Goal: Task Accomplishment & Management: Manage account settings

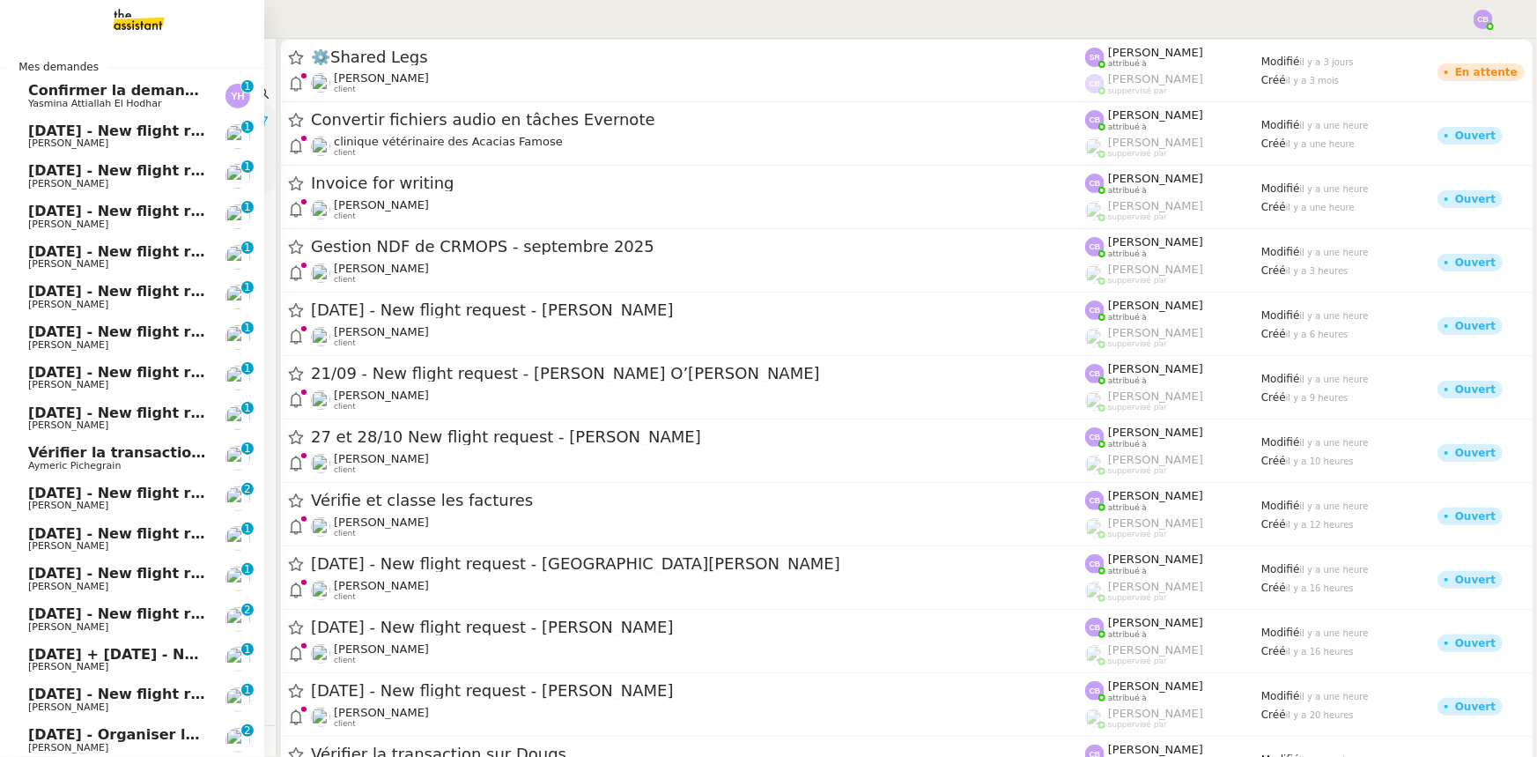
click at [72, 102] on span "Yasmina Attiallah El Hodhar" at bounding box center [94, 103] width 133 height 11
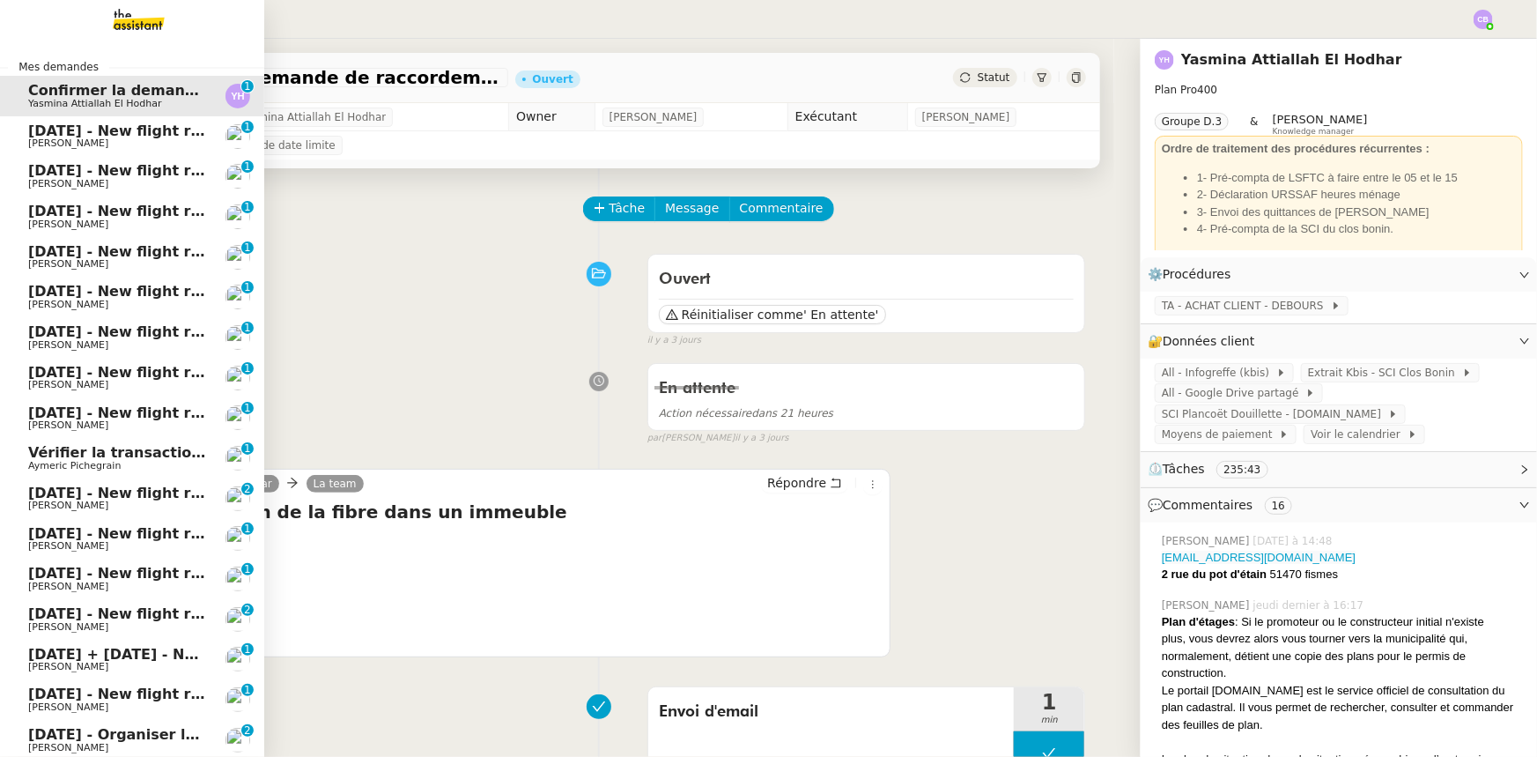
click at [38, 130] on span "[DATE] - New flight request - [PERSON_NAME]" at bounding box center [210, 130] width 364 height 17
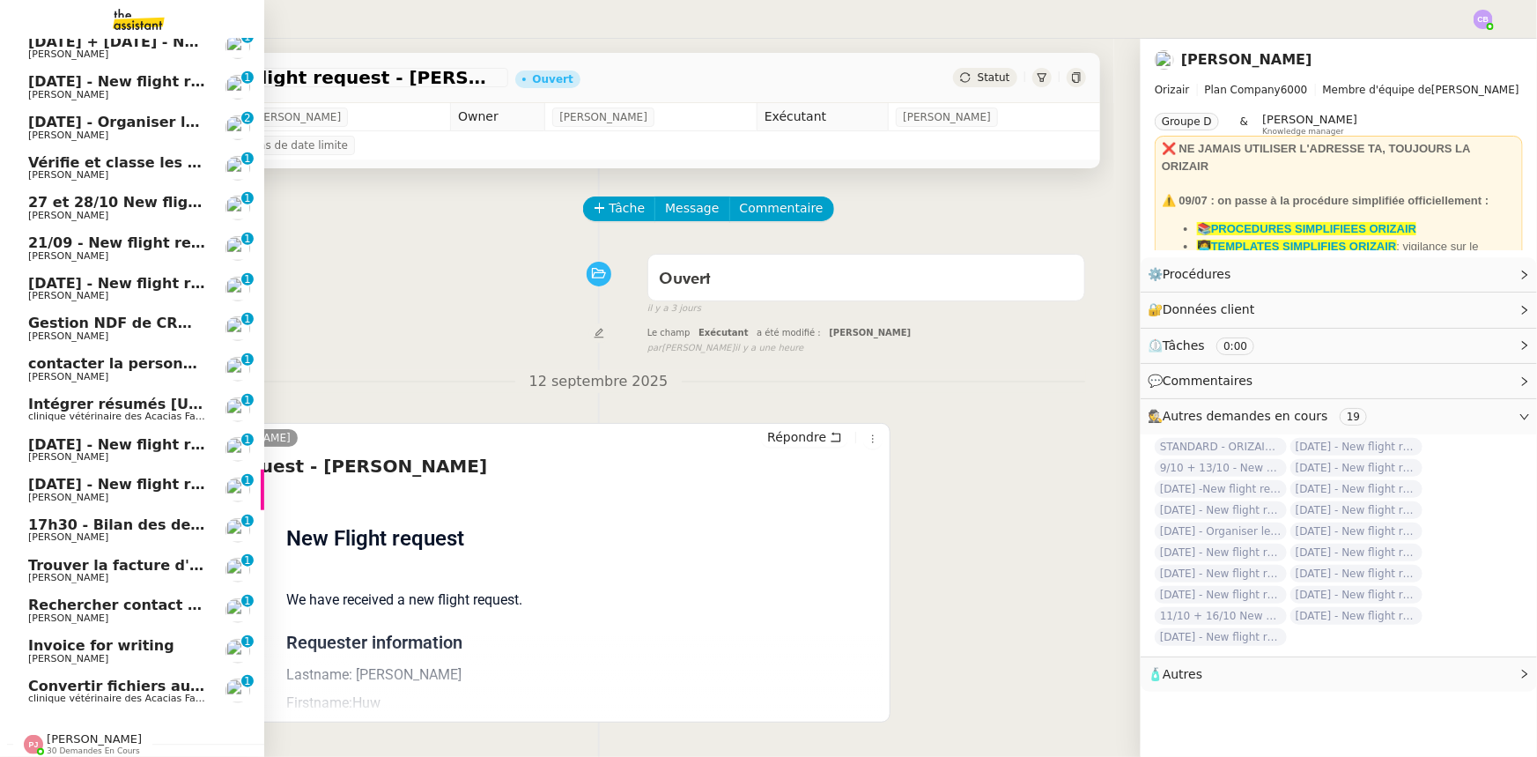
scroll to position [677, 0]
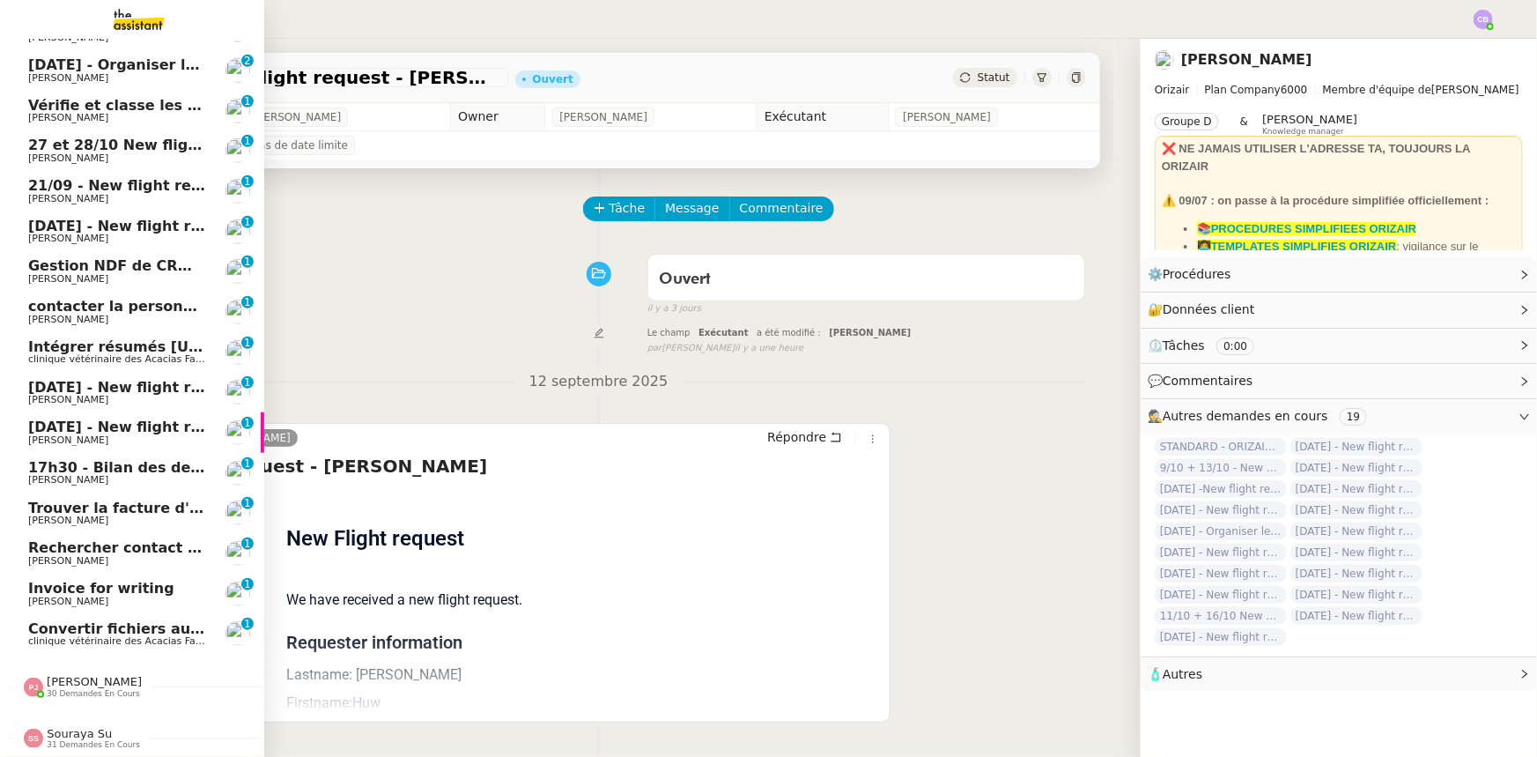
click at [128, 462] on span "17h30 - Bilan des demandes de la journée : en cours et restant à traiter - 12 s…" at bounding box center [399, 467] width 742 height 17
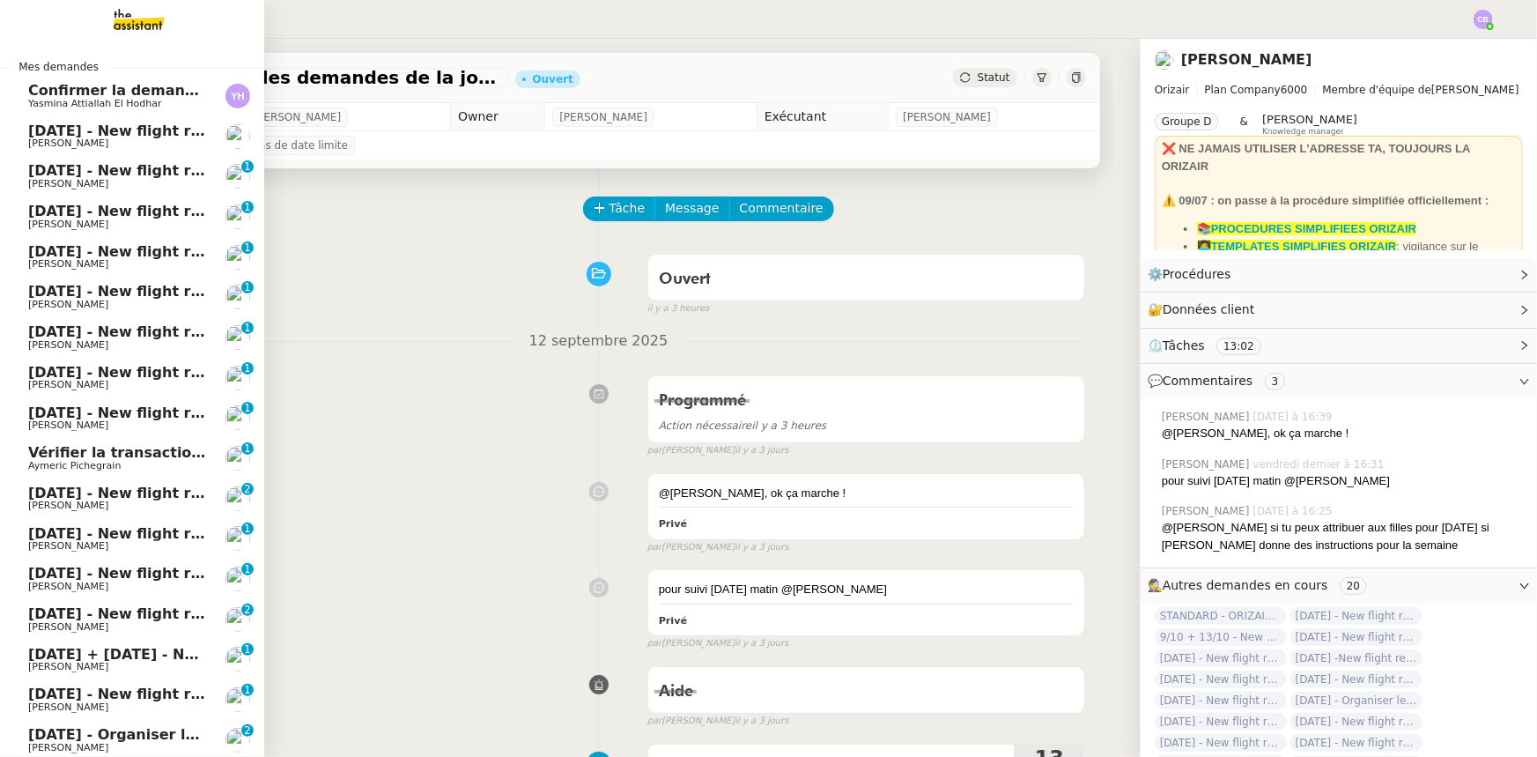
click at [86, 135] on span "[DATE] - New flight request - [PERSON_NAME]" at bounding box center [210, 130] width 364 height 17
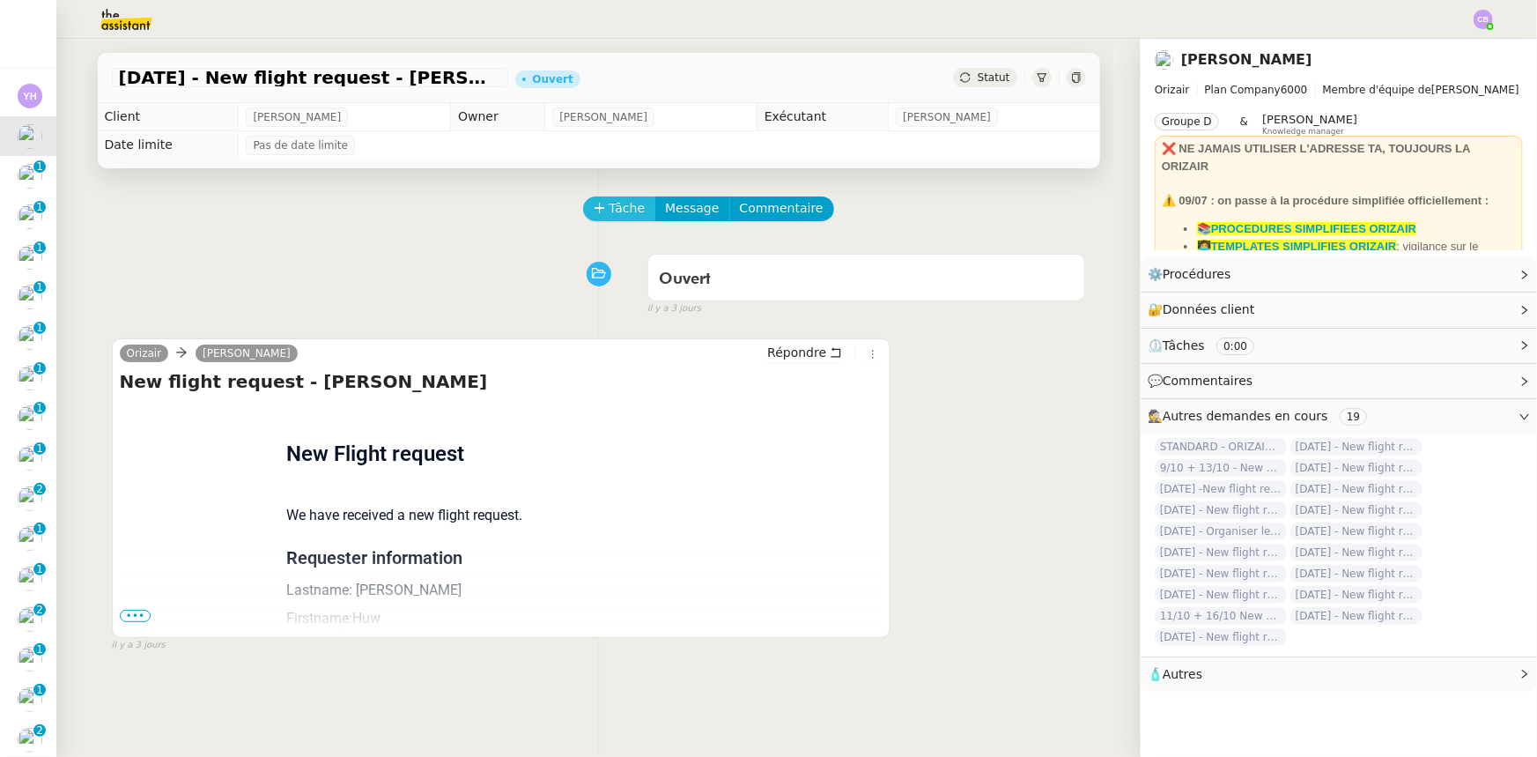
click at [610, 216] on span "Tâche" at bounding box center [628, 208] width 36 height 20
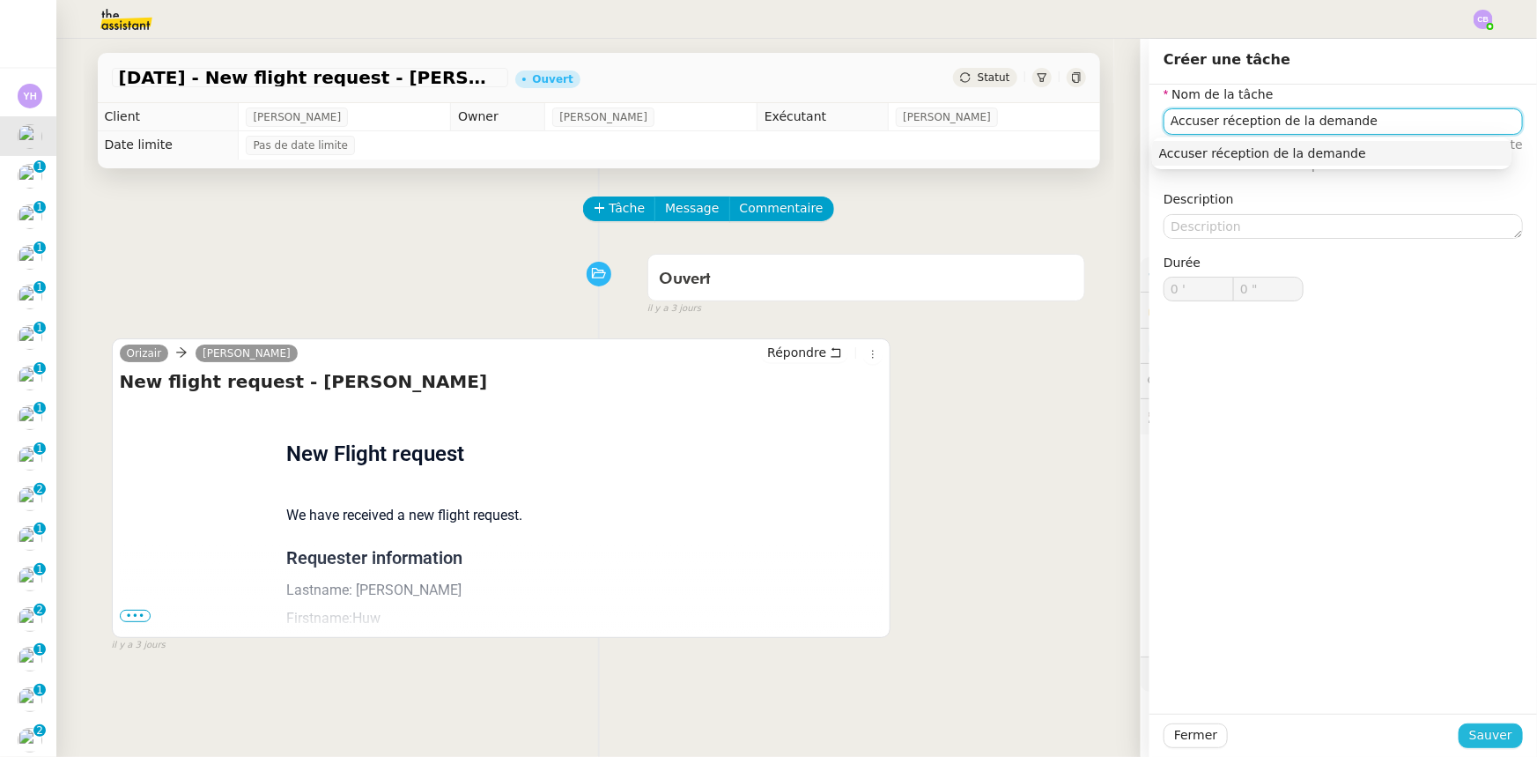
type input "Accuser réception de la demande"
click at [1459, 740] on button "Sauver" at bounding box center [1491, 735] width 64 height 25
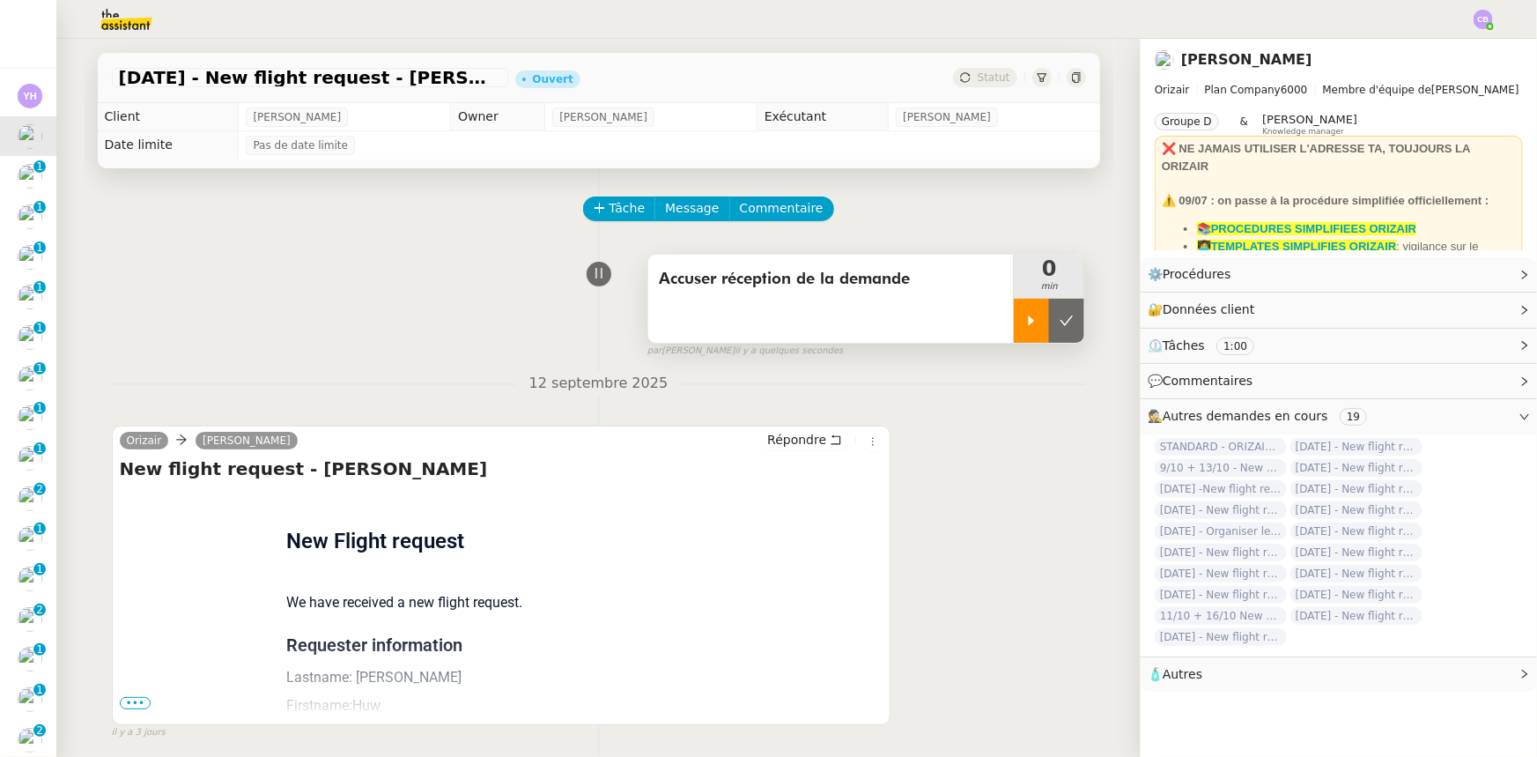
click at [1014, 323] on div at bounding box center [1031, 321] width 35 height 44
click at [1473, 277] on link "Modifier" at bounding box center [1477, 274] width 50 height 20
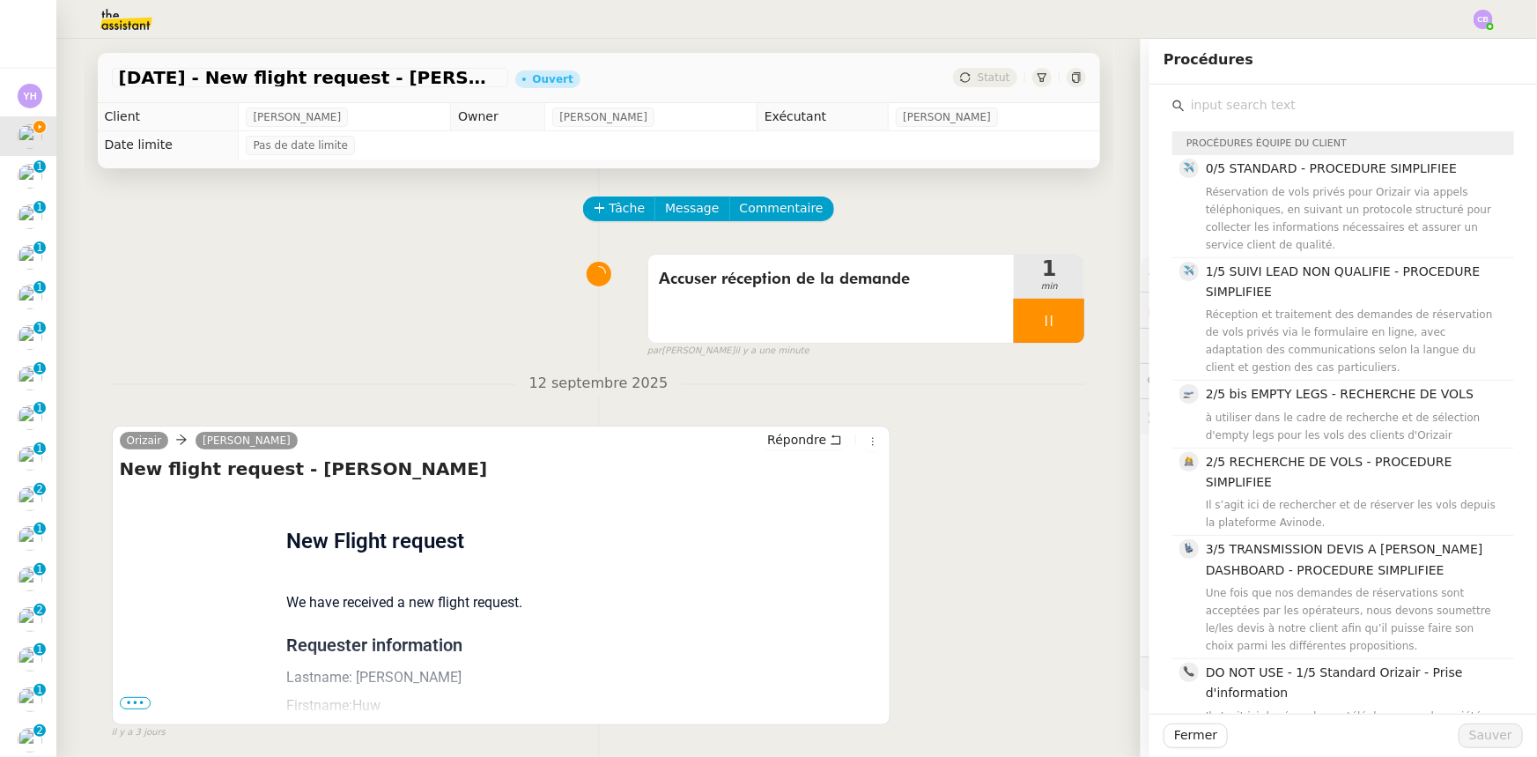
click at [1230, 286] on span "1/5 SUIVI LEAD NON QUALIFIE - PROCEDURE SIMPLIFIEE" at bounding box center [1343, 281] width 274 height 34
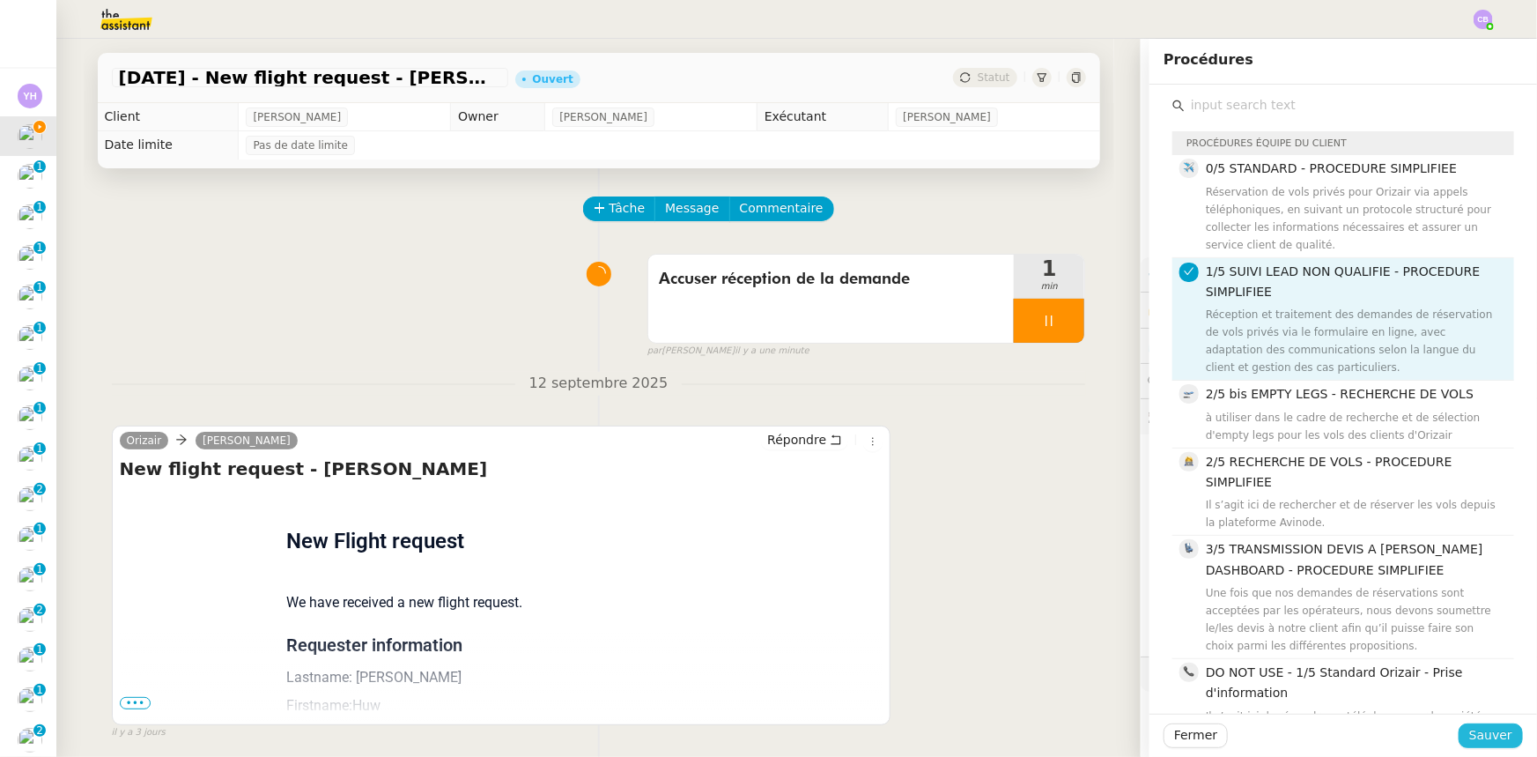
click at [1478, 746] on button "Sauver" at bounding box center [1491, 735] width 64 height 25
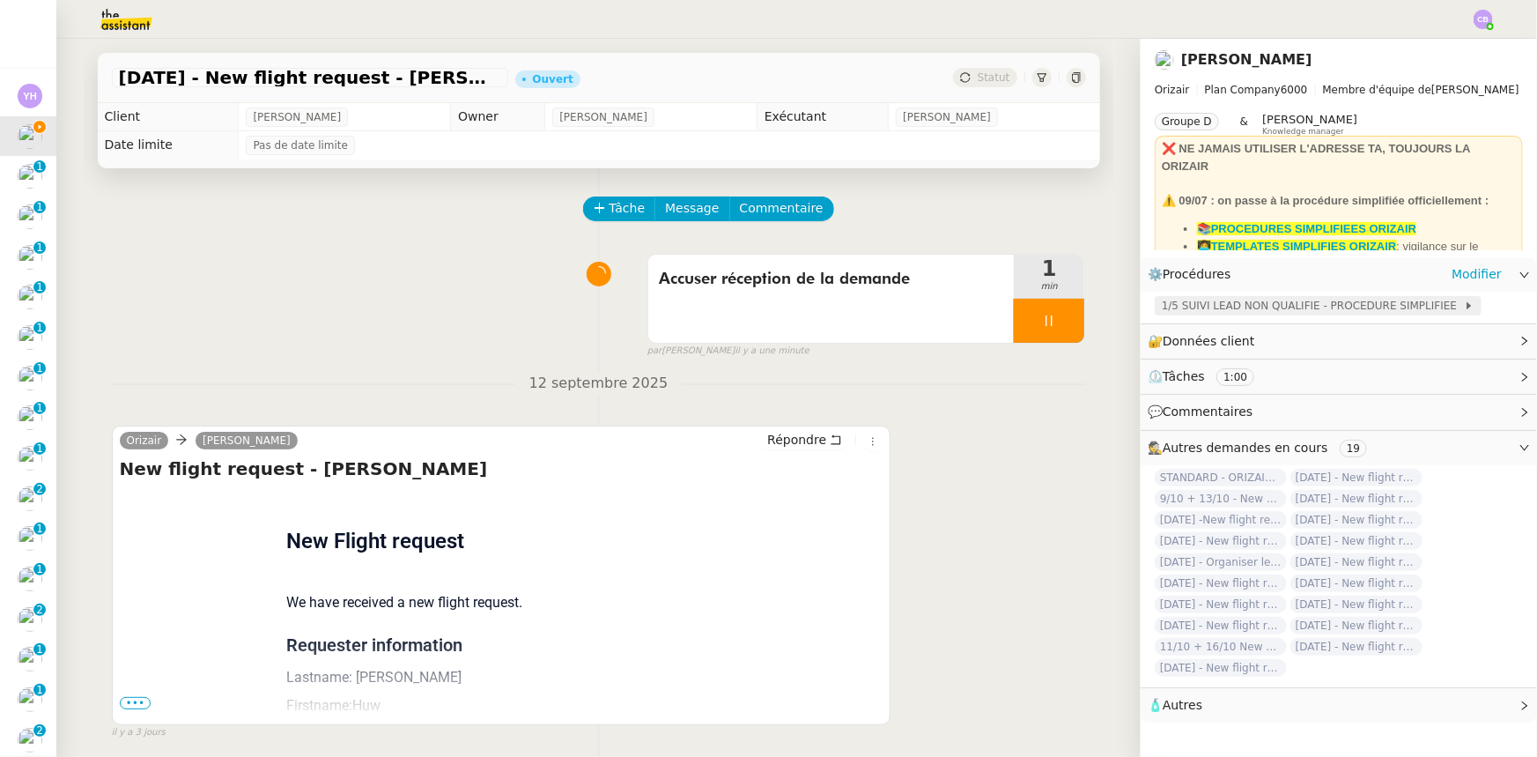
click at [1213, 303] on span "1/5 SUIVI LEAD NON QUALIFIE - PROCEDURE SIMPLIFIEE" at bounding box center [1313, 306] width 302 height 18
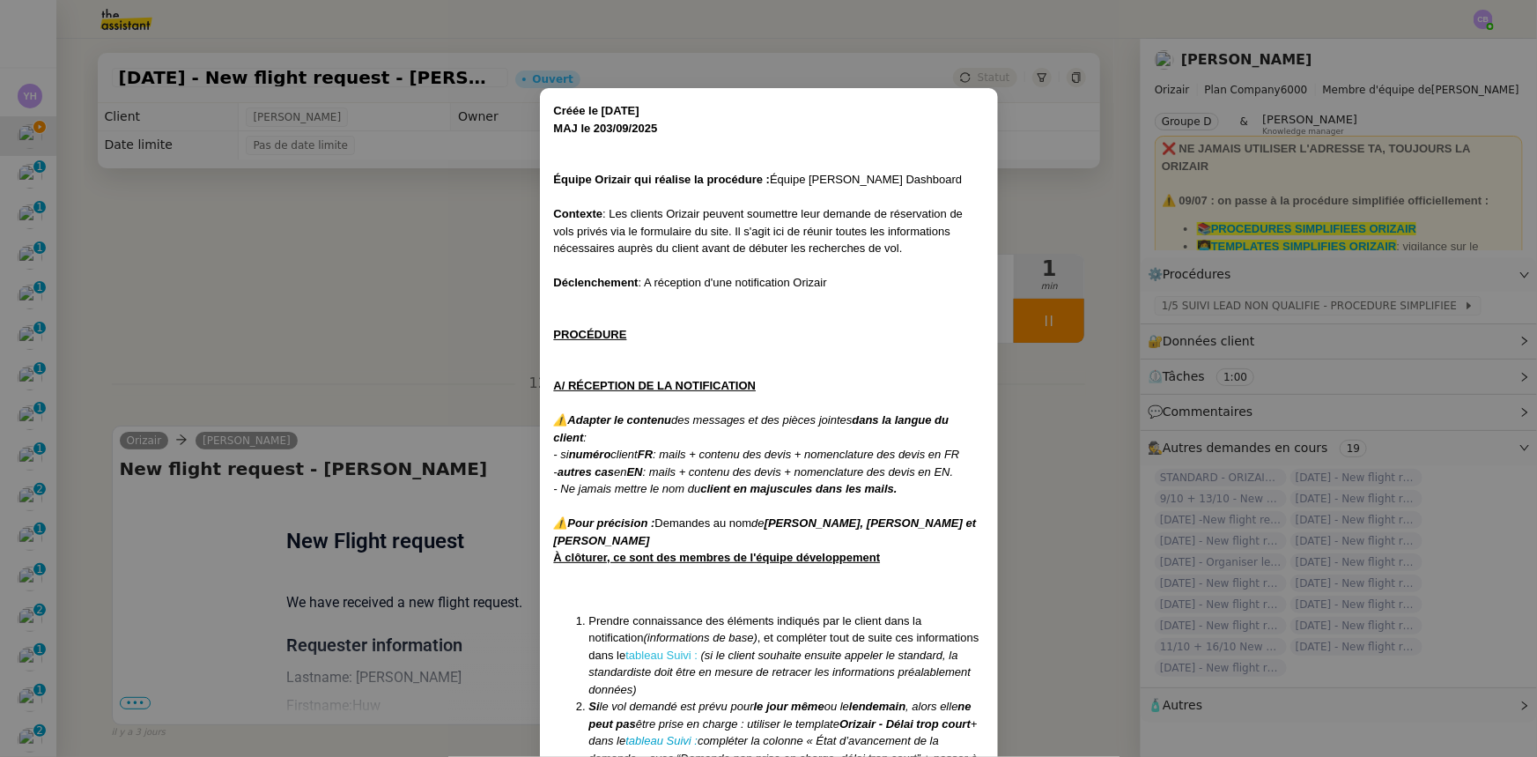
click at [678, 652] on link "tableau Suivi :" at bounding box center [661, 654] width 72 height 13
click at [400, 302] on nz-modal-container "Créée le [DATE] MAJ le 203/09 /2025 Équipe Orizair qui réalise la procédure : É…" at bounding box center [768, 378] width 1537 height 757
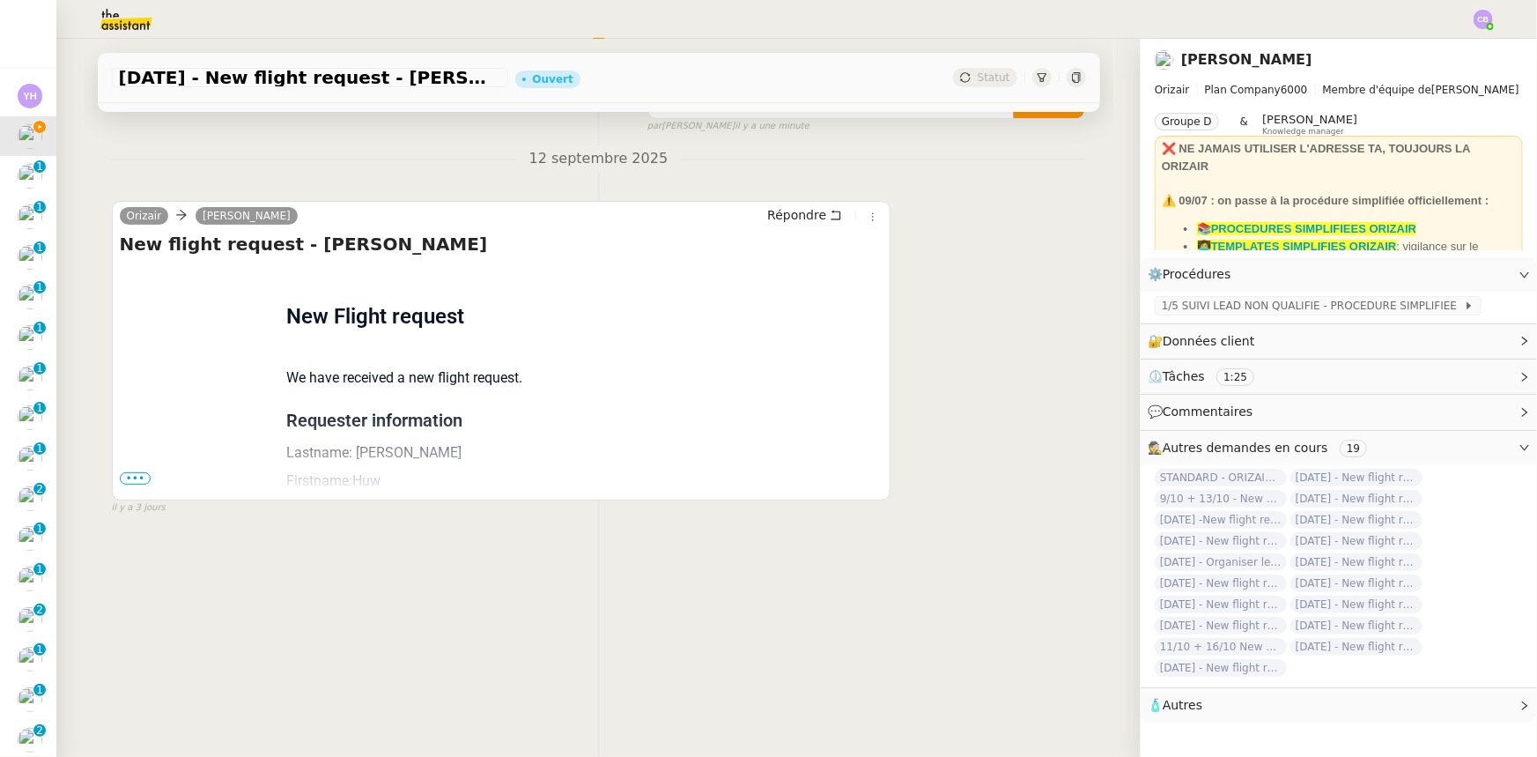
scroll to position [234, 0]
click at [133, 472] on span "•••" at bounding box center [136, 478] width 32 height 12
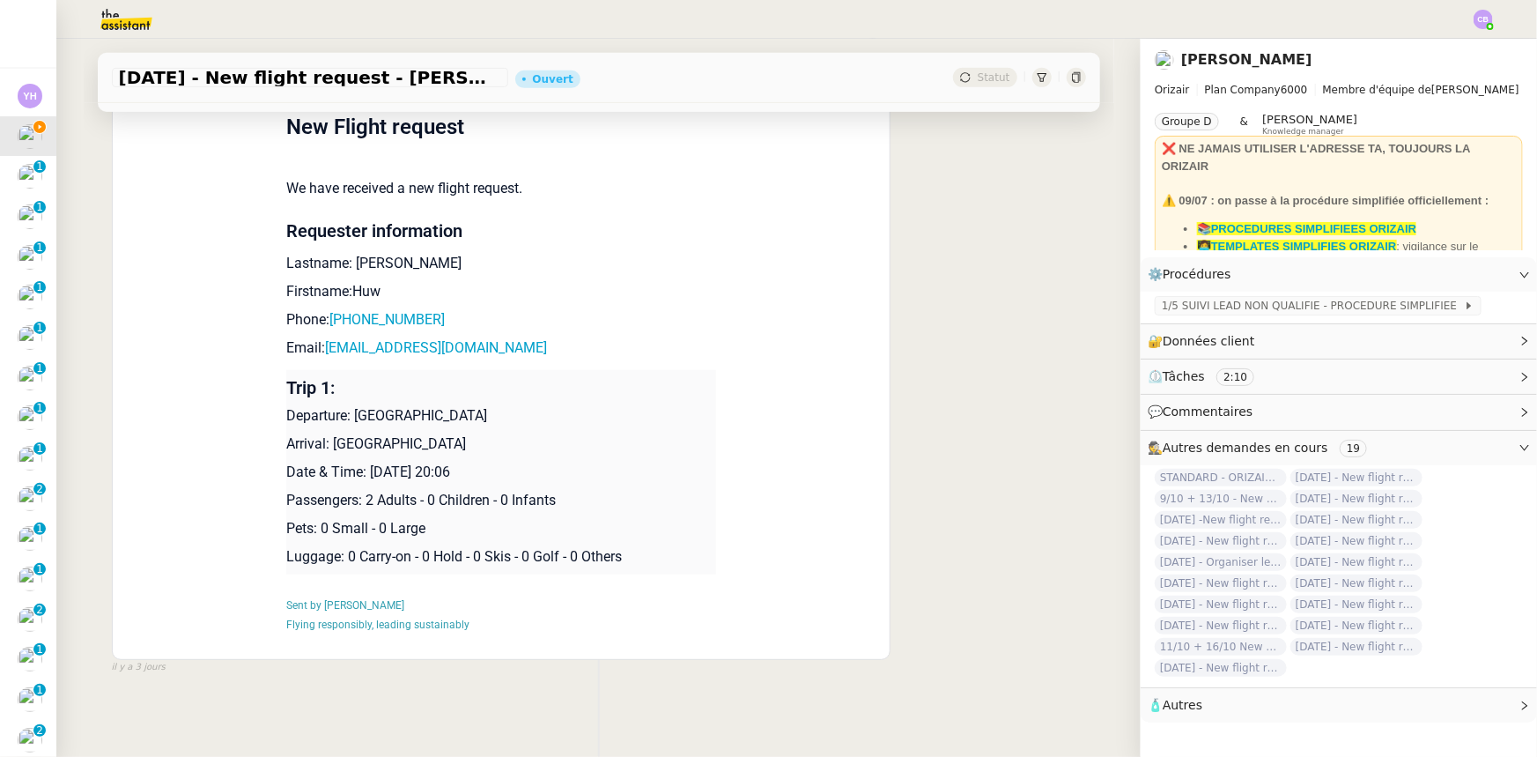
scroll to position [425, 0]
click at [930, 352] on div "Orizair [PERSON_NAME] New flight request - [PERSON_NAME] Flight request created…" at bounding box center [599, 332] width 974 height 679
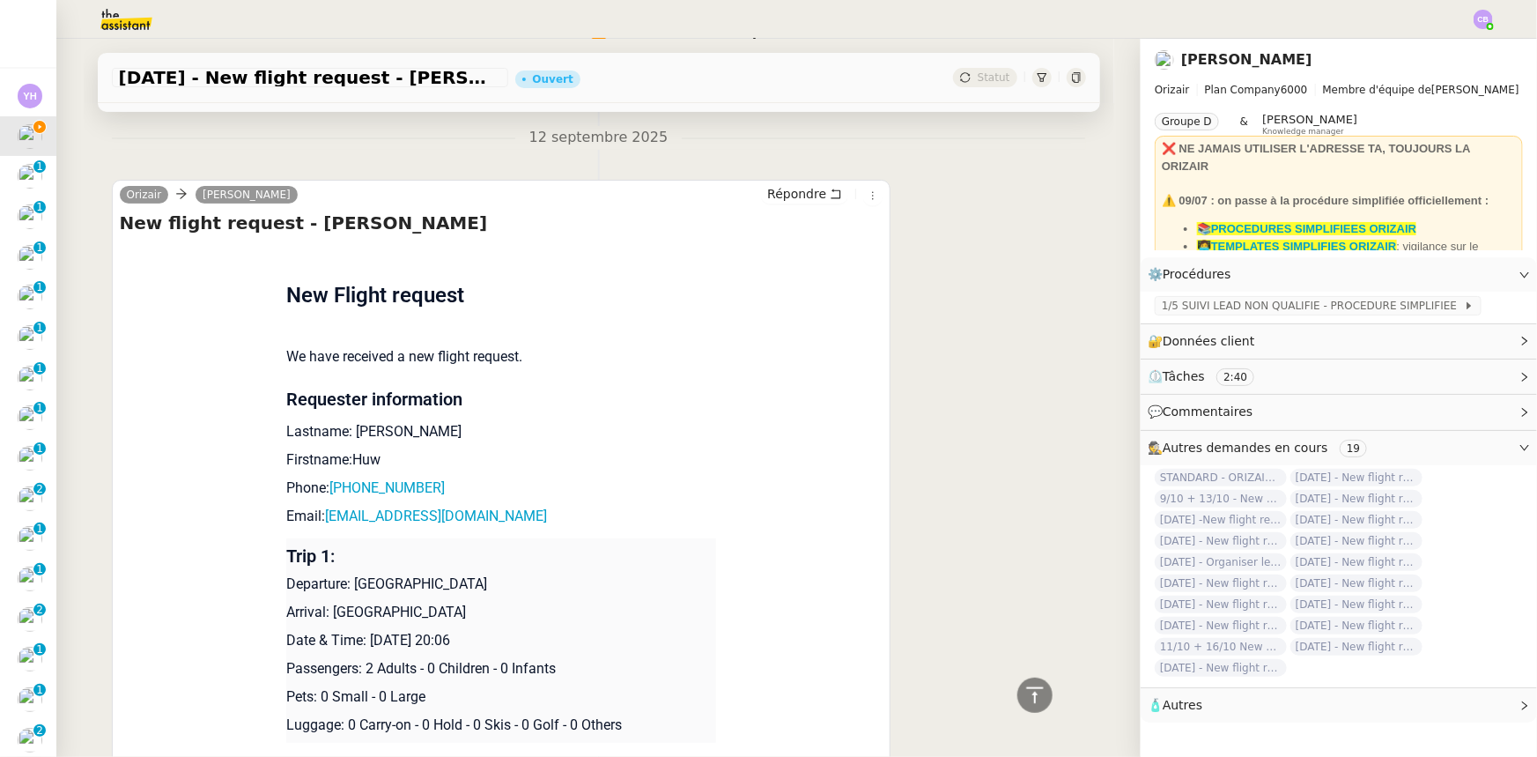
scroll to position [0, 0]
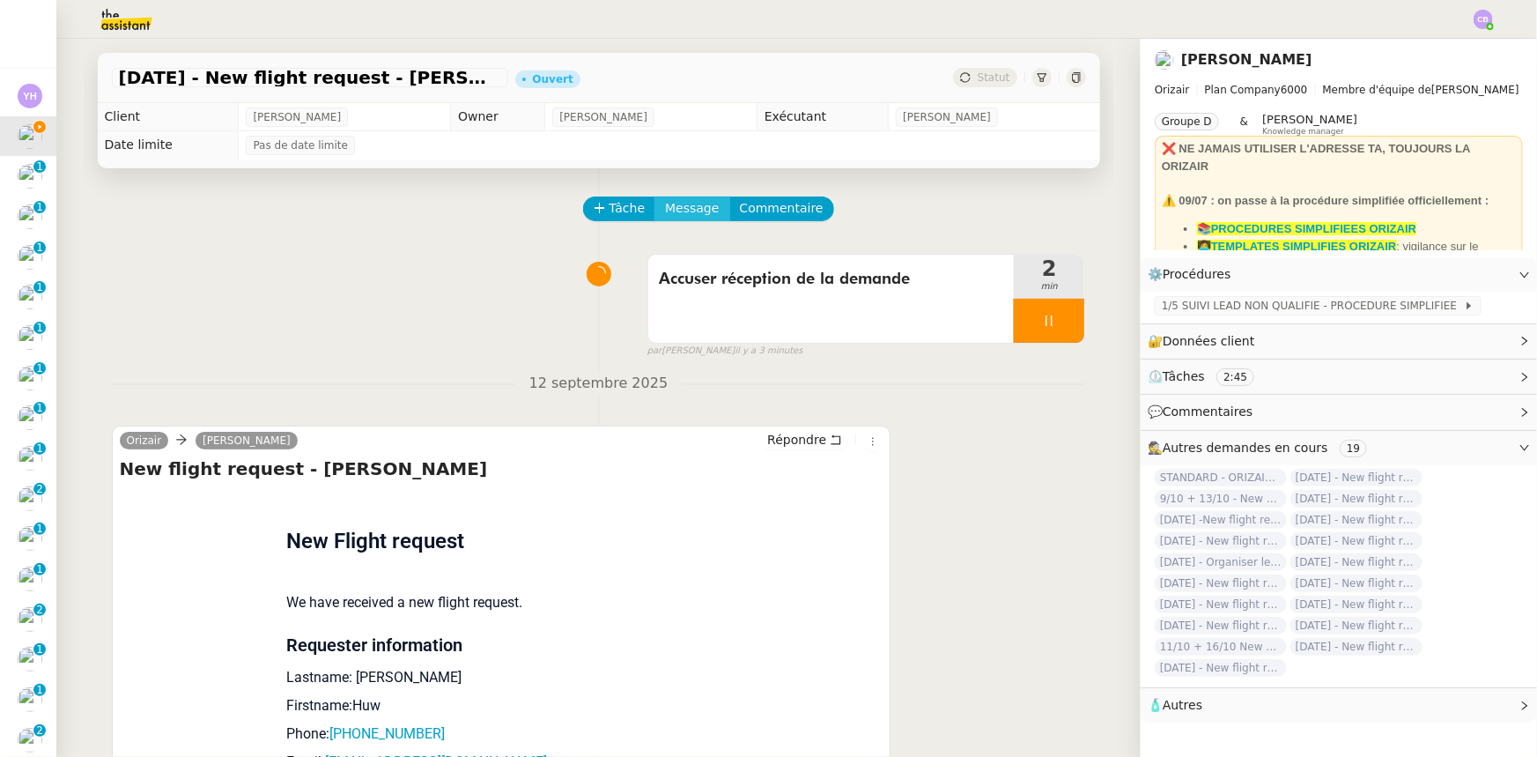
click at [672, 209] on span "Message" at bounding box center [692, 208] width 54 height 20
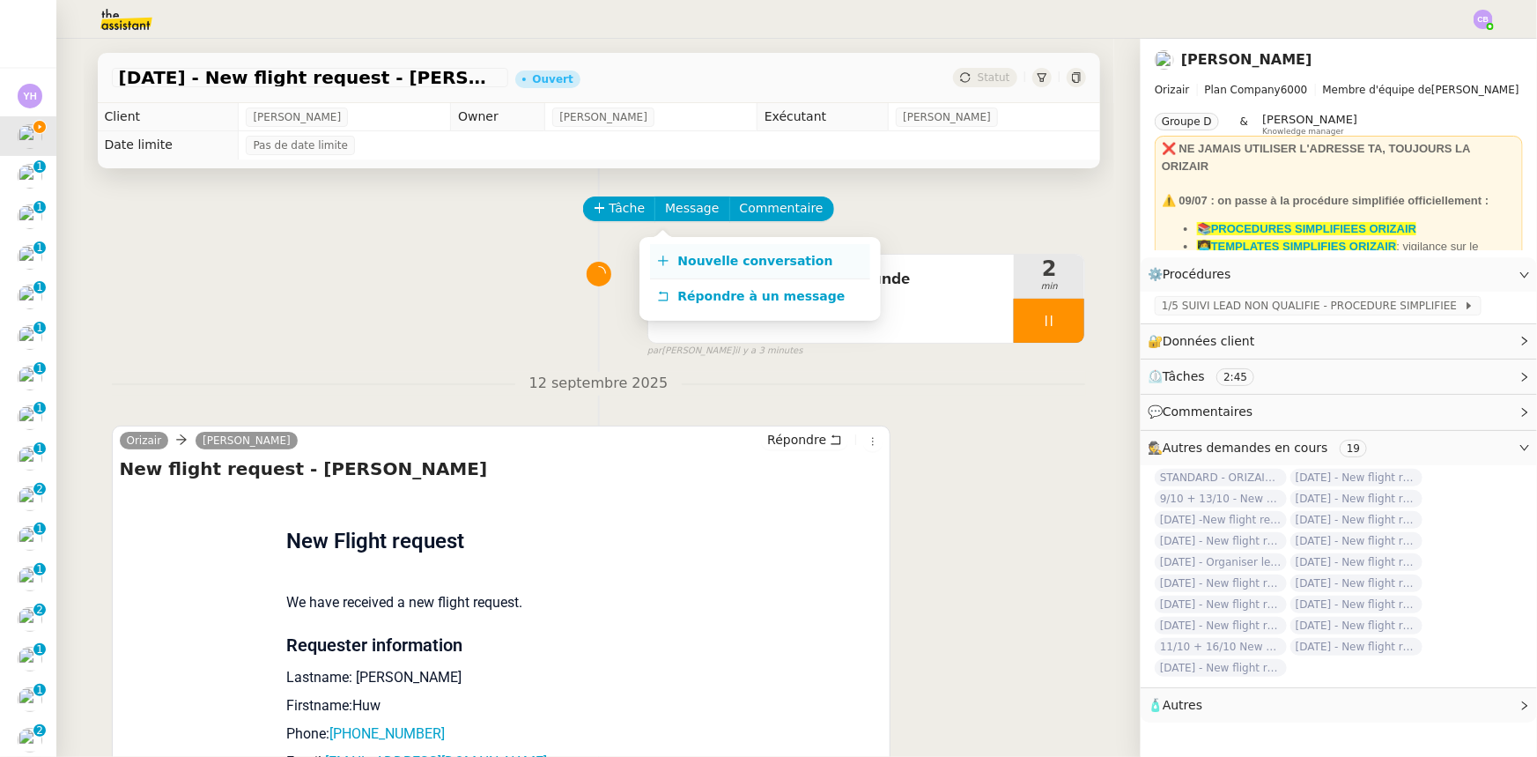
click at [720, 260] on span "Nouvelle conversation" at bounding box center [755, 261] width 155 height 14
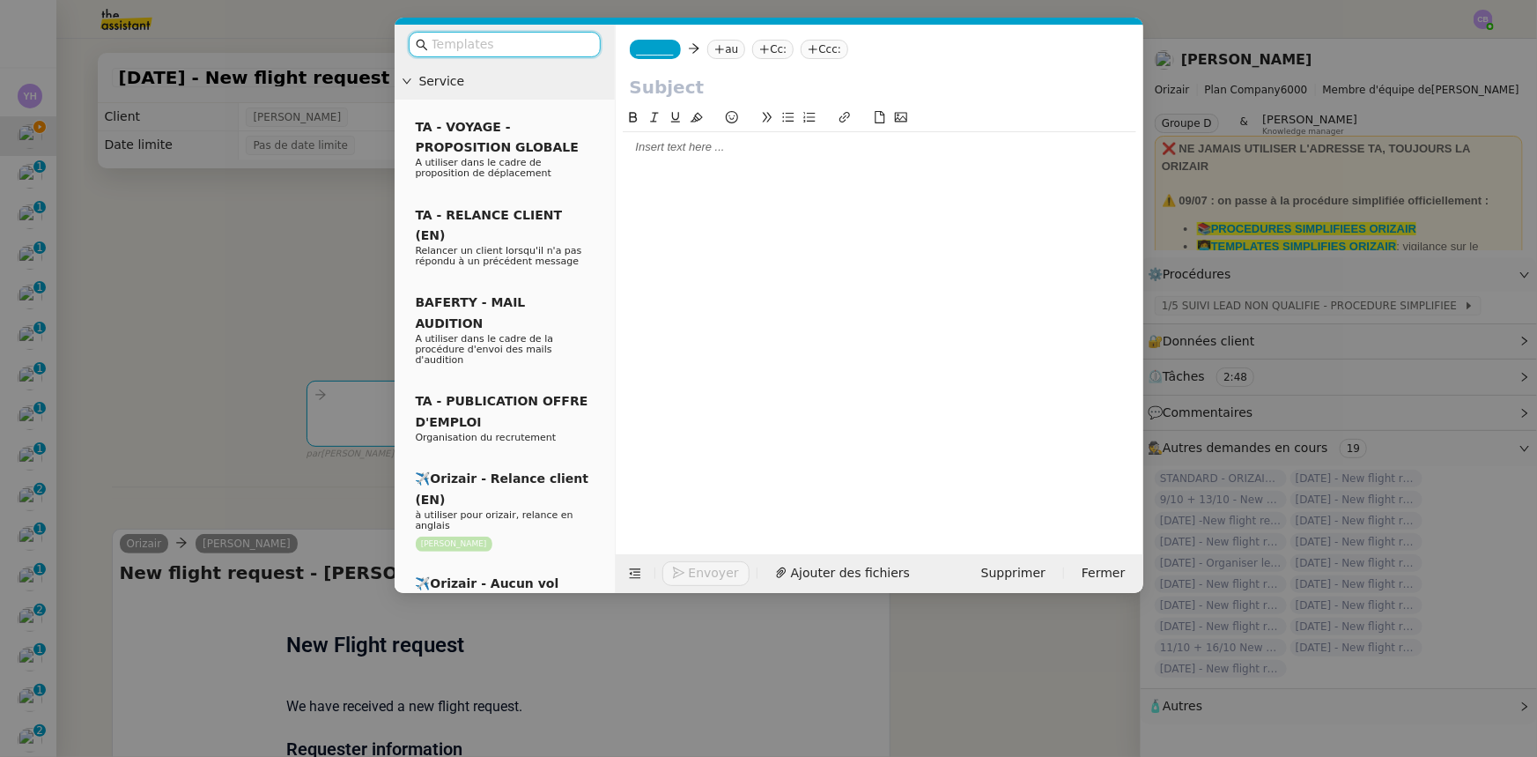
click at [536, 41] on input "text" at bounding box center [511, 44] width 159 height 20
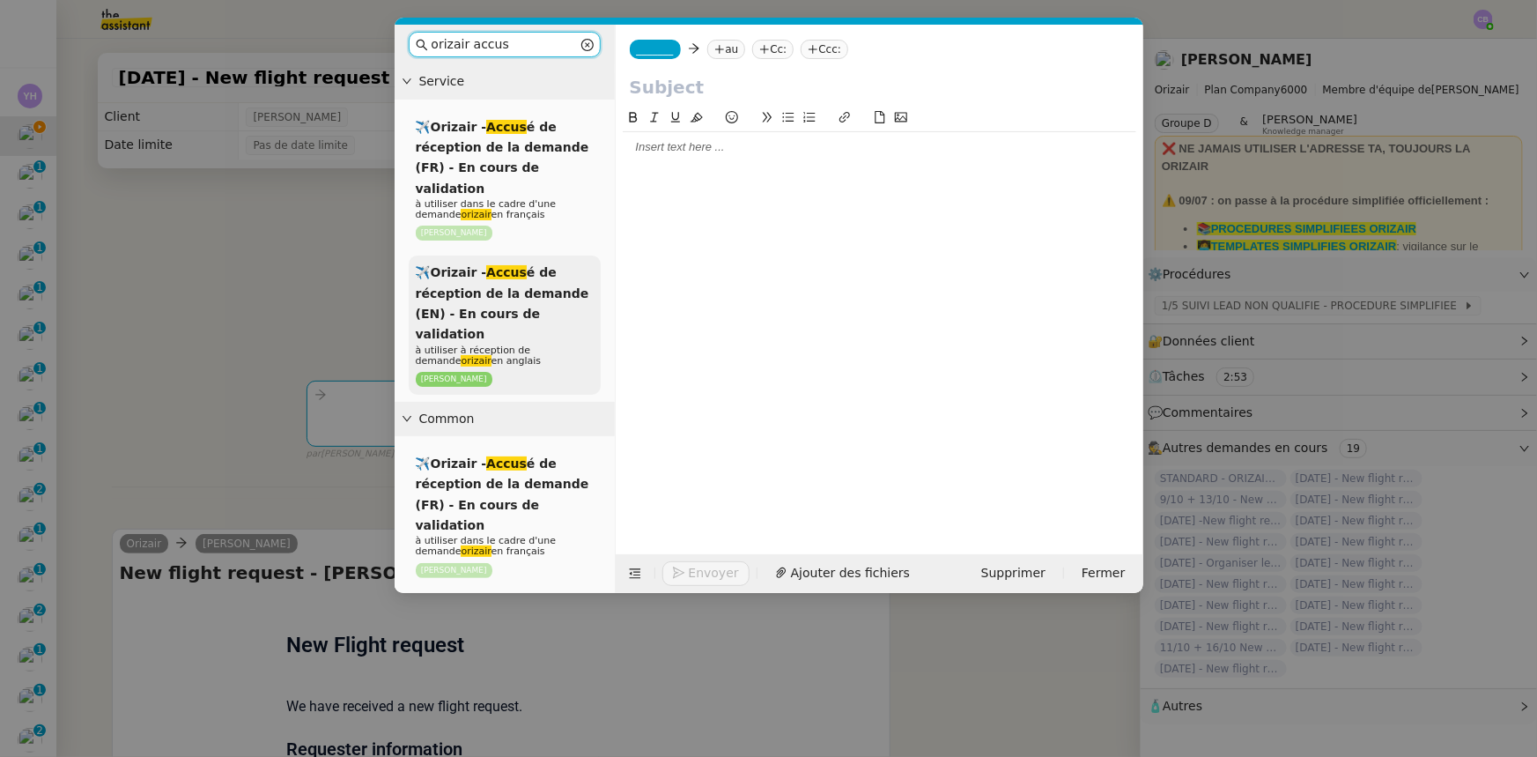
type input "orizair accus"
click at [488, 295] on span "✈️Orizair - Accus é de réception de la demande (EN) - En cours de validation" at bounding box center [503, 303] width 174 height 76
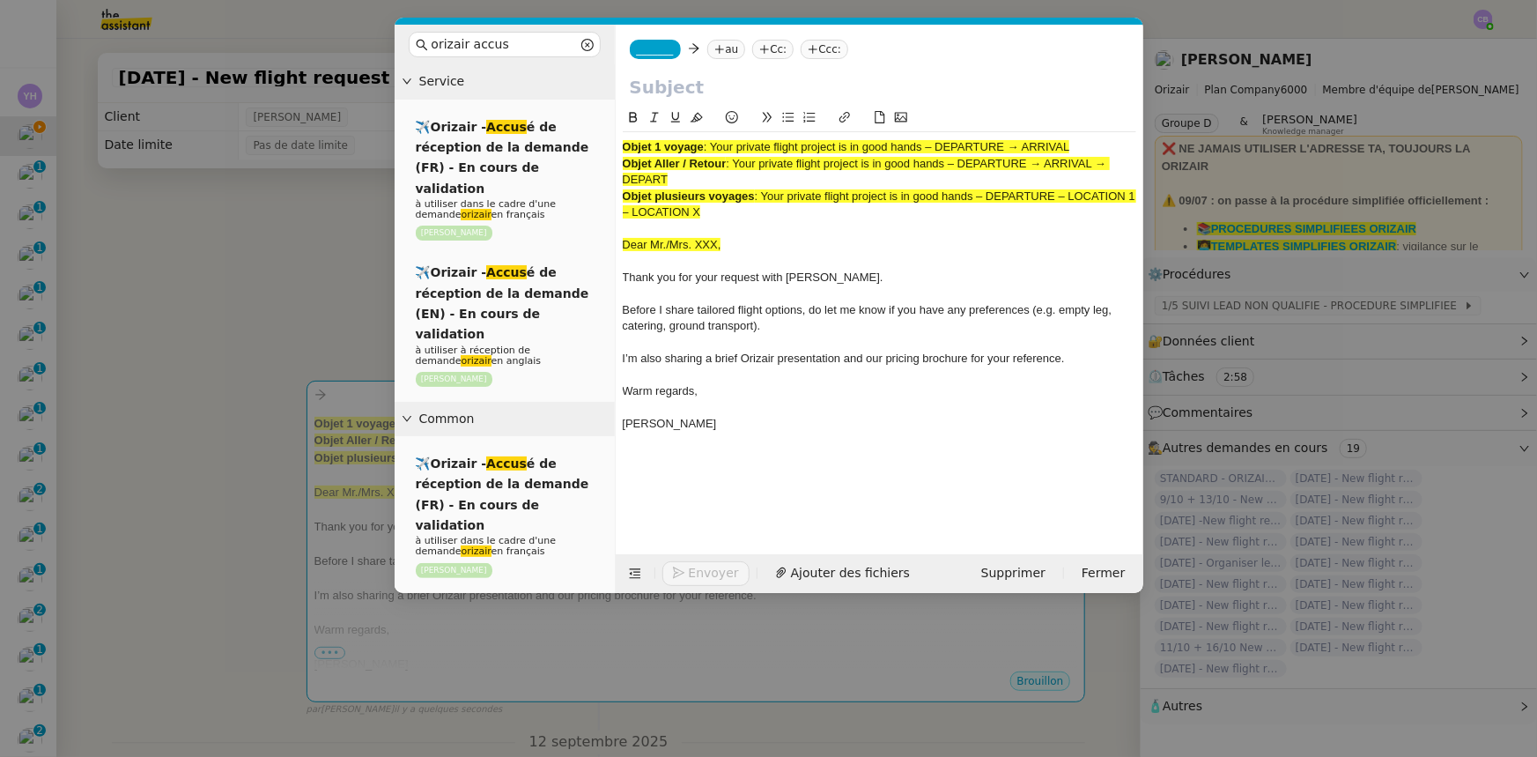
drag, startPoint x: 1076, startPoint y: 144, endPoint x: 714, endPoint y: 141, distance: 361.2
click at [714, 141] on div "Objet 1 voyage : Your private flight project is in good hands – DEPARTURE → ARR…" at bounding box center [880, 147] width 514 height 16
copy span "Your private flight project is in good hands – DEPARTURE → ARRIVAL"
click at [692, 86] on input "text" at bounding box center [879, 87] width 499 height 26
paste input "Your private flight project is in good hands – DEPARTURE → ARRIVAL"
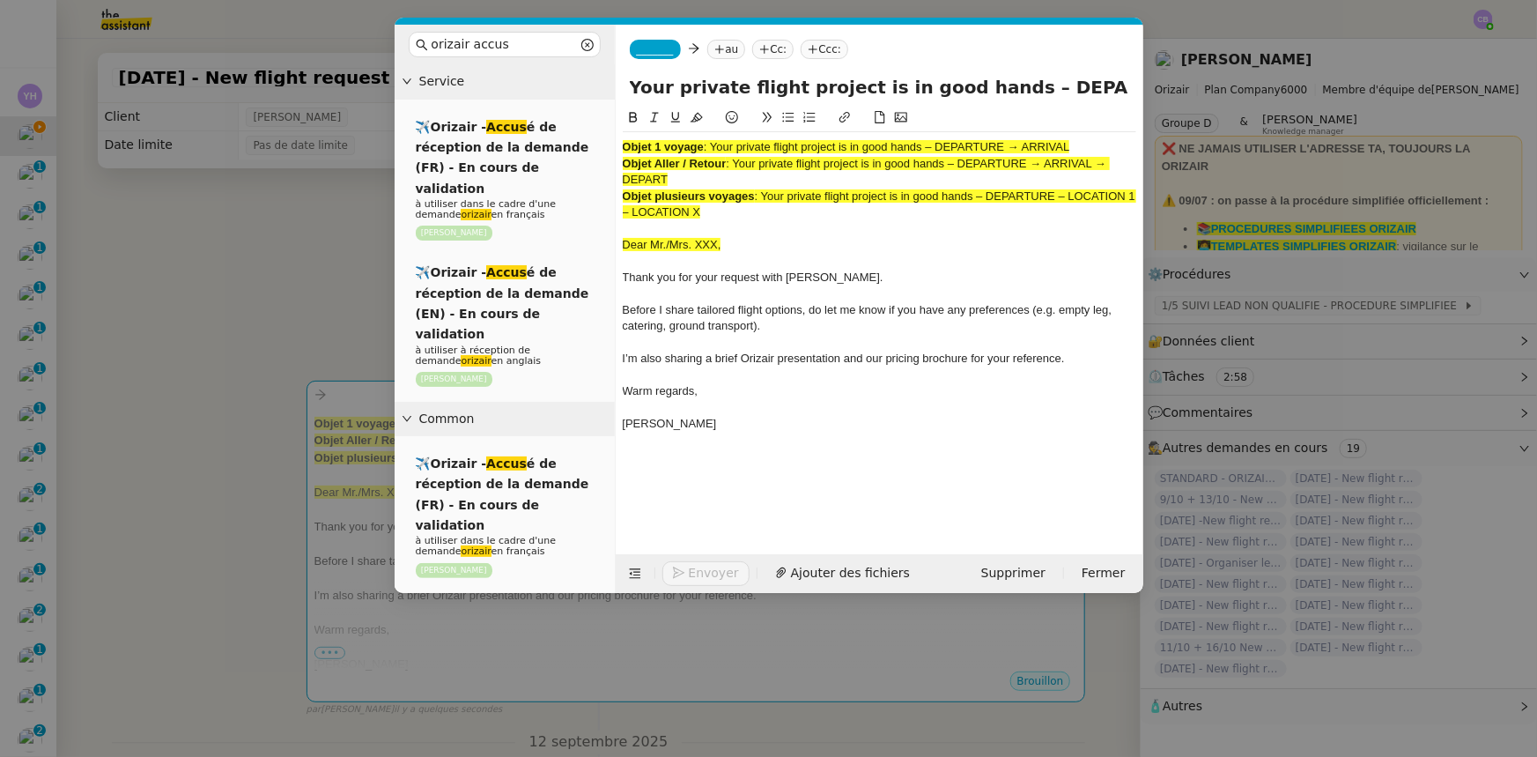
scroll to position [0, 76]
type input "Your private flight project is in good hands – DEPARTURE → ARRIVAL"
drag, startPoint x: 728, startPoint y: 213, endPoint x: 622, endPoint y: 143, distance: 127.0
click at [623, 143] on div "Objet 1 voyage : Your private flight project is in good hands – DEPARTURE → ARR…" at bounding box center [880, 293] width 514 height 323
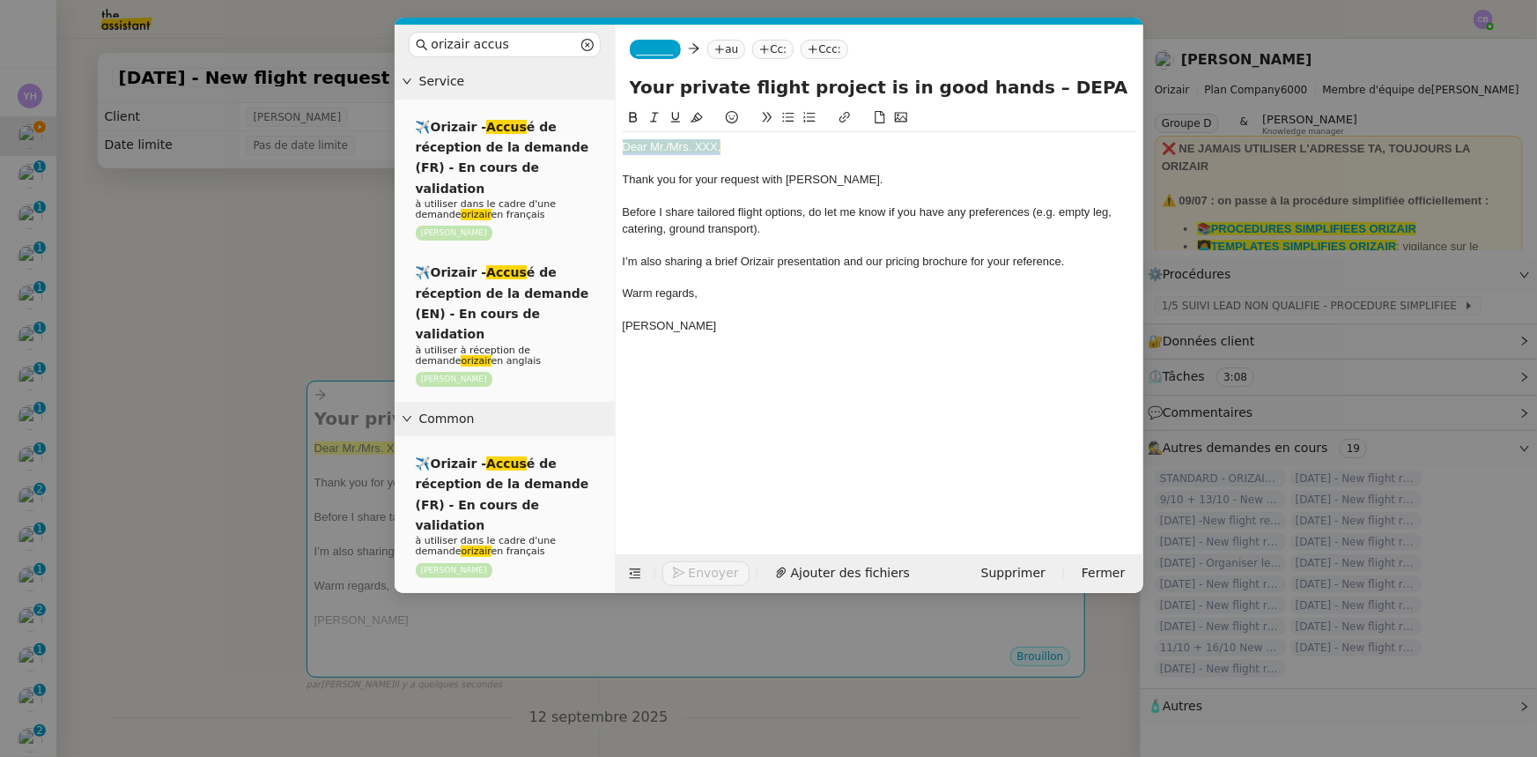
drag, startPoint x: 721, startPoint y: 147, endPoint x: 625, endPoint y: 145, distance: 96.0
click at [625, 145] on div "Dear Mr./Mrs. XXX," at bounding box center [880, 147] width 514 height 16
click at [693, 115] on icon at bounding box center [697, 117] width 12 height 12
click at [717, 145] on div "Dear Mr./Mrs. XXX," at bounding box center [880, 147] width 514 height 16
drag, startPoint x: 1102, startPoint y: 88, endPoint x: 1007, endPoint y: 85, distance: 95.2
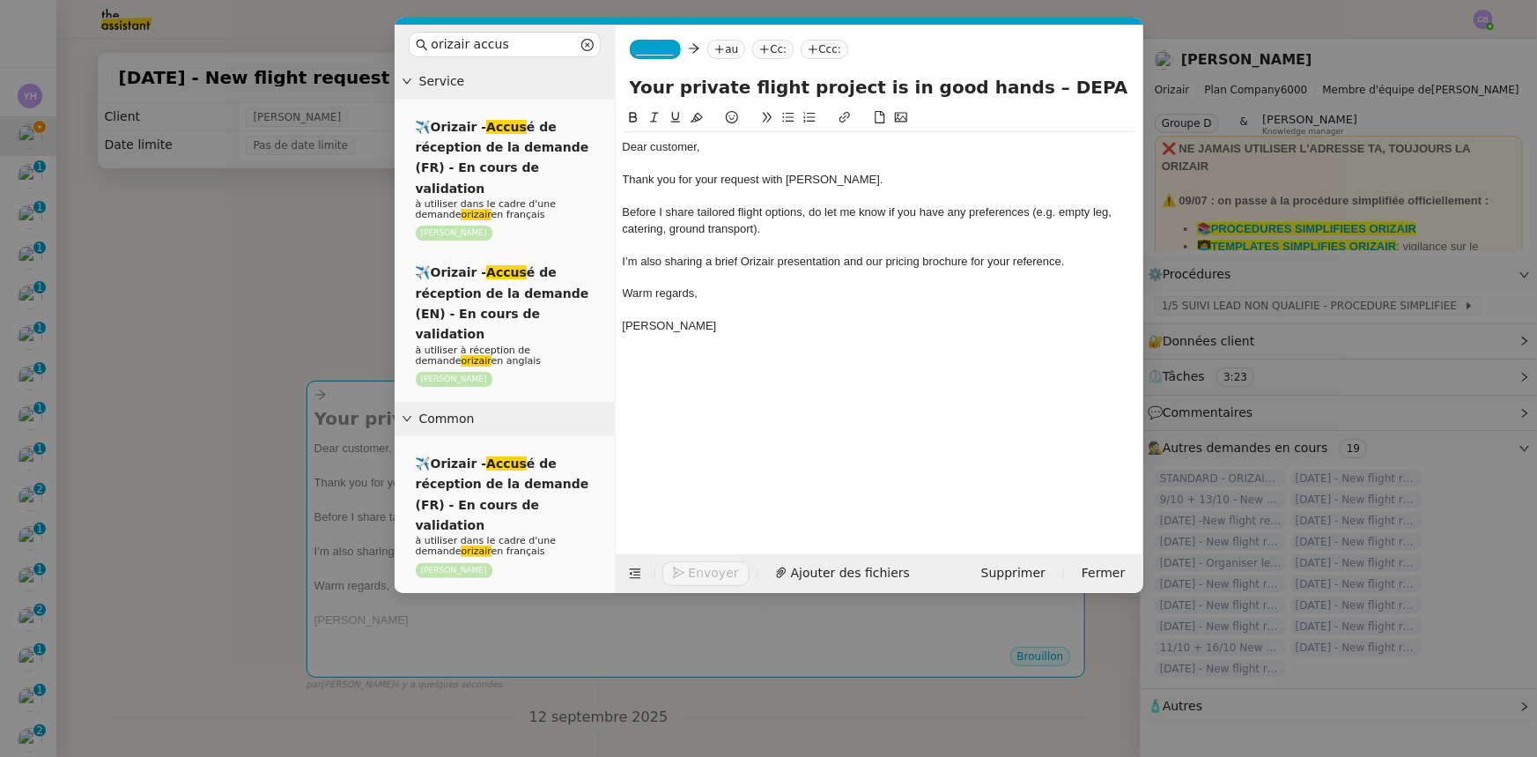
click at [1007, 85] on input "Your private flight project is in good hands – DEPARTURE → ARRIVAL" at bounding box center [879, 87] width 499 height 26
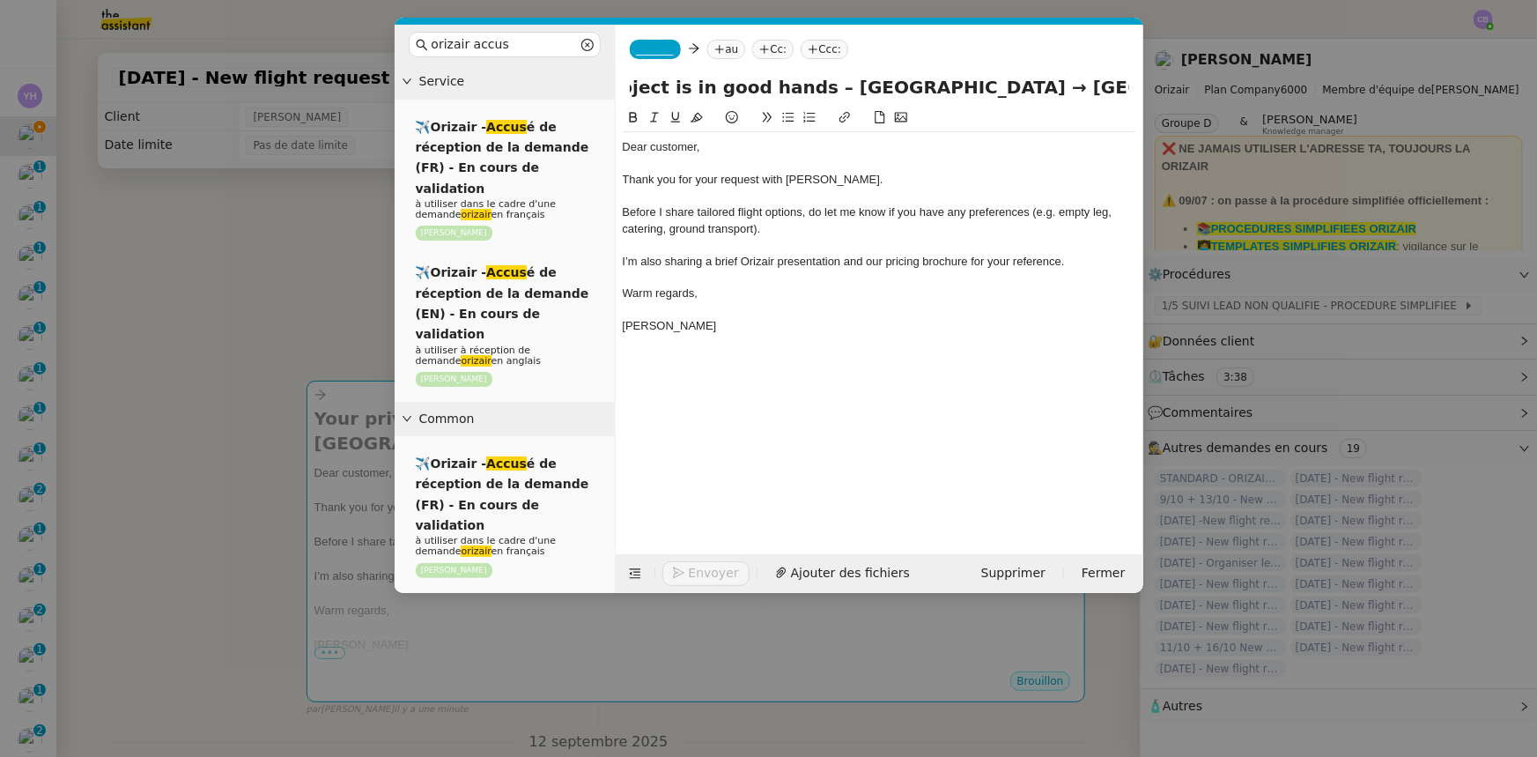
type input "Your private flight project is in good hands – [GEOGRAPHIC_DATA] → [GEOGRAPHIC_…"
click at [842, 240] on div at bounding box center [880, 245] width 514 height 16
click at [652, 44] on span "_______" at bounding box center [655, 49] width 37 height 12
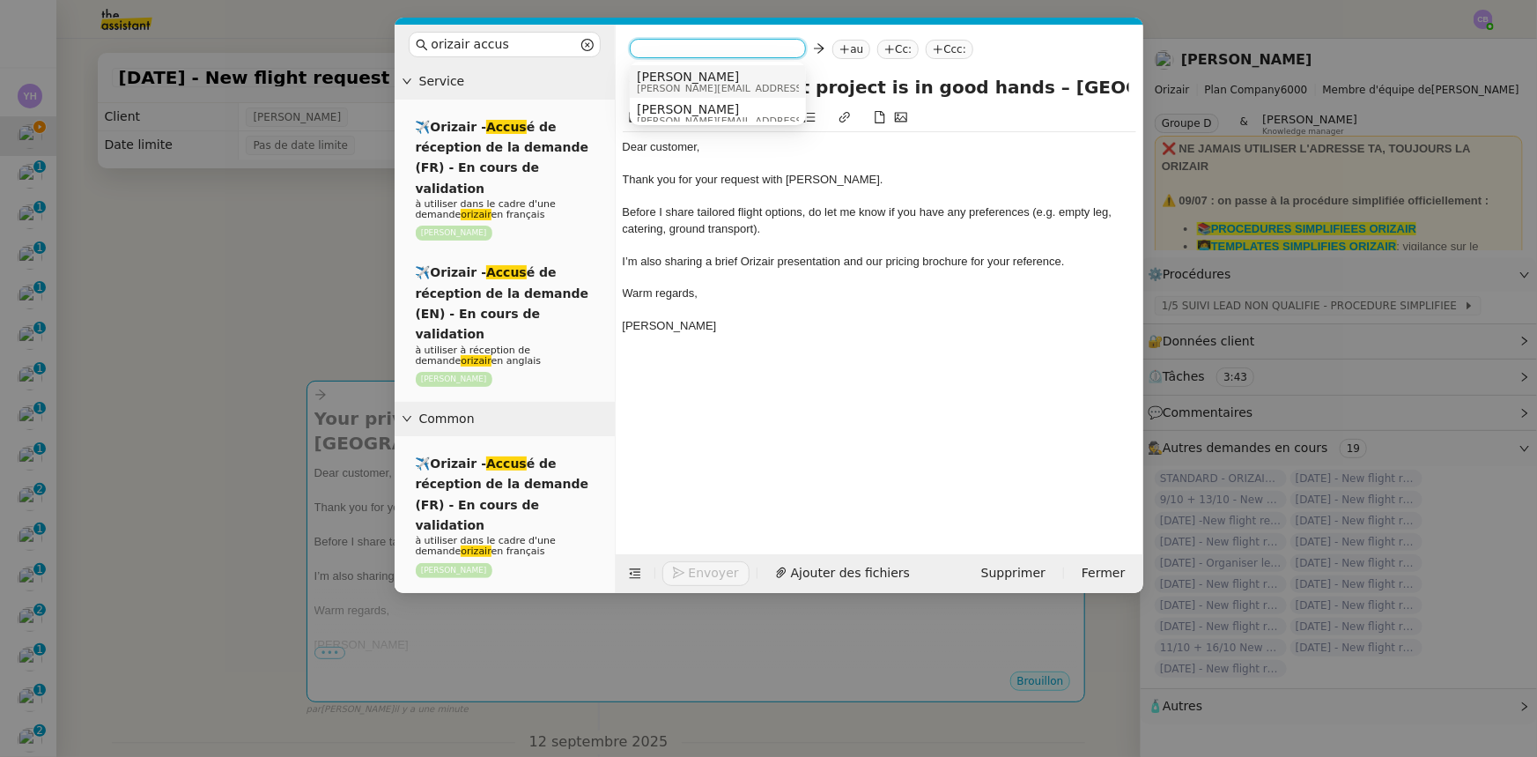
click at [664, 81] on span "[PERSON_NAME]" at bounding box center [762, 77] width 250 height 14
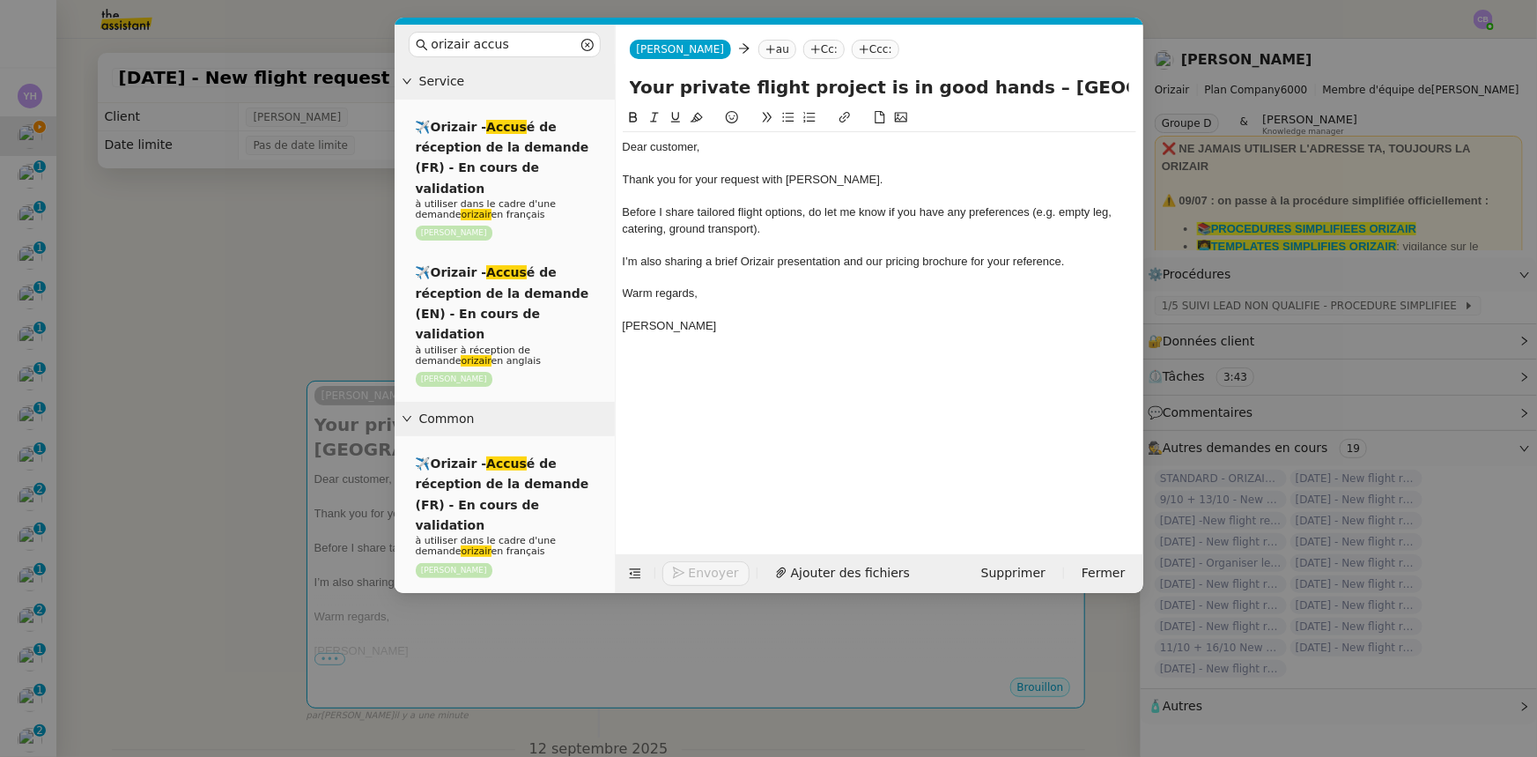
click at [343, 253] on nz-modal-container "orizair accus Service ✈️Orizair - Accus é de réception de la demande (FR) - En …" at bounding box center [768, 378] width 1537 height 757
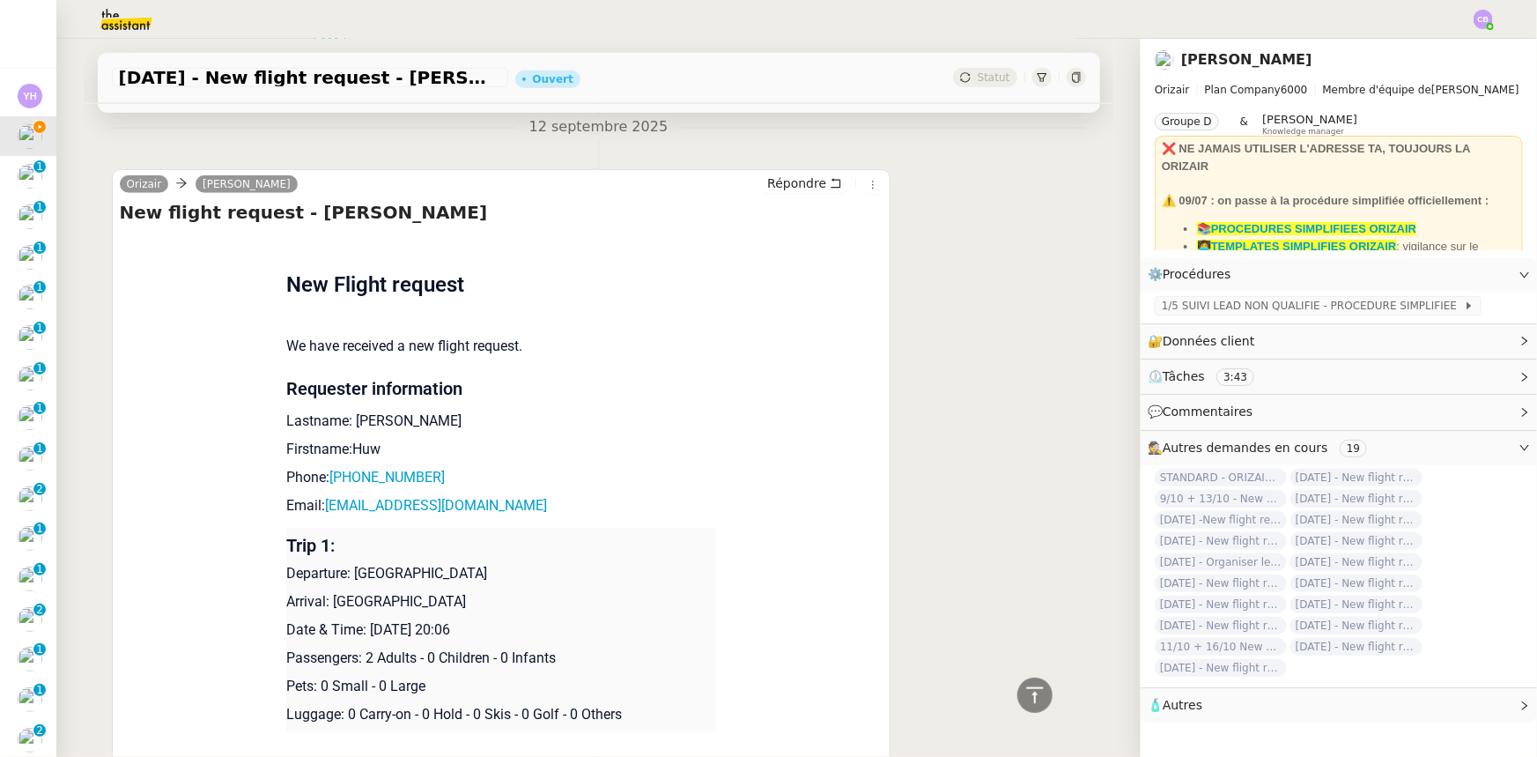
scroll to position [640, 0]
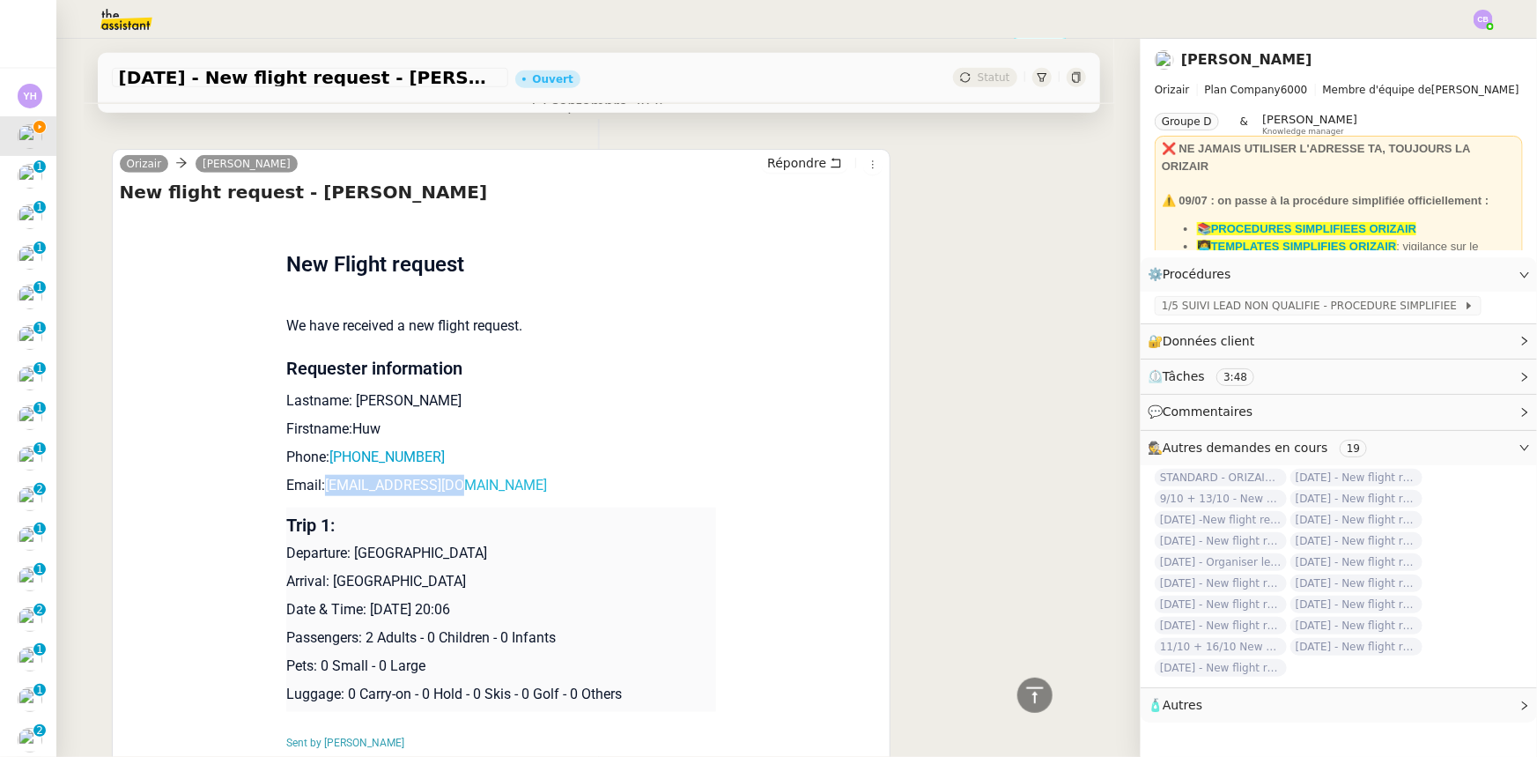
drag, startPoint x: 460, startPoint y: 465, endPoint x: 319, endPoint y: 466, distance: 140.9
click at [319, 475] on p "Email: [EMAIL_ADDRESS][DOMAIN_NAME]" at bounding box center [501, 485] width 430 height 21
copy link "[EMAIL_ADDRESS][DOMAIN_NAME]"
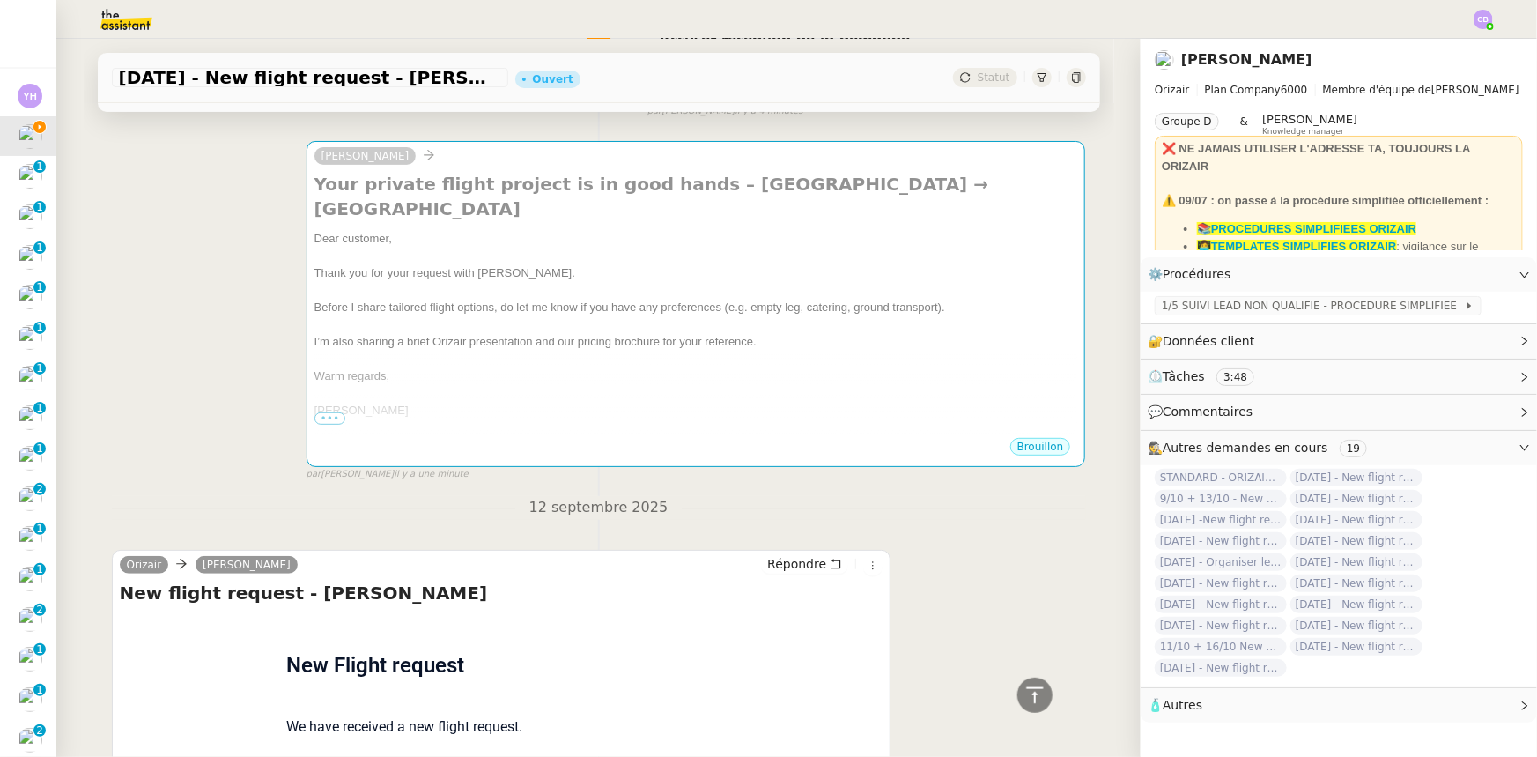
scroll to position [0, 0]
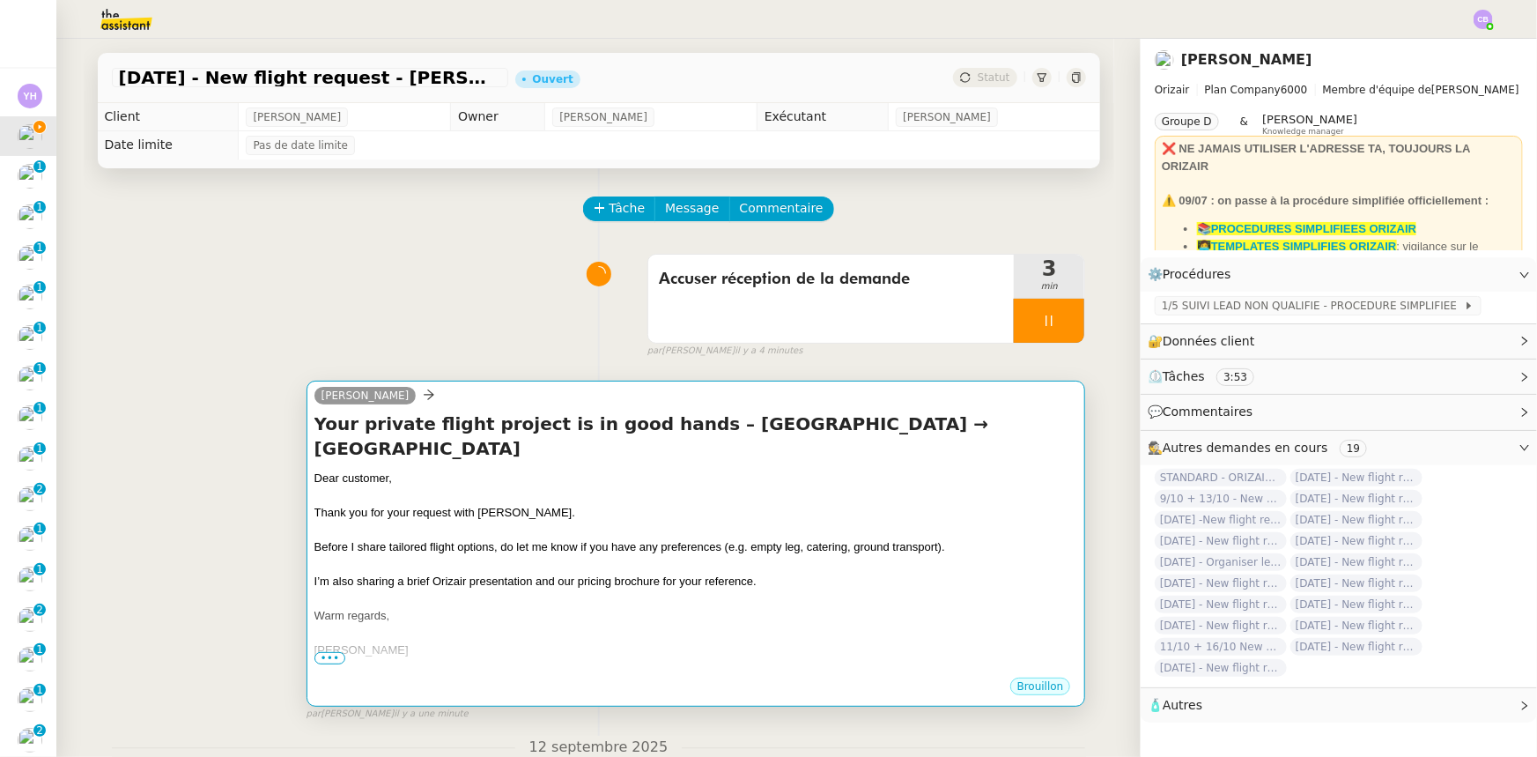
click at [687, 504] on div "Thank you for your request with [PERSON_NAME]." at bounding box center [696, 513] width 764 height 18
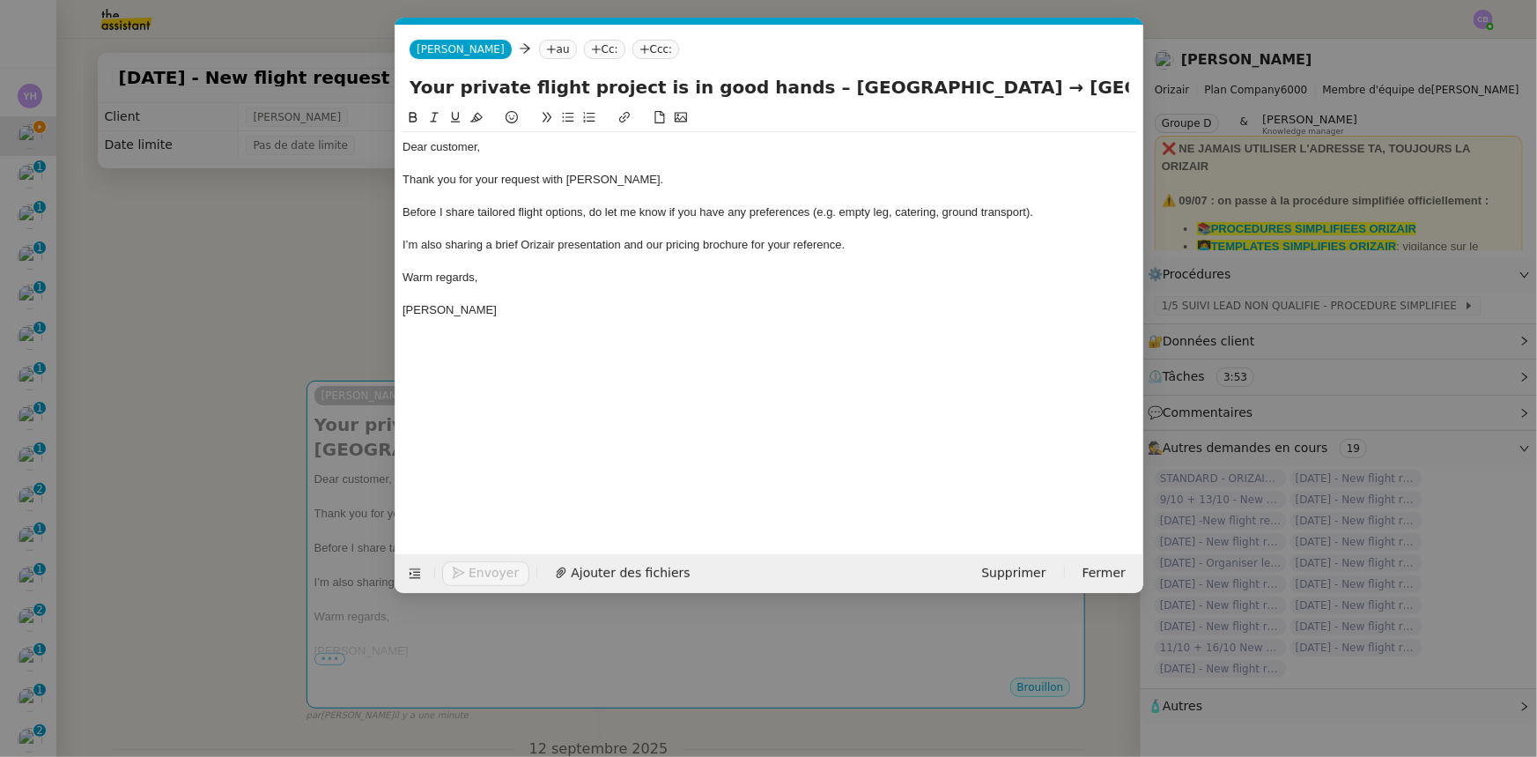
scroll to position [0, 103]
click at [538, 47] on nz-tag "au" at bounding box center [557, 49] width 38 height 19
paste input "[EMAIL_ADDRESS][DOMAIN_NAME]"
type input "[EMAIL_ADDRESS][DOMAIN_NAME]"
click at [543, 77] on span "[EMAIL_ADDRESS][DOMAIN_NAME]" at bounding box center [618, 77] width 216 height 14
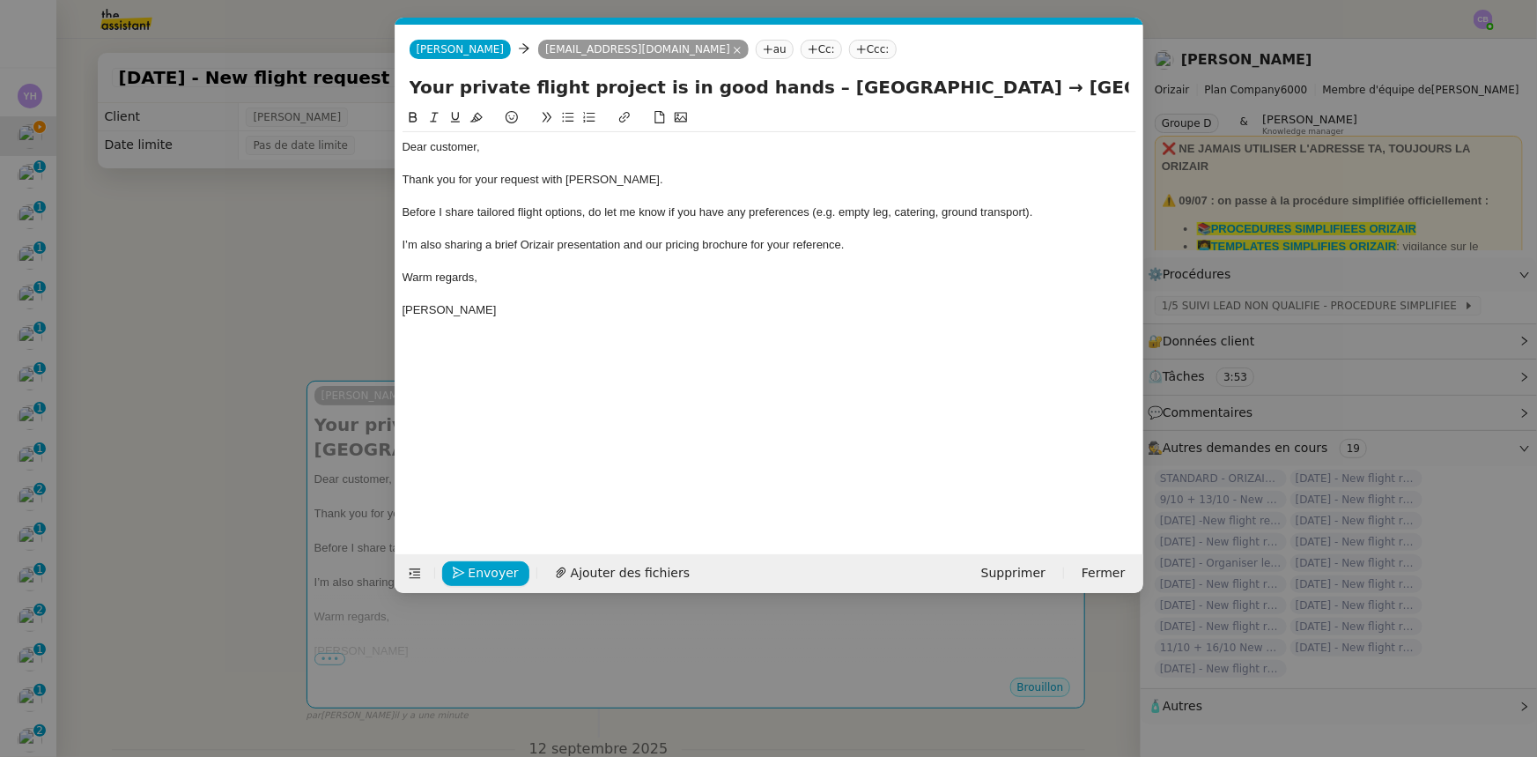
click at [849, 51] on nz-tag "Ccc:" at bounding box center [873, 49] width 48 height 19
type input "[PERSON_NAME]"
click at [765, 84] on span "[PERSON_NAME][EMAIL_ADDRESS][DOMAIN_NAME]" at bounding box center [869, 89] width 250 height 10
click at [885, 237] on div "I’m also sharing a brief Orizair presentation and our pricing brochure for your…" at bounding box center [770, 245] width 734 height 16
click at [617, 567] on span "Ajouter des fichiers" at bounding box center [630, 573] width 119 height 20
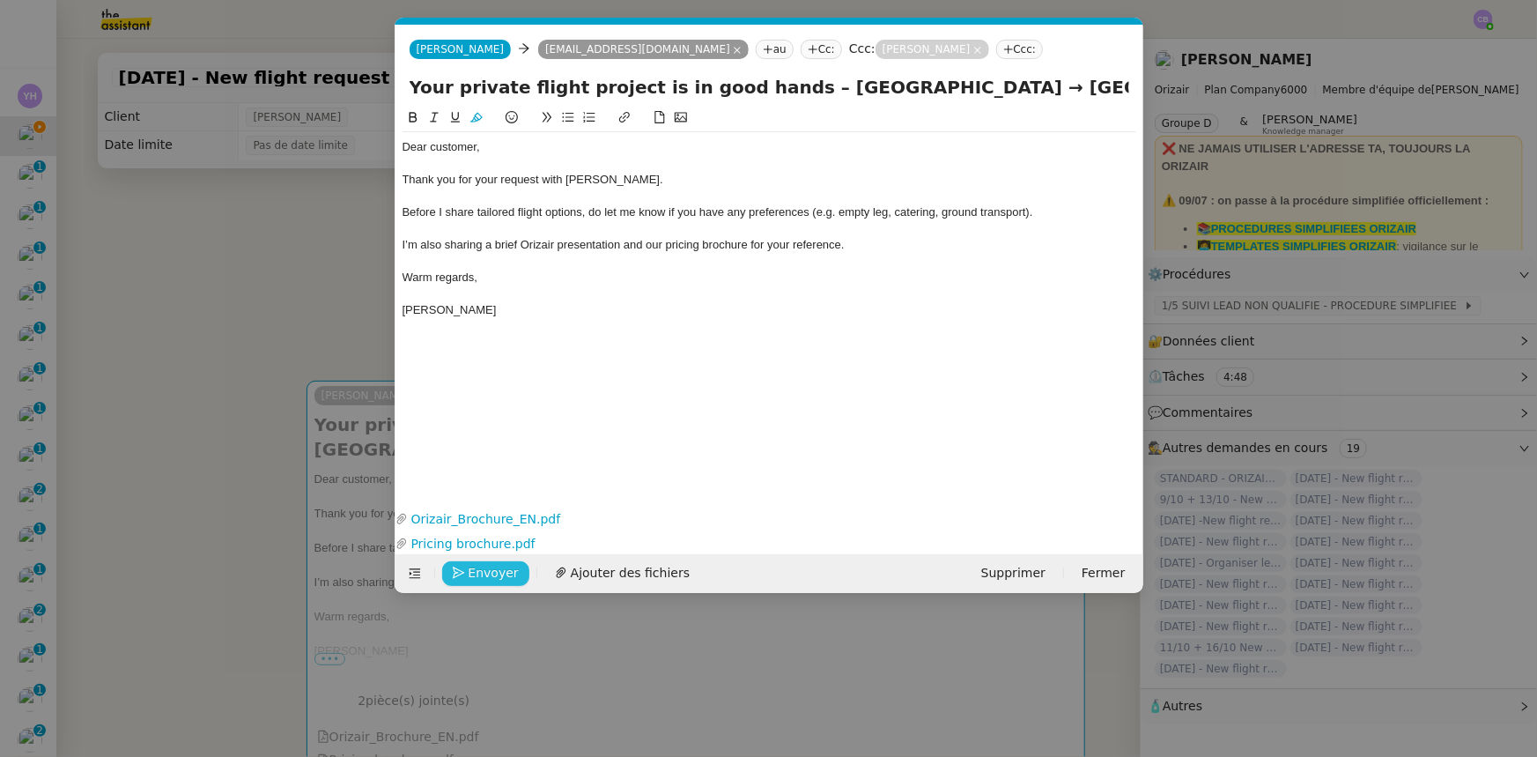
click at [487, 571] on span "Envoyer" at bounding box center [494, 573] width 50 height 20
click at [487, 571] on span "Confirmer l'envoi" at bounding box center [522, 573] width 106 height 20
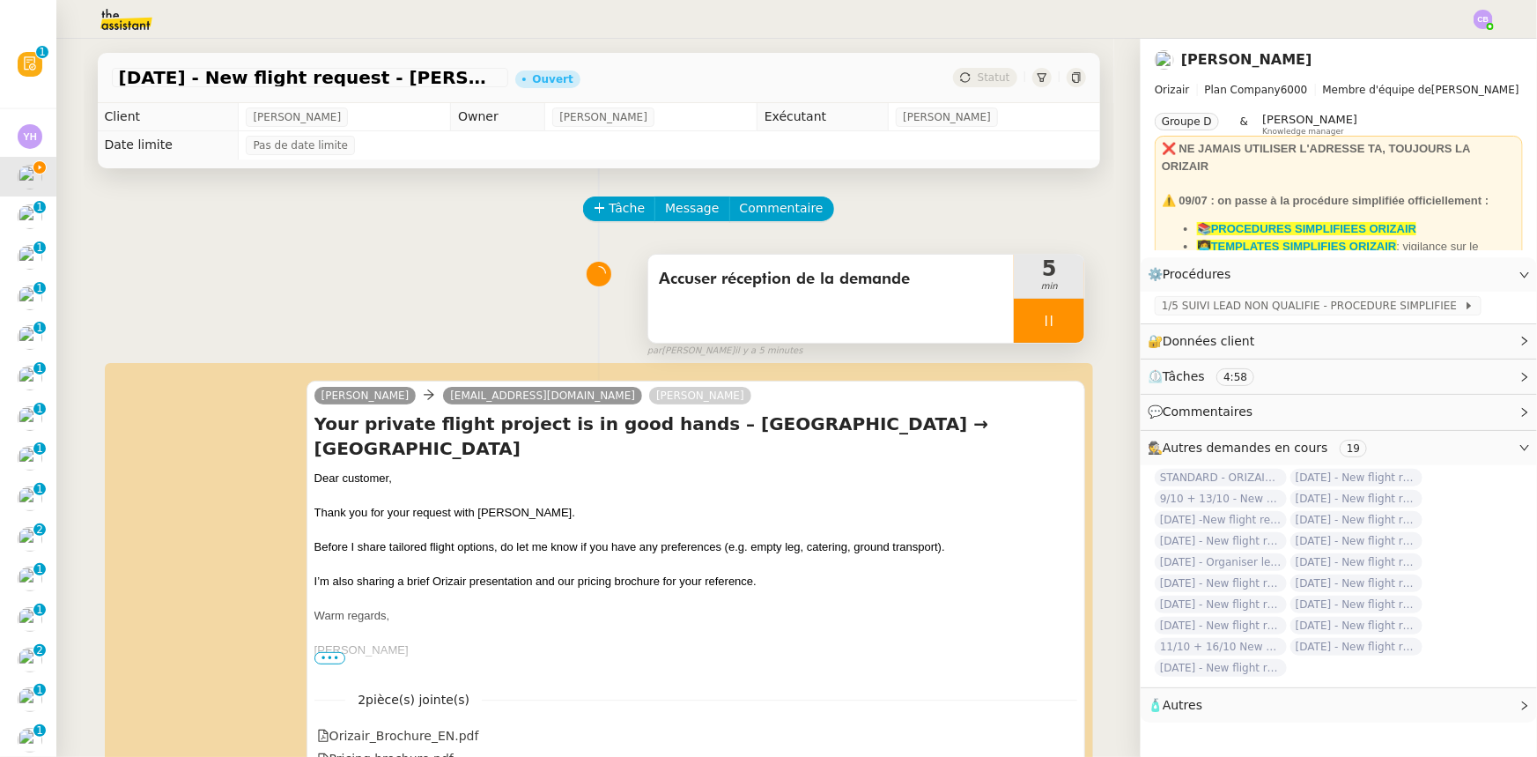
click at [1017, 320] on div at bounding box center [1049, 321] width 70 height 44
click at [1049, 330] on button at bounding box center [1066, 321] width 35 height 44
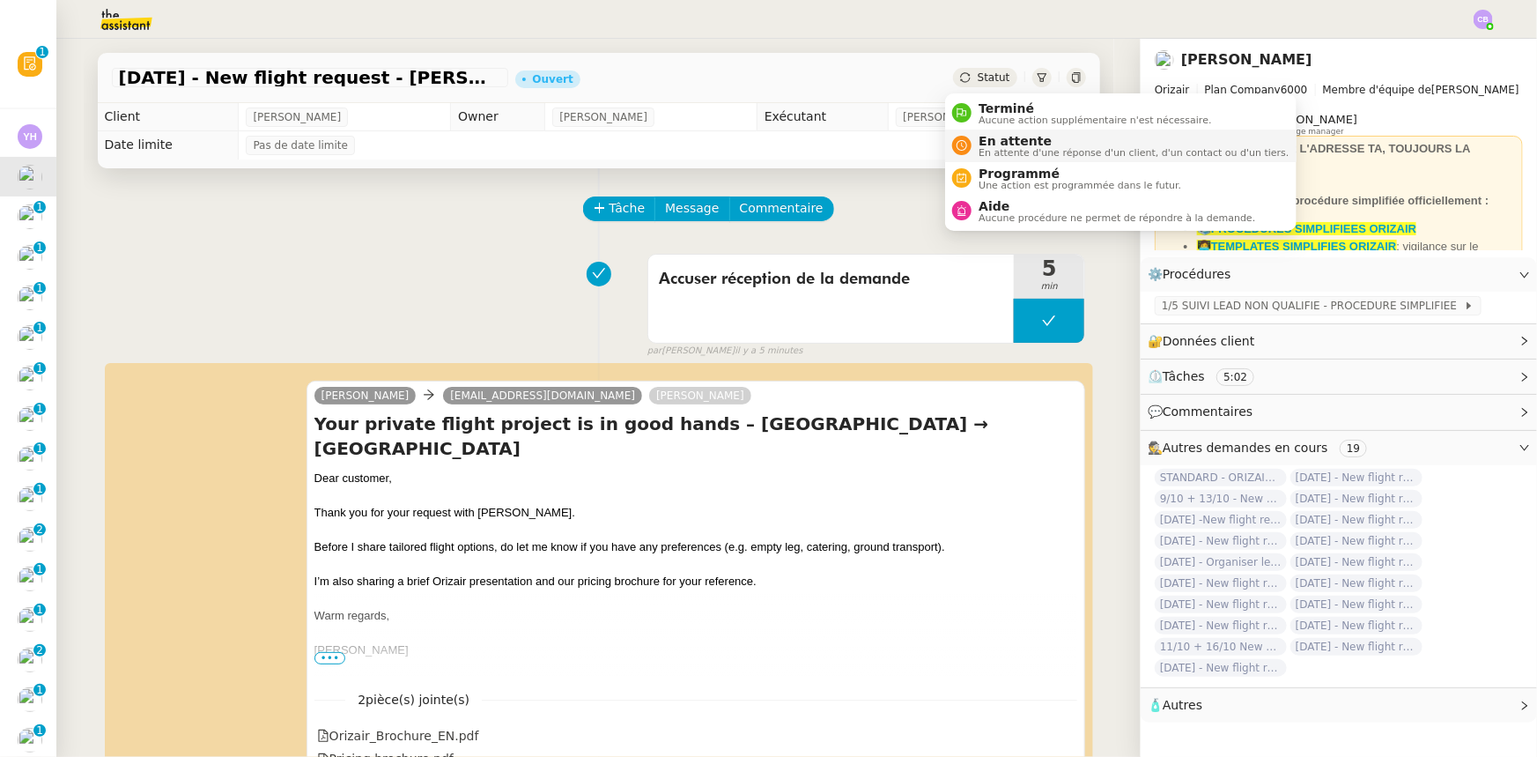
click at [996, 137] on span "En attente" at bounding box center [1134, 141] width 310 height 14
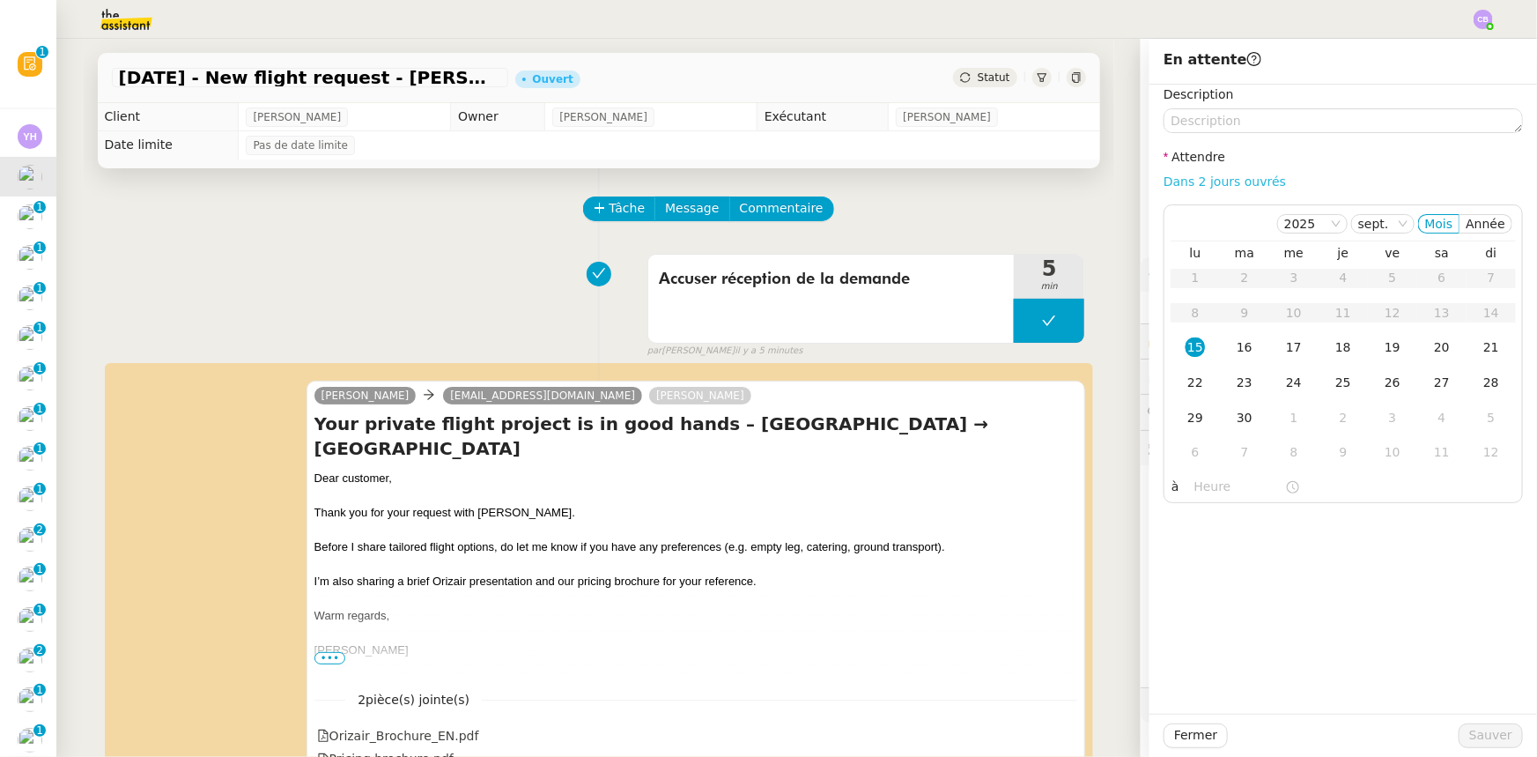
click at [1194, 181] on link "Dans 2 jours ouvrés" at bounding box center [1225, 181] width 122 height 14
type input "07:00"
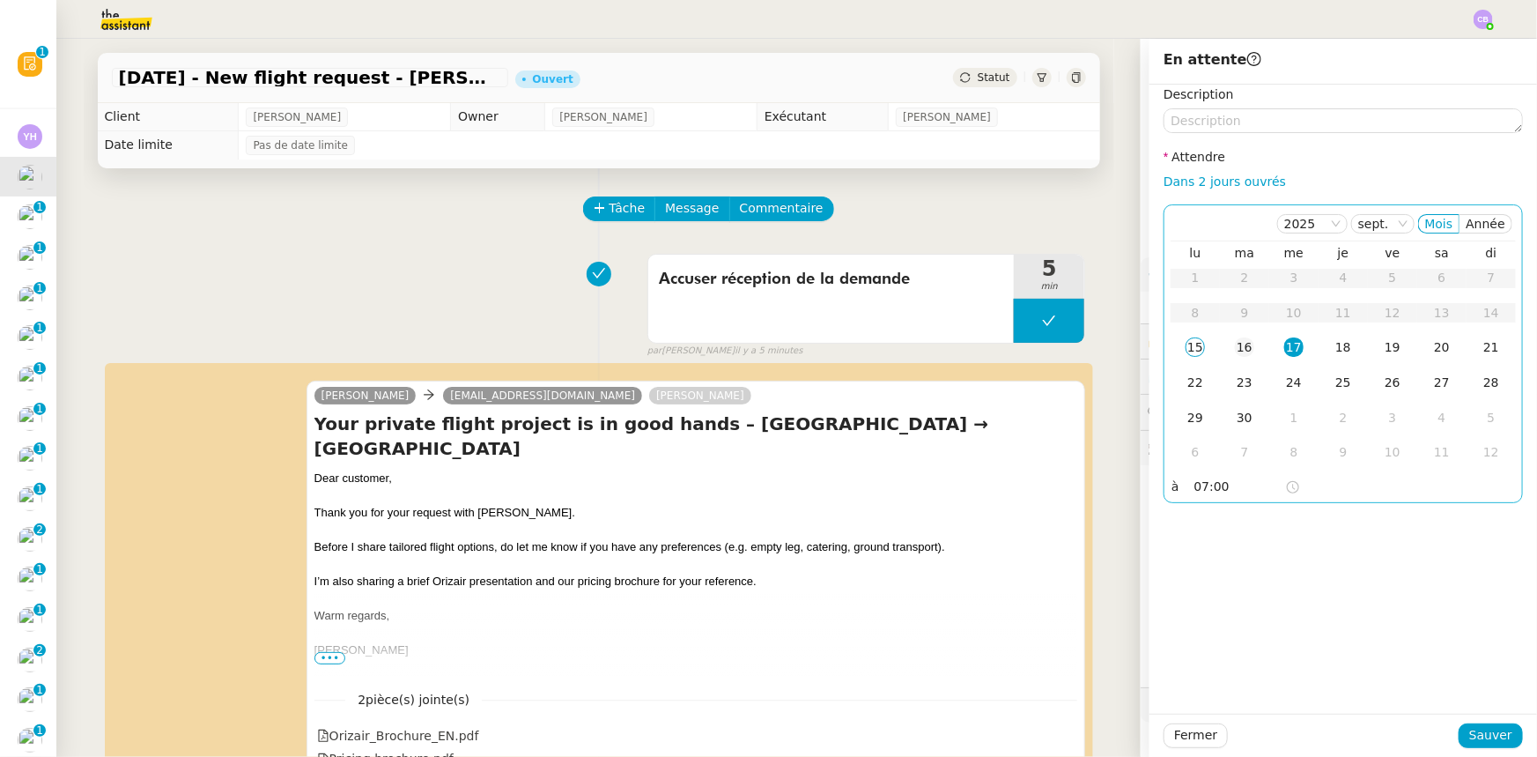
click at [1235, 355] on div "16" at bounding box center [1244, 346] width 19 height 19
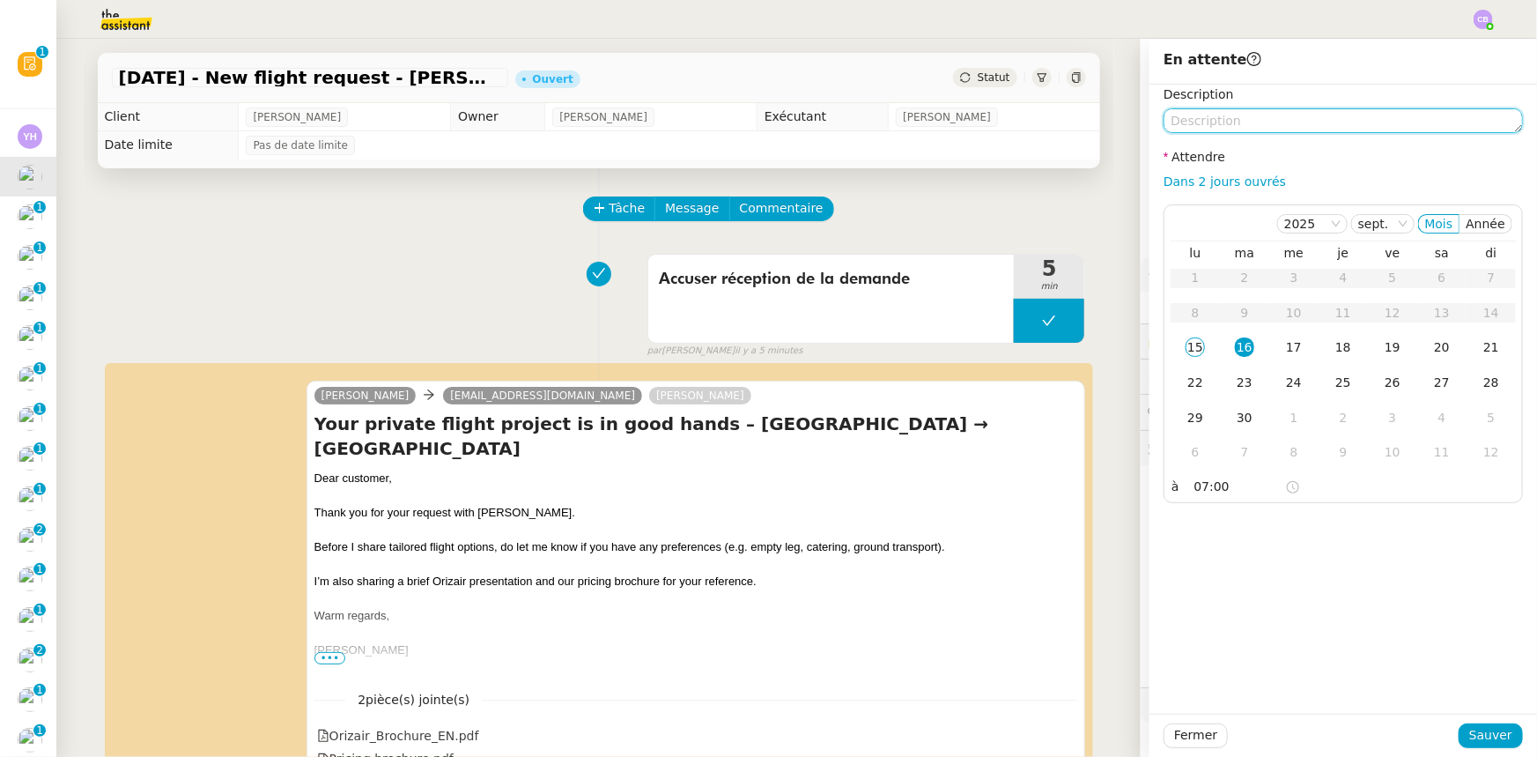
click at [1202, 118] on textarea at bounding box center [1343, 120] width 359 height 25
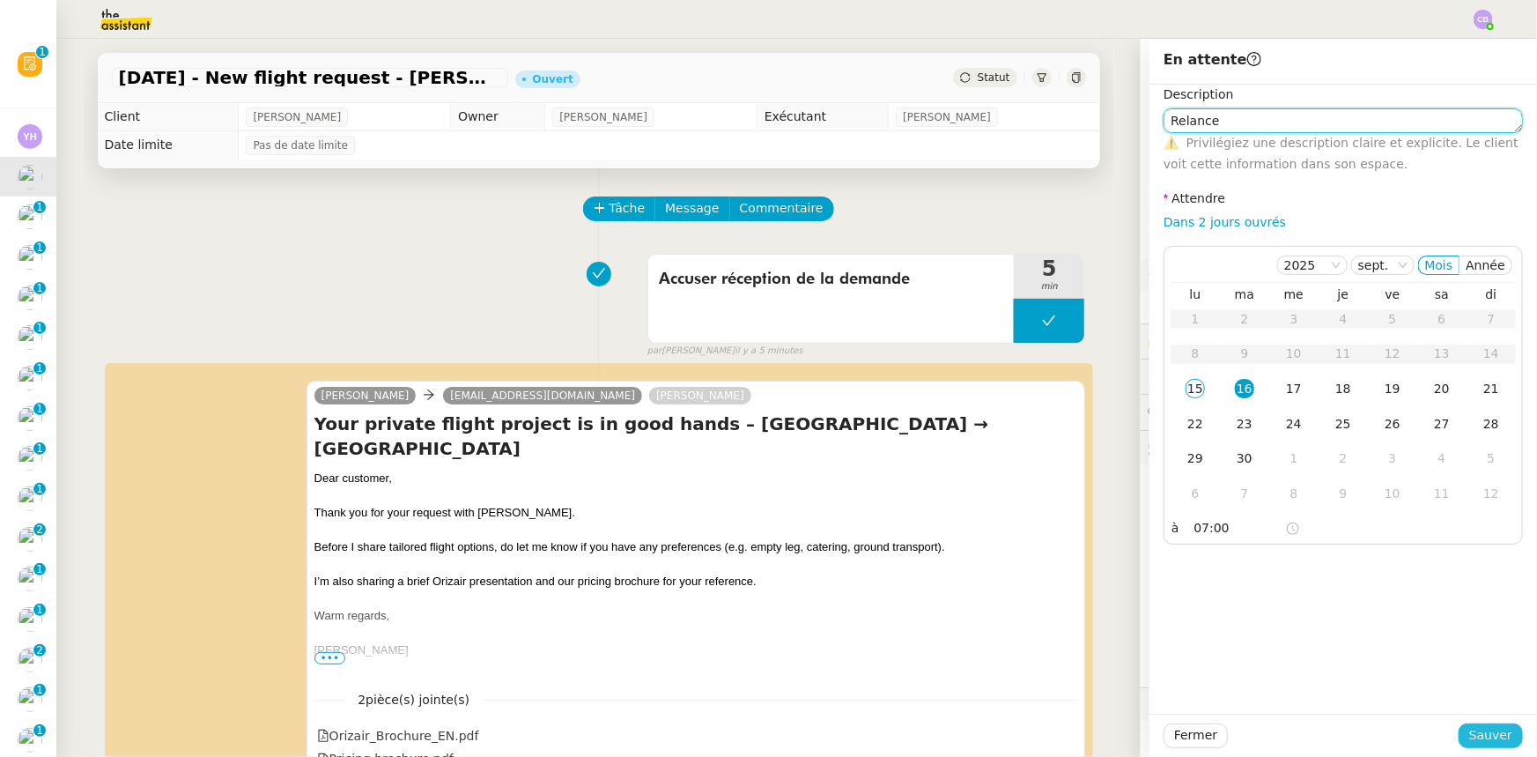
type textarea "Relance"
click at [1479, 728] on span "Sauver" at bounding box center [1490, 735] width 43 height 20
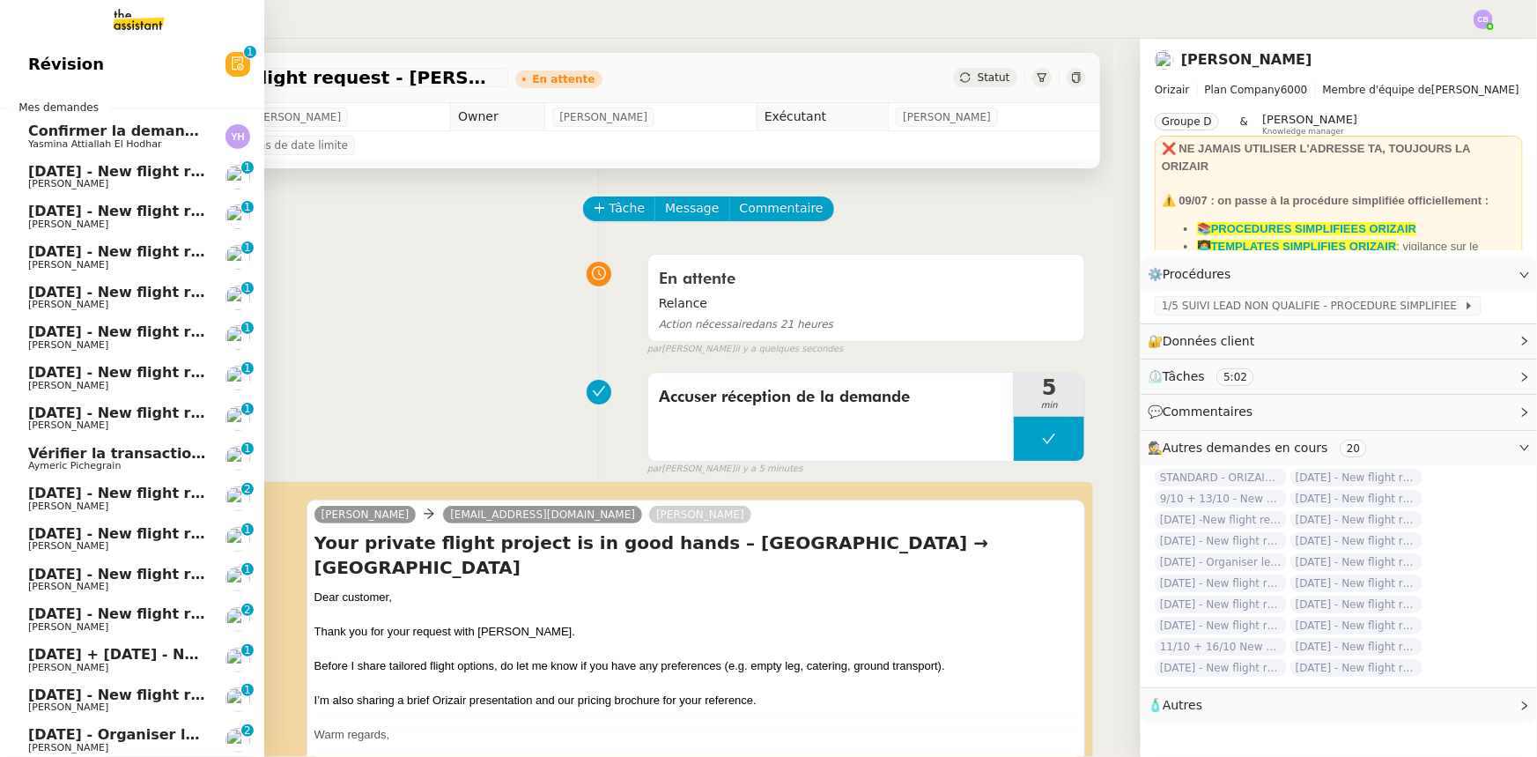
click at [62, 173] on span "[DATE] - New flight request - [PERSON_NAME]" at bounding box center [210, 171] width 364 height 17
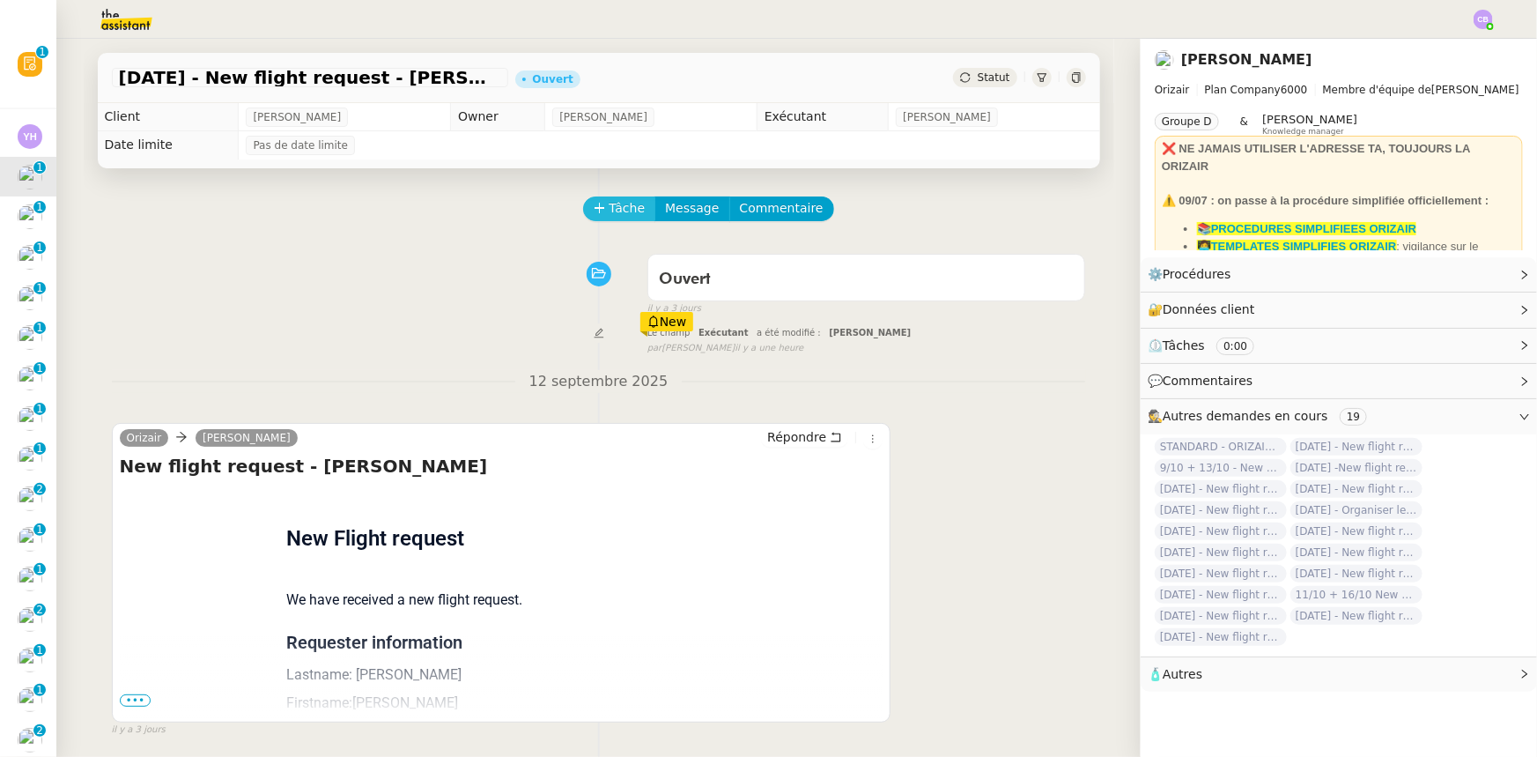
click at [610, 210] on span "Tâche" at bounding box center [628, 208] width 36 height 20
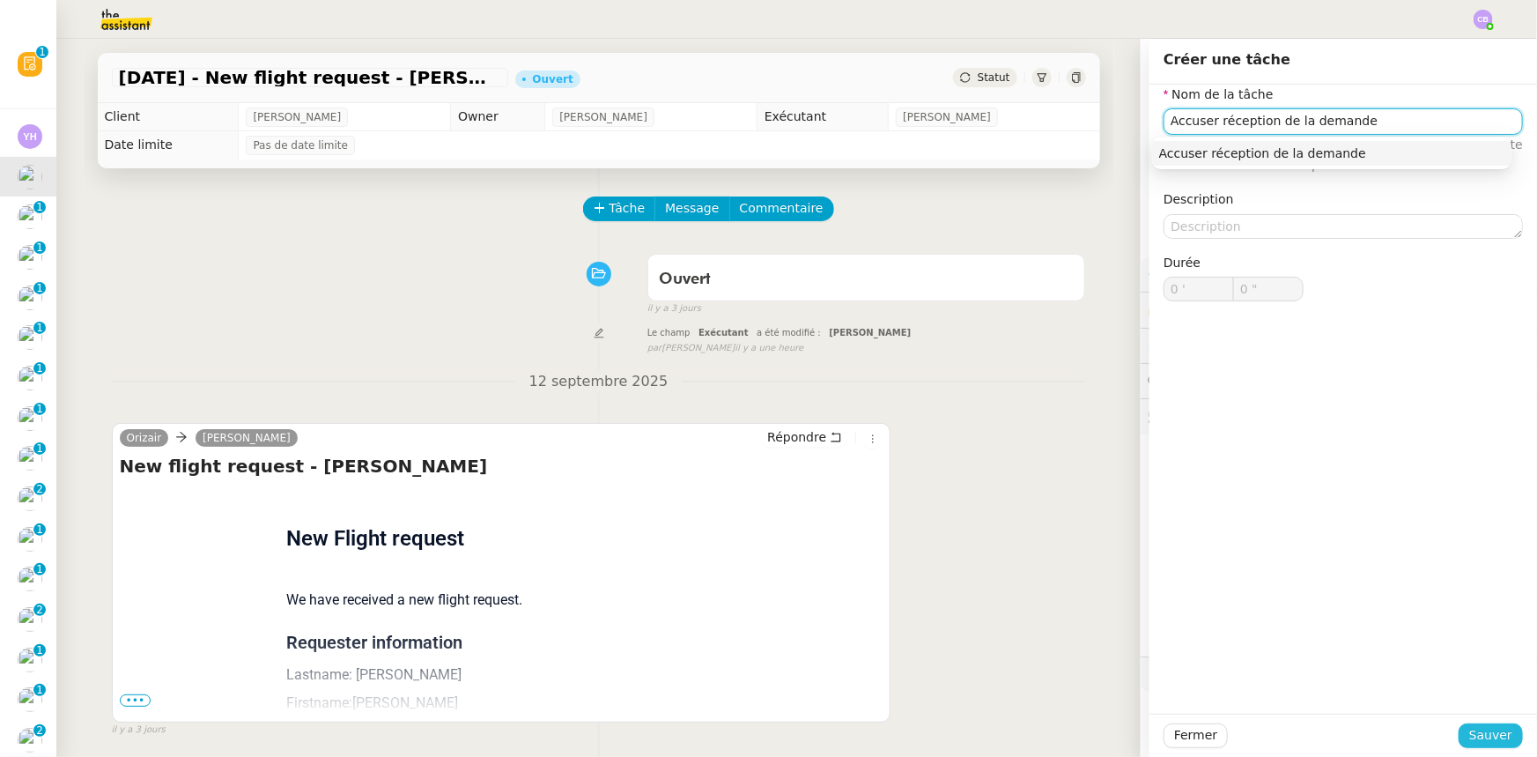
type input "Accuser réception de la demande"
click at [1471, 732] on span "Sauver" at bounding box center [1490, 735] width 43 height 20
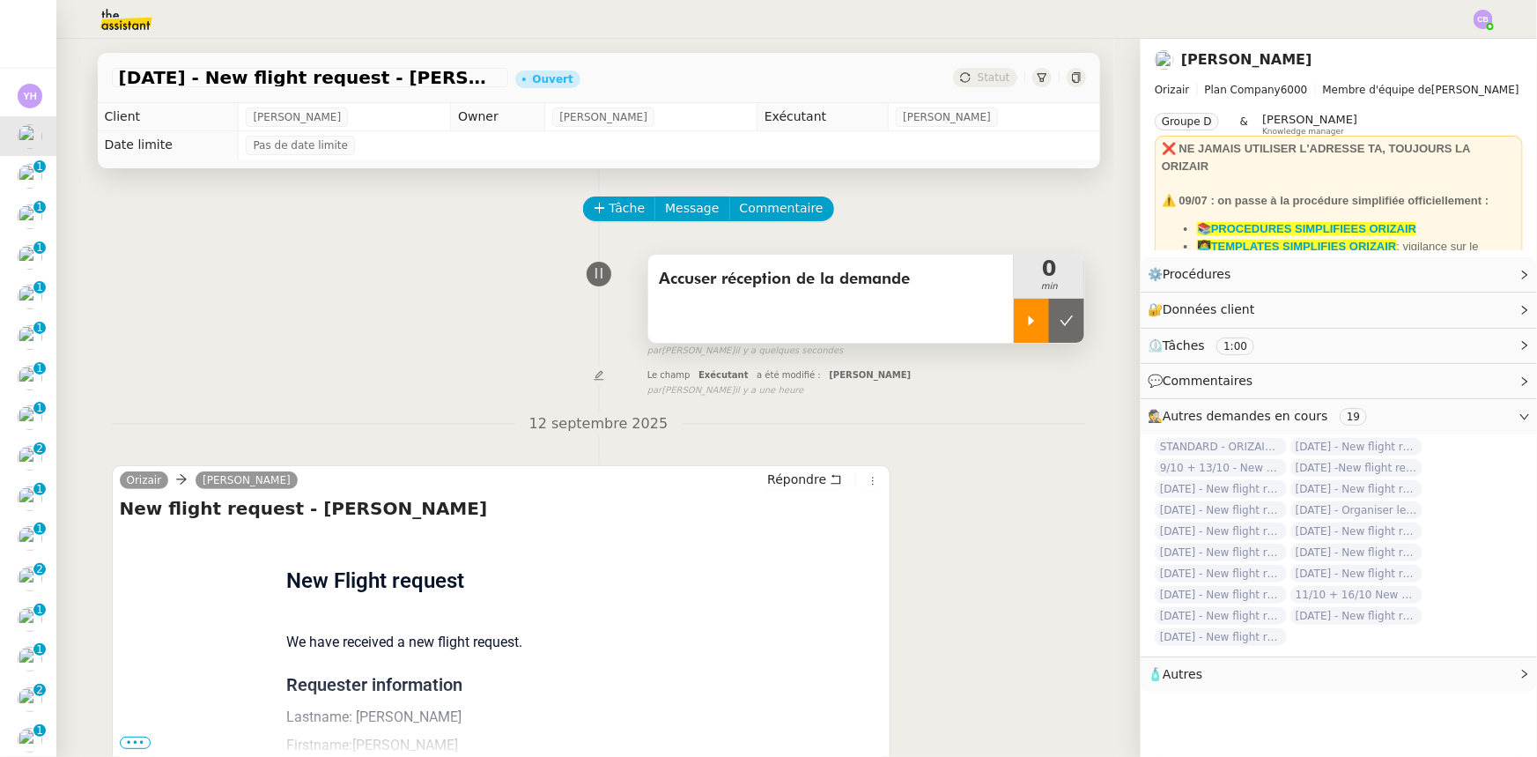
click at [1024, 328] on icon at bounding box center [1031, 321] width 14 height 14
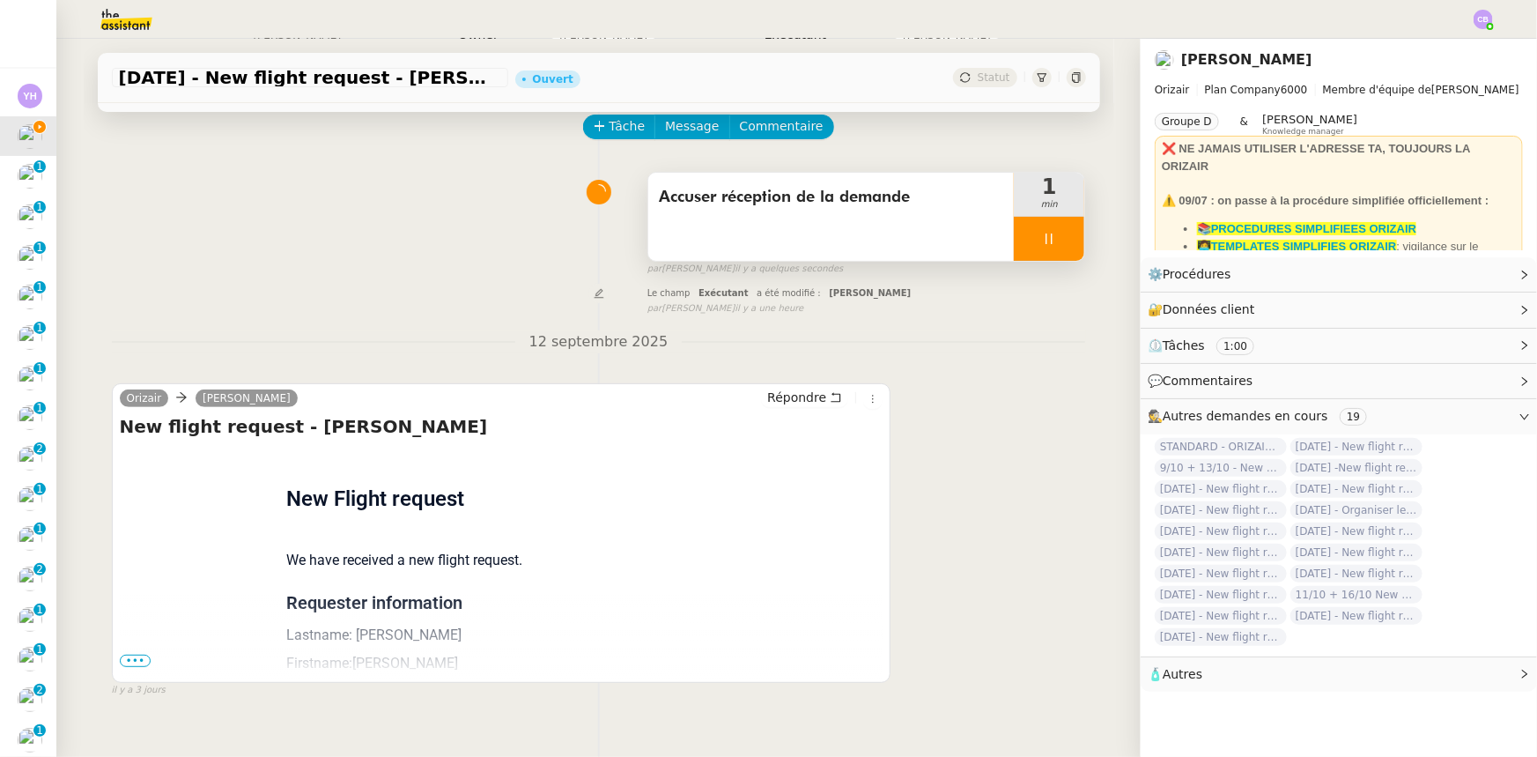
scroll to position [159, 0]
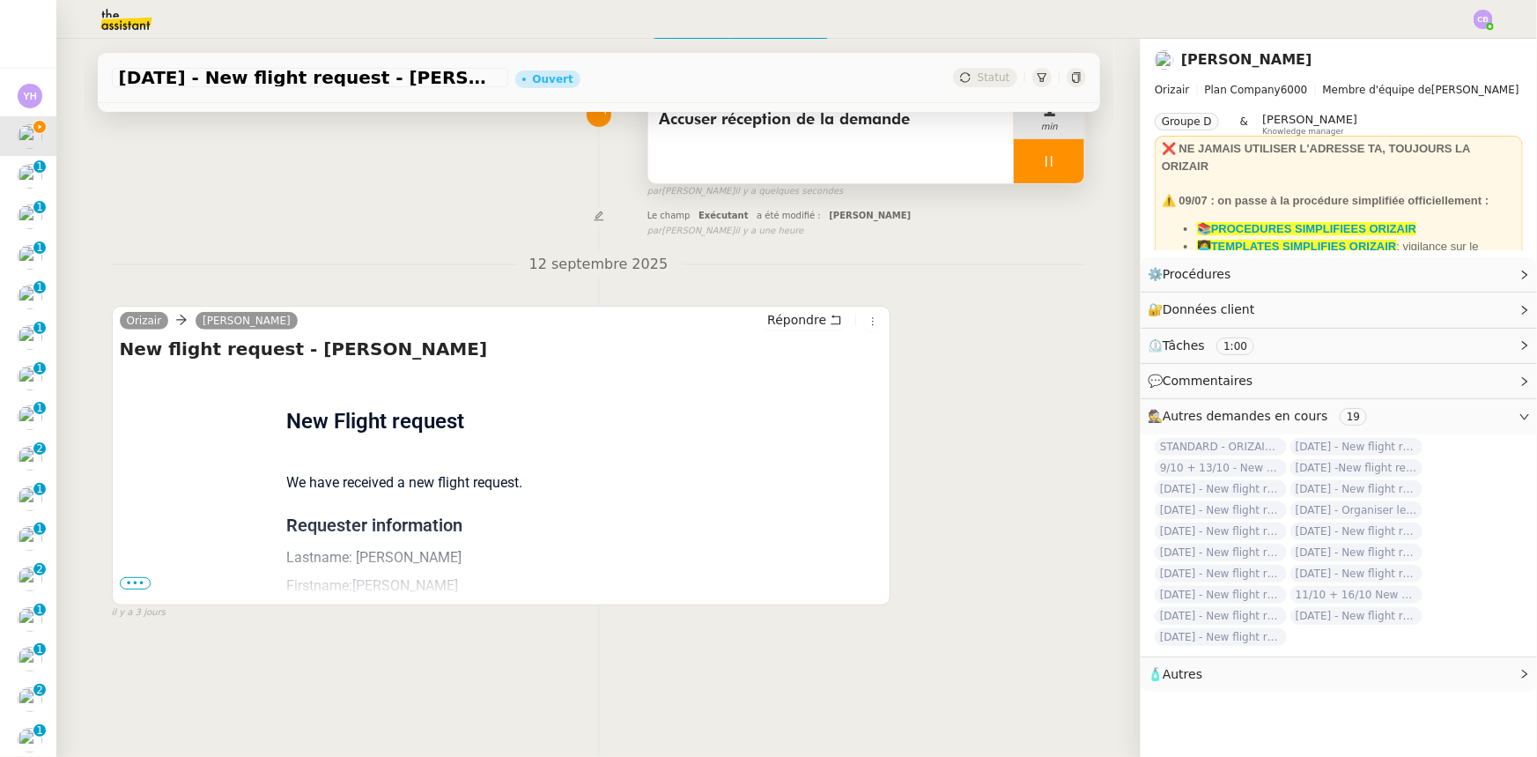
drag, startPoint x: 132, startPoint y: 581, endPoint x: 152, endPoint y: 571, distance: 22.9
click at [132, 581] on span "•••" at bounding box center [136, 583] width 32 height 12
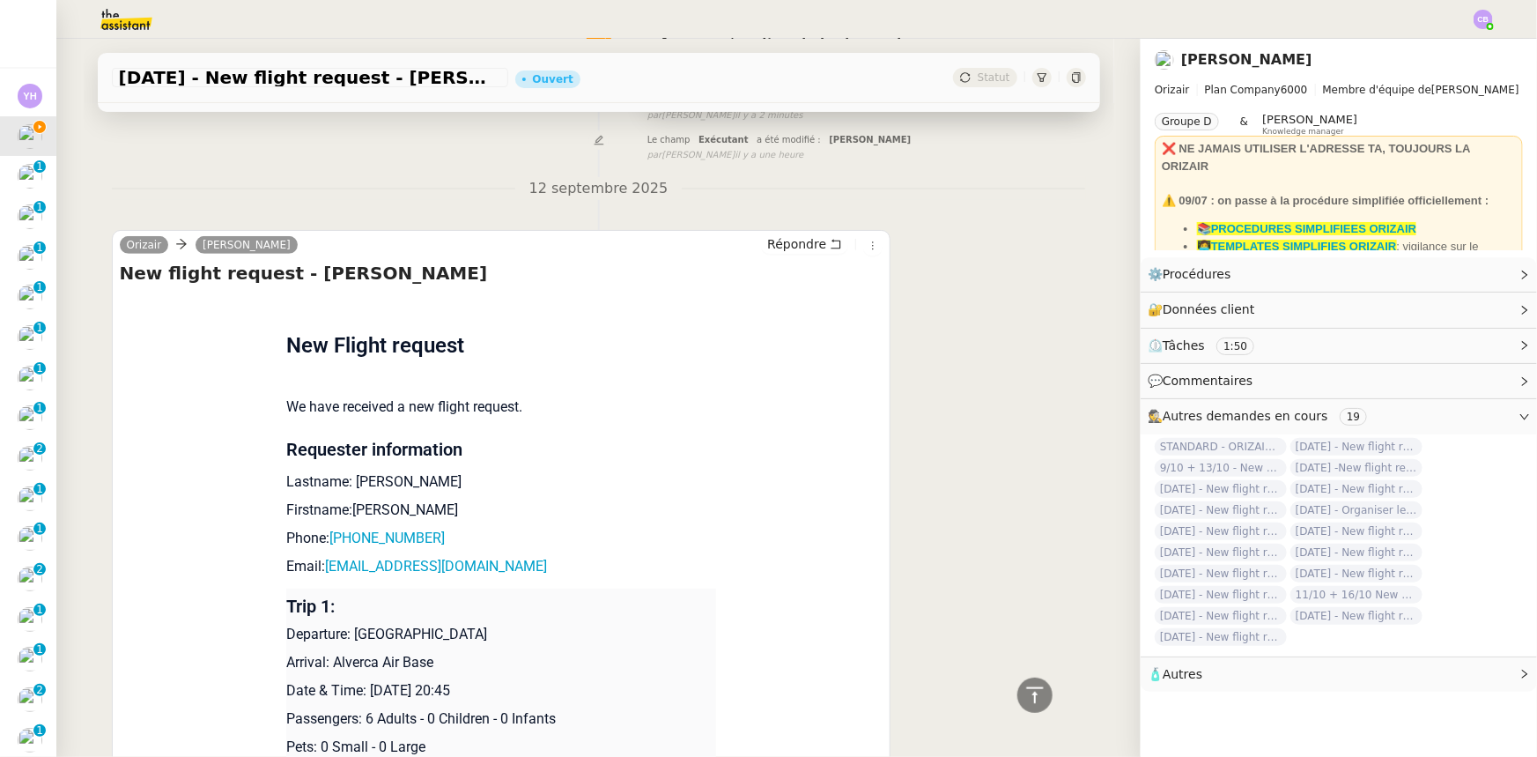
scroll to position [0, 0]
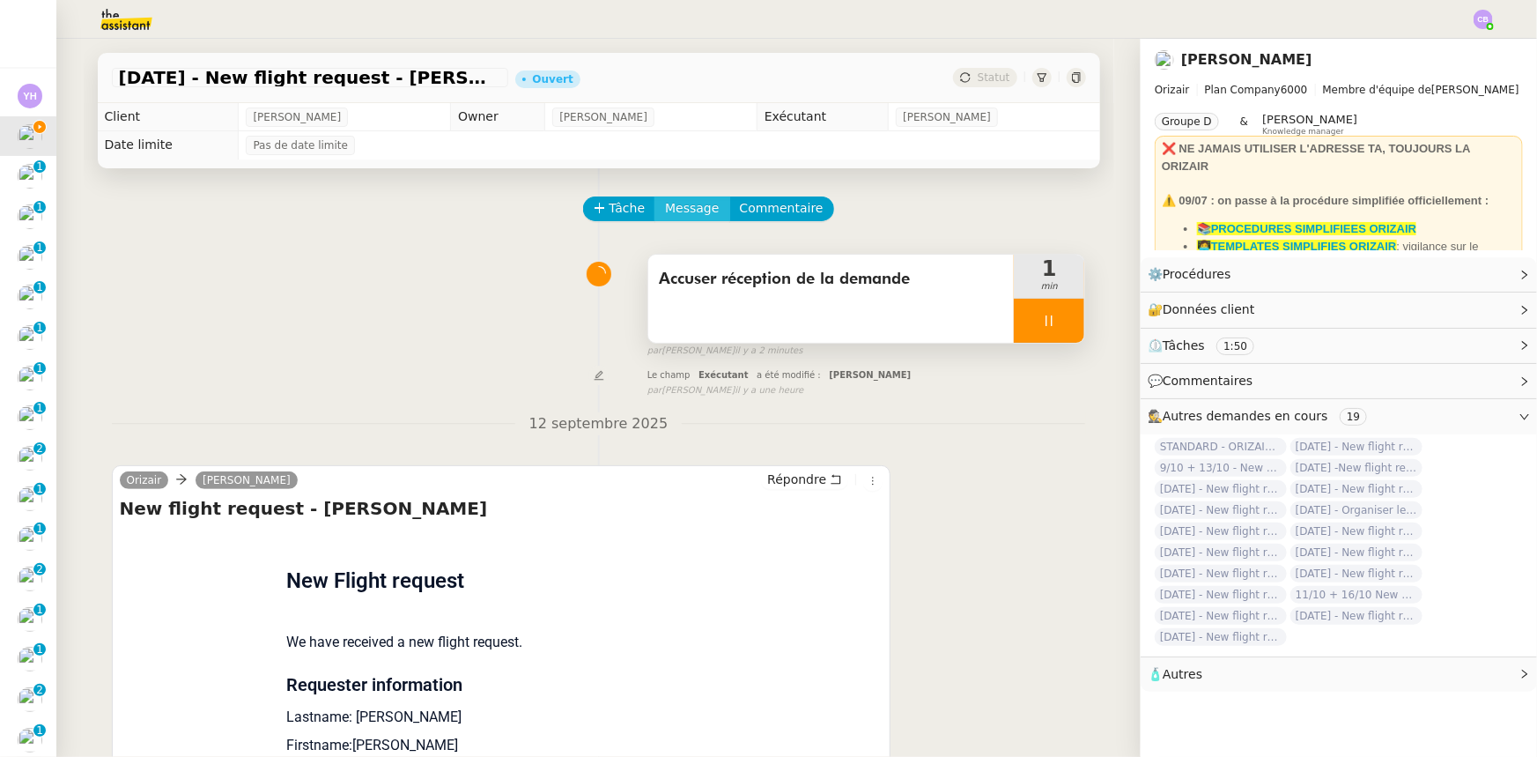
click at [672, 217] on span "Message" at bounding box center [692, 208] width 54 height 20
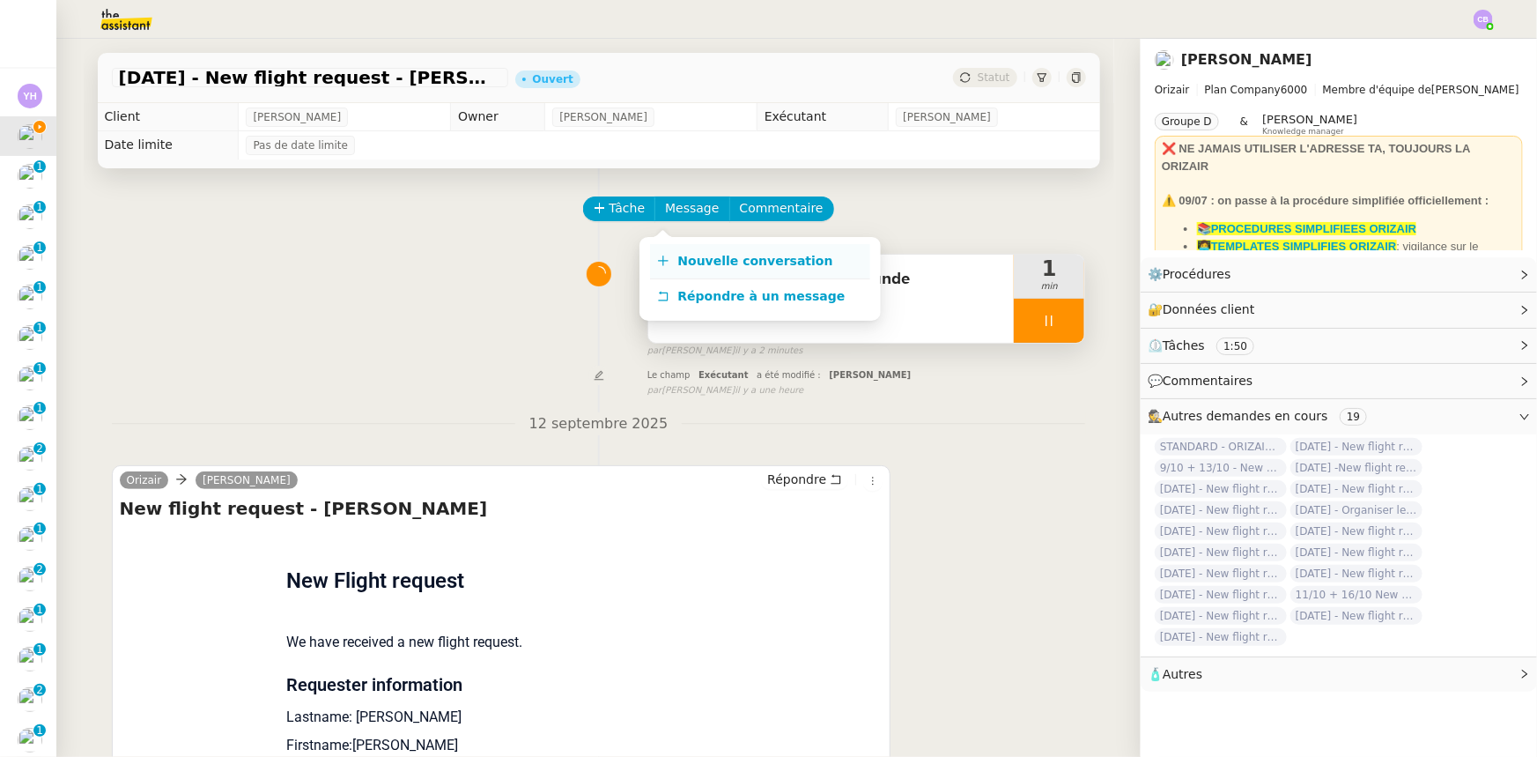
click at [719, 257] on span "Nouvelle conversation" at bounding box center [755, 261] width 155 height 14
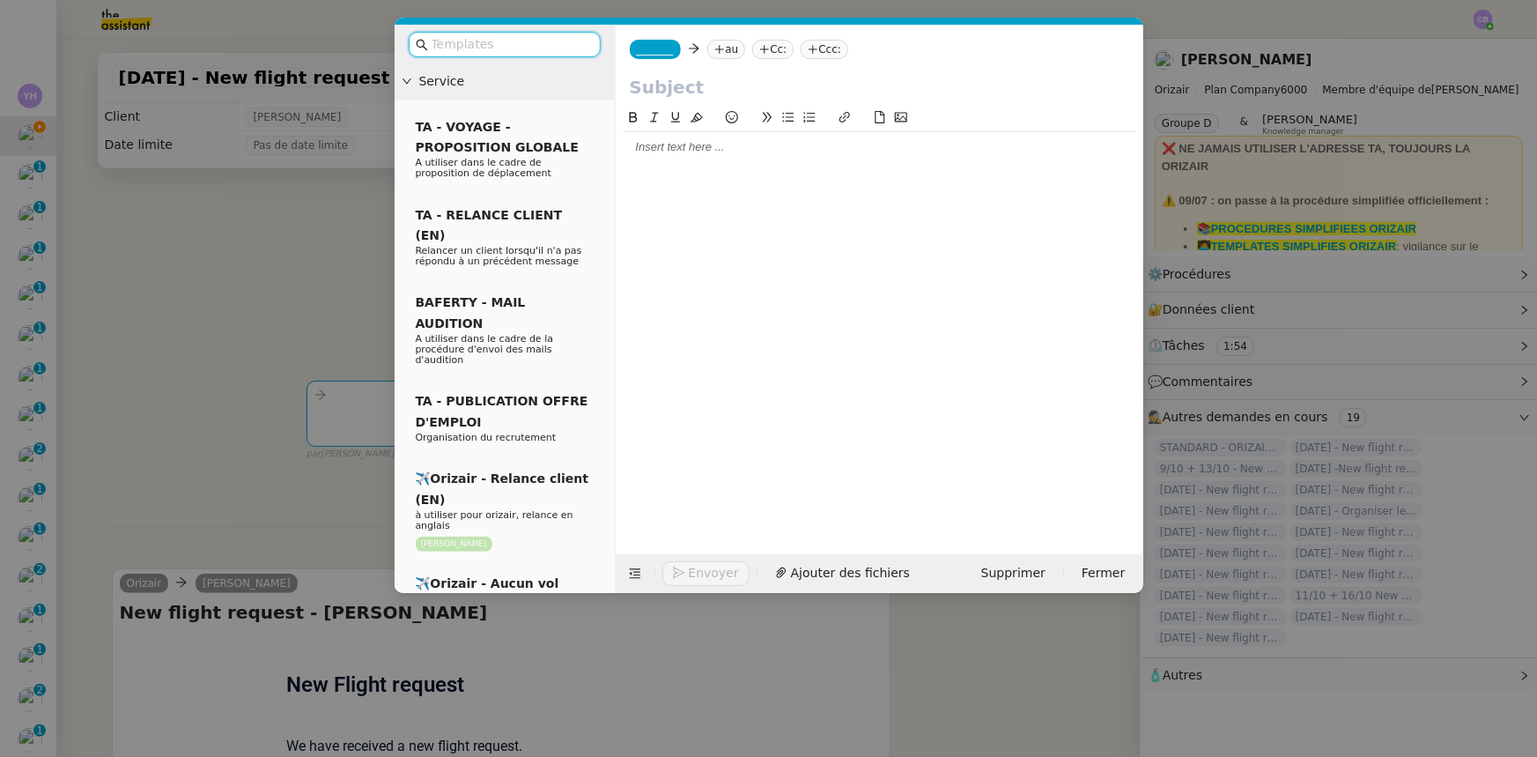
click at [566, 47] on input "text" at bounding box center [511, 44] width 159 height 20
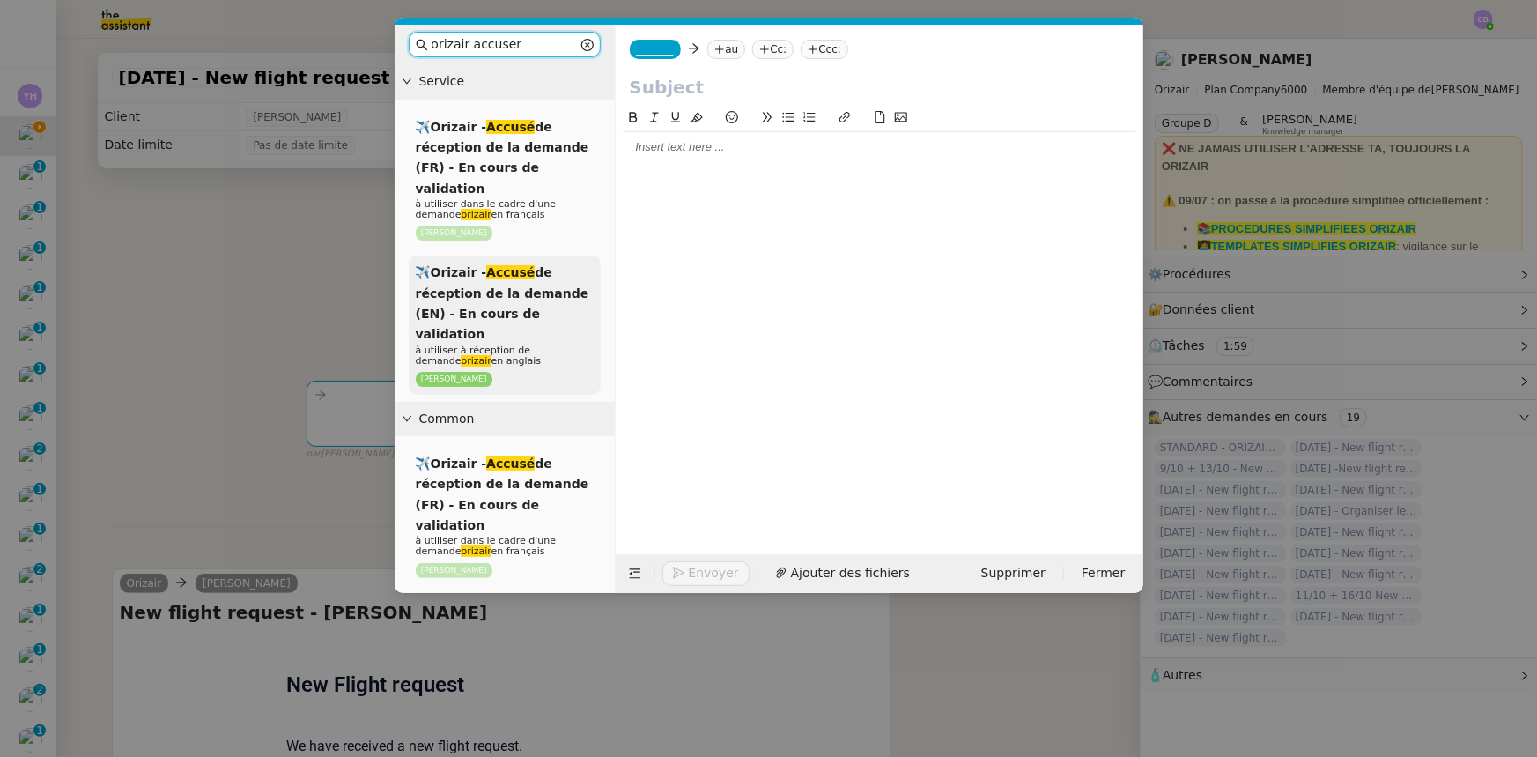
type input "orizair accuser"
click at [496, 285] on span "✈️Orizair - Accusé de réception de la demande (EN) - En cours de validation" at bounding box center [503, 303] width 174 height 76
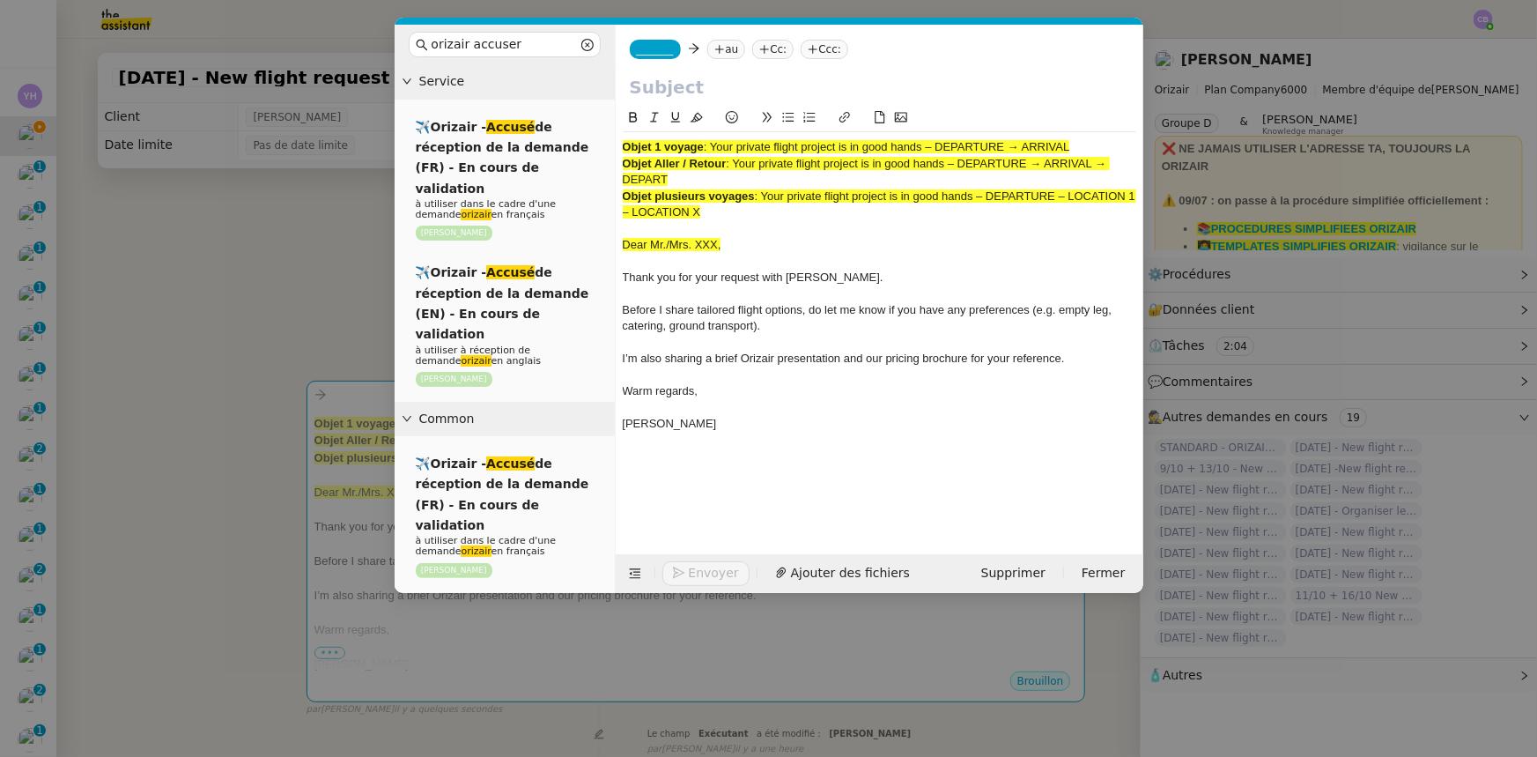
drag, startPoint x: 1075, startPoint y: 149, endPoint x: 715, endPoint y: 145, distance: 359.4
click at [715, 145] on div "Objet 1 voyage : Your private flight project is in good hands – DEPARTURE → ARR…" at bounding box center [880, 147] width 514 height 16
copy span "Your private flight project is in good hands – DEPARTURE → ARRIVAL"
click at [699, 91] on input "text" at bounding box center [879, 87] width 499 height 26
paste input "Your private flight project is in good hands – DEPARTURE → ARRIVAL"
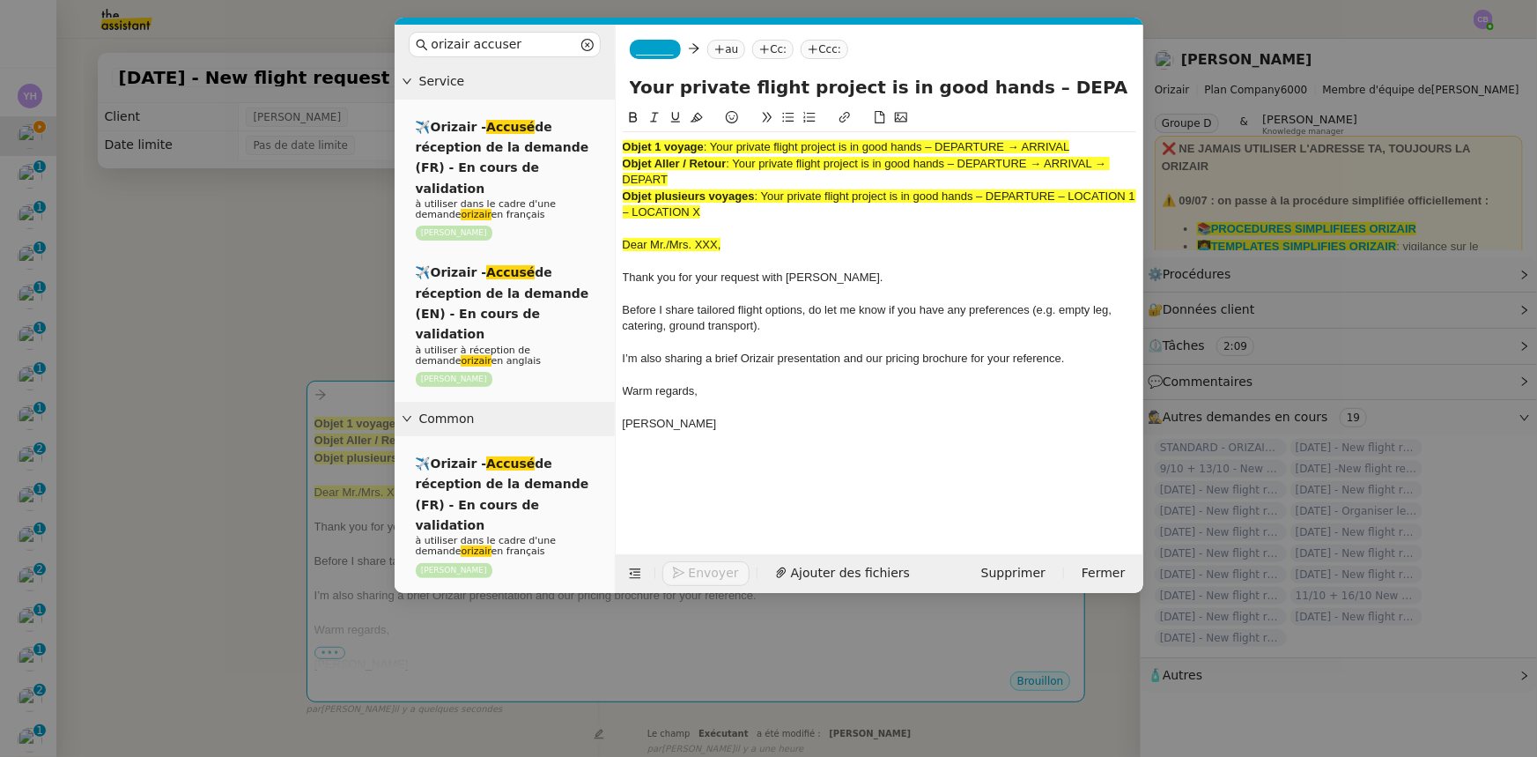
scroll to position [0, 76]
type input "Your private flight project is in good hands – DEPARTURE → ARRIVAL"
drag, startPoint x: 757, startPoint y: 215, endPoint x: 623, endPoint y: 142, distance: 152.5
click at [623, 142] on div "Objet 1 voyage : Your private flight project is in good hands – DEPARTURE → ARR…" at bounding box center [880, 293] width 514 height 323
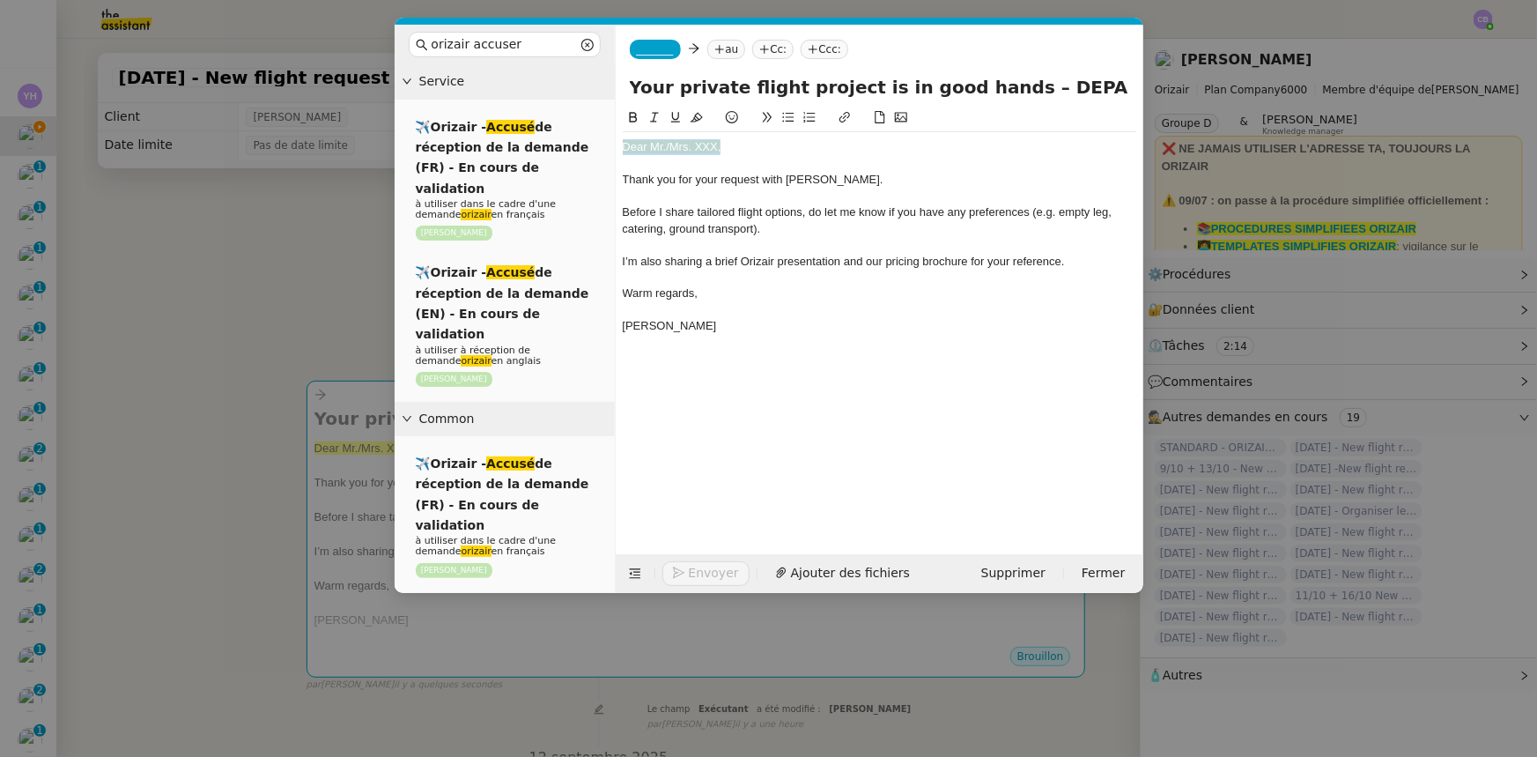
drag, startPoint x: 722, startPoint y: 149, endPoint x: 621, endPoint y: 147, distance: 101.3
click at [621, 147] on nz-spin "Dear Mr./Mrs. XXX, Thank you for your request with [PERSON_NAME]. Before I shar…" at bounding box center [880, 320] width 528 height 426
click at [696, 120] on icon at bounding box center [697, 117] width 12 height 12
click at [715, 144] on div "Dear Mr./Mrs. XXX," at bounding box center [880, 147] width 514 height 16
drag, startPoint x: 1102, startPoint y: 83, endPoint x: 1008, endPoint y: 90, distance: 94.5
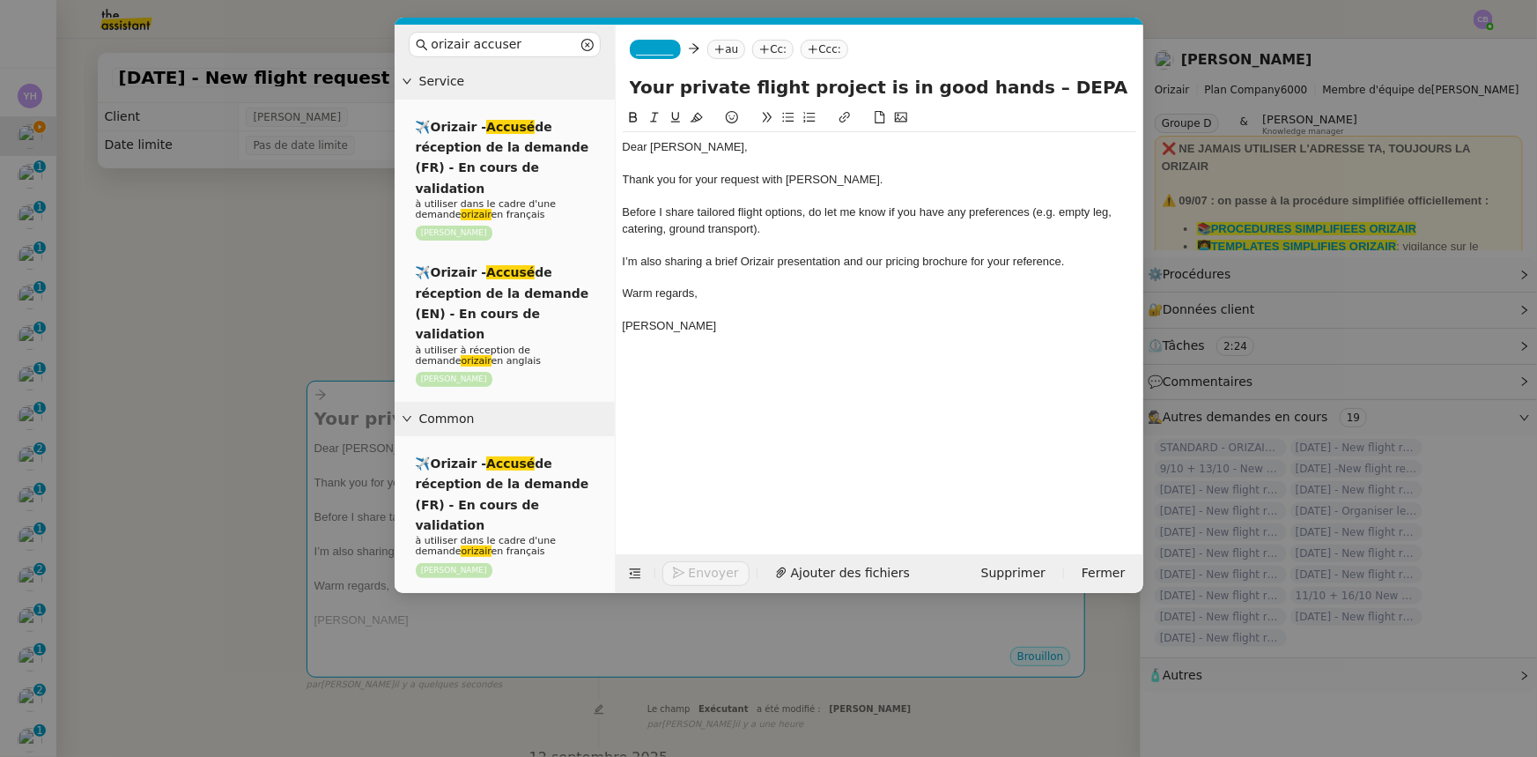
click at [1008, 90] on input "Your private flight project is in good hands – DEPARTURE → ARRIVAL" at bounding box center [879, 87] width 499 height 26
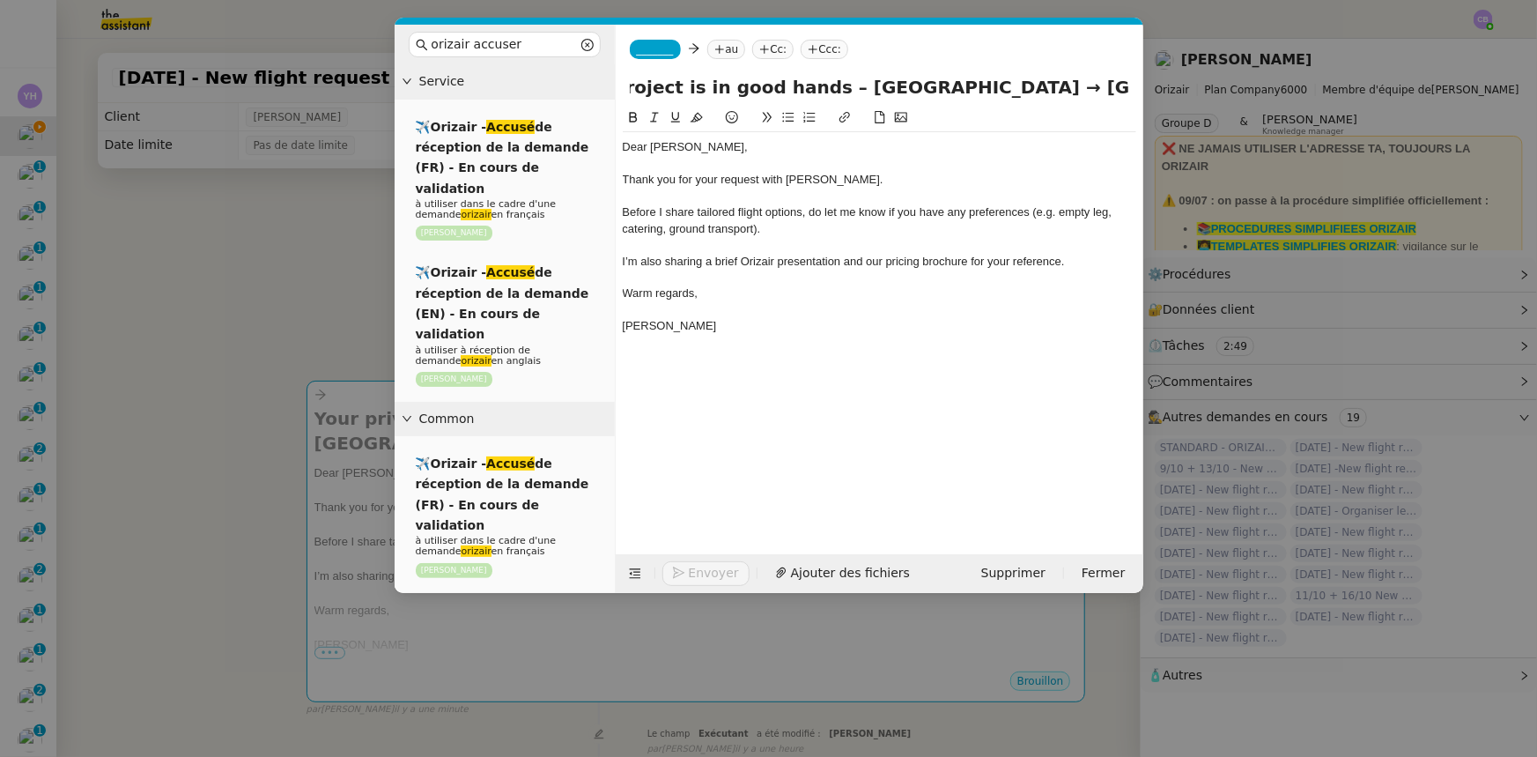
scroll to position [0, 211]
type input "Your private flight project is in good hands – [GEOGRAPHIC_DATA] → [GEOGRAPHIC_…"
click at [661, 51] on span "_______" at bounding box center [655, 49] width 37 height 12
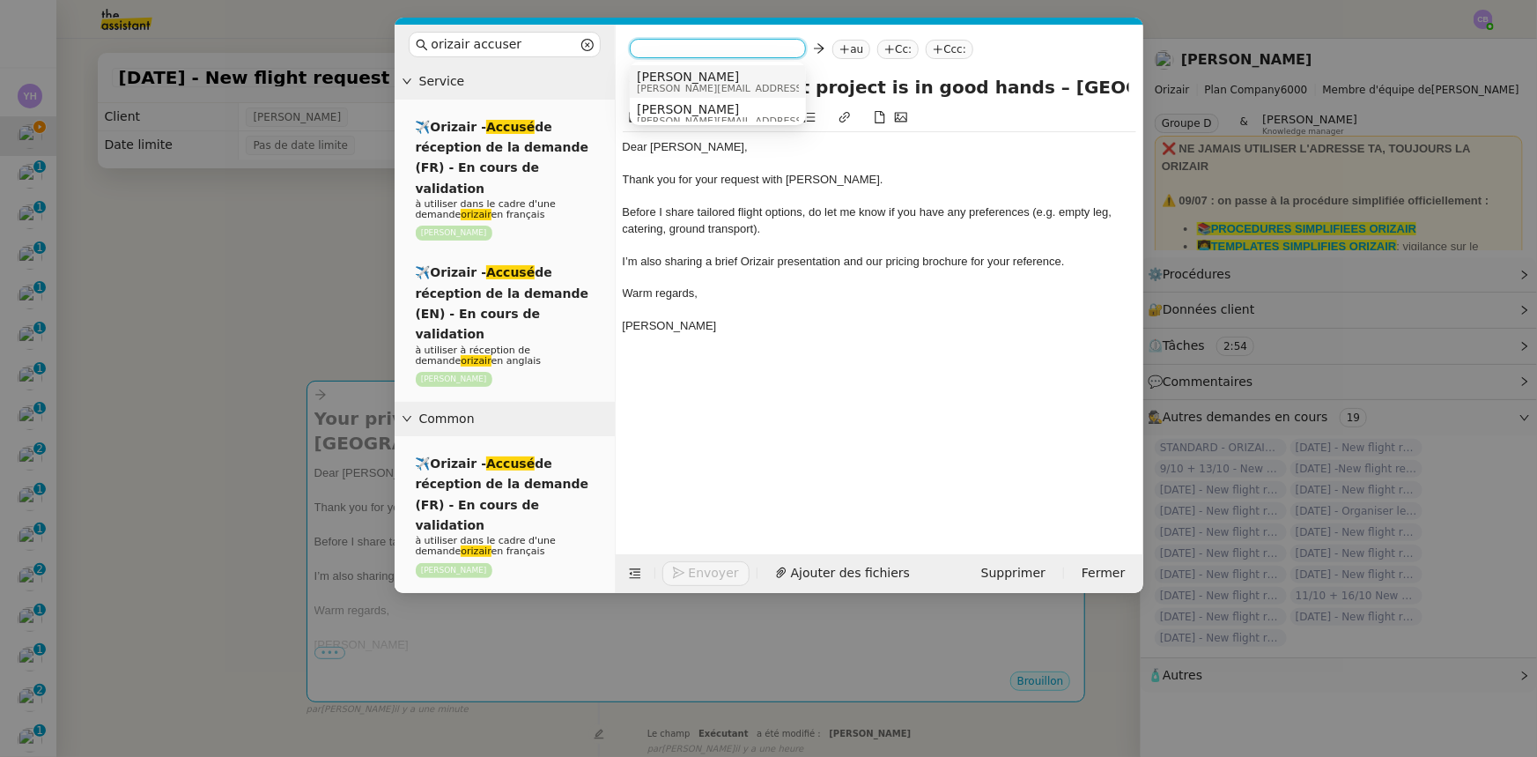
click at [675, 85] on span "[PERSON_NAME][EMAIL_ADDRESS][DOMAIN_NAME]" at bounding box center [762, 89] width 250 height 10
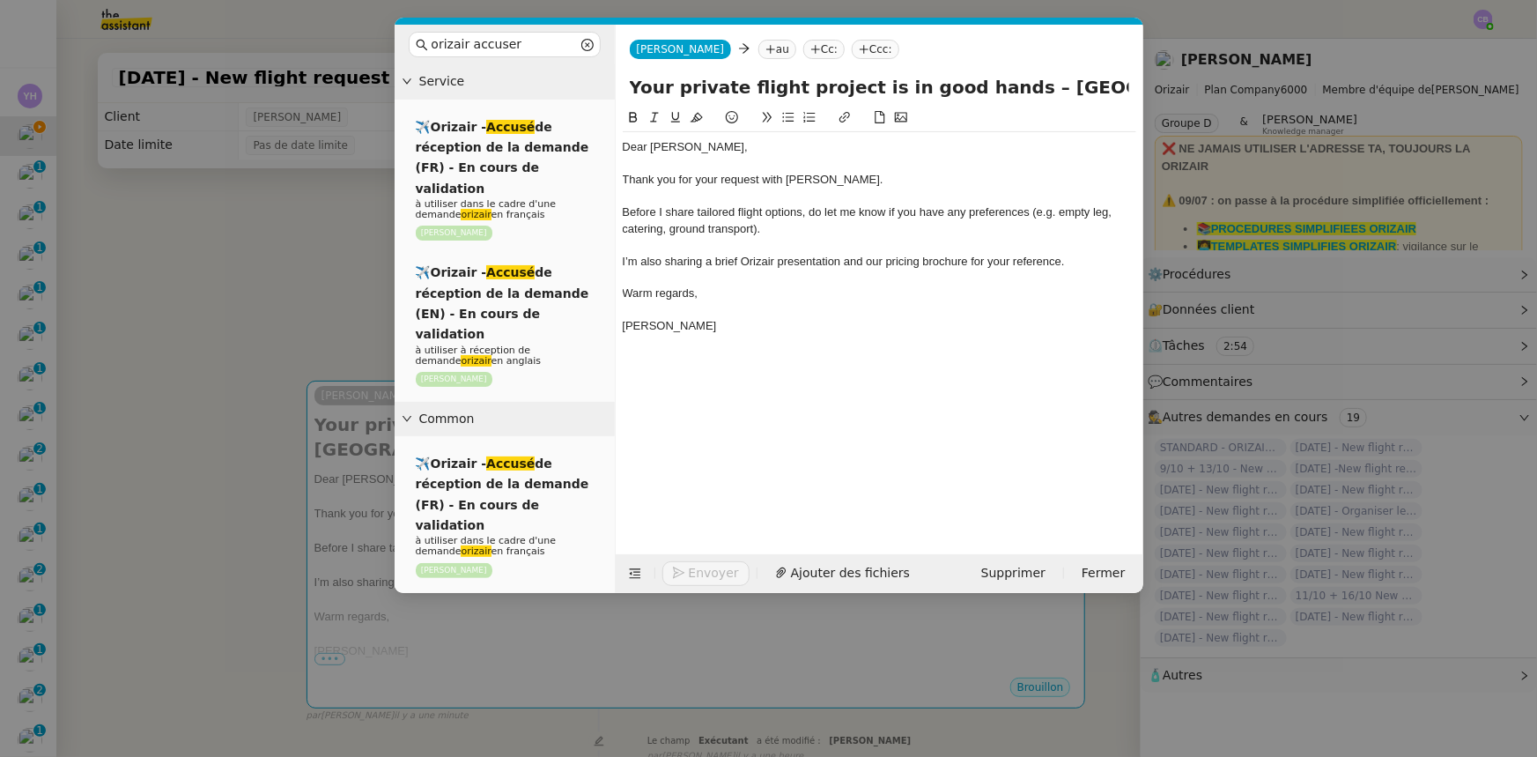
click at [311, 291] on nz-modal-container "orizair accuser Service ✈️Orizair - Accusé de réception de la demande (FR) - En…" at bounding box center [768, 378] width 1537 height 757
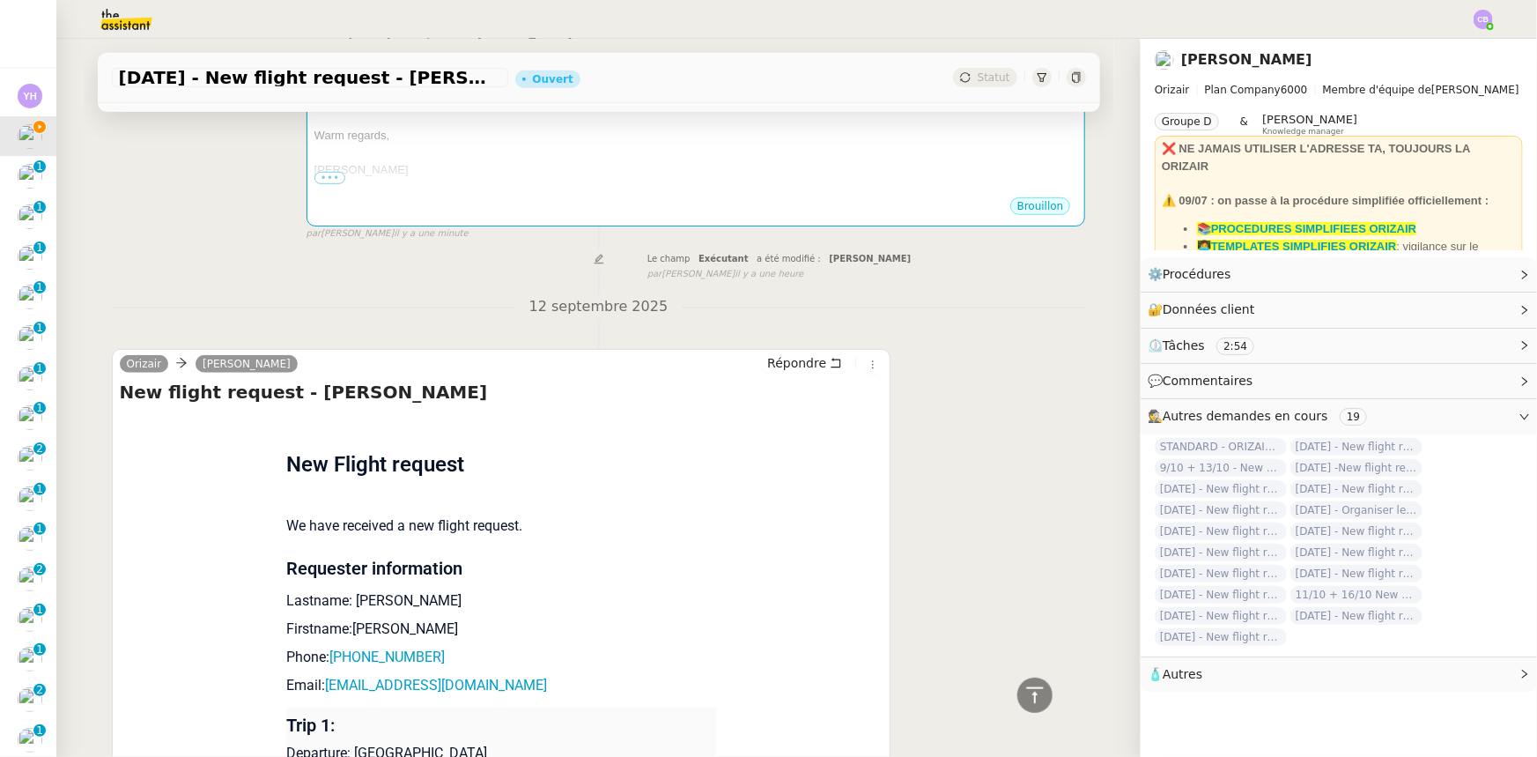
scroll to position [721, 0]
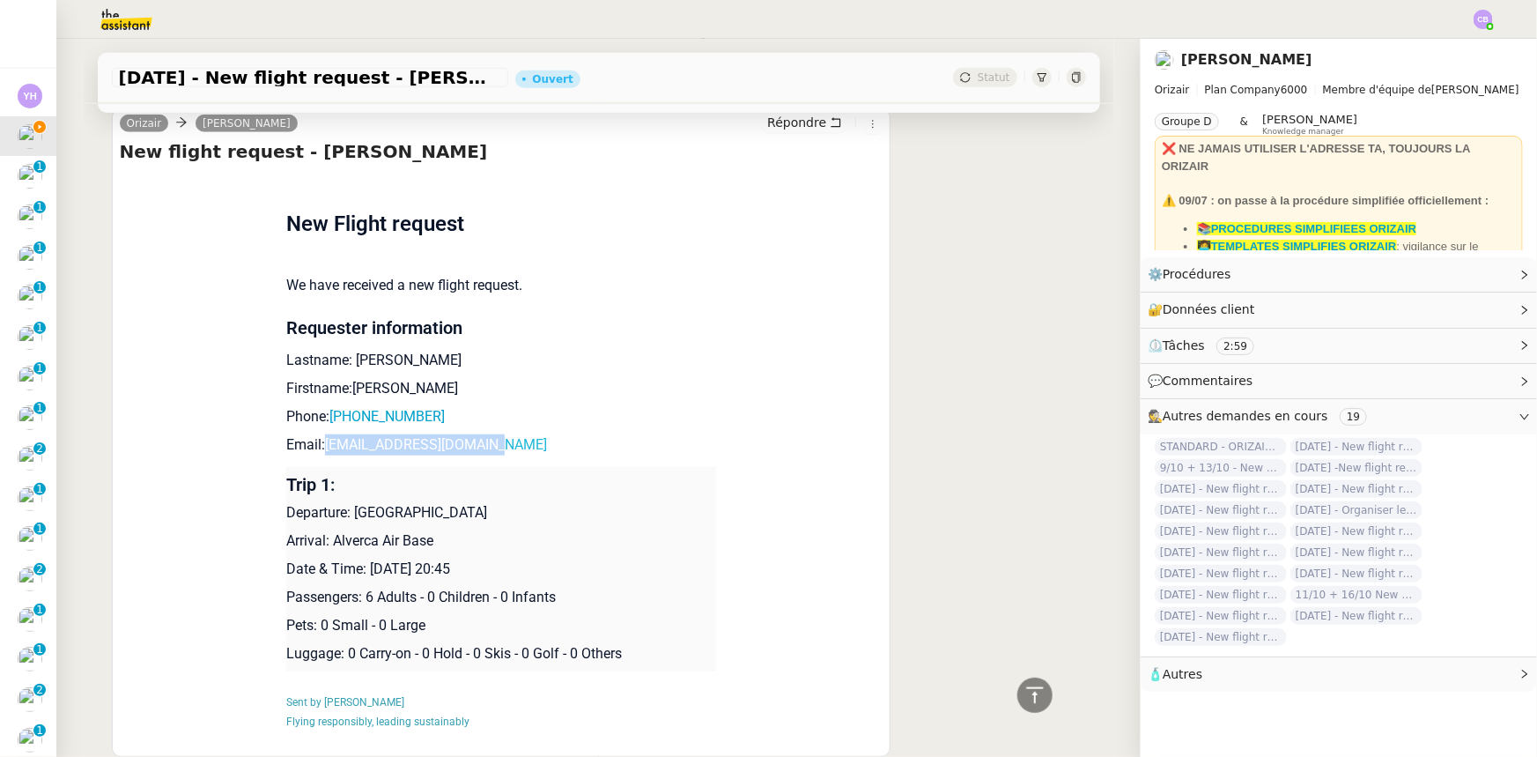
drag, startPoint x: 477, startPoint y: 425, endPoint x: 317, endPoint y: 426, distance: 160.3
click at [317, 434] on p "Email: [EMAIL_ADDRESS][DOMAIN_NAME]" at bounding box center [501, 444] width 430 height 21
copy link "[EMAIL_ADDRESS][DOMAIN_NAME]"
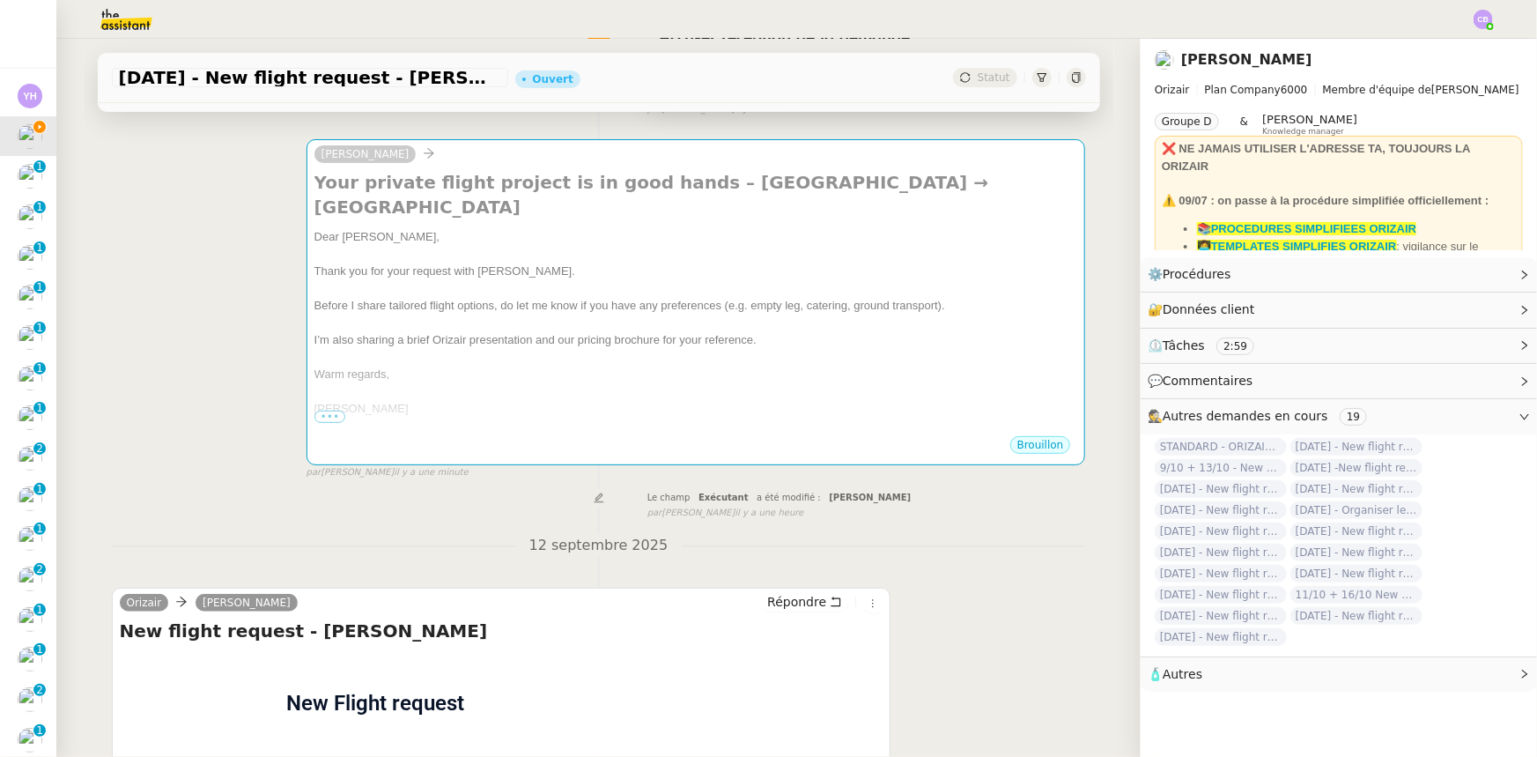
scroll to position [240, 0]
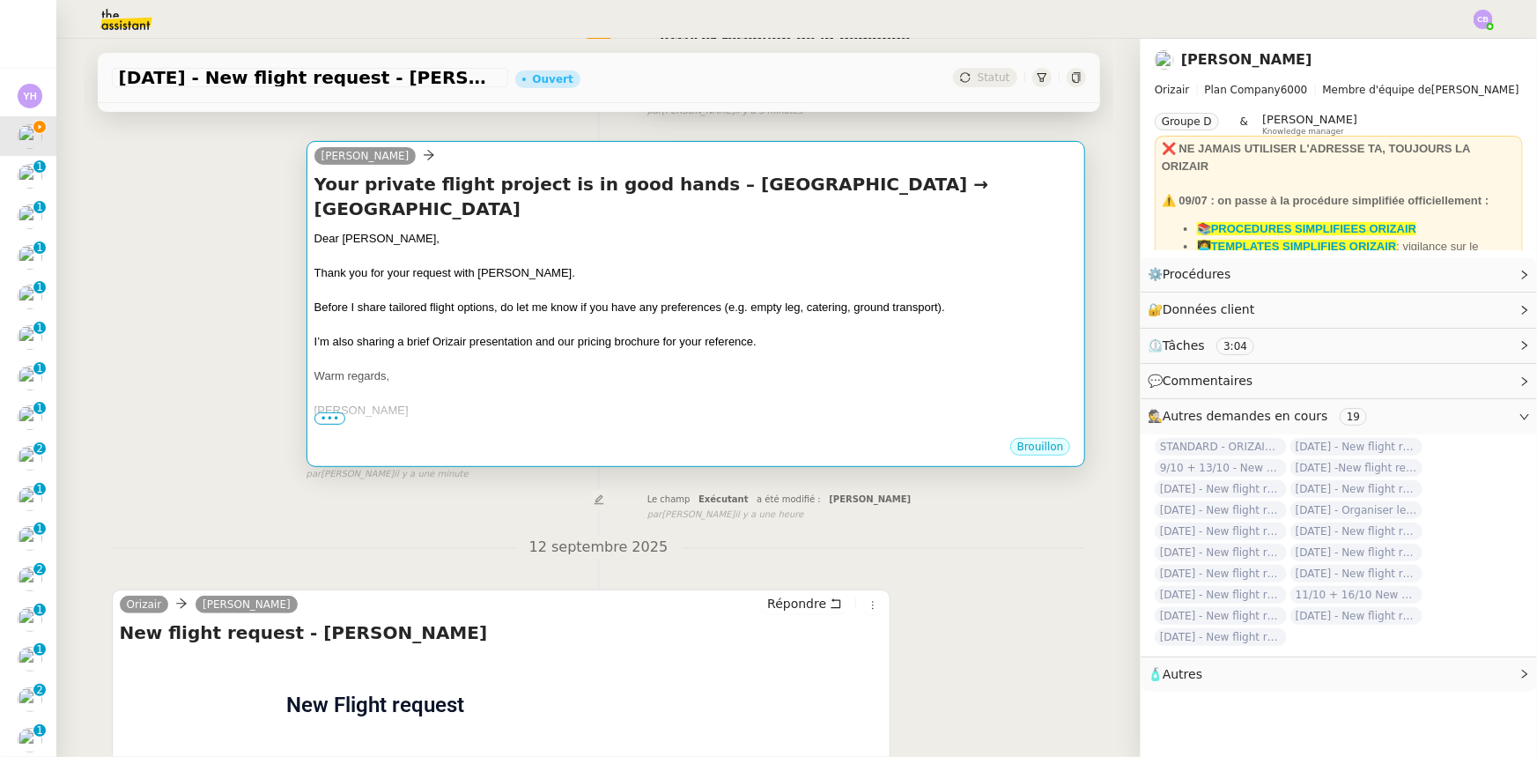
click at [604, 402] on div "[PERSON_NAME]" at bounding box center [696, 411] width 764 height 18
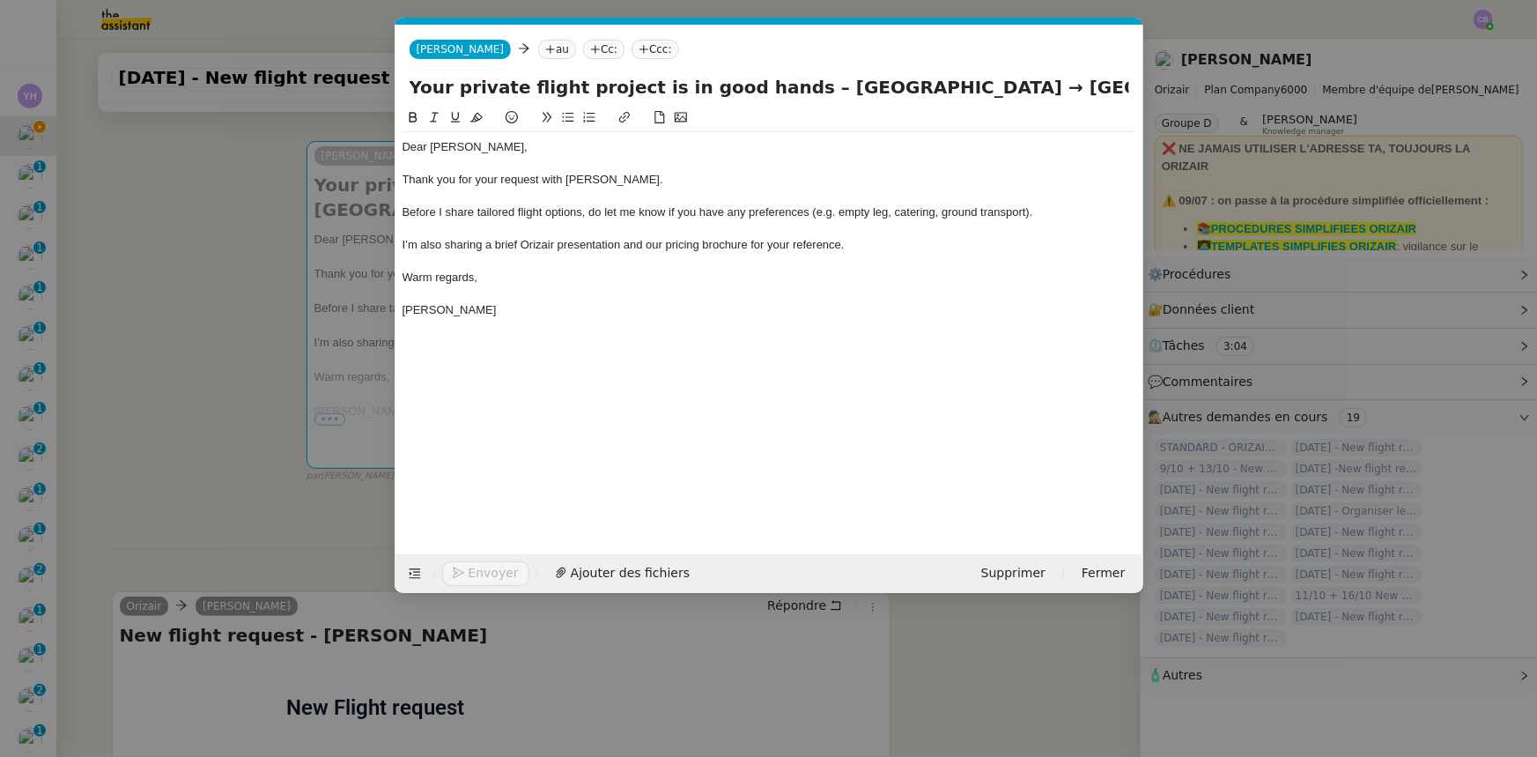
scroll to position [0, 114]
click at [538, 46] on nz-tag "au" at bounding box center [557, 49] width 38 height 19
paste input "[EMAIL_ADDRESS][DOMAIN_NAME]"
type input "[EMAIL_ADDRESS][DOMAIN_NAME]"
click at [544, 79] on span "[EMAIL_ADDRESS][DOMAIN_NAME]" at bounding box center [618, 77] width 216 height 14
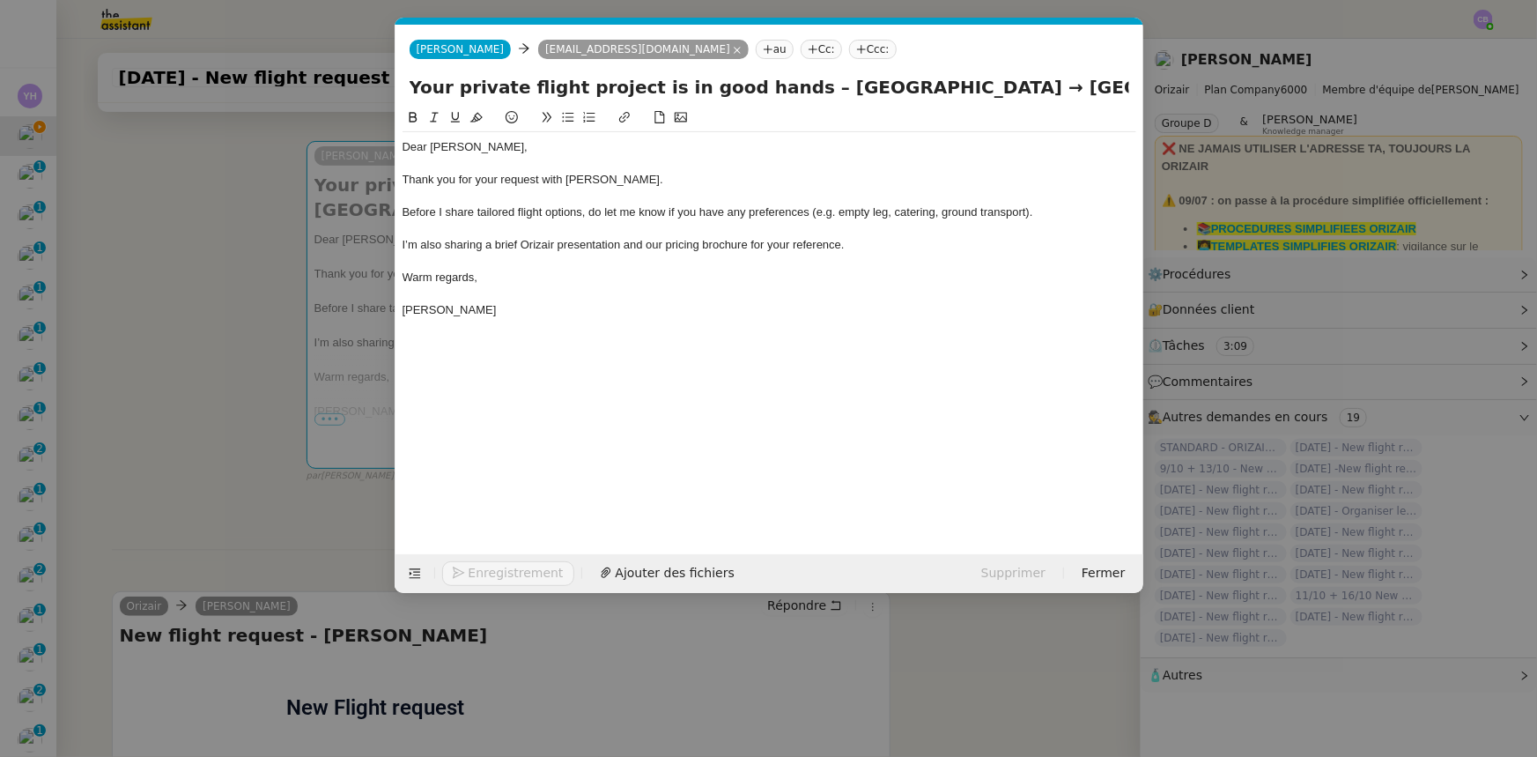
click at [849, 48] on nz-tag "Ccc:" at bounding box center [873, 49] width 48 height 19
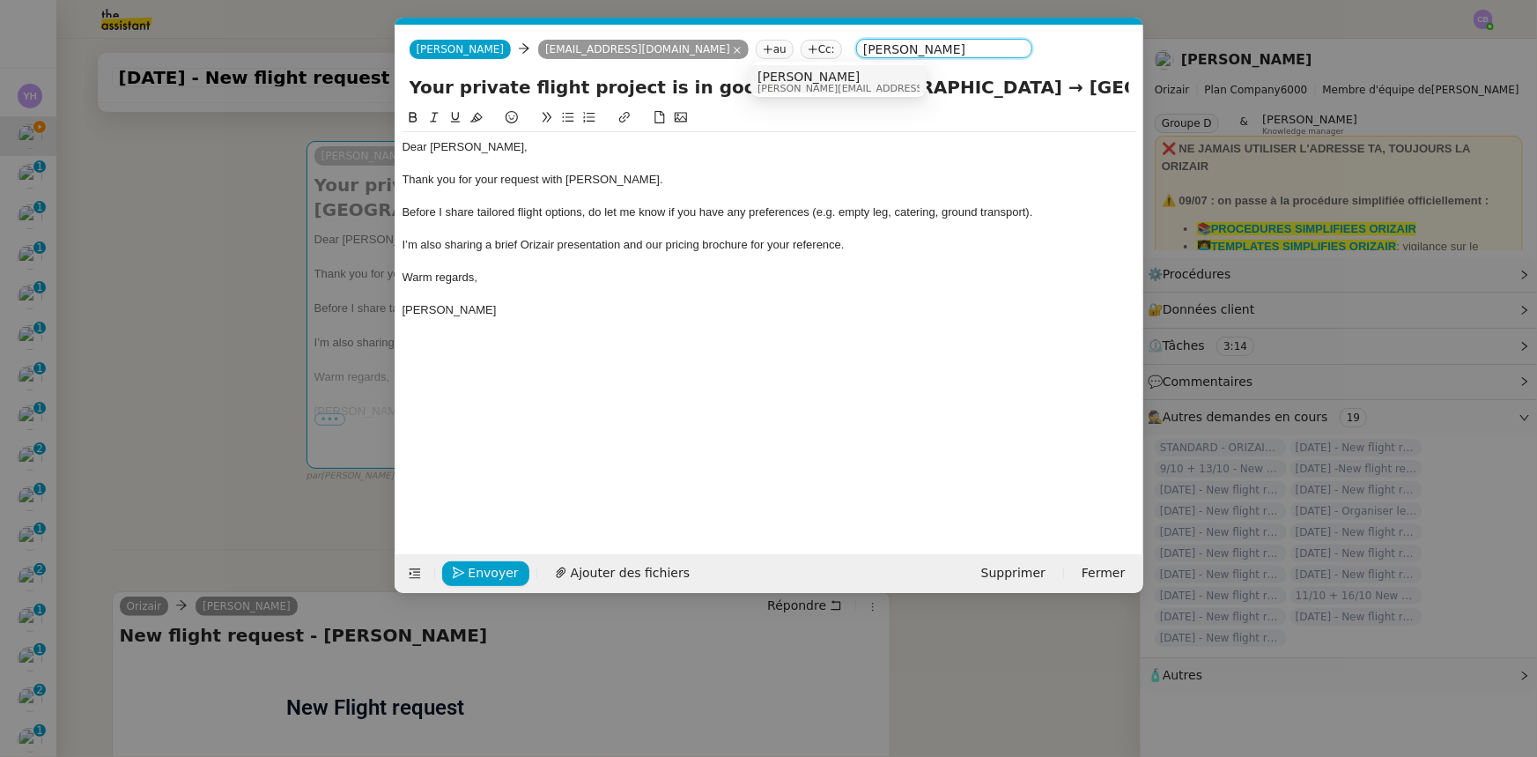
type input "[PERSON_NAME]"
click at [788, 84] on span "[PERSON_NAME][EMAIL_ADDRESS][DOMAIN_NAME]" at bounding box center [883, 89] width 250 height 10
click at [847, 249] on div "I’m also sharing a brief Orizair presentation and our pricing brochure for your…" at bounding box center [770, 245] width 734 height 16
click at [653, 573] on span "Ajouter des fichiers" at bounding box center [630, 573] width 119 height 20
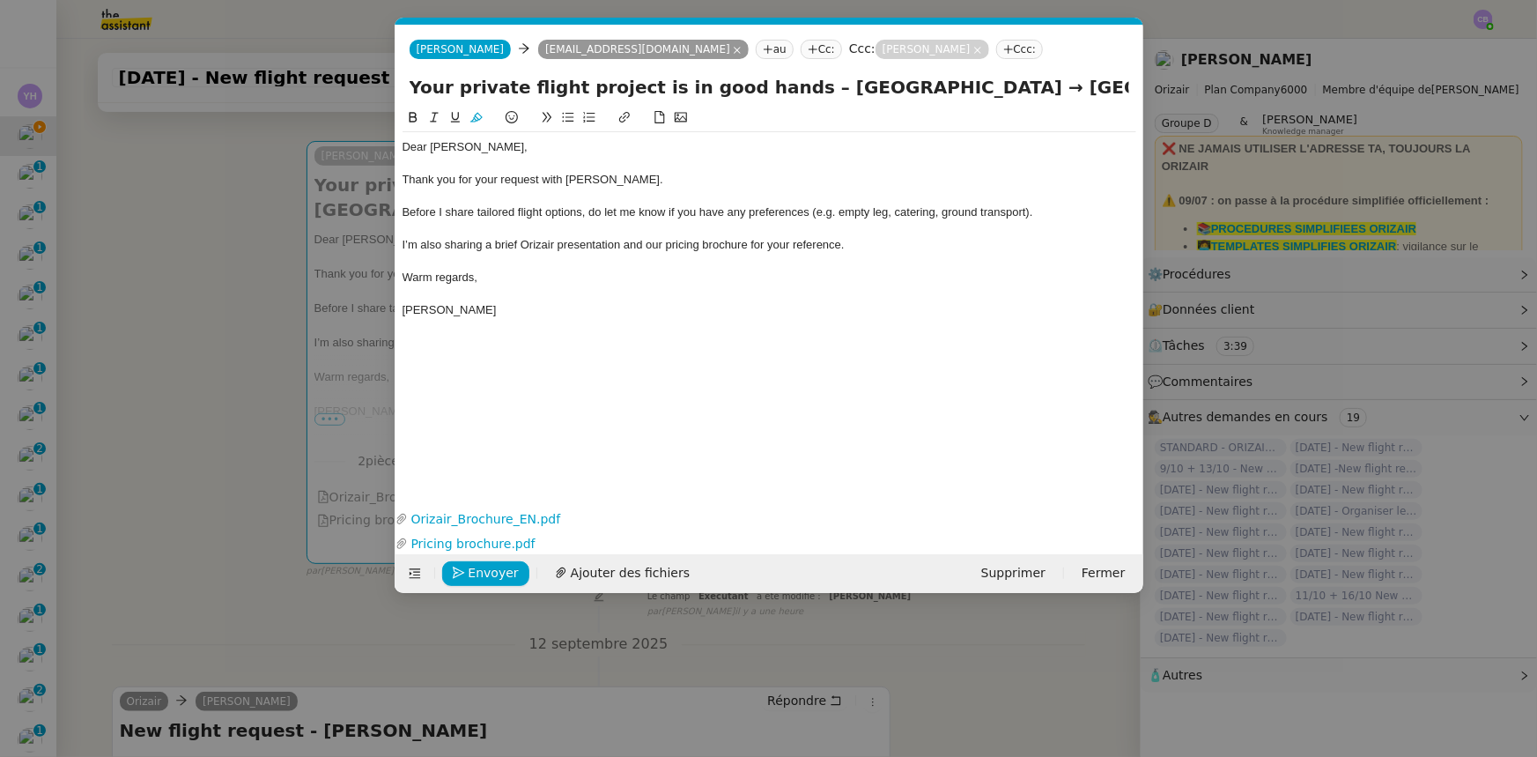
click at [250, 349] on nz-modal-container "orizair accuser Service ✈️Orizair - Accusé de réception de la demande (FR) - En…" at bounding box center [768, 378] width 1537 height 757
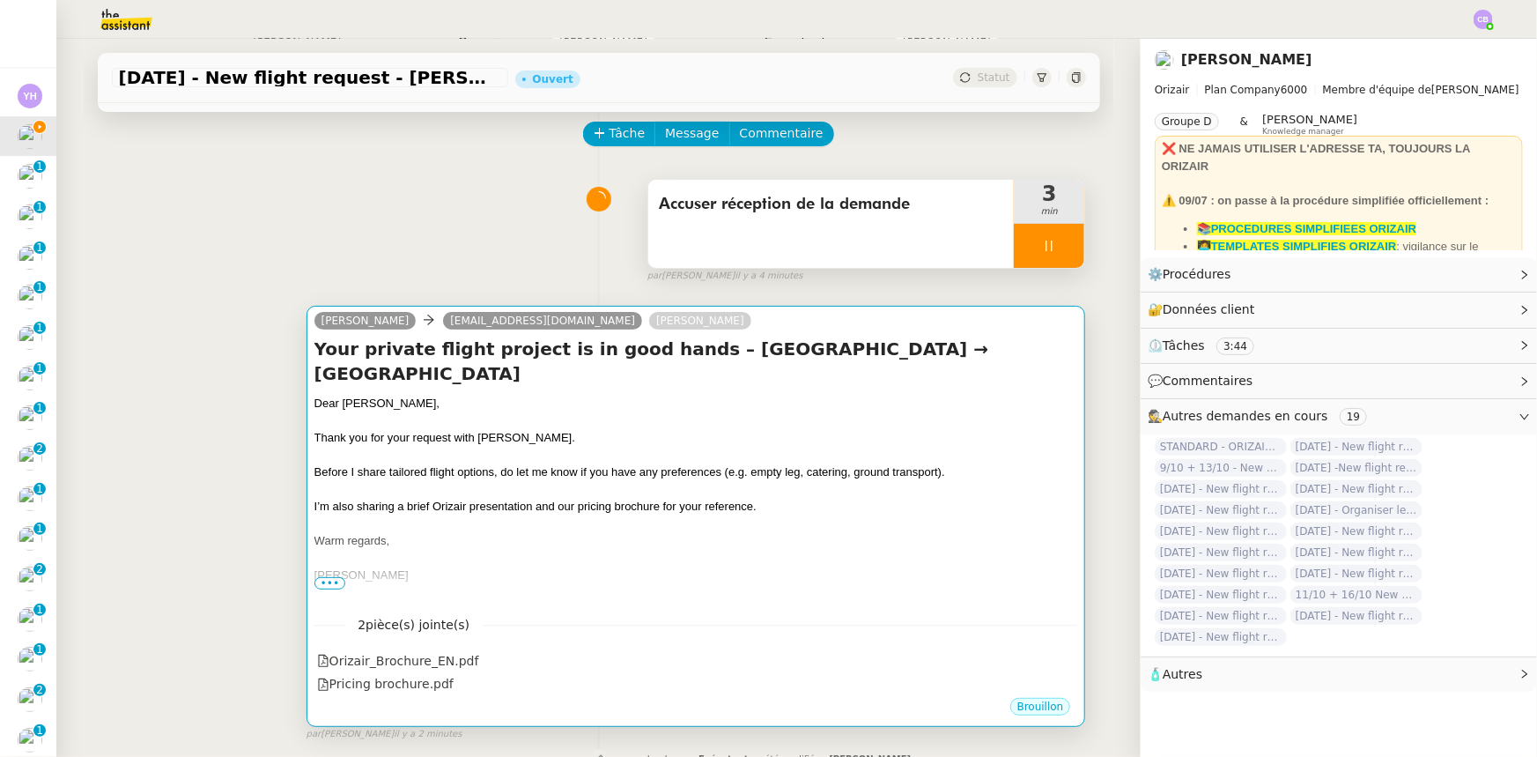
scroll to position [159, 0]
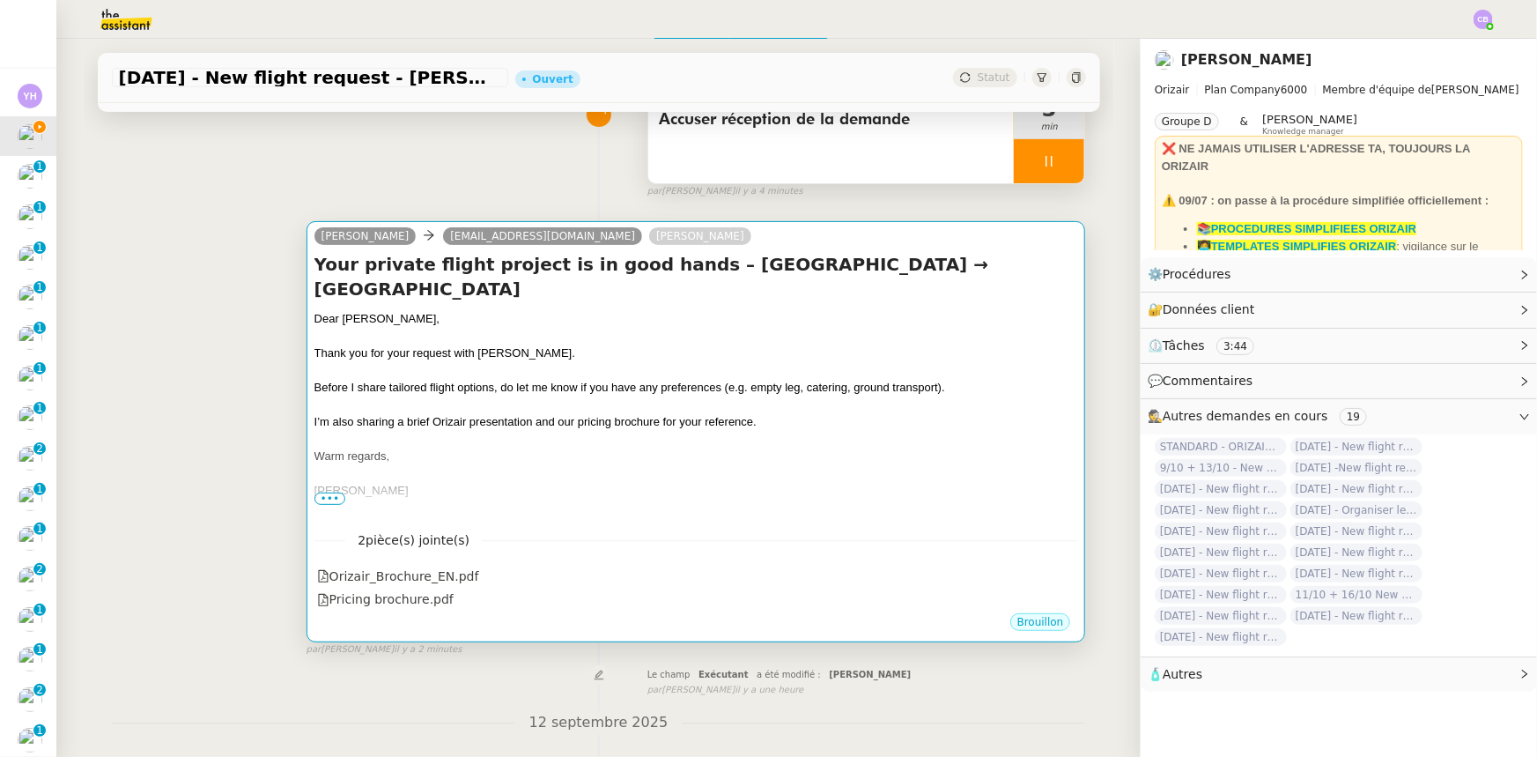
click at [733, 465] on div at bounding box center [696, 474] width 764 height 18
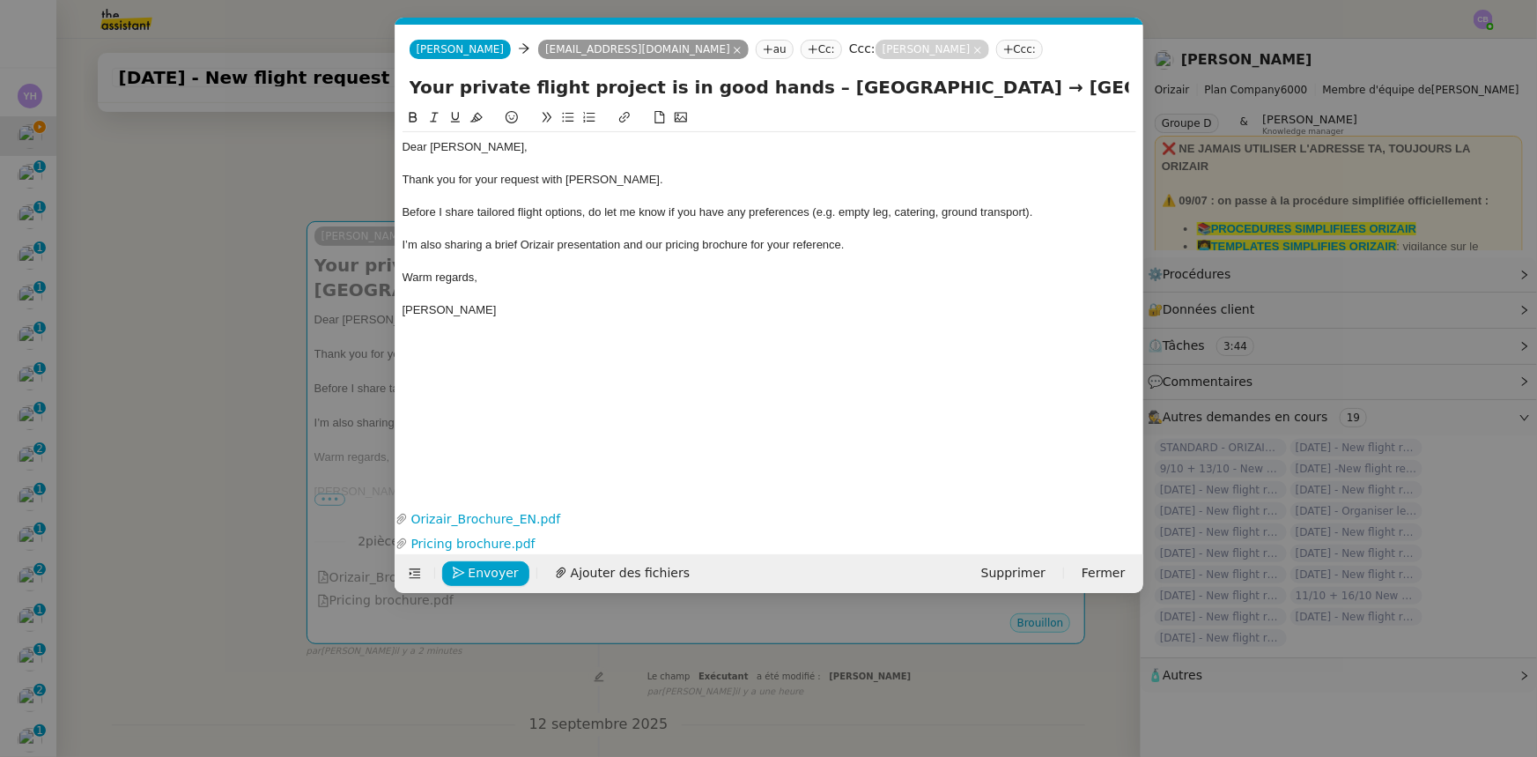
scroll to position [0, 114]
click at [498, 573] on span "Envoyer" at bounding box center [494, 573] width 50 height 20
click at [498, 573] on span "Confirmer l'envoi" at bounding box center [522, 573] width 106 height 20
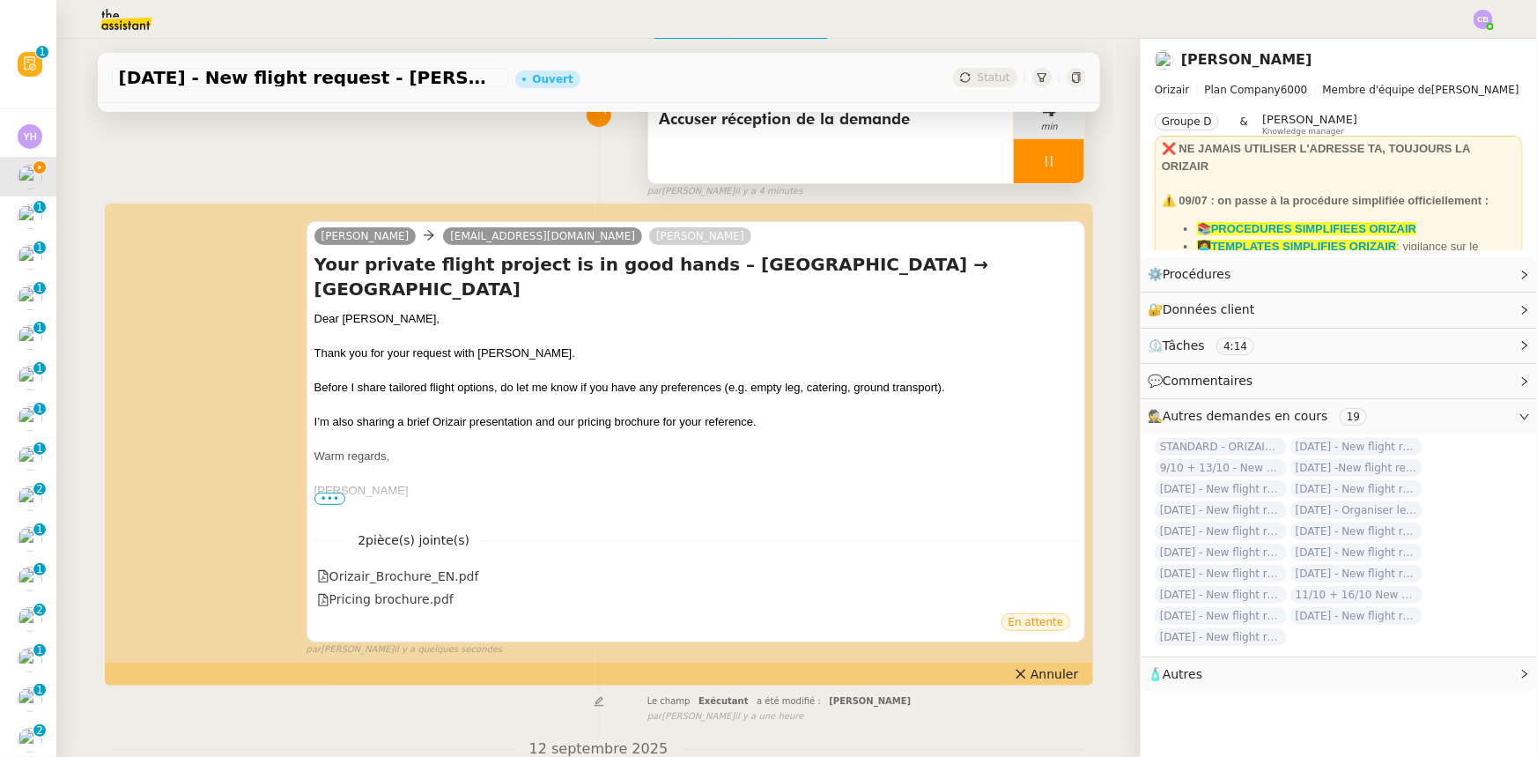
click at [1016, 155] on div at bounding box center [1049, 161] width 70 height 44
click at [1049, 176] on button at bounding box center [1066, 161] width 35 height 44
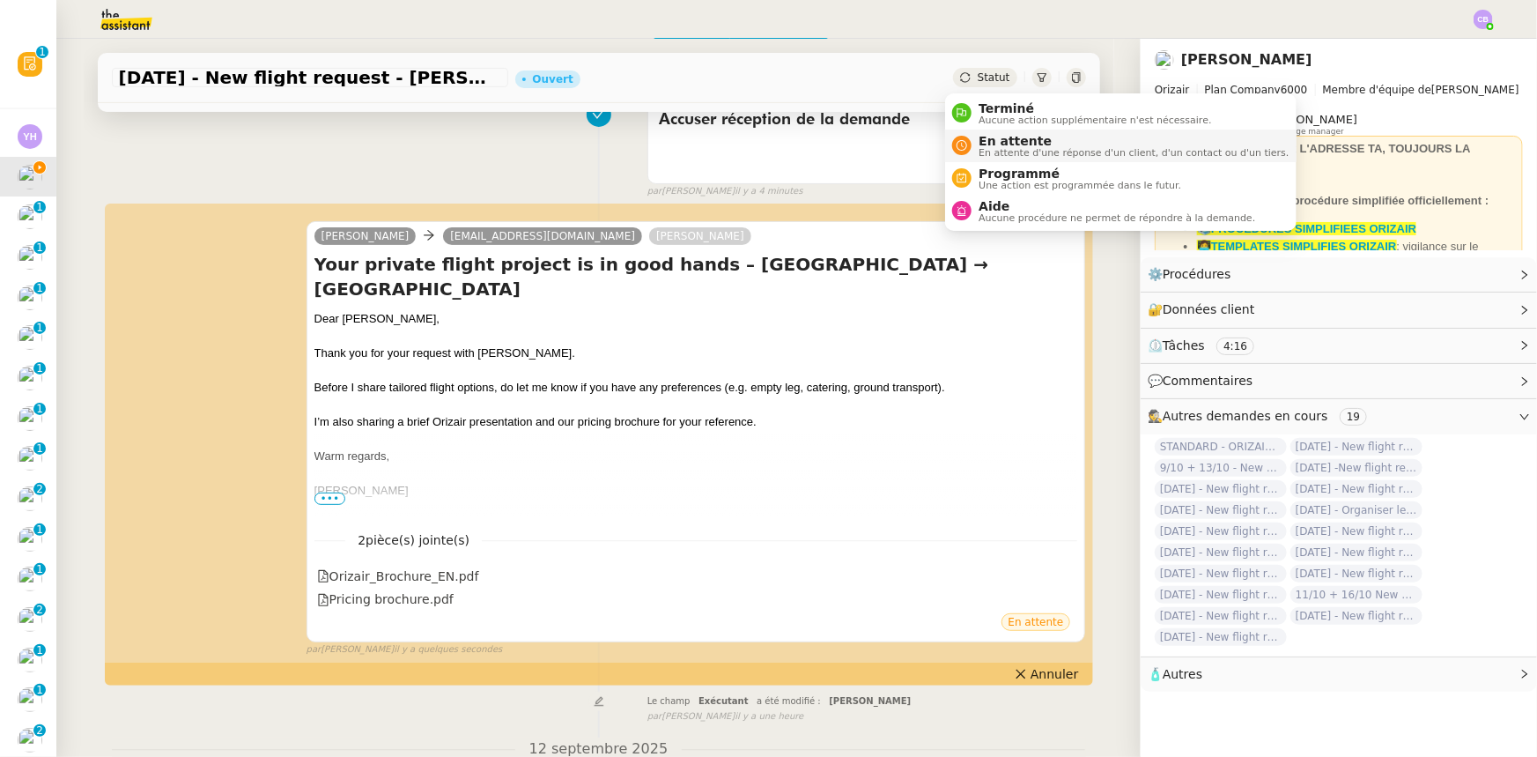
click at [994, 143] on span "En attente" at bounding box center [1134, 141] width 310 height 14
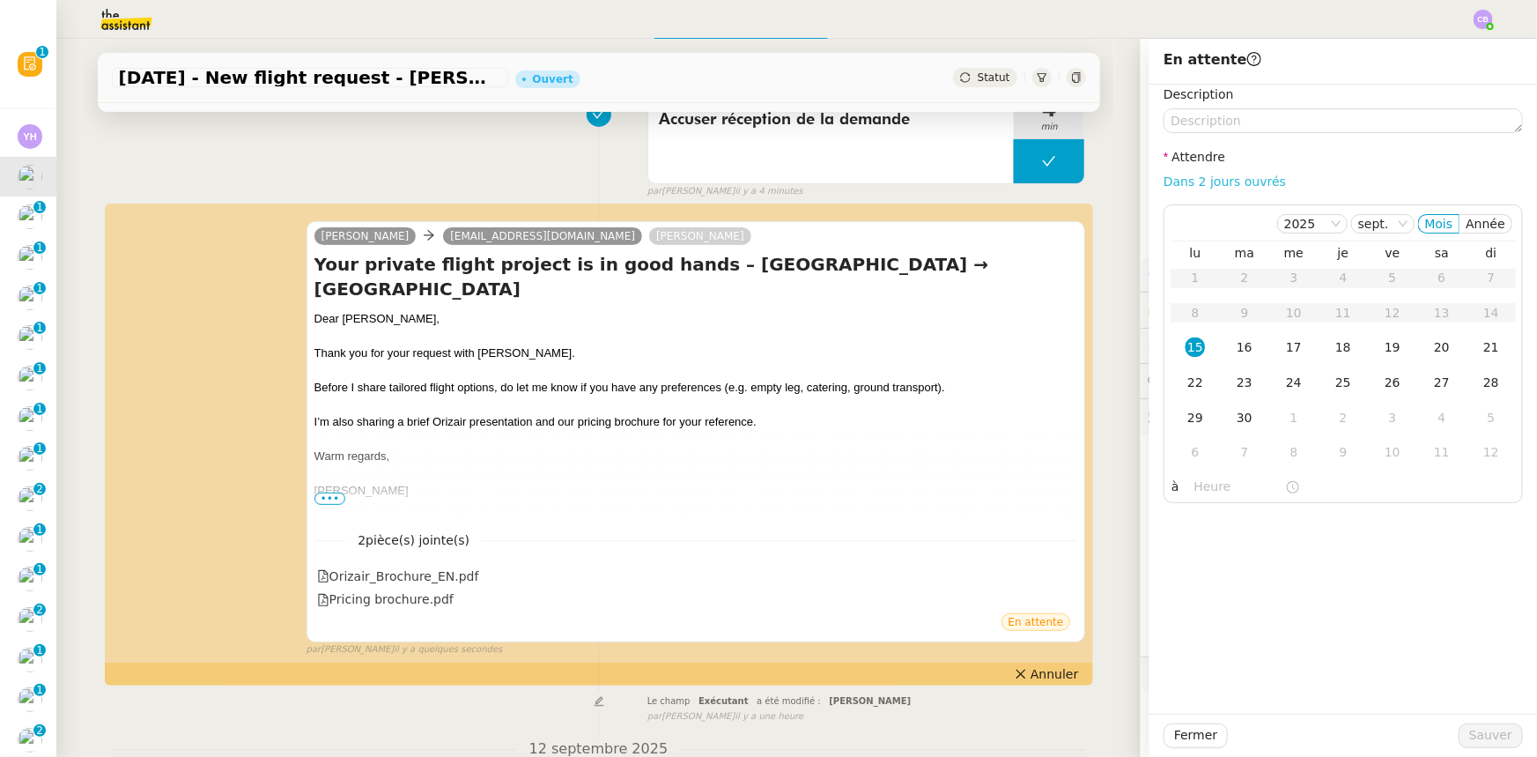
click at [1206, 184] on link "Dans 2 jours ouvrés" at bounding box center [1225, 181] width 122 height 14
type input "07:00"
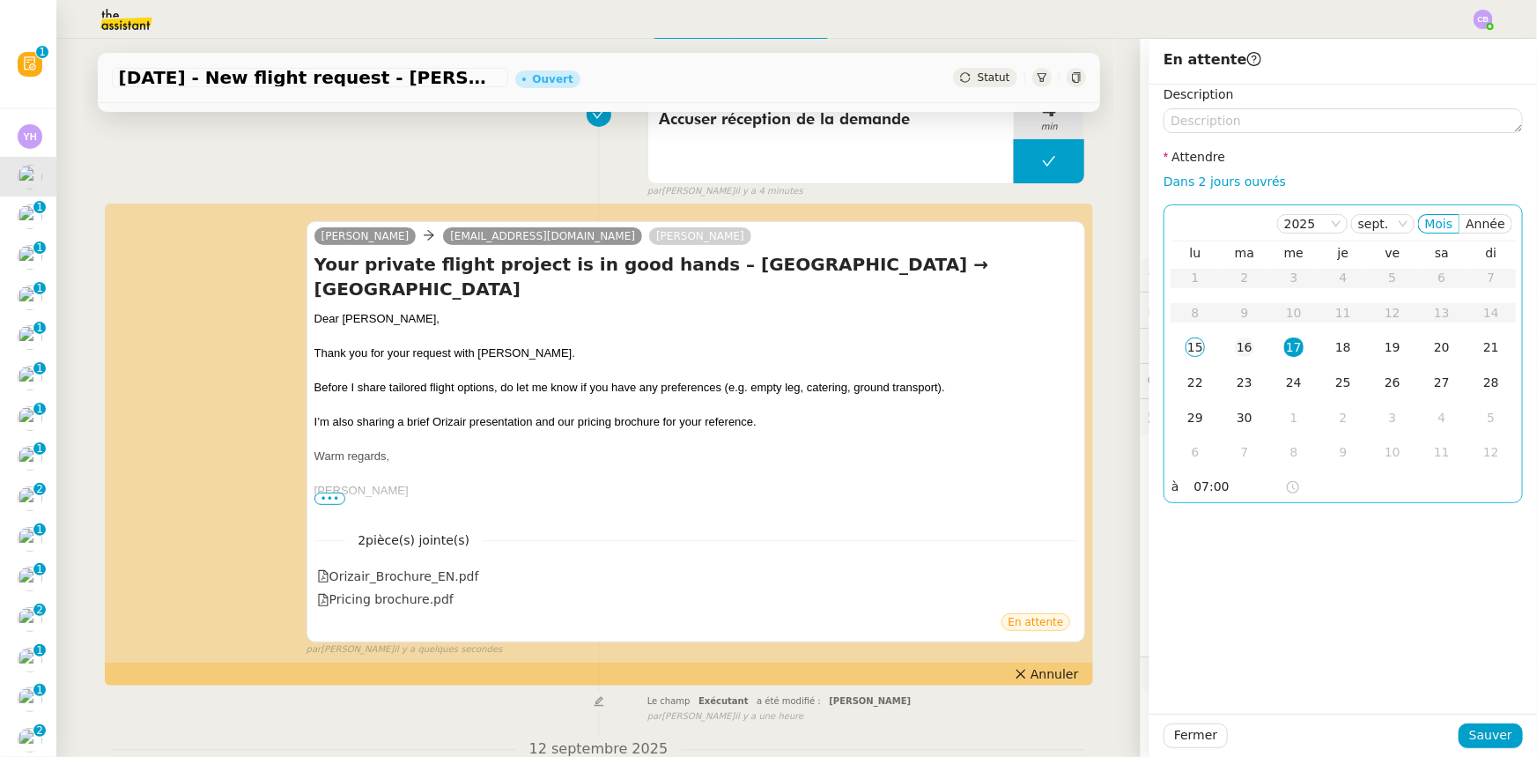
click at [1235, 350] on div "16" at bounding box center [1244, 346] width 19 height 19
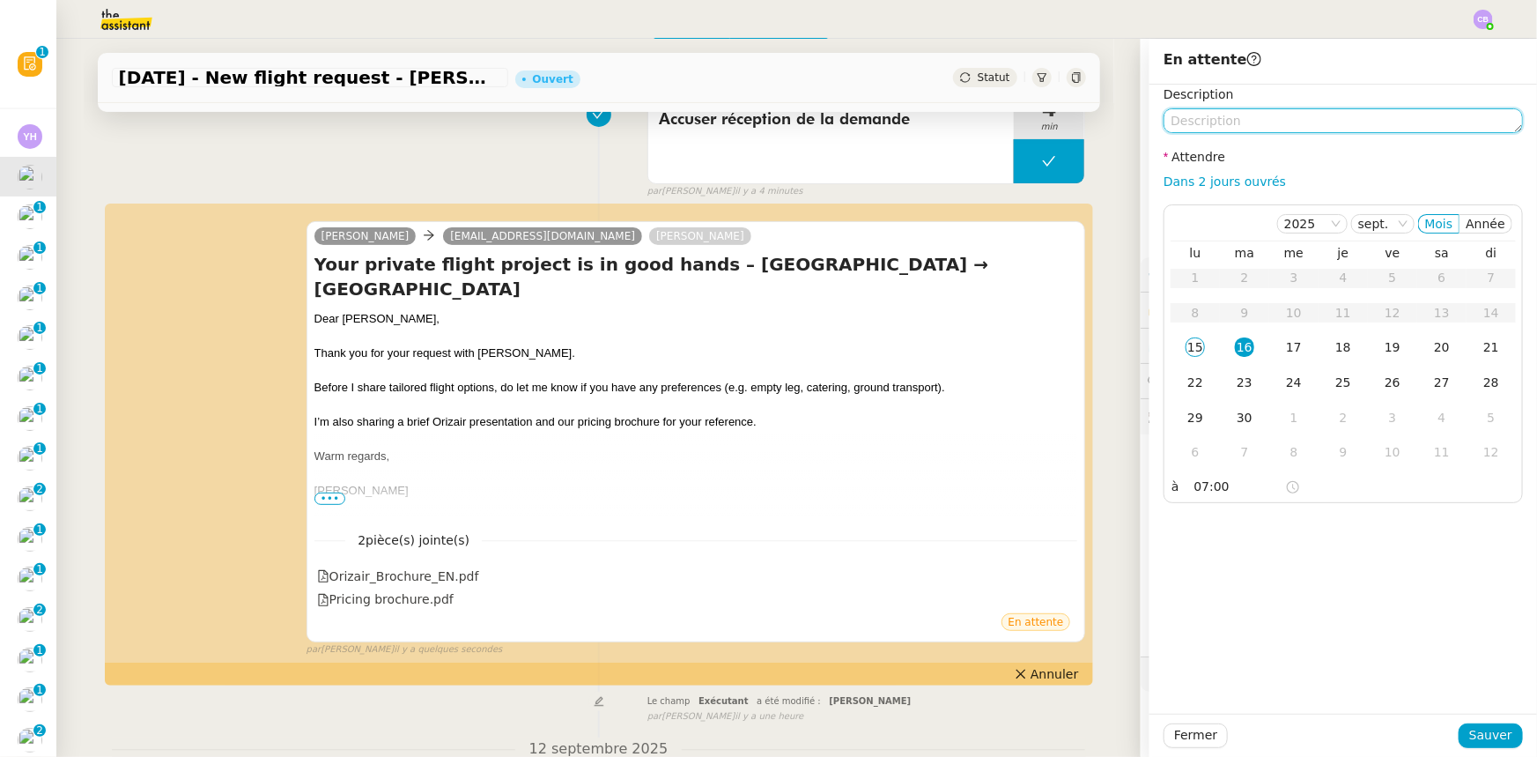
click at [1202, 123] on textarea at bounding box center [1343, 120] width 359 height 25
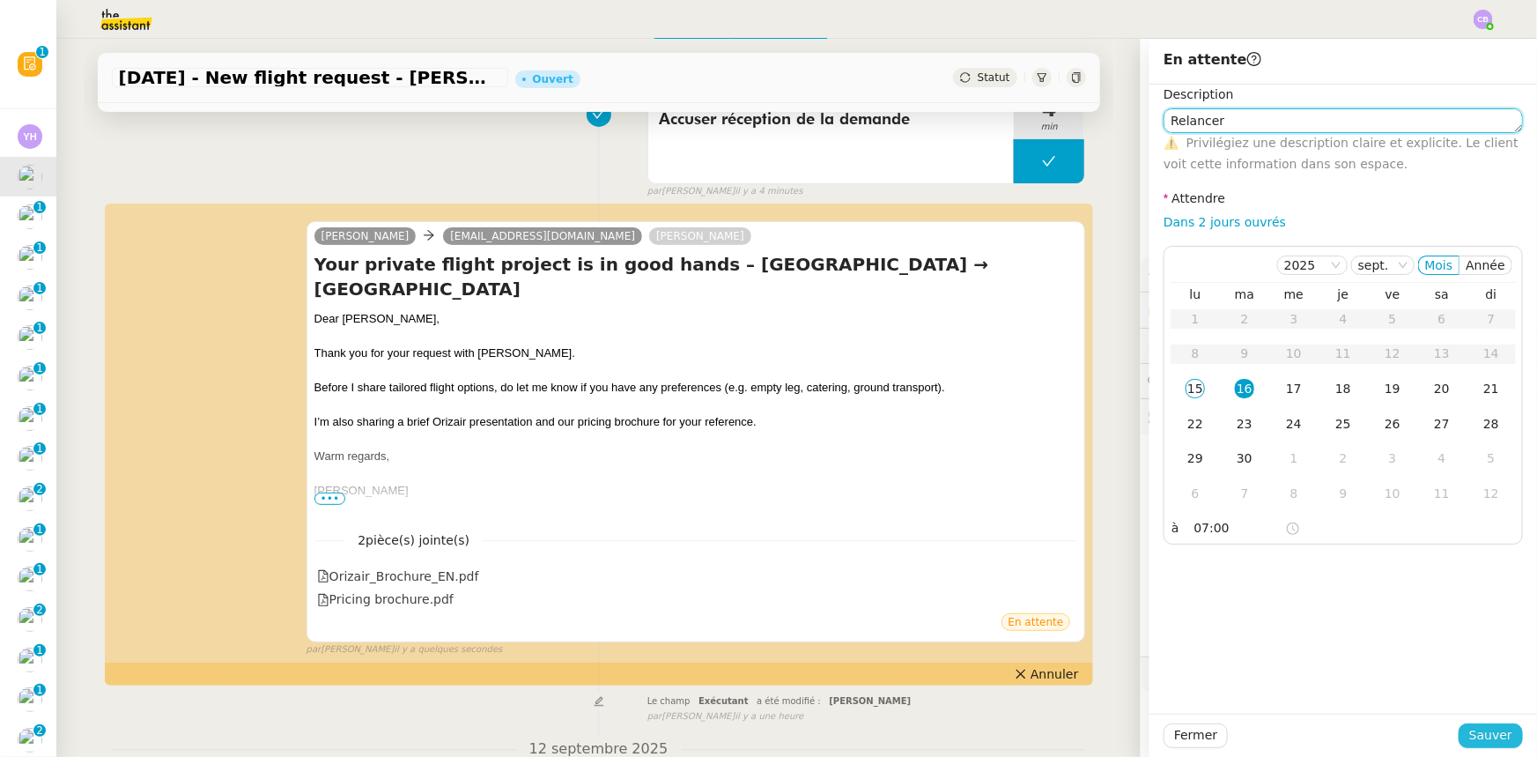
type textarea "Relancer"
click at [1482, 728] on span "Sauver" at bounding box center [1490, 735] width 43 height 20
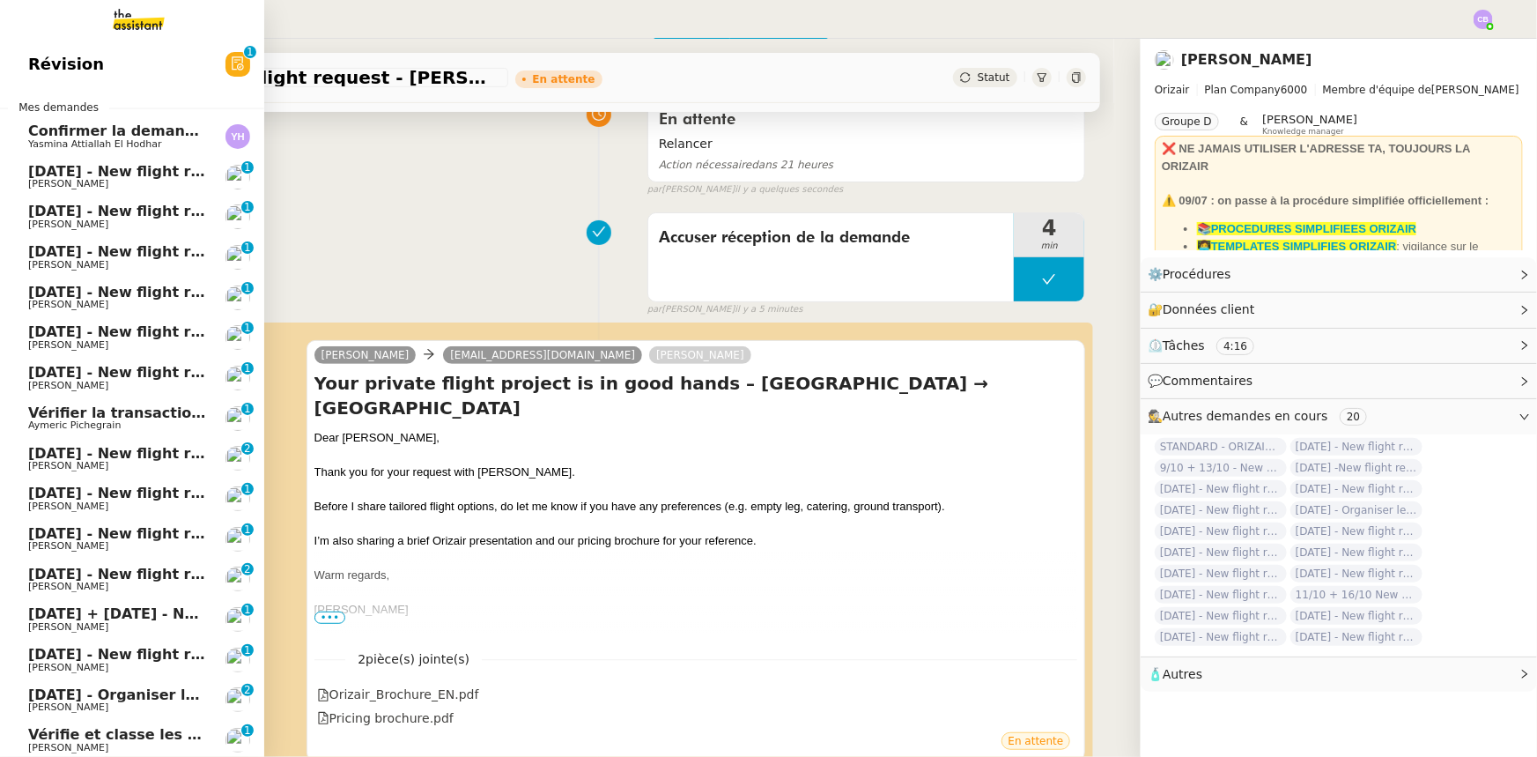
click at [97, 171] on span "[DATE] - New flight request - [PERSON_NAME]" at bounding box center [210, 171] width 364 height 17
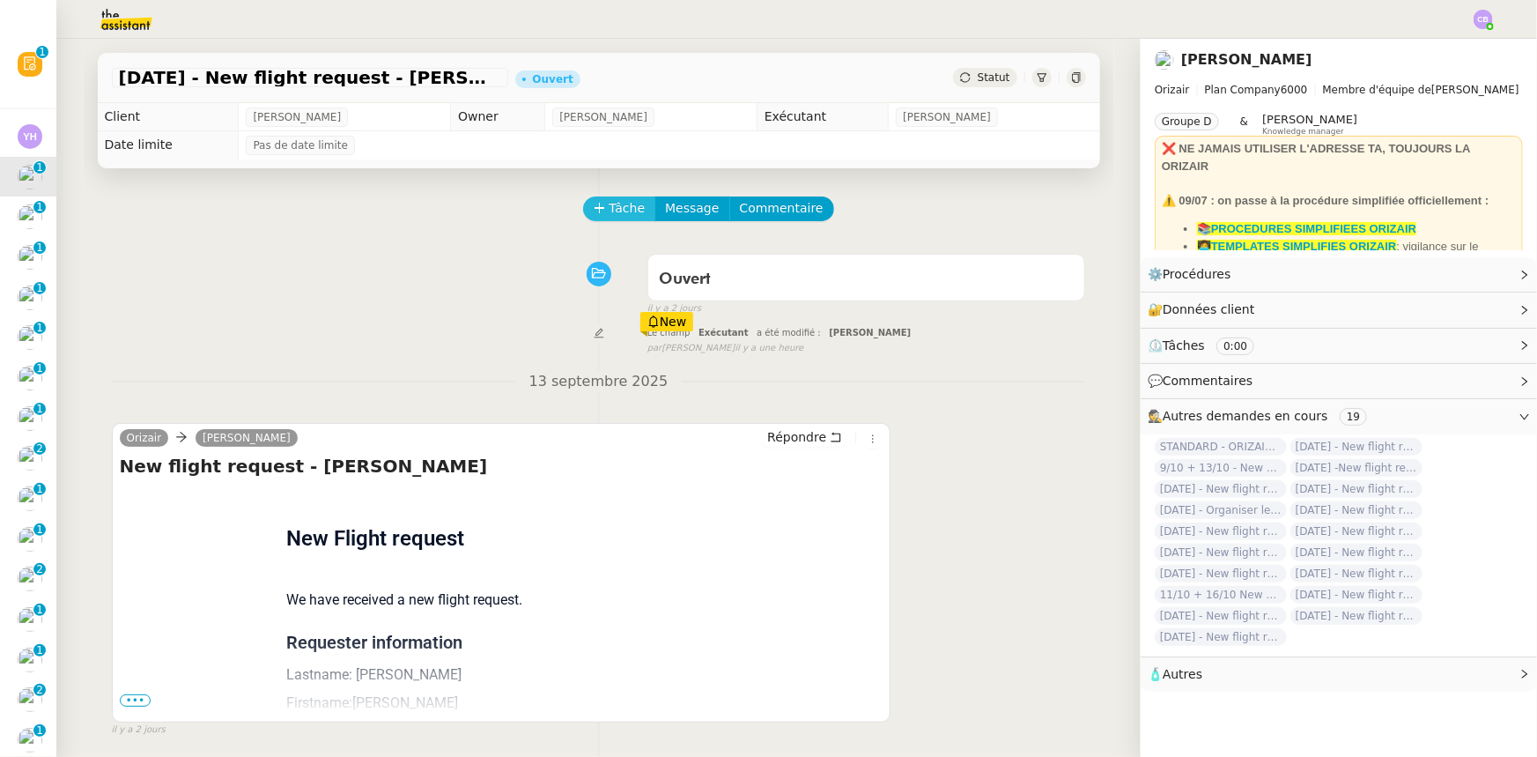
click at [610, 210] on span "Tâche" at bounding box center [628, 208] width 36 height 20
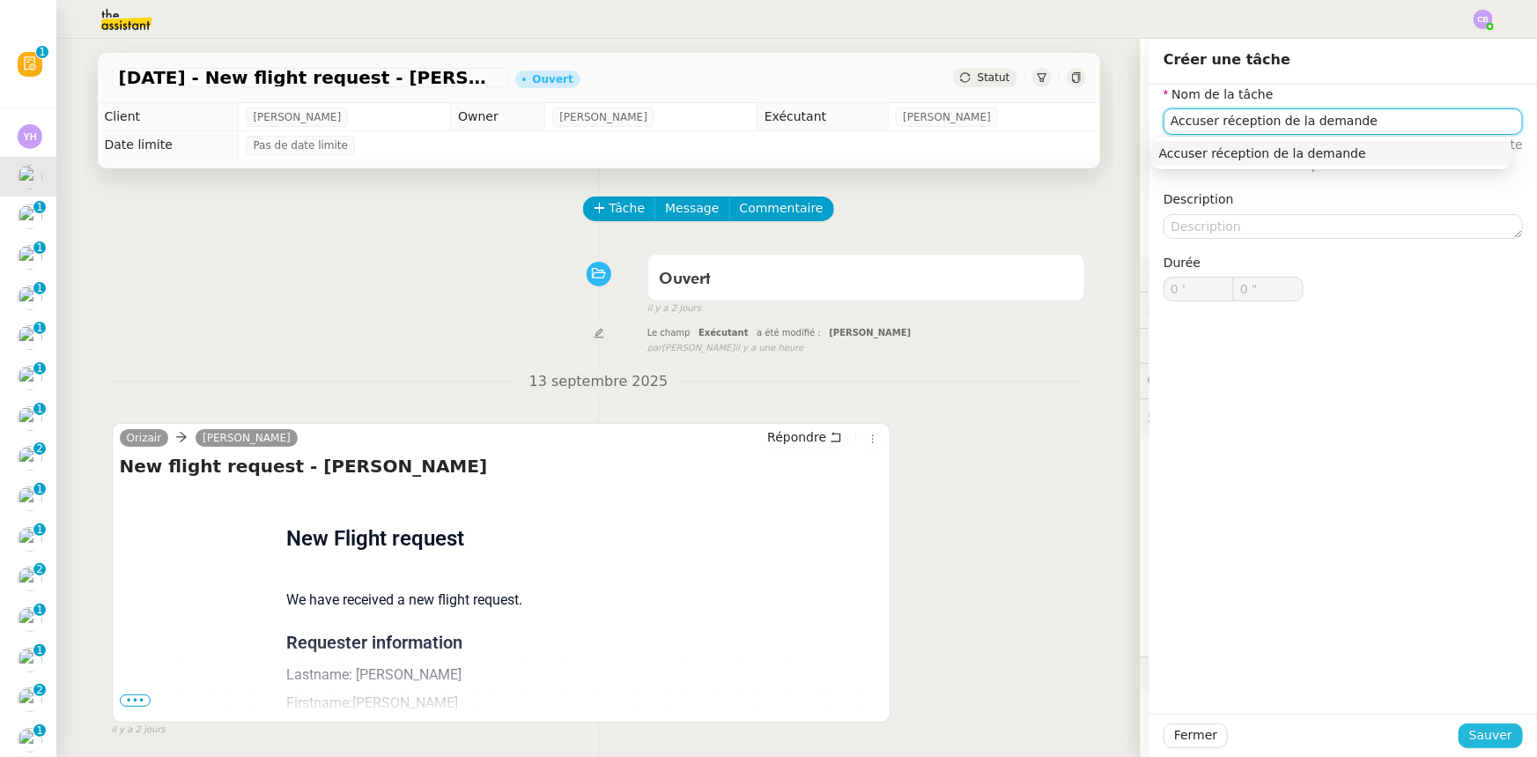
type input "Accuser réception de la demande"
click at [1483, 731] on span "Sauver" at bounding box center [1490, 735] width 43 height 20
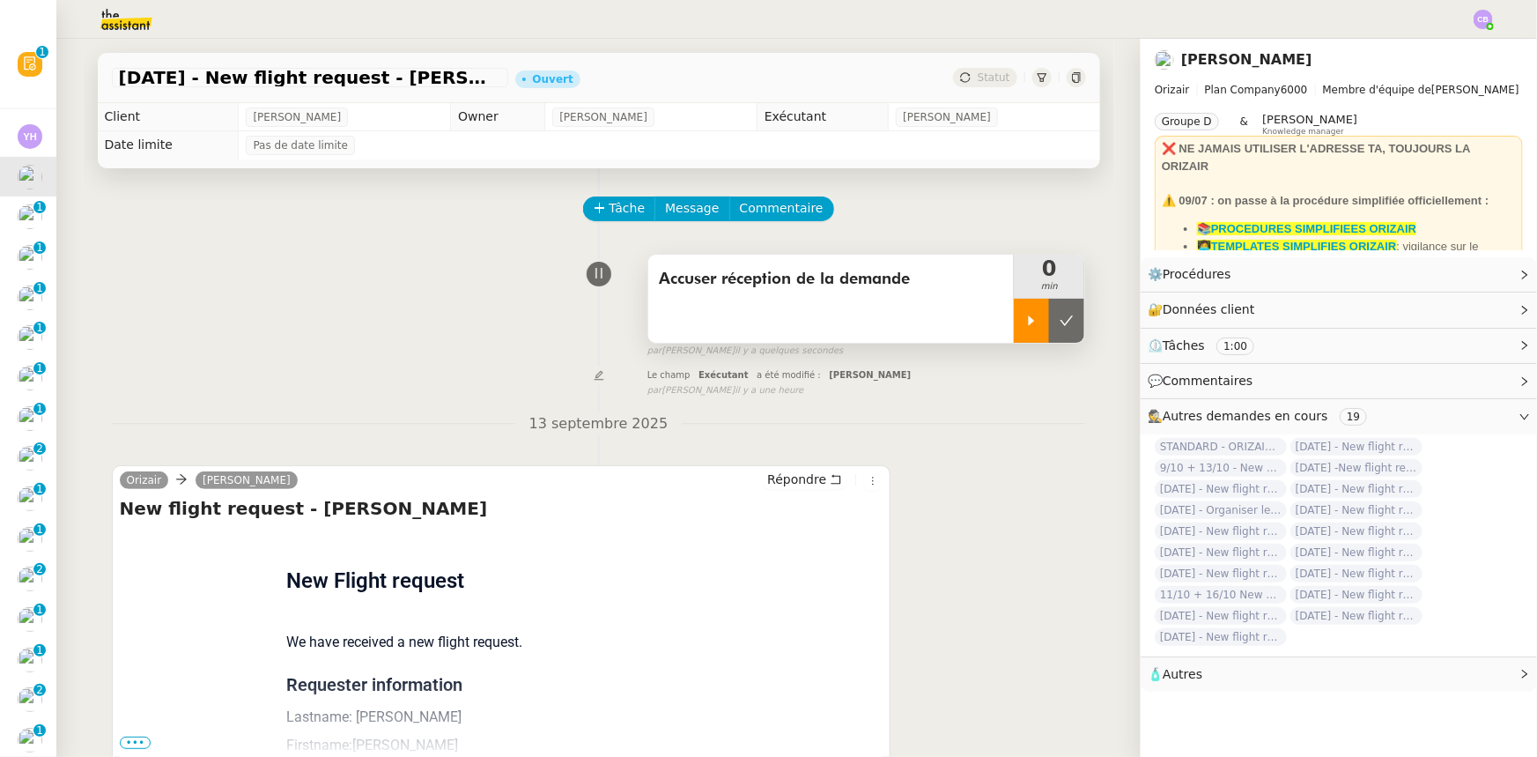
click at [1014, 329] on div at bounding box center [1031, 321] width 35 height 44
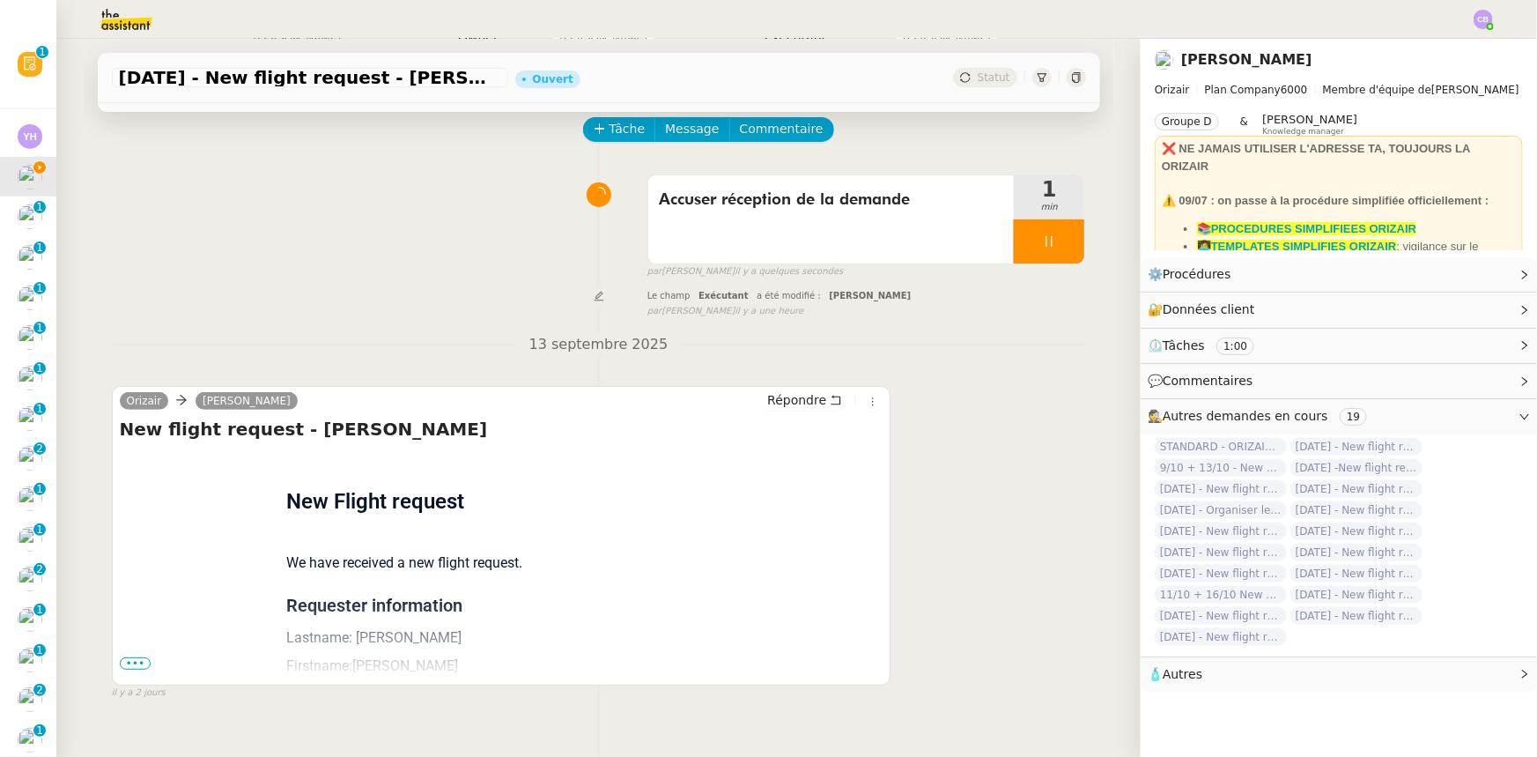
drag, startPoint x: 118, startPoint y: 666, endPoint x: 141, endPoint y: 655, distance: 25.2
click at [120, 666] on span "•••" at bounding box center [136, 663] width 32 height 12
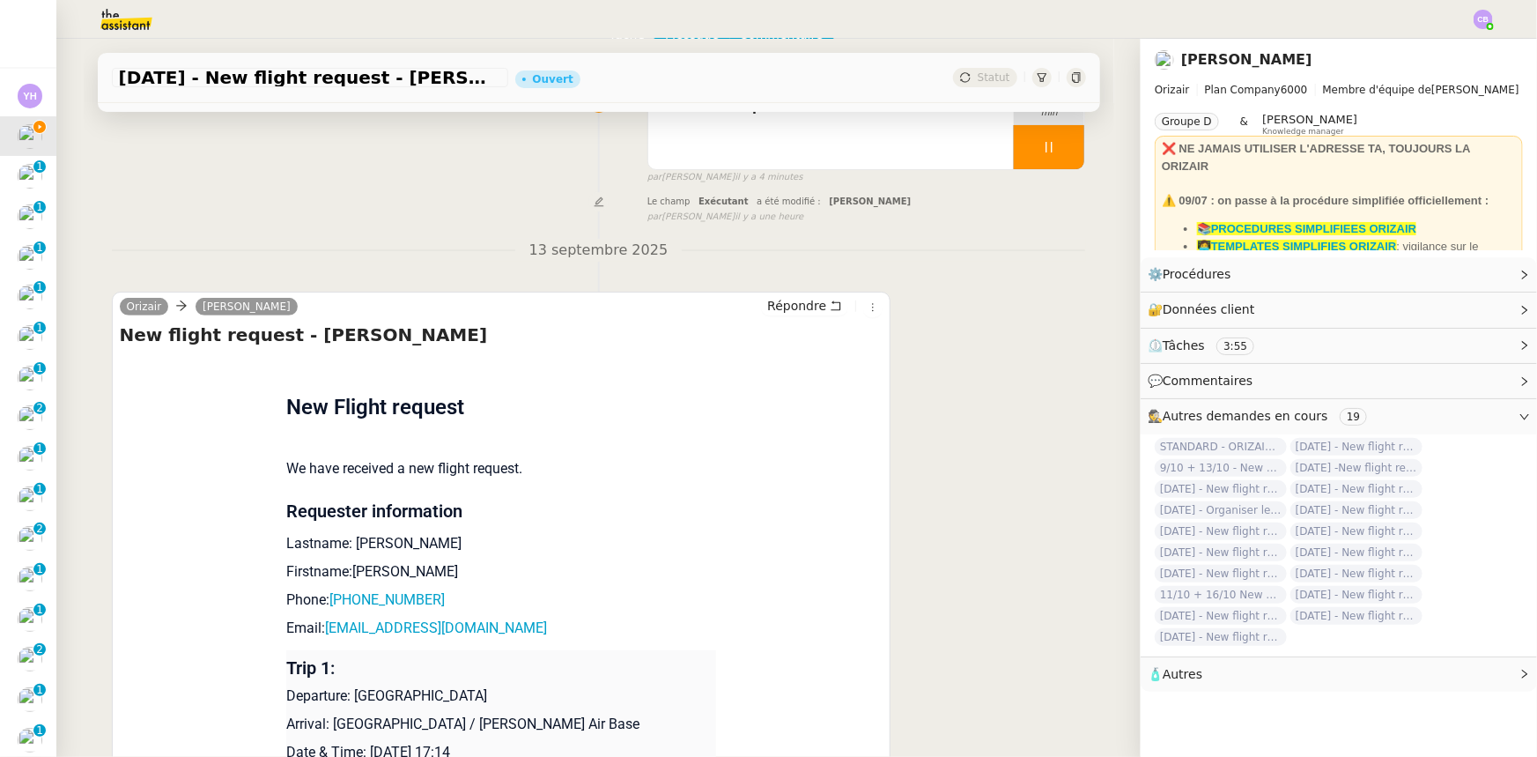
scroll to position [0, 0]
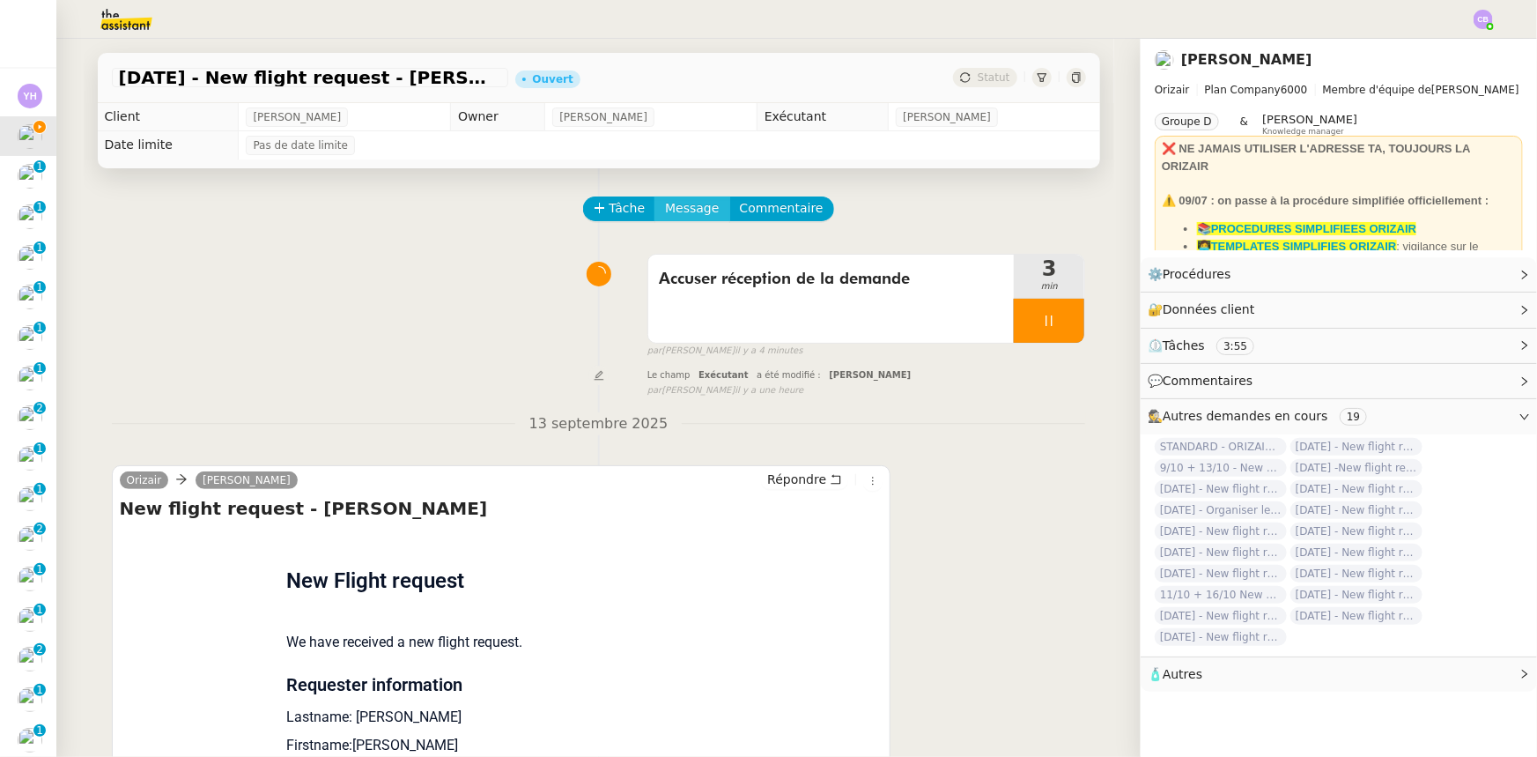
click at [676, 210] on span "Message" at bounding box center [692, 208] width 54 height 20
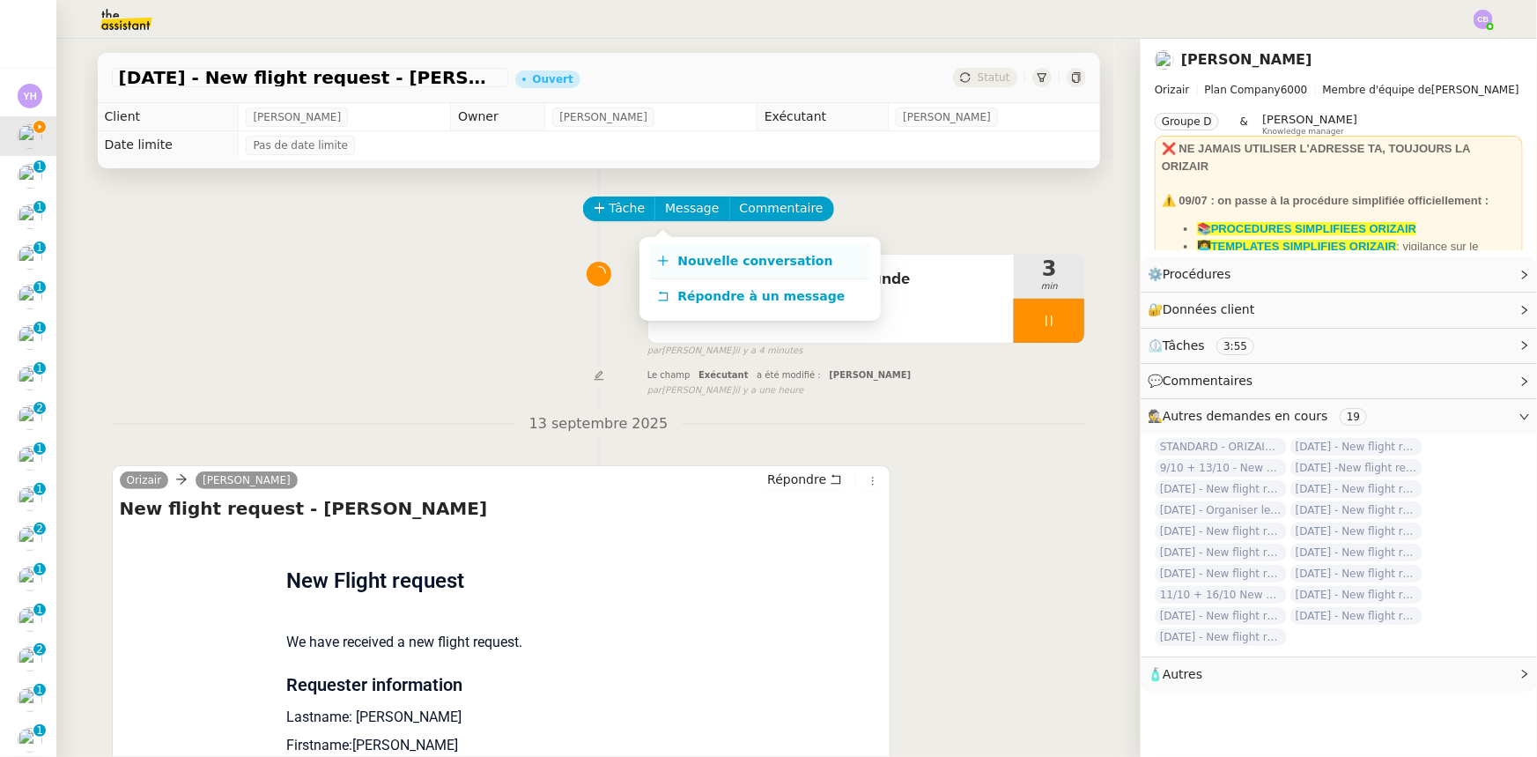
click at [705, 262] on span "Nouvelle conversation" at bounding box center [755, 261] width 155 height 14
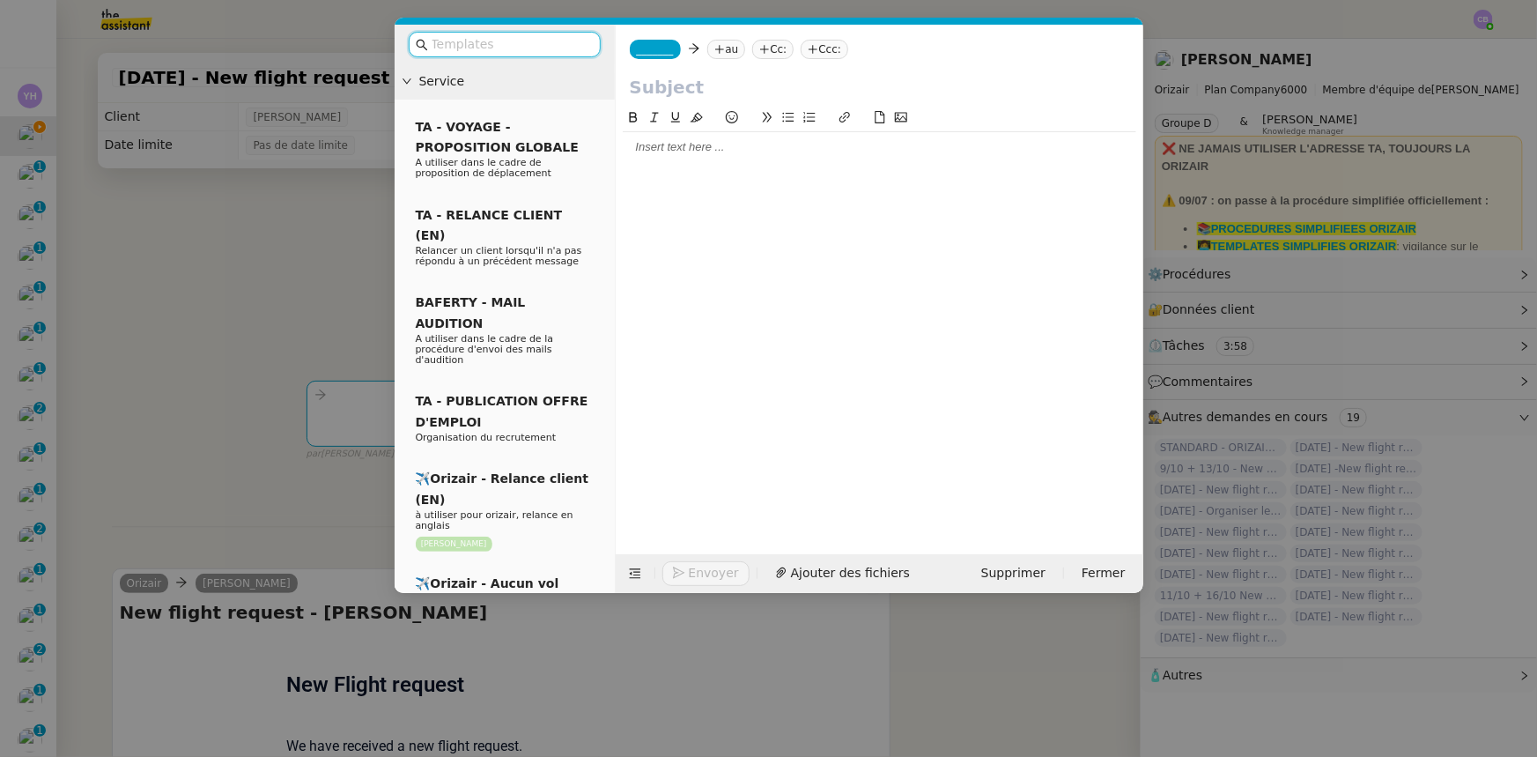
click at [536, 42] on input "text" at bounding box center [511, 44] width 159 height 20
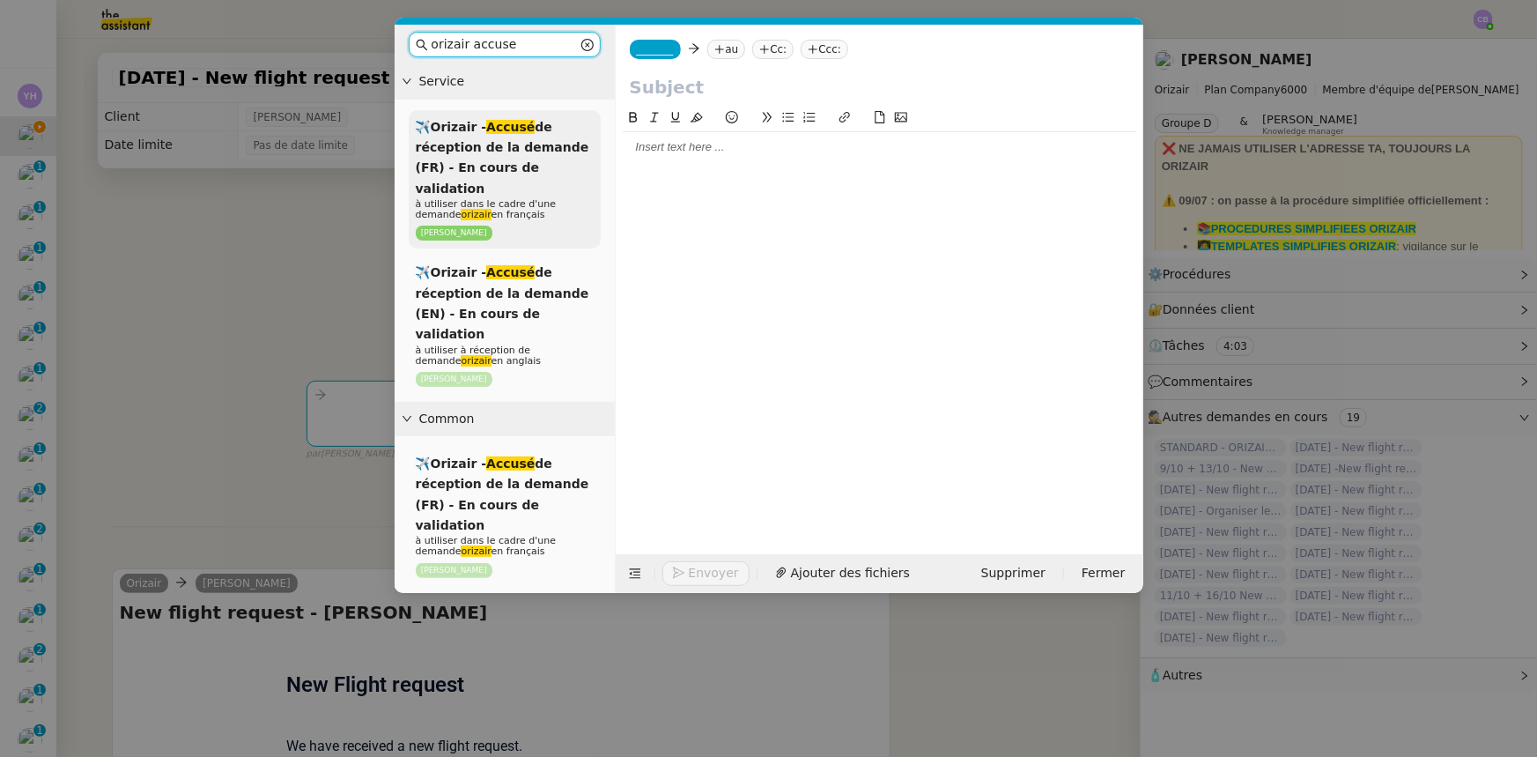
type input "orizair accuse"
click at [521, 173] on span "✈️Orizair - Accusé de réception de la demande (FR) - En cours de validation" at bounding box center [503, 158] width 174 height 76
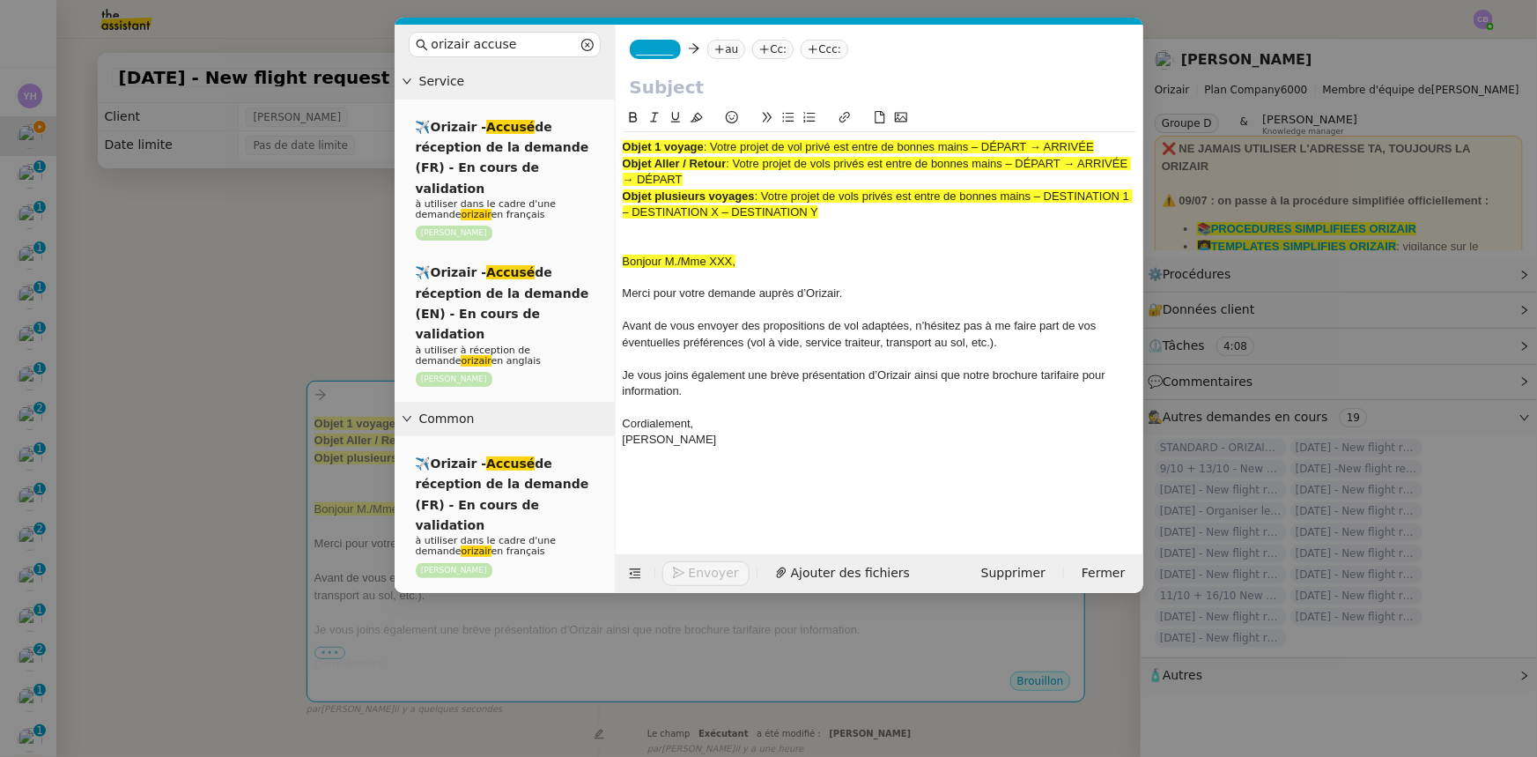
drag, startPoint x: 682, startPoint y: 176, endPoint x: 739, endPoint y: 161, distance: 59.2
click at [739, 161] on div "Objet Aller / Retour : Votre projet de vols privés est entre de bonnes mains – …" at bounding box center [880, 172] width 514 height 33
copy span "Votre projet de vols privés est entre de bonnes mains – DÉPART → ARRIVÉE → DÉPA…"
click at [678, 87] on input "text" at bounding box center [879, 87] width 499 height 26
paste input "Votre projet de vols privés est entre de bonnes mains – DÉPART → ARRIVÉE → DÉPA…"
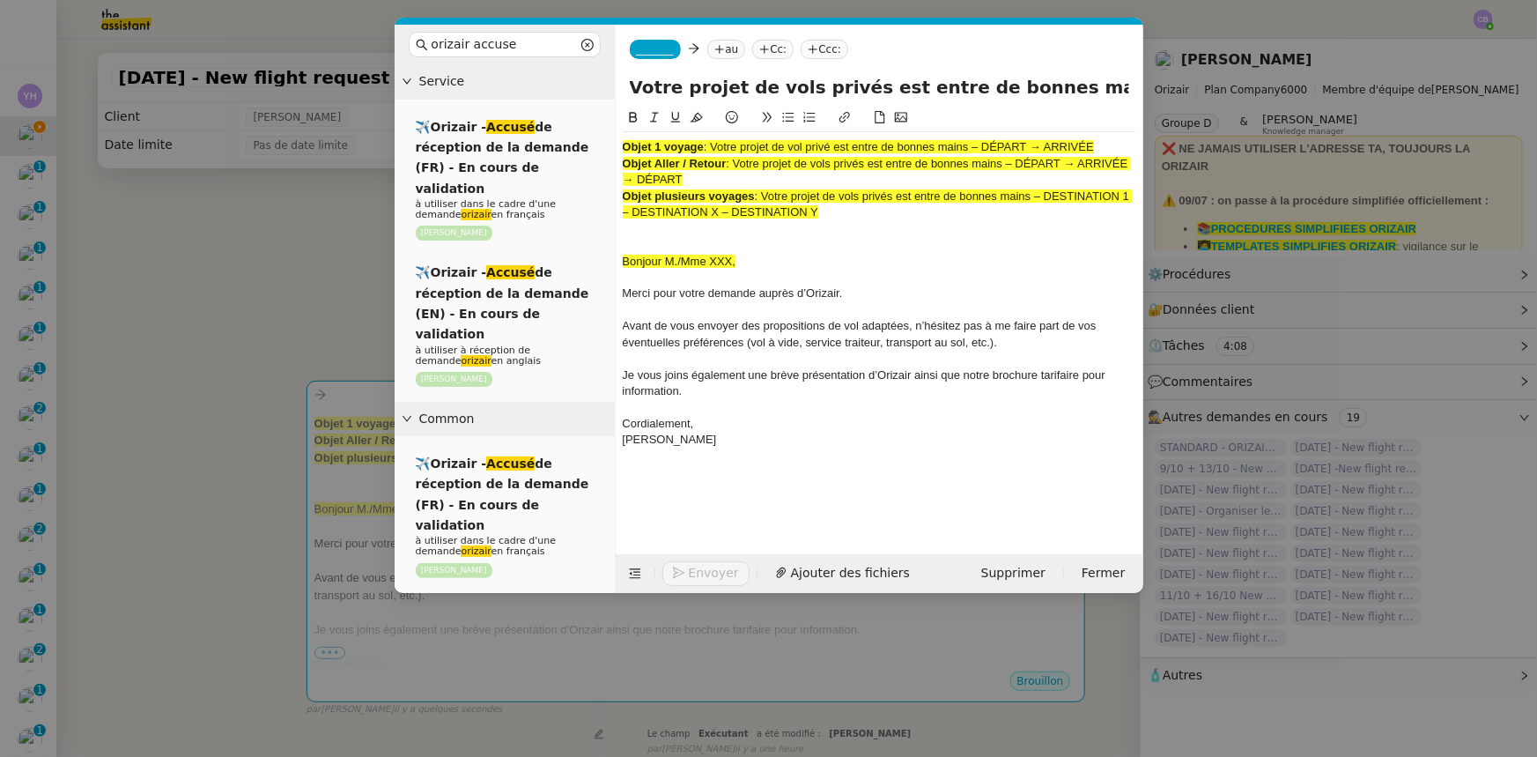
scroll to position [0, 211]
type input "Votre projet de vols privés est entre de bonnes mains – DÉPART → ARRIVÉE → DÉPA…"
drag, startPoint x: 819, startPoint y: 214, endPoint x: 625, endPoint y: 140, distance: 208.3
click at [625, 140] on div "Objet 1 voyage : Votre projet de vol privé est entre de bonnes mains – DÉPART →…" at bounding box center [880, 301] width 514 height 339
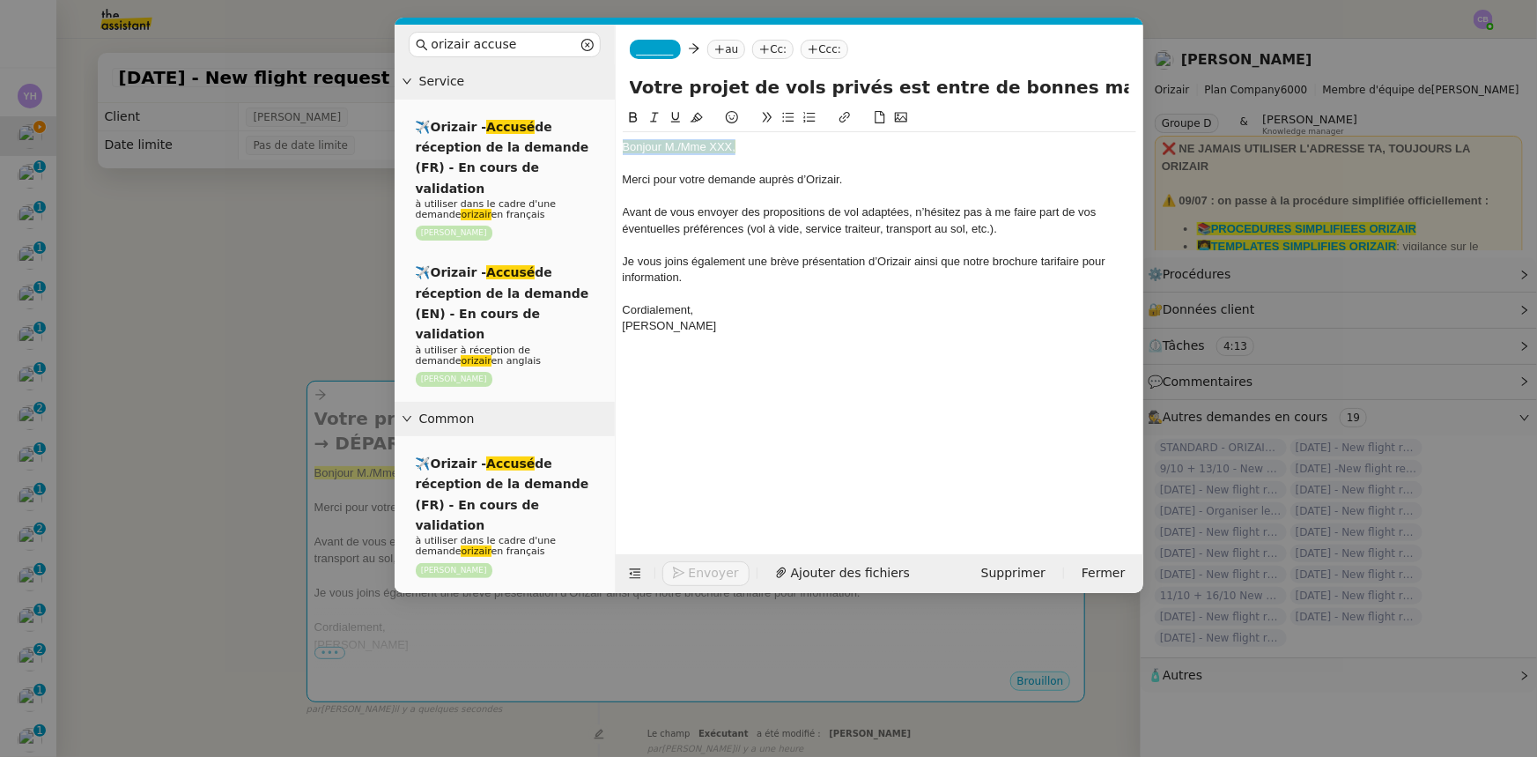
drag, startPoint x: 738, startPoint y: 150, endPoint x: 624, endPoint y: 150, distance: 114.5
click at [624, 150] on div "Bonjour M./Mme XXX," at bounding box center [880, 147] width 514 height 16
click at [696, 120] on icon at bounding box center [697, 117] width 12 height 12
click at [731, 145] on div "Bonjour M./Mme XXX," at bounding box center [880, 147] width 514 height 16
click at [637, 575] on icon at bounding box center [635, 573] width 12 height 12
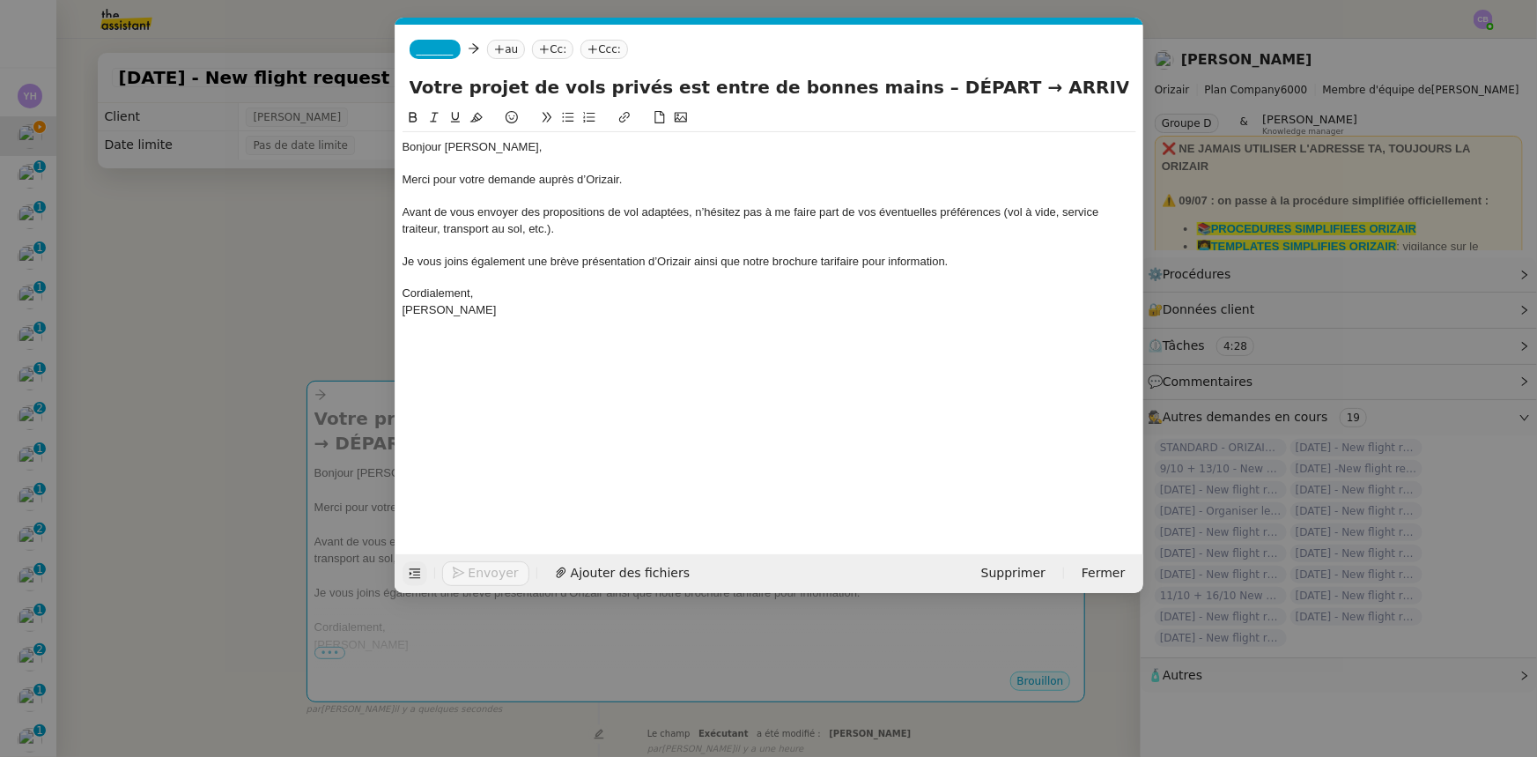
drag, startPoint x: 869, startPoint y: 85, endPoint x: 929, endPoint y: 85, distance: 59.9
click at [929, 85] on input "Votre projet de vols privés est entre de bonnes mains – DÉPART → ARRIVÉE → DÉPA…" at bounding box center [770, 87] width 720 height 26
drag, startPoint x: 1021, startPoint y: 88, endPoint x: 869, endPoint y: 84, distance: 152.5
click at [869, 84] on input "Votre projet de vols privés est entre de bonnes mains – [GEOGRAPHIC_DATA] → ARR…" at bounding box center [770, 87] width 720 height 26
click at [1098, 85] on input "Votre projet de vols privés est entre de bonnes mains – [GEOGRAPHIC_DATA] → ARR…" at bounding box center [770, 87] width 720 height 26
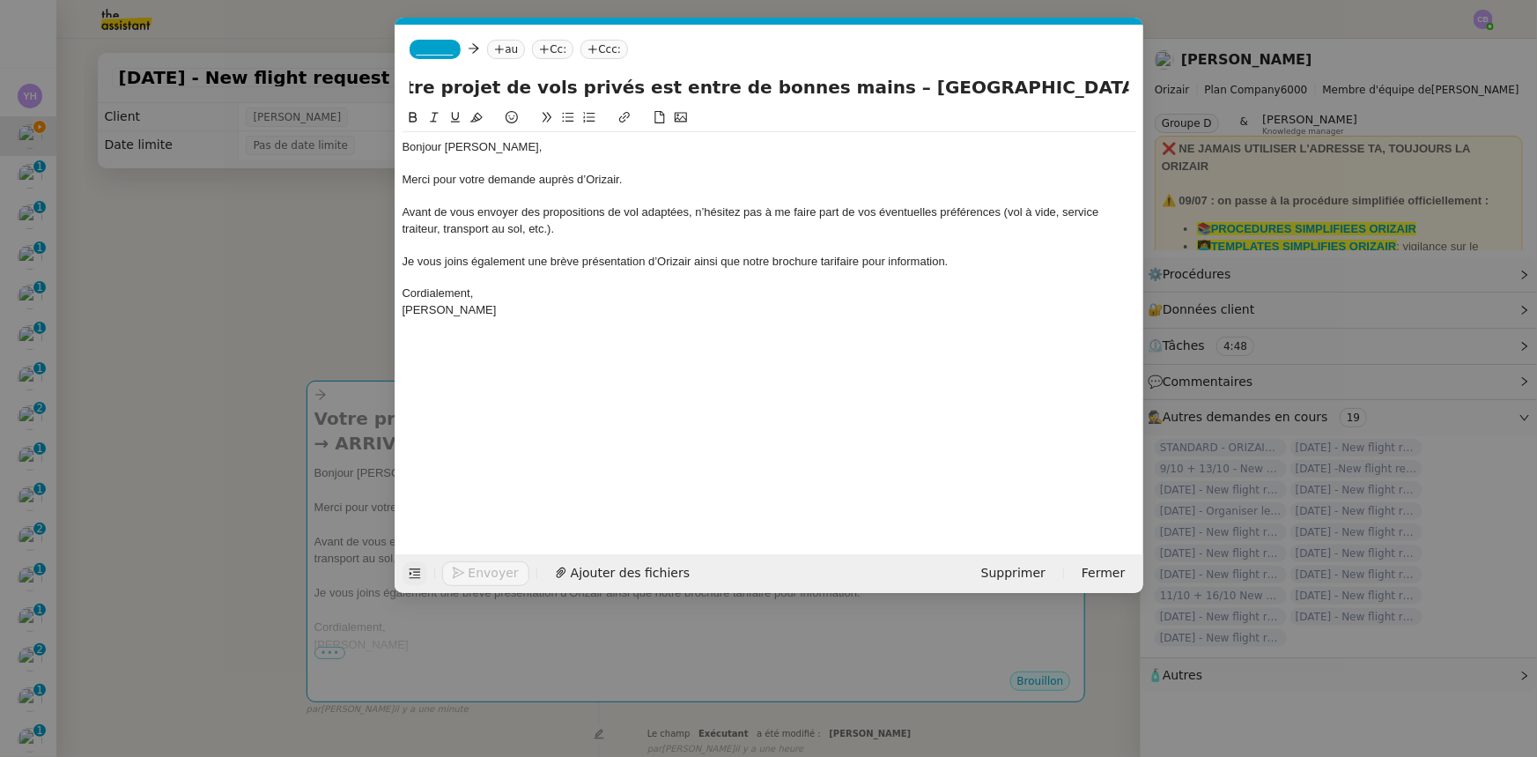
scroll to position [0, 80]
drag, startPoint x: 1125, startPoint y: 87, endPoint x: 1068, endPoint y: 89, distance: 56.4
click at [1068, 89] on input "Votre projet de vols privés est entre de bonnes mains – [GEOGRAPHIC_DATA] → ARR…" at bounding box center [770, 87] width 720 height 26
paste input "[GEOGRAPHIC_DATA]"
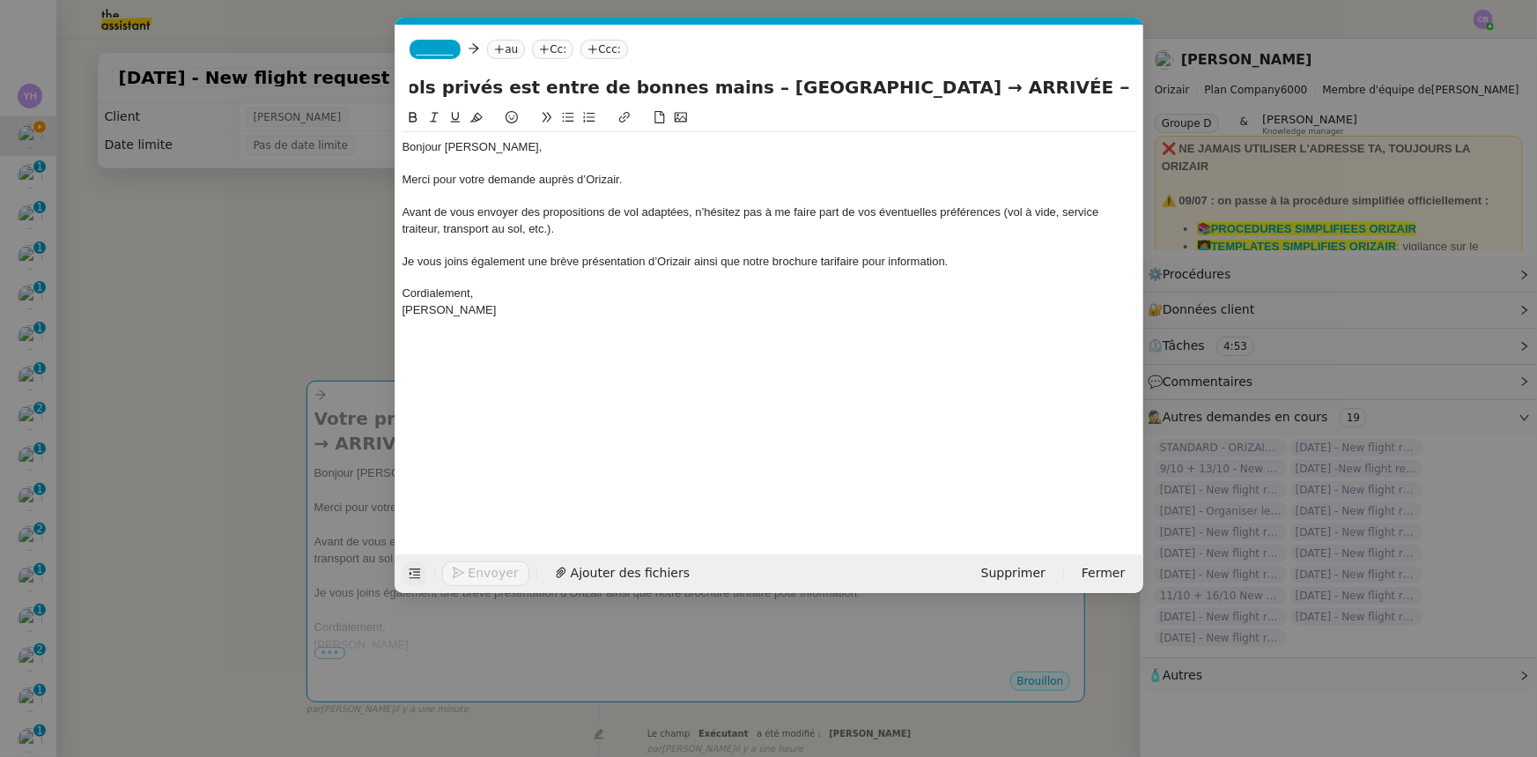
drag, startPoint x: 946, startPoint y: 82, endPoint x: 880, endPoint y: 87, distance: 66.3
click at [880, 87] on input "Votre projet de vols privés est entre de bonnes mains – [GEOGRAPHIC_DATA] → ARR…" at bounding box center [770, 87] width 720 height 26
type input "Votre projet de vols privés est entre de bonnes mains – [GEOGRAPHIC_DATA] → [GE…"
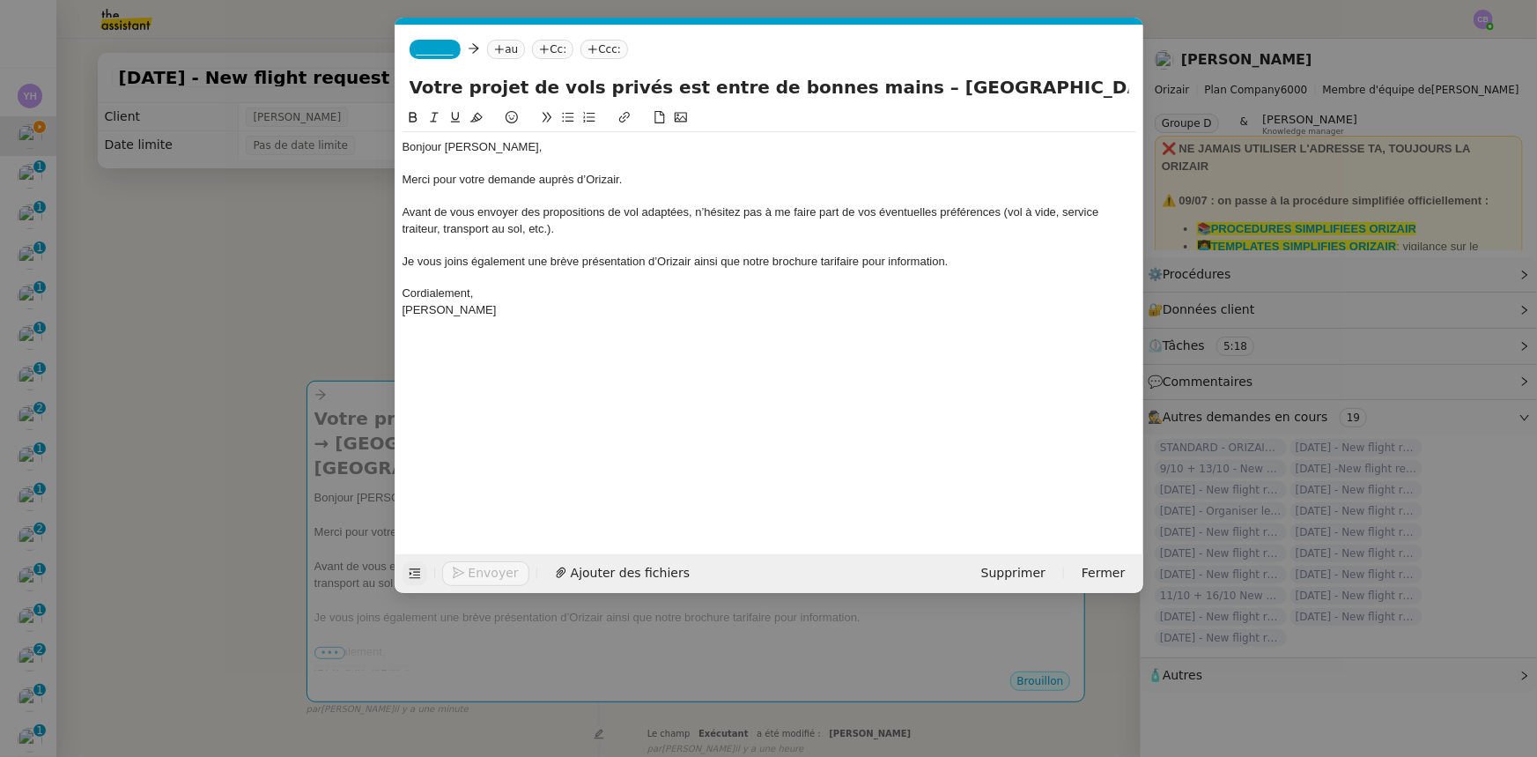
click at [425, 47] on span "_______" at bounding box center [435, 49] width 37 height 12
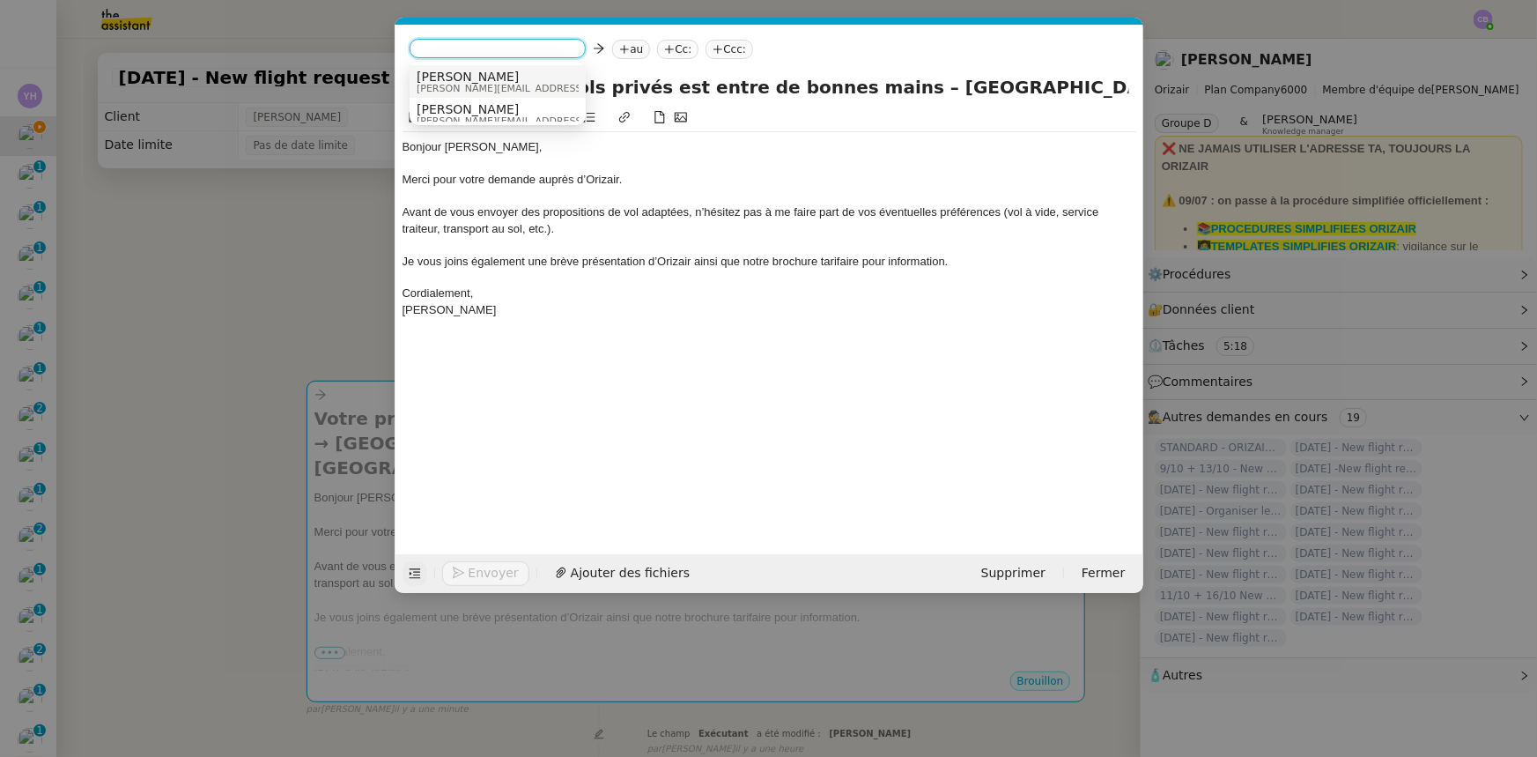
click at [458, 85] on span "[PERSON_NAME][EMAIL_ADDRESS][DOMAIN_NAME]" at bounding box center [542, 89] width 250 height 10
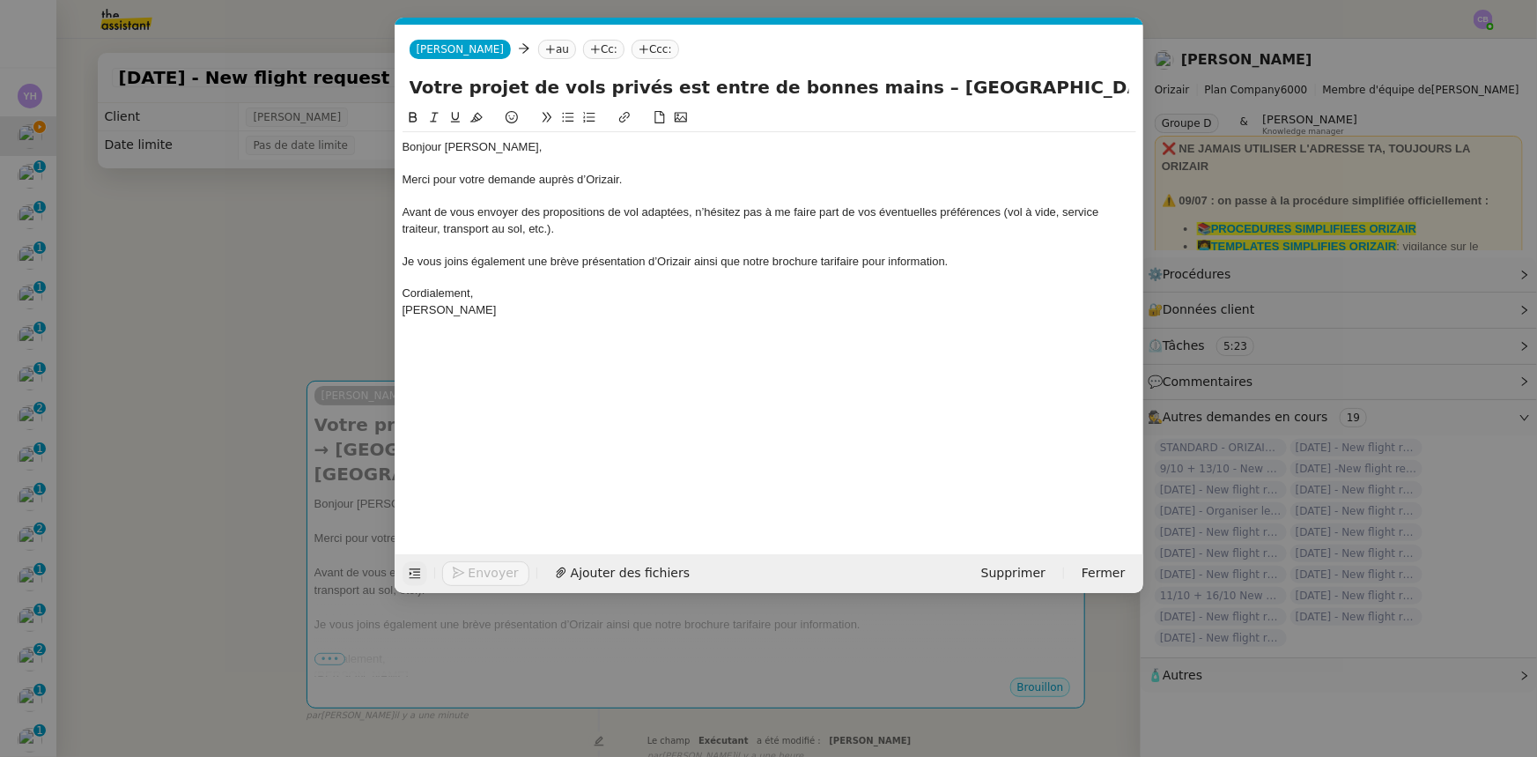
click at [495, 194] on div at bounding box center [770, 197] width 734 height 16
click at [351, 280] on nz-modal-container "orizair accuse Service ✈️Orizair - Accusé de réception de la demande (FR) - En …" at bounding box center [768, 378] width 1537 height 757
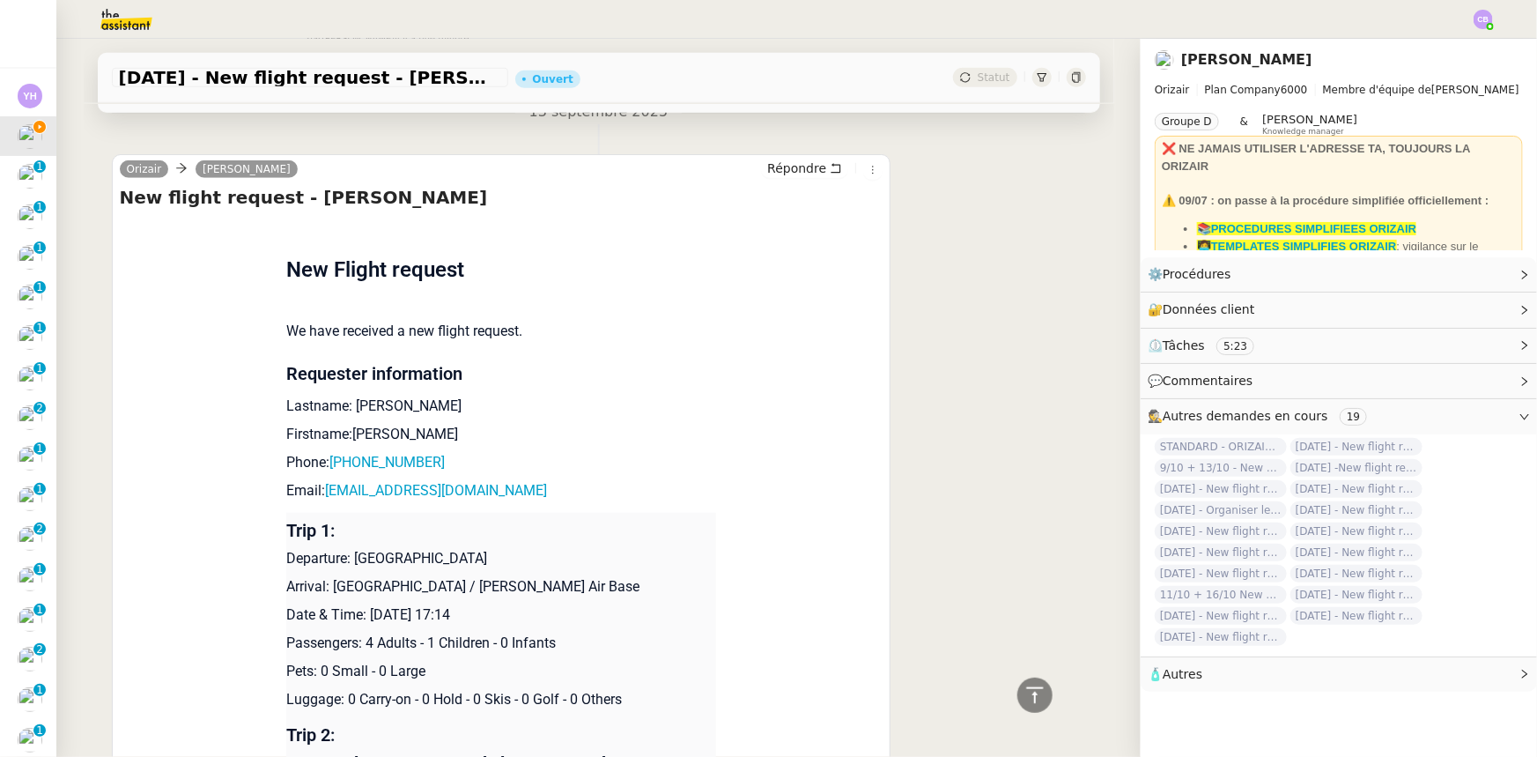
scroll to position [721, 0]
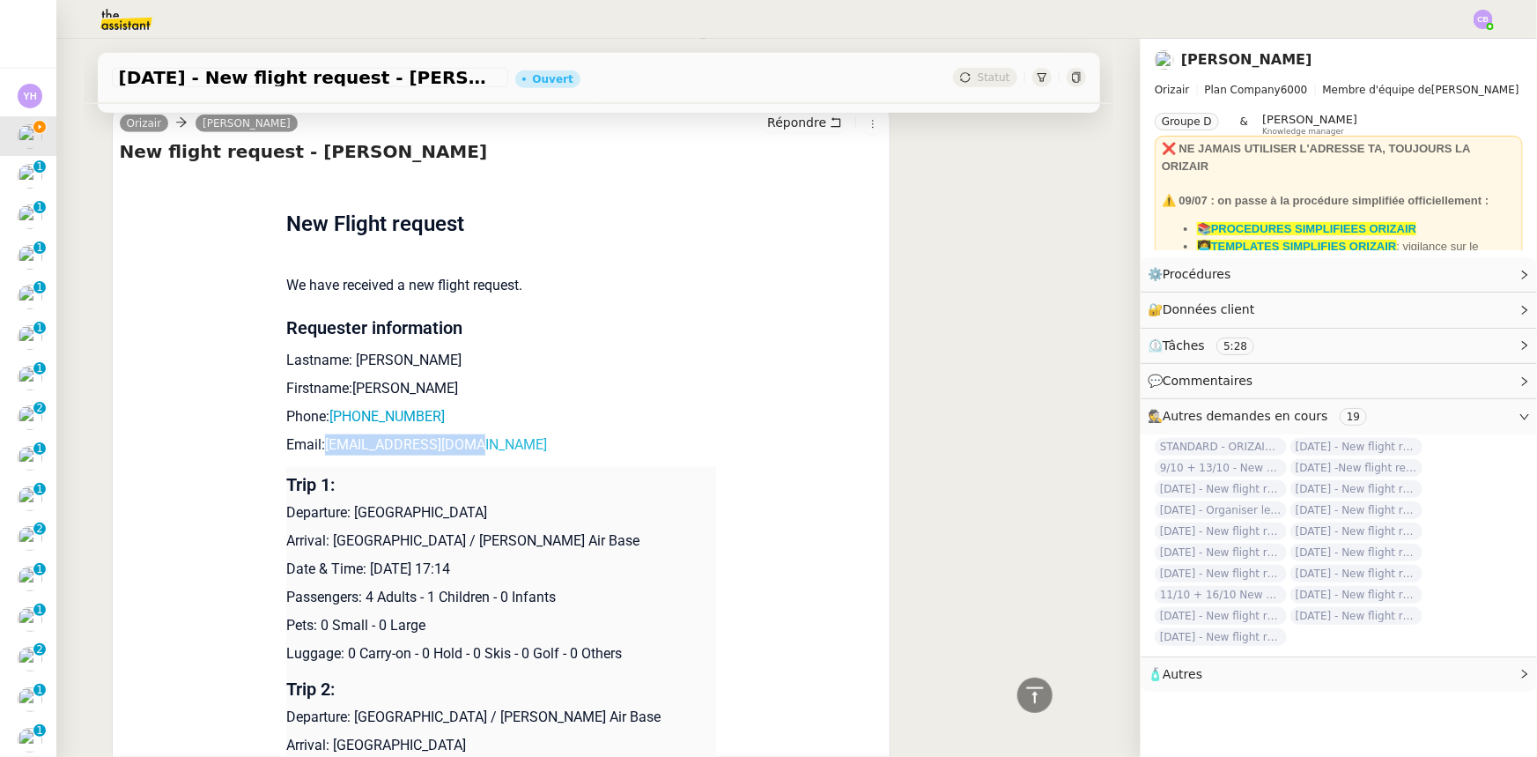
drag, startPoint x: 464, startPoint y: 451, endPoint x: 318, endPoint y: 449, distance: 146.2
click at [318, 449] on p "Email: [EMAIL_ADDRESS][DOMAIN_NAME]" at bounding box center [501, 444] width 430 height 21
copy link "[EMAIL_ADDRESS][DOMAIN_NAME]"
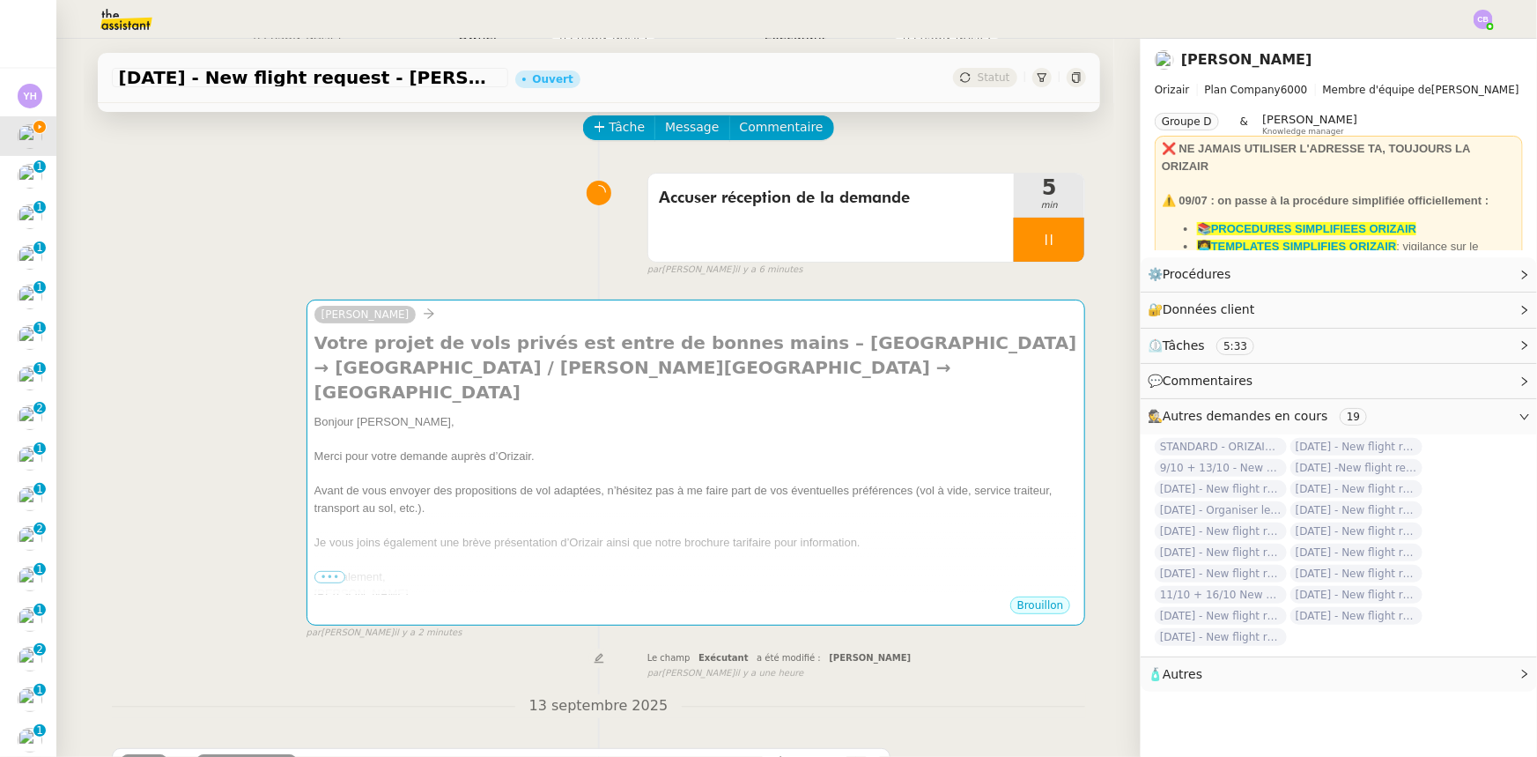
scroll to position [0, 0]
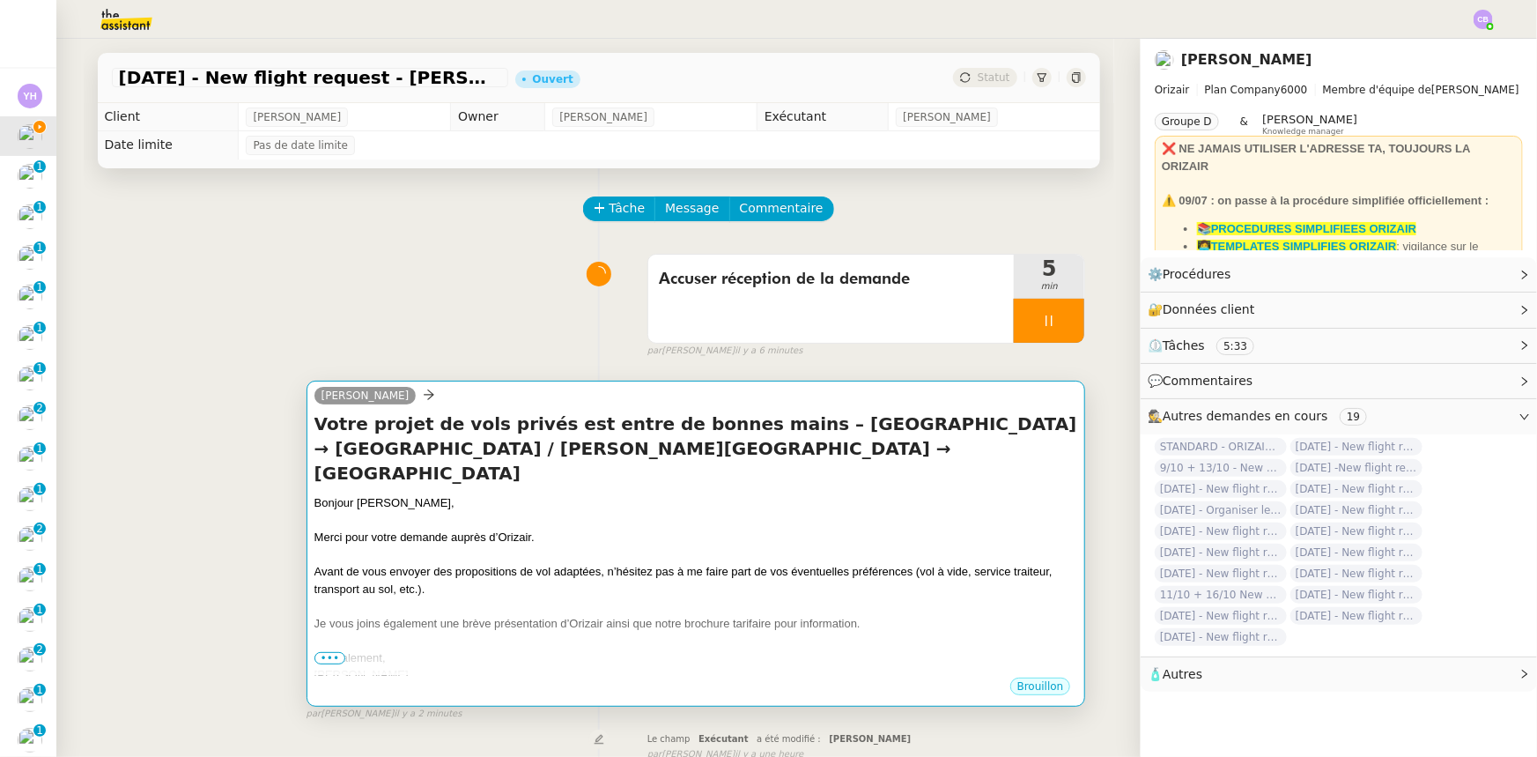
click at [700, 565] on span "Avant de vous envoyer des propositions de vol adaptées, n’hésitez pas à me fair…" at bounding box center [683, 580] width 738 height 31
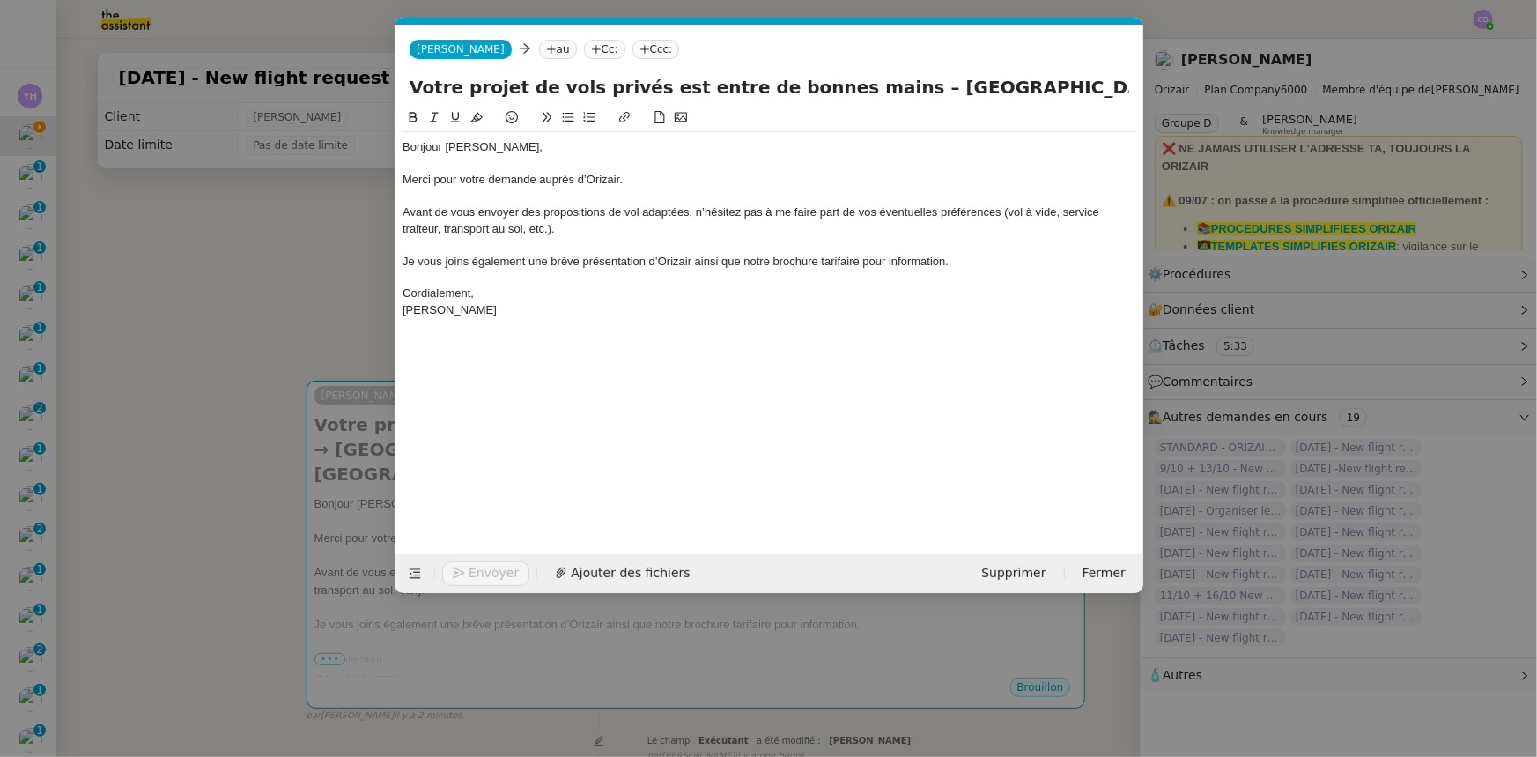
scroll to position [0, 109]
click at [538, 48] on nz-tag "au" at bounding box center [557, 49] width 38 height 19
paste input "[EMAIL_ADDRESS][DOMAIN_NAME]"
type input "[EMAIL_ADDRESS][DOMAIN_NAME]"
click at [554, 76] on span "[EMAIL_ADDRESS][DOMAIN_NAME]" at bounding box center [618, 77] width 216 height 14
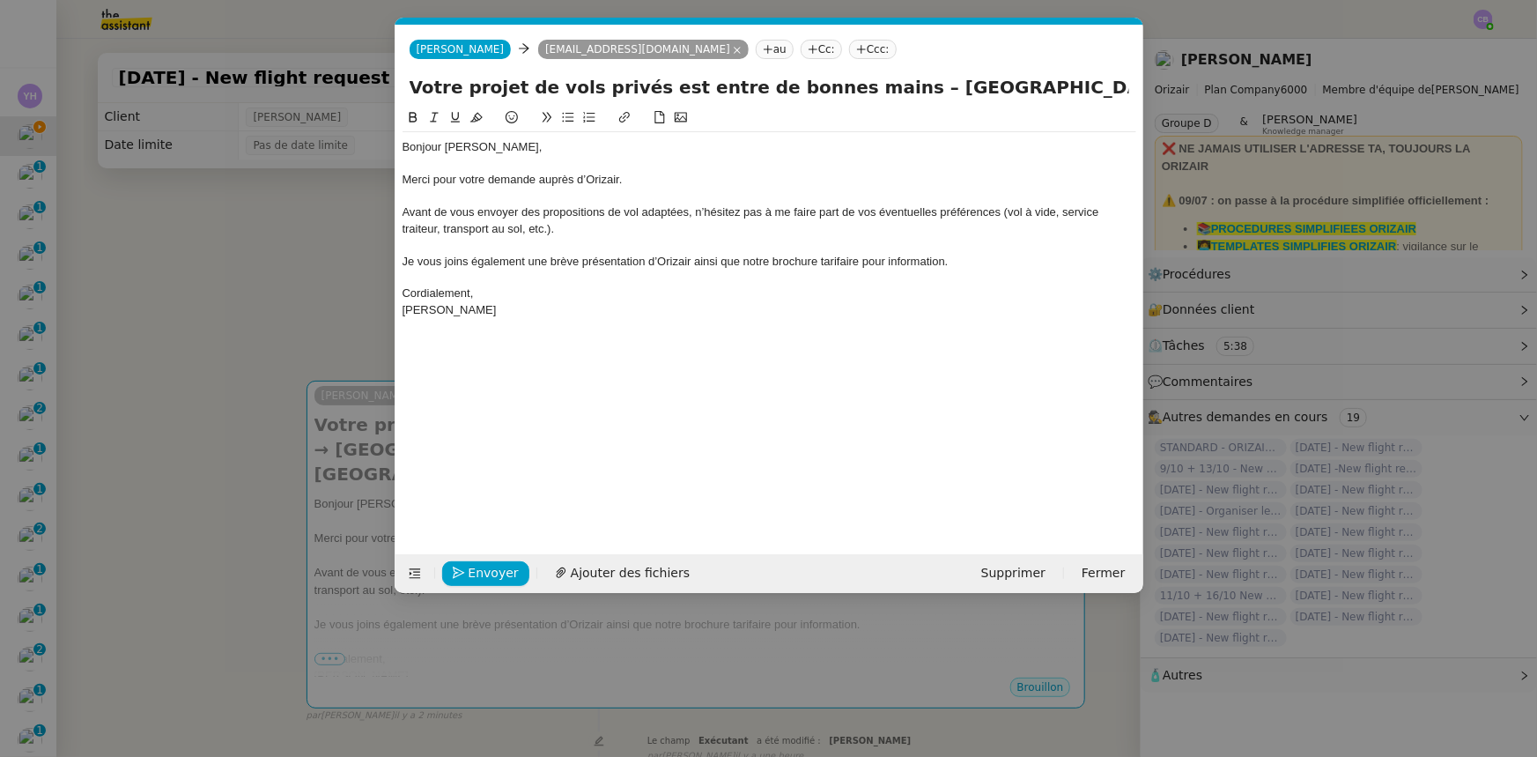
click at [849, 48] on nz-tag "Ccc:" at bounding box center [873, 49] width 48 height 19
type input "[PERSON_NAME]"
click at [766, 78] on span "[PERSON_NAME]" at bounding box center [868, 77] width 250 height 14
click at [765, 186] on div "Merci pour votre demande auprès d’Orizair." at bounding box center [770, 180] width 734 height 16
click at [617, 572] on span "Ajouter des fichiers" at bounding box center [630, 573] width 119 height 20
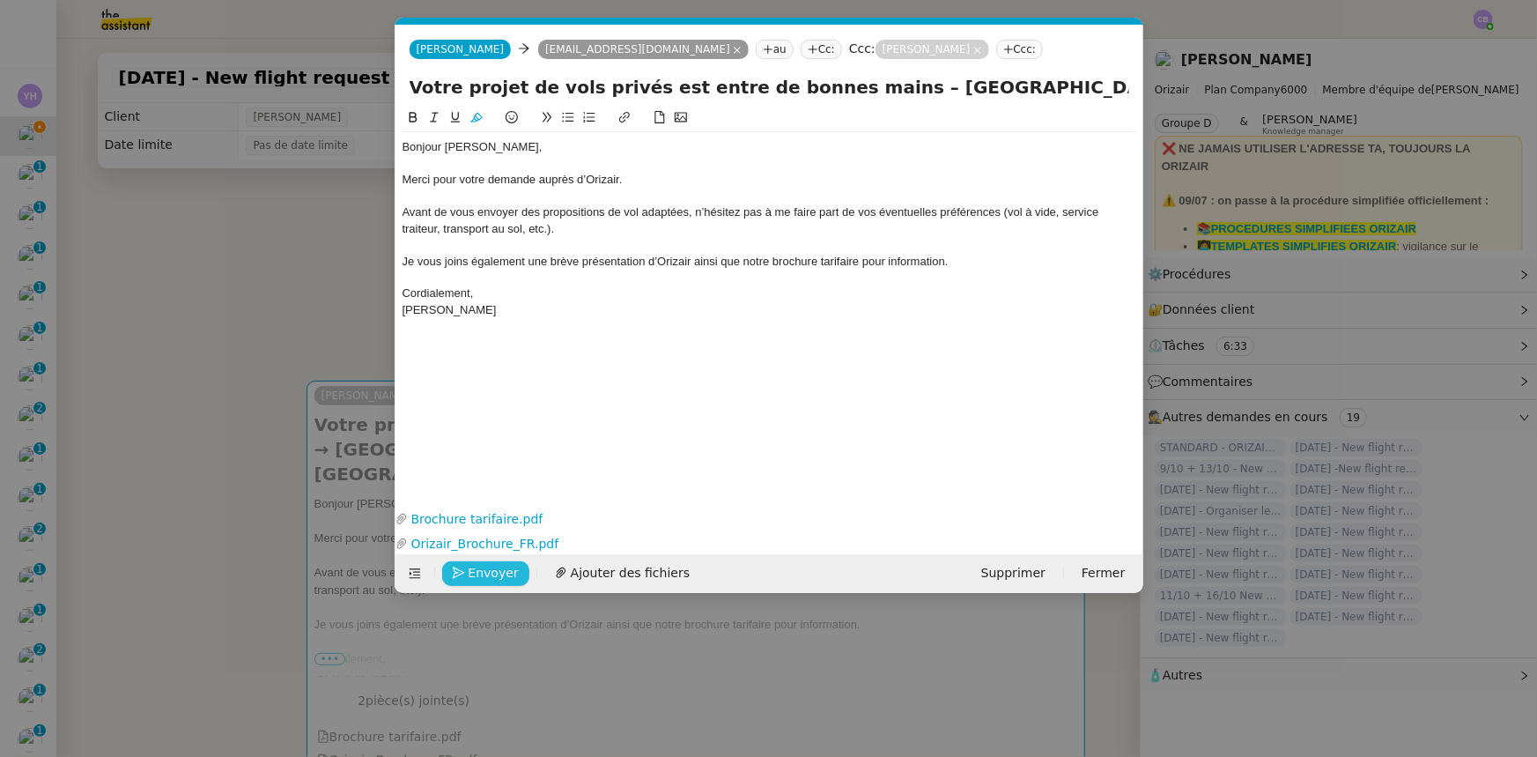
click at [497, 572] on span "Envoyer" at bounding box center [494, 573] width 50 height 20
click at [497, 572] on span "Confirmer l'envoi" at bounding box center [522, 573] width 106 height 20
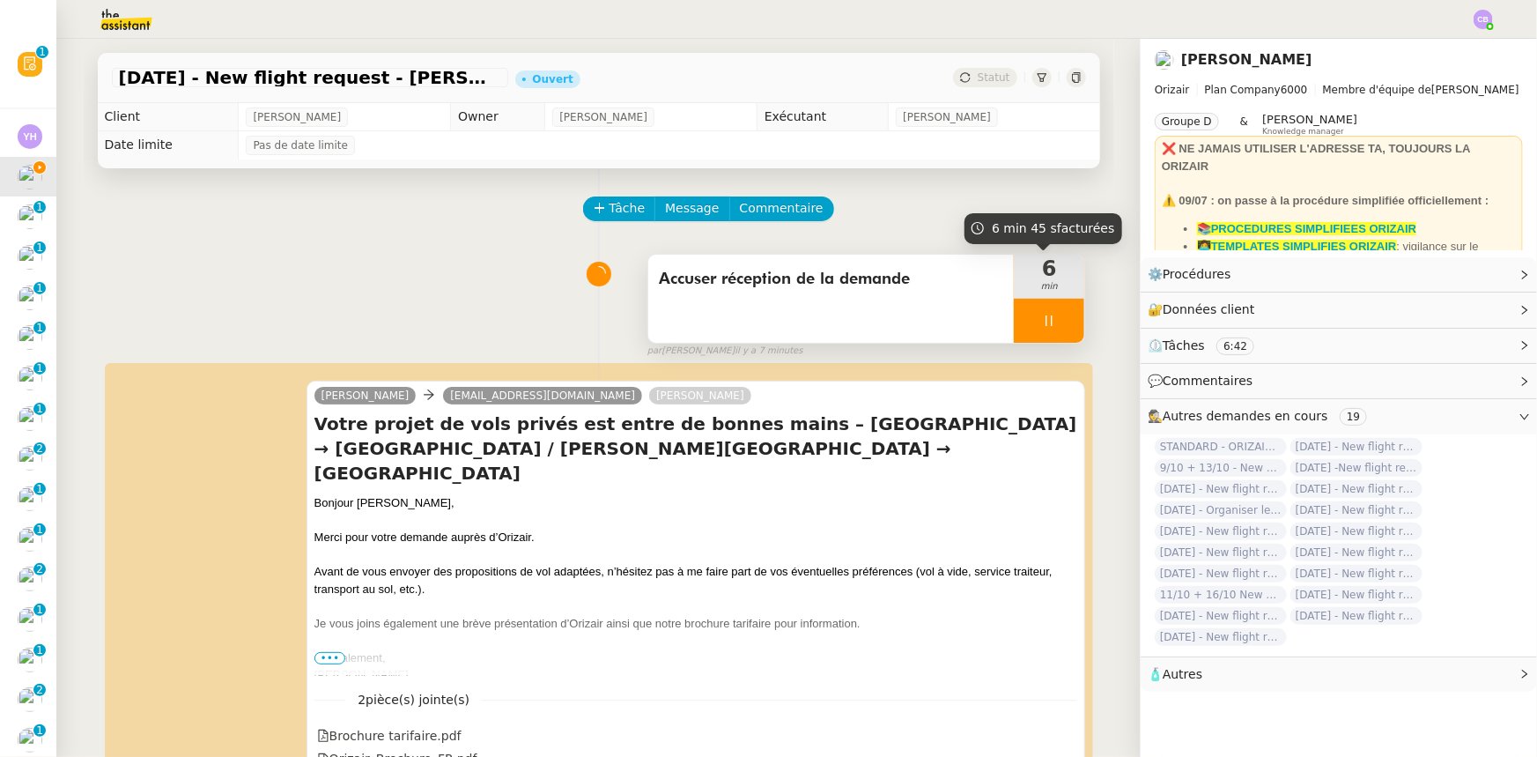
click at [1014, 318] on div at bounding box center [1049, 321] width 70 height 44
click at [1061, 325] on icon at bounding box center [1067, 320] width 13 height 10
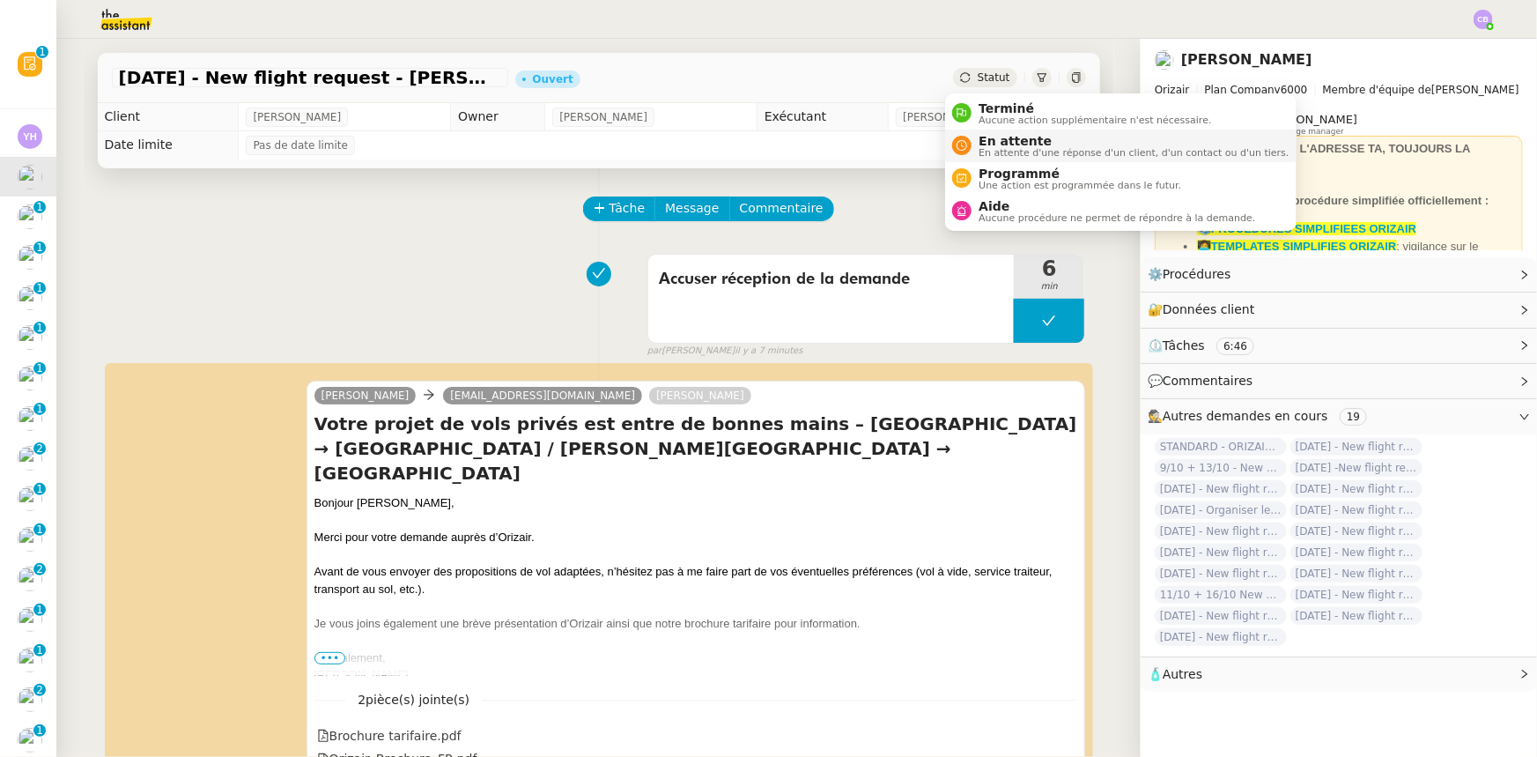
click at [994, 140] on span "En attente" at bounding box center [1134, 141] width 310 height 14
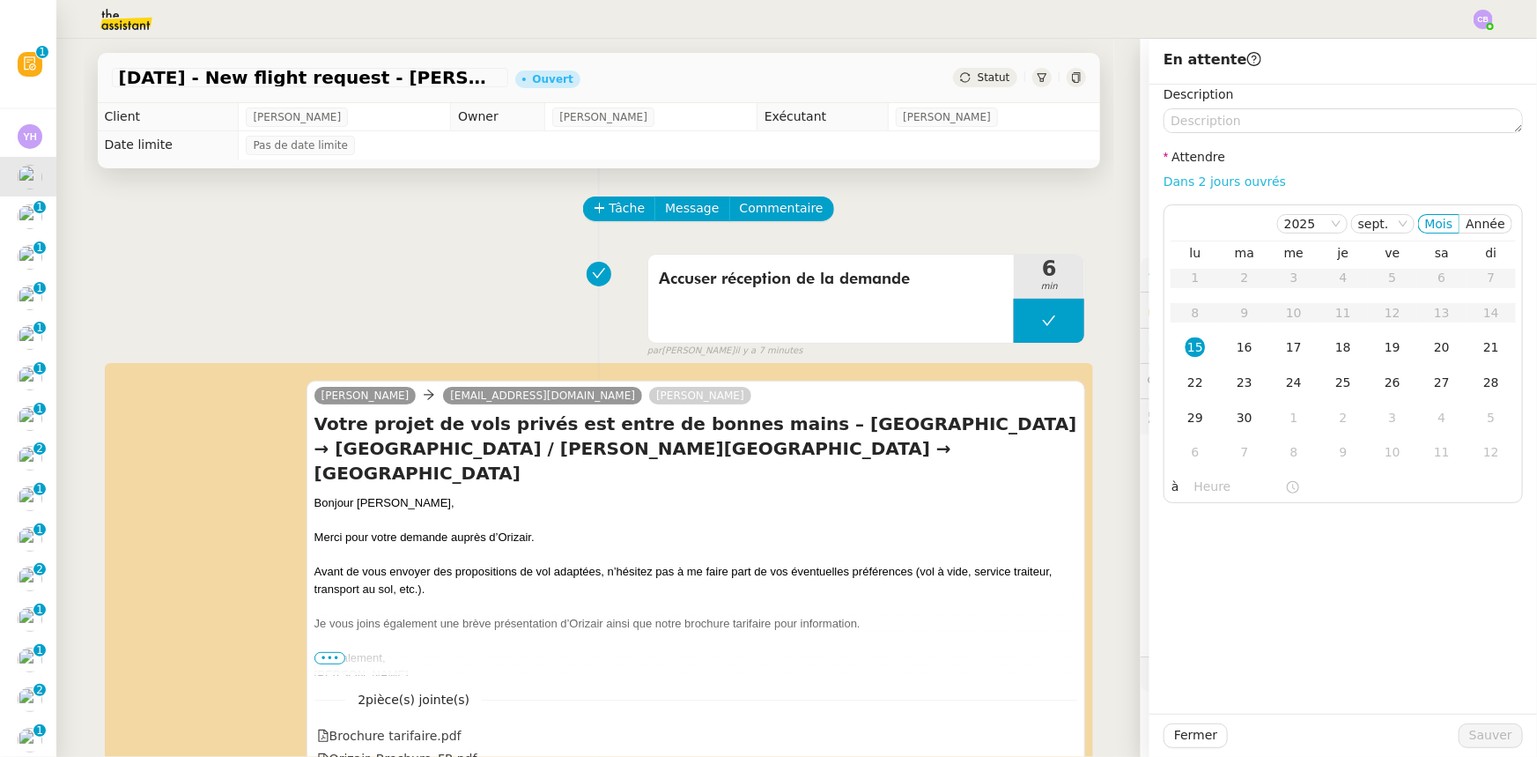
click at [1180, 181] on link "Dans 2 jours ouvrés" at bounding box center [1225, 181] width 122 height 14
type input "07:00"
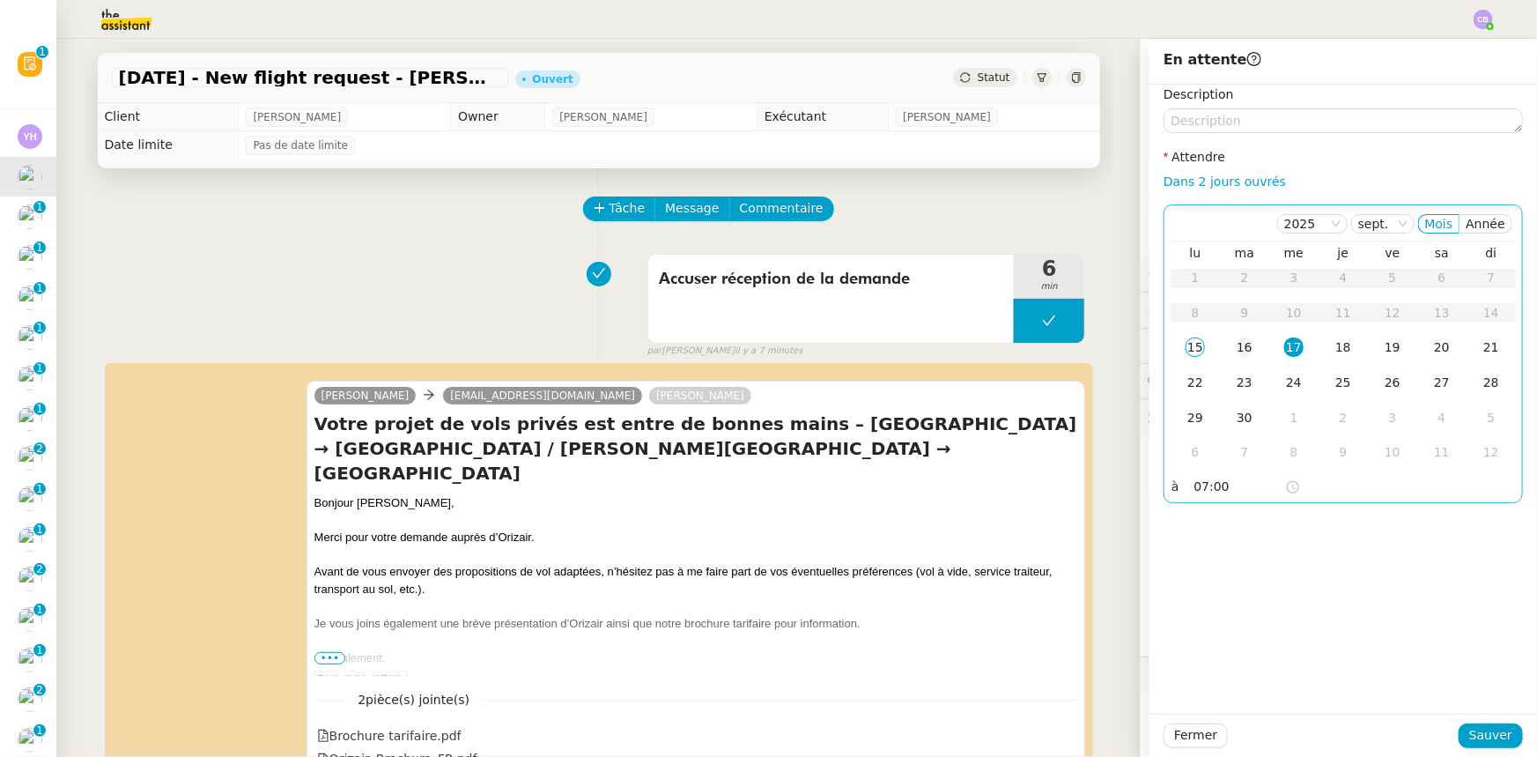
click at [1235, 349] on div "16" at bounding box center [1244, 346] width 19 height 19
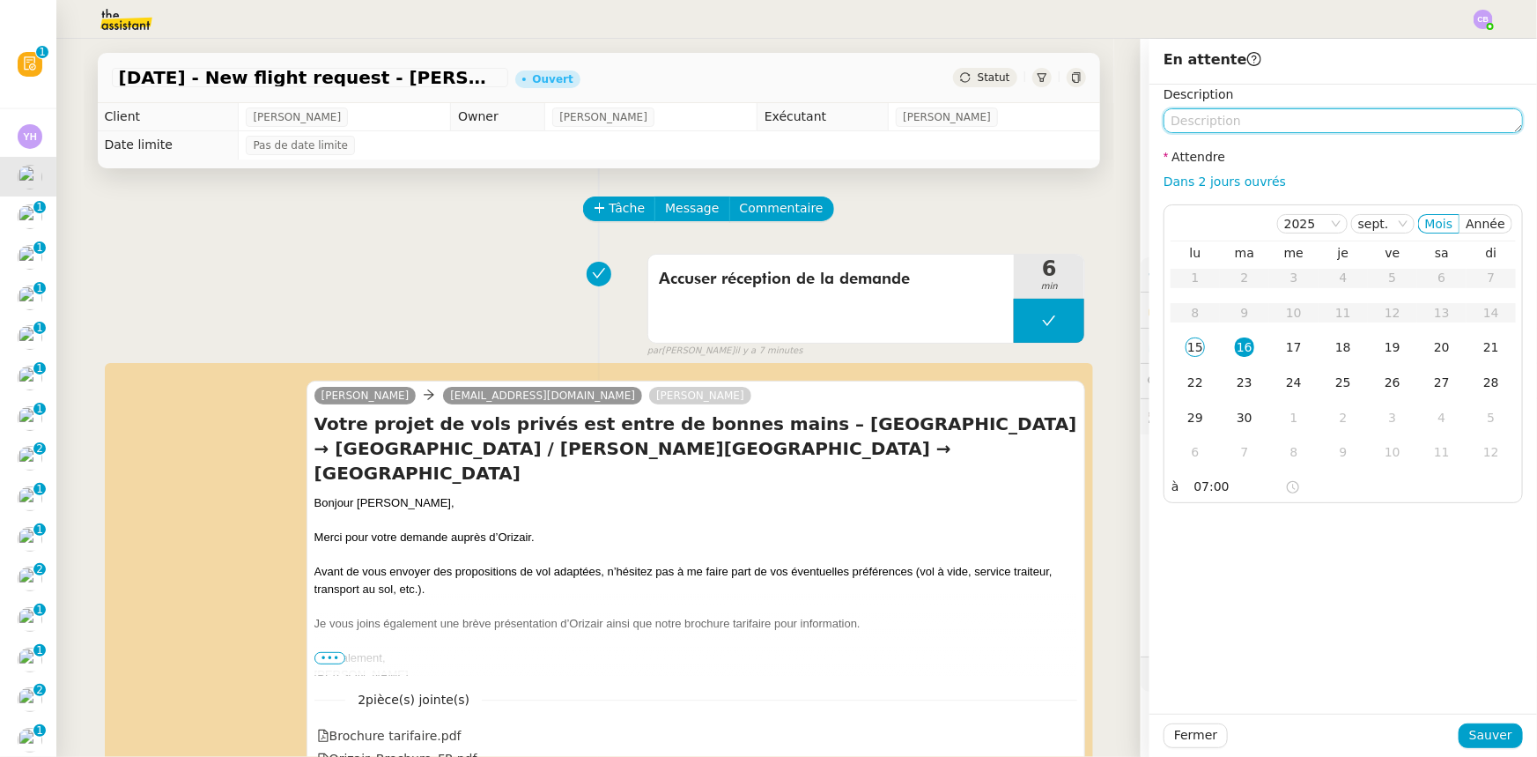
click at [1202, 118] on textarea at bounding box center [1343, 120] width 359 height 25
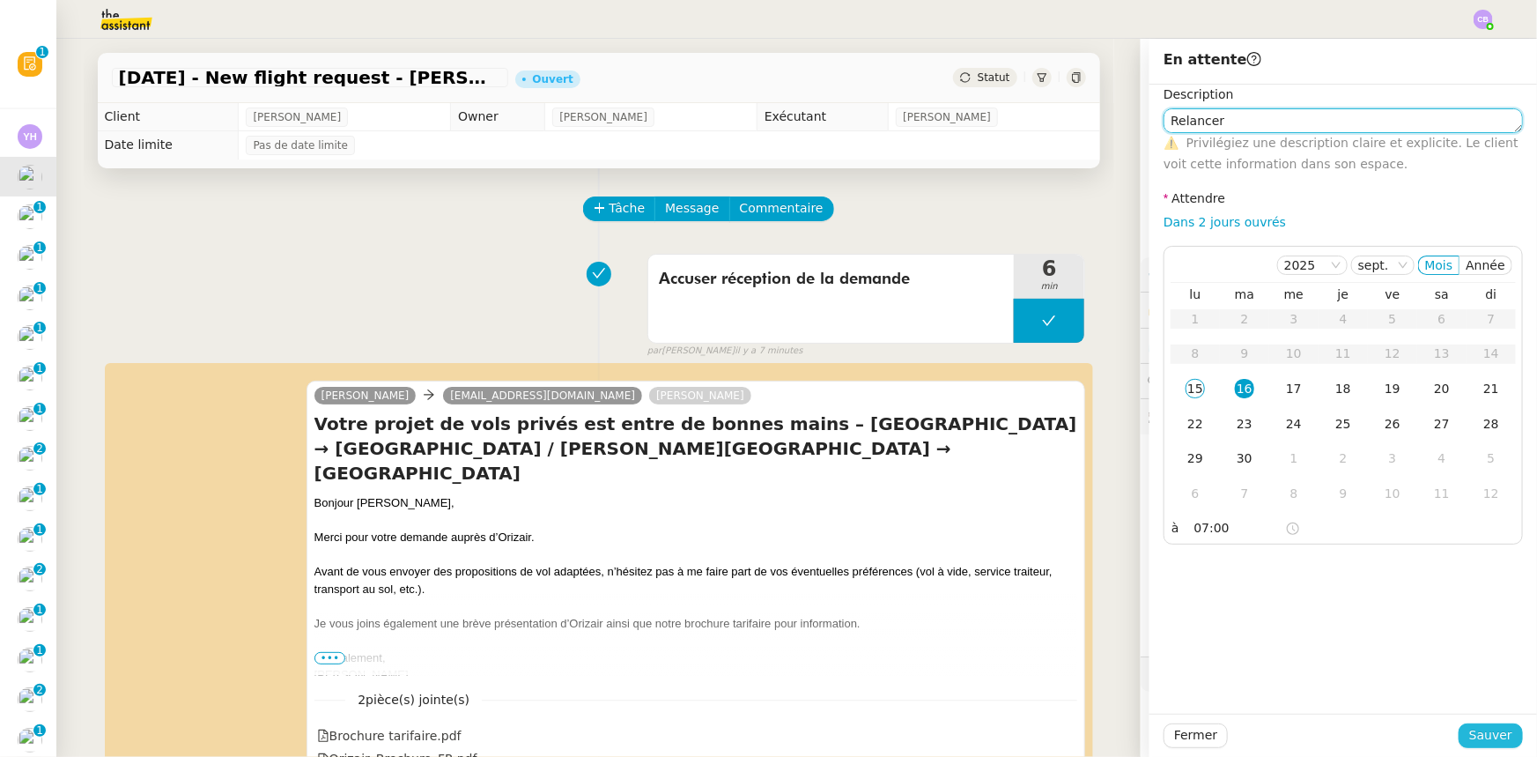
type textarea "Relancer"
click at [1478, 728] on span "Sauver" at bounding box center [1490, 735] width 43 height 20
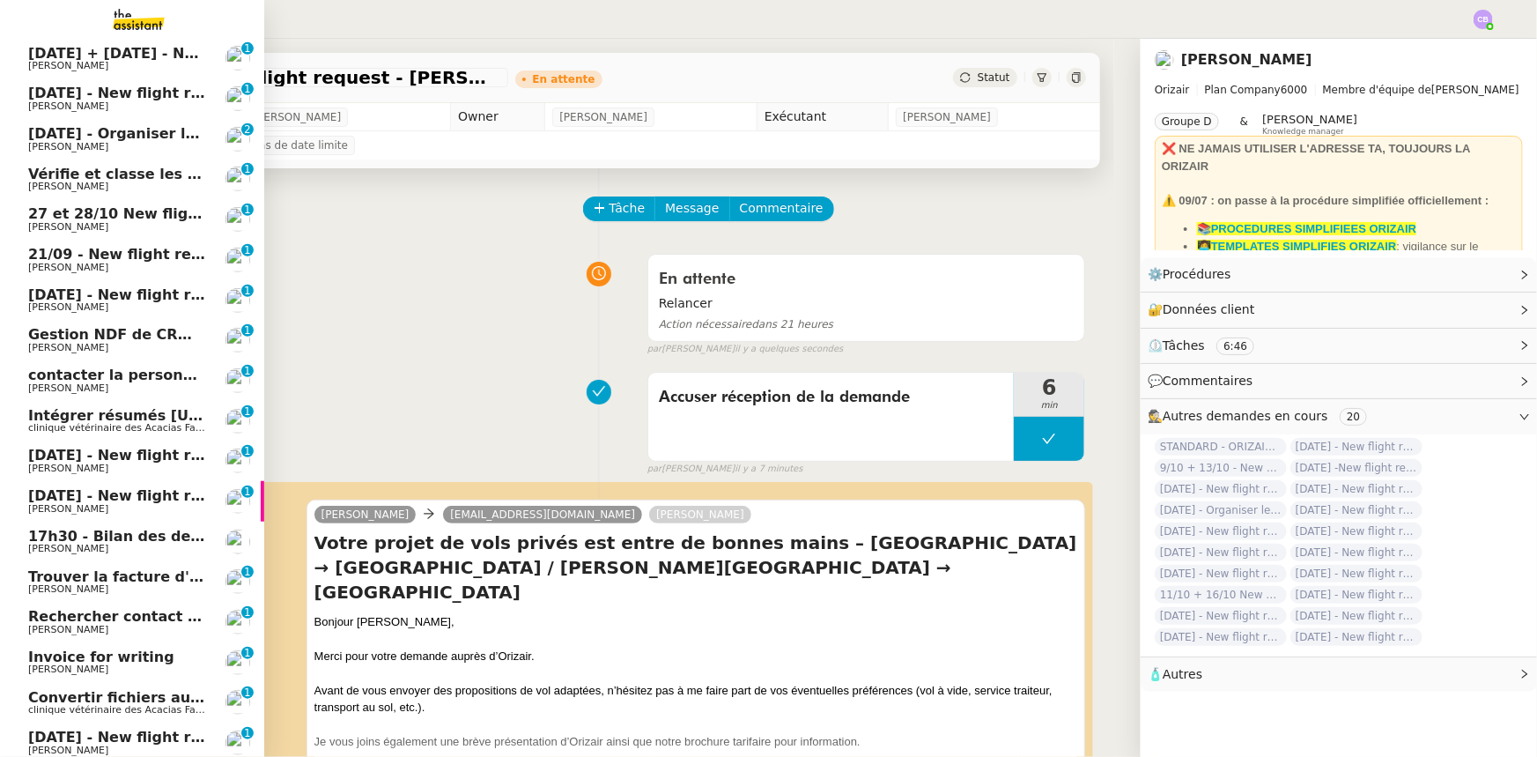
scroll to position [637, 0]
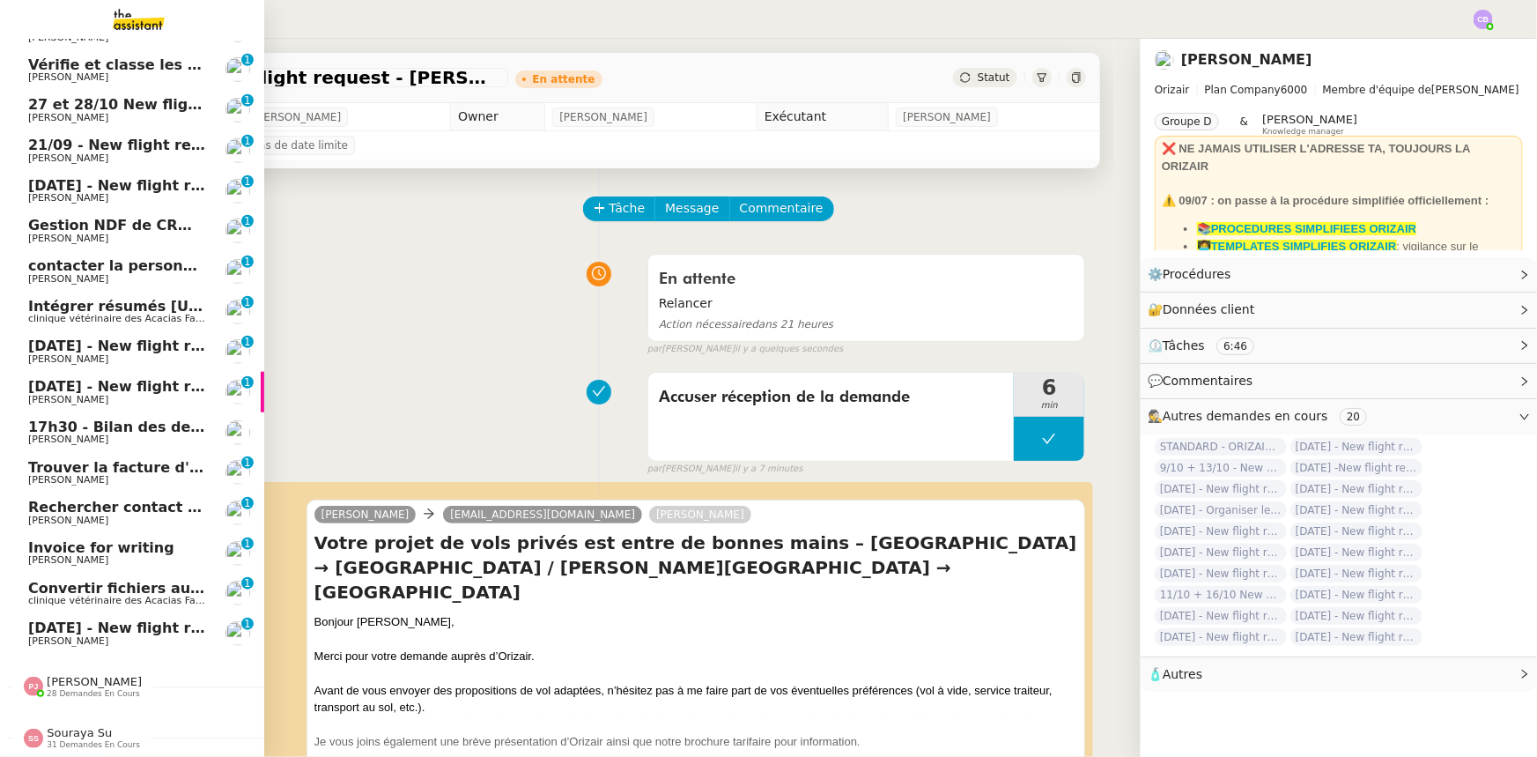
click at [78, 689] on span "28 demandes en cours" at bounding box center [93, 694] width 93 height 10
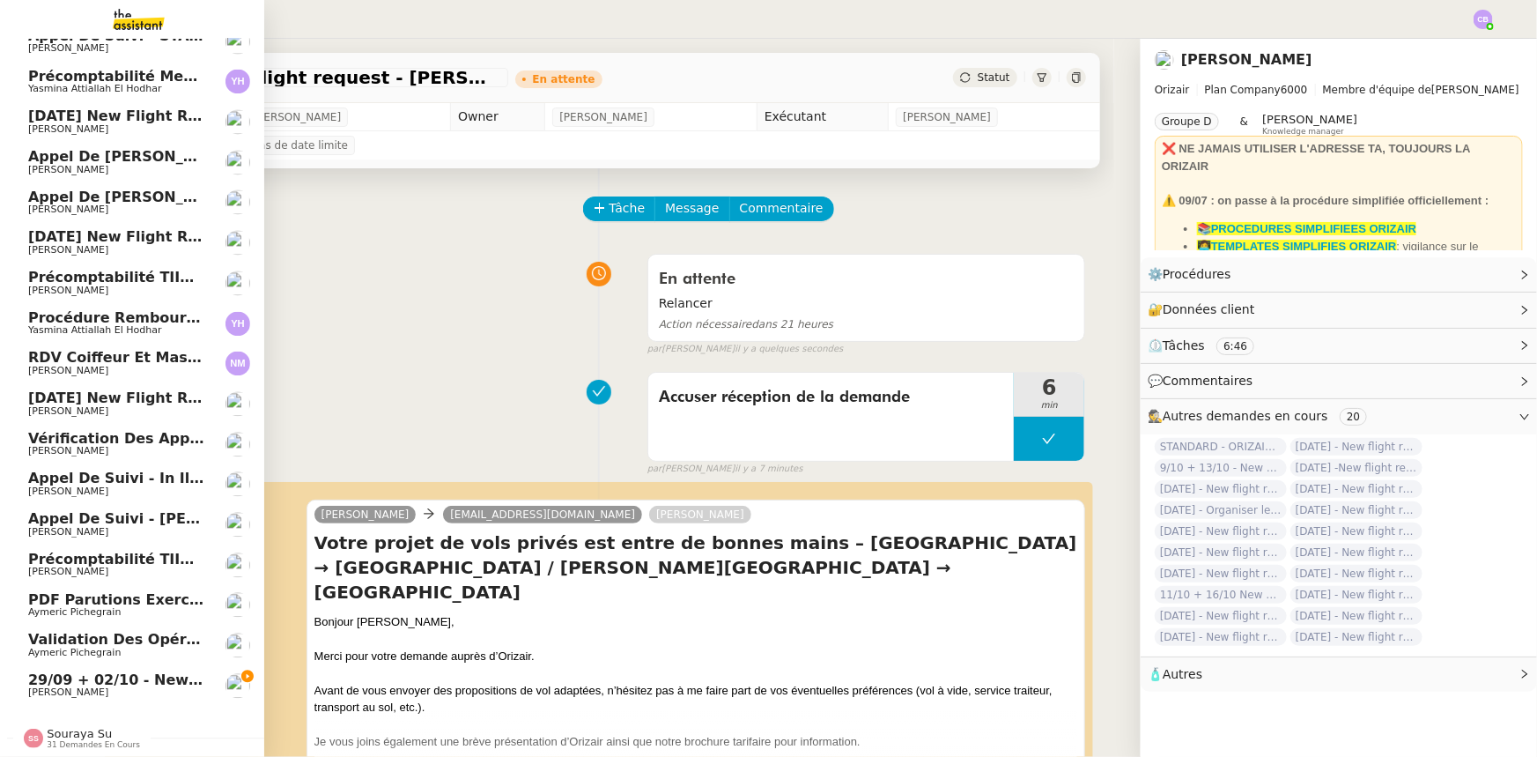
scroll to position [1764, 0]
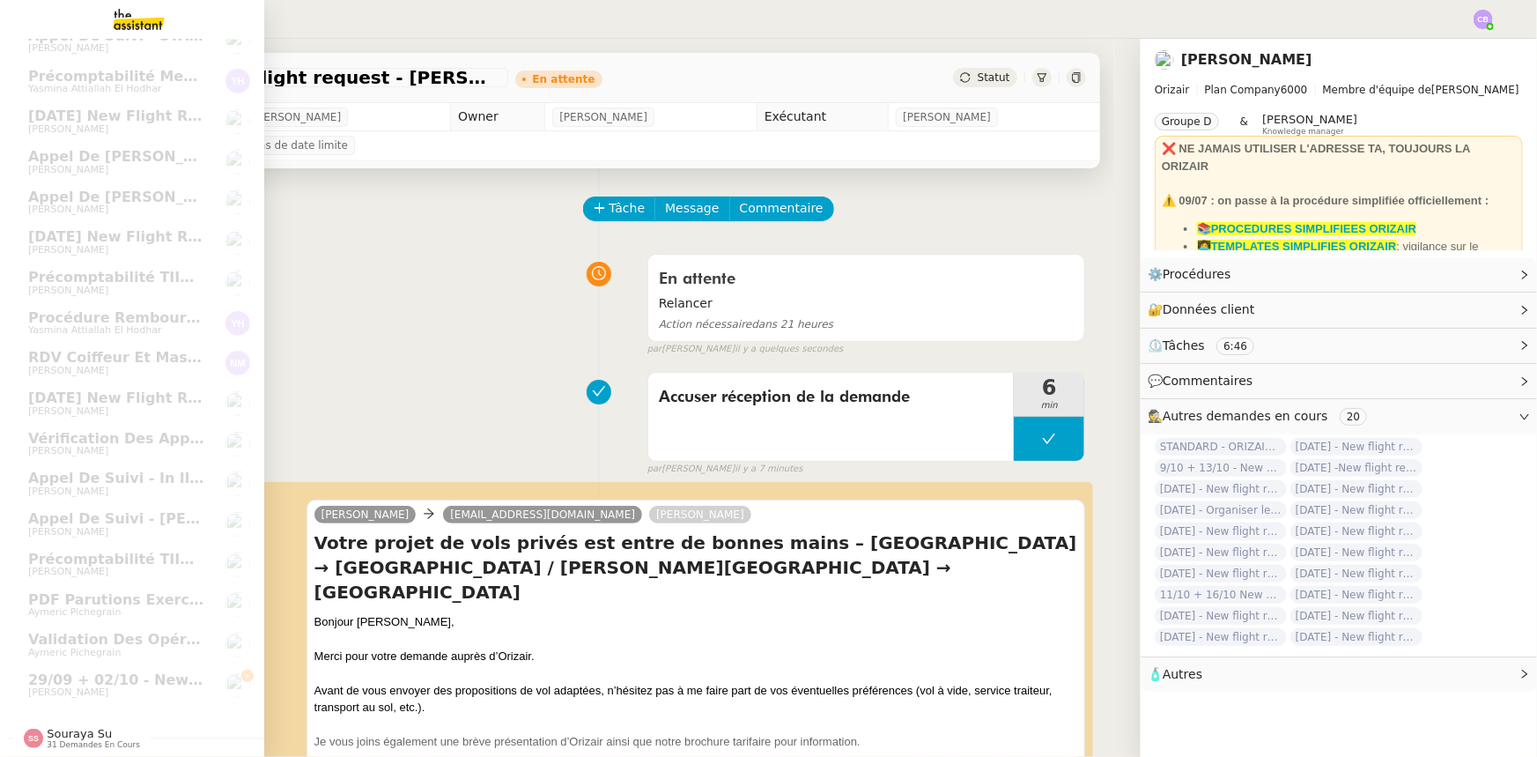
click at [68, 727] on span "Souraya Su" at bounding box center [79, 733] width 65 height 13
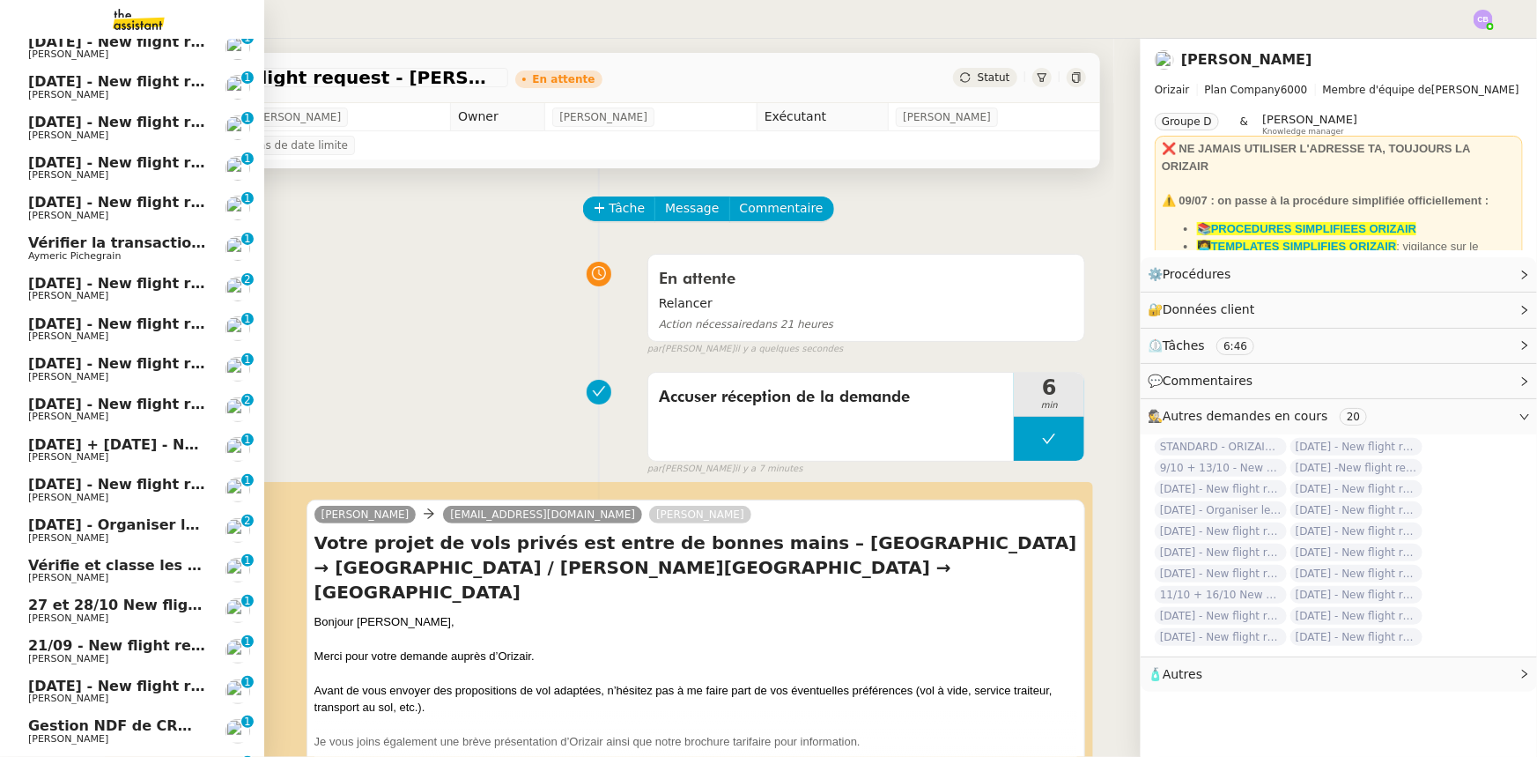
scroll to position [0, 0]
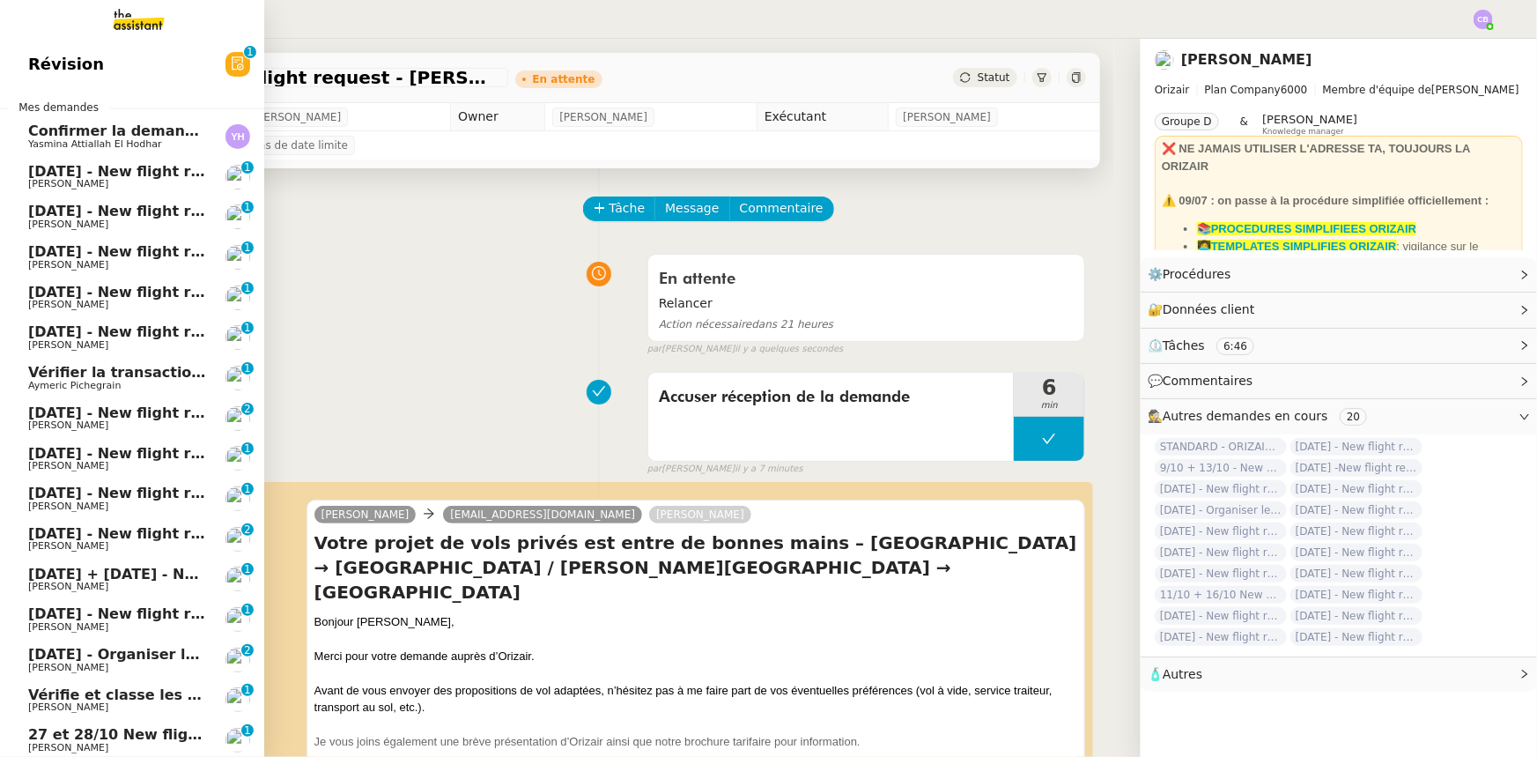
click at [130, 172] on span "[DATE] - New flight request - [PERSON_NAME]" at bounding box center [210, 171] width 364 height 17
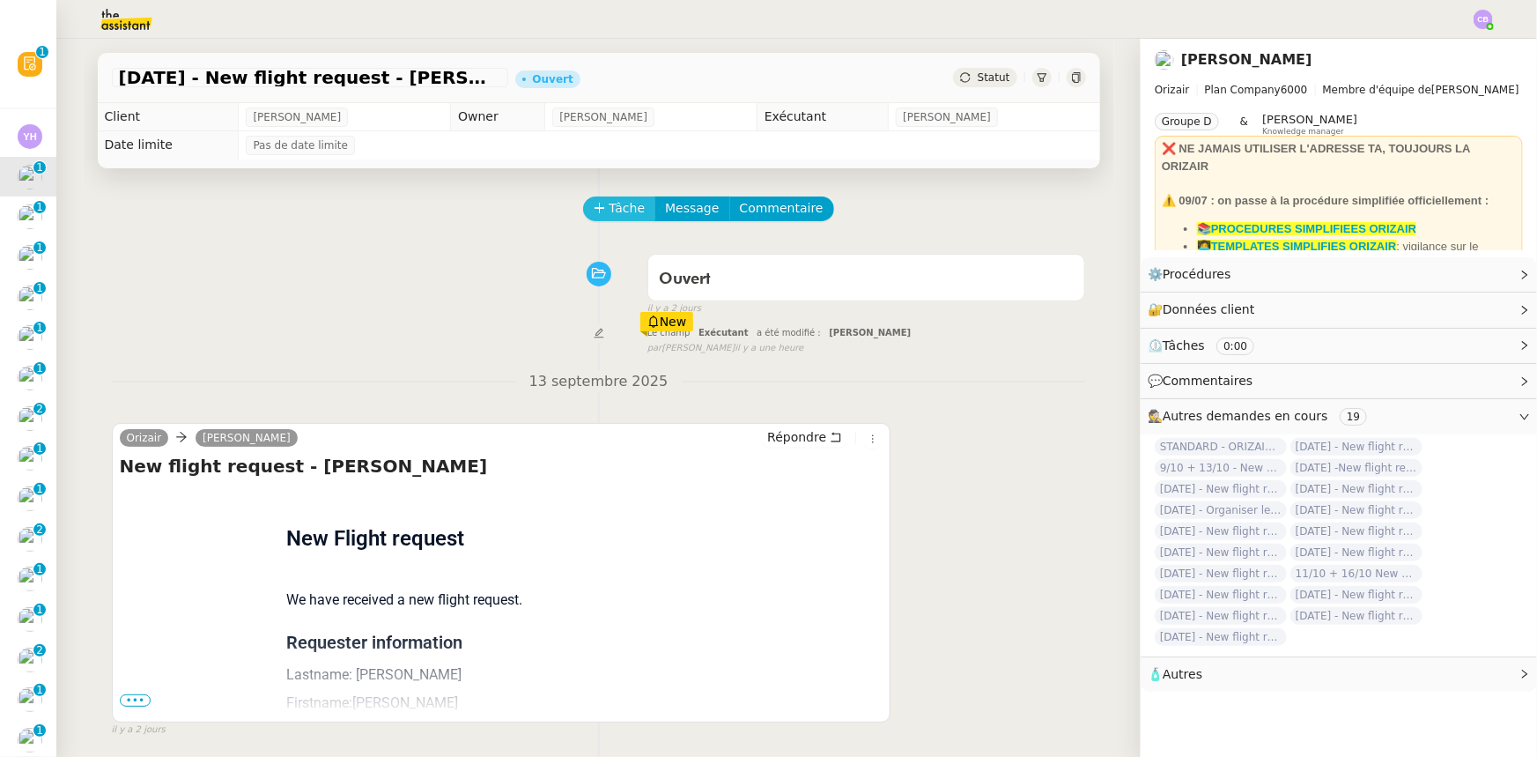
click at [610, 209] on span "Tâche" at bounding box center [628, 208] width 36 height 20
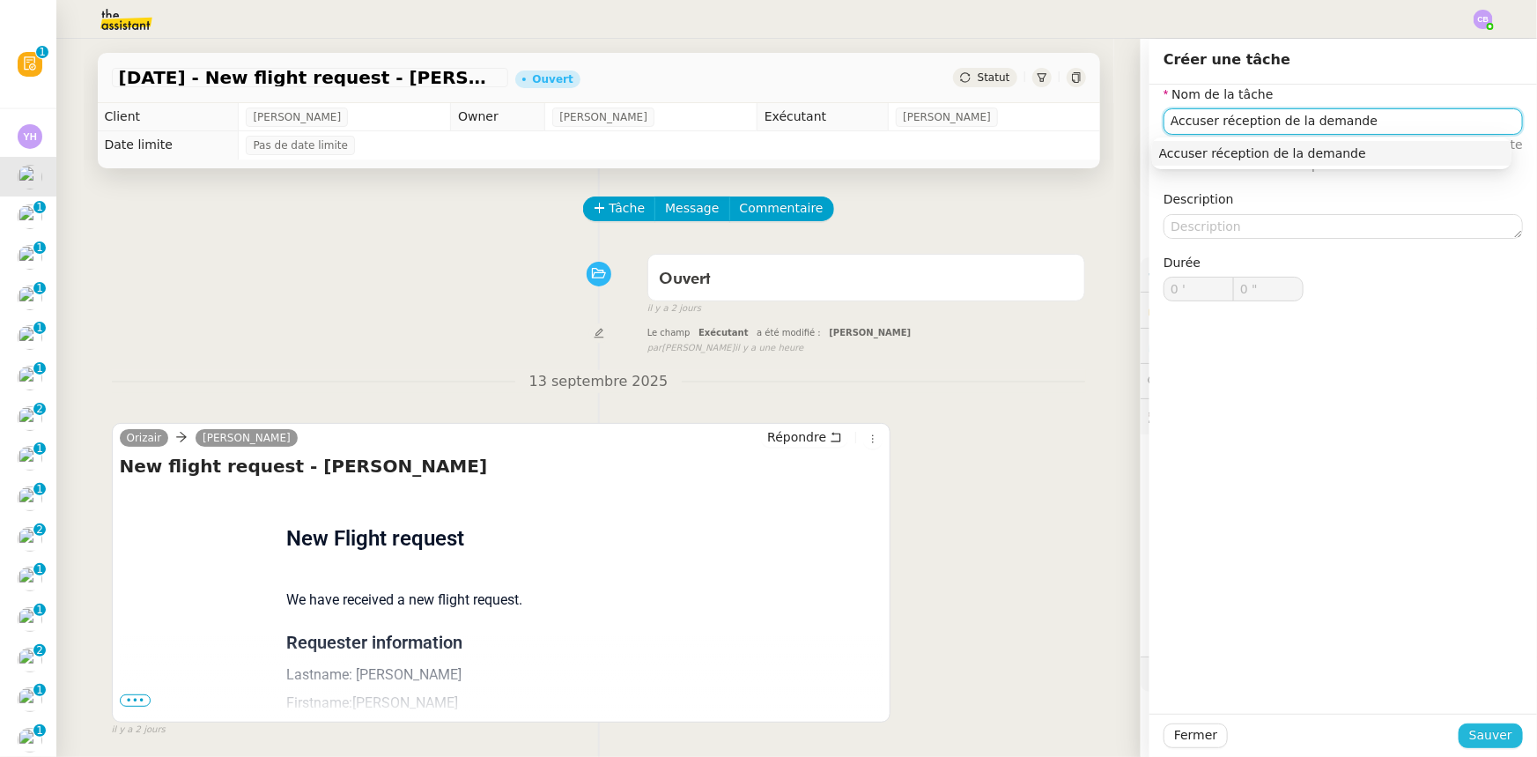
type input "Accuser réception de la demande"
click at [1483, 738] on span "Sauver" at bounding box center [1490, 735] width 43 height 20
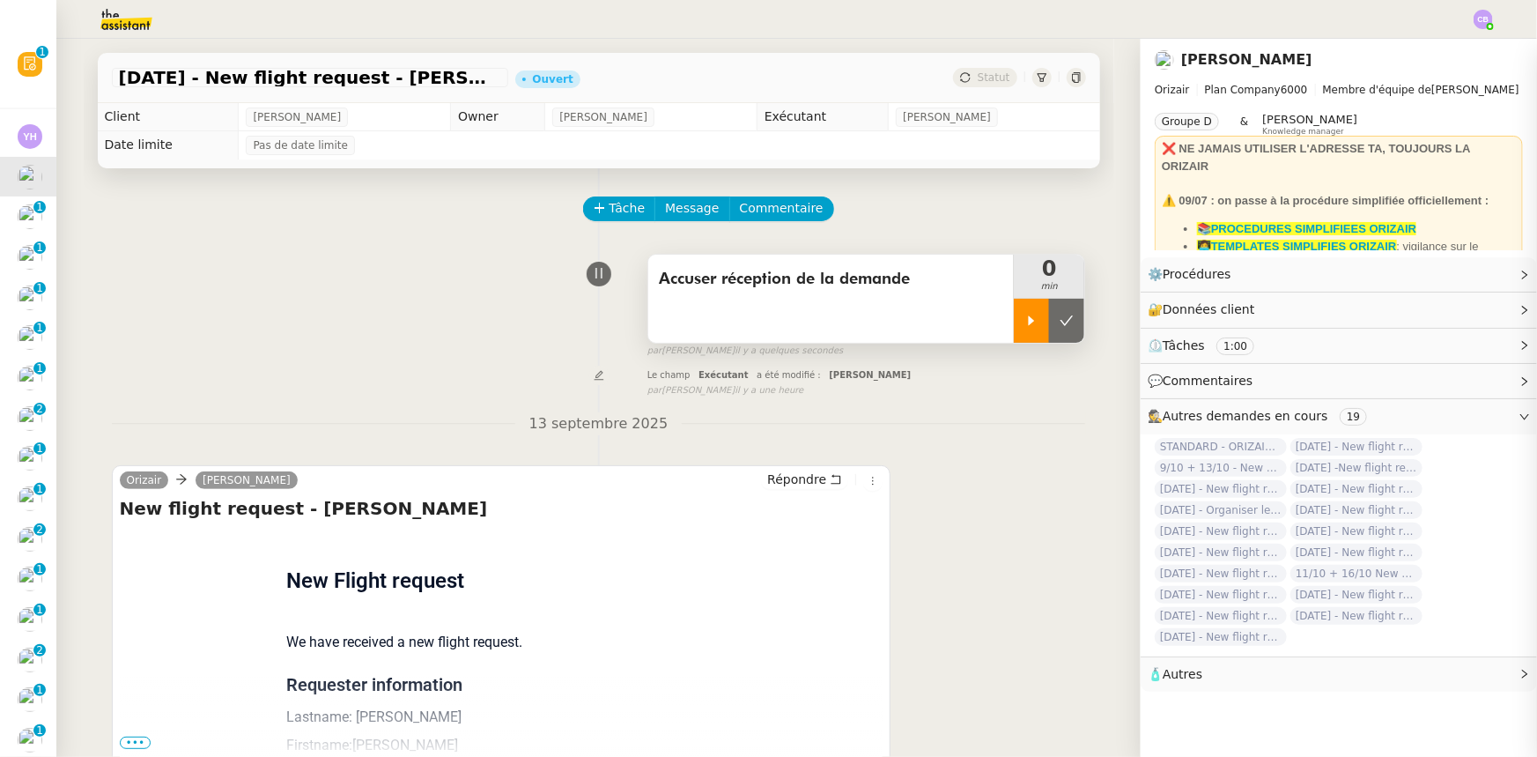
click at [1014, 335] on div at bounding box center [1031, 321] width 35 height 44
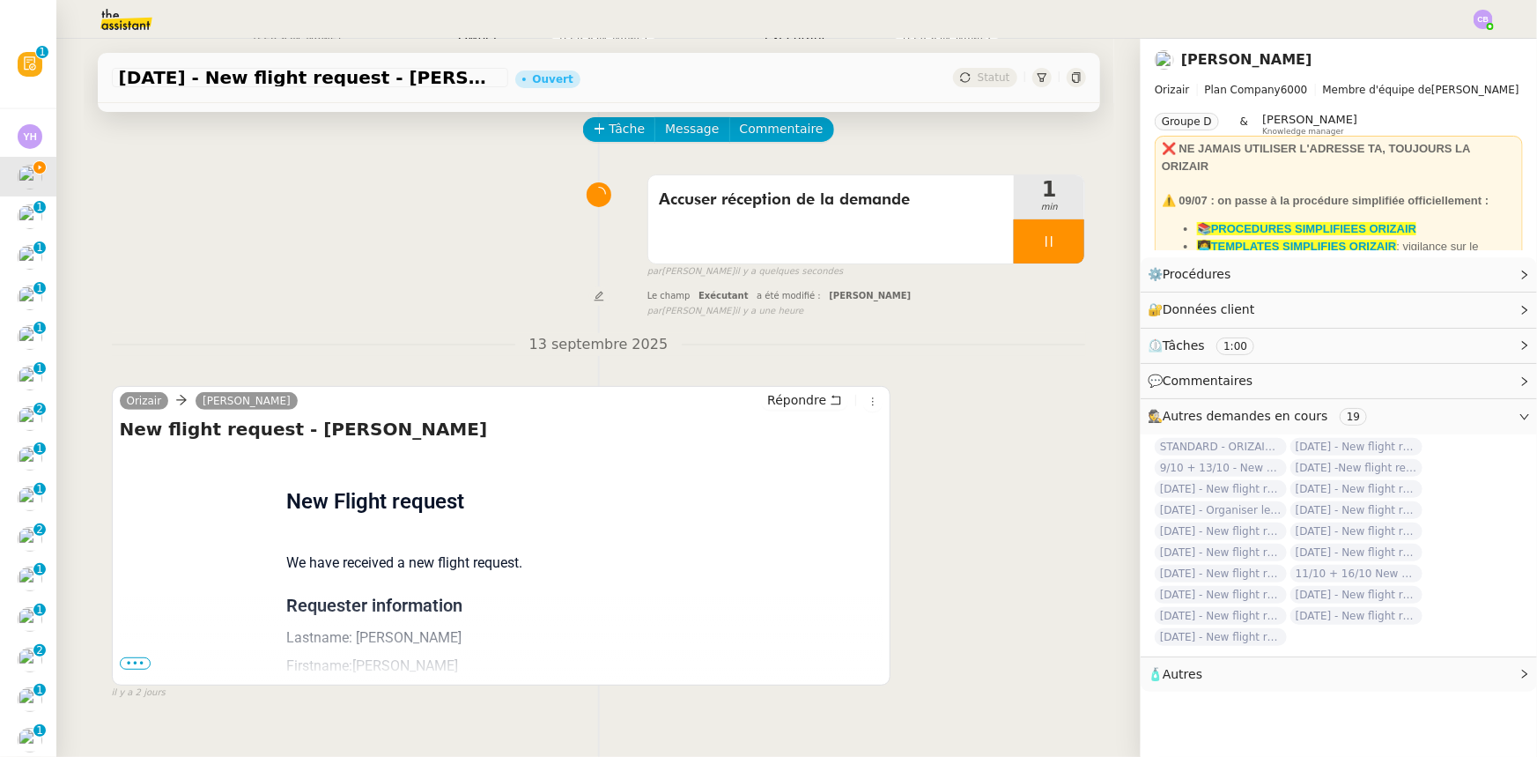
click at [133, 664] on span "•••" at bounding box center [136, 663] width 32 height 12
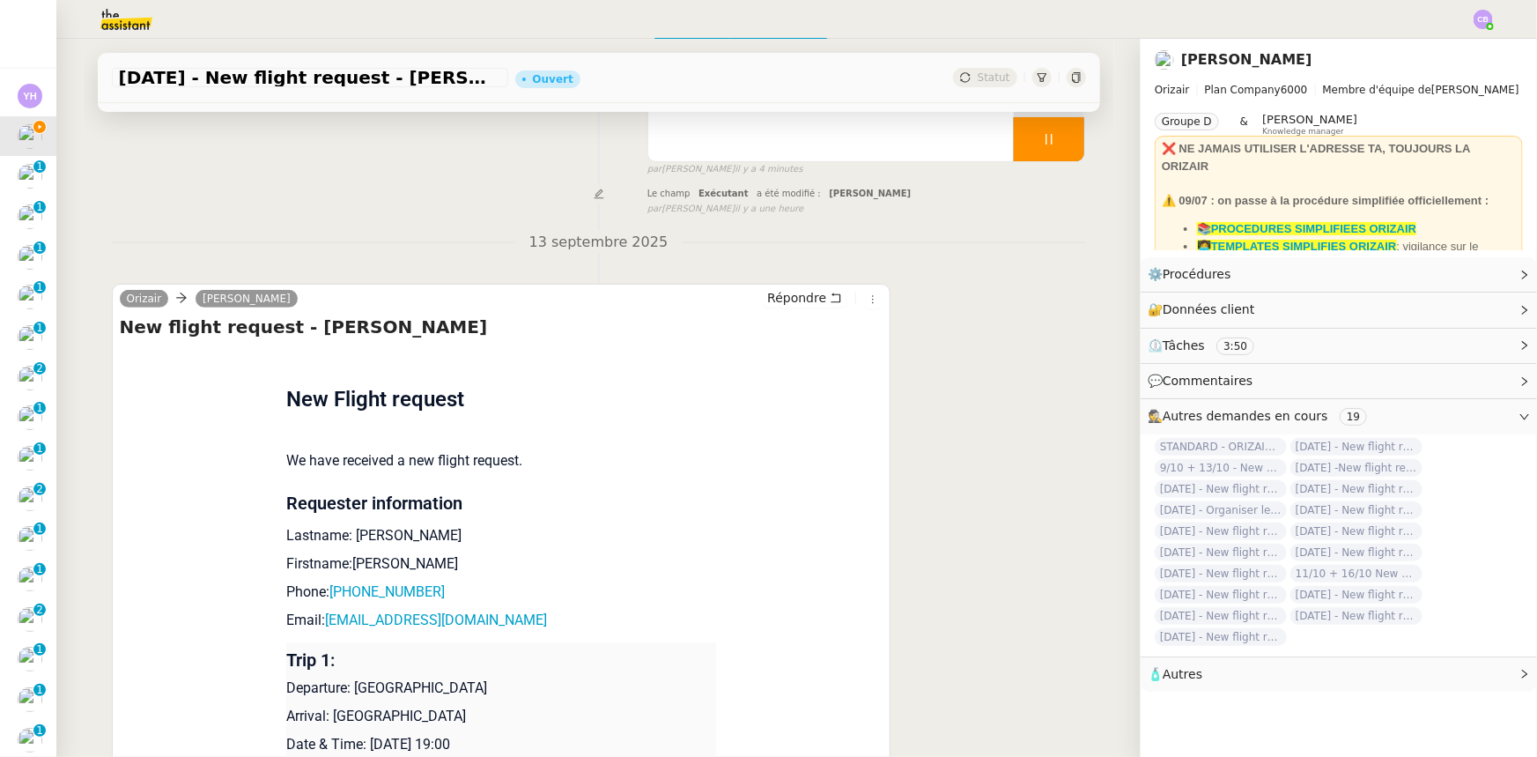
scroll to position [0, 0]
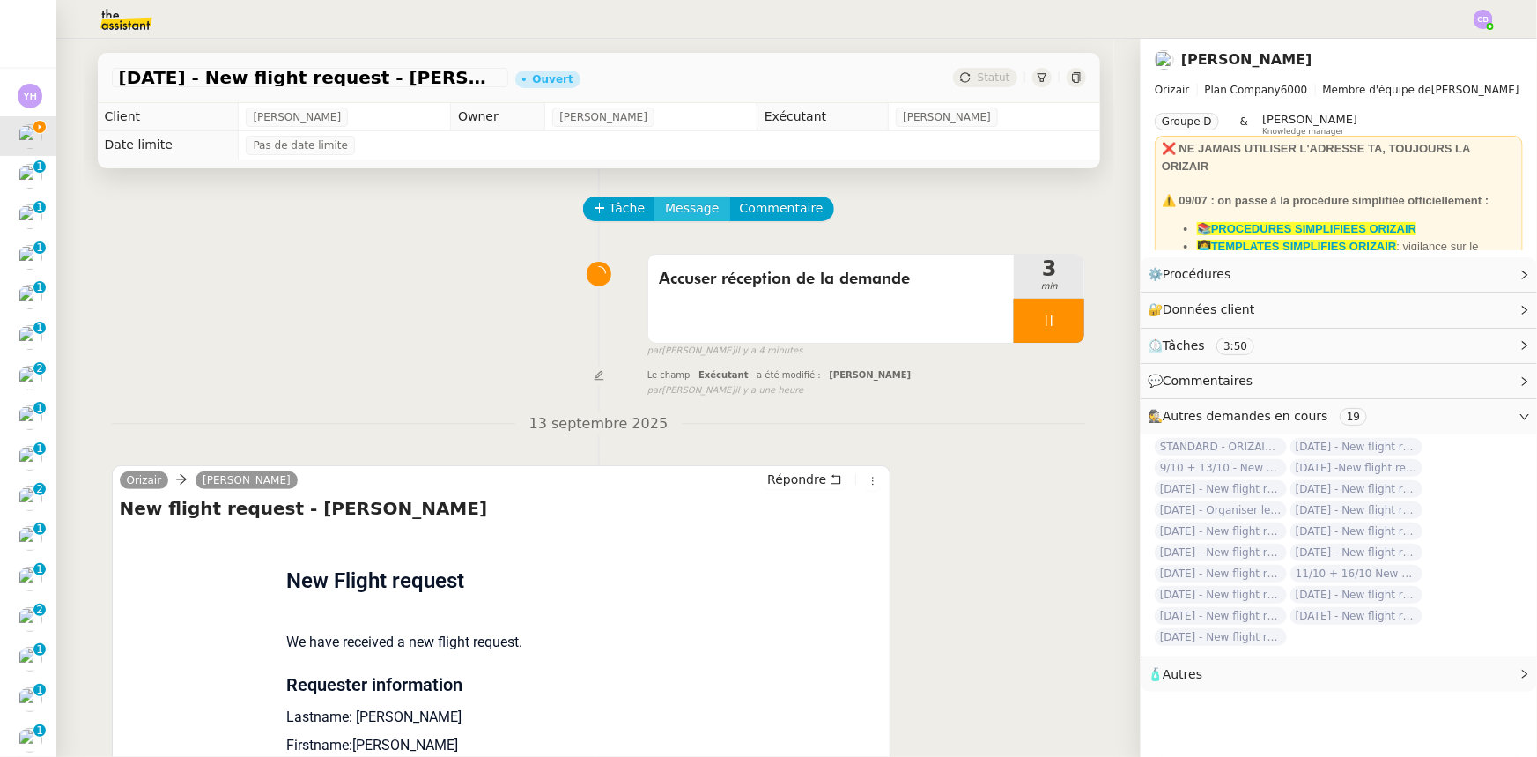
click at [675, 206] on span "Message" at bounding box center [692, 208] width 54 height 20
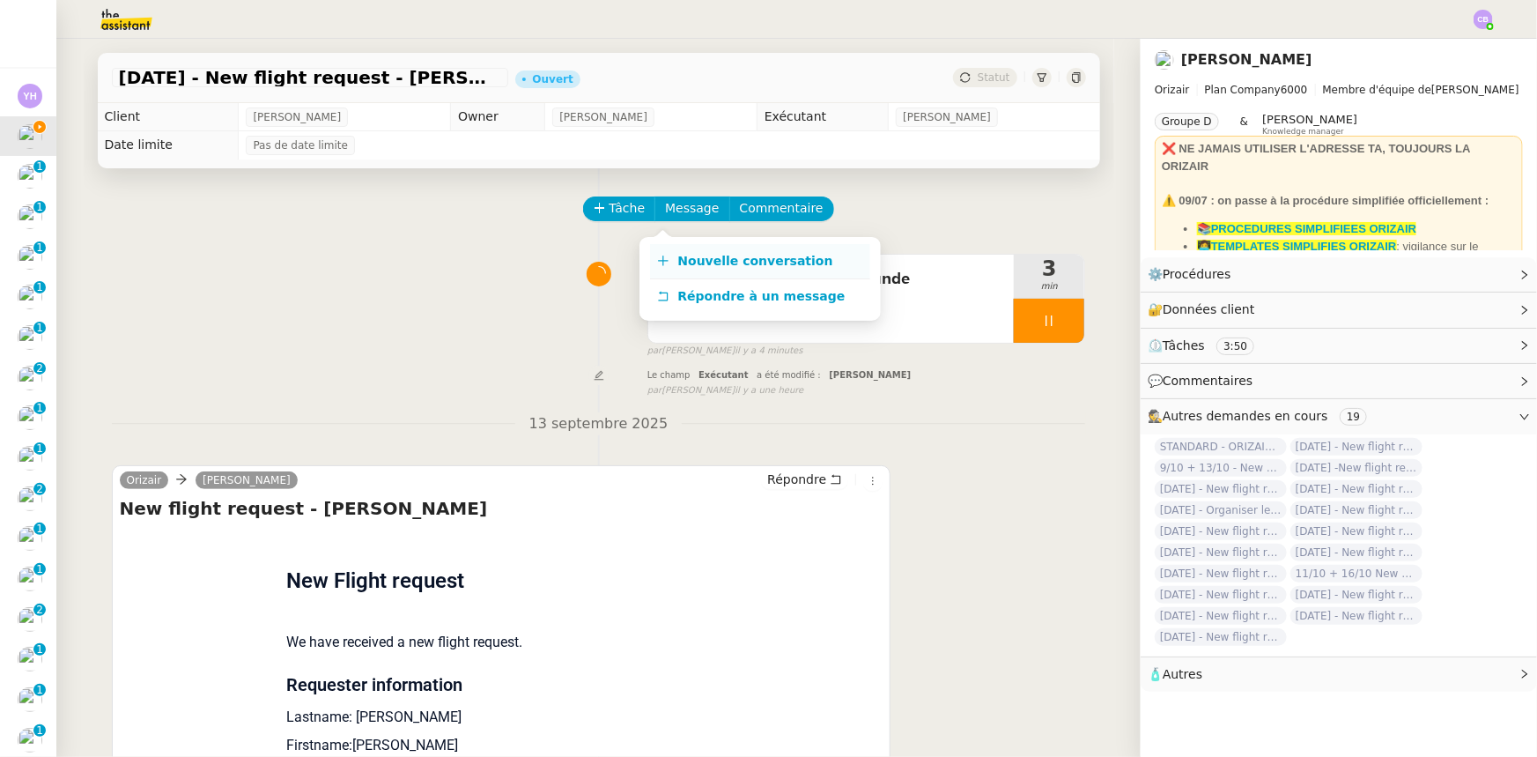
click at [741, 263] on span "Nouvelle conversation" at bounding box center [755, 261] width 155 height 14
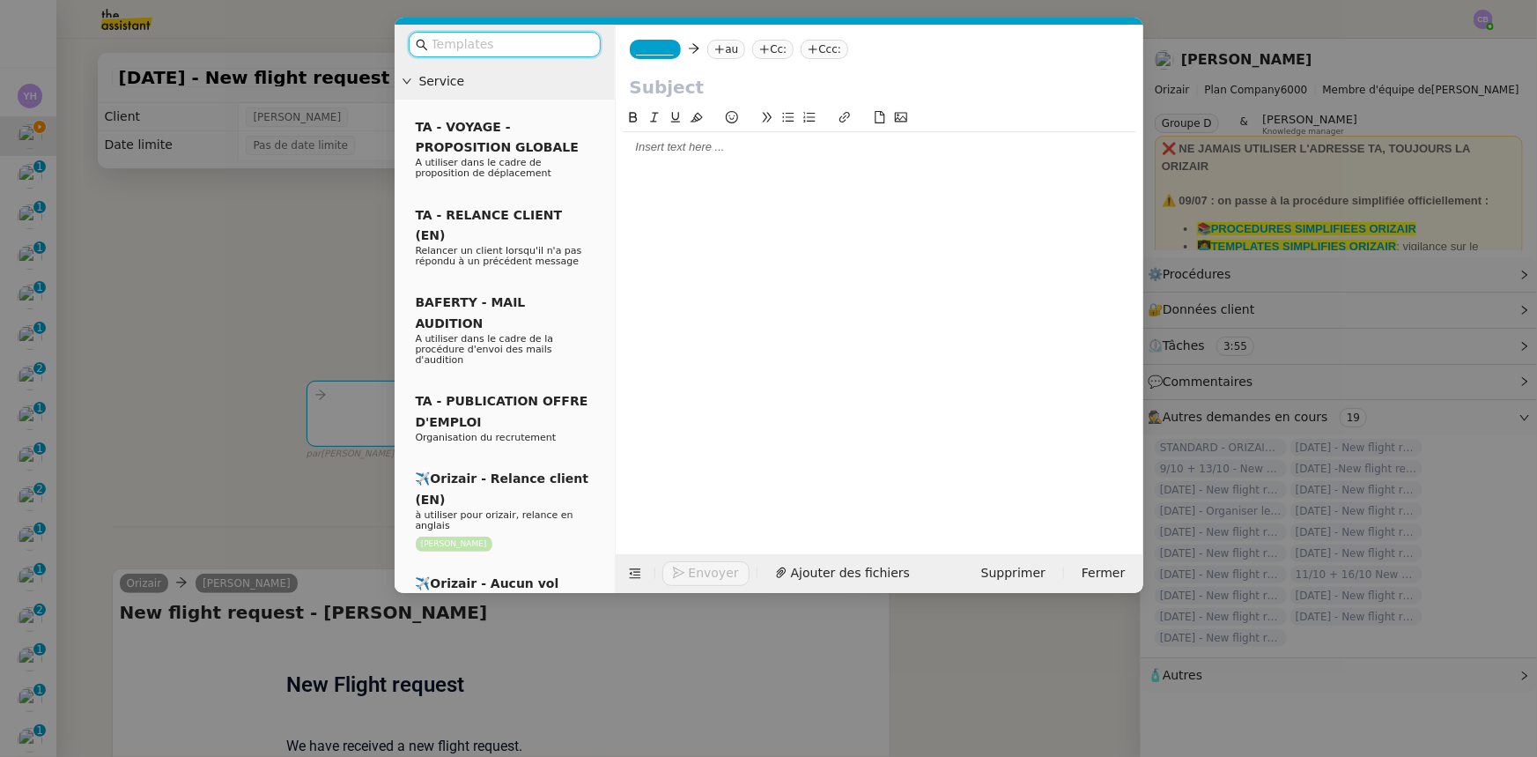
click at [536, 41] on input "text" at bounding box center [511, 44] width 159 height 20
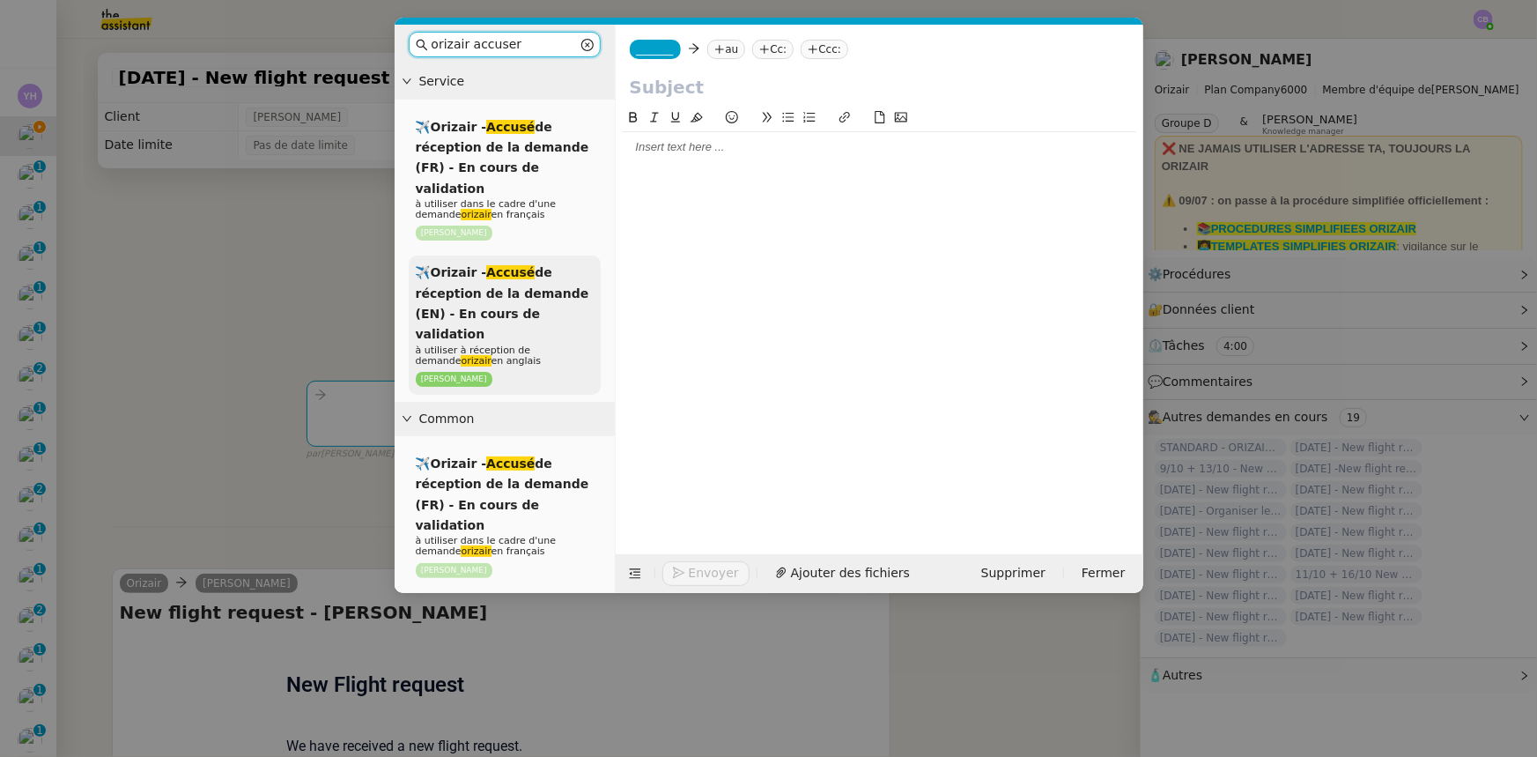
type input "orizair accuser"
click at [502, 294] on span "✈️Orizair - Accusé de réception de la demande (EN) - En cours de validation" at bounding box center [503, 303] width 174 height 76
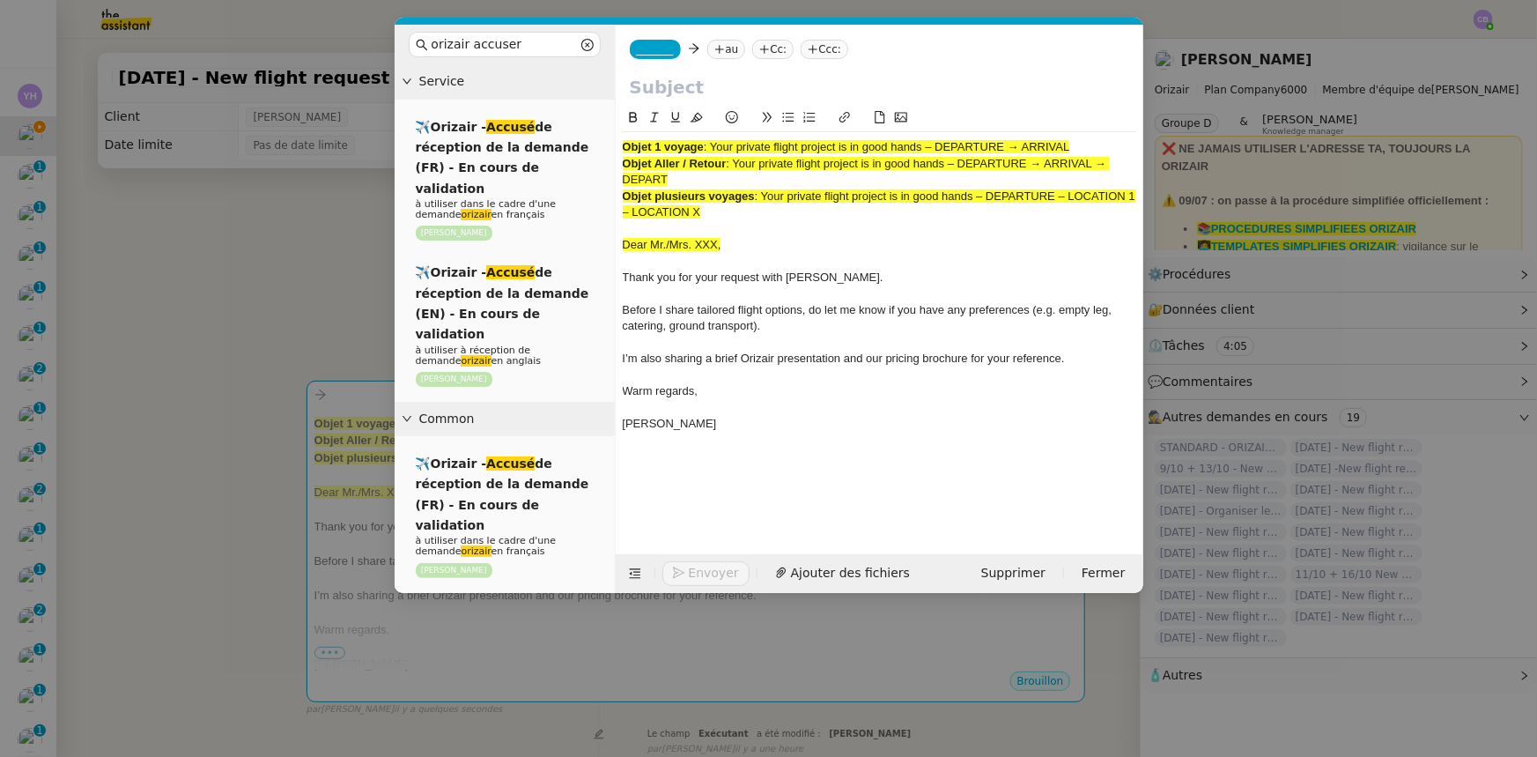
drag, startPoint x: 669, startPoint y: 172, endPoint x: 738, endPoint y: 161, distance: 69.5
click at [738, 161] on div "Objet Aller / Retour : Your private flight project is in good hands – DEPARTURE…" at bounding box center [880, 172] width 514 height 33
copy span "Your private flight project is in good hands – DEPARTURE → ARRIVAL → DEPART"
click at [691, 81] on input "text" at bounding box center [879, 87] width 499 height 26
paste input "Your private flight project is in good hands – DEPARTURE → ARRIVAL → DEPART"
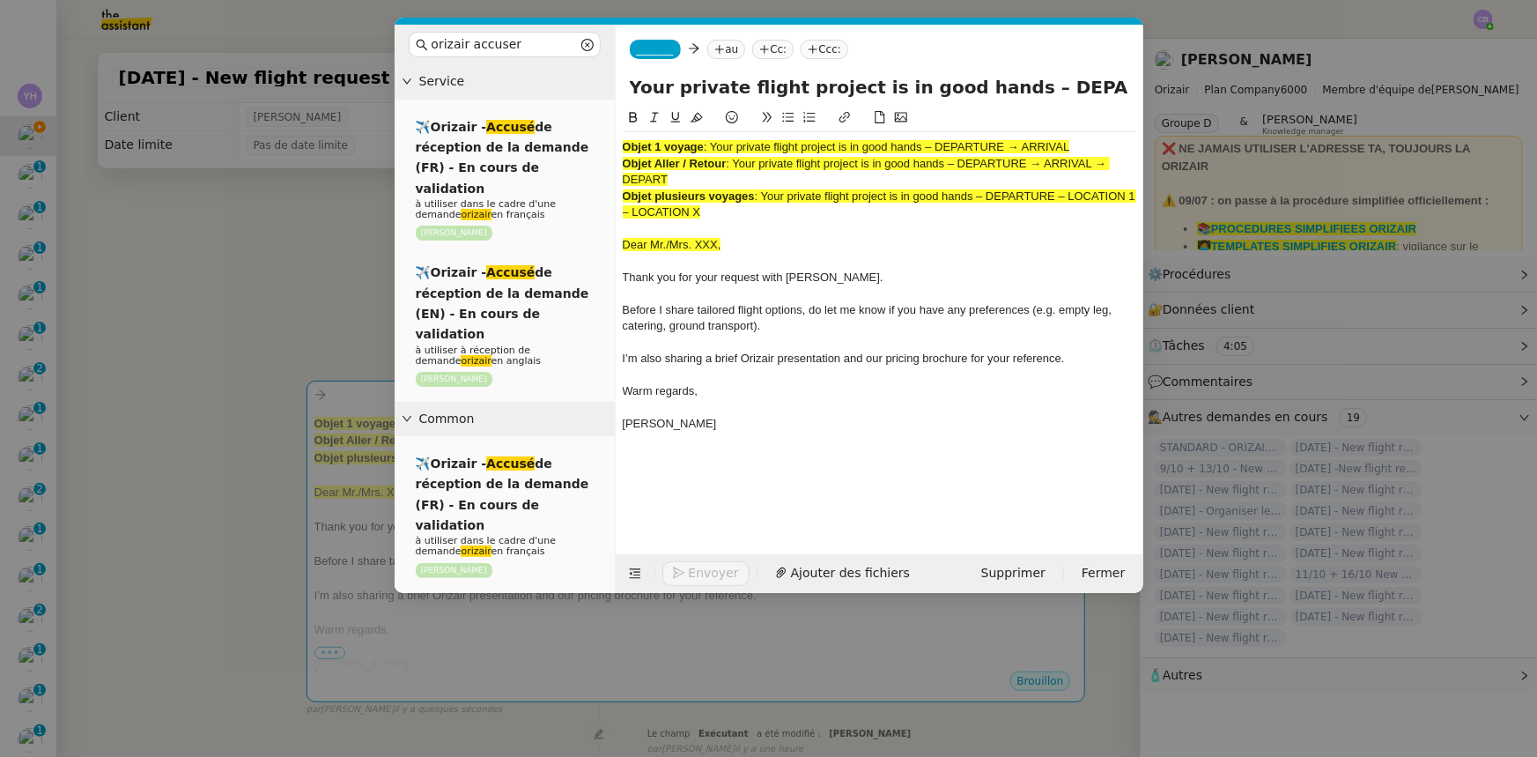
scroll to position [0, 166]
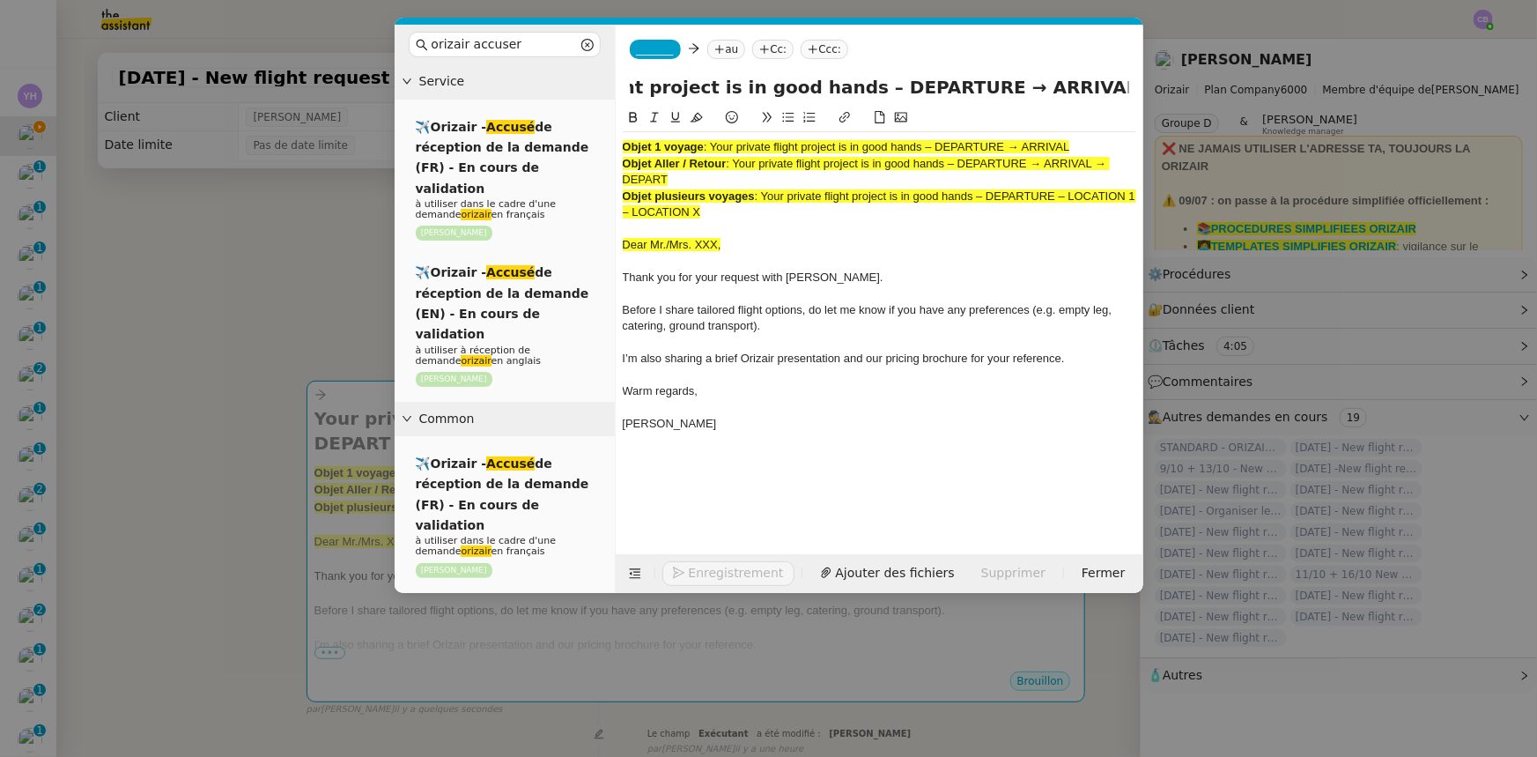
type input "Your private flight project is in good hands – DEPARTURE → ARRIVAL → DEPART"
drag, startPoint x: 723, startPoint y: 215, endPoint x: 615, endPoint y: 153, distance: 124.7
click at [616, 153] on nz-spin "Objet 1 voyage : Your private flight project is in good hands – DEPARTURE → ARR…" at bounding box center [880, 320] width 528 height 426
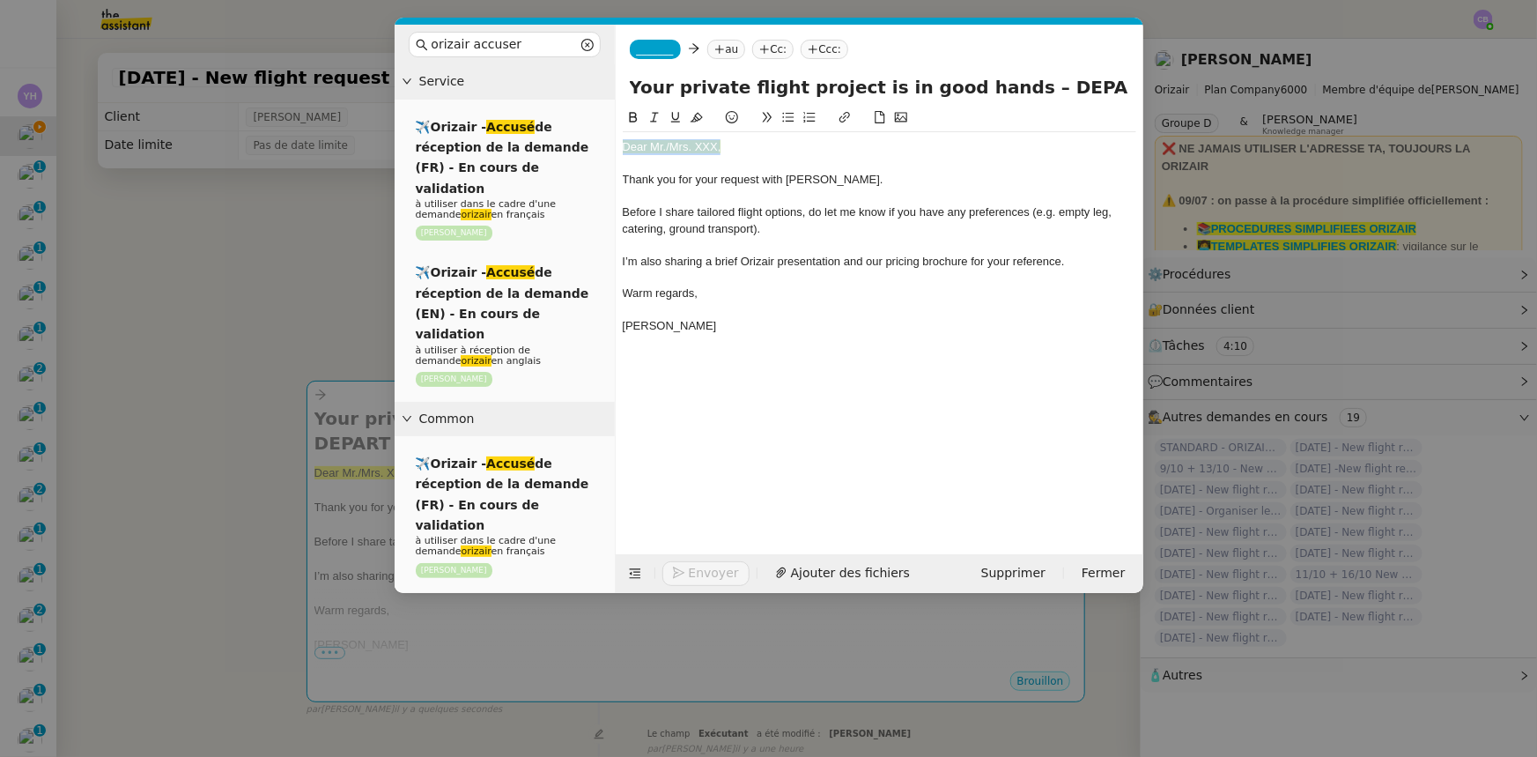
drag, startPoint x: 725, startPoint y: 147, endPoint x: 623, endPoint y: 150, distance: 102.2
click at [623, 150] on div "Dear Mr./Mrs. XXX," at bounding box center [880, 147] width 514 height 16
click at [695, 115] on icon at bounding box center [697, 118] width 12 height 10
click at [719, 144] on div "Dear Mr./Mrs. XXX," at bounding box center [880, 147] width 514 height 16
click at [669, 150] on div "Dear Mr./Mrs. [PERSON_NAME]," at bounding box center [880, 147] width 514 height 16
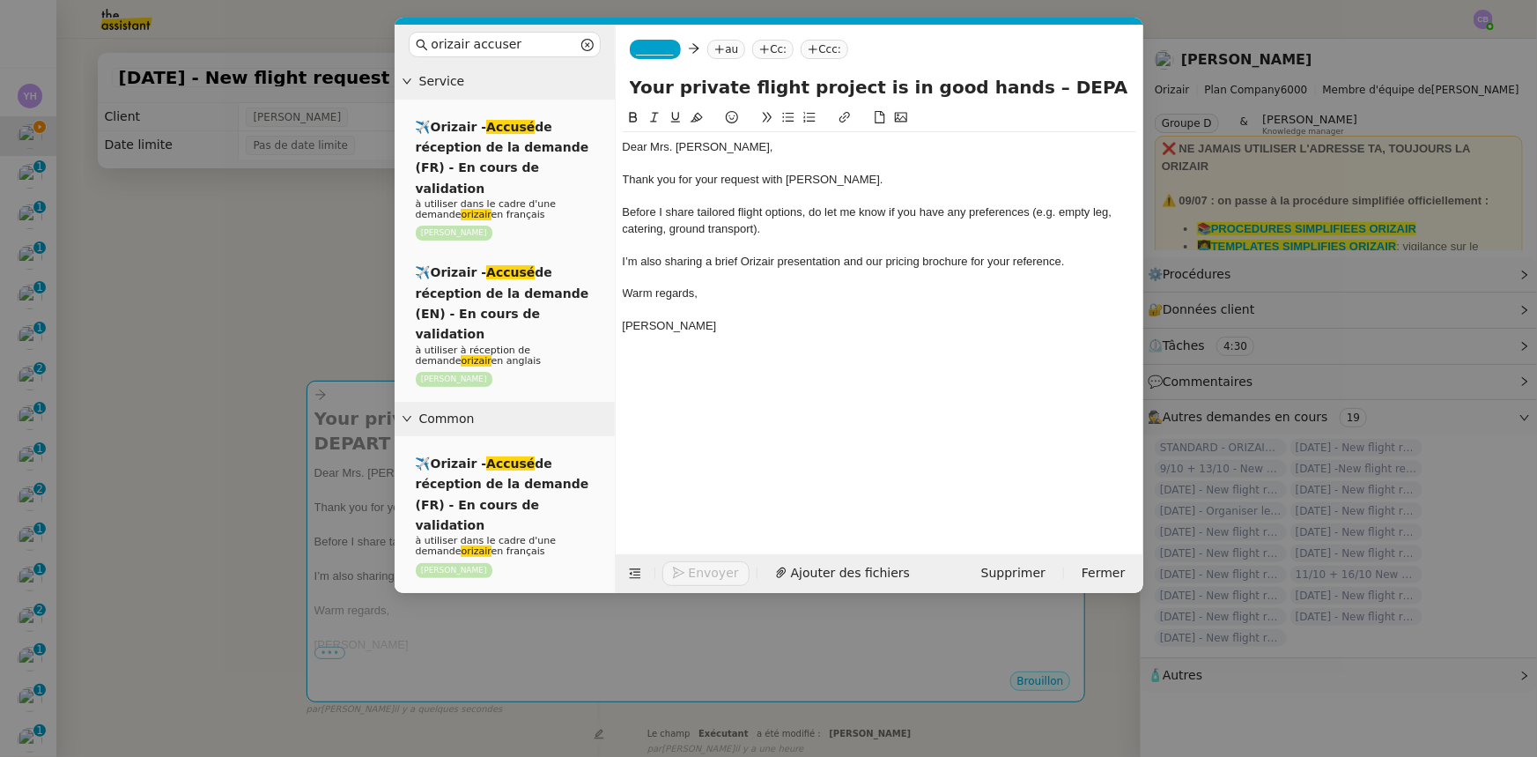
drag, startPoint x: 1102, startPoint y: 82, endPoint x: 1009, endPoint y: 80, distance: 93.4
click at [1009, 80] on input "Your private flight project is in good hands – DEPARTURE → ARRIVAL → DEPART" at bounding box center [879, 87] width 499 height 26
drag, startPoint x: 935, startPoint y: 88, endPoint x: 658, endPoint y: 90, distance: 276.6
click at [658, 90] on input "Your private flight project is in good hands – [GEOGRAPHIC_DATA] → ARRIVAL → DE…" at bounding box center [879, 87] width 499 height 26
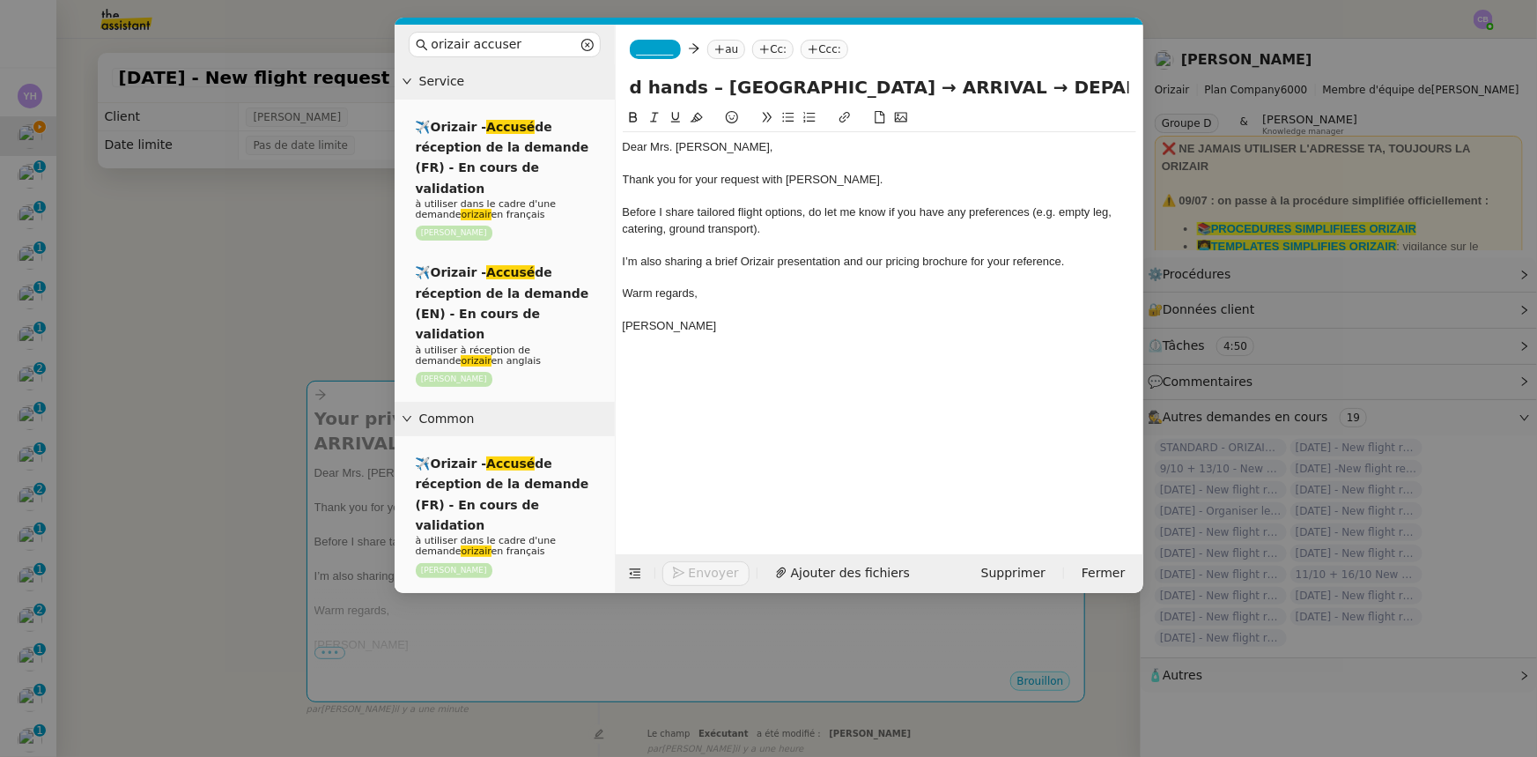
drag, startPoint x: 1120, startPoint y: 85, endPoint x: 1063, endPoint y: 88, distance: 56.5
click at [1063, 88] on input "Your private flight project is in good hands – [GEOGRAPHIC_DATA] → ARRIVAL → DE…" at bounding box center [879, 87] width 499 height 26
paste input "[GEOGRAPHIC_DATA]"
drag, startPoint x: 823, startPoint y: 89, endPoint x: 756, endPoint y: 83, distance: 67.2
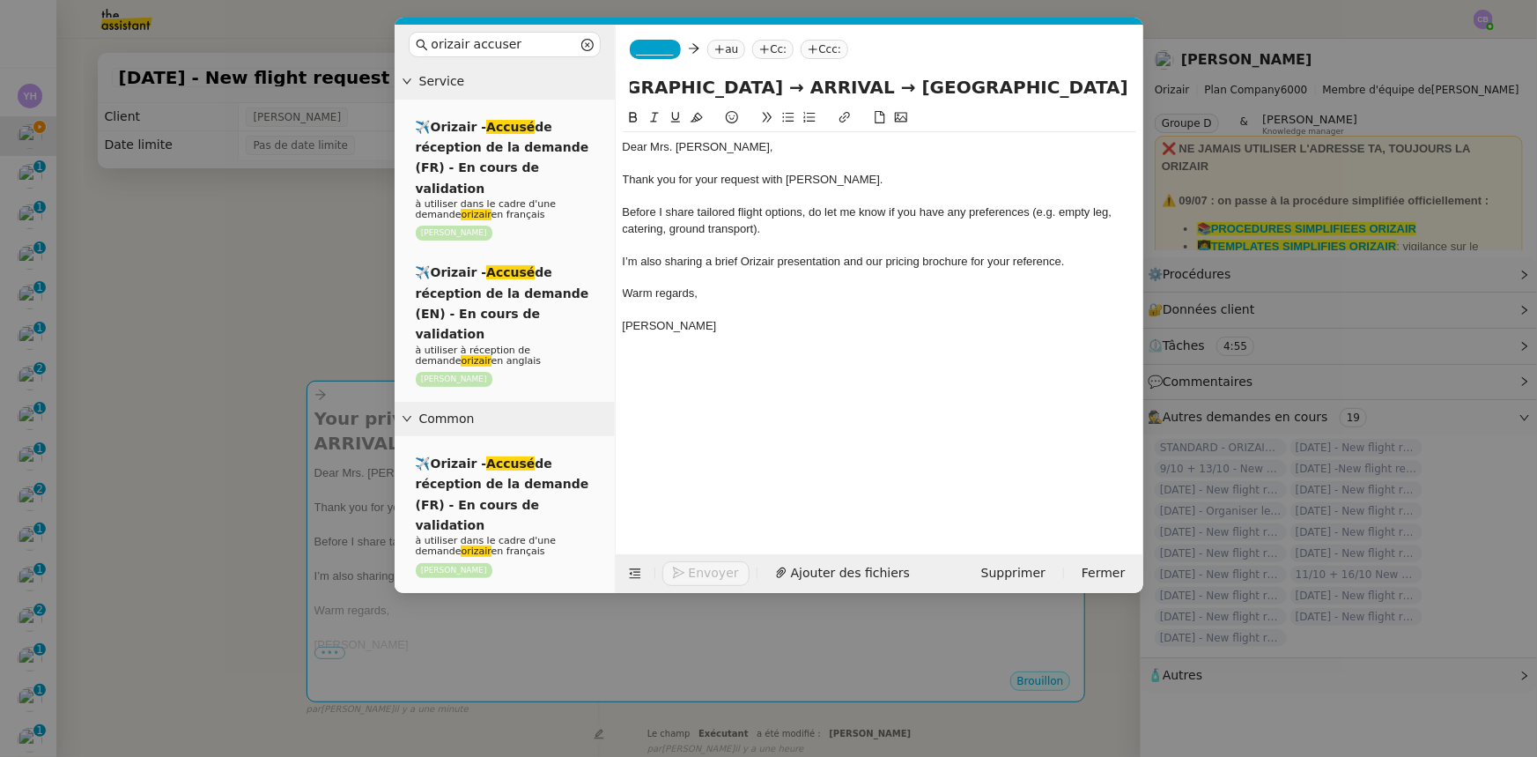
click at [756, 83] on input "Your private flight project is in good hands – [GEOGRAPHIC_DATA] → ARRIVAL → [G…" at bounding box center [879, 87] width 499 height 26
type input "Your private flight project is in good hands – [GEOGRAPHIC_DATA] → [GEOGRAPHIC_…"
click at [659, 43] on span "_______" at bounding box center [655, 49] width 37 height 12
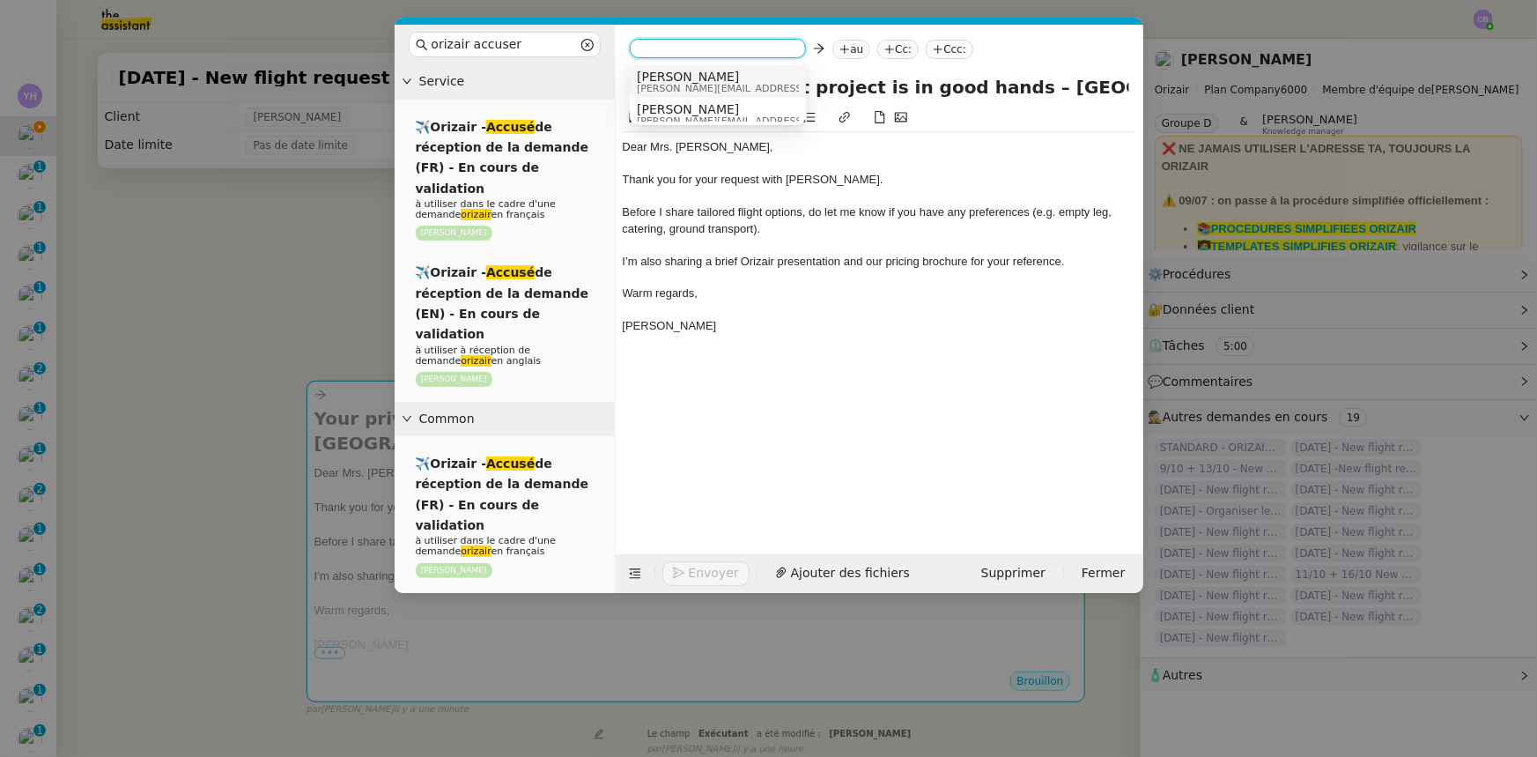
click at [678, 87] on span "[PERSON_NAME][EMAIL_ADDRESS][DOMAIN_NAME]" at bounding box center [762, 89] width 250 height 10
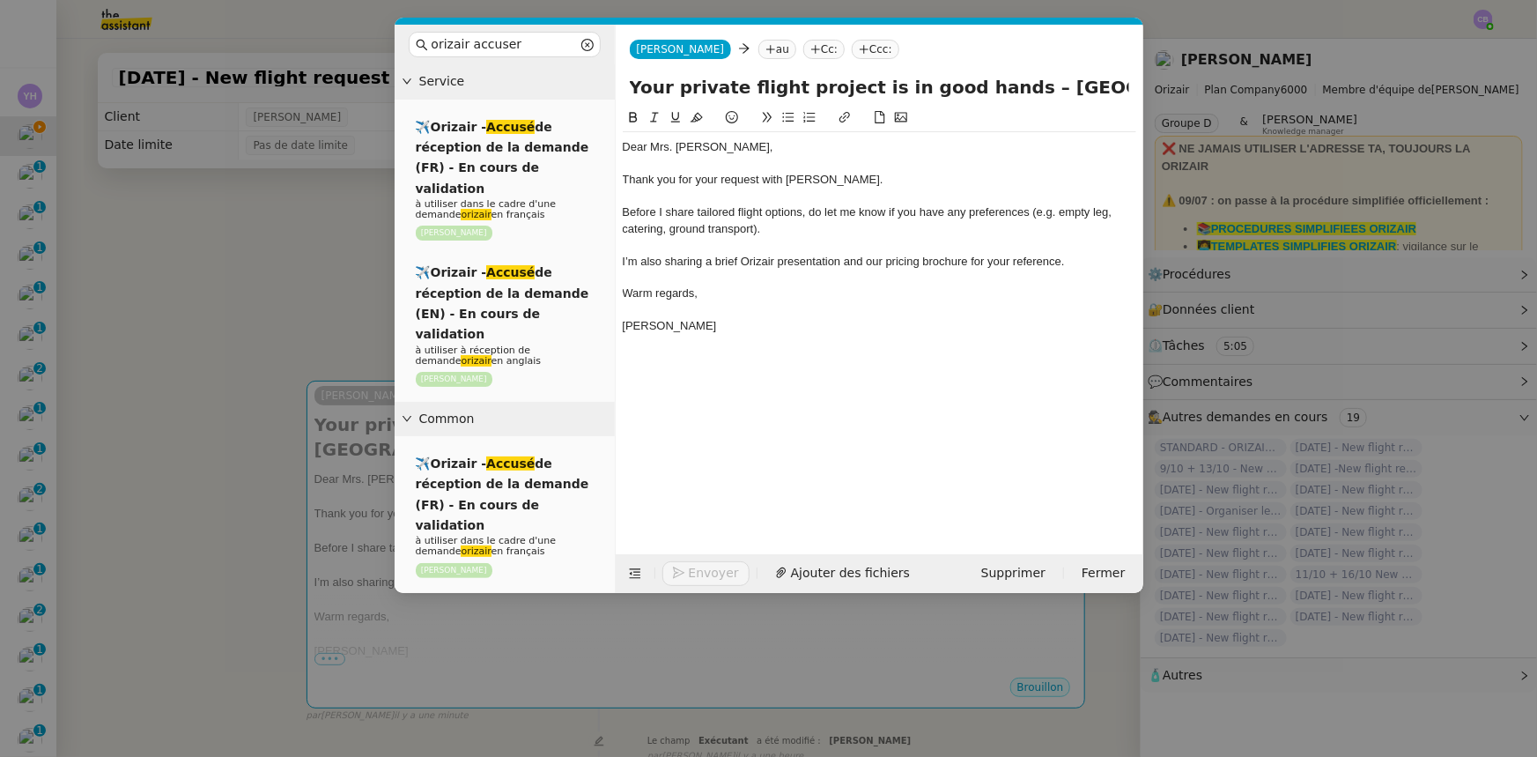
click at [323, 285] on nz-modal-container "orizair accuser Service ✈️Orizair - Accusé de réception de la demande (FR) - En…" at bounding box center [768, 378] width 1537 height 757
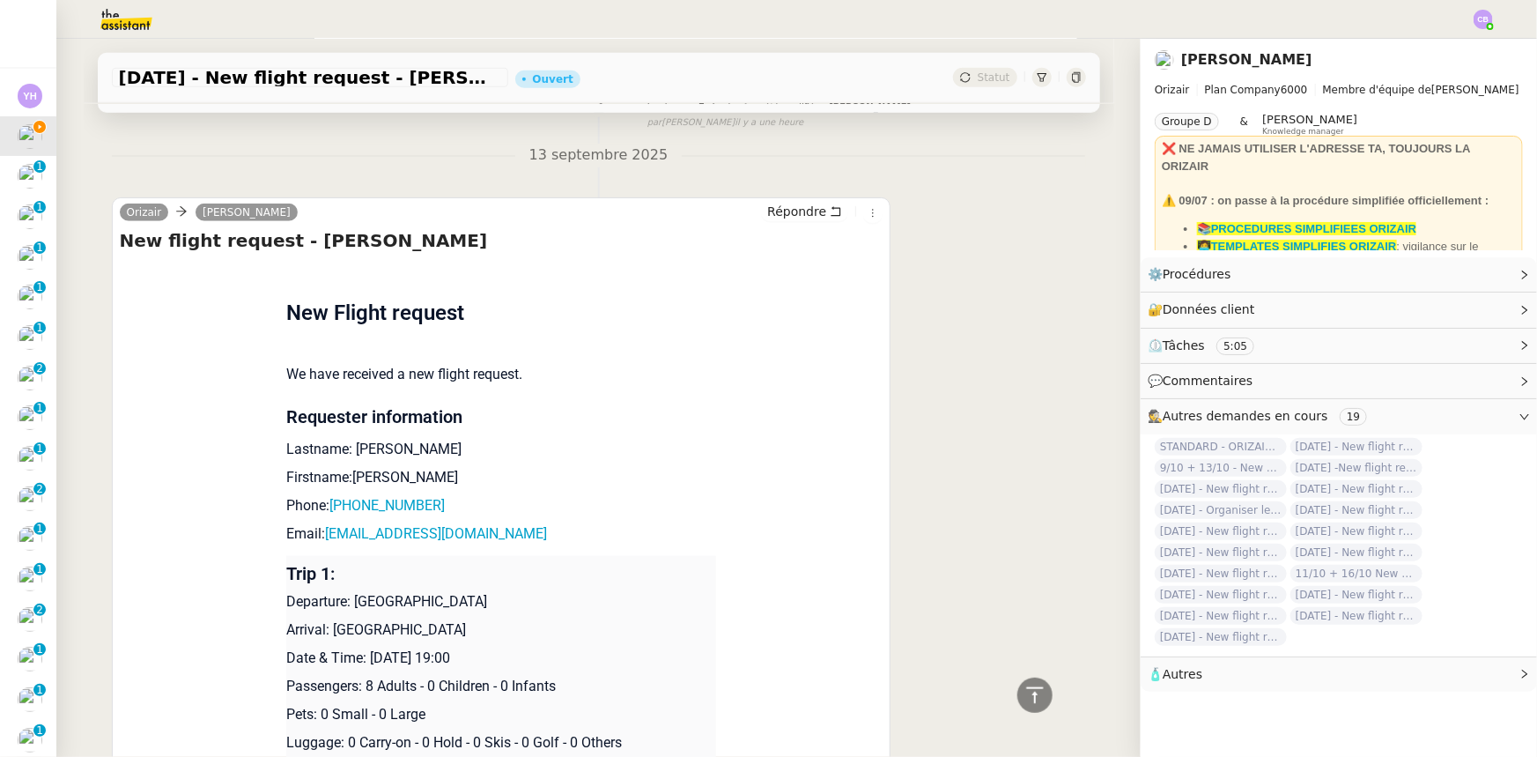
scroll to position [640, 0]
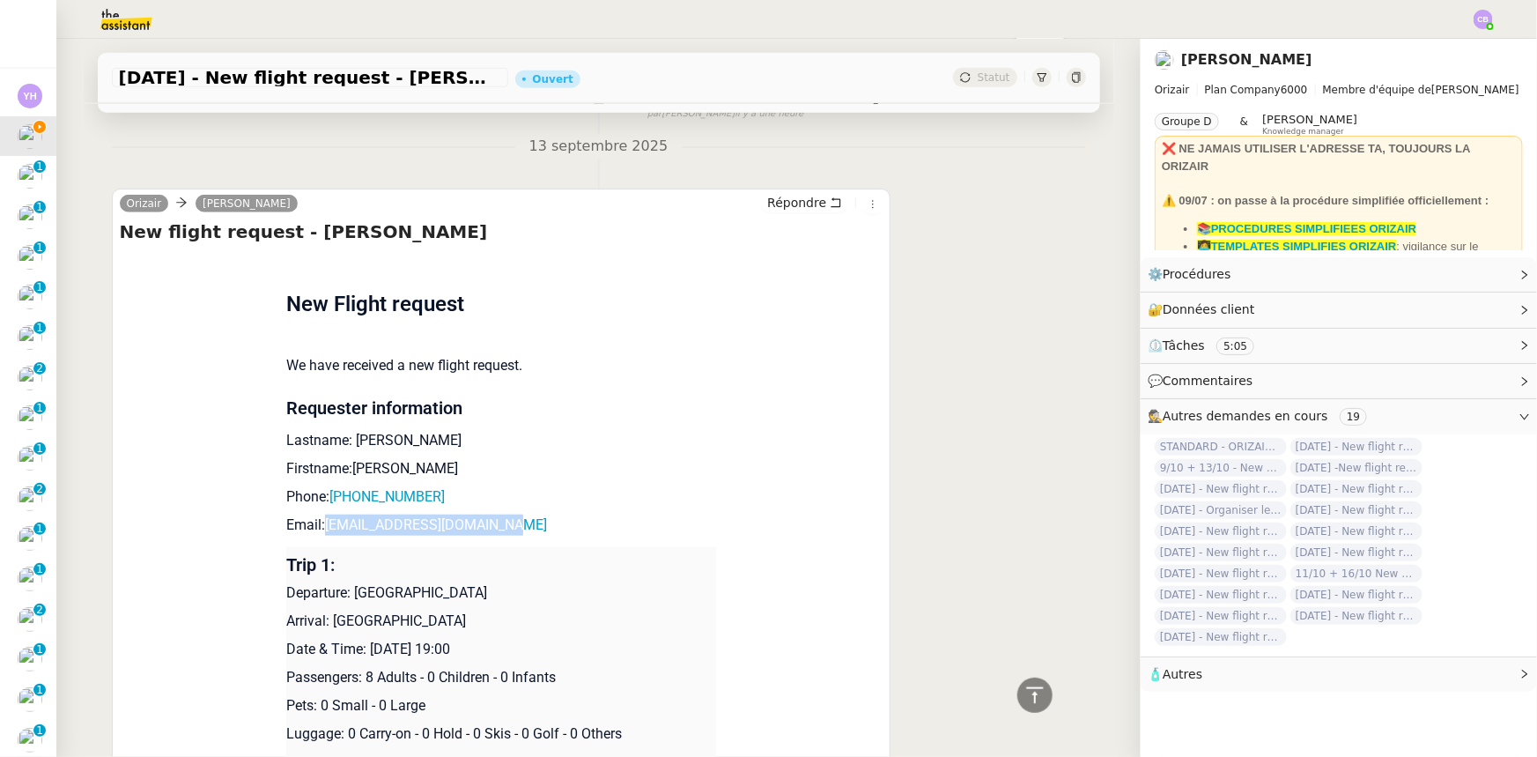
drag, startPoint x: 506, startPoint y: 532, endPoint x: 315, endPoint y: 529, distance: 191.2
click at [315, 529] on p "Email: [EMAIL_ADDRESS][DOMAIN_NAME]" at bounding box center [501, 524] width 430 height 21
click at [521, 524] on p "Email: [EMAIL_ADDRESS][DOMAIN_NAME]" at bounding box center [501, 524] width 430 height 21
drag, startPoint x: 512, startPoint y: 529, endPoint x: 344, endPoint y: 530, distance: 168.2
click at [319, 530] on p "Email: [EMAIL_ADDRESS][DOMAIN_NAME]" at bounding box center [501, 524] width 430 height 21
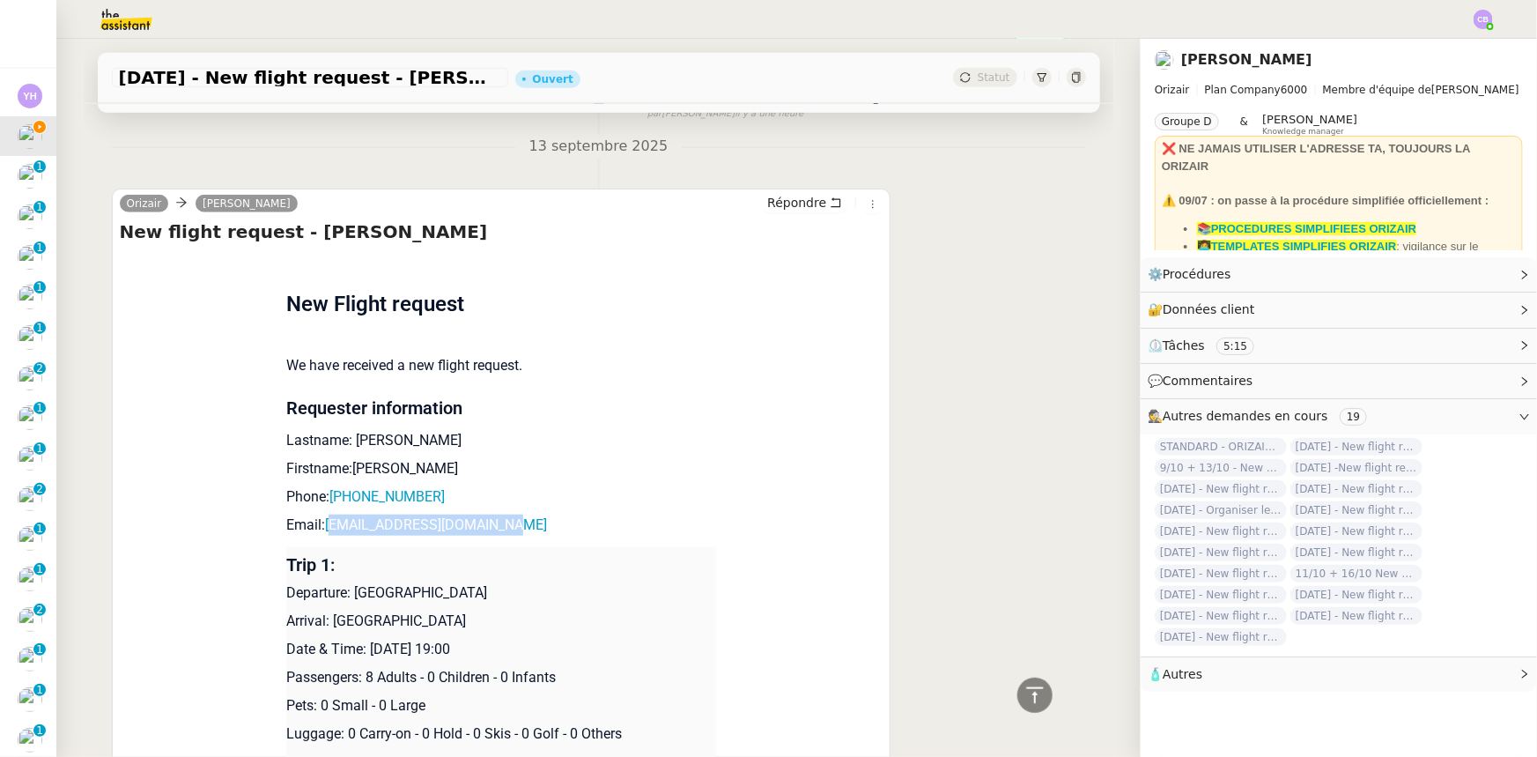
click at [511, 529] on p "Email: [EMAIL_ADDRESS][DOMAIN_NAME]" at bounding box center [501, 524] width 430 height 21
drag, startPoint x: 511, startPoint y: 523, endPoint x: 316, endPoint y: 533, distance: 194.9
click at [316, 533] on p "Email: [EMAIL_ADDRESS][DOMAIN_NAME]" at bounding box center [501, 524] width 430 height 21
copy link "[EMAIL_ADDRESS][DOMAIN_NAME]"
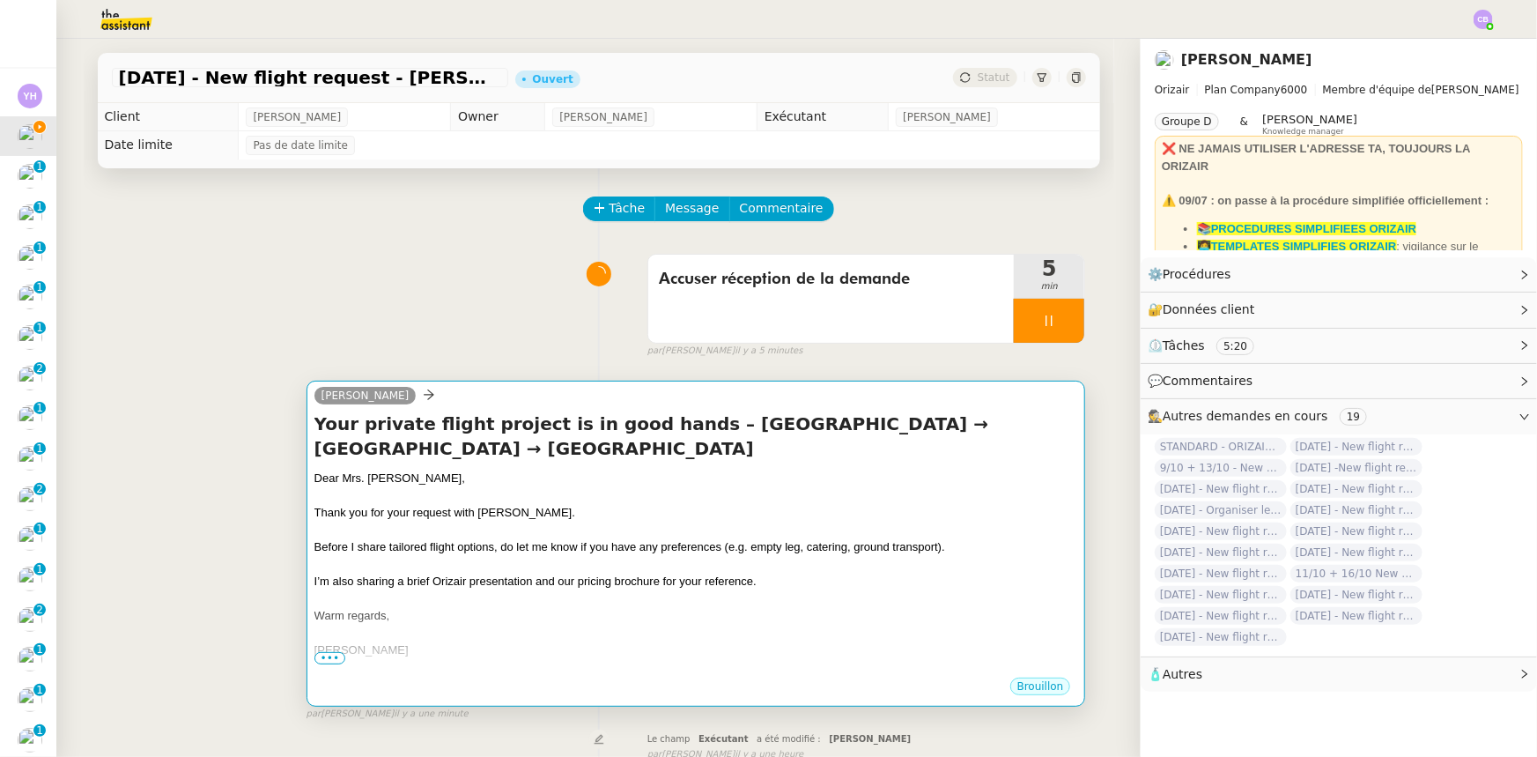
scroll to position [0, 0]
click at [590, 511] on div "Thank you for your request with [PERSON_NAME]." at bounding box center [696, 513] width 764 height 18
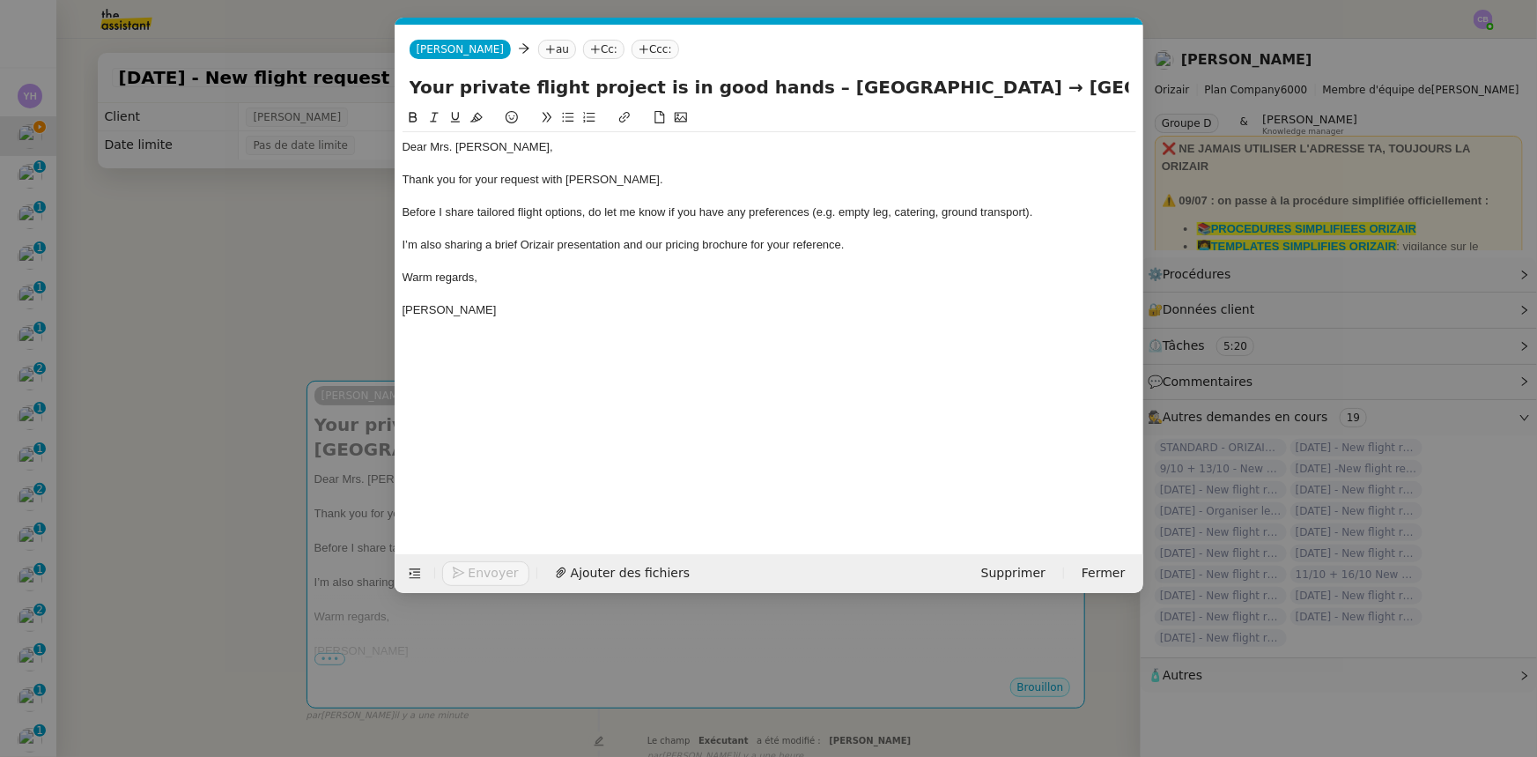
scroll to position [0, 114]
click at [538, 52] on nz-tag "au" at bounding box center [557, 49] width 38 height 19
paste input "[EMAIL_ADDRESS][DOMAIN_NAME]"
type input "[EMAIL_ADDRESS][DOMAIN_NAME]"
click at [558, 79] on span "[EMAIL_ADDRESS][DOMAIN_NAME]" at bounding box center [618, 77] width 216 height 14
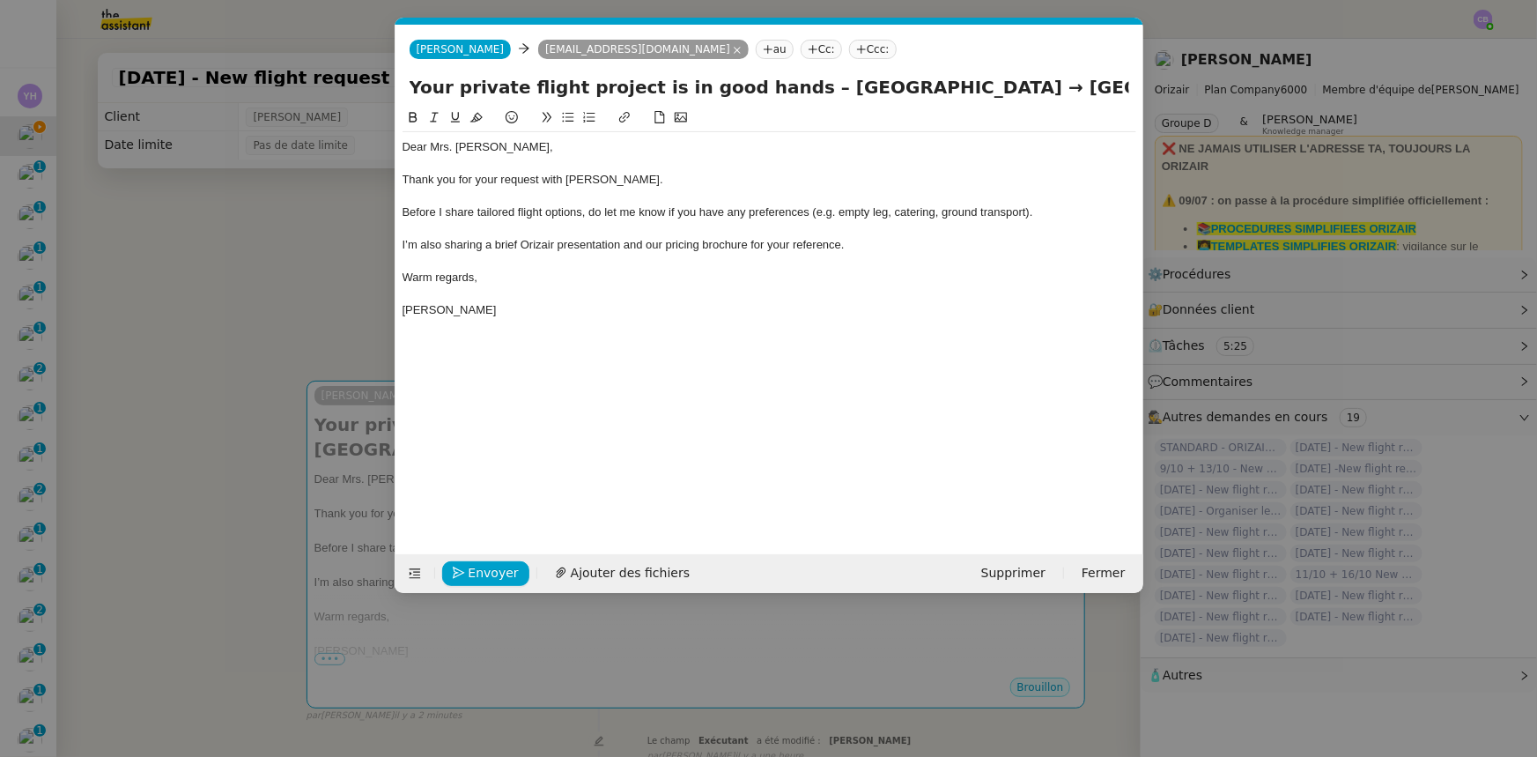
click at [849, 47] on nz-tag "Ccc:" at bounding box center [873, 49] width 48 height 19
type input "[PERSON_NAME]"
click at [833, 76] on span "[PERSON_NAME]" at bounding box center [902, 77] width 250 height 14
click at [861, 248] on div "I’m also sharing a brief Orizair presentation and our pricing brochure for your…" at bounding box center [770, 245] width 734 height 16
click at [639, 573] on span "Ajouter des fichiers" at bounding box center [630, 573] width 119 height 20
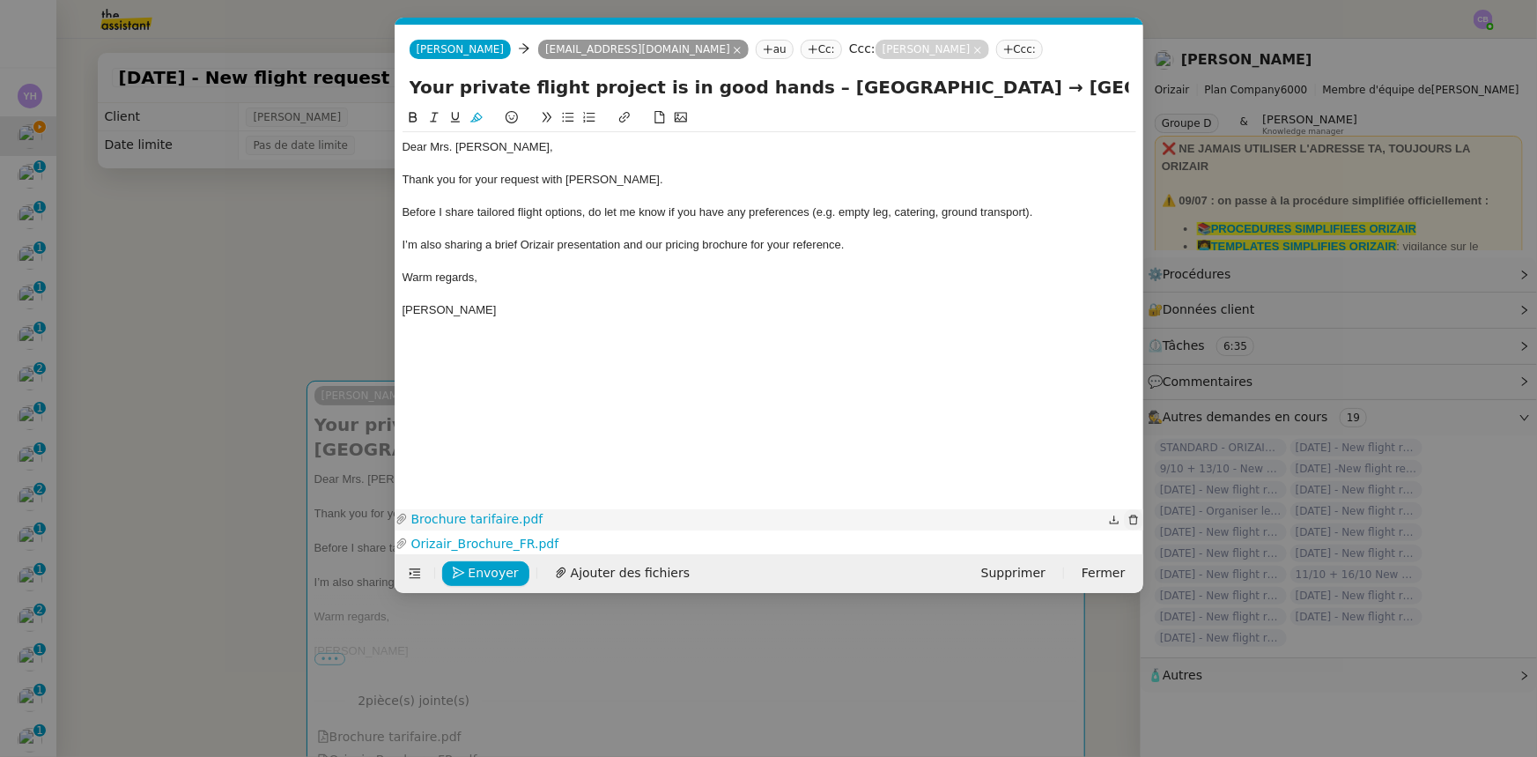
click at [1133, 518] on icon "button" at bounding box center [1133, 519] width 11 height 11
click at [1131, 542] on icon "button" at bounding box center [1133, 543] width 11 height 11
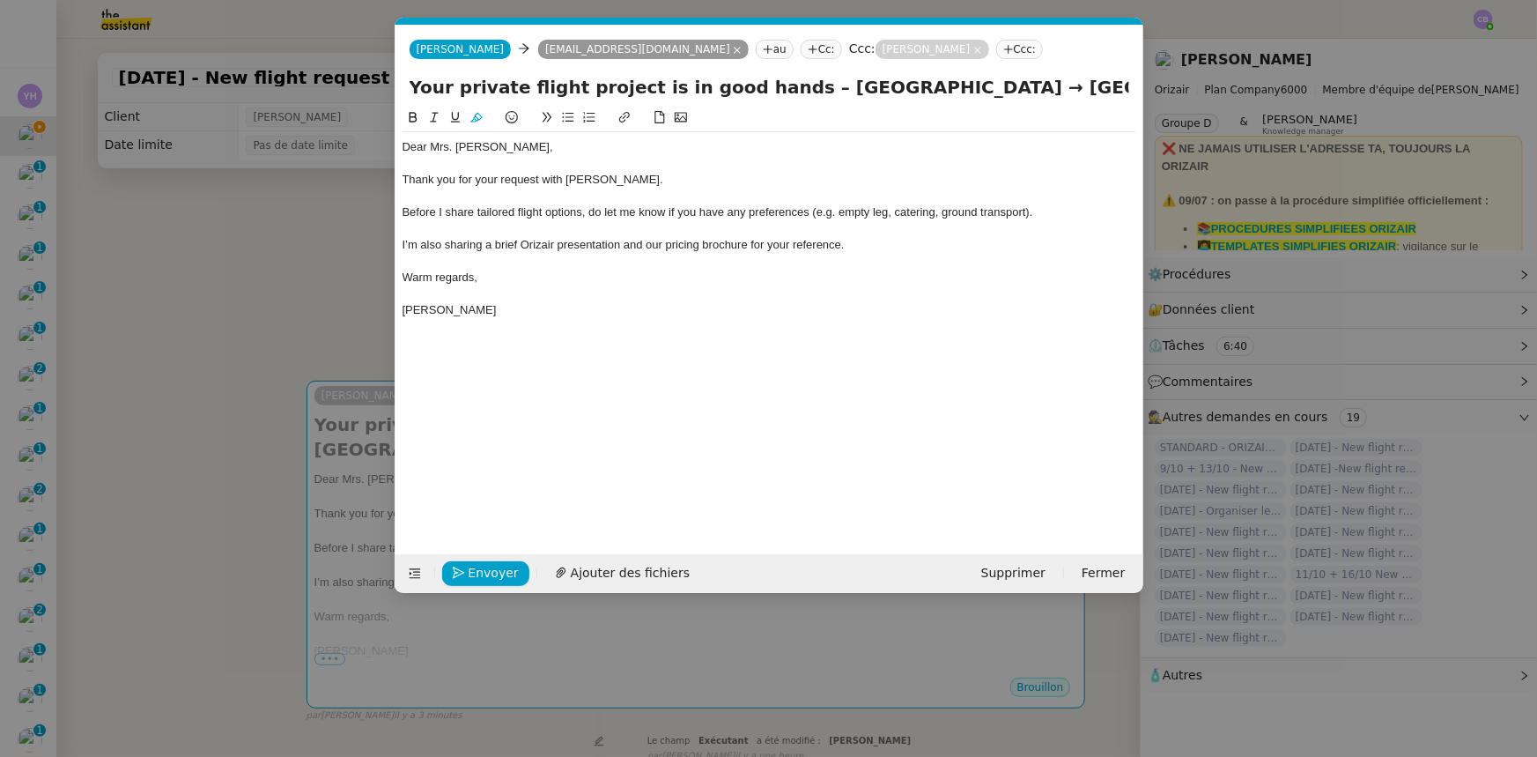
click at [871, 248] on div "I’m also sharing a brief Orizair presentation and our pricing brochure for your…" at bounding box center [770, 245] width 734 height 16
click at [627, 571] on span "Ajouter des fichiers" at bounding box center [630, 573] width 119 height 20
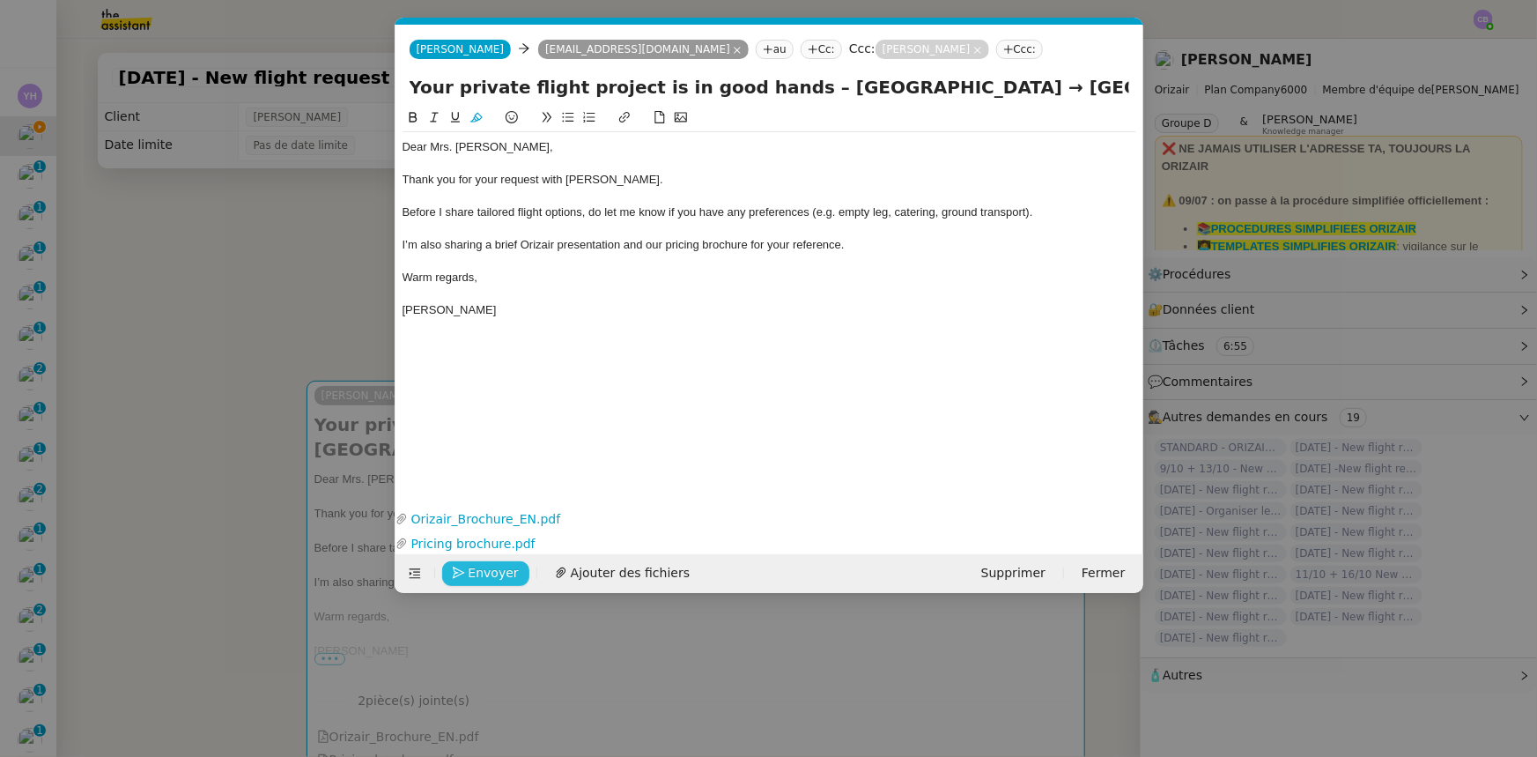
click at [496, 569] on span "Envoyer" at bounding box center [494, 573] width 50 height 20
click at [496, 569] on span "Confirmer l'envoi" at bounding box center [522, 573] width 106 height 20
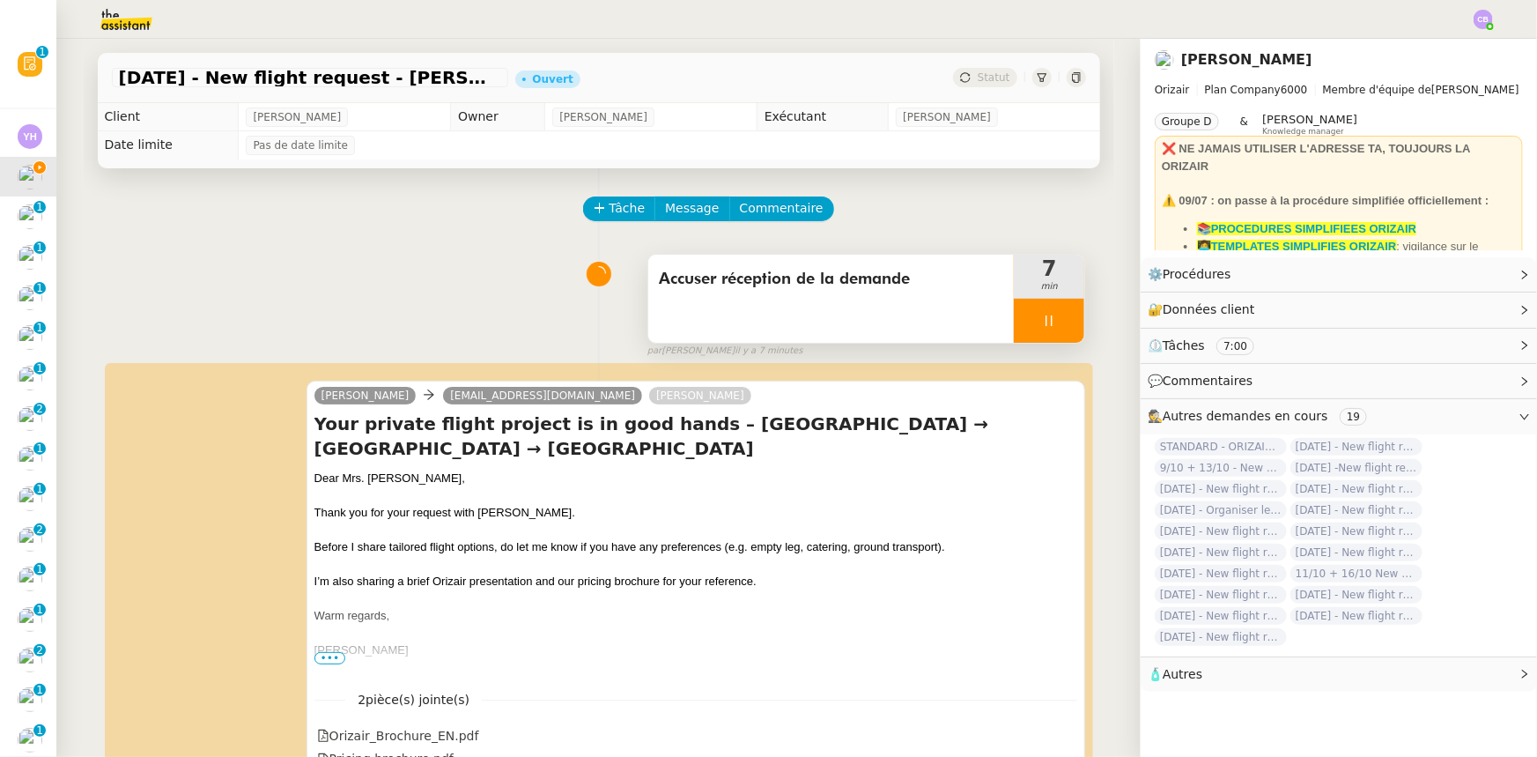
click at [1016, 322] on div at bounding box center [1049, 321] width 70 height 44
click at [1054, 332] on button at bounding box center [1066, 321] width 35 height 44
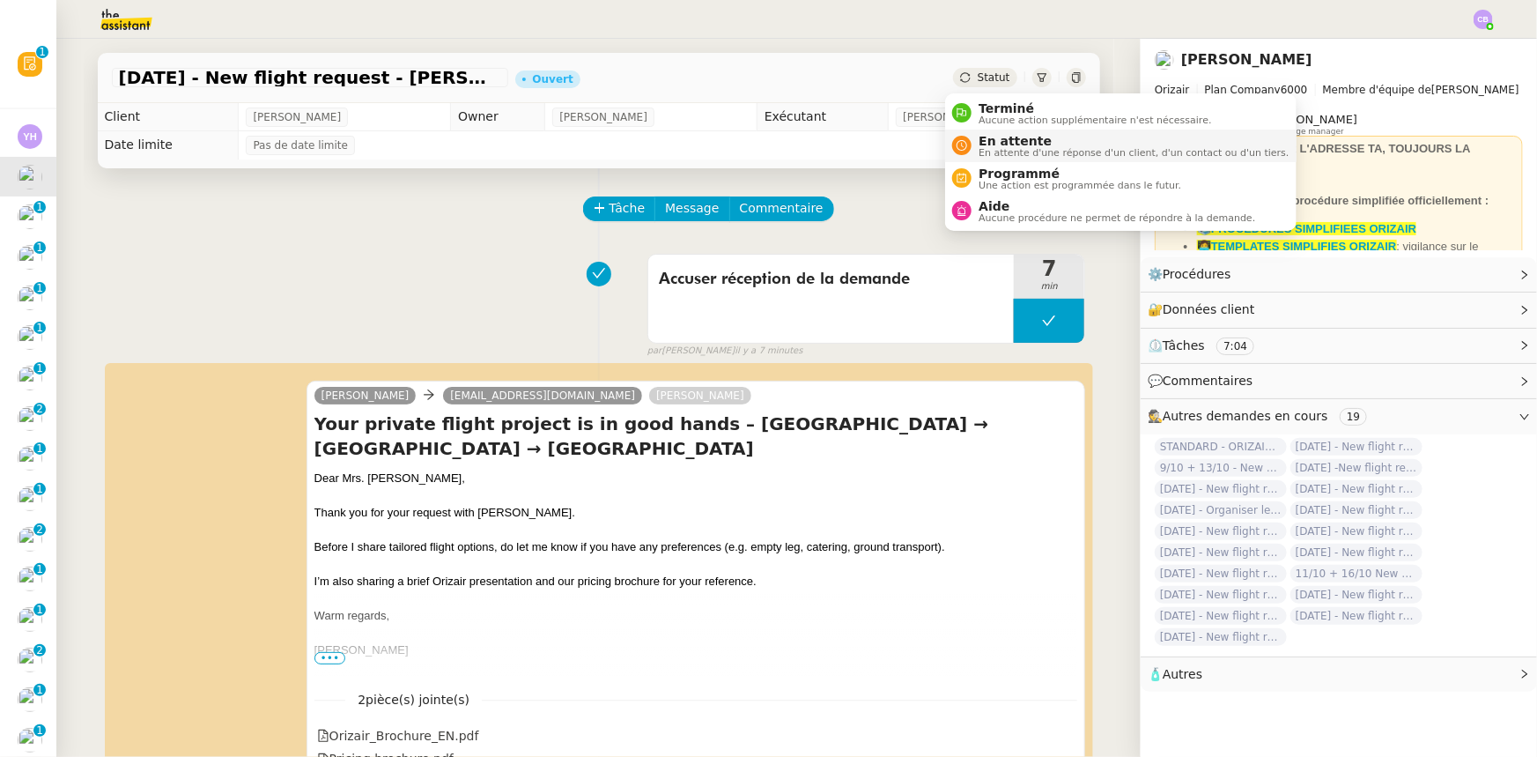
click at [998, 143] on span "En attente" at bounding box center [1134, 141] width 310 height 14
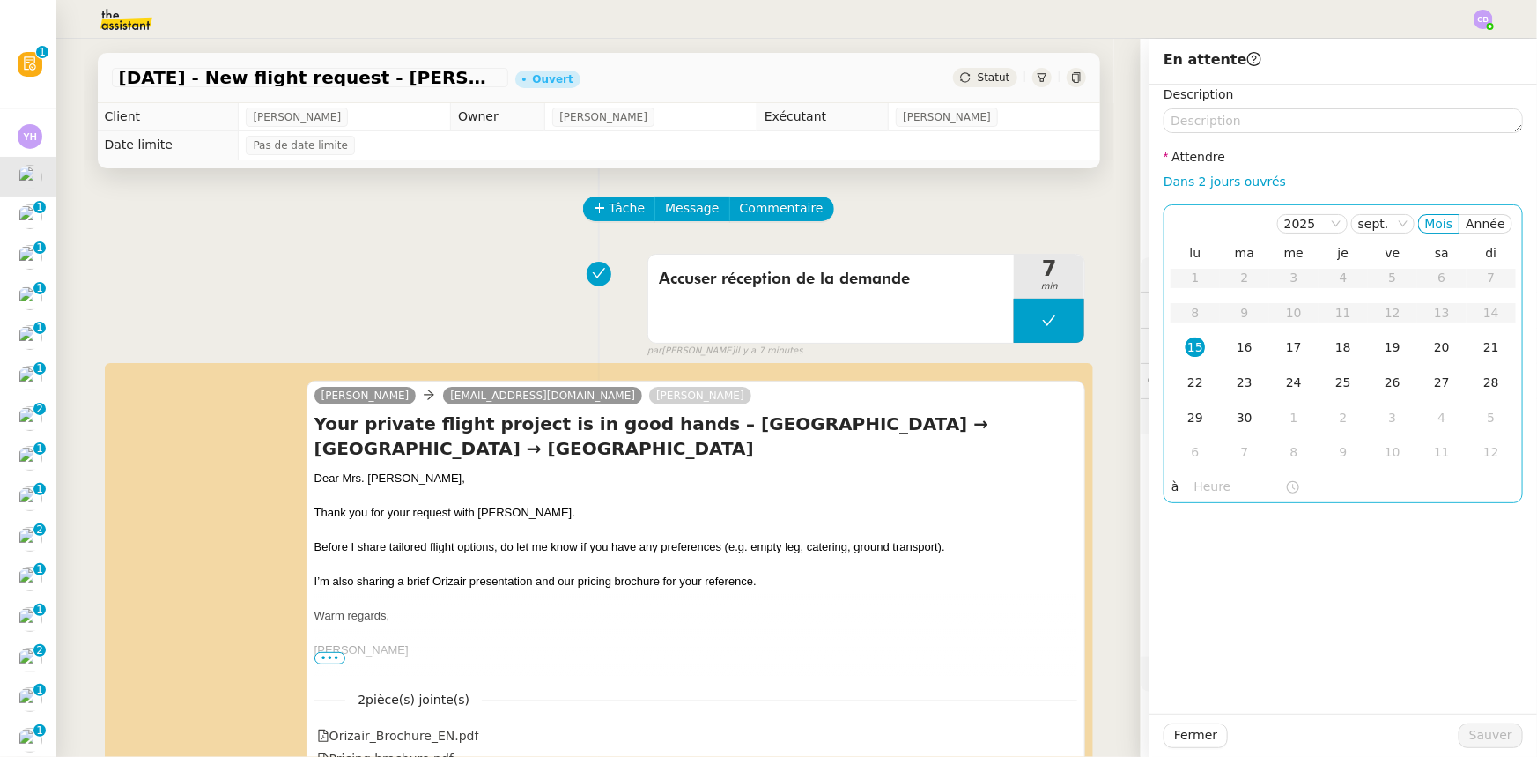
drag, startPoint x: 1172, startPoint y: 181, endPoint x: 1191, endPoint y: 211, distance: 34.5
click at [1172, 181] on link "Dans 2 jours ouvrés" at bounding box center [1225, 181] width 122 height 14
type input "07:00"
click at [1235, 349] on div "16" at bounding box center [1244, 346] width 19 height 19
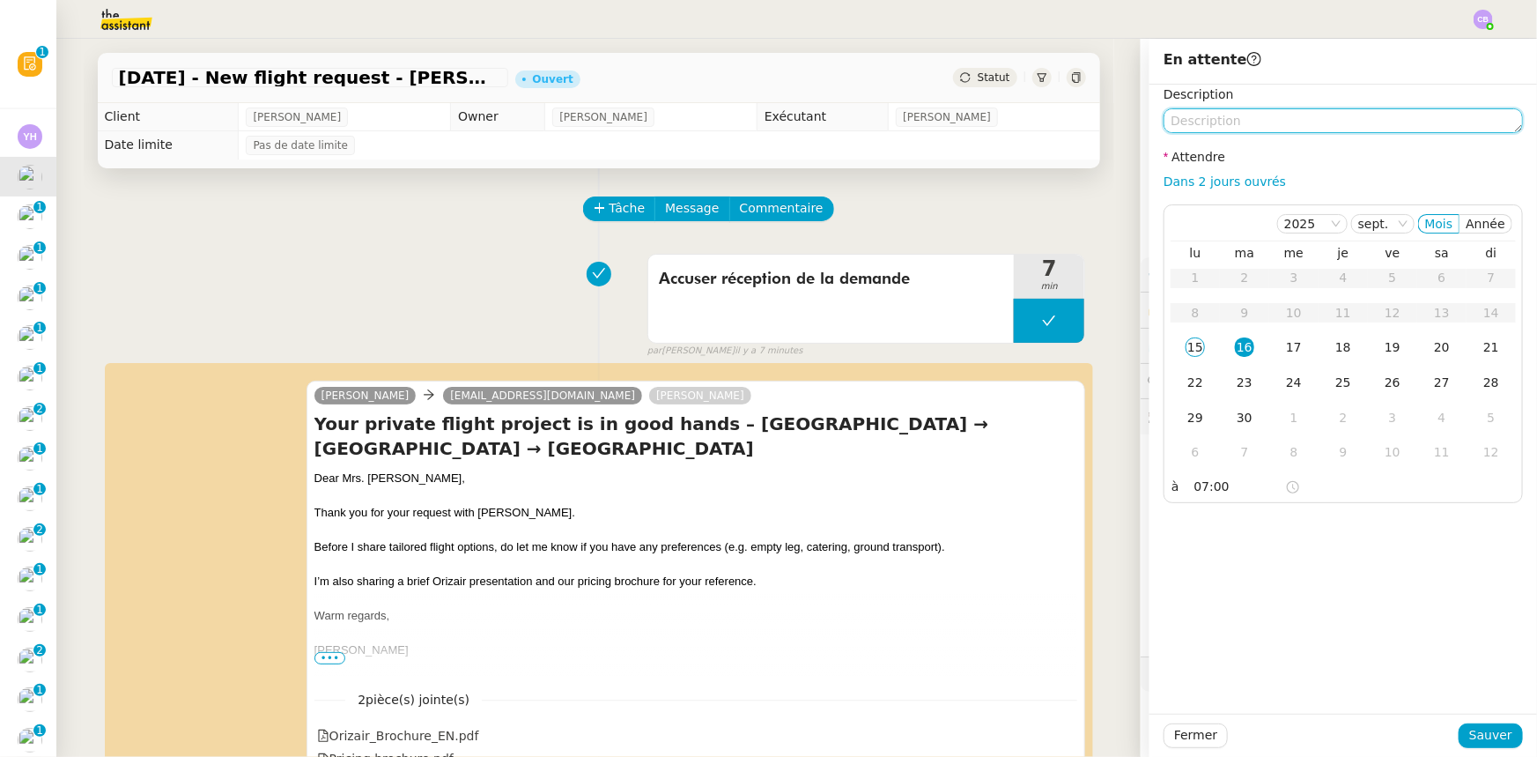
click at [1222, 120] on textarea at bounding box center [1343, 120] width 359 height 25
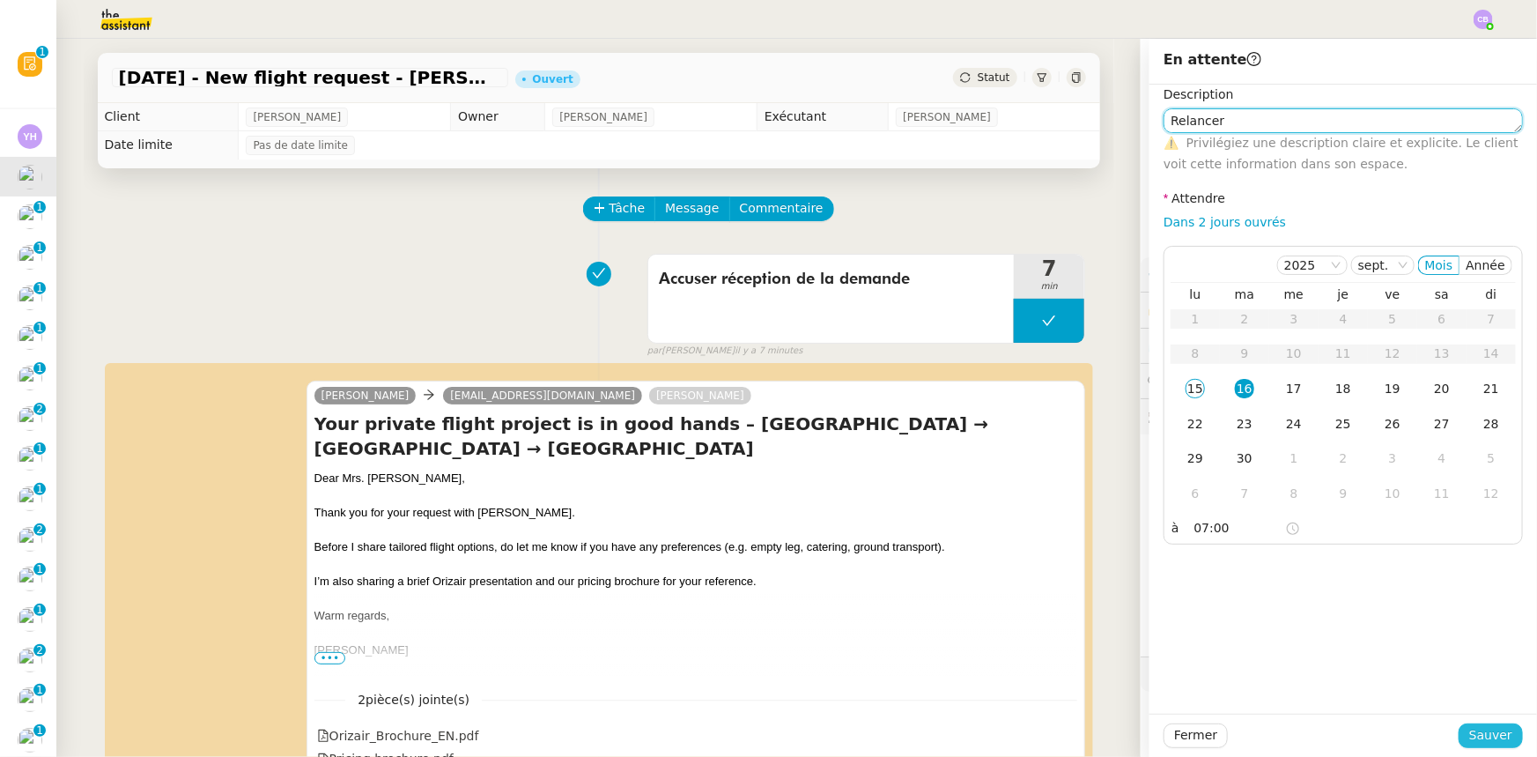
type textarea "Relancer"
click at [1482, 735] on span "Sauver" at bounding box center [1490, 735] width 43 height 20
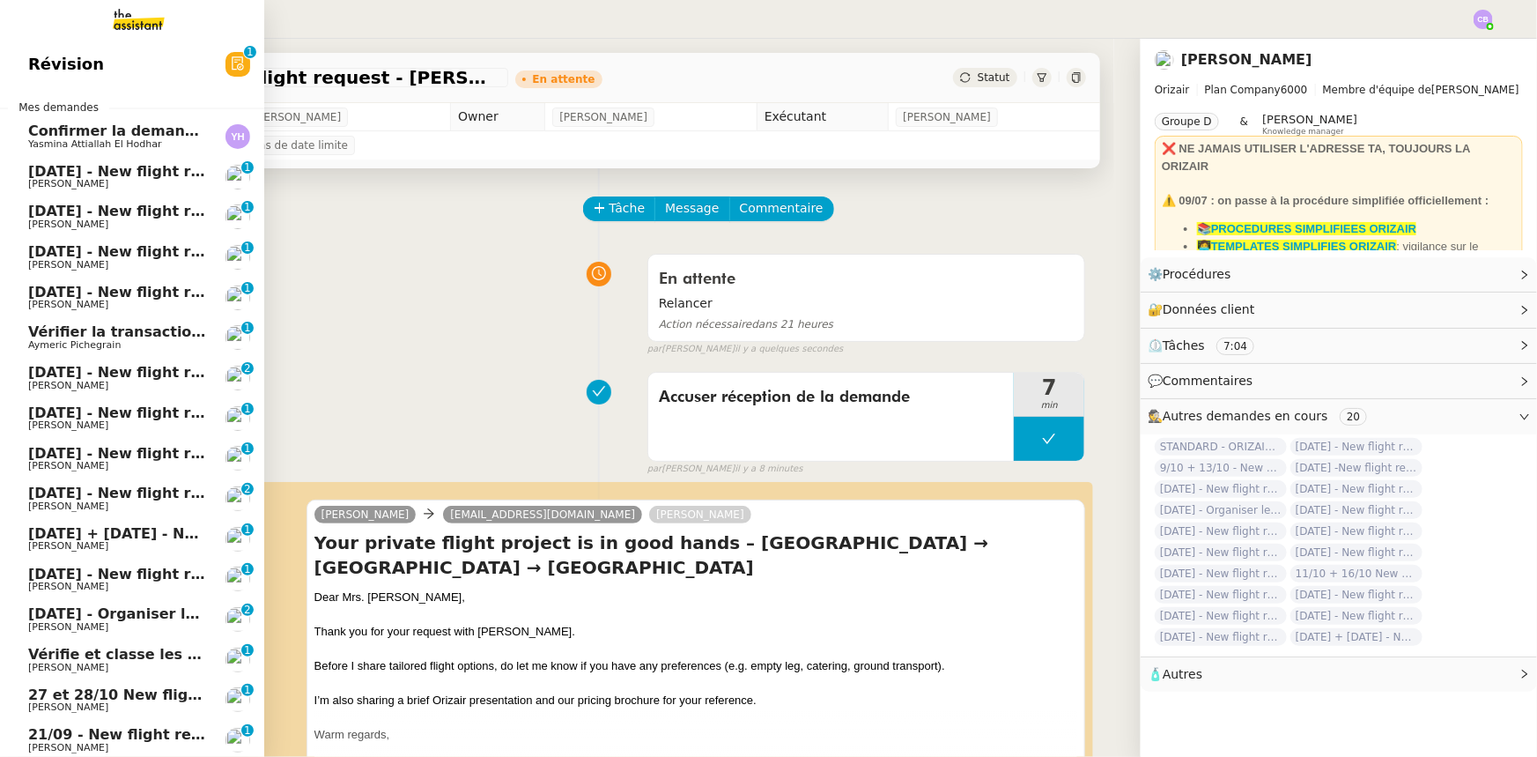
click at [66, 174] on span "[DATE] - New flight request - [PERSON_NAME]" at bounding box center [210, 171] width 364 height 17
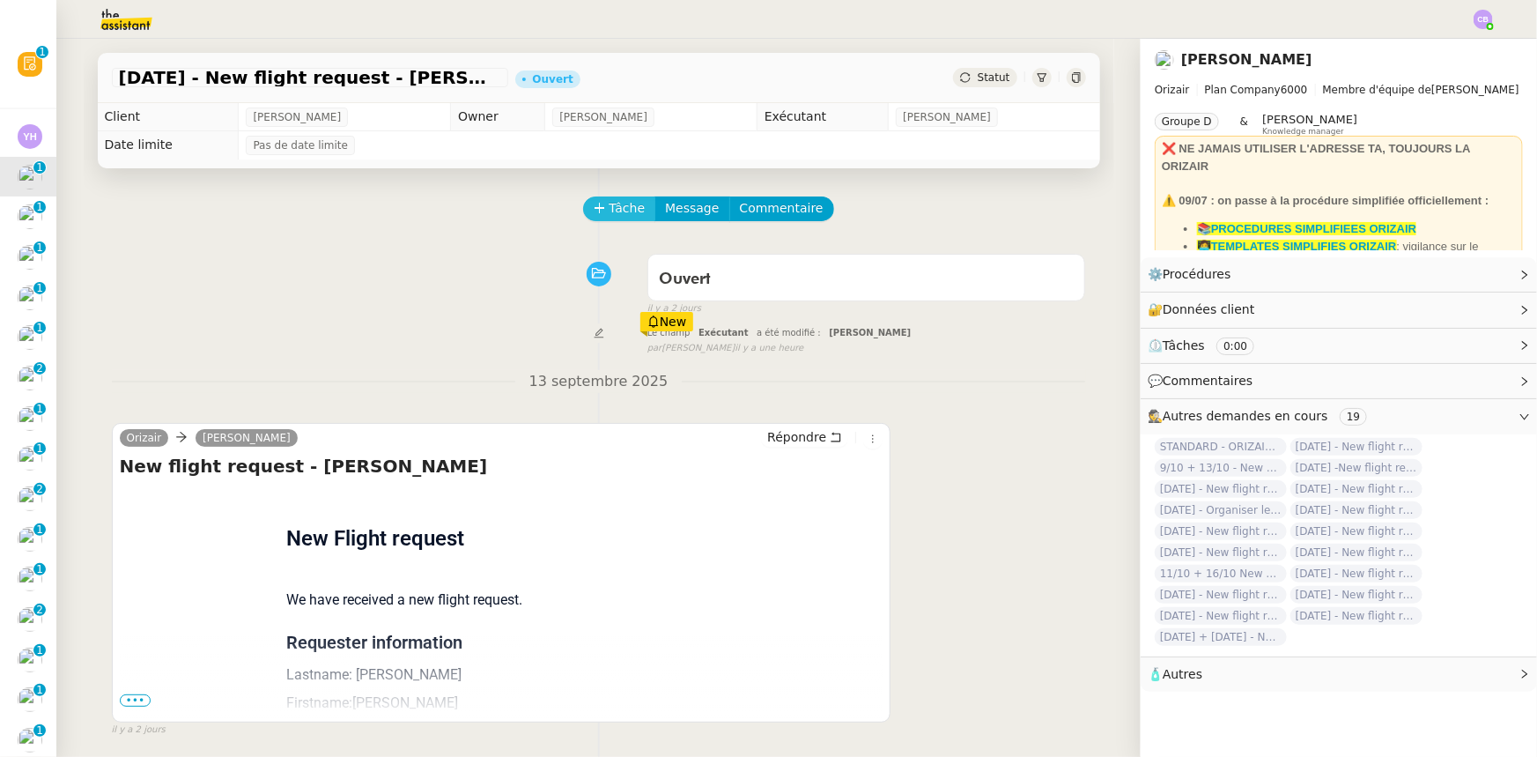
click at [594, 209] on icon at bounding box center [600, 208] width 12 height 12
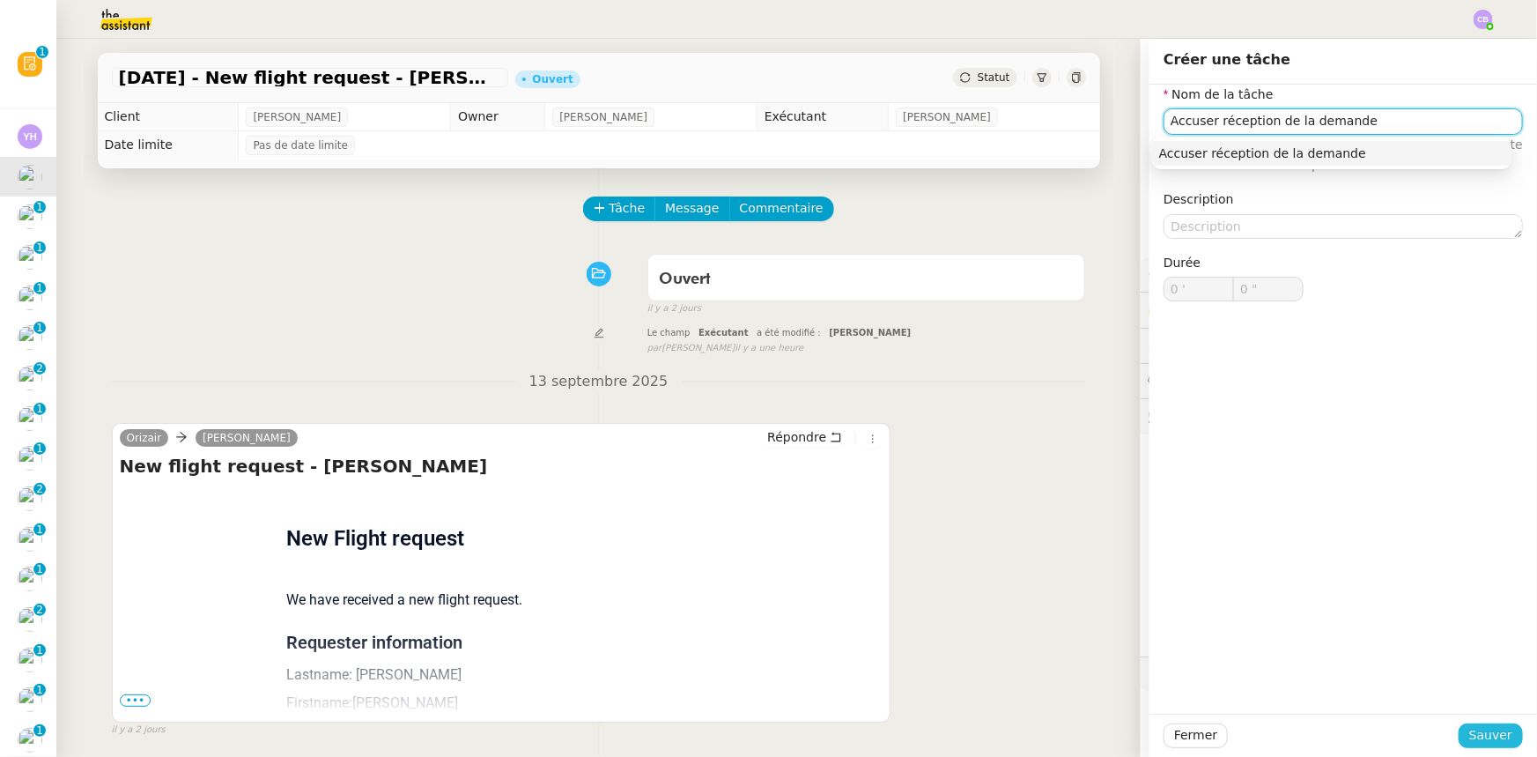
type input "Accuser réception de la demande"
click at [1487, 739] on span "Sauver" at bounding box center [1490, 735] width 43 height 20
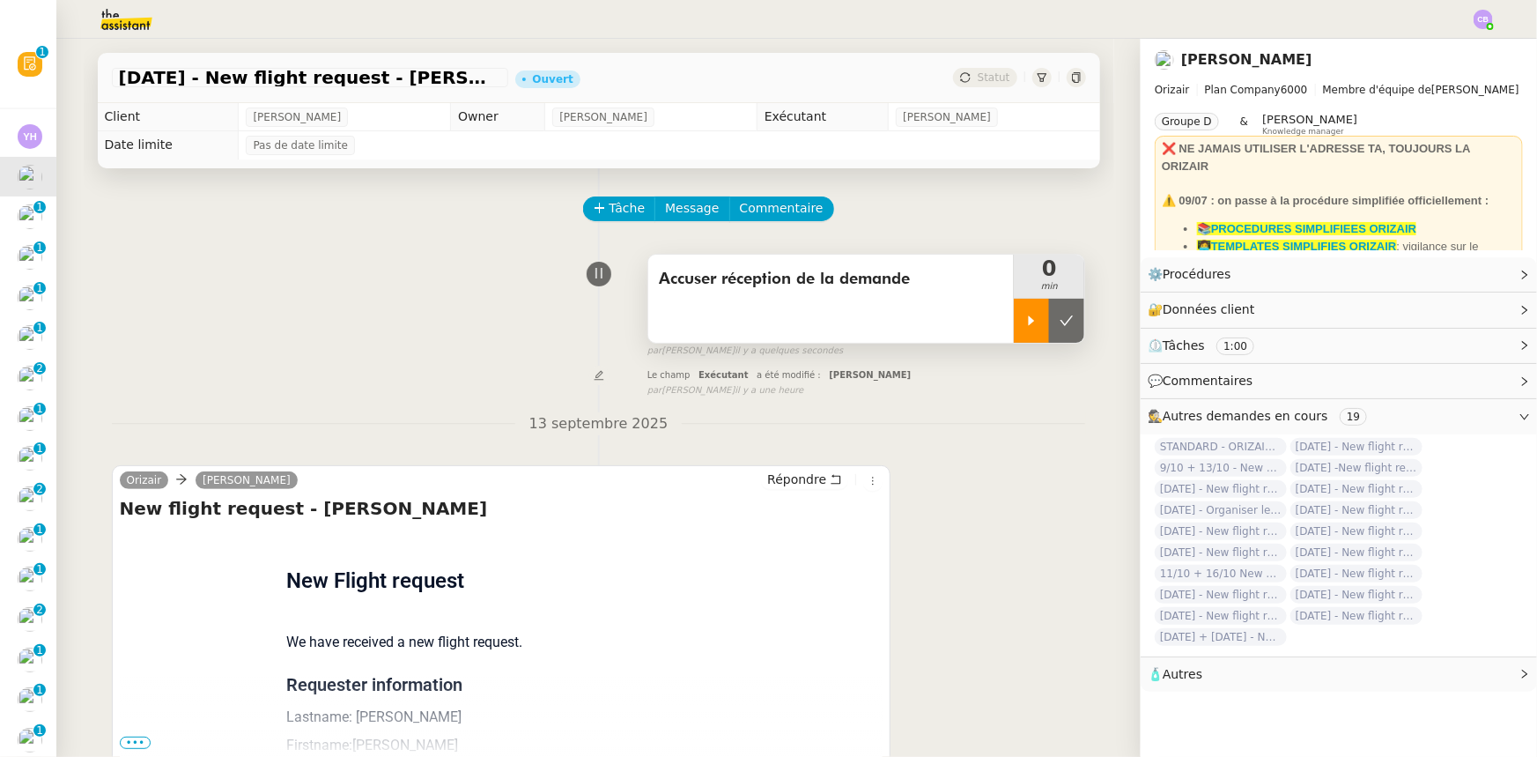
click at [1014, 322] on div at bounding box center [1031, 321] width 35 height 44
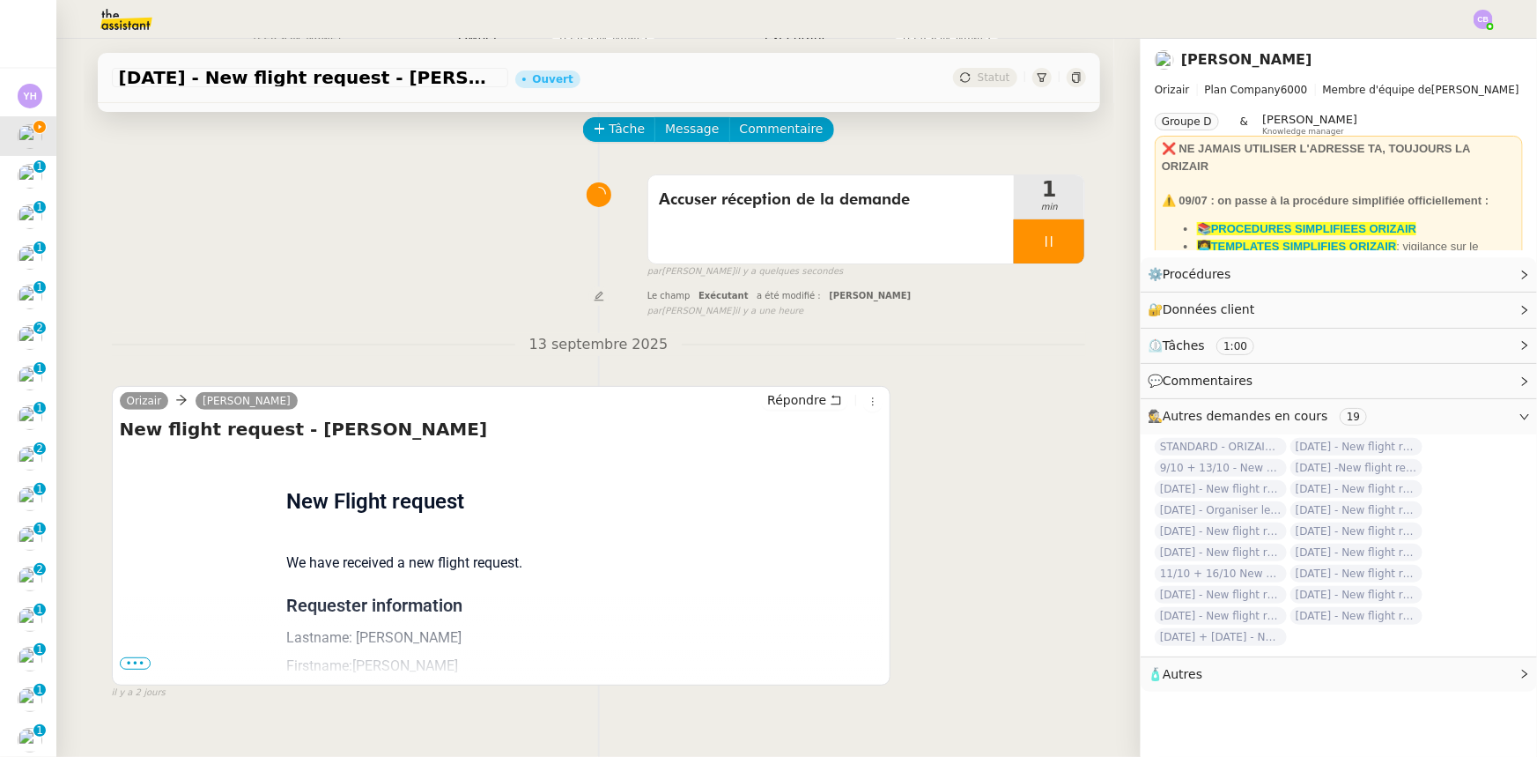
click at [120, 667] on span "•••" at bounding box center [136, 663] width 32 height 12
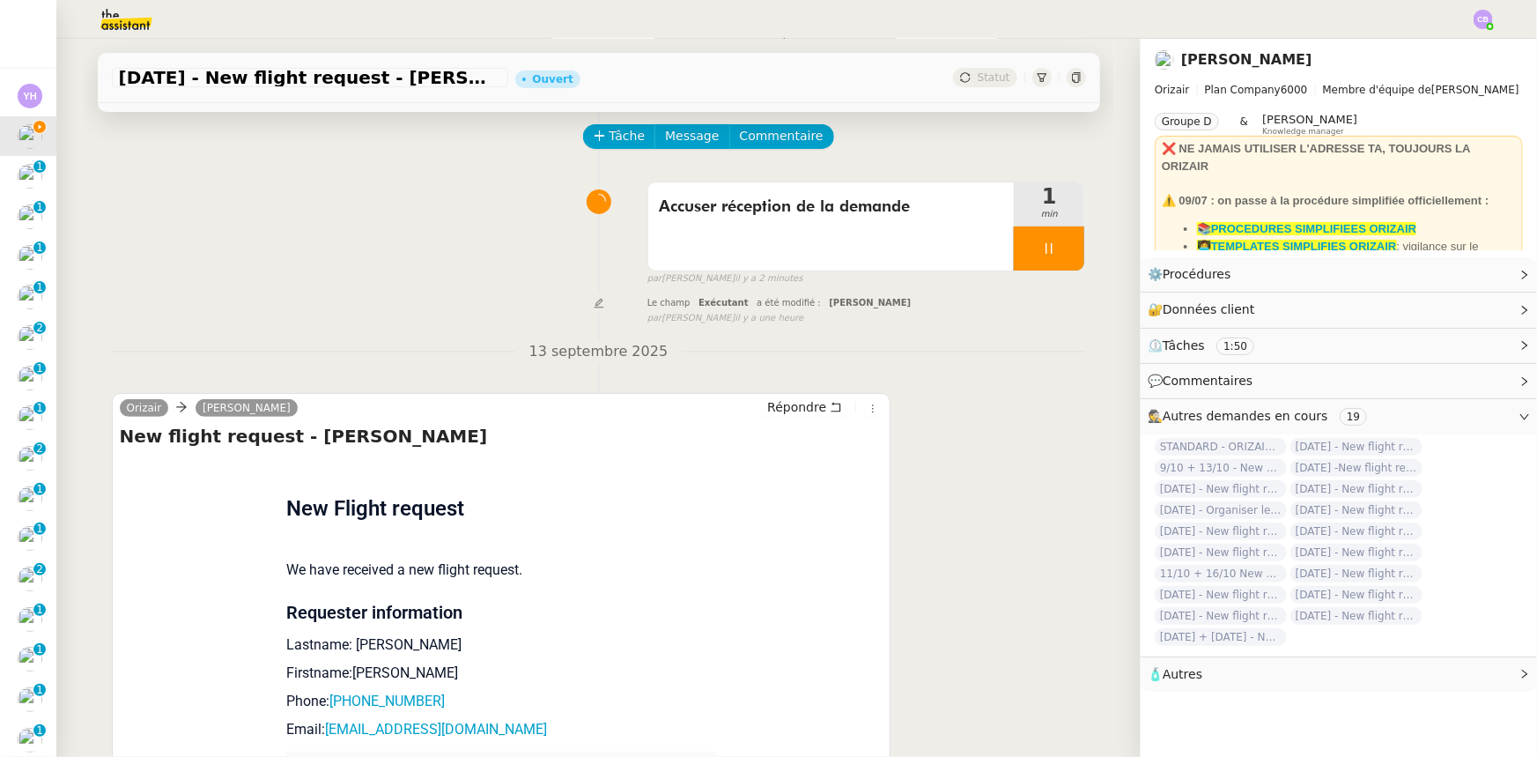
scroll to position [0, 0]
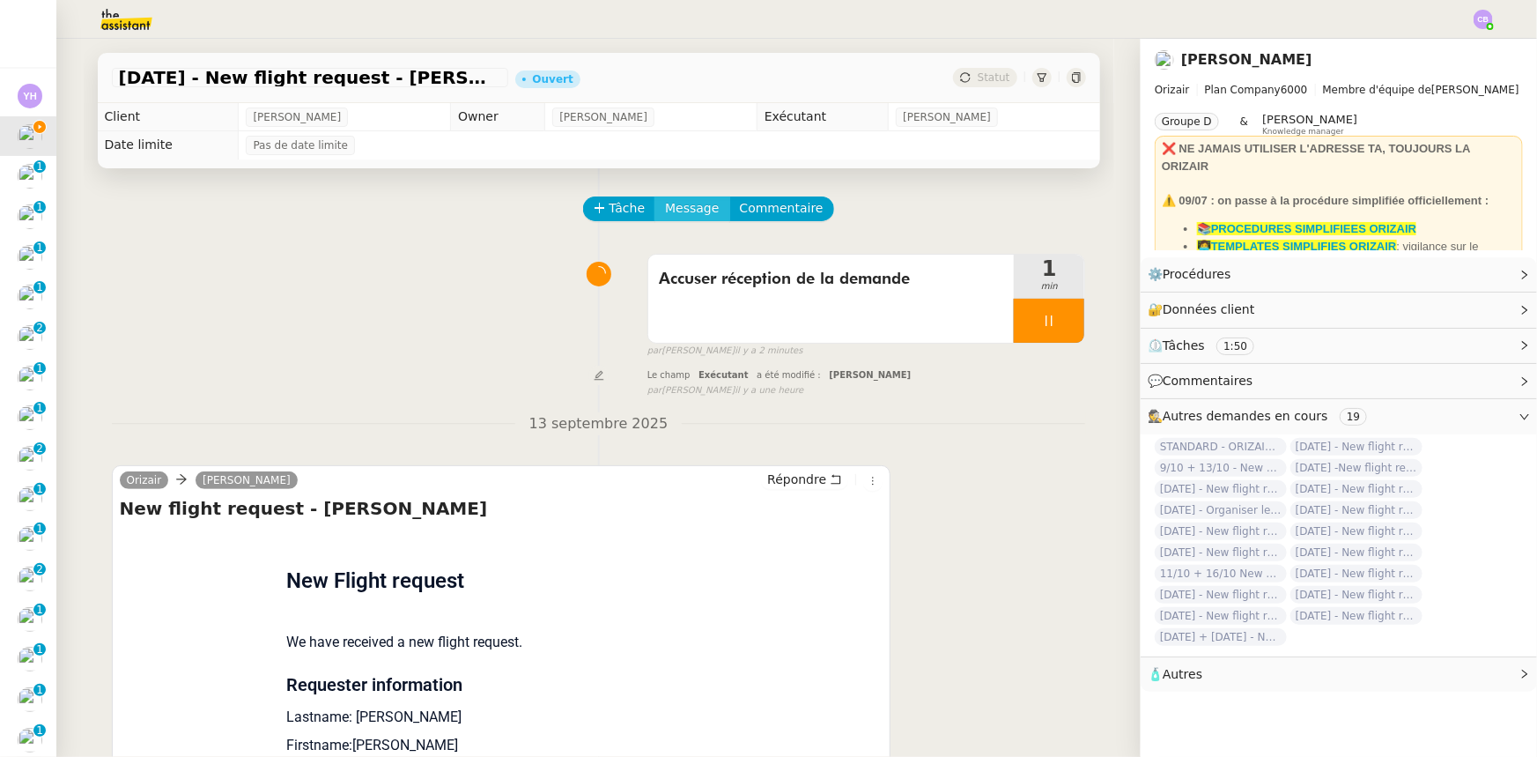
click at [671, 210] on span "Message" at bounding box center [692, 208] width 54 height 20
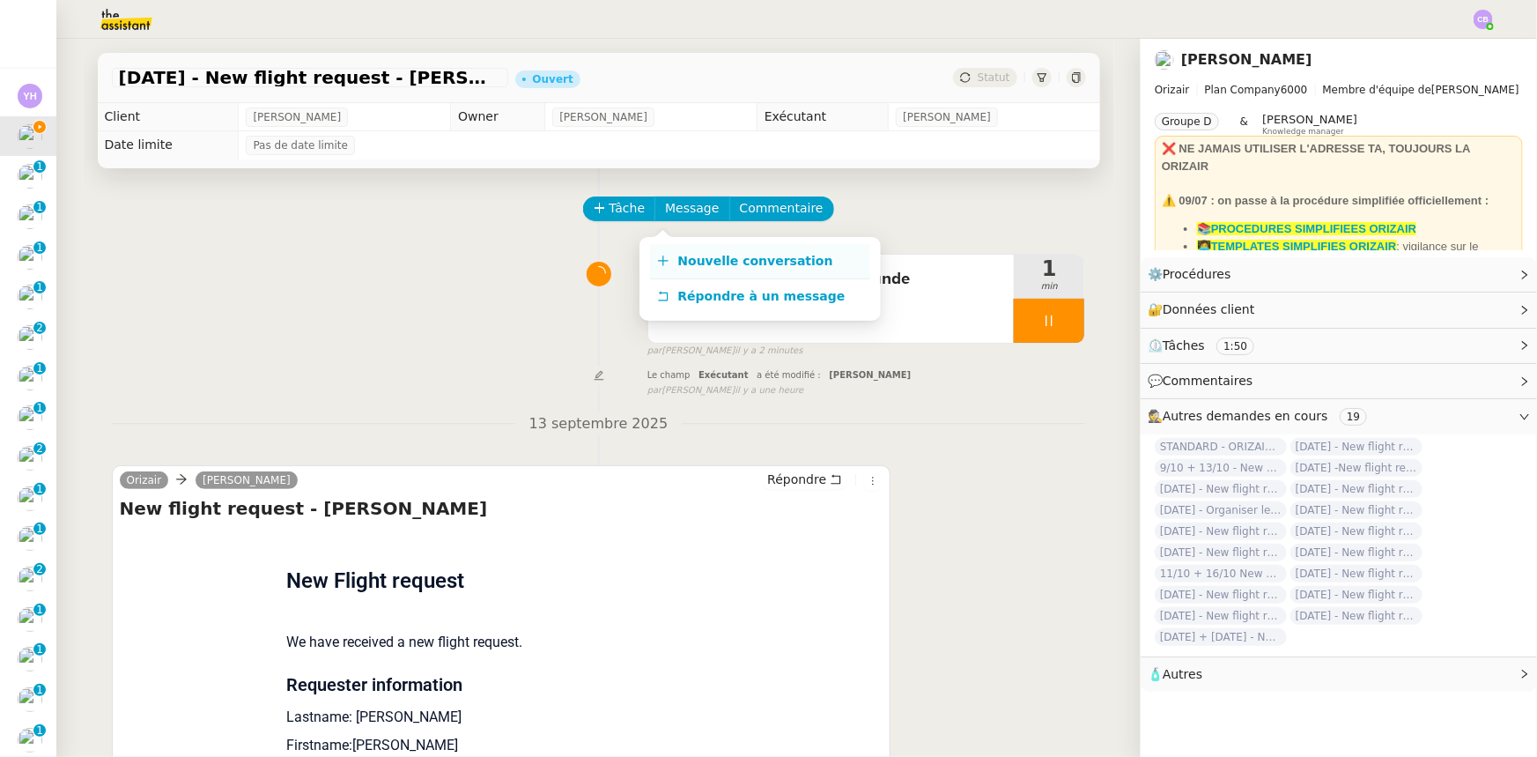
click at [721, 262] on span "Nouvelle conversation" at bounding box center [755, 261] width 155 height 14
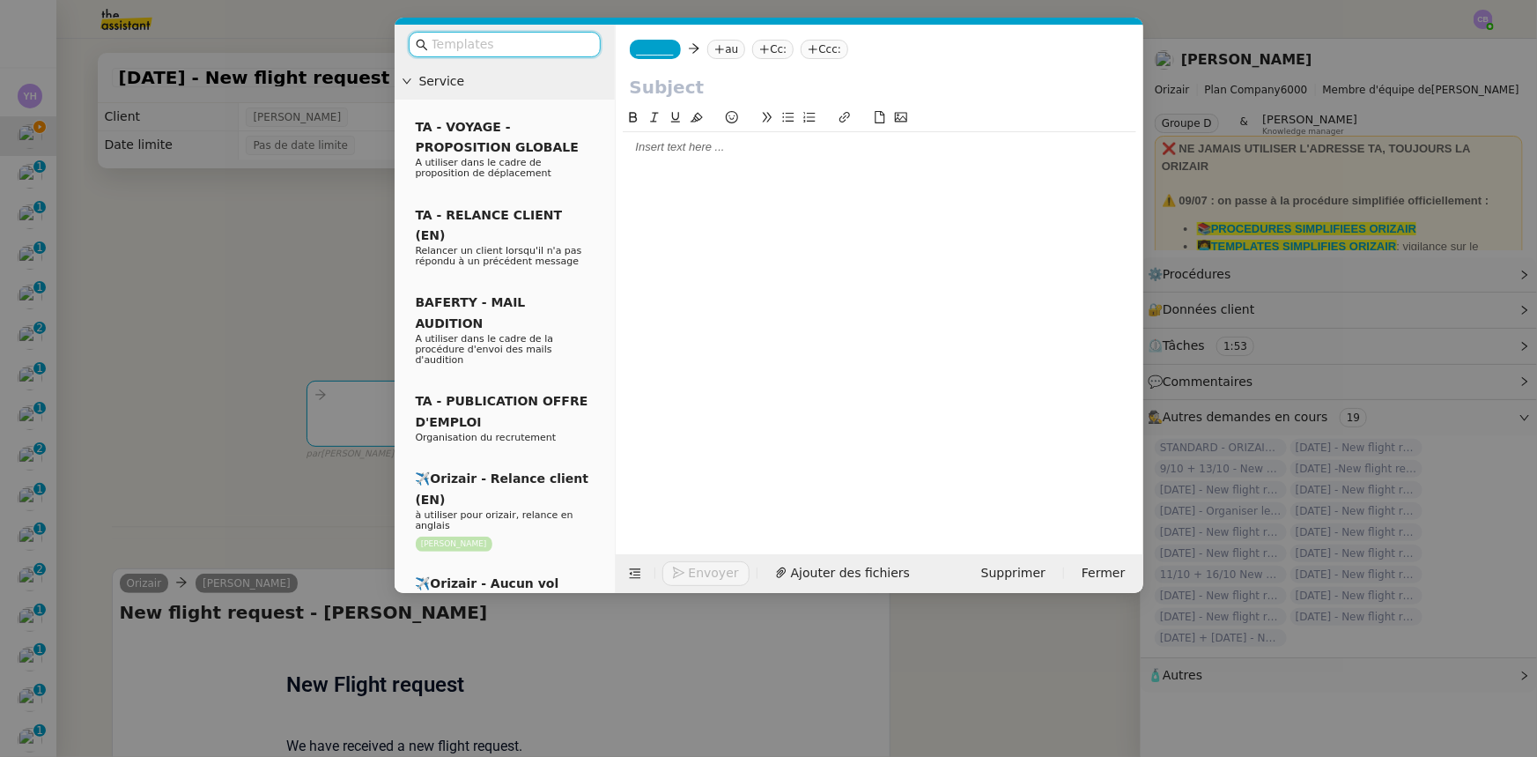
click at [546, 44] on input "text" at bounding box center [511, 44] width 159 height 20
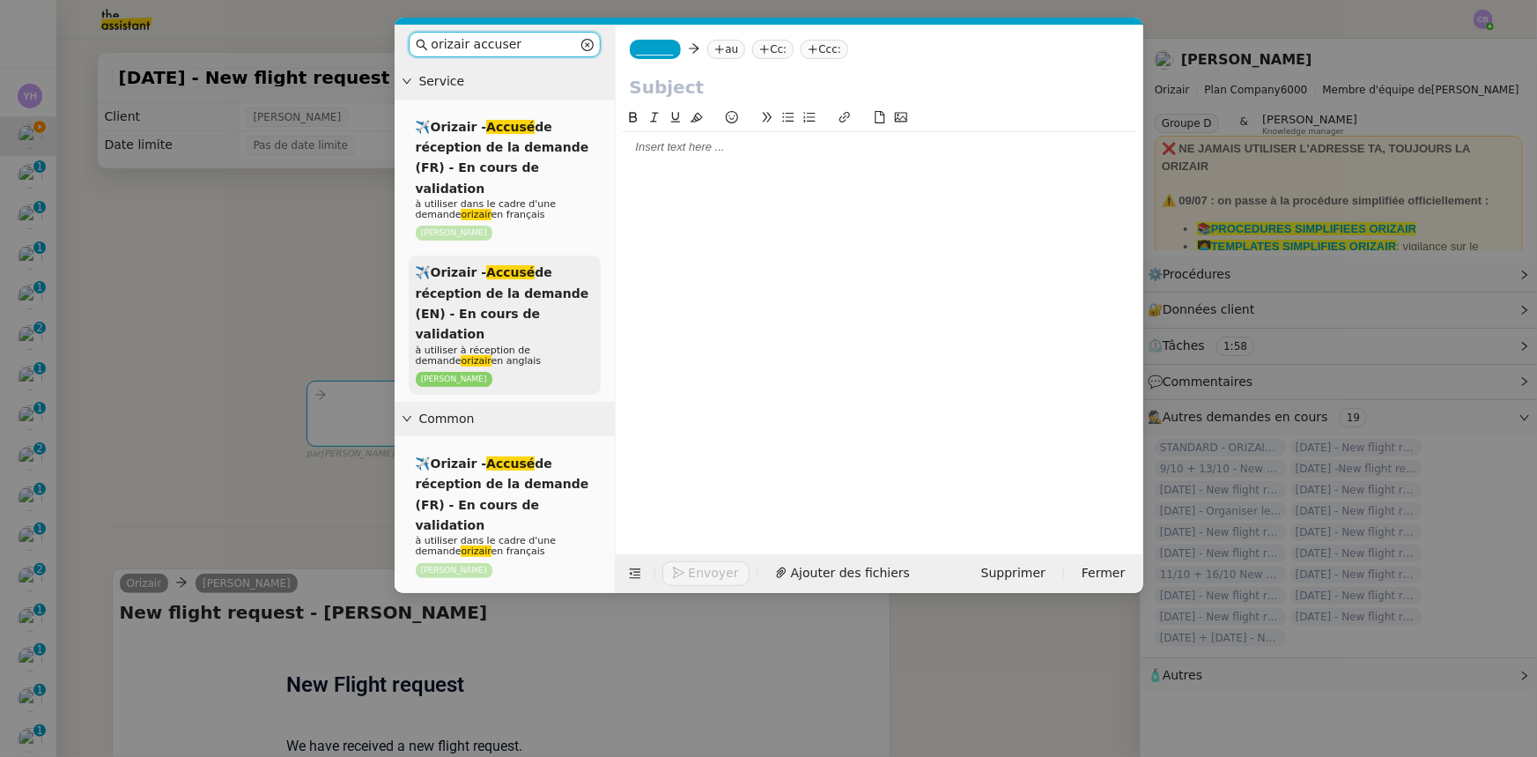
type input "orizair accuser"
click at [537, 269] on span "✈️Orizair - Accusé de réception de la demande (EN) - En cours de validation" at bounding box center [503, 303] width 174 height 76
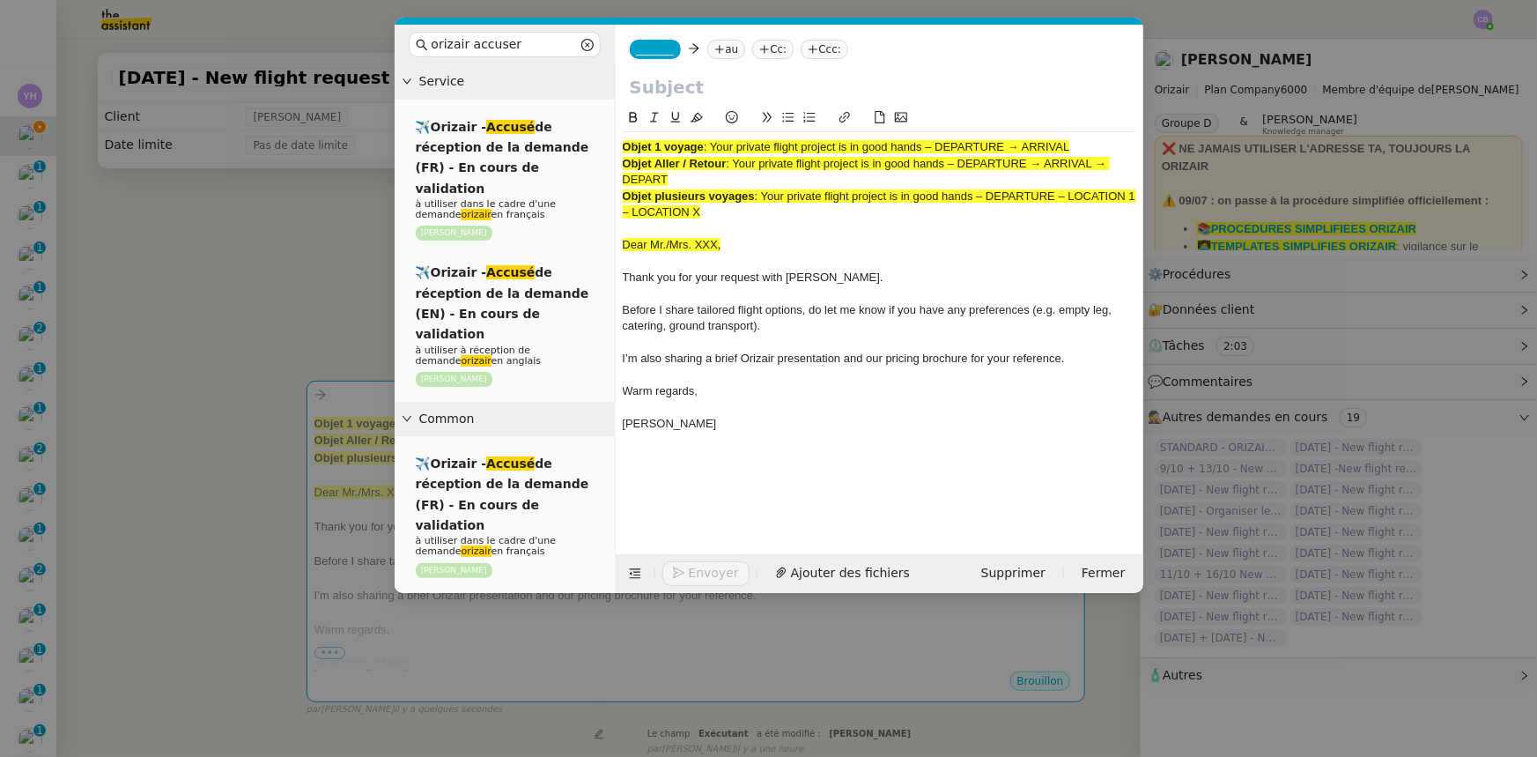
drag, startPoint x: 1074, startPoint y: 147, endPoint x: 715, endPoint y: 140, distance: 358.6
click at [715, 140] on div "Objet 1 voyage : Your private flight project is in good hands – DEPARTURE → ARR…" at bounding box center [880, 147] width 514 height 16
copy span "Your private flight project is in good hands – DEPARTURE → ARRIVAL"
click at [682, 89] on input "text" at bounding box center [879, 87] width 499 height 26
paste input "Your private flight project is in good hands – DEPARTURE → ARRIVAL"
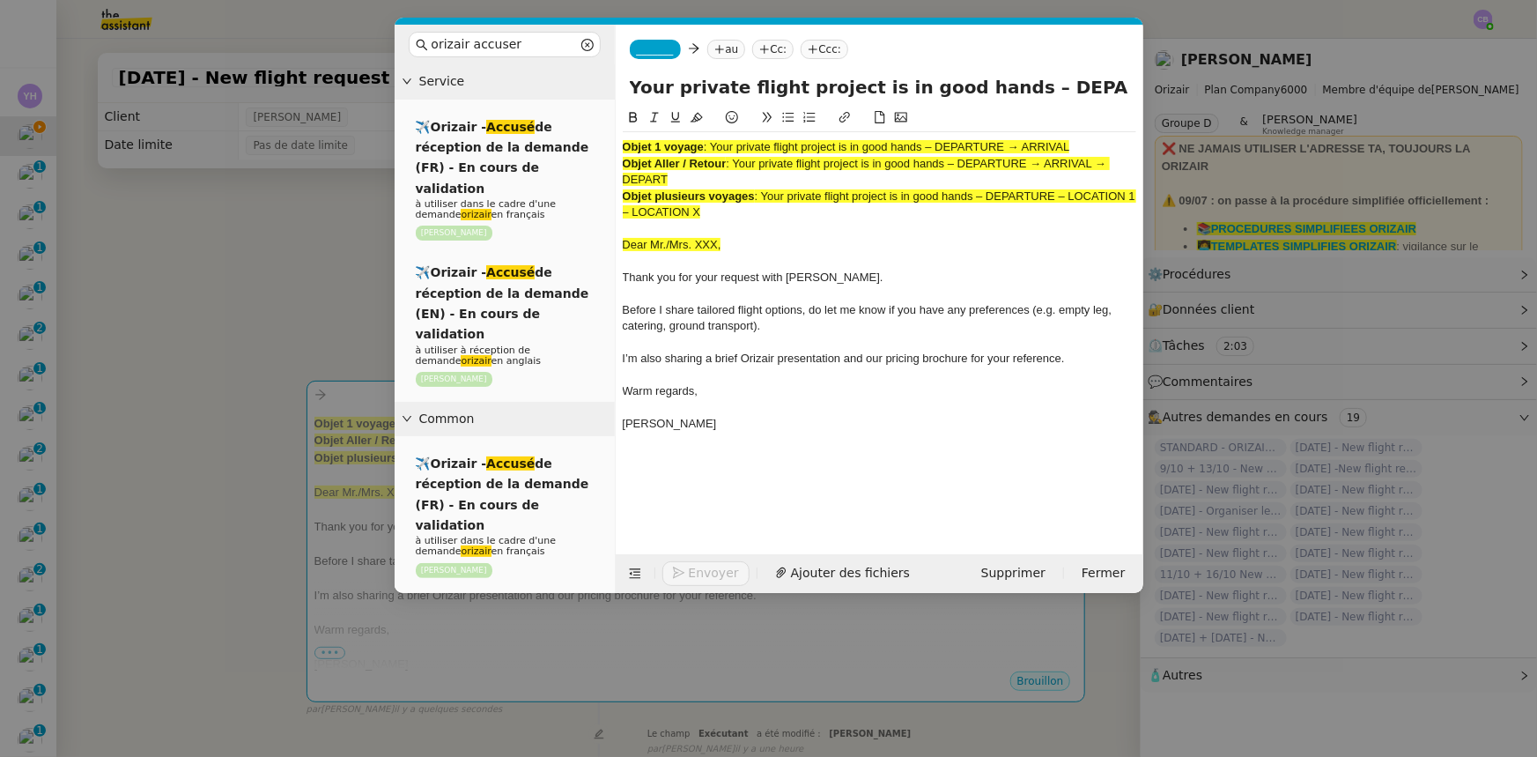
scroll to position [0, 70]
type input "Your private flight project is in good hands – DEPARTURE → ARRIVAL"
drag, startPoint x: 730, startPoint y: 214, endPoint x: 622, endPoint y: 147, distance: 127.4
click at [623, 147] on div "Objet 1 voyage : Your private flight project is in good hands – DEPARTURE → ARR…" at bounding box center [880, 293] width 514 height 323
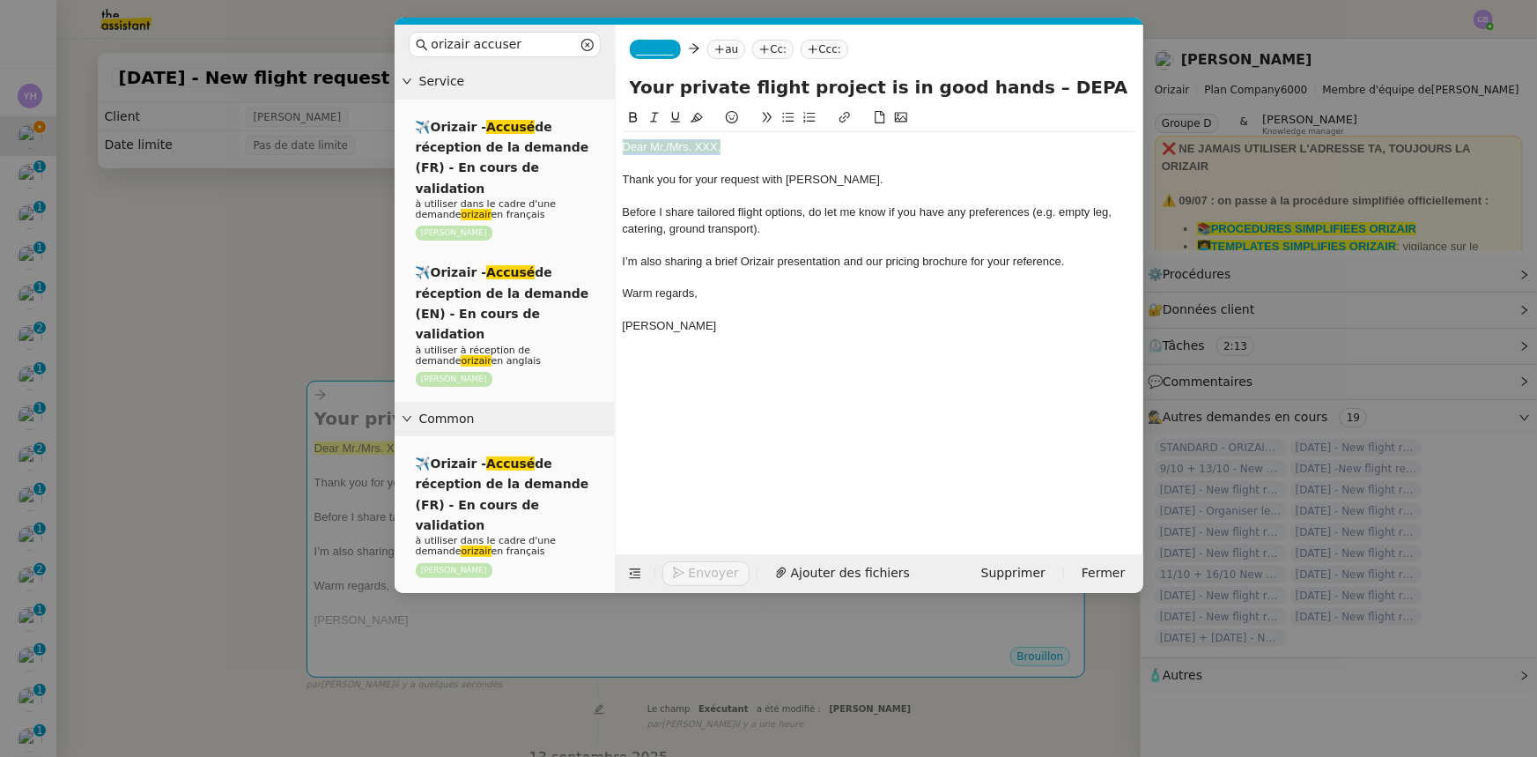
drag, startPoint x: 726, startPoint y: 147, endPoint x: 608, endPoint y: 152, distance: 118.2
click at [608, 152] on nz-layout "orizair accuser Service ✈️Orizair - Accusé de réception de la demande (FR) - En…" at bounding box center [769, 309] width 749 height 568
click at [699, 115] on icon at bounding box center [697, 117] width 12 height 12
click at [716, 144] on div "Dear Mr./Mrs. XXX," at bounding box center [880, 147] width 514 height 16
drag, startPoint x: 1100, startPoint y: 86, endPoint x: 1009, endPoint y: 87, distance: 91.6
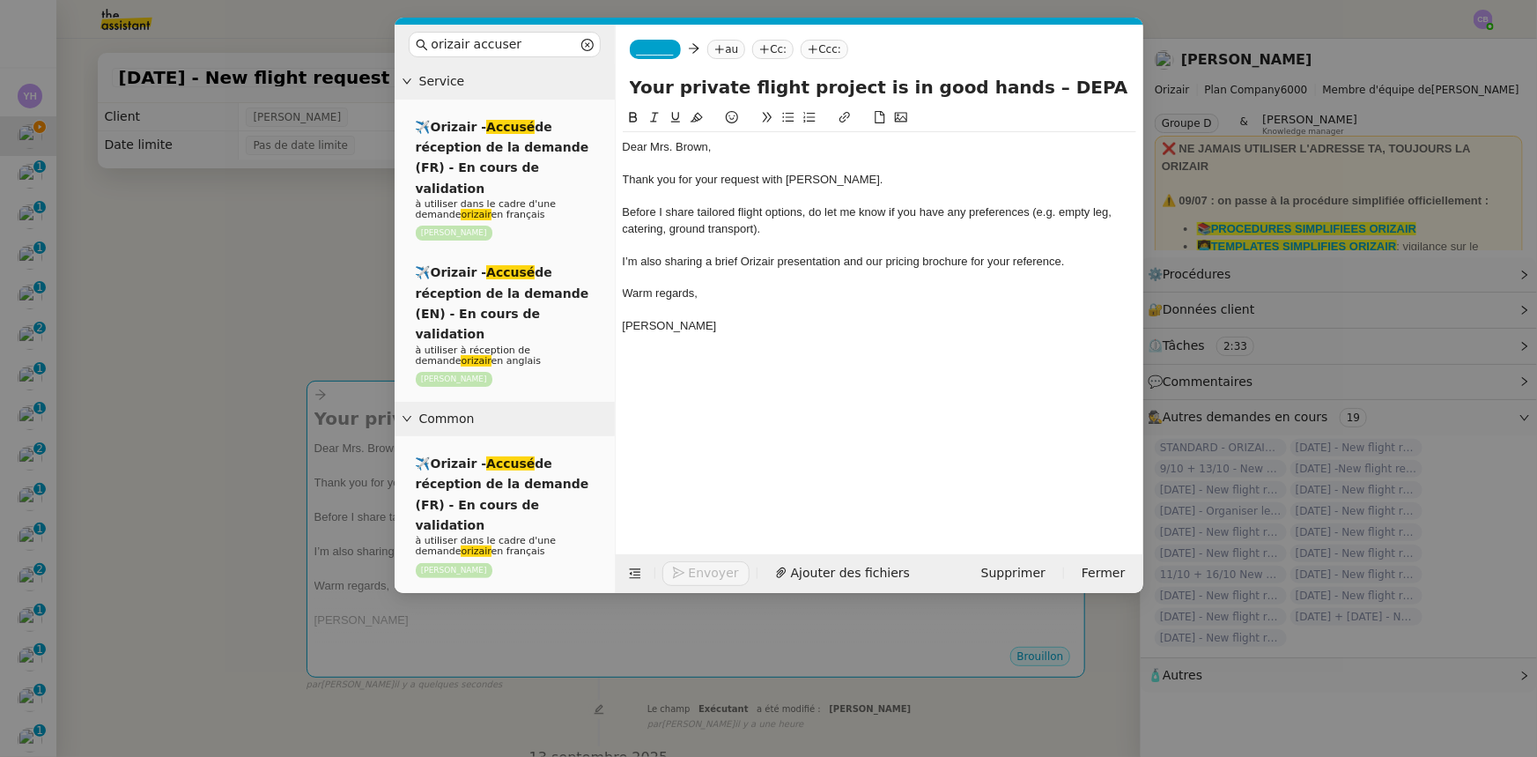
click at [1009, 87] on input "Your private flight project is in good hands – DEPARTURE → ARRIVAL" at bounding box center [879, 87] width 499 height 26
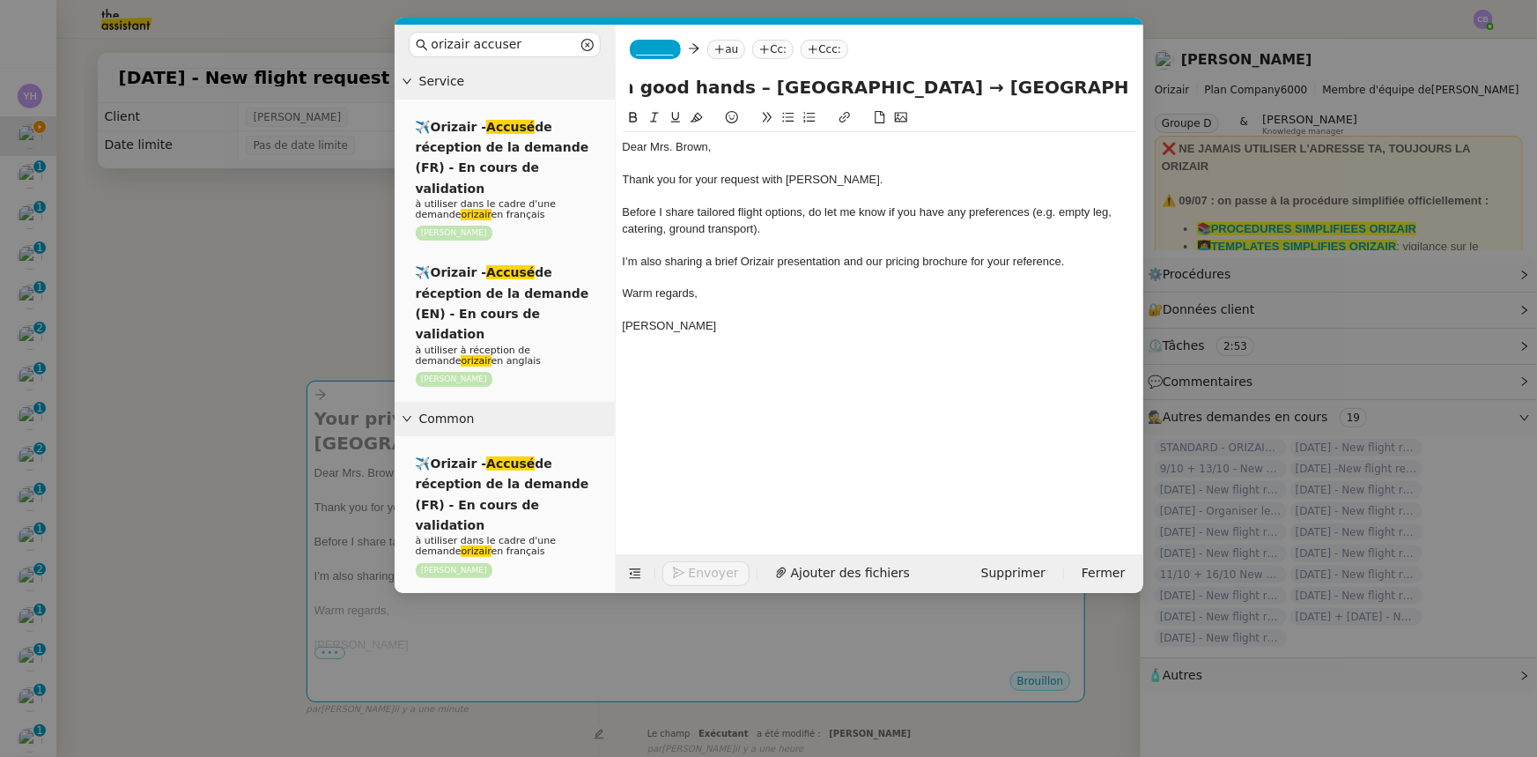
click at [1009, 87] on input "Your private flight project is in good hands – [GEOGRAPHIC_DATA] → [GEOGRAPHIC_…" at bounding box center [879, 87] width 499 height 26
type input "Your private flight project is in good hands – [GEOGRAPHIC_DATA] → [GEOGRAPHIC_…"
click at [641, 48] on span "_______" at bounding box center [655, 49] width 37 height 12
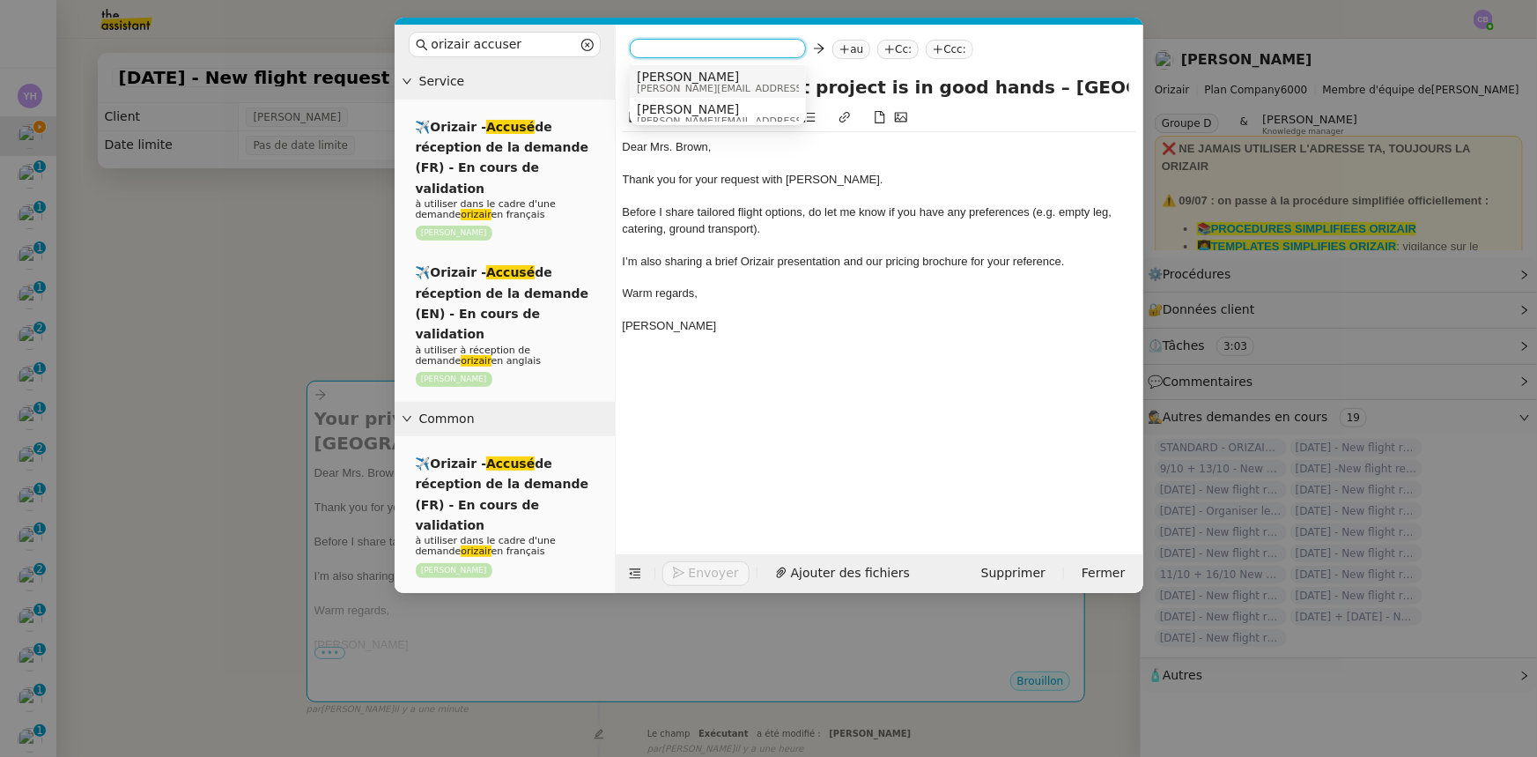
click at [699, 80] on span "[PERSON_NAME]" at bounding box center [762, 77] width 250 height 14
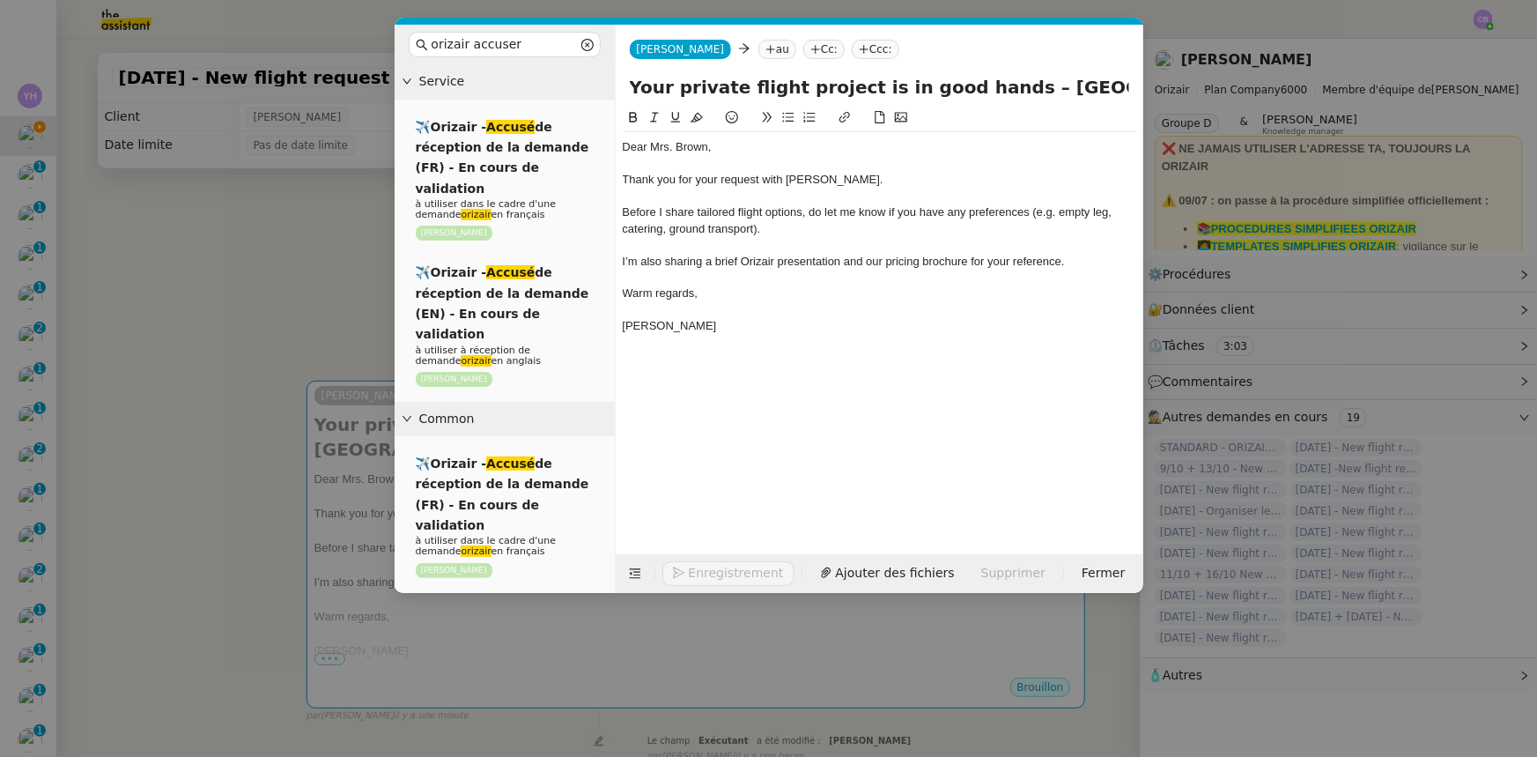
click at [336, 218] on nz-modal-container "orizair accuser Service ✈️Orizair - Accusé de réception de la demande (FR) - En…" at bounding box center [768, 378] width 1537 height 757
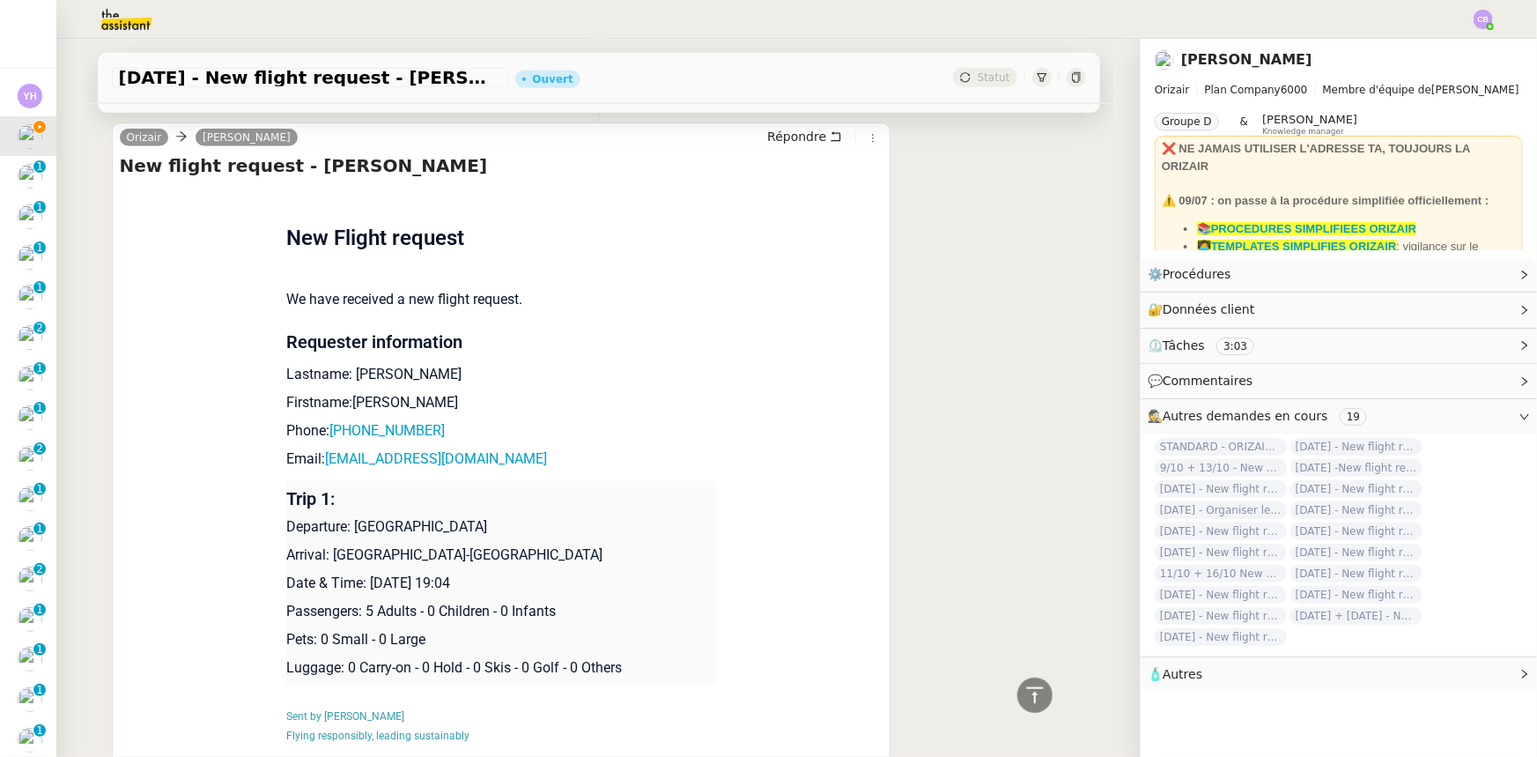
scroll to position [721, 0]
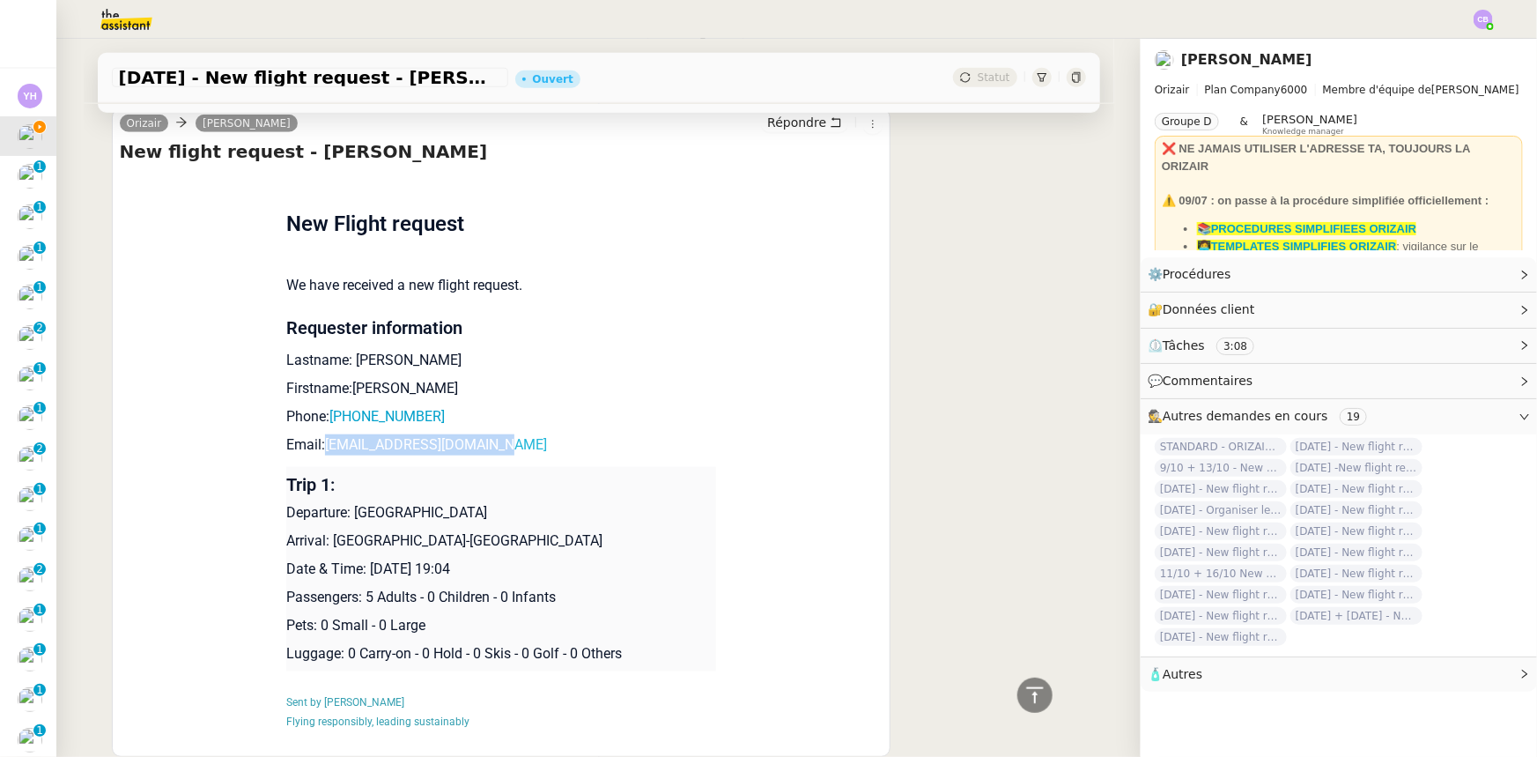
drag, startPoint x: 511, startPoint y: 448, endPoint x: 320, endPoint y: 455, distance: 191.3
click at [320, 455] on p "Email: [EMAIL_ADDRESS][DOMAIN_NAME]" at bounding box center [501, 444] width 430 height 21
copy link "[EMAIL_ADDRESS][DOMAIN_NAME]"
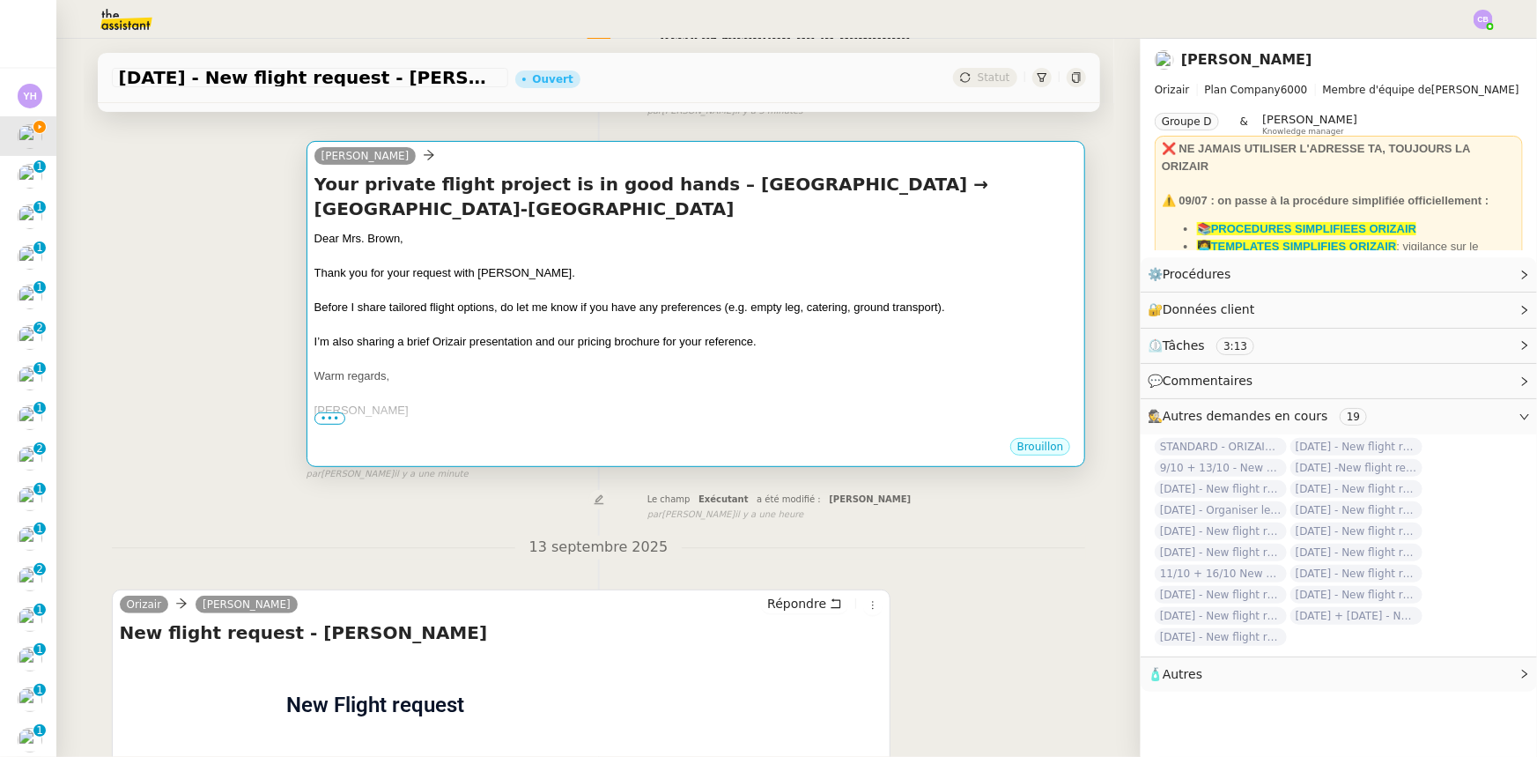
click at [628, 336] on span "I’m also sharing a brief Orizair presentation and our pricing brochure for your…" at bounding box center [535, 341] width 442 height 13
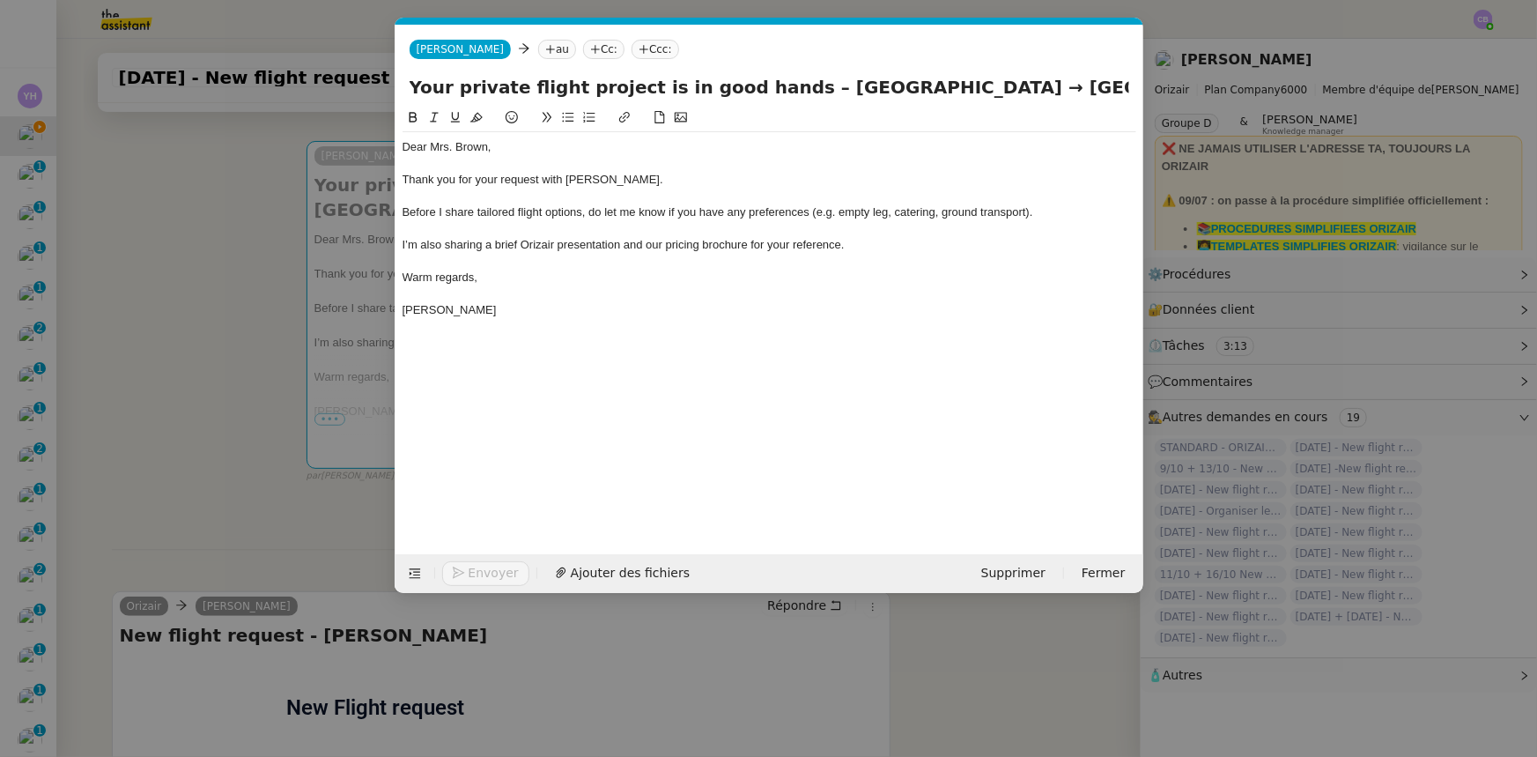
scroll to position [0, 114]
click at [538, 47] on nz-tag "au" at bounding box center [557, 49] width 38 height 19
paste input "[EMAIL_ADDRESS][DOMAIN_NAME]"
type input "[EMAIL_ADDRESS][DOMAIN_NAME]"
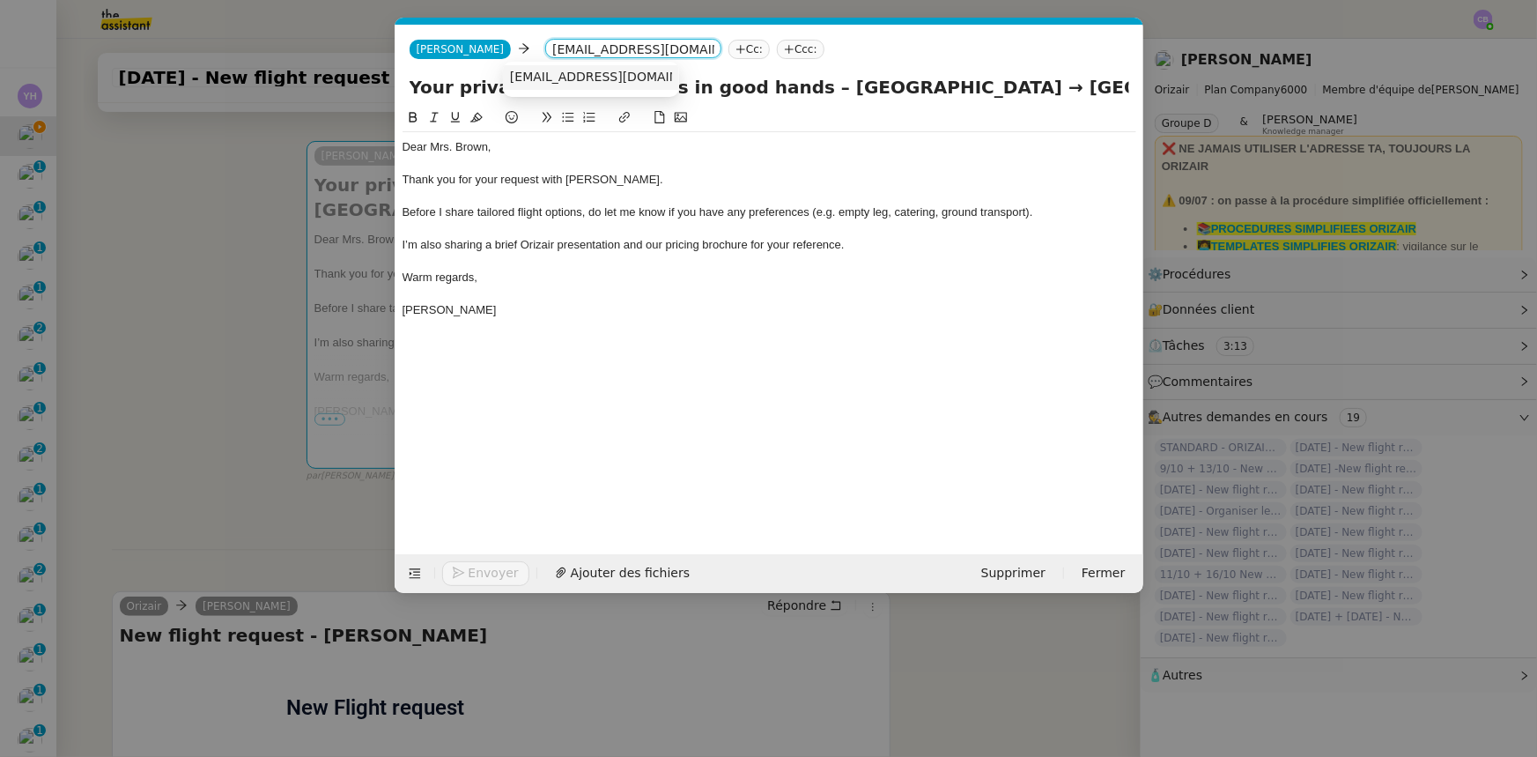
click at [543, 78] on span "[EMAIL_ADDRESS][DOMAIN_NAME]" at bounding box center [618, 77] width 216 height 14
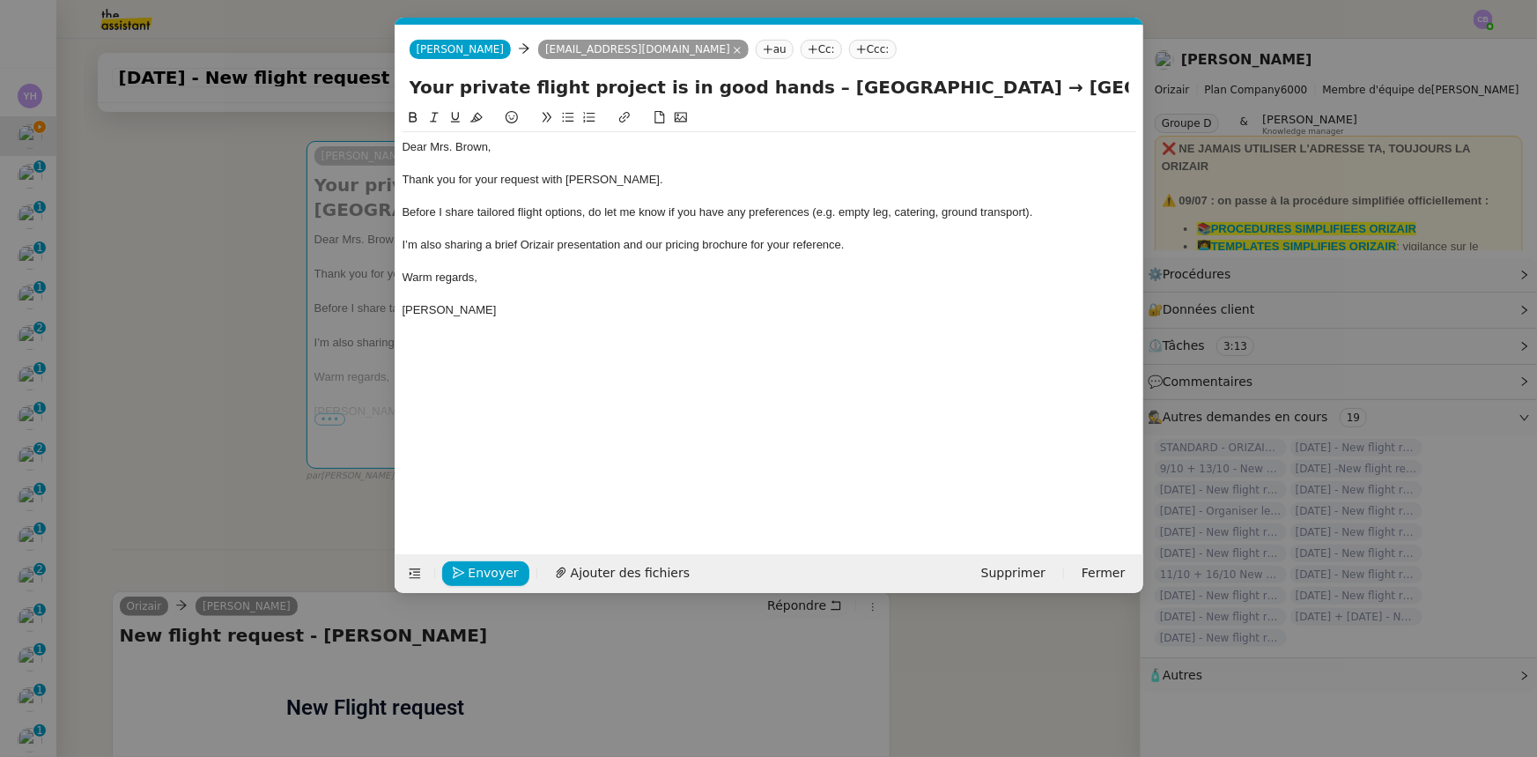
click at [849, 49] on nz-tag "Ccc:" at bounding box center [873, 49] width 48 height 19
type input "[PERSON_NAME]"
click at [794, 81] on span "[PERSON_NAME]" at bounding box center [904, 77] width 250 height 14
click at [790, 222] on div at bounding box center [770, 229] width 734 height 16
click at [211, 369] on nz-modal-container "orizair accuser Service ✈️Orizair - Accusé de réception de la demande (FR) - En…" at bounding box center [768, 378] width 1537 height 757
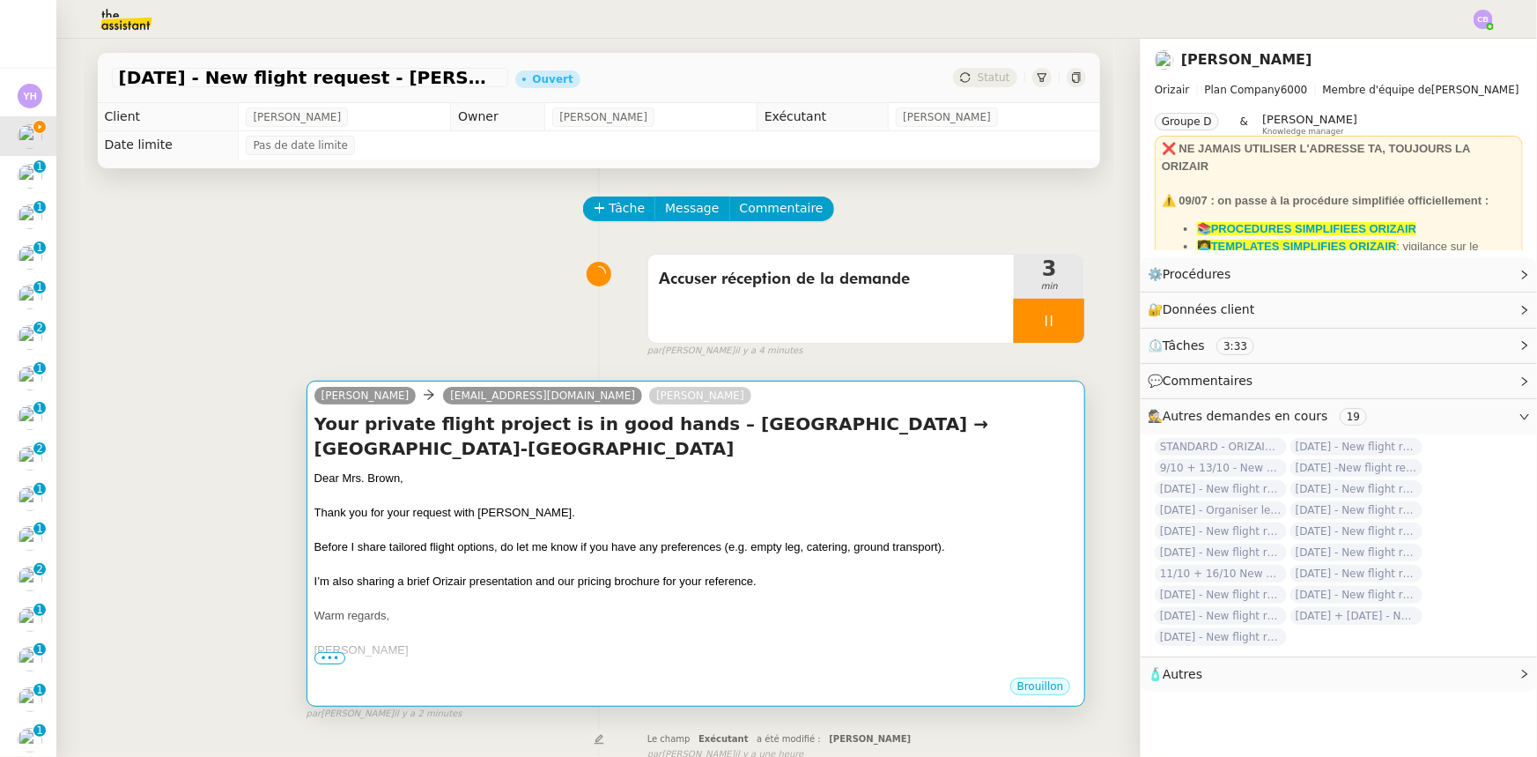
click at [728, 507] on div "Thank you for your request with [PERSON_NAME]." at bounding box center [696, 513] width 764 height 18
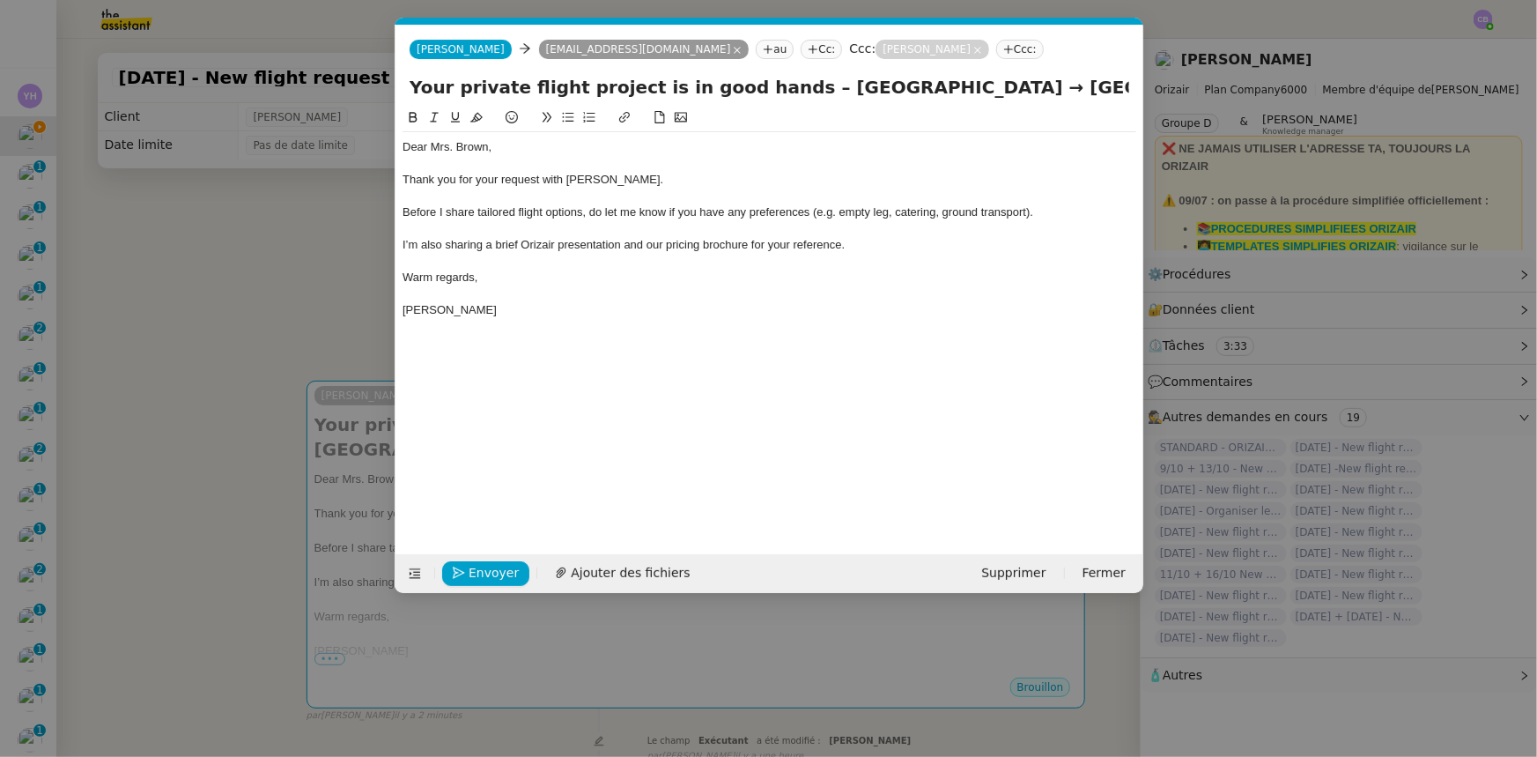
scroll to position [0, 114]
click at [634, 573] on span "Ajouter des fichiers" at bounding box center [630, 573] width 119 height 20
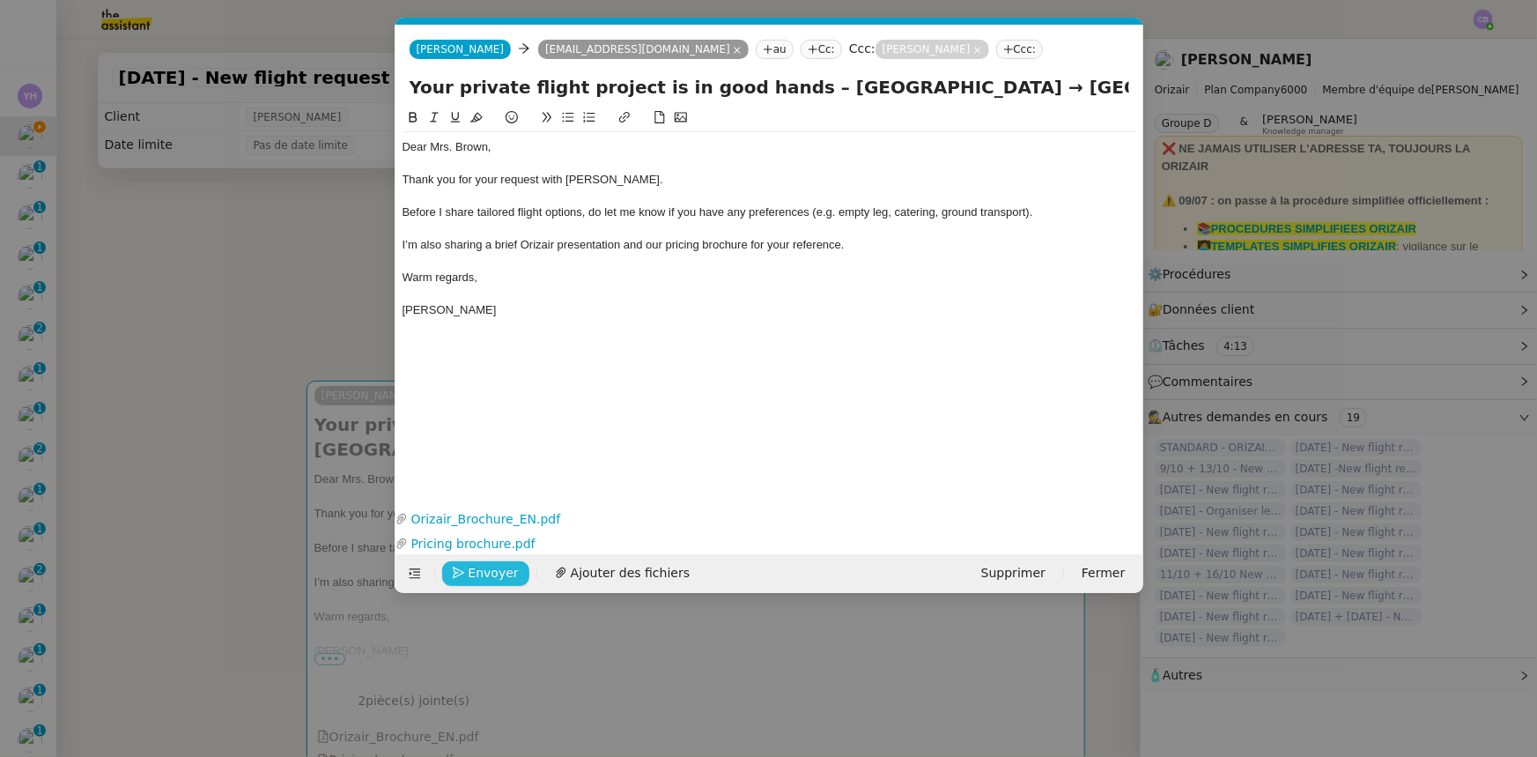
click at [496, 575] on span "Envoyer" at bounding box center [494, 573] width 50 height 20
click at [496, 570] on span "Confirmer l'envoi" at bounding box center [522, 573] width 106 height 20
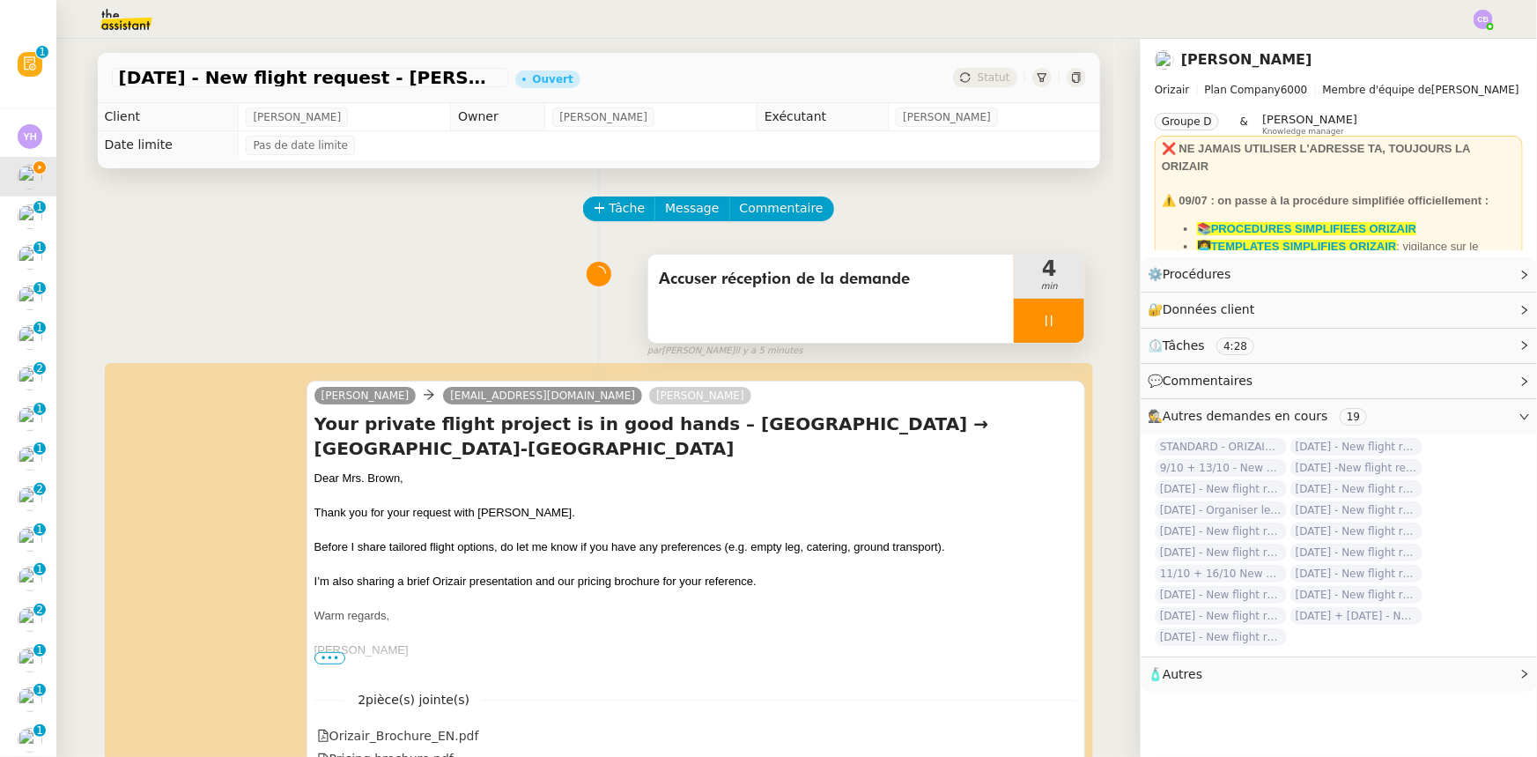
click at [1014, 311] on div at bounding box center [1049, 321] width 70 height 44
click at [1060, 328] on icon at bounding box center [1067, 321] width 14 height 14
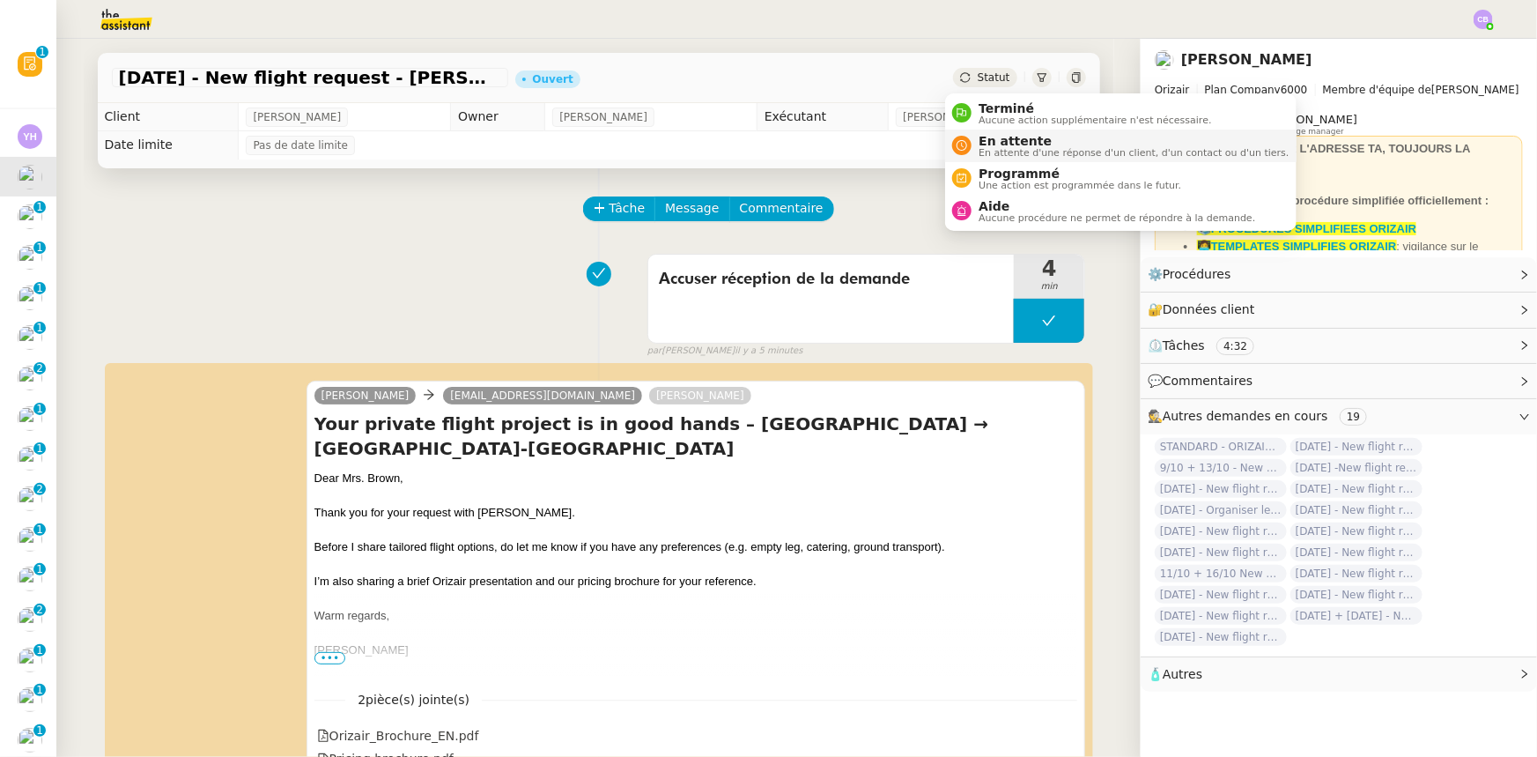
click at [1000, 148] on span "En attente d'une réponse d'un client, d'un contact ou d'un tiers." at bounding box center [1134, 153] width 310 height 10
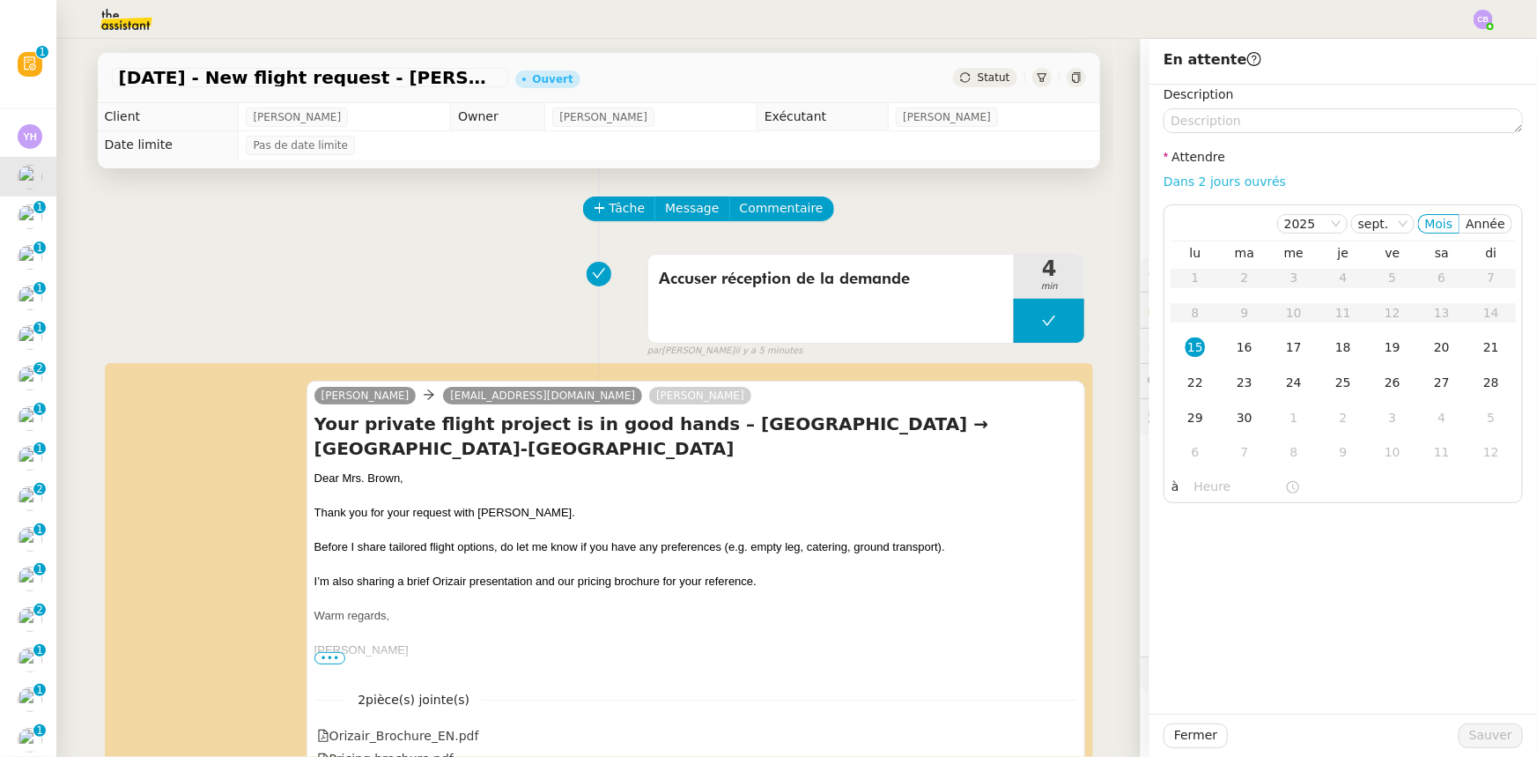
click at [1197, 184] on link "Dans 2 jours ouvrés" at bounding box center [1225, 181] width 122 height 14
type input "07:00"
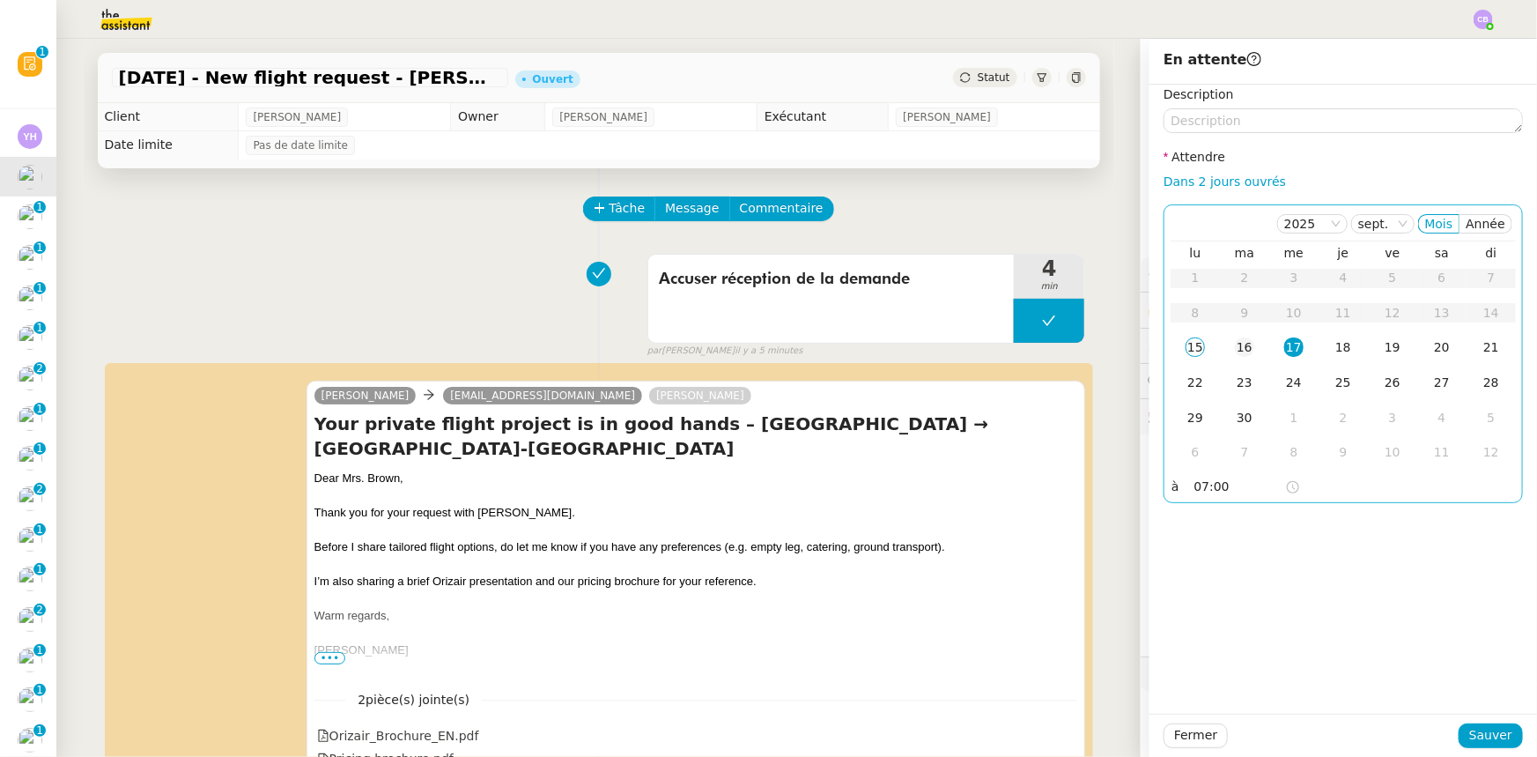
click at [1235, 351] on div "16" at bounding box center [1244, 346] width 19 height 19
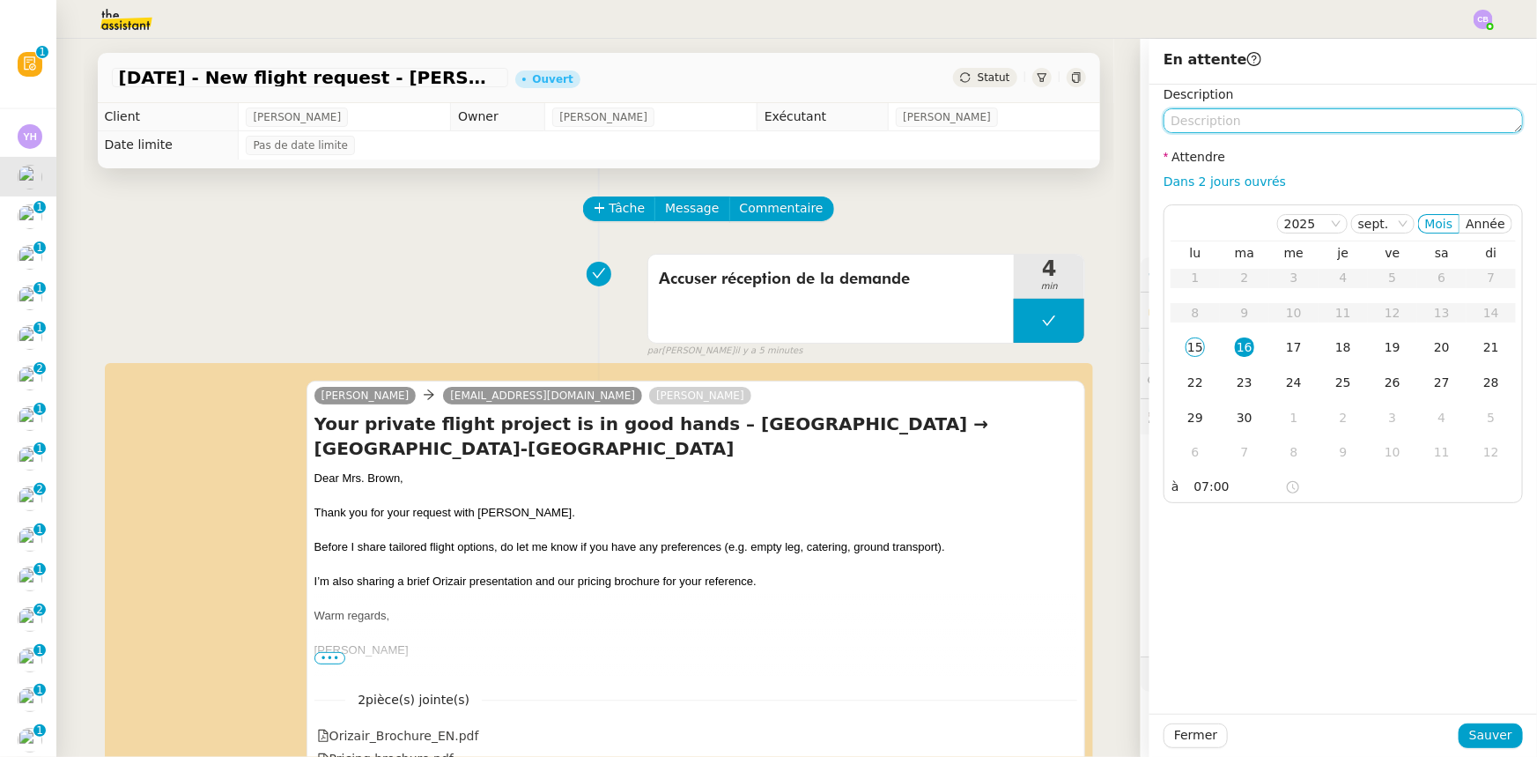
click at [1222, 122] on textarea at bounding box center [1343, 120] width 359 height 25
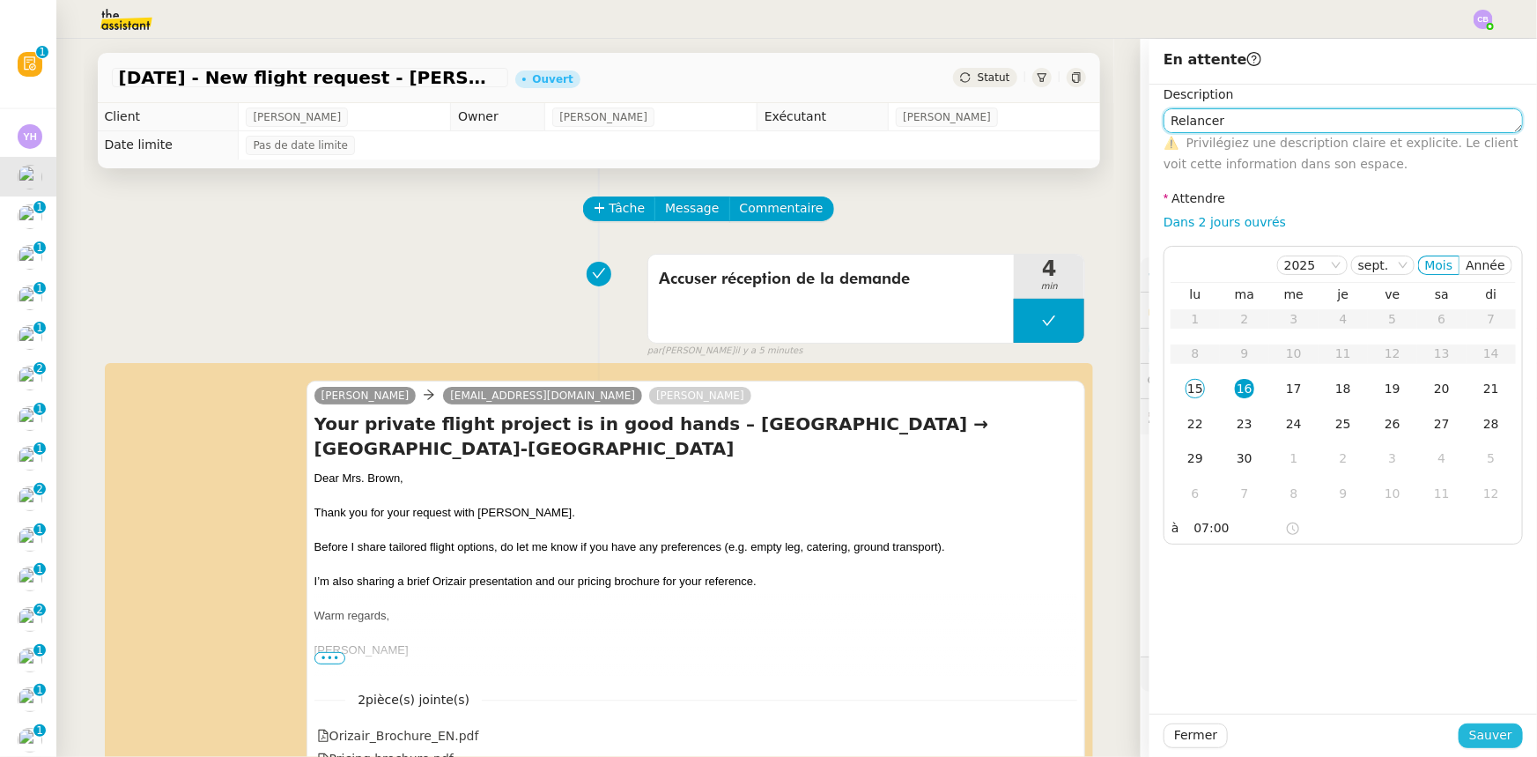
type textarea "Relancer"
click at [1475, 730] on span "Sauver" at bounding box center [1490, 735] width 43 height 20
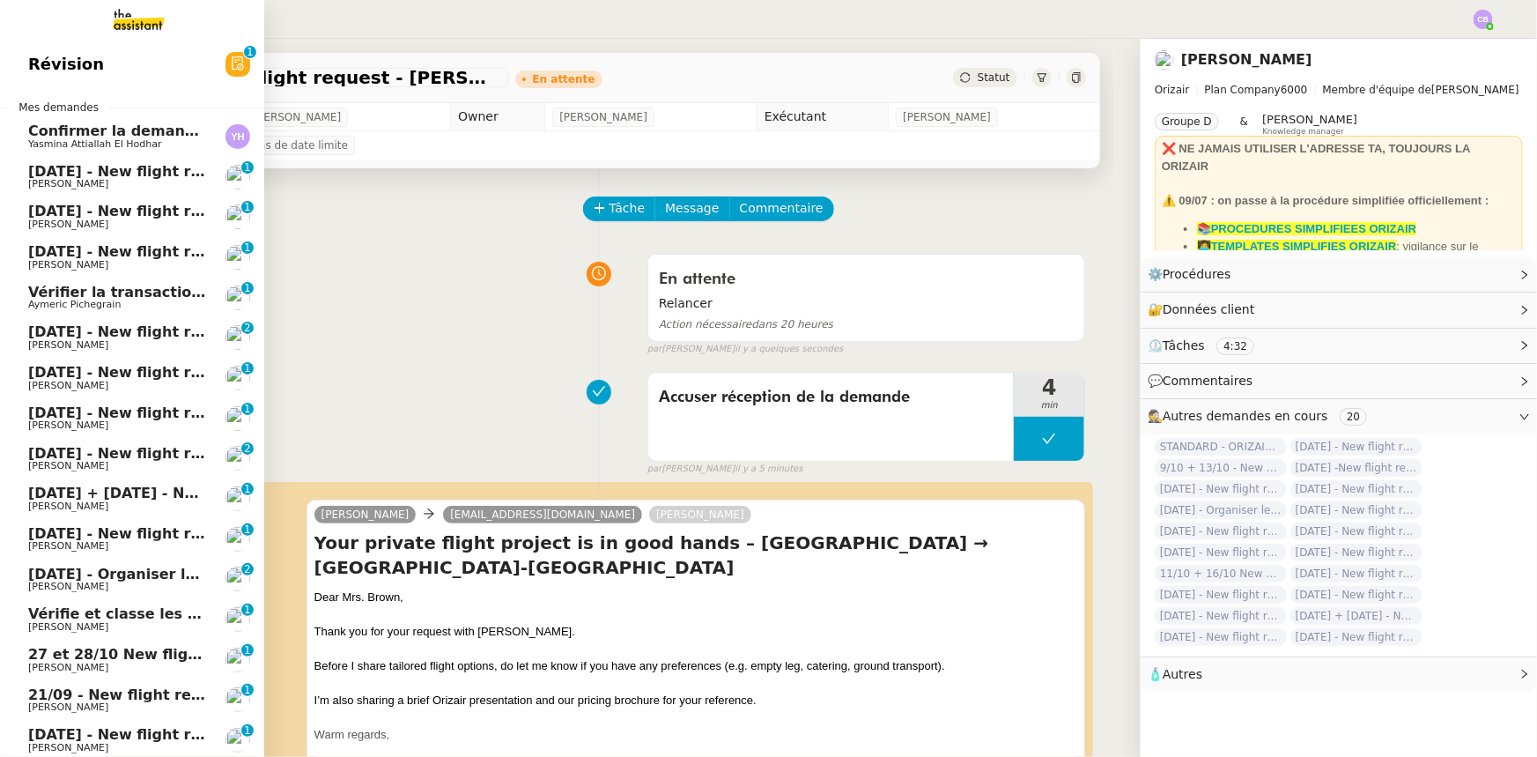
click at [100, 176] on span "[DATE] - New flight request - [PERSON_NAME]" at bounding box center [210, 171] width 364 height 17
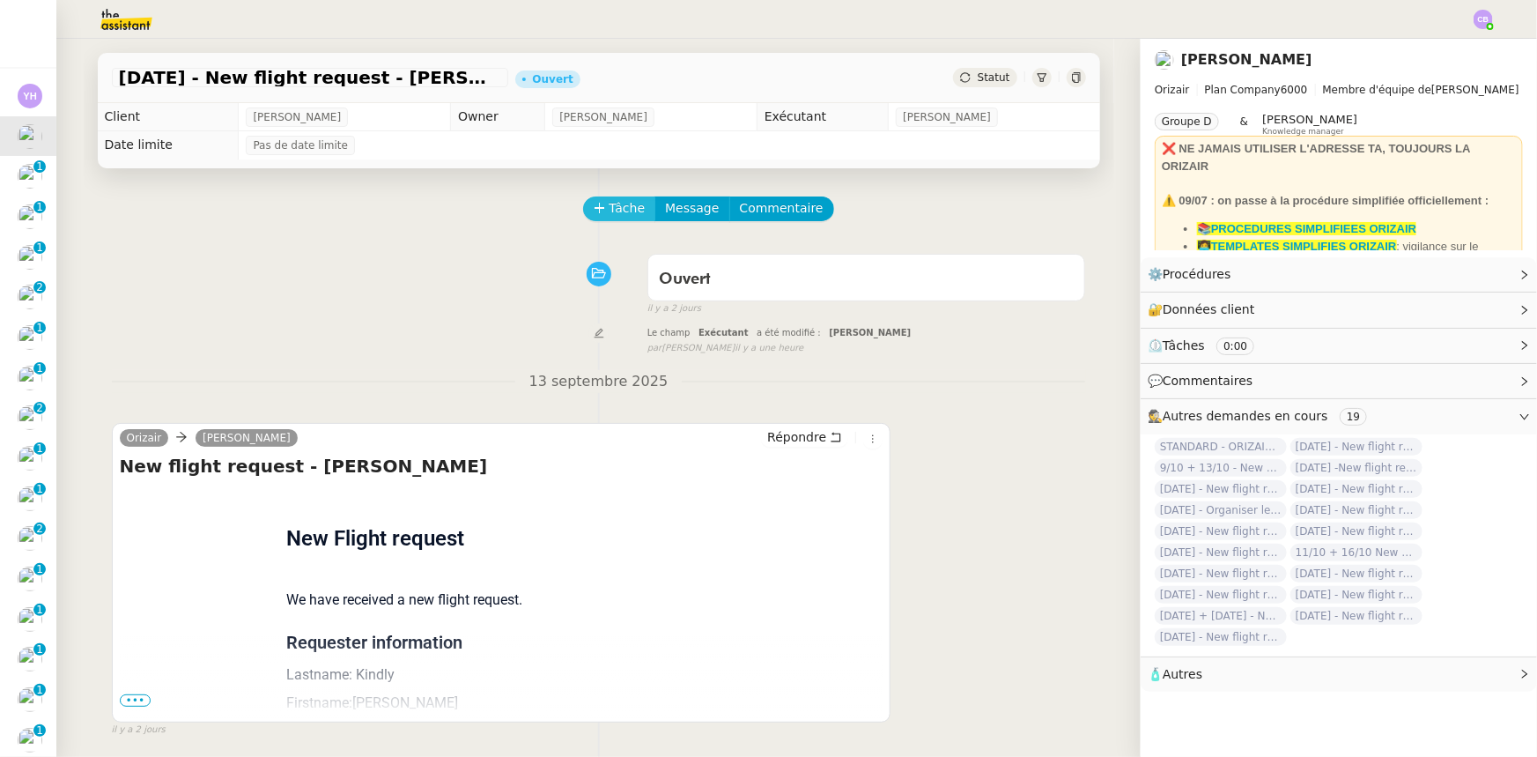
click at [610, 212] on span "Tâche" at bounding box center [628, 208] width 36 height 20
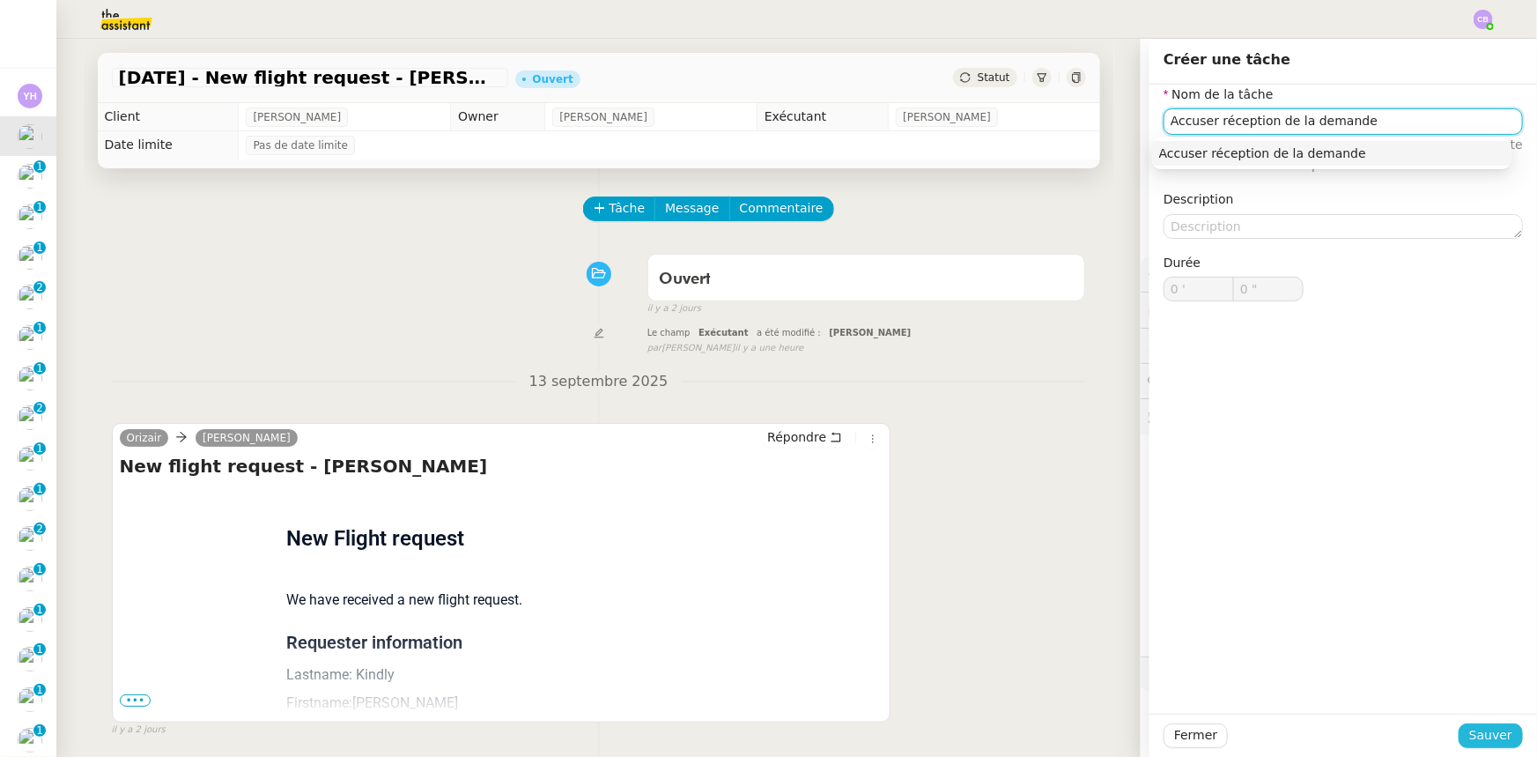
type input "Accuser réception de la demande"
click at [1482, 734] on span "Sauver" at bounding box center [1490, 735] width 43 height 20
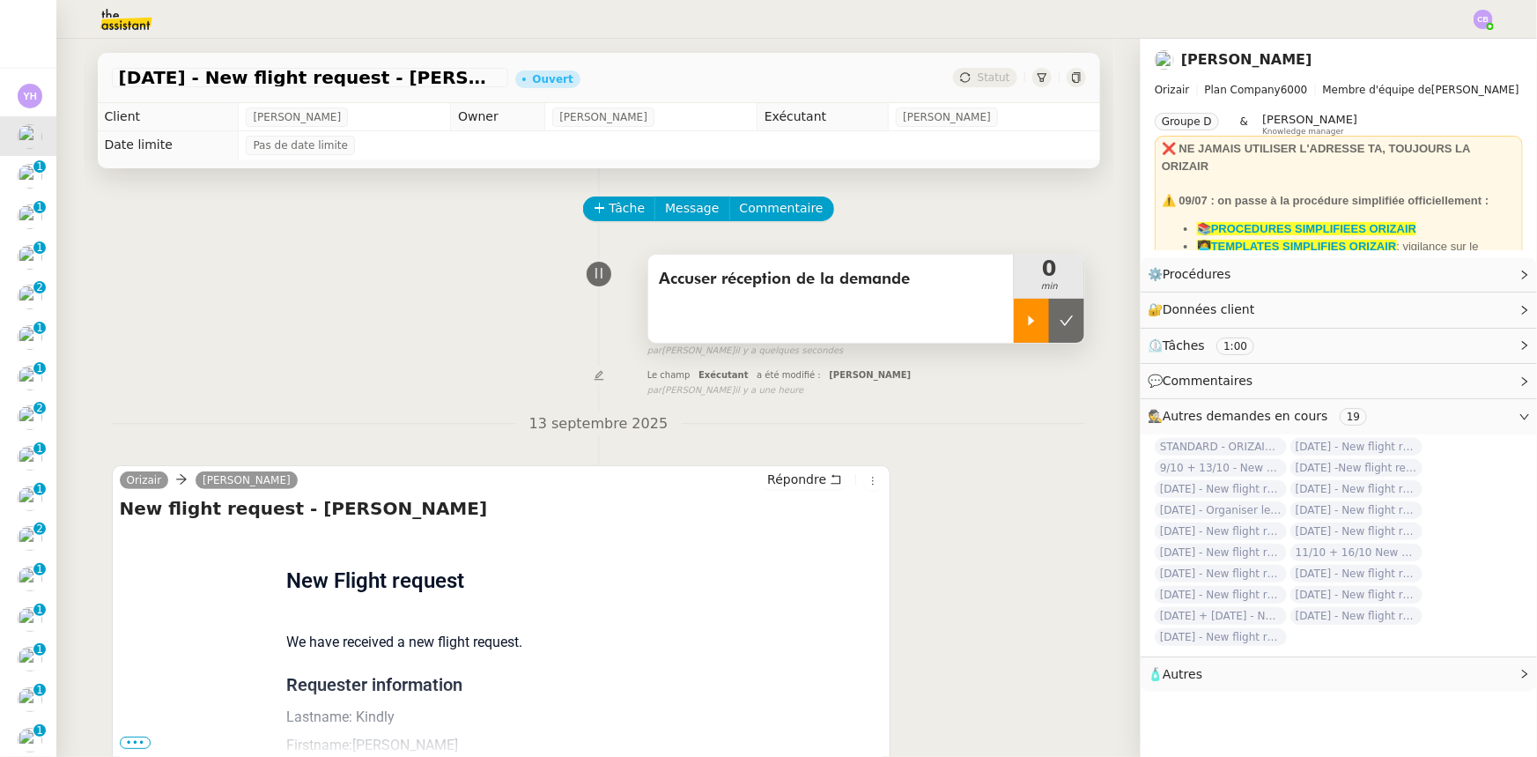
click at [1014, 332] on div at bounding box center [1031, 321] width 35 height 44
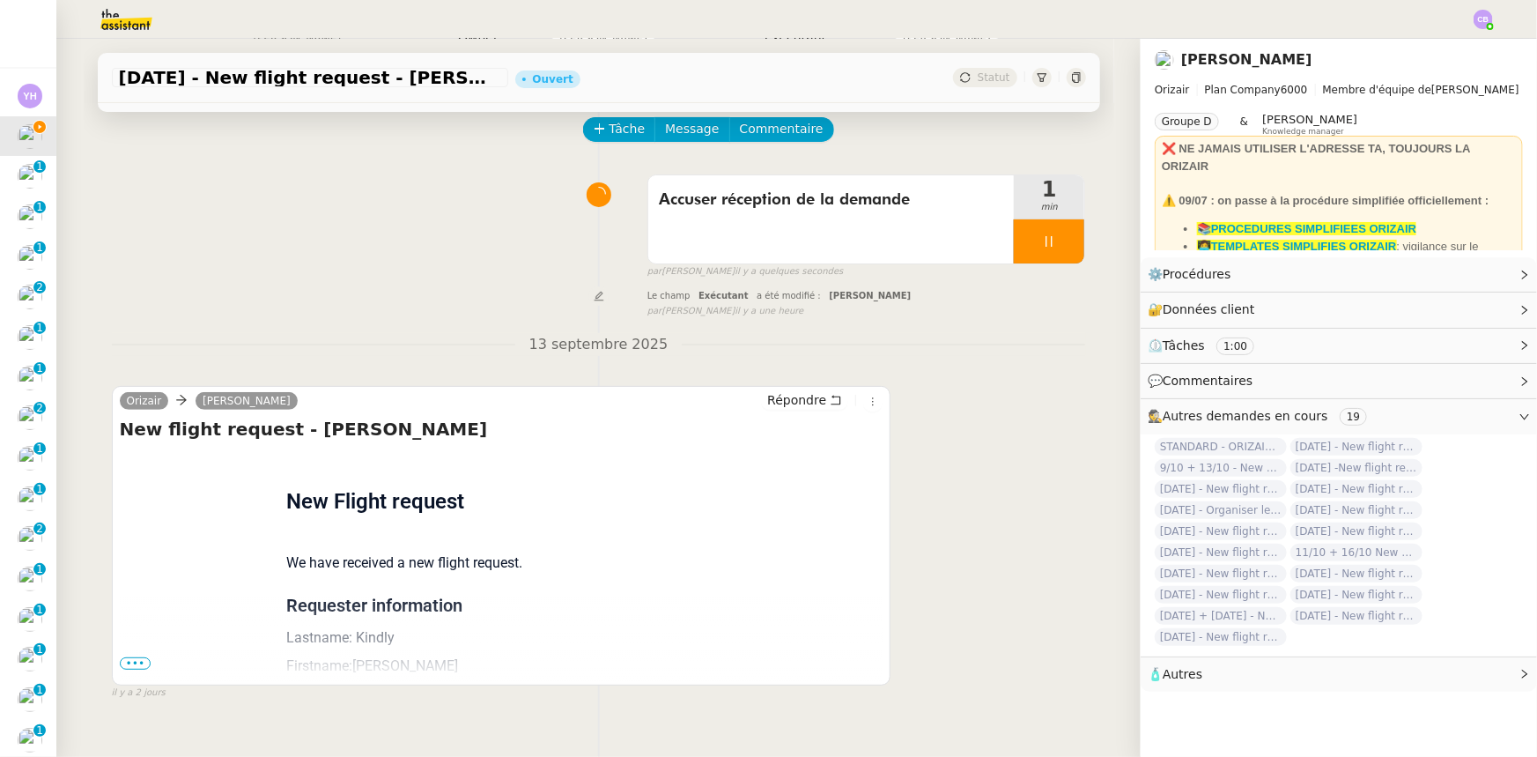
drag, startPoint x: 138, startPoint y: 667, endPoint x: 152, endPoint y: 648, distance: 23.3
click at [138, 667] on span "•••" at bounding box center [136, 663] width 32 height 12
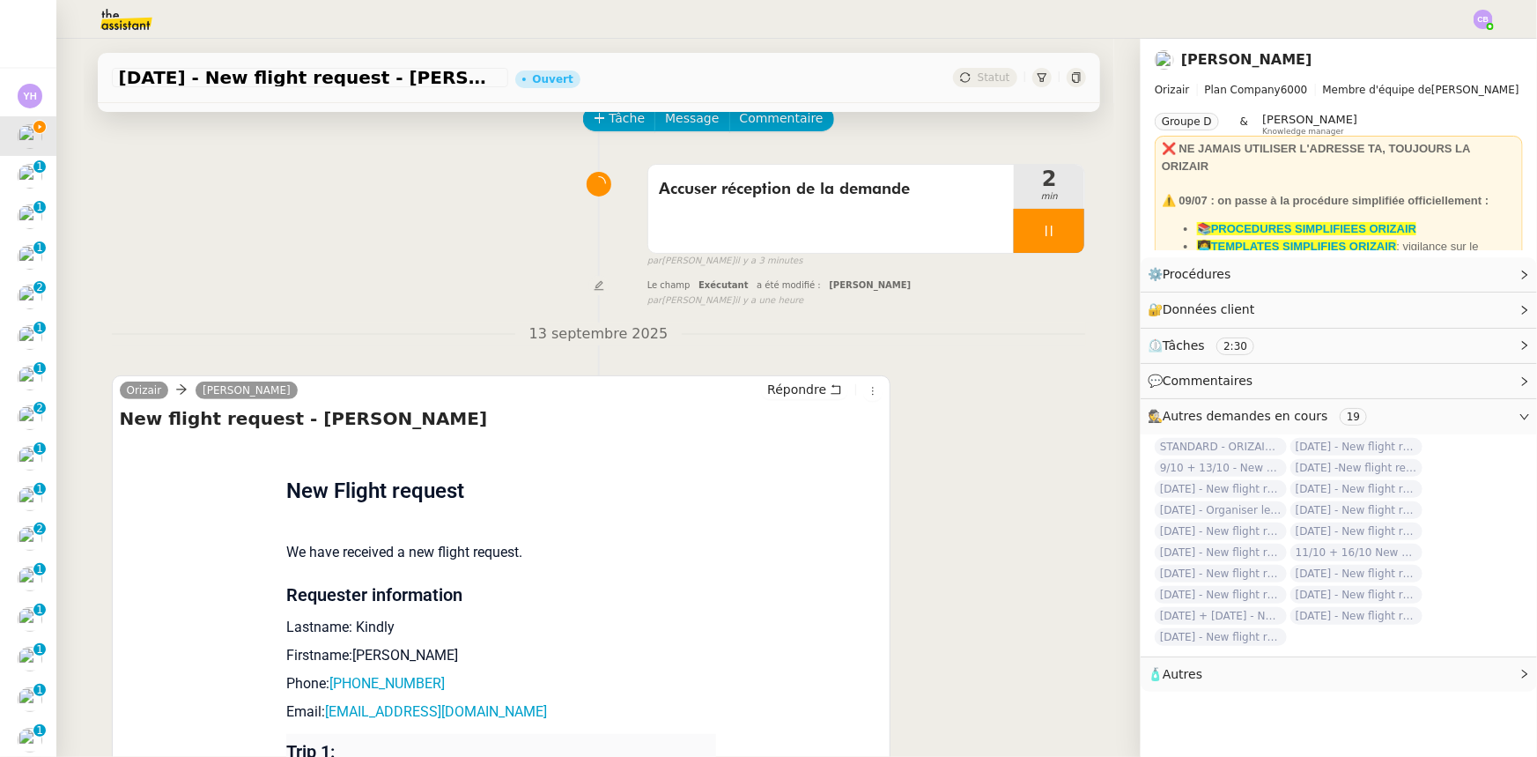
scroll to position [0, 0]
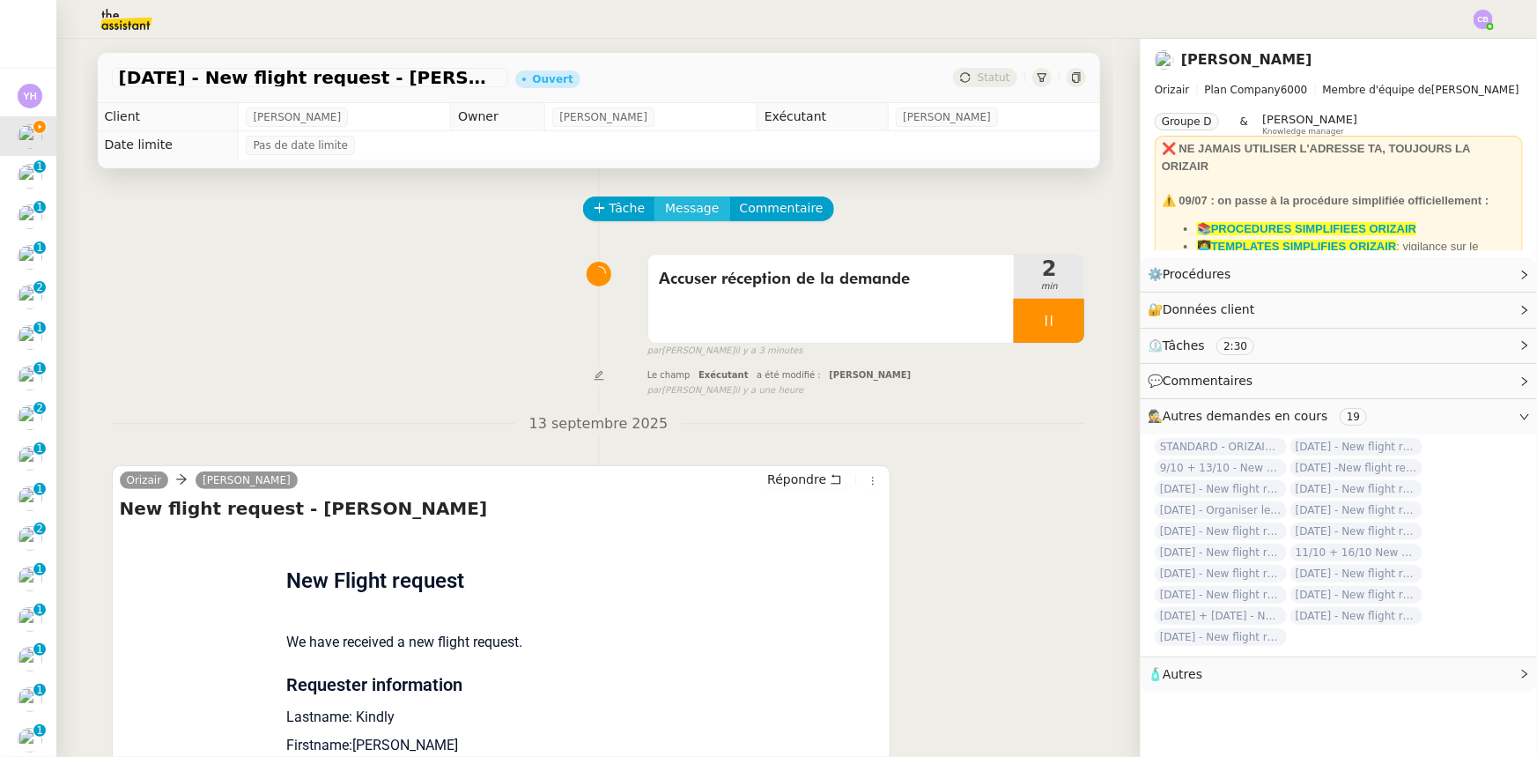
click at [683, 205] on span "Message" at bounding box center [692, 208] width 54 height 20
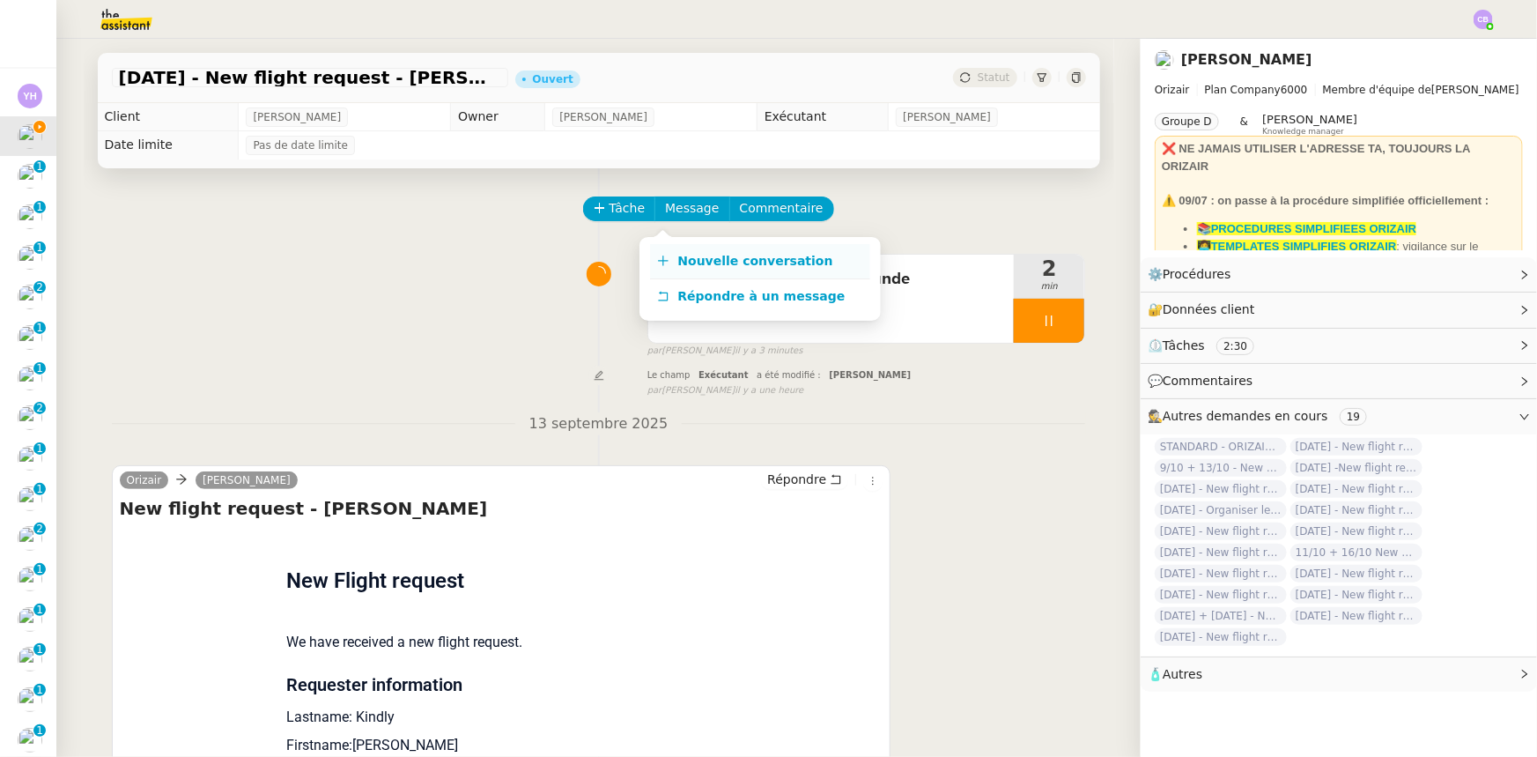
click at [722, 264] on span "Nouvelle conversation" at bounding box center [755, 261] width 155 height 14
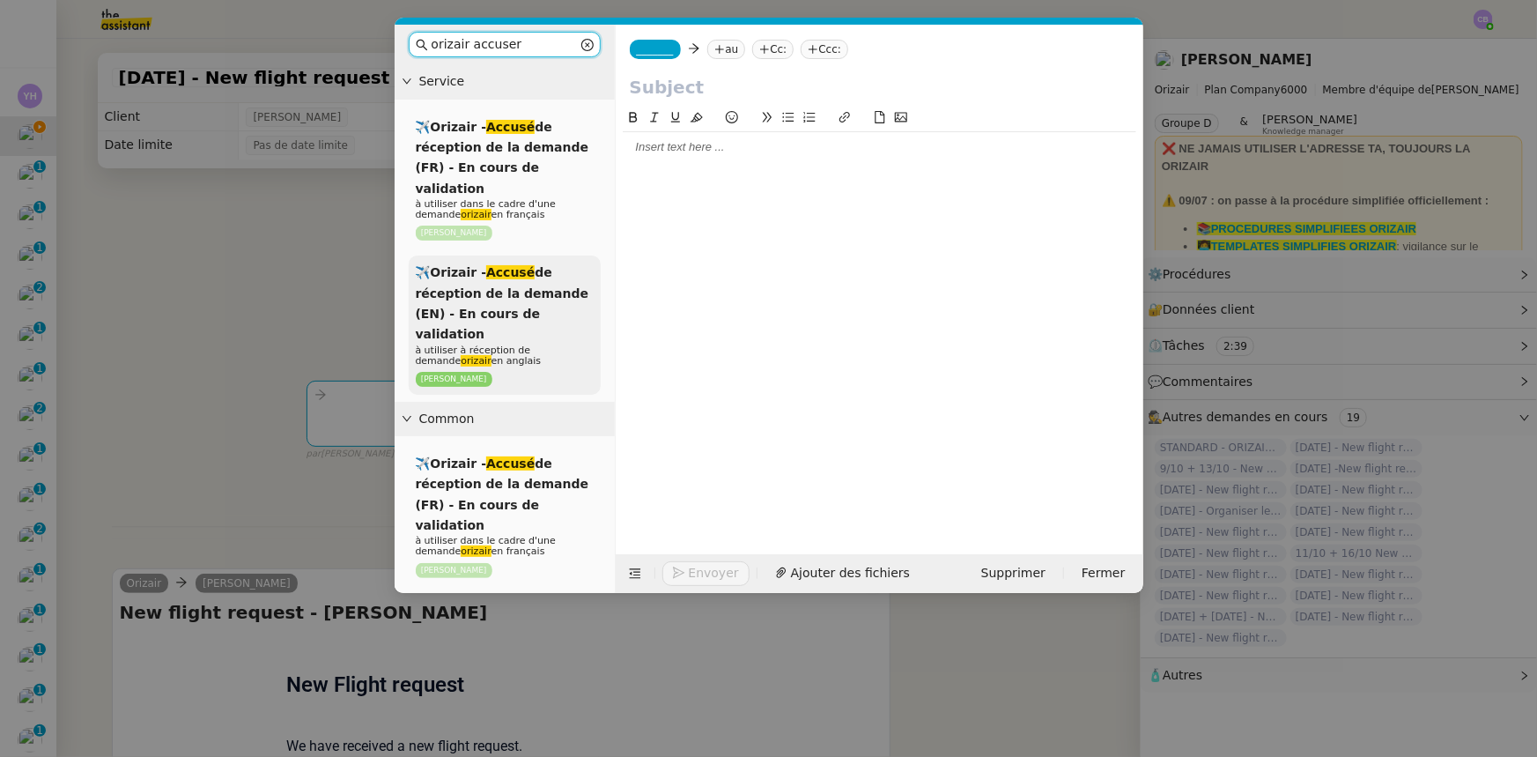
type input "orizair accuser"
click at [510, 274] on span "✈️Orizair - Accusé de réception de la demande (EN) - En cours de validation" at bounding box center [503, 303] width 174 height 76
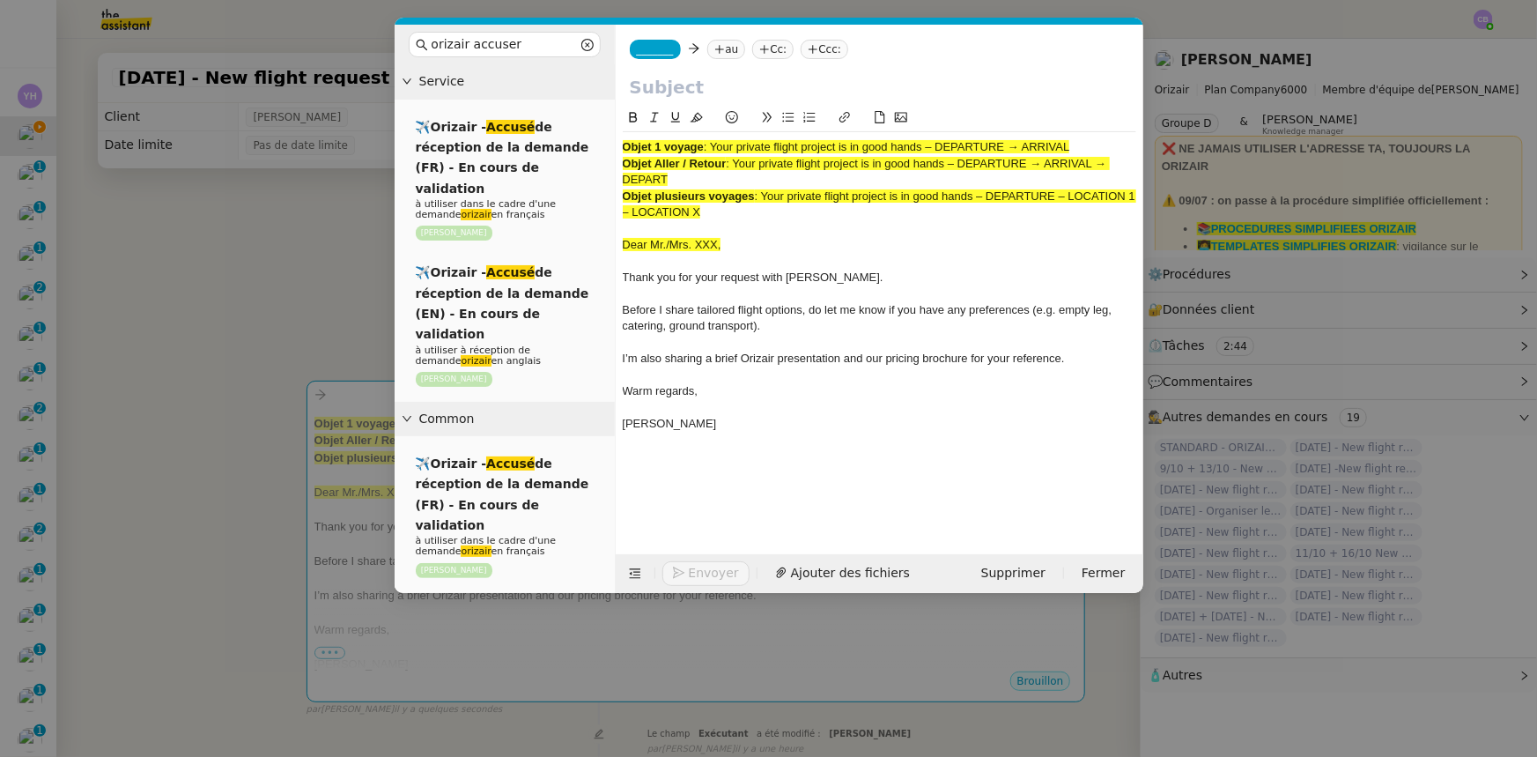
drag, startPoint x: 1079, startPoint y: 150, endPoint x: 715, endPoint y: 141, distance: 363.9
click at [715, 141] on div "Objet 1 voyage : Your private flight project is in good hands – DEPARTURE → ARR…" at bounding box center [880, 147] width 514 height 16
click at [687, 88] on input "text" at bounding box center [879, 87] width 499 height 26
paste input "Your private flight project is in good hands – DEPARTURE → ARRIVAL"
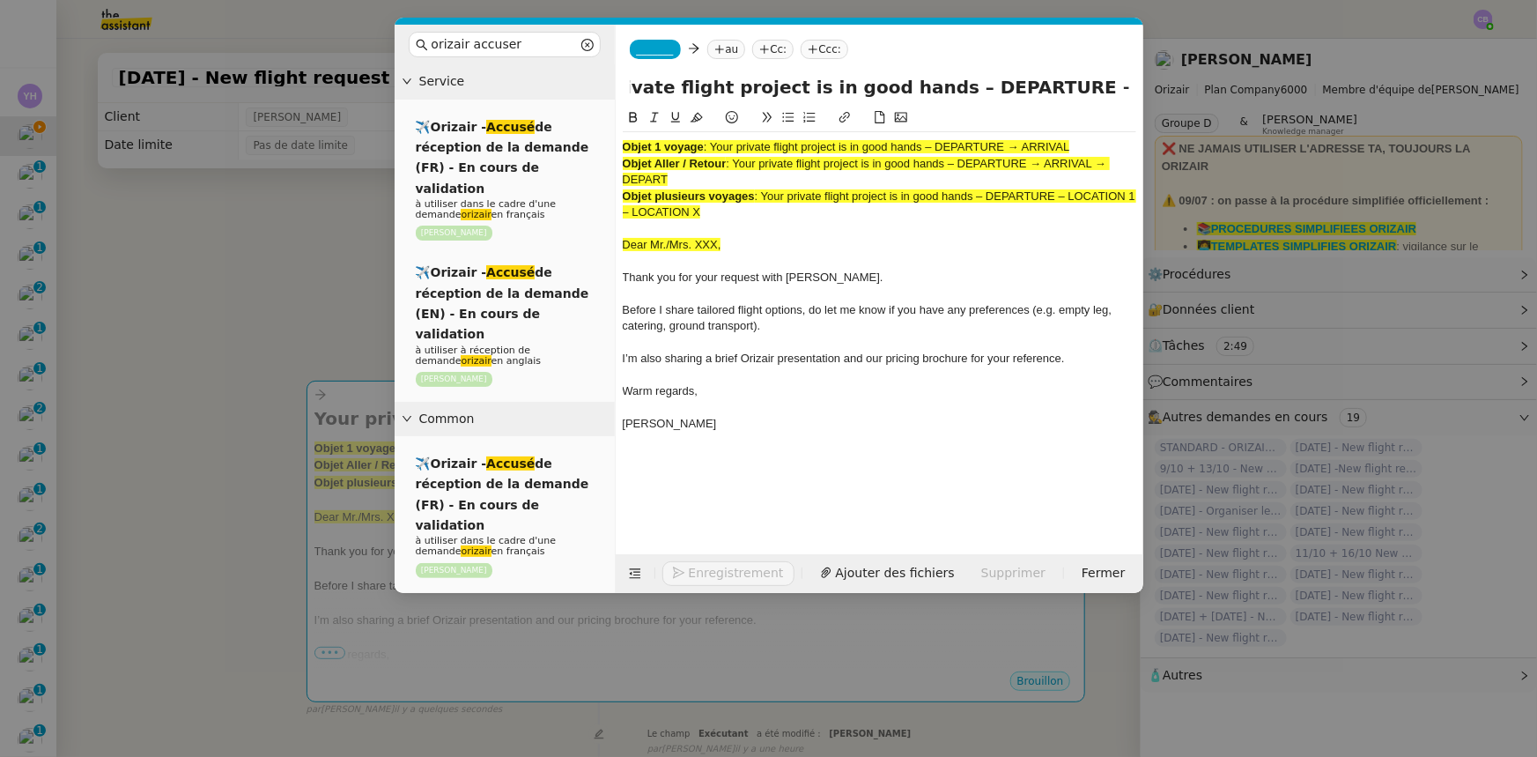
type input "Your private flight project is in good hands – DEPARTURE → ARRIVAL"
drag, startPoint x: 721, startPoint y: 216, endPoint x: 623, endPoint y: 146, distance: 120.7
click at [623, 146] on div "Objet 1 voyage : Your private flight project is in good hands – DEPARTURE → ARR…" at bounding box center [880, 293] width 514 height 323
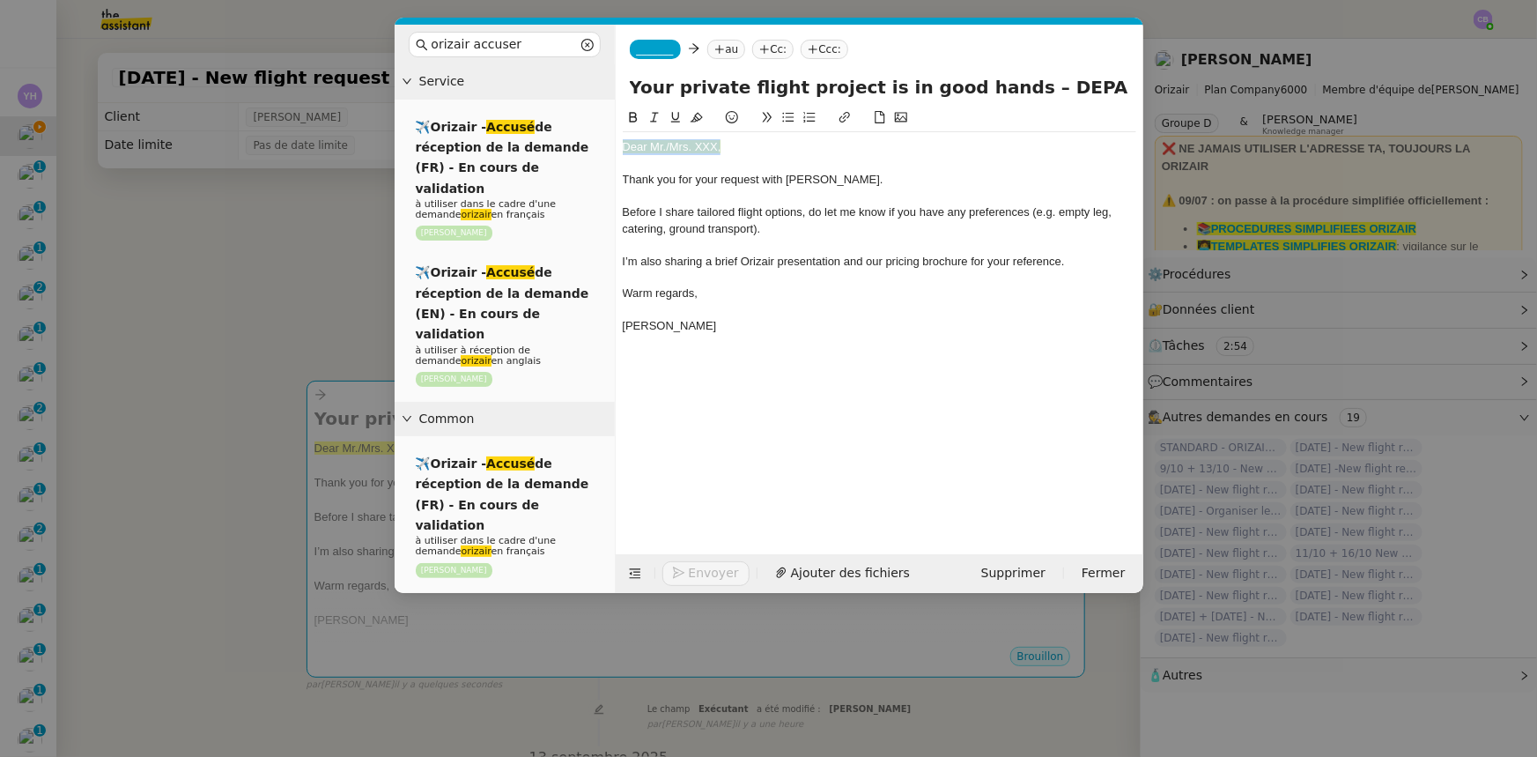
drag, startPoint x: 721, startPoint y: 148, endPoint x: 624, endPoint y: 147, distance: 96.9
click at [624, 147] on div "Dear Mr./Mrs. XXX," at bounding box center [880, 147] width 514 height 16
click at [697, 117] on icon at bounding box center [697, 117] width 12 height 12
click at [717, 143] on div "Dear Mr./Mrs. XXX," at bounding box center [880, 147] width 514 height 16
drag, startPoint x: 1102, startPoint y: 88, endPoint x: 1009, endPoint y: 93, distance: 93.5
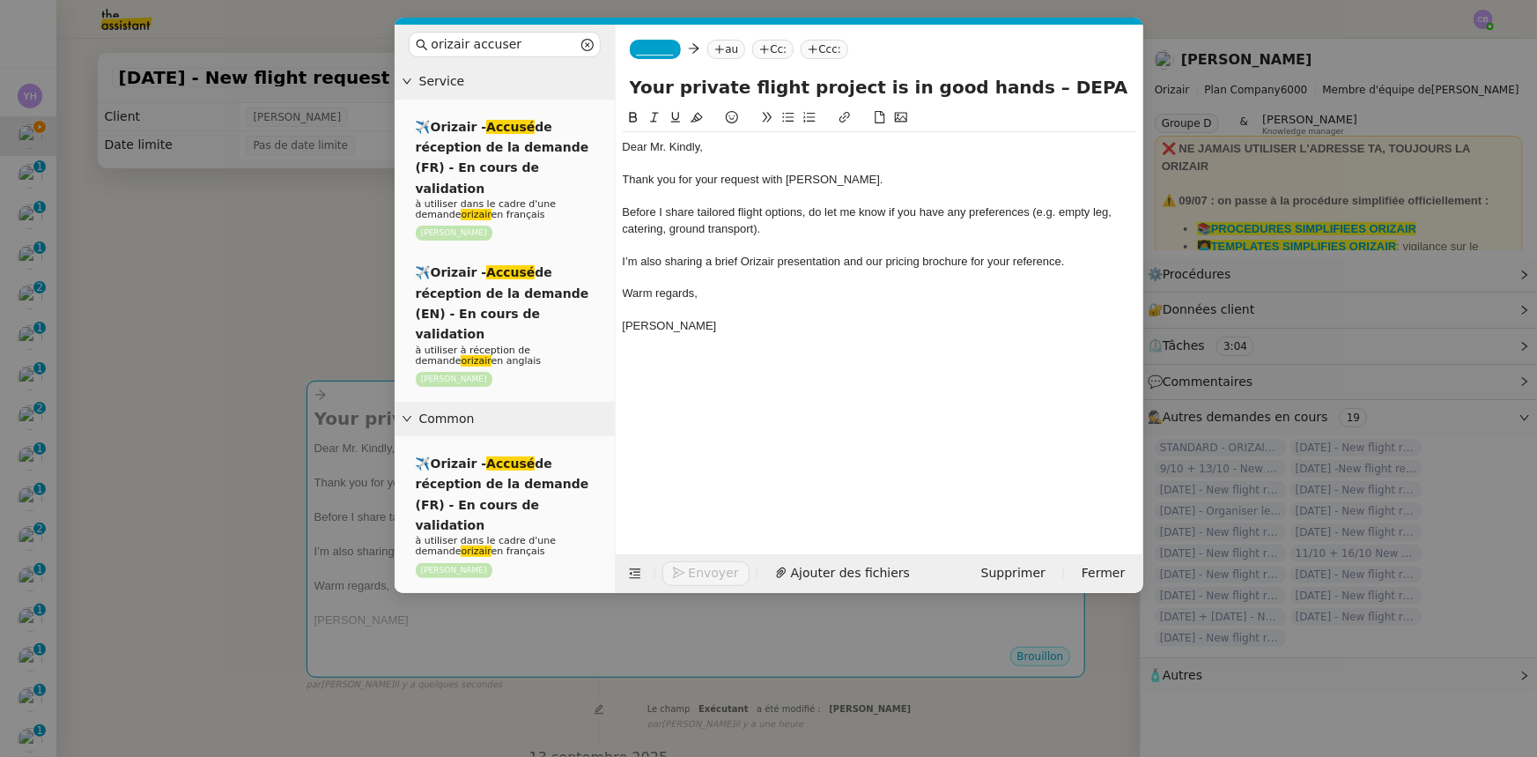
click at [1009, 93] on input "Your private flight project is in good hands – DEPARTURE → ARRIVAL" at bounding box center [879, 87] width 499 height 26
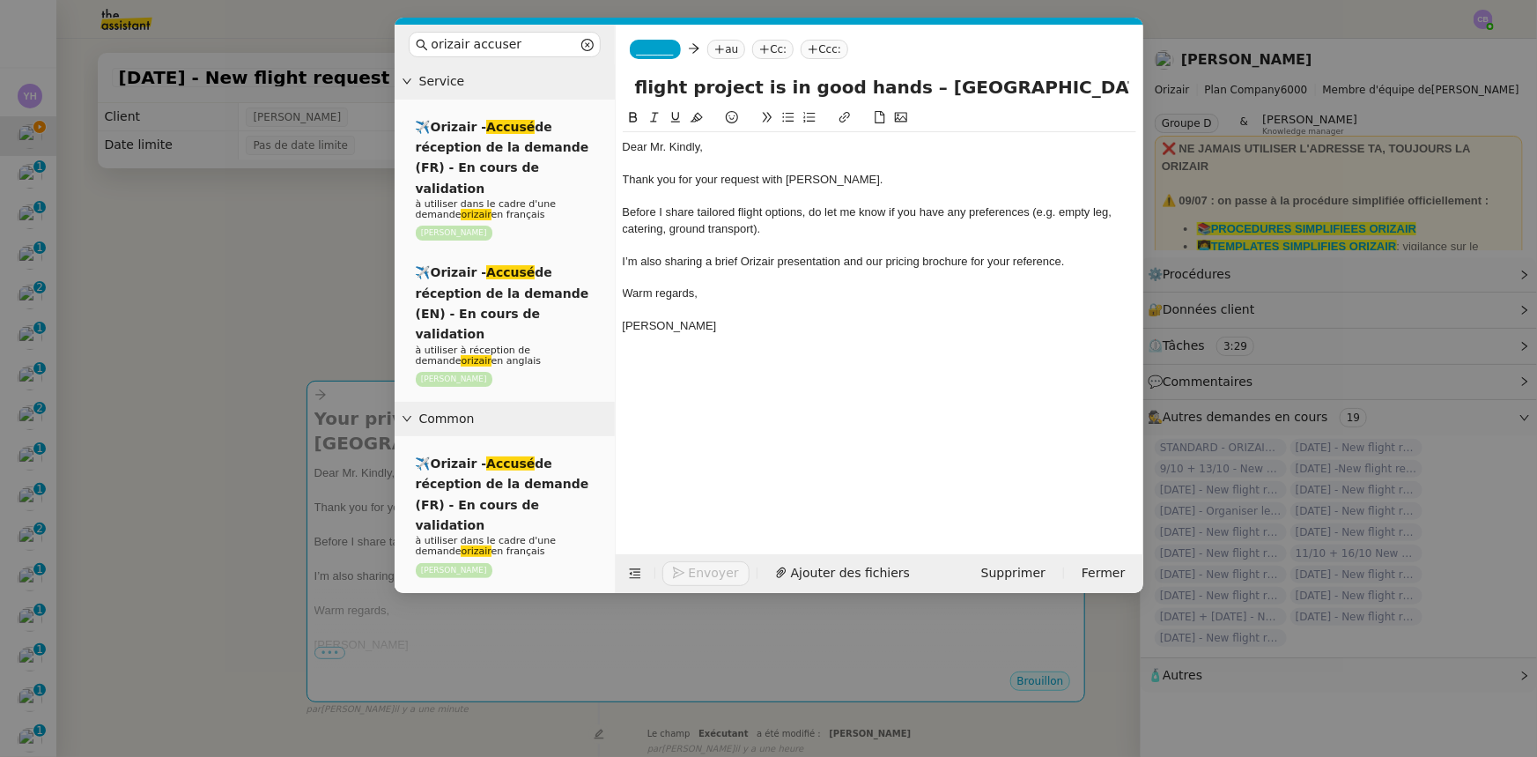
type input "Your private flight project is in good hands – [GEOGRAPHIC_DATA] → [GEOGRAPHIC_…"
click at [290, 296] on nz-modal-container "orizair accuser Service ✈️Orizair - Accusé de réception de la demande (FR) - En…" at bounding box center [768, 378] width 1537 height 757
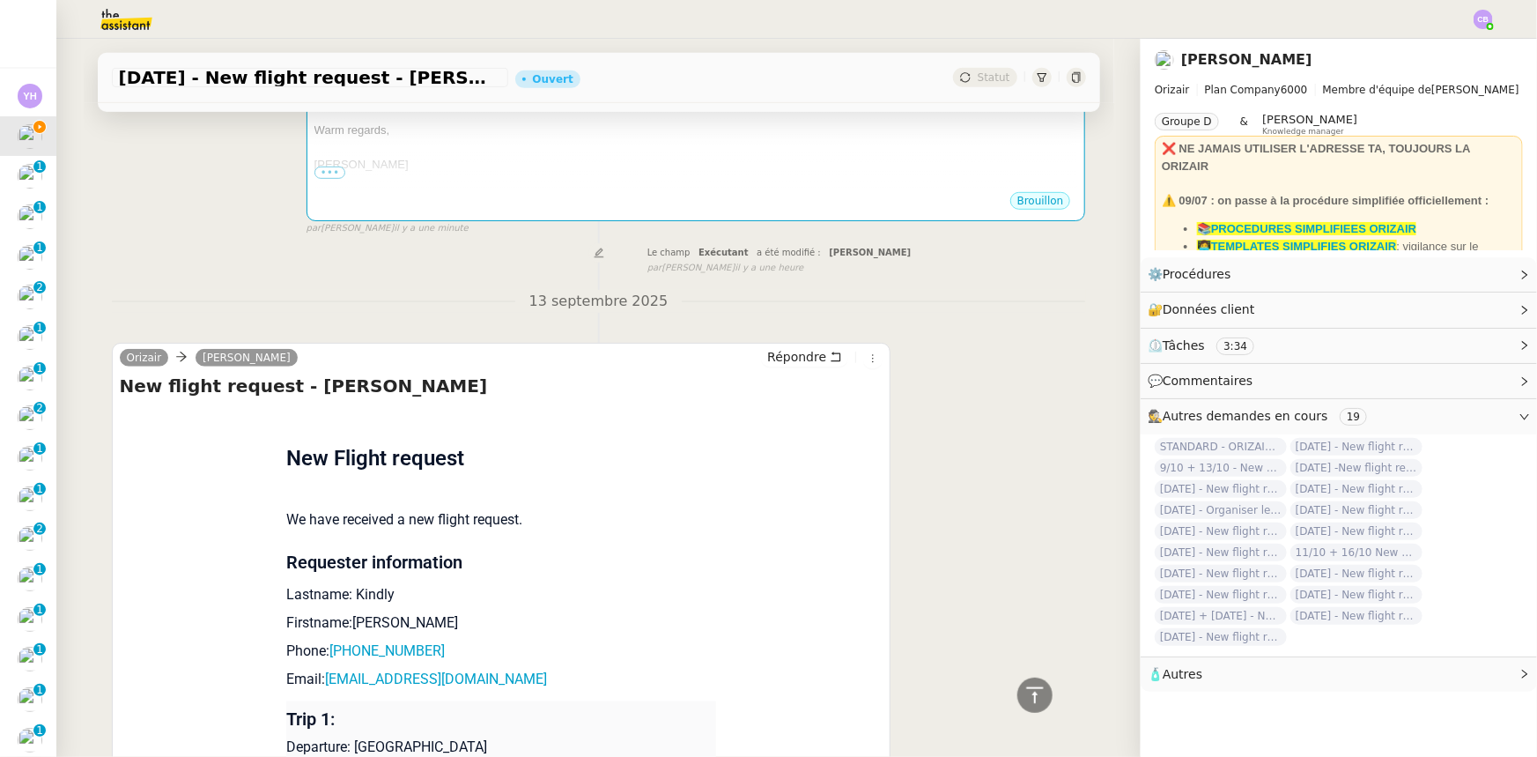
scroll to position [799, 0]
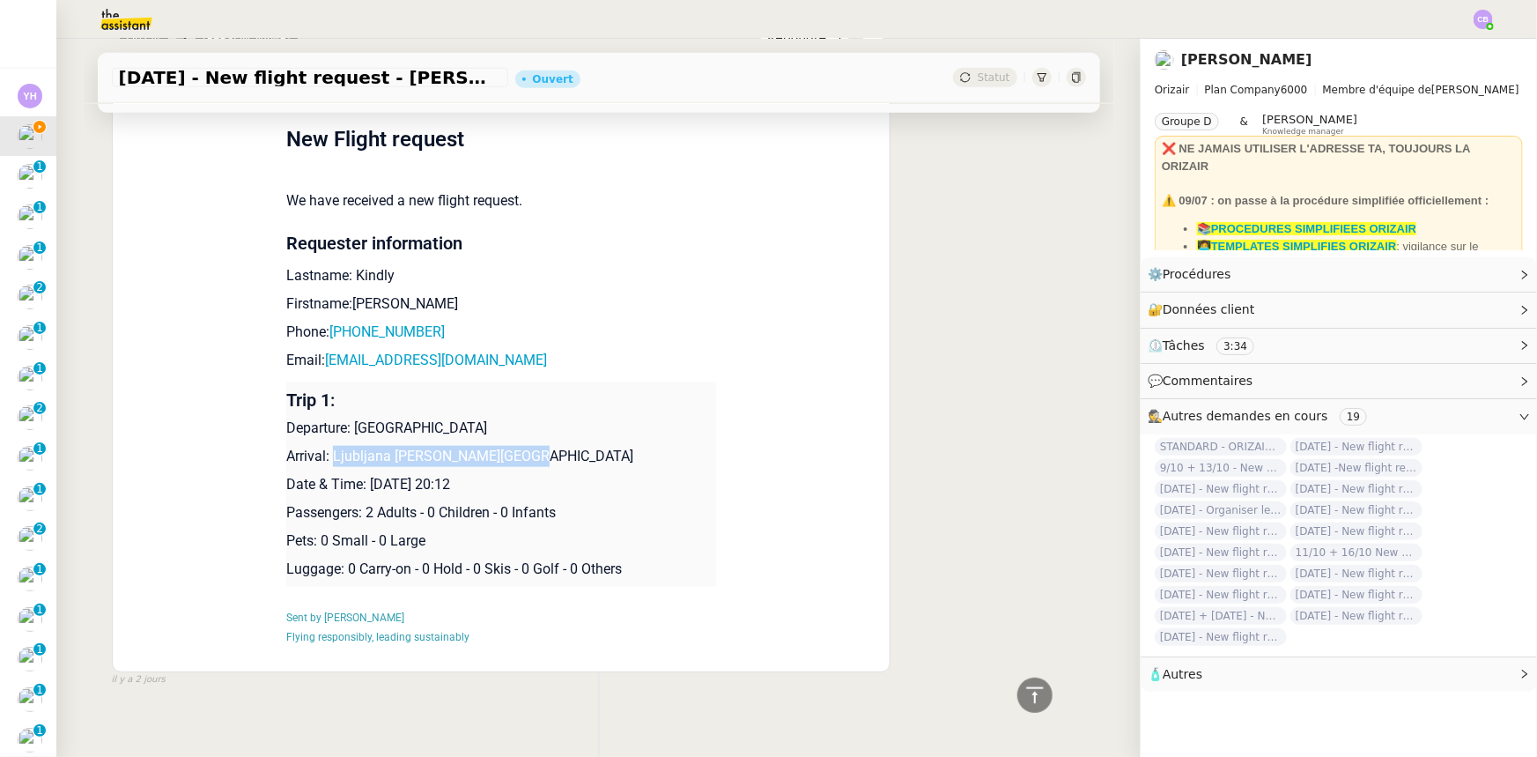
drag, startPoint x: 502, startPoint y: 434, endPoint x: 326, endPoint y: 433, distance: 176.2
click at [326, 446] on p "Arrival: Ljubljana [PERSON_NAME][GEOGRAPHIC_DATA]" at bounding box center [501, 456] width 430 height 21
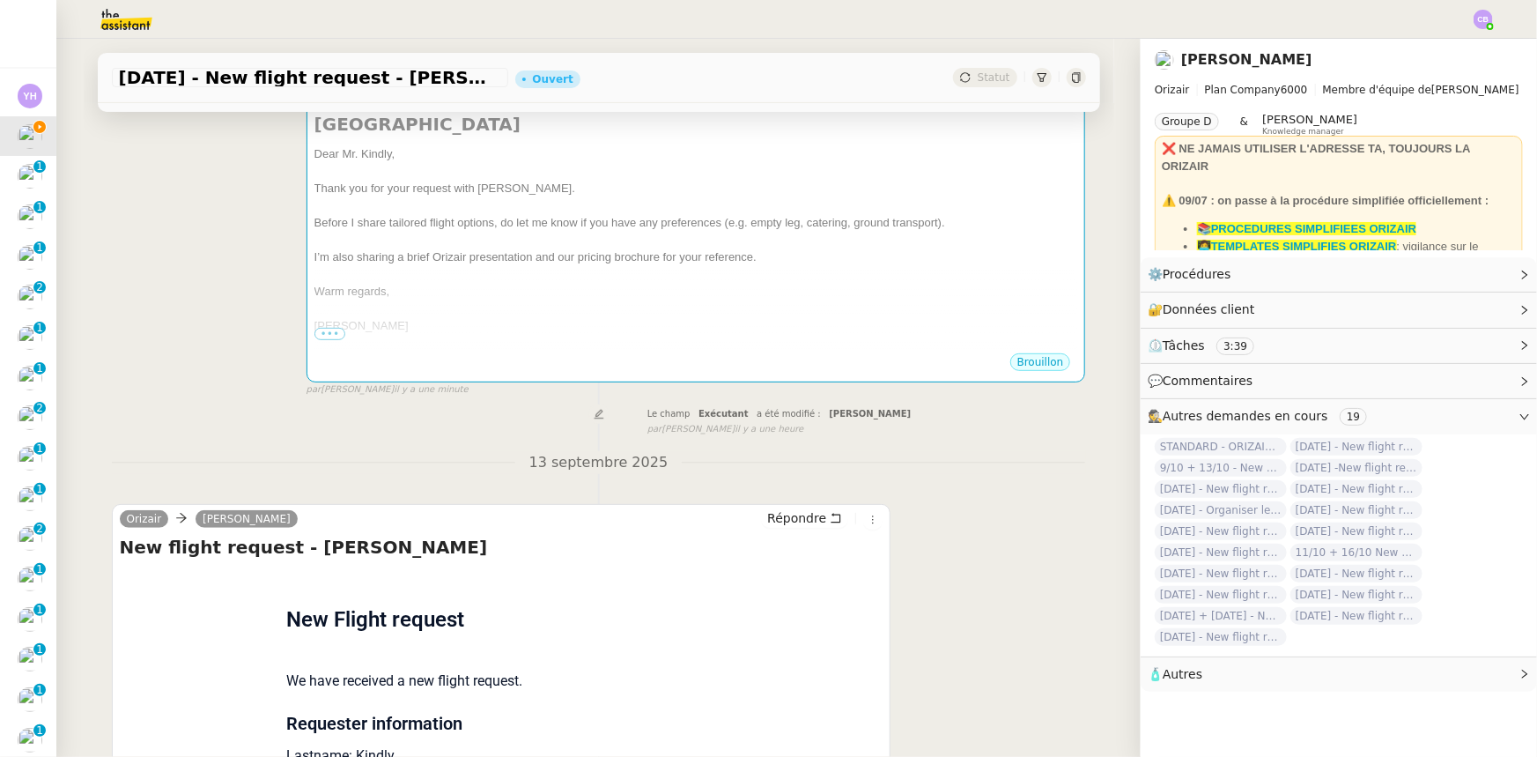
scroll to position [318, 0]
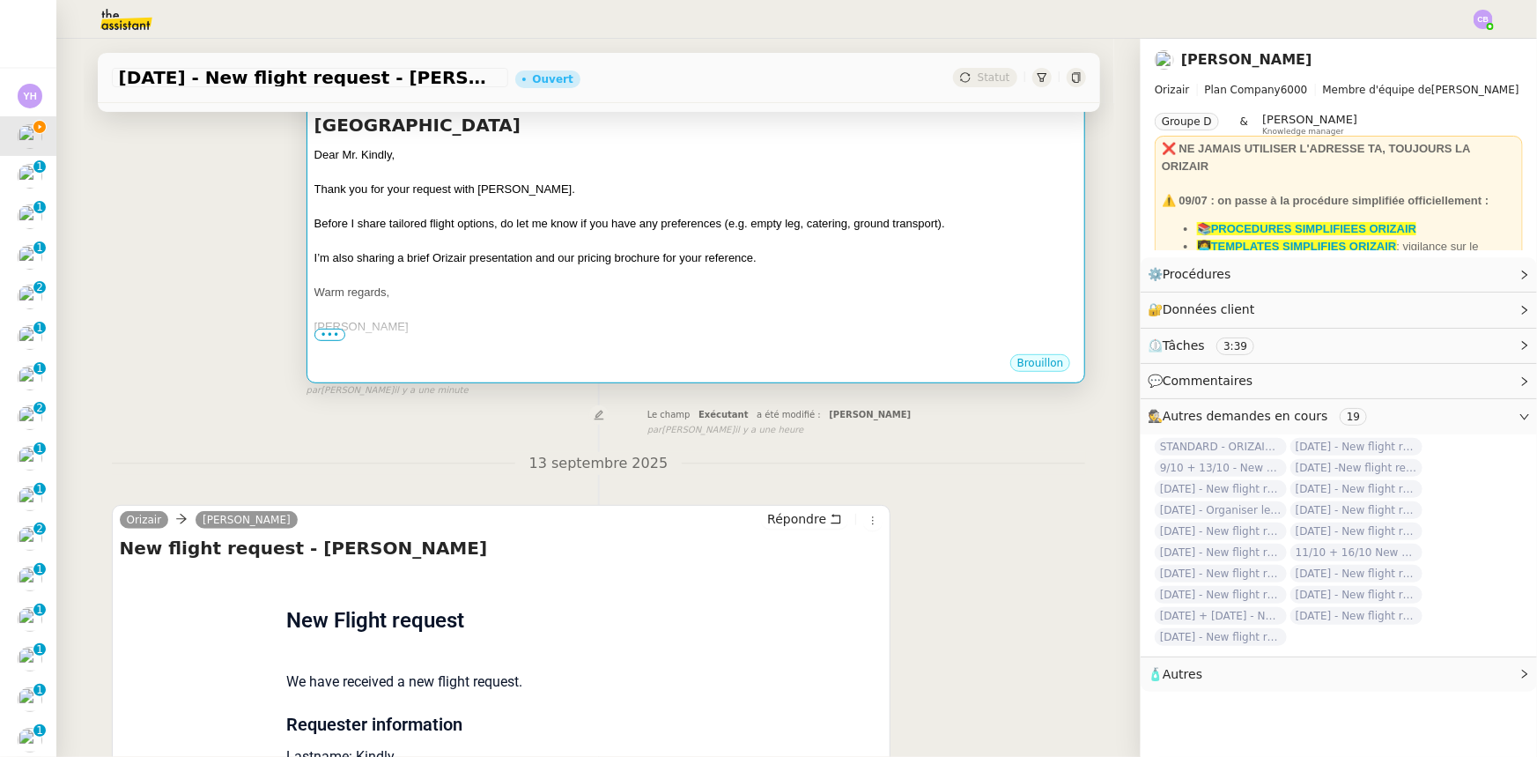
click at [653, 318] on div "[PERSON_NAME]" at bounding box center [696, 327] width 764 height 18
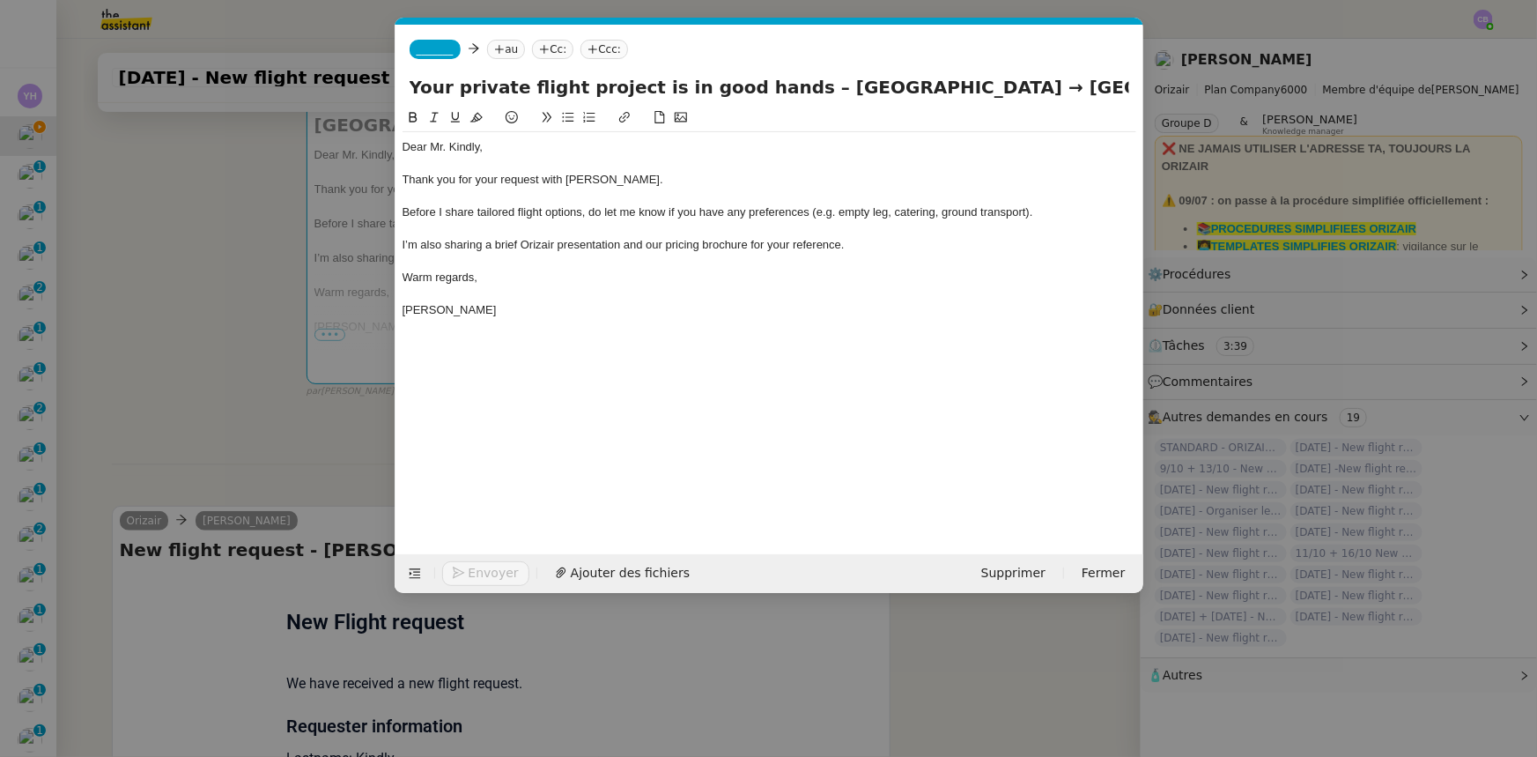
scroll to position [0, 114]
drag, startPoint x: 1029, startPoint y: 89, endPoint x: 1009, endPoint y: 85, distance: 20.6
click at [1009, 85] on input "Your private flight project is in good hands – [GEOGRAPHIC_DATA] → [GEOGRAPHIC_…" at bounding box center [770, 87] width 720 height 26
paste input "[PERSON_NAME][GEOGRAPHIC_DATA]"
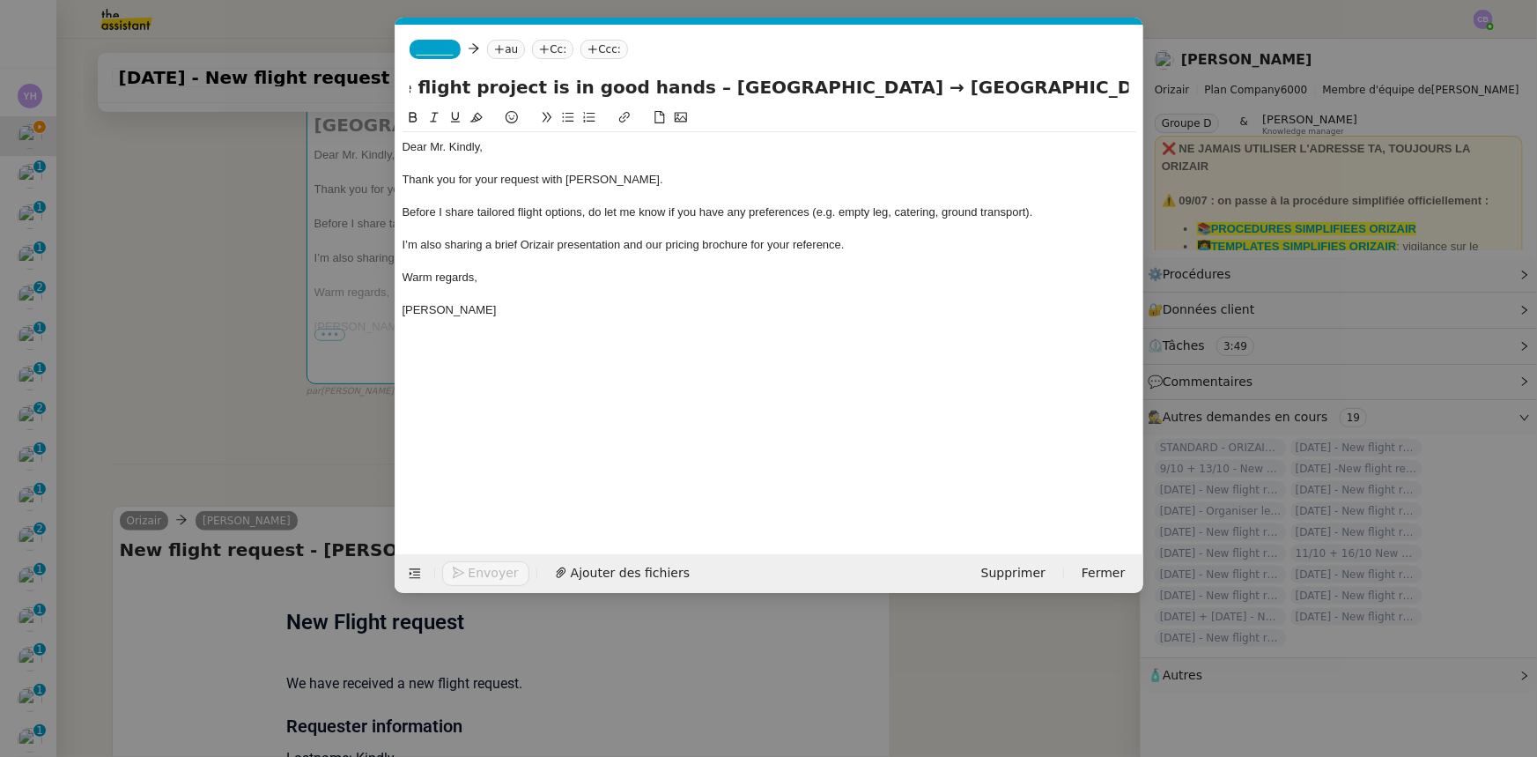
type input "Your private flight project is in good hands – [GEOGRAPHIC_DATA] → [GEOGRAPHIC_…"
click at [762, 192] on div at bounding box center [770, 197] width 734 height 16
click at [433, 54] on span "_______" at bounding box center [435, 49] width 37 height 12
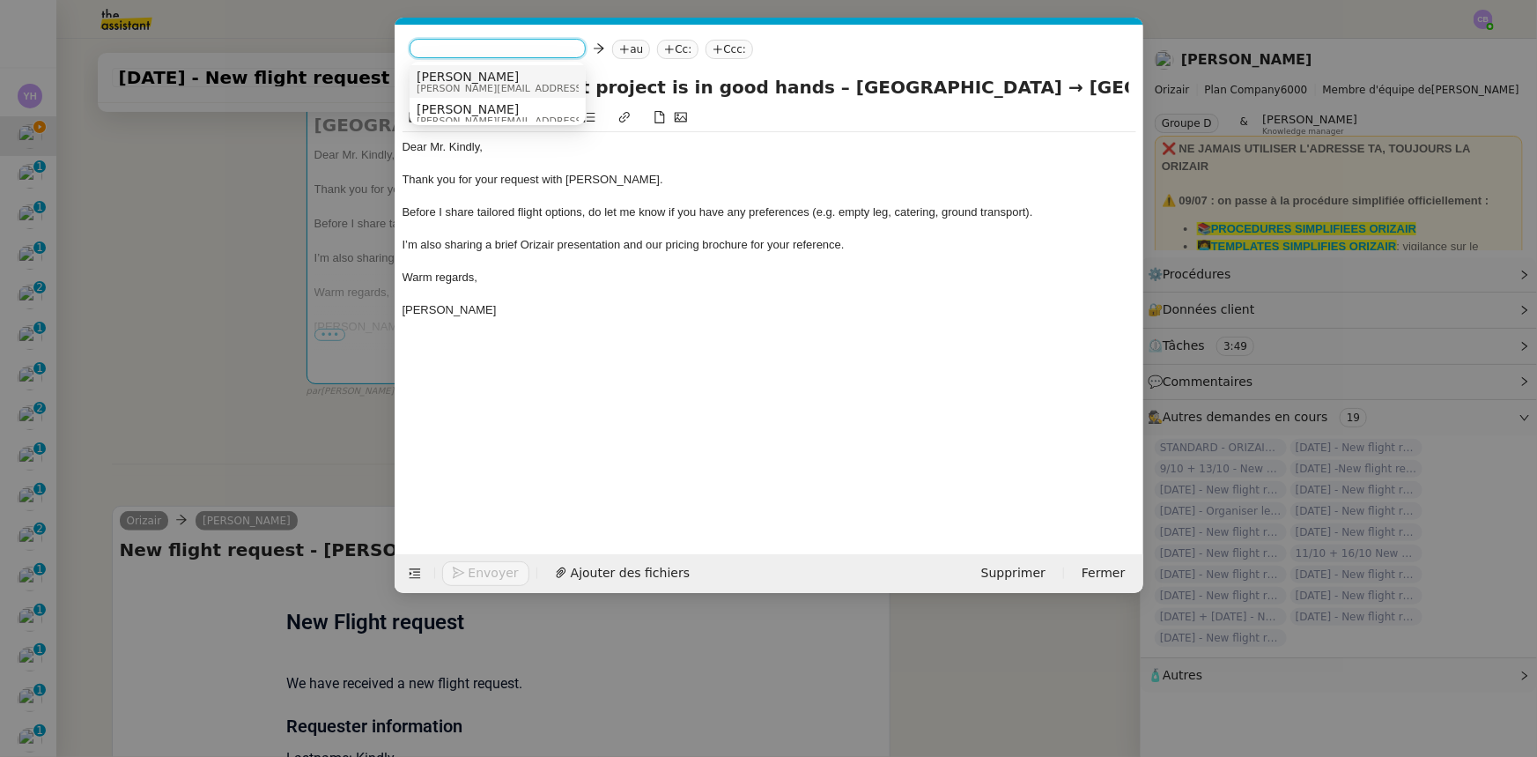
click at [457, 90] on span "[PERSON_NAME][EMAIL_ADDRESS][DOMAIN_NAME]" at bounding box center [542, 89] width 250 height 10
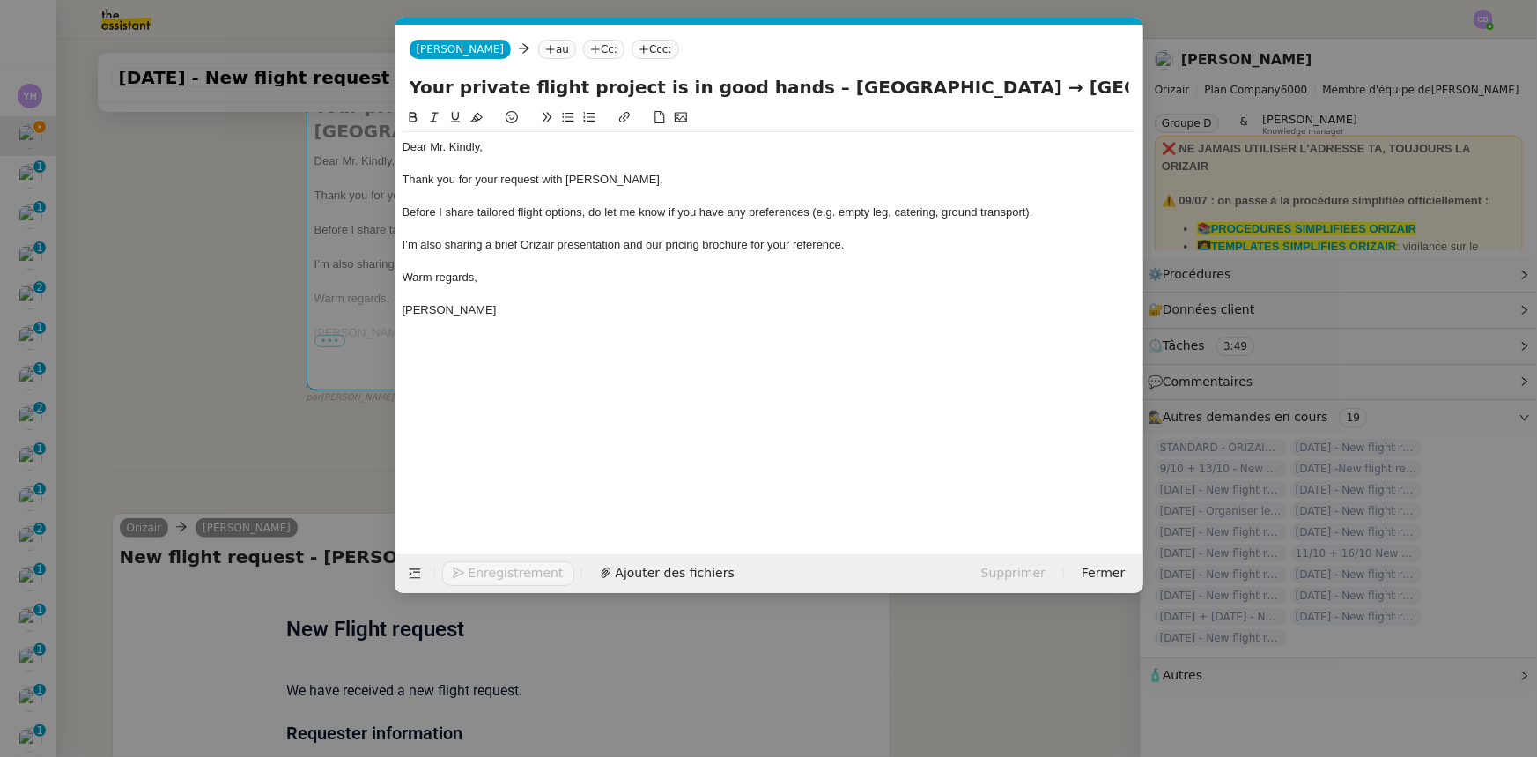
click at [265, 350] on nz-modal-container "orizair accuser Service ✈️Orizair - Accusé de réception de la demande (FR) - En…" at bounding box center [768, 378] width 1537 height 757
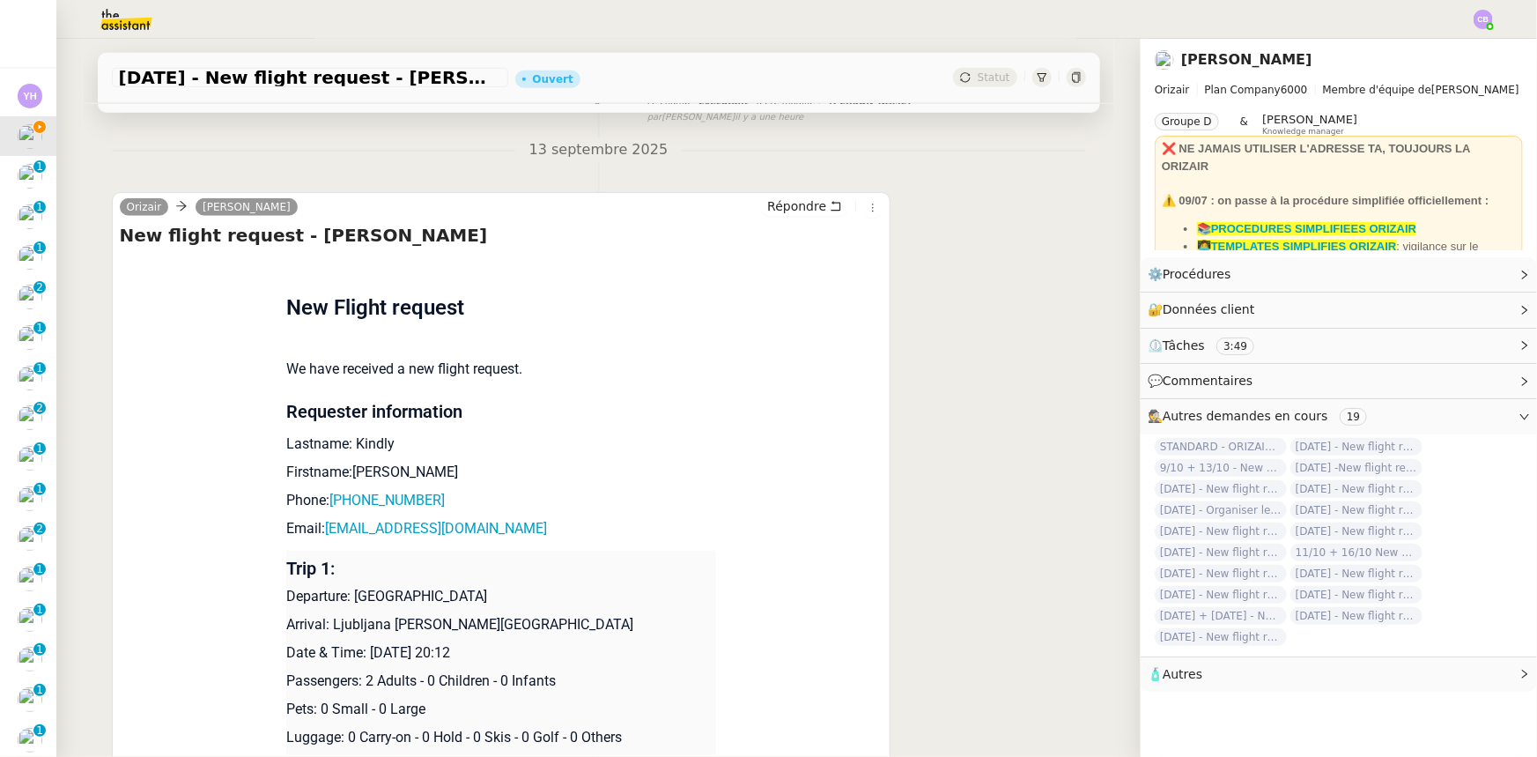
scroll to position [639, 0]
drag, startPoint x: 472, startPoint y: 527, endPoint x: 318, endPoint y: 529, distance: 154.2
click at [318, 529] on p "Email: [EMAIL_ADDRESS][DOMAIN_NAME]" at bounding box center [501, 526] width 430 height 21
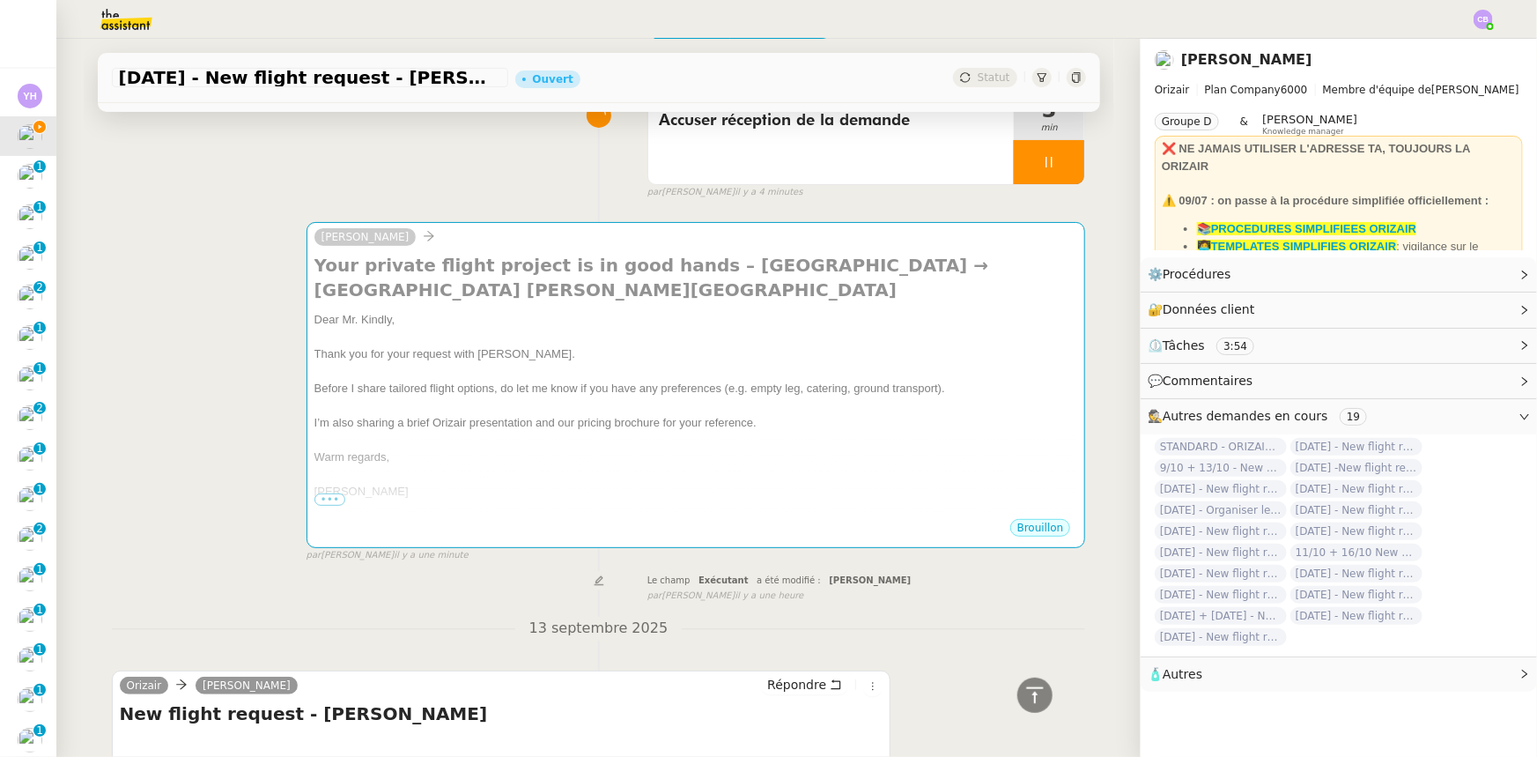
scroll to position [0, 0]
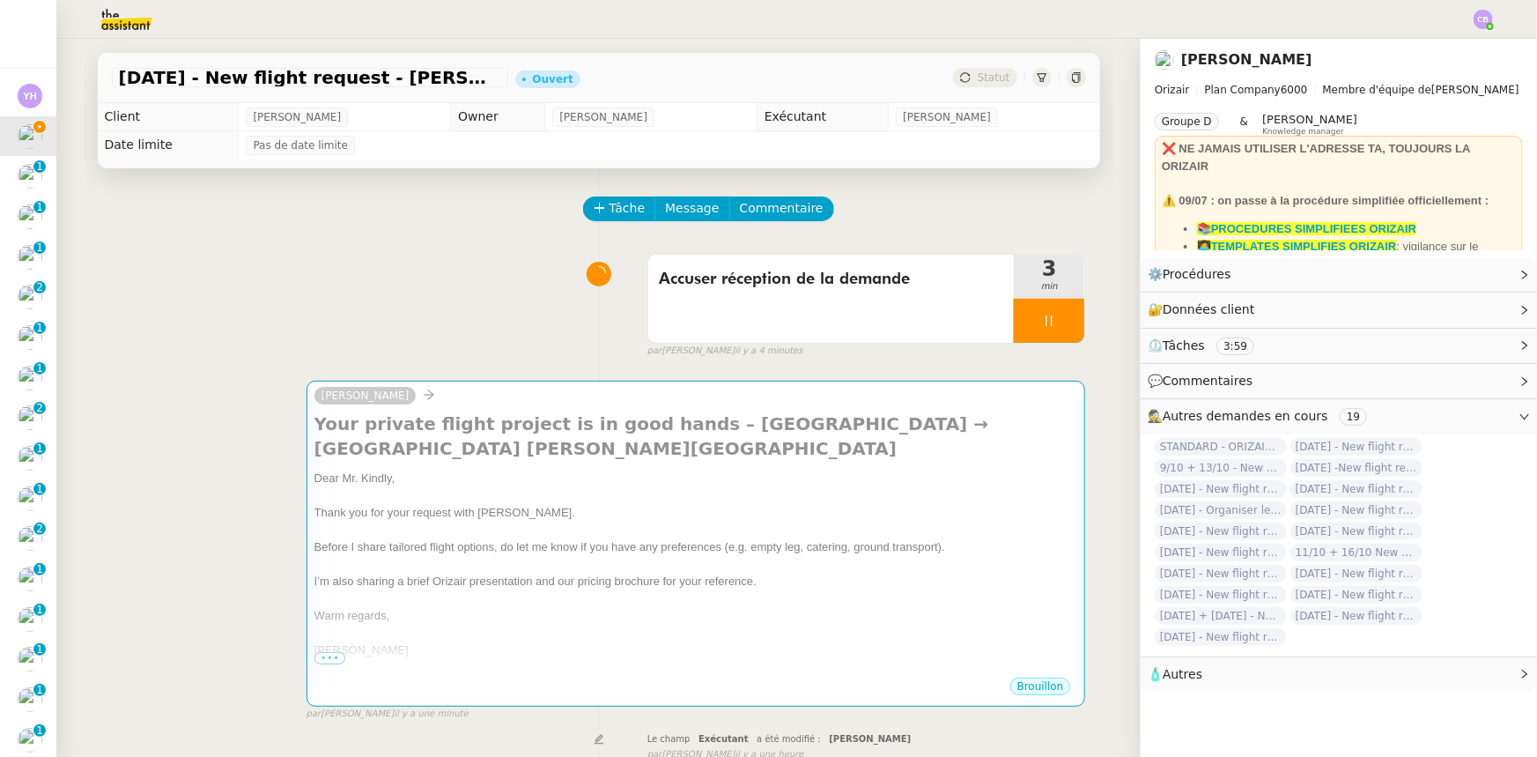
click at [520, 521] on div "Thank you for your request with [PERSON_NAME]." at bounding box center [696, 513] width 764 height 18
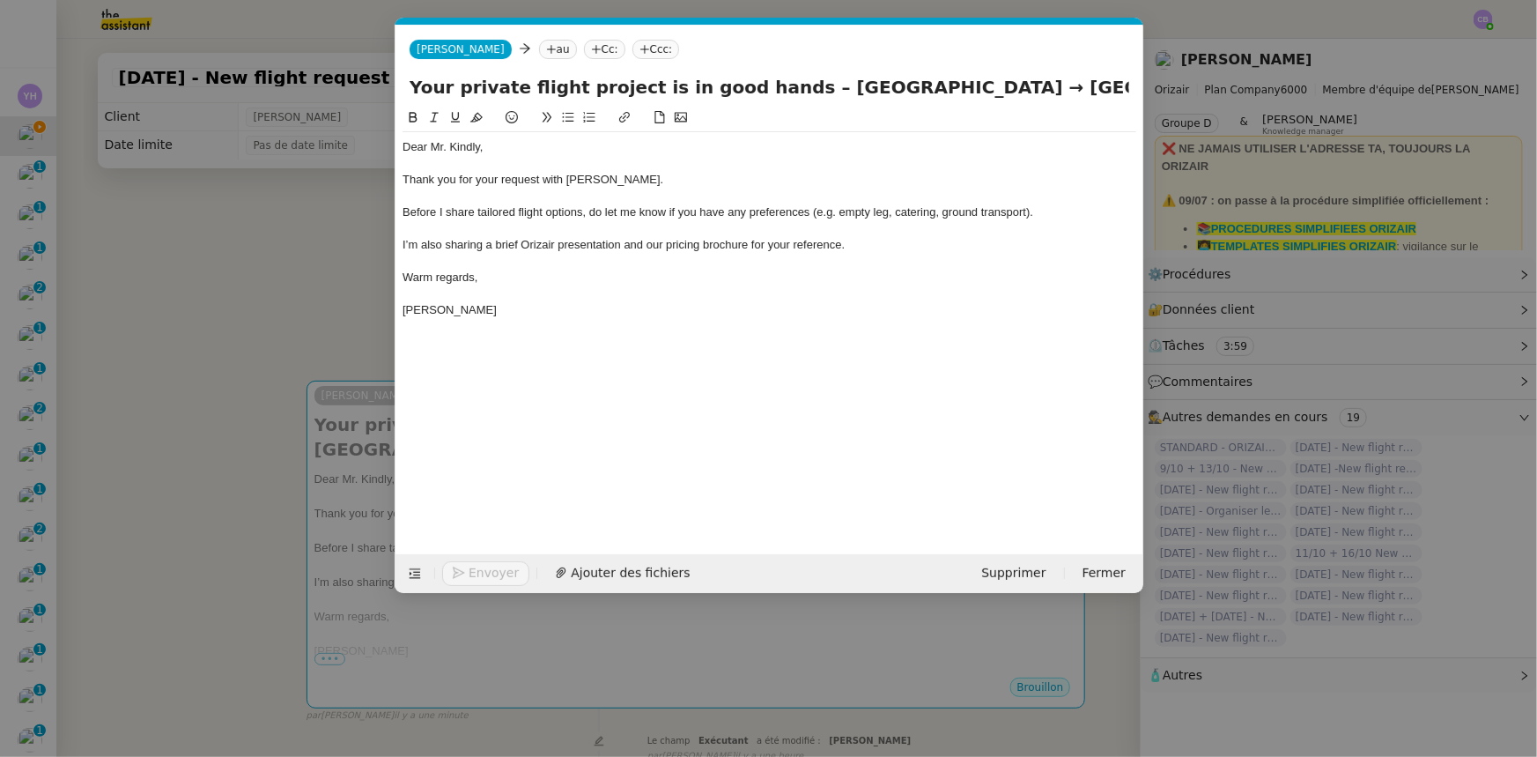
scroll to position [0, 114]
click at [538, 48] on nz-tag "au" at bounding box center [557, 49] width 38 height 19
paste input "[EMAIL_ADDRESS][DOMAIN_NAME]"
type input "[EMAIL_ADDRESS][DOMAIN_NAME]"
click at [540, 72] on span "[EMAIL_ADDRESS][DOMAIN_NAME]" at bounding box center [618, 77] width 216 height 14
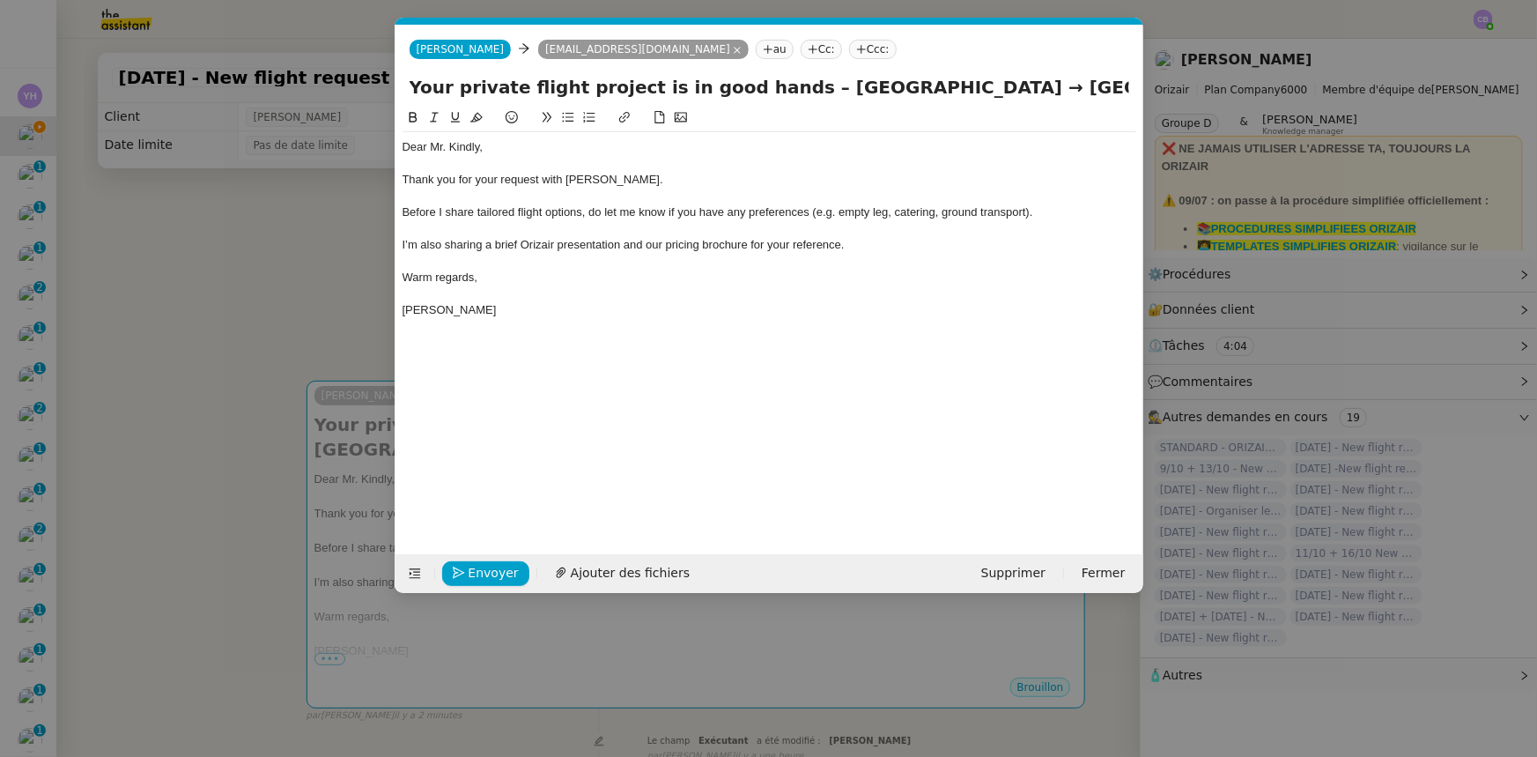
click at [849, 51] on nz-tag "Ccc:" at bounding box center [873, 49] width 48 height 19
type input "[PERSON_NAME]"
click at [788, 72] on span "[PERSON_NAME]" at bounding box center [875, 77] width 250 height 14
click at [723, 199] on div at bounding box center [770, 197] width 734 height 16
click at [640, 572] on span "Ajouter des fichiers" at bounding box center [630, 573] width 119 height 20
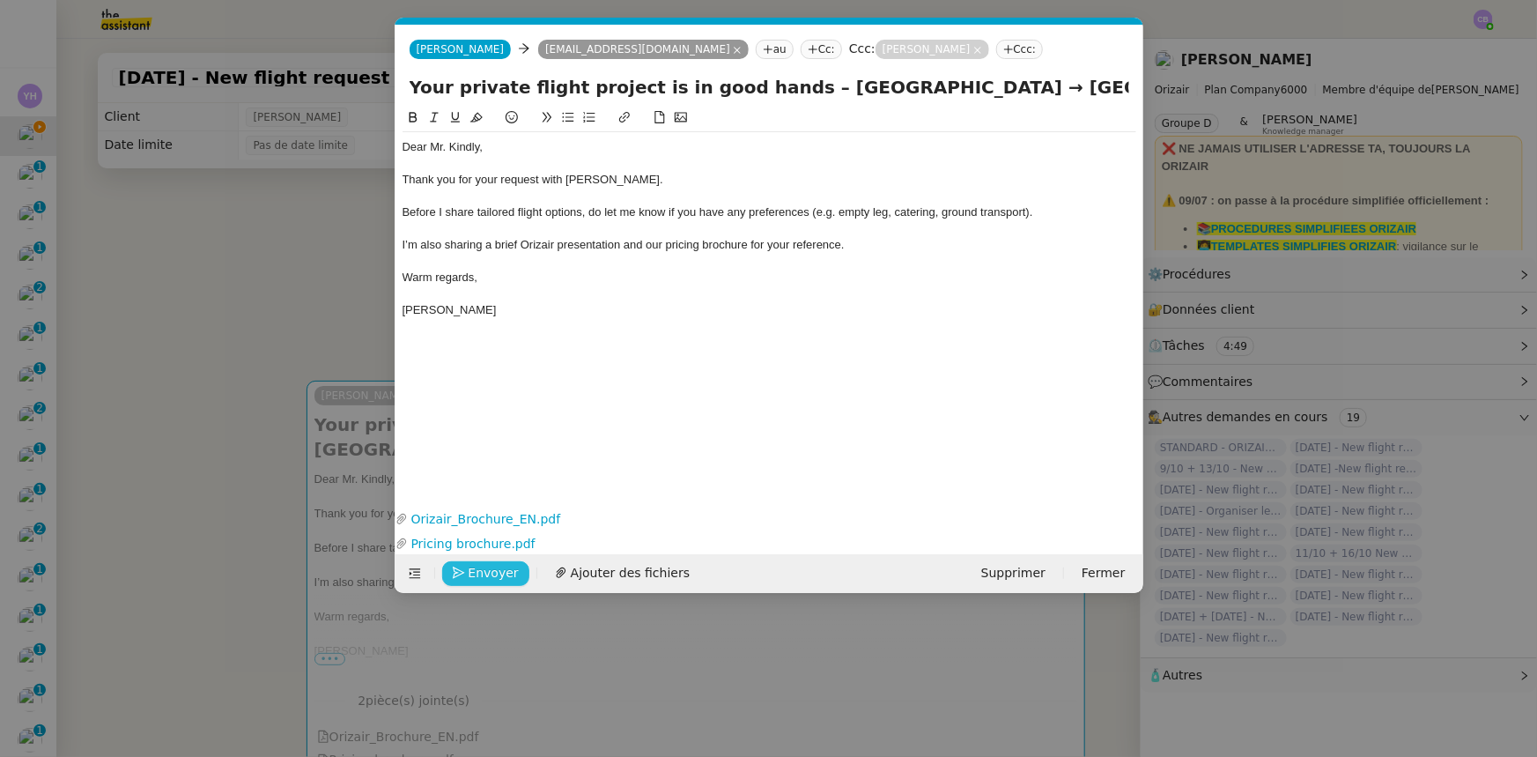
click at [487, 573] on span "Envoyer" at bounding box center [494, 573] width 50 height 20
click at [487, 573] on span "Confirmer l'envoi" at bounding box center [522, 573] width 106 height 20
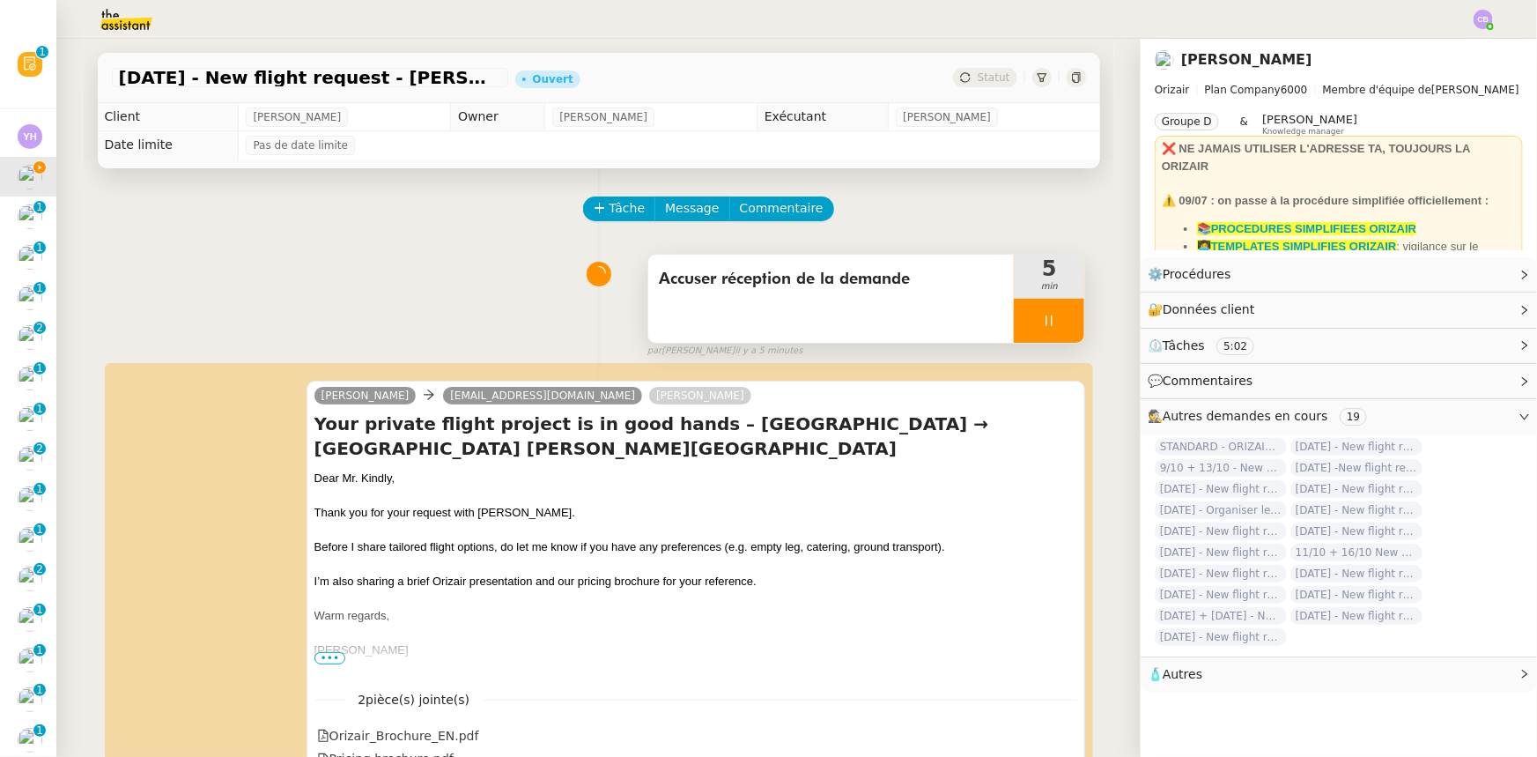
click at [1014, 322] on div at bounding box center [1049, 321] width 70 height 44
click at [1060, 327] on icon at bounding box center [1067, 321] width 14 height 14
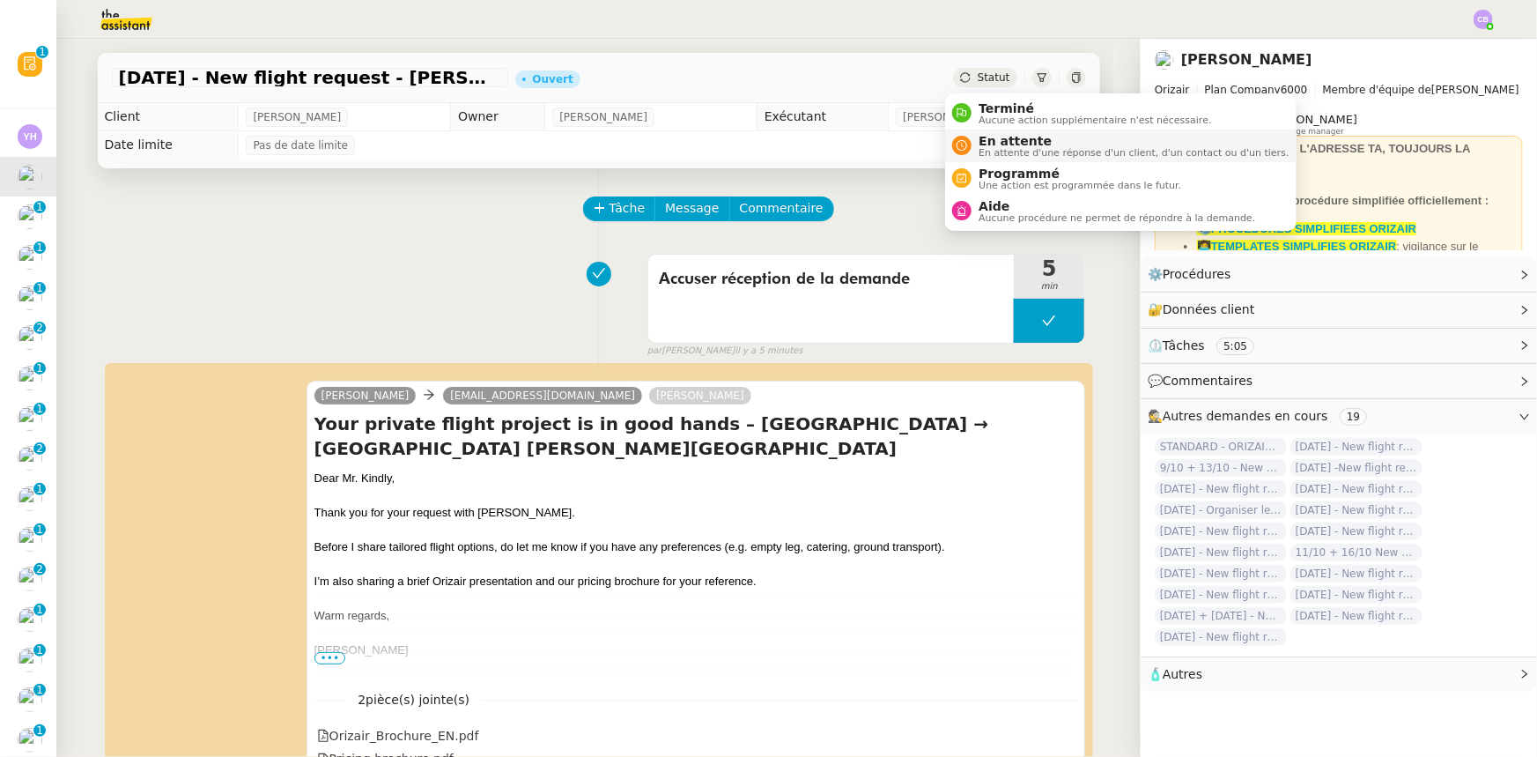
click at [1011, 136] on span "En attente" at bounding box center [1134, 141] width 310 height 14
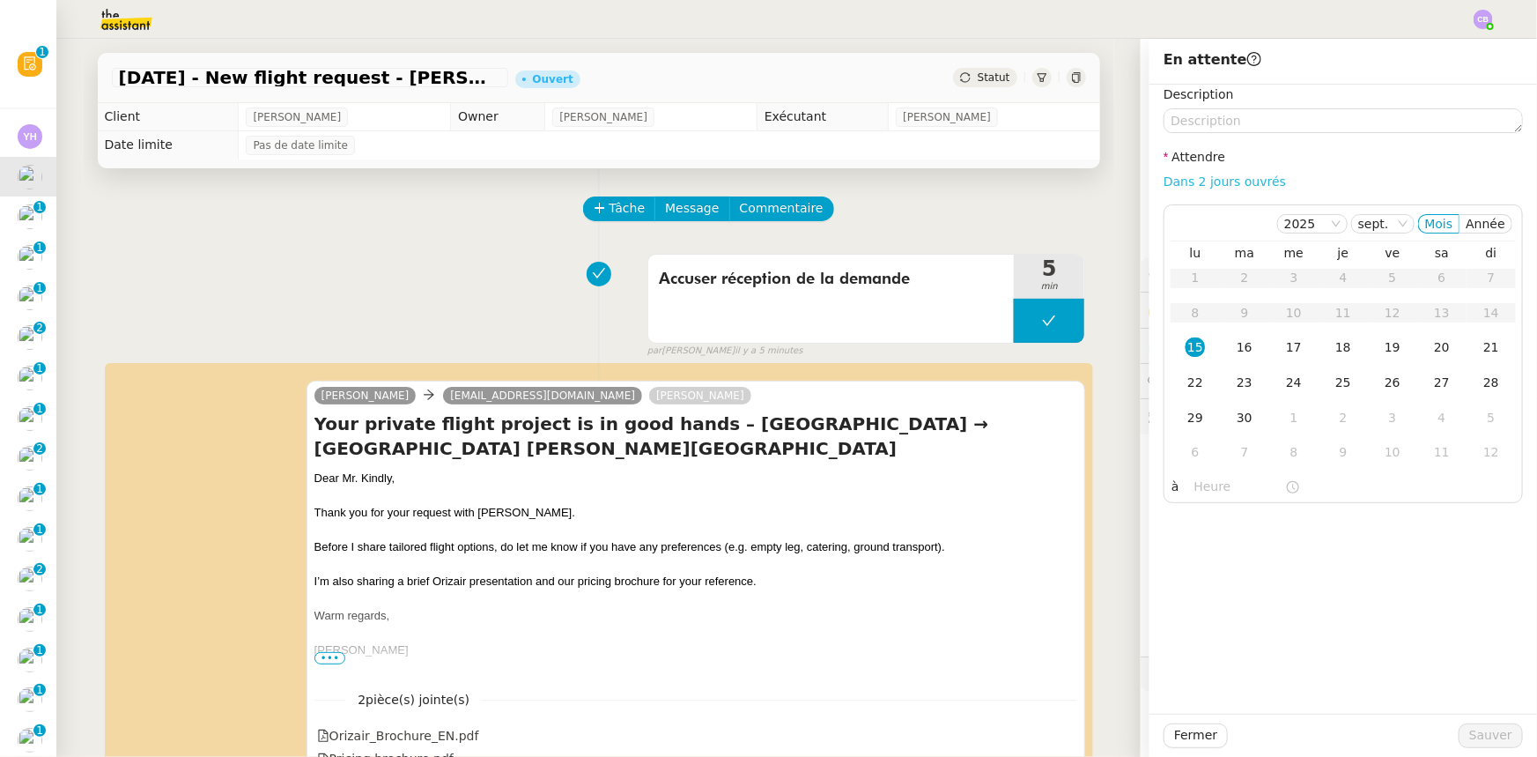
click at [1188, 182] on link "Dans 2 jours ouvrés" at bounding box center [1225, 181] width 122 height 14
type input "07:00"
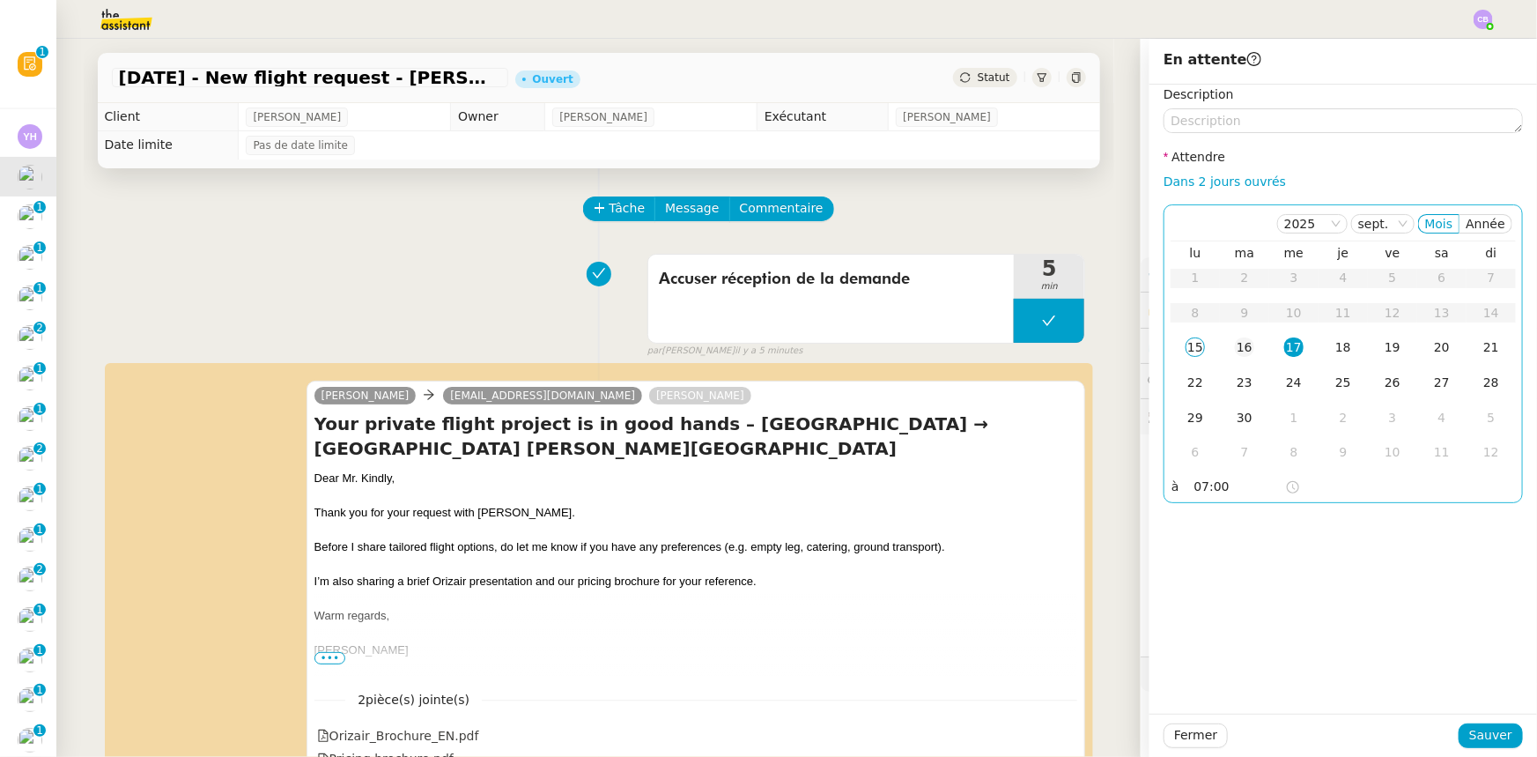
click at [1235, 350] on div "16" at bounding box center [1244, 346] width 19 height 19
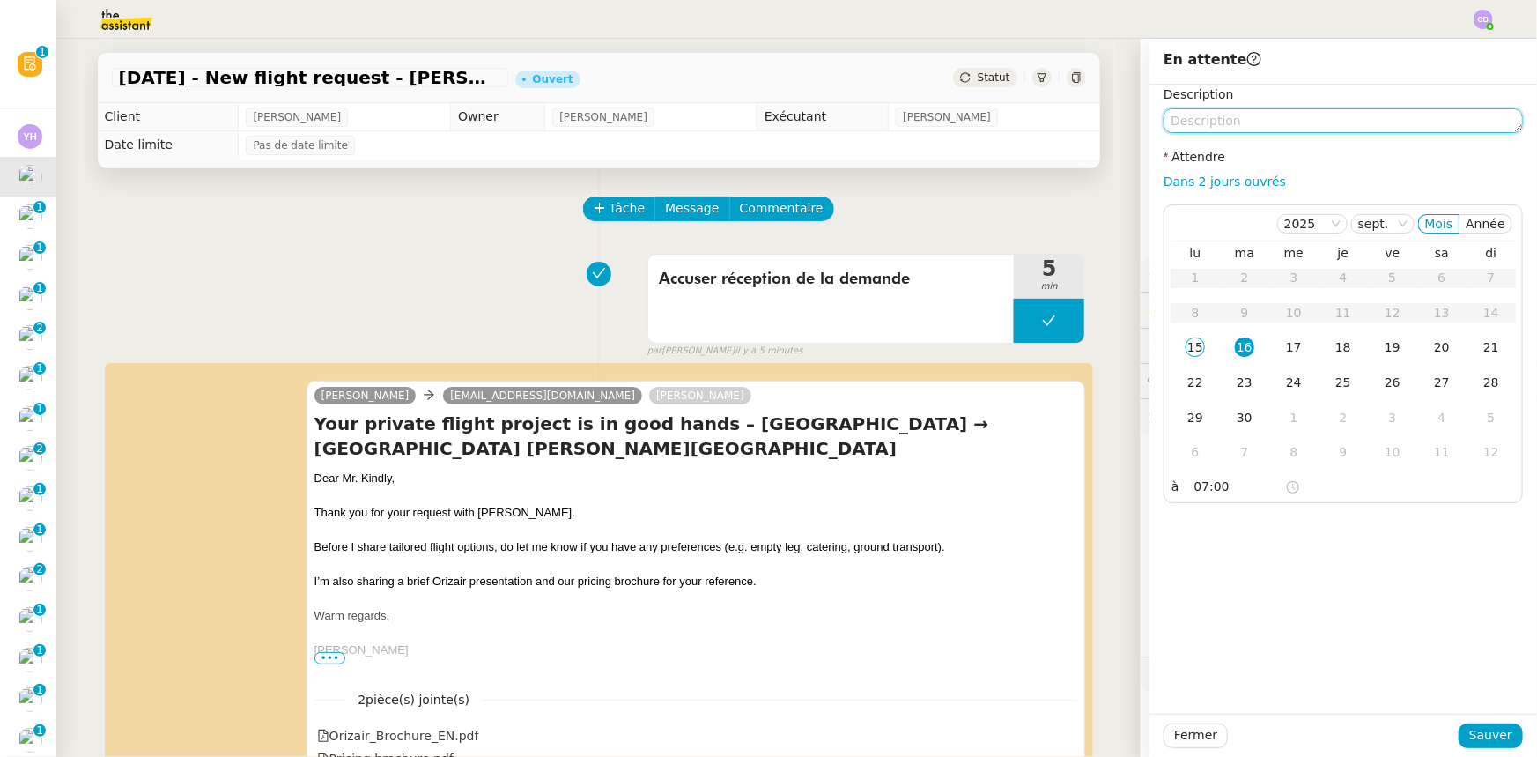
click at [1250, 117] on textarea at bounding box center [1343, 120] width 359 height 25
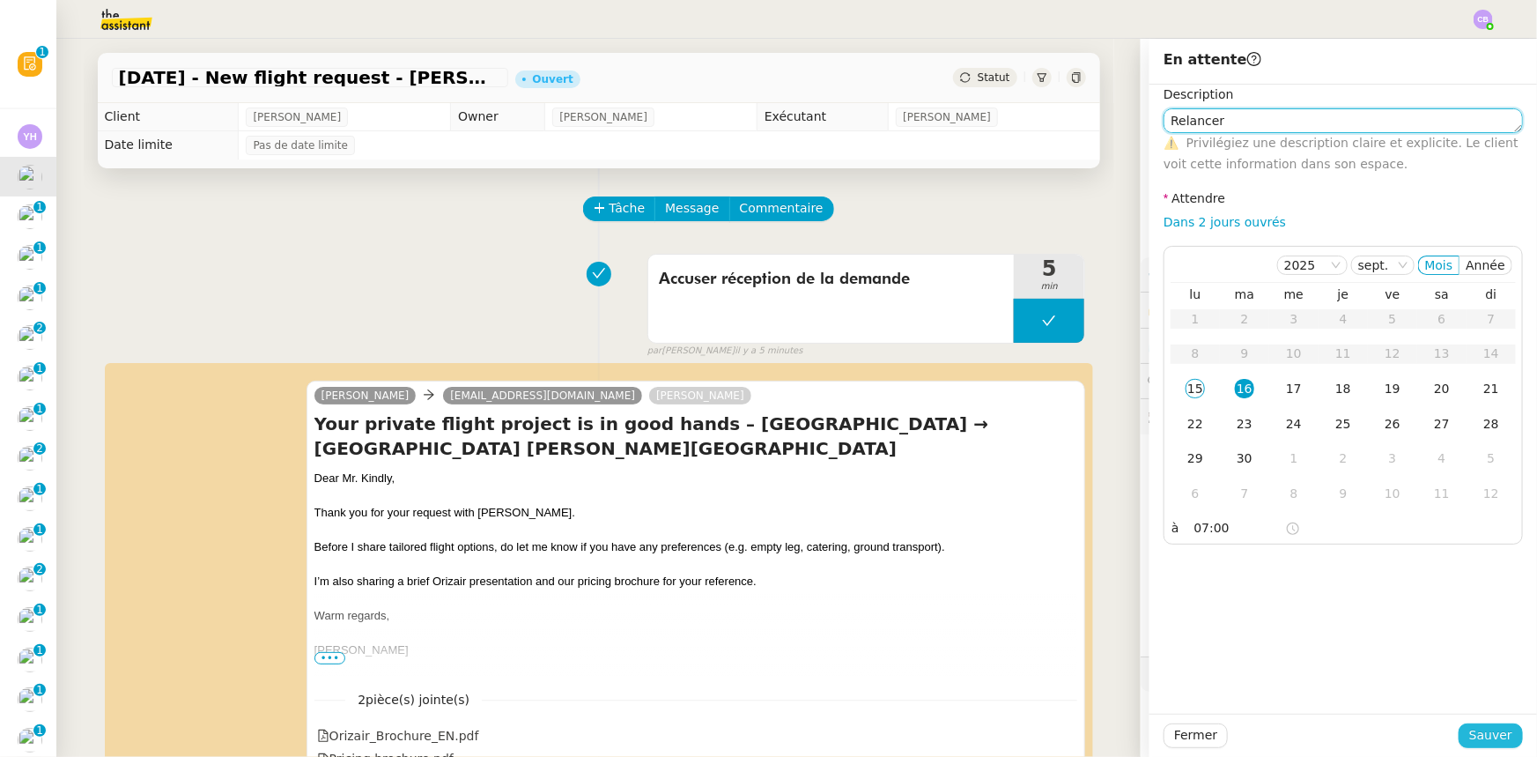
type textarea "Relancer"
click at [1475, 733] on span "Sauver" at bounding box center [1490, 735] width 43 height 20
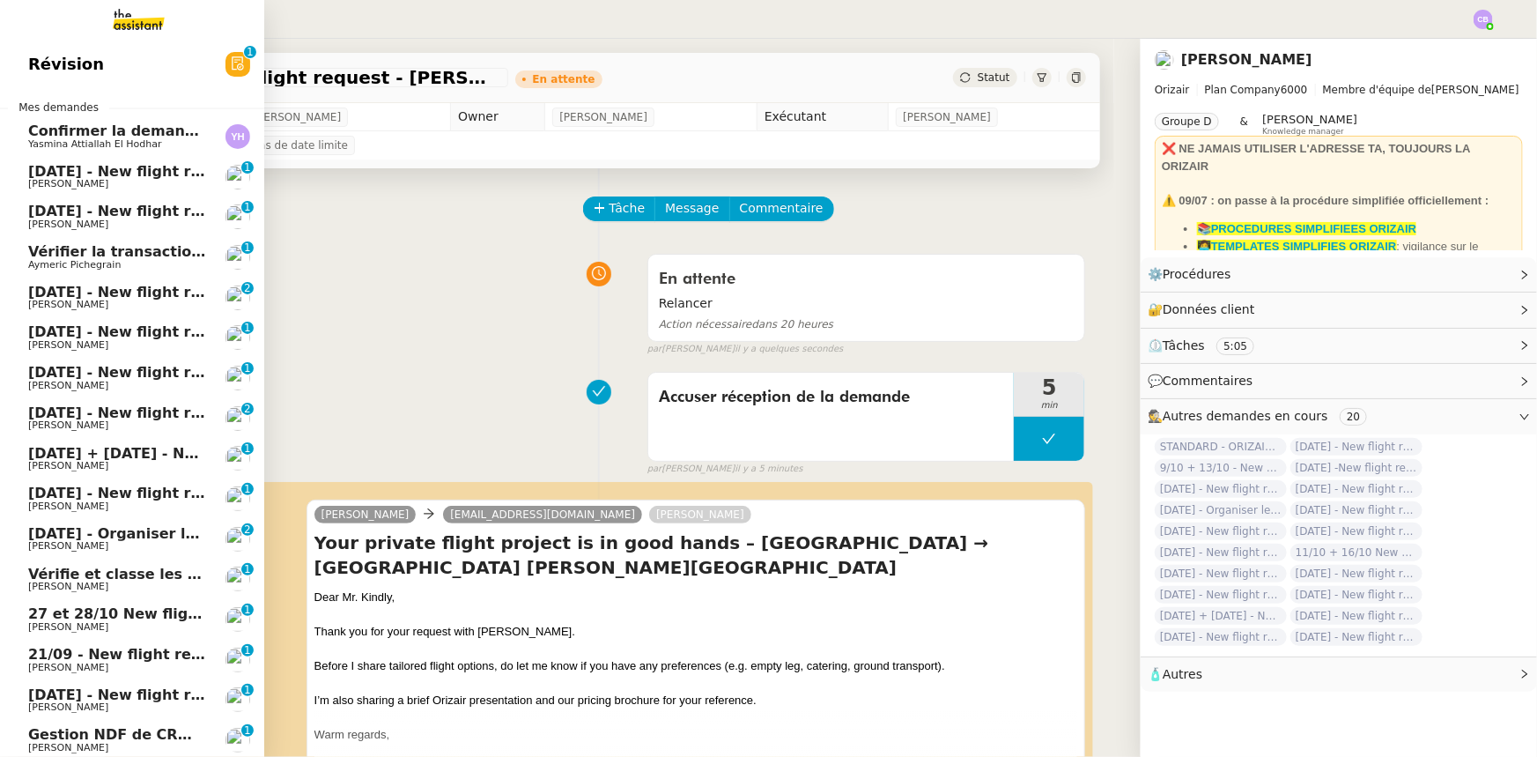
click at [101, 172] on span "[DATE] - New flight request - [PERSON_NAME]" at bounding box center [210, 171] width 364 height 17
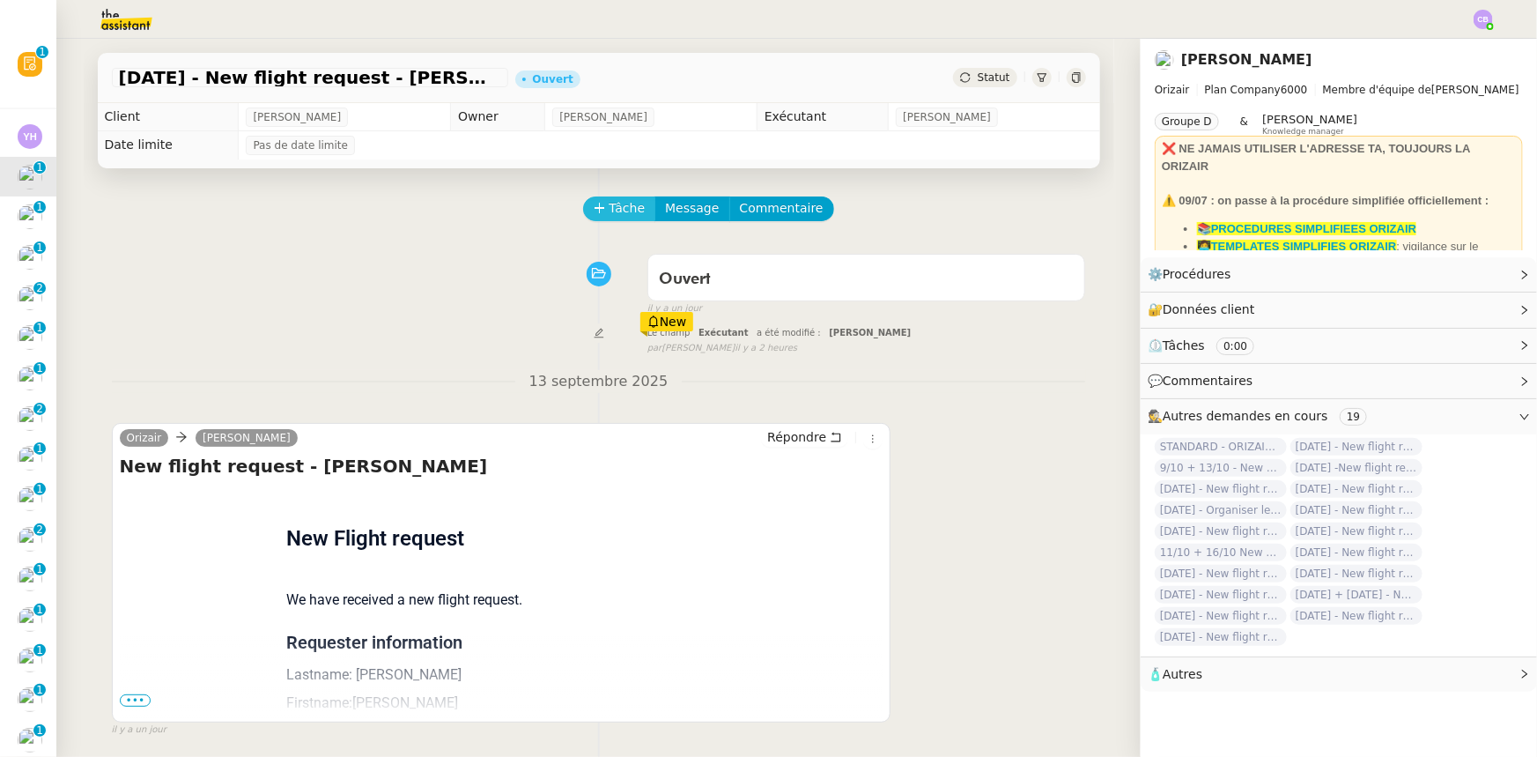
click at [610, 210] on span "Tâche" at bounding box center [628, 208] width 36 height 20
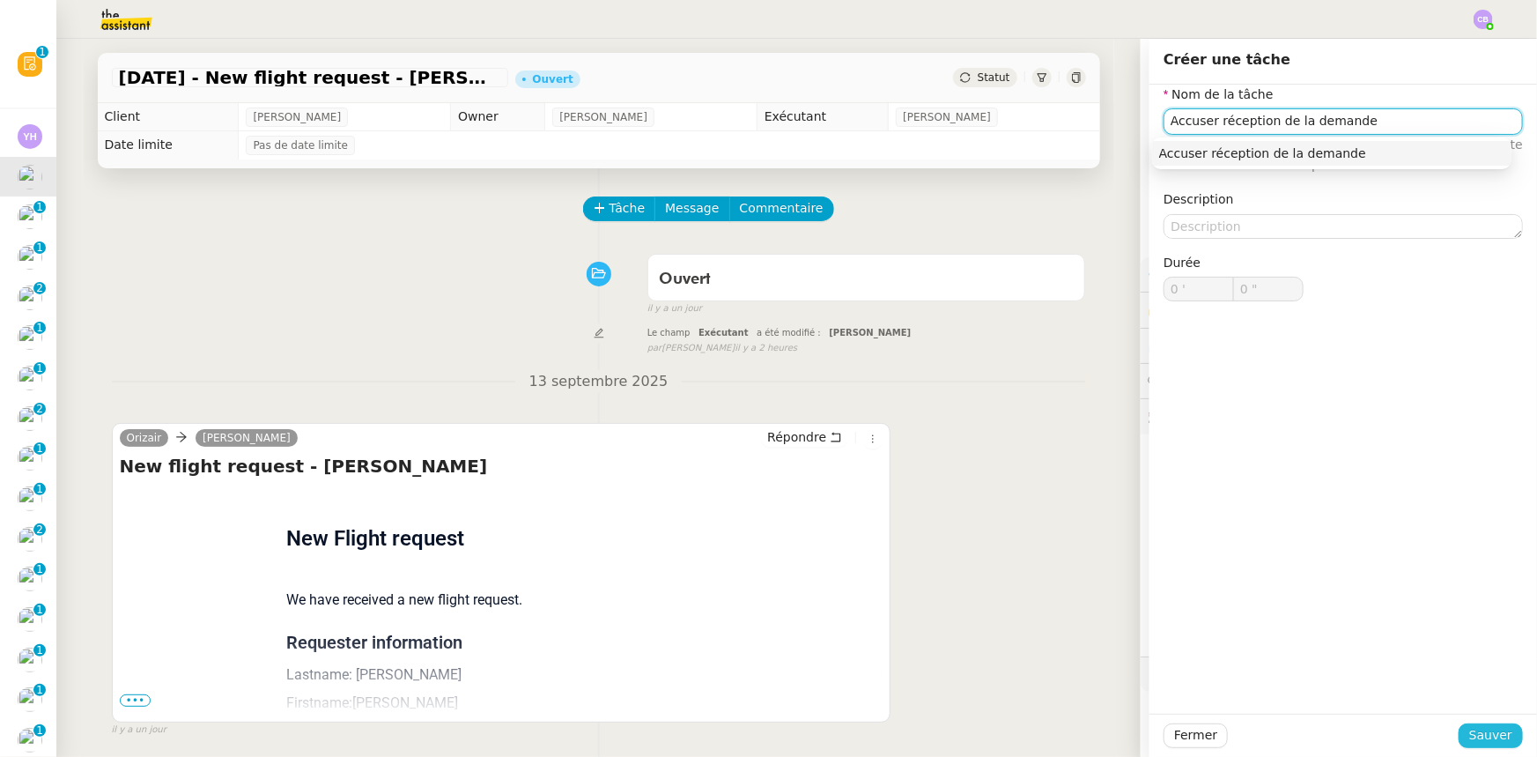
type input "Accuser réception de la demande"
click at [1475, 730] on span "Sauver" at bounding box center [1490, 735] width 43 height 20
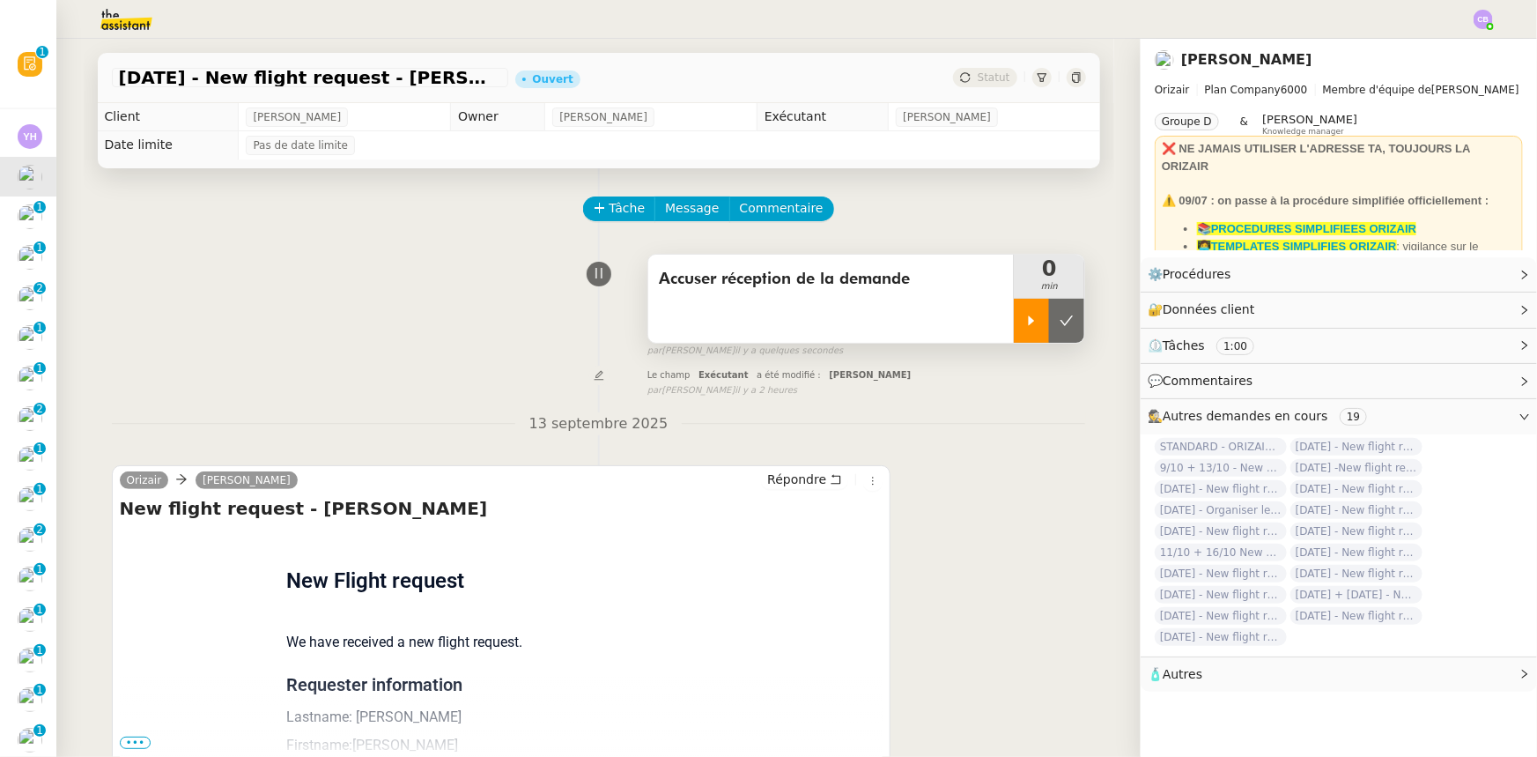
click at [1014, 328] on div at bounding box center [1031, 321] width 35 height 44
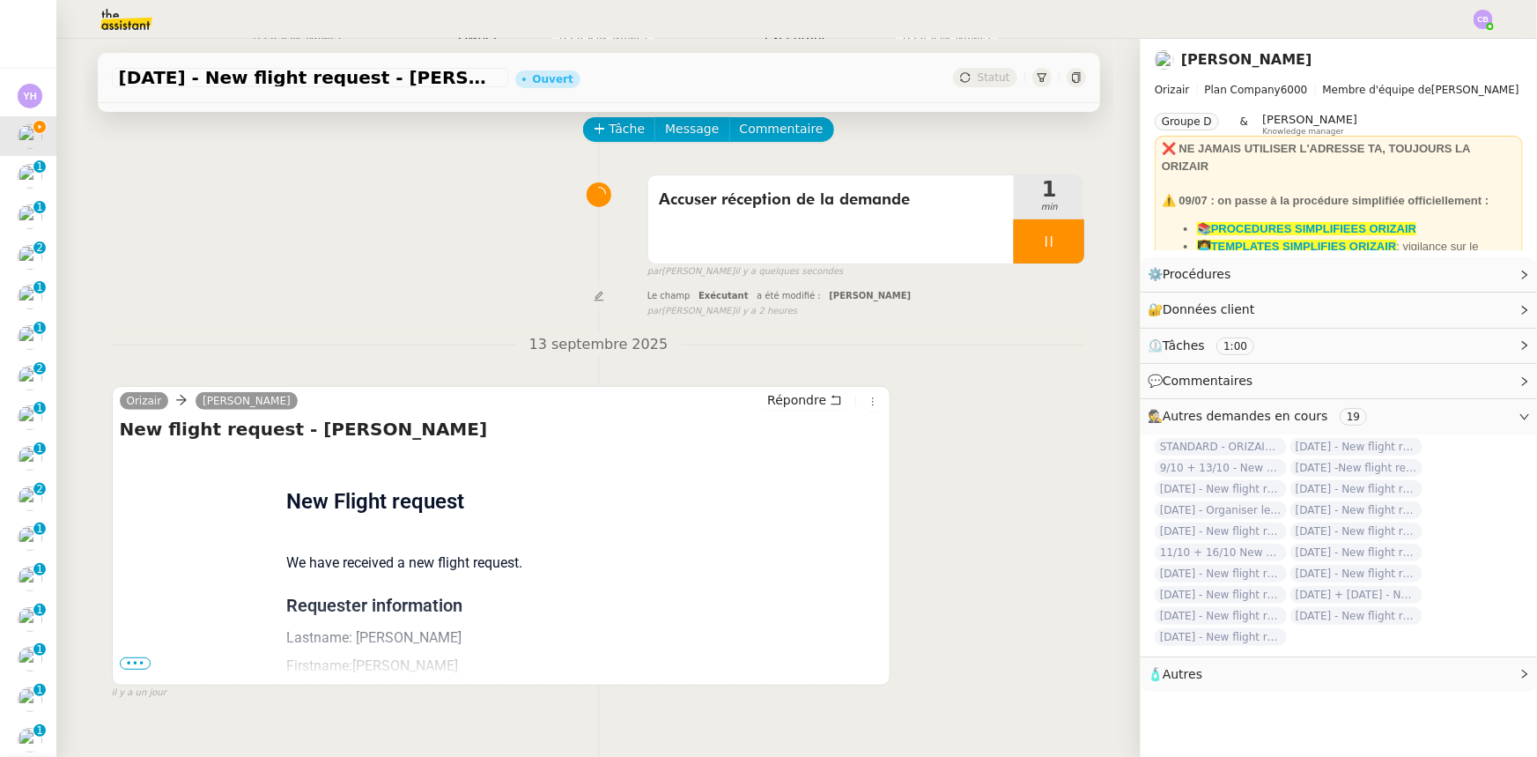
click at [132, 668] on span "•••" at bounding box center [136, 663] width 32 height 12
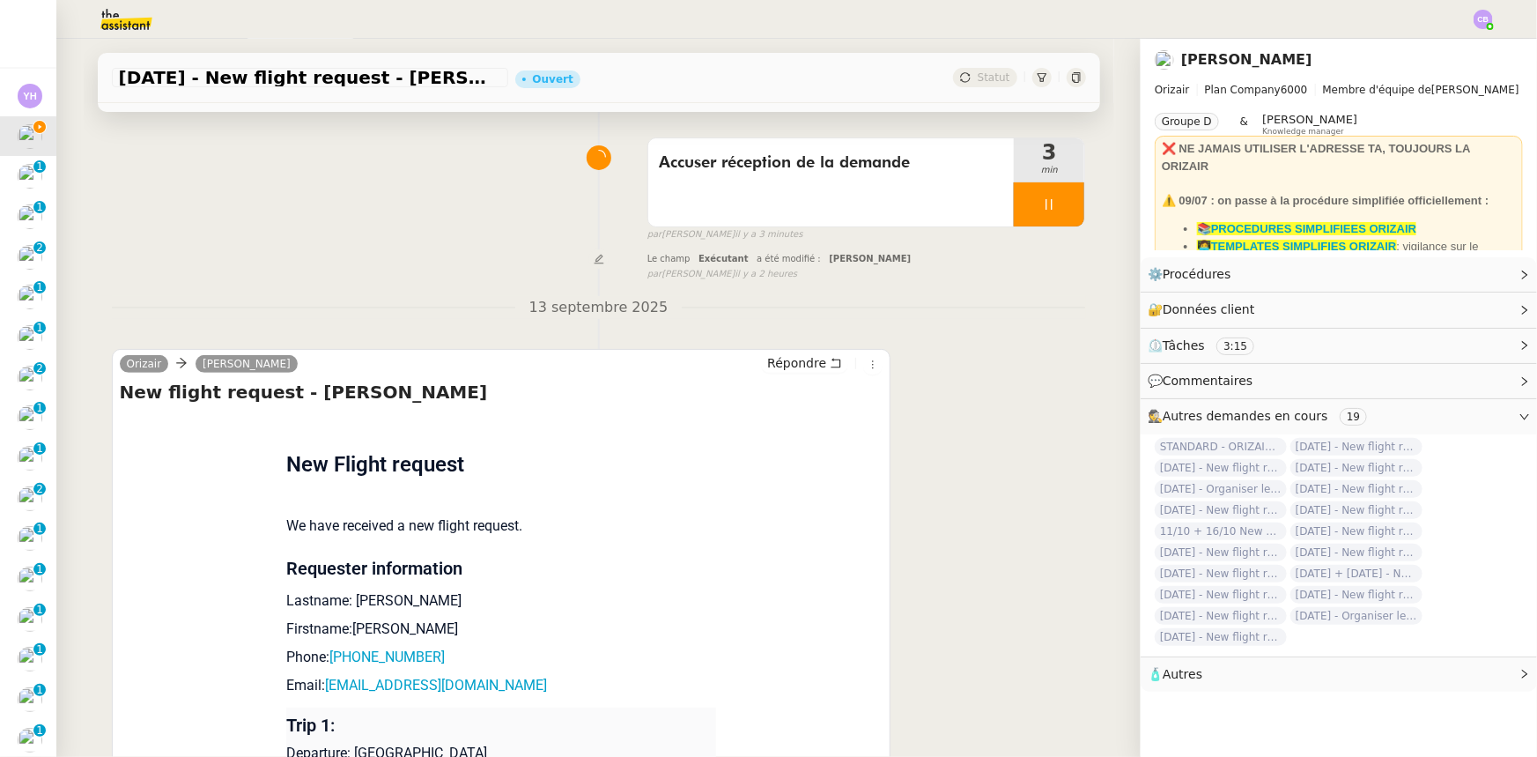
scroll to position [0, 0]
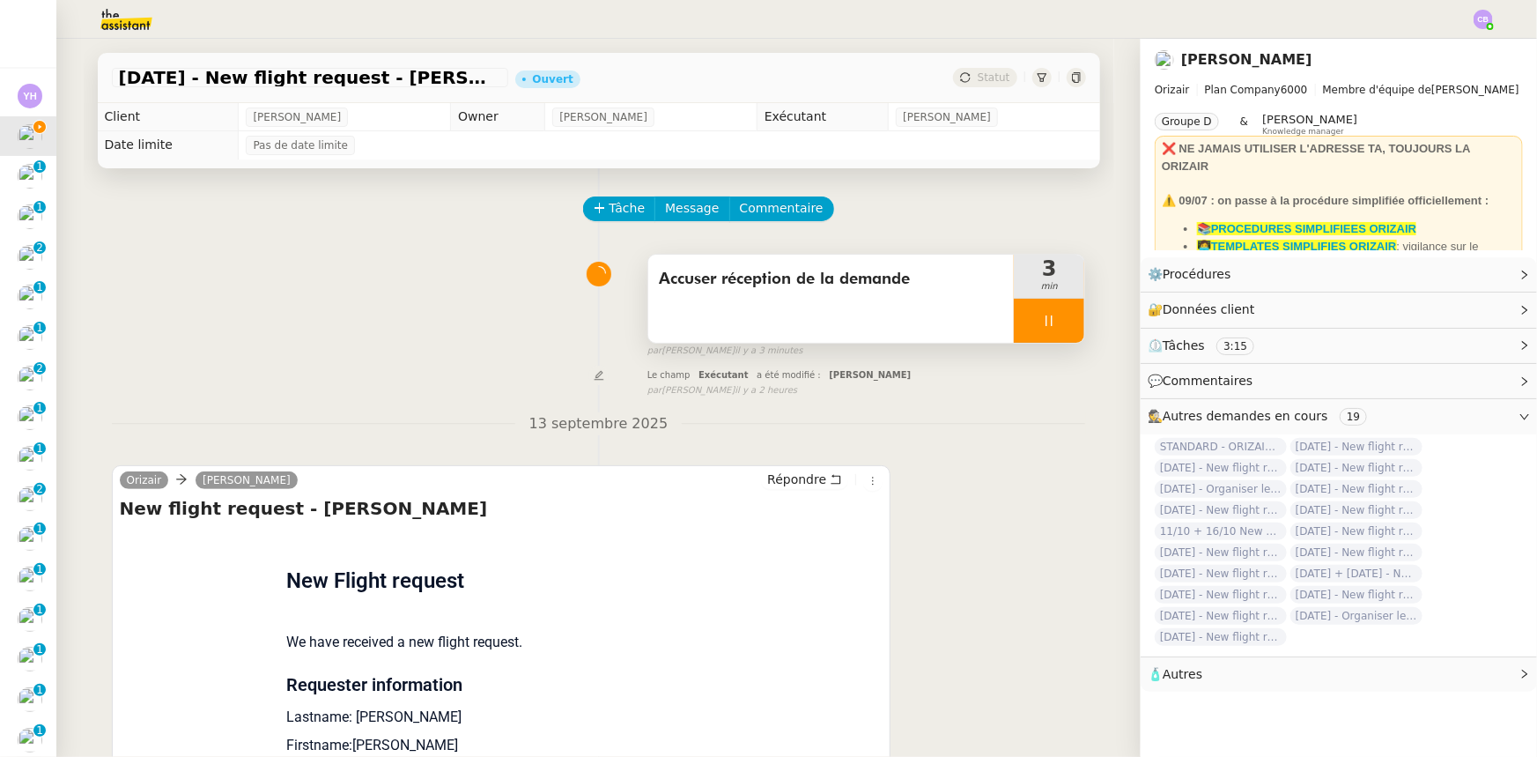
click at [1014, 324] on div at bounding box center [1049, 321] width 70 height 44
click at [1024, 326] on icon at bounding box center [1031, 321] width 14 height 14
click at [669, 212] on span "Message" at bounding box center [692, 208] width 54 height 20
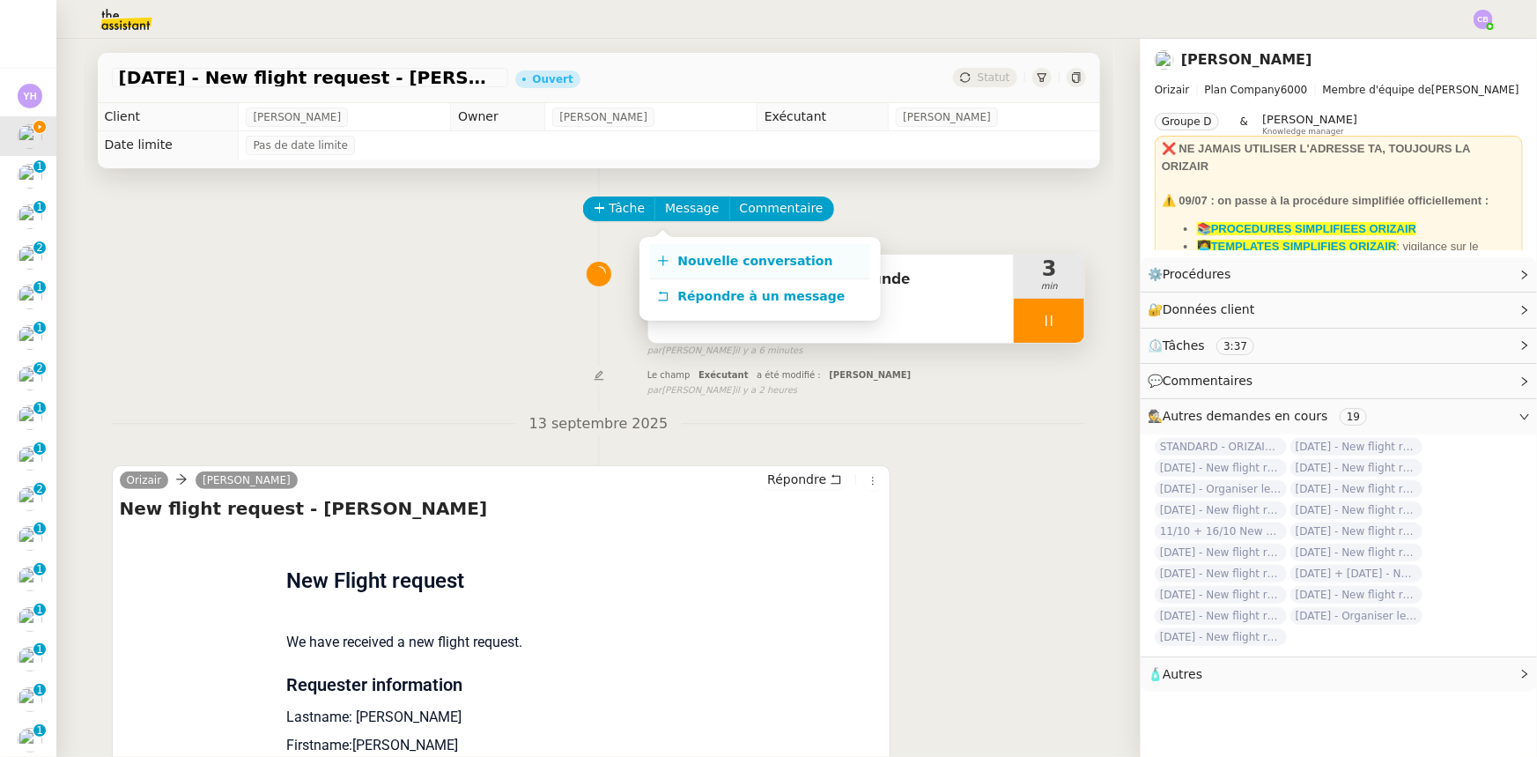
click at [731, 263] on span "Nouvelle conversation" at bounding box center [755, 261] width 155 height 14
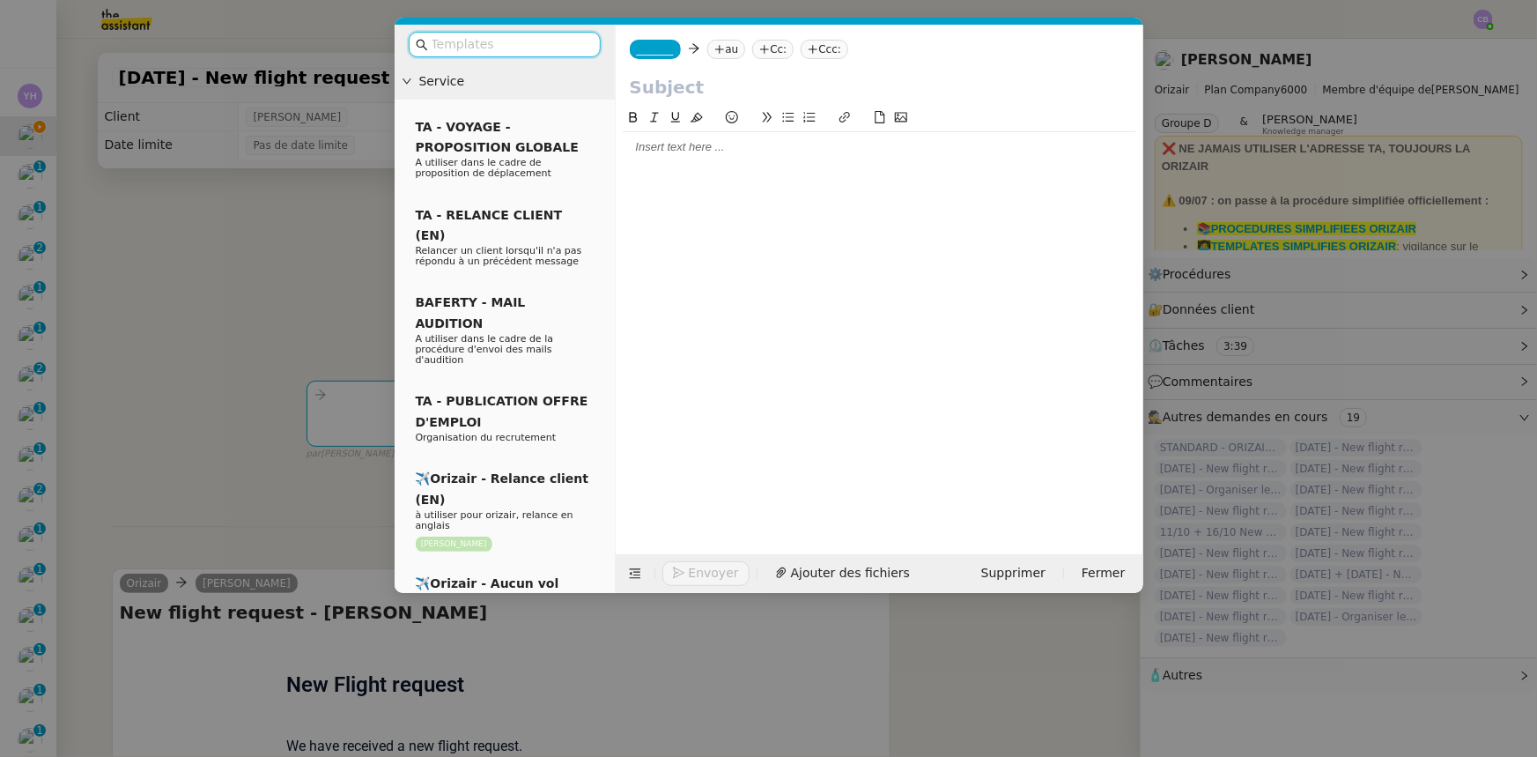
click at [522, 48] on input "text" at bounding box center [511, 44] width 159 height 20
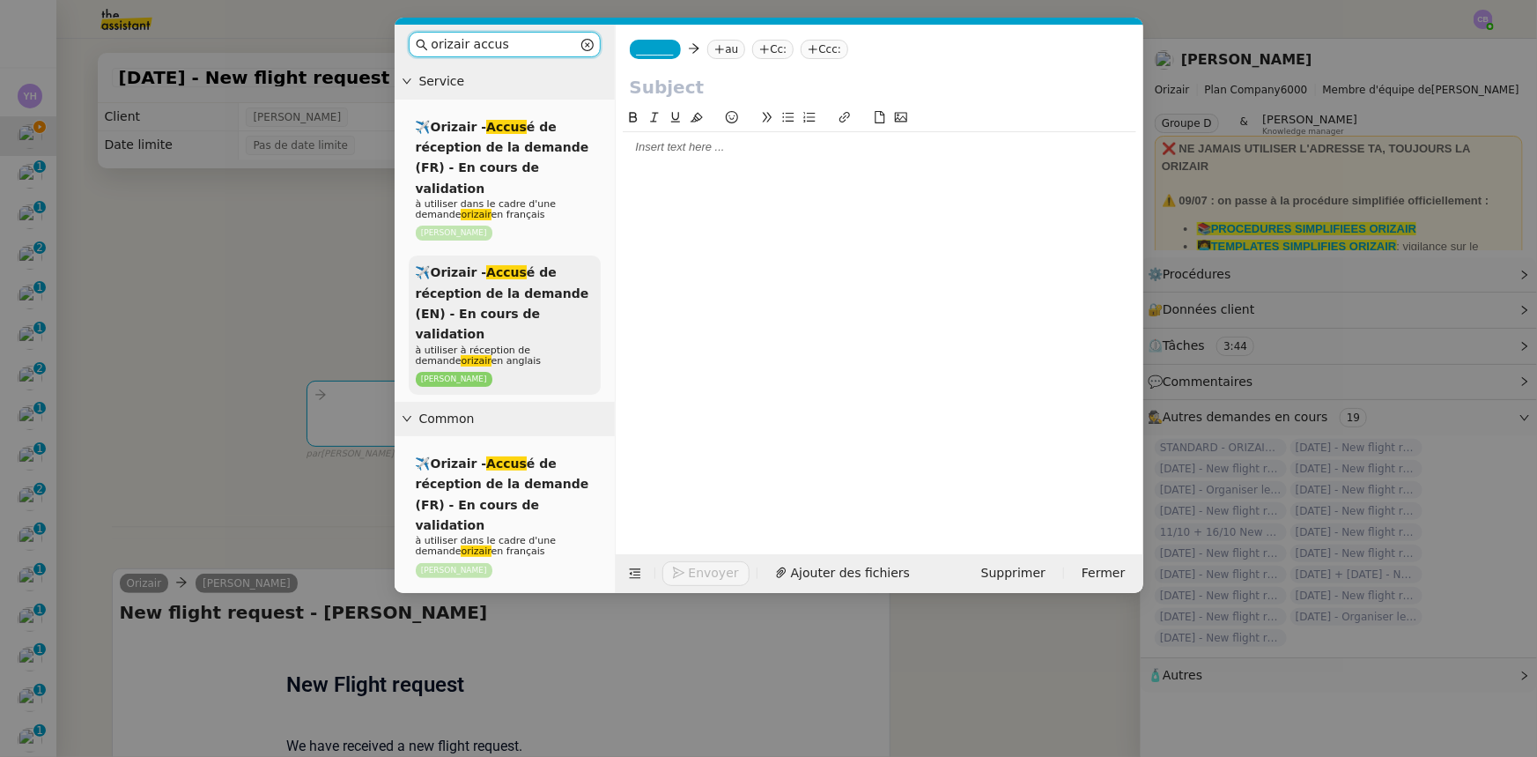
type input "orizair accus"
click at [502, 272] on span "✈️Orizair - Accus é de réception de la demande (EN) - En cours de validation" at bounding box center [503, 303] width 174 height 76
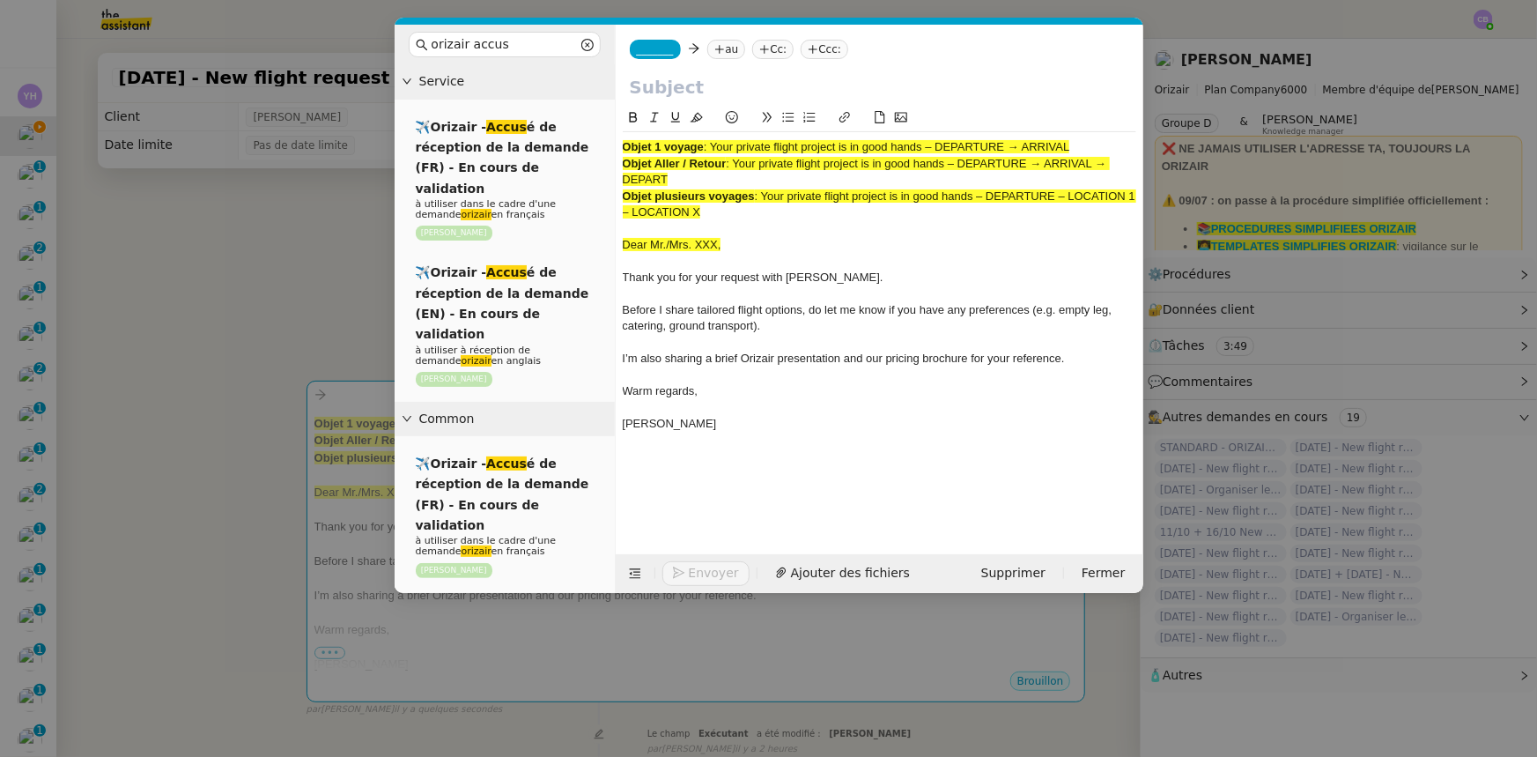
drag, startPoint x: 1078, startPoint y: 143, endPoint x: 715, endPoint y: 143, distance: 362.9
click at [715, 143] on div "Objet 1 voyage : Your private flight project is in good hands – DEPARTURE → ARR…" at bounding box center [880, 147] width 514 height 16
click at [706, 87] on input "text" at bounding box center [879, 87] width 499 height 26
paste input "Your private flight project is in good hands – DEPARTURE → ARRIVAL"
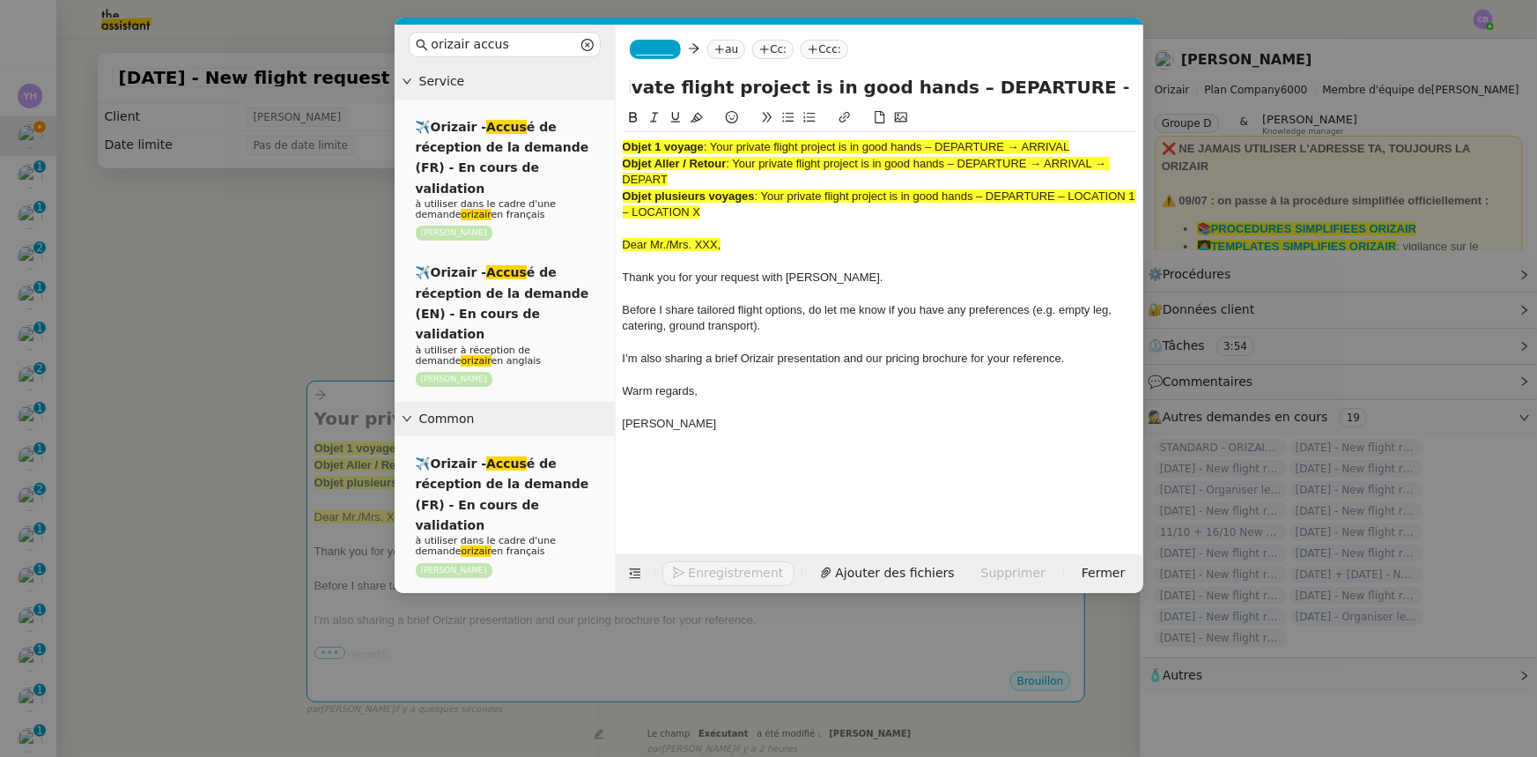
type input "Your private flight project is in good hands – DEPARTURE → ARRIVAL"
drag, startPoint x: 721, startPoint y: 217, endPoint x: 621, endPoint y: 143, distance: 124.7
click at [621, 143] on nz-spin "Objet 1 voyage : Your private flight project is in good hands – DEPARTURE → ARR…" at bounding box center [880, 320] width 528 height 426
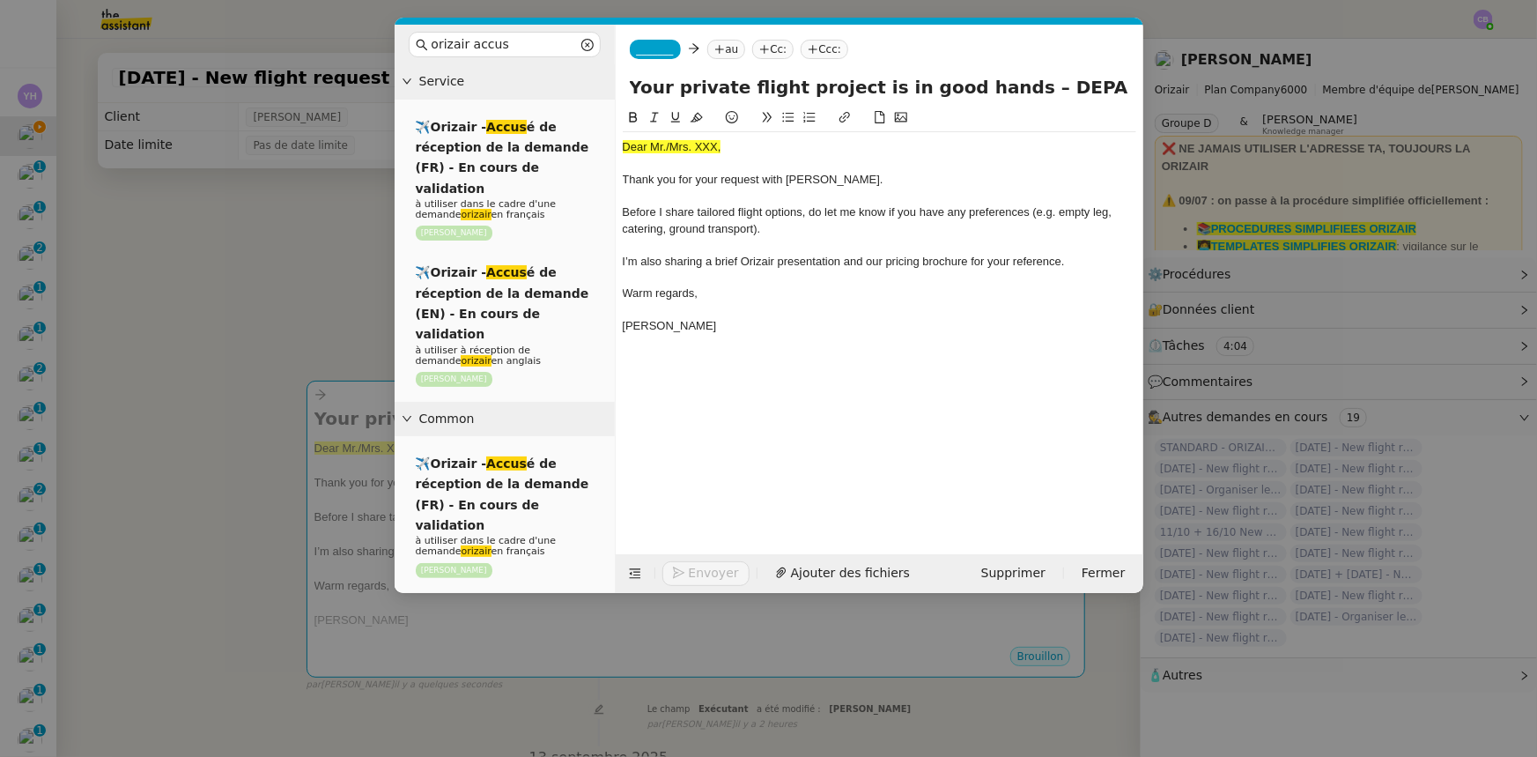
click at [282, 277] on nz-modal-container "orizair accus Service ✈️Orizair - Accus é de réception de la demande (FR) - En …" at bounding box center [768, 378] width 1537 height 757
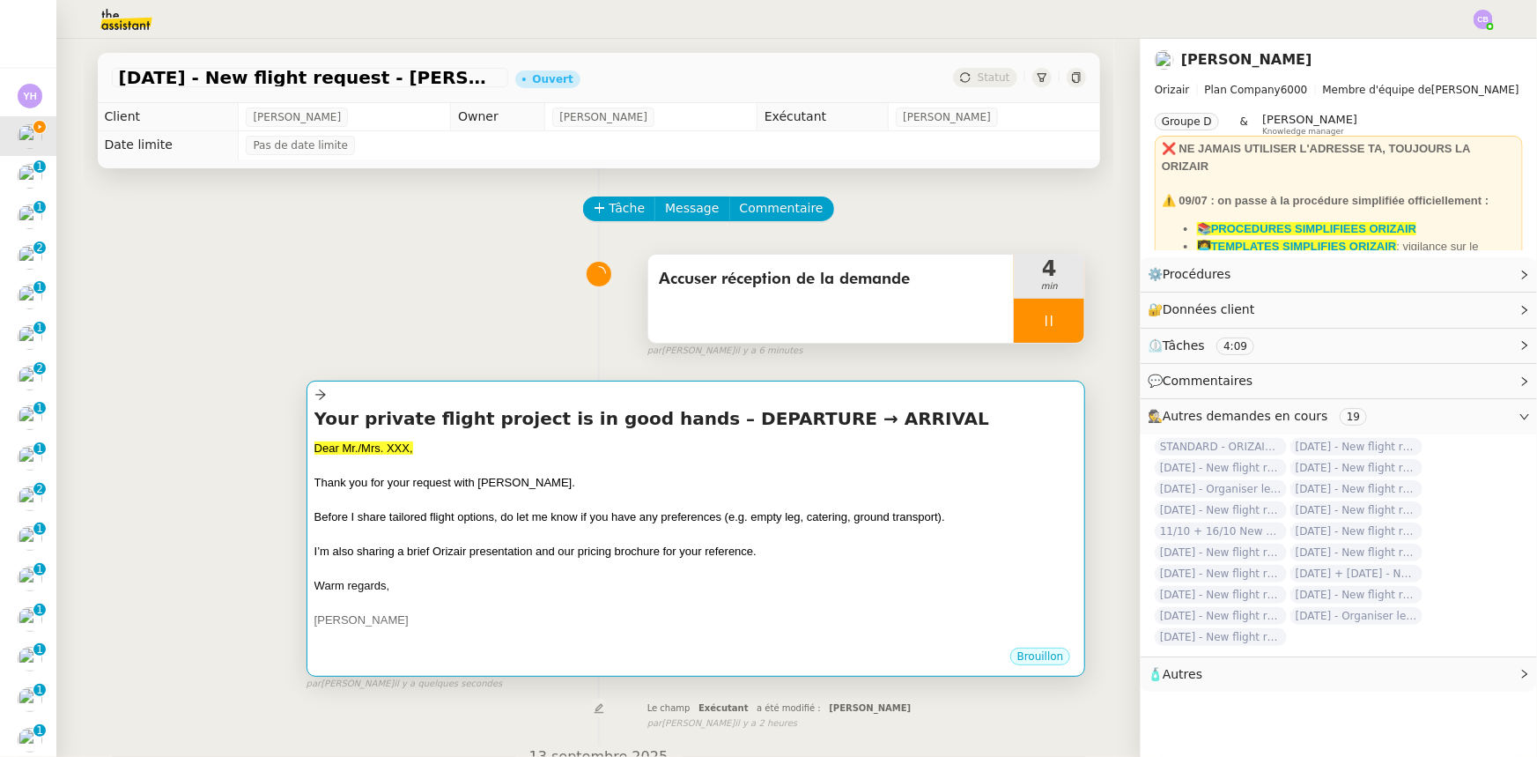
click at [632, 484] on div "Thank you for your request with [PERSON_NAME]." at bounding box center [696, 483] width 764 height 18
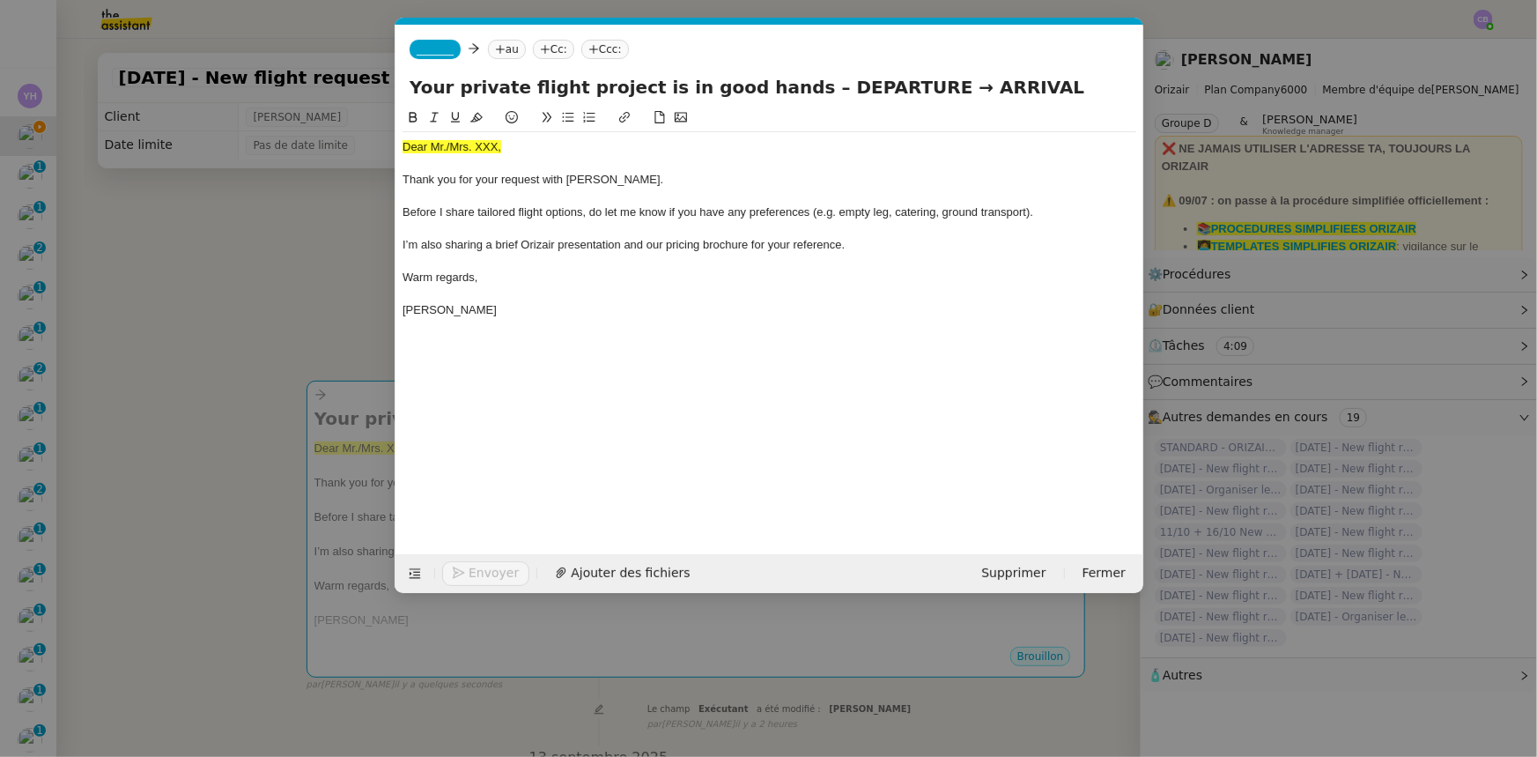
scroll to position [0, 103]
drag, startPoint x: 509, startPoint y: 143, endPoint x: 402, endPoint y: 144, distance: 107.5
click at [403, 144] on div "Dear Mr./Mrs. XXX," at bounding box center [770, 147] width 734 height 16
click at [479, 116] on icon at bounding box center [476, 117] width 12 height 12
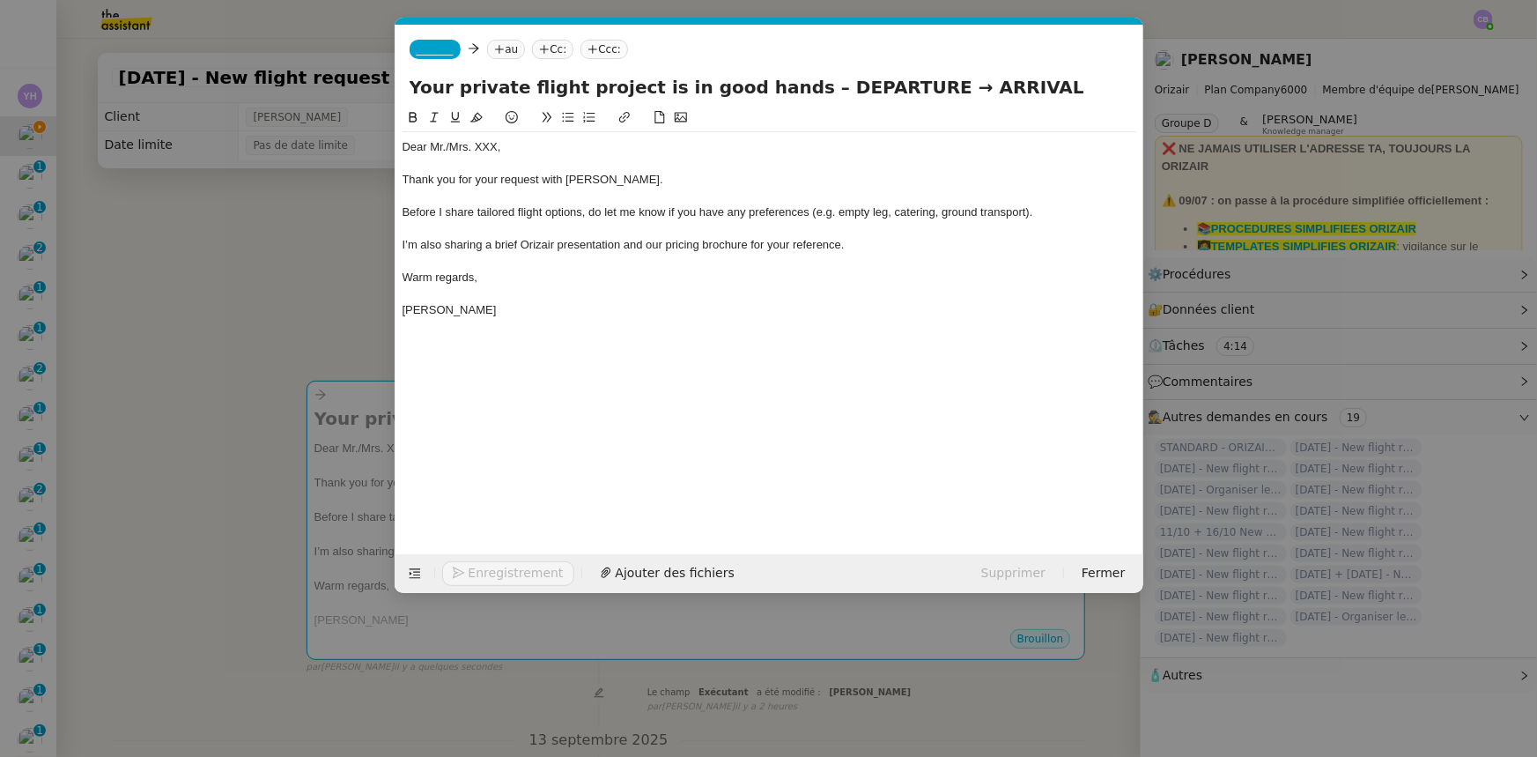
click at [496, 144] on div "Dear Mr./Mrs. XXX," at bounding box center [770, 147] width 734 height 16
drag, startPoint x: 880, startPoint y: 87, endPoint x: 787, endPoint y: 88, distance: 93.4
click at [787, 88] on input "Your private flight project is in good hands – DEPARTURE → ARRIVAL" at bounding box center [770, 87] width 720 height 26
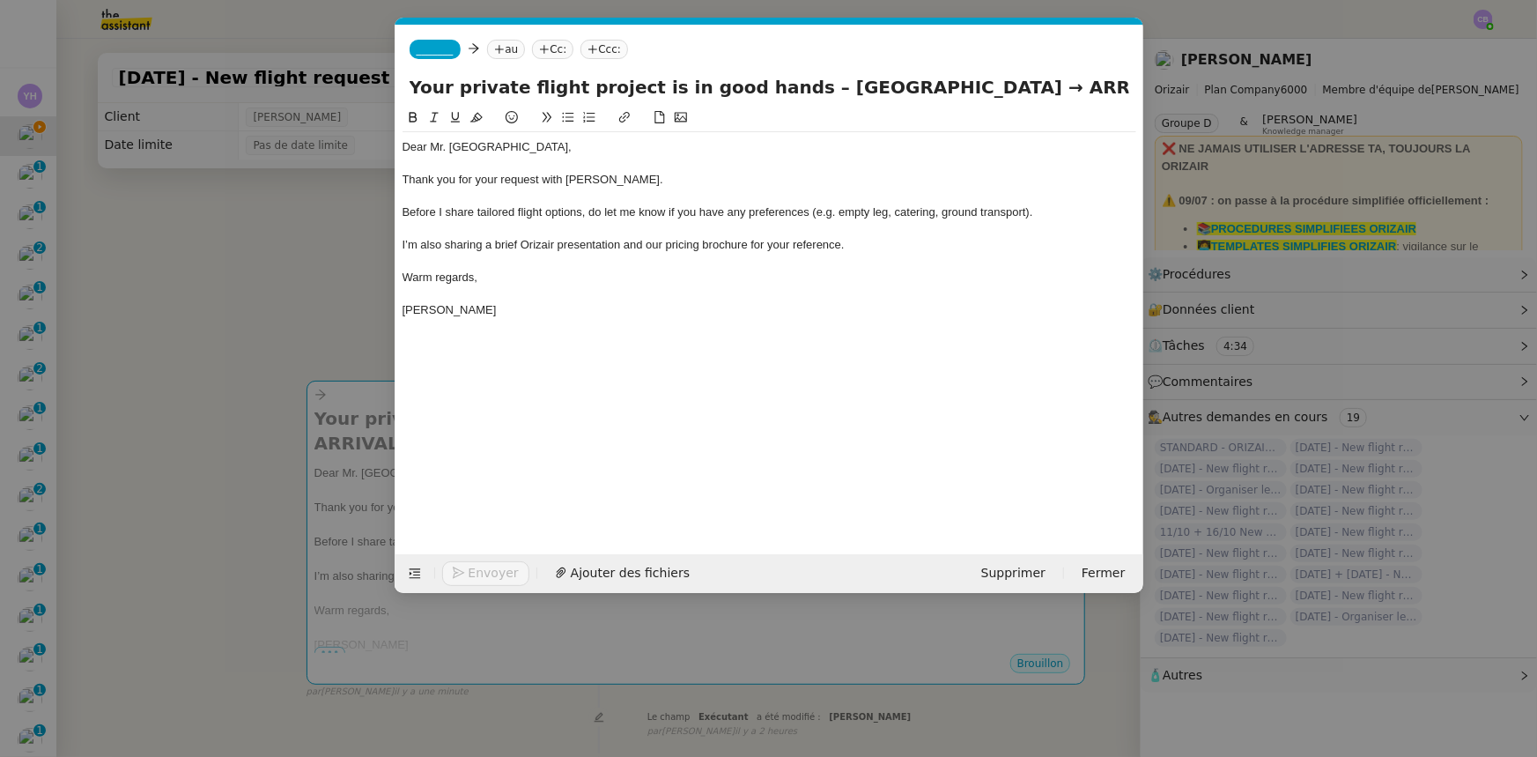
drag, startPoint x: 1061, startPoint y: 92, endPoint x: 992, endPoint y: 87, distance: 68.8
click at [992, 87] on input "Your private flight project is in good hands – [GEOGRAPHIC_DATA] → ARRIVAL" at bounding box center [770, 87] width 720 height 26
type input "Your private flight project is in good hands – [GEOGRAPHIC_DATA] → [GEOGRAPHIC_…"
click at [425, 48] on span "_______" at bounding box center [435, 49] width 37 height 12
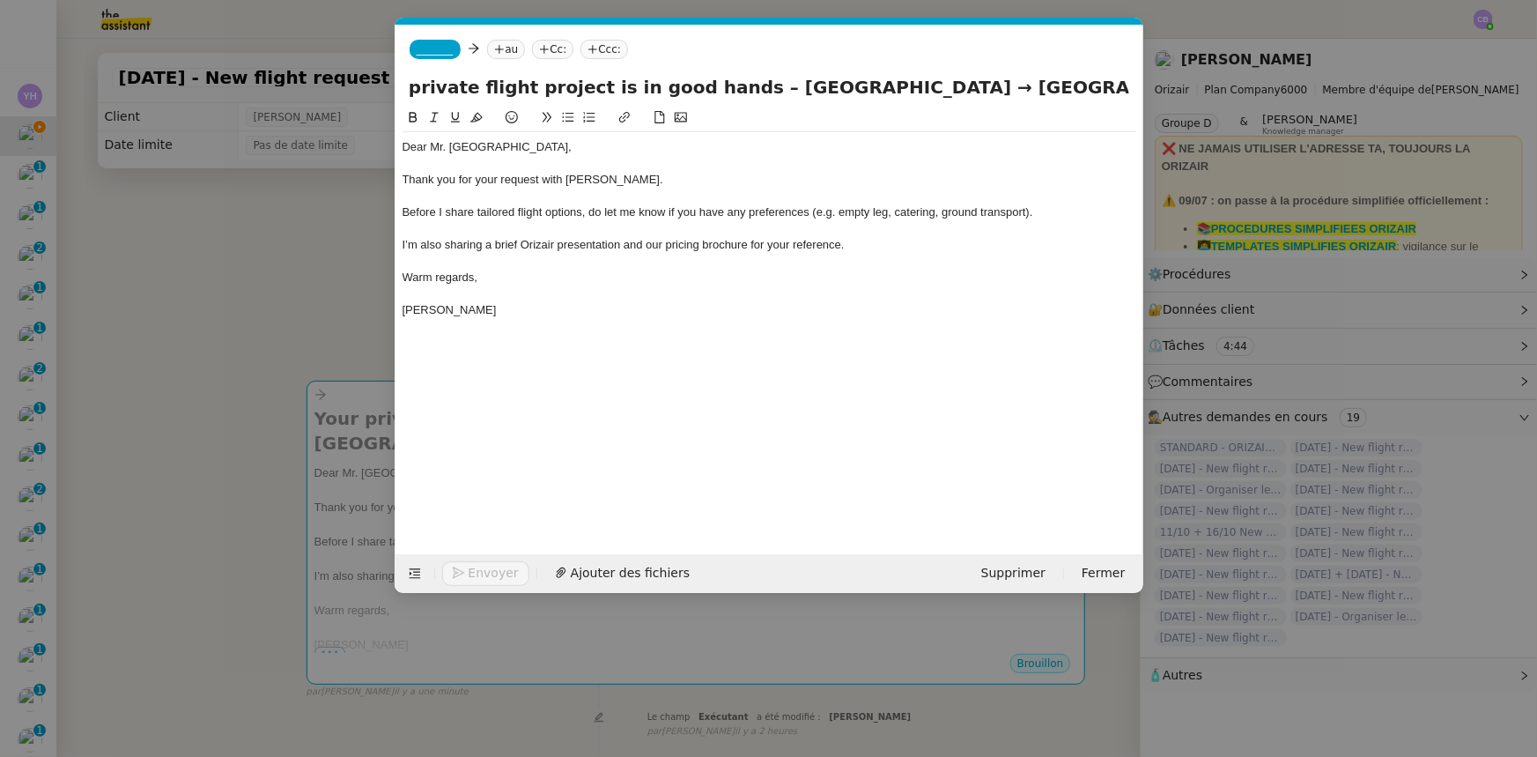
scroll to position [0, 0]
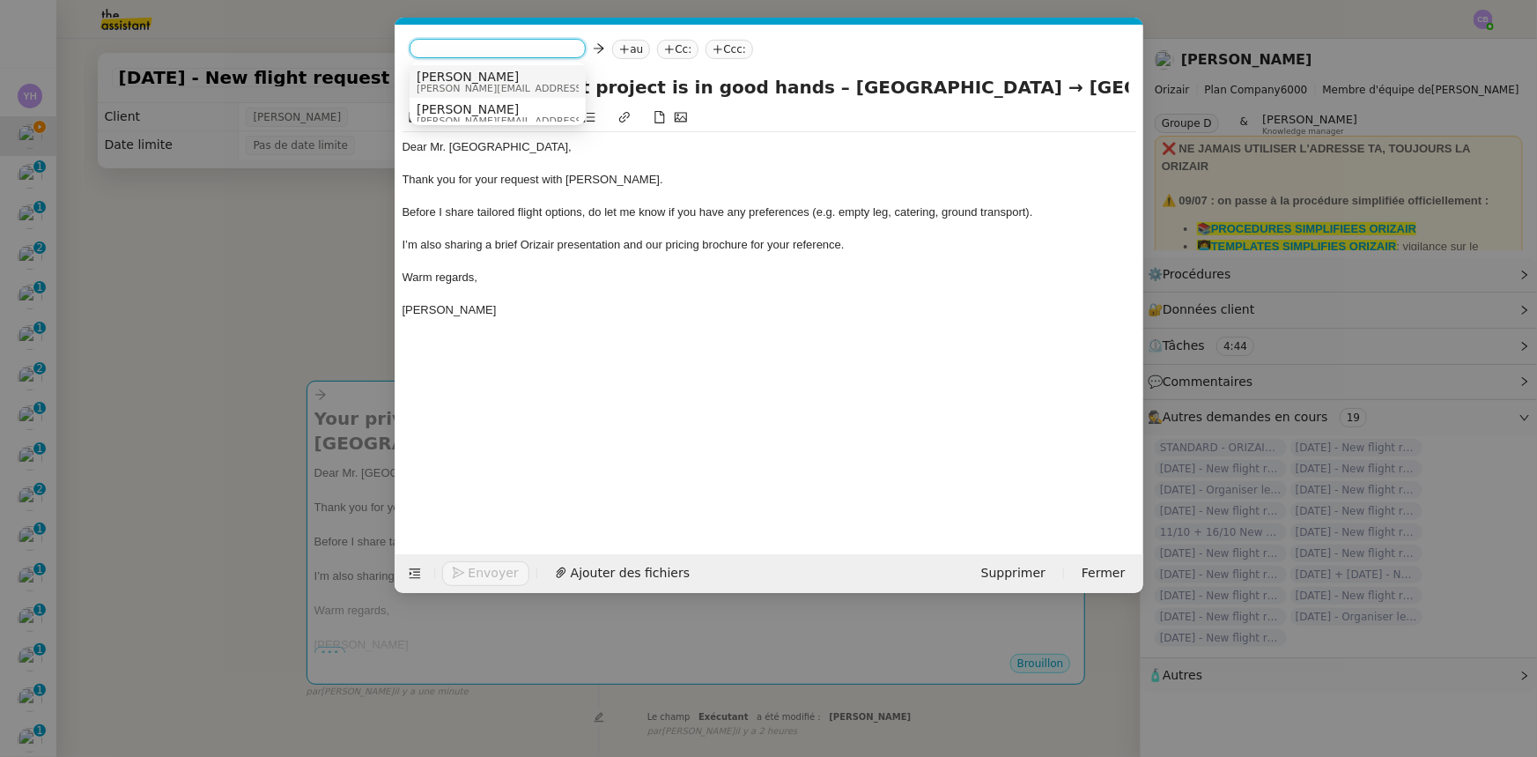
click at [461, 79] on span "[PERSON_NAME]" at bounding box center [542, 77] width 250 height 14
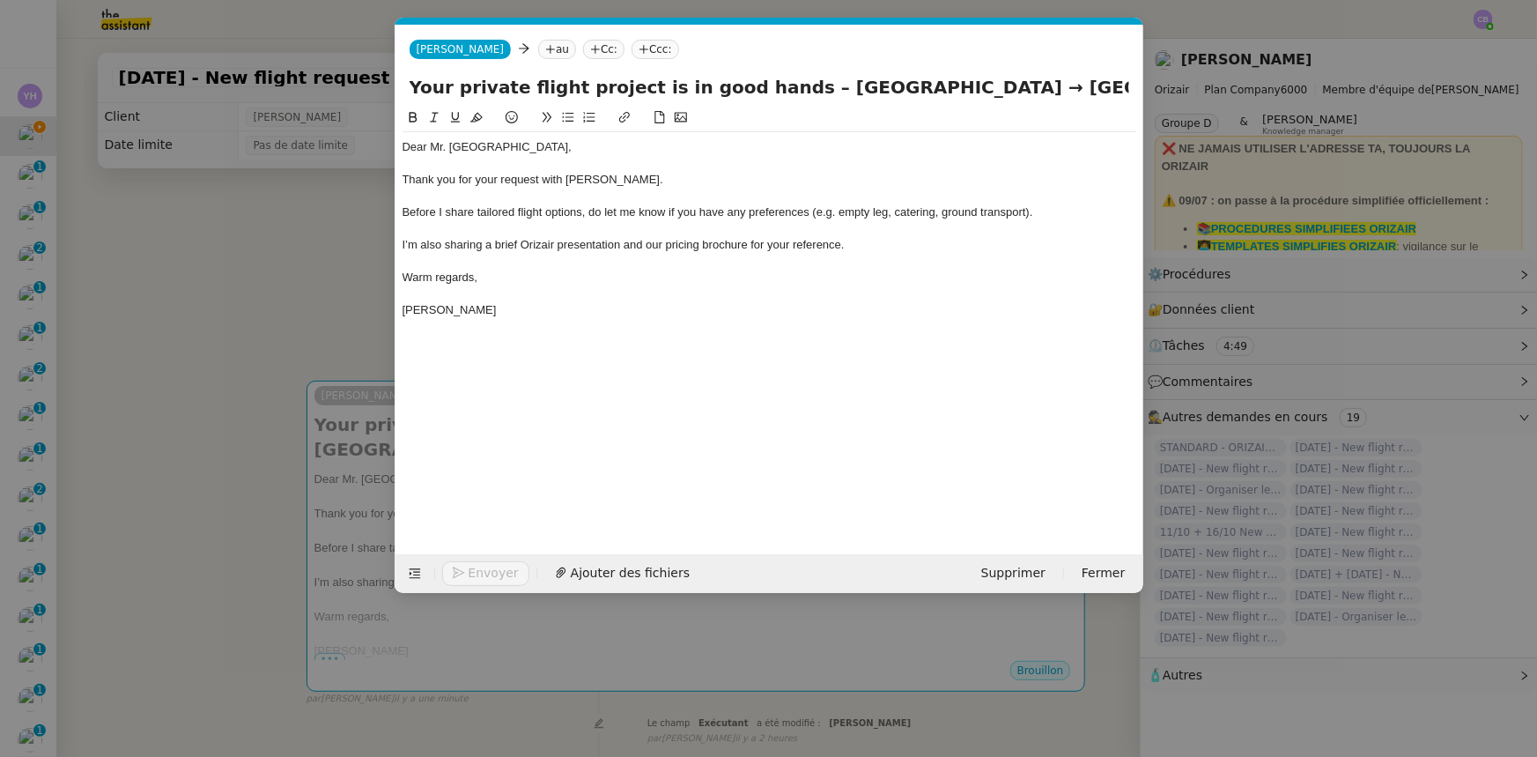
click at [332, 255] on nz-modal-container "orizair accus Service ✈️Orizair - Accus é de réception de la demande (FR) - En …" at bounding box center [768, 378] width 1537 height 757
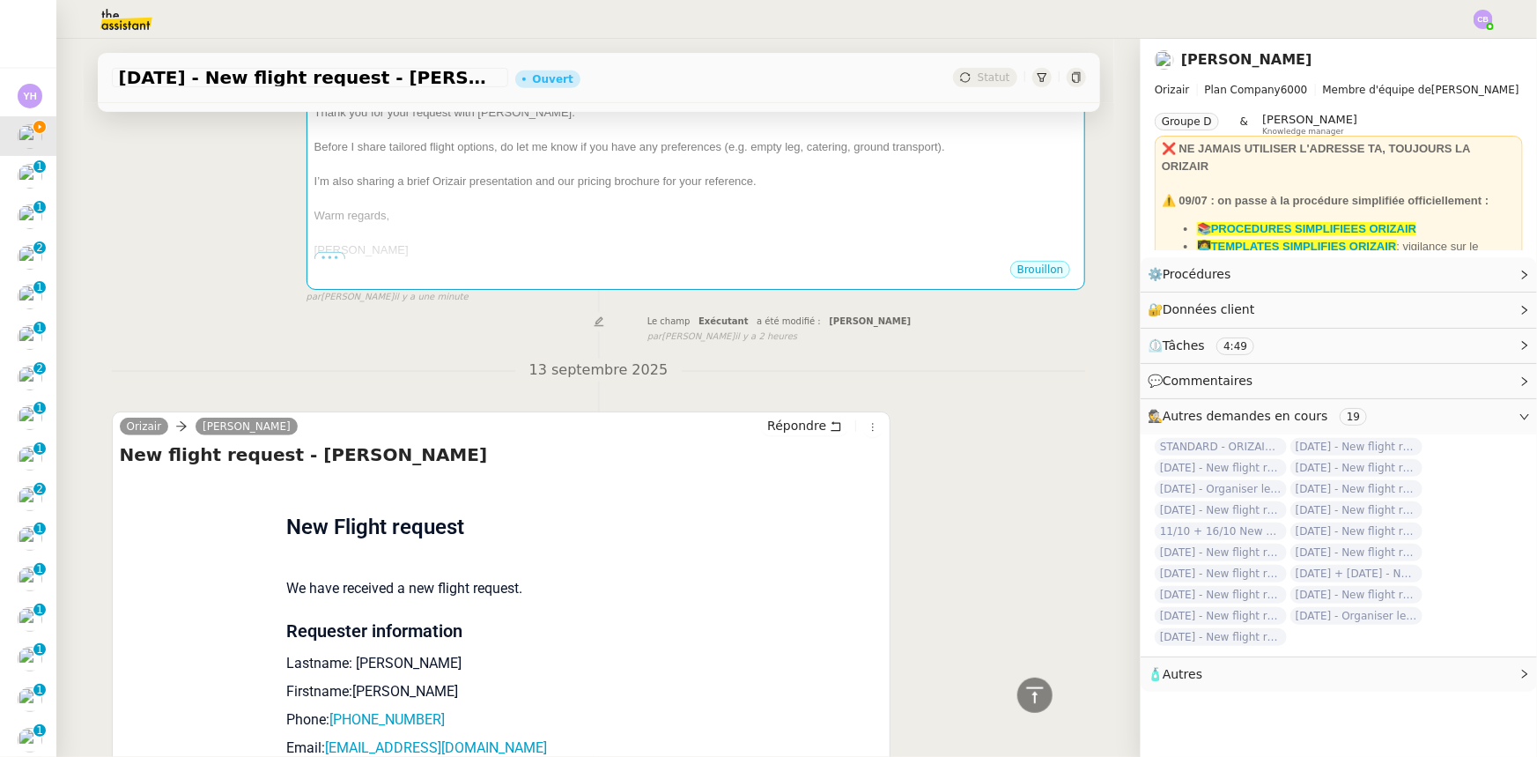
scroll to position [721, 0]
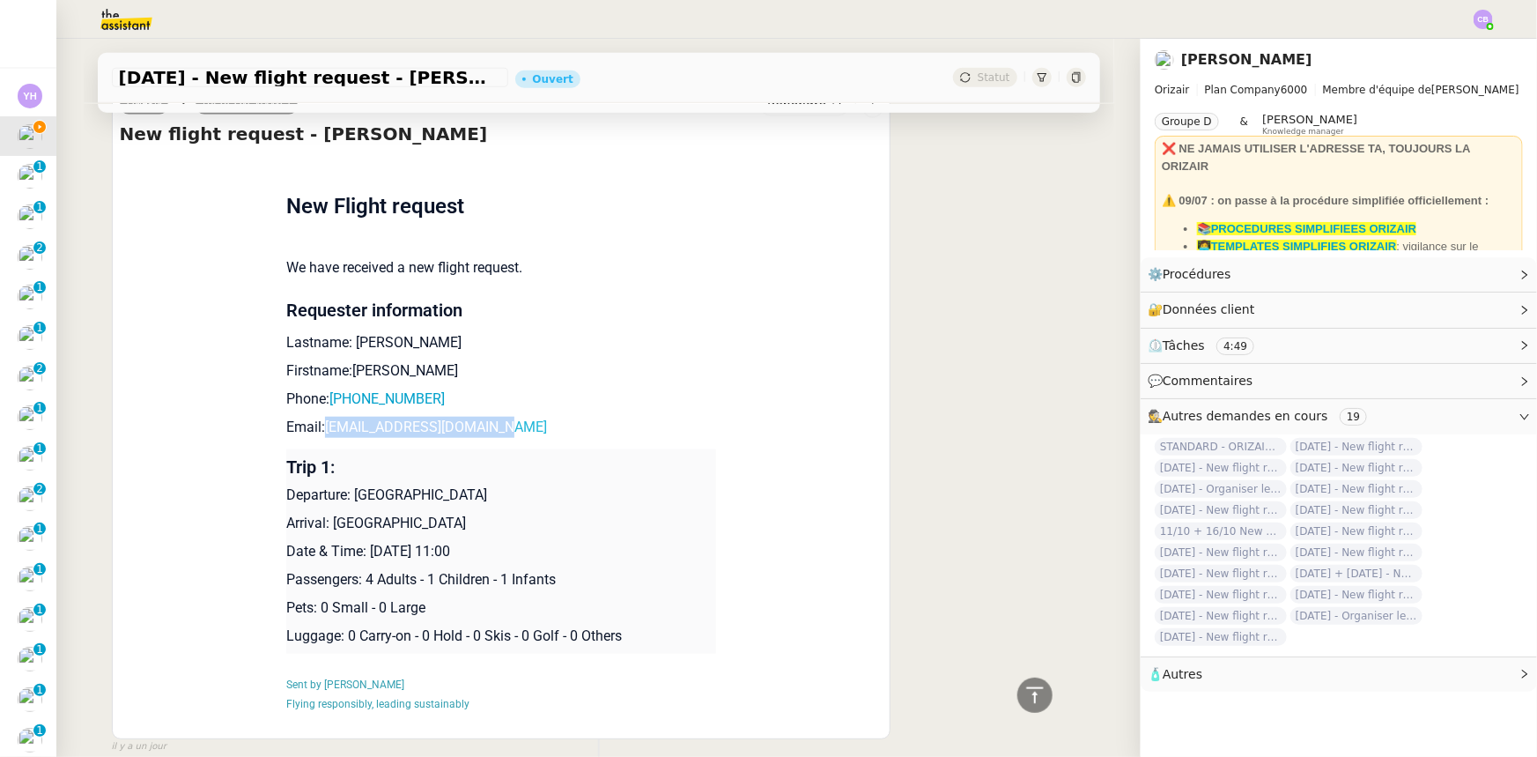
drag, startPoint x: 491, startPoint y: 410, endPoint x: 318, endPoint y: 404, distance: 172.7
click at [318, 417] on p "Email: [EMAIL_ADDRESS][DOMAIN_NAME]" at bounding box center [501, 427] width 430 height 21
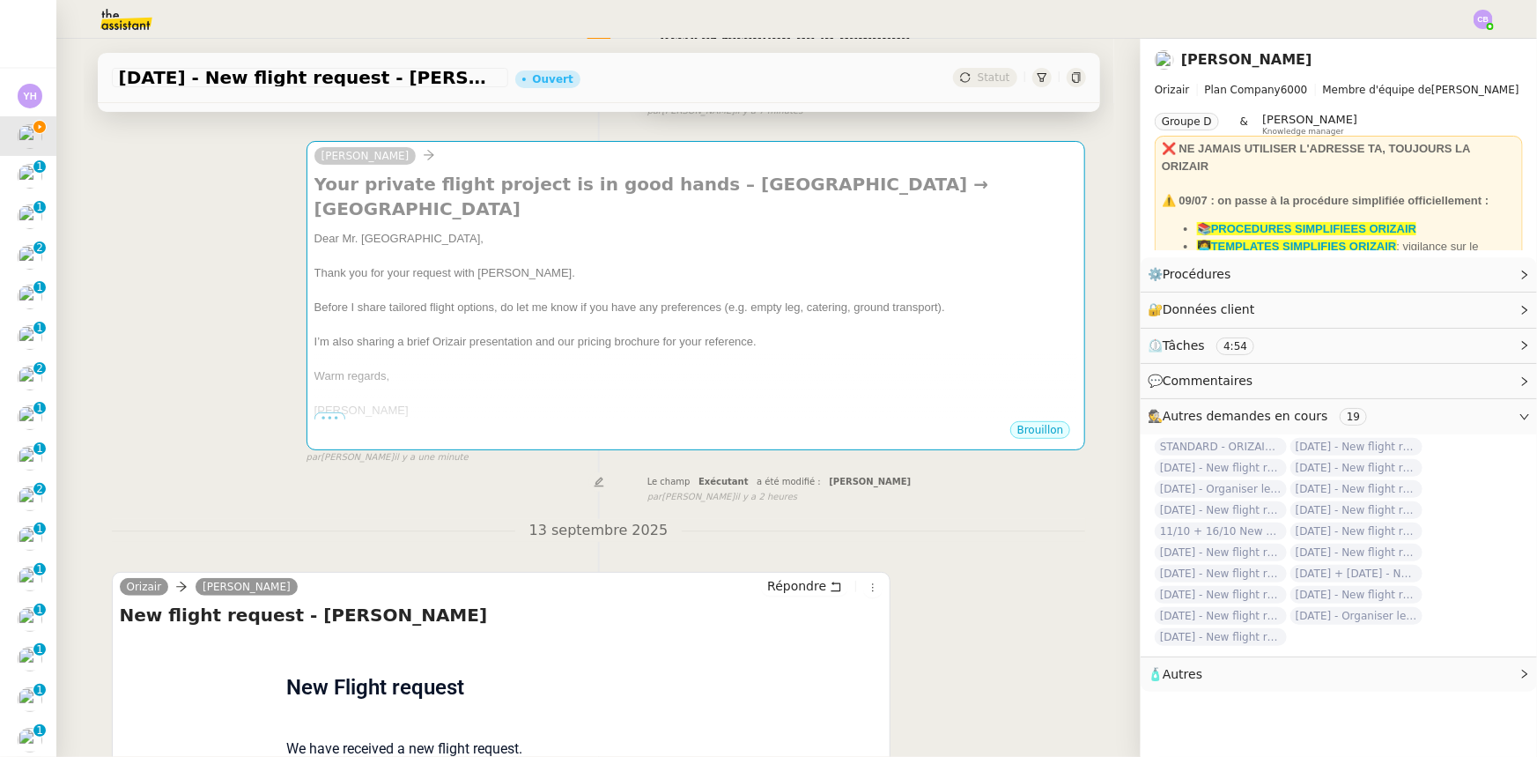
scroll to position [0, 0]
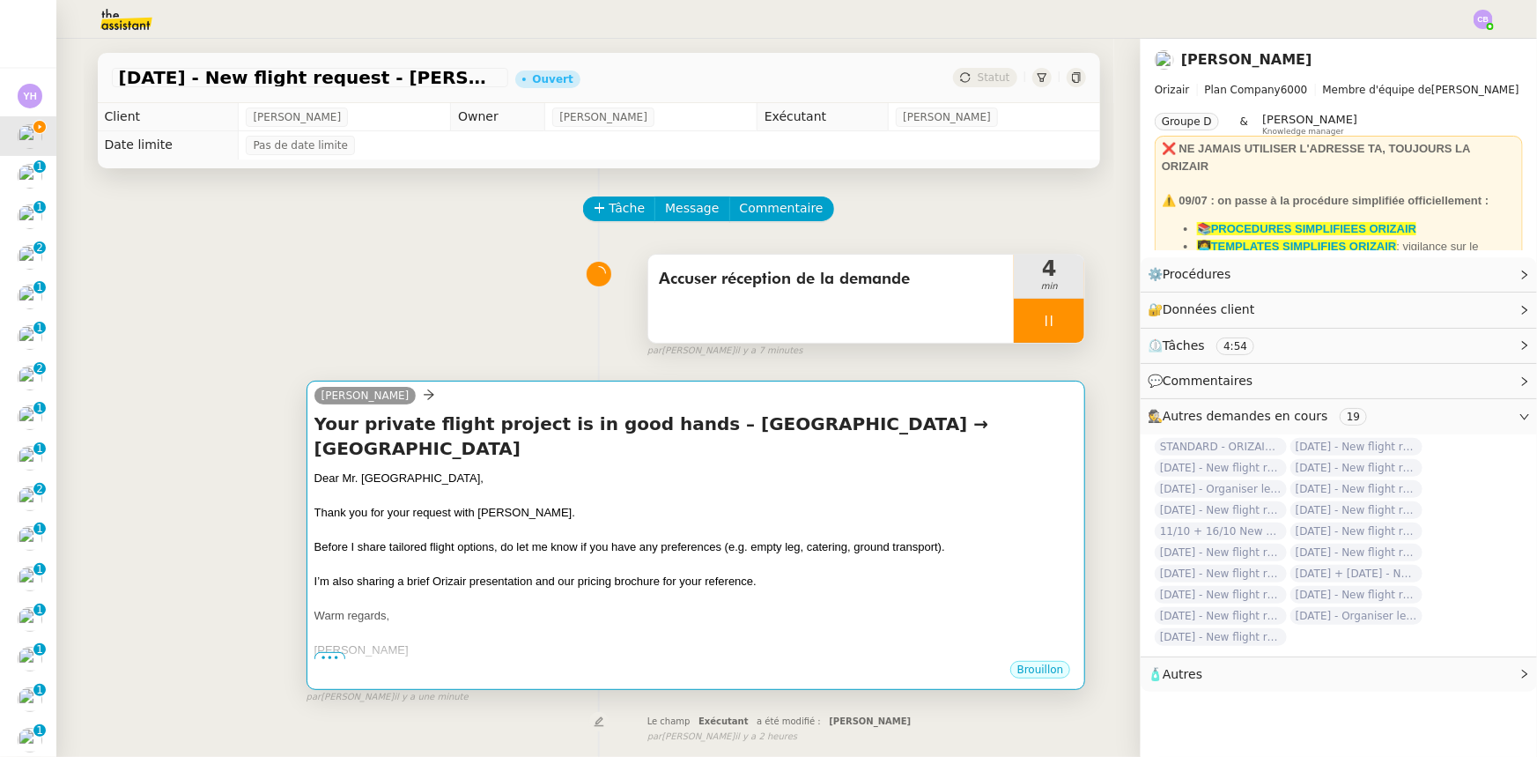
click at [485, 521] on div at bounding box center [696, 530] width 764 height 18
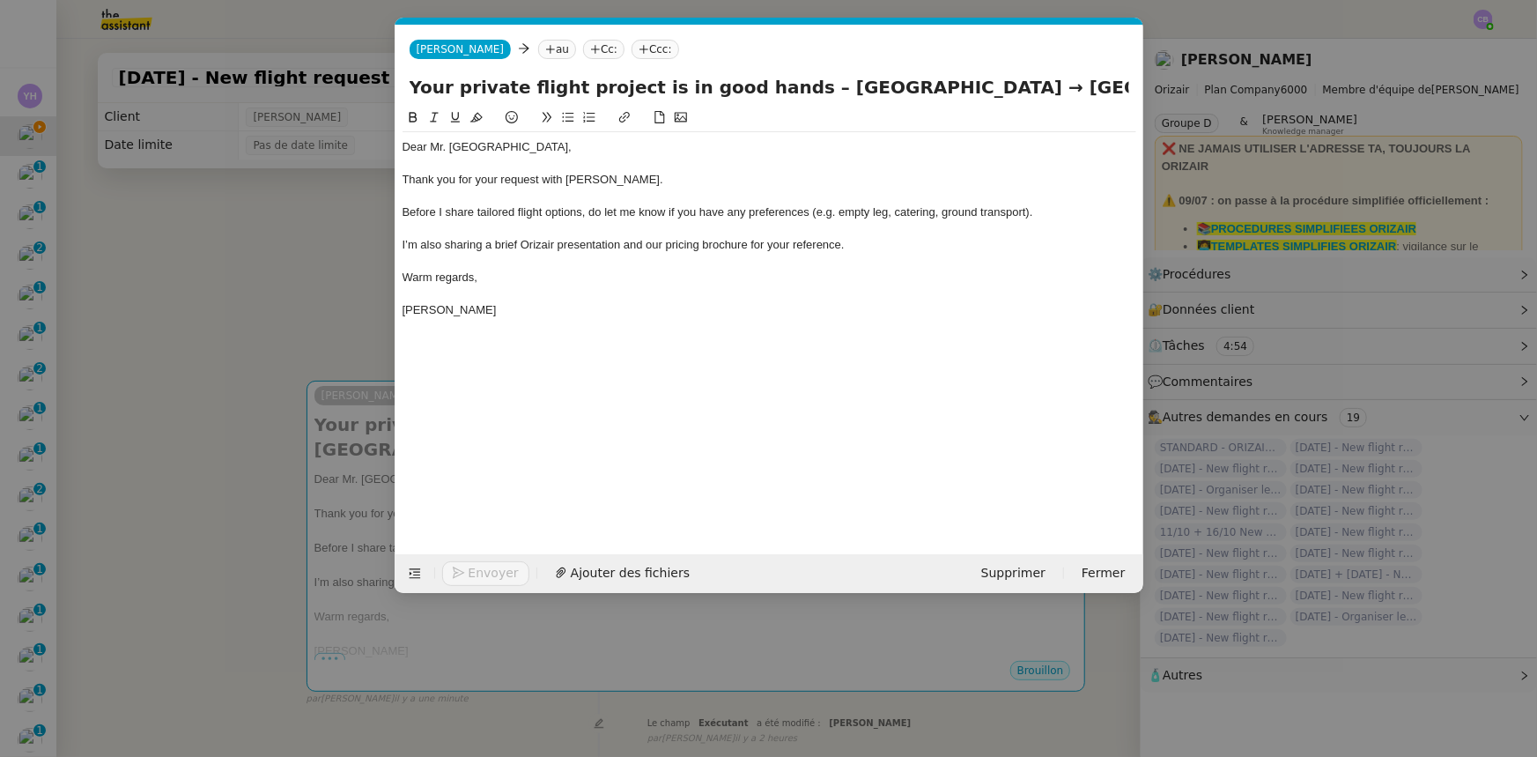
scroll to position [0, 103]
click at [538, 51] on nz-tag "au" at bounding box center [557, 49] width 38 height 19
paste input "[EMAIL_ADDRESS][DOMAIN_NAME]"
type input "[EMAIL_ADDRESS][DOMAIN_NAME]"
click at [539, 79] on span "[EMAIL_ADDRESS][DOMAIN_NAME]" at bounding box center [618, 77] width 216 height 14
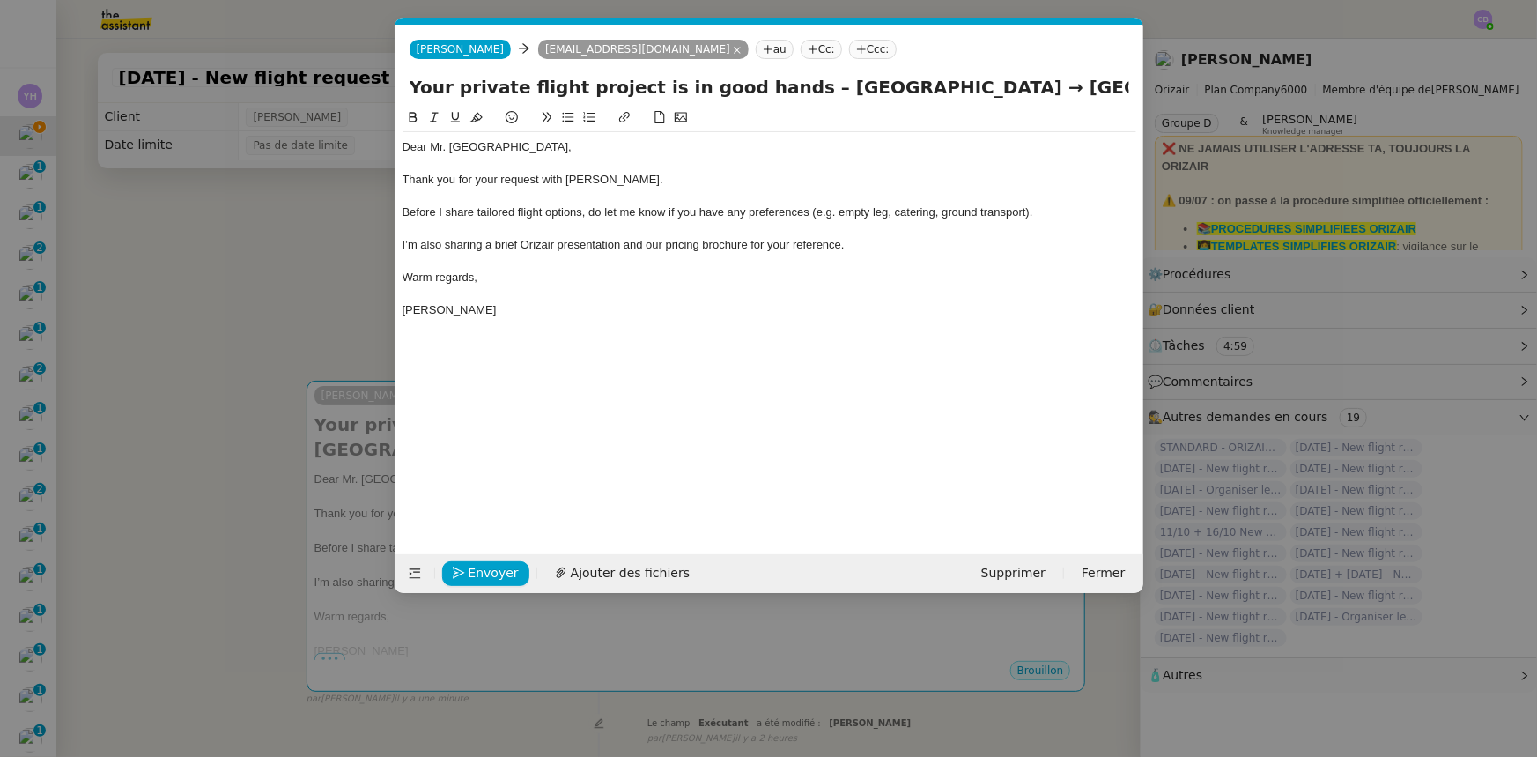
click at [849, 49] on nz-tag "Ccc:" at bounding box center [873, 49] width 48 height 19
type input "[PERSON_NAME]"
click at [807, 73] on span "[PERSON_NAME]" at bounding box center [890, 77] width 250 height 14
click at [811, 203] on div at bounding box center [770, 197] width 734 height 16
click at [647, 577] on span "Ajouter des fichiers" at bounding box center [630, 573] width 119 height 20
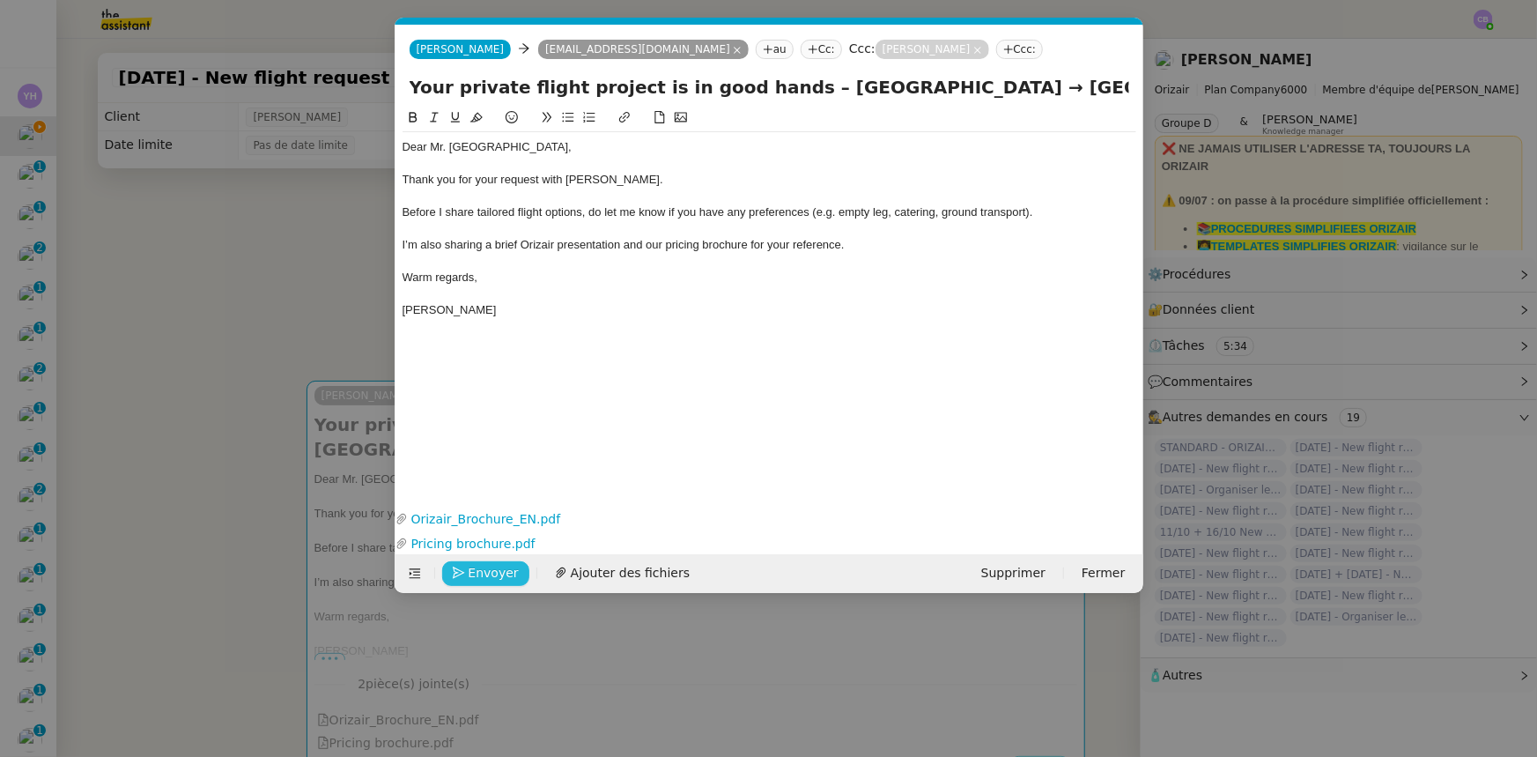
click at [502, 573] on span "Envoyer" at bounding box center [494, 573] width 50 height 20
click at [502, 573] on span "Confirmer l'envoi" at bounding box center [522, 573] width 106 height 20
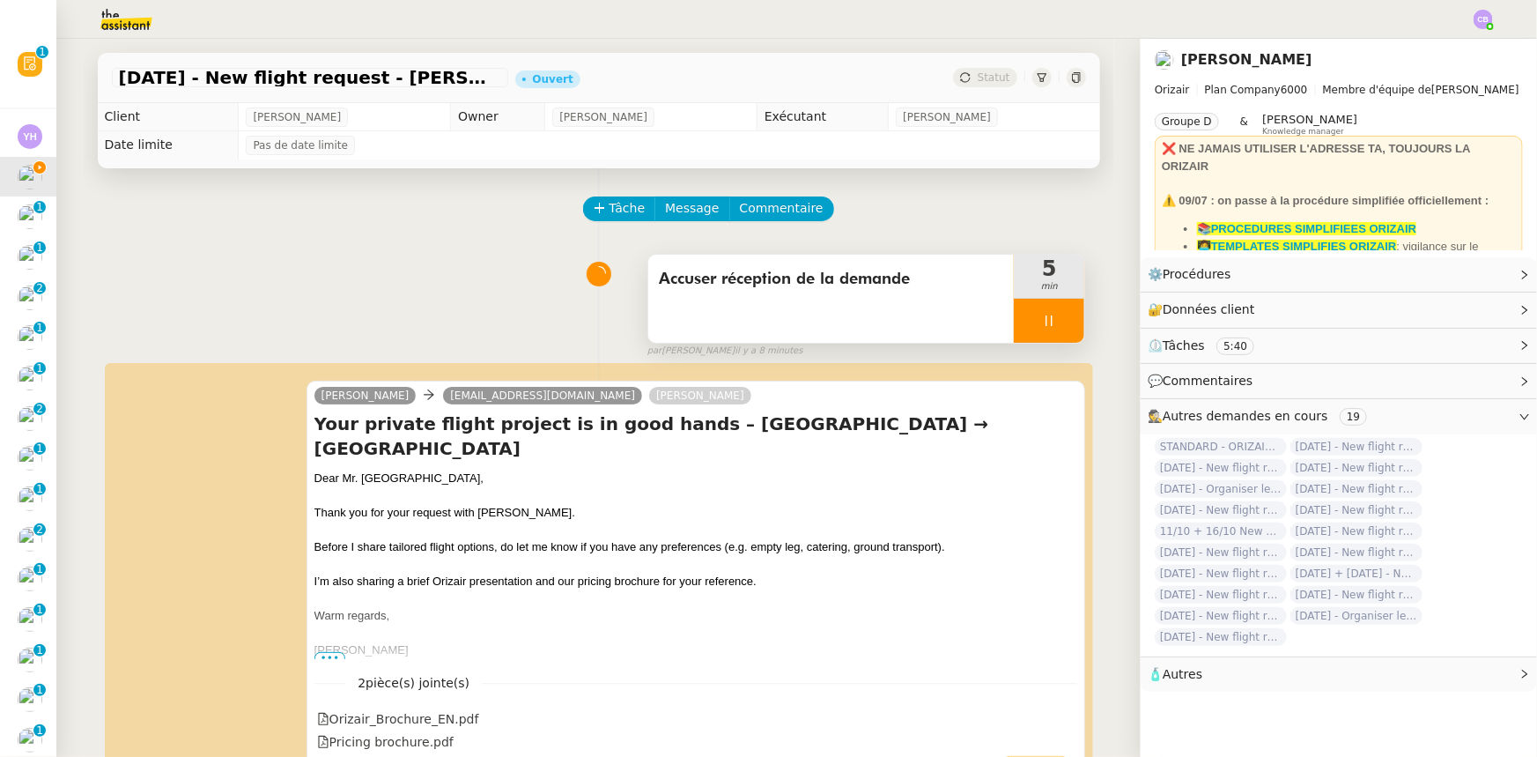
click at [1014, 312] on div at bounding box center [1049, 321] width 70 height 44
click at [1060, 329] on button at bounding box center [1066, 321] width 35 height 44
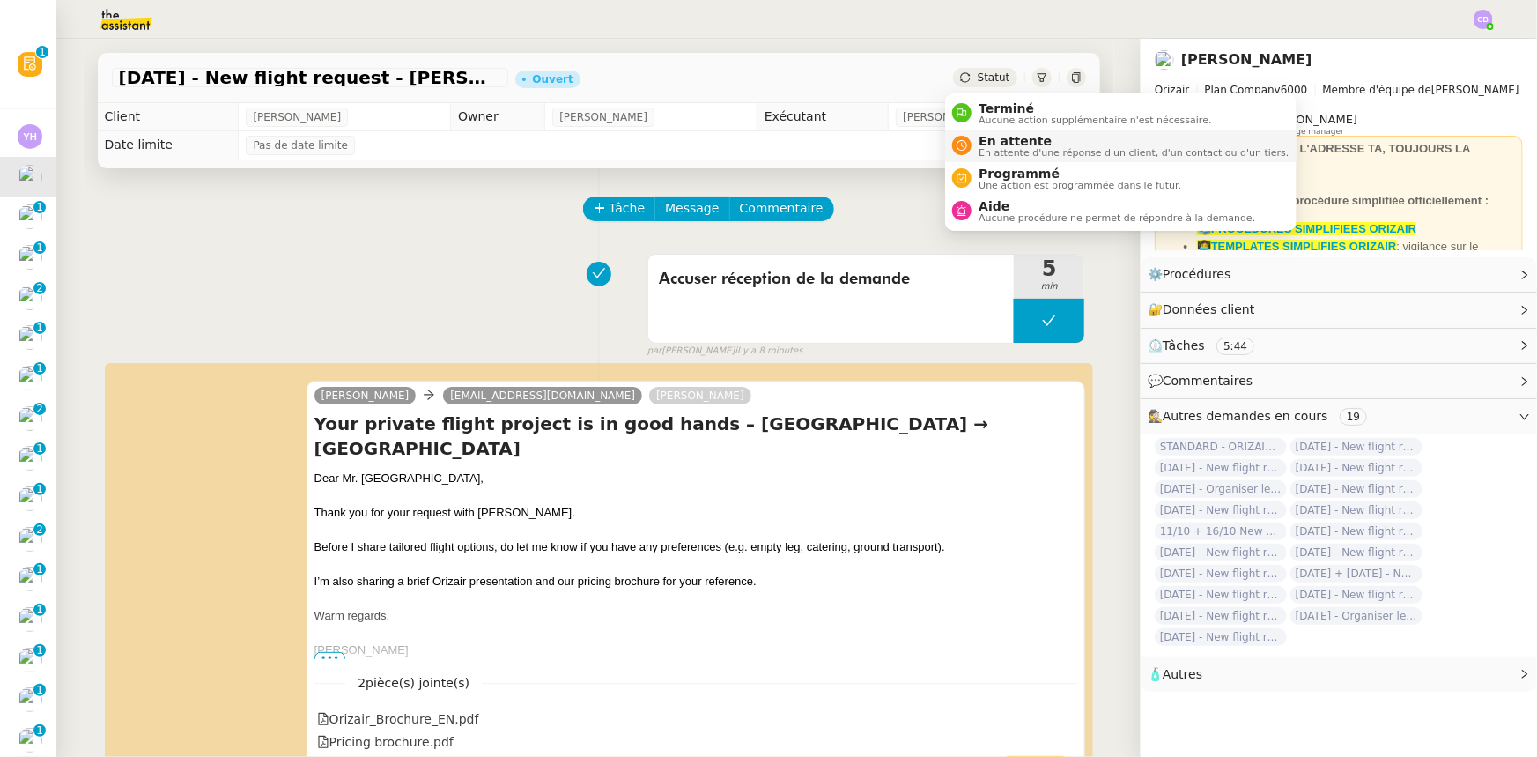
click at [1003, 148] on span "En attente d'une réponse d'un client, d'un contact ou d'un tiers." at bounding box center [1134, 153] width 310 height 10
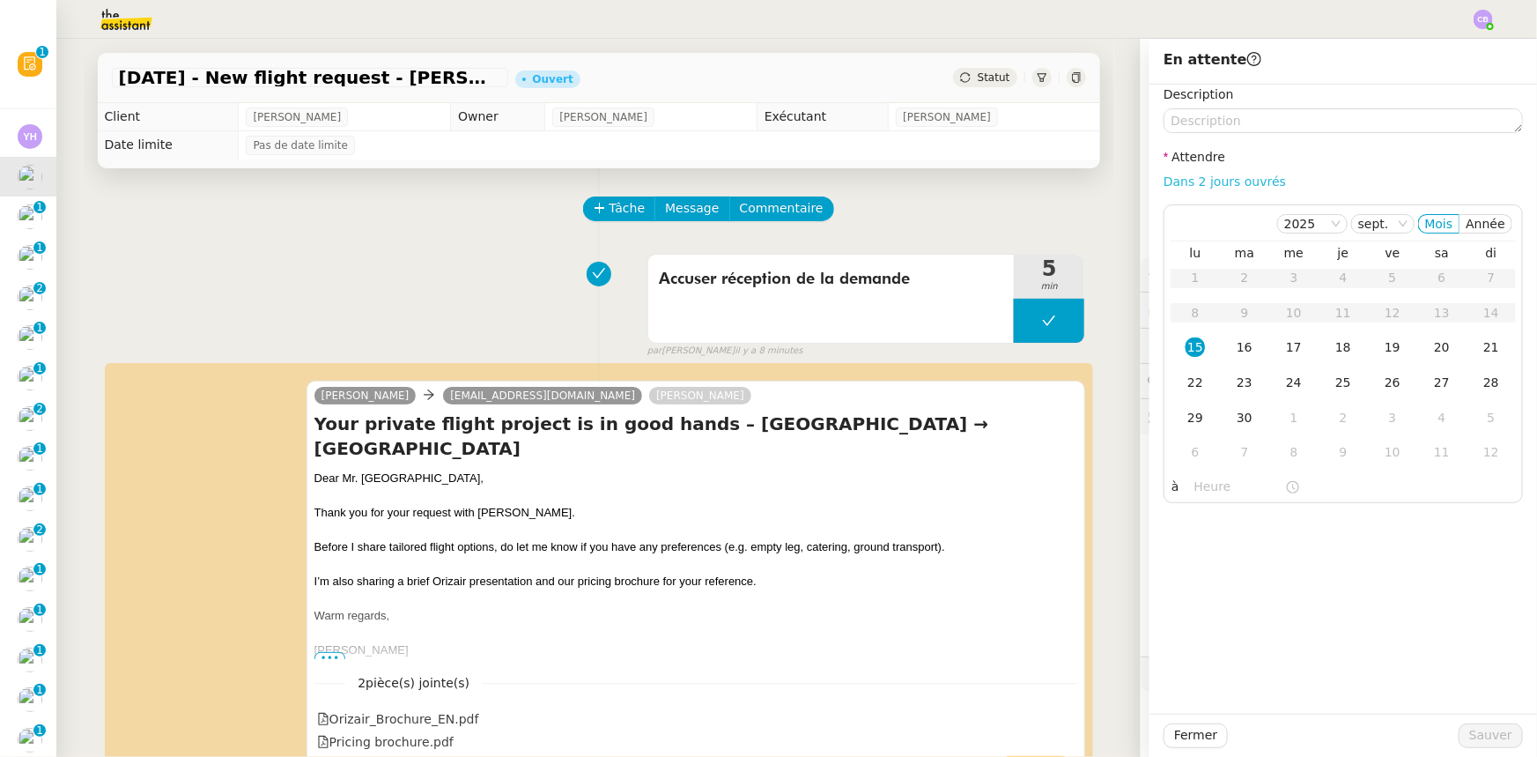
click at [1213, 183] on link "Dans 2 jours ouvrés" at bounding box center [1225, 181] width 122 height 14
type input "07:00"
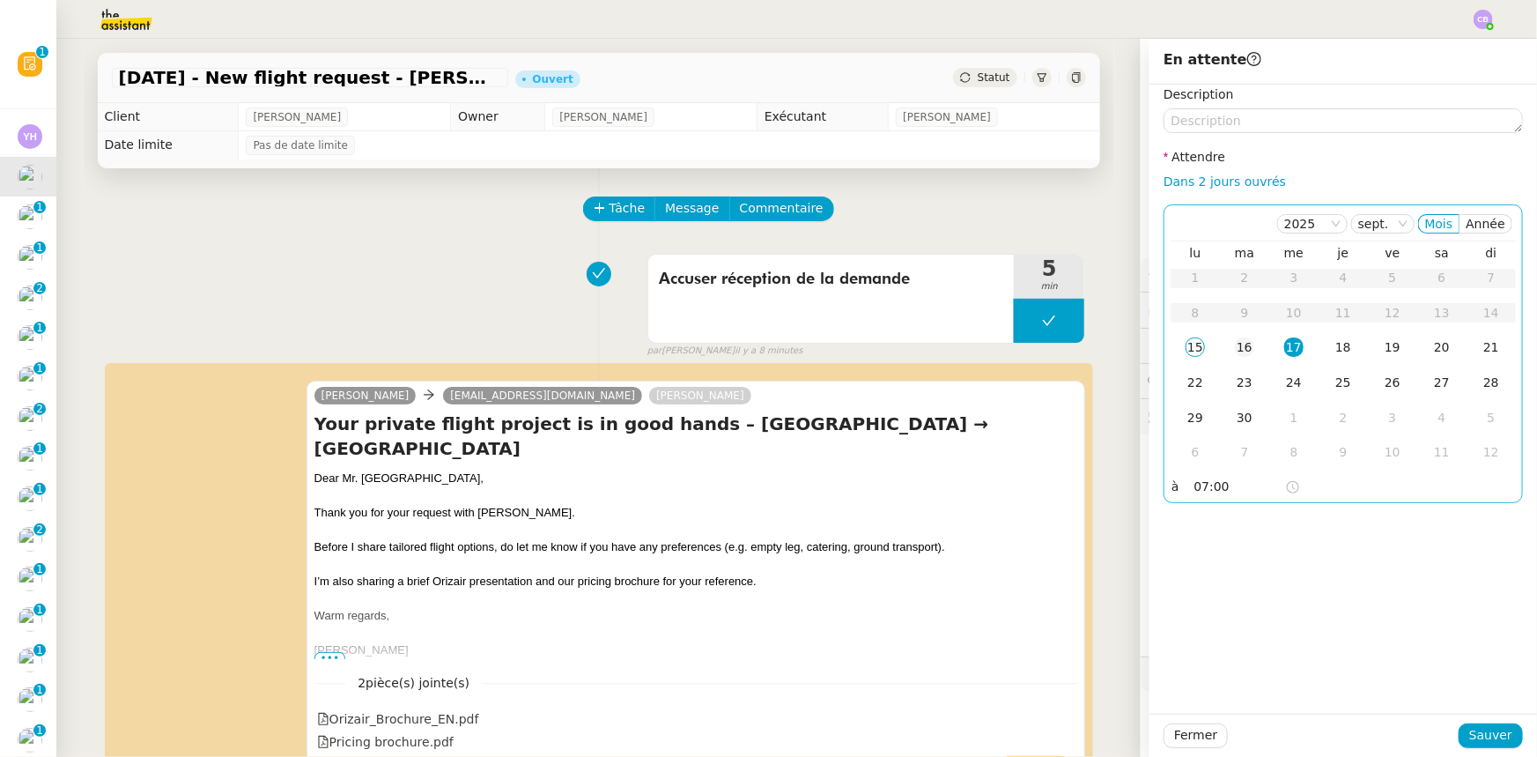
click at [1235, 350] on div "16" at bounding box center [1244, 346] width 19 height 19
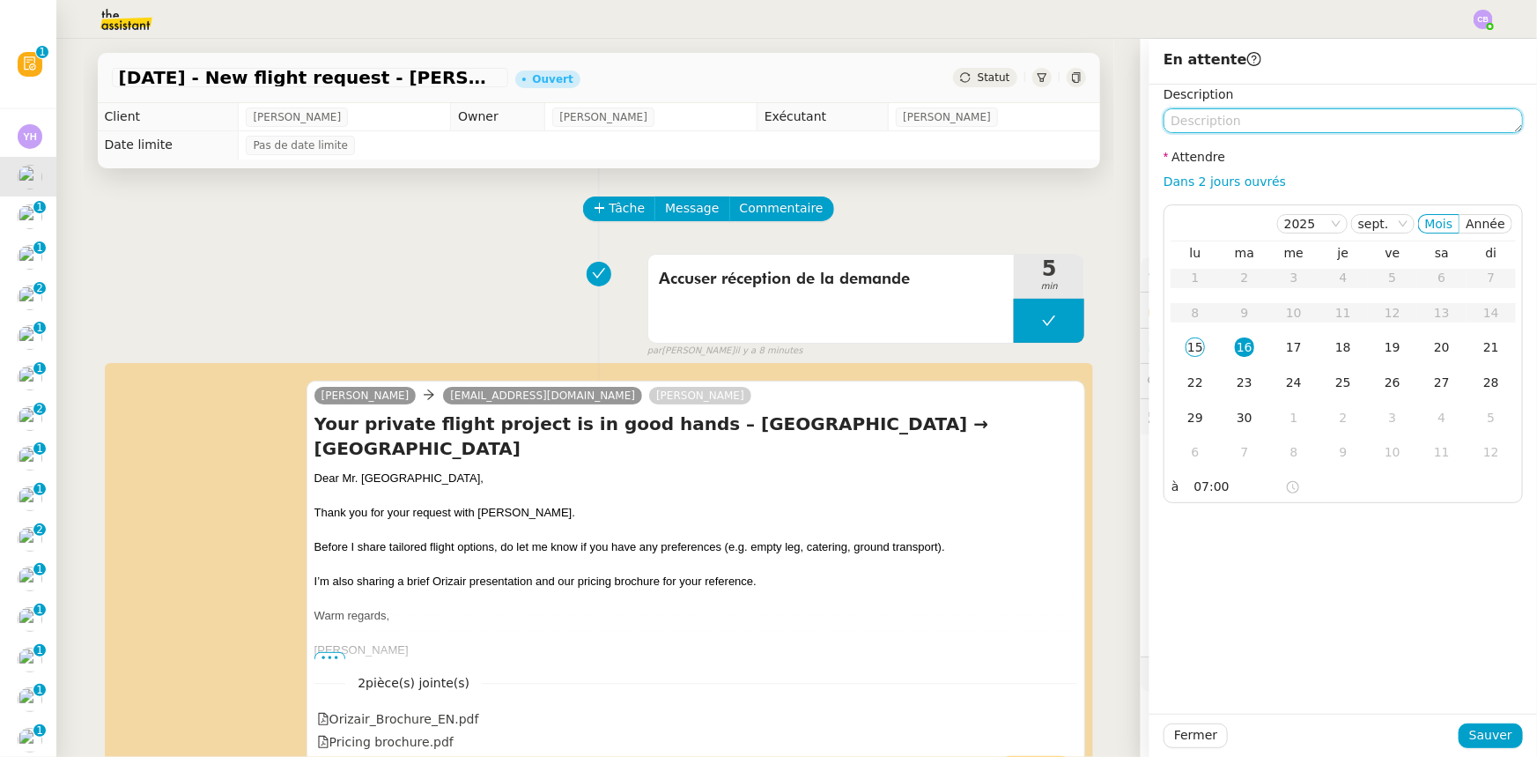
click at [1251, 120] on textarea at bounding box center [1343, 120] width 359 height 25
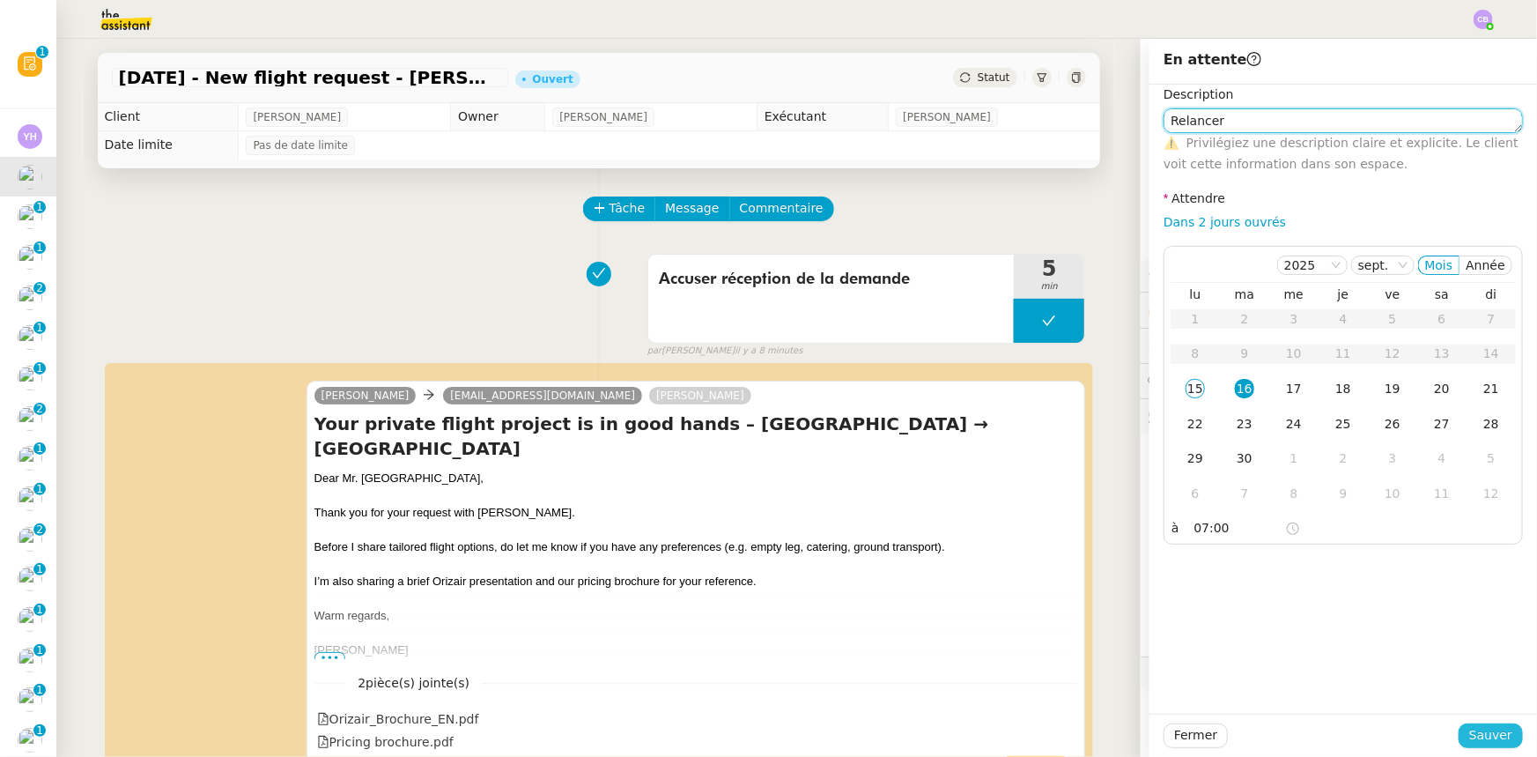
type textarea "Relancer"
click at [1493, 727] on span "Sauver" at bounding box center [1490, 735] width 43 height 20
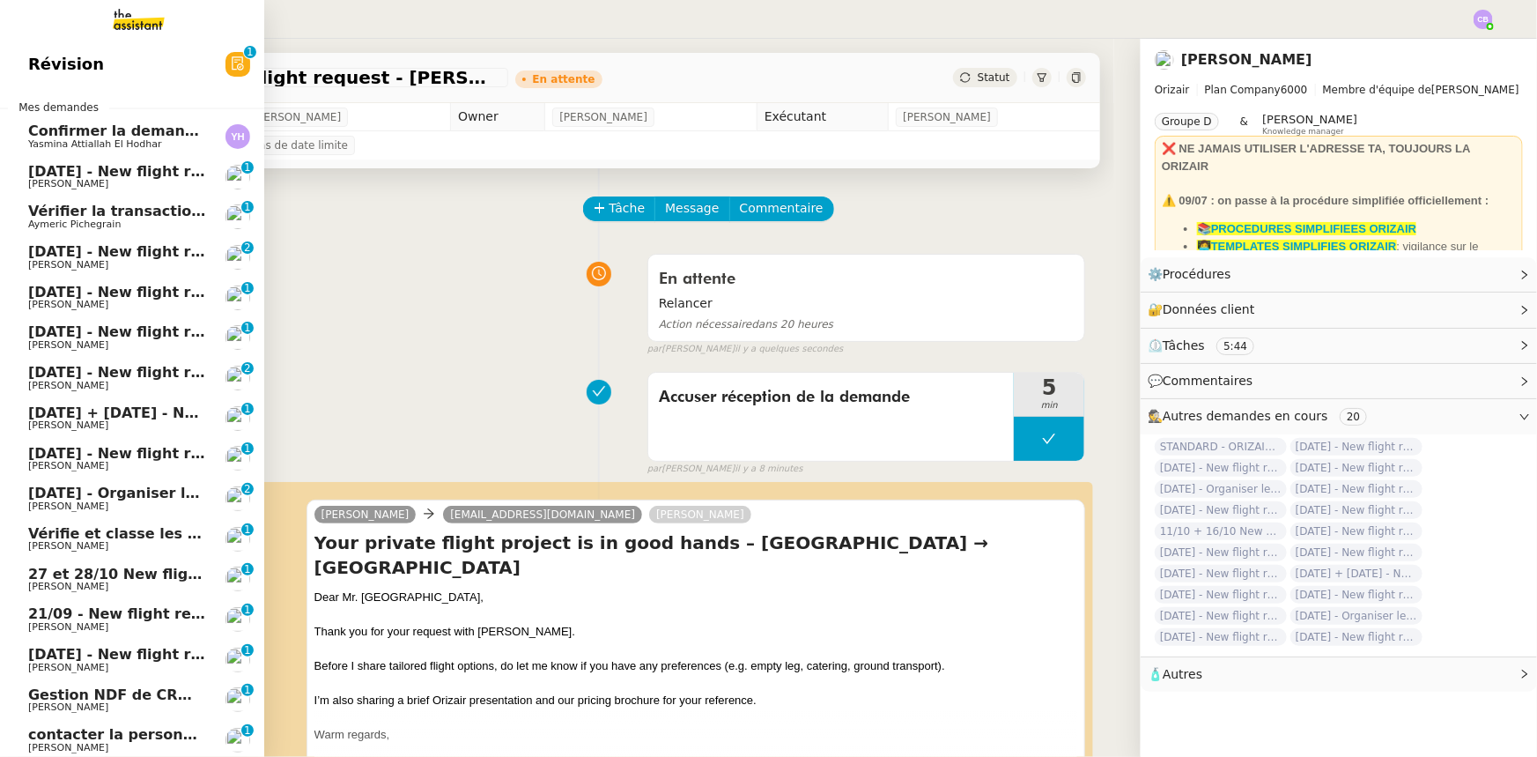
click at [115, 176] on span "[DATE] - New flight request - [PERSON_NAME]" at bounding box center [210, 171] width 364 height 17
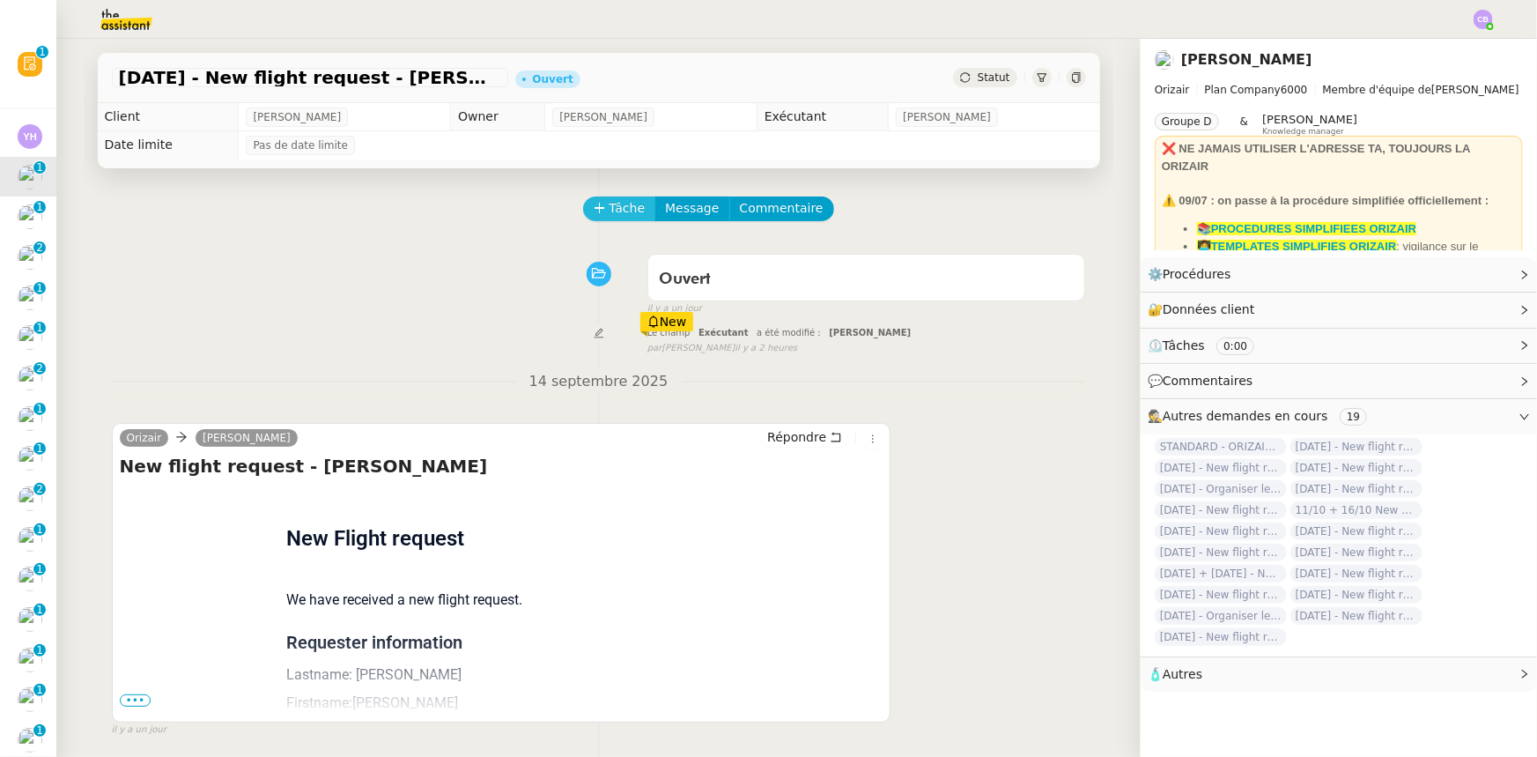
click at [597, 209] on button "Tâche" at bounding box center [619, 208] width 73 height 25
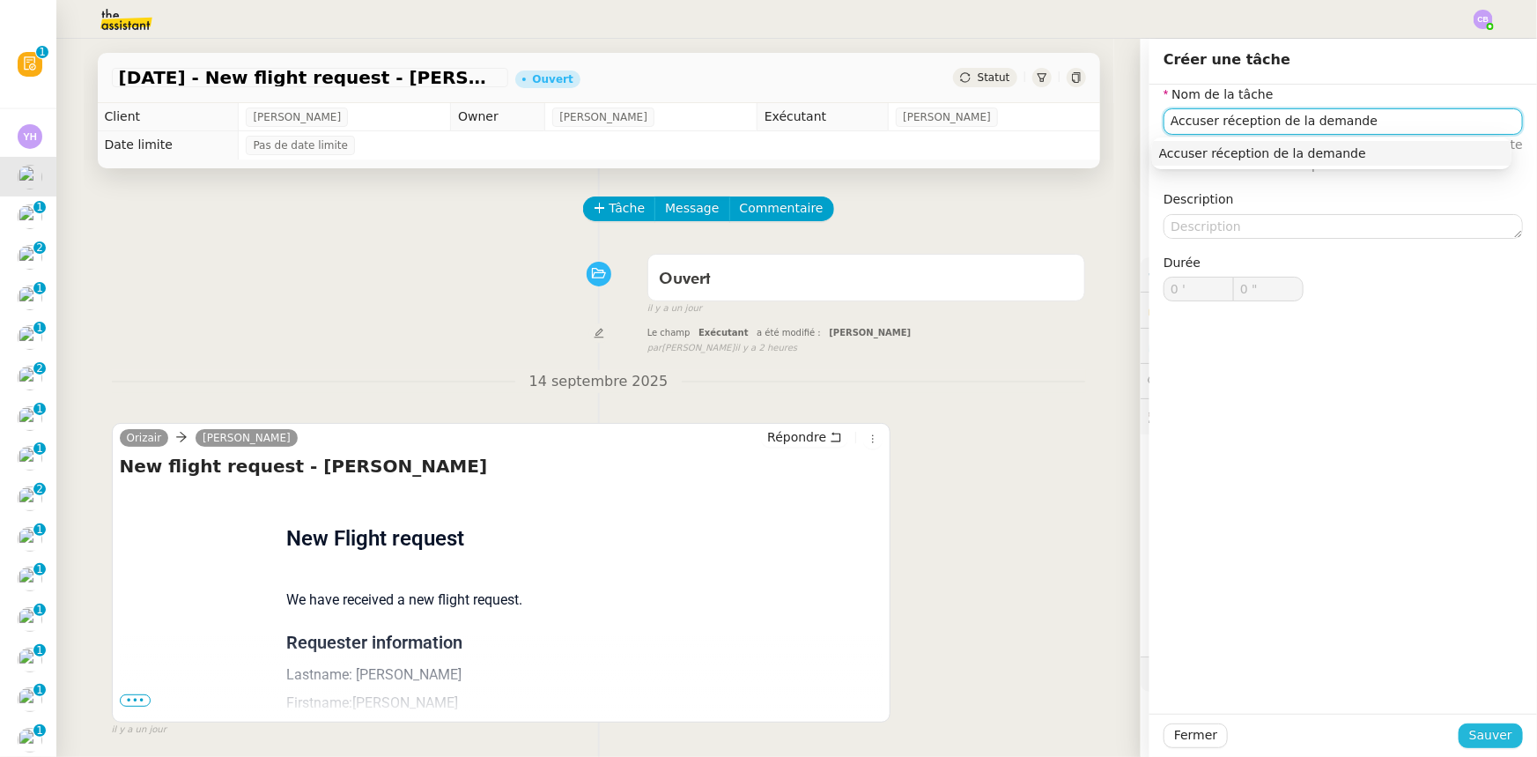
type input "Accuser réception de la demande"
click at [1471, 736] on span "Sauver" at bounding box center [1490, 735] width 43 height 20
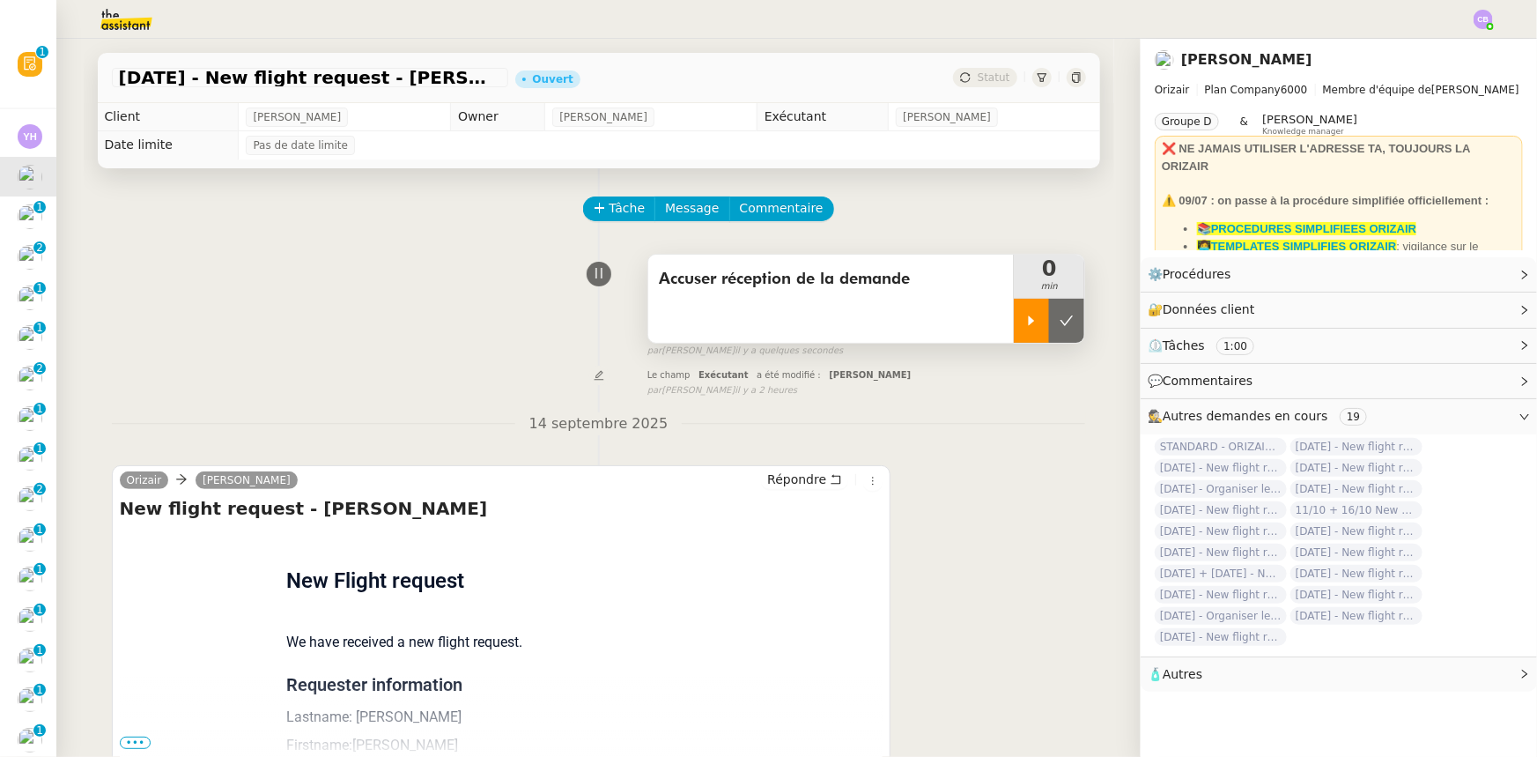
click at [1020, 331] on div at bounding box center [1031, 321] width 35 height 44
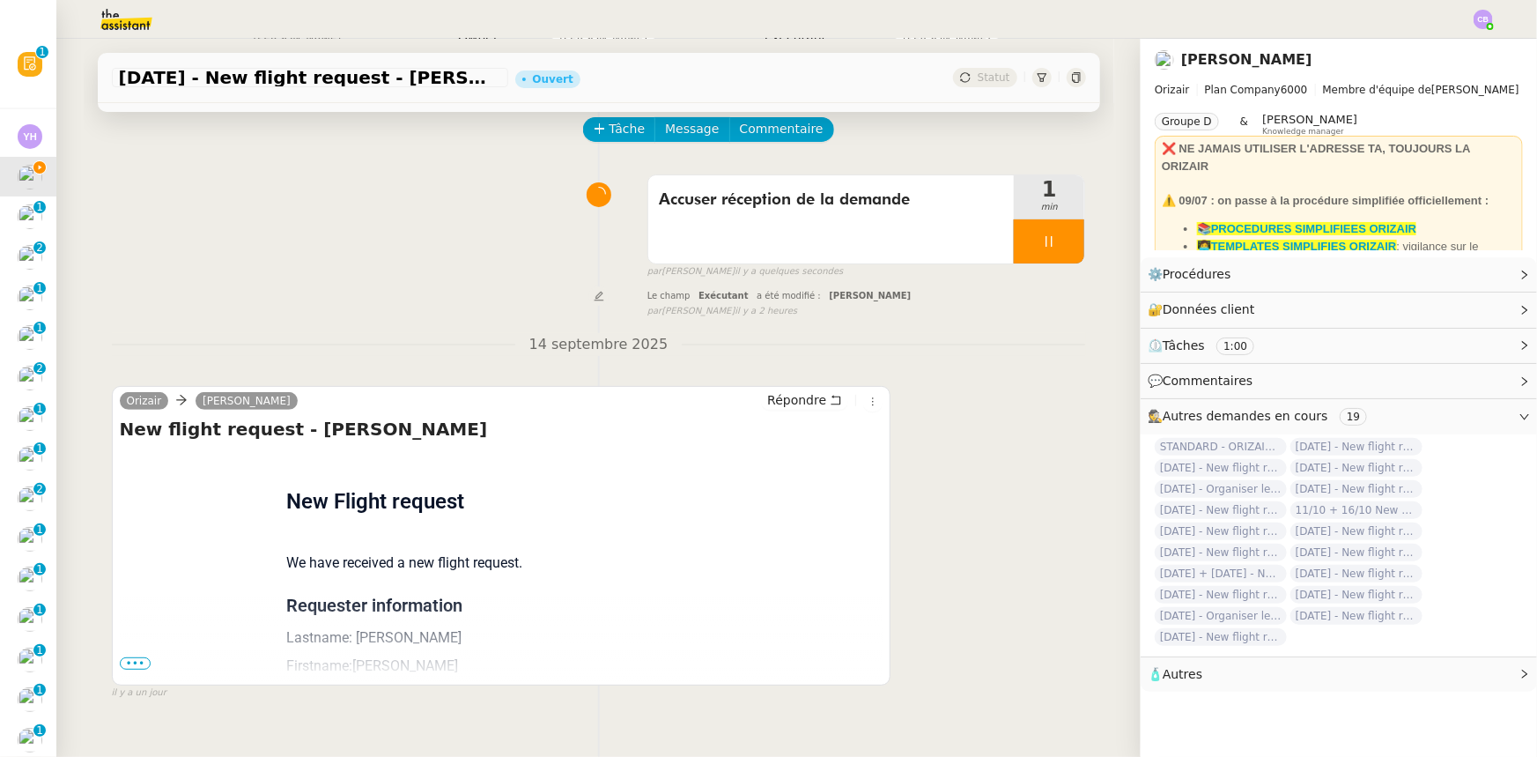
drag, startPoint x: 129, startPoint y: 665, endPoint x: 178, endPoint y: 643, distance: 53.2
click at [129, 665] on span "•••" at bounding box center [136, 663] width 32 height 12
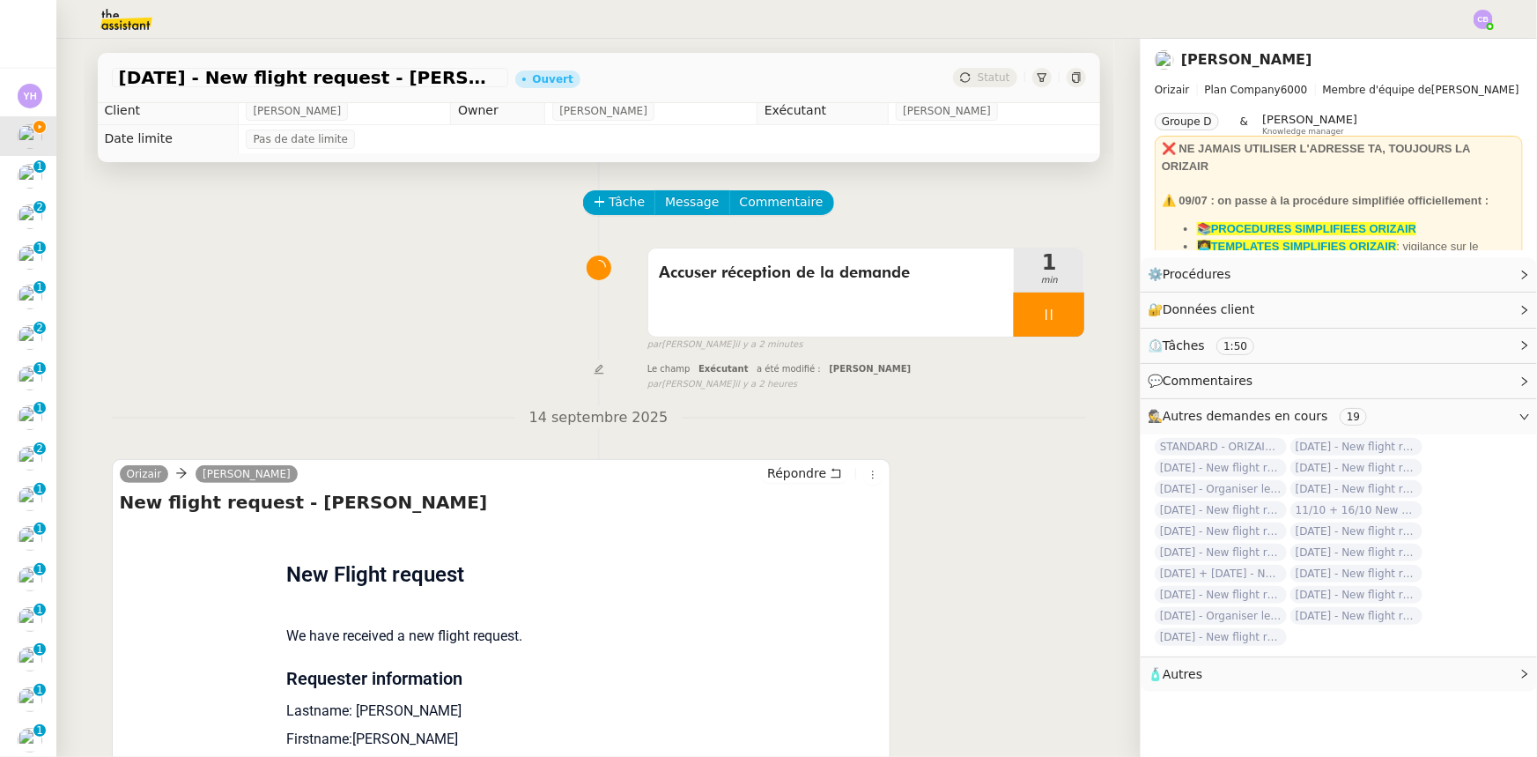
scroll to position [0, 0]
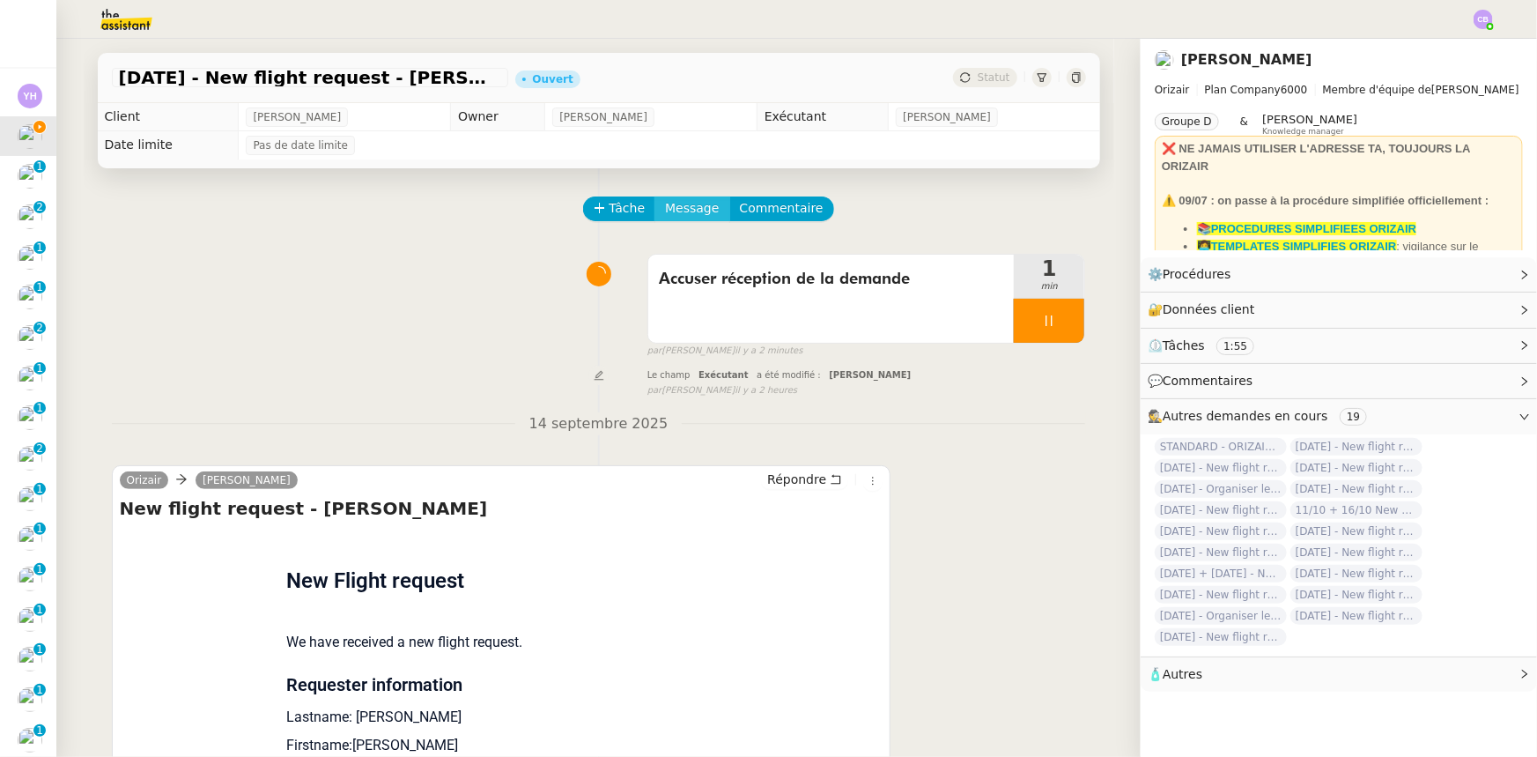
click at [678, 211] on span "Message" at bounding box center [692, 208] width 54 height 20
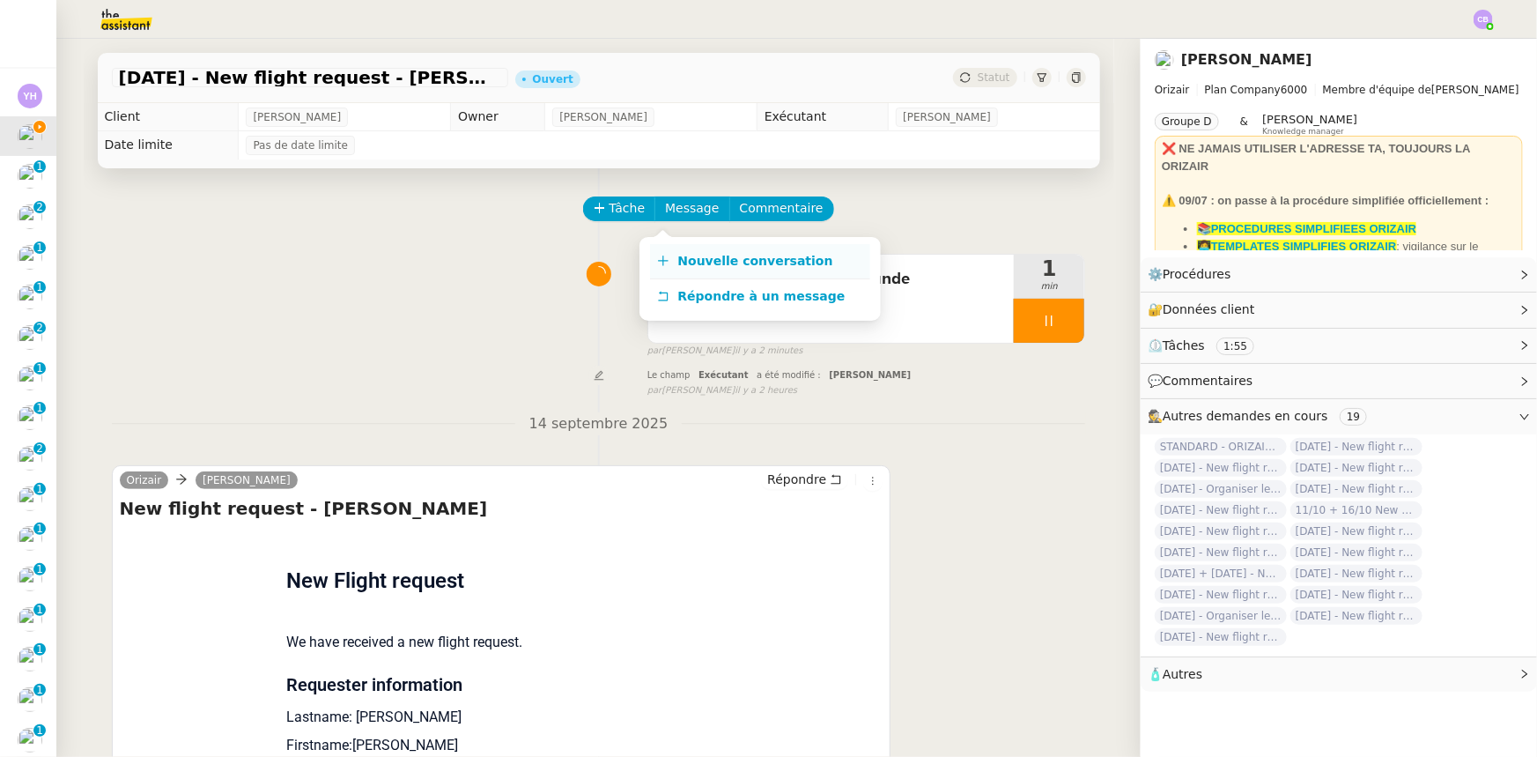
click at [719, 260] on span "Nouvelle conversation" at bounding box center [755, 261] width 155 height 14
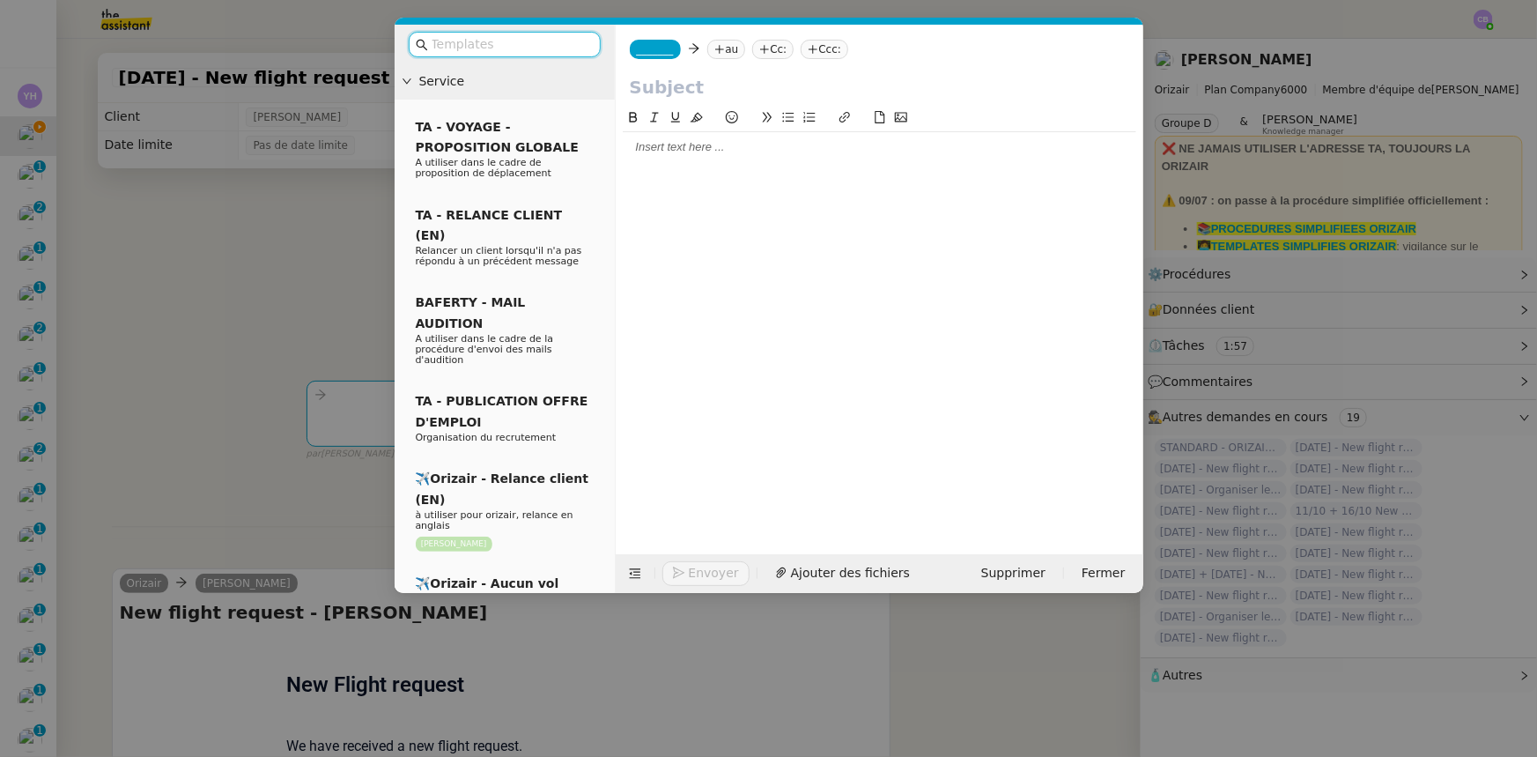
click at [527, 45] on input "text" at bounding box center [511, 44] width 159 height 20
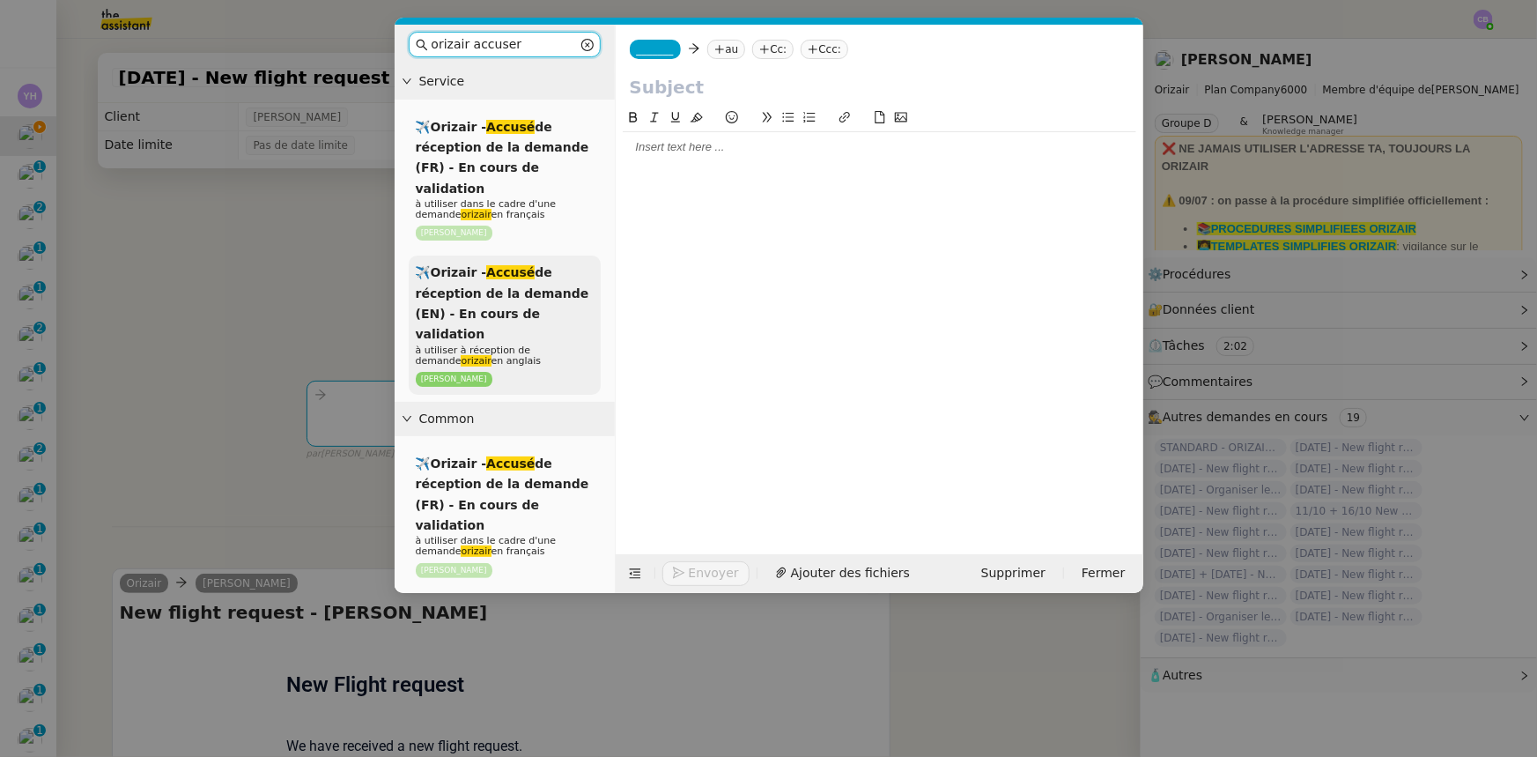
type input "orizair accuser"
click at [537, 299] on span "✈️Orizair - Accusé de réception de la demande (EN) - En cours de validation" at bounding box center [503, 303] width 174 height 76
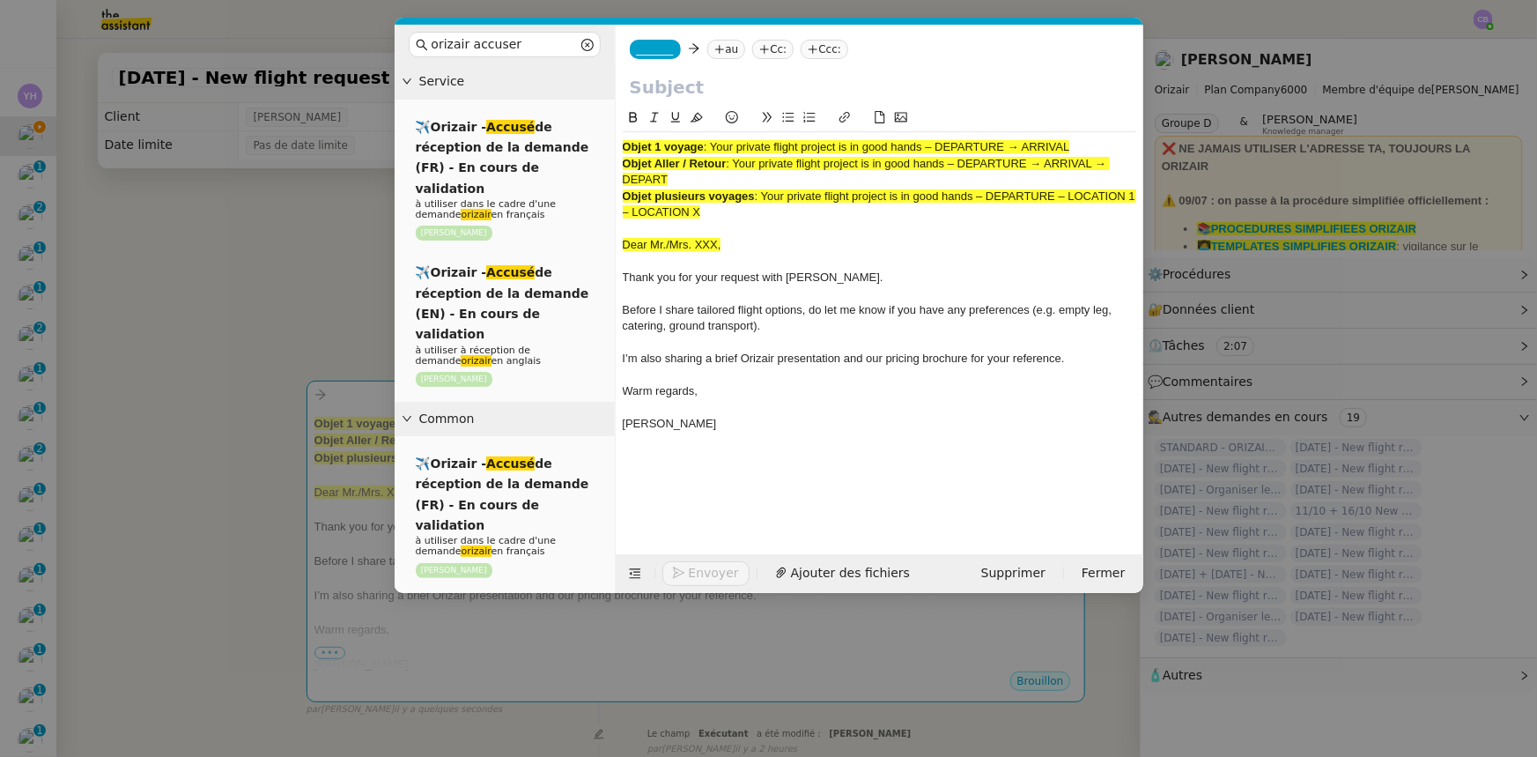
drag, startPoint x: 1075, startPoint y: 149, endPoint x: 714, endPoint y: 150, distance: 360.3
click at [714, 150] on span ": Your private flight project is in good hands – DEPARTURE → ARRIVAL" at bounding box center [887, 146] width 366 height 13
click at [709, 87] on input "text" at bounding box center [879, 87] width 499 height 26
paste input "Your private flight project is in good hands – DEPARTURE → ARRIVAL"
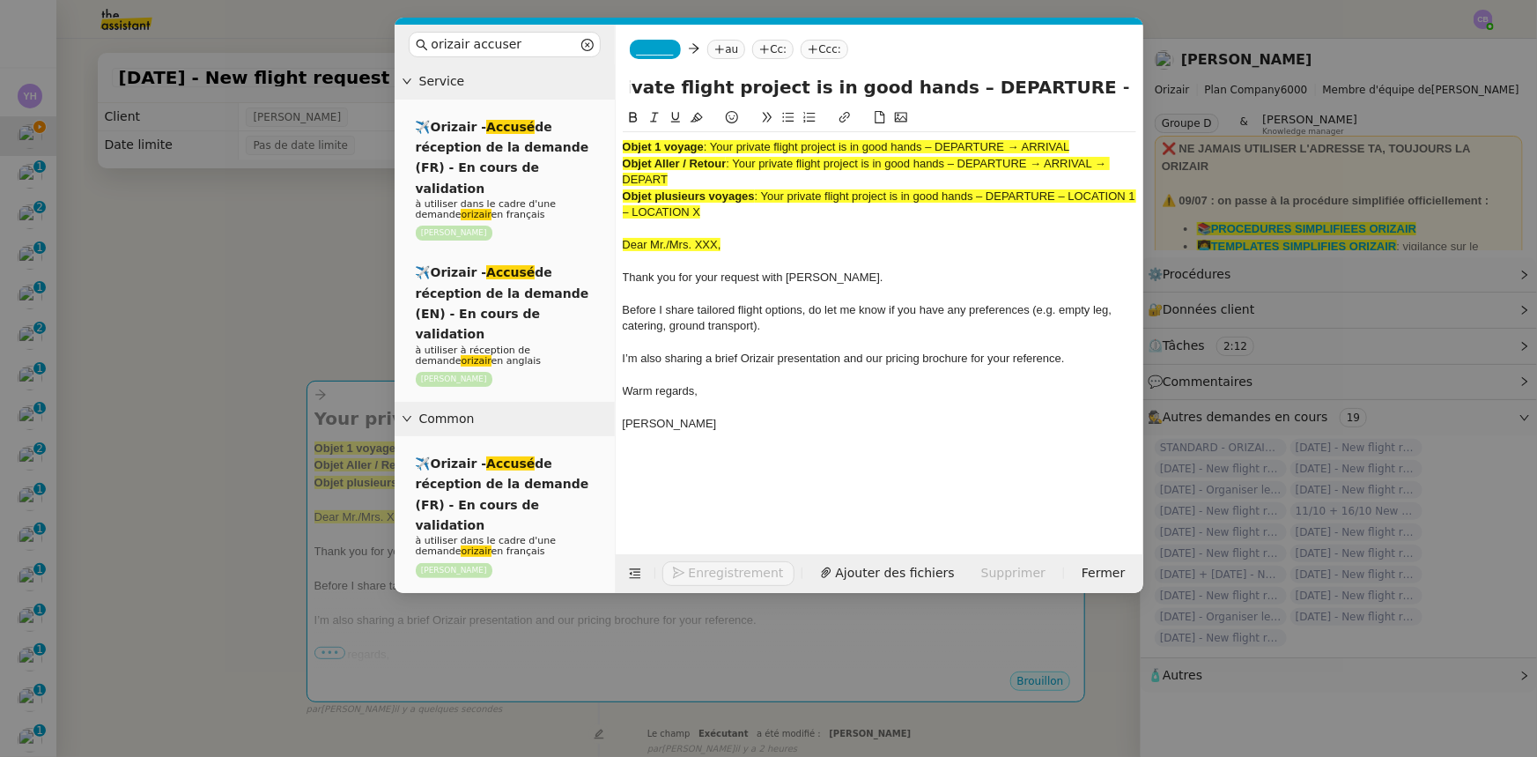
type input "Your private flight project is in good hands – DEPARTURE → ARRIVAL"
drag, startPoint x: 717, startPoint y: 211, endPoint x: 617, endPoint y: 150, distance: 117.4
click at [617, 150] on nz-spin "Objet 1 voyage : Your private flight project is in good hands – DEPARTURE → ARR…" at bounding box center [880, 320] width 528 height 426
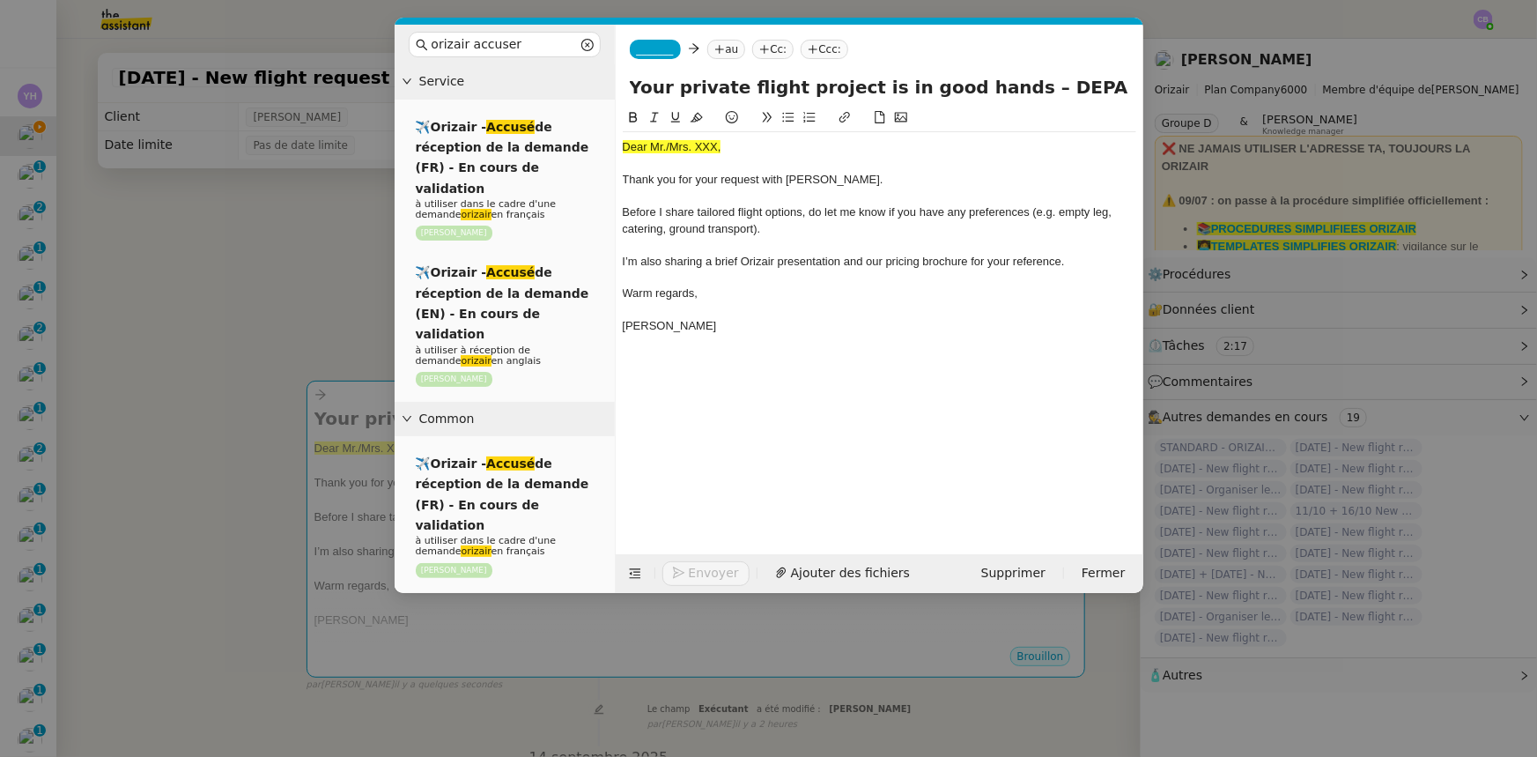
click at [343, 299] on nz-modal-container "orizair accuser Service ✈️Orizair - Accusé de réception de la demande (FR) - En…" at bounding box center [768, 378] width 1537 height 757
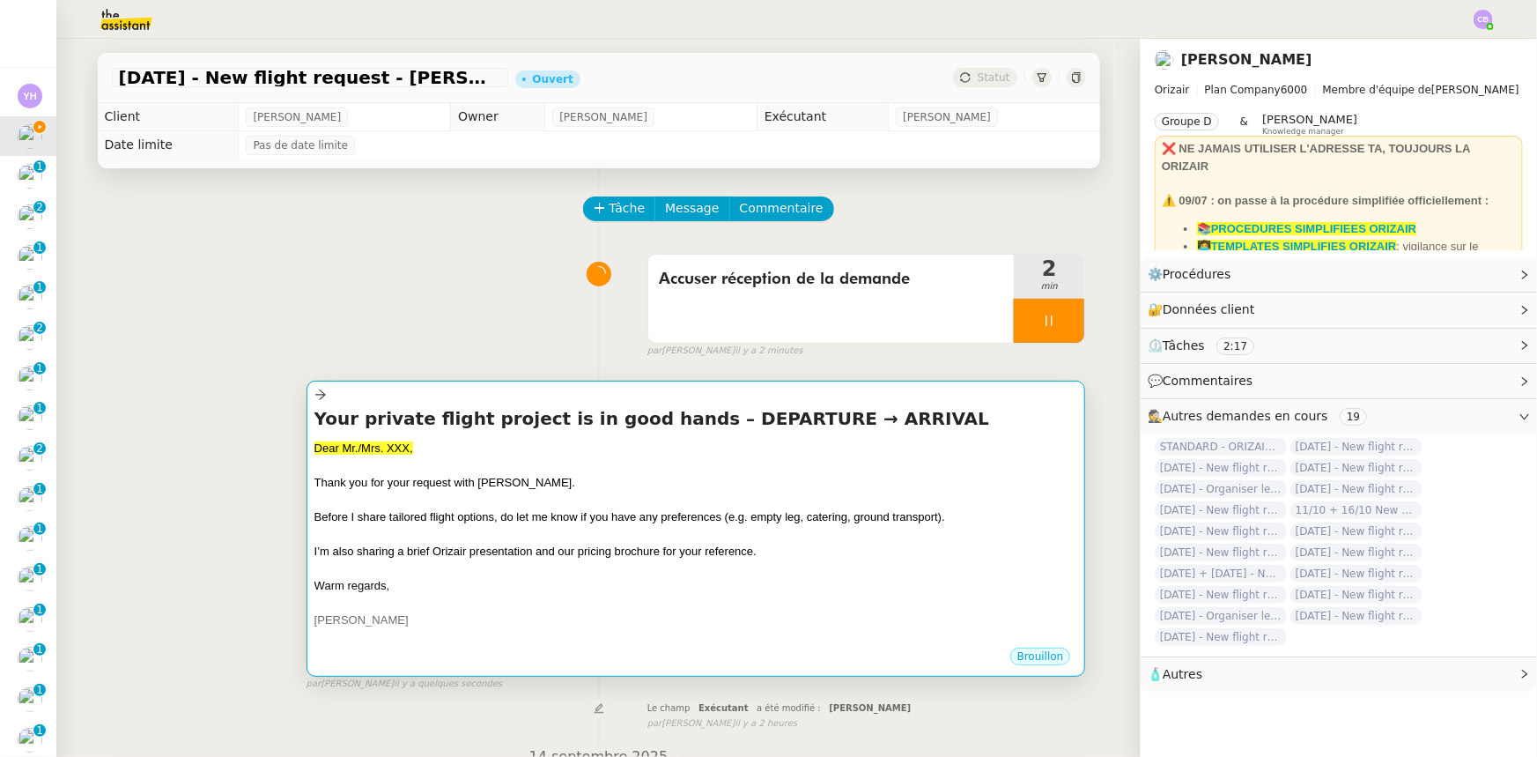
click at [612, 469] on div at bounding box center [696, 465] width 764 height 18
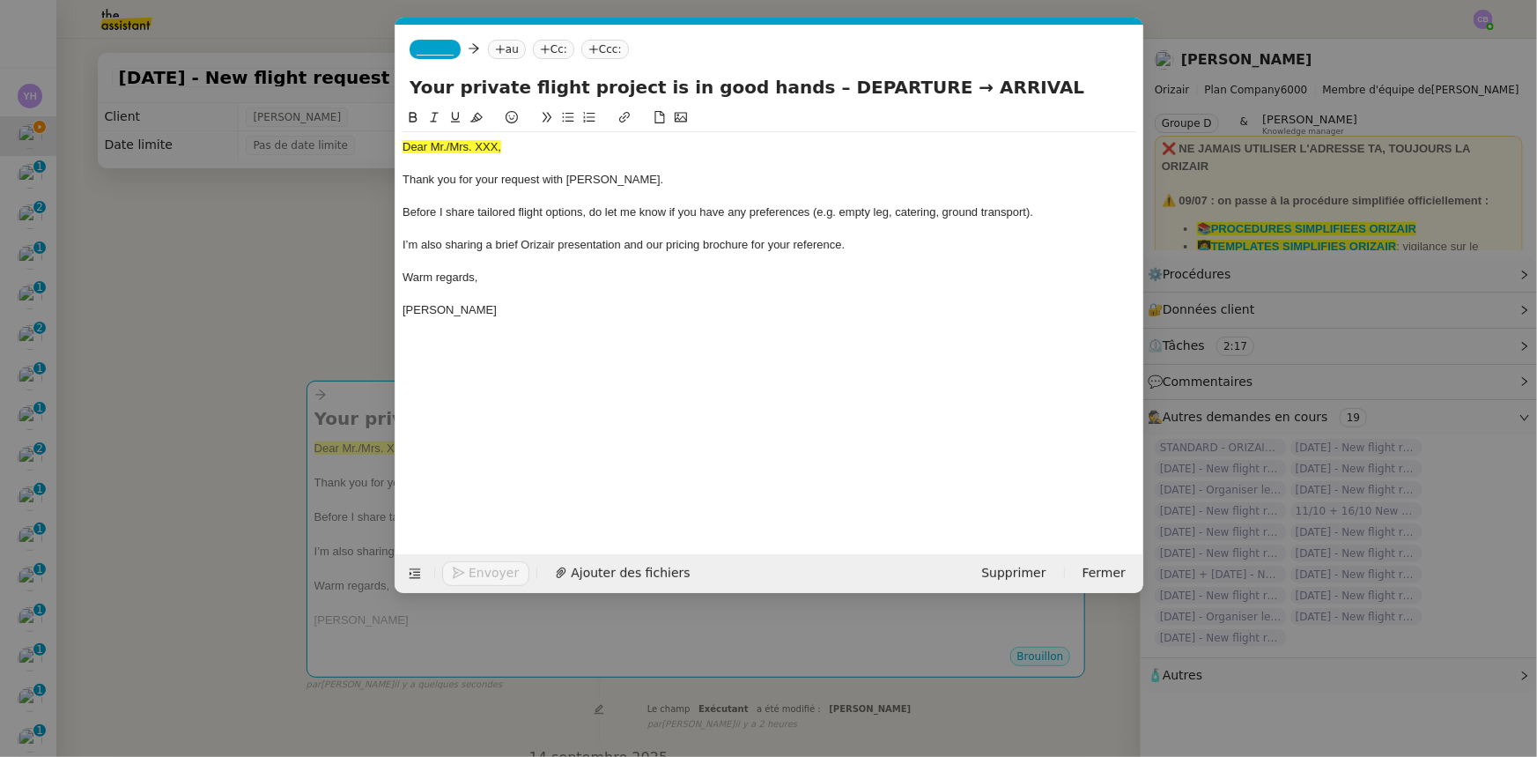
scroll to position [0, 114]
drag, startPoint x: 503, startPoint y: 147, endPoint x: 397, endPoint y: 149, distance: 105.7
click at [397, 149] on nz-spin "Dear Mr./Mrs. XXX, Thank you for your request with [PERSON_NAME]. Before I shar…" at bounding box center [770, 320] width 748 height 426
click at [476, 115] on icon at bounding box center [476, 118] width 12 height 10
click at [494, 144] on div "Dear Mr./Mrs. XXX," at bounding box center [770, 147] width 734 height 16
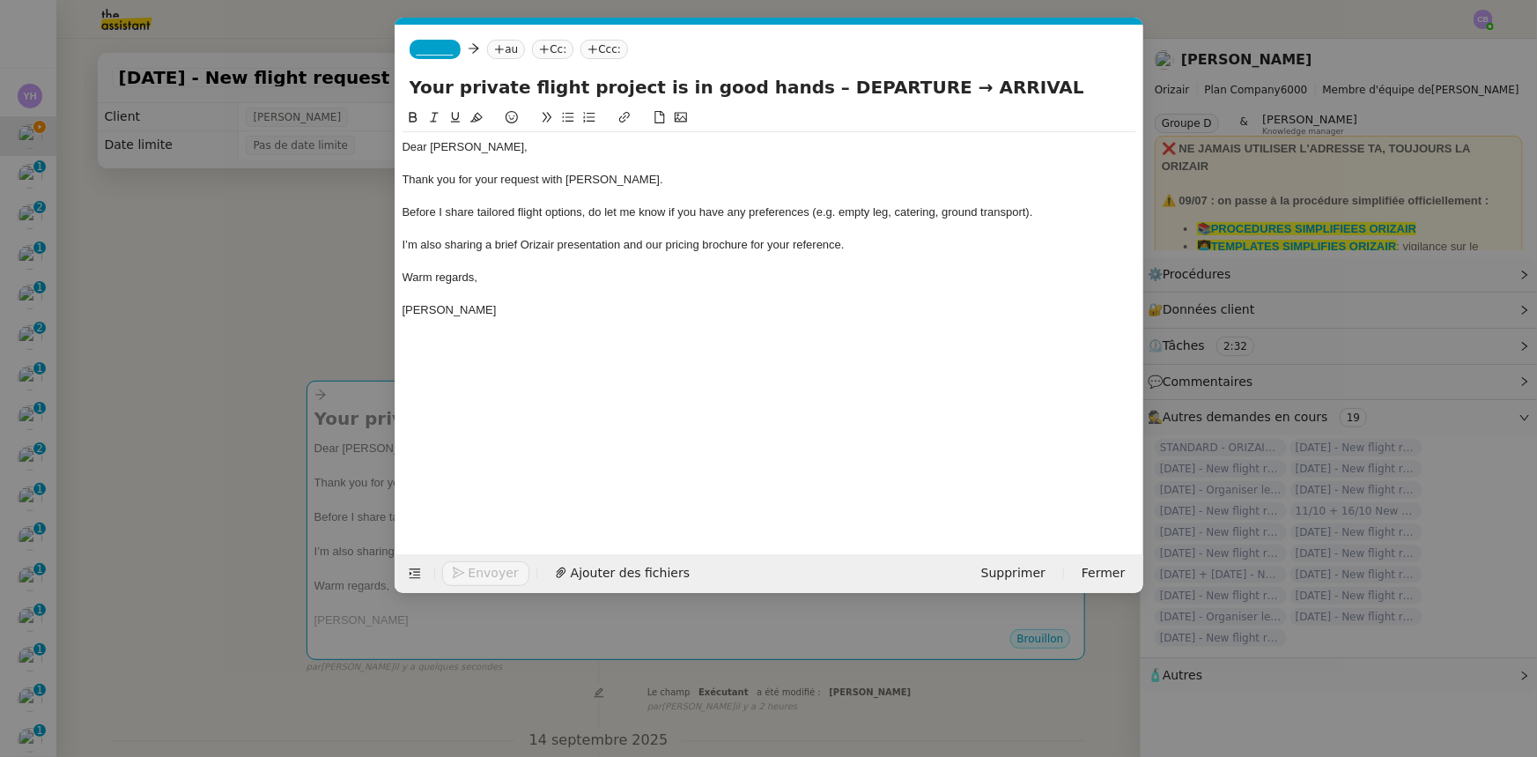
drag, startPoint x: 882, startPoint y: 84, endPoint x: 786, endPoint y: 88, distance: 96.1
click at [786, 88] on input "Your private flight project is in good hands – DEPARTURE → ARRIVAL" at bounding box center [770, 87] width 720 height 26
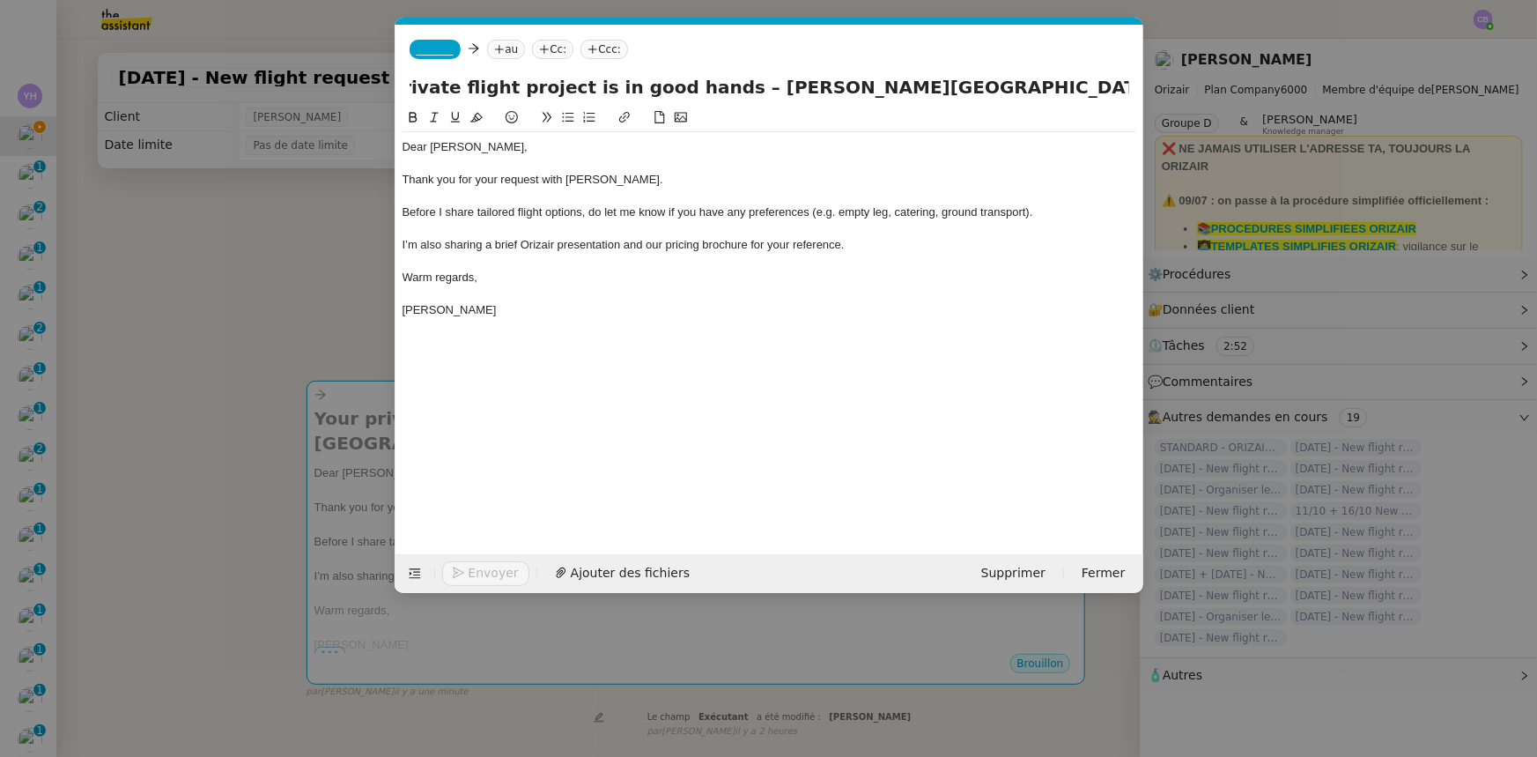
scroll to position [0, 78]
type input "Your private flight project is in good hands – [PERSON_NAME][GEOGRAPHIC_DATA] […"
click at [647, 172] on div "Thank you for your request with [PERSON_NAME]." at bounding box center [770, 180] width 734 height 16
click at [438, 50] on span "_______" at bounding box center [435, 49] width 37 height 12
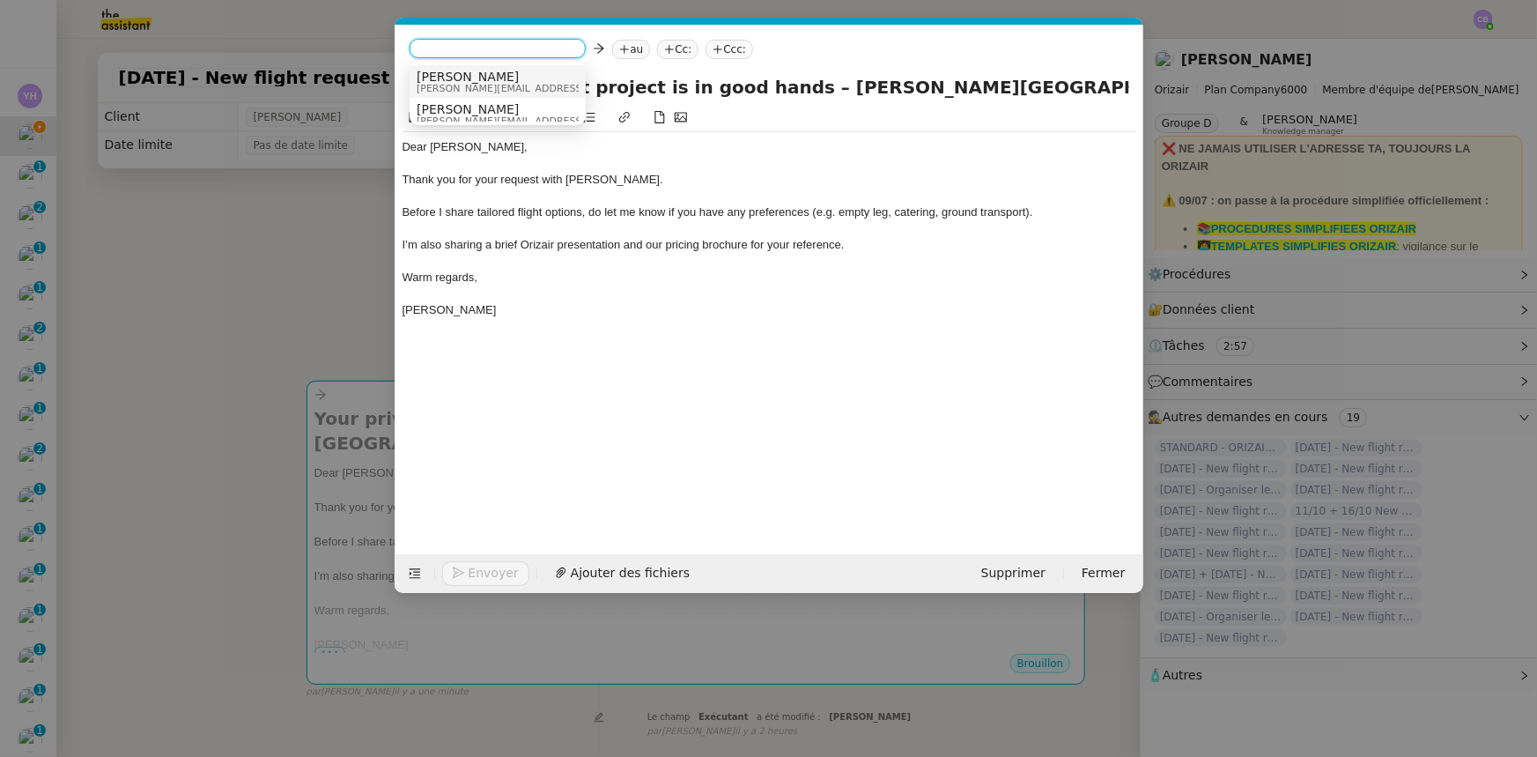
click at [483, 84] on span "[PERSON_NAME][EMAIL_ADDRESS][DOMAIN_NAME]" at bounding box center [542, 89] width 250 height 10
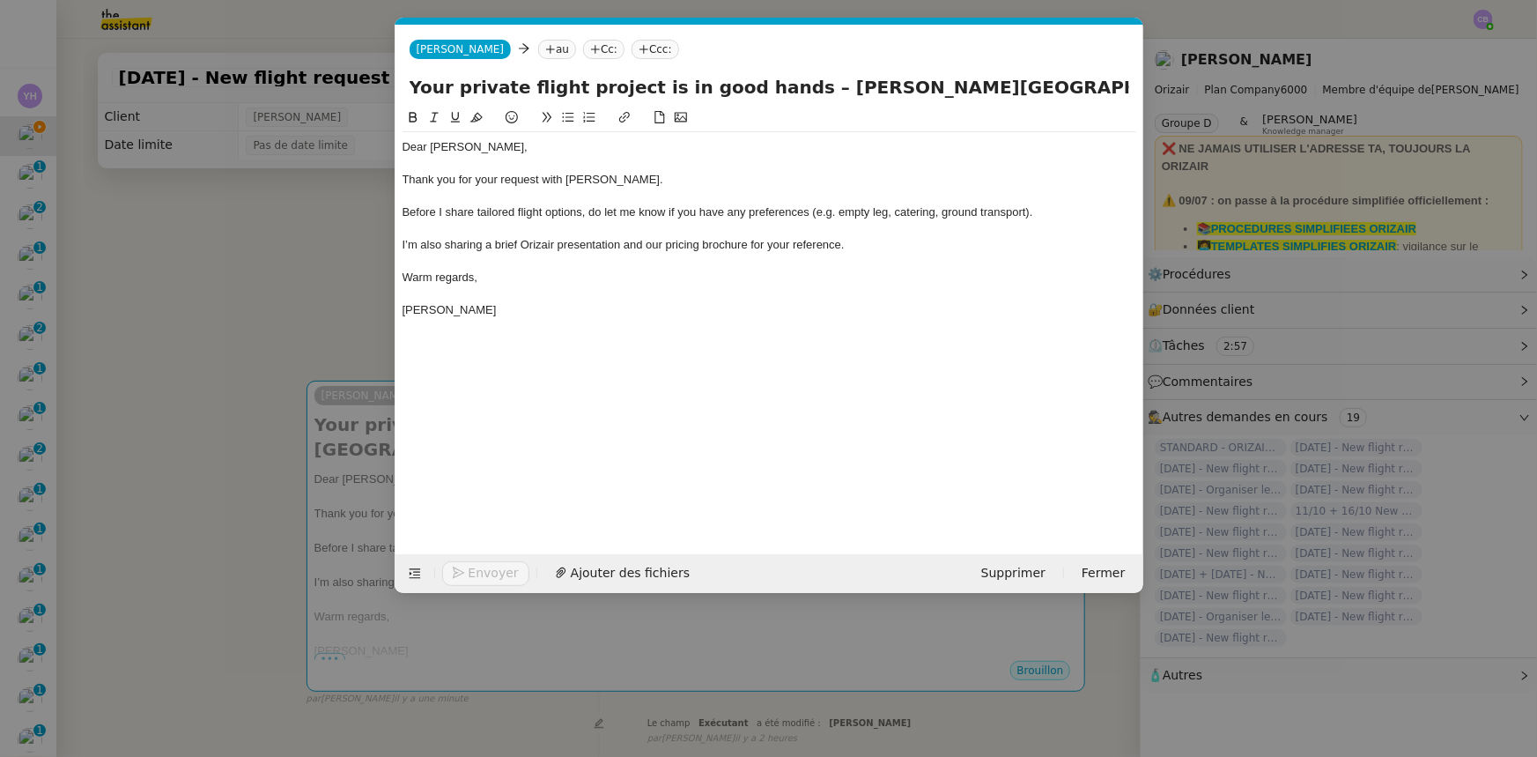
click at [326, 304] on nz-modal-container "orizair accuser Service ✈️Orizair - Accusé de réception de la demande (FR) - En…" at bounding box center [768, 378] width 1537 height 757
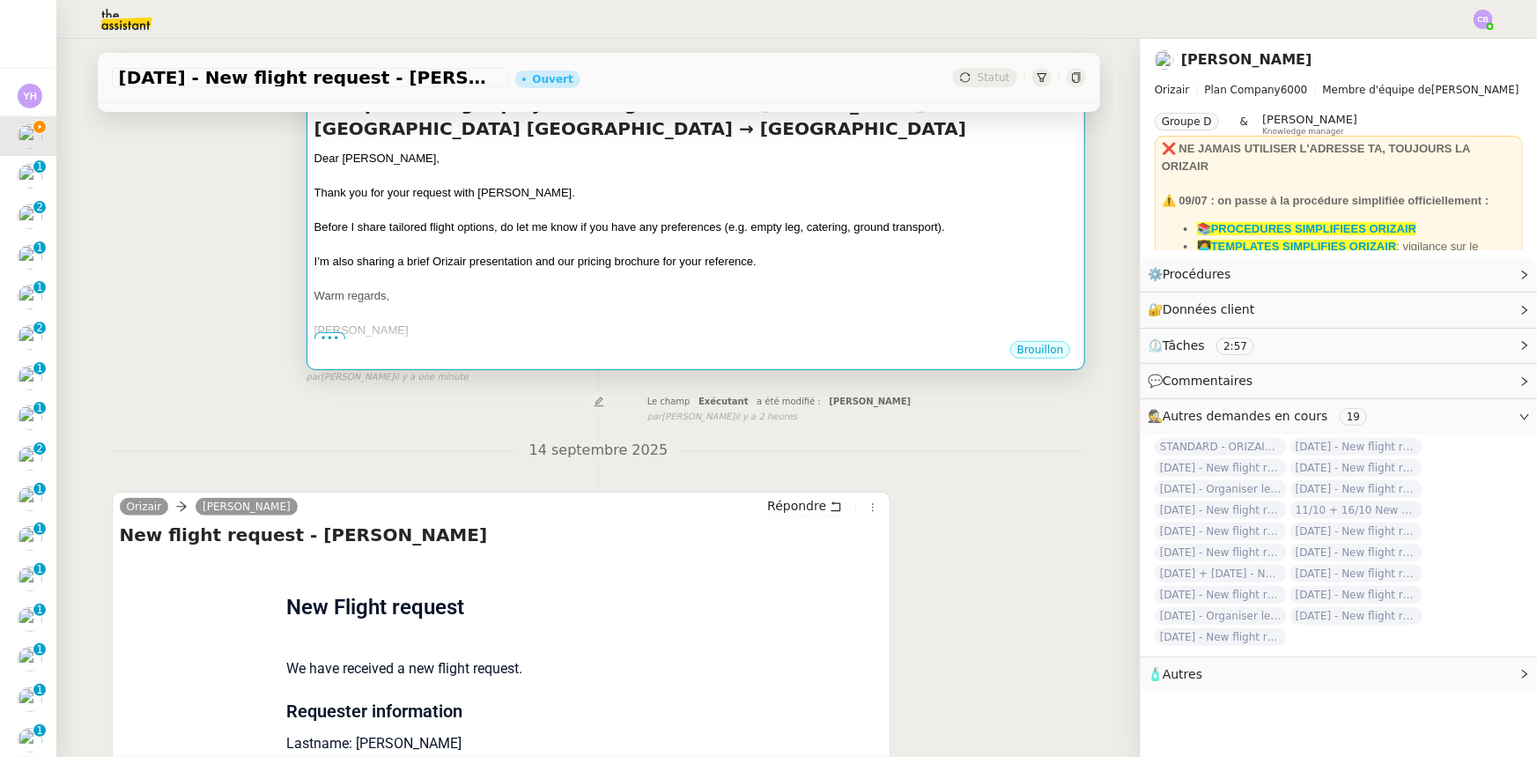
scroll to position [721, 0]
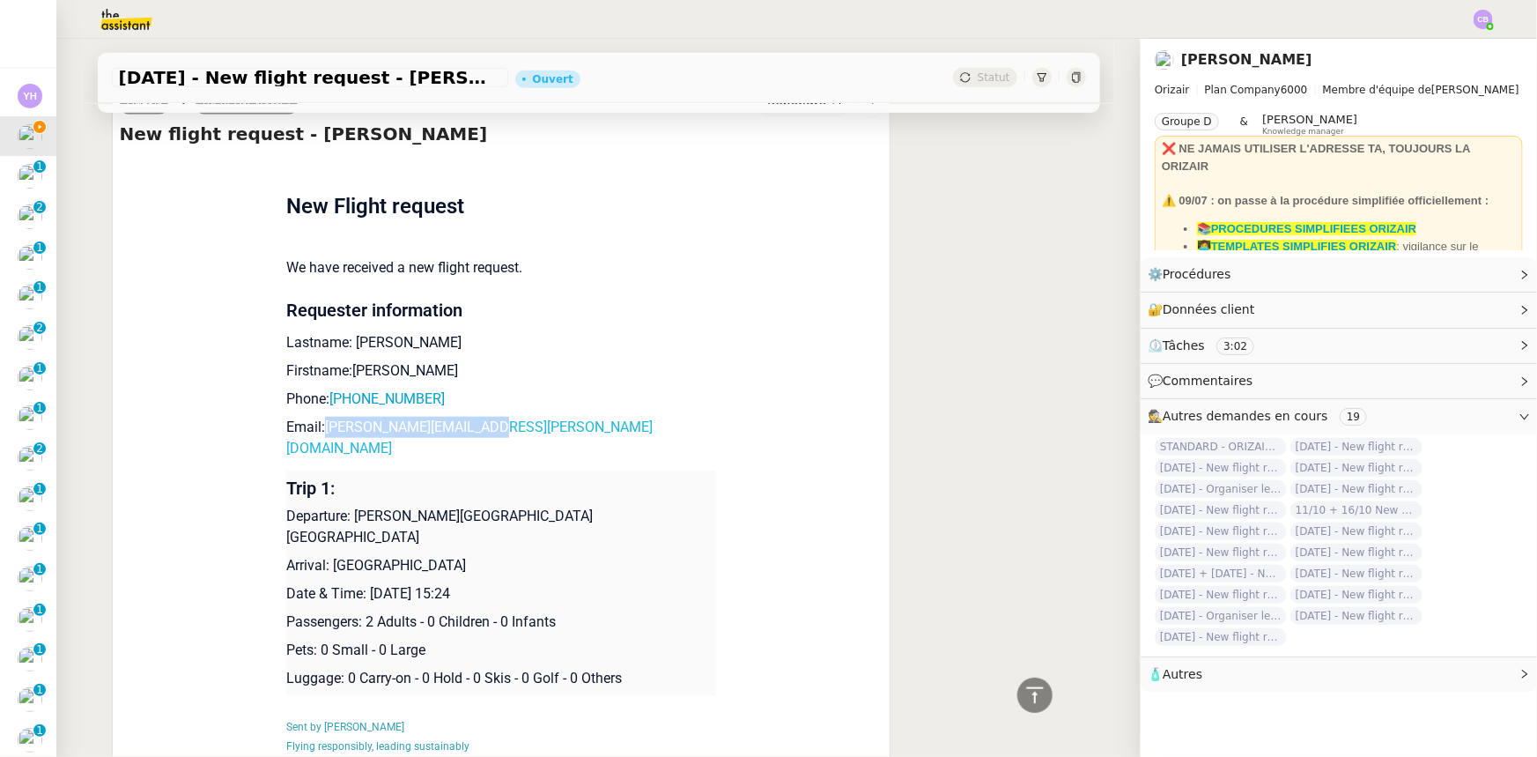
drag, startPoint x: 472, startPoint y: 433, endPoint x: 317, endPoint y: 433, distance: 155.0
click at [317, 433] on p "Email: [PERSON_NAME][EMAIL_ADDRESS][PERSON_NAME][DOMAIN_NAME]" at bounding box center [501, 438] width 430 height 42
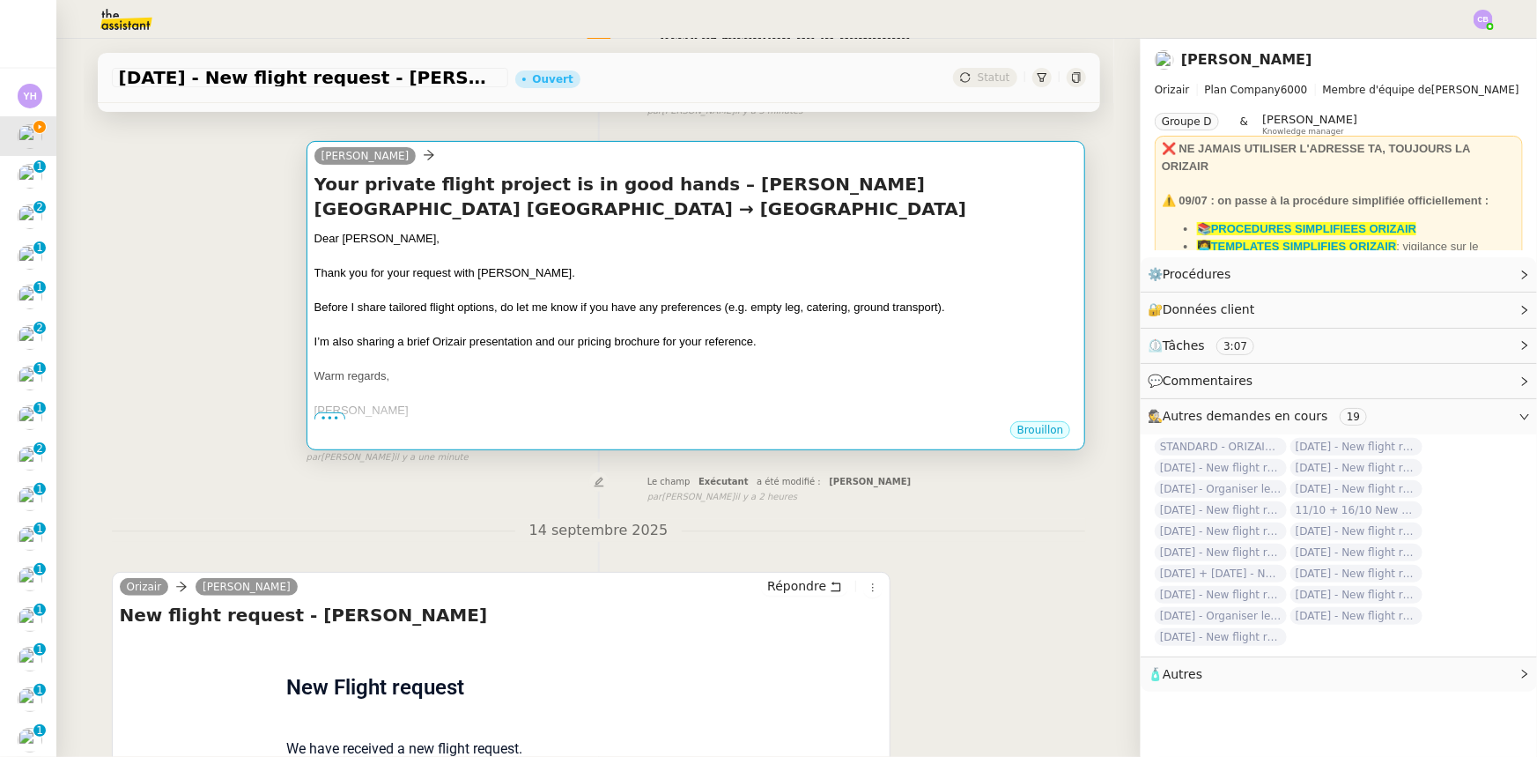
scroll to position [0, 0]
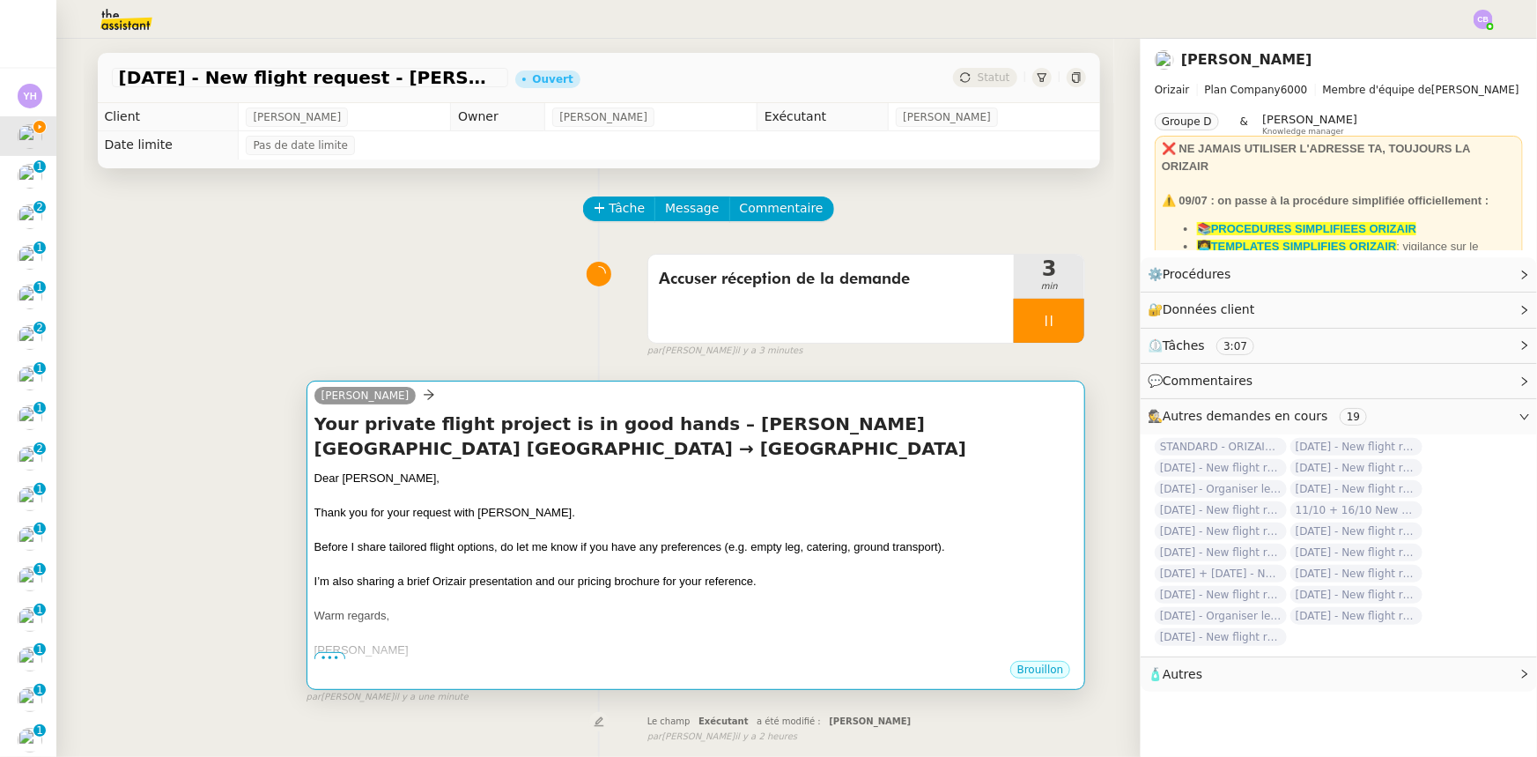
click at [566, 551] on span "Before I share tailored flight options, do let me know if you have any preferen…" at bounding box center [629, 546] width 631 height 13
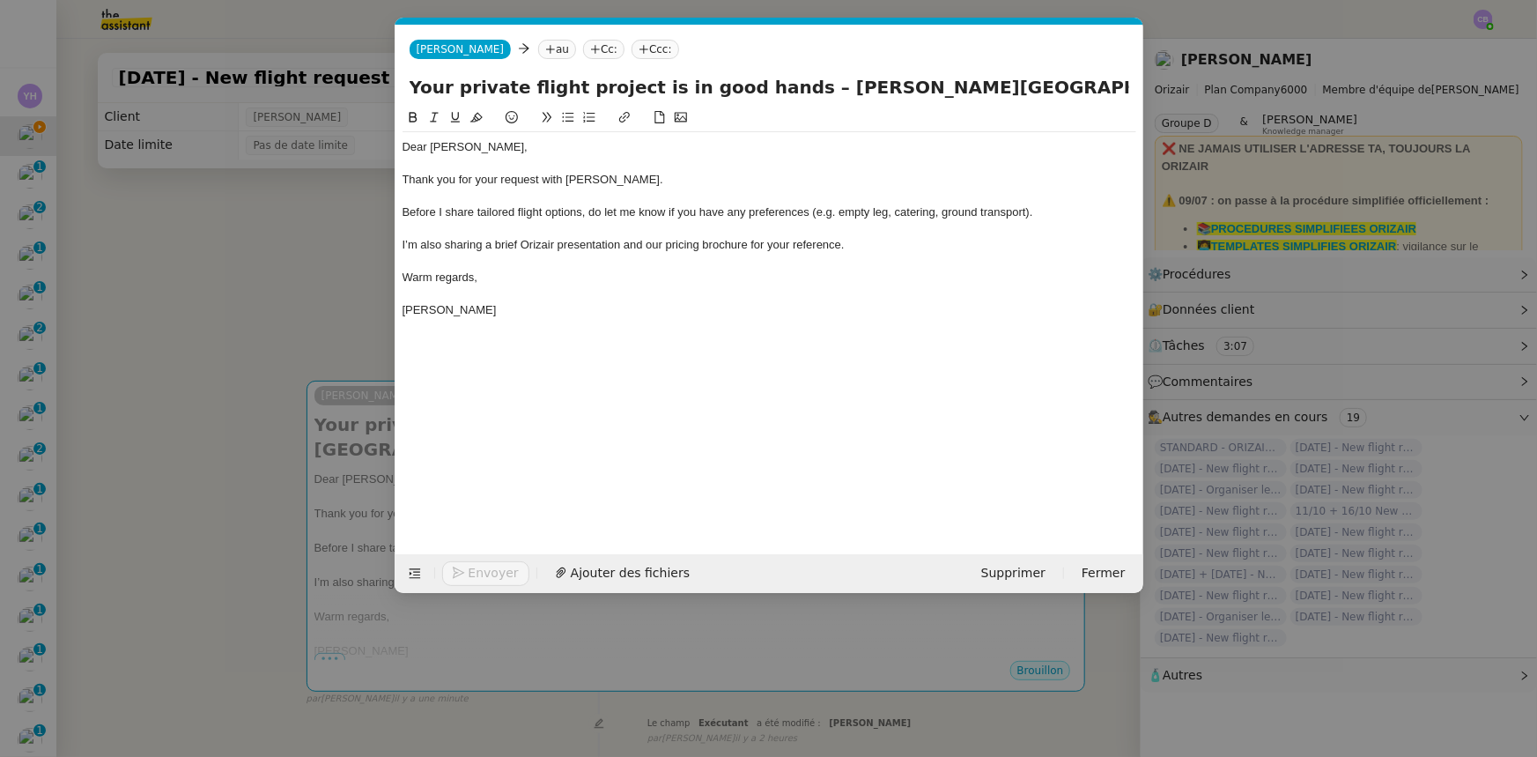
scroll to position [0, 114]
click at [538, 50] on nz-tag "au" at bounding box center [557, 49] width 38 height 19
paste input "[PERSON_NAME][EMAIL_ADDRESS][PERSON_NAME][DOMAIN_NAME]"
type input "[PERSON_NAME][EMAIL_ADDRESS][PERSON_NAME][DOMAIN_NAME]"
click at [553, 76] on span "[PERSON_NAME][EMAIL_ADDRESS][PERSON_NAME][DOMAIN_NAME]" at bounding box center [720, 77] width 420 height 14
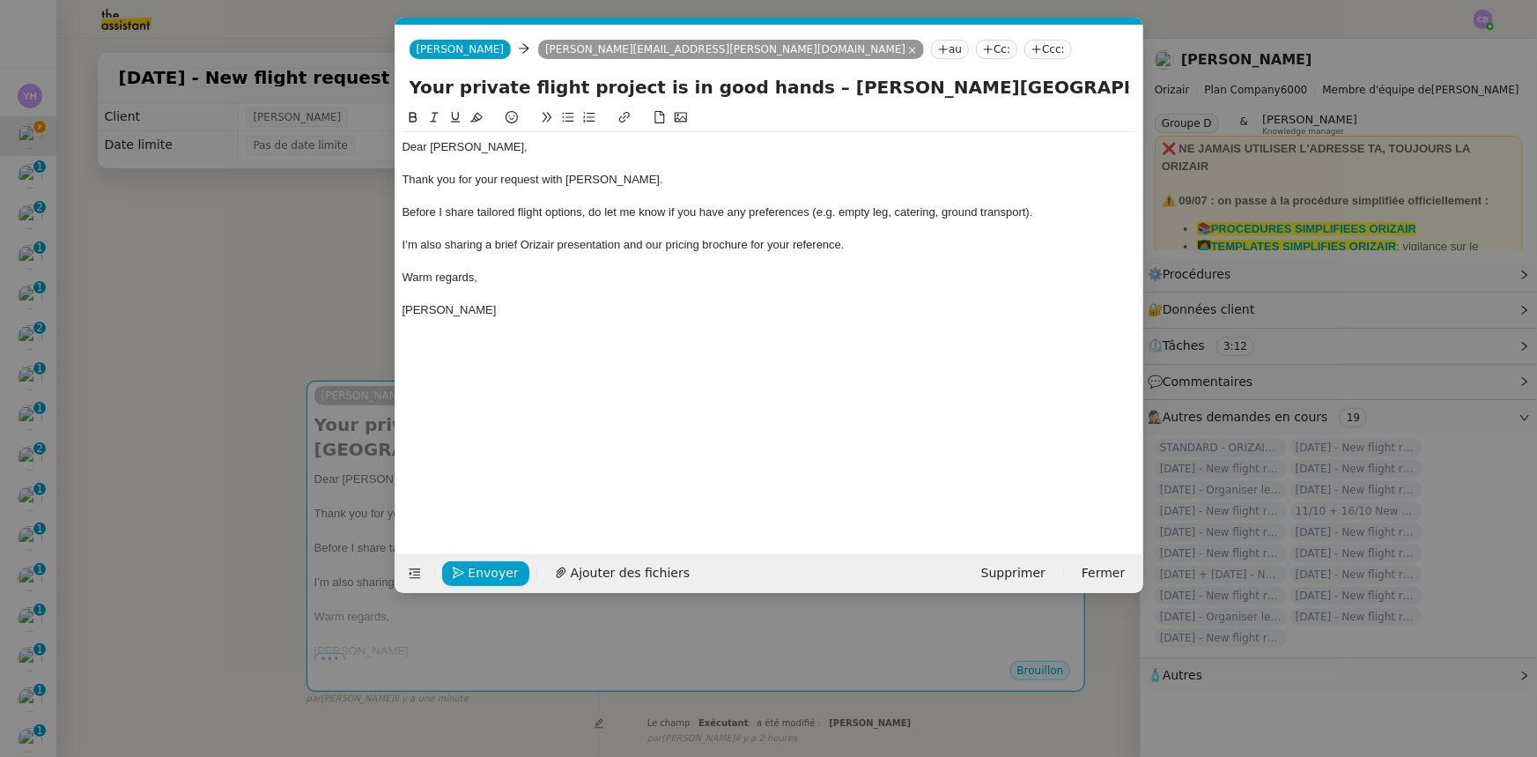
click at [1024, 50] on nz-tag "Ccc:" at bounding box center [1048, 49] width 48 height 19
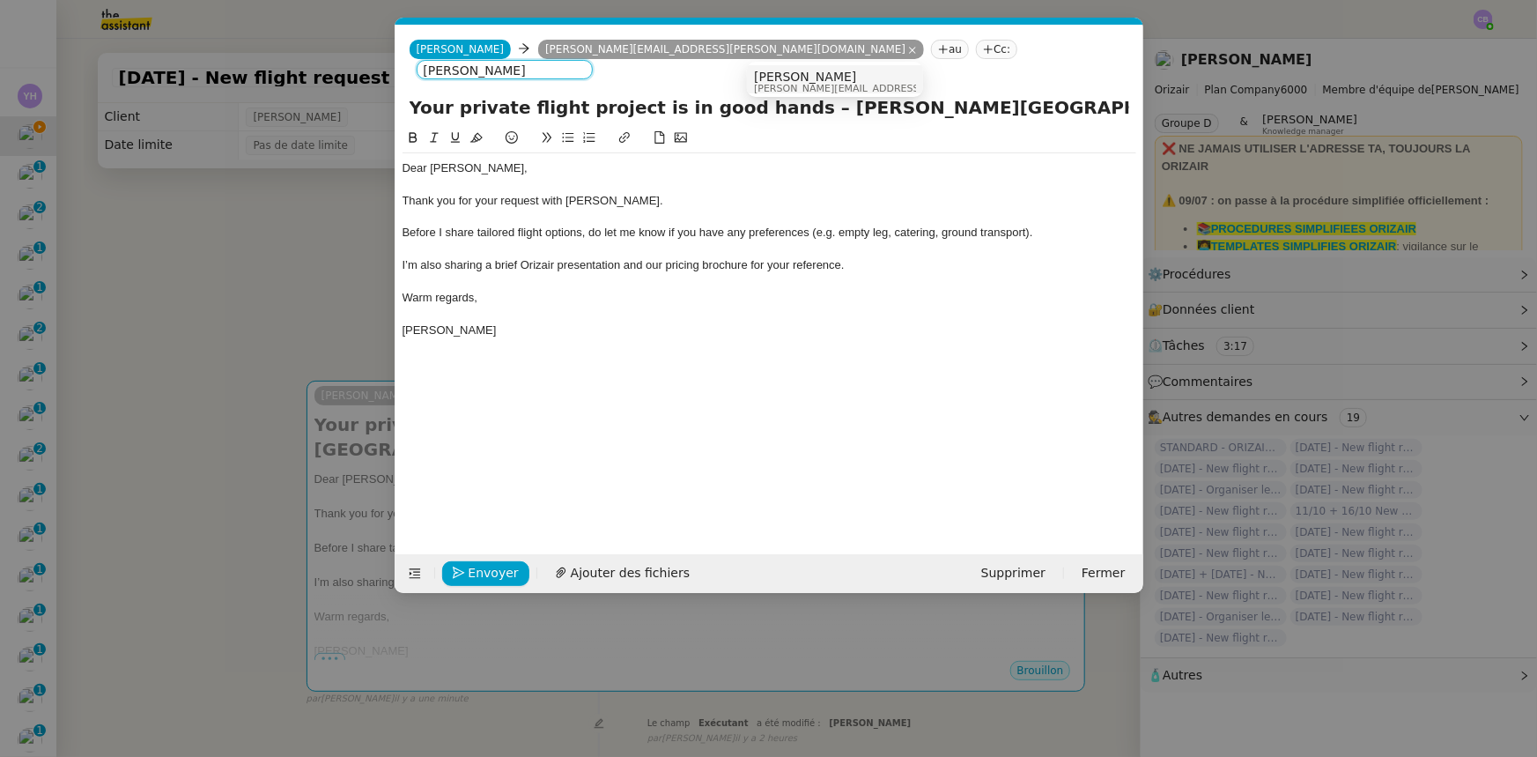
type input "[PERSON_NAME]"
click at [792, 81] on span "[PERSON_NAME]" at bounding box center [879, 77] width 250 height 14
click at [888, 258] on div "I’m also sharing a brief Orizair presentation and our pricing brochure for your…" at bounding box center [770, 266] width 734 height 16
click at [644, 564] on span "Ajouter des fichiers" at bounding box center [630, 573] width 119 height 20
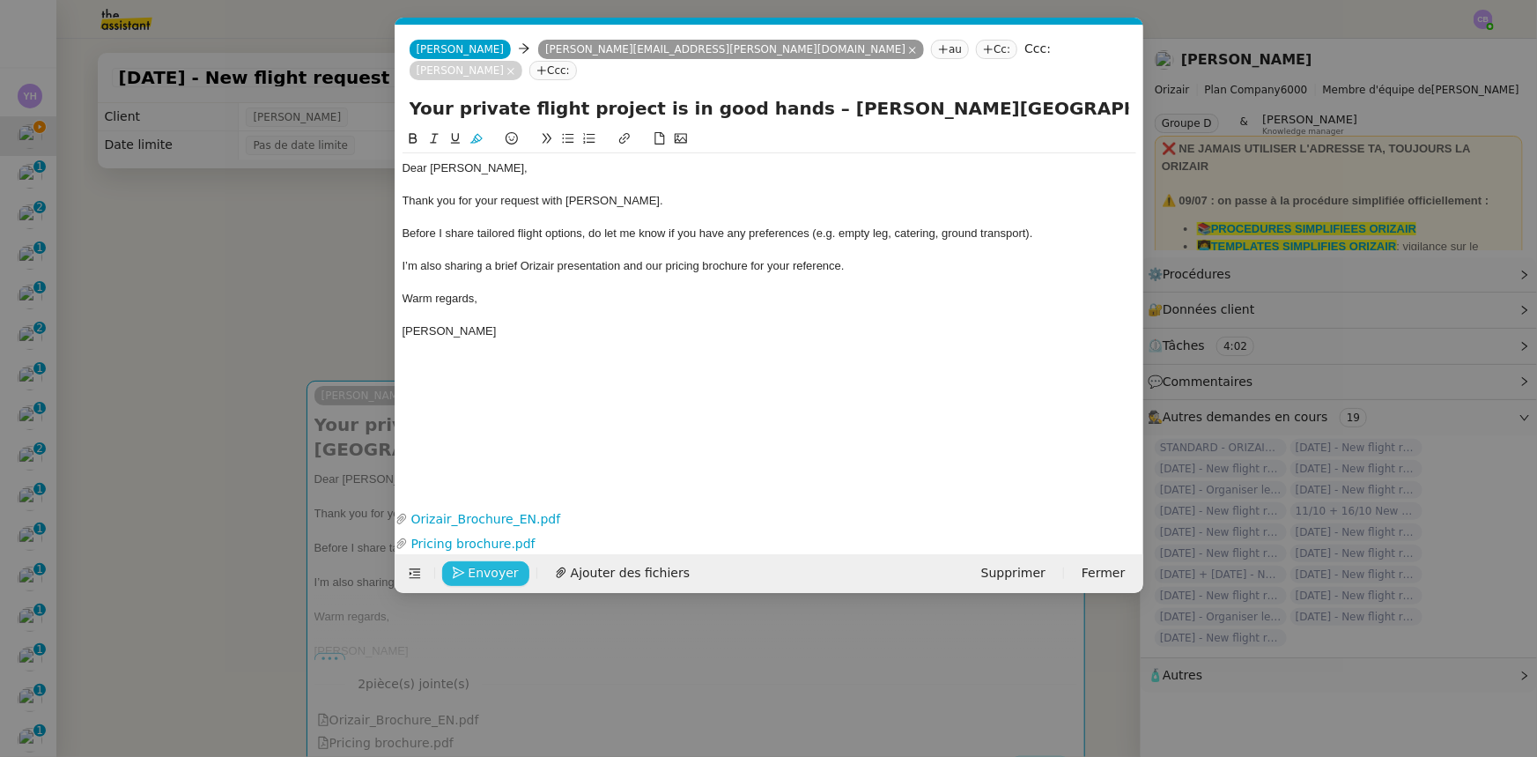
click at [505, 564] on span "Envoyer" at bounding box center [494, 573] width 50 height 20
click at [505, 564] on span "Confirmer l'envoi" at bounding box center [522, 573] width 106 height 20
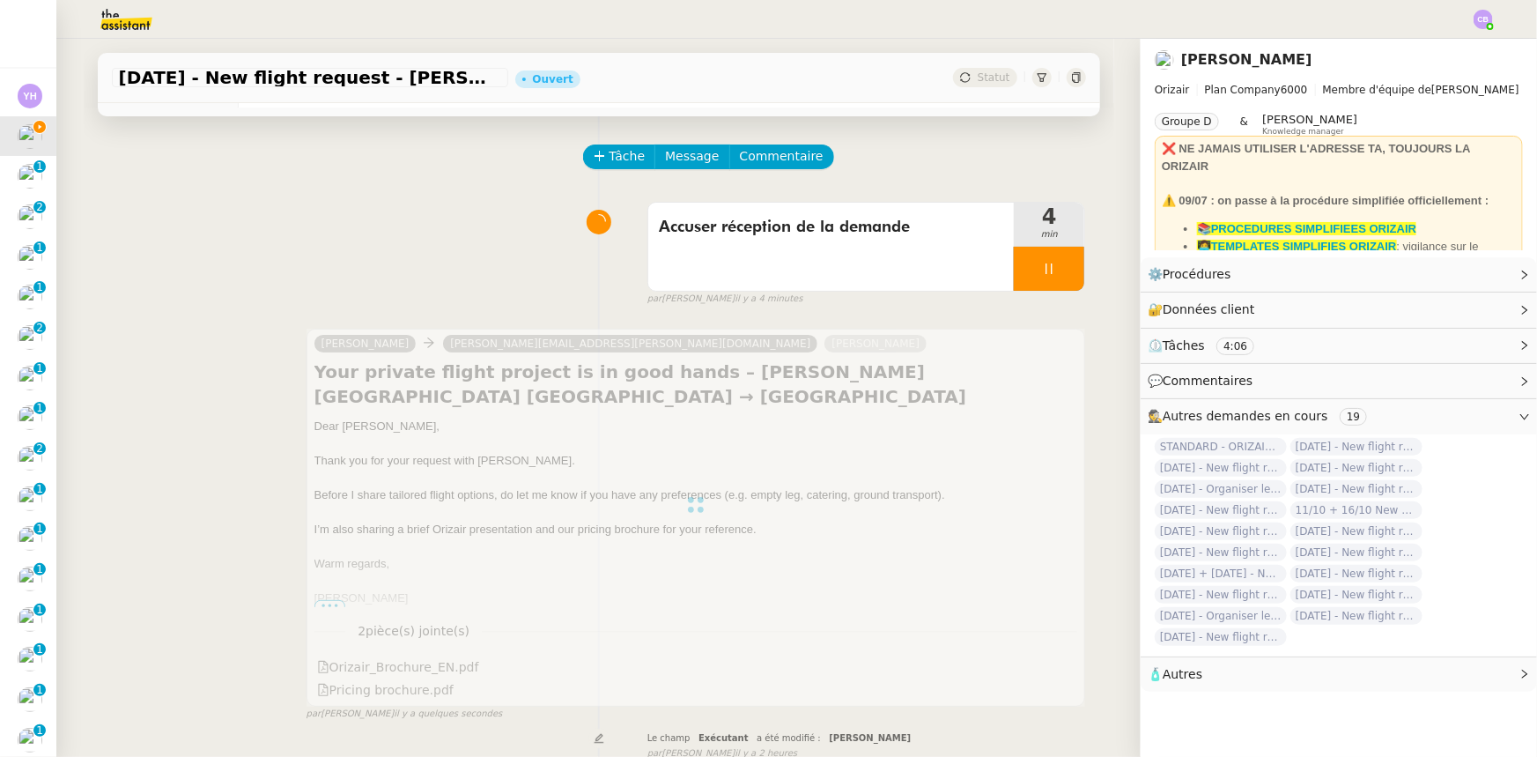
scroll to position [79, 0]
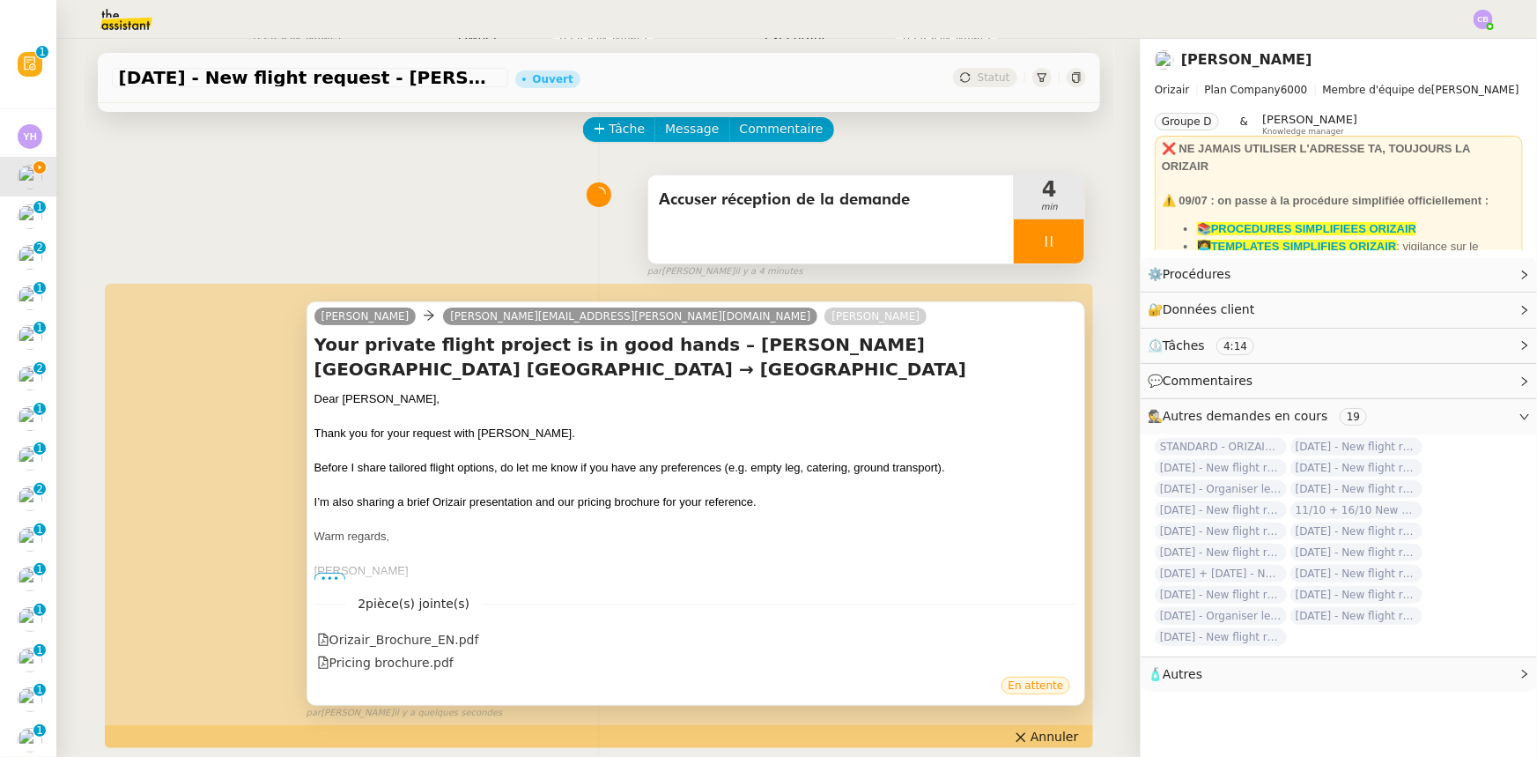
drag, startPoint x: 1010, startPoint y: 233, endPoint x: 1033, endPoint y: 241, distance: 24.2
click at [1014, 233] on div at bounding box center [1049, 241] width 70 height 44
click at [1060, 247] on icon at bounding box center [1067, 241] width 14 height 14
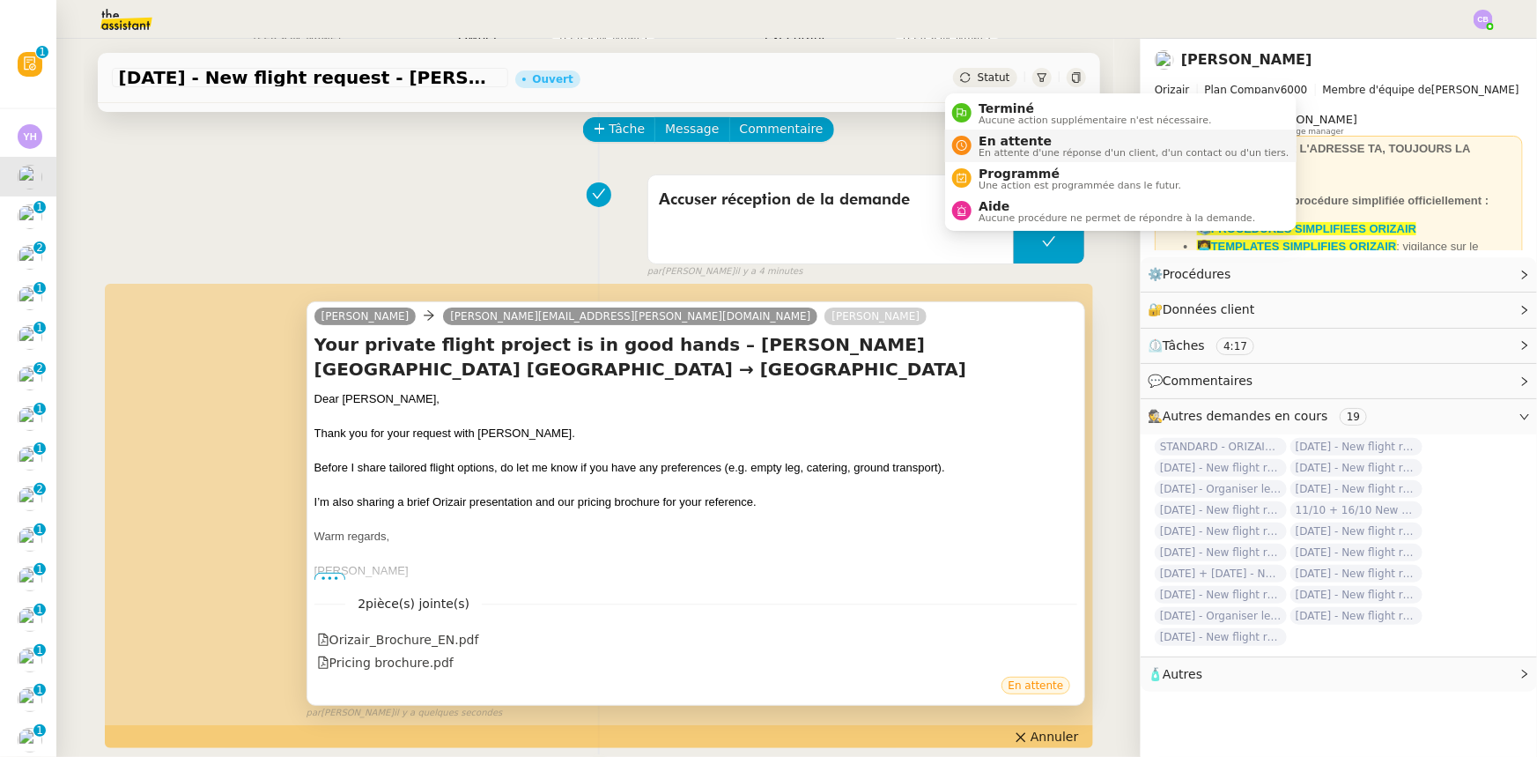
click at [1010, 140] on span "En attente" at bounding box center [1134, 141] width 310 height 14
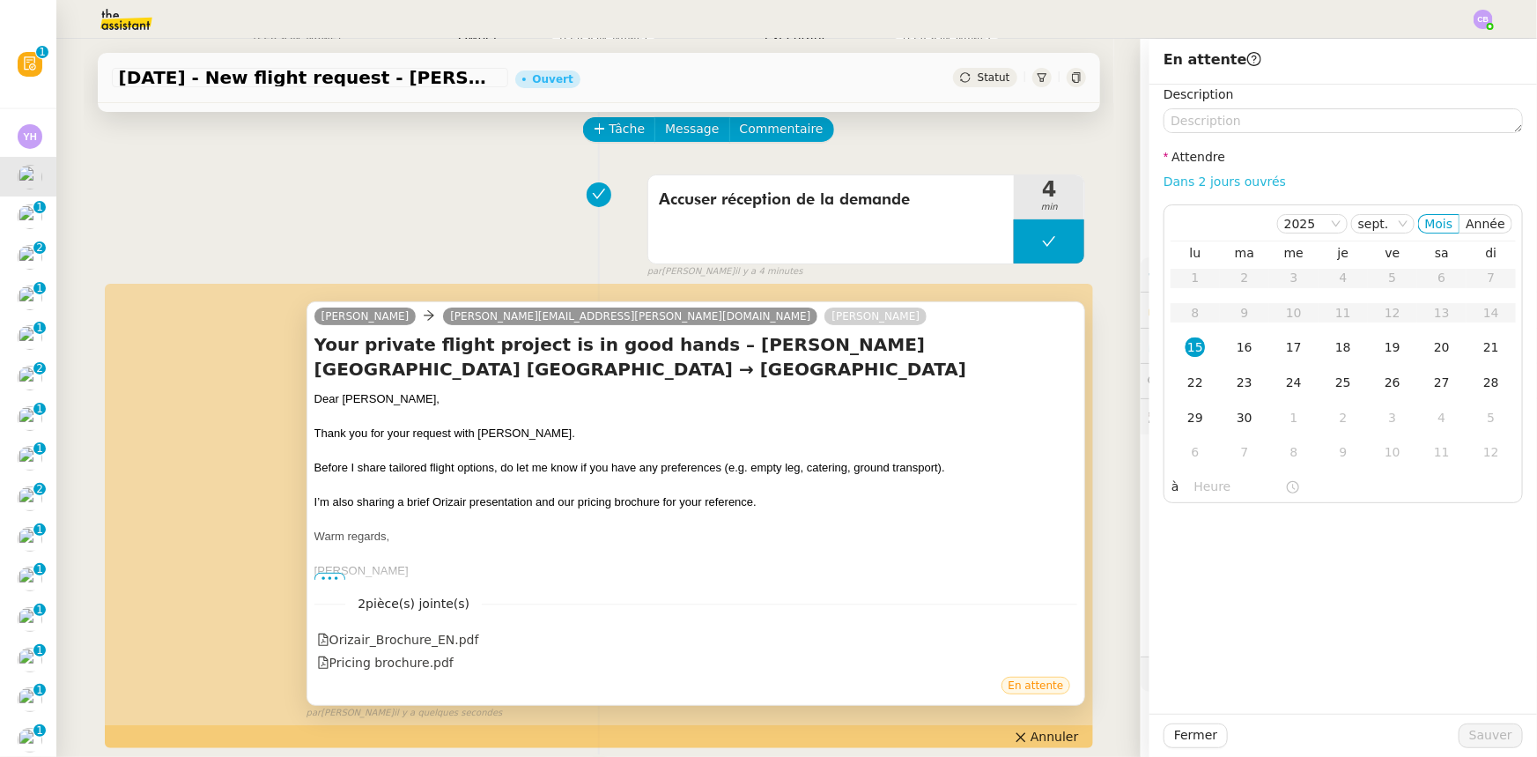
drag, startPoint x: 1186, startPoint y: 181, endPoint x: 1190, endPoint y: 189, distance: 9.8
click at [1186, 181] on link "Dans 2 jours ouvrés" at bounding box center [1225, 181] width 122 height 14
type input "07:00"
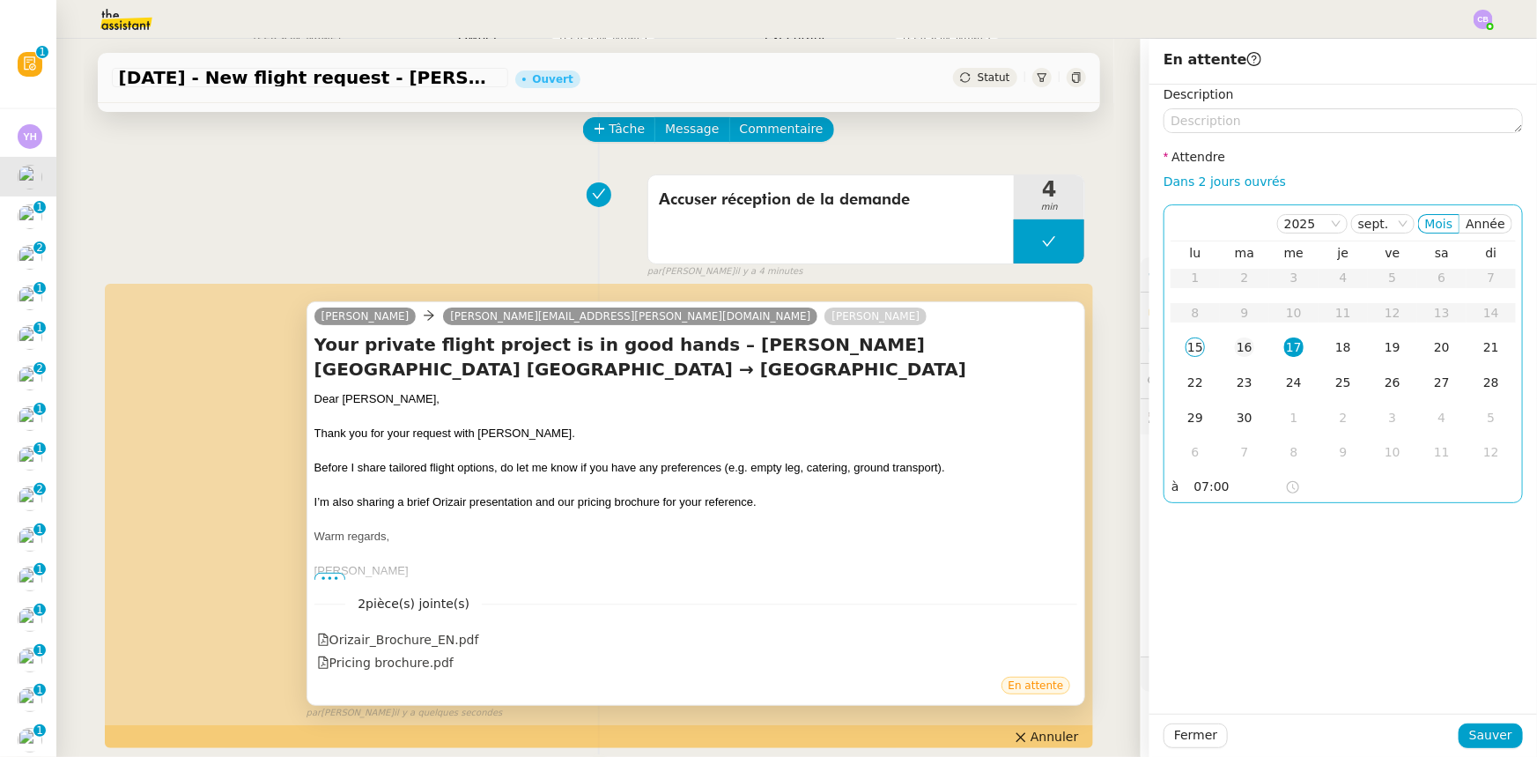
click at [1235, 353] on div "16" at bounding box center [1244, 346] width 19 height 19
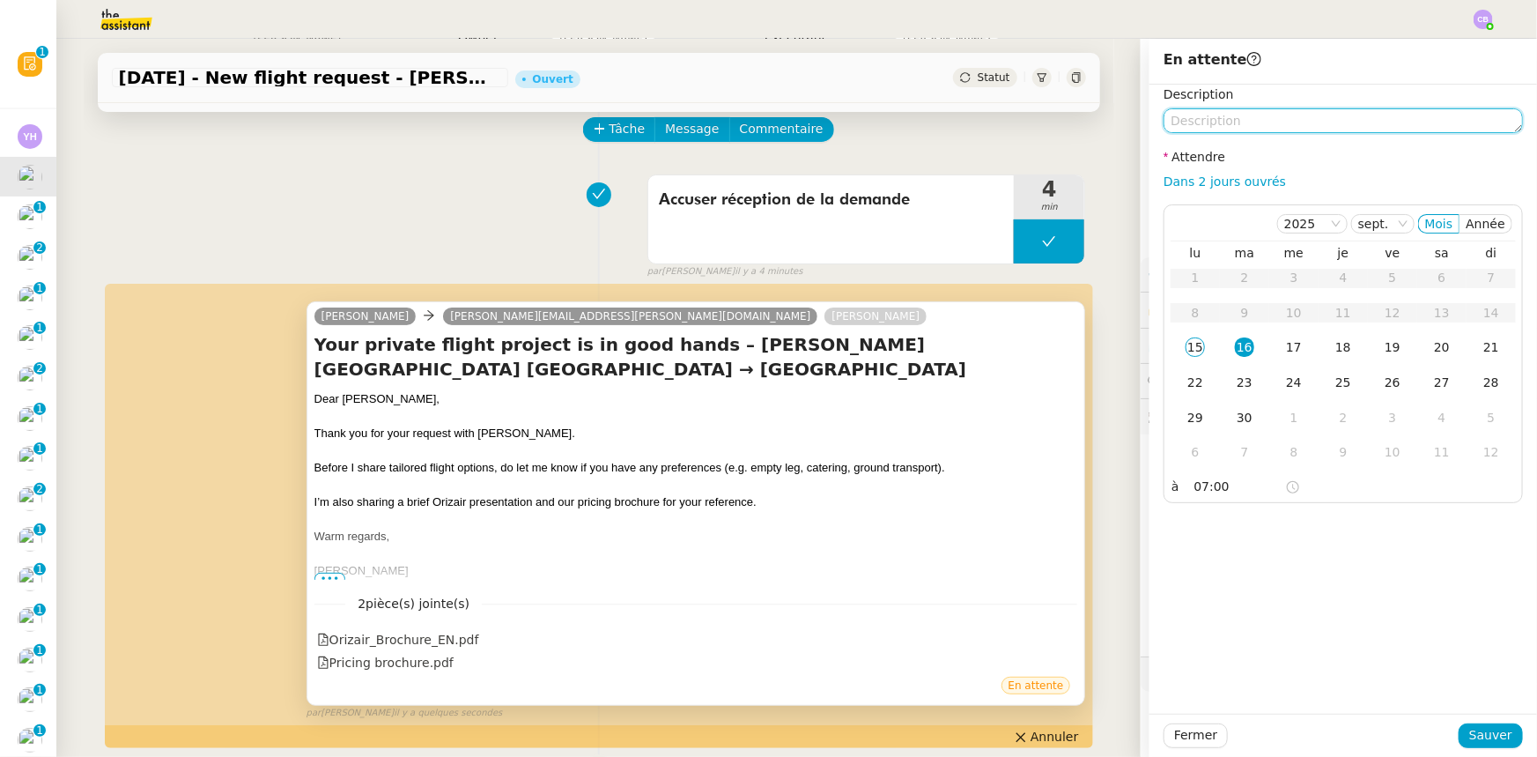
click at [1224, 122] on textarea at bounding box center [1343, 120] width 359 height 25
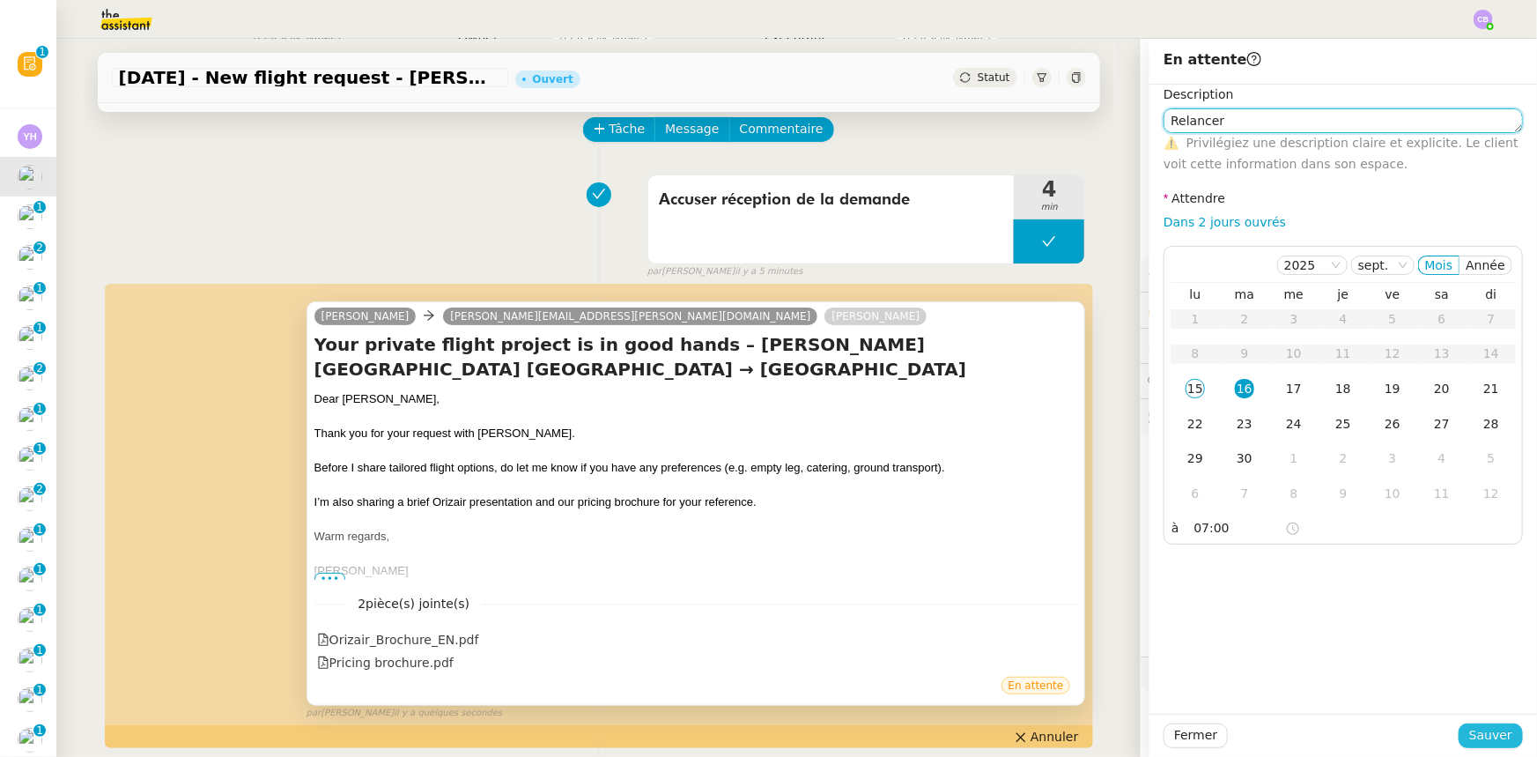
type textarea "Relancer"
click at [1483, 734] on span "Sauver" at bounding box center [1490, 735] width 43 height 20
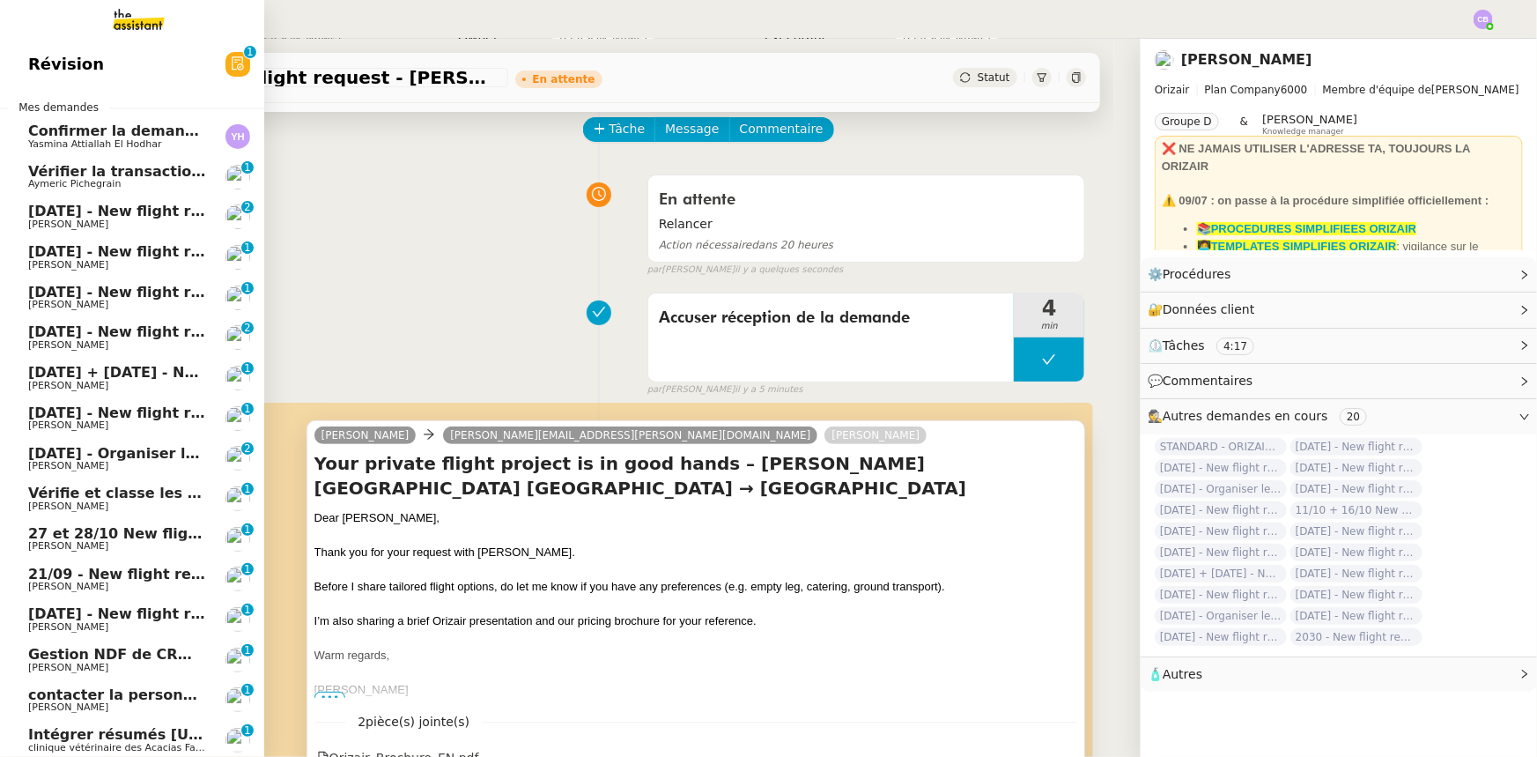
click at [123, 174] on span "Vérifier la transaction sur Dougs" at bounding box center [157, 171] width 258 height 17
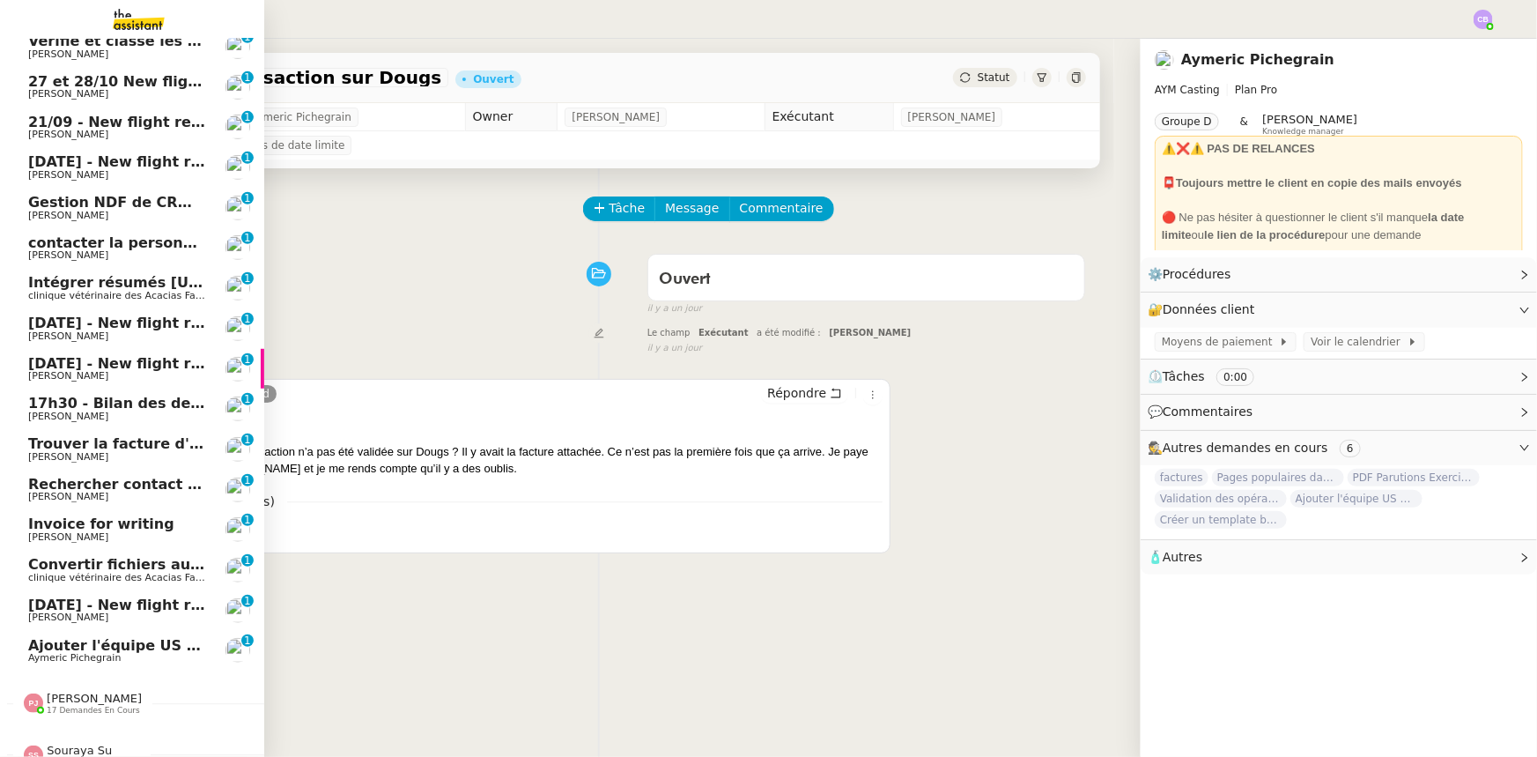
scroll to position [476, 0]
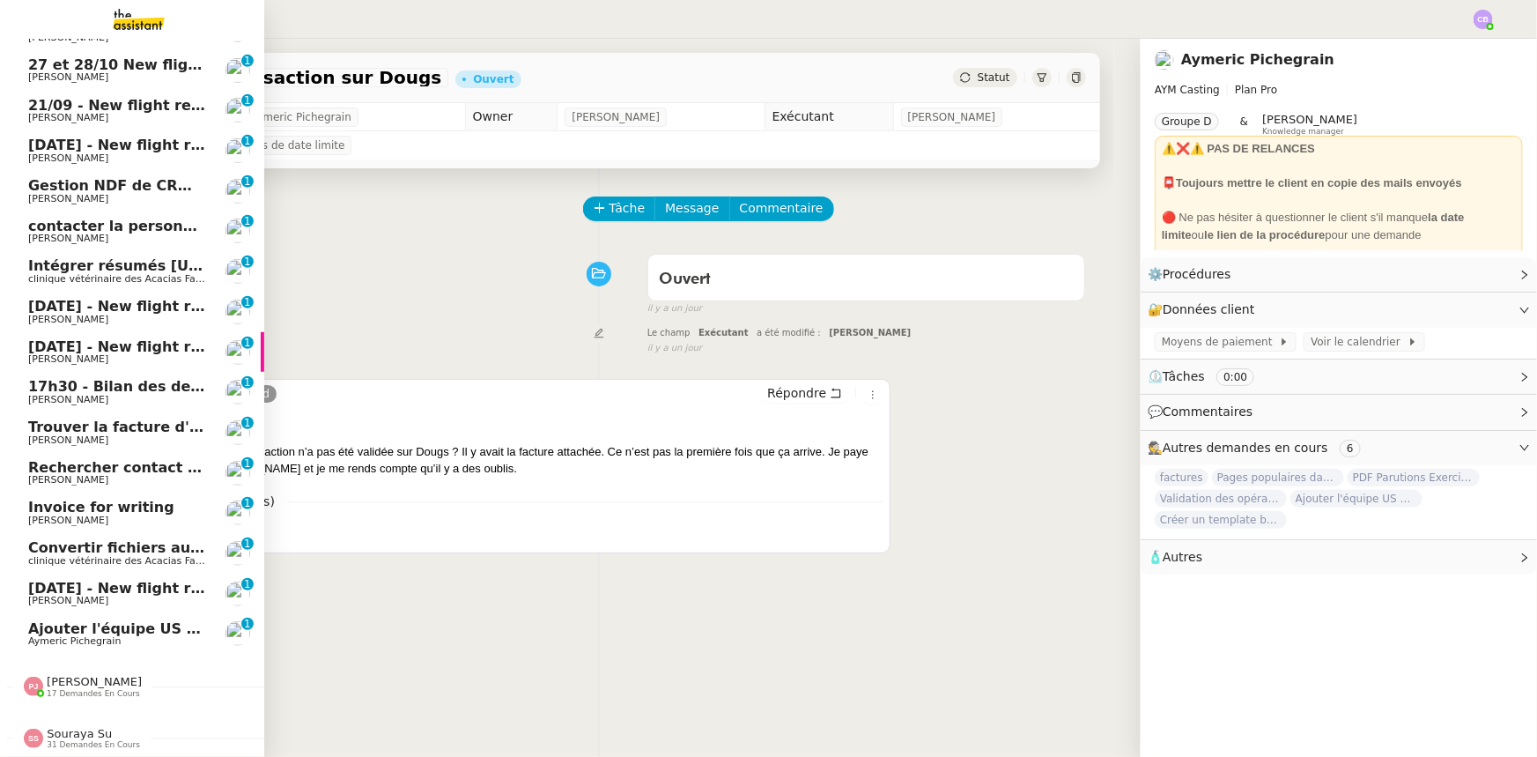
click at [146, 378] on span "17h30 - Bilan des demandes de la journée : en cours et restant à traiter - 12 s…" at bounding box center [399, 386] width 742 height 17
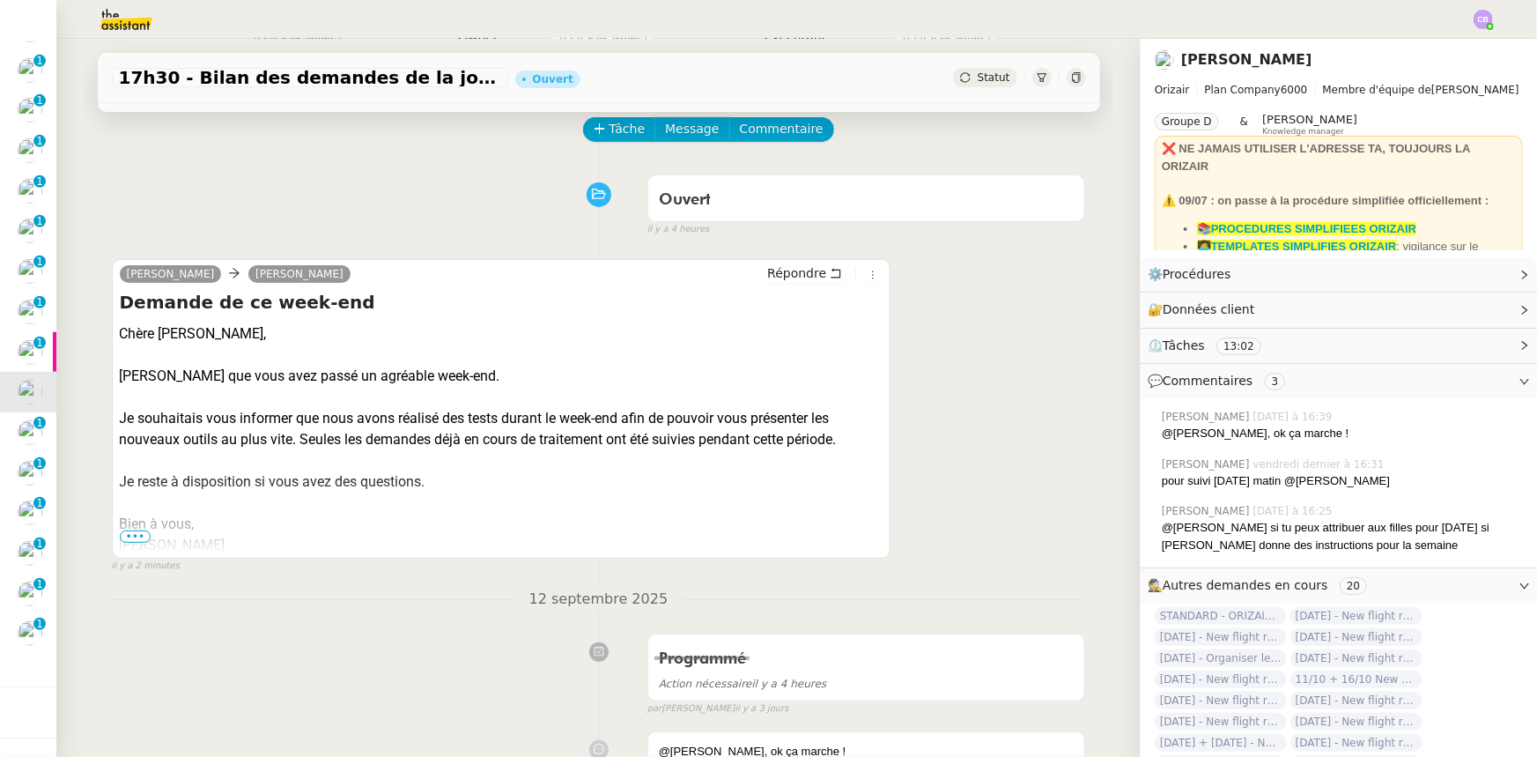
scroll to position [159, 0]
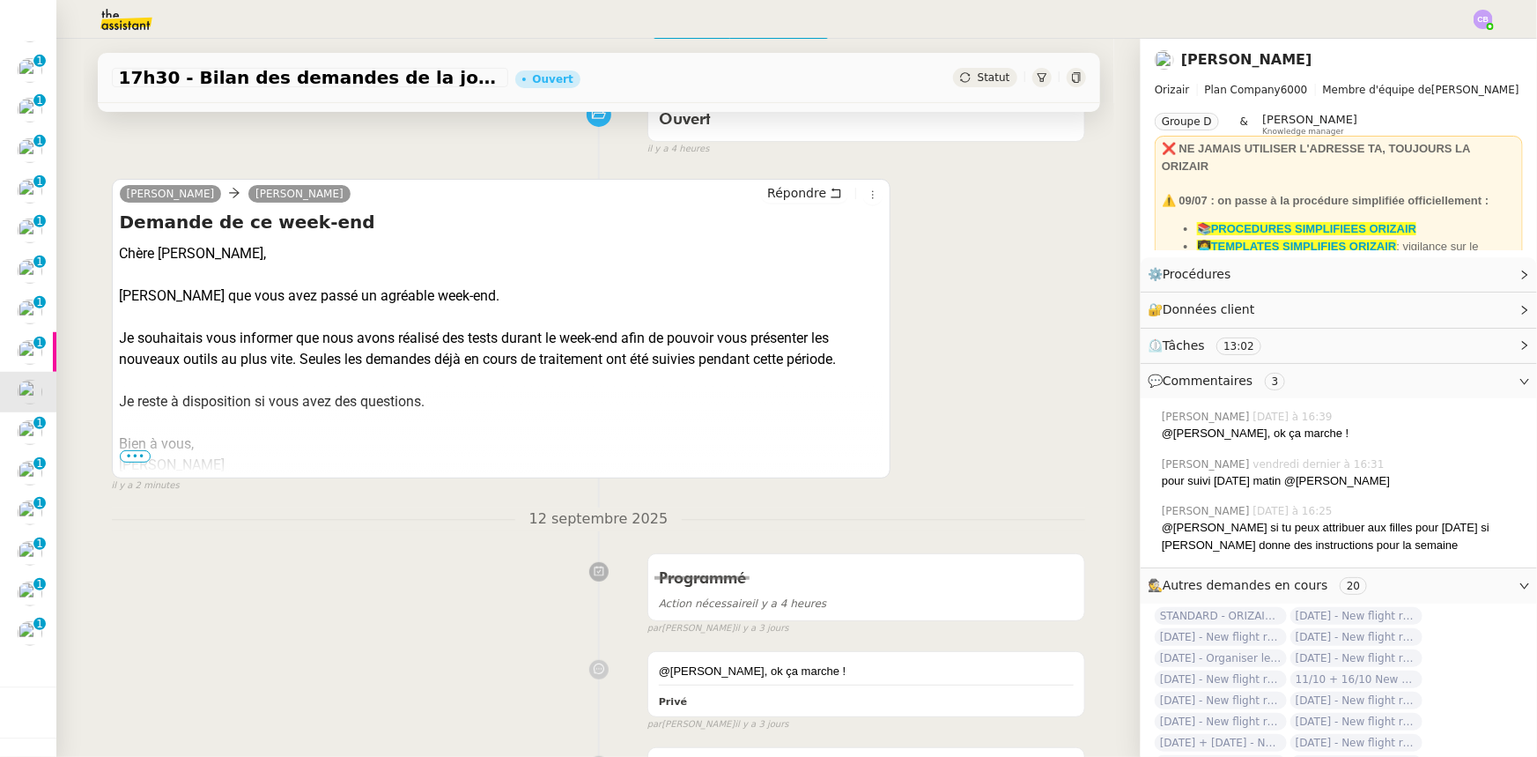
click at [137, 457] on span "•••" at bounding box center [136, 456] width 32 height 12
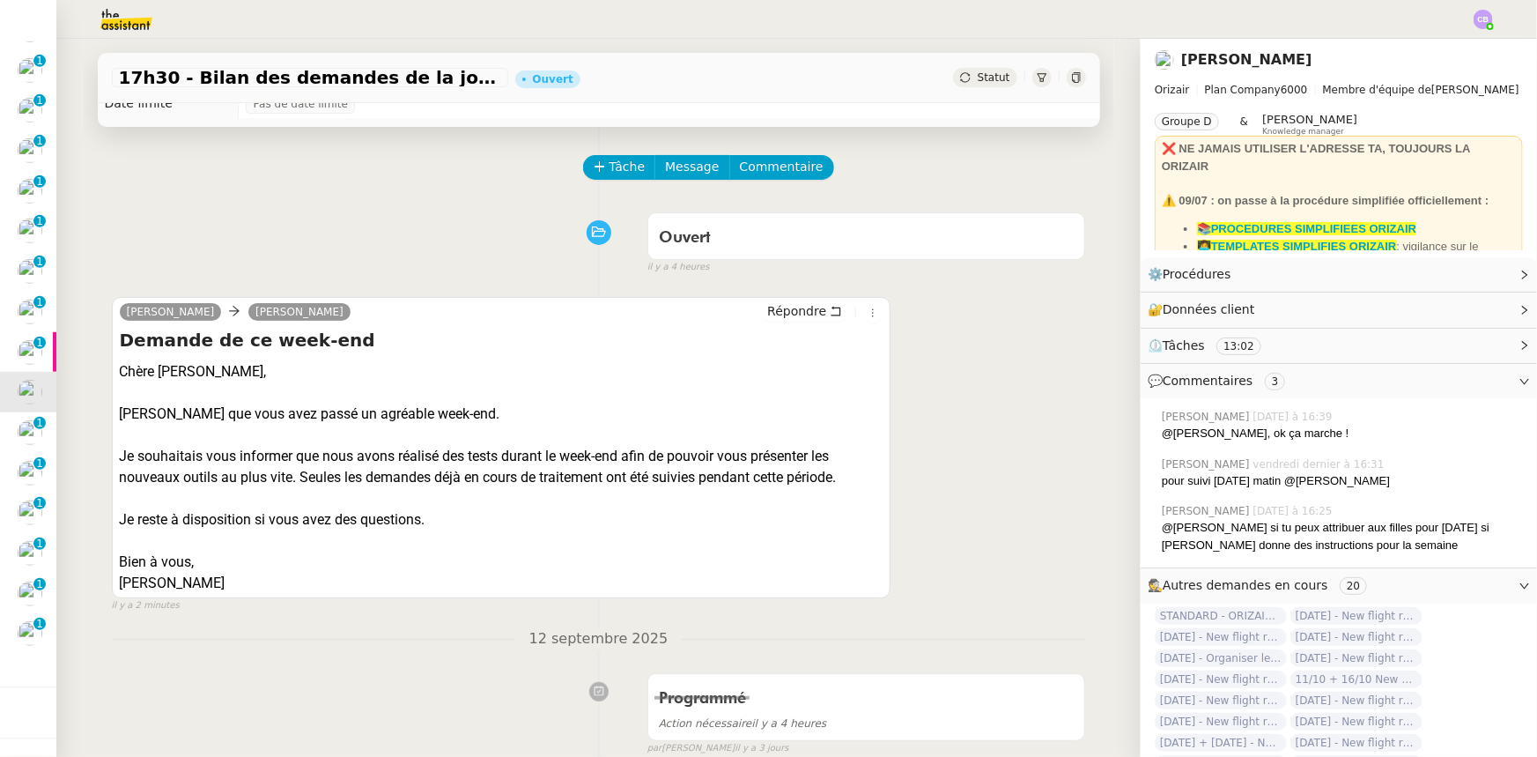
scroll to position [0, 0]
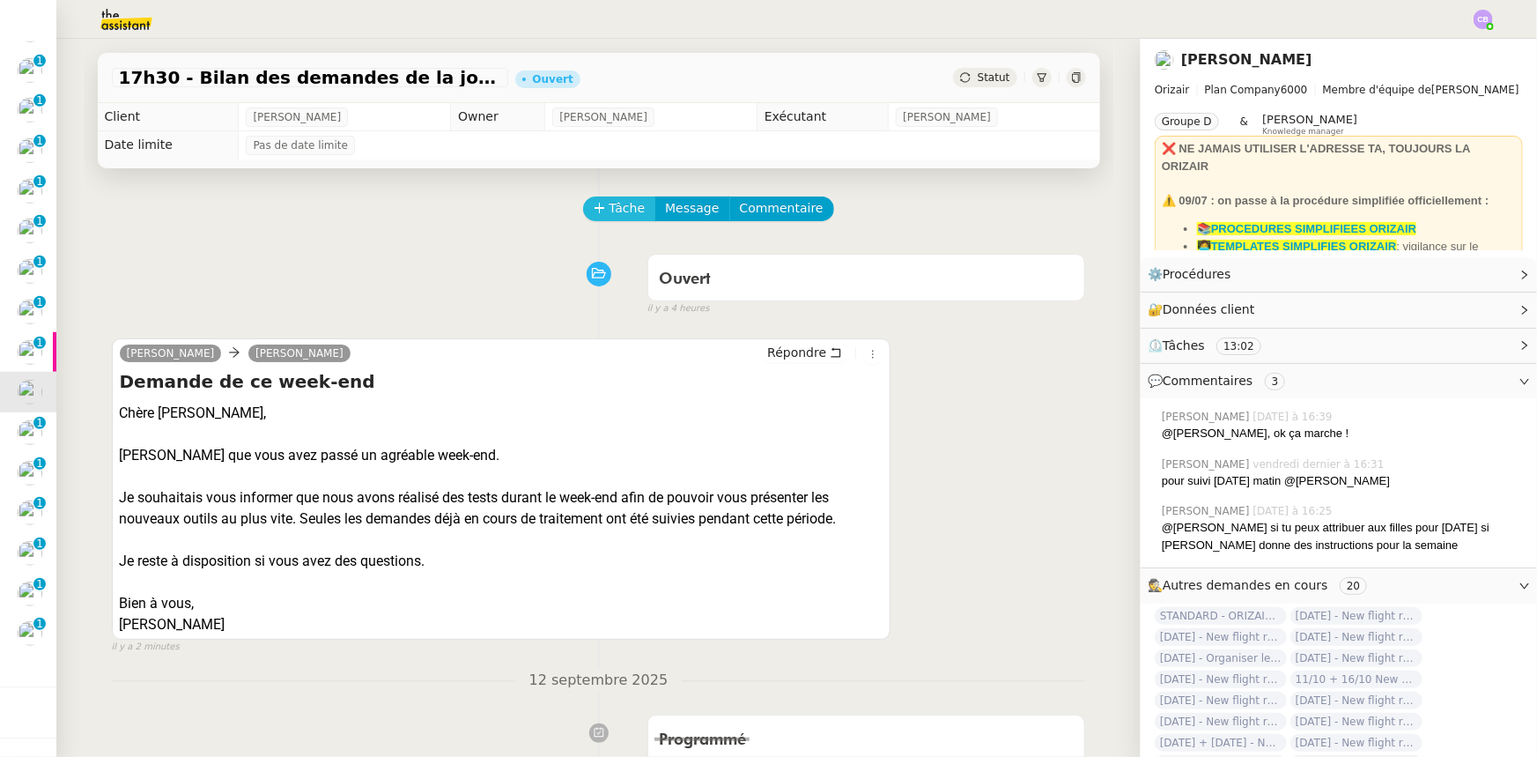
click at [614, 211] on span "Tâche" at bounding box center [628, 208] width 36 height 20
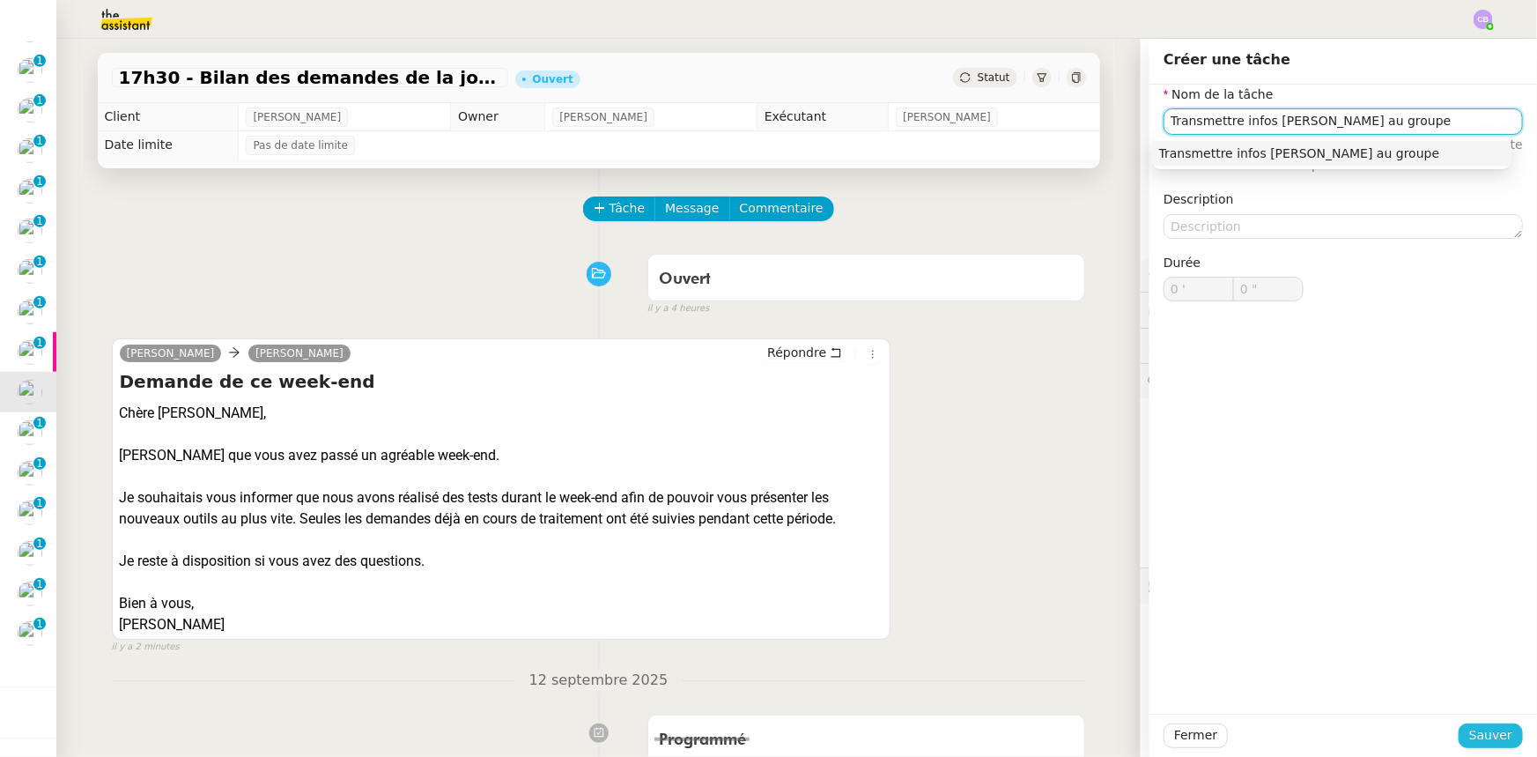
type input "Transmettre infos [PERSON_NAME] au groupe"
click at [1476, 730] on span "Sauver" at bounding box center [1490, 735] width 43 height 20
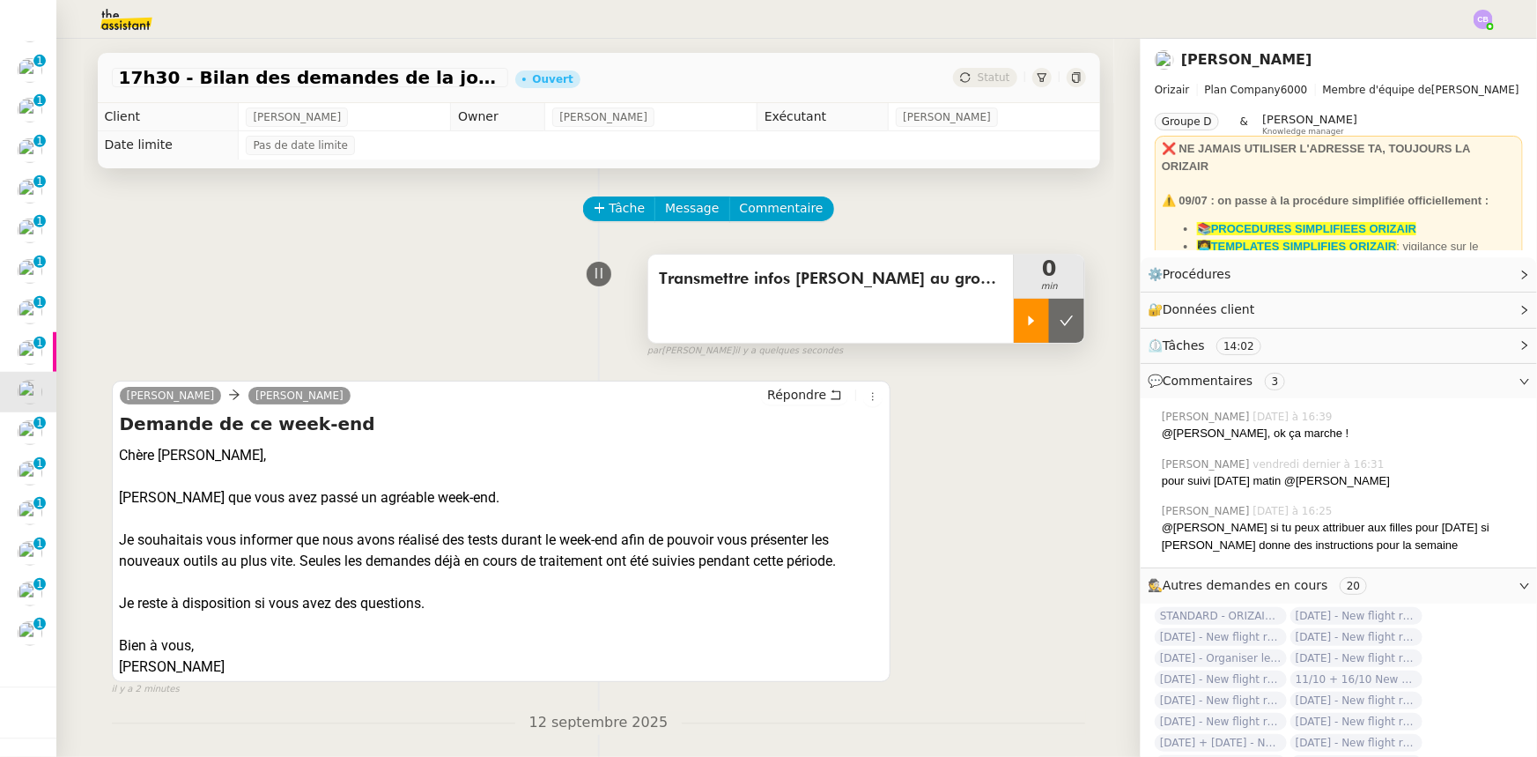
click at [1029, 324] on icon at bounding box center [1032, 320] width 6 height 10
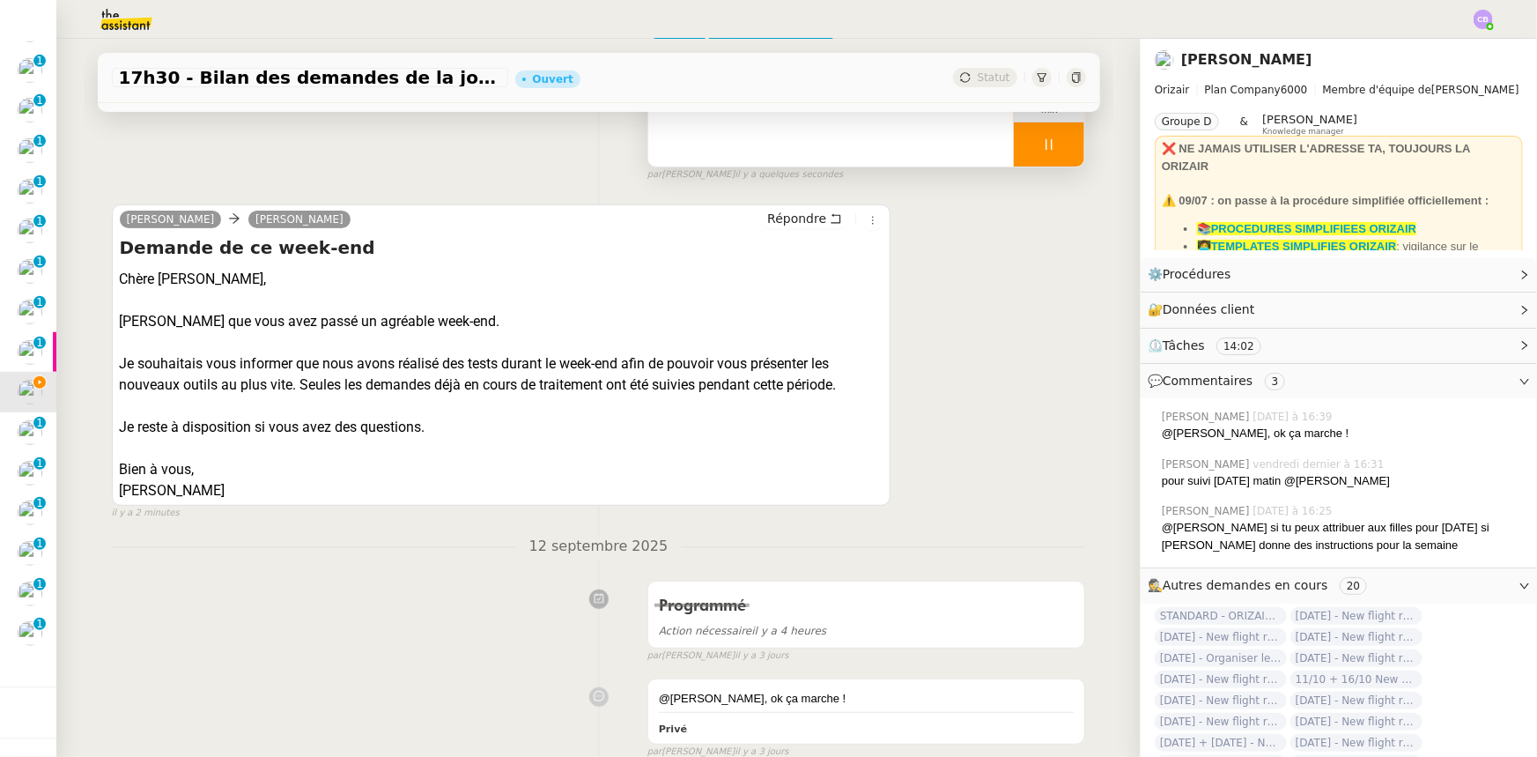
scroll to position [240, 0]
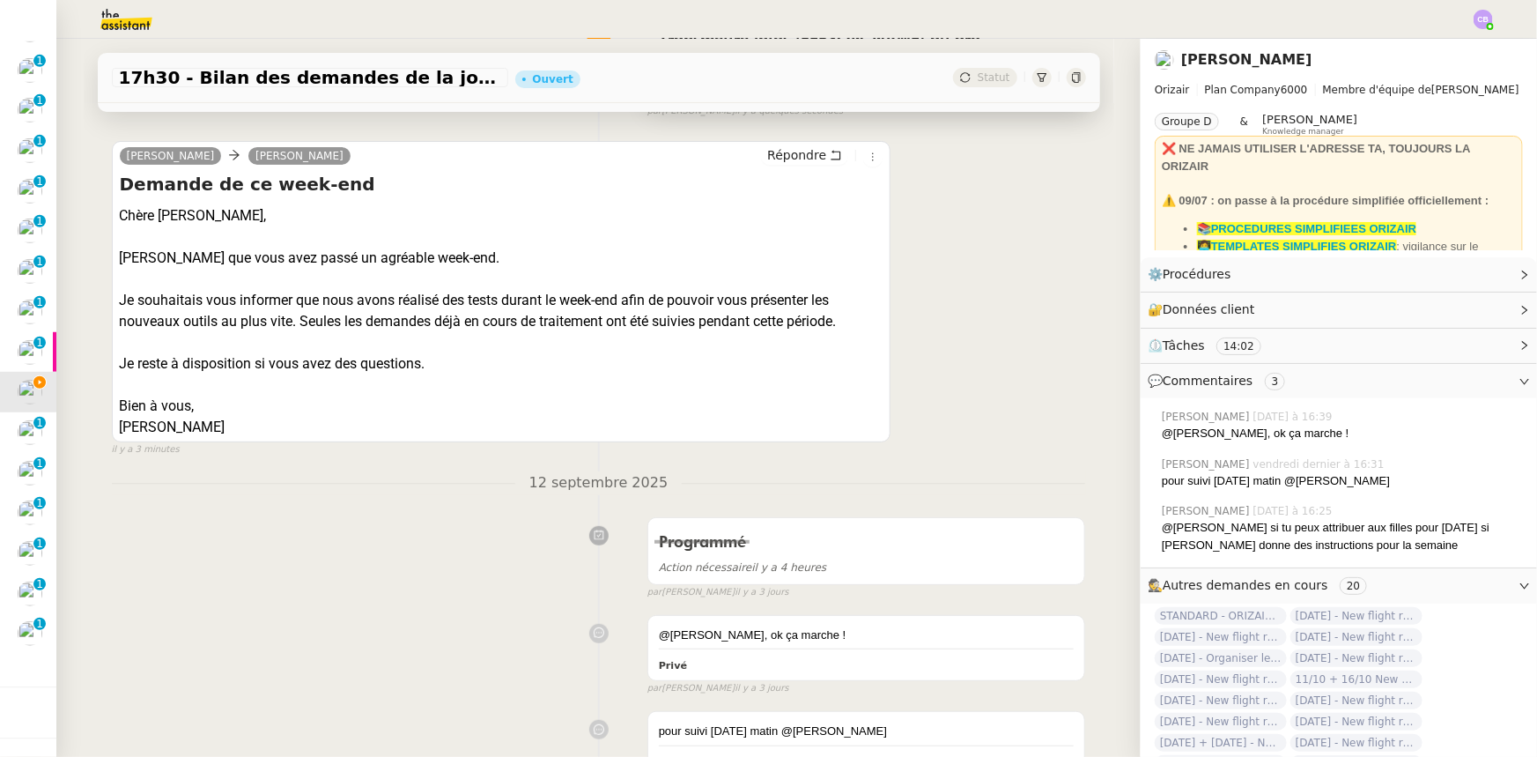
drag, startPoint x: 206, startPoint y: 410, endPoint x: 115, endPoint y: 258, distance: 177.0
click at [120, 258] on div "Chère [PERSON_NAME], [PERSON_NAME] que vous avez passé un agréable week-end. Je…" at bounding box center [502, 321] width 764 height 233
click at [211, 403] on div "Bien à vous," at bounding box center [502, 406] width 764 height 21
drag, startPoint x: 199, startPoint y: 407, endPoint x: 115, endPoint y: 305, distance: 132.6
click at [120, 305] on div "Chère [PERSON_NAME], [PERSON_NAME] que vous avez passé un agréable week-end. Je…" at bounding box center [502, 321] width 764 height 233
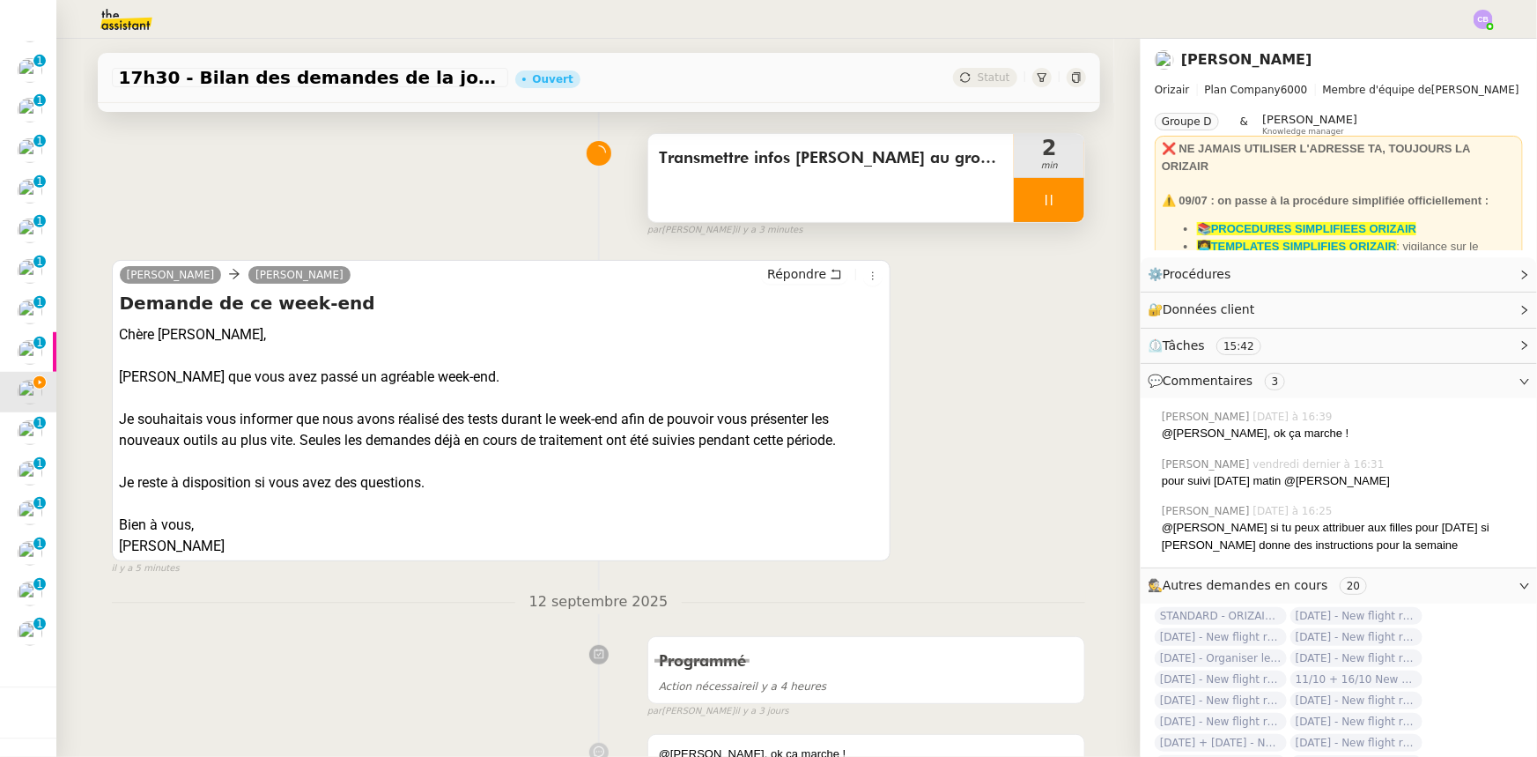
scroll to position [0, 0]
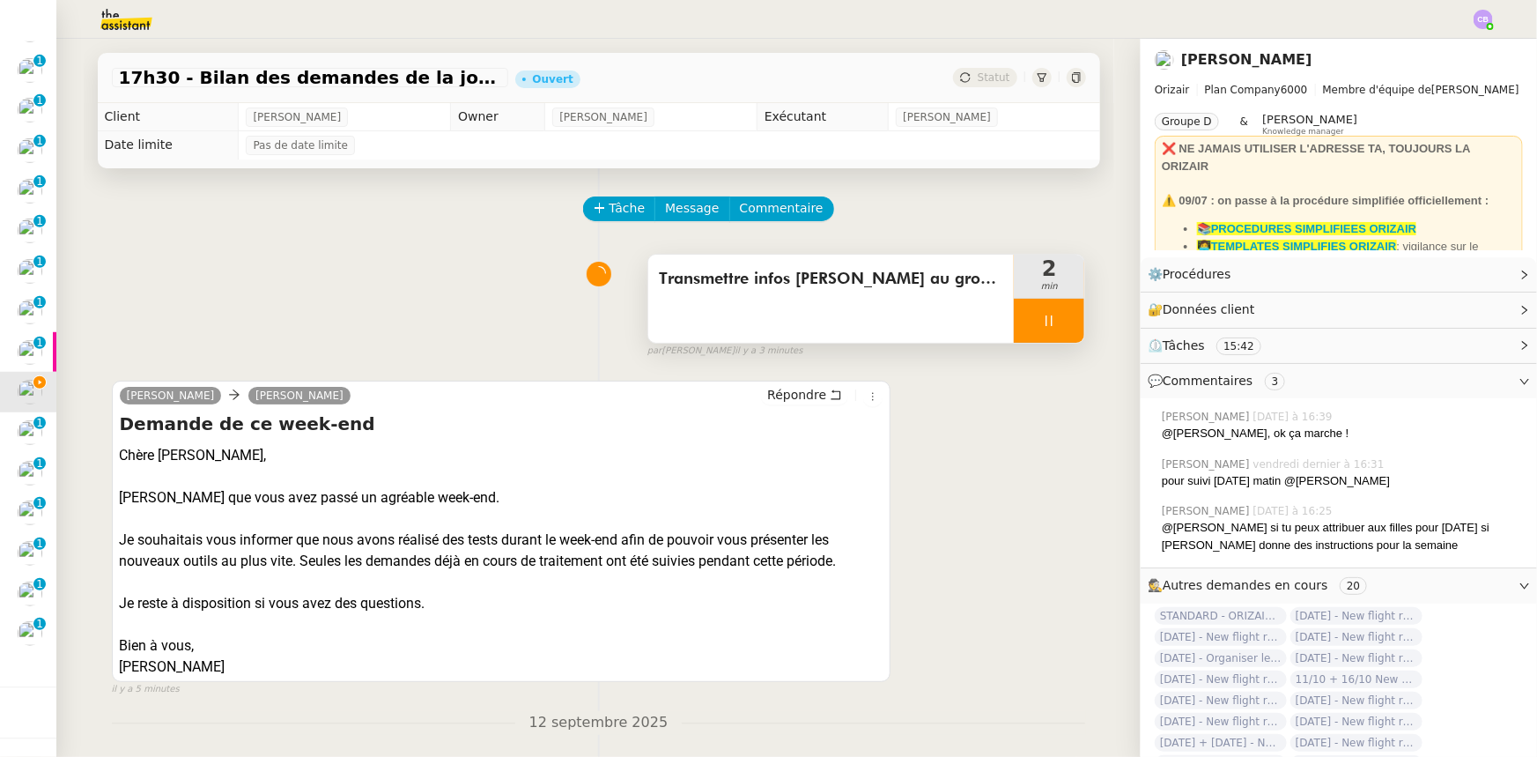
click at [1014, 316] on div at bounding box center [1049, 321] width 70 height 44
click at [1060, 327] on icon at bounding box center [1067, 321] width 14 height 14
click at [610, 215] on span "Tâche" at bounding box center [628, 208] width 36 height 20
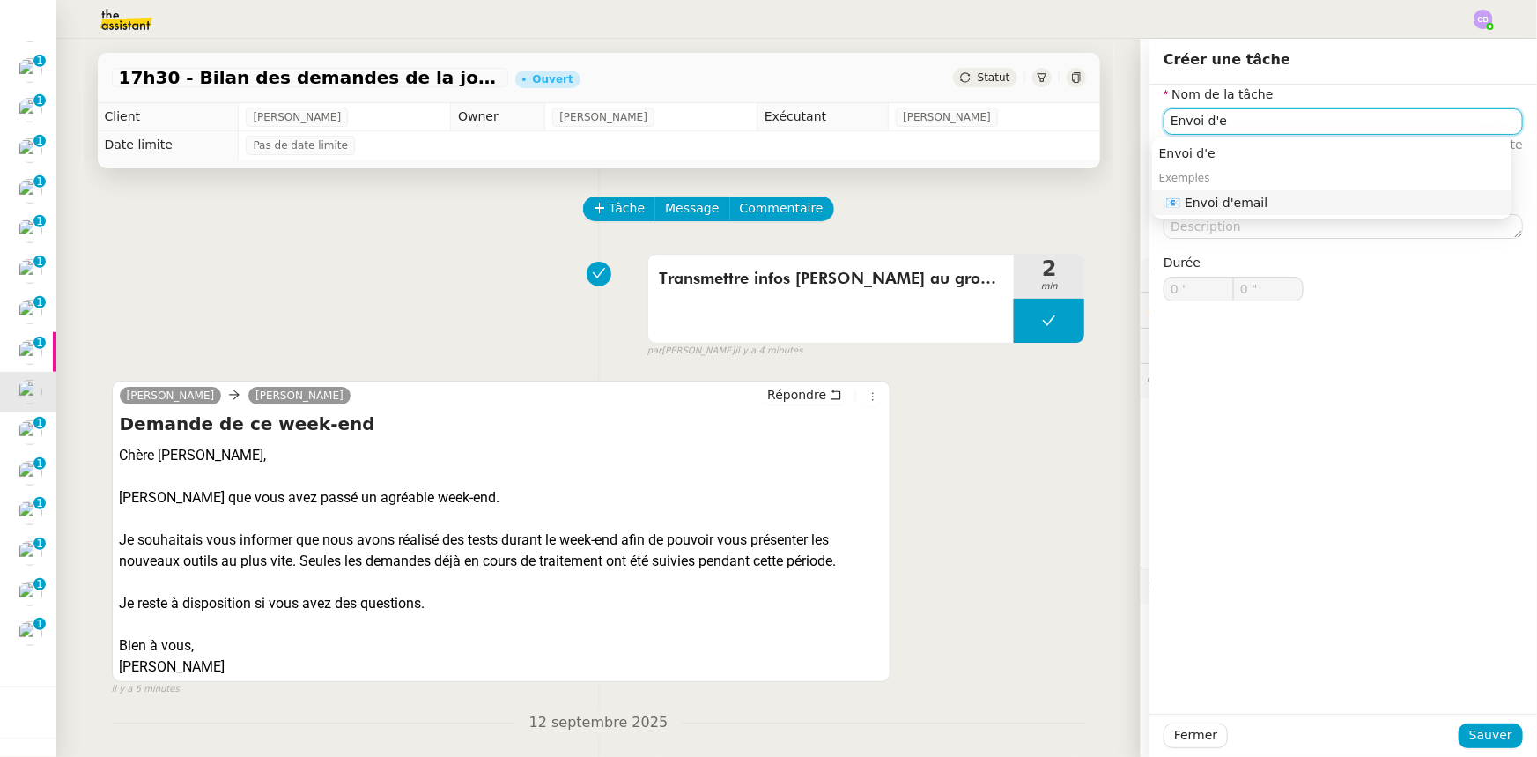
click at [1187, 203] on div "📧 Envoi d'email" at bounding box center [1335, 203] width 338 height 16
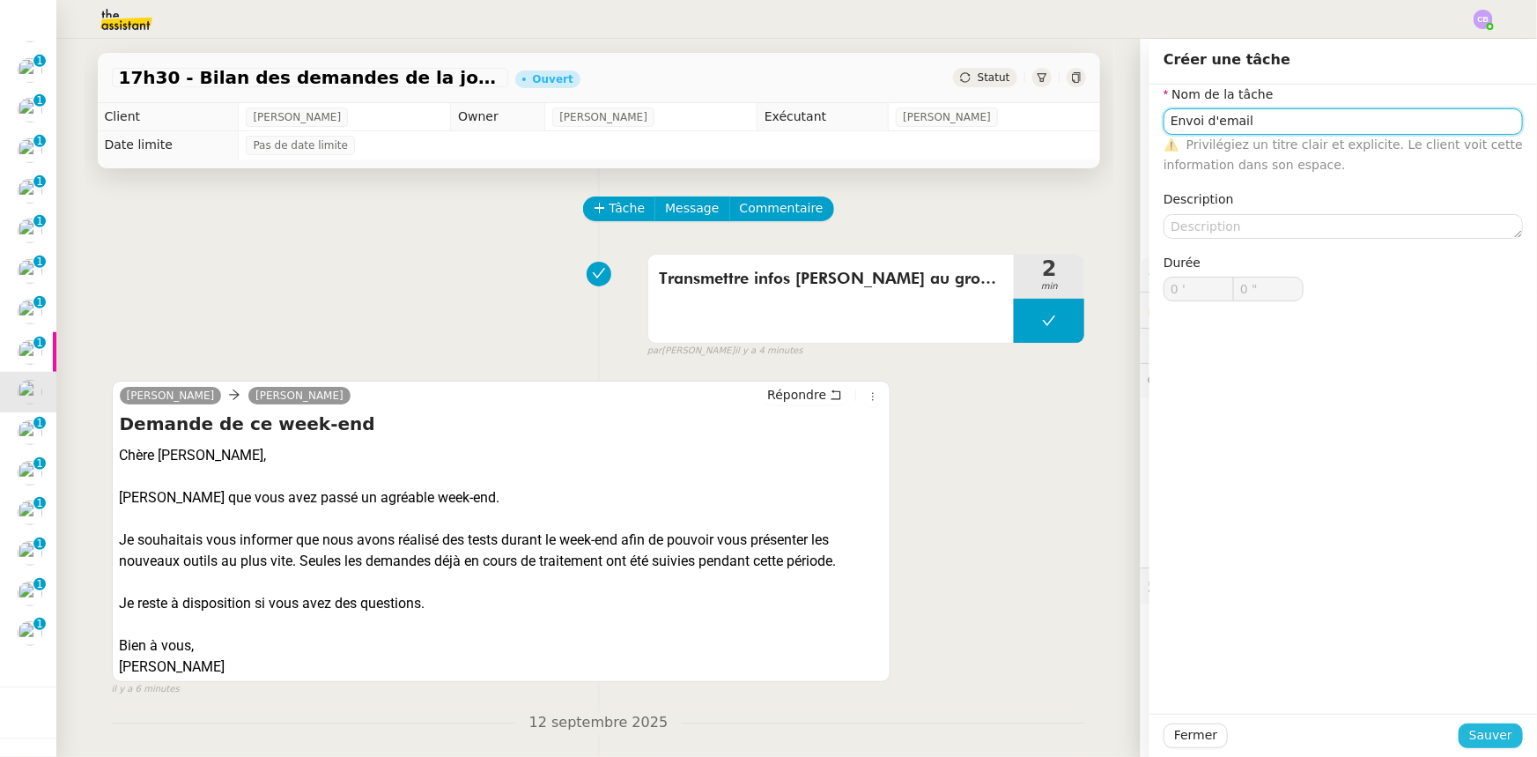
type input "Envoi d'email"
click at [1469, 730] on span "Sauver" at bounding box center [1490, 735] width 43 height 20
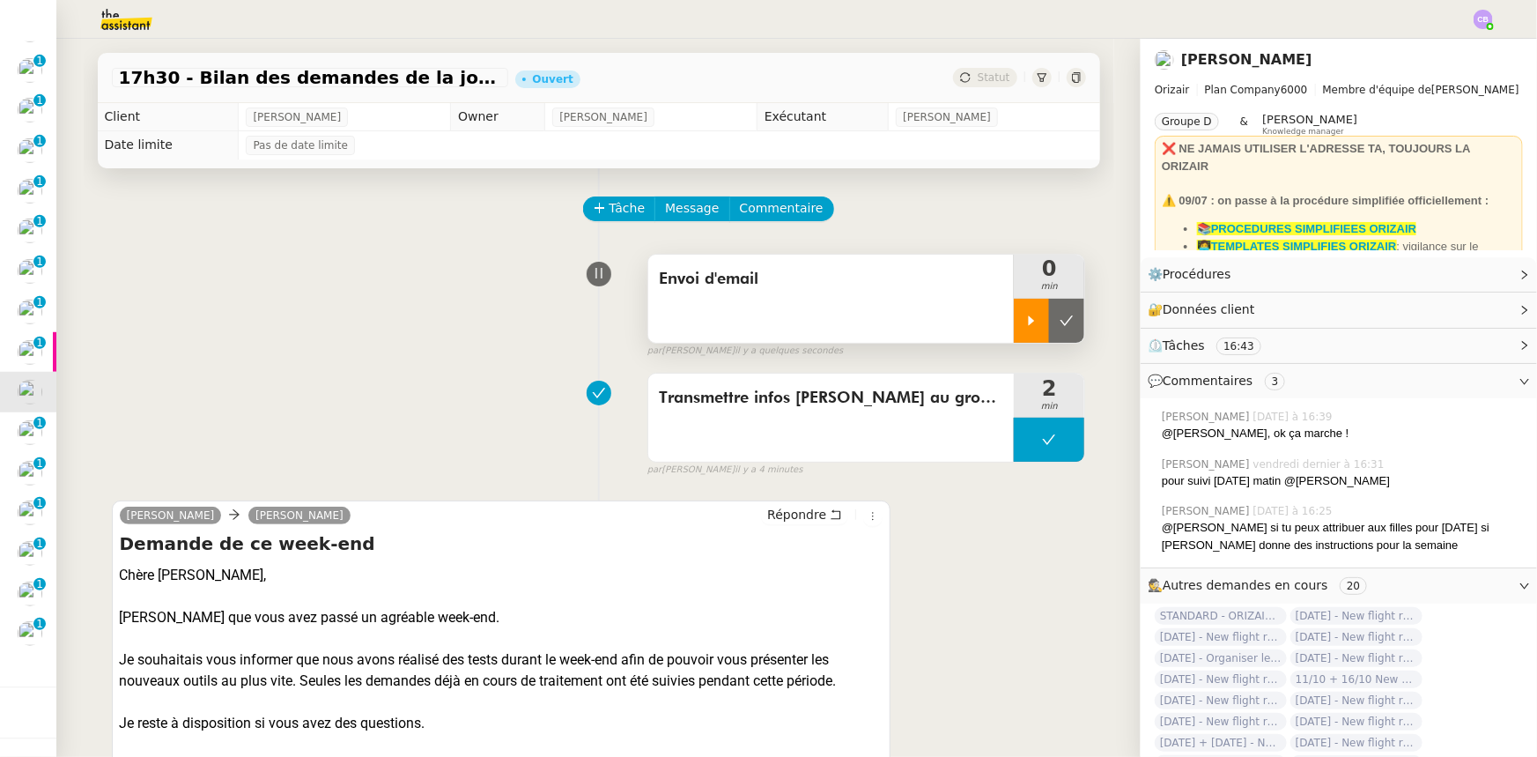
click at [1024, 317] on icon at bounding box center [1031, 321] width 14 height 14
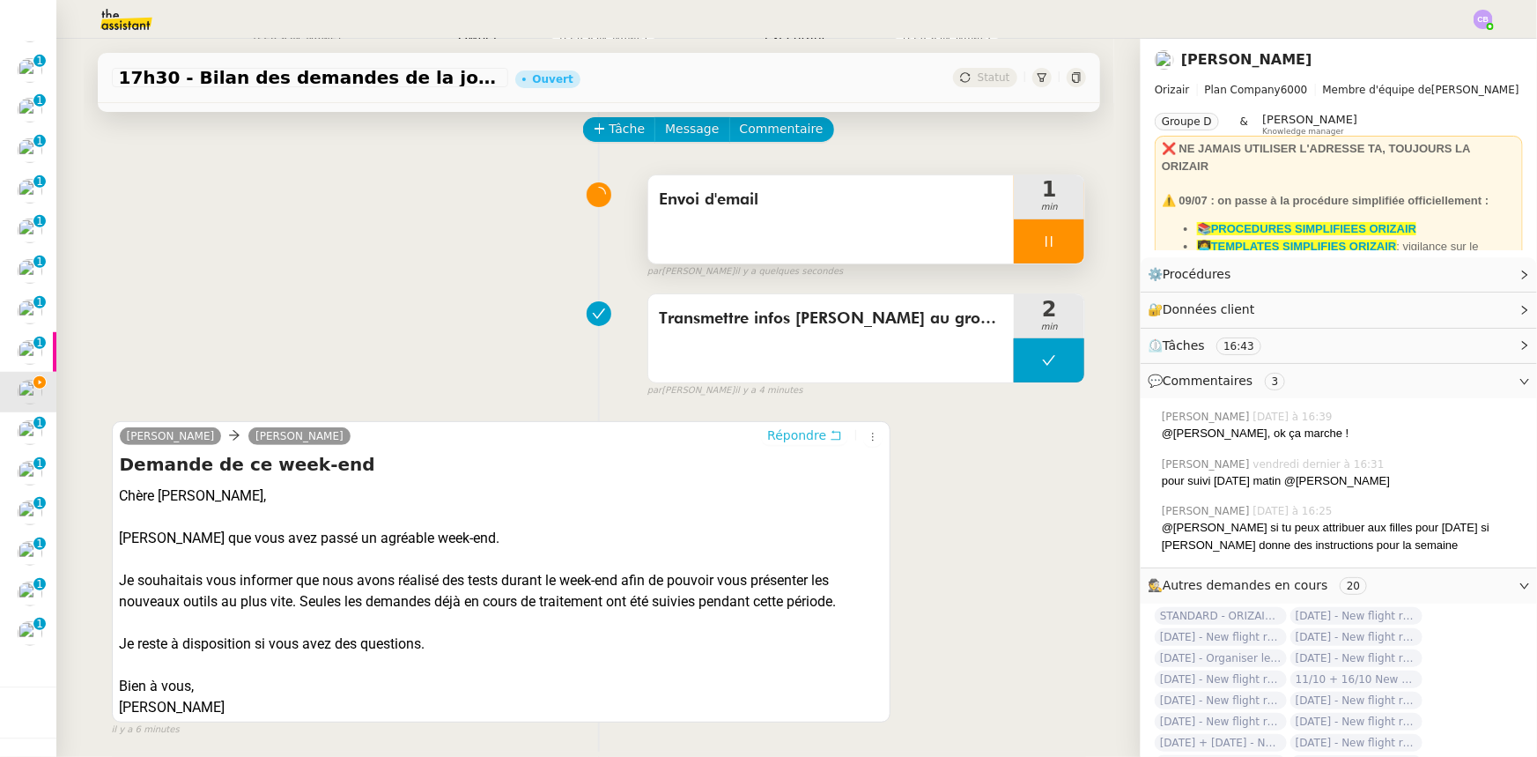
click at [773, 436] on span "Répondre" at bounding box center [796, 435] width 59 height 18
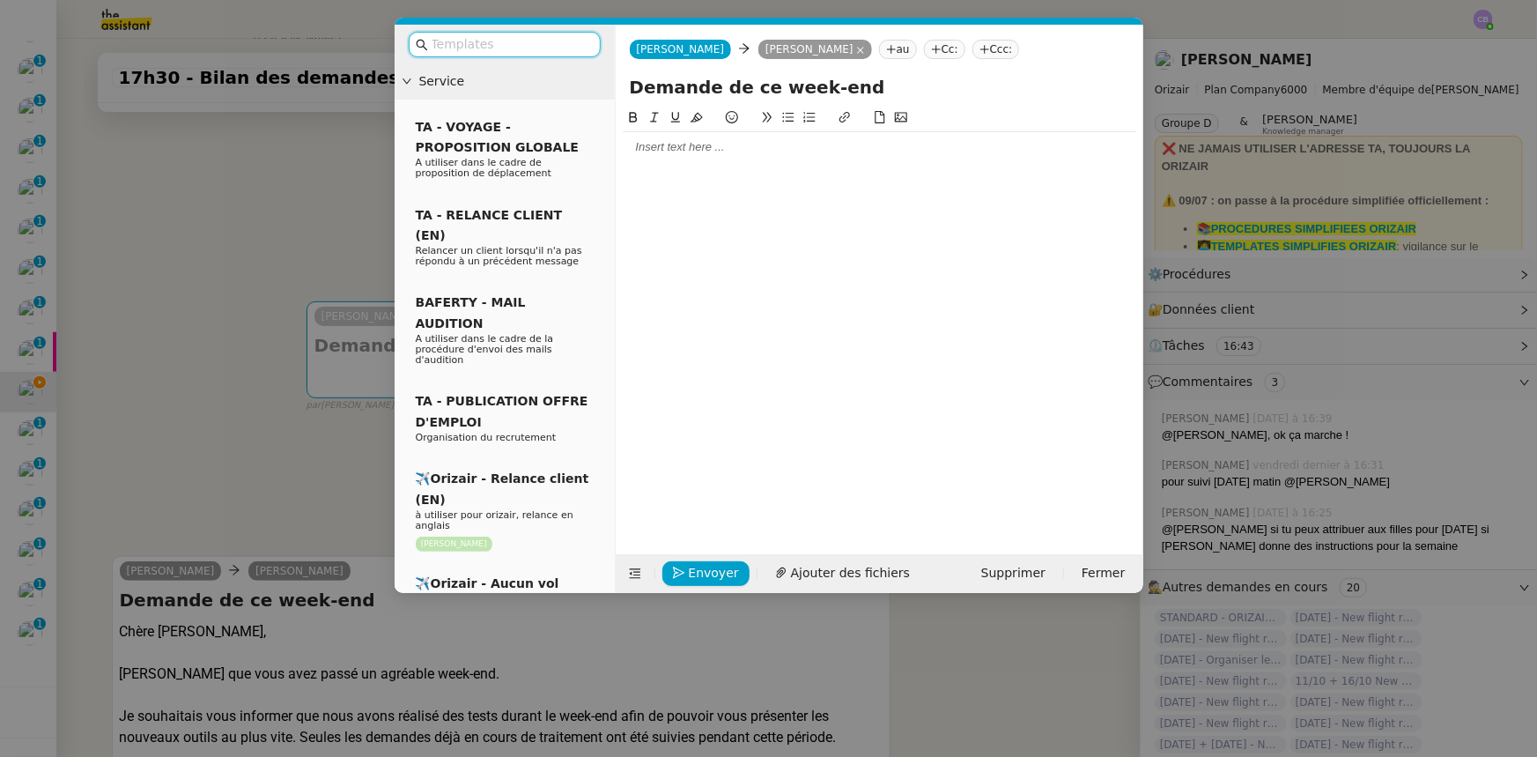
click at [700, 147] on div at bounding box center [880, 147] width 514 height 16
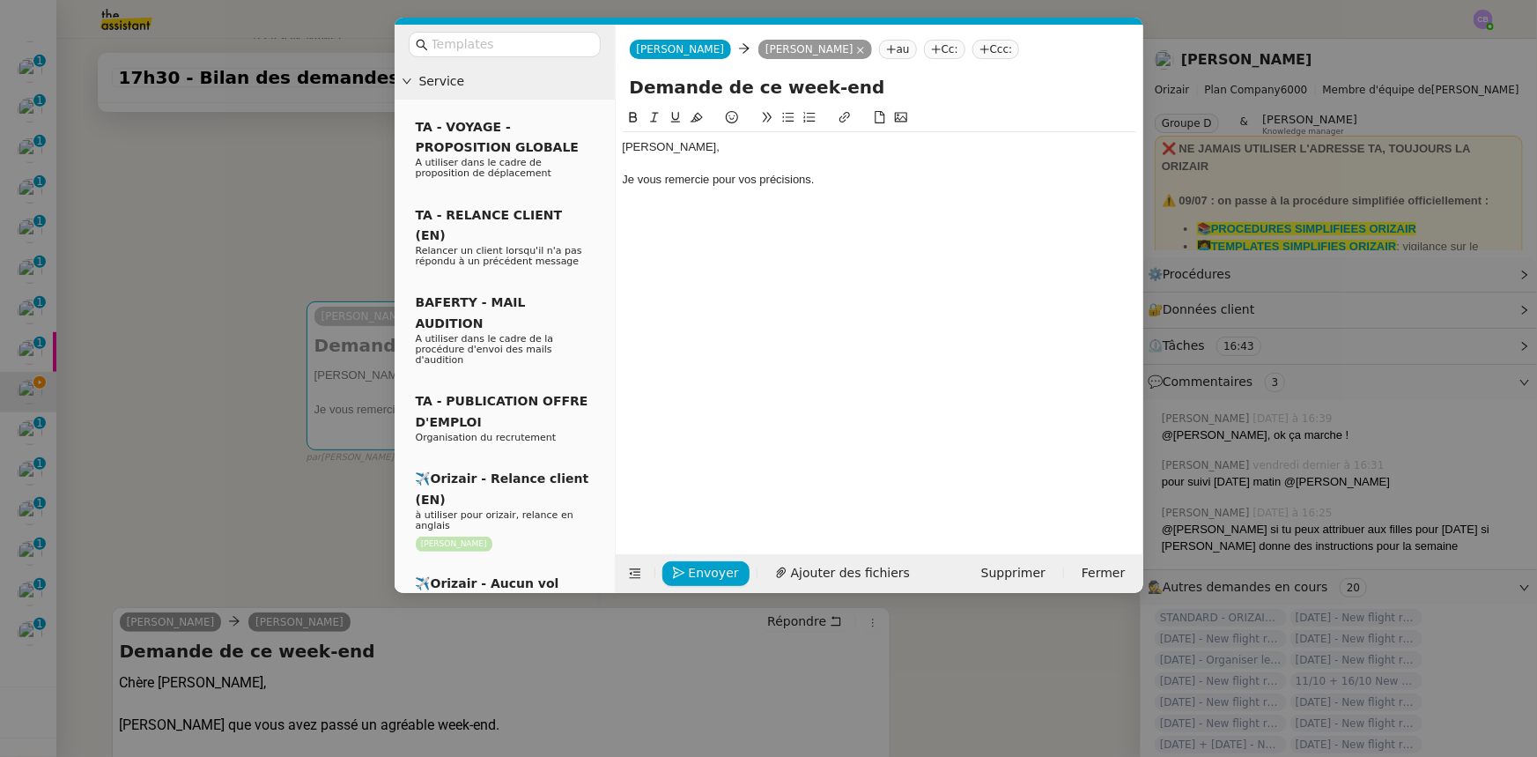
click at [710, 161] on div at bounding box center [880, 164] width 514 height 16
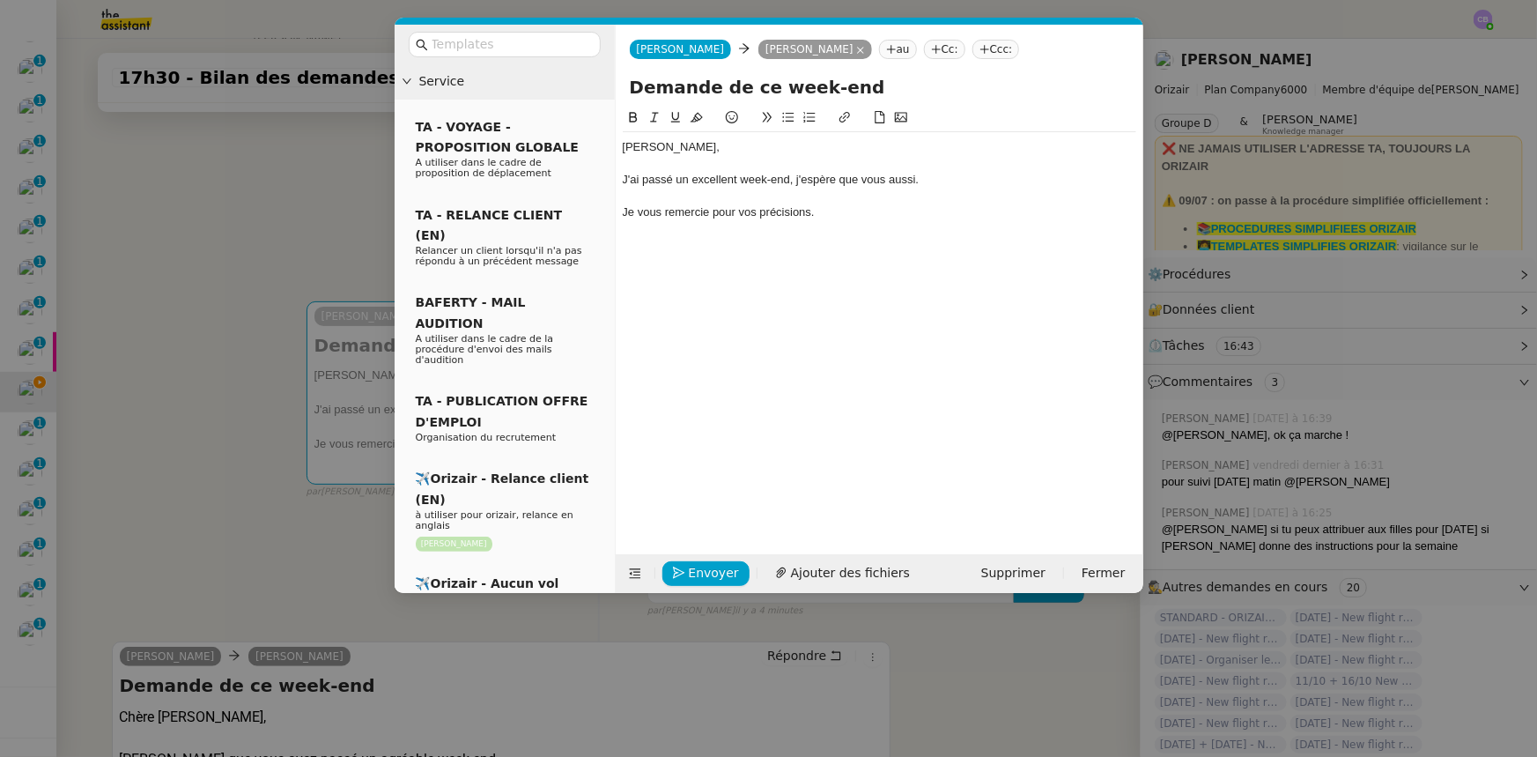
click at [710, 214] on div "Je vous remercie pour vos précisions." at bounding box center [880, 212] width 514 height 16
click at [836, 215] on div "Je vous remercie pour vos précisions." at bounding box center [880, 212] width 514 height 16
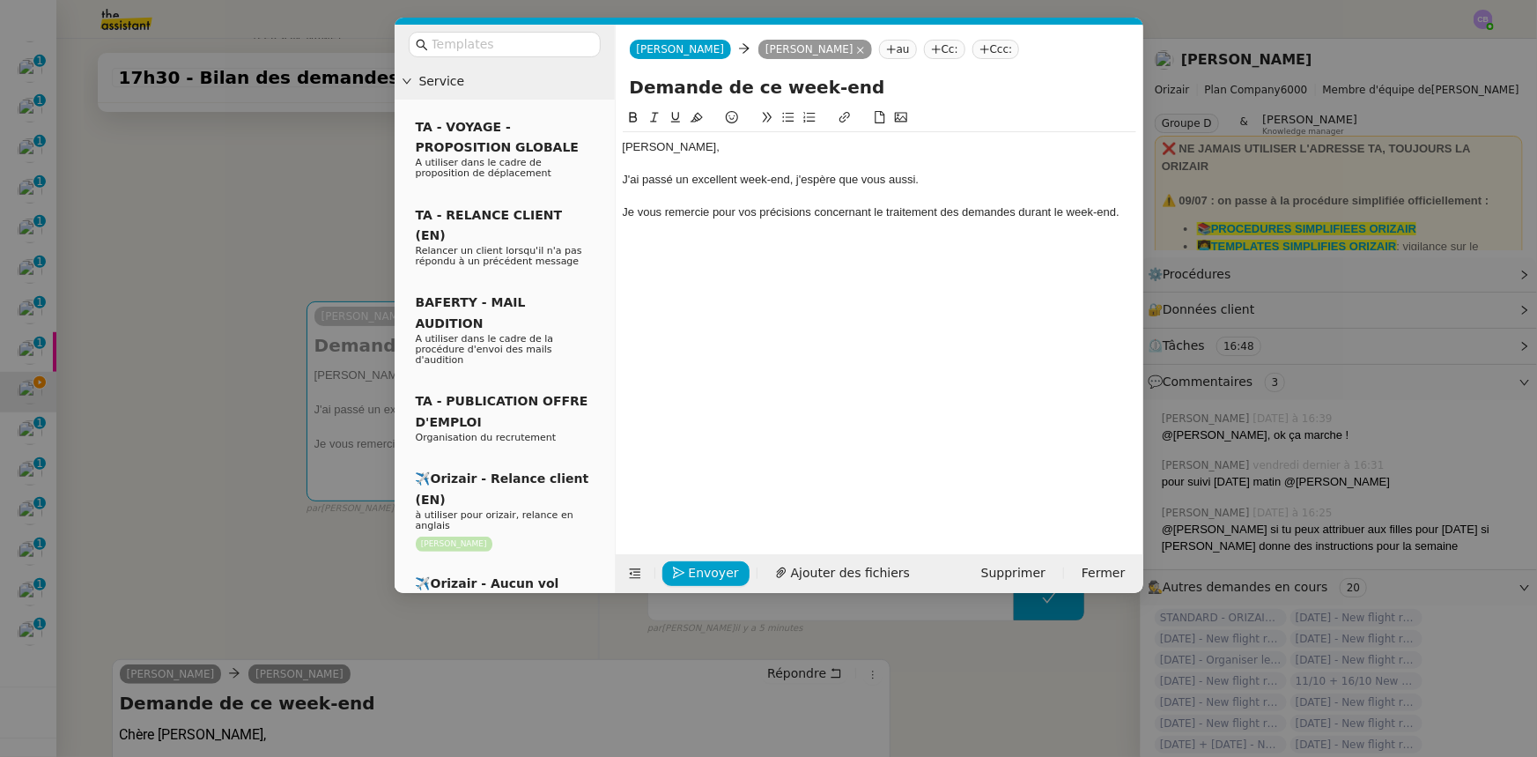
click at [248, 418] on nz-modal-container "Service TA - VOYAGE - PROPOSITION GLOBALE A utiliser dans le cadre de propositi…" at bounding box center [768, 378] width 1537 height 757
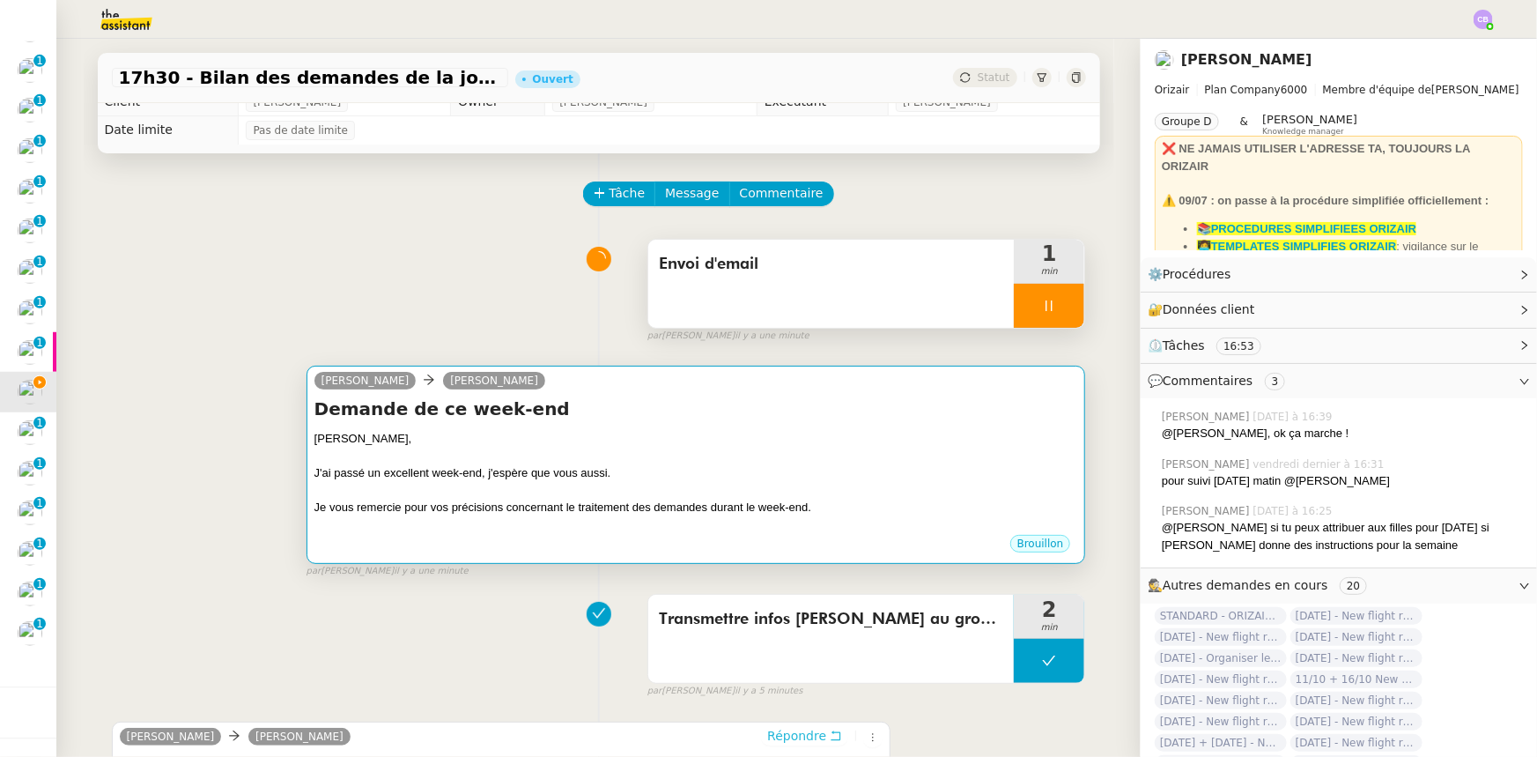
scroll to position [0, 0]
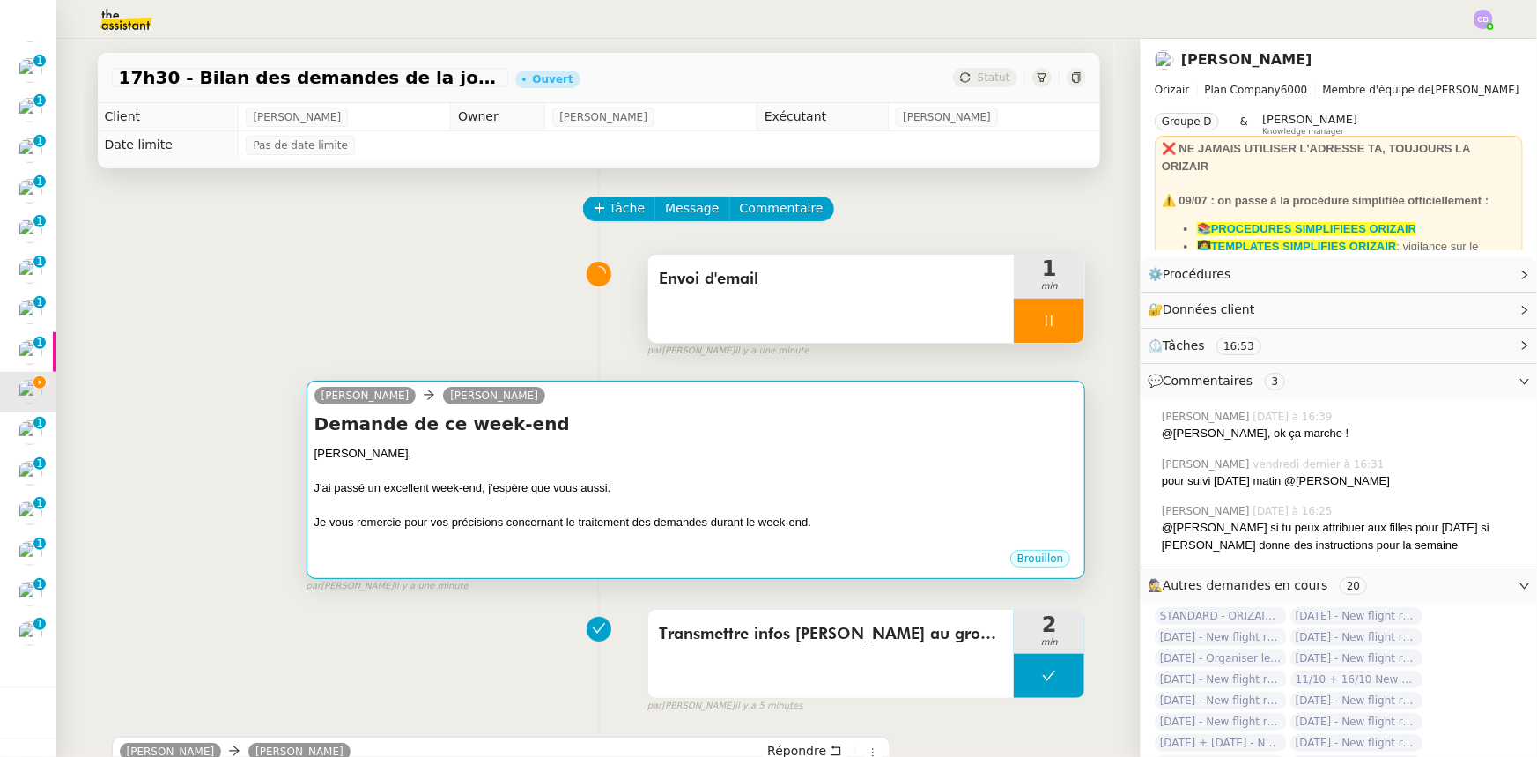
click at [738, 497] on div "J'ai passé un excellent week-end, j'espère que vous aussi." at bounding box center [696, 488] width 764 height 18
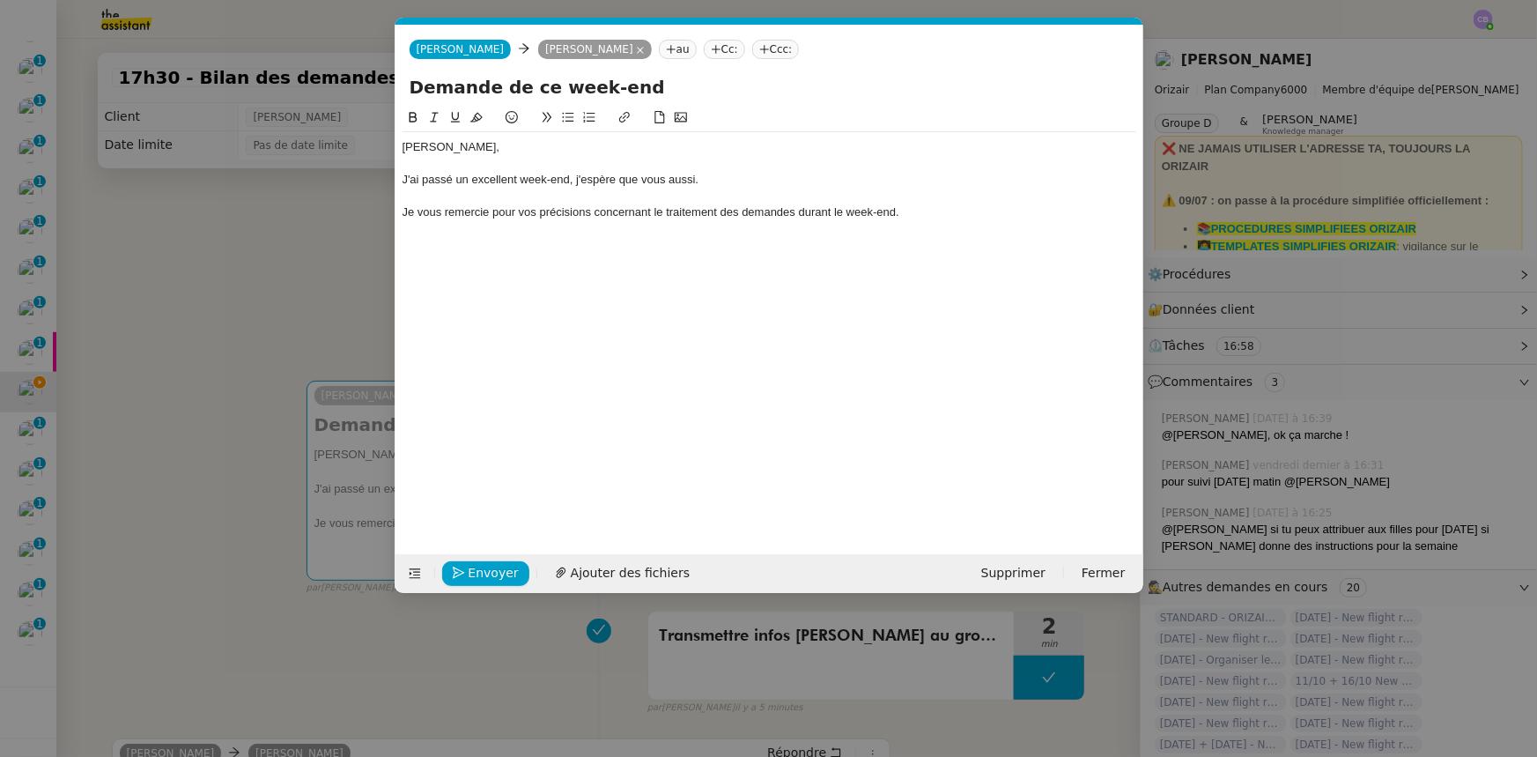
scroll to position [0, 37]
click at [931, 211] on div "Je vous remercie pour vos précisions concernant le traitement des demandes dura…" at bounding box center [770, 212] width 734 height 16
click at [336, 302] on nz-modal-container "Service TA - VOYAGE - PROPOSITION GLOBALE A utiliser dans le cadre de propositi…" at bounding box center [768, 378] width 1537 height 757
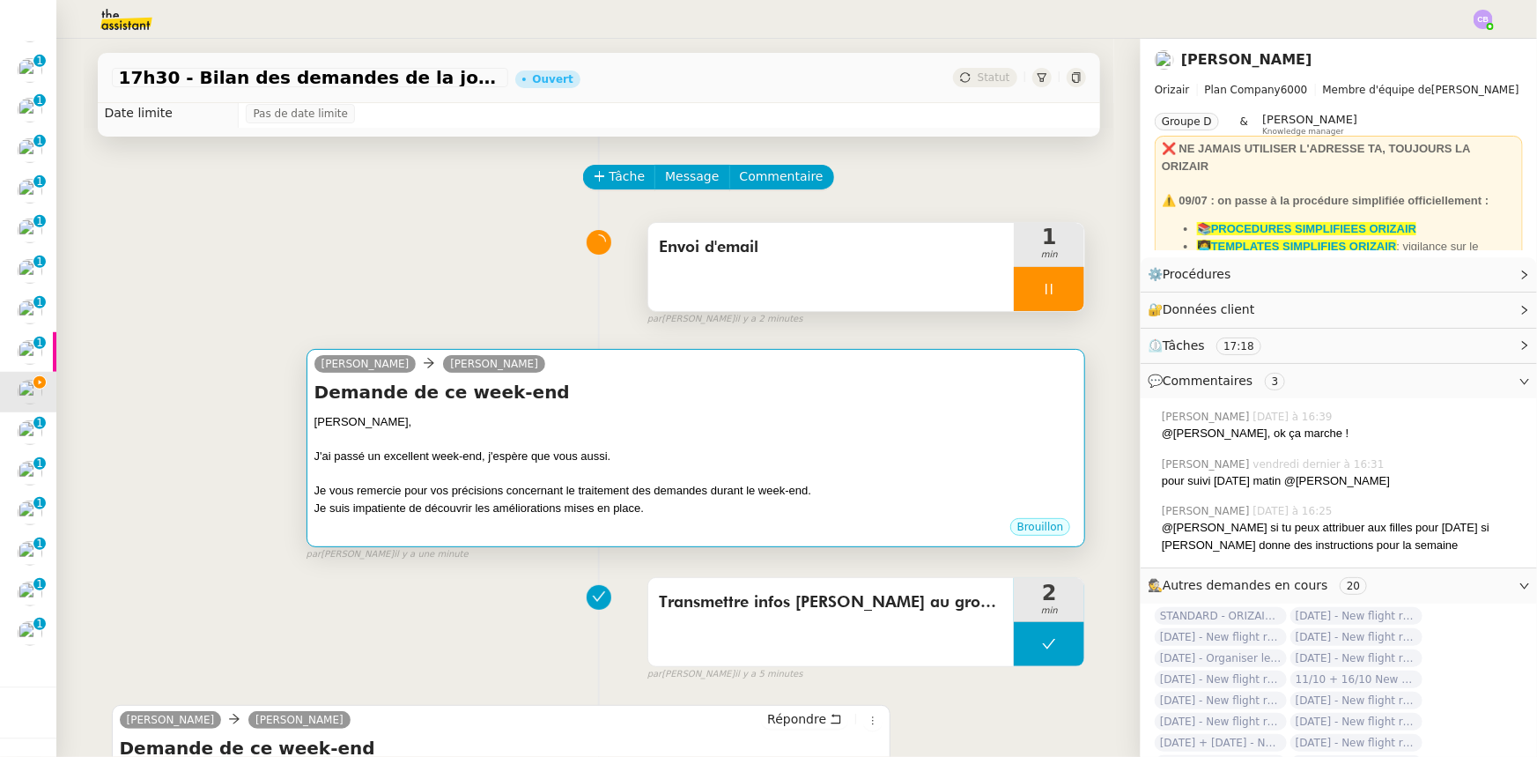
scroll to position [0, 0]
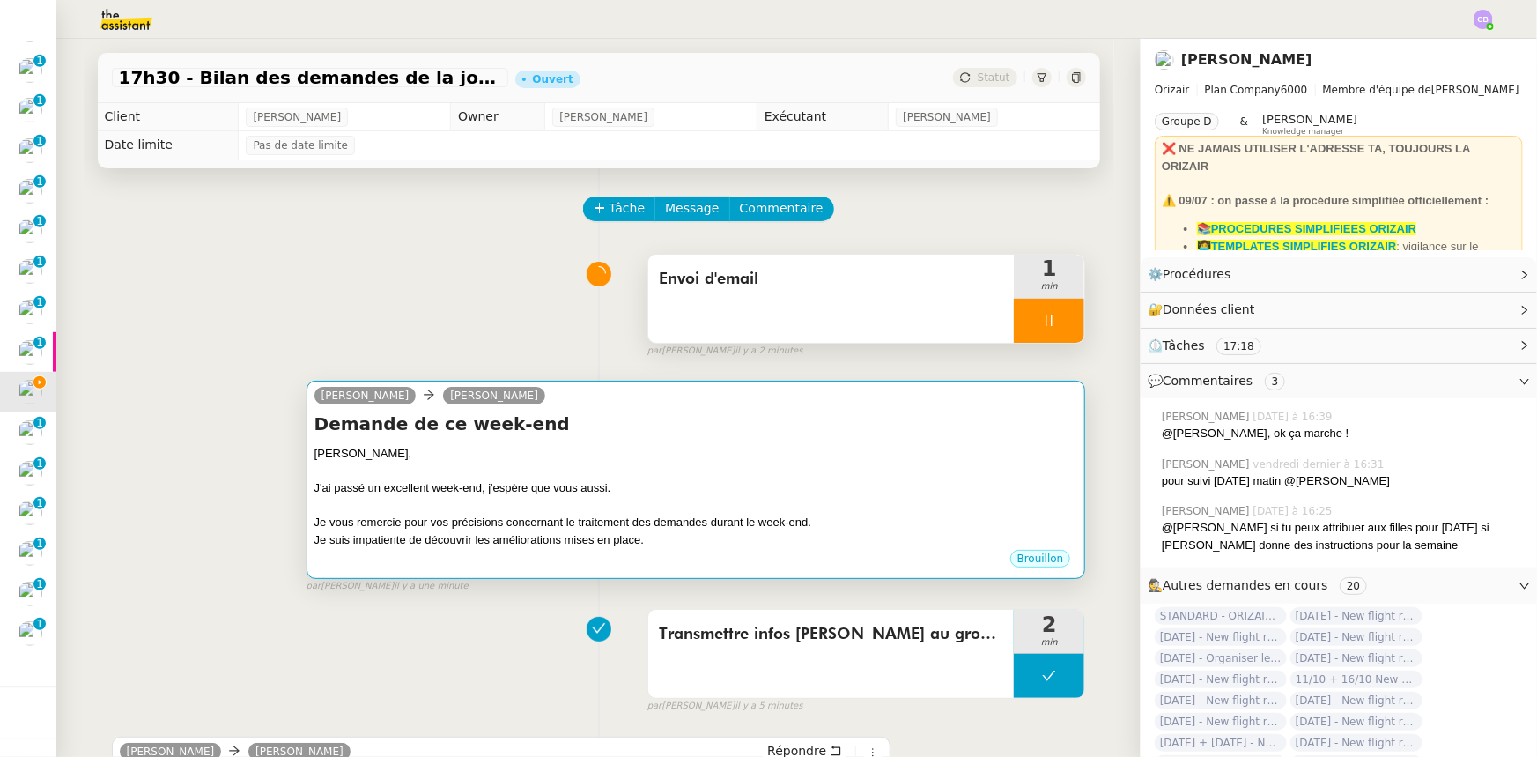
click at [500, 476] on div at bounding box center [696, 471] width 764 height 18
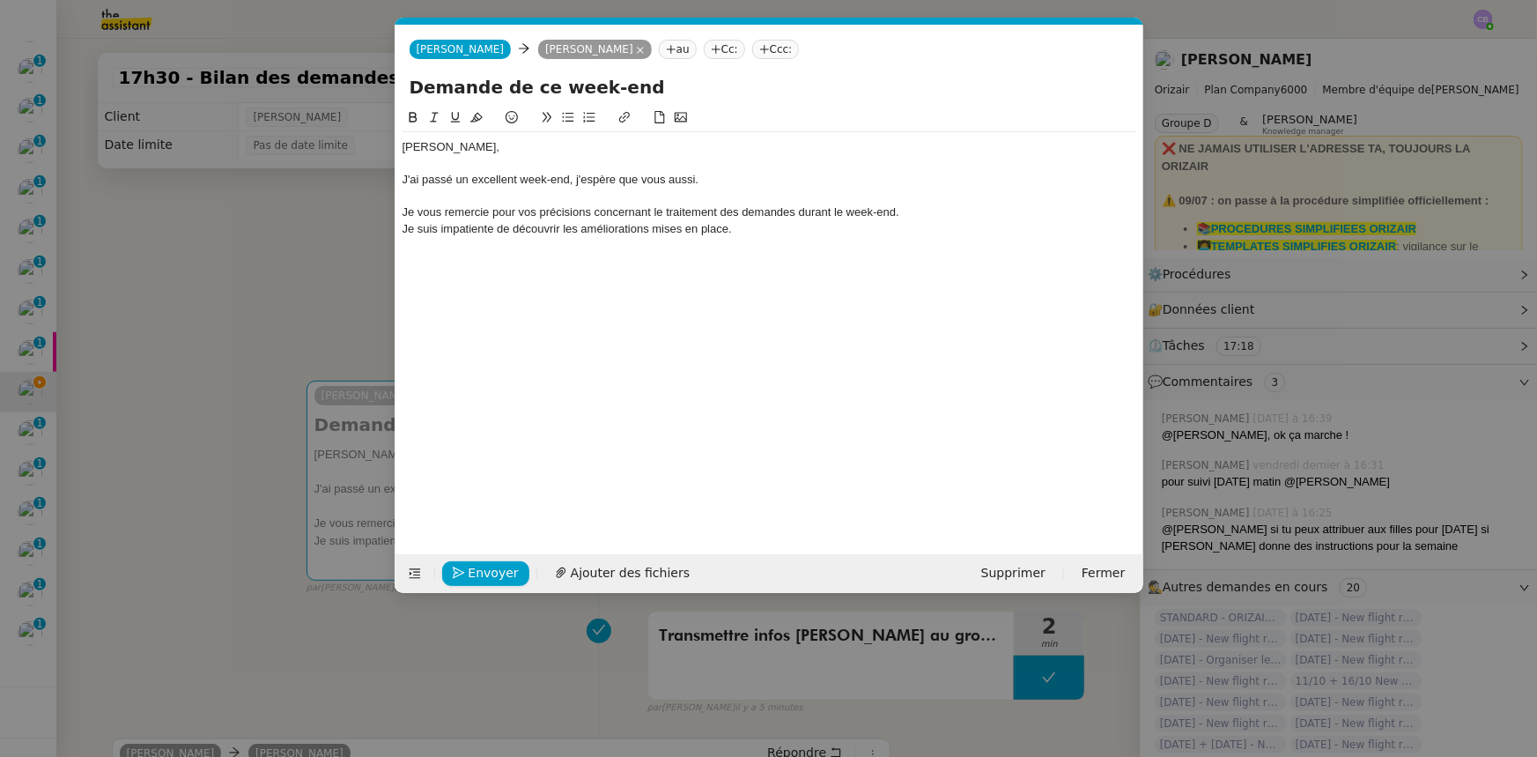
scroll to position [0, 37]
drag, startPoint x: 729, startPoint y: 228, endPoint x: 581, endPoint y: 223, distance: 148.1
click at [581, 223] on div "Je suis impatiente de découvrir les améliorations mises en place." at bounding box center [770, 229] width 734 height 16
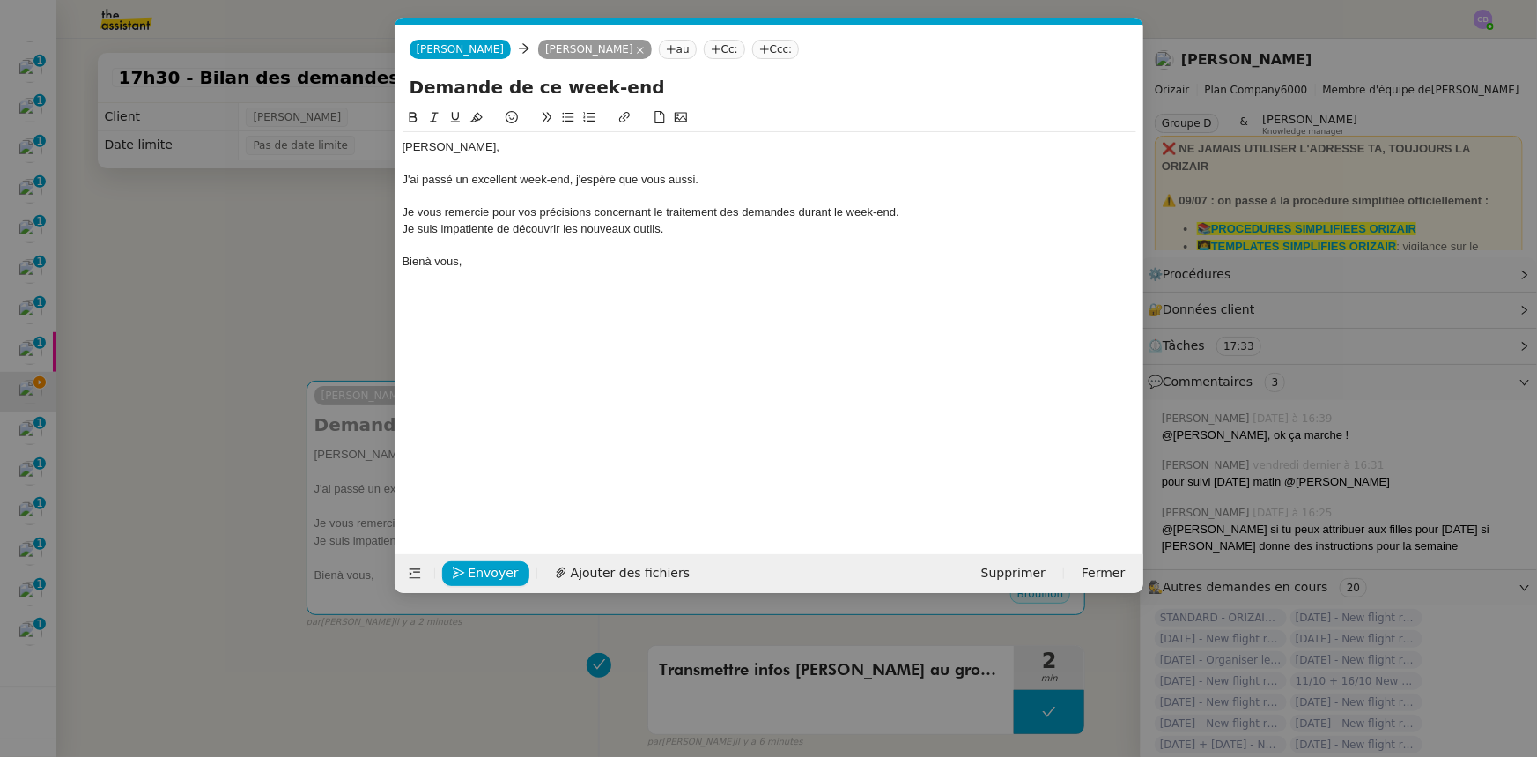
click at [219, 290] on nz-modal-container "Service TA - VOYAGE - PROPOSITION GLOBALE A utiliser dans le cadre de propositi…" at bounding box center [768, 378] width 1537 height 757
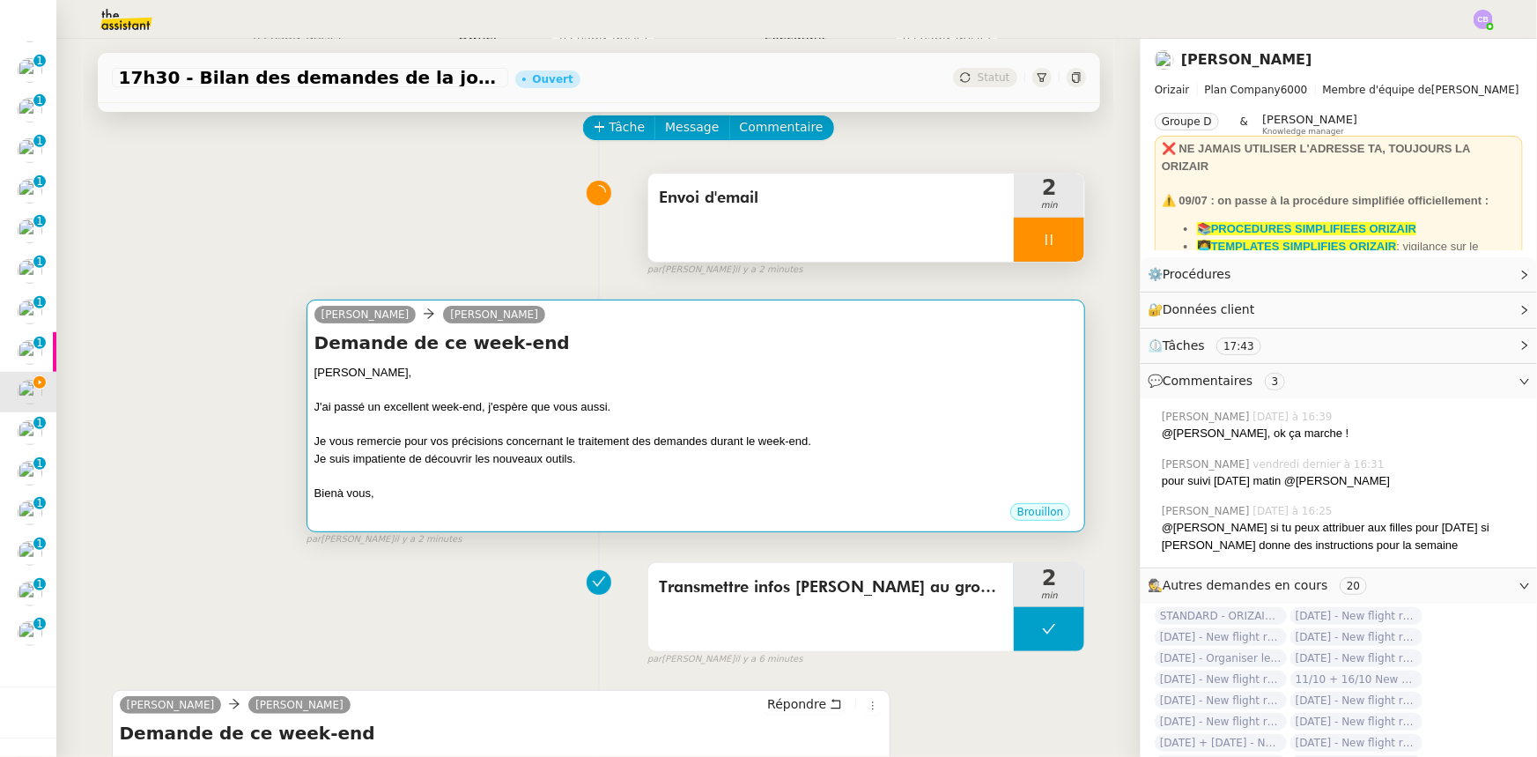
scroll to position [79, 0]
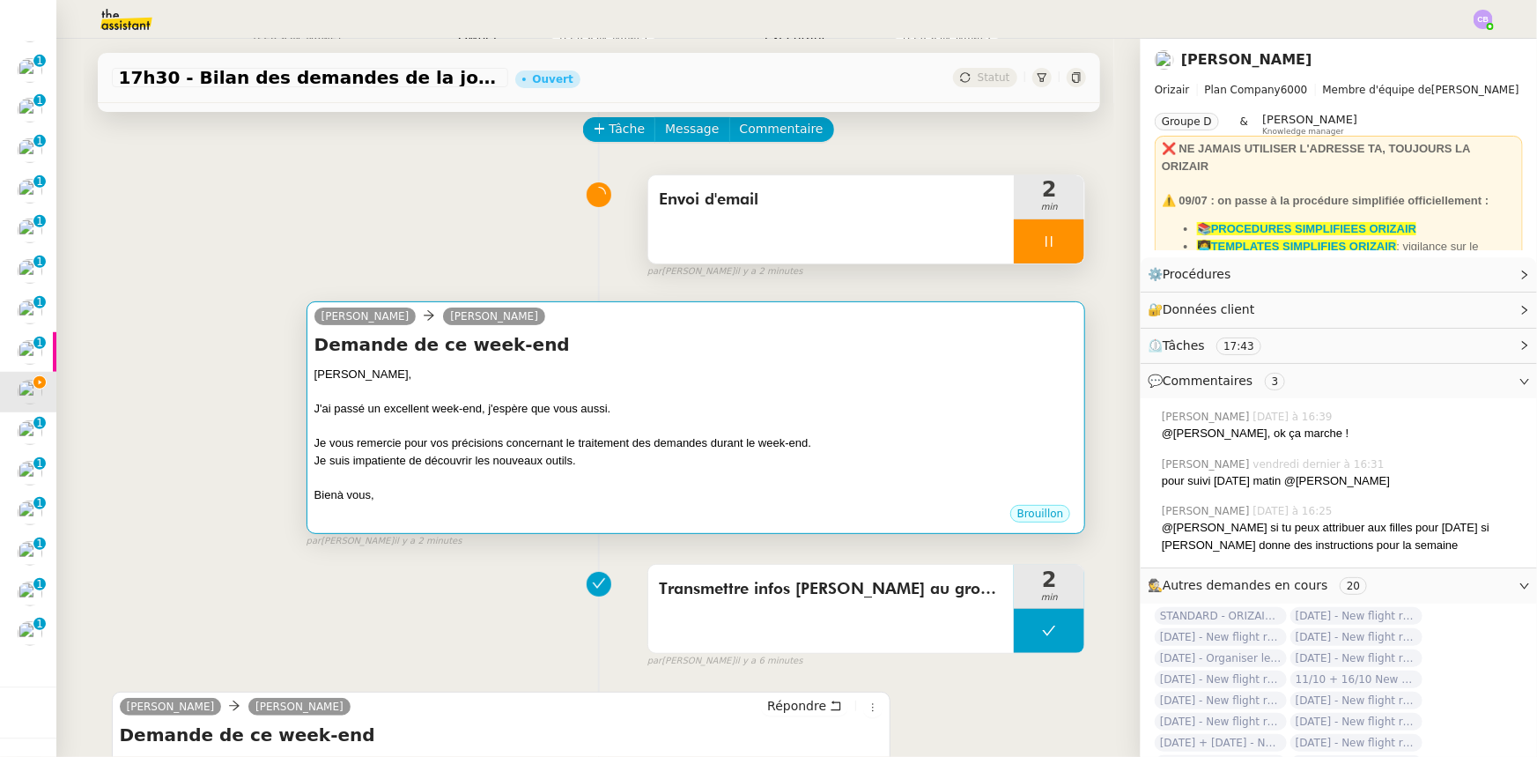
click at [560, 451] on div "Je vous remercie pour vos précisions concernant le traitement des demandes dura…" at bounding box center [696, 443] width 764 height 18
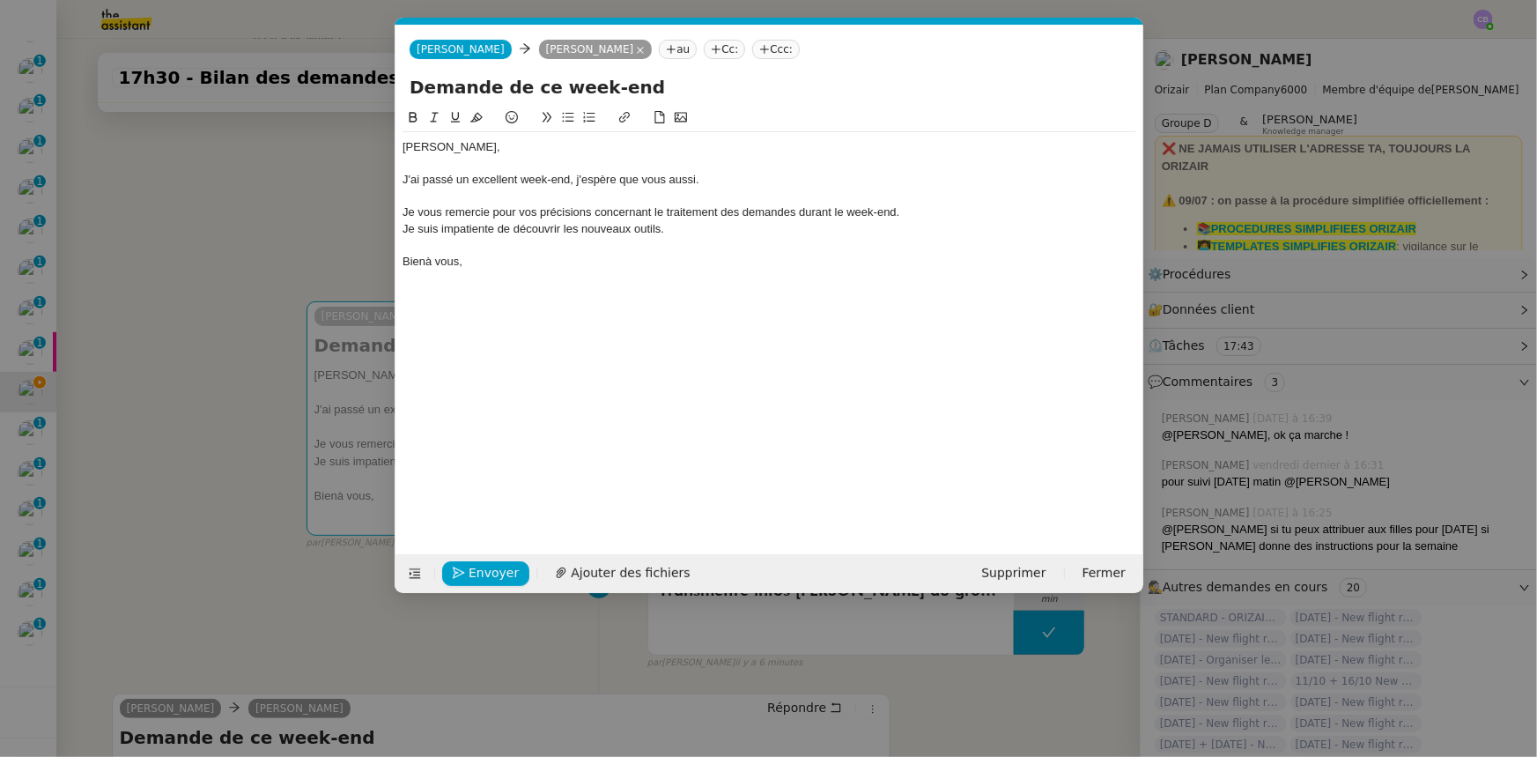
scroll to position [0, 37]
click at [341, 211] on nz-modal-container "Service TA - VOYAGE - PROPOSITION GLOBALE A utiliser dans le cadre de propositi…" at bounding box center [768, 378] width 1537 height 757
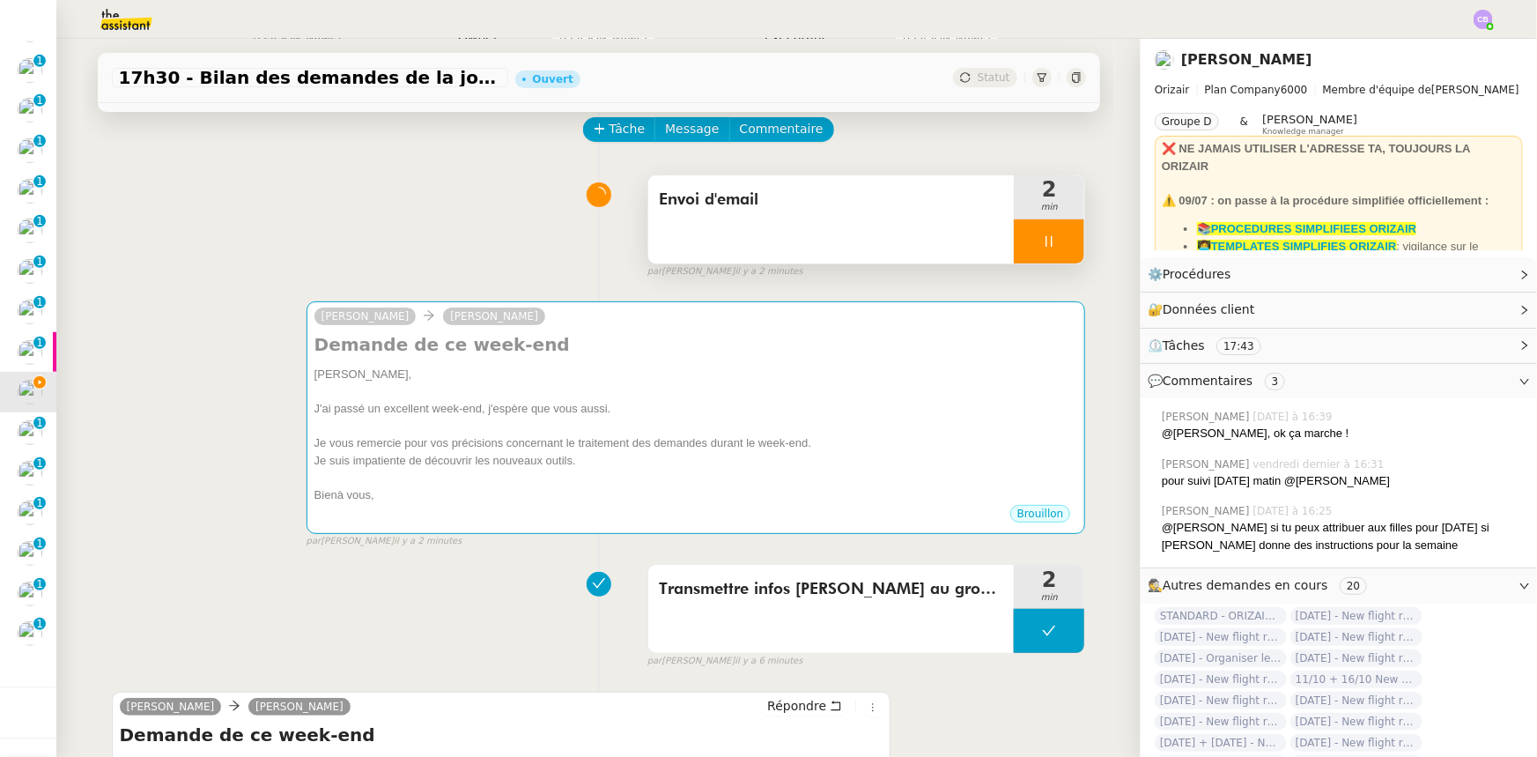
click at [1017, 242] on div at bounding box center [1049, 241] width 70 height 44
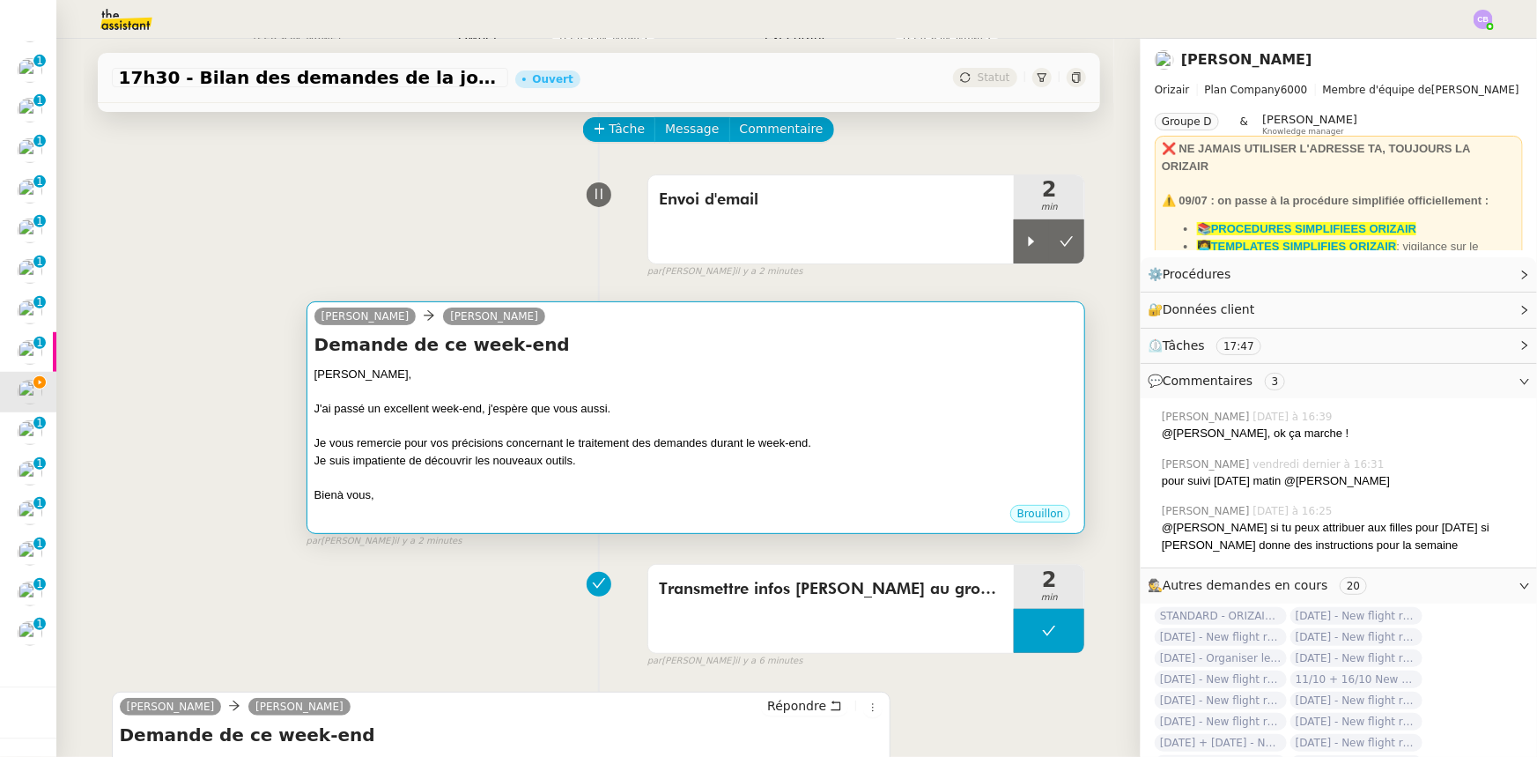
click at [877, 376] on div "[PERSON_NAME]," at bounding box center [696, 375] width 764 height 18
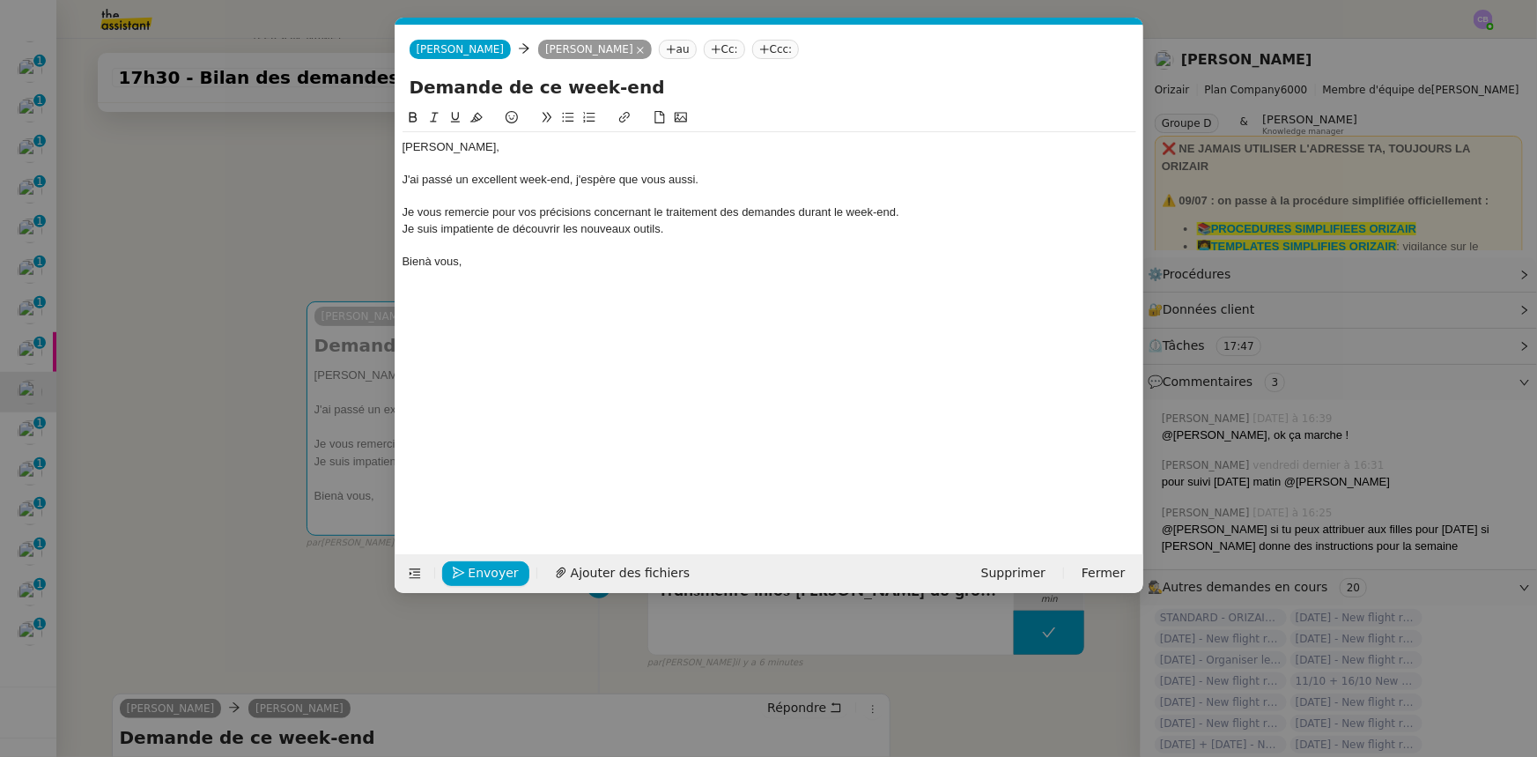
click at [576, 174] on div "J'ai passé un excellent week-end, j'espère que vous aussi." at bounding box center [770, 180] width 734 height 16
click at [639, 176] on div "J'ai passé un excellent week-end, je vous remercfie, j'espère que vous aussi." at bounding box center [770, 180] width 734 height 16
click at [0, 0] on lt-span "remerc ie" at bounding box center [0, 0] width 0 height 0
click at [347, 201] on nz-modal-container "Service TA - VOYAGE - PROPOSITION GLOBALE A utiliser dans le cadre de propositi…" at bounding box center [768, 378] width 1537 height 757
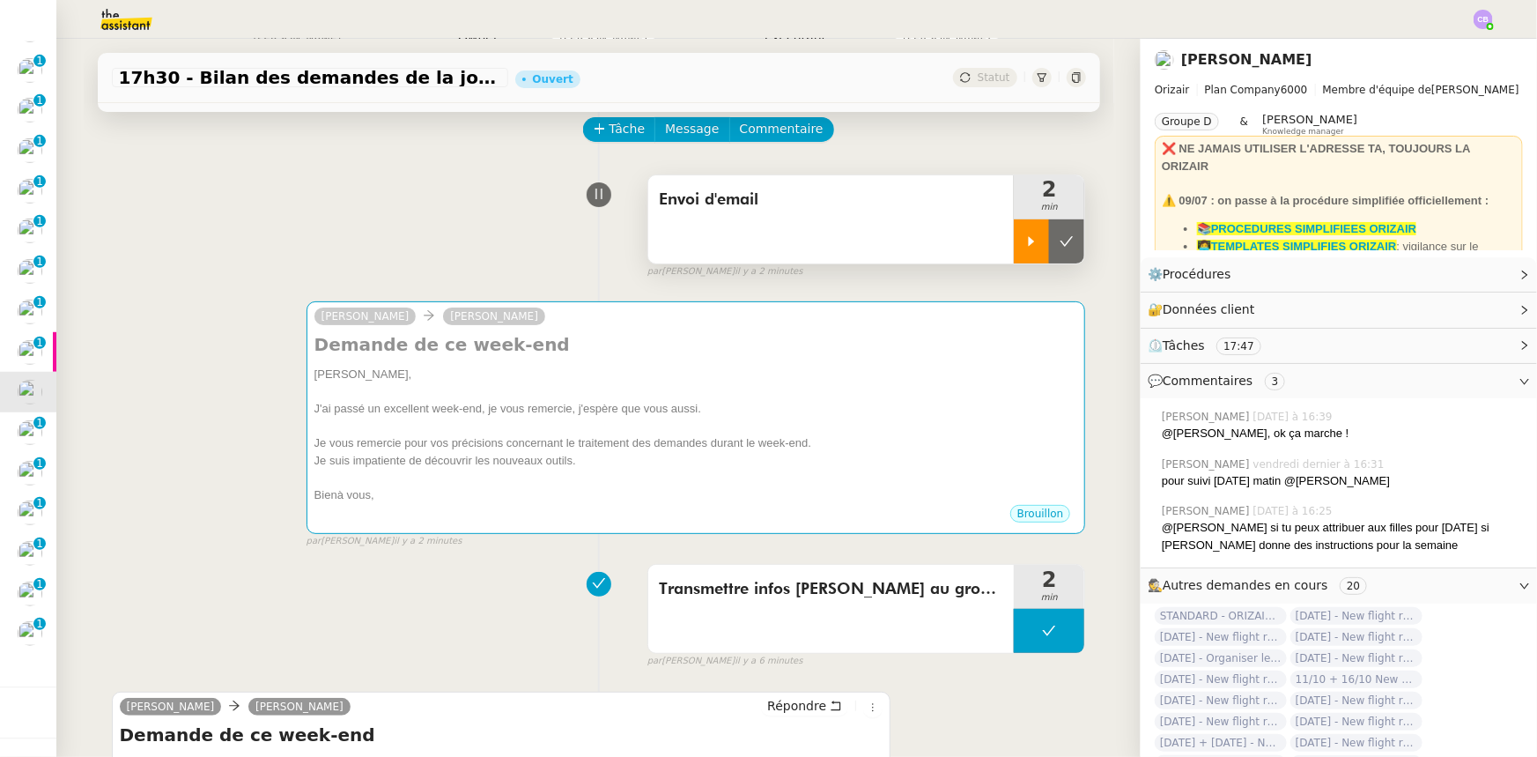
click at [1024, 248] on icon at bounding box center [1031, 241] width 14 height 14
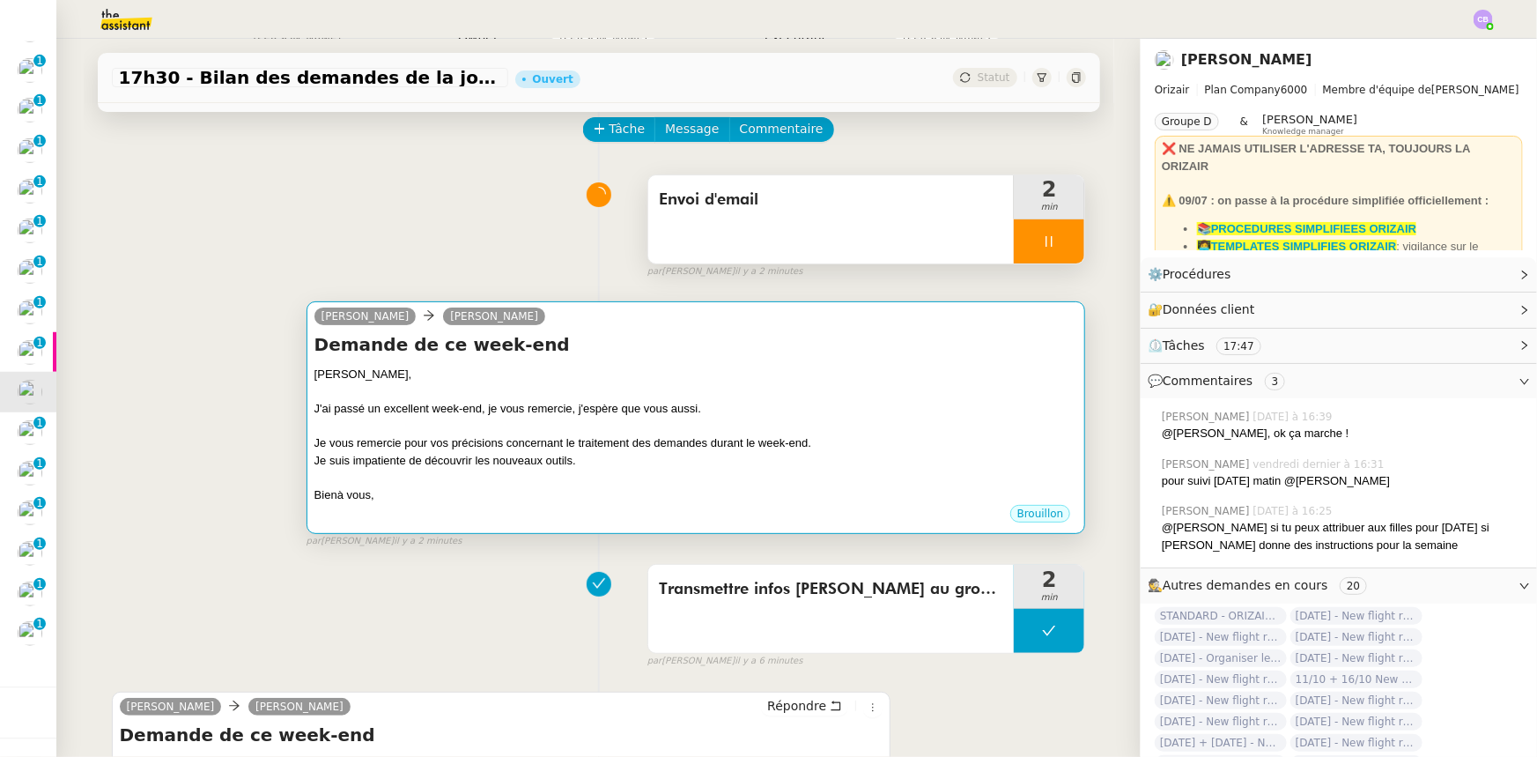
click at [904, 391] on div at bounding box center [696, 392] width 764 height 18
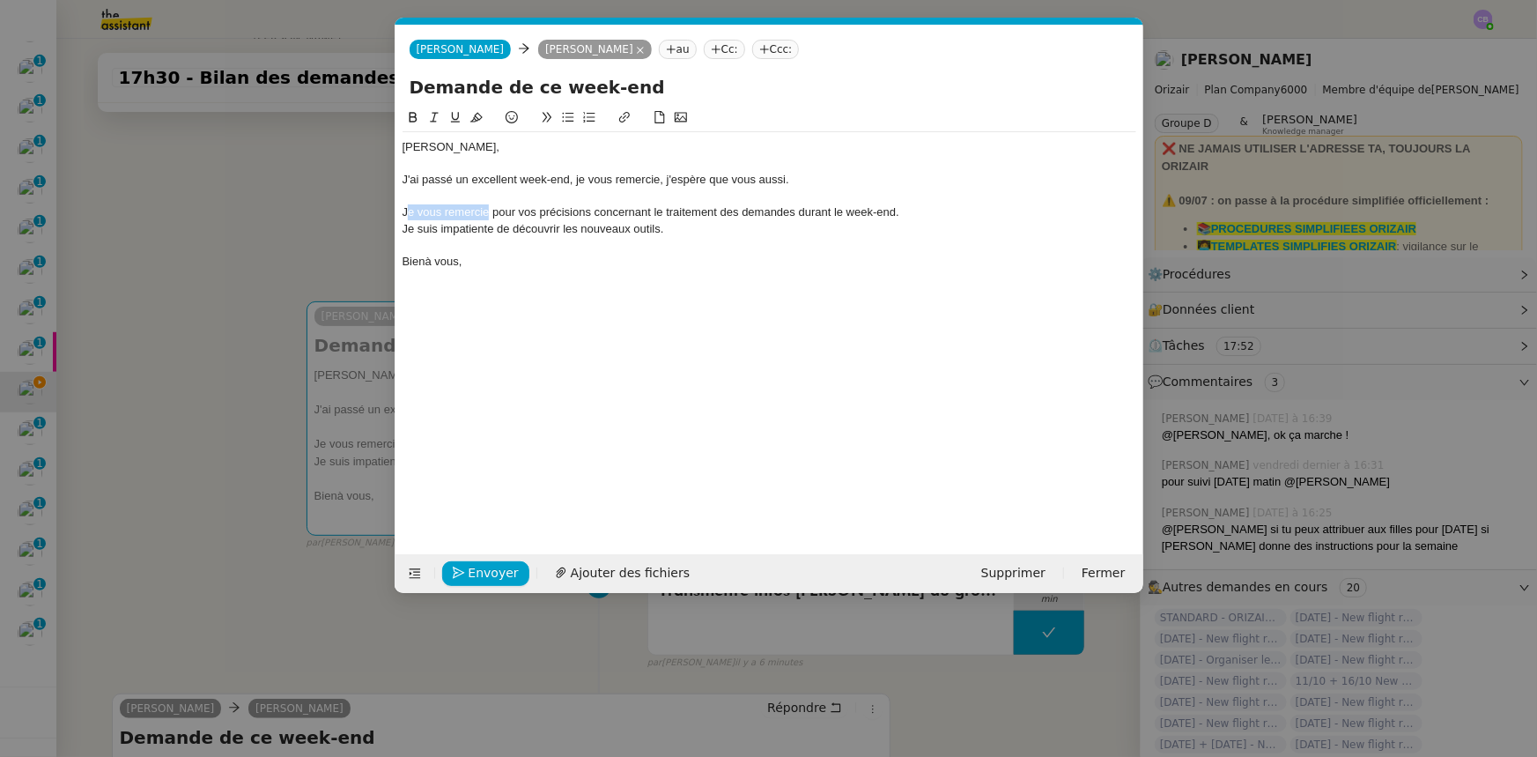
drag, startPoint x: 489, startPoint y: 211, endPoint x: 404, endPoint y: 207, distance: 84.7
click at [404, 207] on div "Je vous remercie pour vos précisions concernant le traitement des demandes dura…" at bounding box center [770, 212] width 734 height 16
drag, startPoint x: 554, startPoint y: 212, endPoint x: 458, endPoint y: 208, distance: 96.1
click at [458, 208] on div "C'est noté pour vos précisions concernant le traitement des demandes durant le …" at bounding box center [770, 212] width 734 height 16
click at [496, 210] on div "C'est noté concernant le traitement des demandes durant le week-end." at bounding box center [770, 212] width 734 height 16
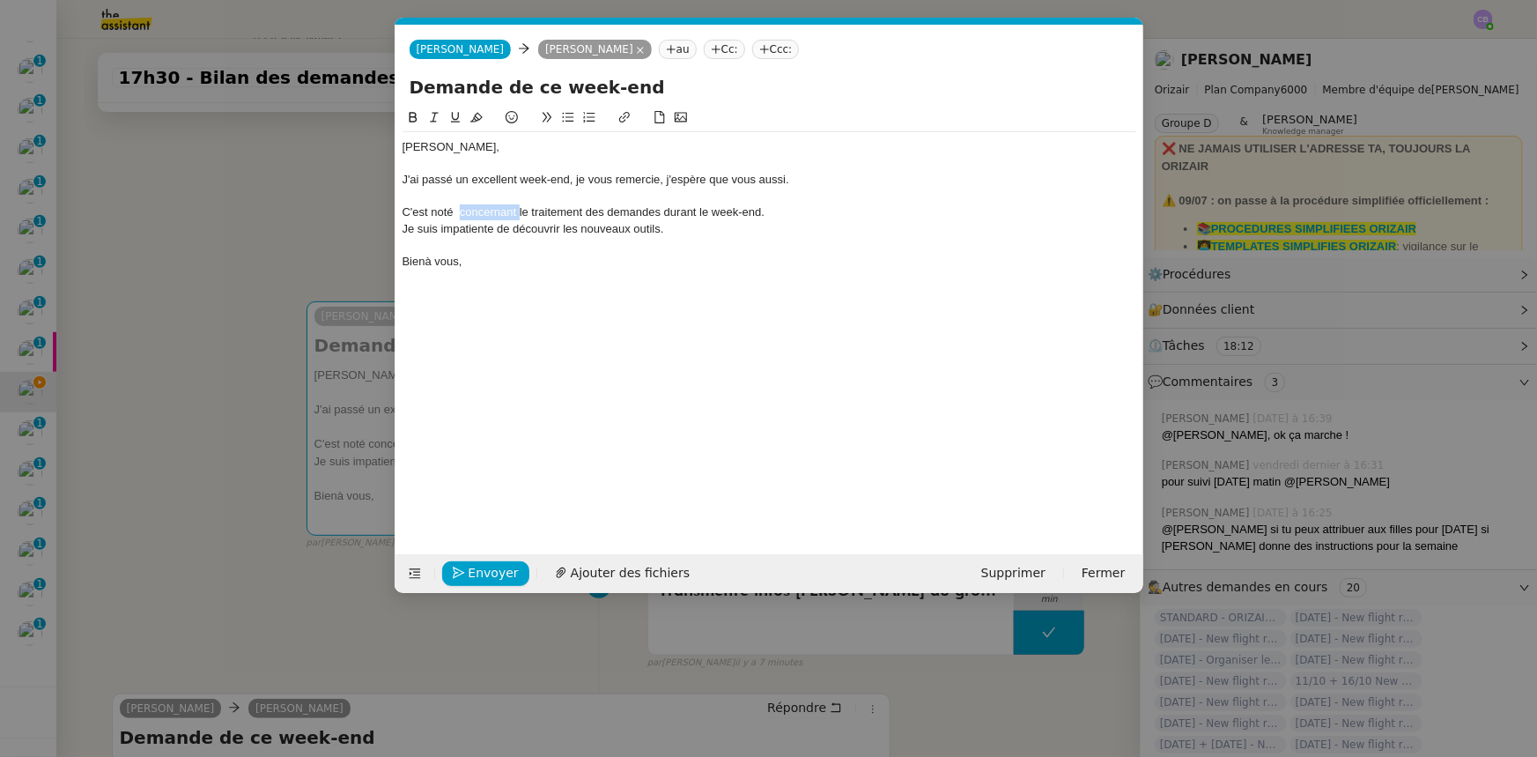
click at [496, 210] on div "C'est noté concernant le traitement des demandes durant le week-end." at bounding box center [770, 212] width 734 height 16
click at [461, 214] on div "C'est noté pour le traitement des demandes durant le week-end." at bounding box center [770, 212] width 734 height 16
click at [426, 257] on div "Bienà vous," at bounding box center [770, 262] width 734 height 16
click at [330, 203] on nz-modal-container "Service TA - VOYAGE - PROPOSITION GLOBALE A utiliser dans le cadre de propositi…" at bounding box center [768, 378] width 1537 height 757
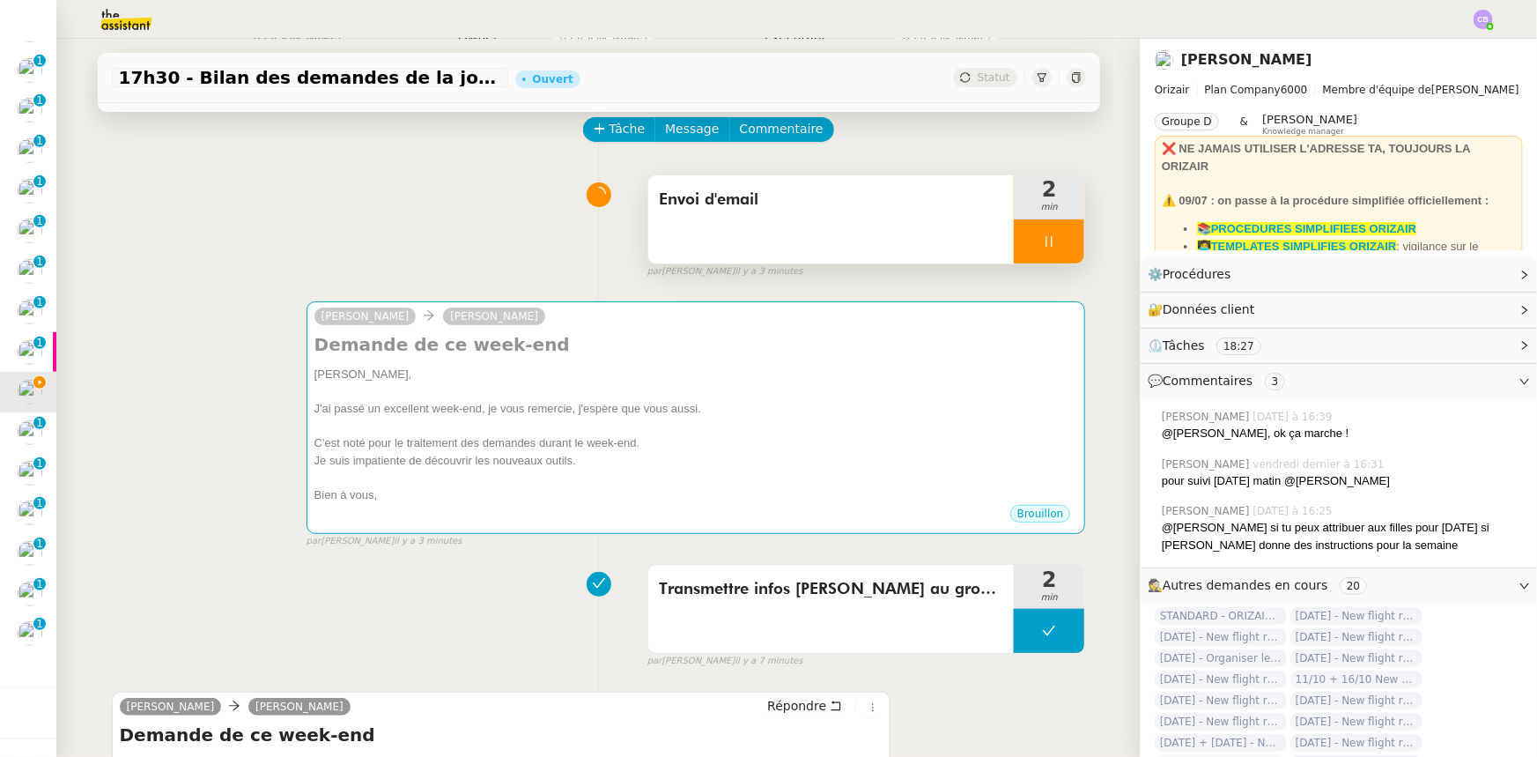
click at [1014, 235] on div at bounding box center [1049, 241] width 70 height 44
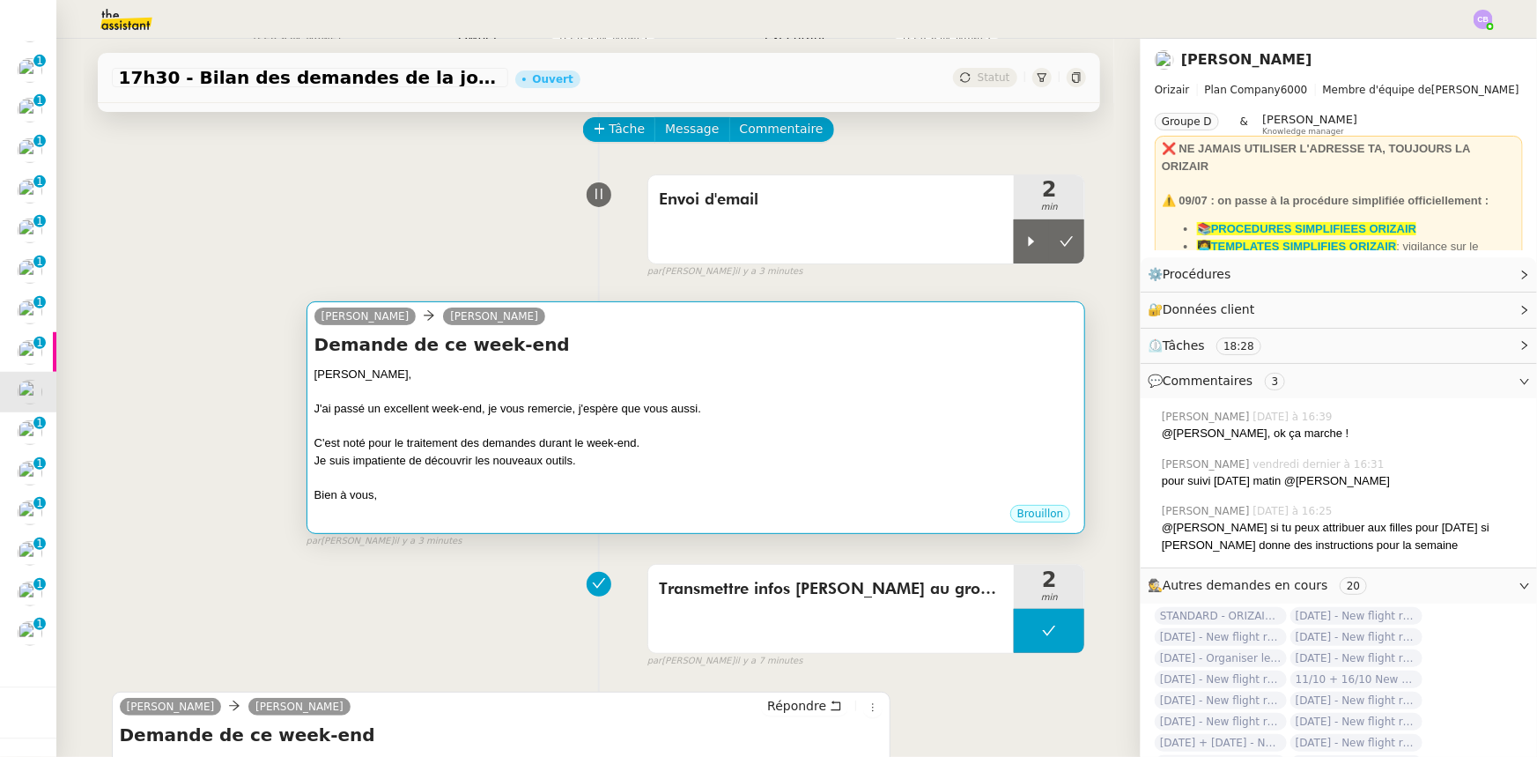
click at [928, 389] on div at bounding box center [696, 392] width 764 height 18
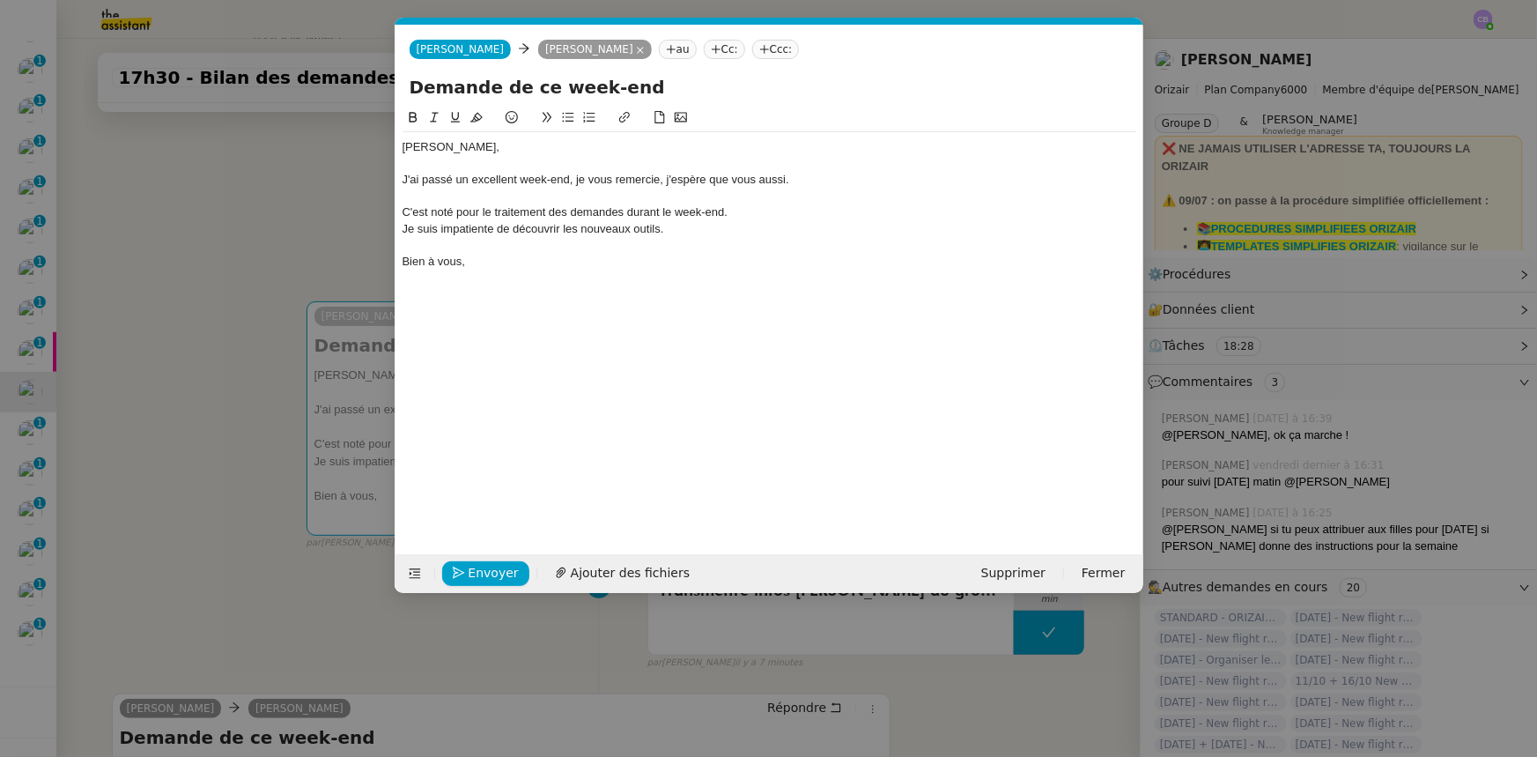
click at [669, 229] on div "Je suis impatiente de découvrir les nouveaux outils." at bounding box center [770, 229] width 734 height 16
click at [505, 571] on span "Envoyer" at bounding box center [494, 573] width 50 height 20
click at [505, 571] on span "Confirmer l'envoi" at bounding box center [522, 573] width 106 height 20
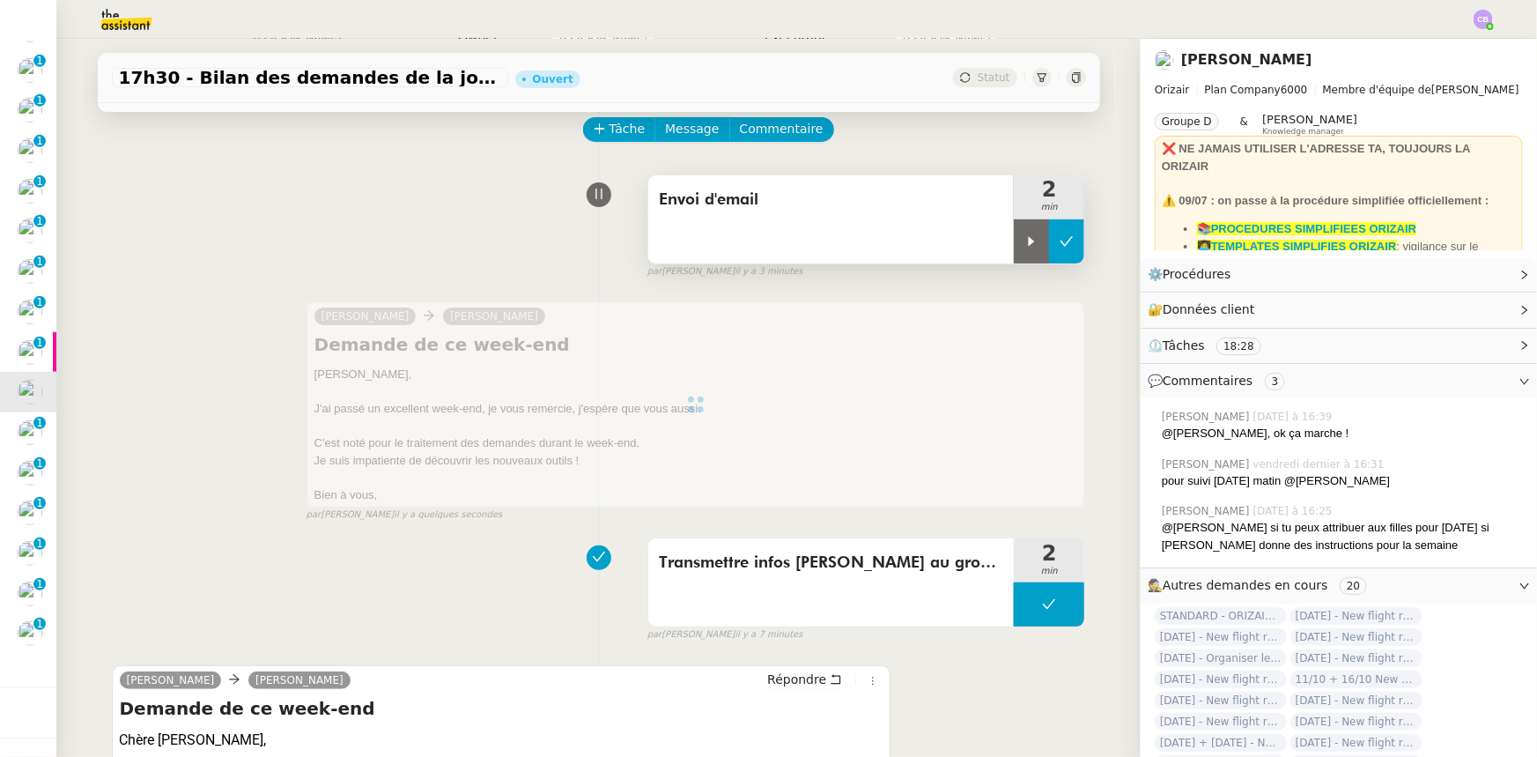
click at [1060, 248] on icon at bounding box center [1067, 241] width 14 height 14
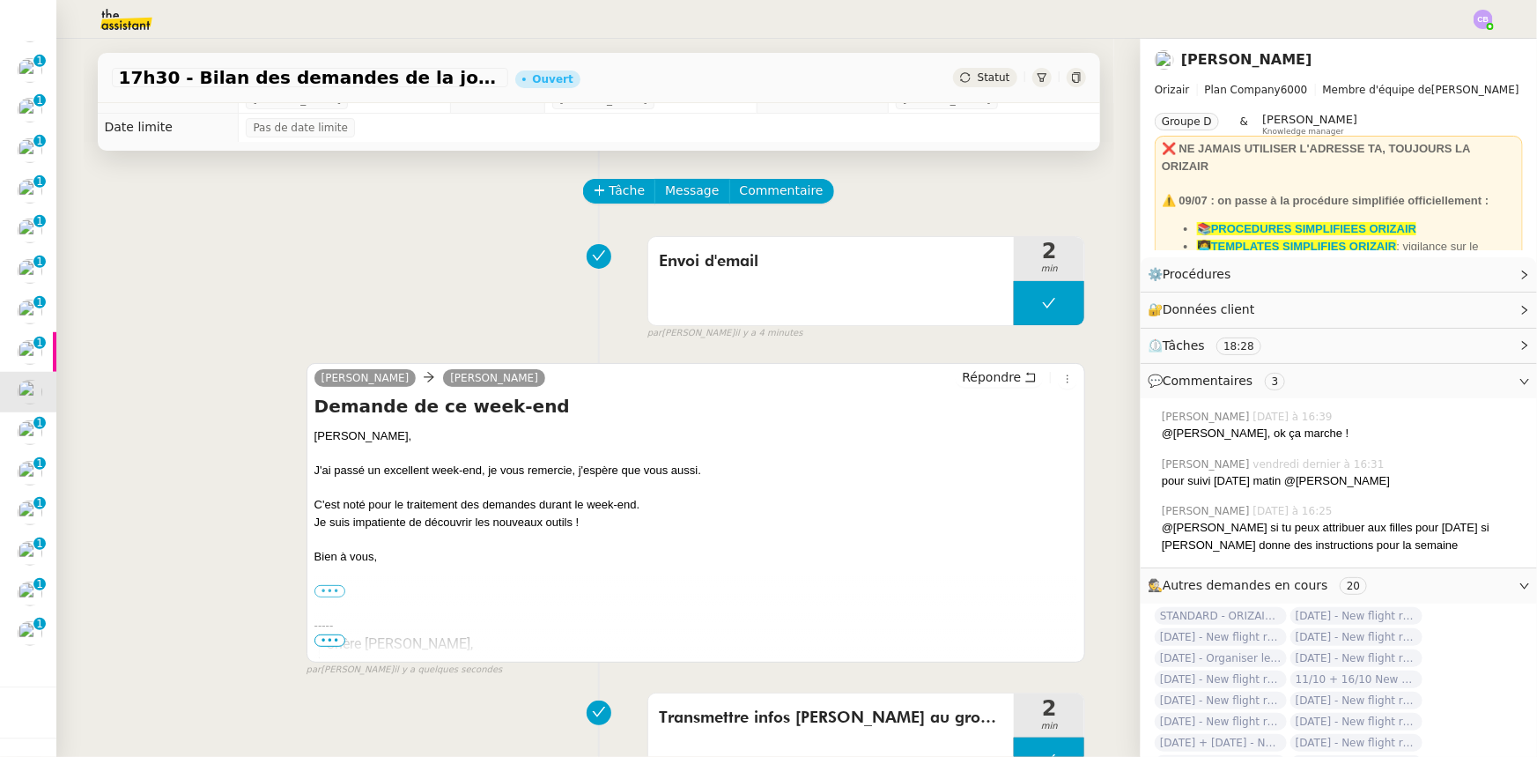
scroll to position [0, 0]
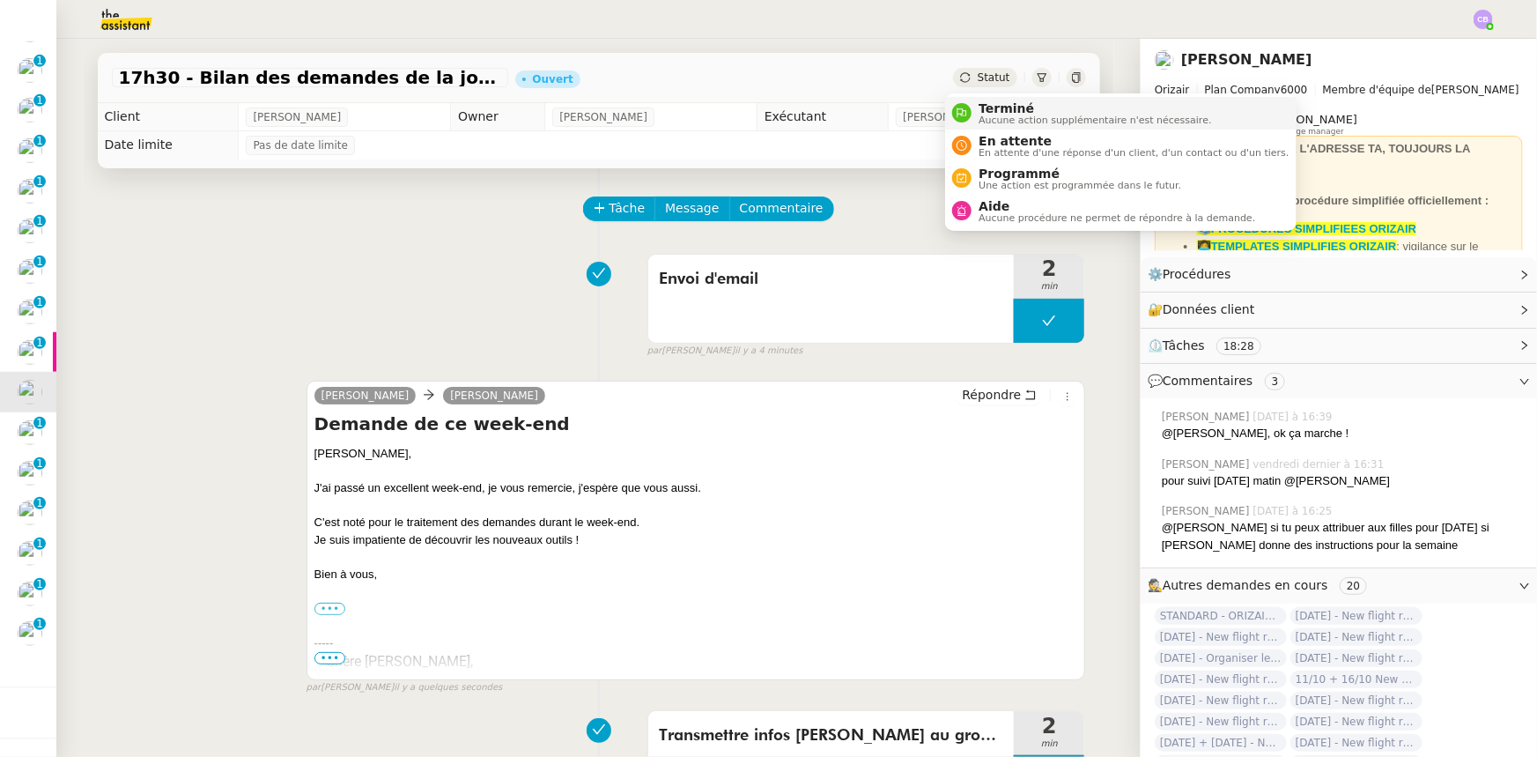
click at [1022, 115] on span "Aucune action supplémentaire n'est nécessaire." at bounding box center [1095, 120] width 233 height 10
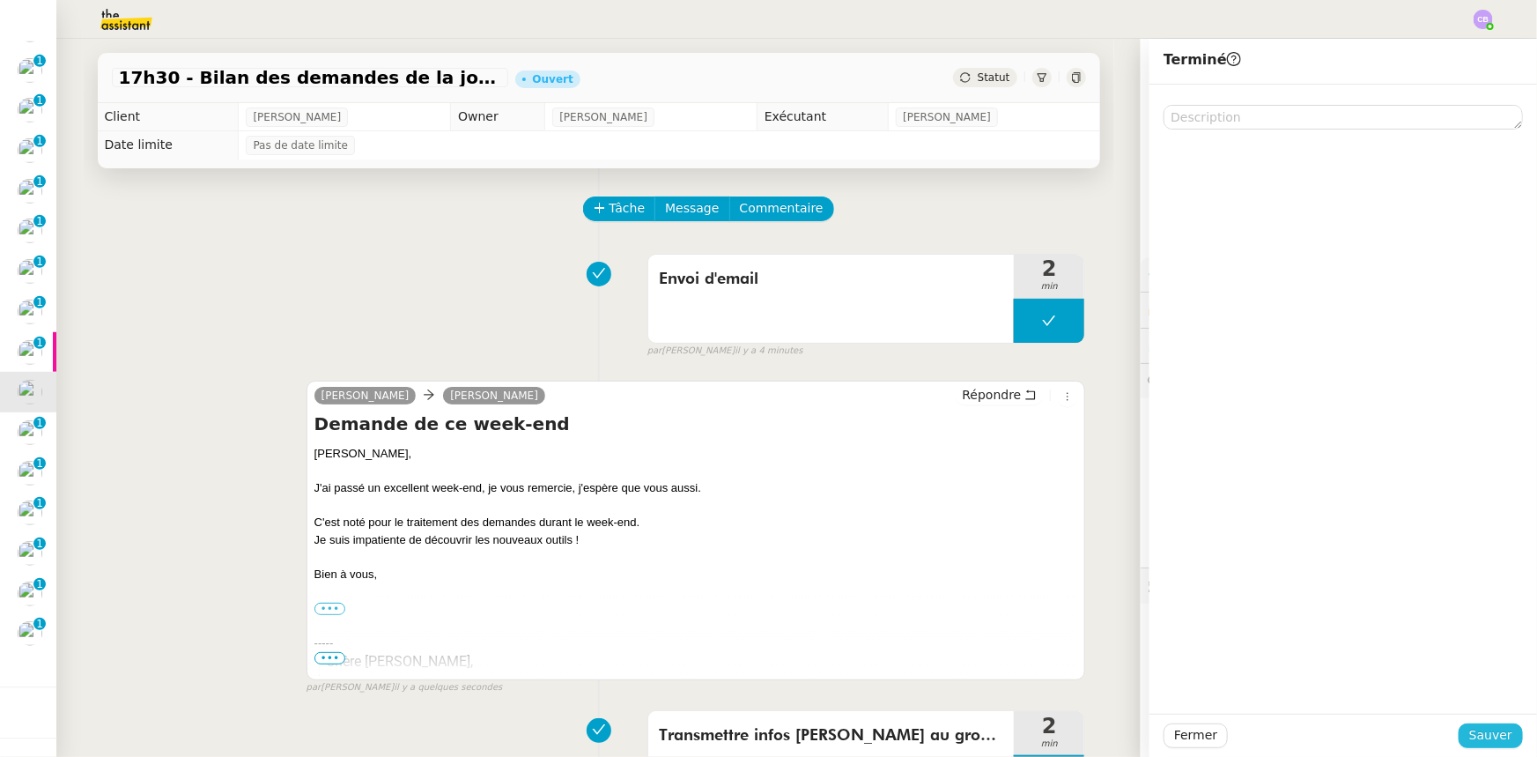
click at [1479, 731] on span "Sauver" at bounding box center [1490, 735] width 43 height 20
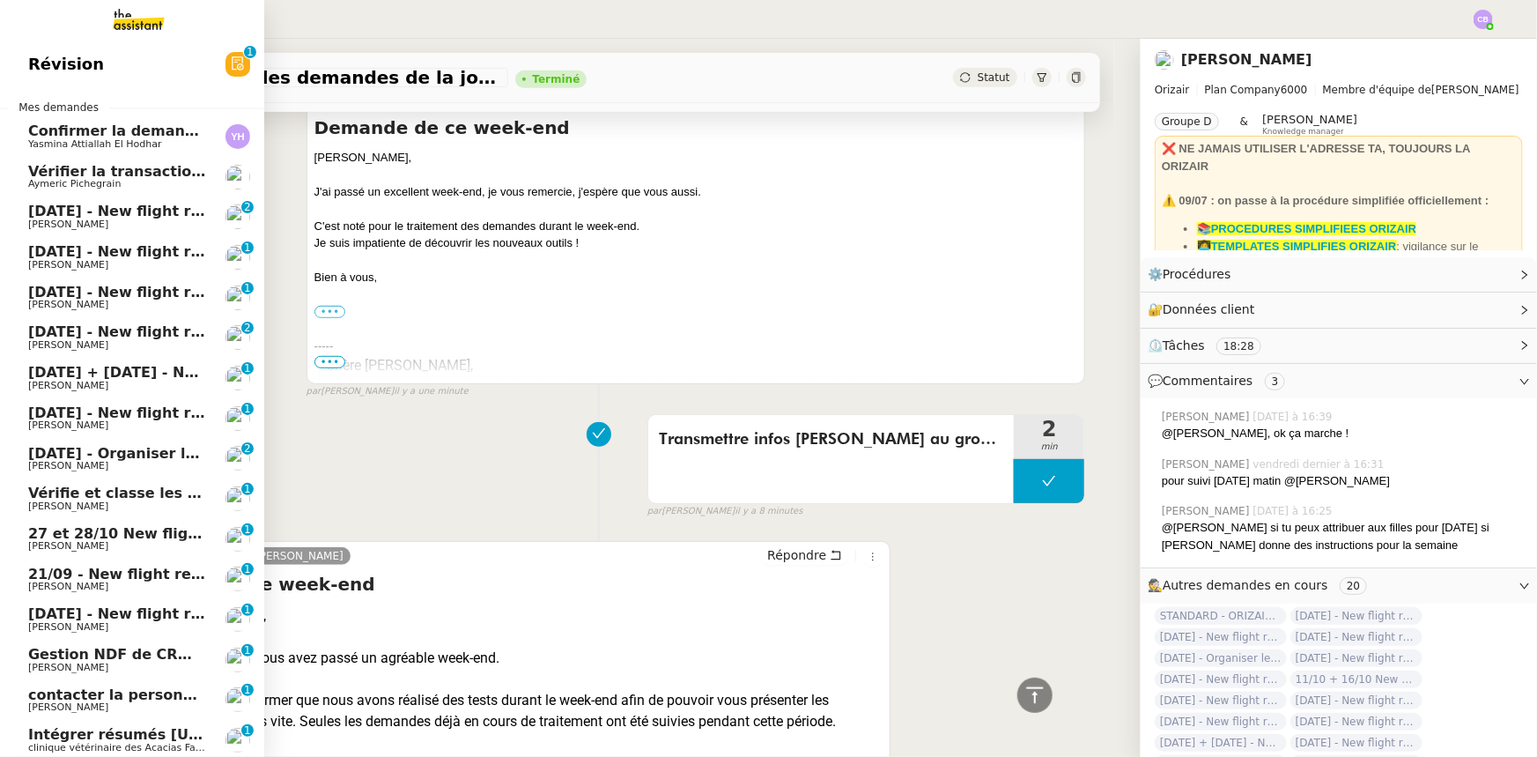
click at [115, 215] on span "[DATE] - New flight request - [PERSON_NAME]" at bounding box center [210, 211] width 364 height 17
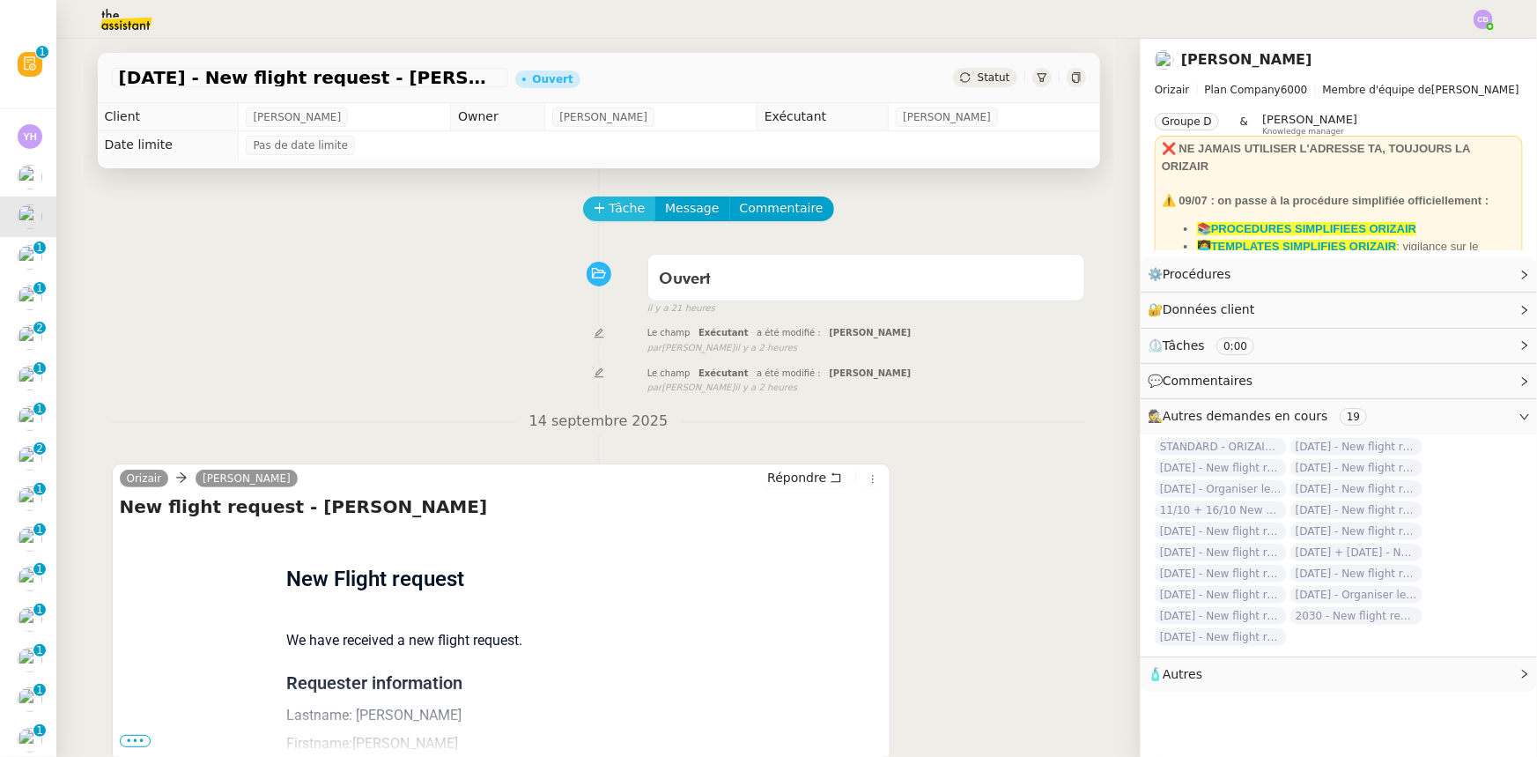
click at [595, 212] on button "Tâche" at bounding box center [619, 208] width 73 height 25
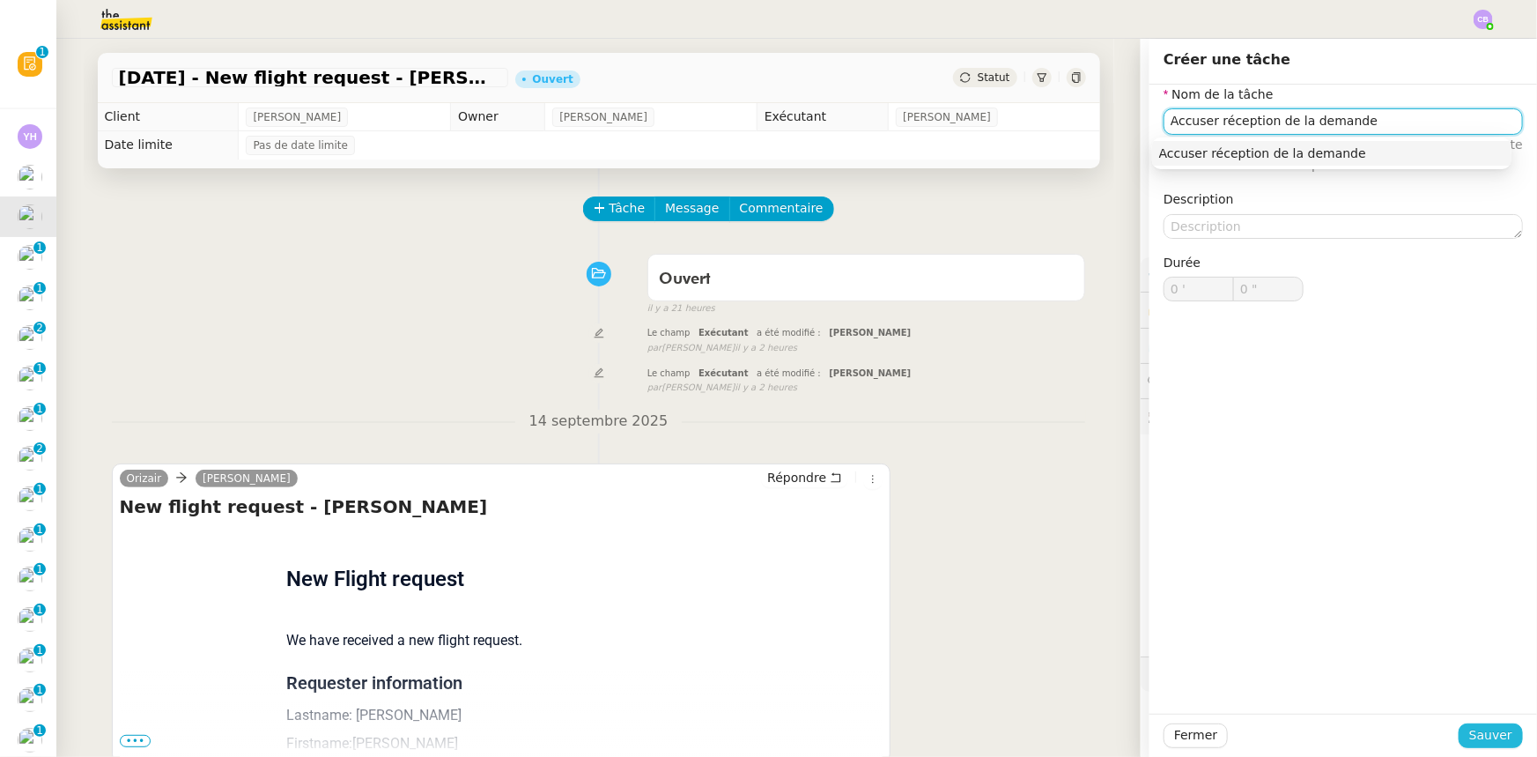
type input "Accuser réception de la demande"
click at [1473, 739] on span "Sauver" at bounding box center [1490, 735] width 43 height 20
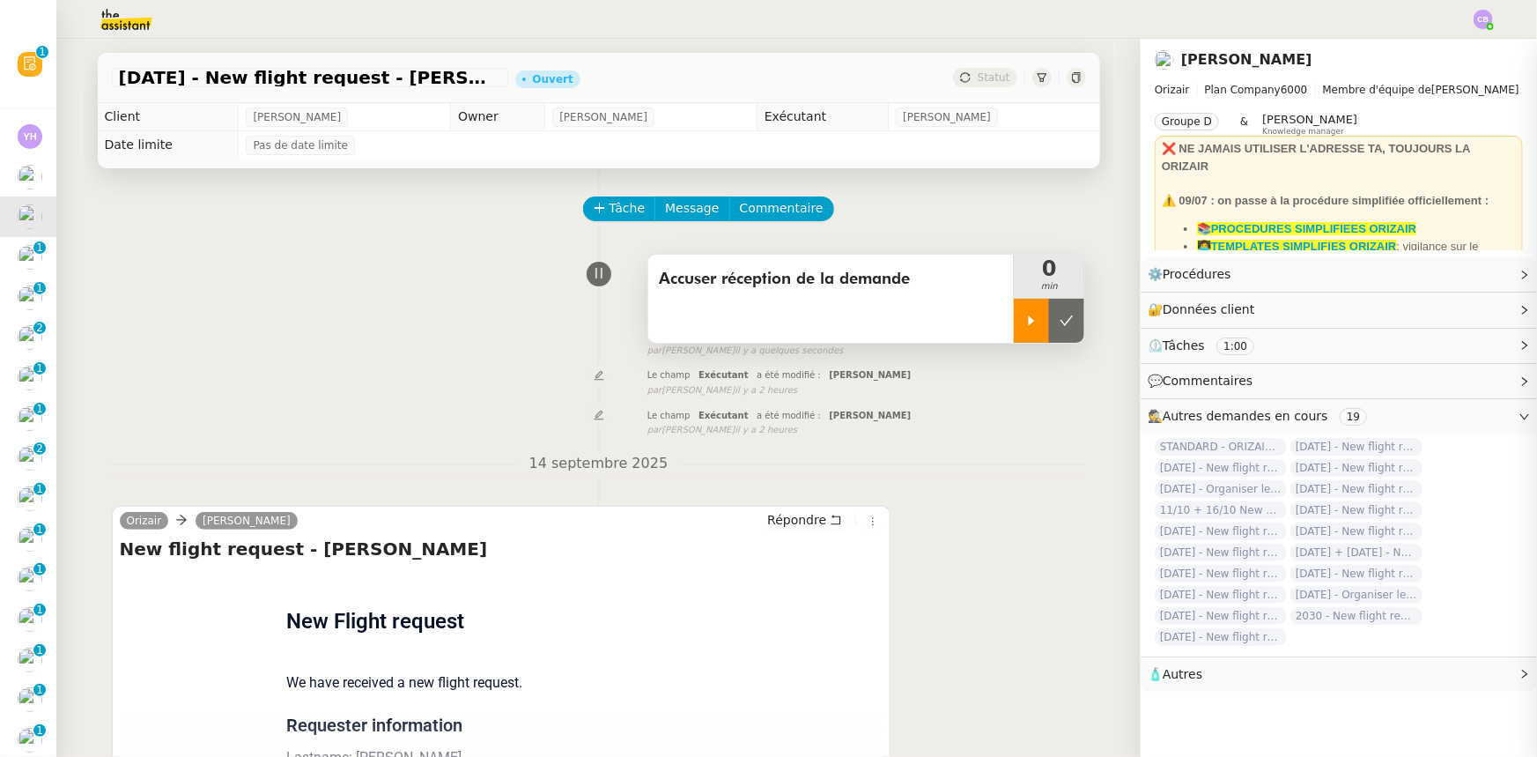
click at [1014, 329] on div at bounding box center [1031, 321] width 35 height 44
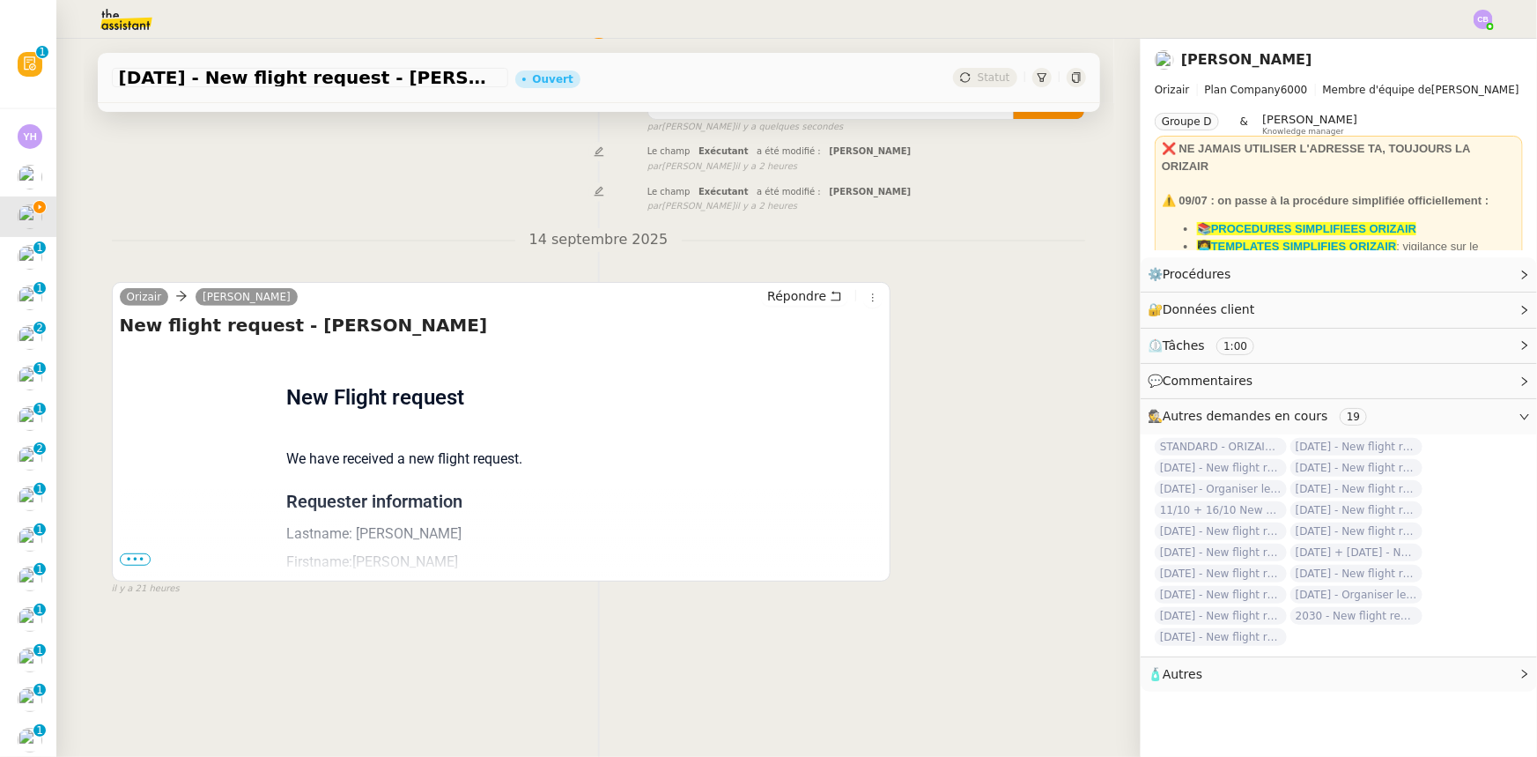
scroll to position [234, 0]
drag, startPoint x: 137, startPoint y: 551, endPoint x: 145, endPoint y: 546, distance: 10.3
click at [137, 552] on span "•••" at bounding box center [136, 558] width 32 height 12
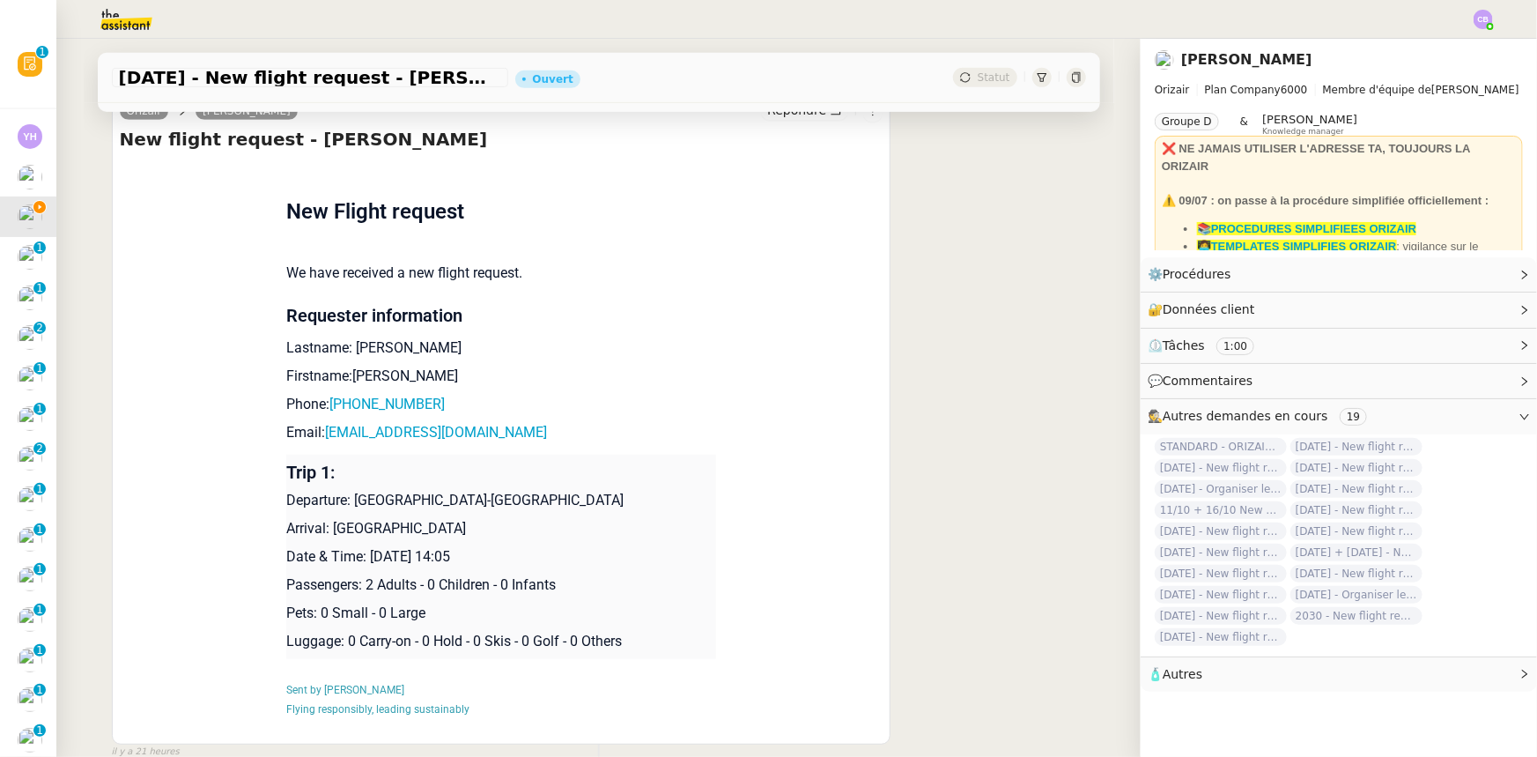
scroll to position [475, 0]
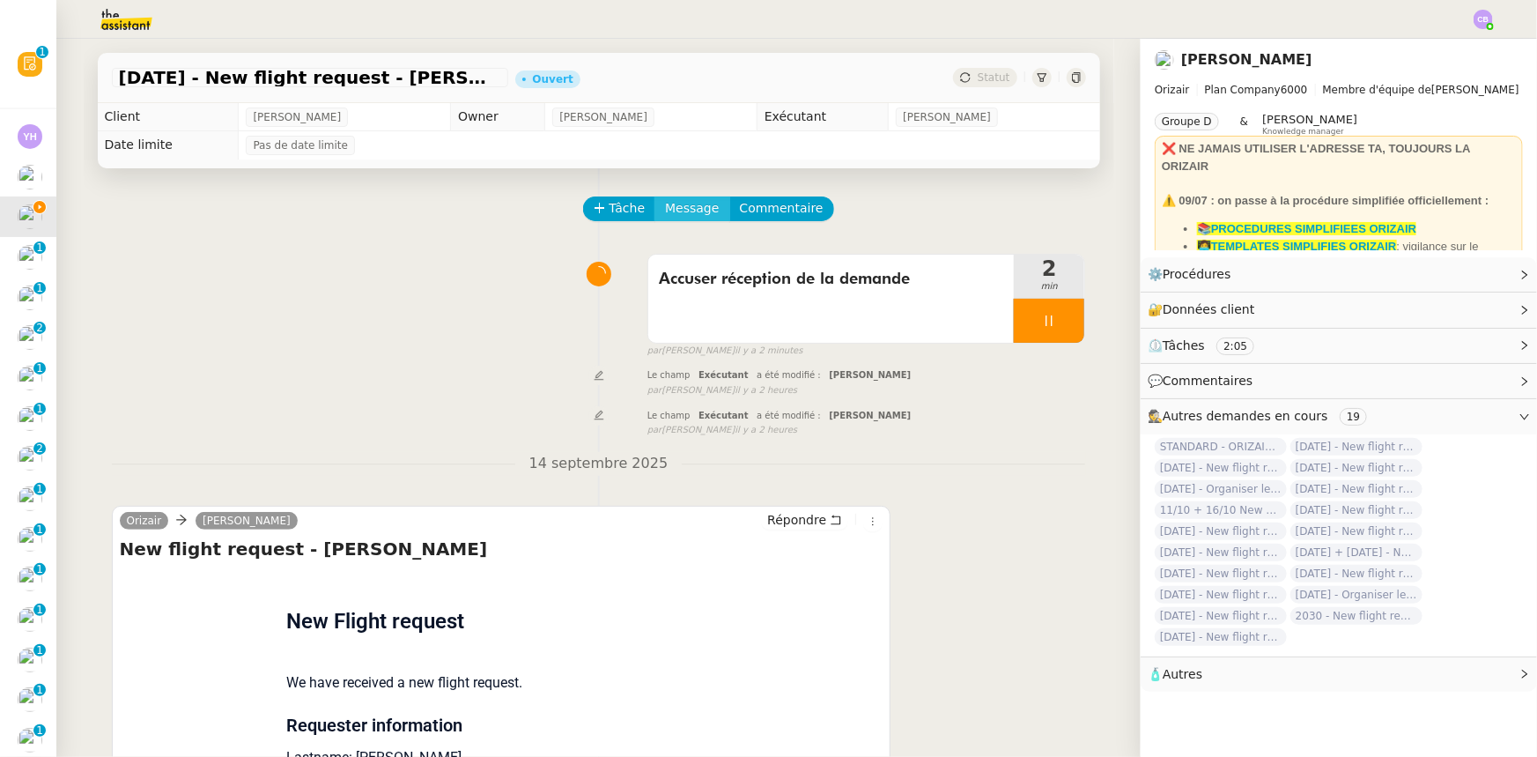
click at [665, 207] on span "Message" at bounding box center [692, 208] width 54 height 20
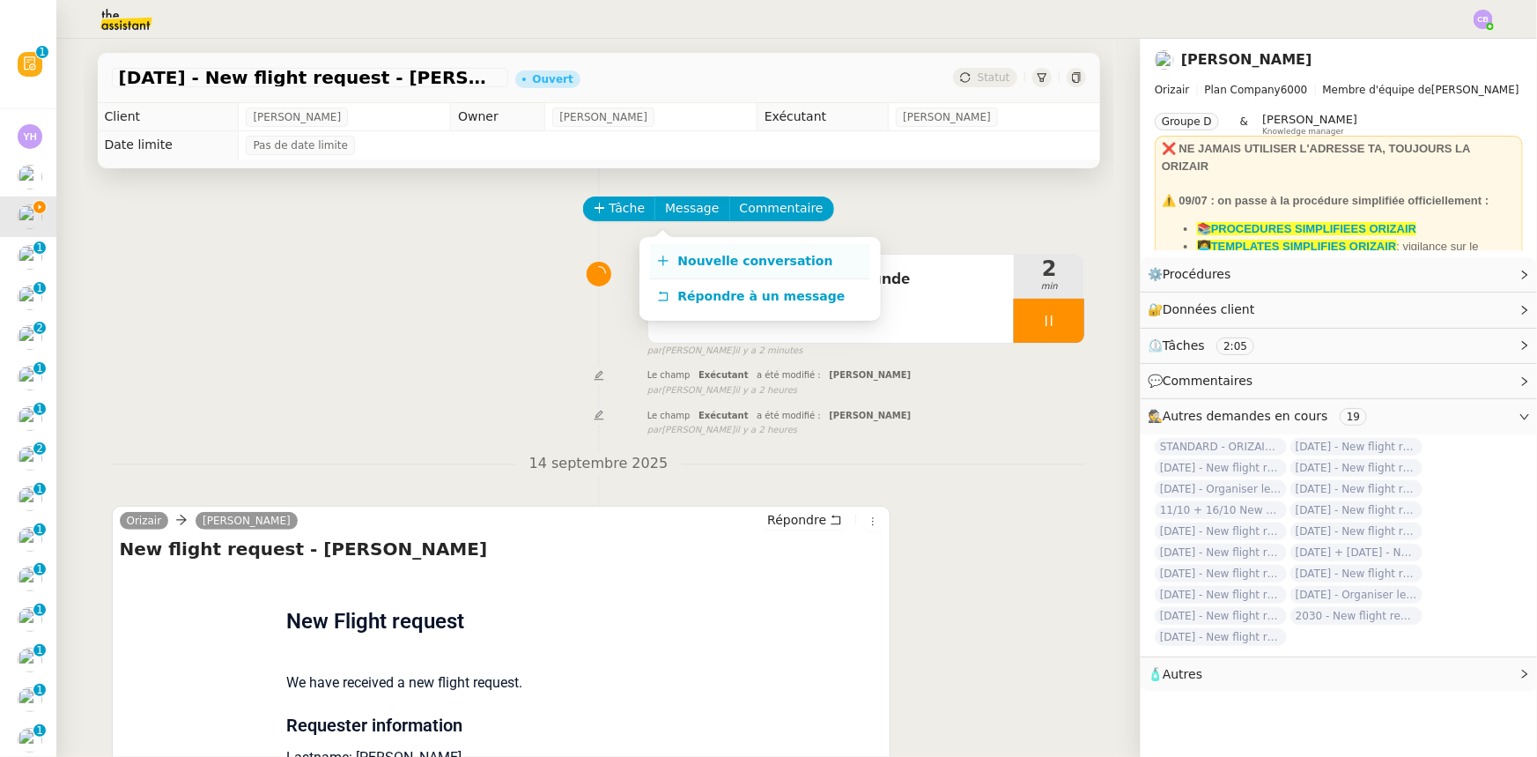
click at [705, 263] on span "Nouvelle conversation" at bounding box center [755, 261] width 155 height 14
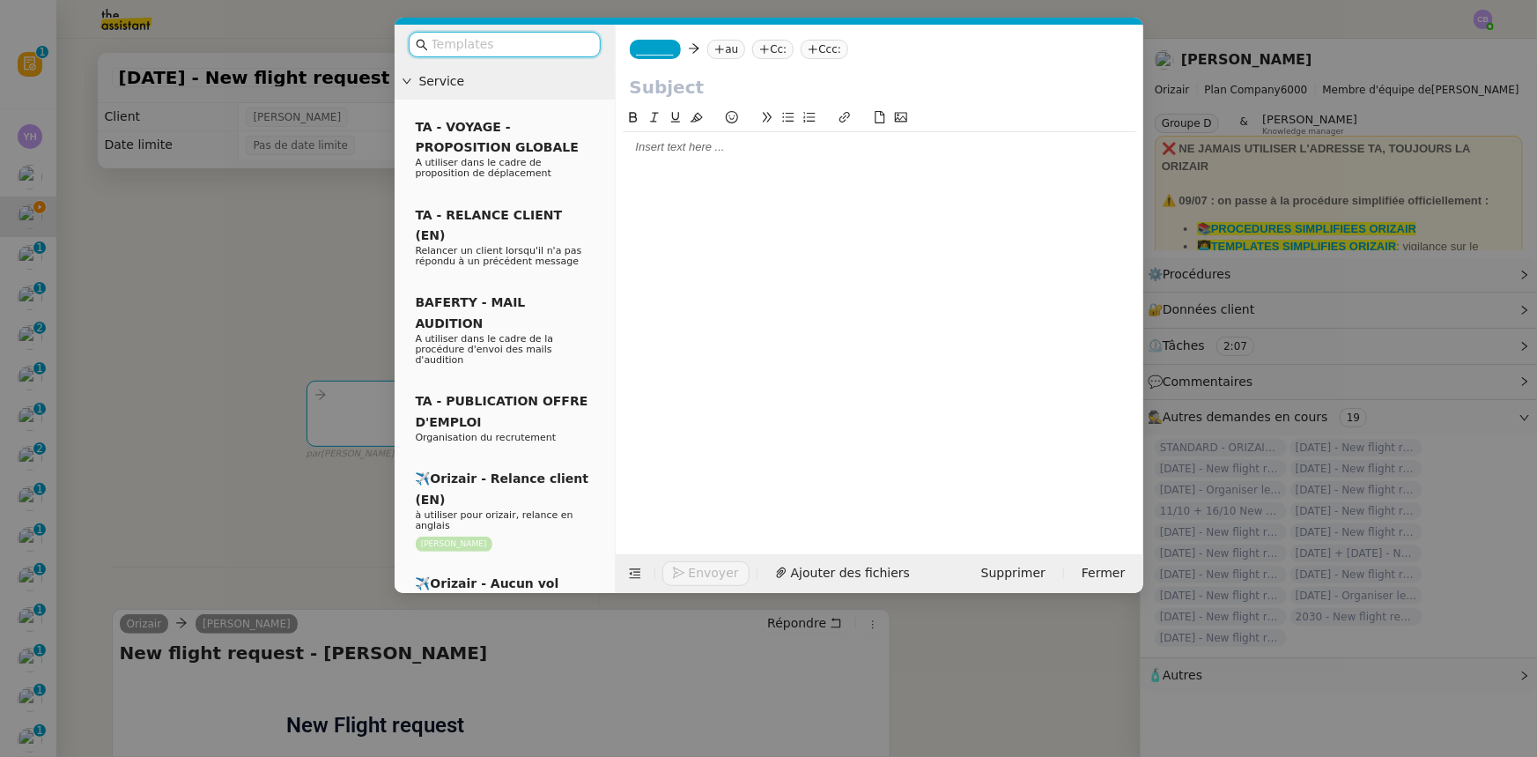
click at [523, 44] on input "text" at bounding box center [511, 44] width 159 height 20
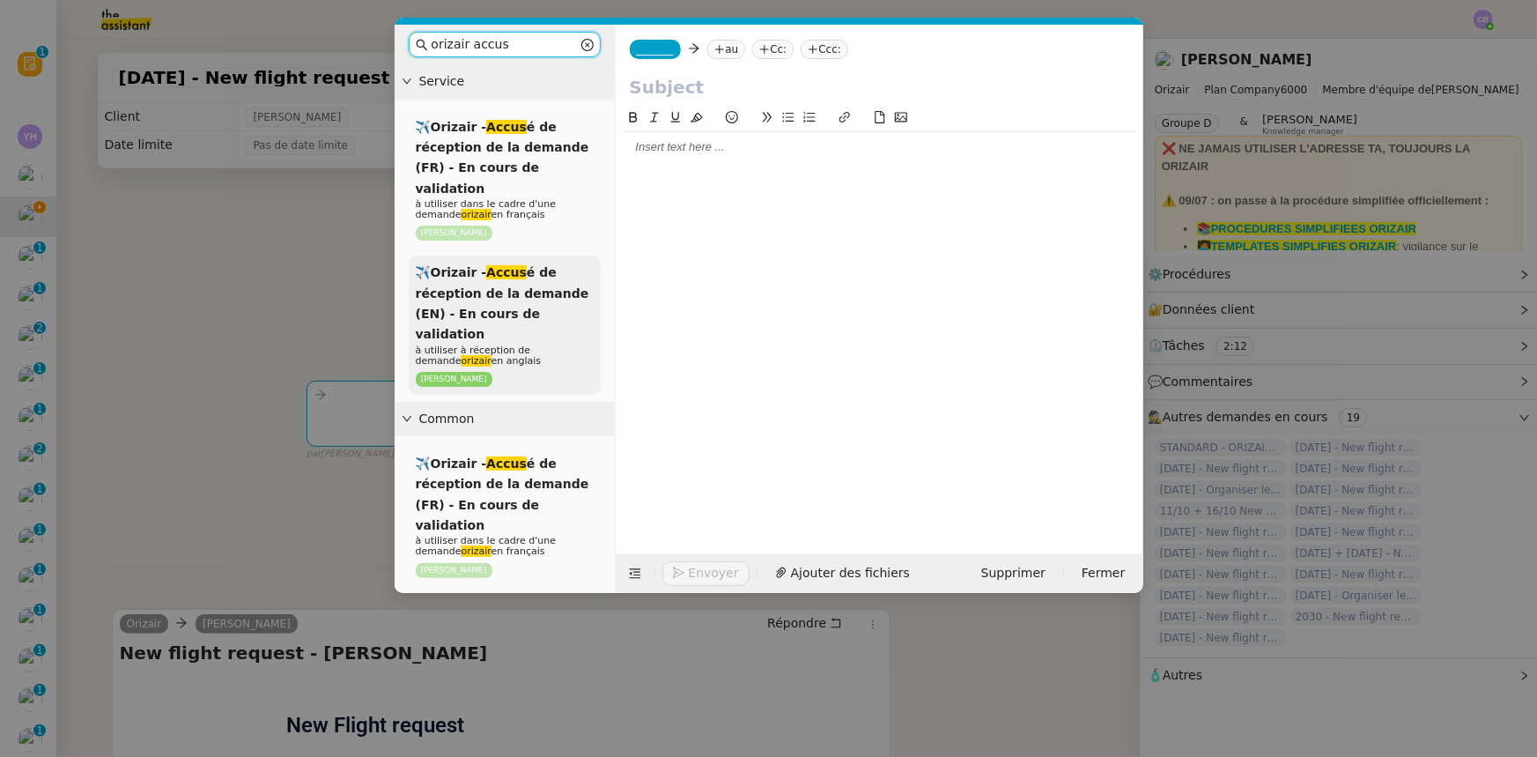
type input "orizair accus"
click at [467, 292] on span "✈️Orizair - Accus é de réception de la demande (EN) - En cours de validation" at bounding box center [503, 303] width 174 height 76
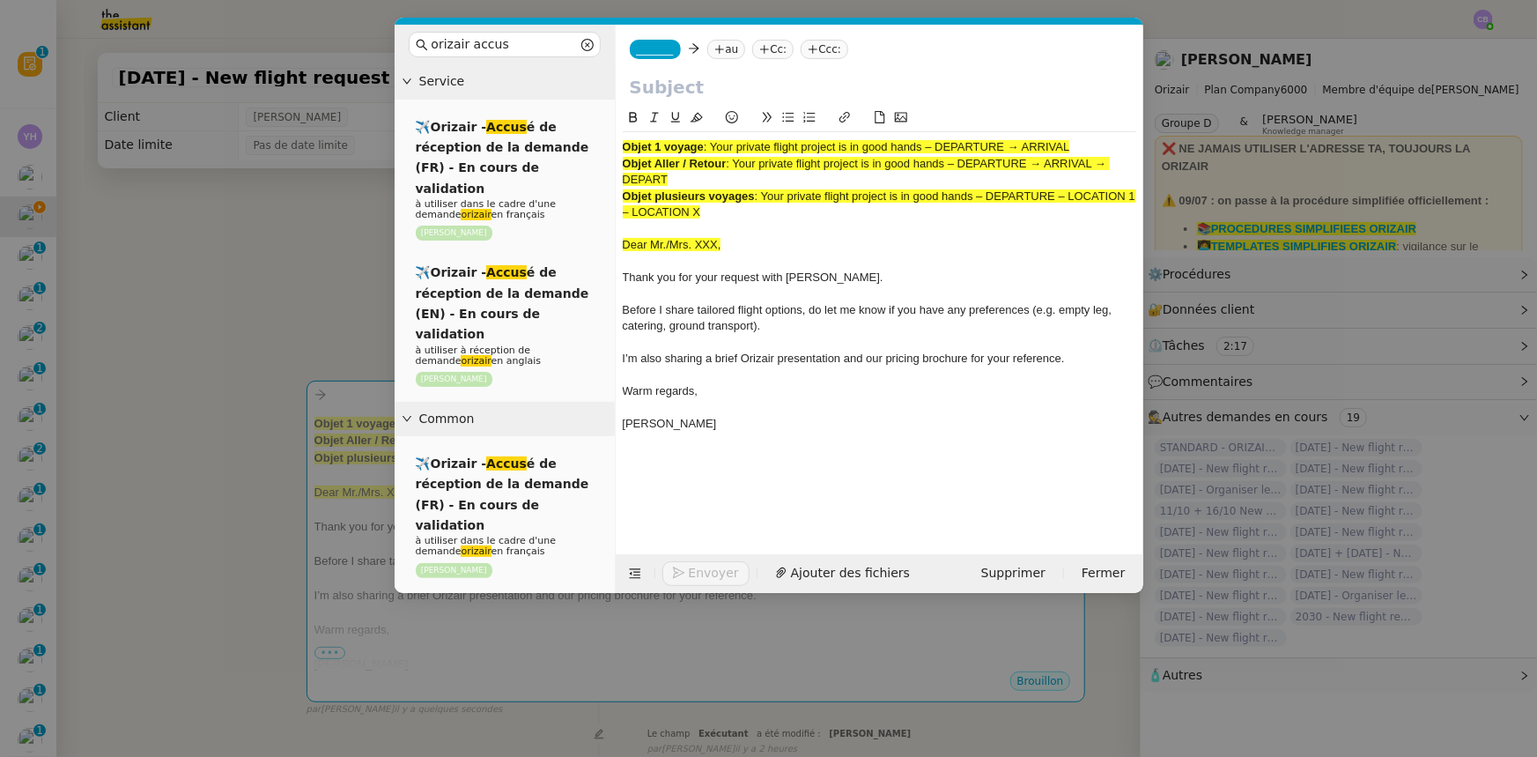
drag, startPoint x: 1075, startPoint y: 148, endPoint x: 714, endPoint y: 147, distance: 360.3
click at [714, 147] on div "Objet 1 voyage : Your private flight project is in good hands – DEPARTURE → ARR…" at bounding box center [880, 147] width 514 height 16
copy span "Your private flight project is in good hands – DEPARTURE → ARRIVAL"
click at [678, 82] on input "text" at bounding box center [879, 87] width 499 height 26
paste input "Your private flight project is in good hands – DEPARTURE → ARRIVAL"
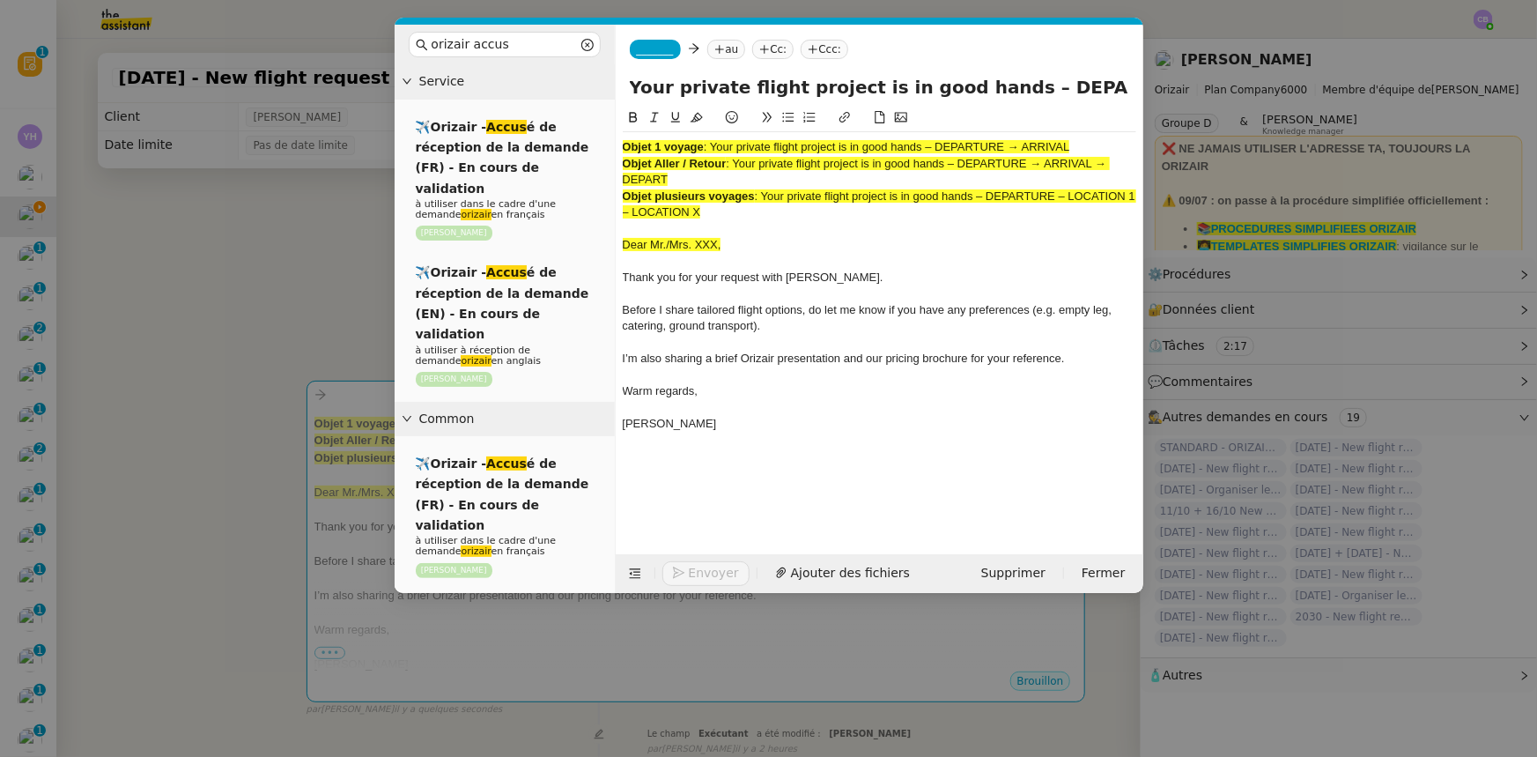
scroll to position [0, 76]
type input "Your private flight project is in good hands – DEPARTURE → ARRIVAL"
drag, startPoint x: 735, startPoint y: 218, endPoint x: 624, endPoint y: 145, distance: 132.9
click at [624, 145] on div "Objet 1 voyage : Your private flight project is in good hands – DEPARTURE → ARR…" at bounding box center [880, 293] width 514 height 323
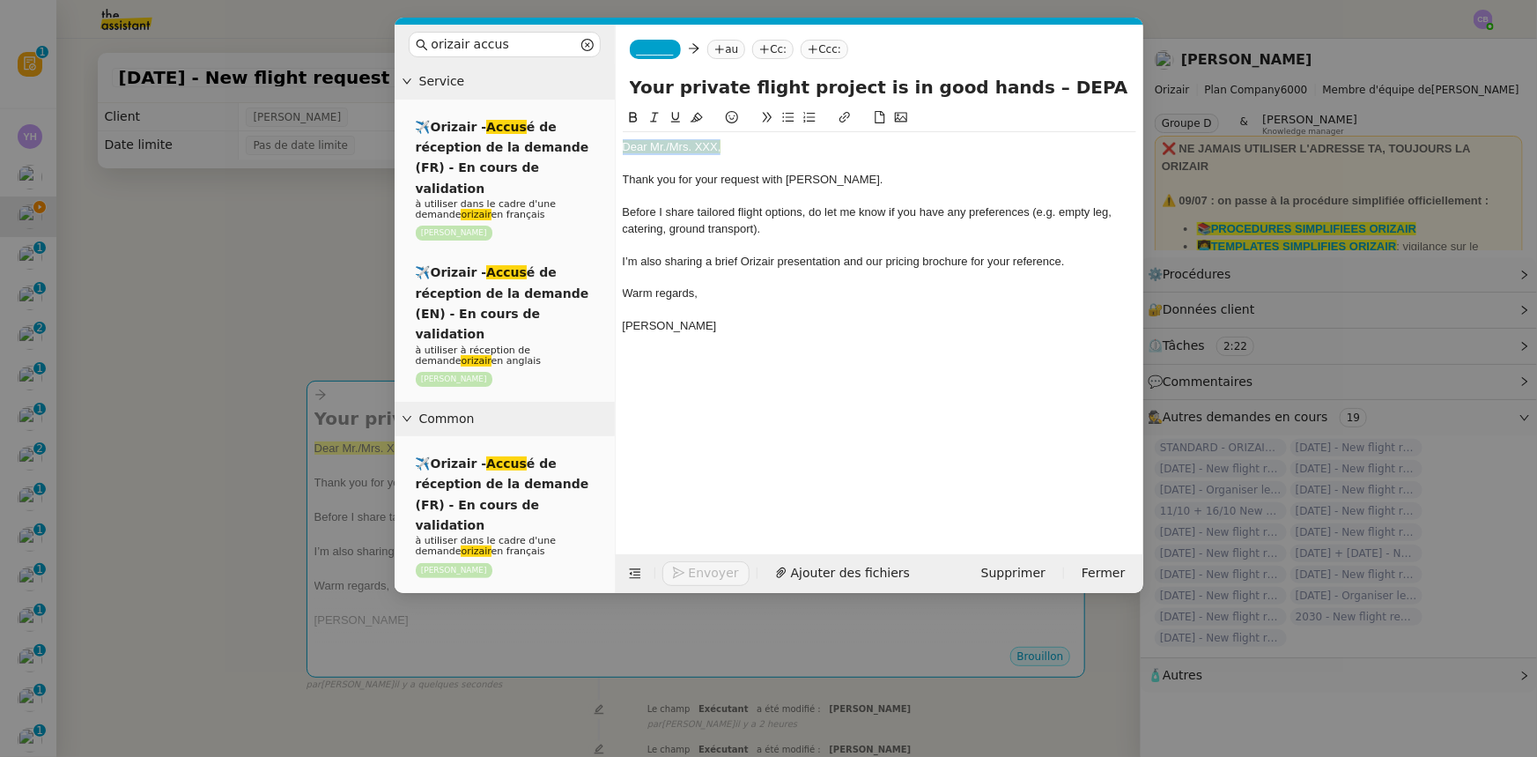
drag, startPoint x: 721, startPoint y: 150, endPoint x: 620, endPoint y: 145, distance: 101.4
click at [620, 145] on nz-spin "Dear Mr./Mrs. XXX, Thank you for your request with [PERSON_NAME]. Before I shar…" at bounding box center [880, 320] width 528 height 426
click at [698, 117] on icon at bounding box center [697, 117] width 12 height 12
click at [715, 142] on div "Dear Mr./Mrs. XXX," at bounding box center [880, 147] width 514 height 16
click at [278, 261] on nz-modal-container "orizair accus Service ✈️Orizair - Accus é de réception de la demande (FR) - En …" at bounding box center [768, 378] width 1537 height 757
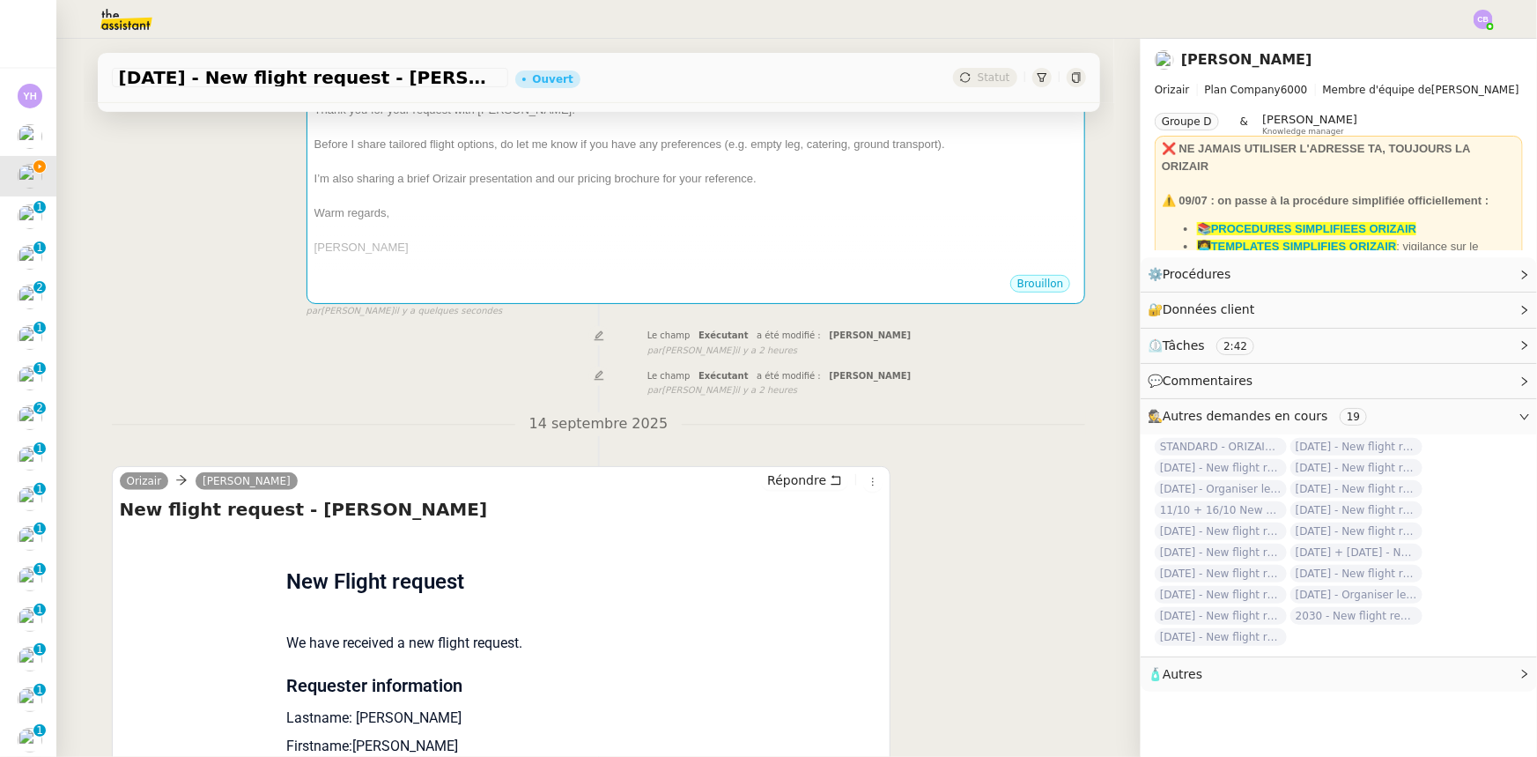
scroll to position [480, 0]
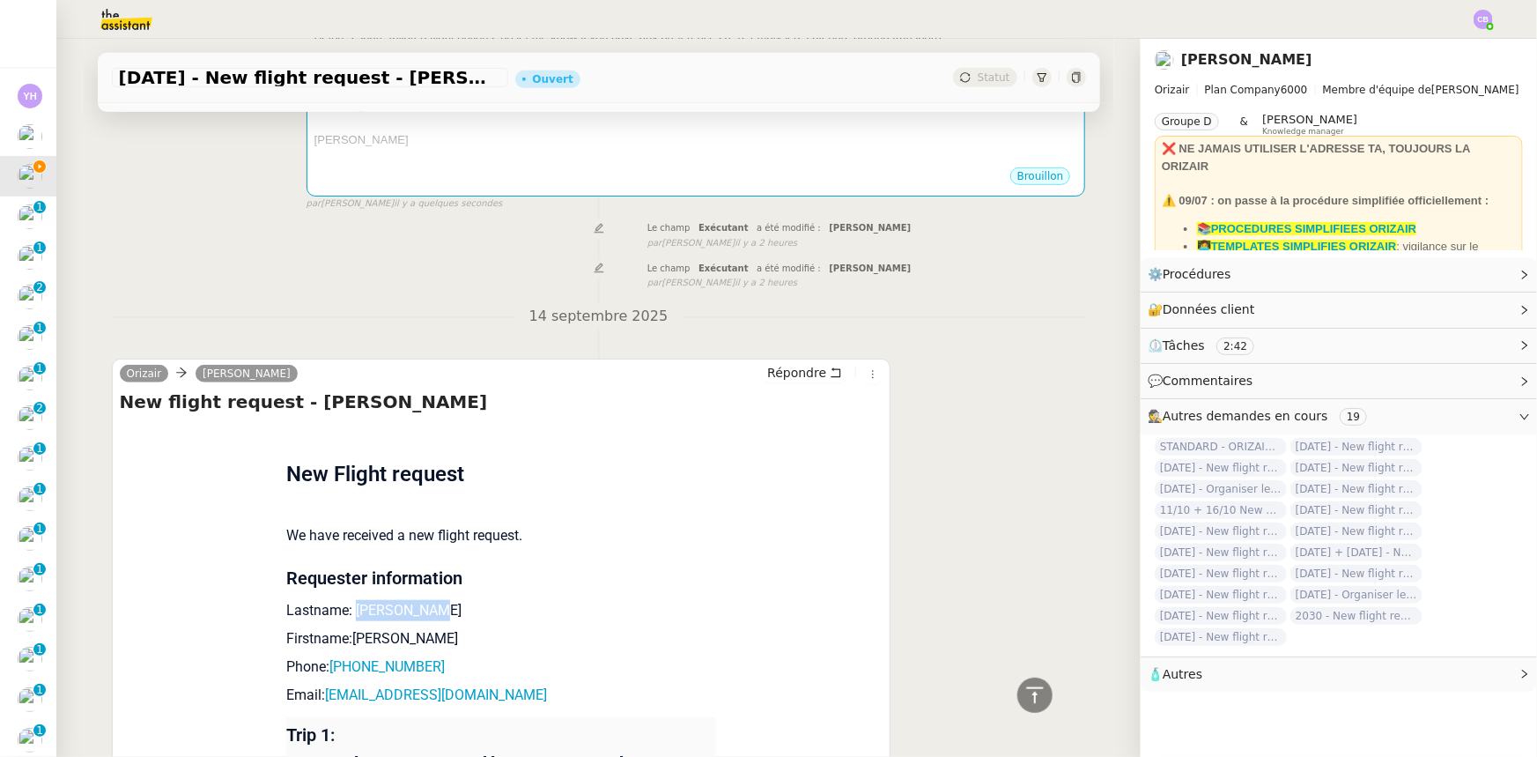
drag, startPoint x: 422, startPoint y: 610, endPoint x: 346, endPoint y: 610, distance: 75.8
click at [346, 610] on p "Lastname: [PERSON_NAME]" at bounding box center [501, 610] width 430 height 21
copy p "Nonckiewicz"
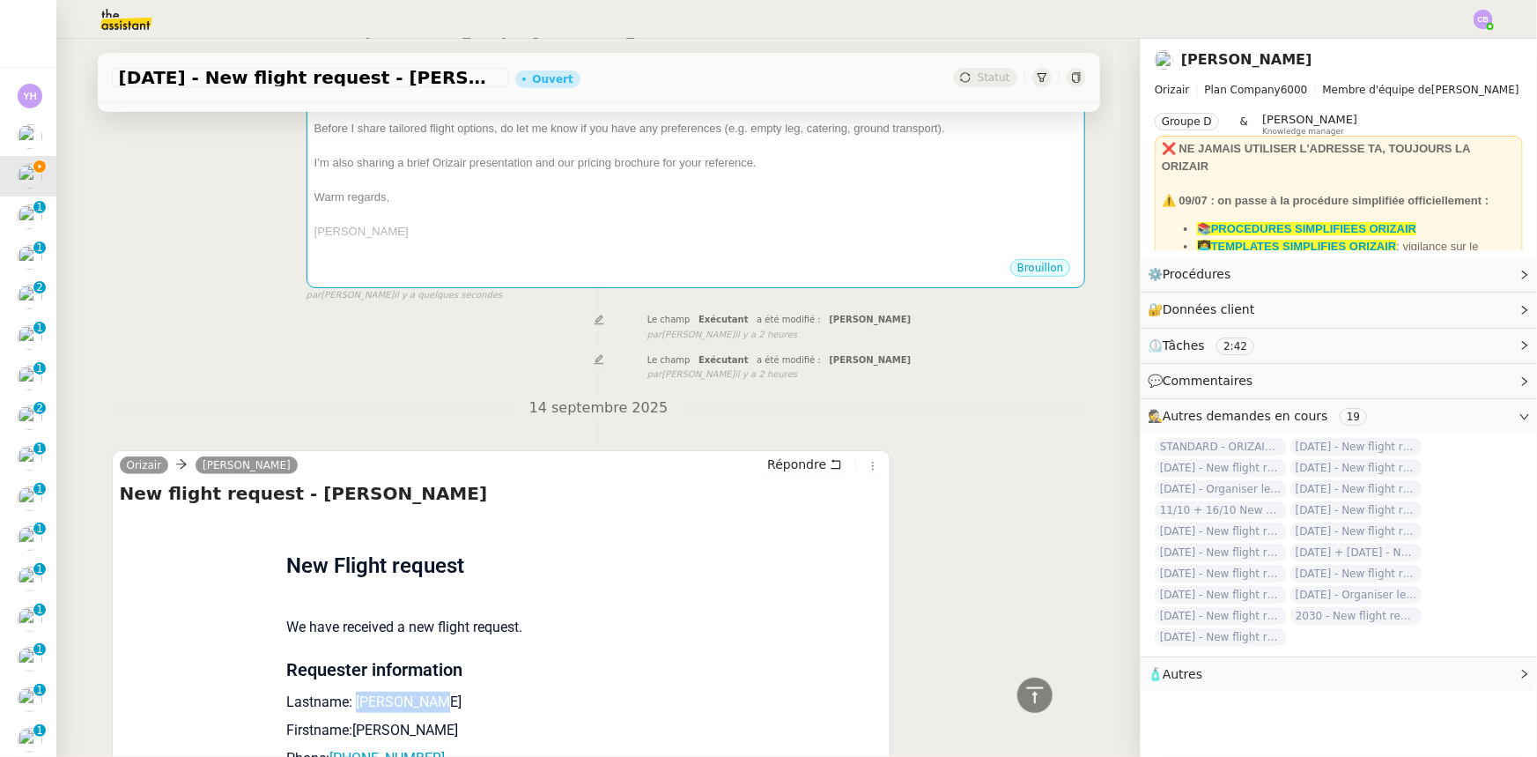
scroll to position [240, 0]
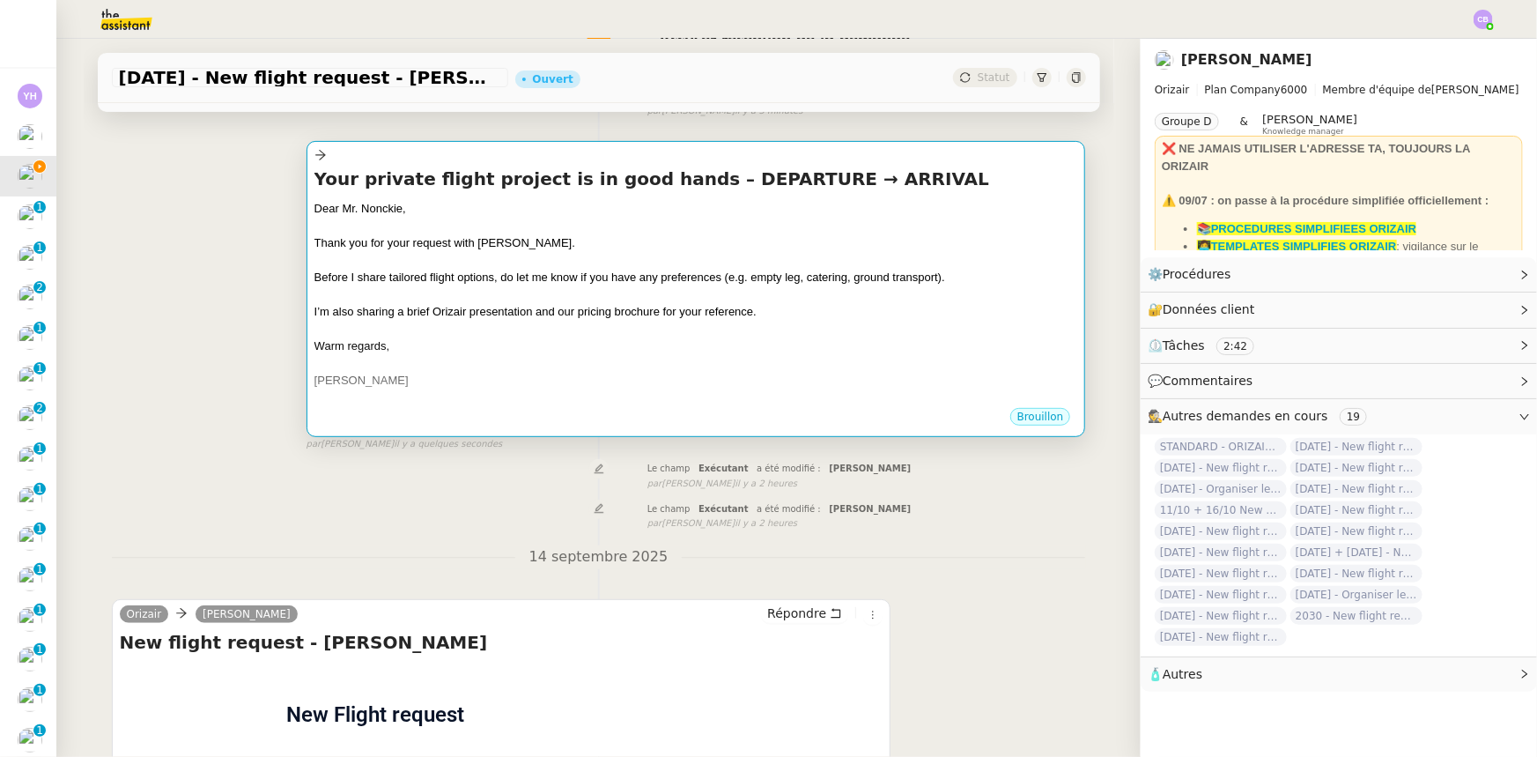
click at [397, 359] on div at bounding box center [696, 363] width 764 height 18
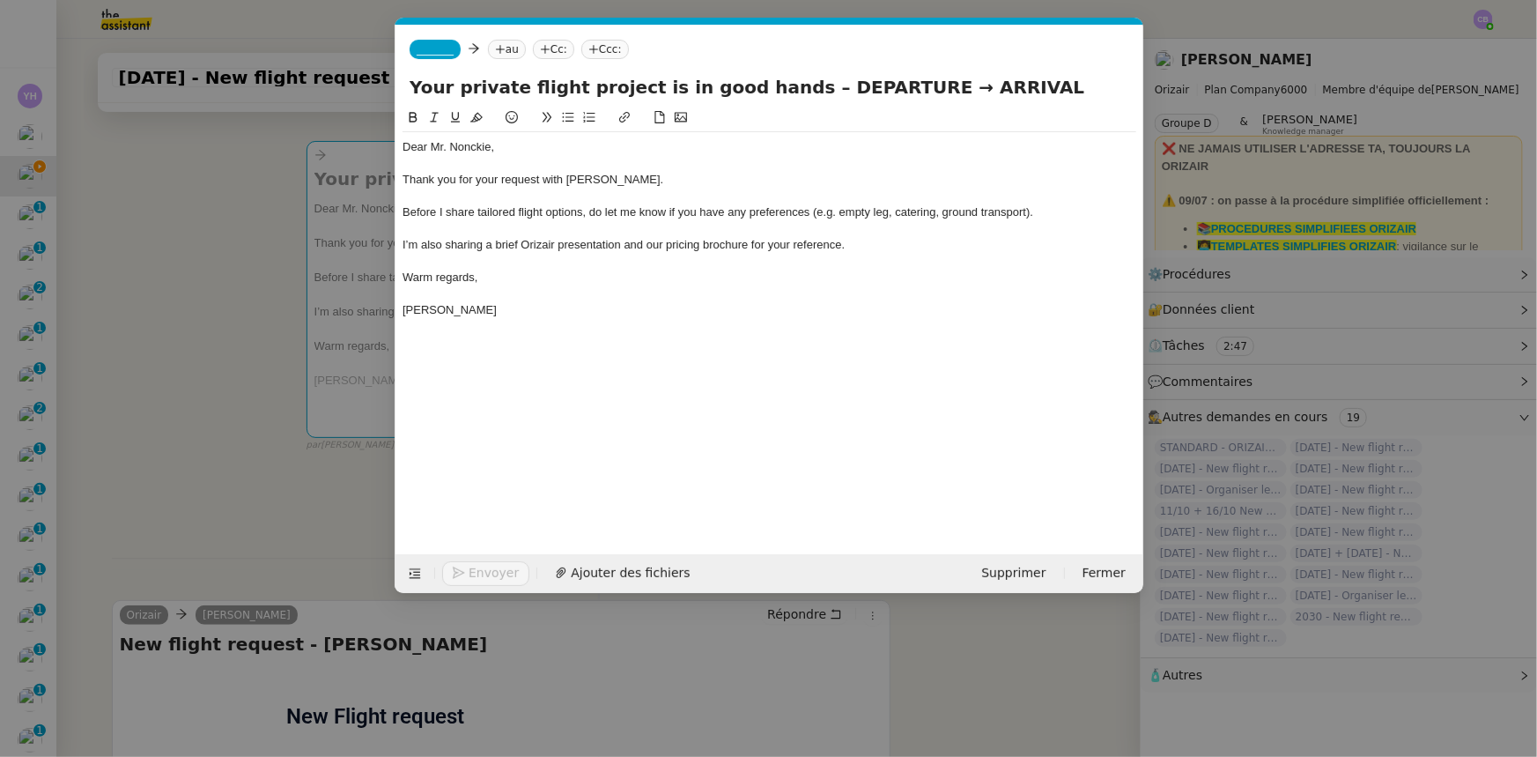
scroll to position [0, 103]
drag, startPoint x: 490, startPoint y: 148, endPoint x: 453, endPoint y: 145, distance: 37.1
click at [453, 145] on div "Dear Mr. Nonckie," at bounding box center [770, 147] width 734 height 16
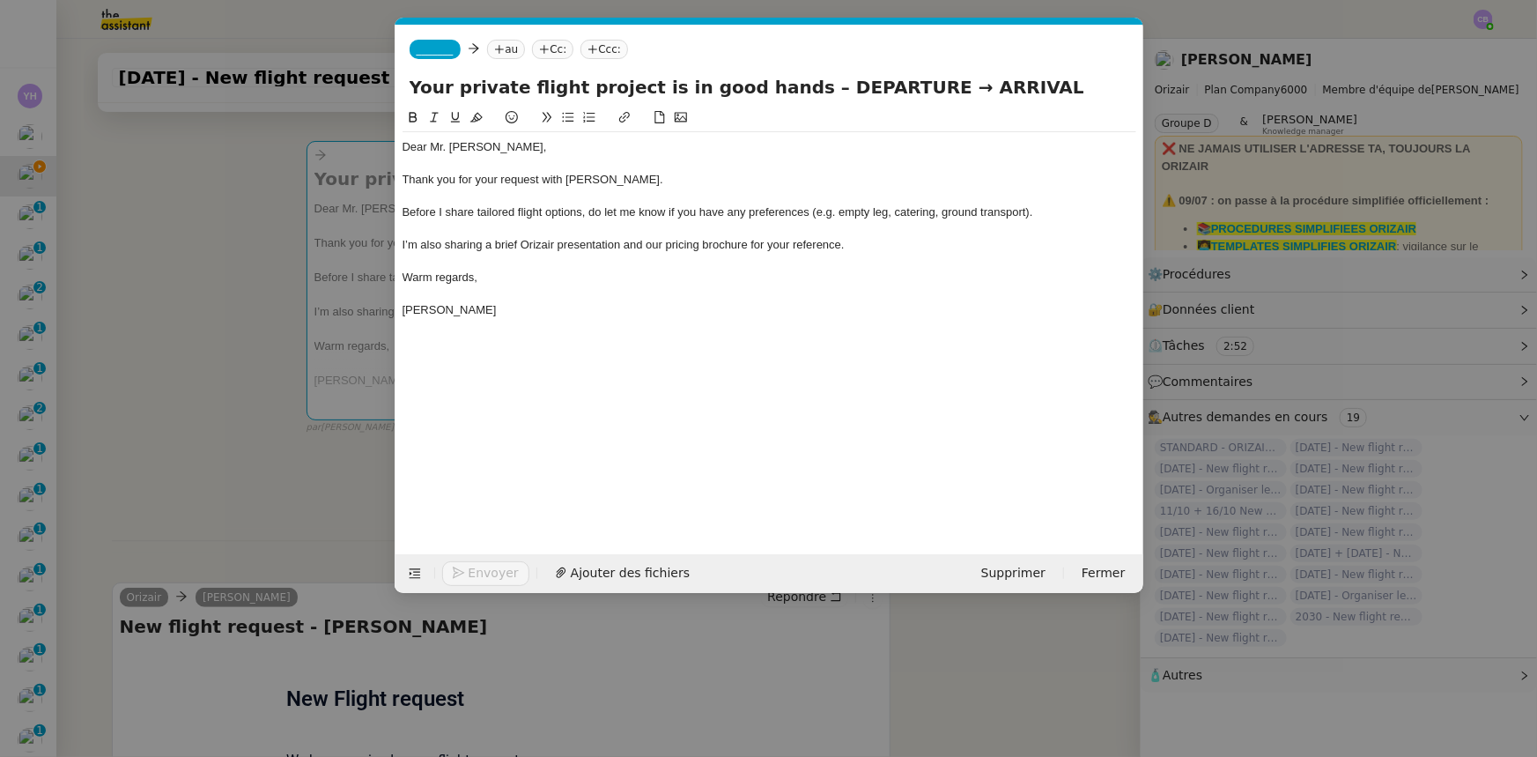
drag, startPoint x: 881, startPoint y: 83, endPoint x: 785, endPoint y: 79, distance: 96.1
click at [785, 79] on input "Your private flight project is in good hands – DEPARTURE → ARRIVAL" at bounding box center [770, 87] width 720 height 26
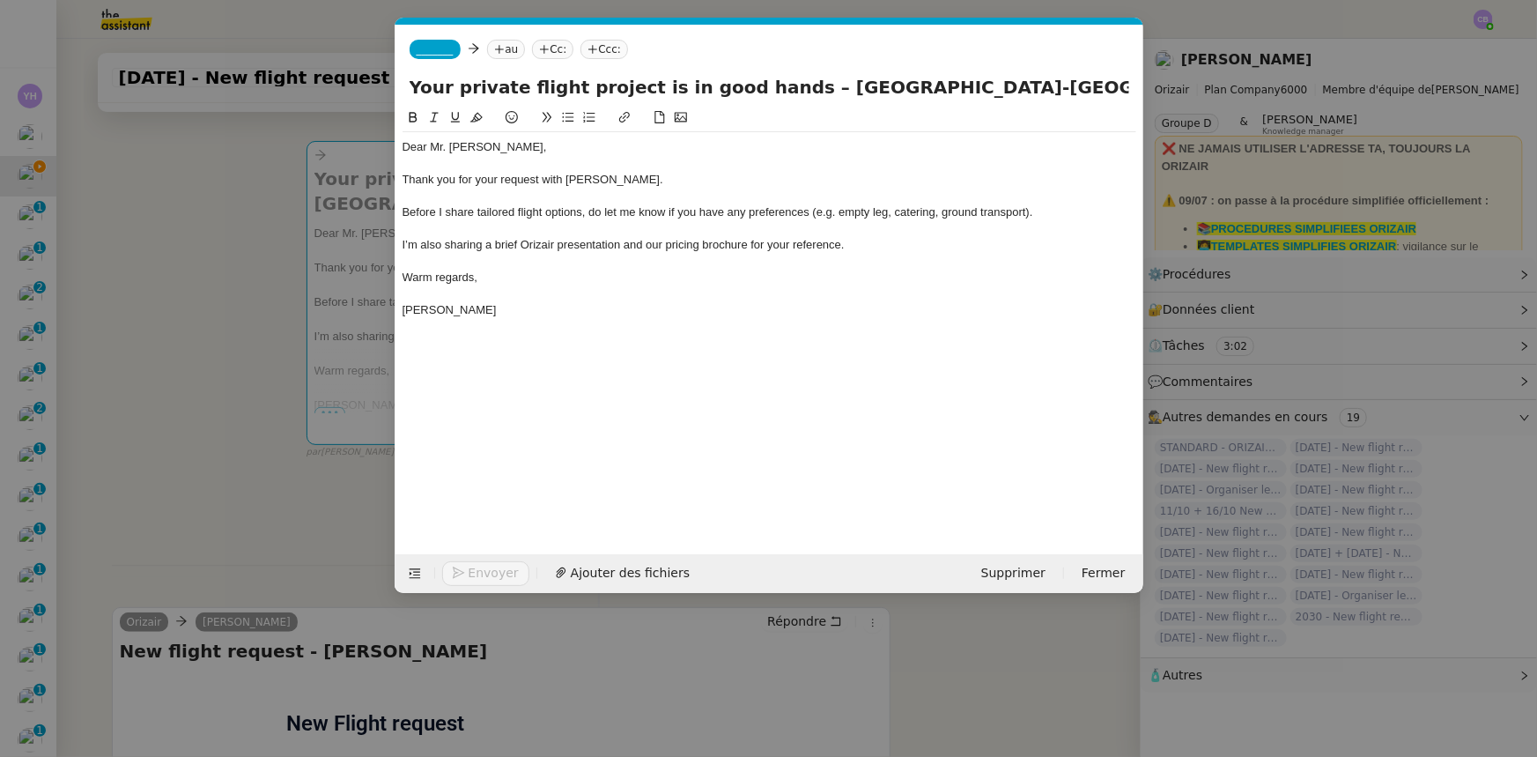
drag, startPoint x: 1025, startPoint y: 88, endPoint x: 959, endPoint y: 93, distance: 66.3
click at [959, 93] on input "Your private flight project is in good hands – Paris-Orly Airport → ARRIVAL" at bounding box center [770, 87] width 720 height 26
type input "Your private flight project is in good hands – Paris-Orly Airport → London Heat…"
click at [713, 193] on div at bounding box center [770, 197] width 734 height 16
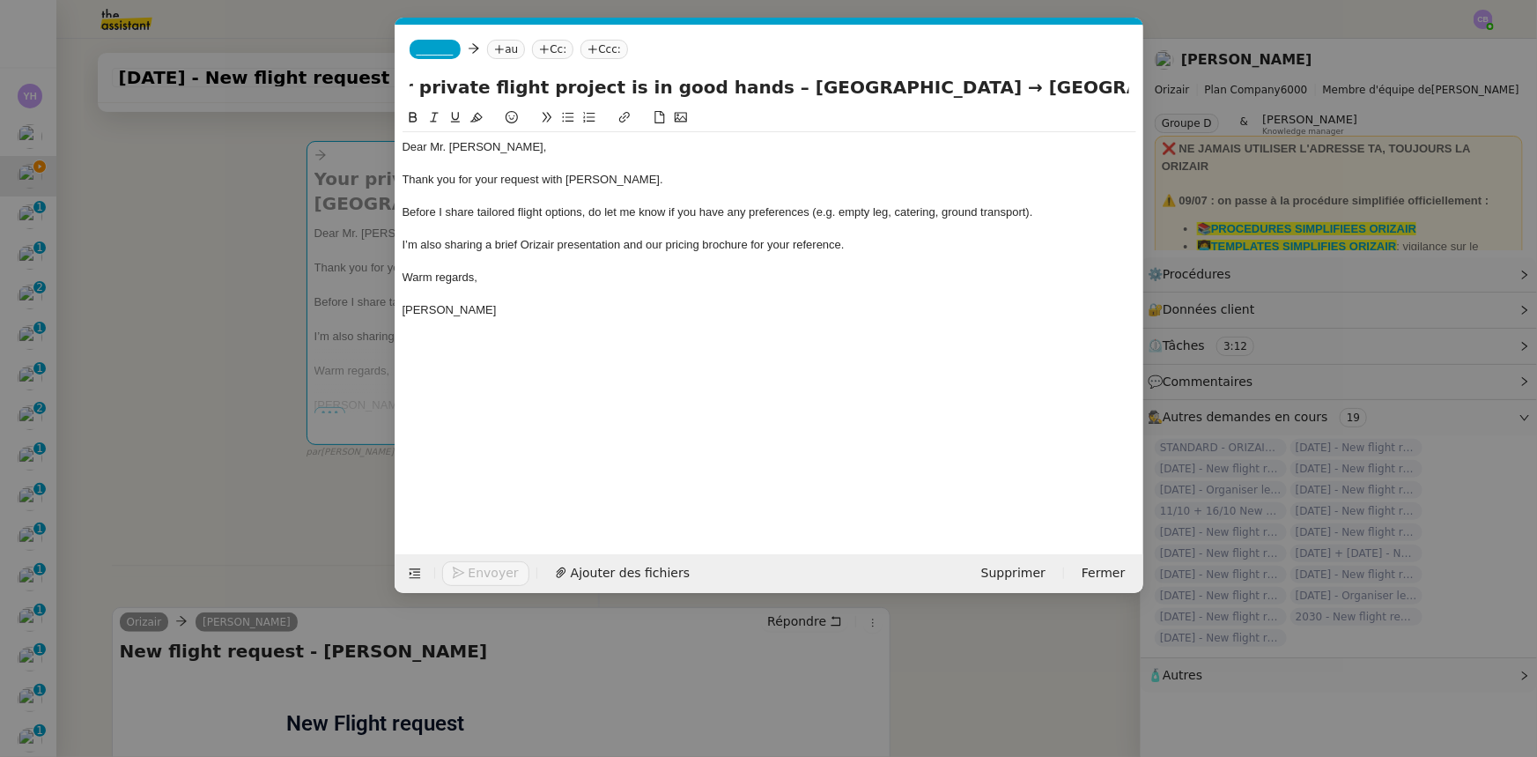
scroll to position [0, 0]
click at [430, 51] on span "_______" at bounding box center [435, 49] width 37 height 12
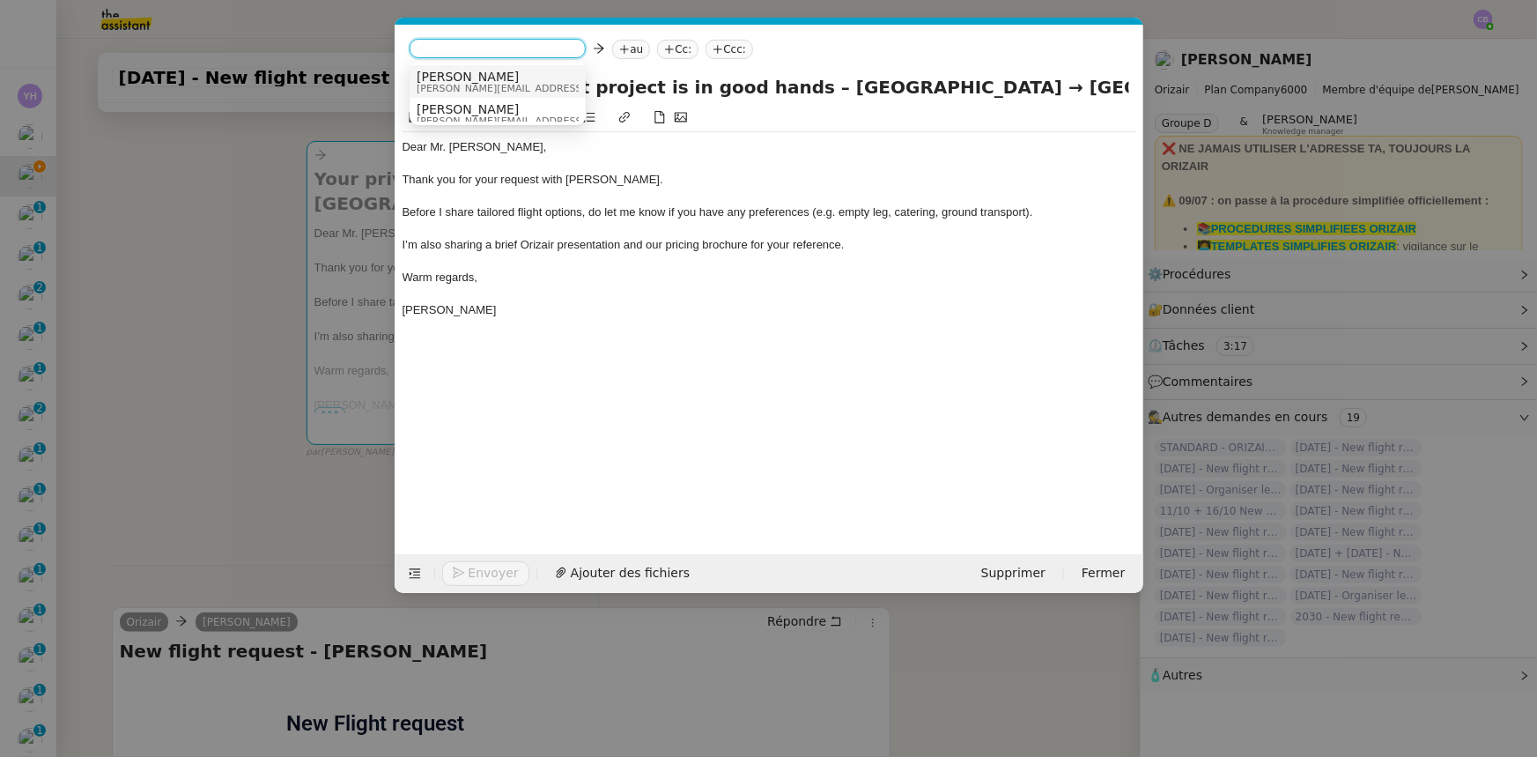
click at [476, 84] on span "[PERSON_NAME][EMAIL_ADDRESS][DOMAIN_NAME]" at bounding box center [542, 89] width 250 height 10
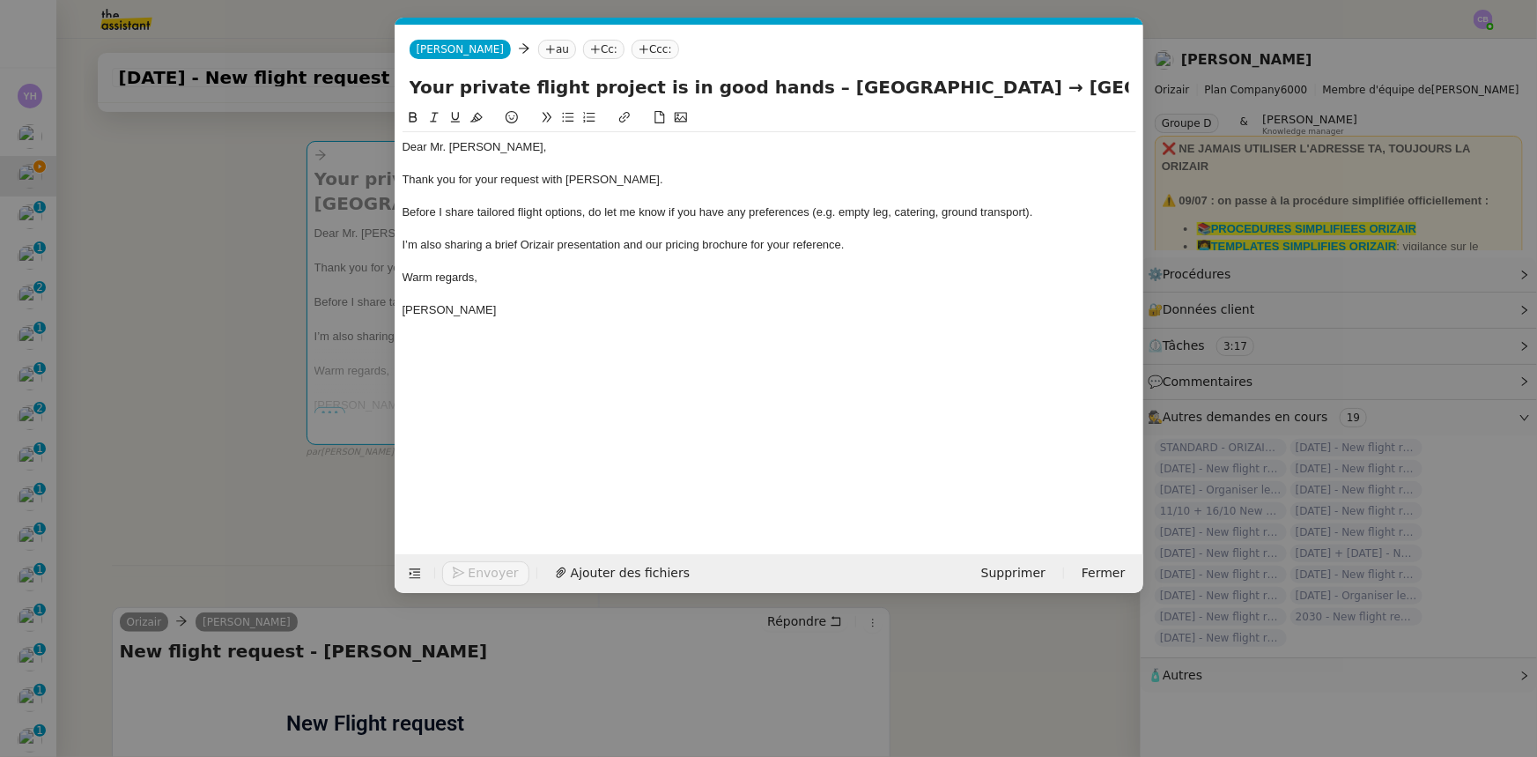
click at [554, 212] on span "Before I share tailored flight options, do let me know if you have any preferen…" at bounding box center [718, 211] width 631 height 13
click at [239, 360] on nz-modal-container "orizair accus Service ✈️Orizair - Accus é de réception de la demande (FR) - En …" at bounding box center [768, 378] width 1537 height 757
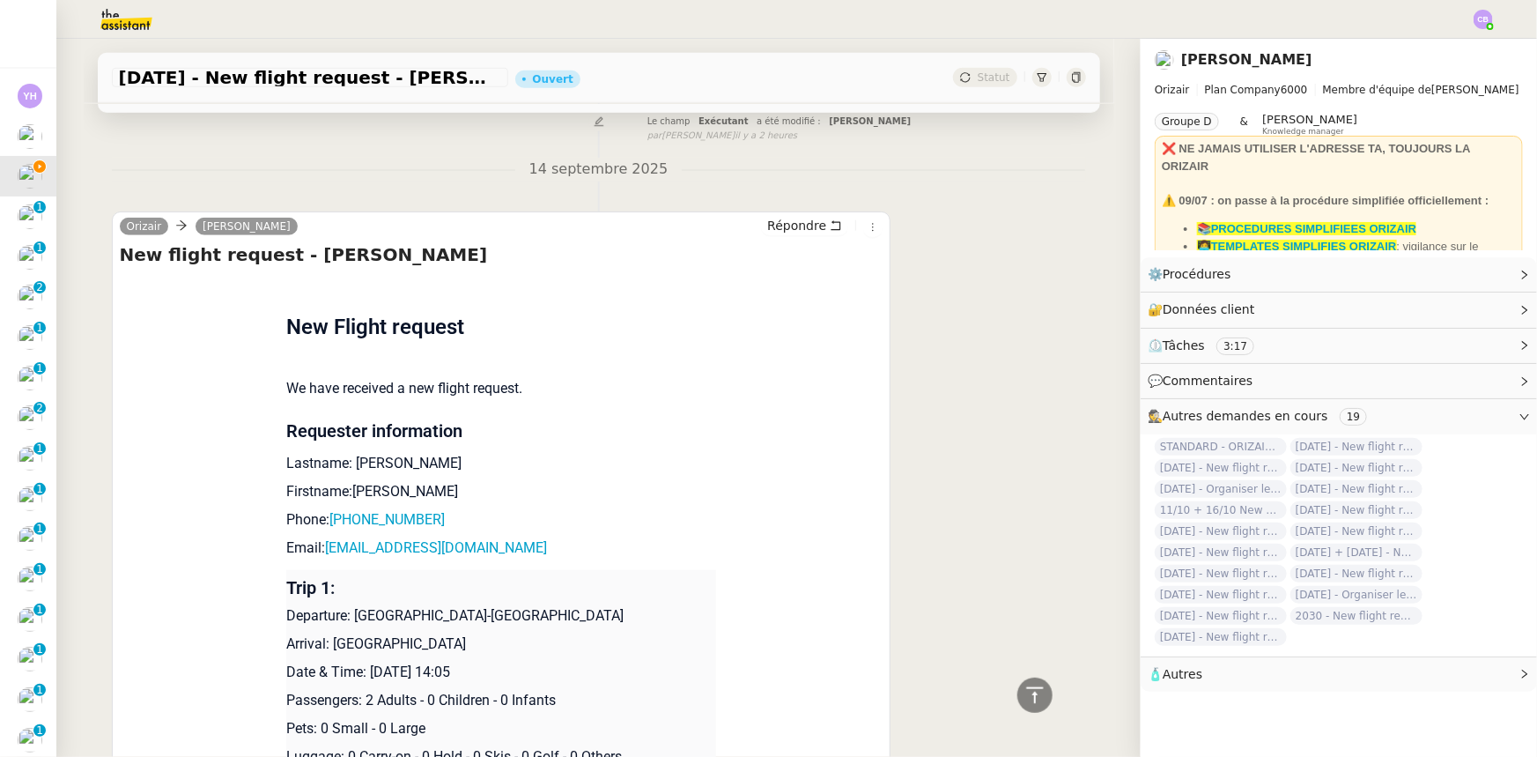
scroll to position [721, 0]
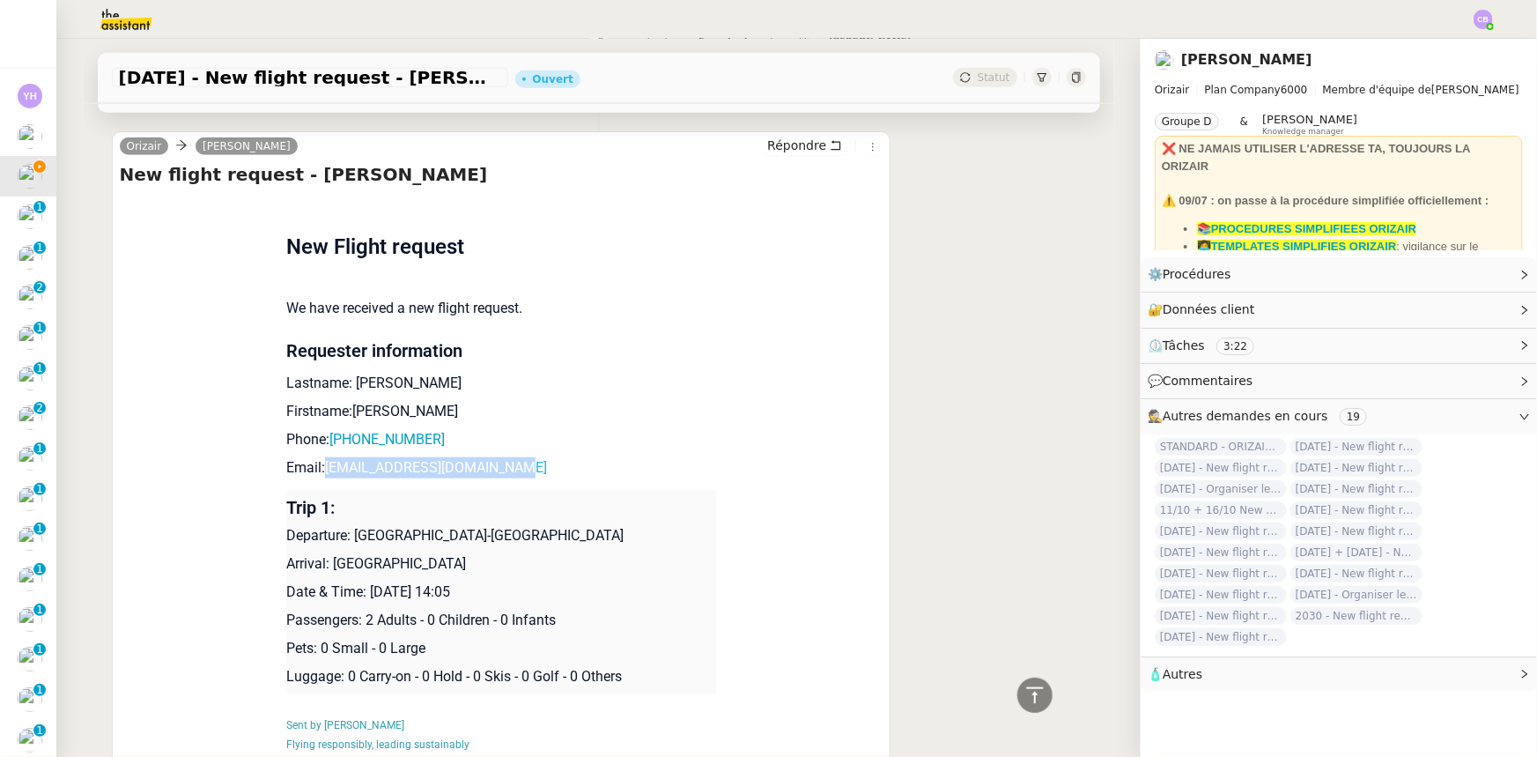
drag, startPoint x: 523, startPoint y: 448, endPoint x: 320, endPoint y: 448, distance: 203.5
click at [320, 457] on p "Email: nonckiewiczdawid@gmail.com" at bounding box center [501, 467] width 430 height 21
copy link "[EMAIL_ADDRESS][DOMAIN_NAME]"
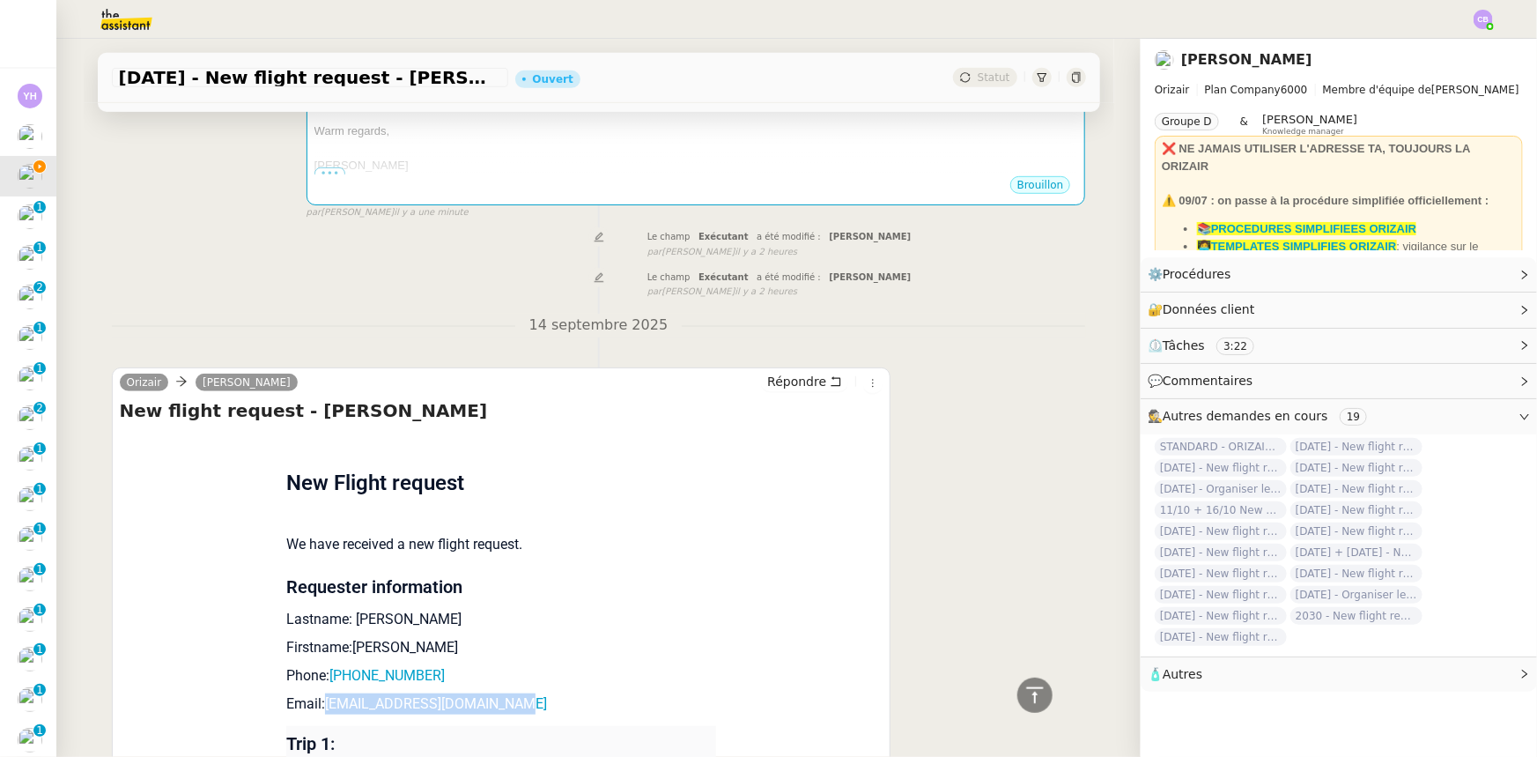
scroll to position [240, 0]
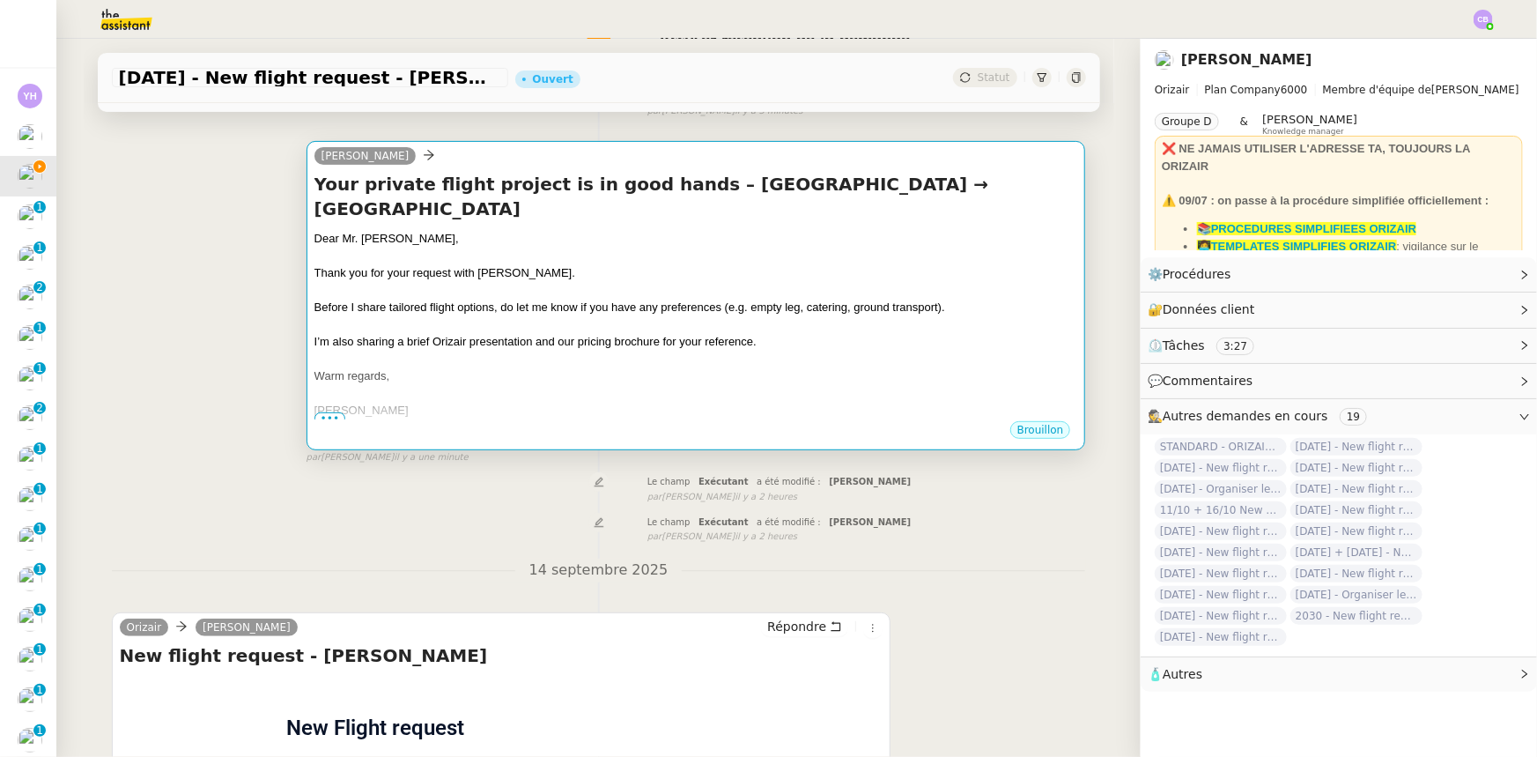
click at [533, 367] on div "Warm regards," at bounding box center [696, 376] width 764 height 18
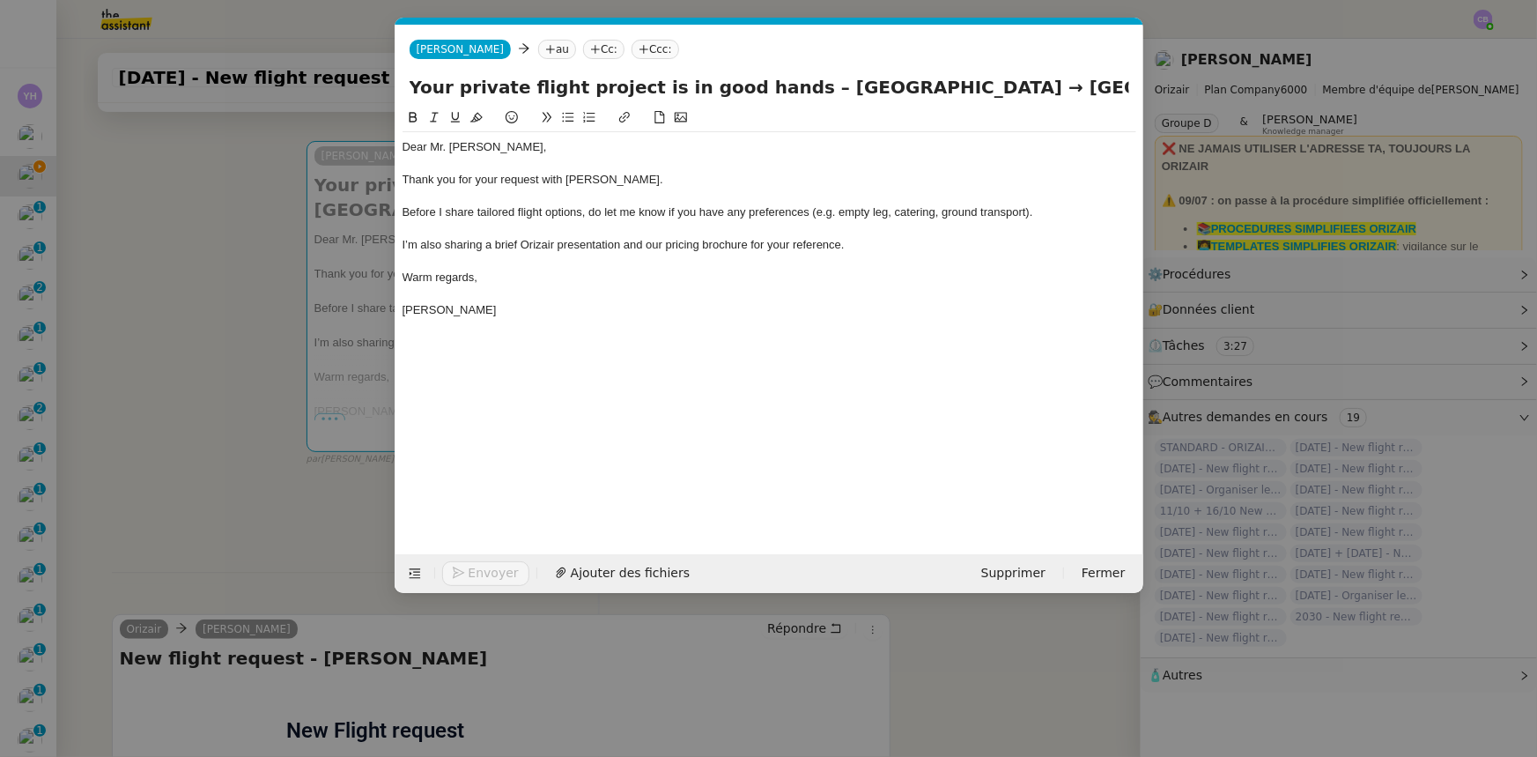
scroll to position [0, 103]
click at [538, 48] on nz-tag "au" at bounding box center [557, 49] width 38 height 19
paste input "[EMAIL_ADDRESS][DOMAIN_NAME]"
type input "[EMAIL_ADDRESS][DOMAIN_NAME]"
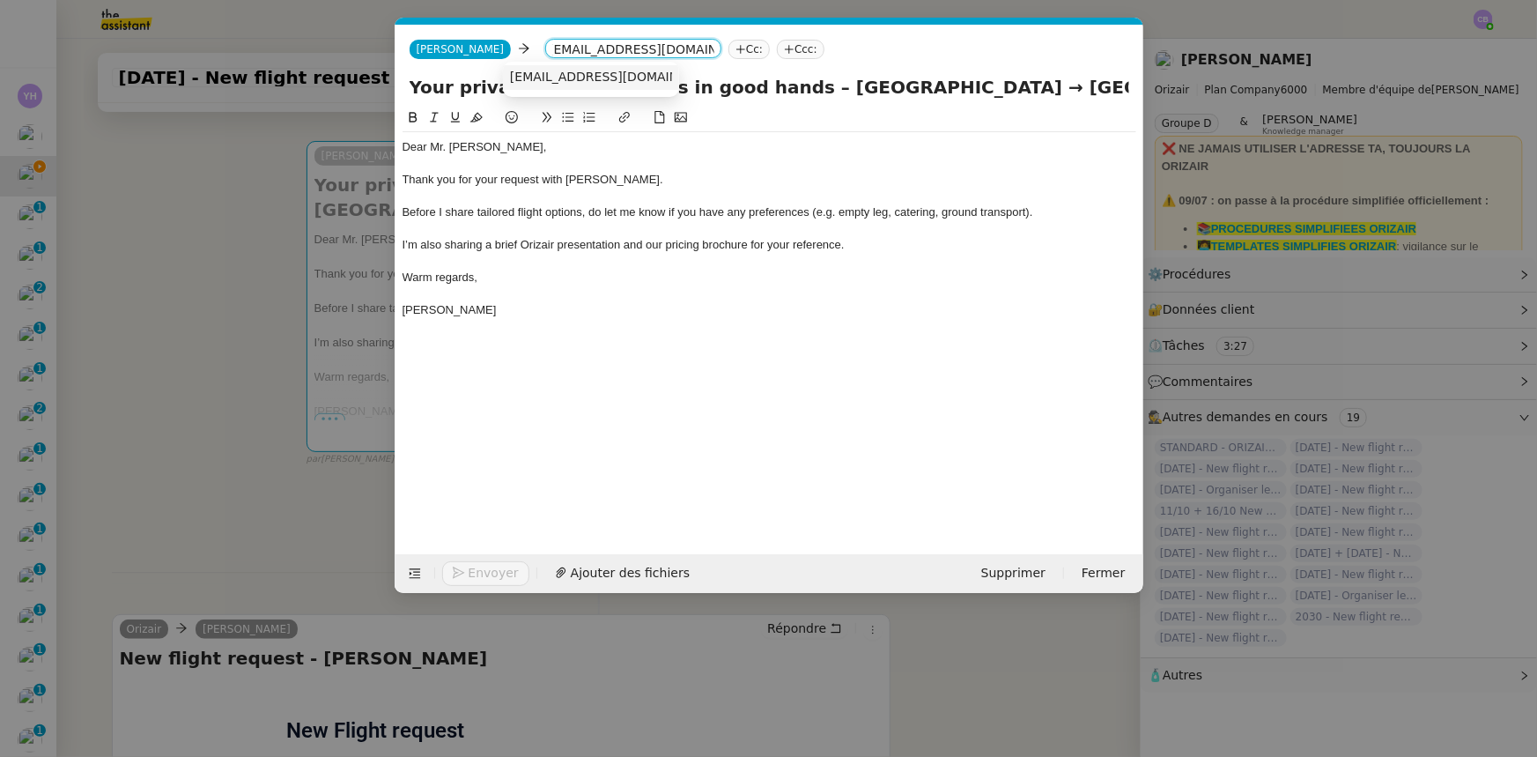
click at [540, 78] on span "[EMAIL_ADDRESS][DOMAIN_NAME]" at bounding box center [618, 77] width 216 height 14
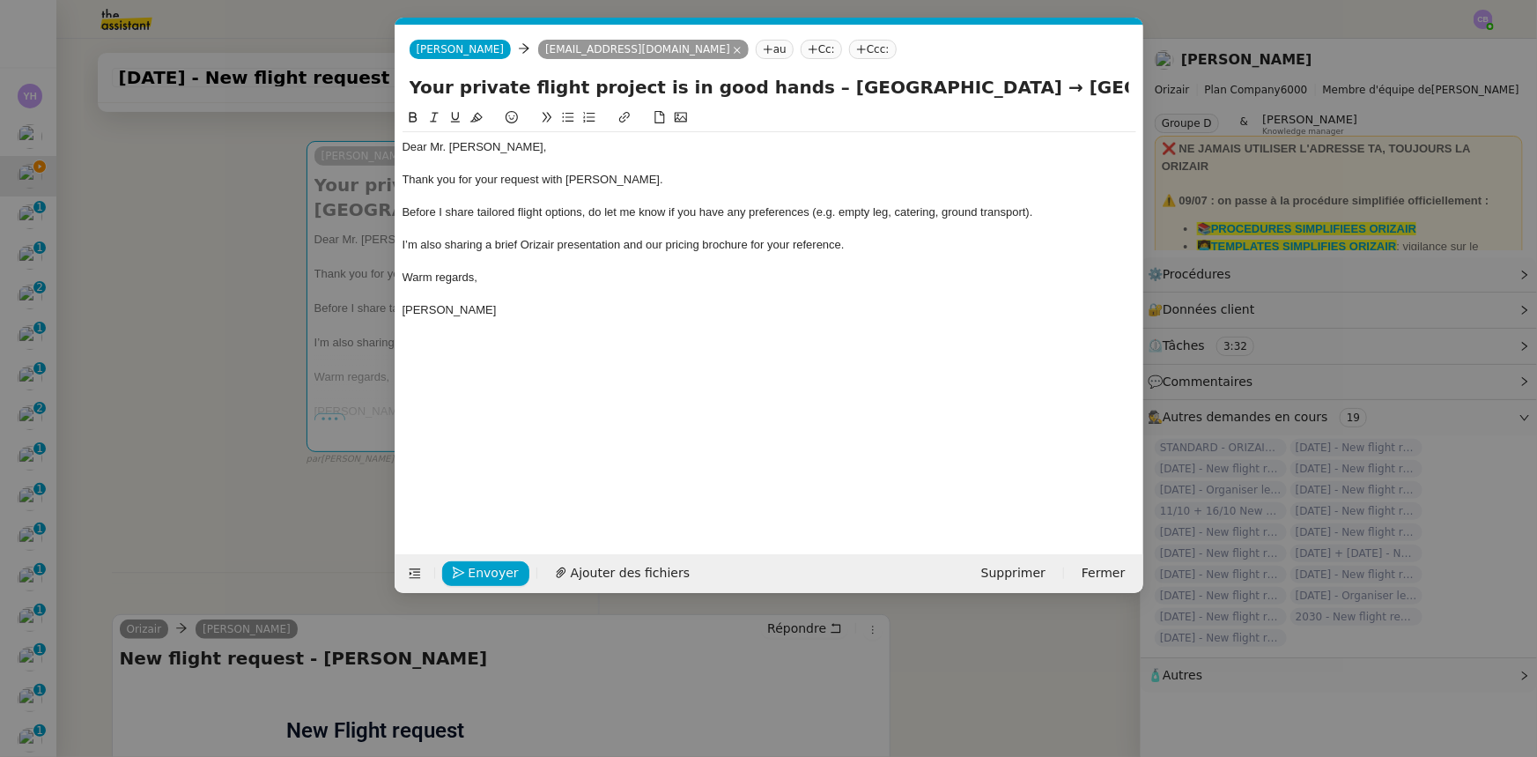
click at [849, 50] on nz-tag "Ccc:" at bounding box center [873, 49] width 48 height 19
type input "[PERSON_NAME]"
click at [821, 71] on span "[PERSON_NAME]" at bounding box center [906, 77] width 250 height 14
click at [817, 176] on div "Thank you for your request with [PERSON_NAME]." at bounding box center [770, 180] width 734 height 16
click at [610, 570] on span "Ajouter des fichiers" at bounding box center [630, 573] width 119 height 20
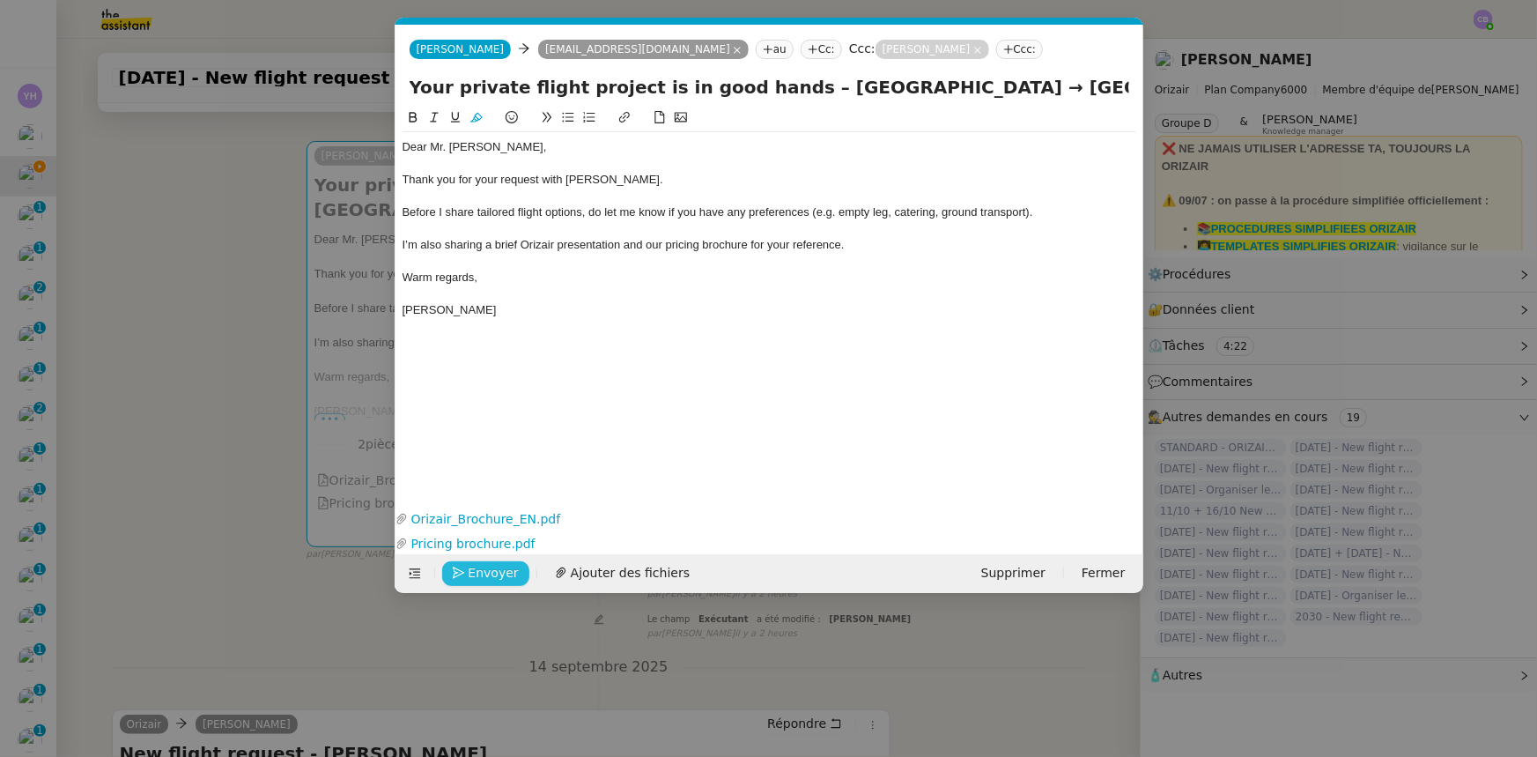
click at [502, 574] on span "Envoyer" at bounding box center [494, 573] width 50 height 20
click at [502, 574] on span "Confirmer l'envoi" at bounding box center [522, 573] width 106 height 20
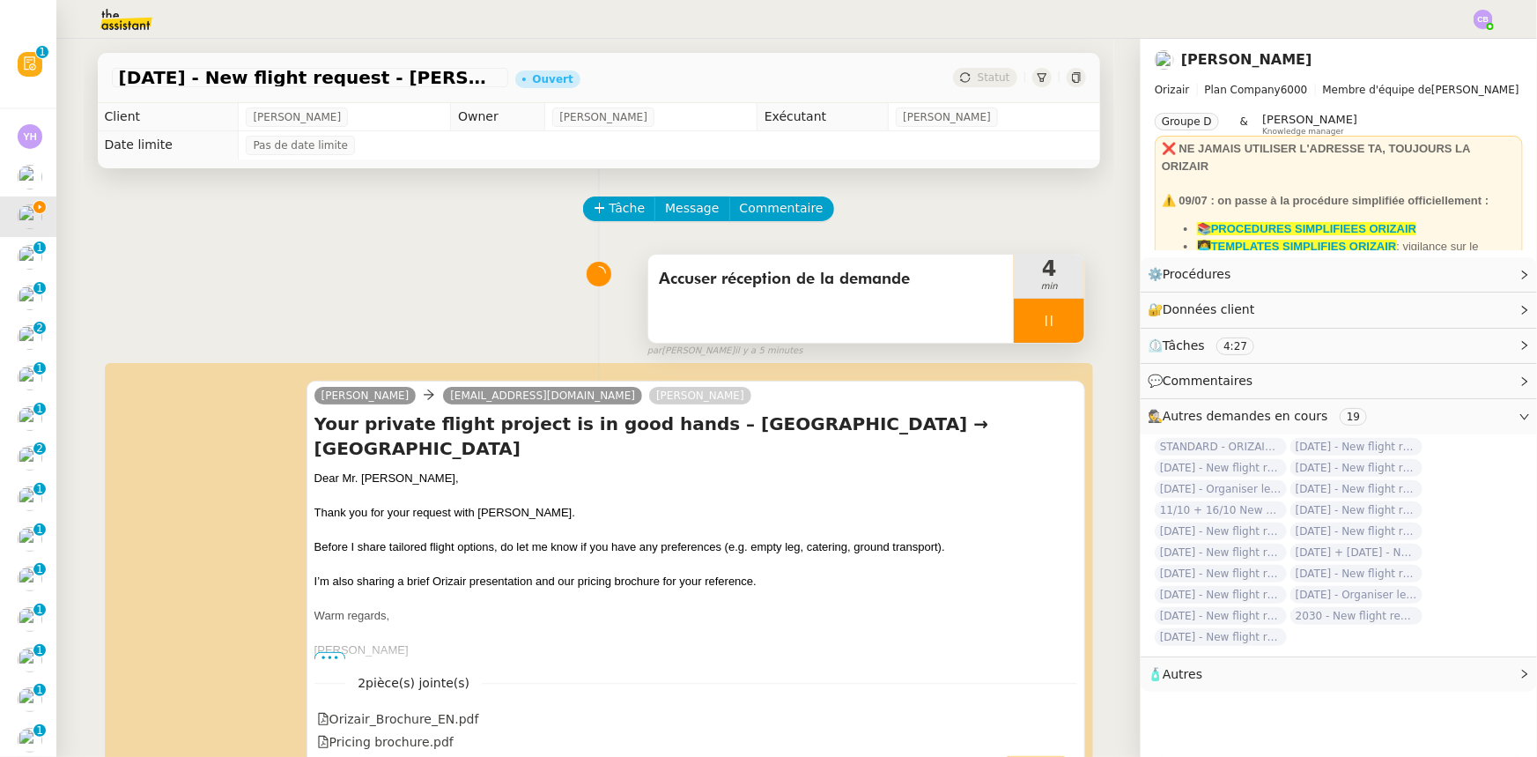
click at [1016, 317] on div at bounding box center [1049, 321] width 70 height 44
click at [1060, 327] on icon at bounding box center [1067, 321] width 14 height 14
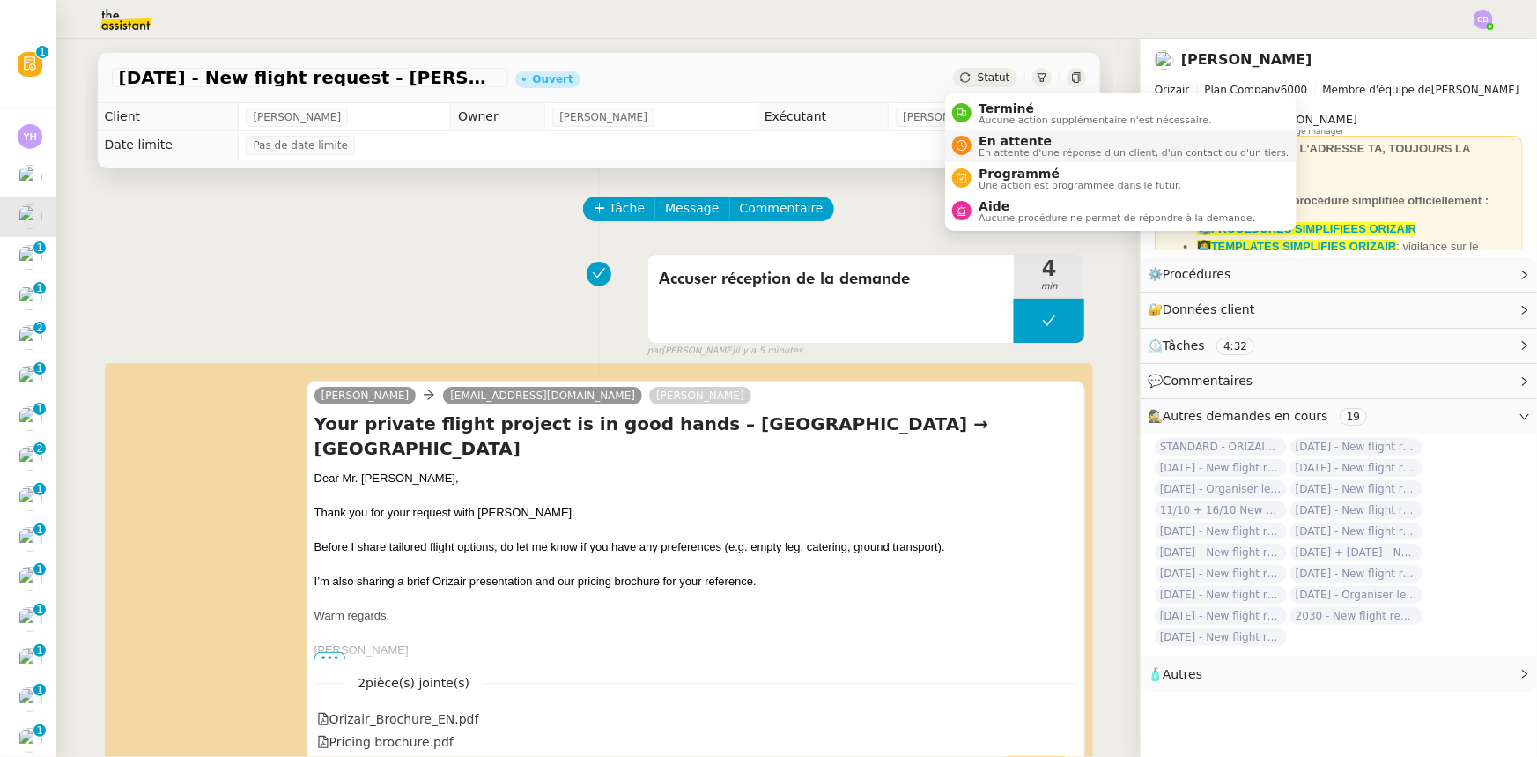
click at [1007, 142] on span "En attente" at bounding box center [1134, 141] width 310 height 14
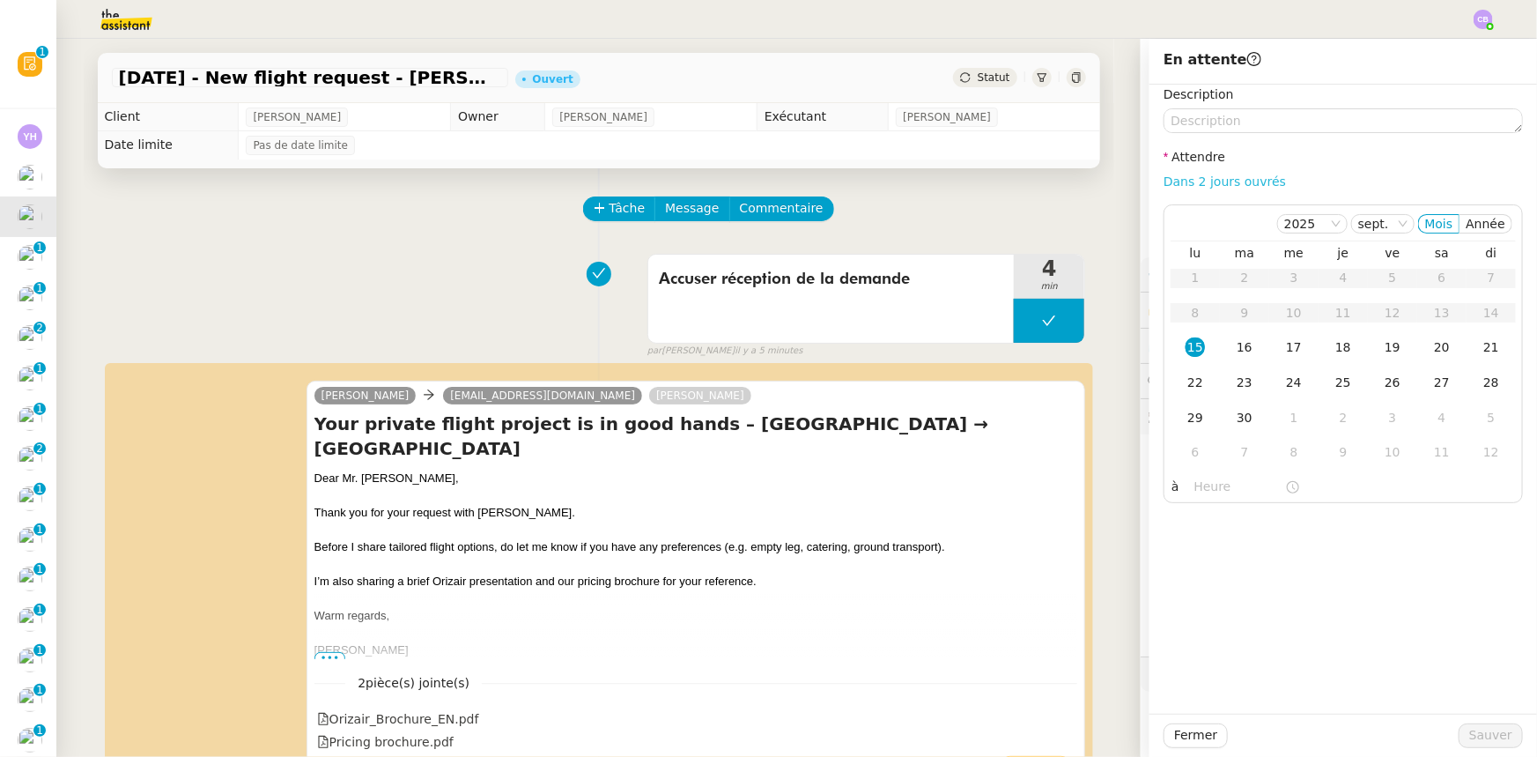
click at [1188, 184] on link "Dans 2 jours ouvrés" at bounding box center [1225, 181] width 122 height 14
type input "07:00"
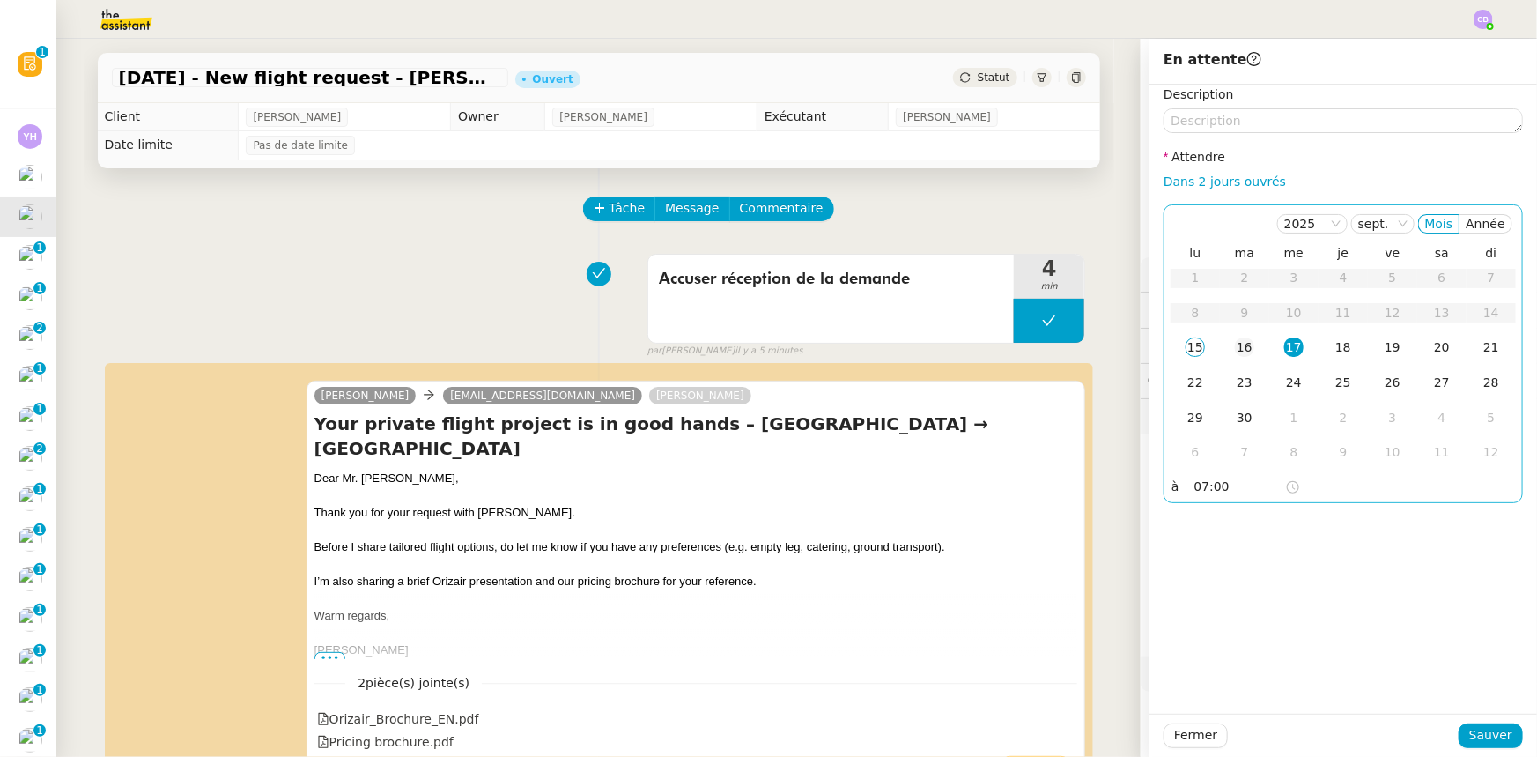
click at [1237, 347] on div "16" at bounding box center [1244, 346] width 19 height 19
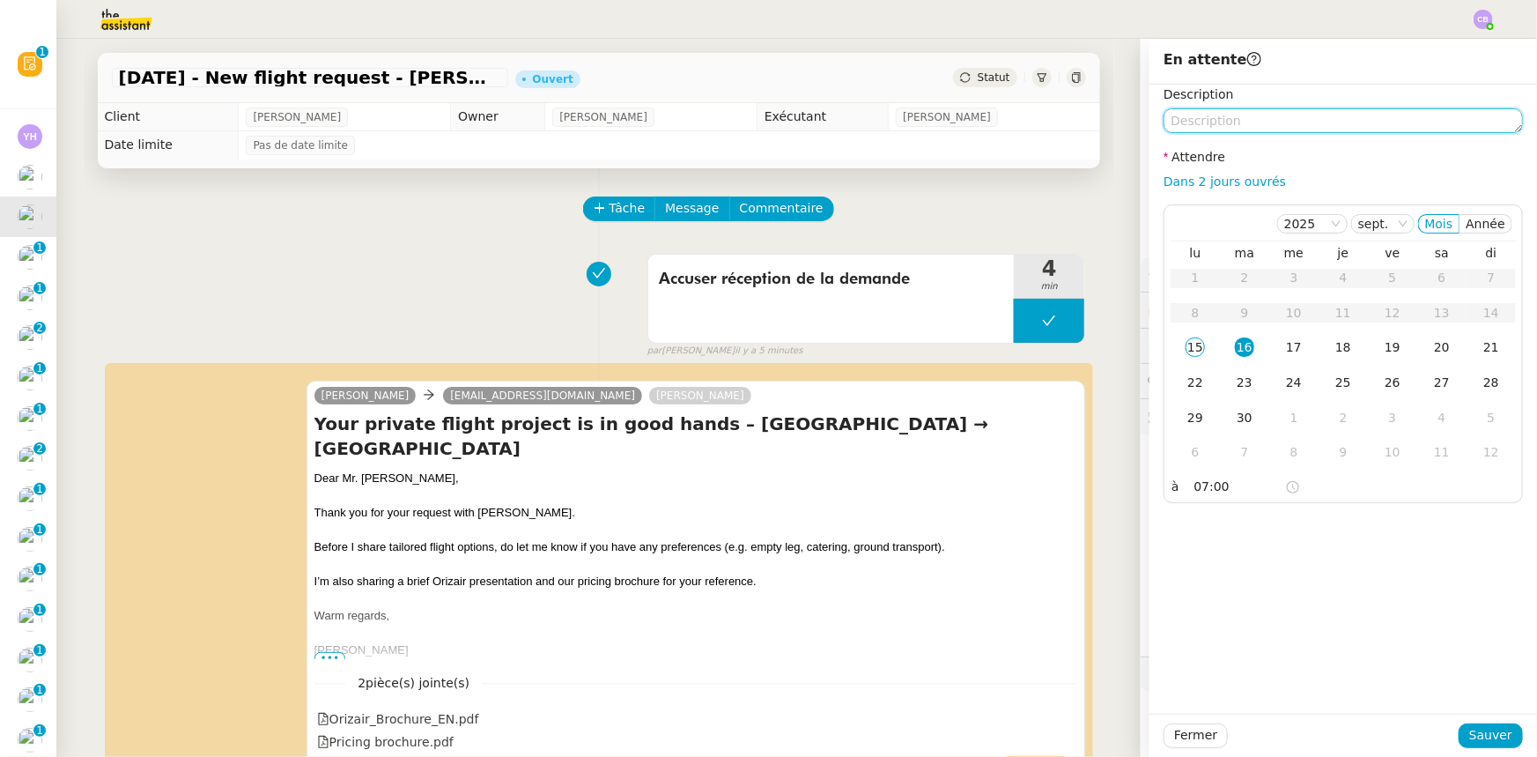
click at [1223, 122] on textarea at bounding box center [1343, 120] width 359 height 25
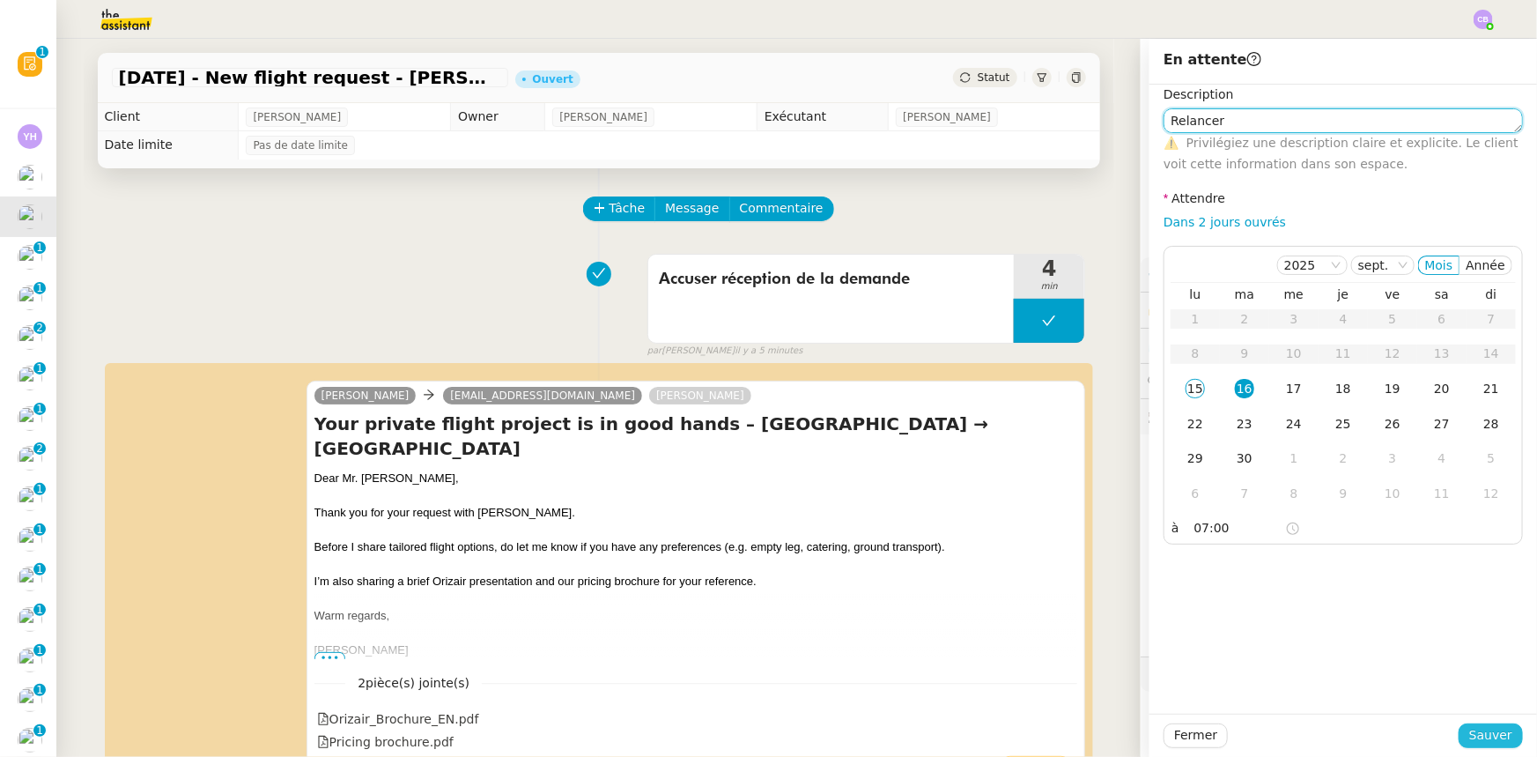
type textarea "Relancer"
click at [1471, 740] on span "Sauver" at bounding box center [1490, 735] width 43 height 20
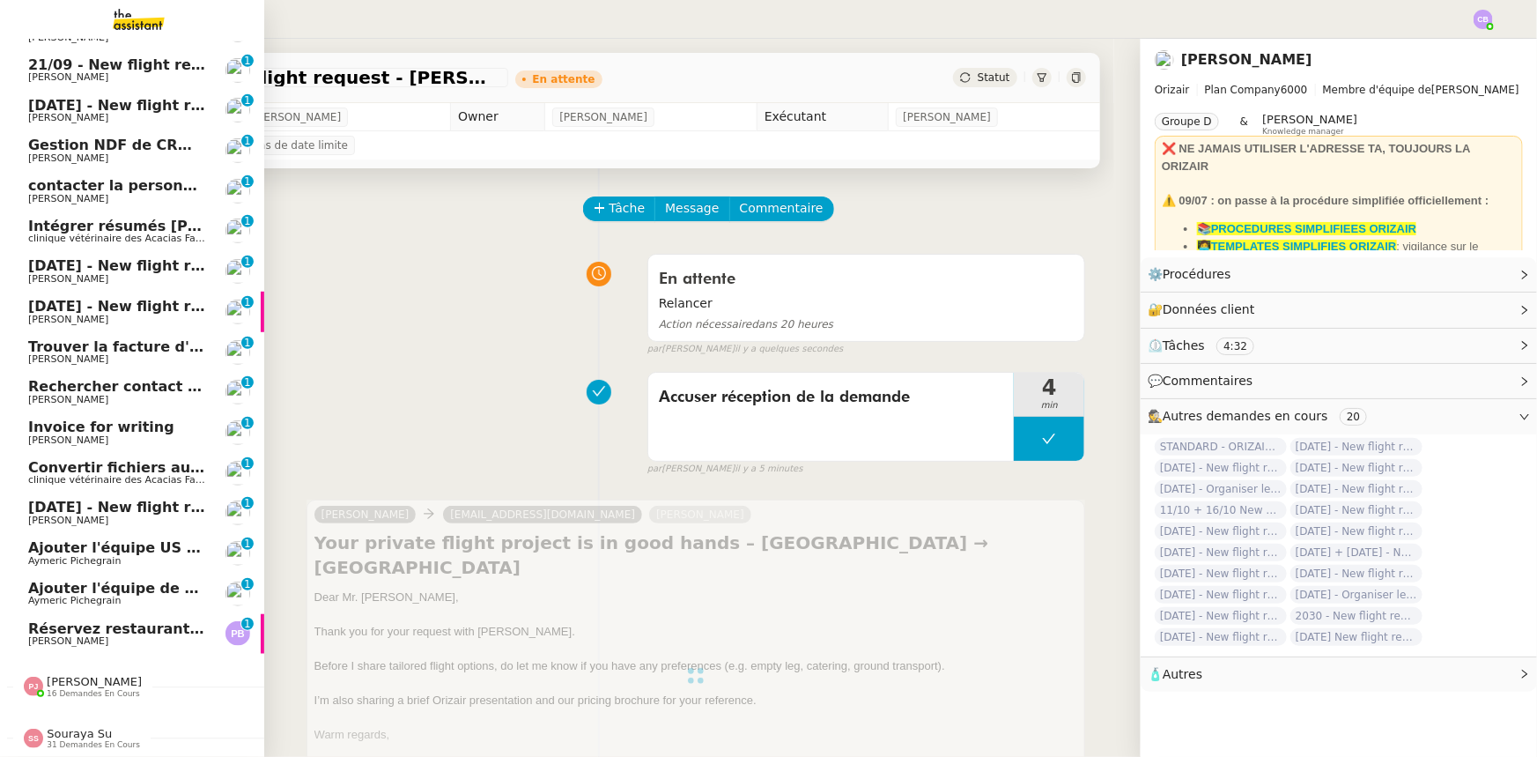
scroll to position [436, 0]
click at [96, 620] on span "Réservez restaurant pour 9 à 12h45" at bounding box center [171, 628] width 286 height 17
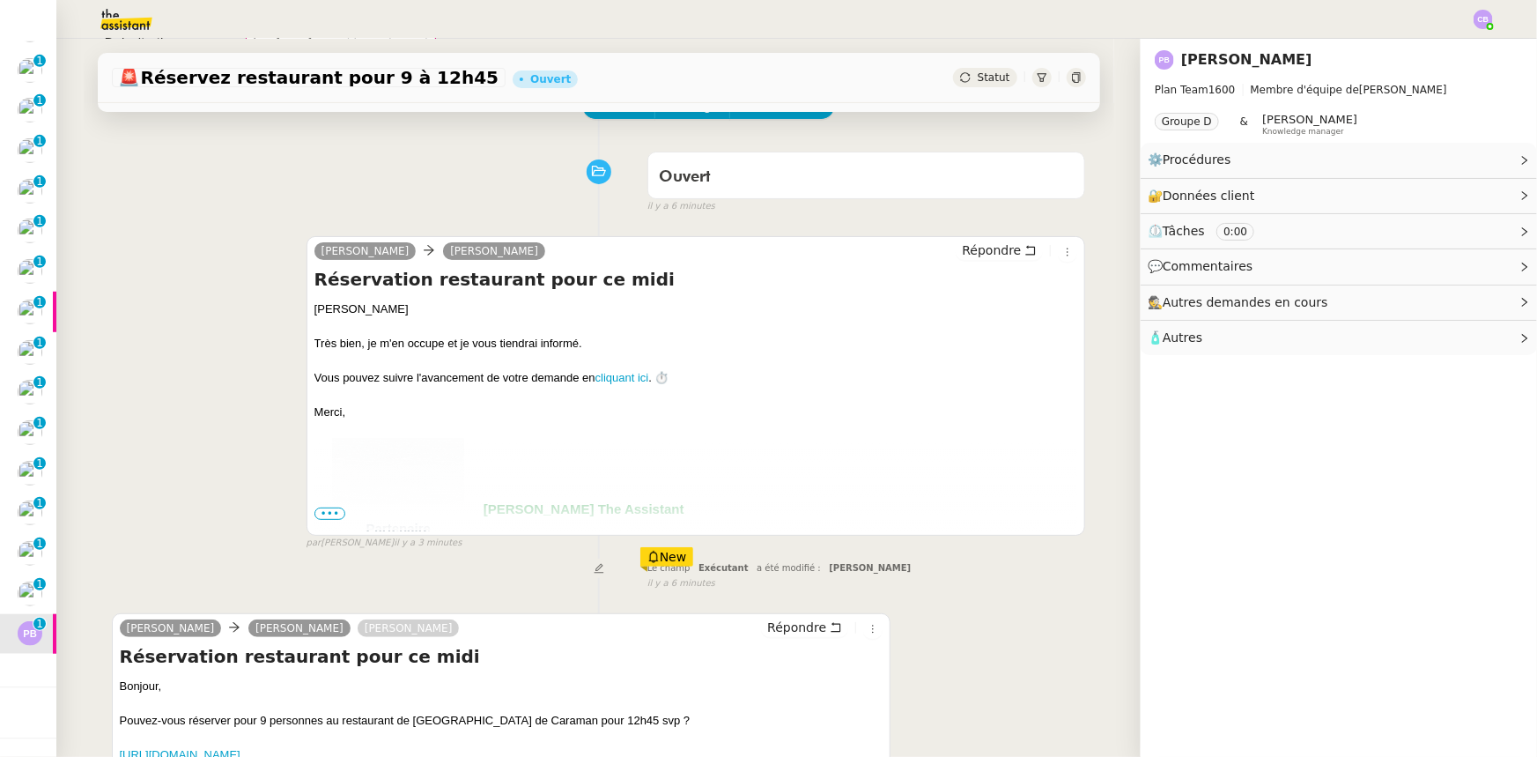
scroll to position [291, 0]
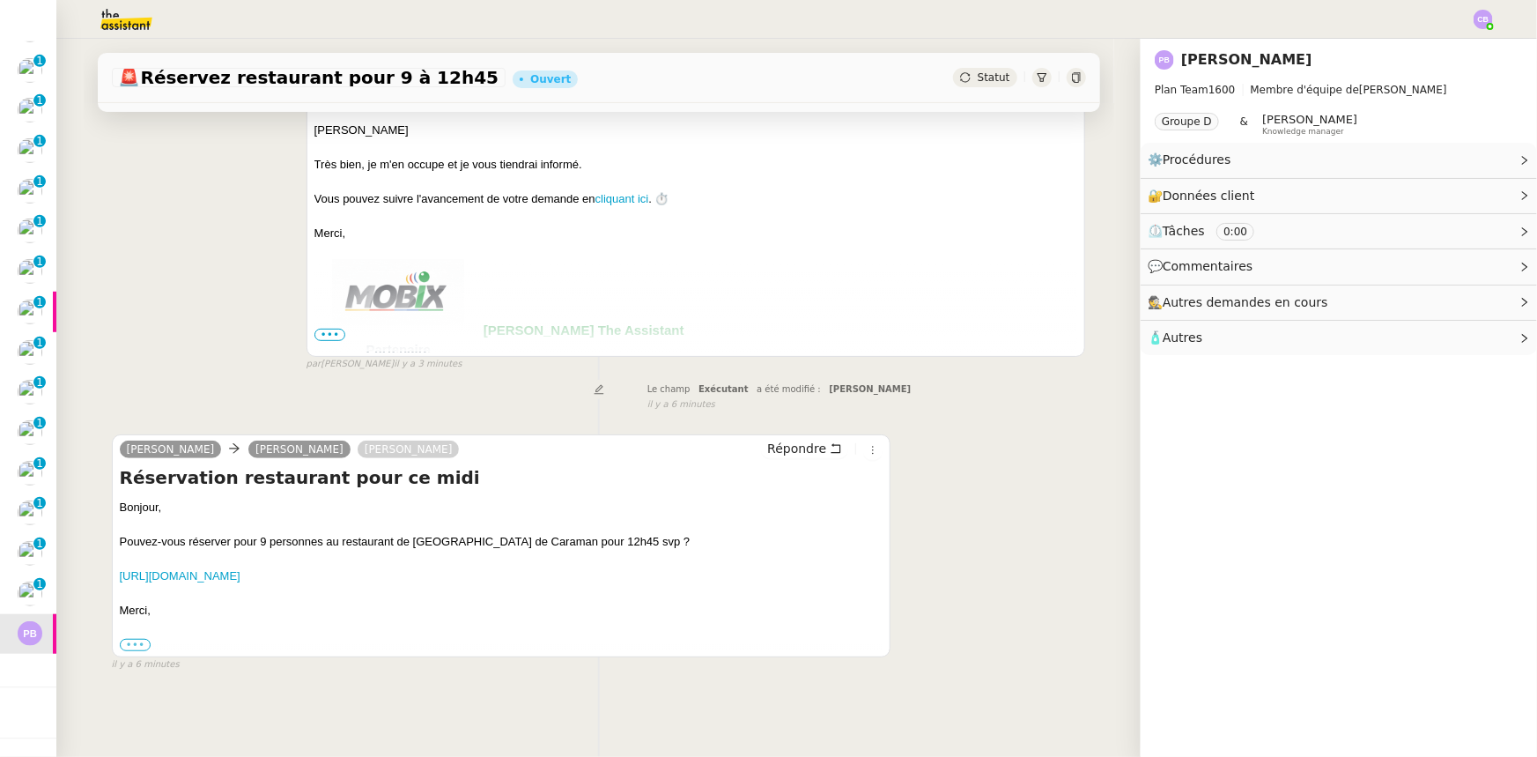
click at [132, 639] on label "•••" at bounding box center [136, 645] width 32 height 12
click at [0, 0] on input "•••" at bounding box center [0, 0] width 0 height 0
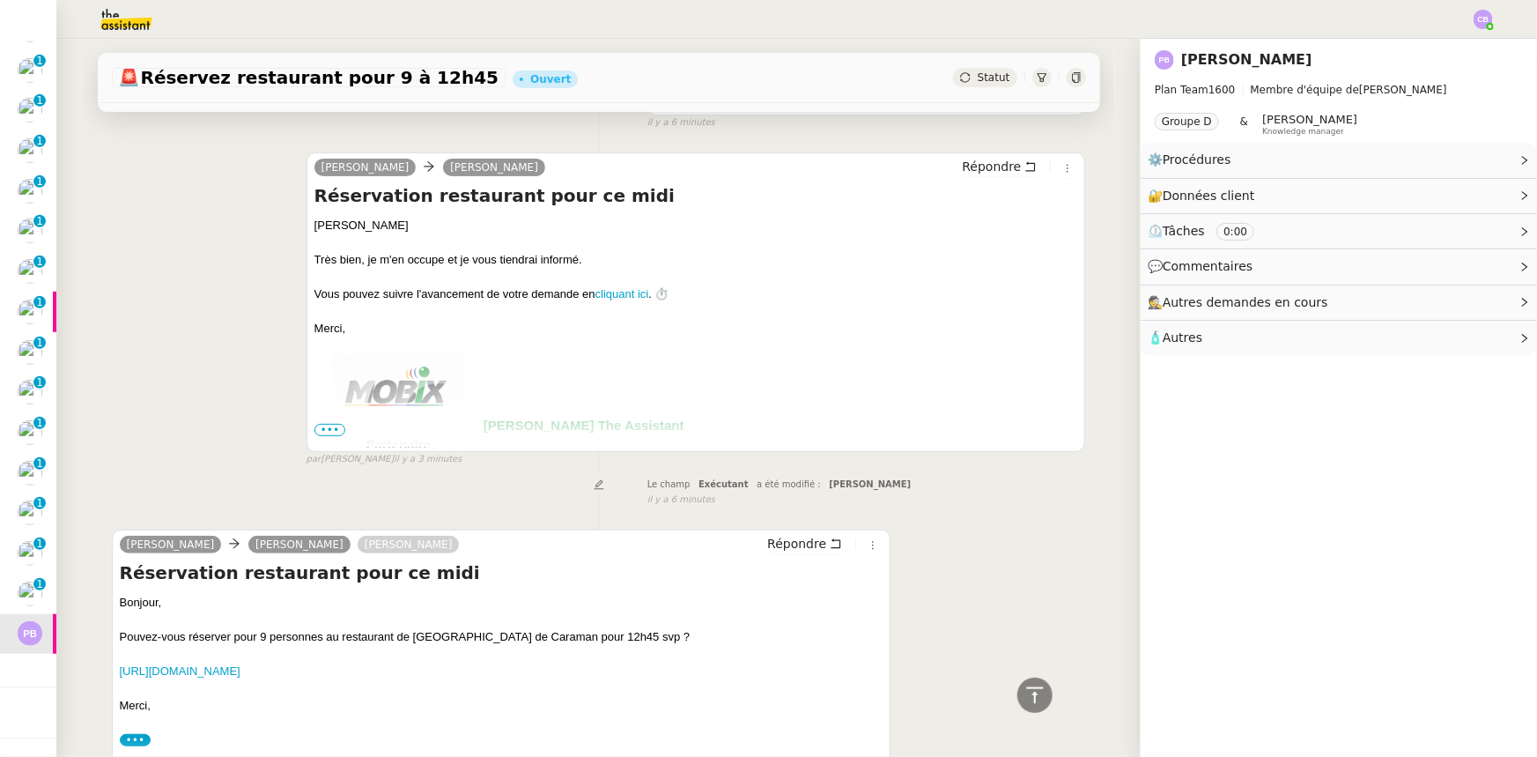
scroll to position [0, 0]
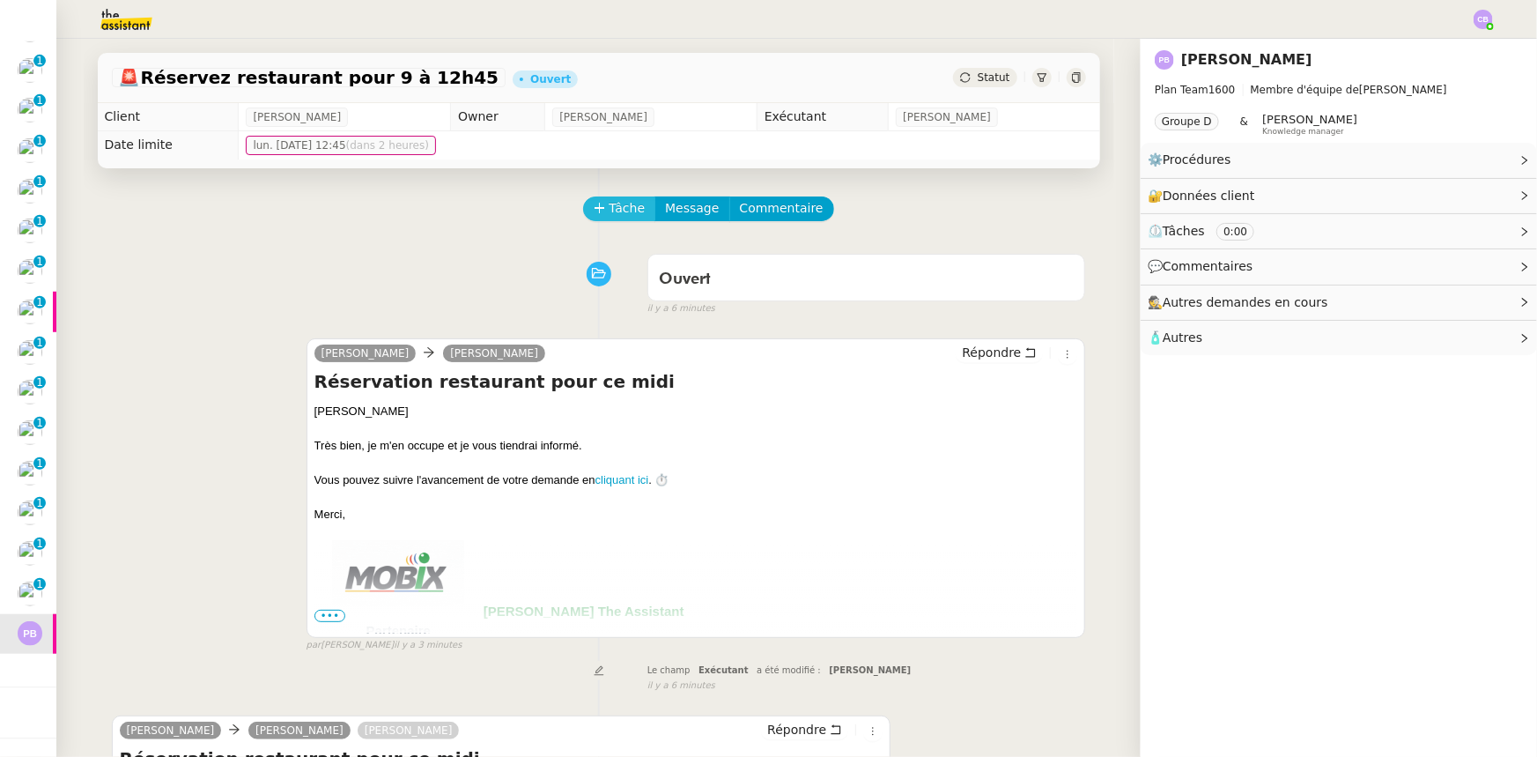
click at [596, 205] on button "Tâche" at bounding box center [619, 208] width 73 height 25
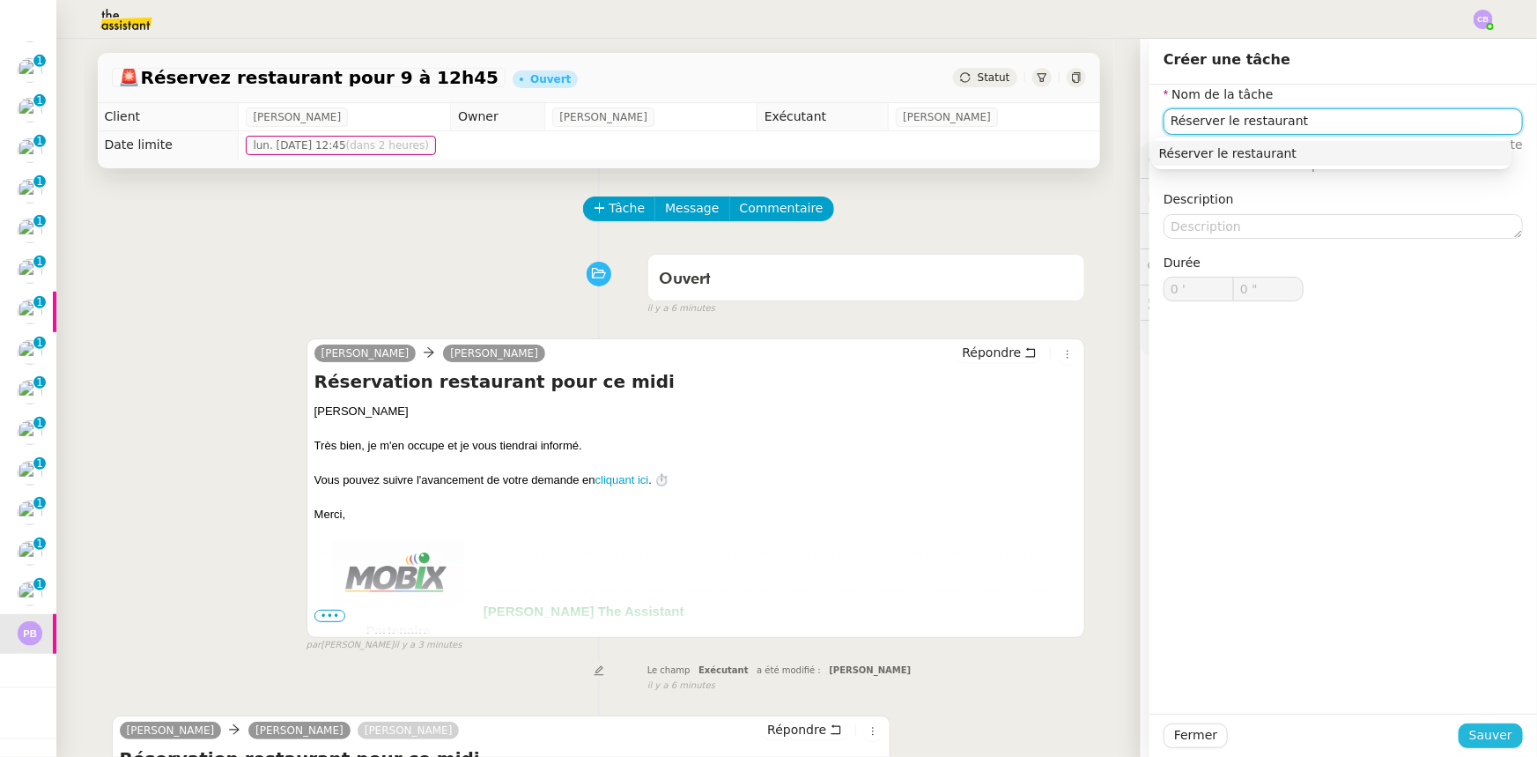
type input "Réserver le restaurant"
click at [1490, 735] on span "Sauver" at bounding box center [1490, 735] width 43 height 20
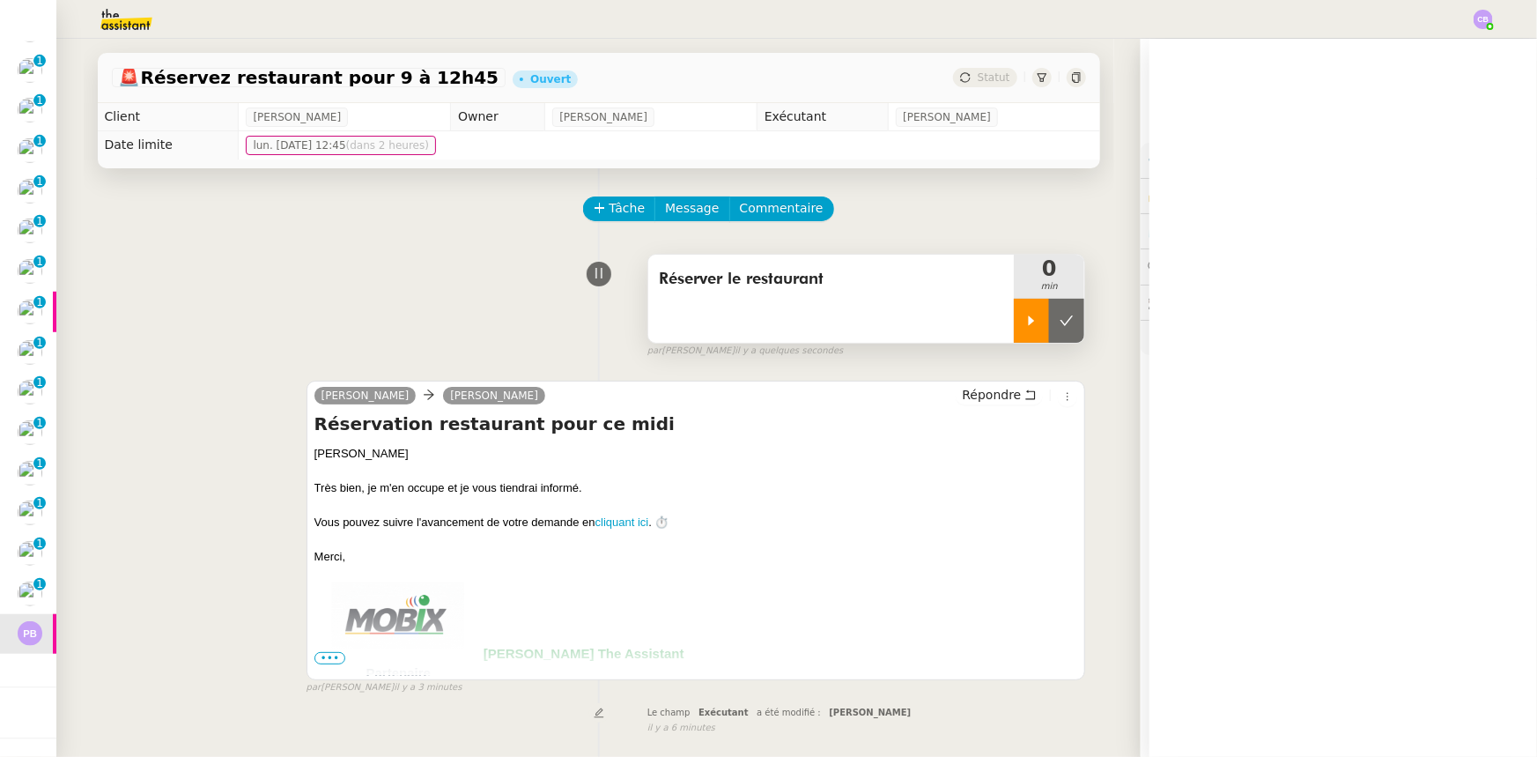
click at [1029, 320] on icon at bounding box center [1032, 320] width 6 height 10
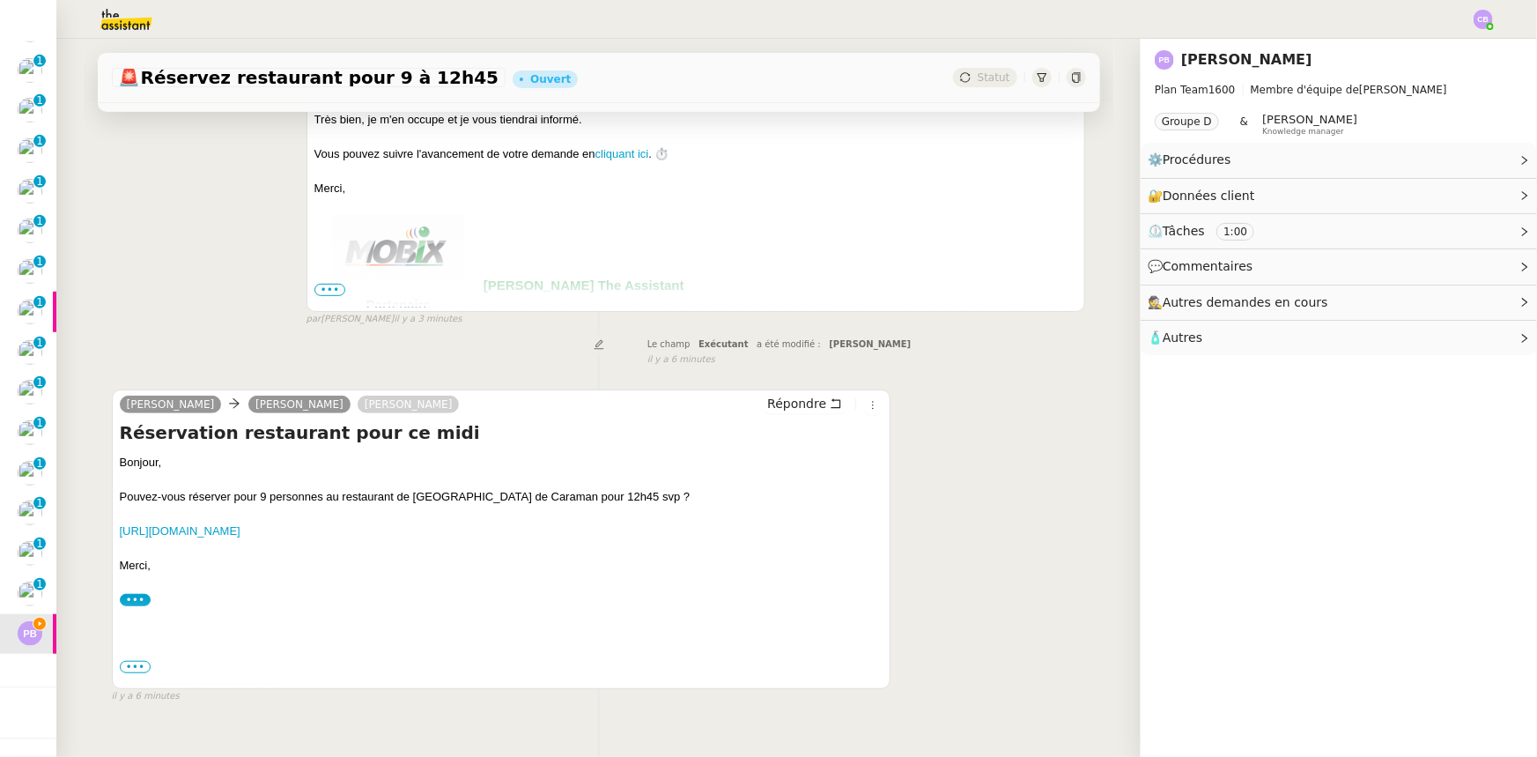
scroll to position [400, 0]
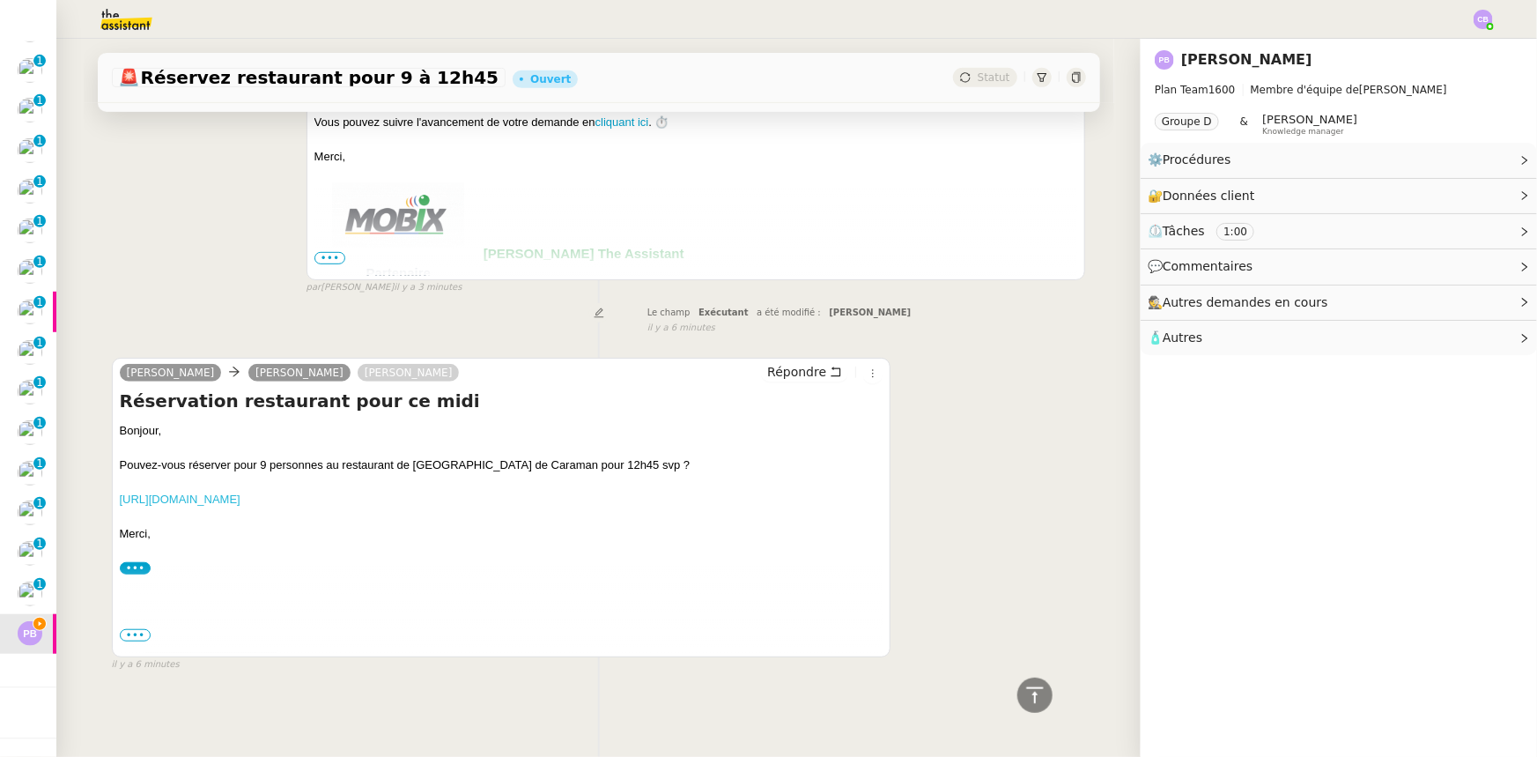
click at [166, 504] on link "https://share.google/gP6V4E4tsTZIR0oeN" at bounding box center [180, 498] width 121 height 13
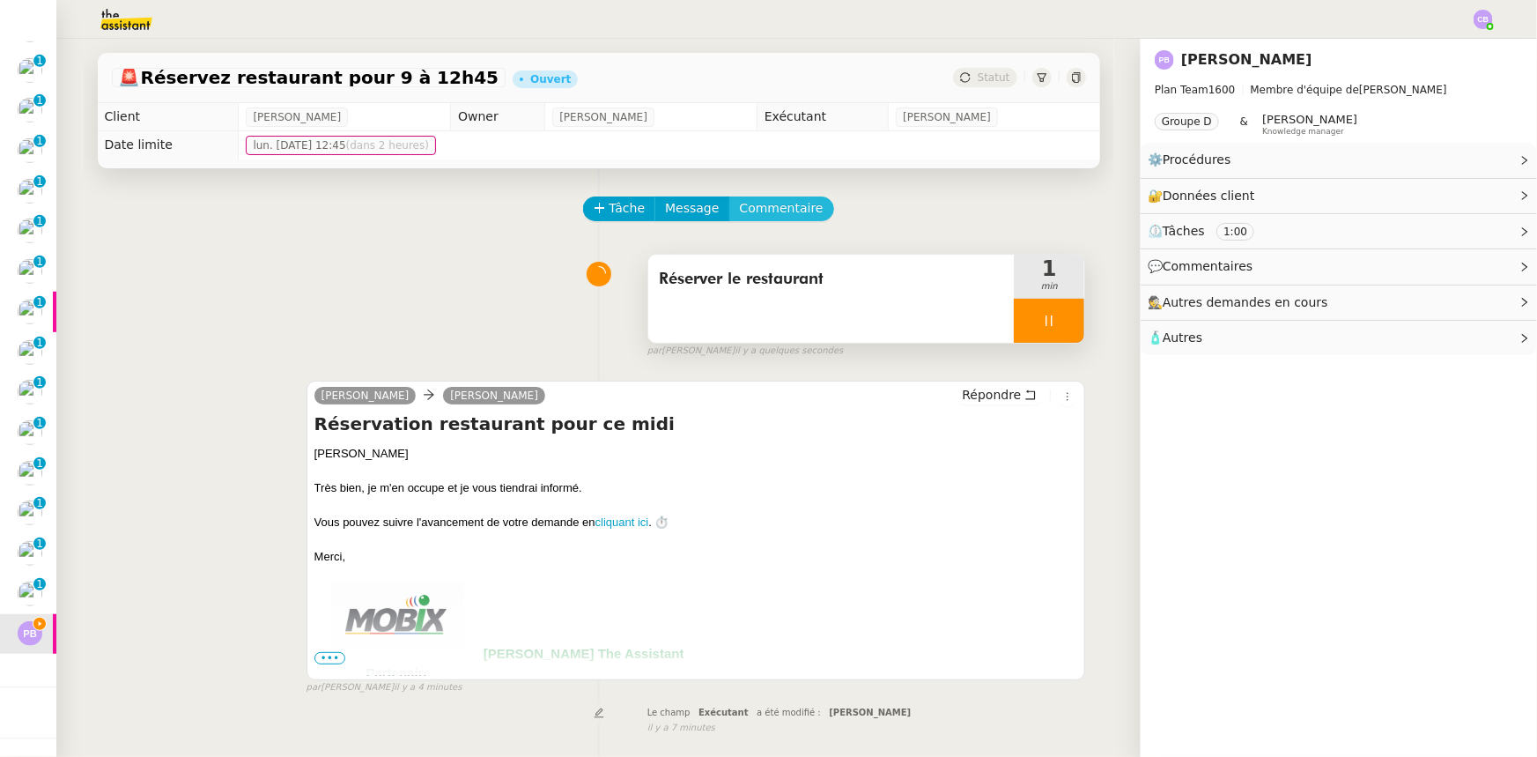
click at [767, 211] on span "Commentaire" at bounding box center [782, 208] width 84 height 20
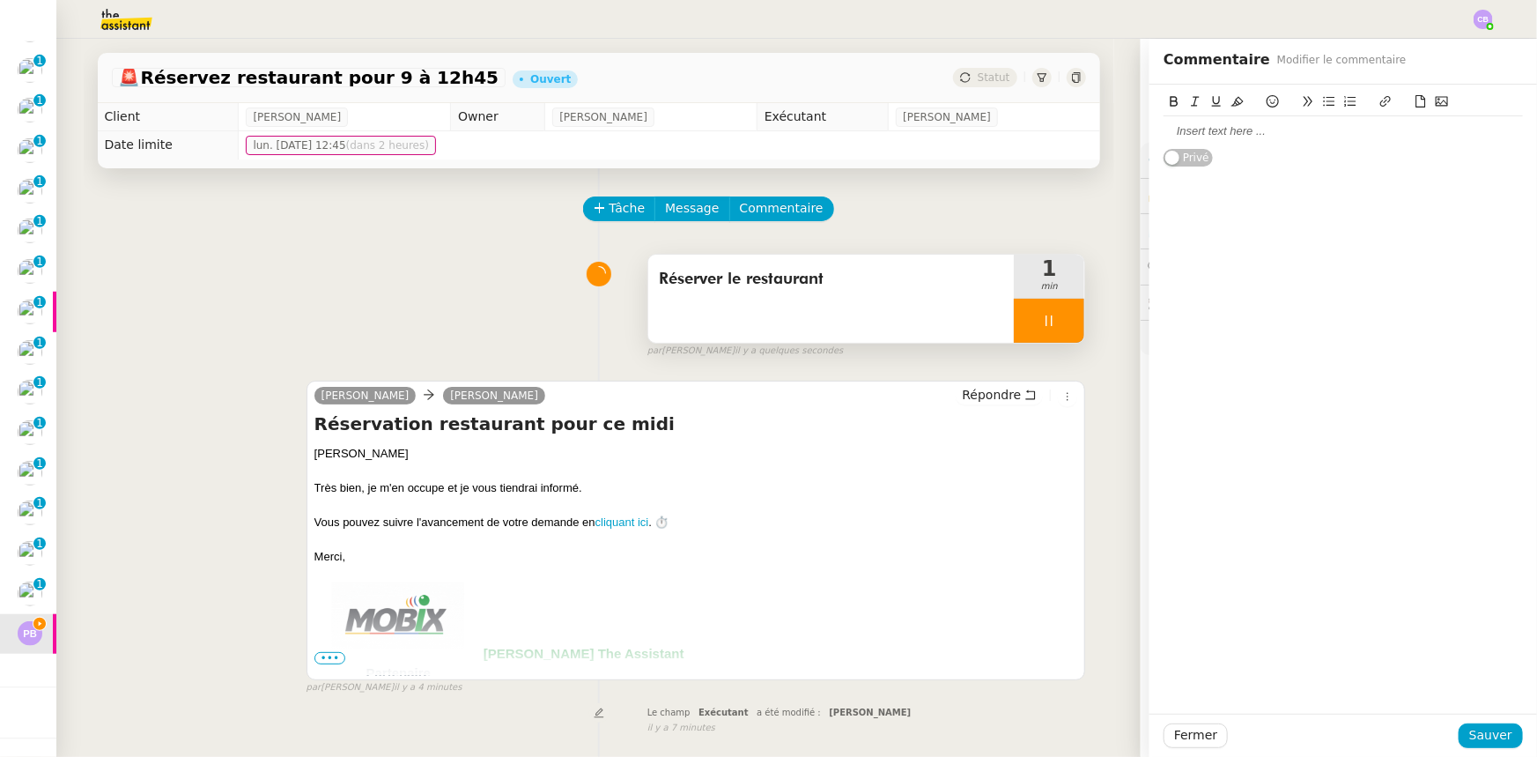
click at [1221, 134] on div at bounding box center [1343, 131] width 359 height 16
click at [1225, 159] on li "restaurantdelaposte@yahoo.fr" at bounding box center [1352, 165] width 343 height 50
click at [1187, 130] on li "05 61 83 10 62" at bounding box center [1352, 131] width 343 height 16
click at [1478, 731] on span "Sauver" at bounding box center [1490, 735] width 43 height 20
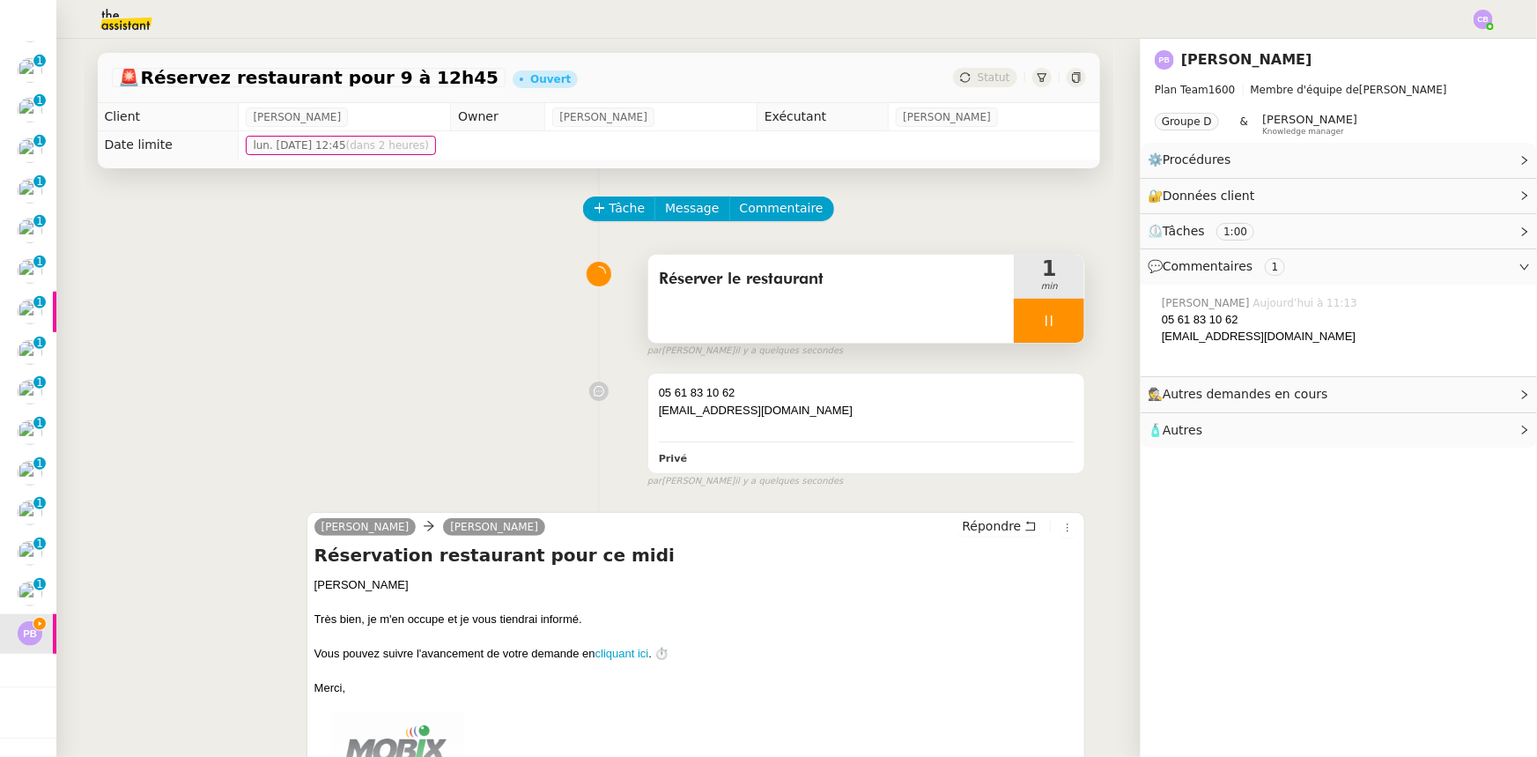
click at [898, 326] on div "Réserver le restaurant" at bounding box center [831, 299] width 366 height 88
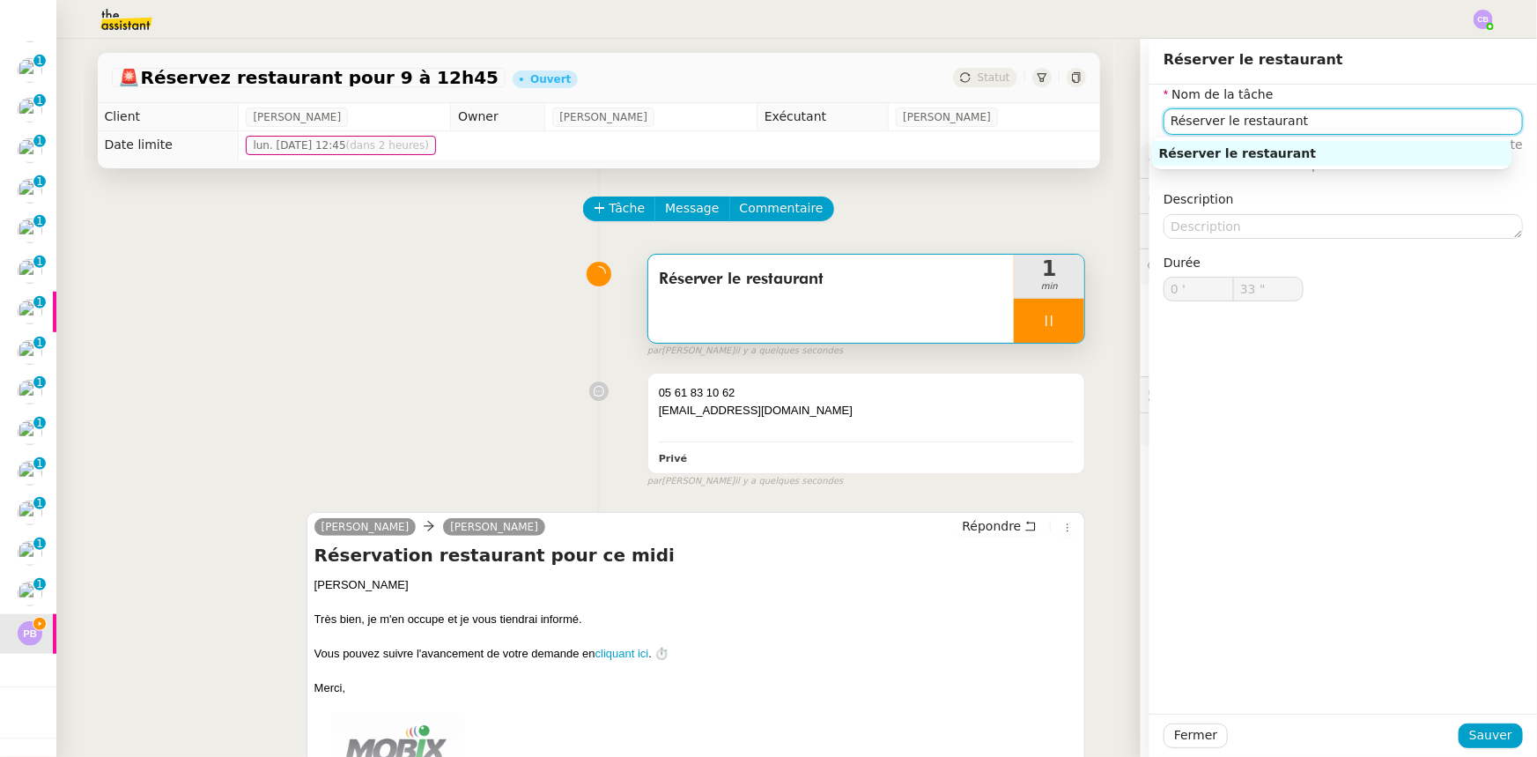
drag, startPoint x: 1295, startPoint y: 123, endPoint x: 1132, endPoint y: 120, distance: 163.0
click at [1132, 120] on app-ticket "🚨 Réservez restaurant pour 9 à 12h45 Ouvert Statut Client Pierre-Henri Billard …" at bounding box center [796, 398] width 1481 height 718
type input "34 ""
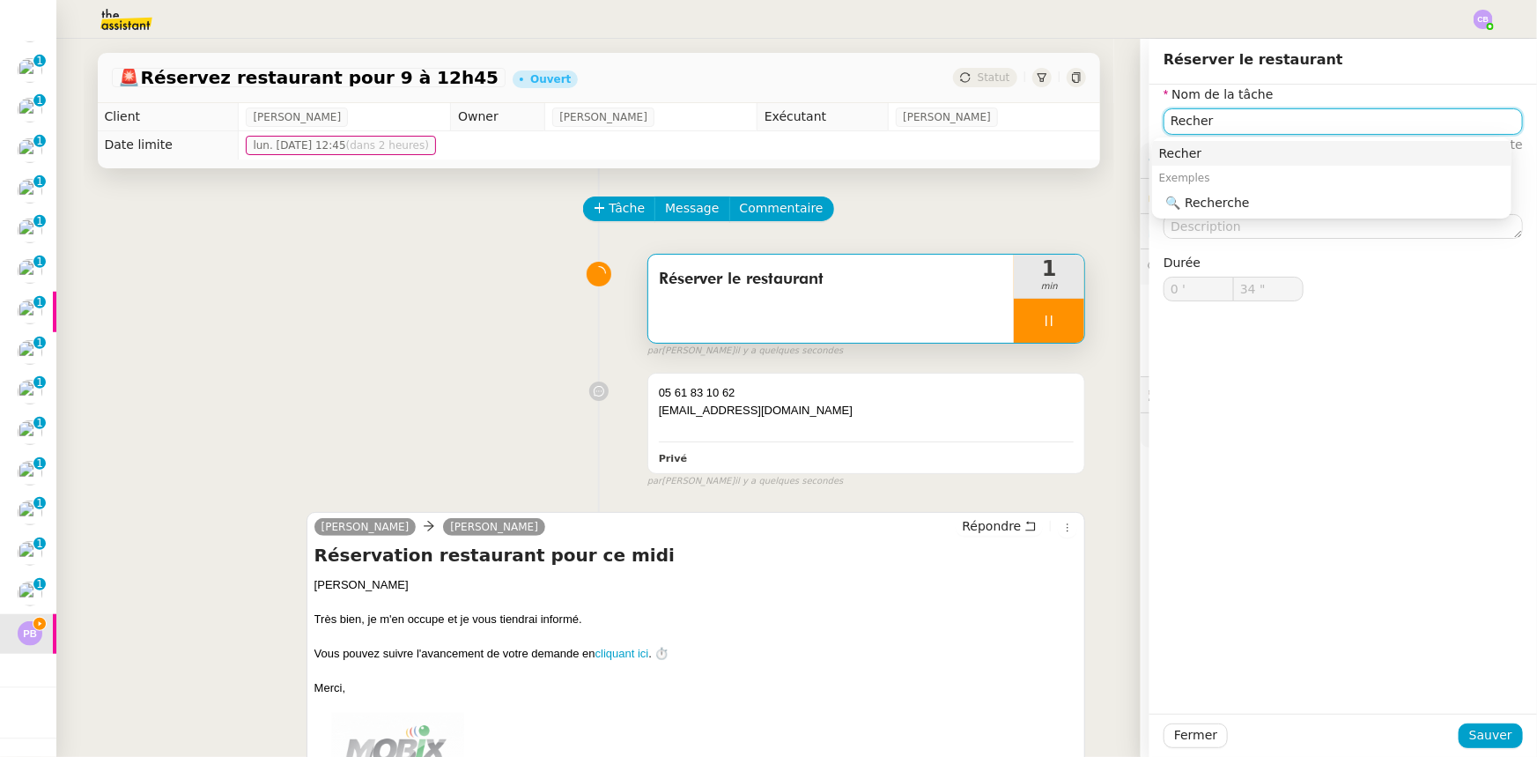
type input "Recherc"
type input "35 ""
type input "Rechercher le"
type input "36 ""
type input "Rechercher le nu"
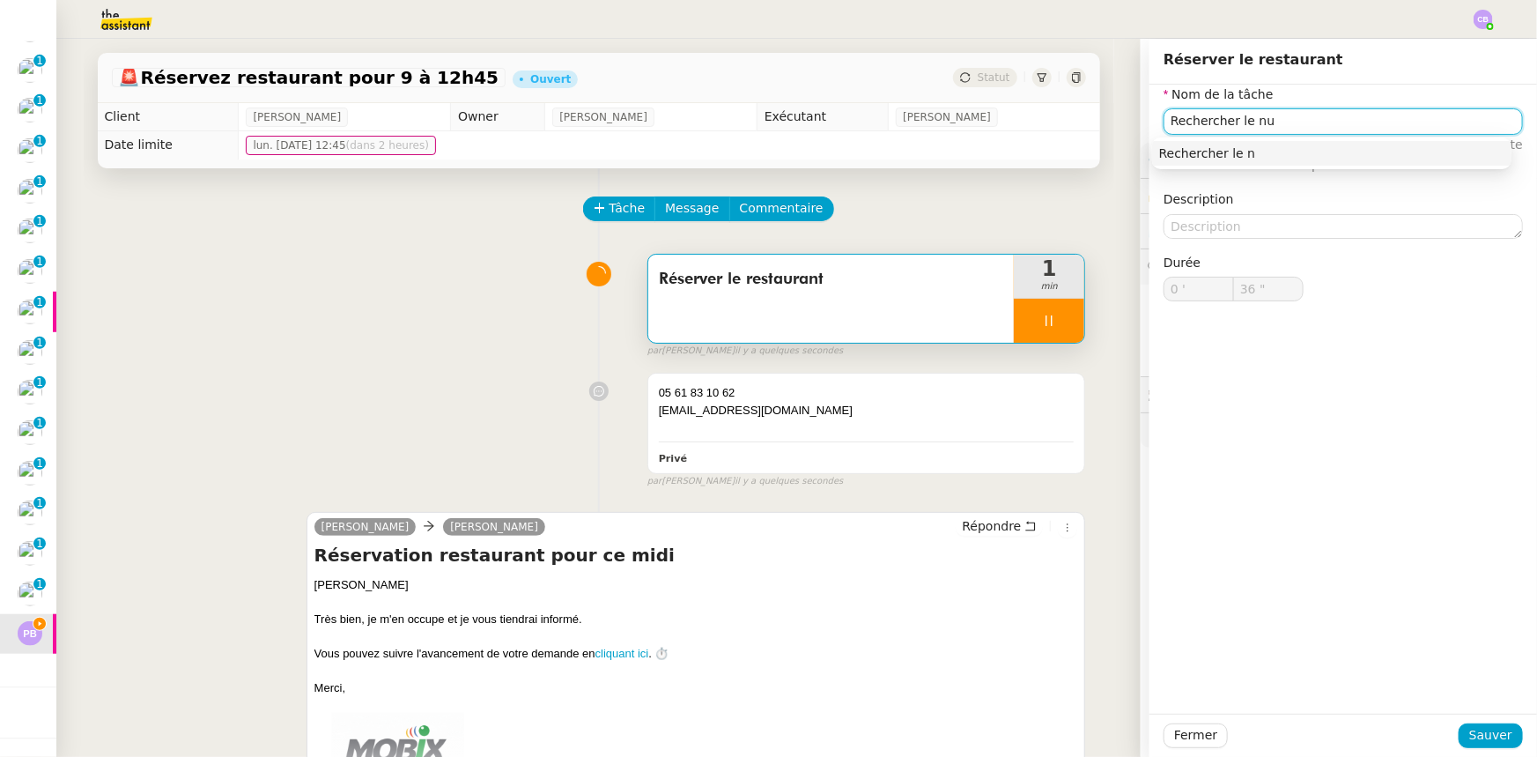
type input "37 ""
type input "Rechercher le numéro"
type input "38 ""
type input "Rechercher le numéro de télé"
type input "39 ""
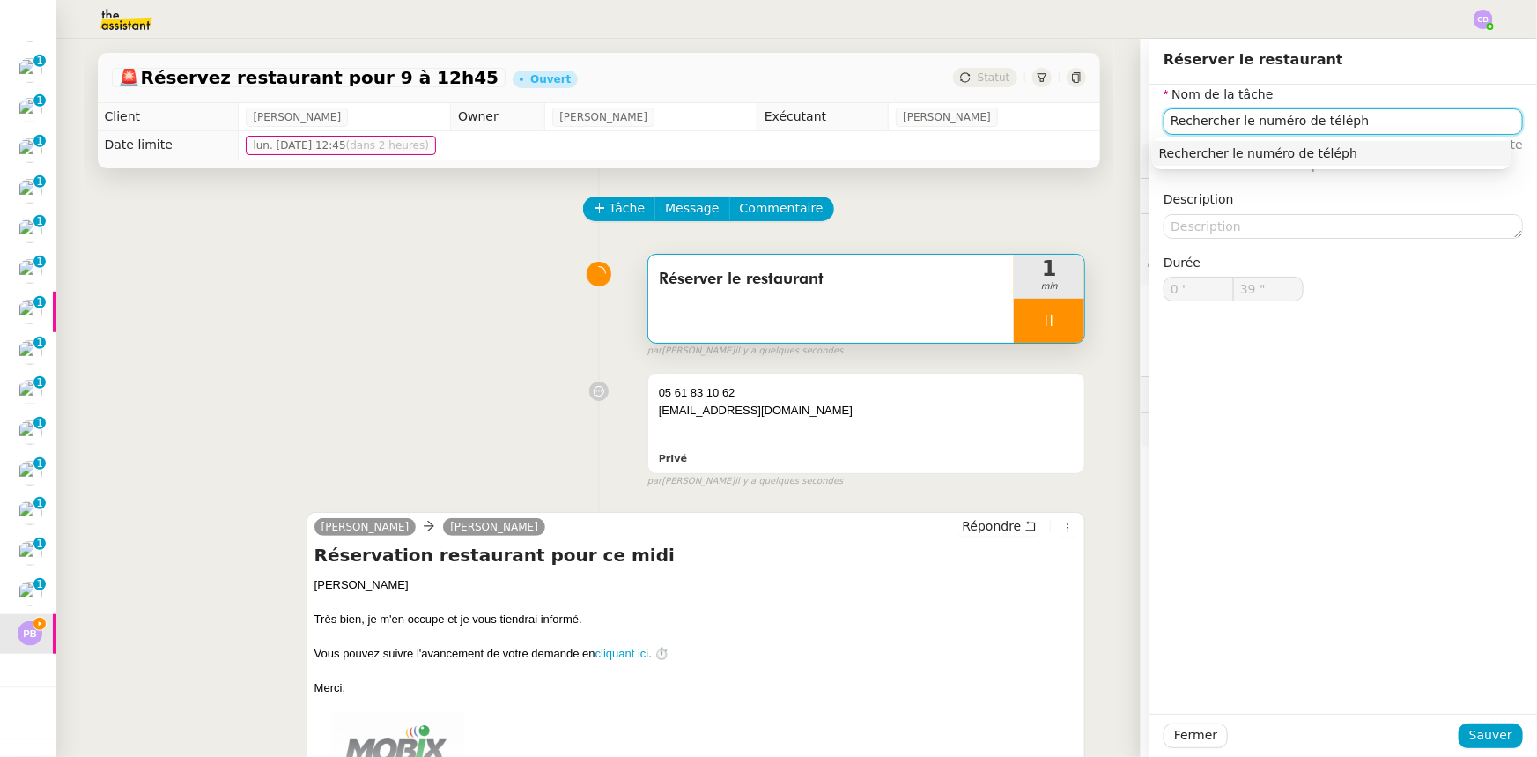
type input "Rechercher le numéro de télépho"
type input "40 ""
type input "Rechercher le numéro de téléphone"
type input "41 ""
type input "Rechercher le numéro de téléphone"
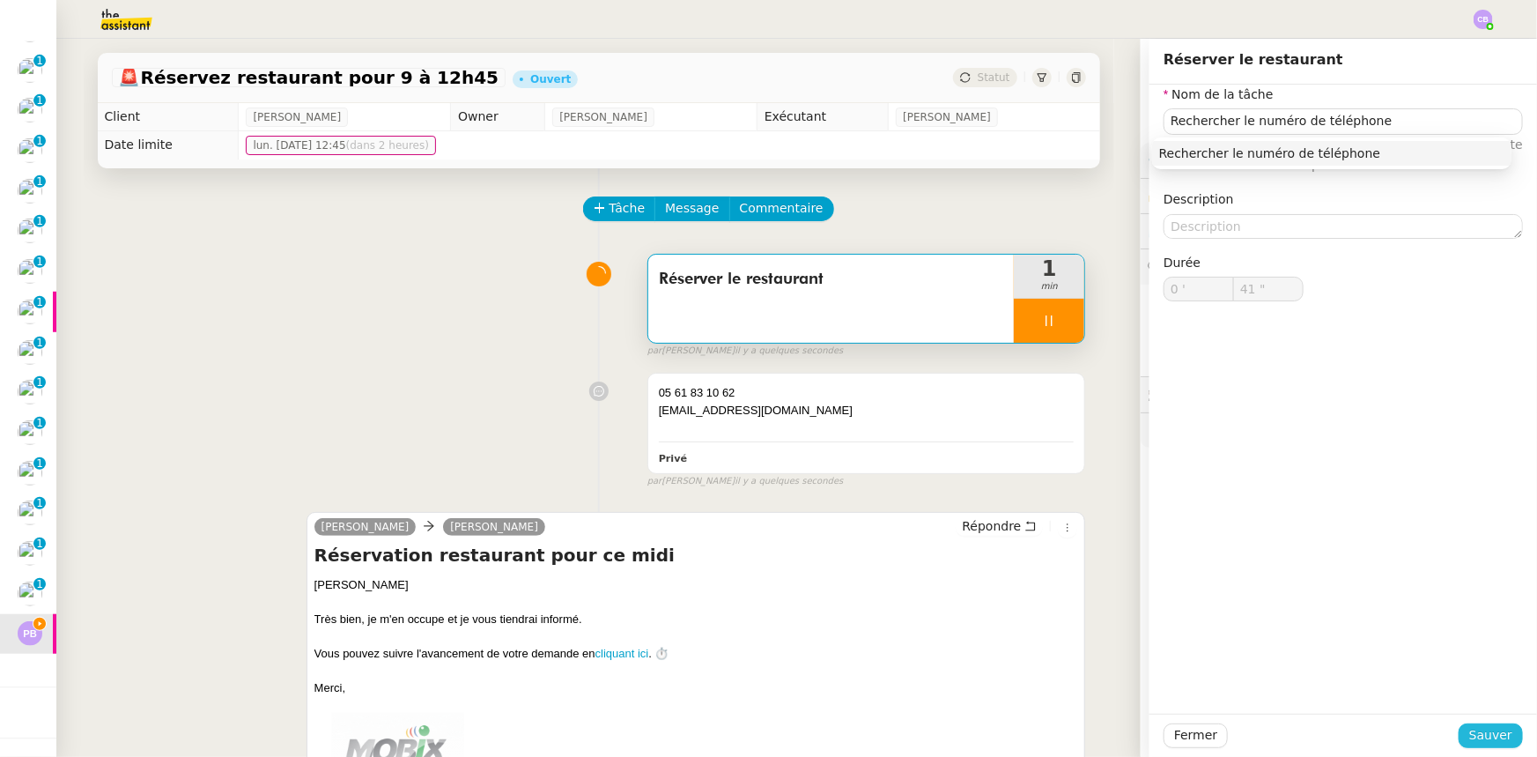
click at [1480, 732] on span "Sauver" at bounding box center [1490, 735] width 43 height 20
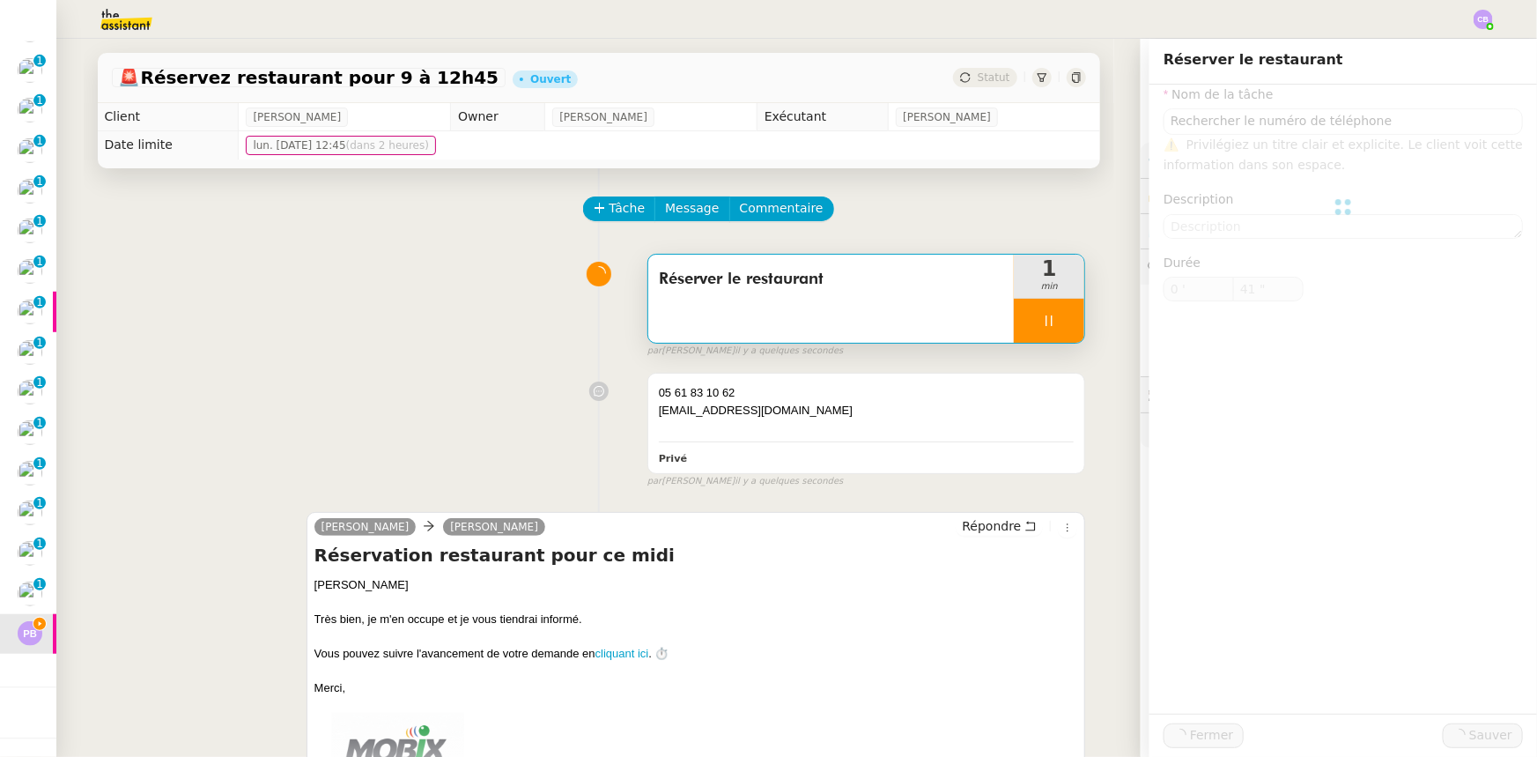
type input "42 ""
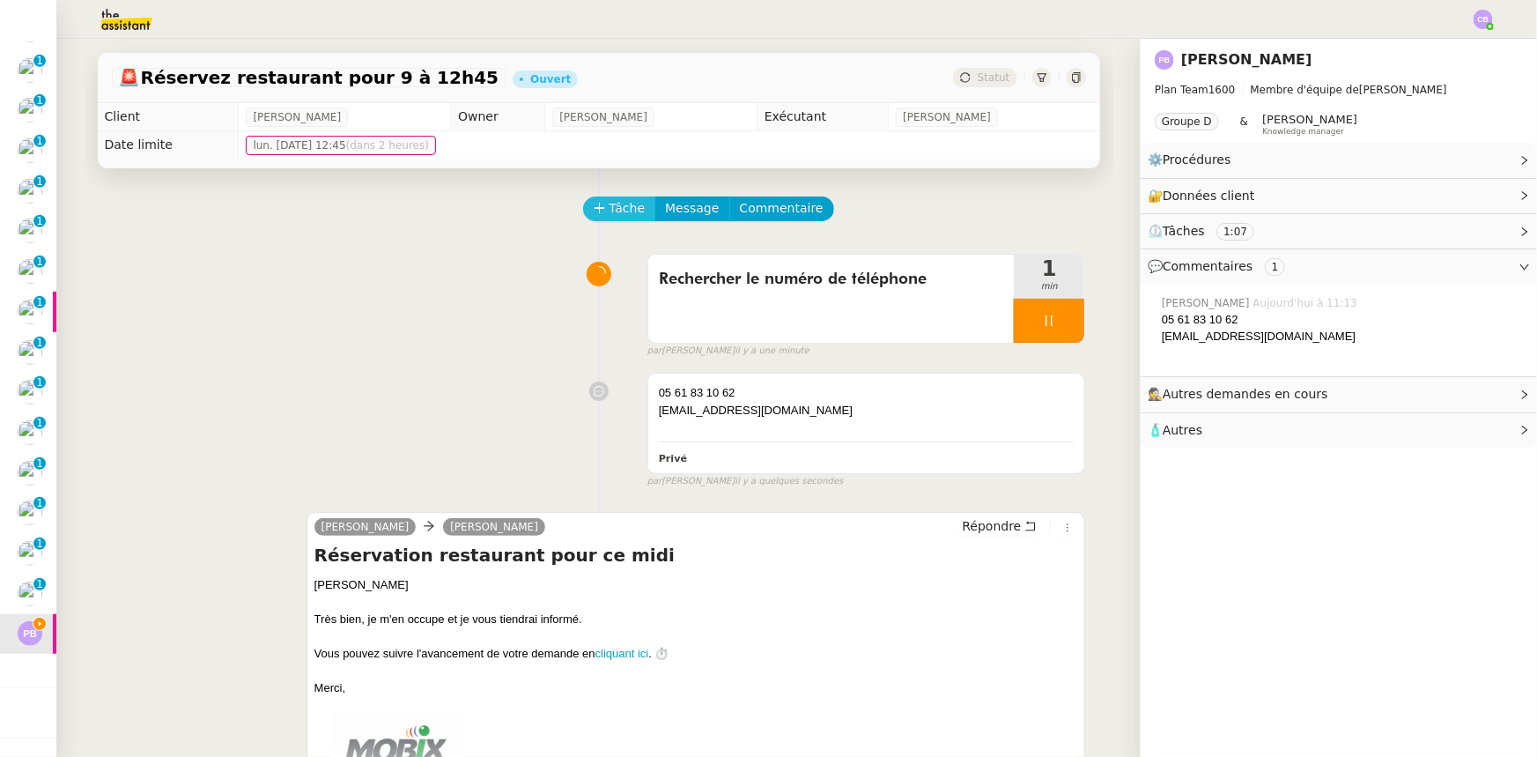
click at [610, 211] on span "Tâche" at bounding box center [628, 208] width 36 height 20
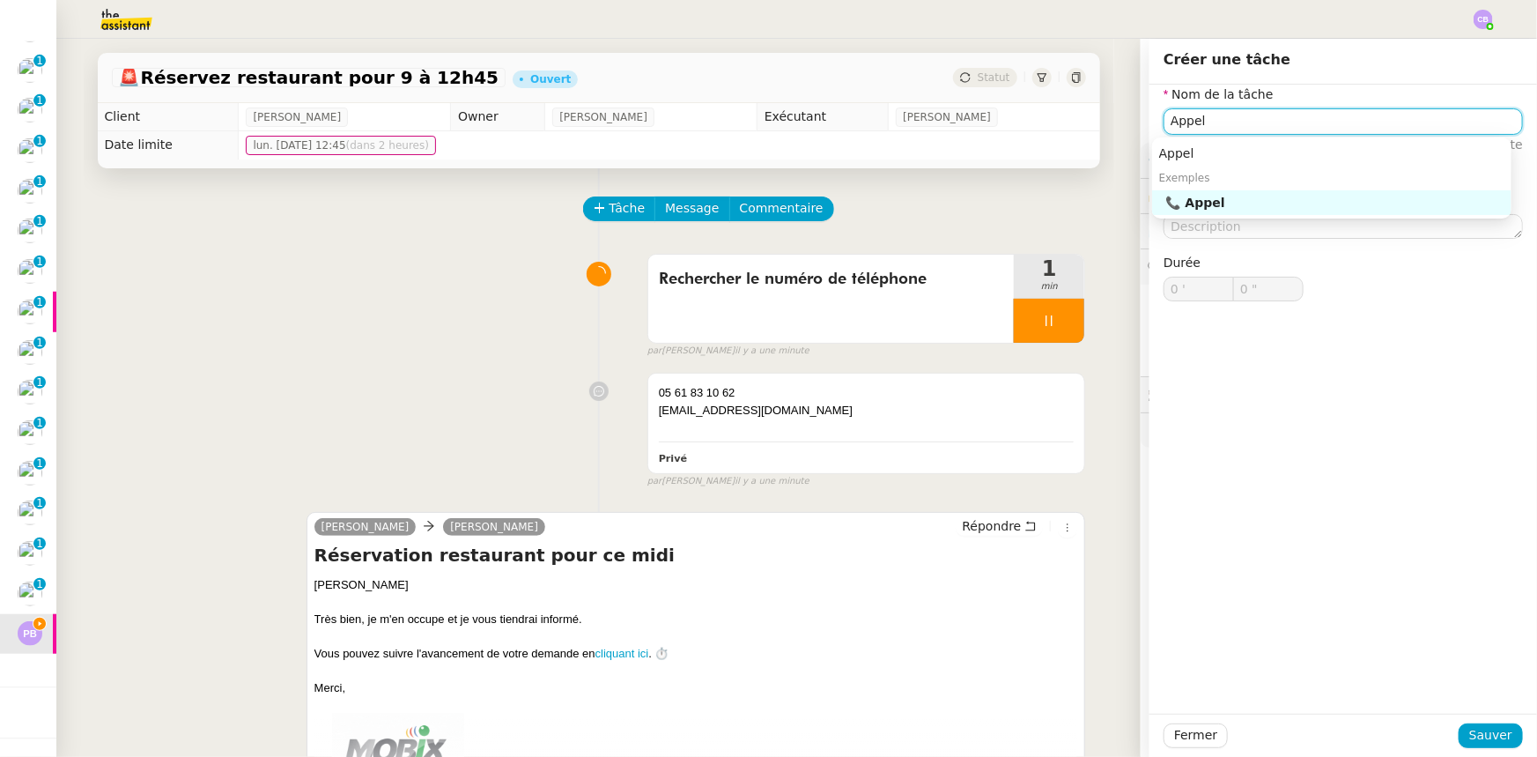
click at [1207, 202] on div "📞 Appel" at bounding box center [1335, 203] width 338 height 16
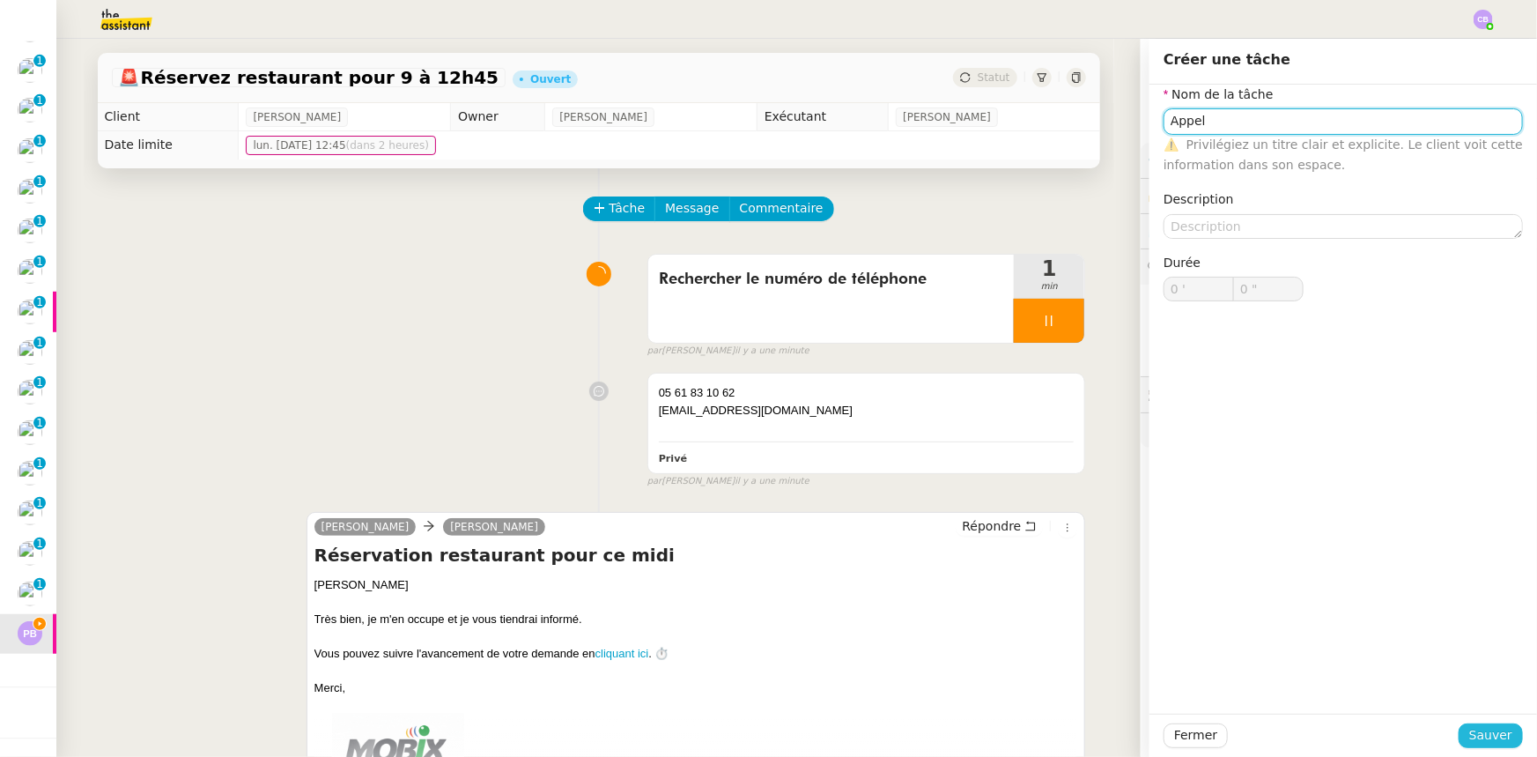
type input "Appel"
click at [1480, 732] on span "Sauver" at bounding box center [1490, 735] width 43 height 20
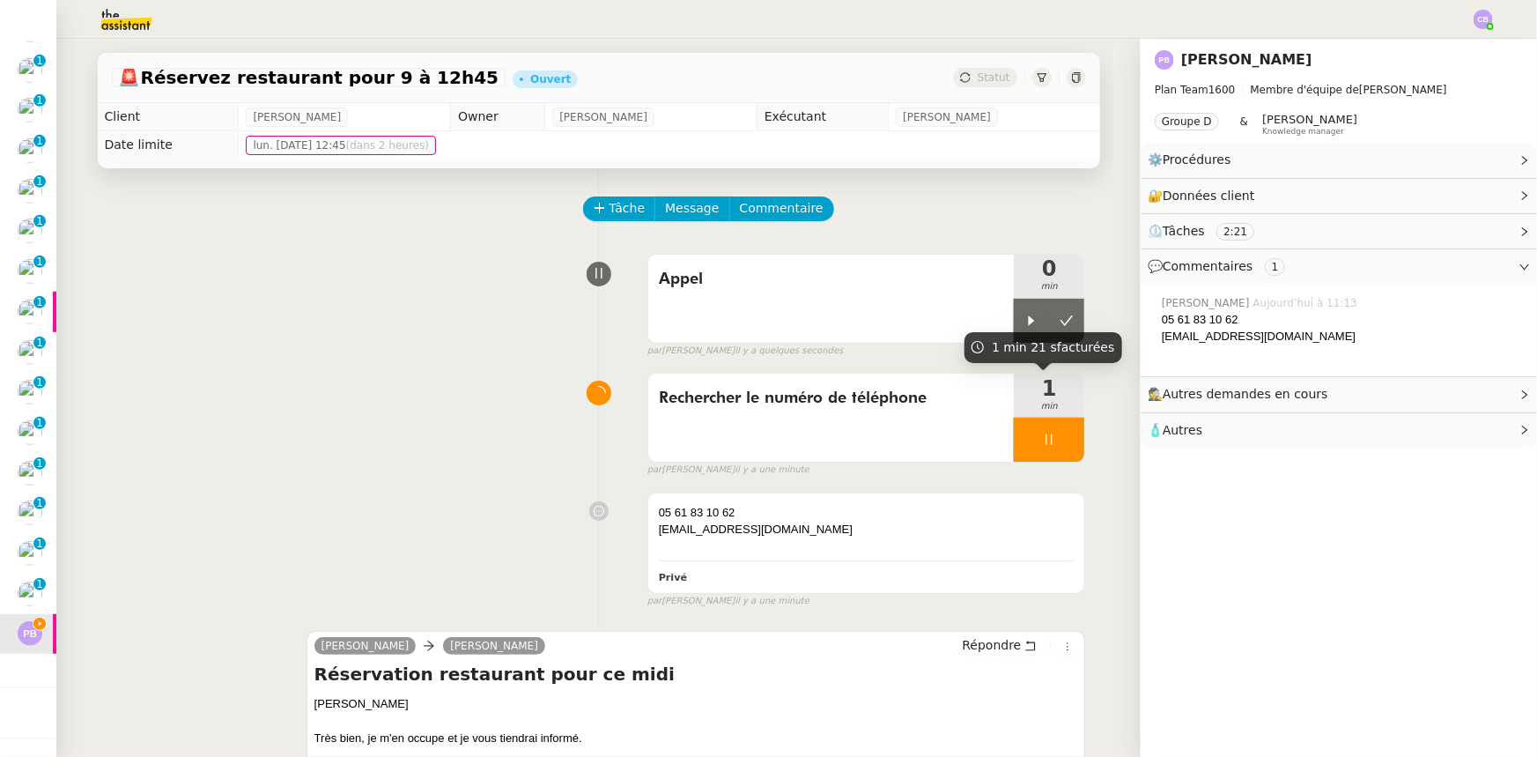
click at [1015, 440] on div at bounding box center [1049, 440] width 70 height 44
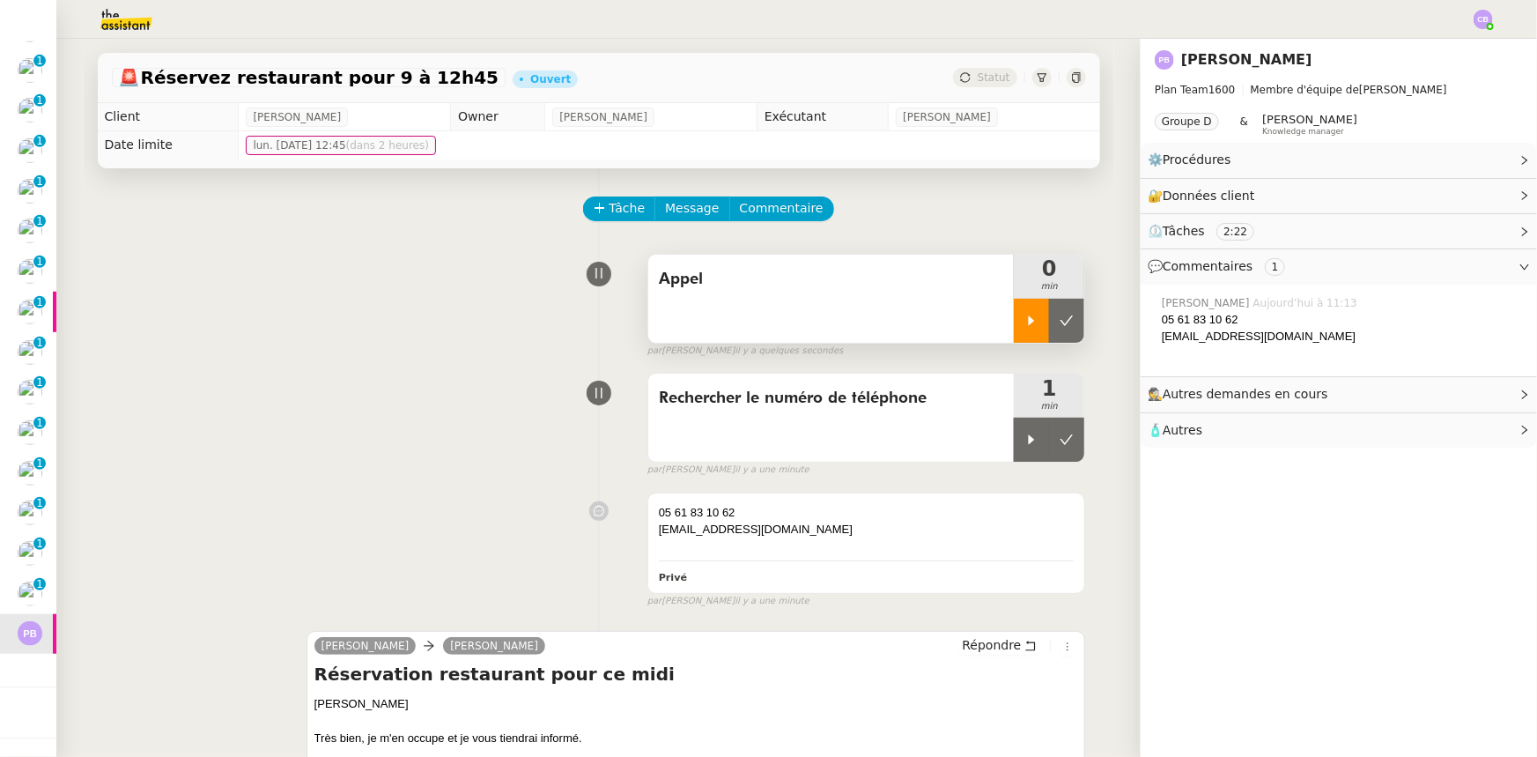
click at [1014, 324] on div at bounding box center [1031, 321] width 35 height 44
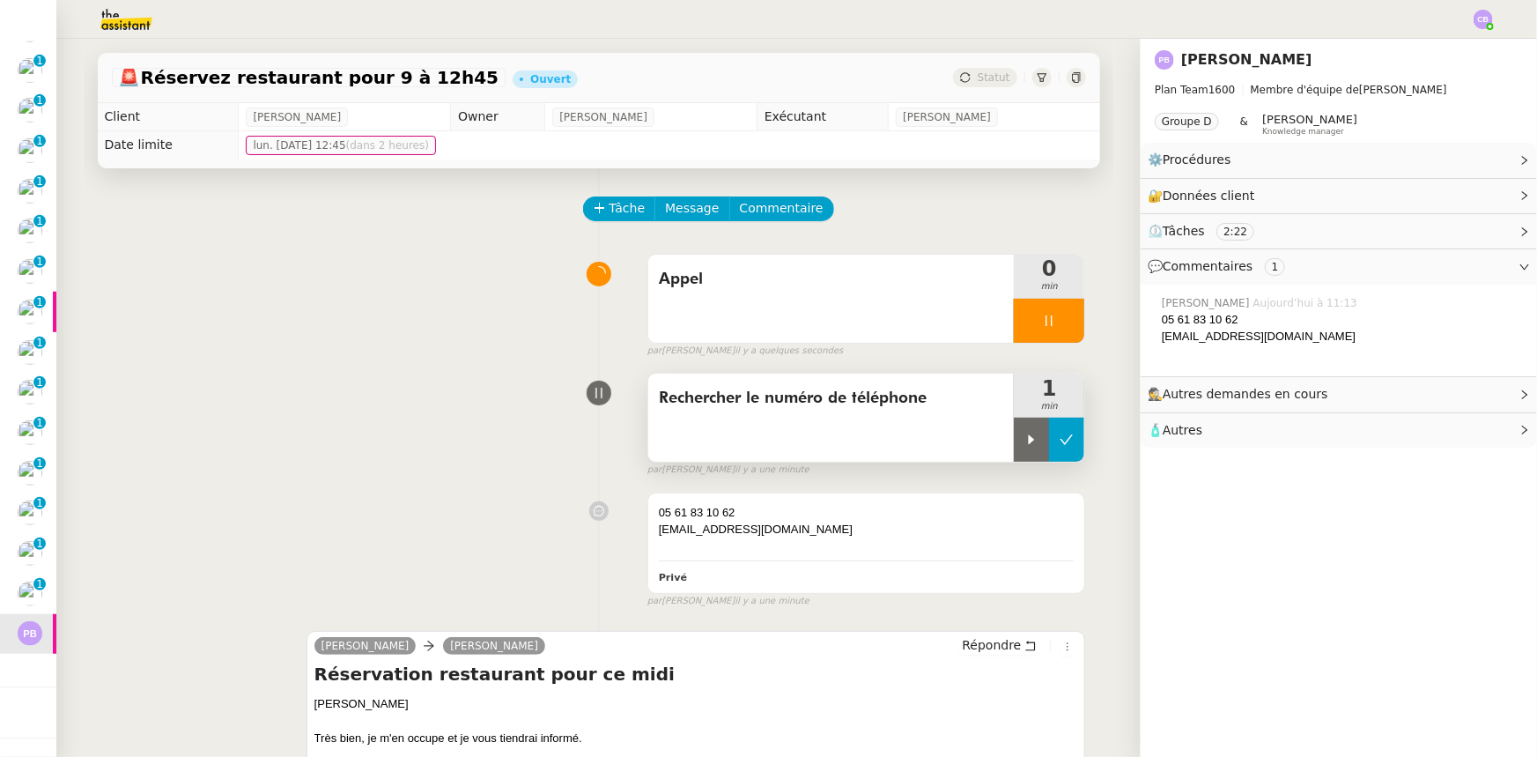
click at [1053, 452] on button at bounding box center [1066, 440] width 35 height 44
drag, startPoint x: 1228, startPoint y: 317, endPoint x: 1153, endPoint y: 320, distance: 74.9
click at [1162, 320] on div "05 61 83 10 62" at bounding box center [1342, 320] width 361 height 18
copy div "05 61 83 10 62"
click at [610, 210] on span "Tâche" at bounding box center [628, 208] width 36 height 20
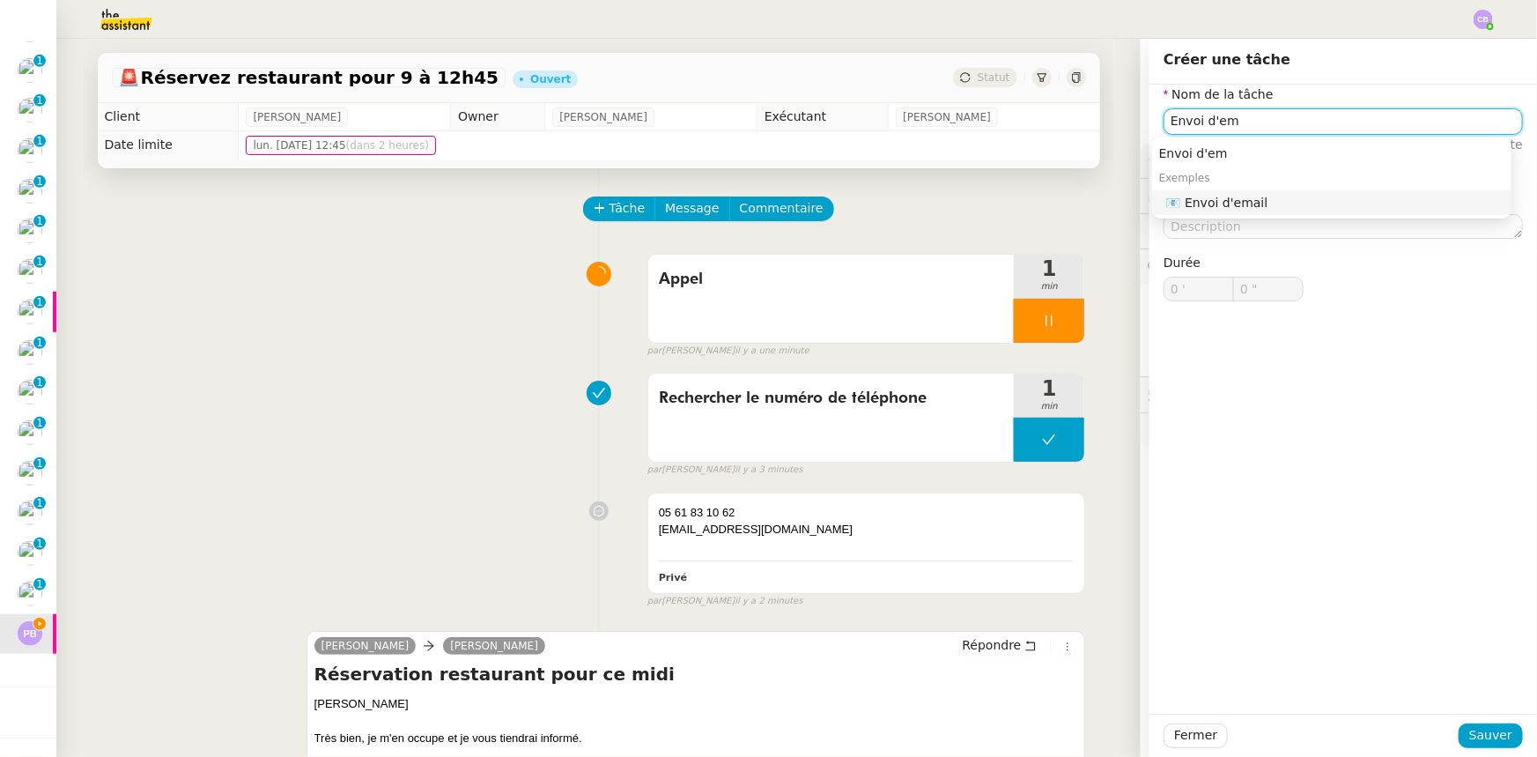
click at [1207, 200] on div "📧 Envoi d'email" at bounding box center [1335, 203] width 338 height 16
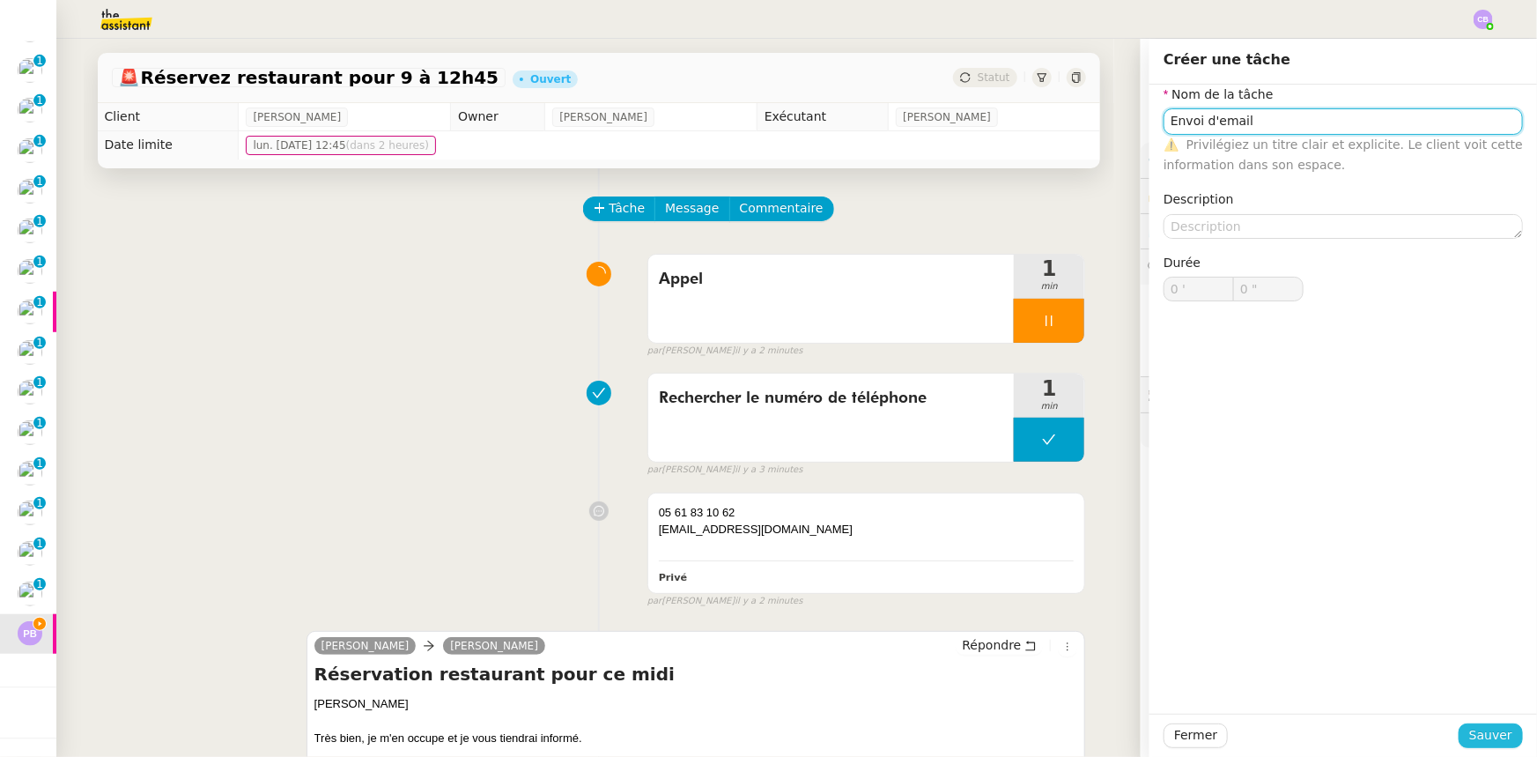
type input "Envoi d'email"
click at [1475, 734] on span "Sauver" at bounding box center [1490, 735] width 43 height 20
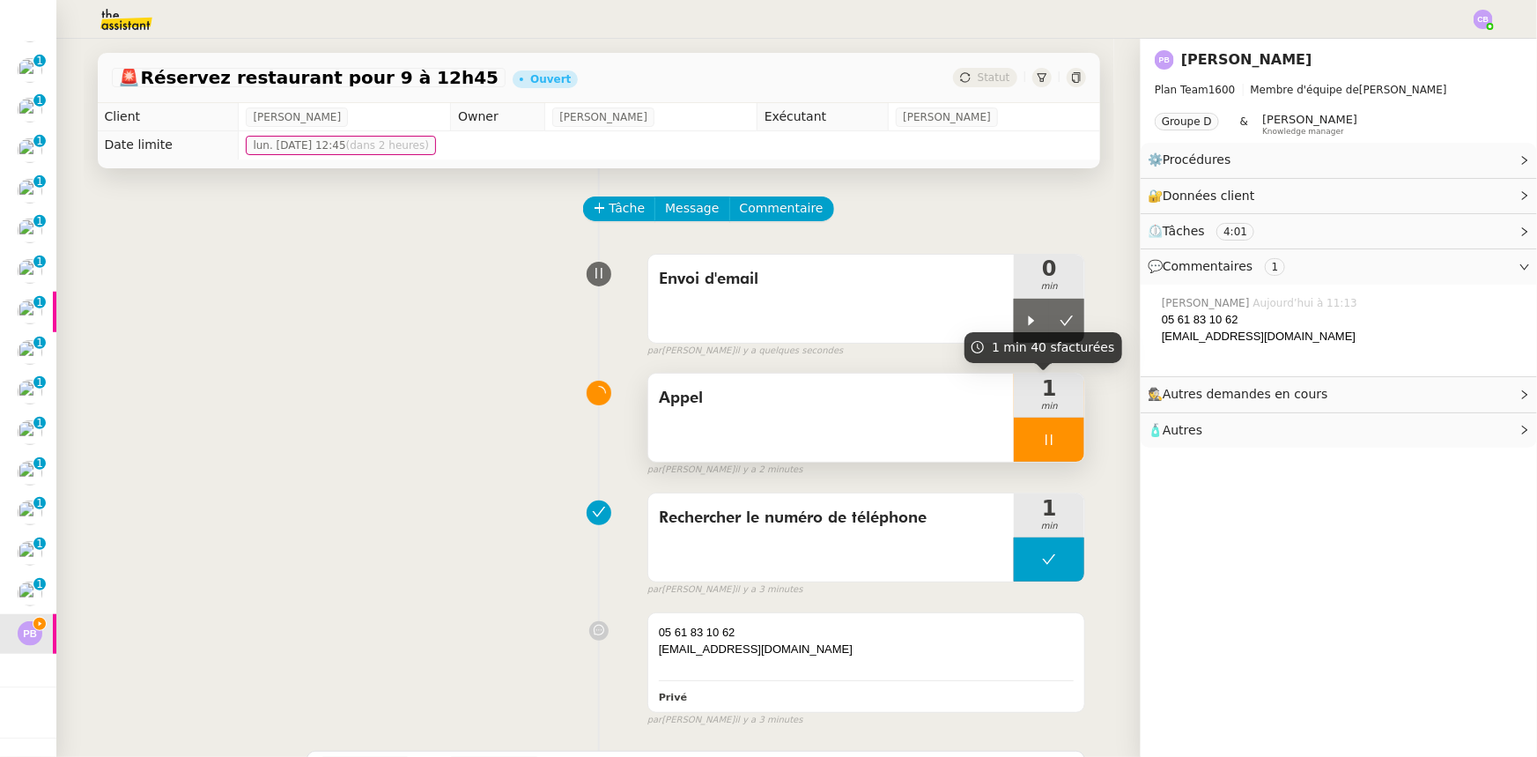
click at [1014, 442] on div at bounding box center [1049, 440] width 70 height 44
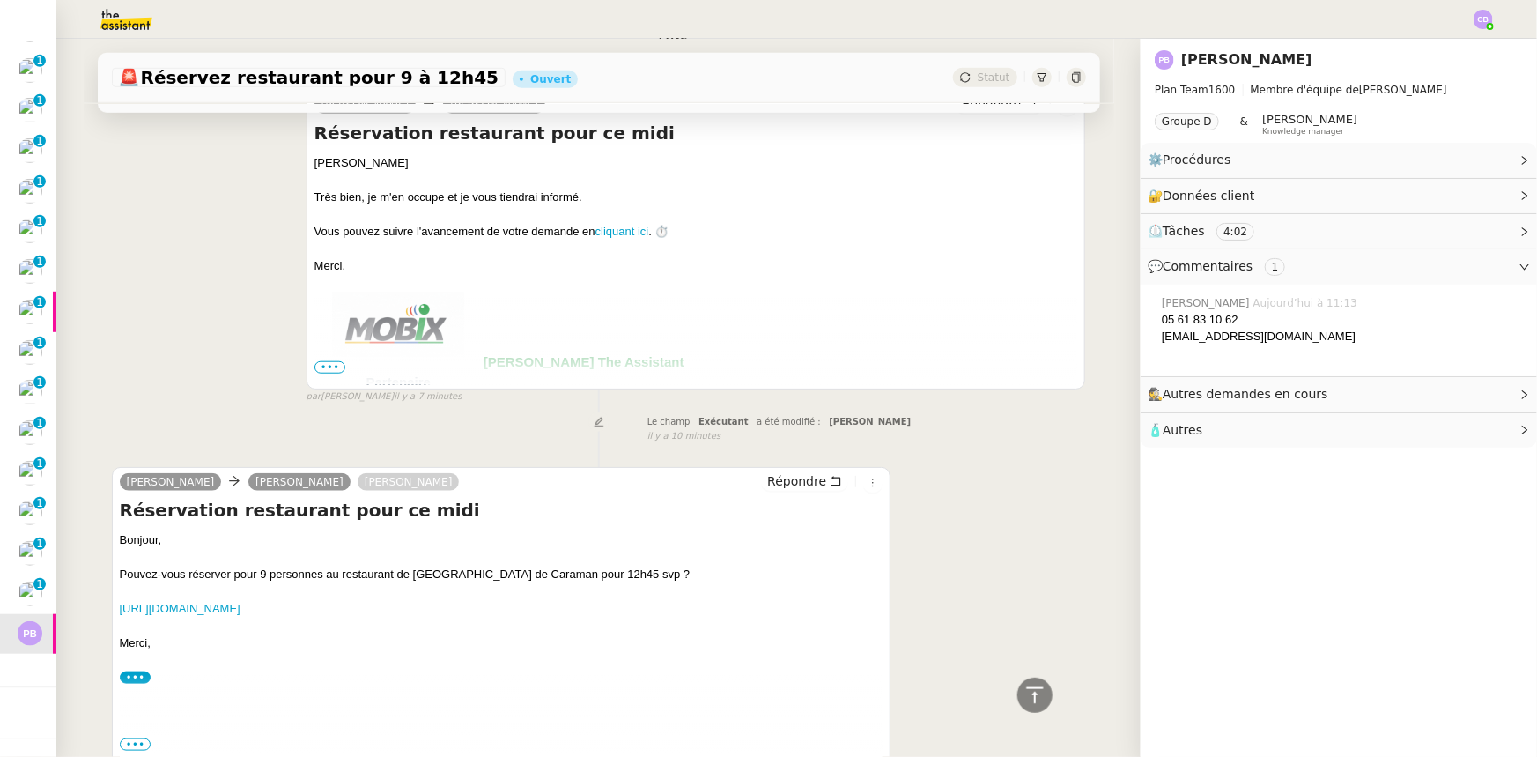
scroll to position [779, 0]
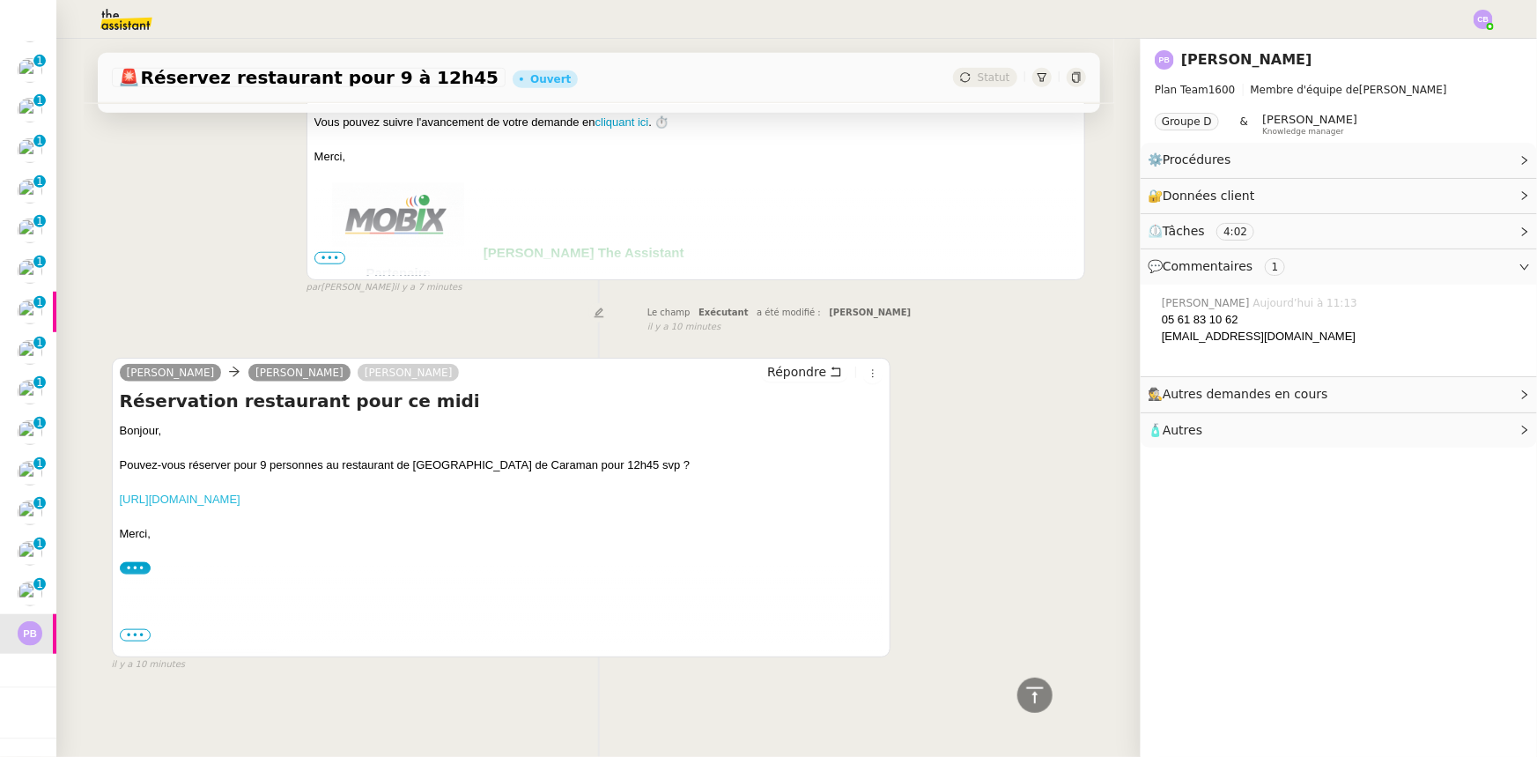
click at [229, 492] on link "https://share.google/gP6V4E4tsTZIR0oeN" at bounding box center [180, 498] width 121 height 13
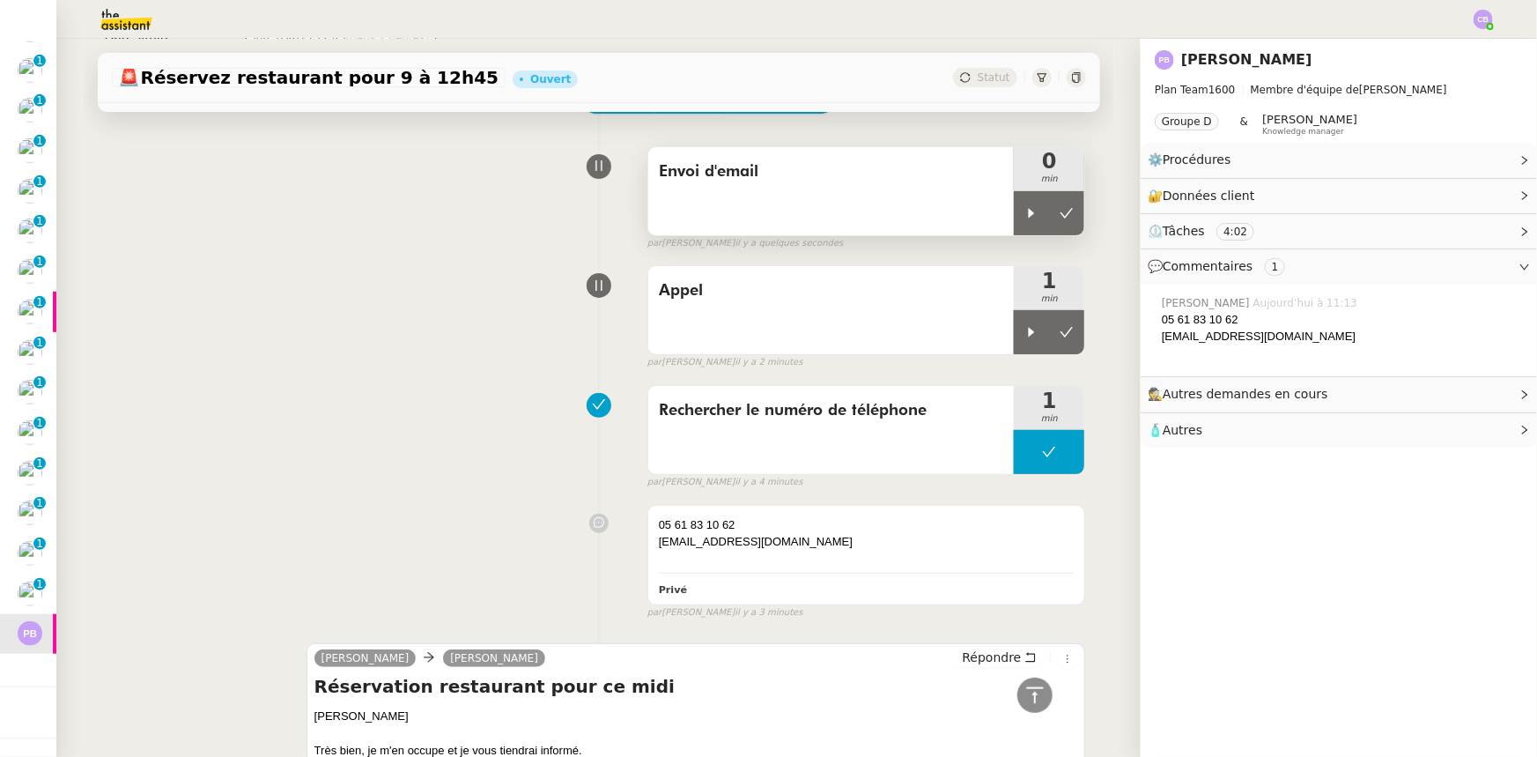
scroll to position [0, 0]
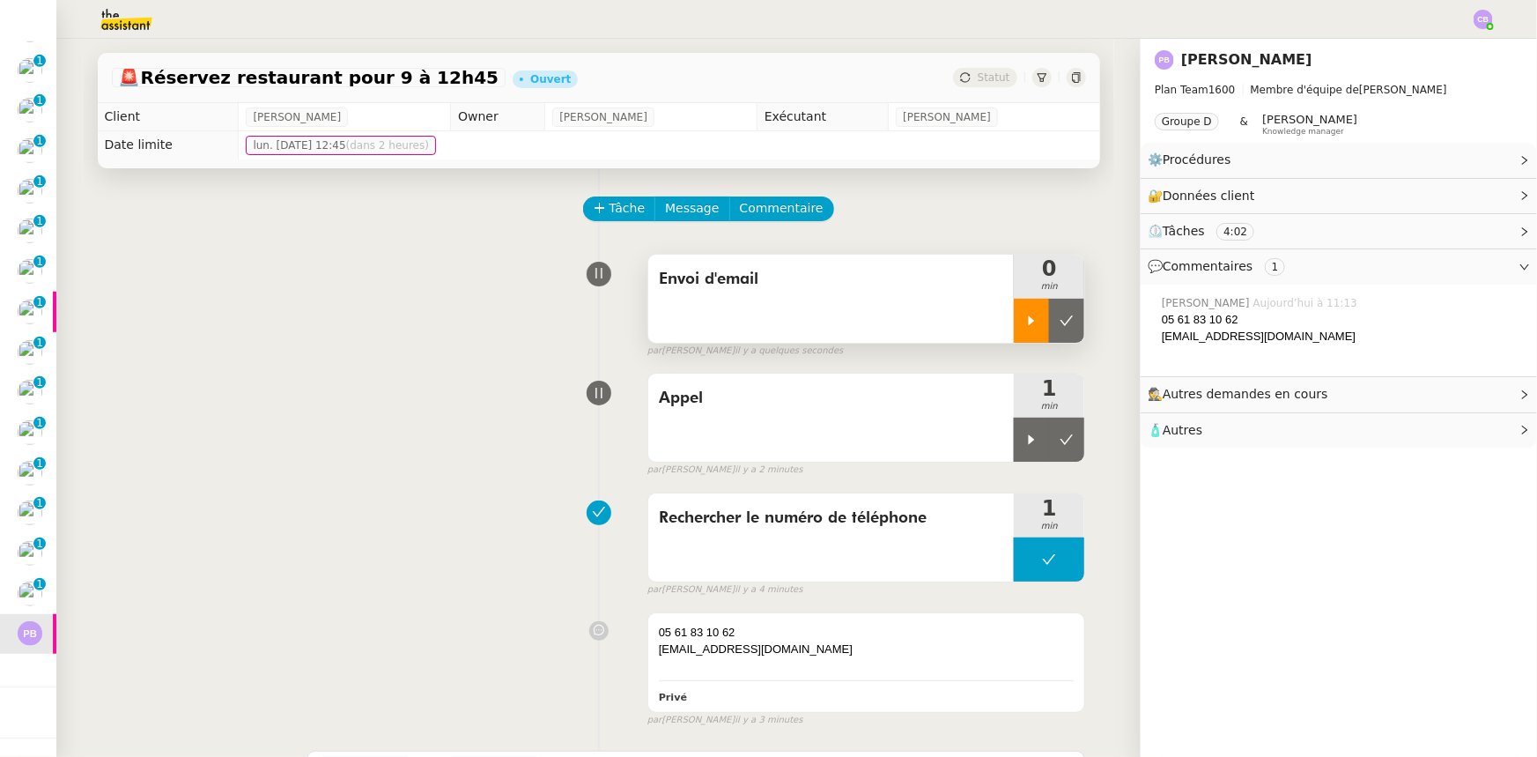
click at [1014, 319] on div at bounding box center [1031, 321] width 35 height 44
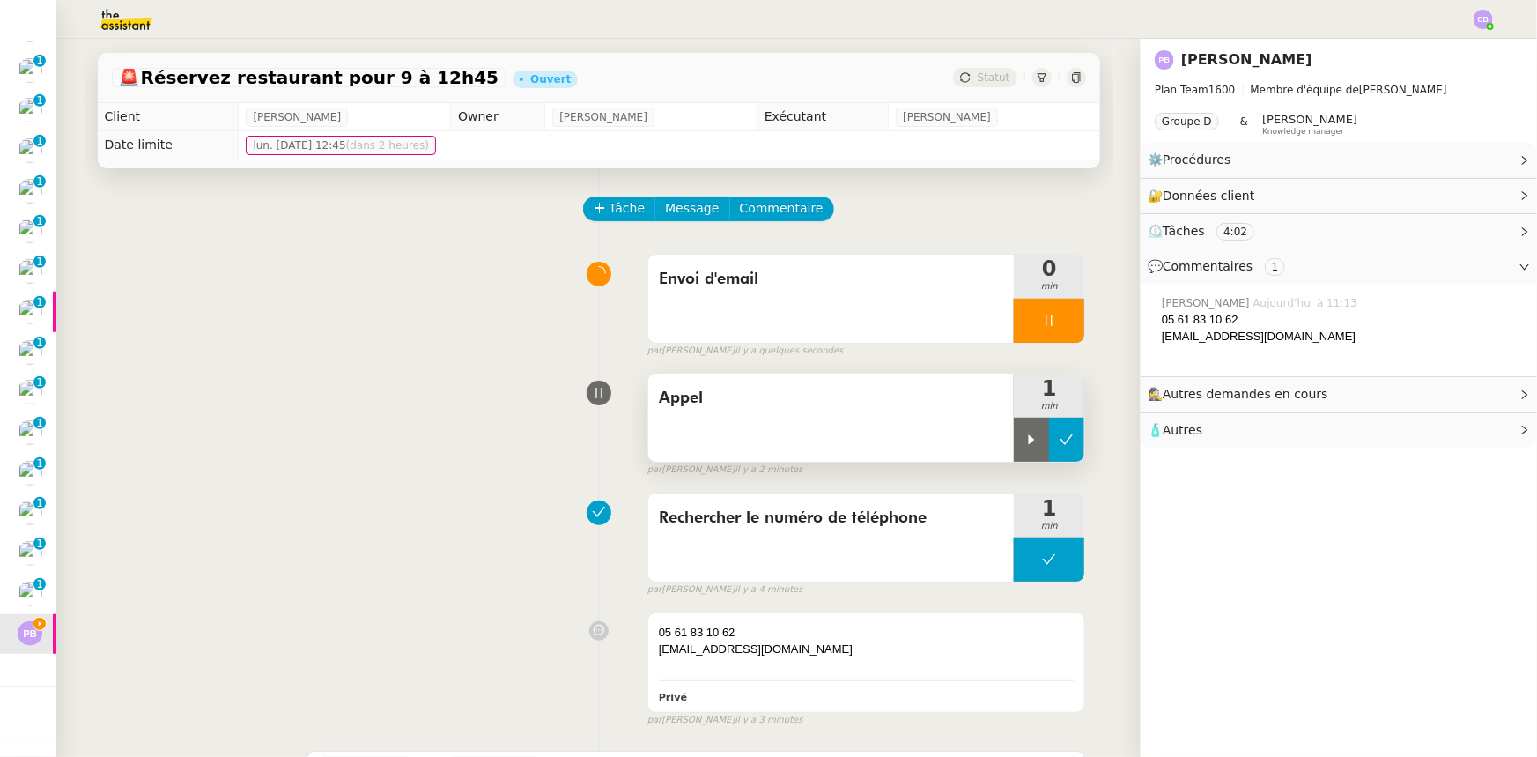
click at [1060, 433] on icon at bounding box center [1067, 439] width 14 height 14
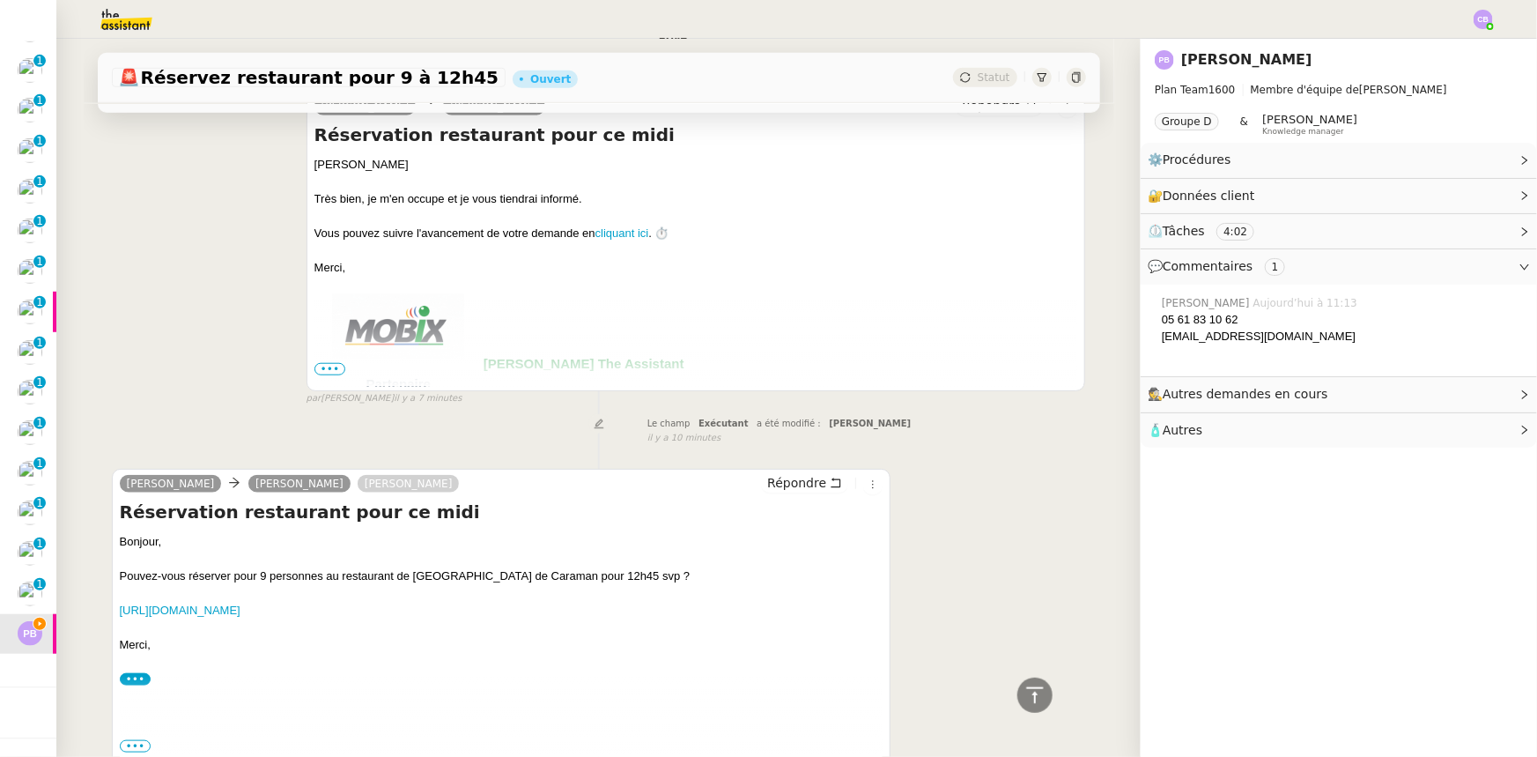
scroll to position [779, 0]
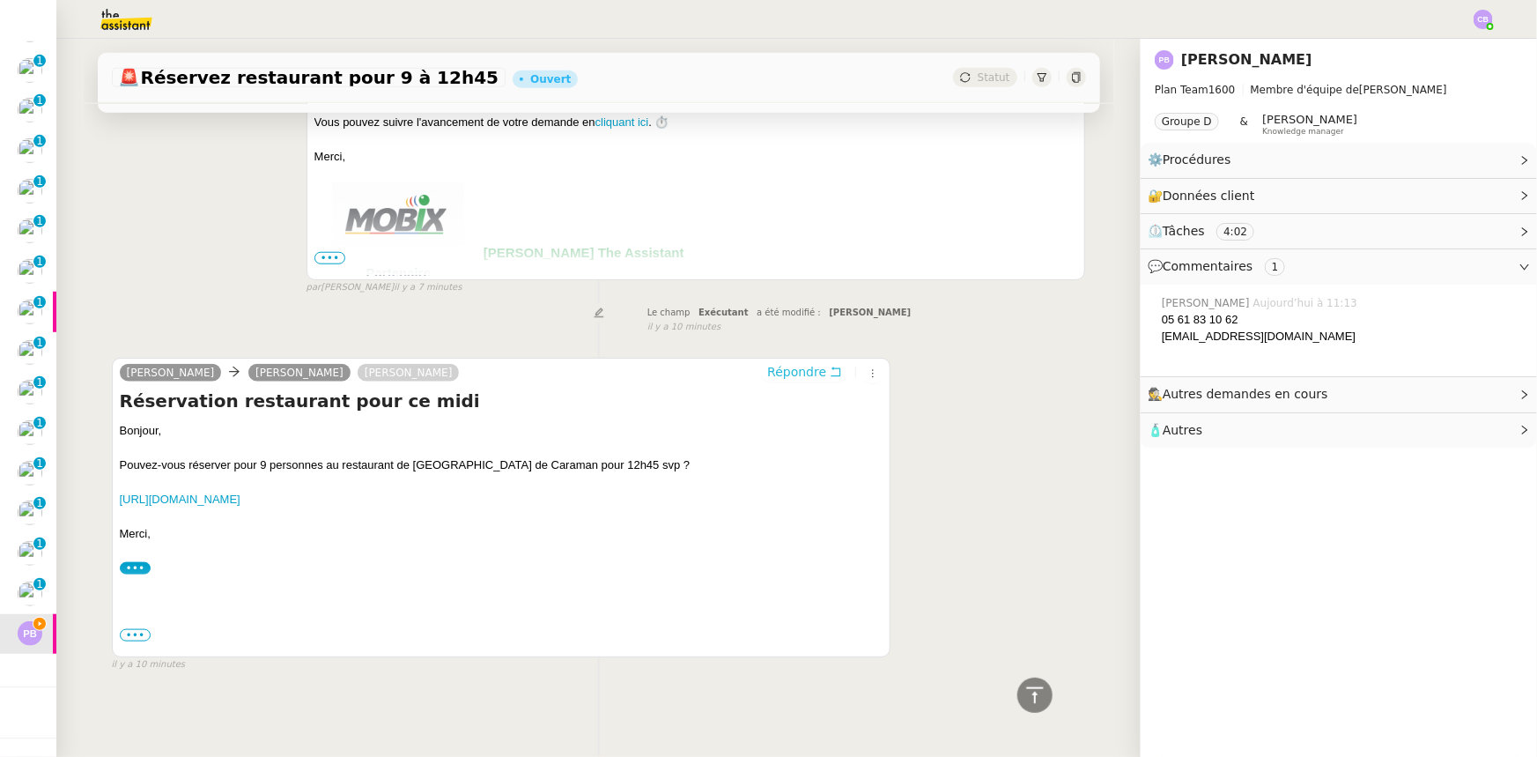
click at [783, 368] on span "Répondre" at bounding box center [796, 372] width 59 height 18
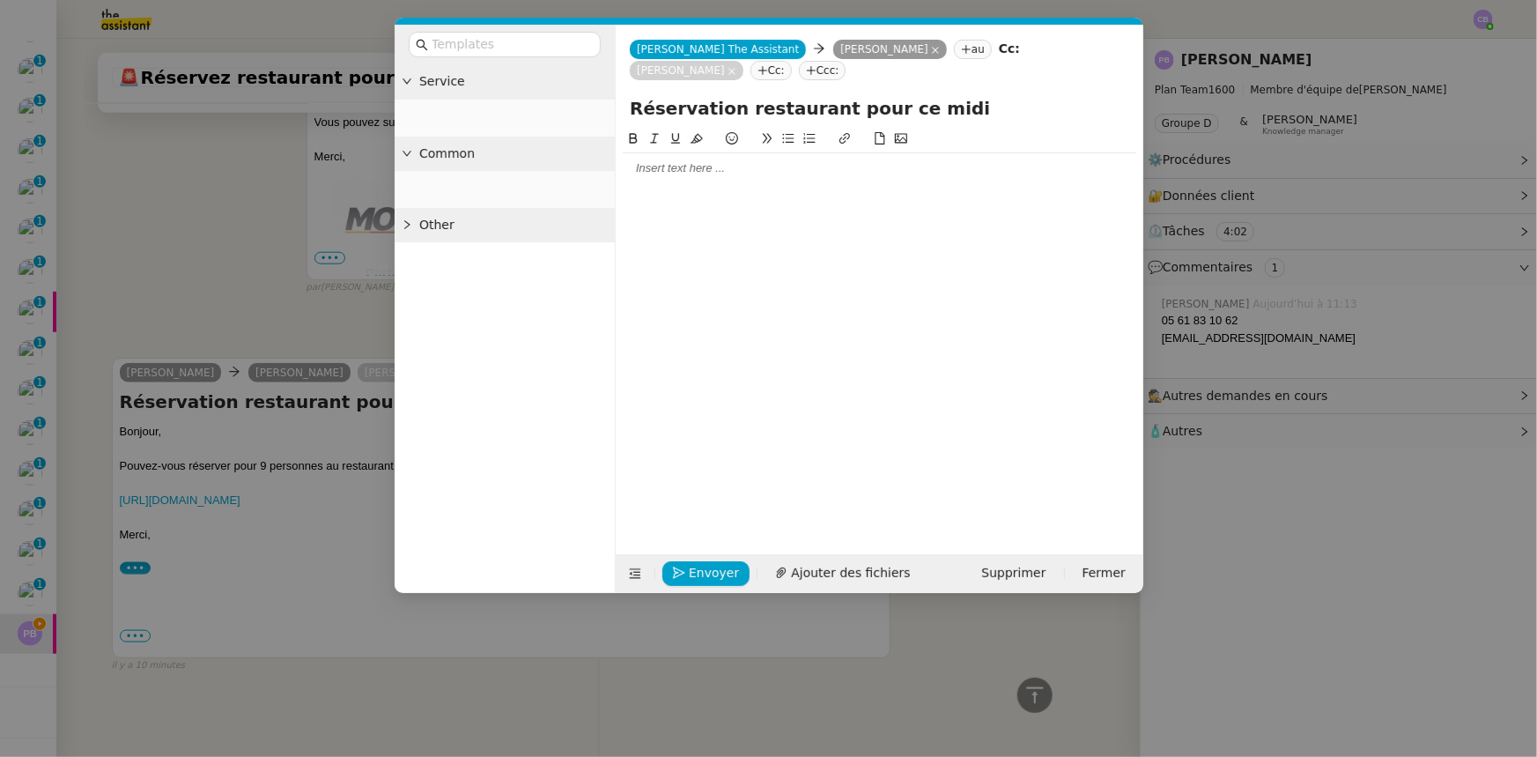
scroll to position [915, 0]
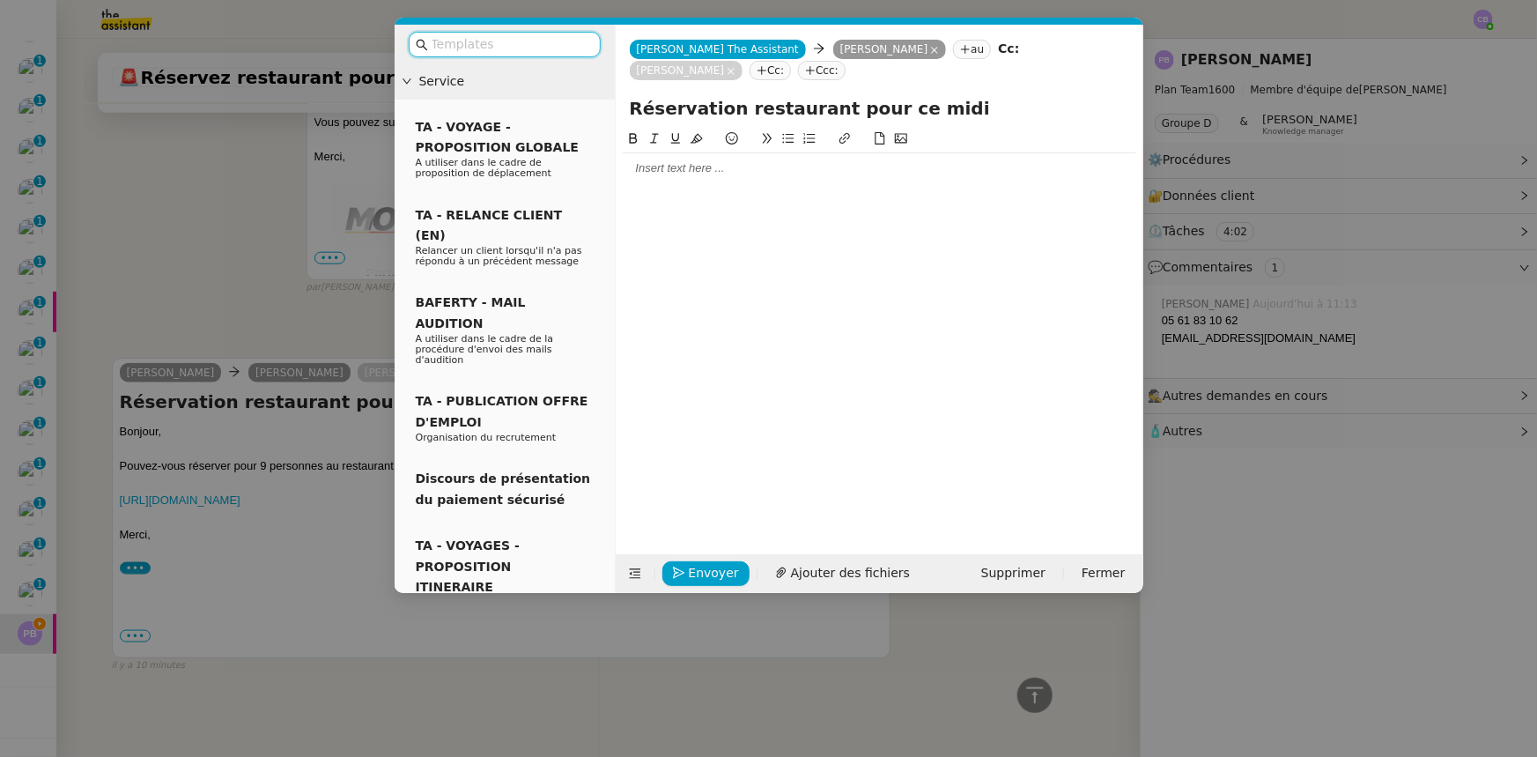
click at [678, 177] on div at bounding box center [880, 168] width 514 height 30
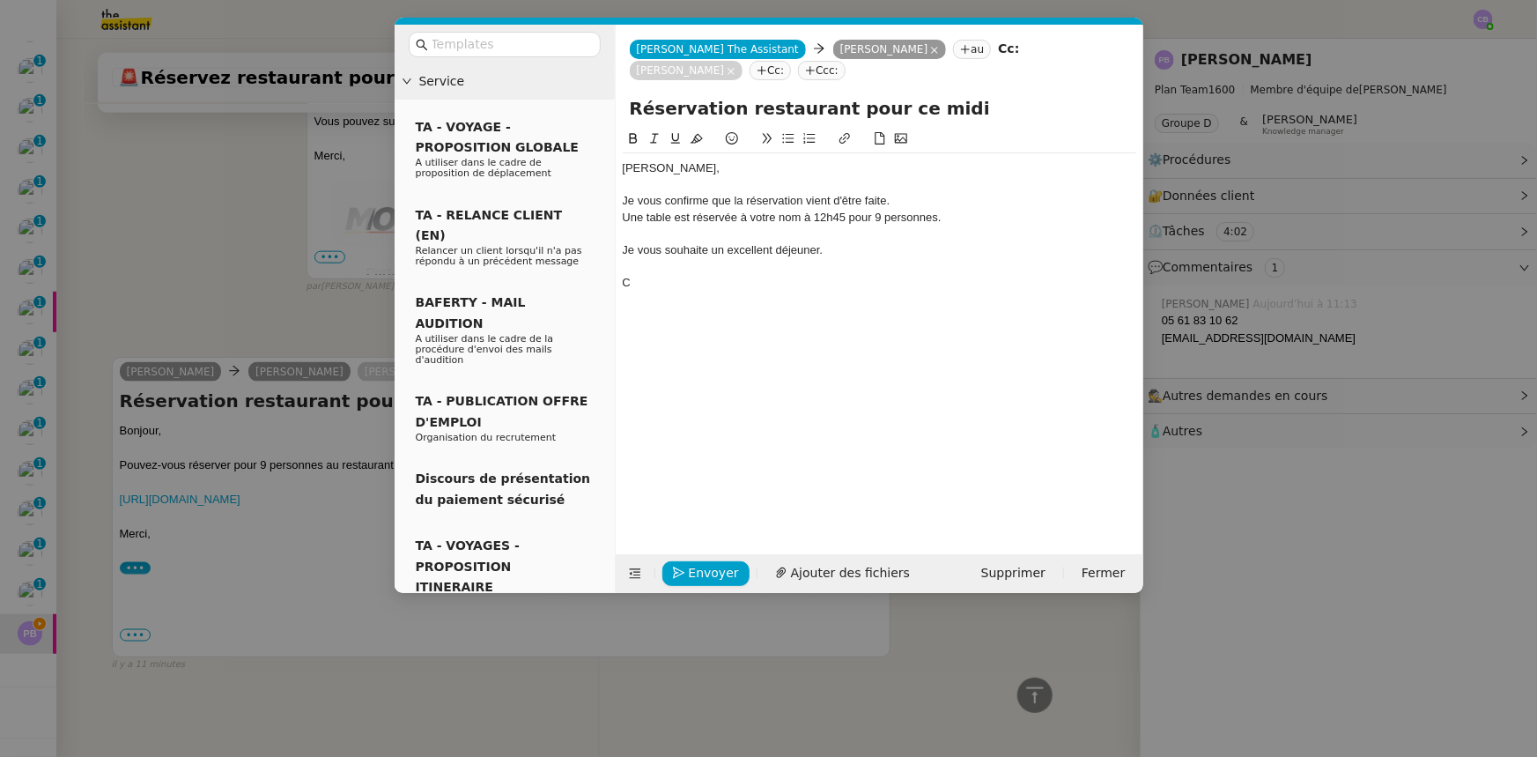
scroll to position [1052, 0]
click at [836, 218] on div "Une table est réservée à votre nom à 12h45 pour 9 personnes." at bounding box center [880, 218] width 514 height 16
click at [0, 0] on lt-span "12 : 45" at bounding box center [0, 0] width 0 height 0
click at [809, 215] on div "Une table est réservée à votre nom à 12:45, pour 9 personnes." at bounding box center [880, 218] width 514 height 16
click at [876, 219] on div "Une table est réservée à votre nom à 12:45, pour 9 personnes." at bounding box center [880, 218] width 514 height 16
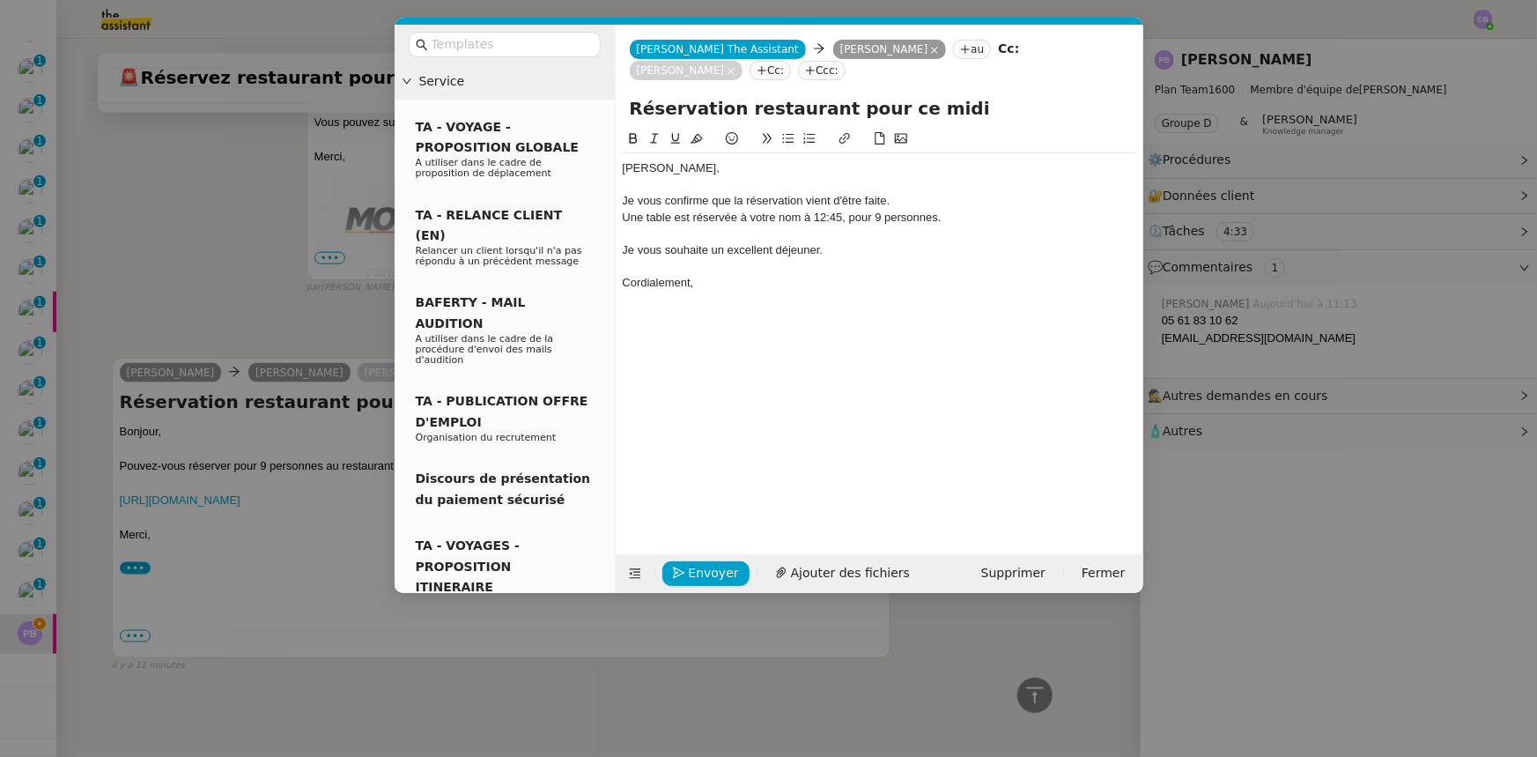
click at [0, 0] on lt-em "neuf" at bounding box center [0, 0] width 0 height 0
click at [723, 571] on span "Envoyer" at bounding box center [714, 573] width 50 height 20
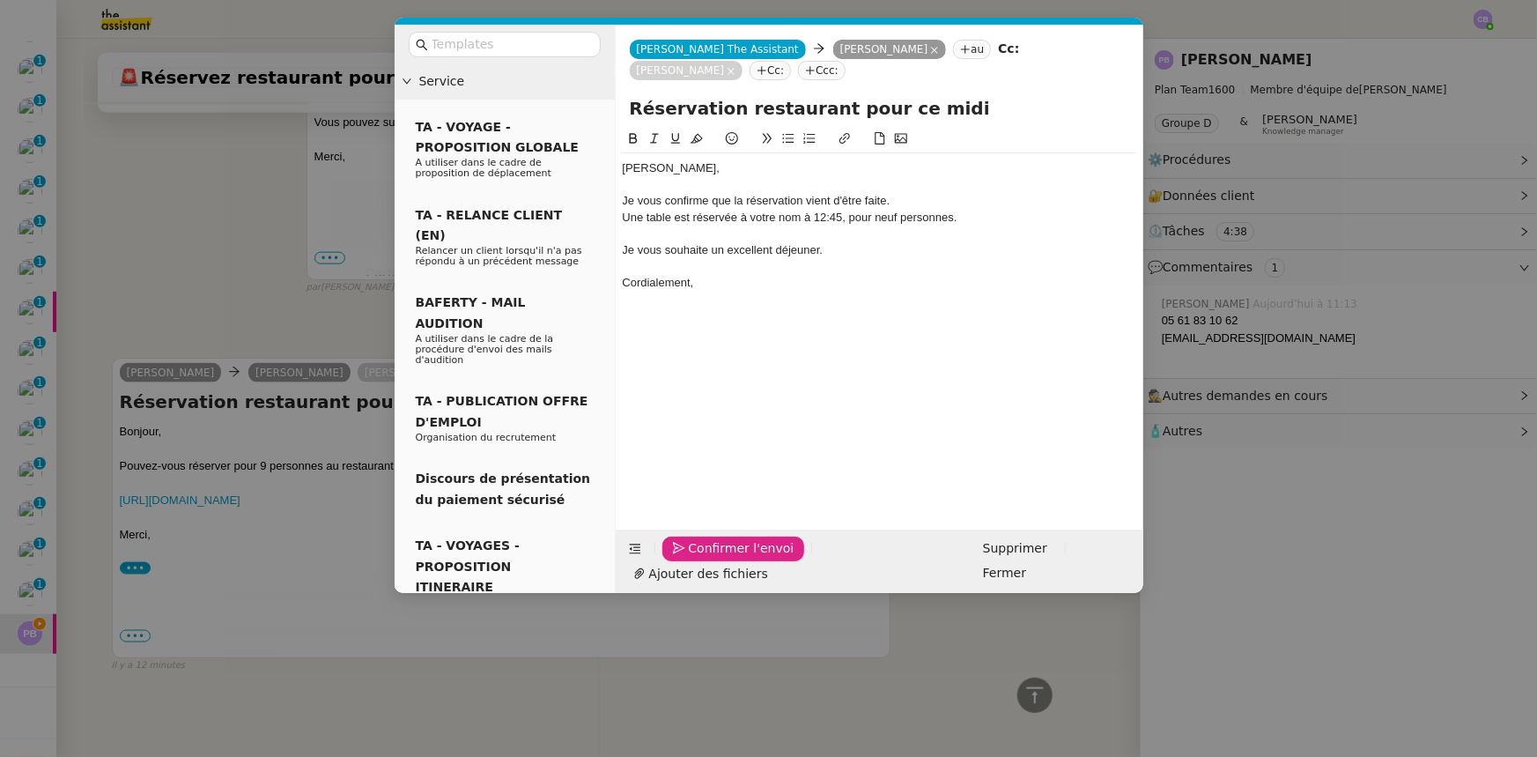
click at [723, 558] on span "Confirmer l'envoi" at bounding box center [742, 548] width 106 height 20
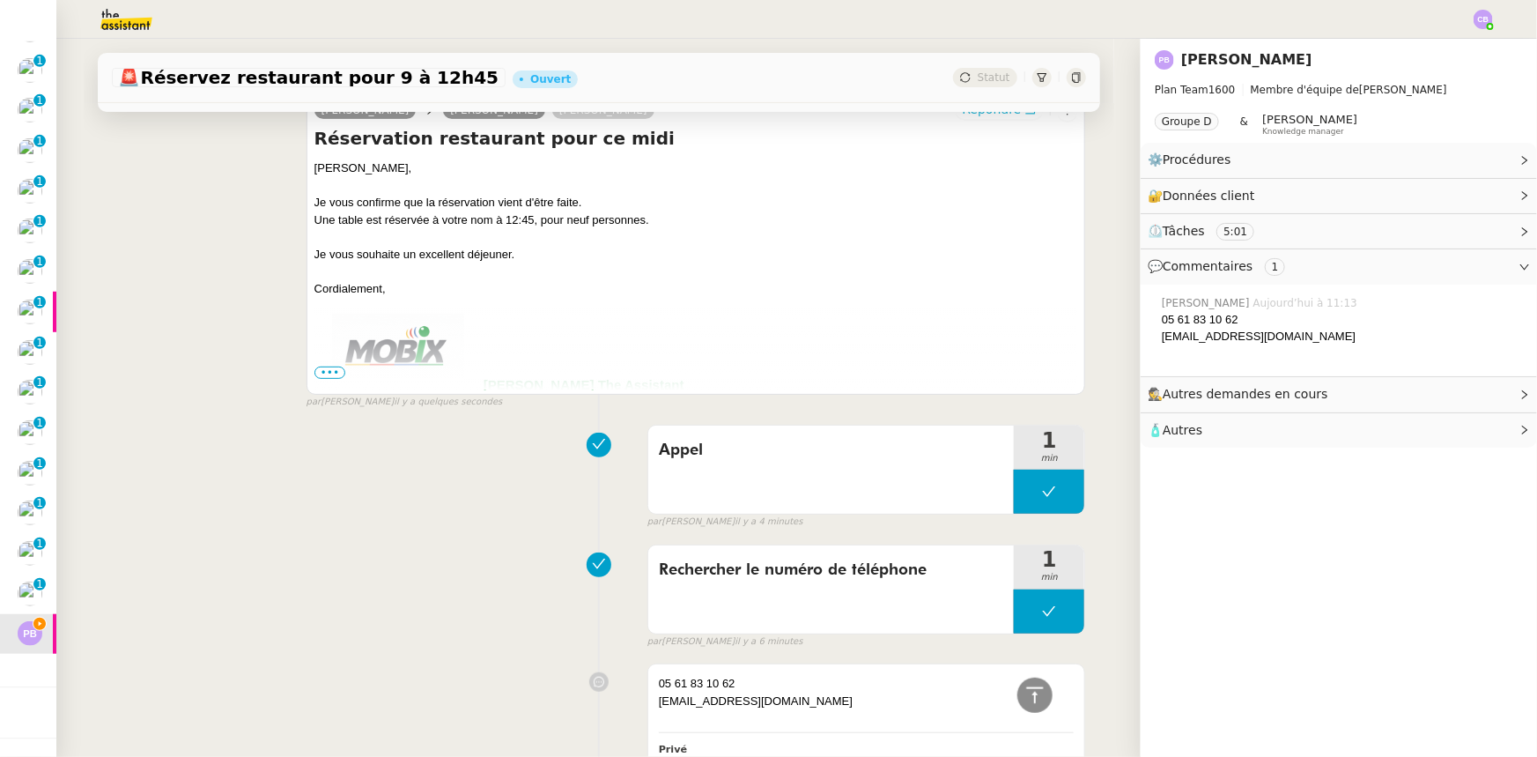
scroll to position [75, 0]
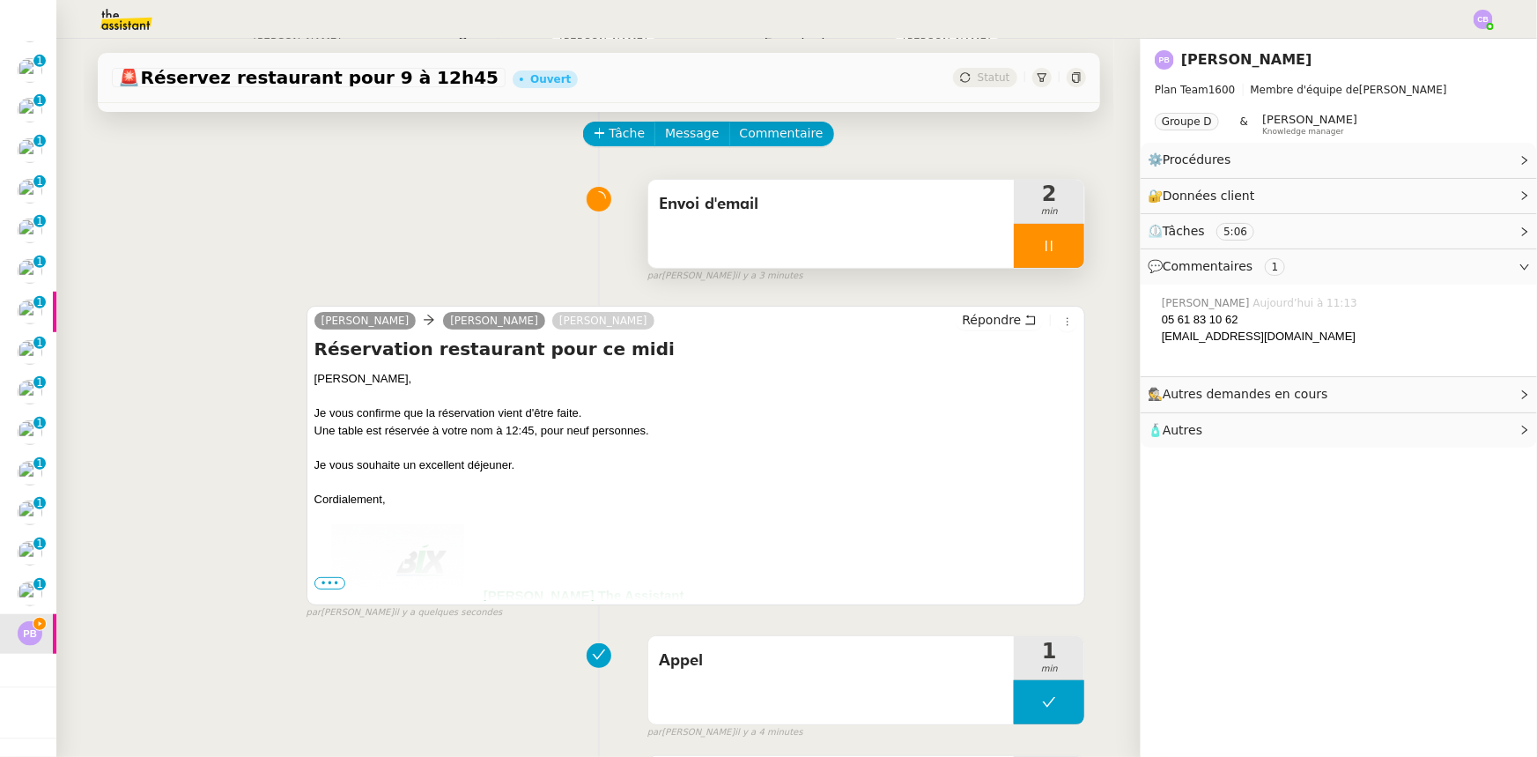
click at [1014, 242] on div at bounding box center [1049, 246] width 70 height 44
click at [1052, 260] on button at bounding box center [1066, 246] width 35 height 44
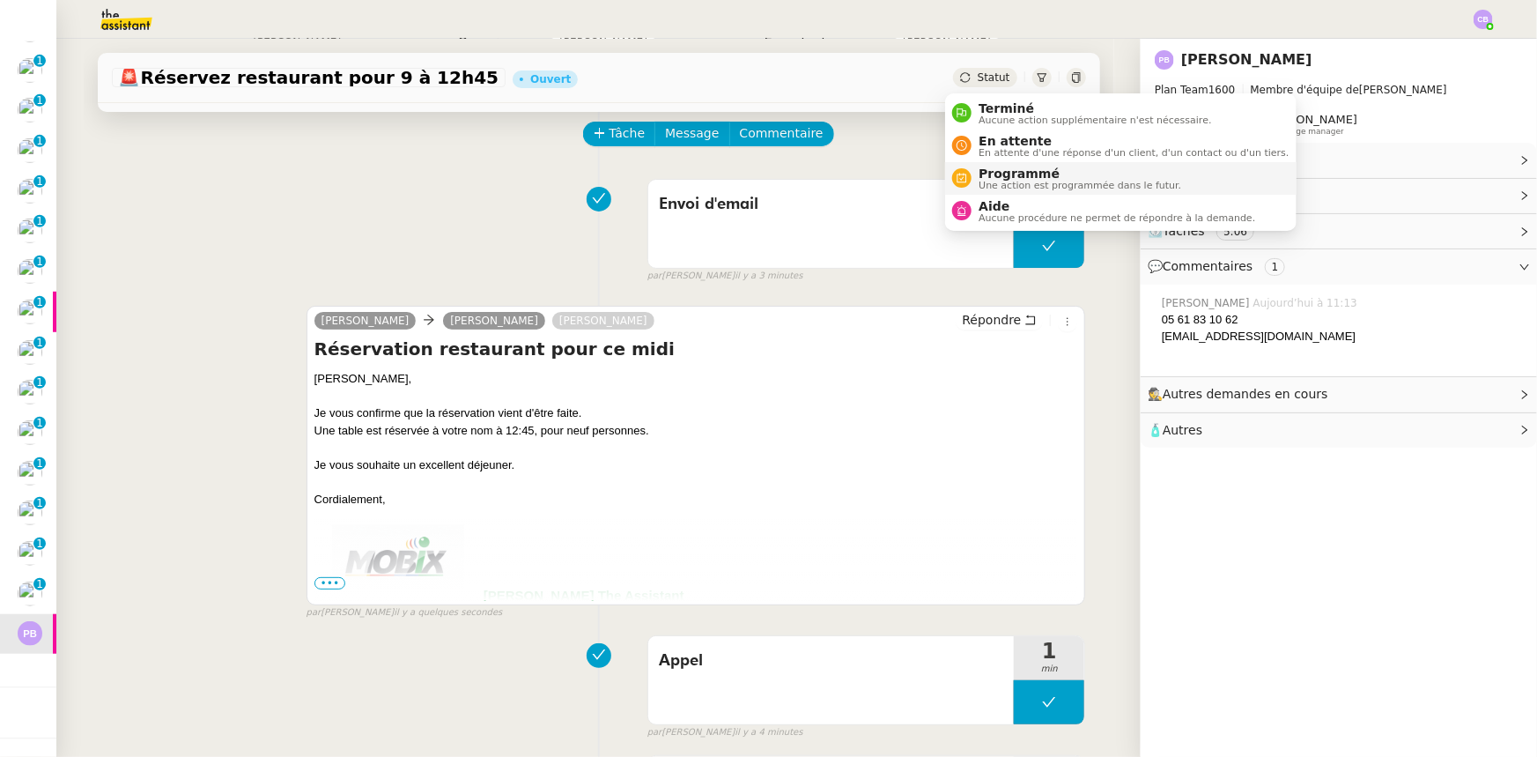
click at [1009, 174] on span "Programmé" at bounding box center [1080, 173] width 203 height 14
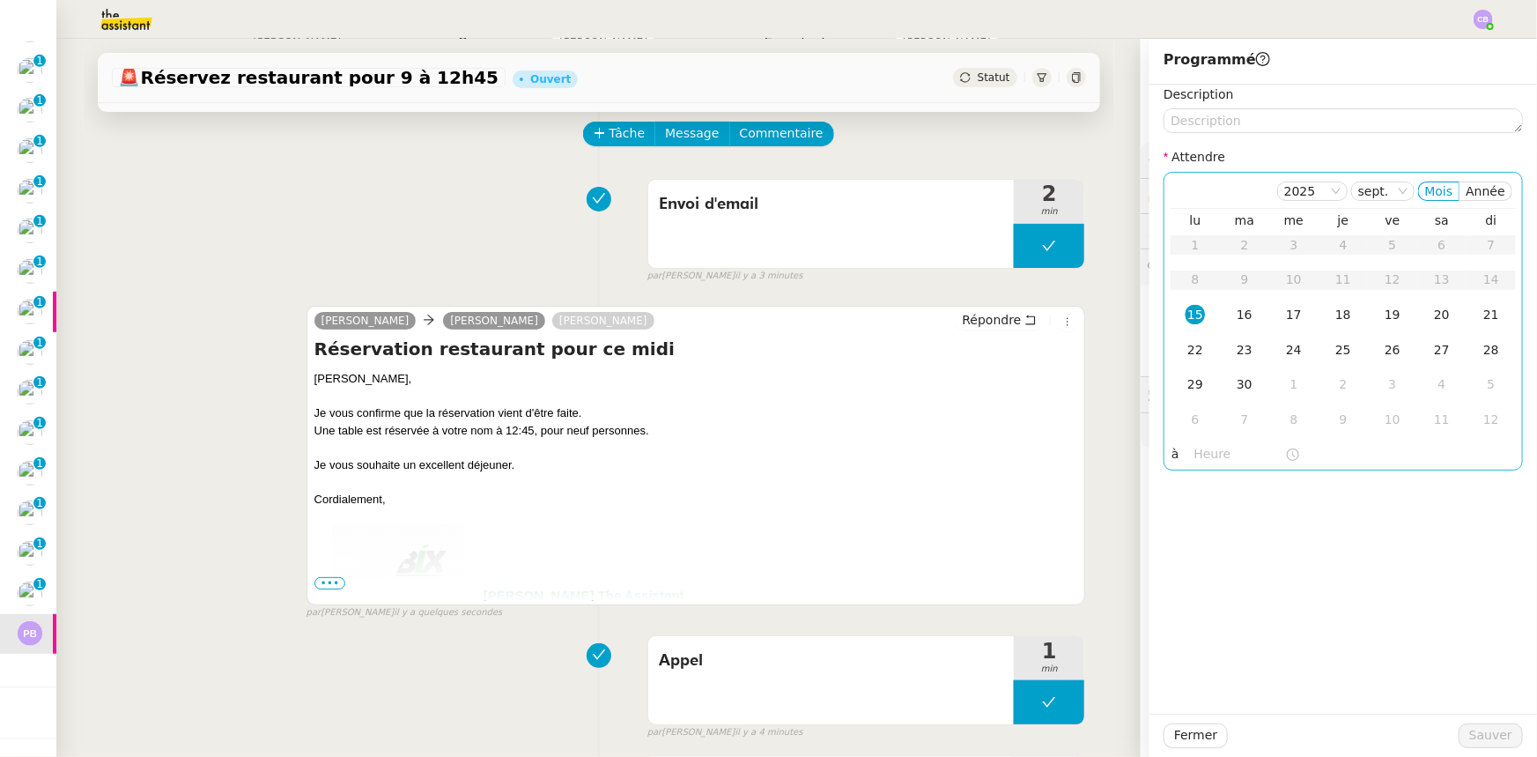
click at [1186, 314] on div "15" at bounding box center [1195, 314] width 19 height 19
click at [1202, 452] on input "text" at bounding box center [1239, 454] width 91 height 20
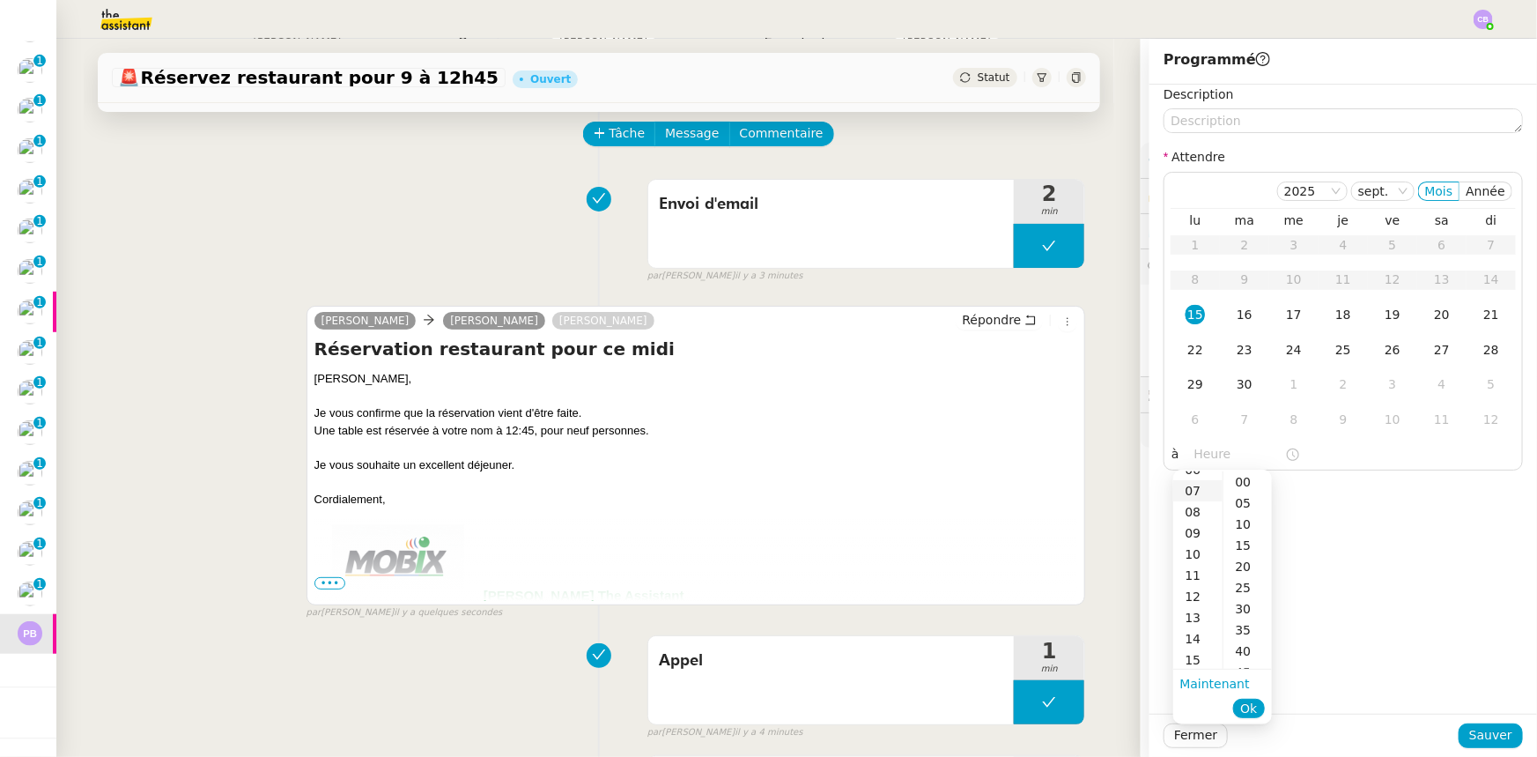
scroll to position [159, 0]
click at [1198, 641] on div "15" at bounding box center [1197, 639] width 49 height 21
click at [1244, 483] on div "00" at bounding box center [1247, 481] width 48 height 21
type input "15:00"
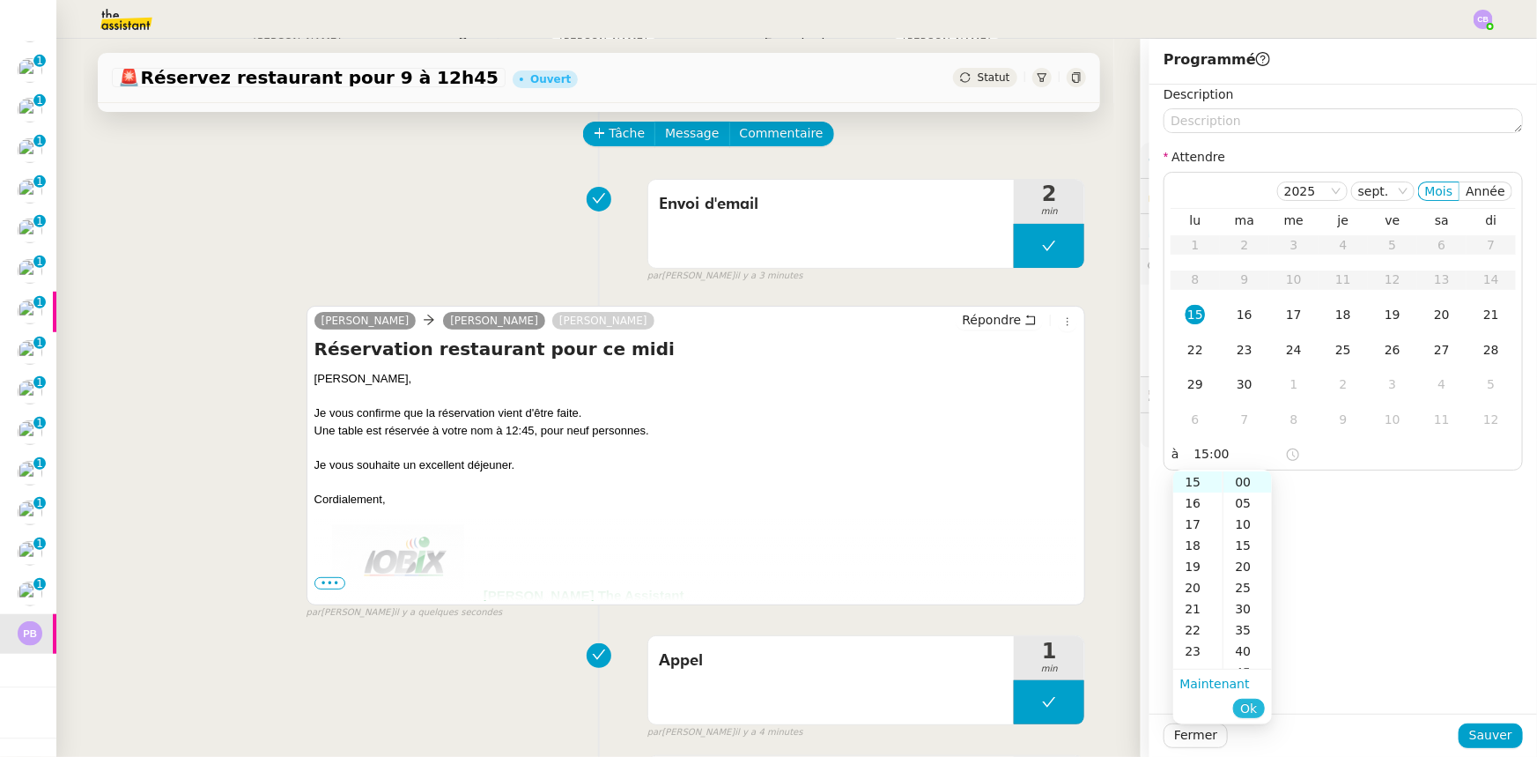
click at [1253, 706] on span "Ok" at bounding box center [1248, 708] width 17 height 18
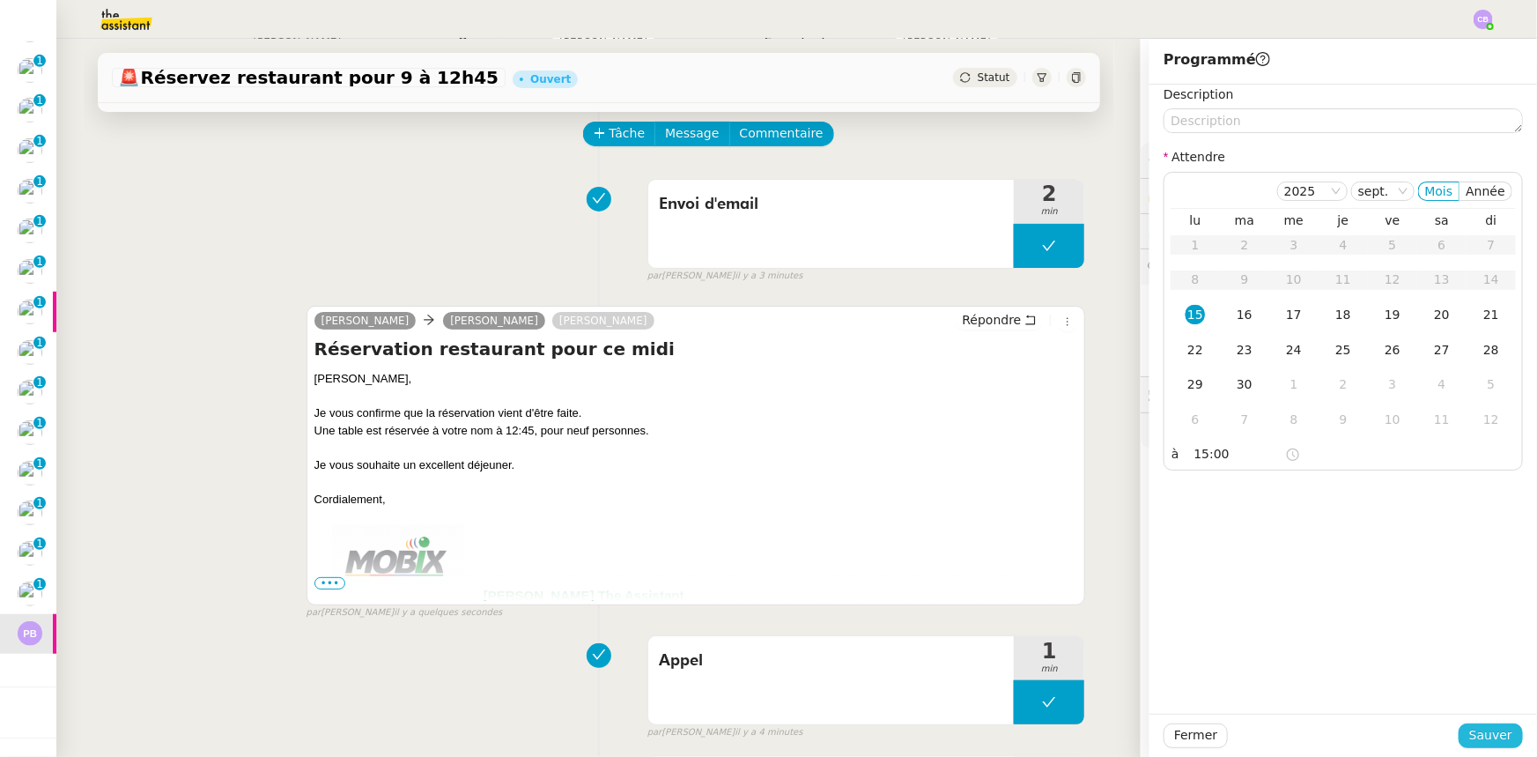
click at [1478, 733] on span "Sauver" at bounding box center [1490, 735] width 43 height 20
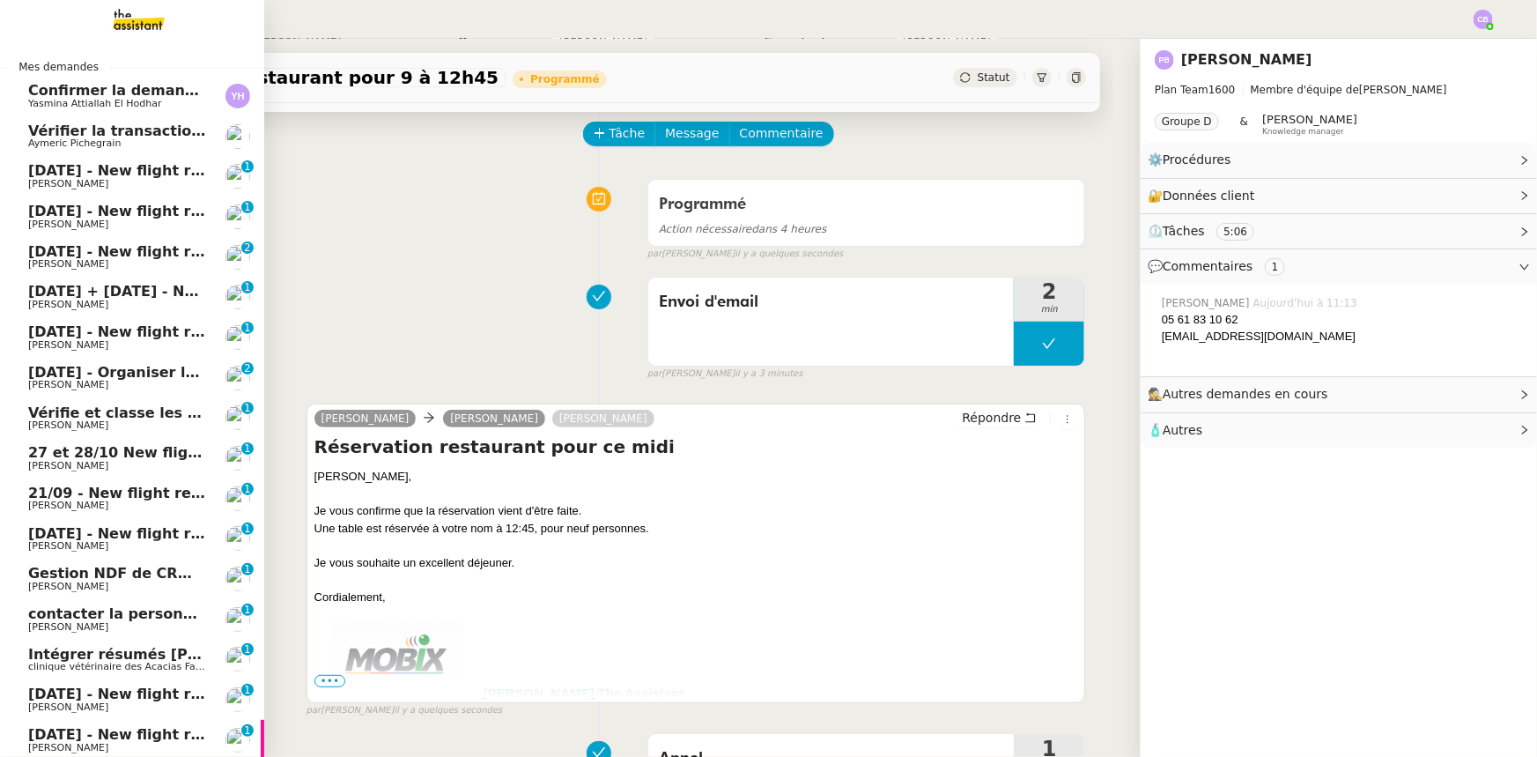
click at [78, 140] on span "Aymeric Pichegrain" at bounding box center [74, 142] width 92 height 11
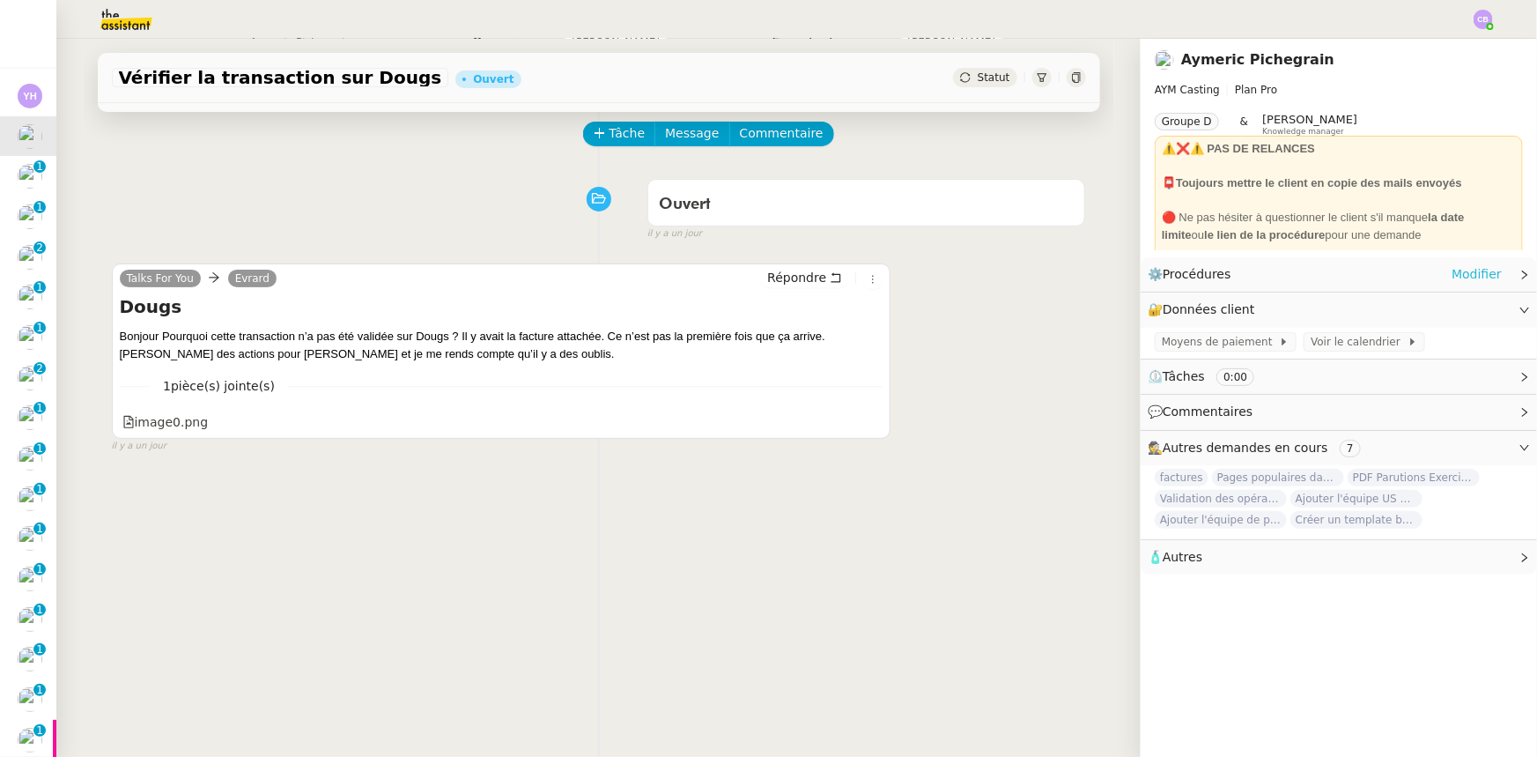
click at [1466, 276] on link "Modifier" at bounding box center [1477, 274] width 50 height 20
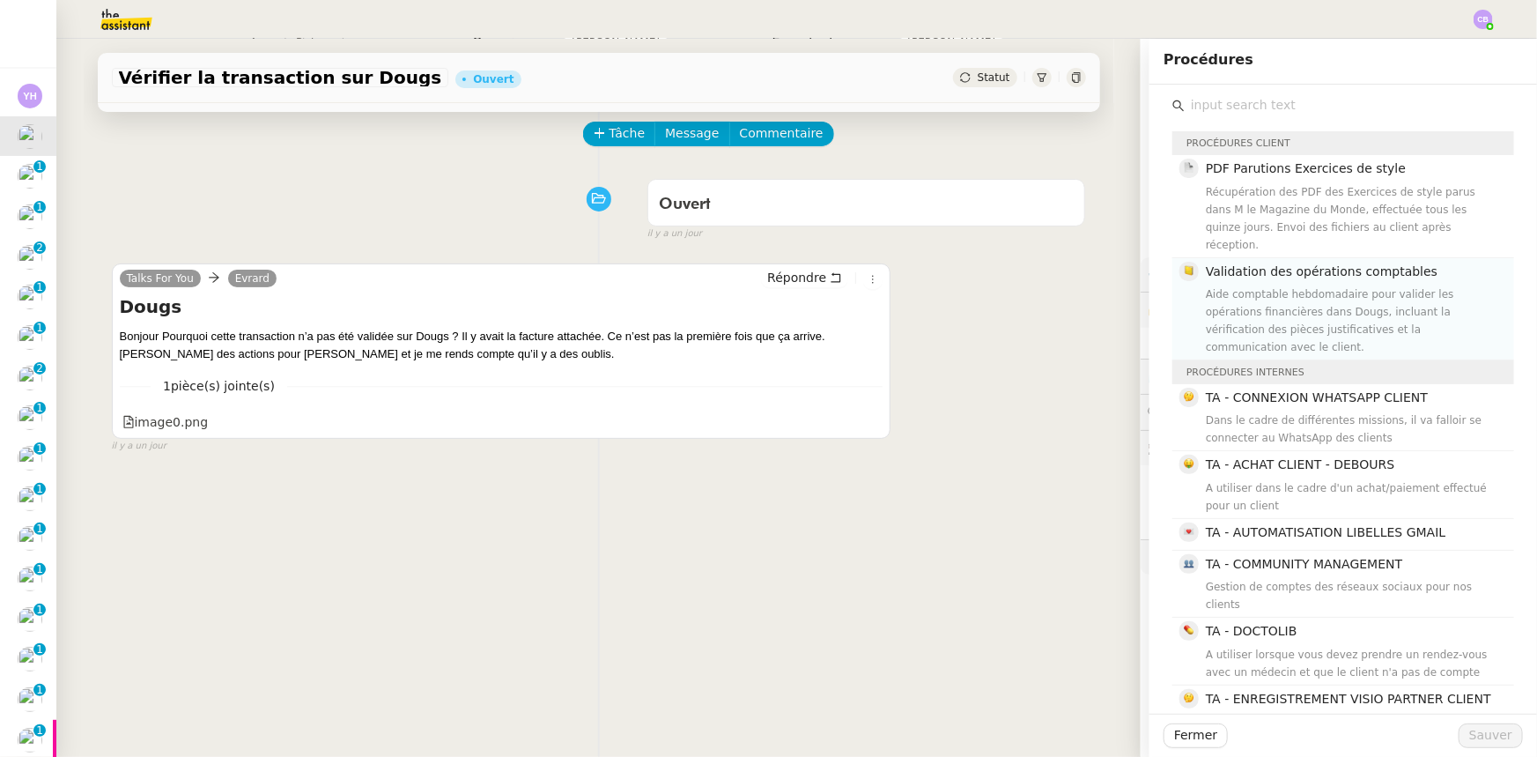
click at [1310, 285] on div "Aide comptable hebdomadaire pour valider les opérations financières dans Dougs,…" at bounding box center [1355, 320] width 298 height 70
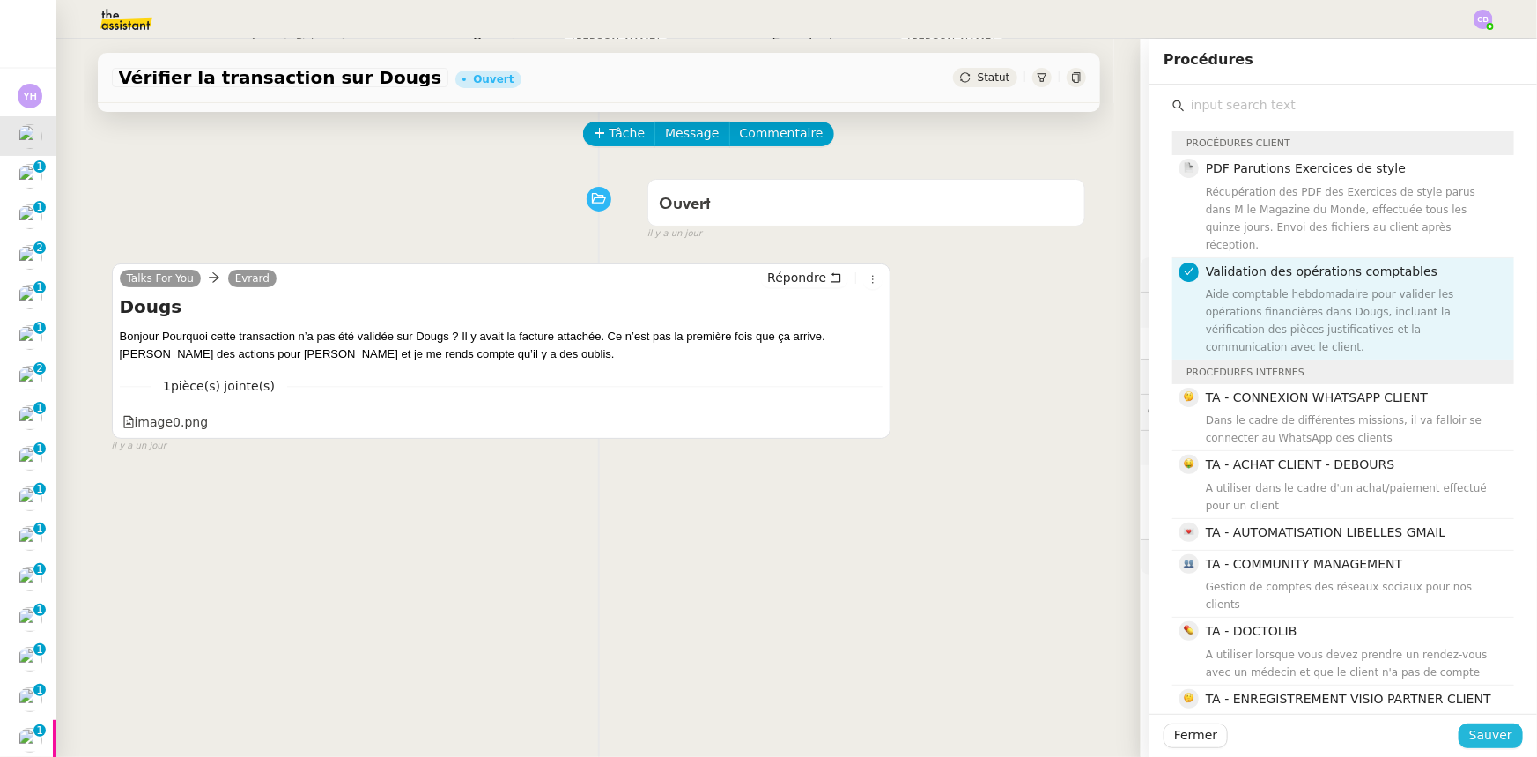
click at [1488, 736] on span "Sauver" at bounding box center [1490, 735] width 43 height 20
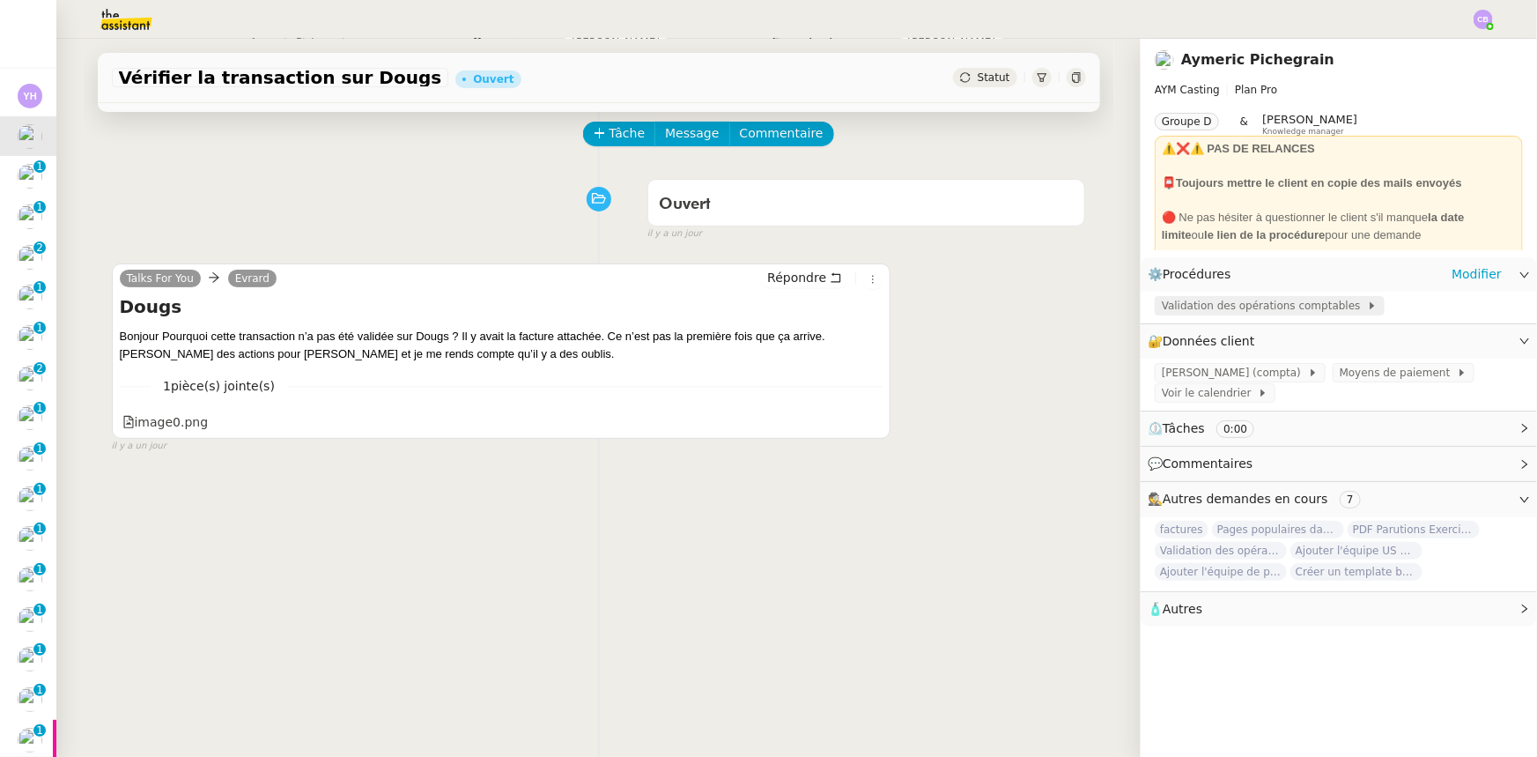
click at [1224, 307] on span "Validation des opérations comptables" at bounding box center [1264, 306] width 205 height 18
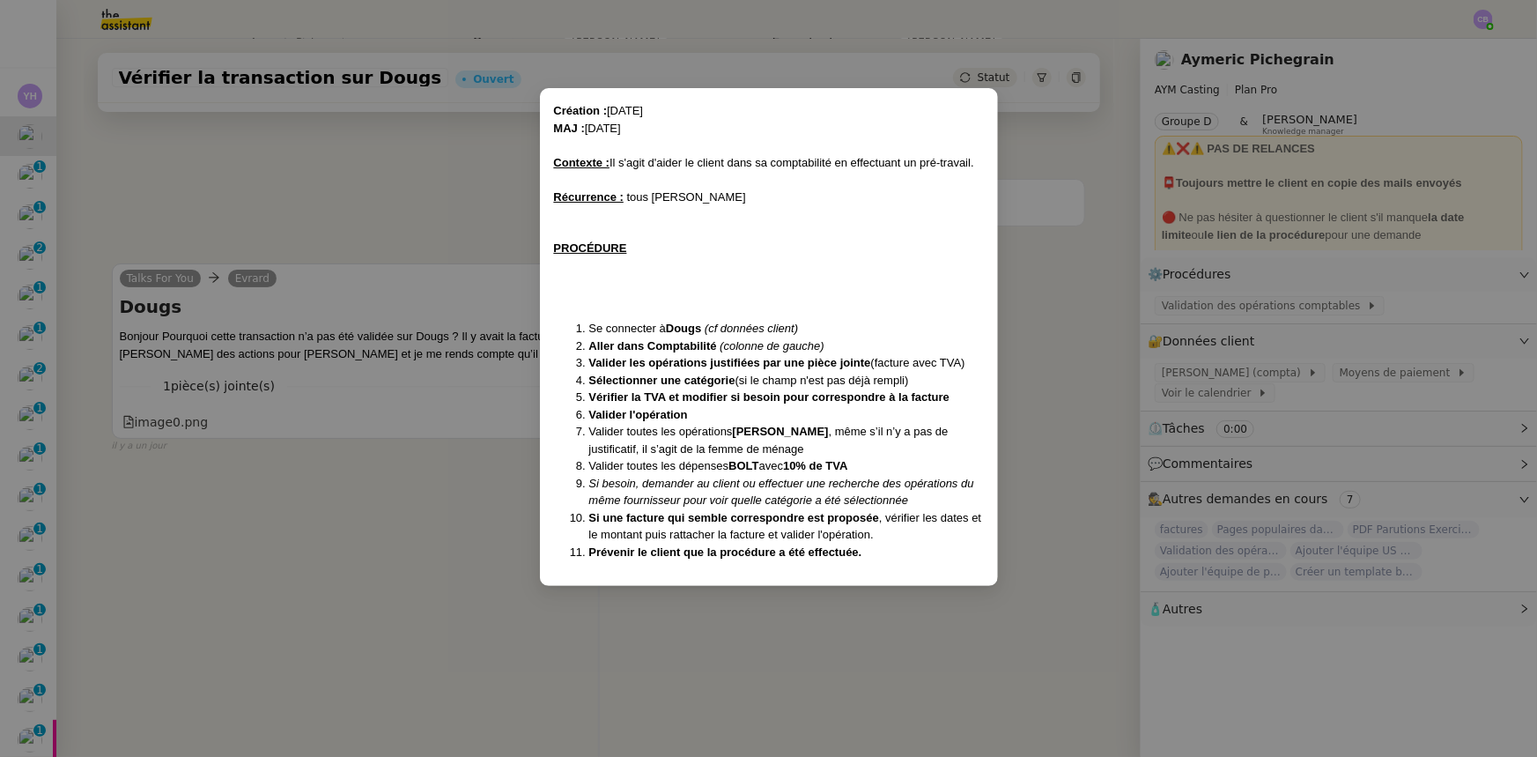
click at [1043, 265] on nz-modal-container "Création : 13/05/2025 MAJ : 04/08/2025 Contexte : Il s'agit d'aider le client d…" at bounding box center [768, 378] width 1537 height 757
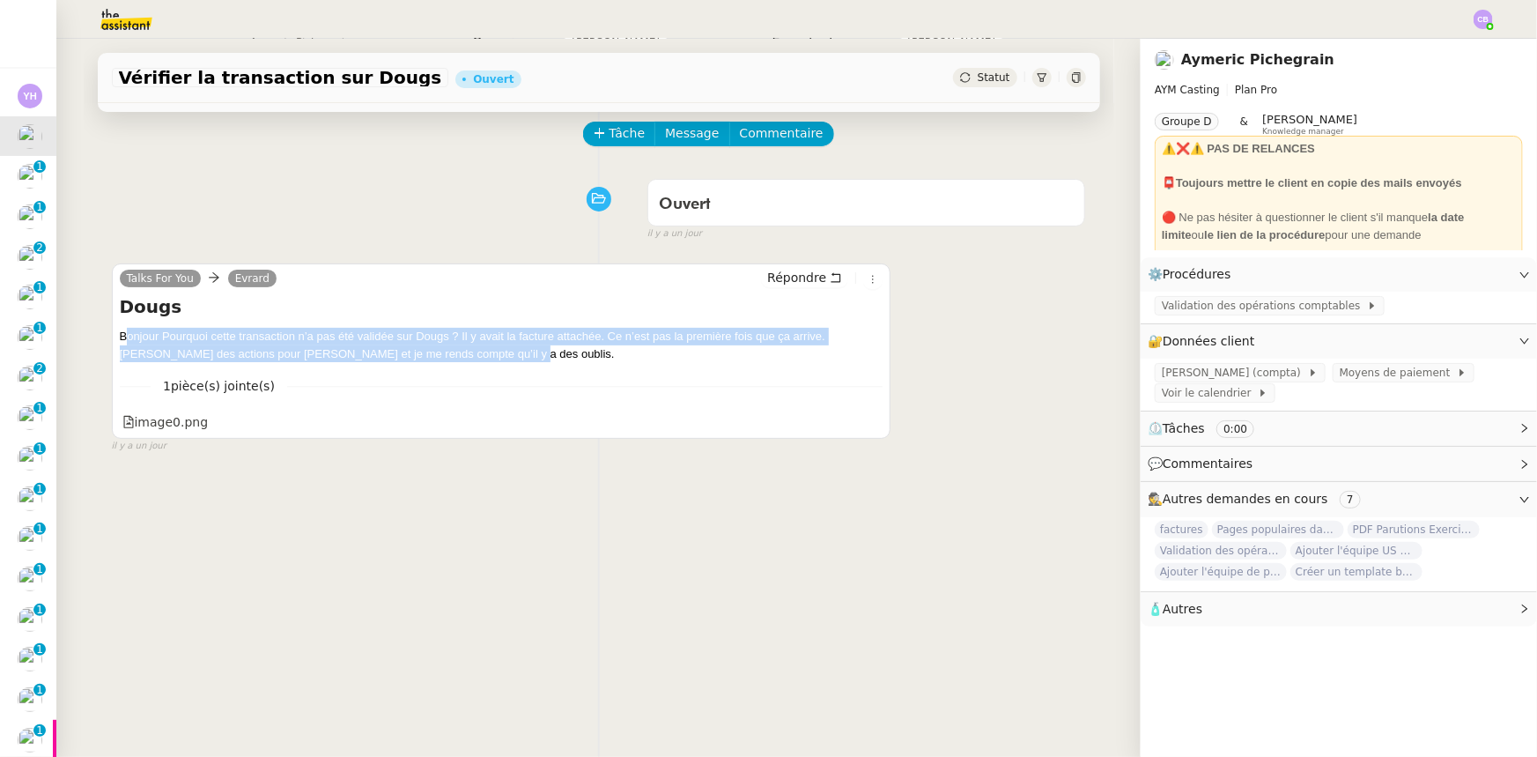
drag, startPoint x: 453, startPoint y: 352, endPoint x: 115, endPoint y: 340, distance: 337.6
click at [120, 340] on div "Bonjour Pourquoi cette transaction n’a pas été validée sur Dougs ? Il y avait l…" at bounding box center [502, 345] width 764 height 34
copy div "Bonjour Pourquoi cette transaction n’a pas été validée sur Dougs ? Il y avait l…"
click at [170, 428] on div "image0.png" at bounding box center [165, 422] width 86 height 20
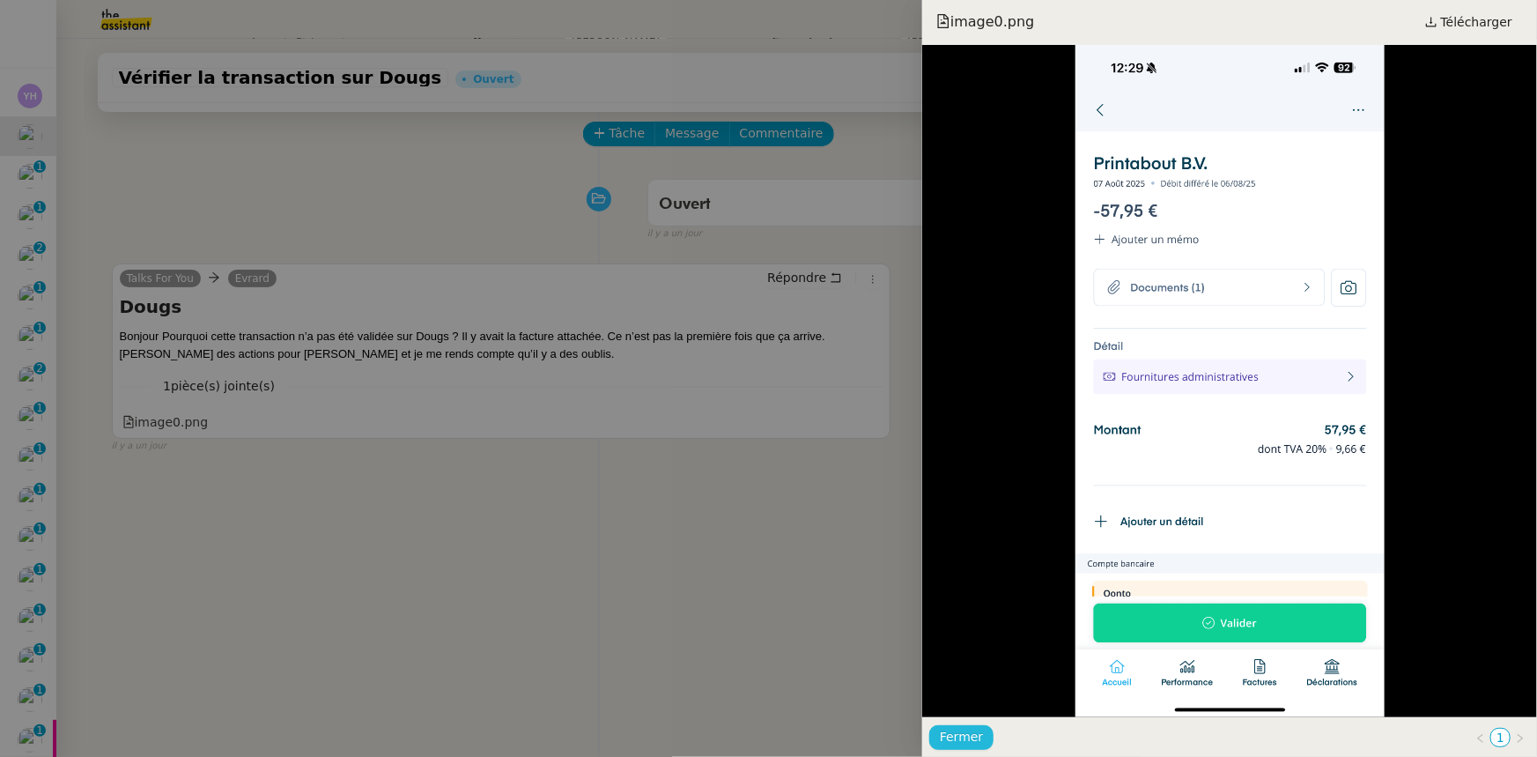
drag, startPoint x: 980, startPoint y: 734, endPoint x: 964, endPoint y: 722, distance: 20.3
click at [980, 734] on button "Fermer" at bounding box center [961, 737] width 64 height 25
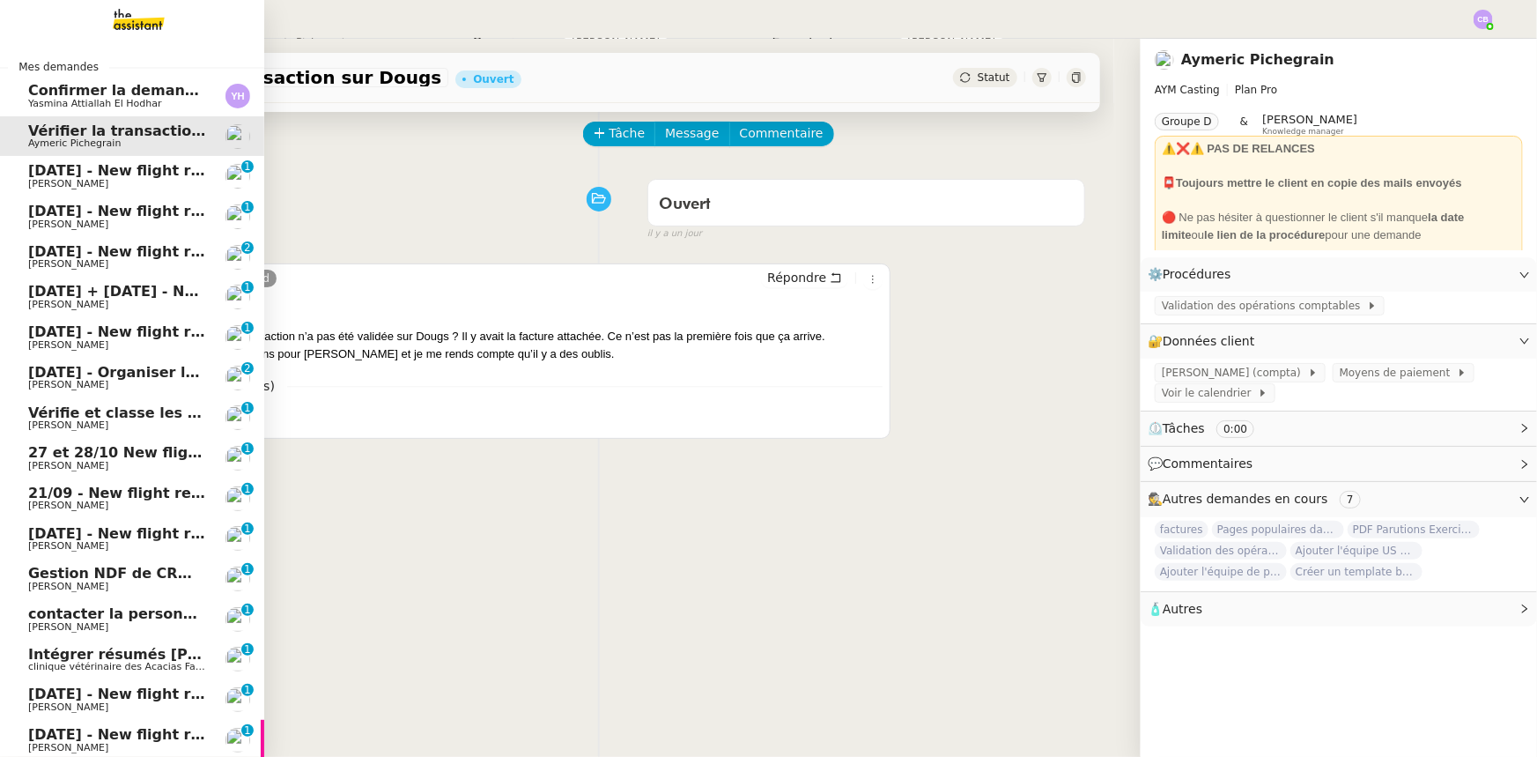
click at [90, 174] on span "[DATE] - New flight request - [PERSON_NAME]" at bounding box center [210, 170] width 364 height 17
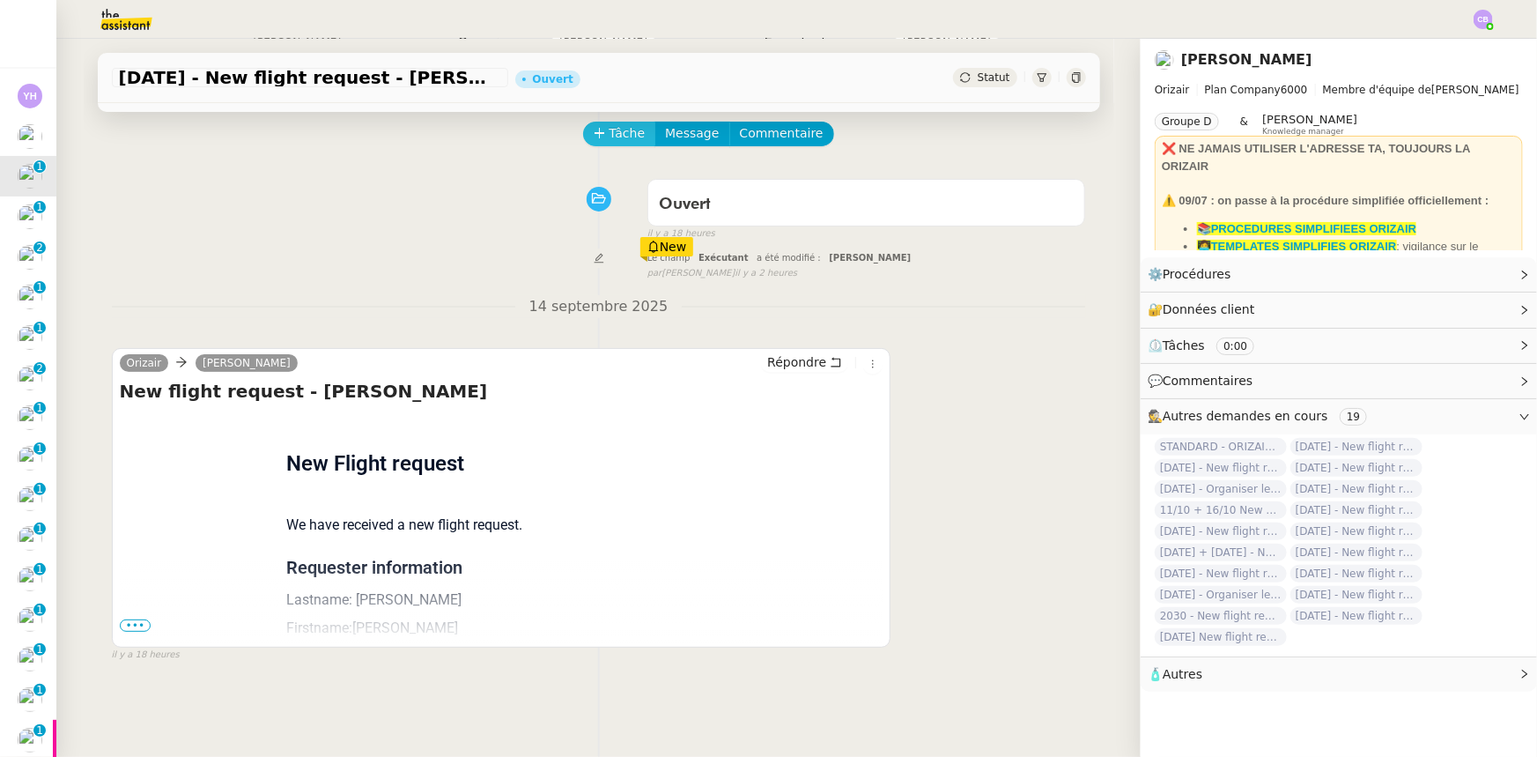
click at [594, 135] on icon at bounding box center [600, 133] width 12 height 12
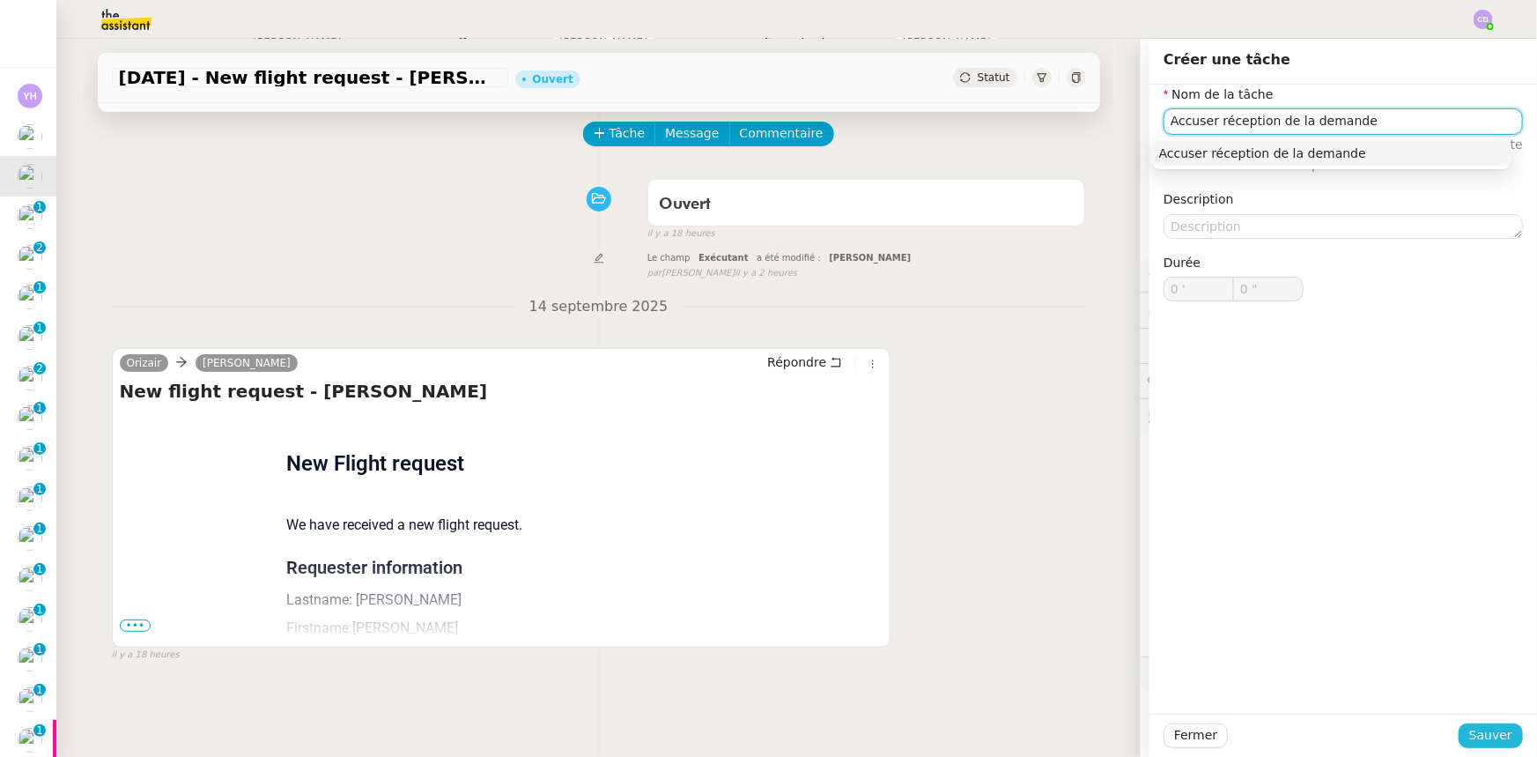
type input "Accuser réception de la demande"
click at [1469, 732] on span "Sauver" at bounding box center [1490, 735] width 43 height 20
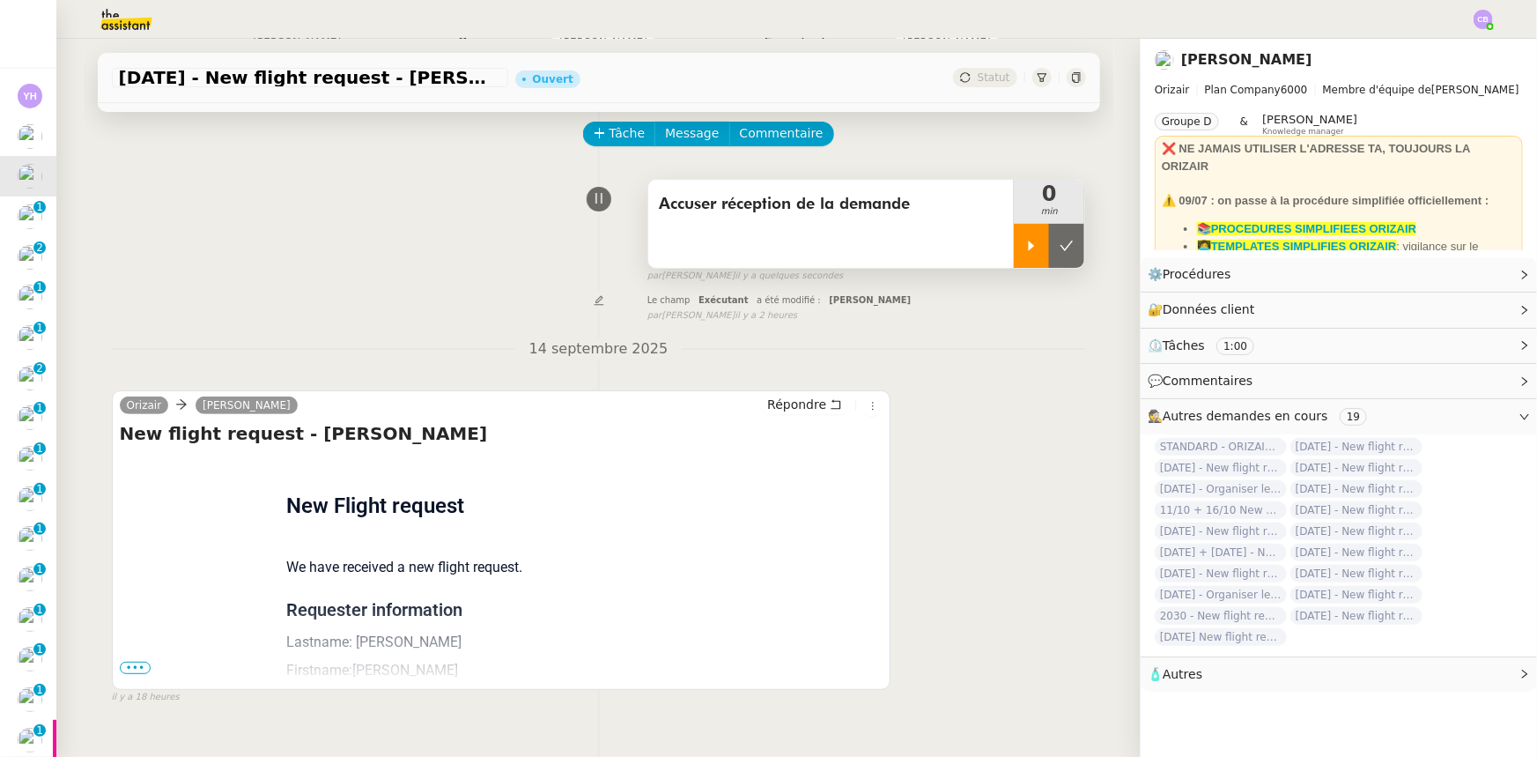
click at [1014, 257] on div at bounding box center [1031, 246] width 35 height 44
click at [122, 672] on span "•••" at bounding box center [136, 668] width 32 height 12
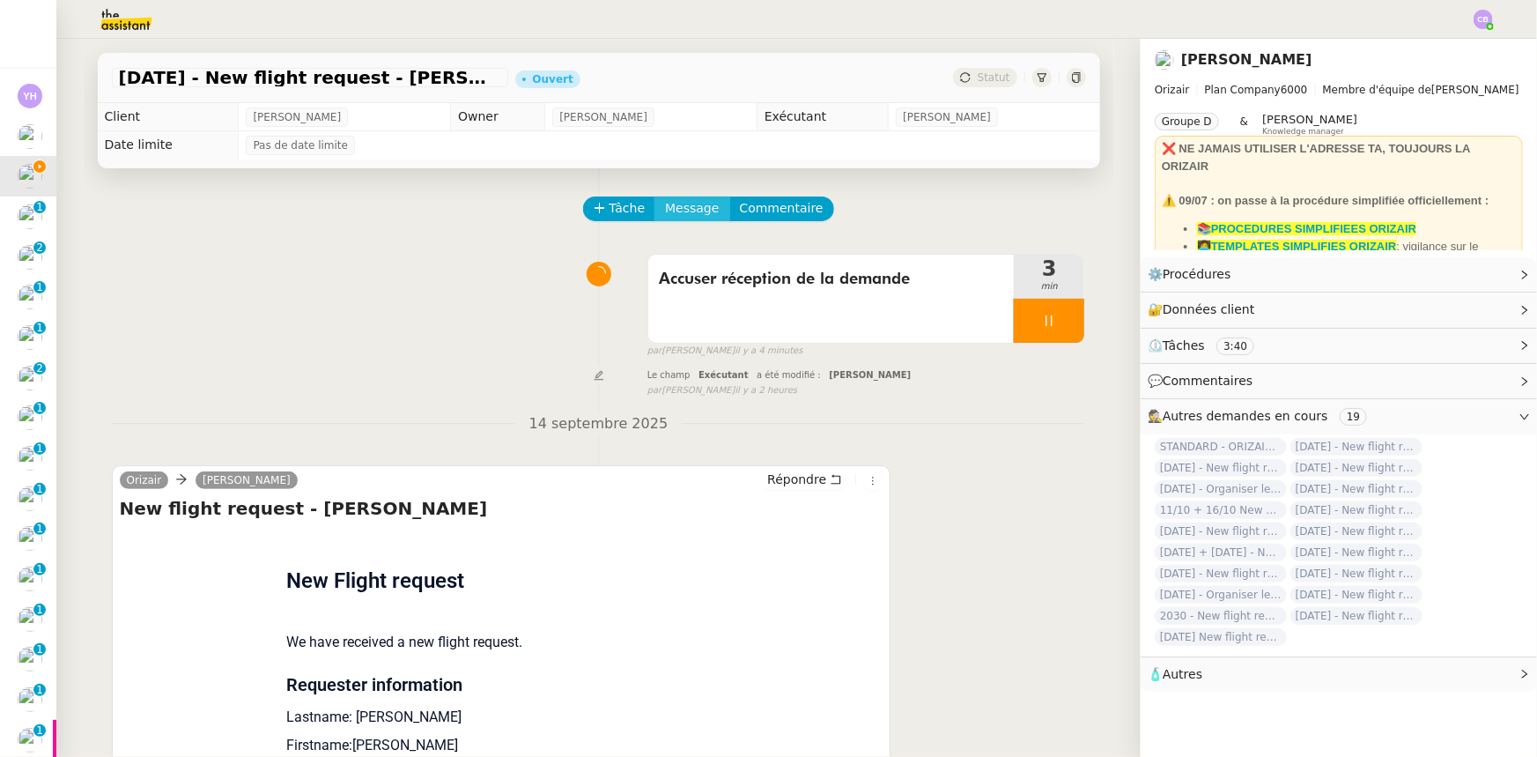
click at [676, 212] on span "Message" at bounding box center [692, 208] width 54 height 20
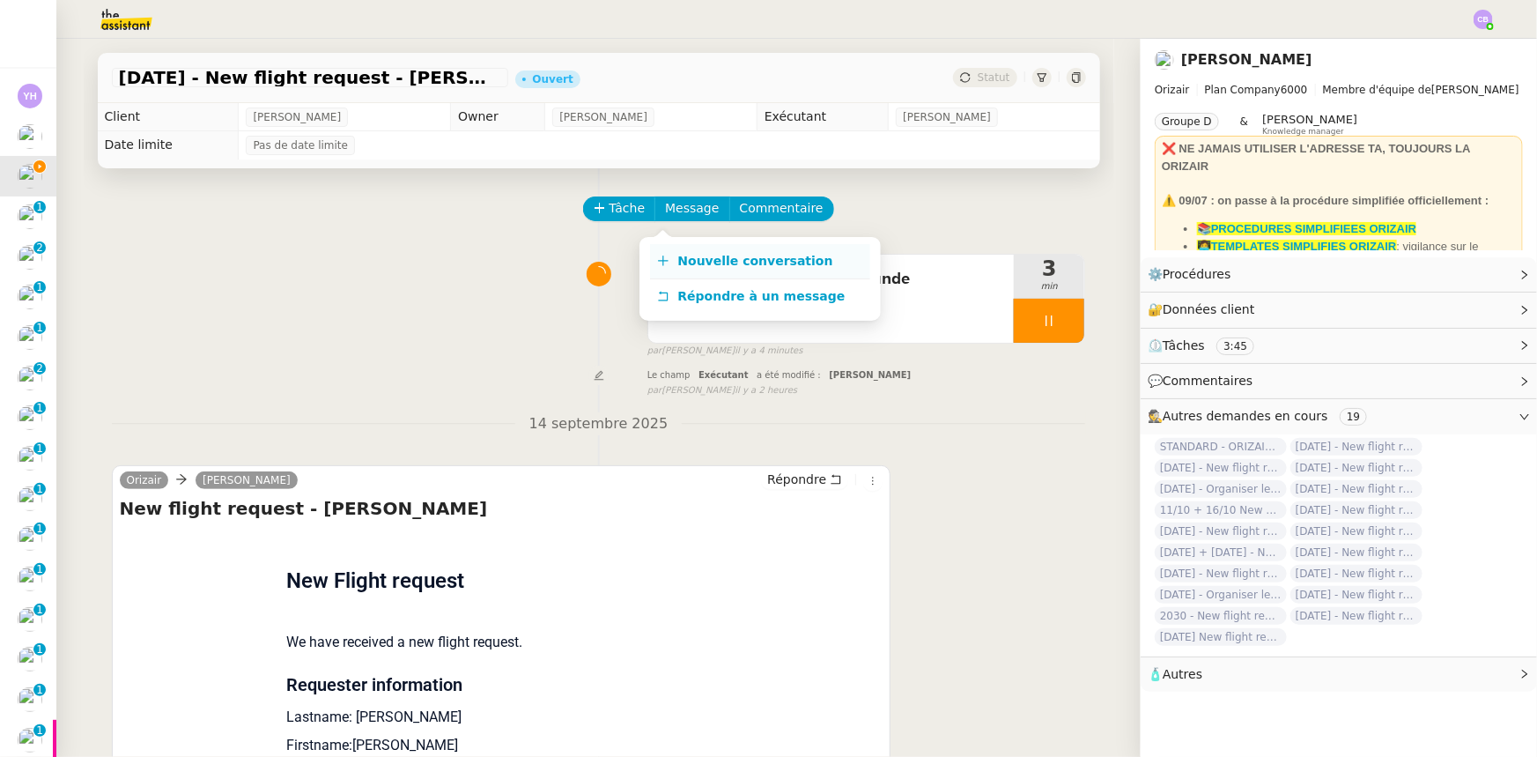
click at [788, 266] on span "Nouvelle conversation" at bounding box center [755, 261] width 155 height 14
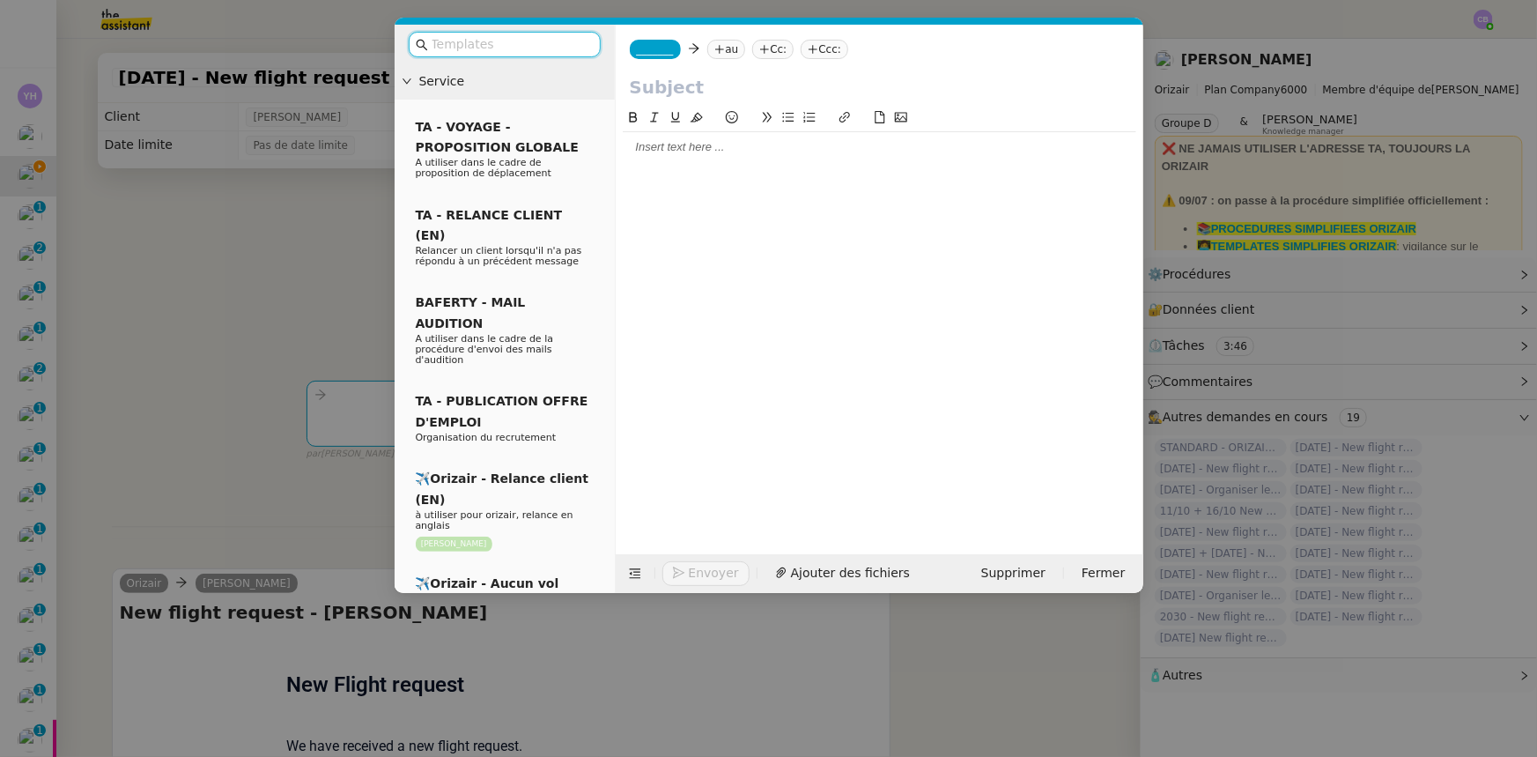
click at [570, 48] on input "text" at bounding box center [511, 44] width 159 height 20
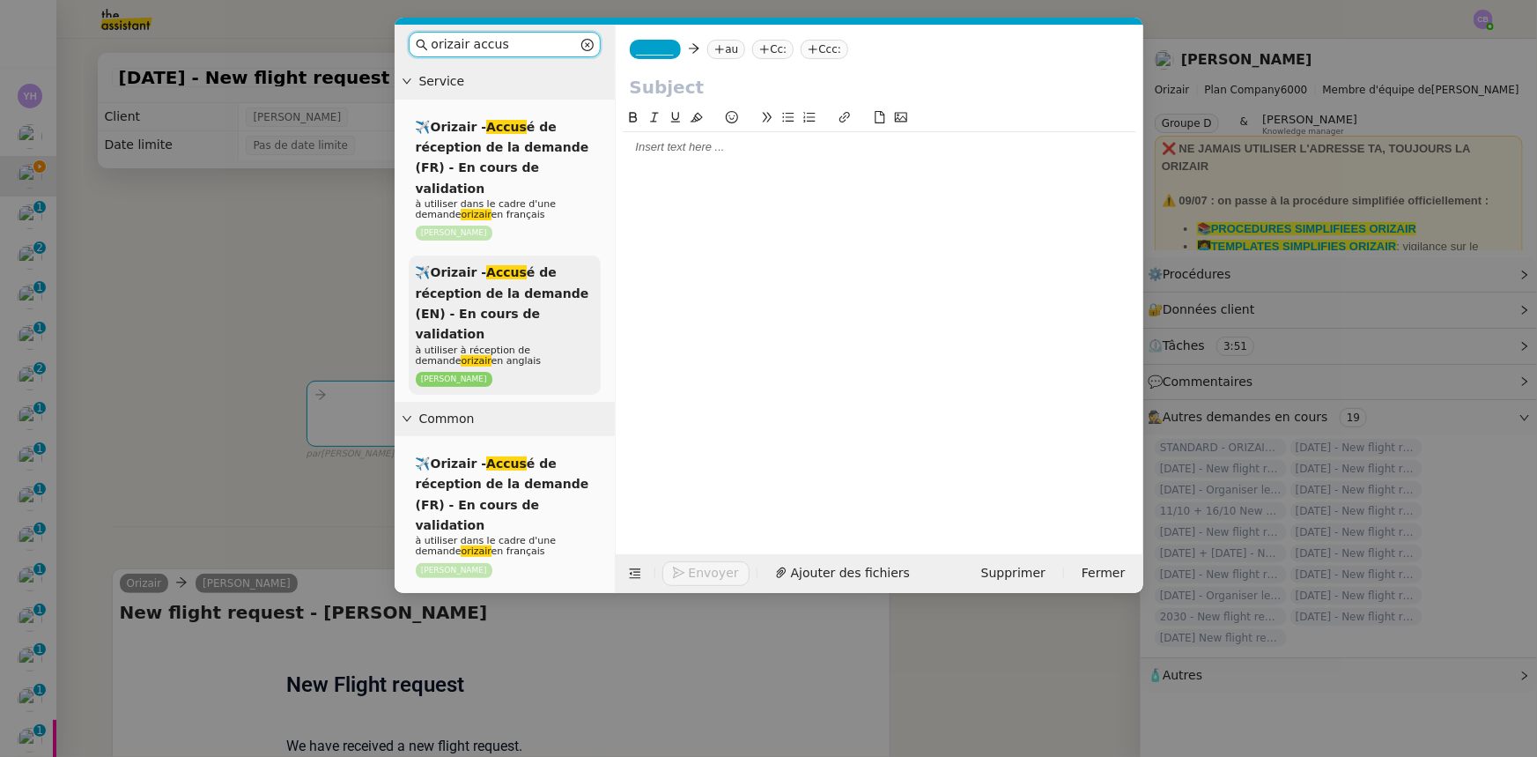
type input "orizair accus"
click at [506, 289] on span "✈️Orizair - Accus é de réception de la demande (EN) - En cours de validation" at bounding box center [503, 303] width 174 height 76
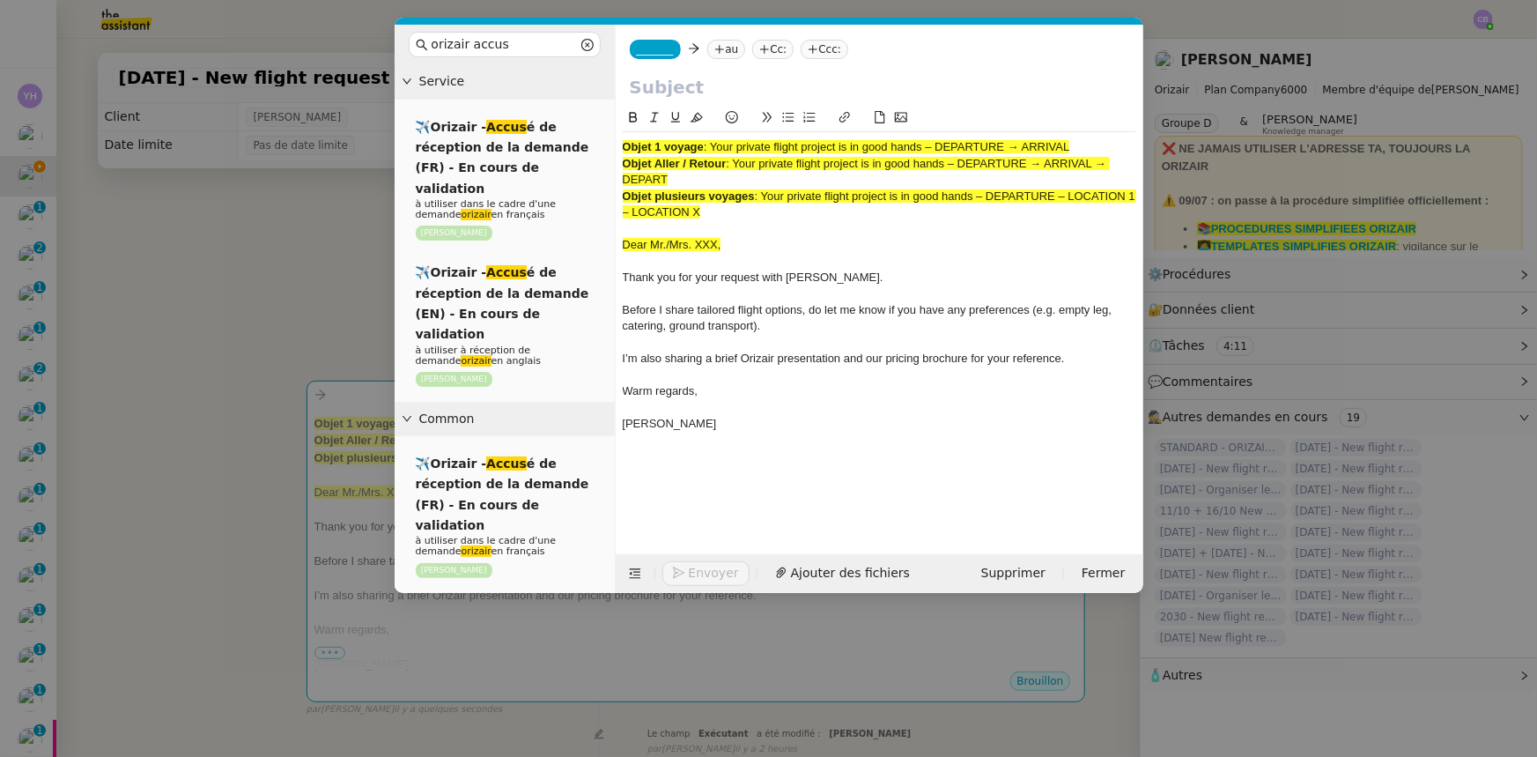
click at [249, 240] on nz-modal-container "orizair accus Service ✈️Orizair - Accus é de réception de la demande (FR) - En …" at bounding box center [768, 378] width 1537 height 757
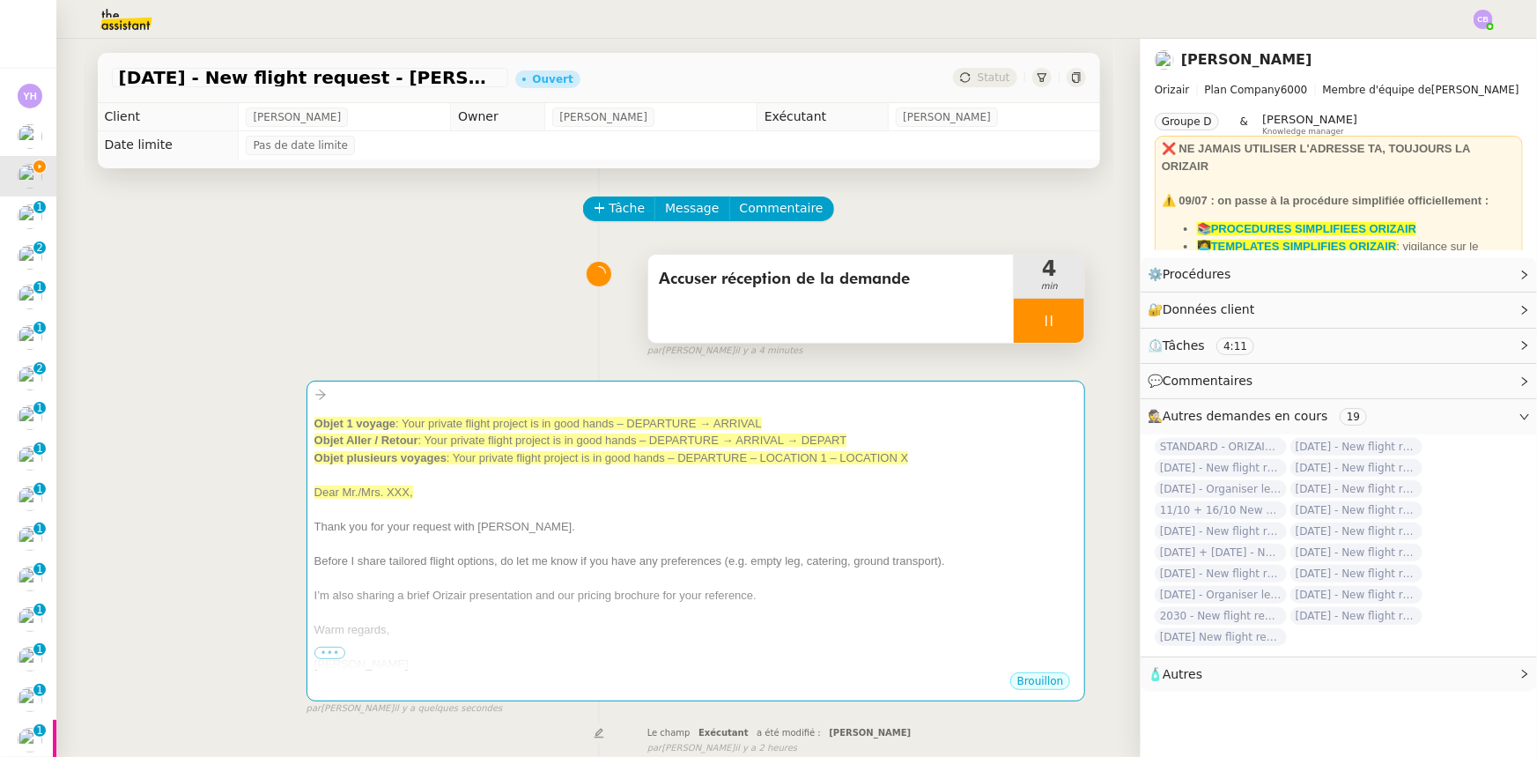
click at [1014, 315] on div at bounding box center [1049, 321] width 70 height 44
click at [1024, 326] on icon at bounding box center [1031, 321] width 14 height 14
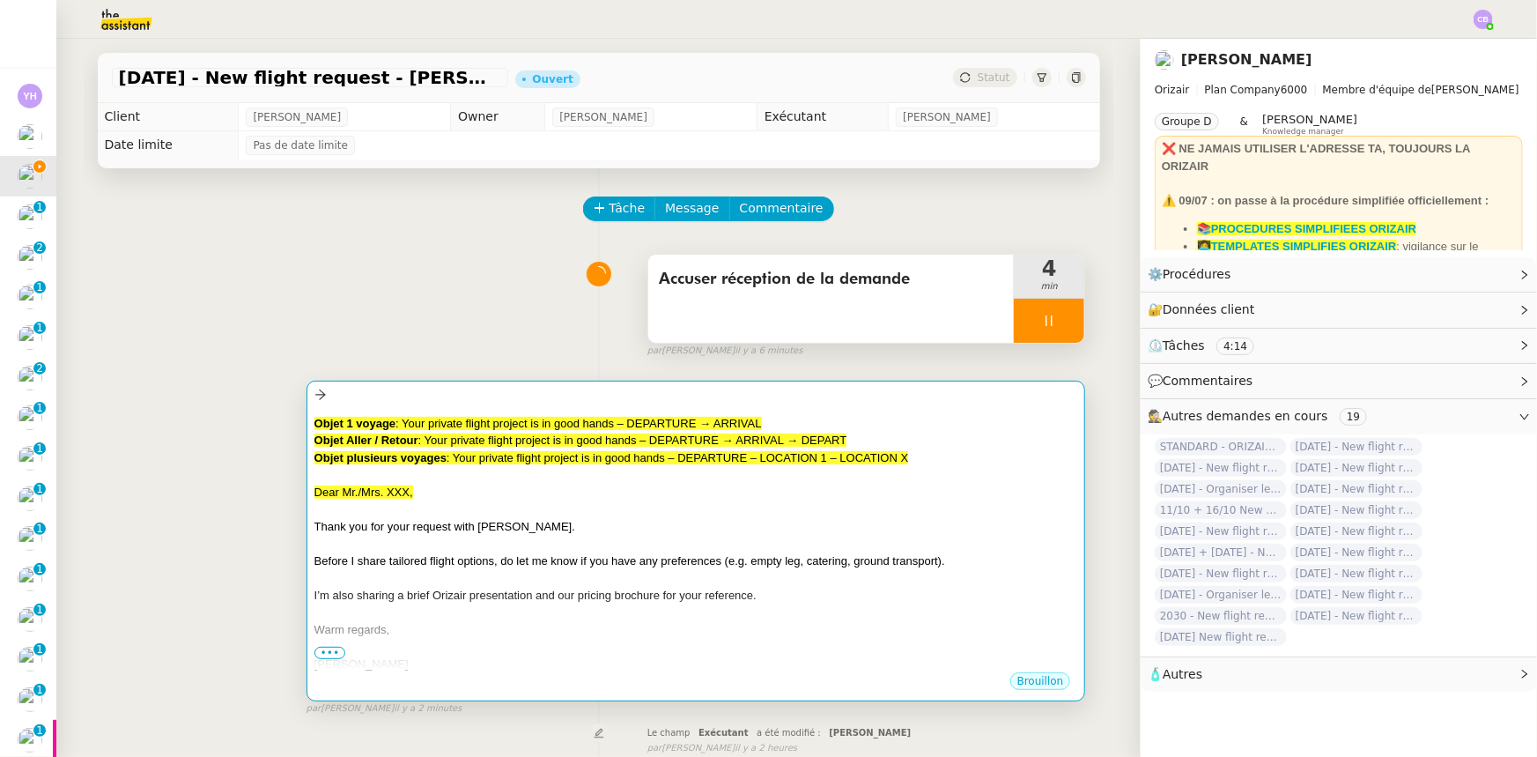
click at [915, 520] on div "Thank you for your request with [PERSON_NAME]." at bounding box center [696, 527] width 764 height 18
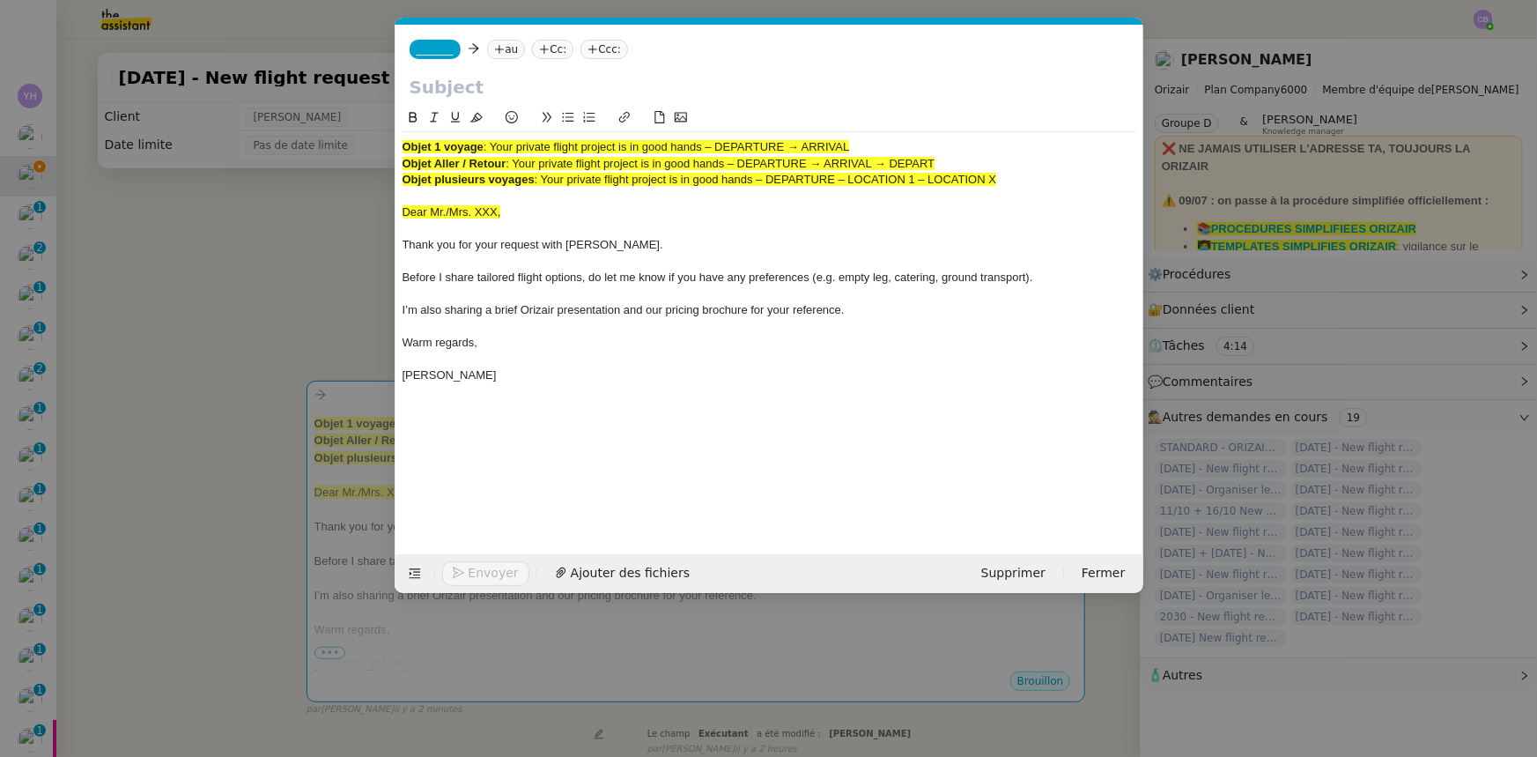
scroll to position [0, 103]
drag, startPoint x: 948, startPoint y: 163, endPoint x: 517, endPoint y: 162, distance: 430.7
click at [517, 162] on div "Objet Aller / Retour : Your private flight project is in good hands – DEPARTURE…" at bounding box center [770, 164] width 734 height 16
copy span "Your private flight project is in good hands – DEPARTURE → ARRIVAL → DEPART"
click at [481, 87] on input "text" at bounding box center [770, 87] width 720 height 26
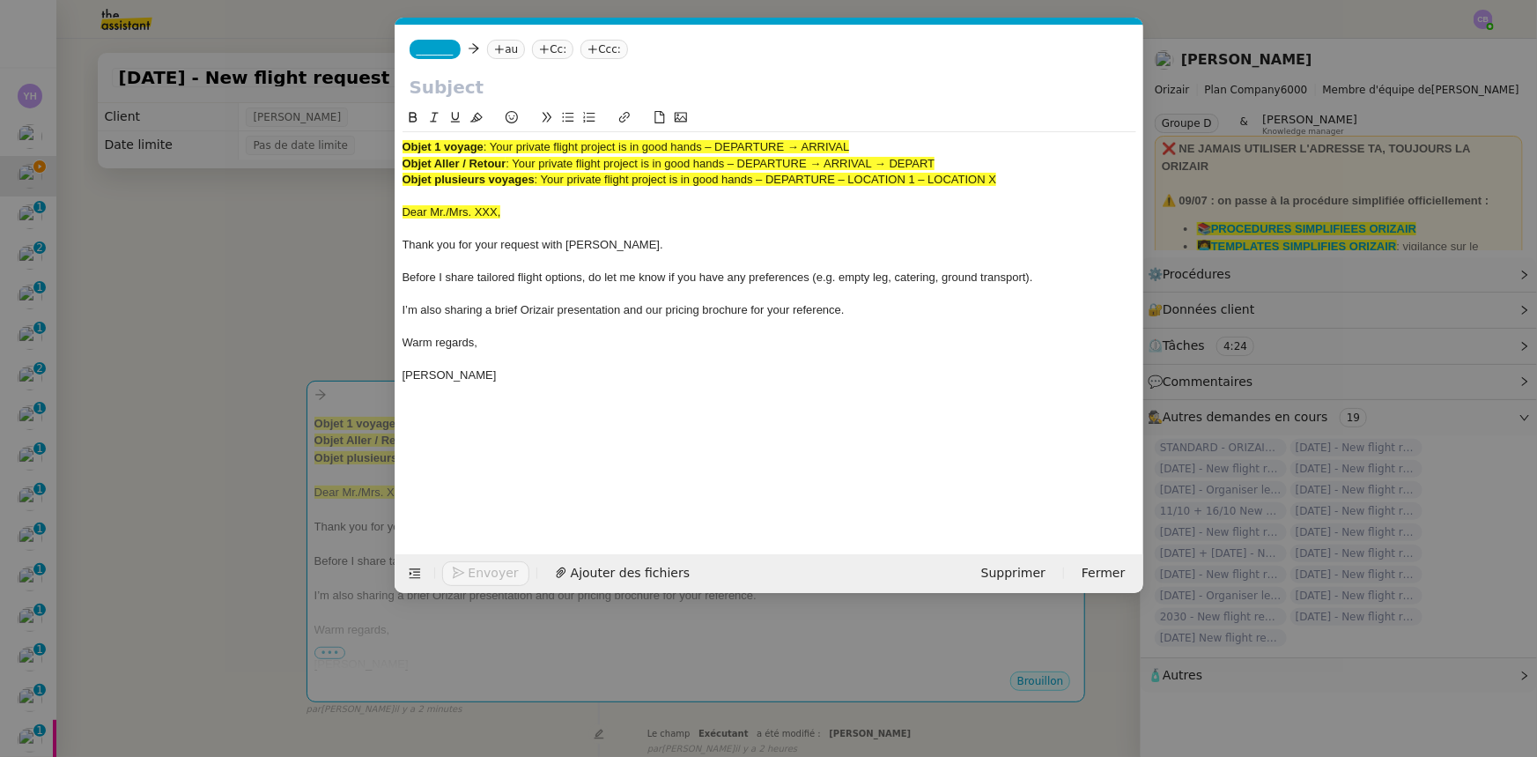
paste input "Your private flight project is in good hands – DEPARTURE → ARRIVAL → DEPART"
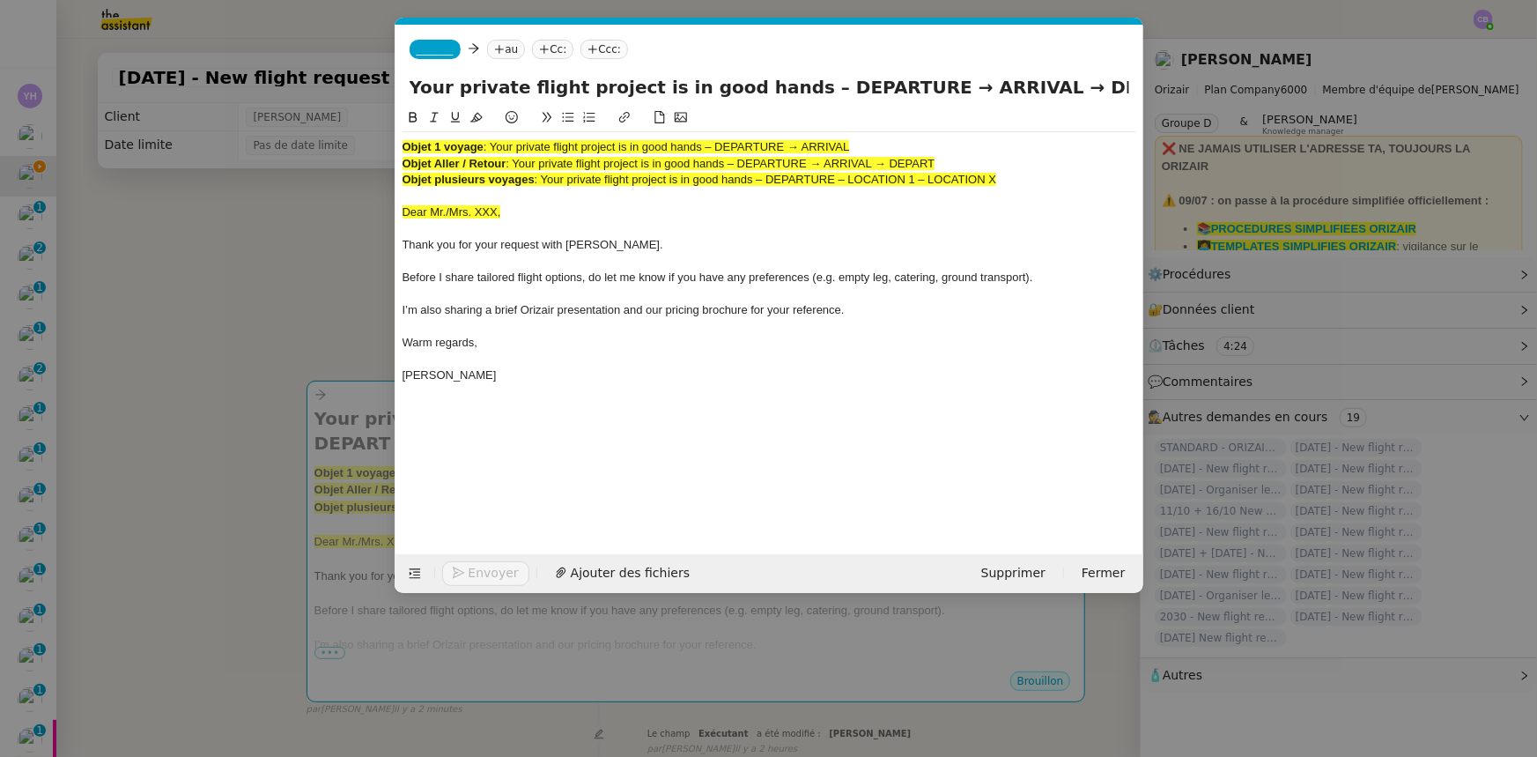
type input "Your private flight project is in good hands – DEPARTURE → ARRIVAL → DEPART"
drag, startPoint x: 1038, startPoint y: 186, endPoint x: 397, endPoint y: 149, distance: 641.4
click at [397, 149] on nz-spin "Objet 1 voyage : Your private flight project is in good hands – DEPARTURE → ARR…" at bounding box center [770, 320] width 748 height 426
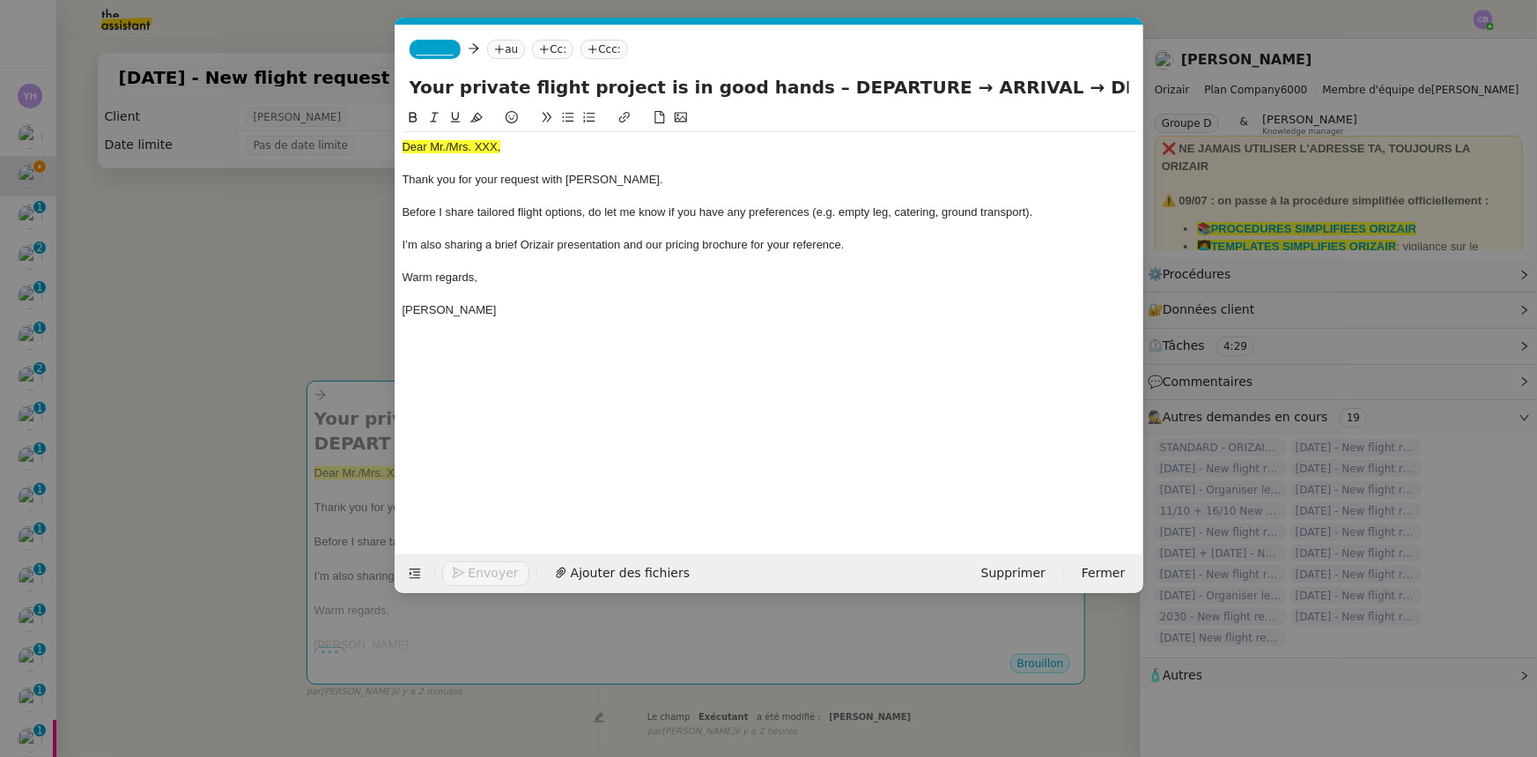
click at [325, 325] on nz-modal-container "orizair accus Service ✈️Orizair - Accus é de réception de la demande (FR) - En …" at bounding box center [768, 378] width 1537 height 757
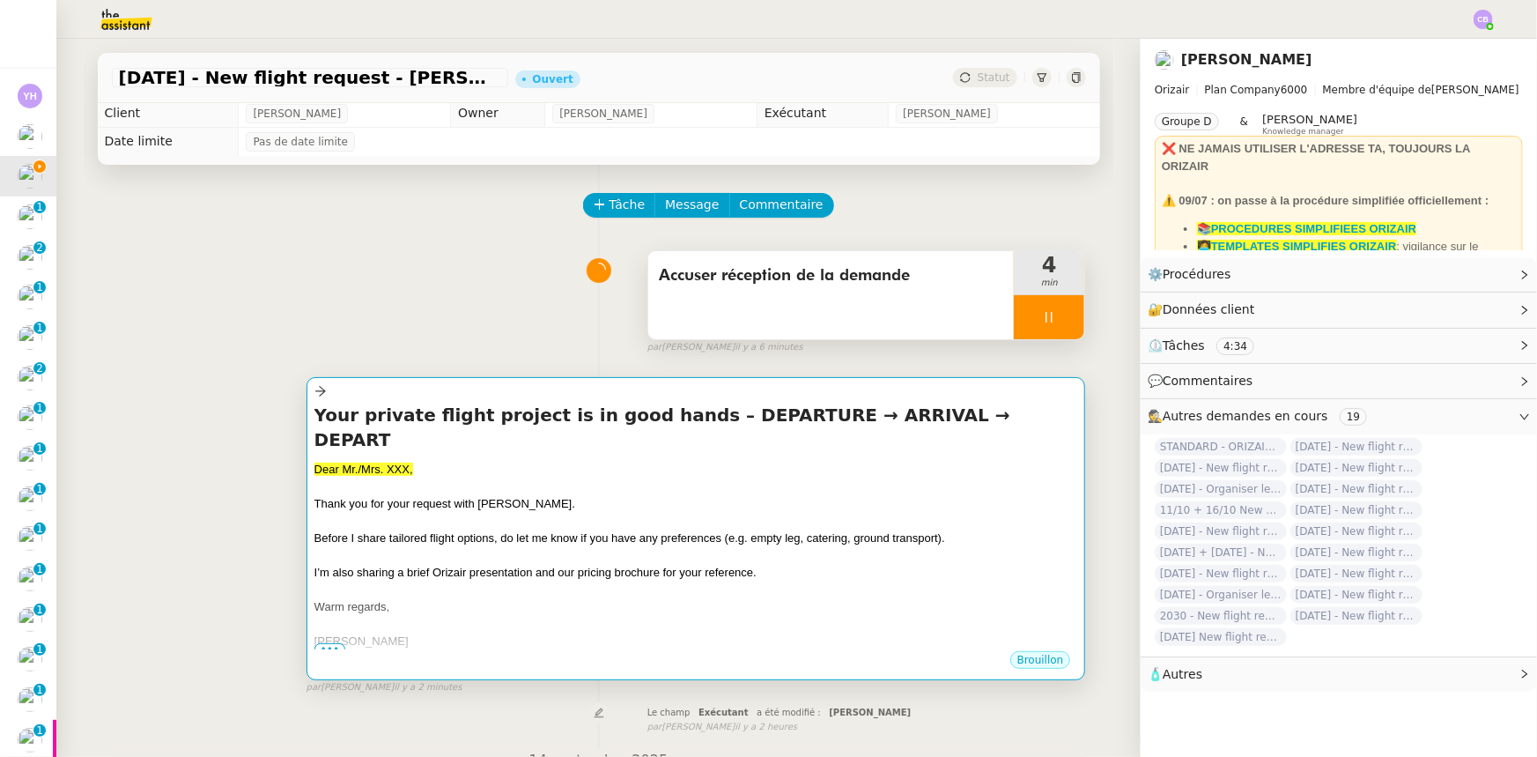
scroll to position [0, 0]
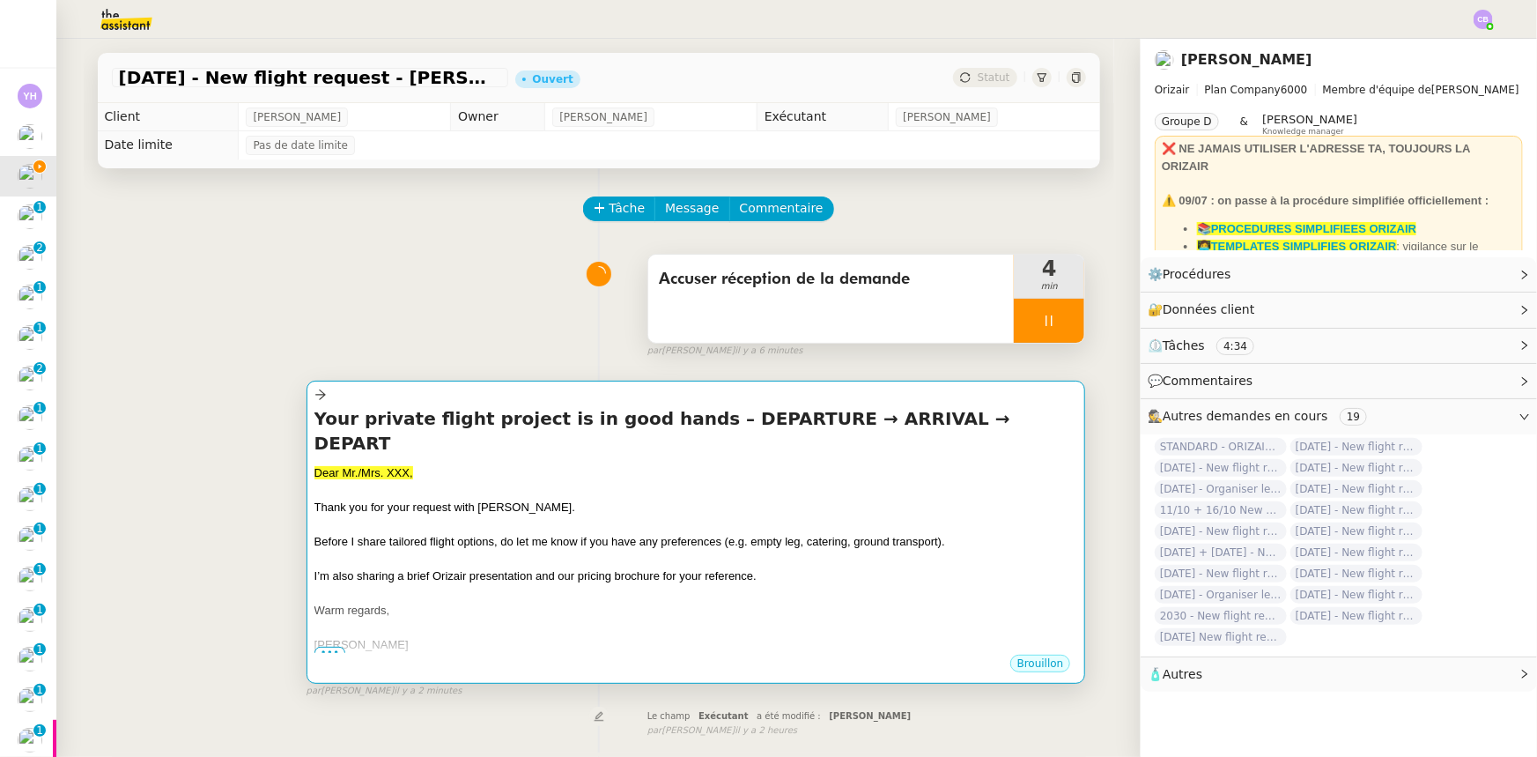
click at [492, 515] on div at bounding box center [696, 524] width 764 height 18
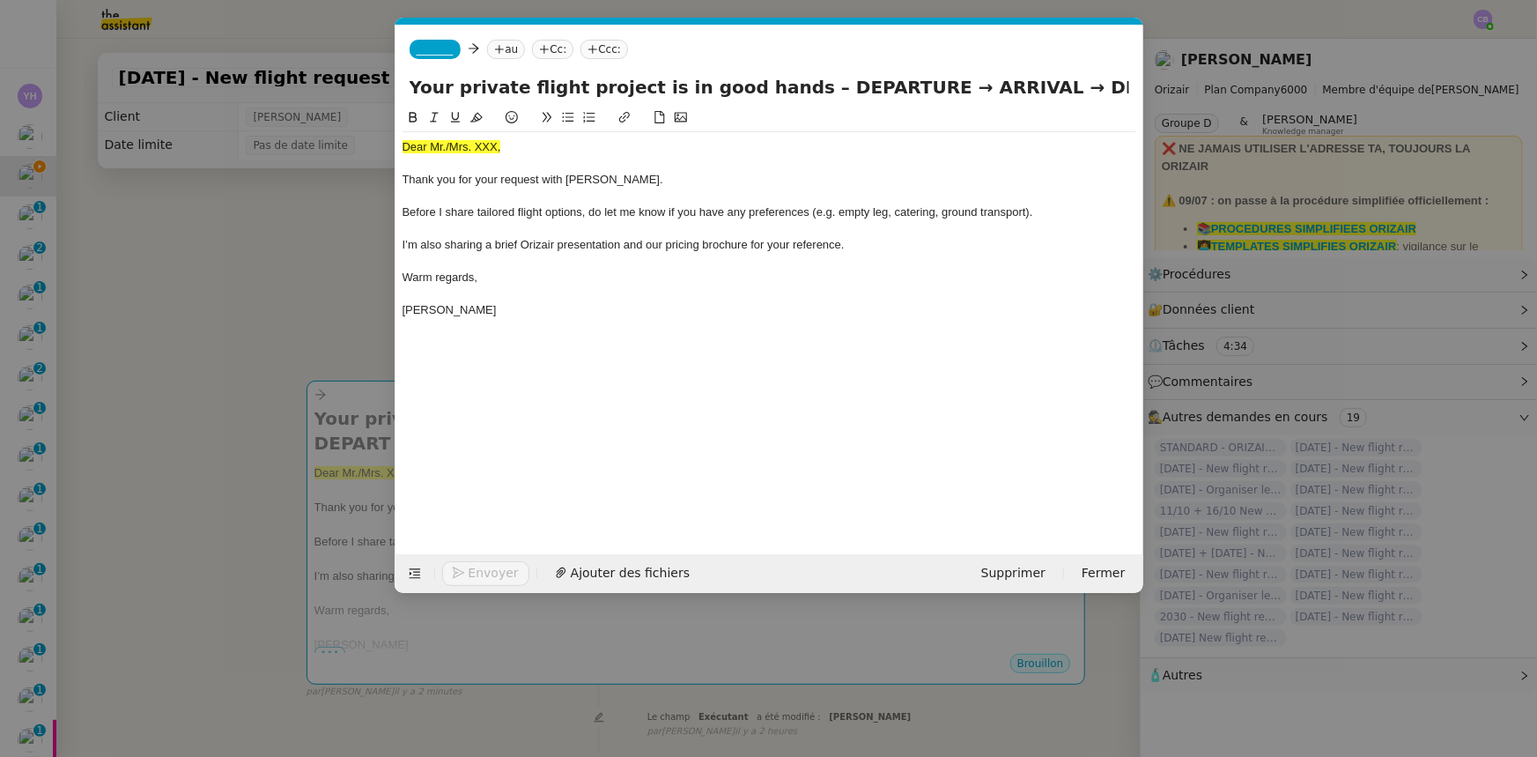
scroll to position [0, 103]
drag, startPoint x: 506, startPoint y: 150, endPoint x: 393, endPoint y: 148, distance: 113.6
click at [393, 148] on nz-modal-container "orizair accus Service ✈️Orizair - Accus é de réception de la demande (FR) - En …" at bounding box center [768, 378] width 1537 height 757
click at [478, 117] on icon at bounding box center [476, 117] width 12 height 12
click at [497, 149] on div "Dear Mr./Mrs. XXX," at bounding box center [770, 147] width 734 height 16
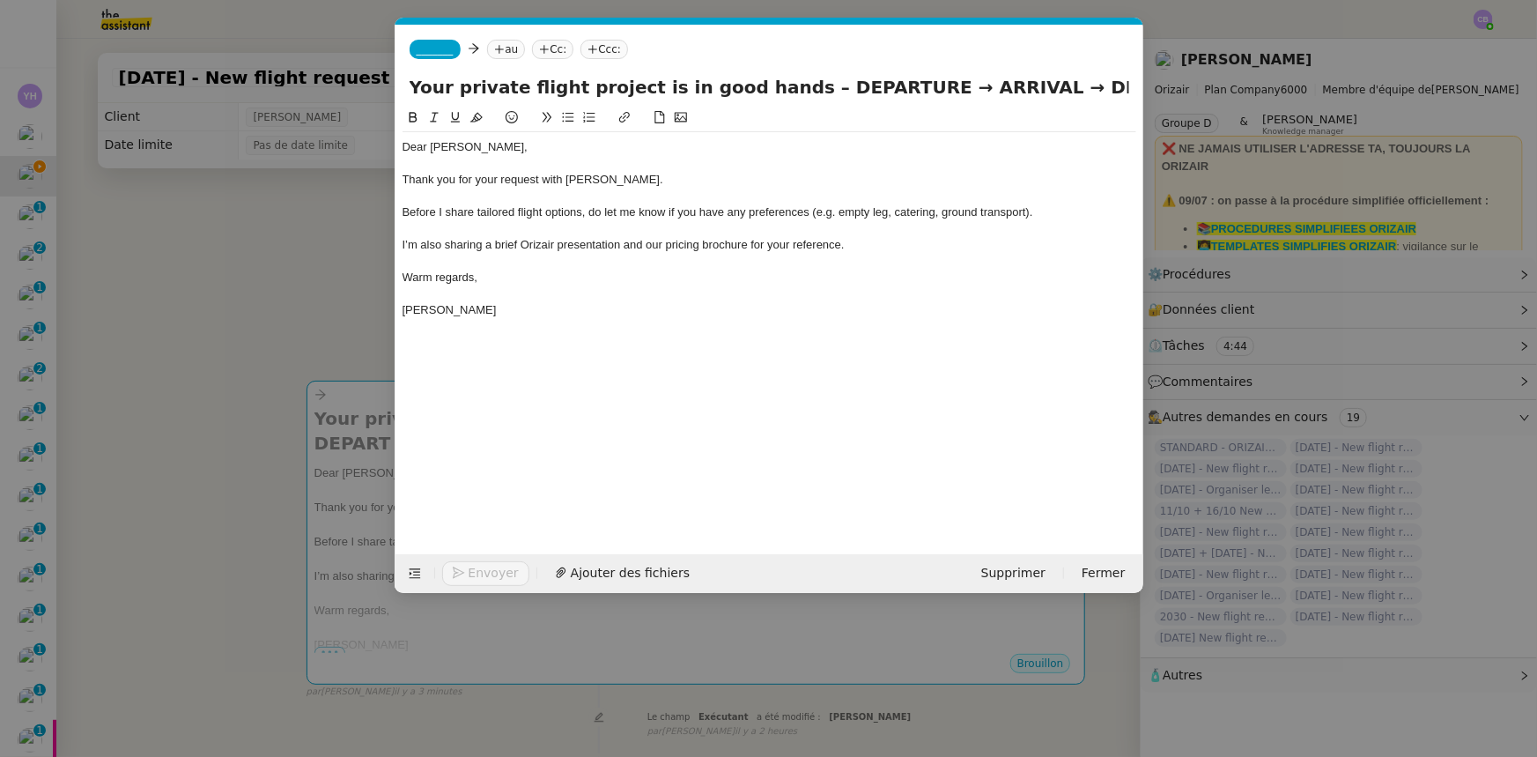
drag, startPoint x: 881, startPoint y: 88, endPoint x: 788, endPoint y: 86, distance: 92.5
click at [788, 86] on input "Your private flight project is in good hands – DEPARTURE → ARRIVAL → DEPART" at bounding box center [770, 87] width 720 height 26
drag, startPoint x: 930, startPoint y: 85, endPoint x: 786, endPoint y: 94, distance: 144.8
click at [786, 94] on input "Your private flight project is in good hands – Sywell Aerodrome → ARRIVAL → DEP…" at bounding box center [770, 87] width 720 height 26
drag, startPoint x: 1063, startPoint y: 85, endPoint x: 1095, endPoint y: 86, distance: 31.8
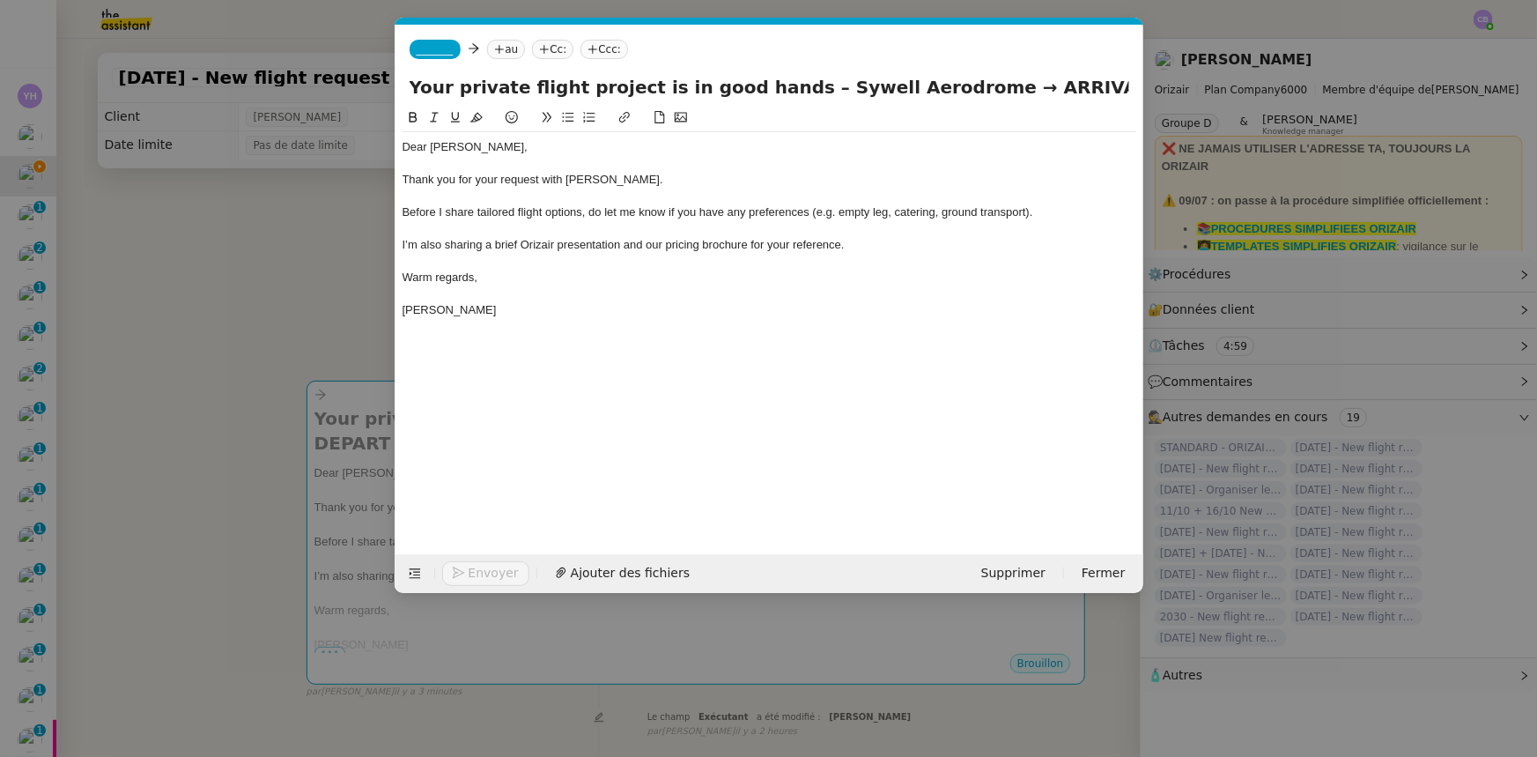
click at [1095, 86] on input "Your private flight project is in good hands – Sywell Aerodrome → ARRIVAL → DEP…" at bounding box center [770, 87] width 720 height 26
drag, startPoint x: 1057, startPoint y: 89, endPoint x: 1123, endPoint y: 88, distance: 66.1
click at [1123, 88] on input "Your private flight project is in good hands – Sywell Aerodrome → ARRIVAL → DEP…" at bounding box center [770, 87] width 720 height 26
paste input "Sywell Aerodrome"
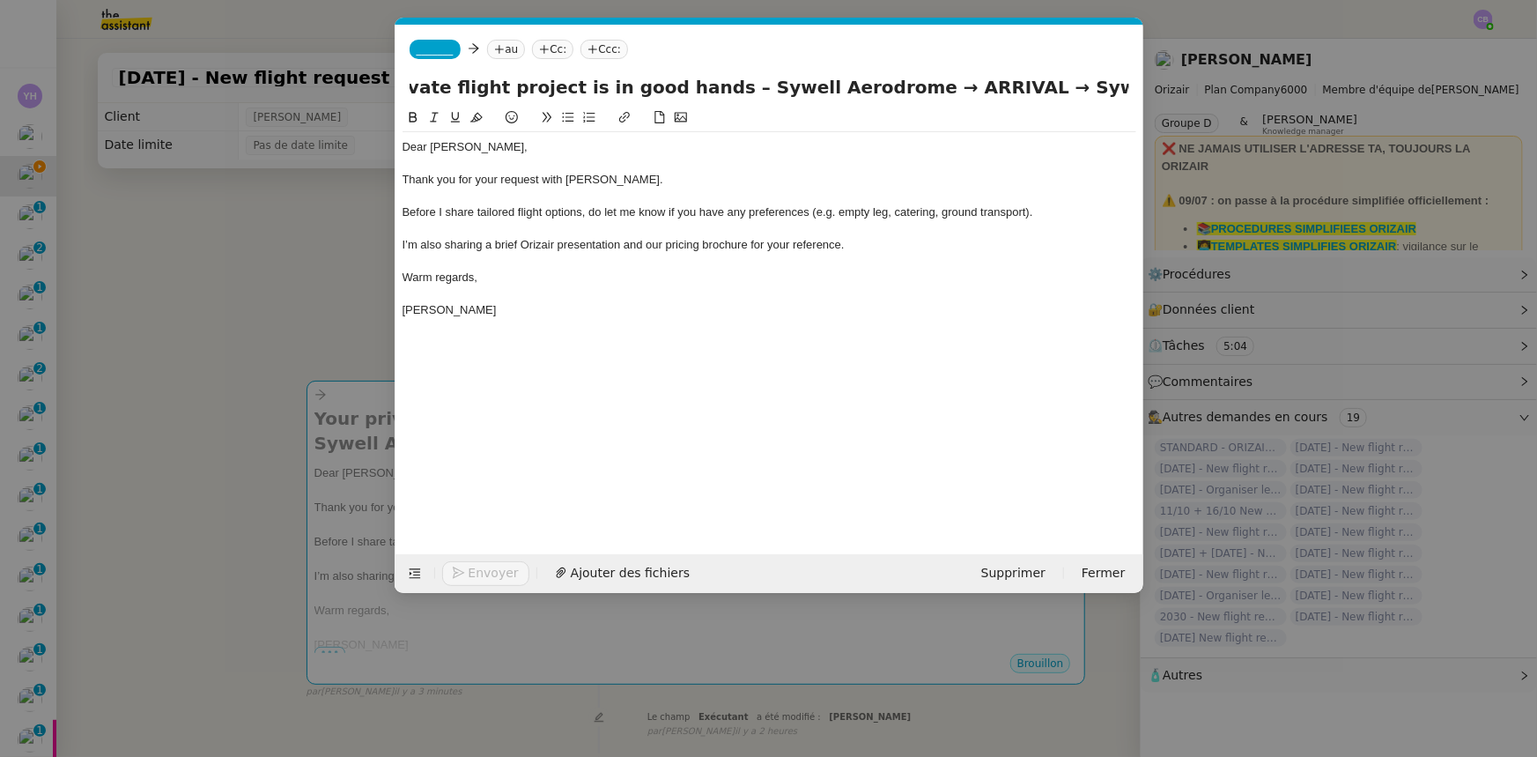
drag, startPoint x: 950, startPoint y: 88, endPoint x: 883, endPoint y: 92, distance: 67.9
click at [883, 92] on input "Your private flight project is in good hands – Sywell Aerodrome → ARRIVAL → Syw…" at bounding box center [770, 87] width 720 height 26
type input "Your private flight project is in good hands – Sywell Aerodrome → Bordeaux-Méri…"
click at [427, 48] on span "_______" at bounding box center [435, 49] width 37 height 12
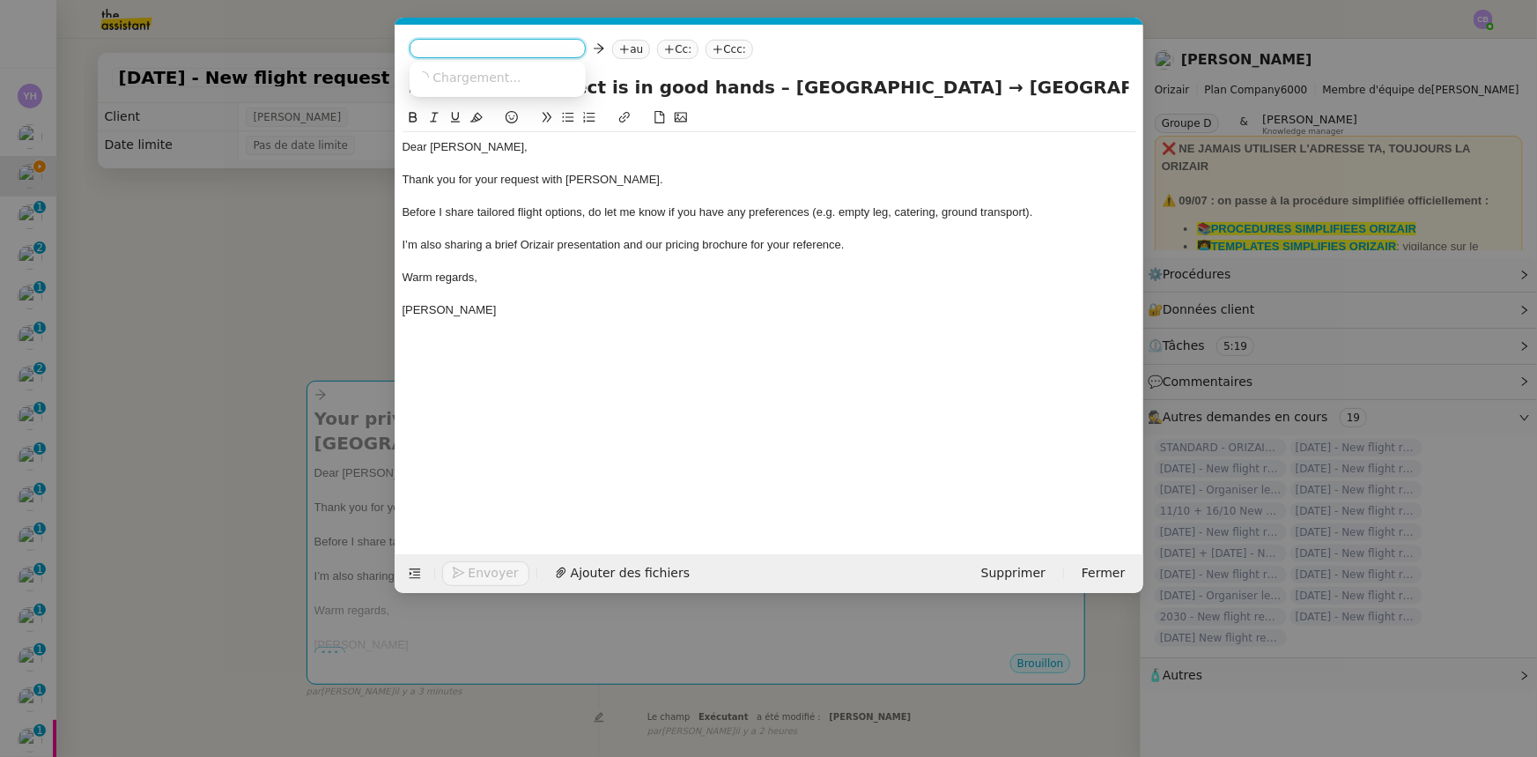
scroll to position [0, 0]
click at [448, 84] on span "[PERSON_NAME][EMAIL_ADDRESS][DOMAIN_NAME]" at bounding box center [542, 89] width 250 height 10
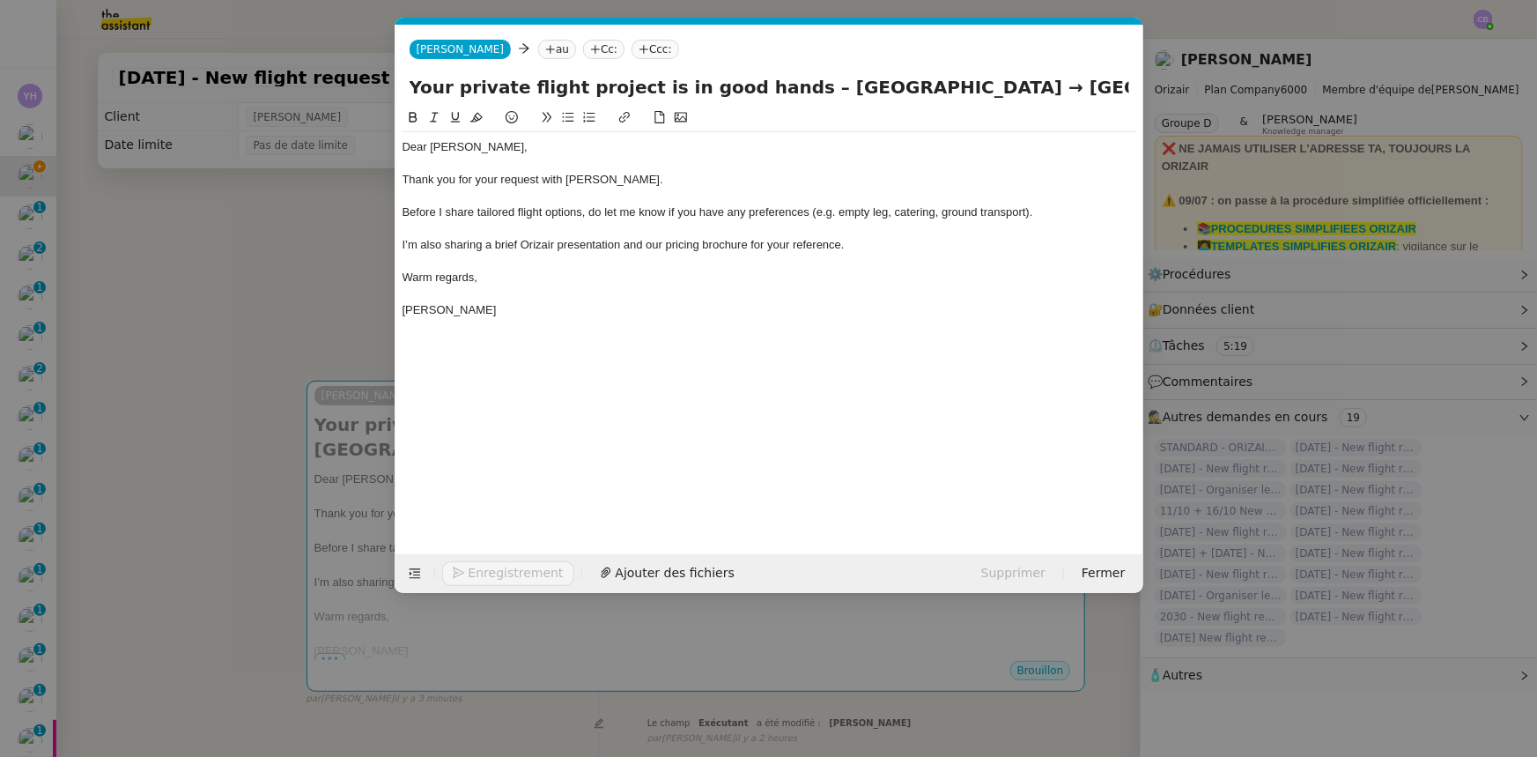
click at [357, 233] on nz-modal-container "orizair accus Service ✈️Orizair - Accus é de réception de la demande (FR) - En …" at bounding box center [768, 378] width 1537 height 757
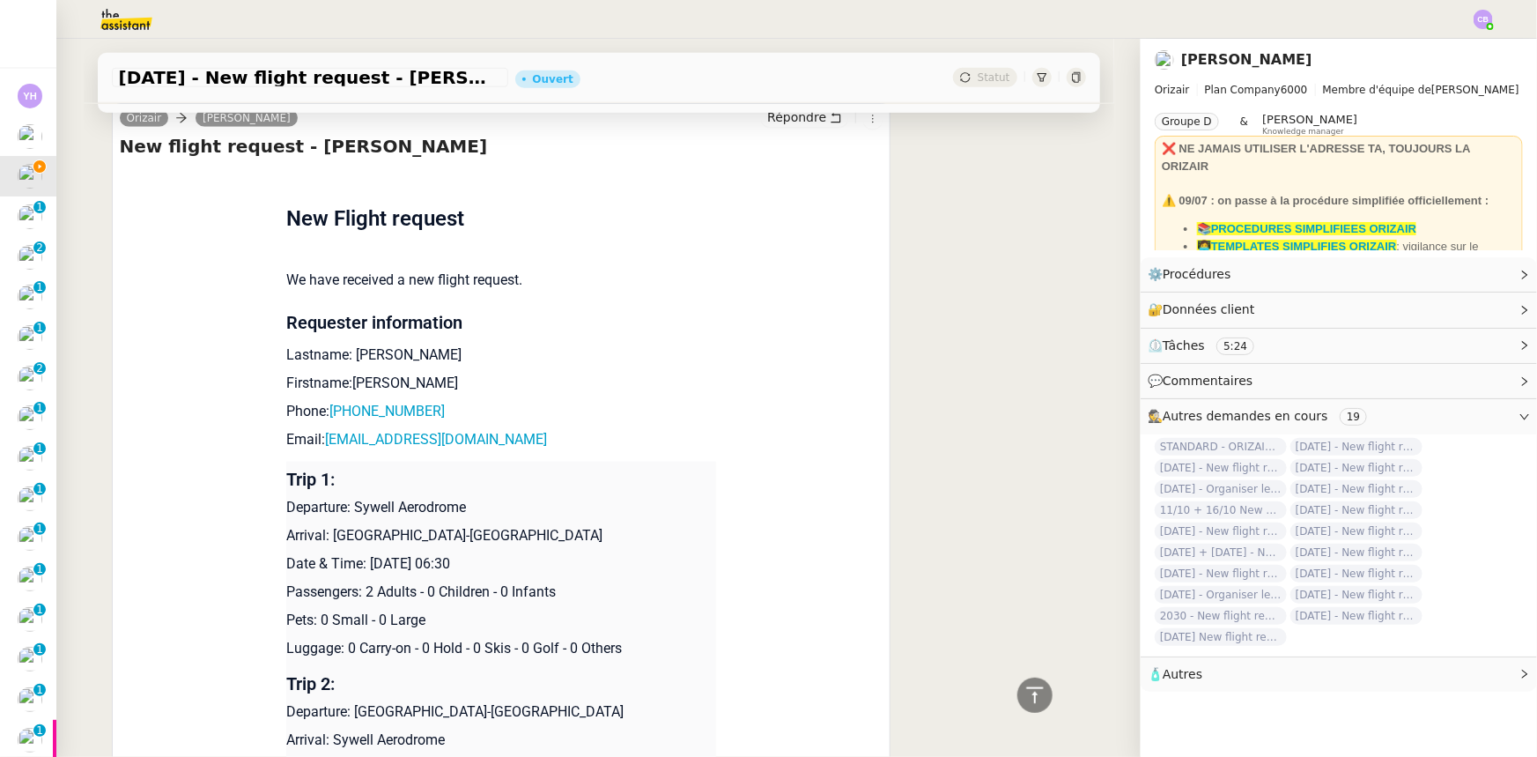
scroll to position [721, 0]
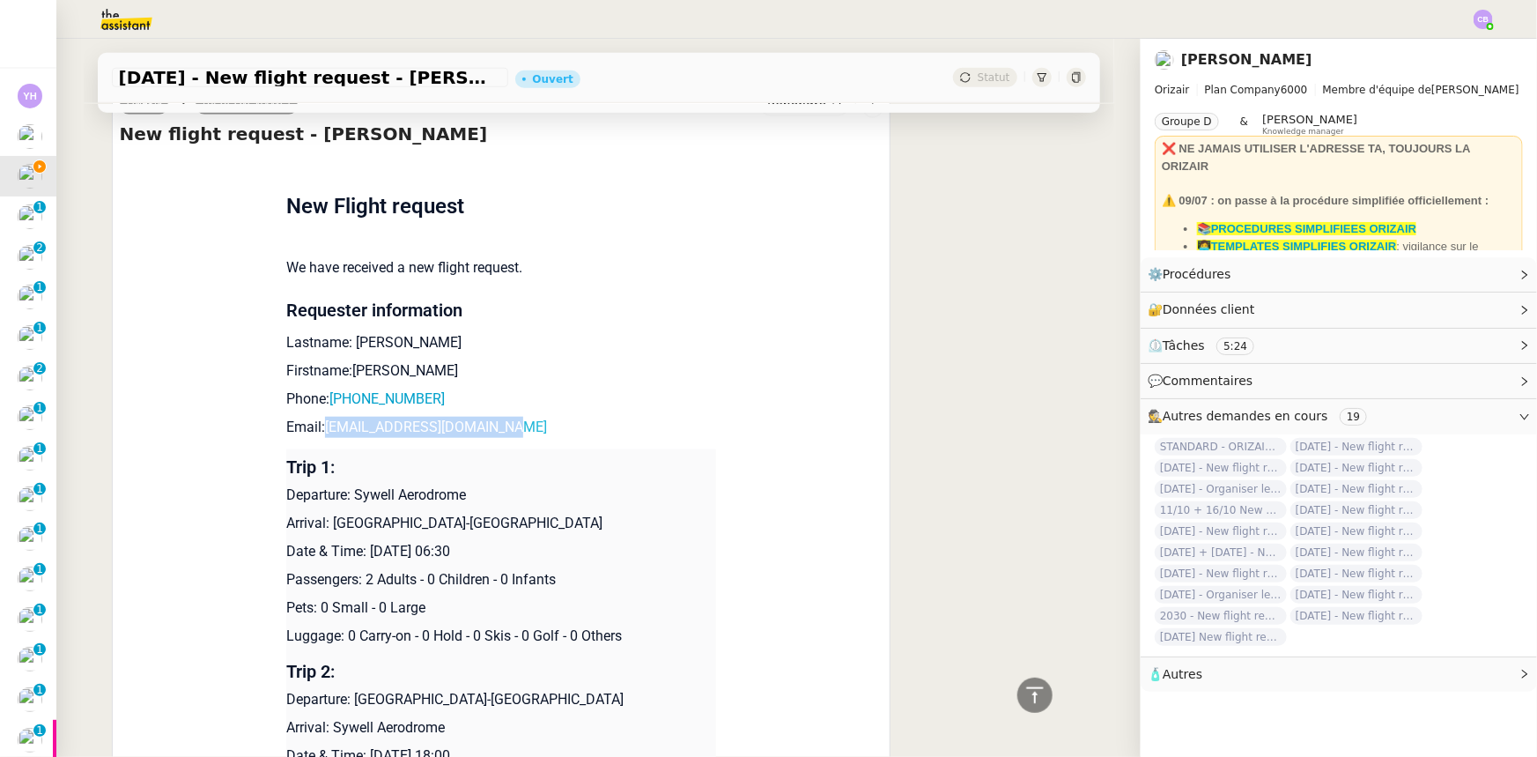
drag, startPoint x: 491, startPoint y: 433, endPoint x: 321, endPoint y: 430, distance: 170.0
click at [318, 430] on p "Email: richardslater92@yahoo.com" at bounding box center [501, 427] width 430 height 21
copy link "richardslater92@yahoo.com"
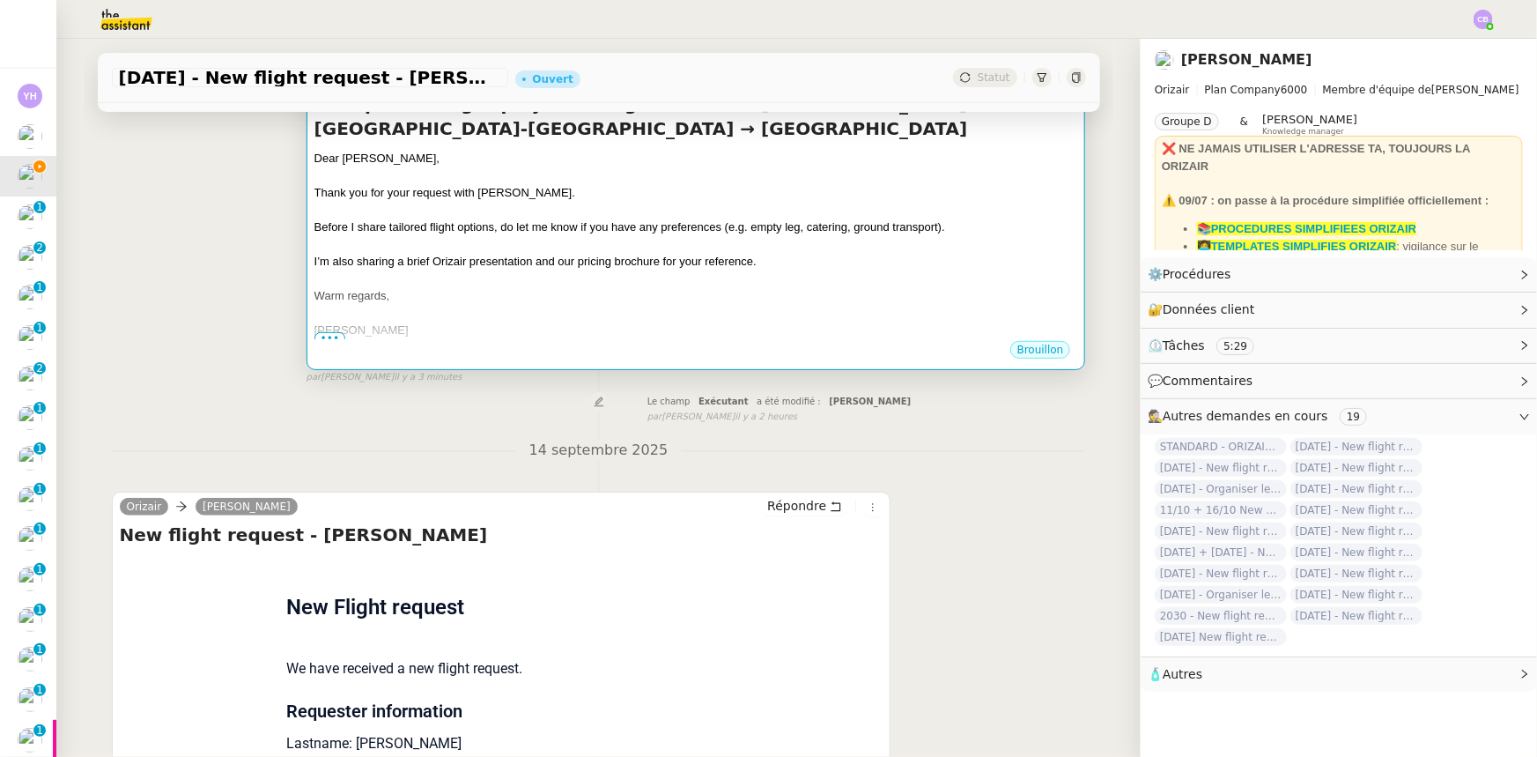
click at [632, 281] on div at bounding box center [696, 279] width 764 height 18
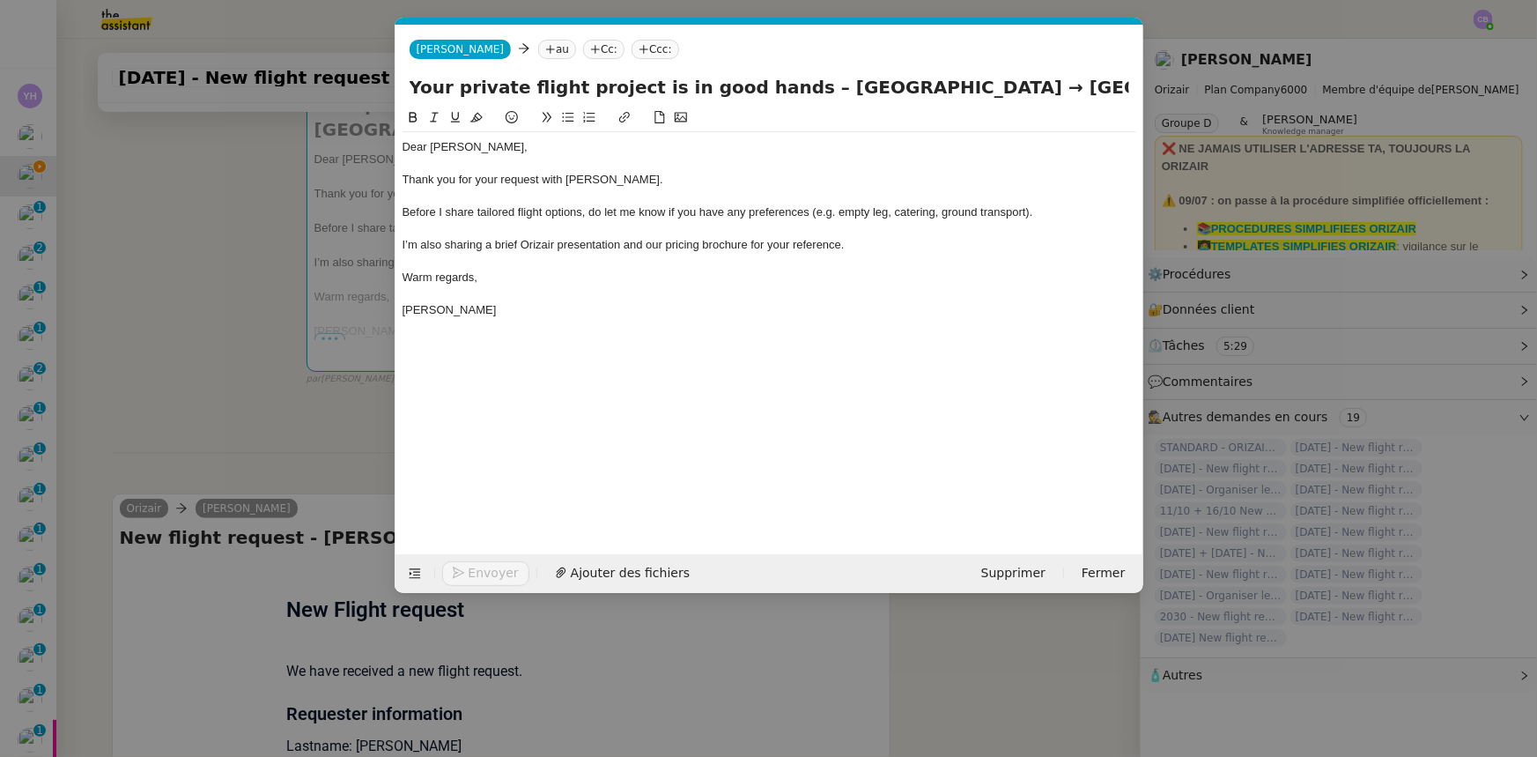
scroll to position [0, 103]
click at [538, 50] on nz-tag "au" at bounding box center [557, 49] width 38 height 19
paste input "richardslater92@yahoo.com"
type input "richardslater92@yahoo.com"
click at [540, 79] on span "richardslater92@yahoo.com" at bounding box center [618, 77] width 216 height 14
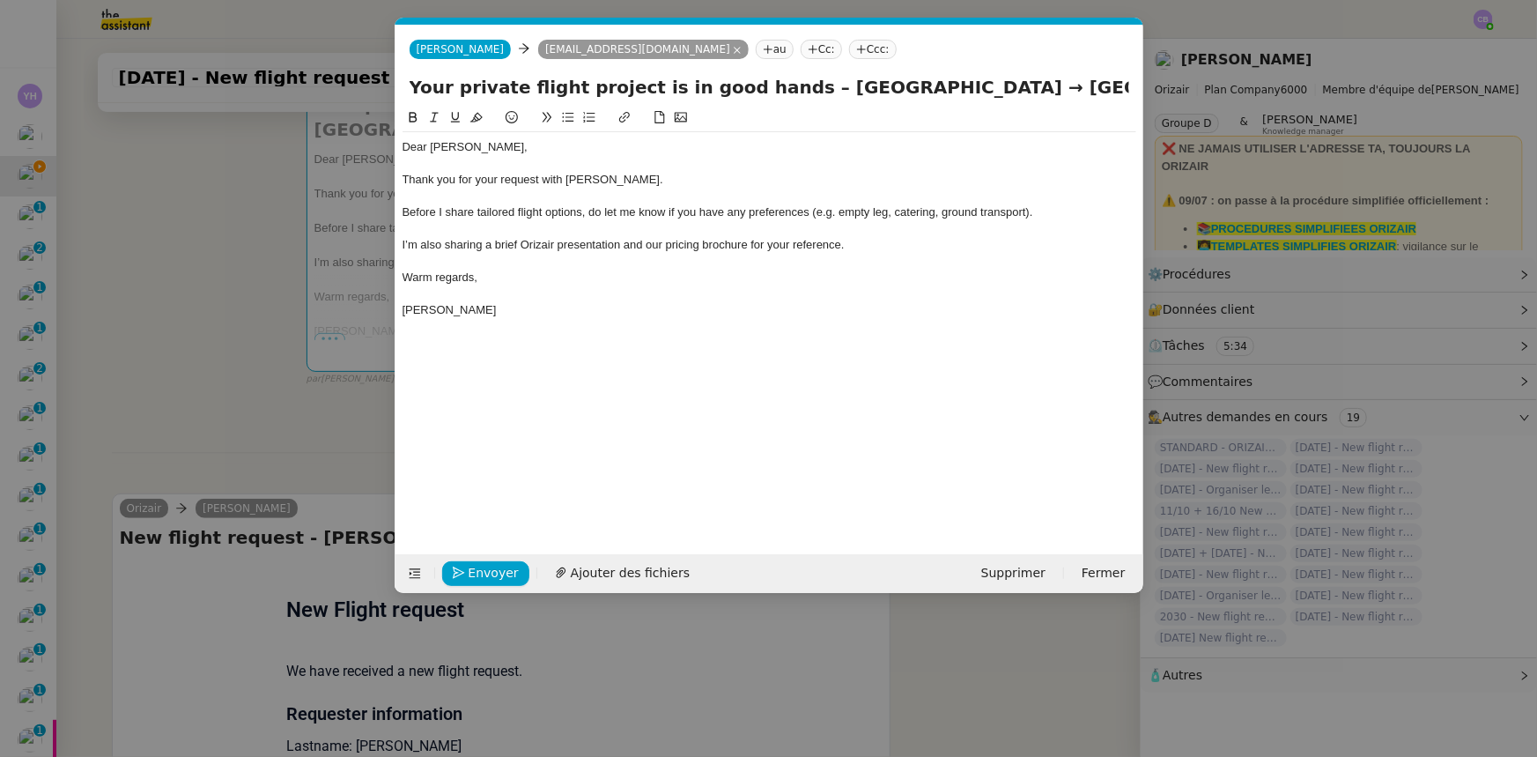
click at [849, 52] on nz-tag "Ccc:" at bounding box center [873, 49] width 48 height 19
type input "[PERSON_NAME]"
click at [799, 79] on span "[PERSON_NAME]" at bounding box center [894, 77] width 250 height 14
click at [875, 245] on div "I’m also sharing a brief Orizair presentation and our pricing brochure for your…" at bounding box center [770, 245] width 734 height 16
click at [612, 568] on span "Ajouter des fichiers" at bounding box center [630, 573] width 119 height 20
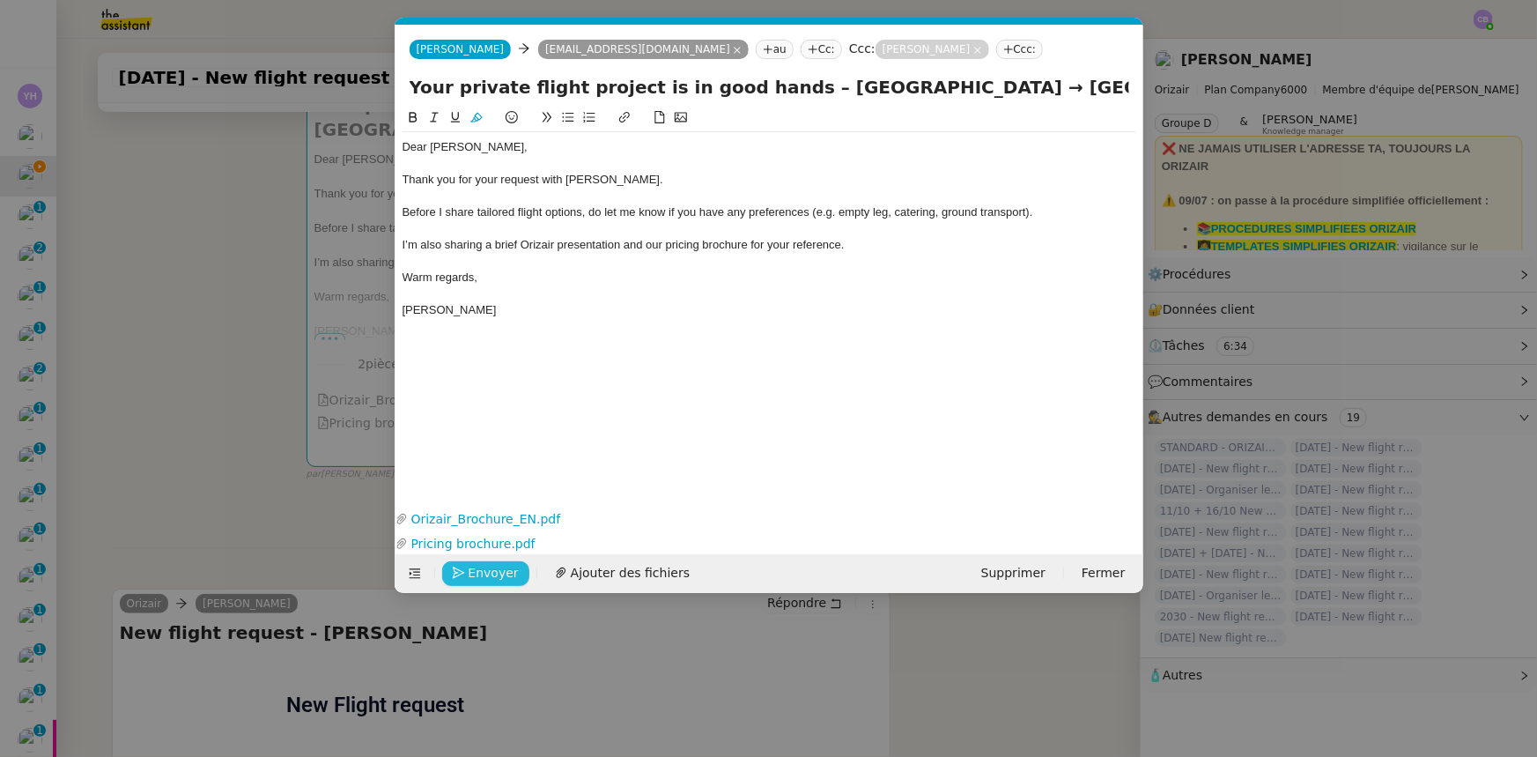
click at [490, 573] on span "Envoyer" at bounding box center [494, 573] width 50 height 20
click at [490, 573] on span "Confirmer l'envoi" at bounding box center [522, 573] width 106 height 20
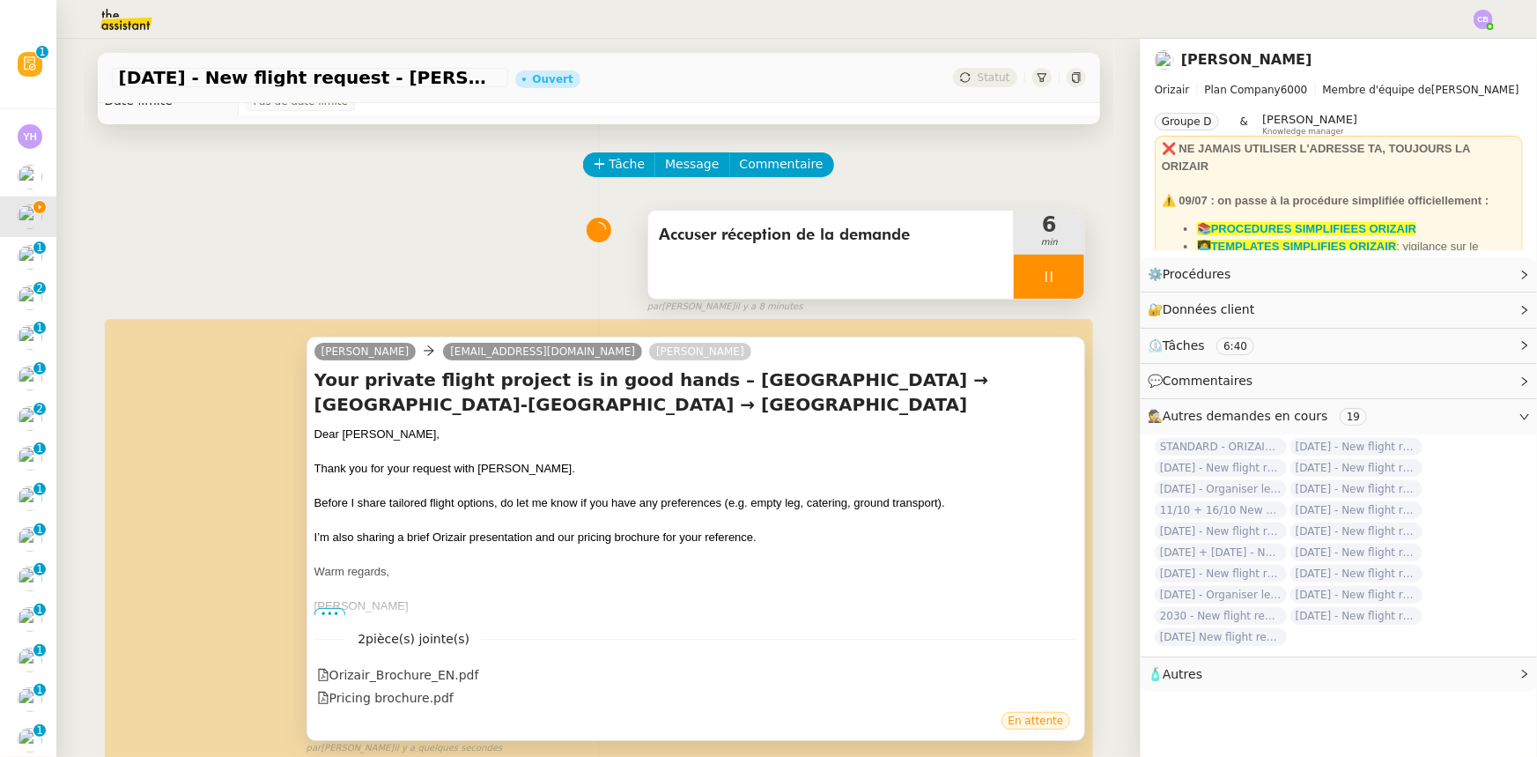
scroll to position [0, 0]
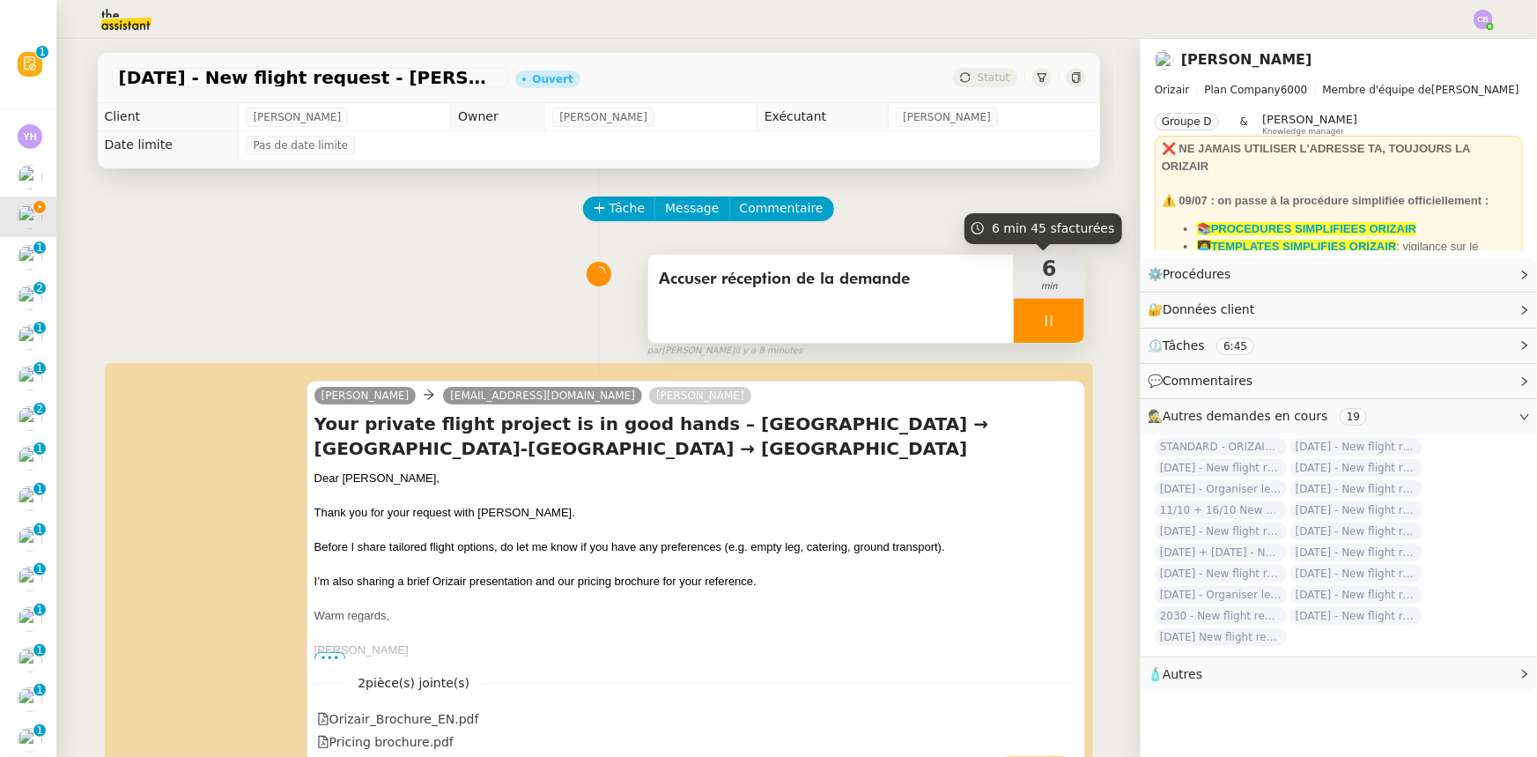
drag, startPoint x: 1015, startPoint y: 310, endPoint x: 1036, endPoint y: 314, distance: 21.4
click at [1015, 310] on div at bounding box center [1049, 321] width 70 height 44
click at [1060, 319] on icon at bounding box center [1067, 321] width 14 height 14
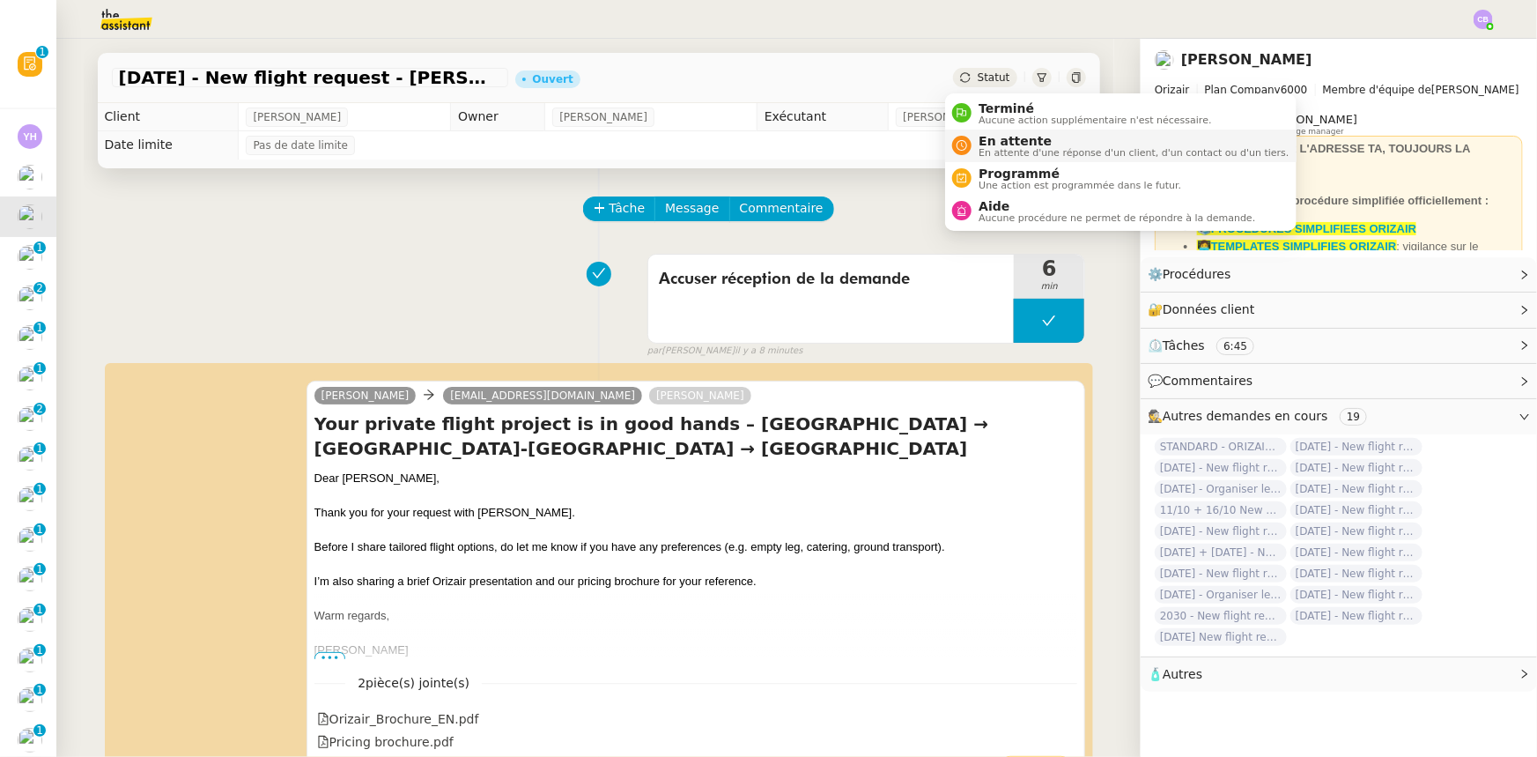
click at [1009, 144] on span "En attente" at bounding box center [1134, 141] width 310 height 14
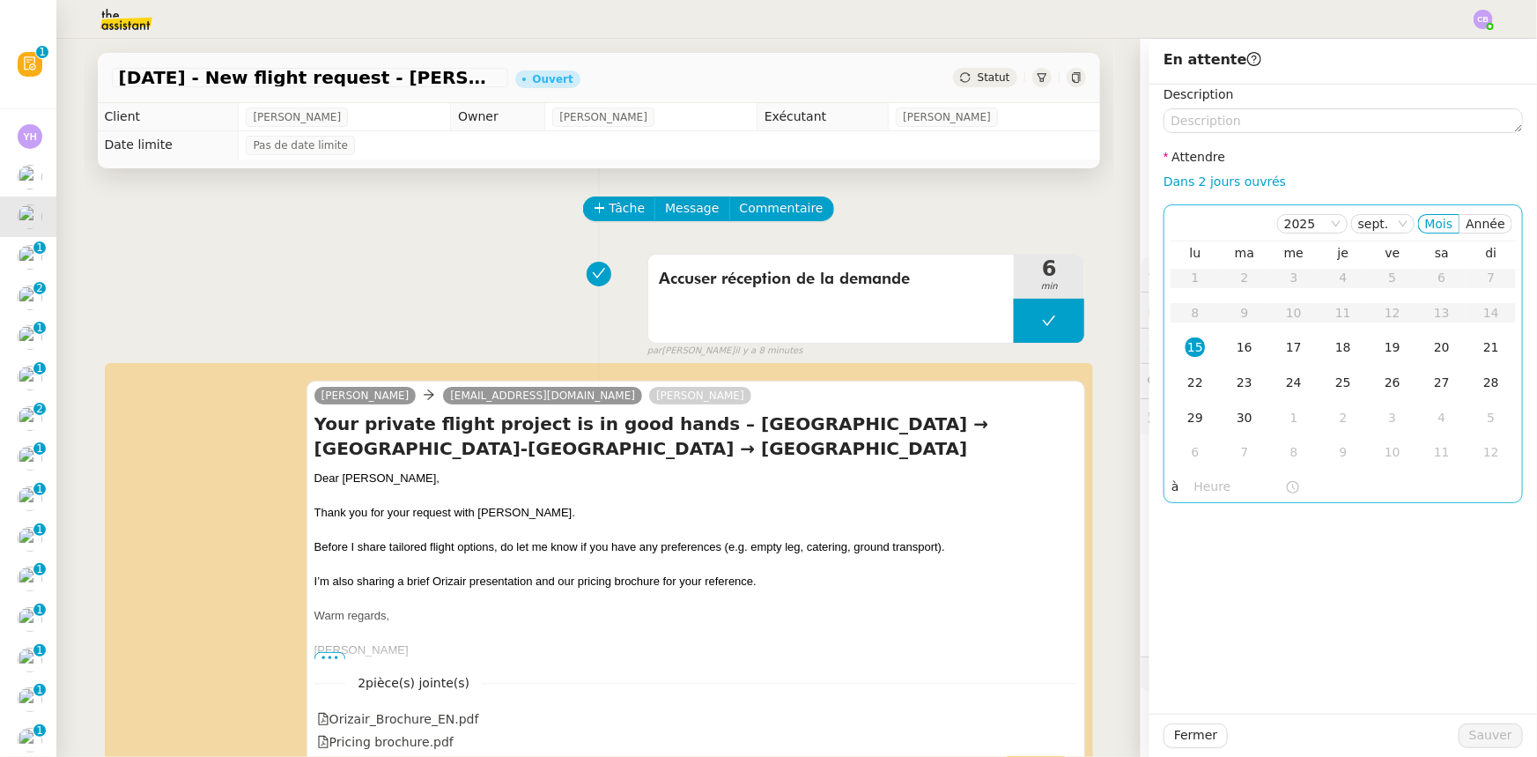
drag, startPoint x: 1180, startPoint y: 180, endPoint x: 1208, endPoint y: 237, distance: 63.4
click at [1181, 180] on link "Dans 2 jours ouvrés" at bounding box center [1225, 181] width 122 height 14
type input "07:00"
click at [1235, 347] on div "16" at bounding box center [1244, 346] width 19 height 19
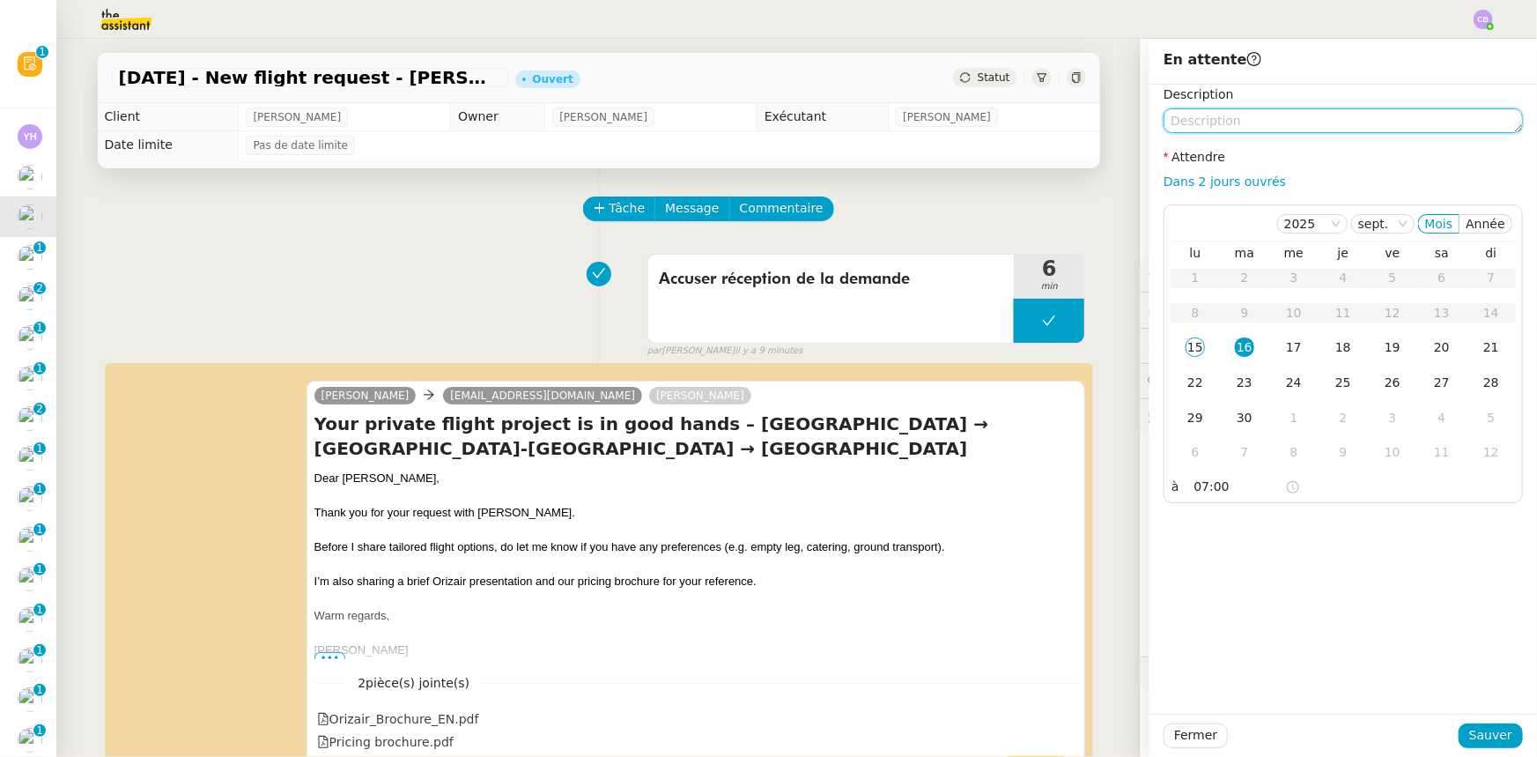
click at [1232, 123] on textarea at bounding box center [1343, 120] width 359 height 25
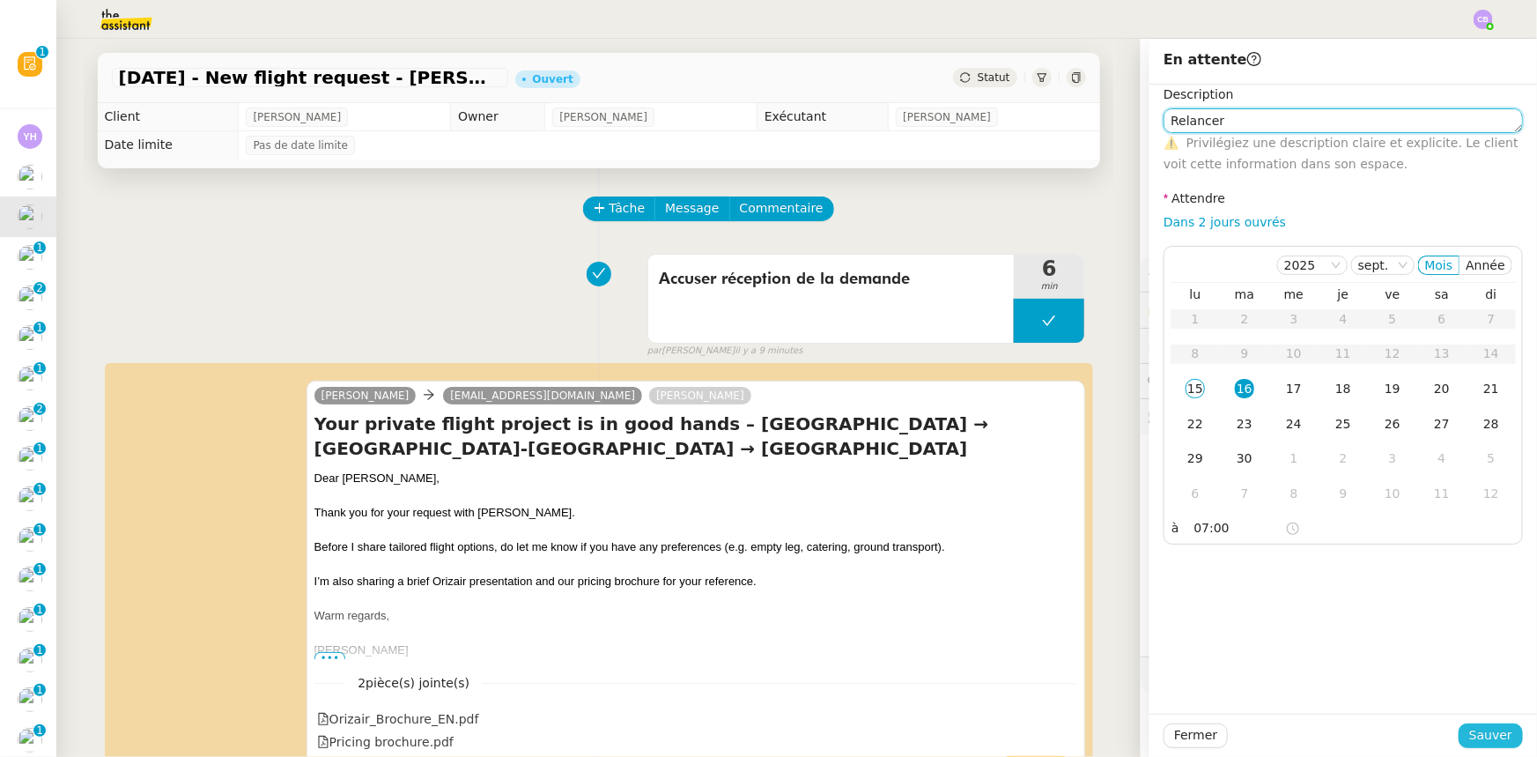
type textarea "Relancer"
click at [1472, 736] on span "Sauver" at bounding box center [1490, 735] width 43 height 20
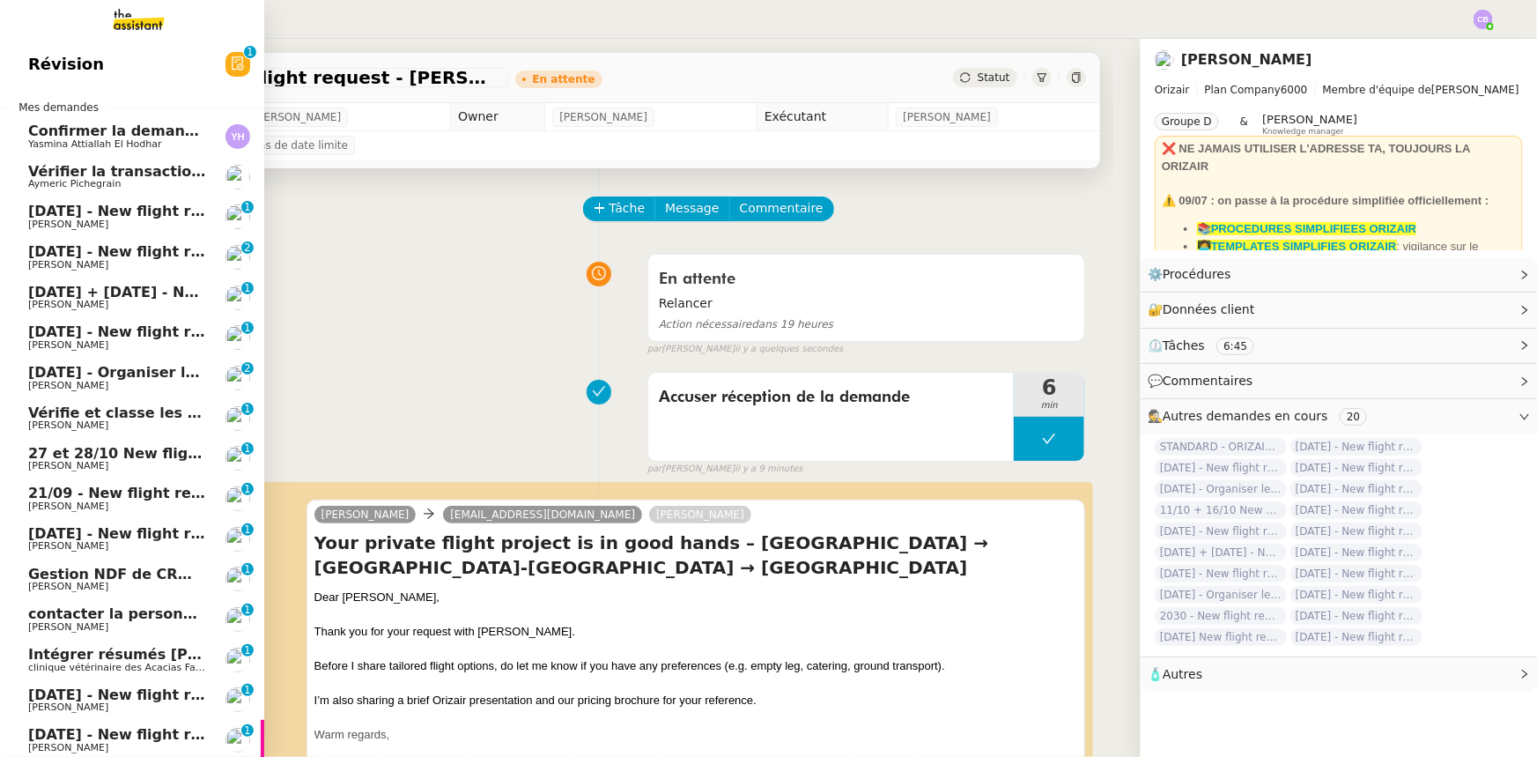
click at [120, 212] on span "[DATE] - New flight request - [PERSON_NAME]" at bounding box center [210, 211] width 364 height 17
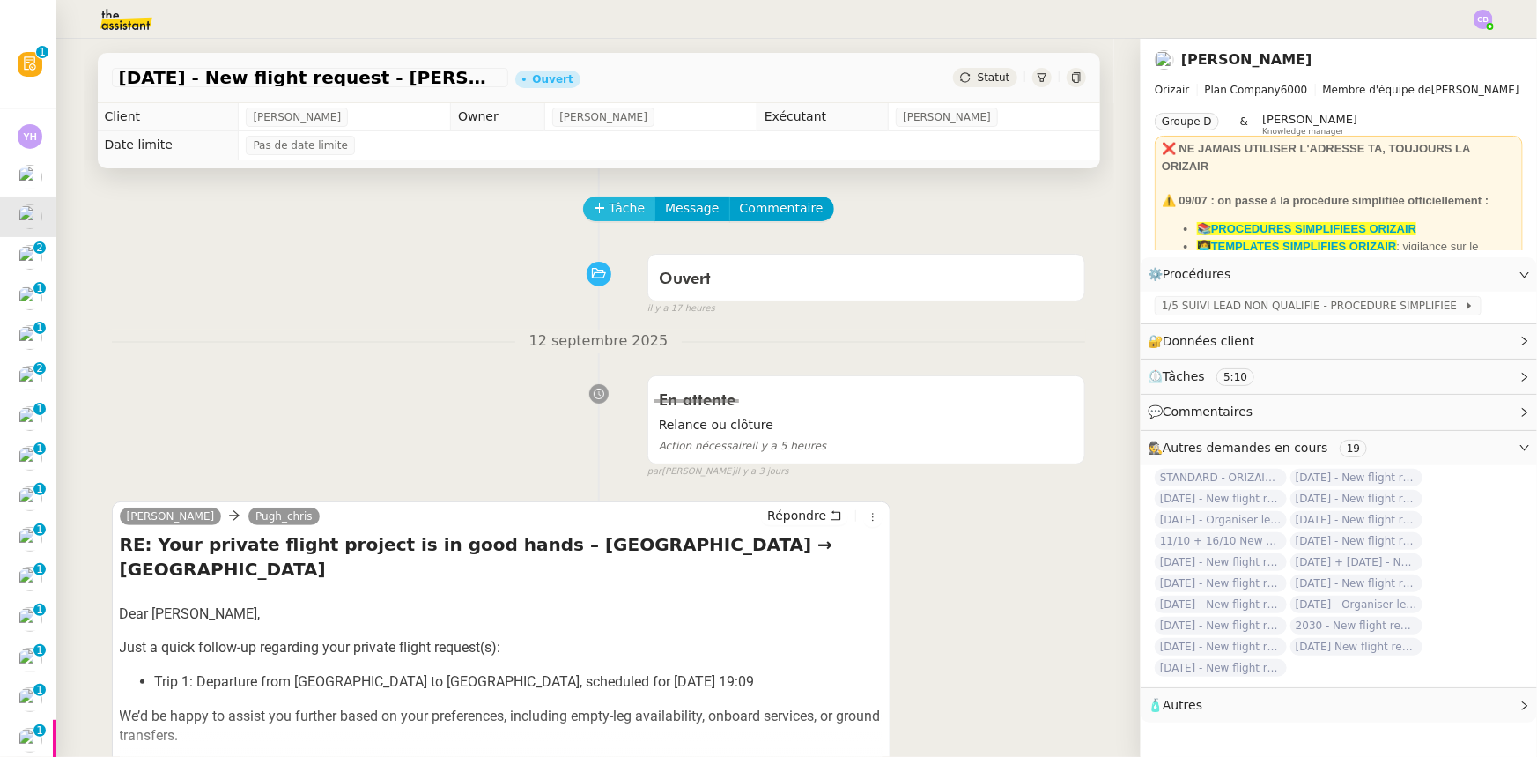
click at [594, 210] on icon at bounding box center [600, 208] width 12 height 12
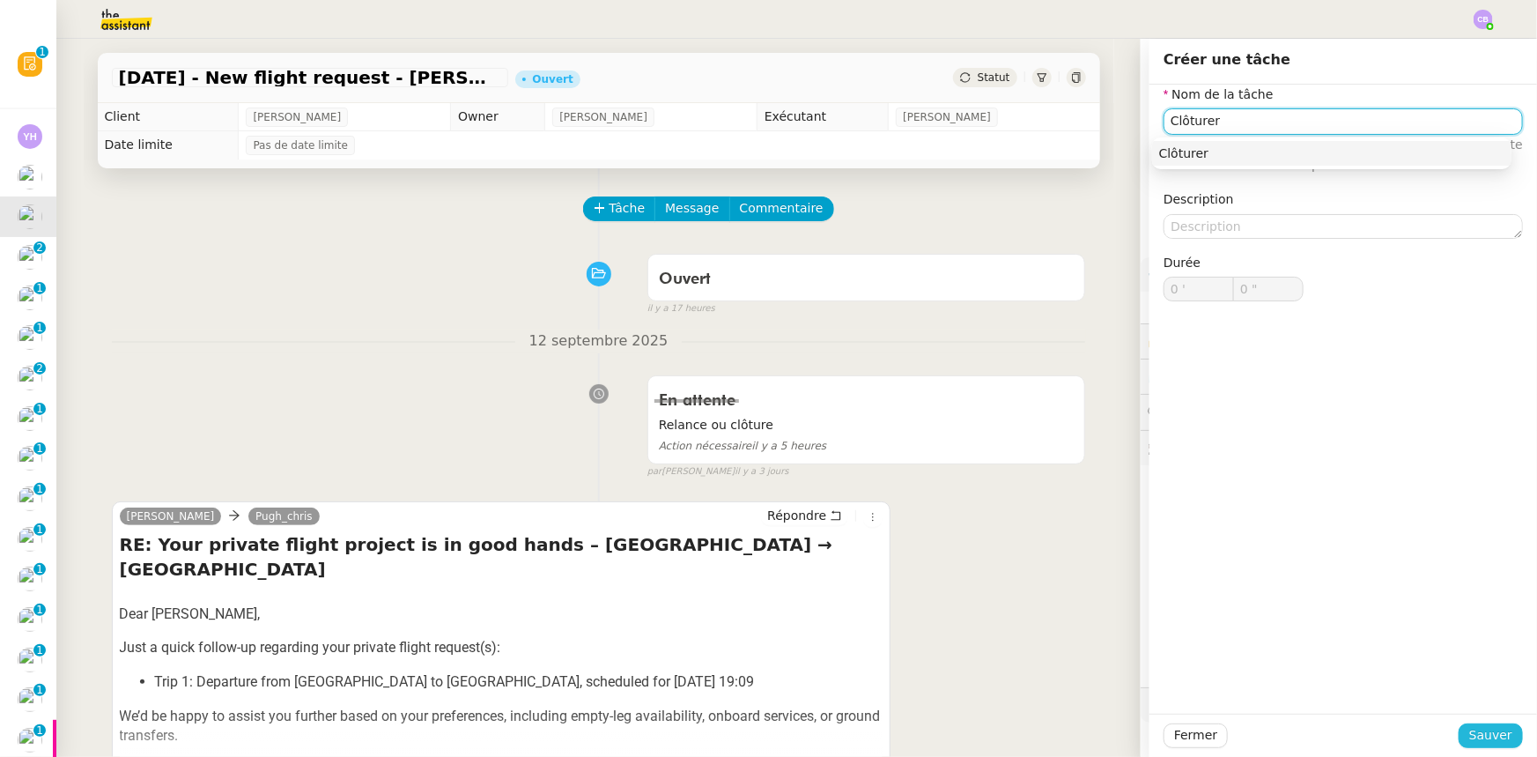
type input "Clôturer"
click at [1469, 733] on span "Sauver" at bounding box center [1490, 735] width 43 height 20
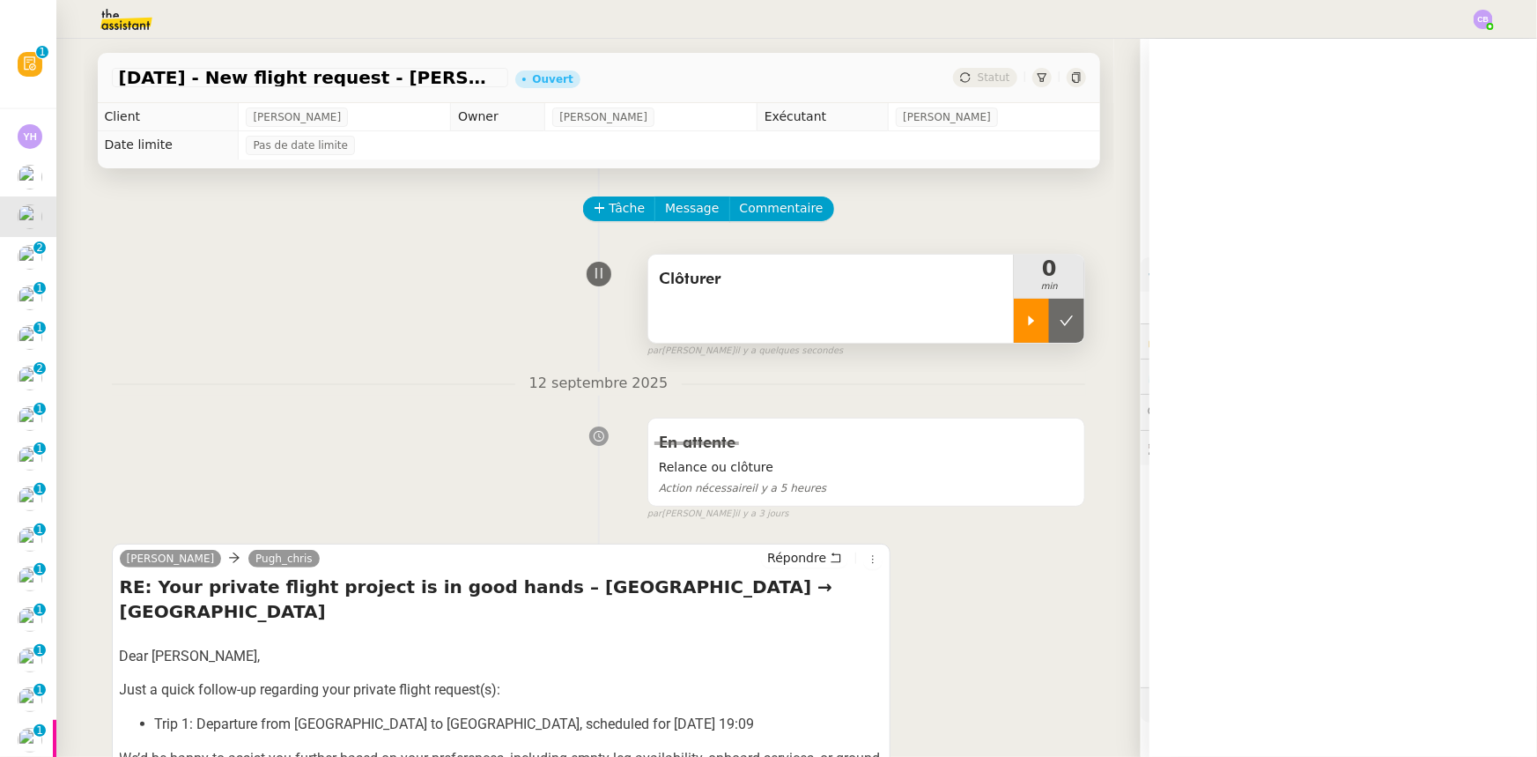
click at [1014, 321] on div at bounding box center [1031, 321] width 35 height 44
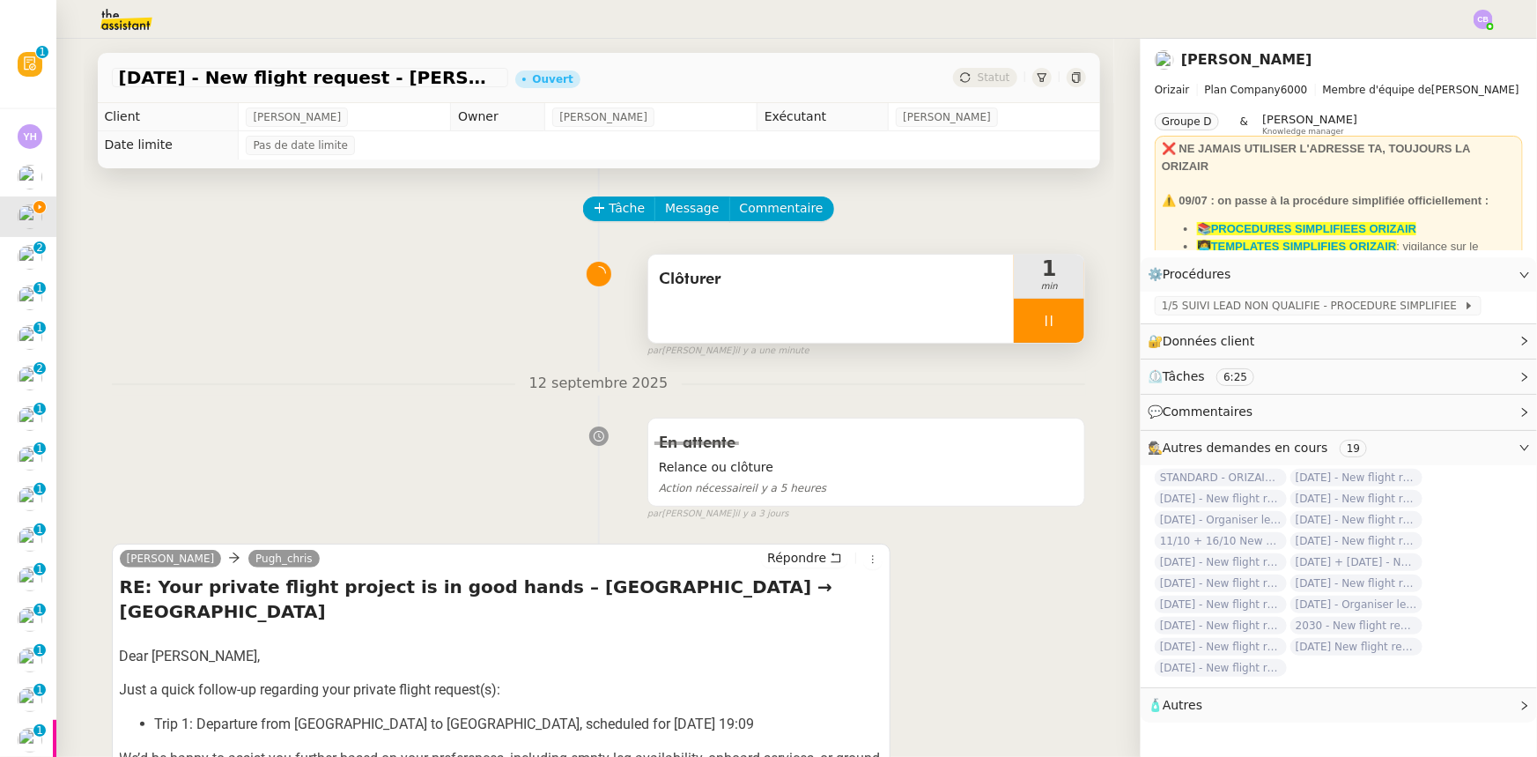
click at [1019, 320] on div at bounding box center [1049, 321] width 70 height 44
click at [1049, 326] on button at bounding box center [1066, 321] width 35 height 44
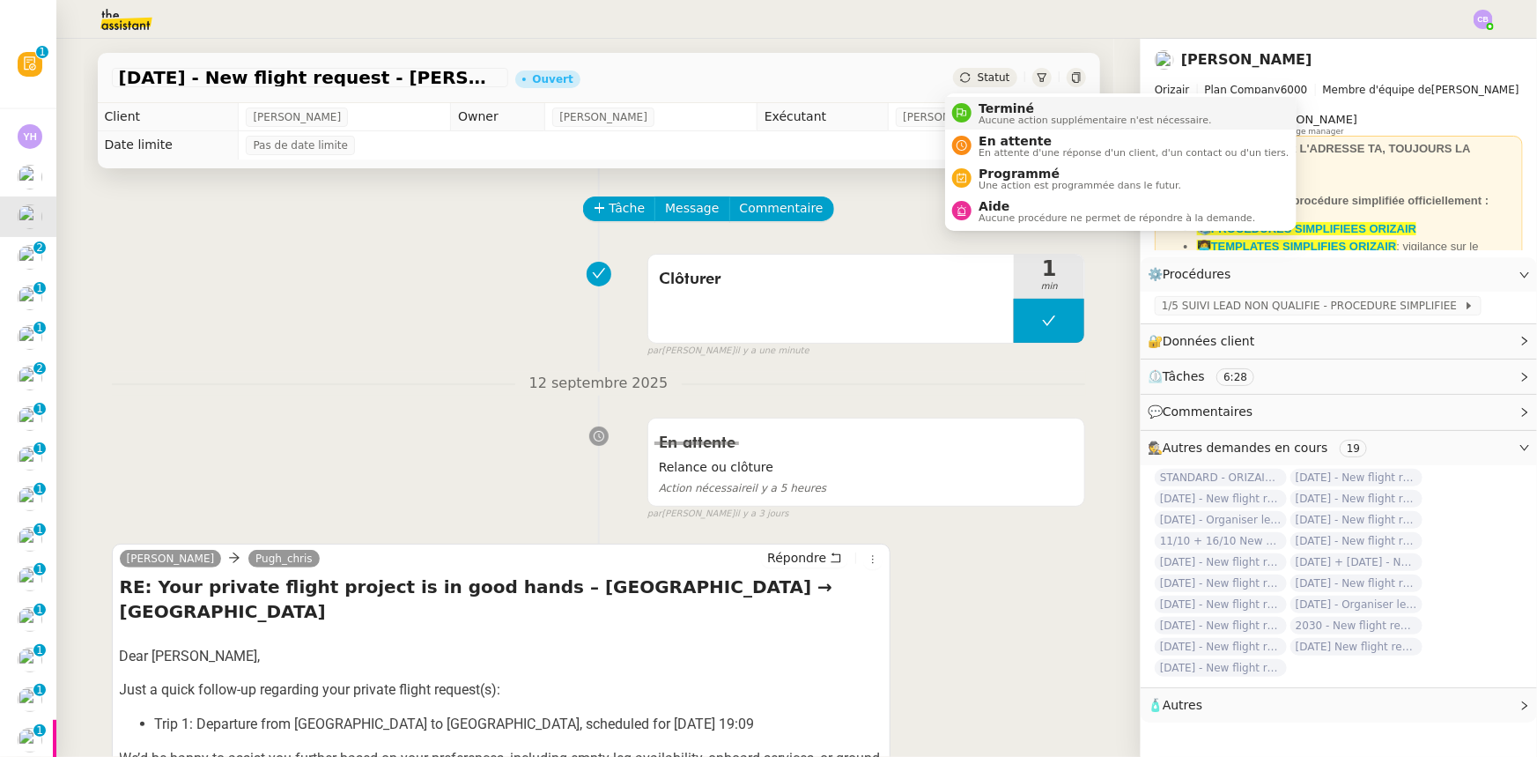
click at [1002, 115] on span "Aucune action supplémentaire n'est nécessaire." at bounding box center [1095, 120] width 233 height 10
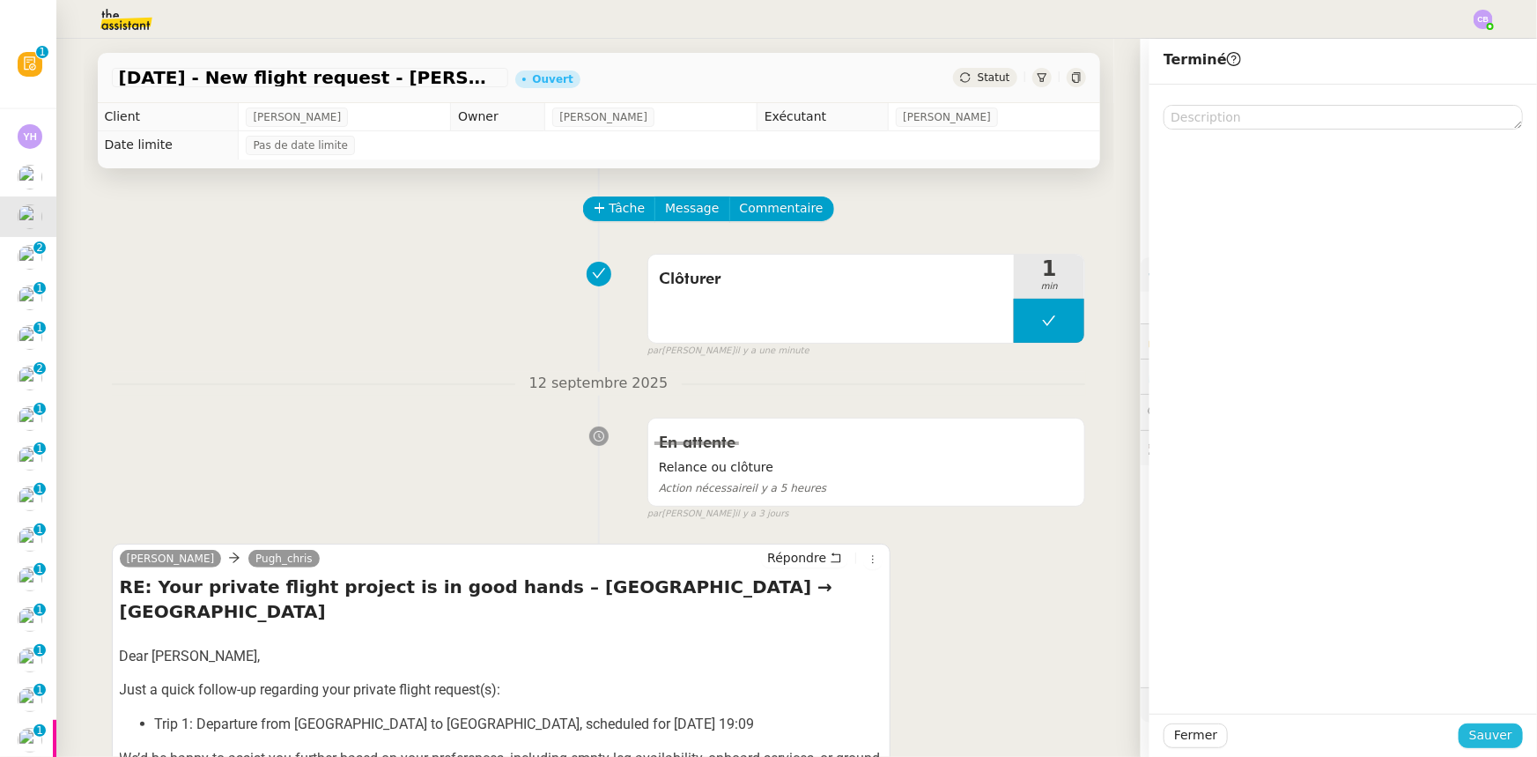
click at [1477, 739] on span "Sauver" at bounding box center [1490, 735] width 43 height 20
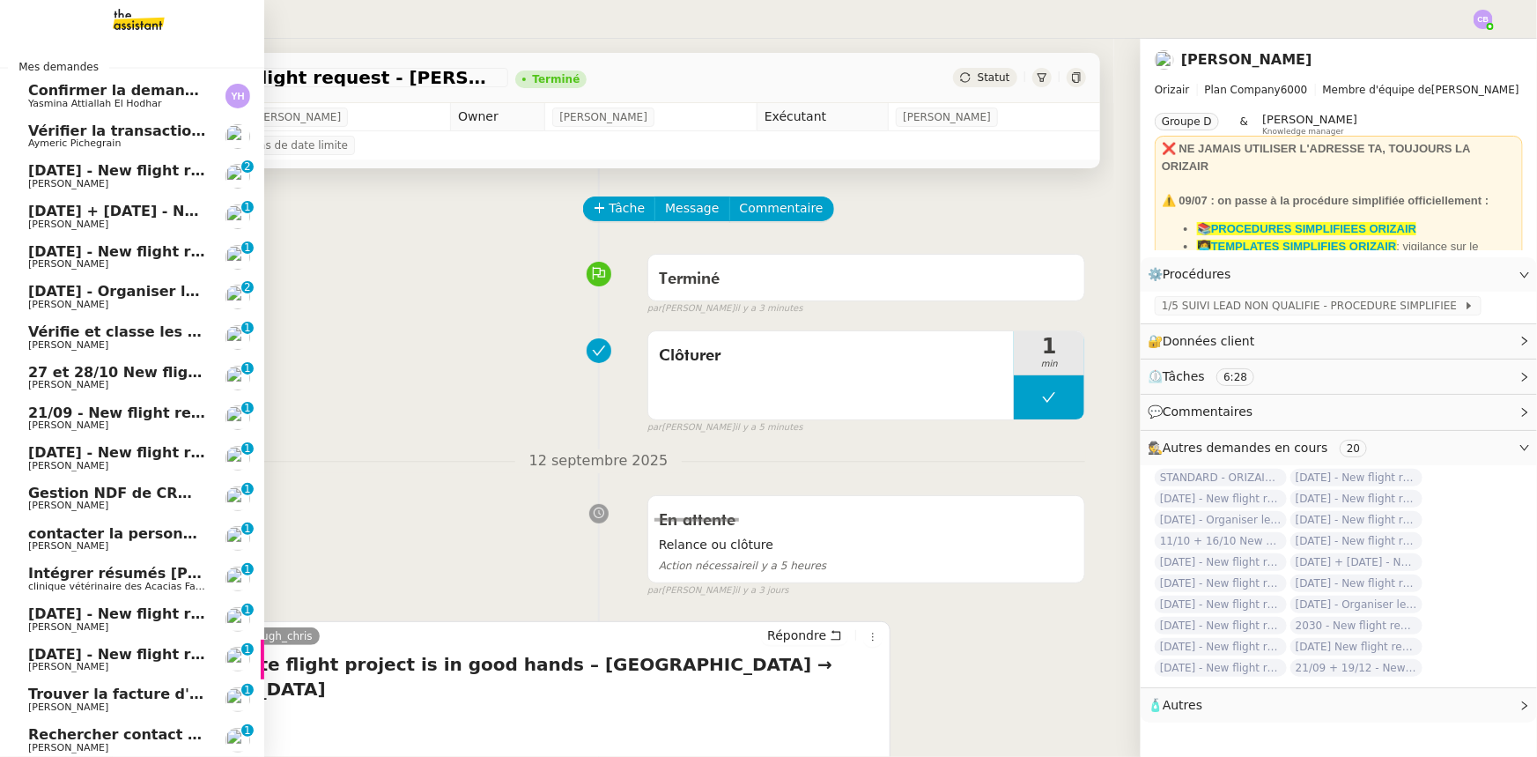
click at [129, 174] on span "[DATE] - New flight request - [PERSON_NAME]" at bounding box center [210, 170] width 364 height 17
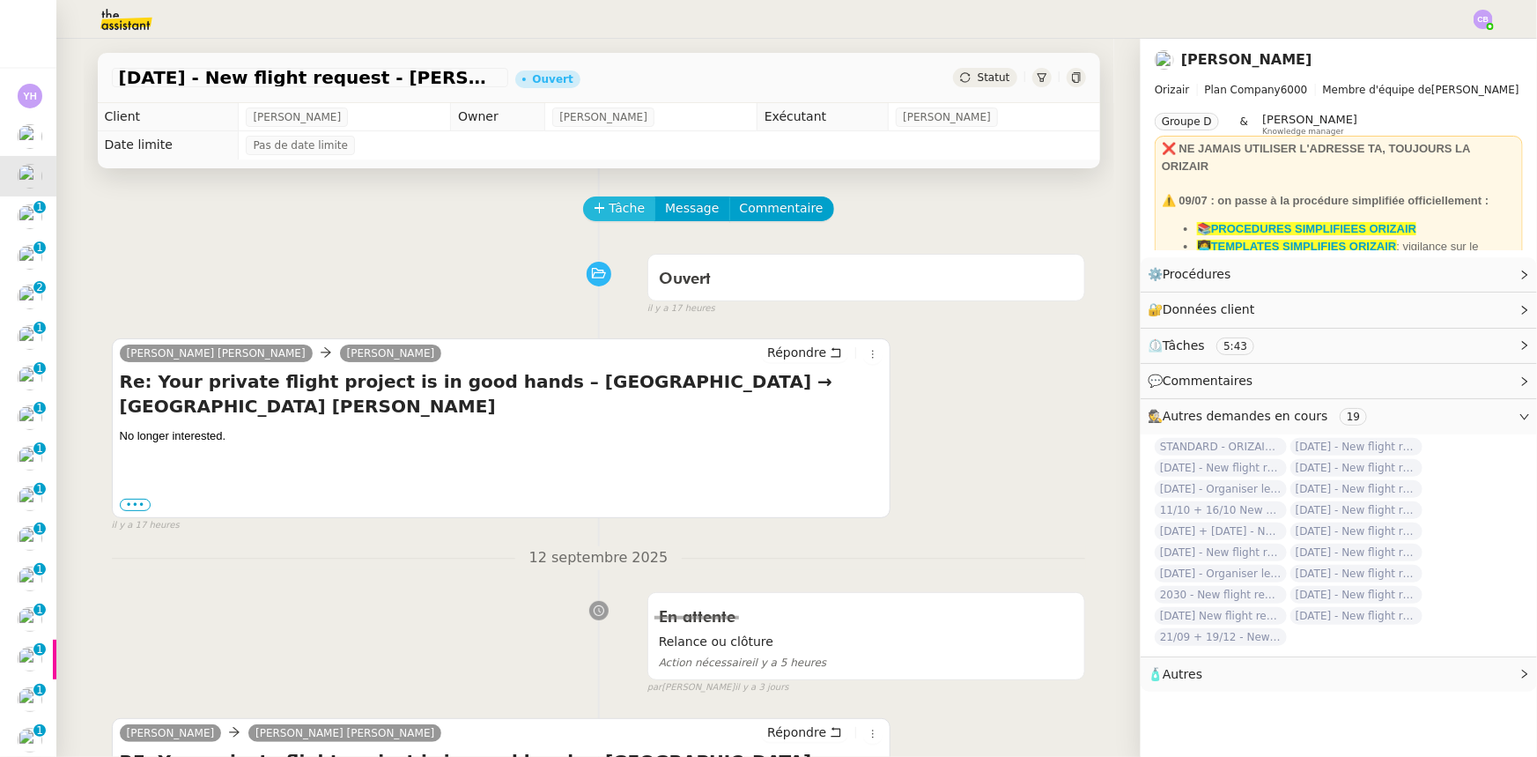
click at [610, 214] on span "Tâche" at bounding box center [628, 208] width 36 height 20
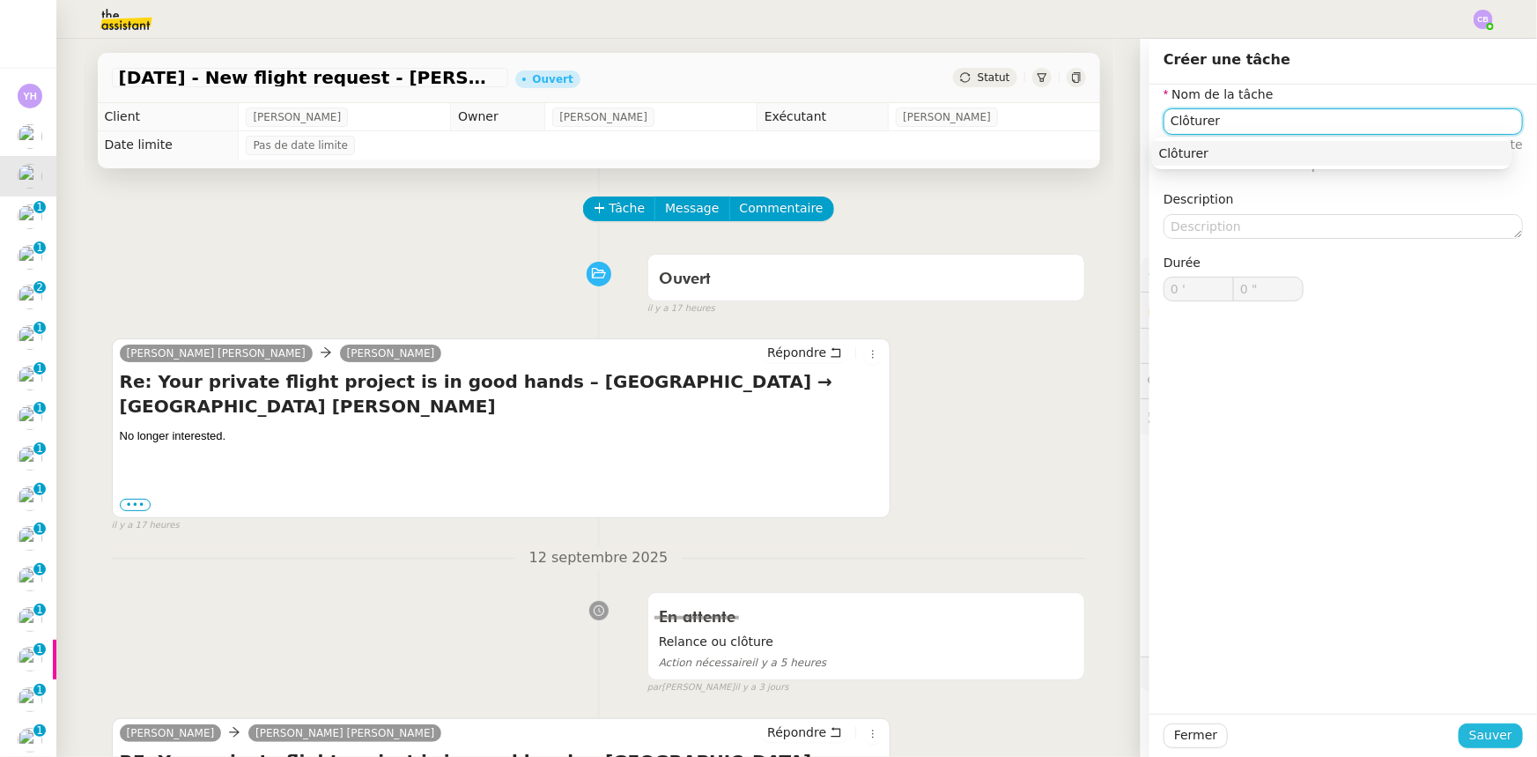
type input "Clôturer"
click at [1486, 742] on span "Sauver" at bounding box center [1490, 735] width 43 height 20
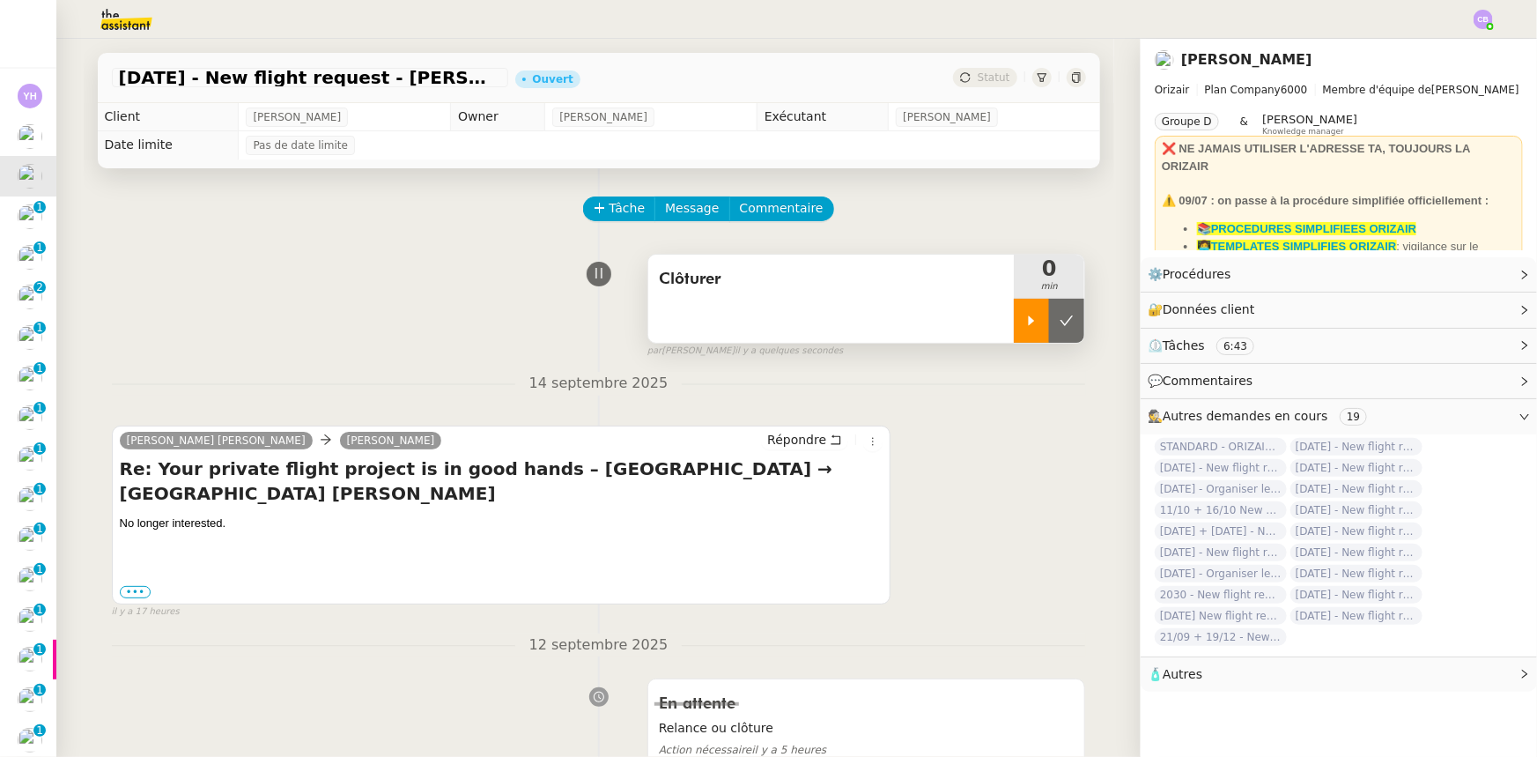
click at [1014, 326] on div at bounding box center [1031, 321] width 35 height 44
click at [787, 447] on span "Répondre" at bounding box center [796, 440] width 59 height 18
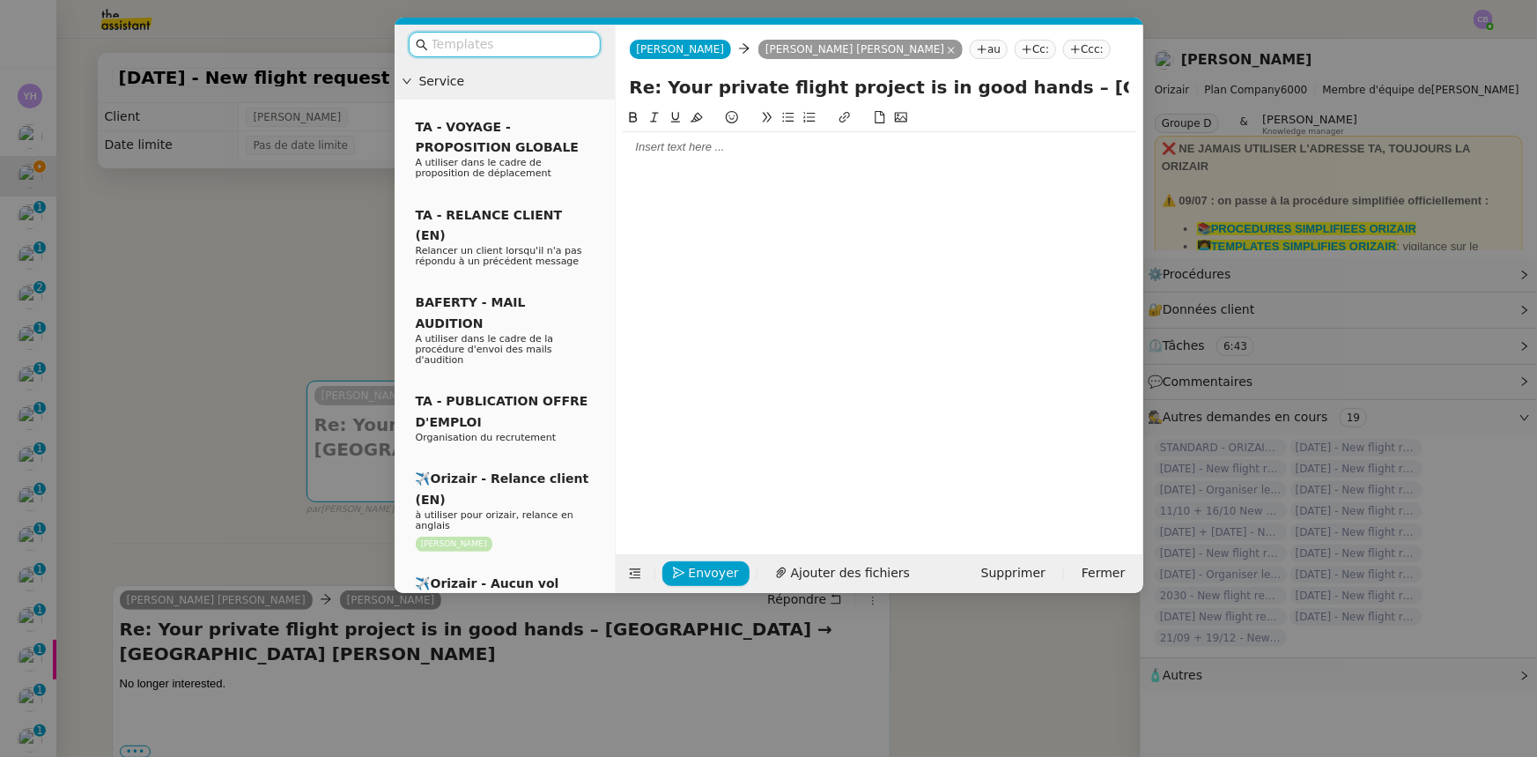
click at [562, 48] on input "text" at bounding box center [511, 44] width 159 height 20
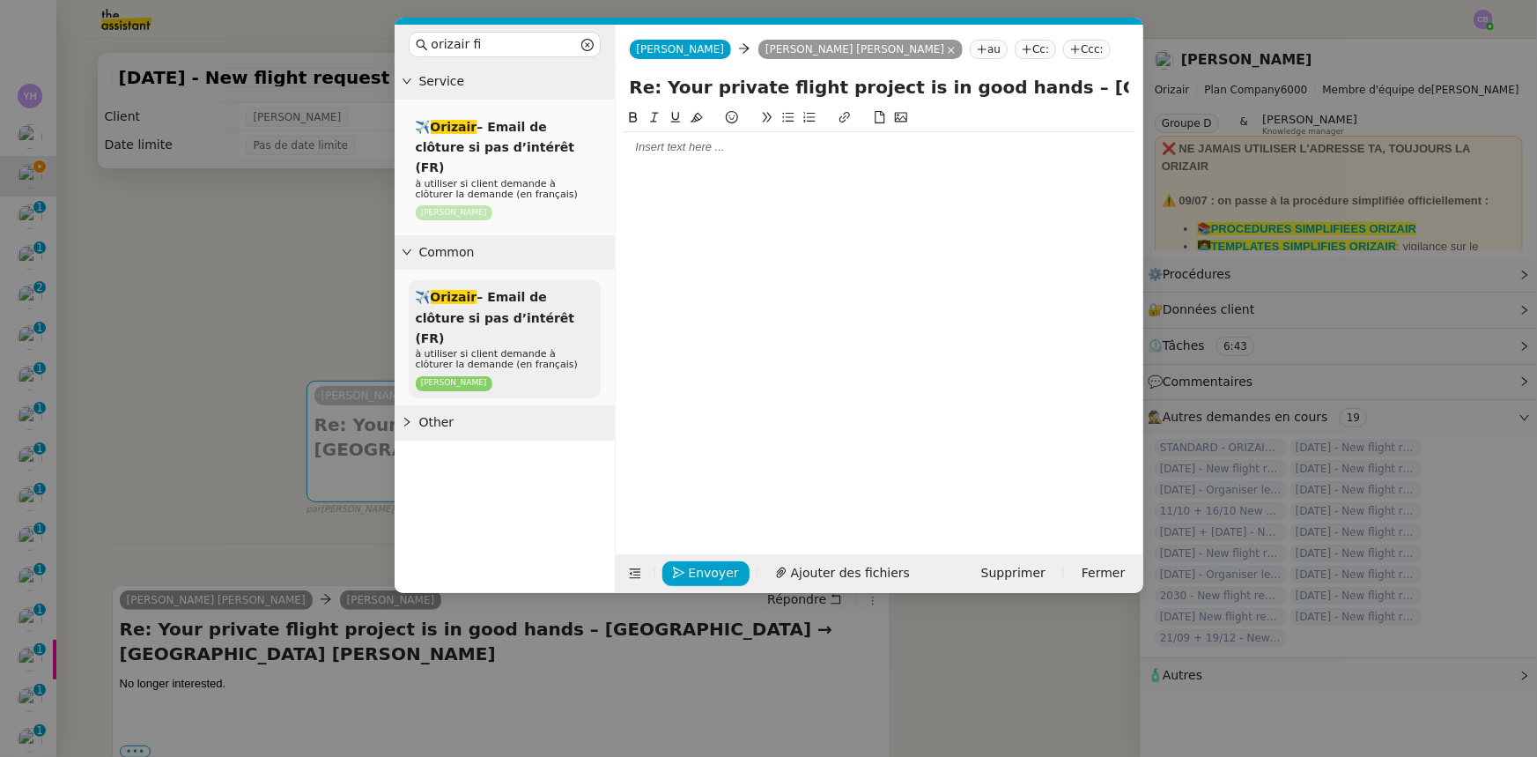
click at [534, 348] on span "à utiliser si client demande à clôturer la demande (en français)" at bounding box center [497, 359] width 162 height 22
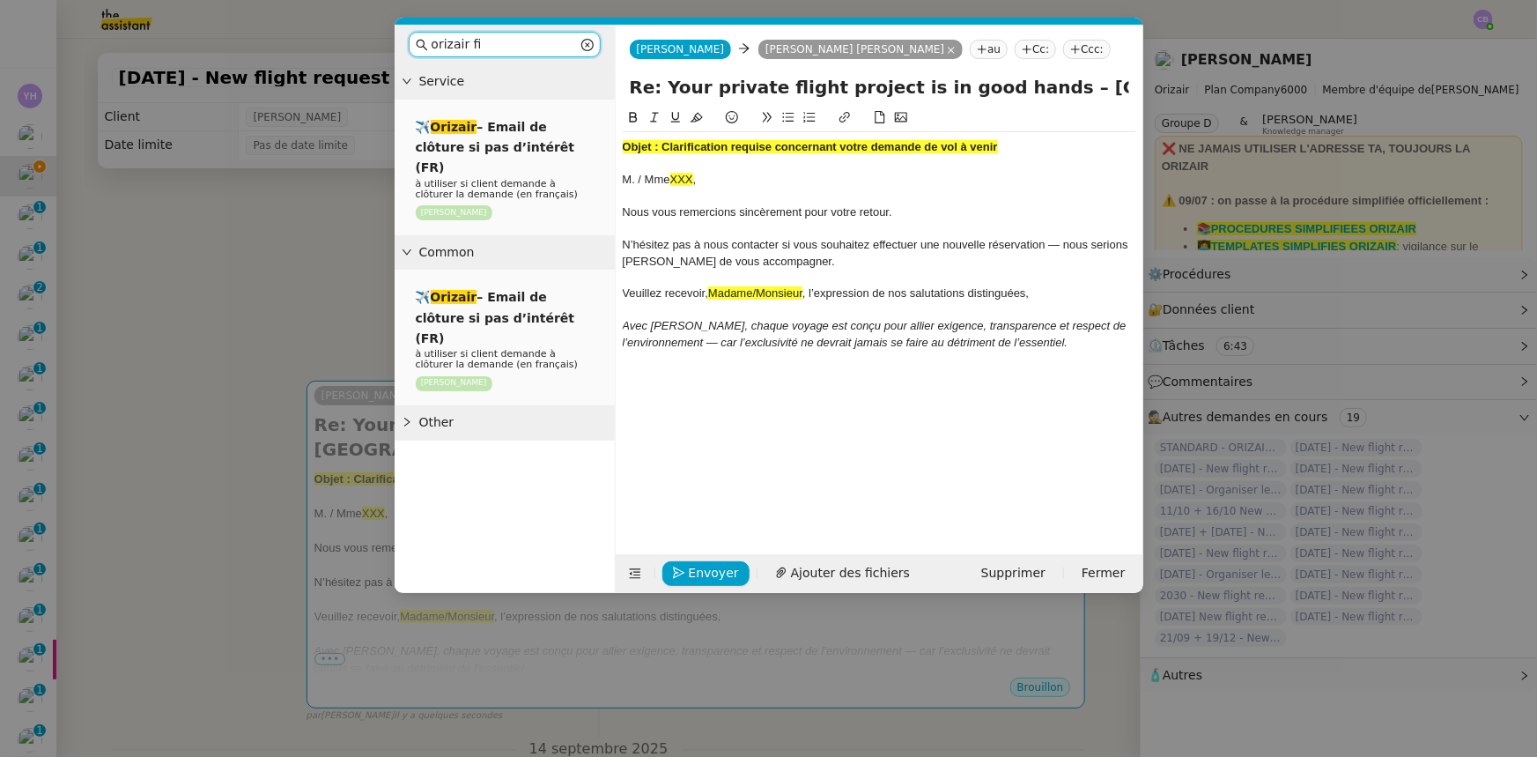
click at [482, 41] on input "orizair fi" at bounding box center [505, 44] width 146 height 20
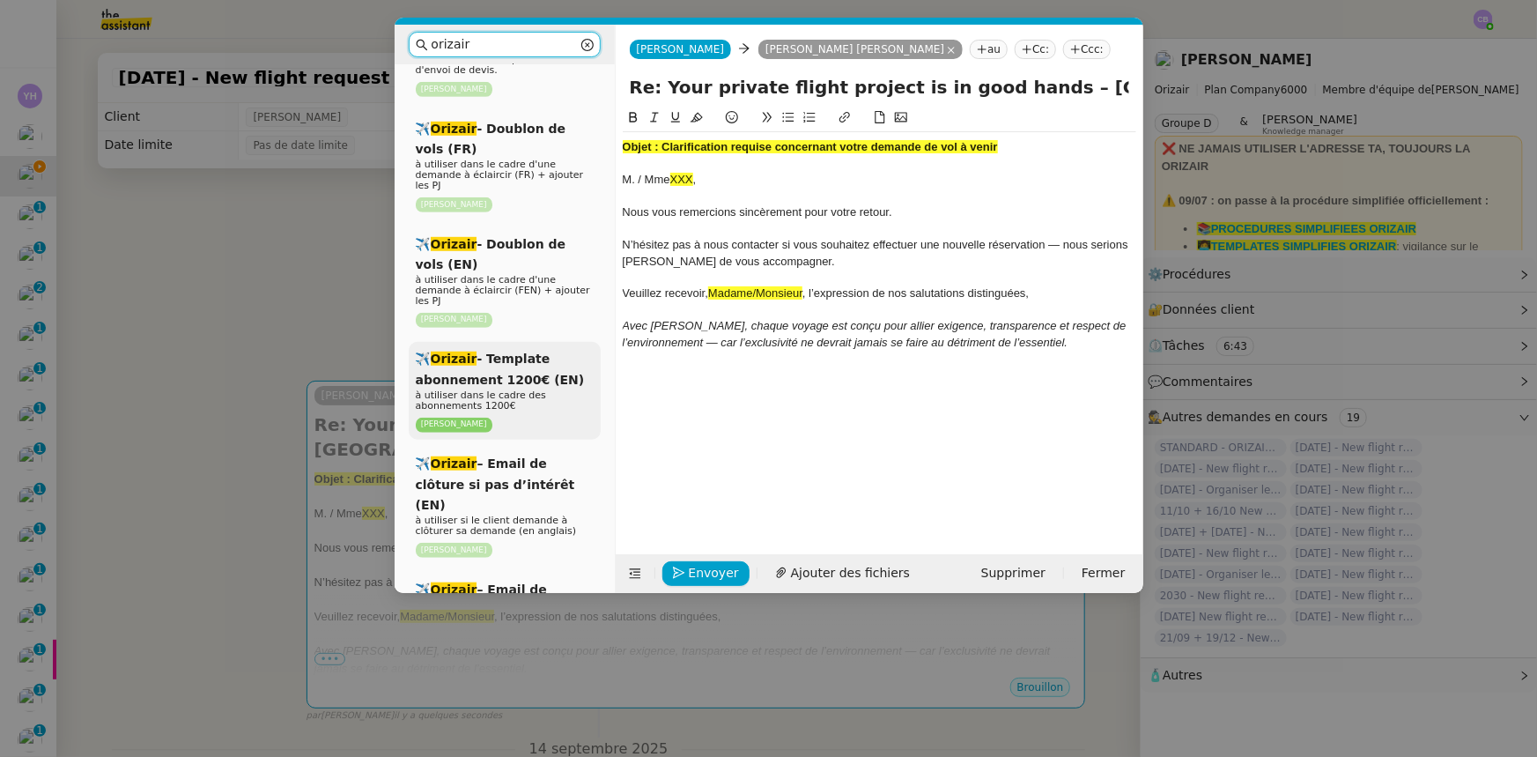
scroll to position [560, 0]
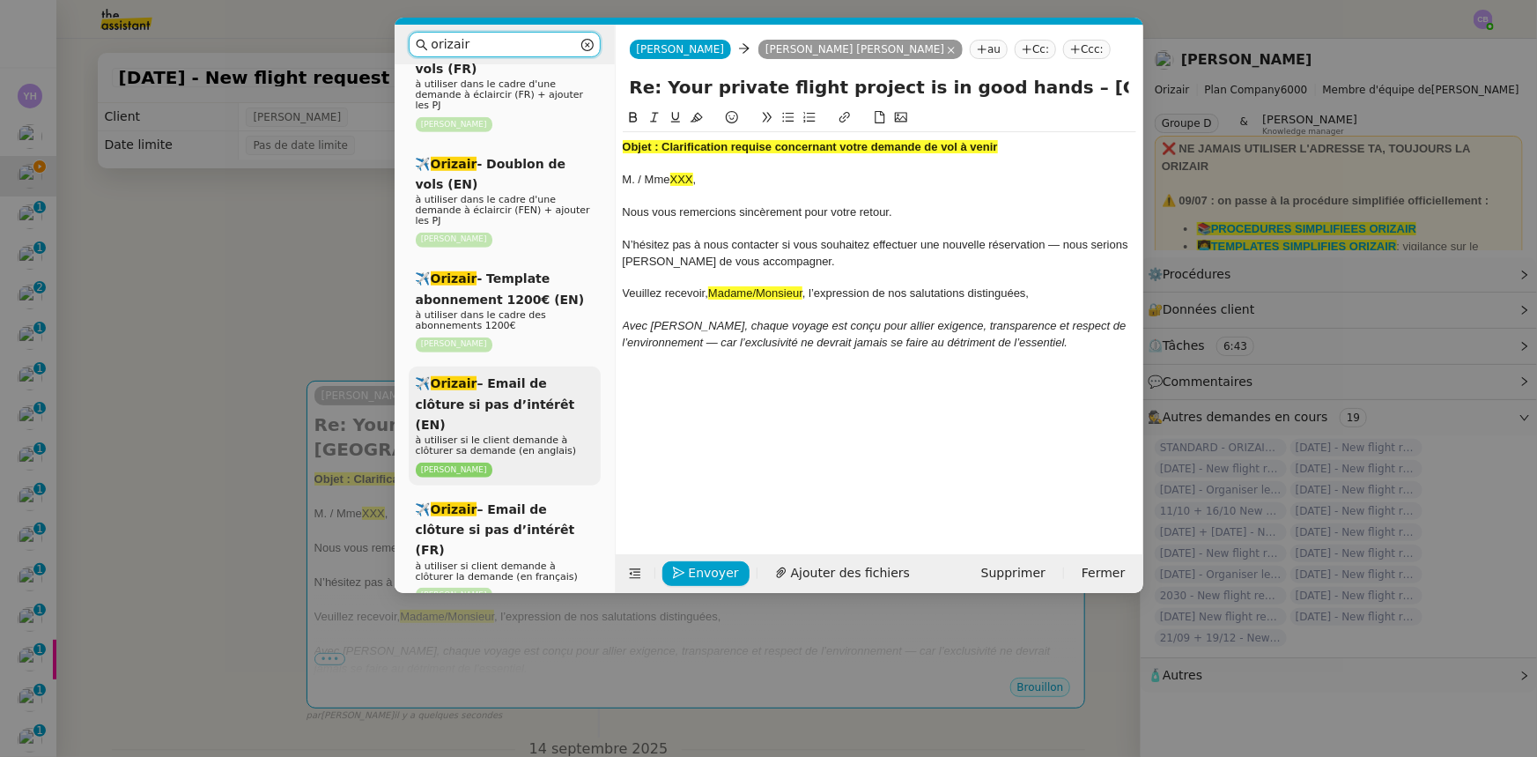
type input "orizair"
click at [544, 434] on span "à utiliser si le client demande à clôturer sa demande (en anglais)" at bounding box center [496, 445] width 161 height 22
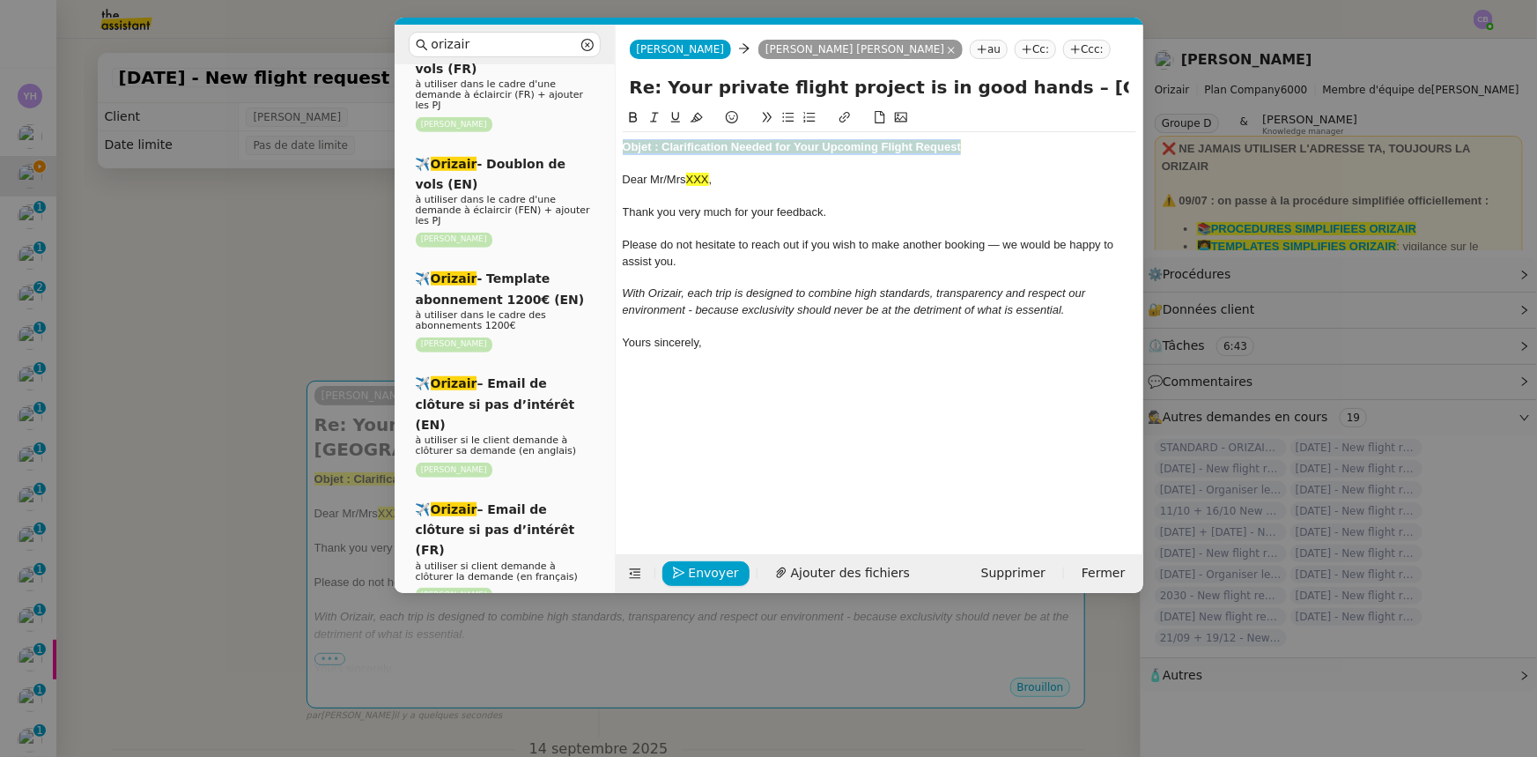
drag, startPoint x: 977, startPoint y: 148, endPoint x: 617, endPoint y: 149, distance: 359.4
click at [617, 149] on nz-spin "Objet : Clarification Needed for Your Upcoming Flight Request Dear Mr/Mrs XXX ,…" at bounding box center [880, 320] width 528 height 426
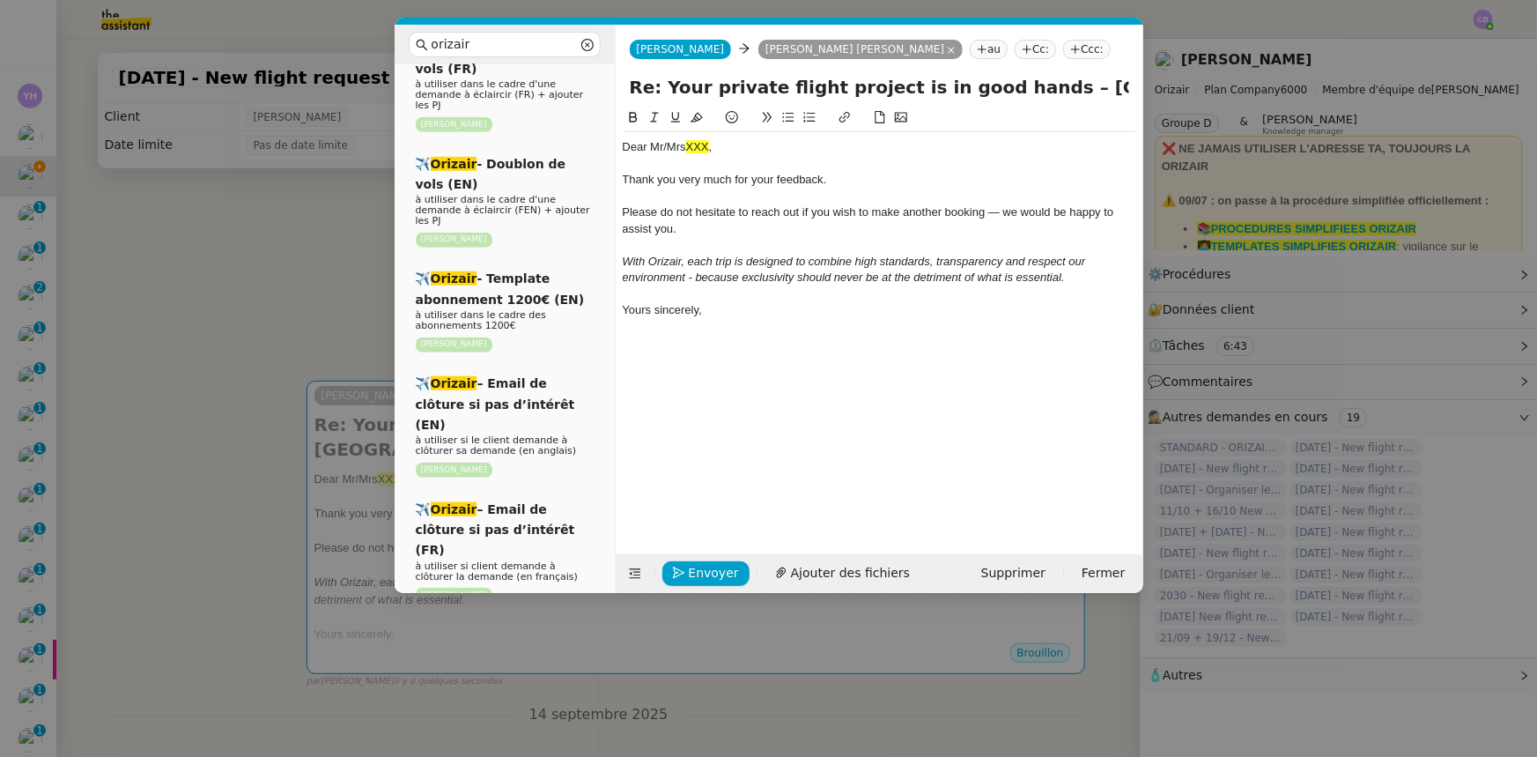
click at [308, 281] on nz-modal-container "orizair Service Orizair - Bilan des demandes de la semaine à utiliser le vendre…" at bounding box center [768, 378] width 1537 height 757
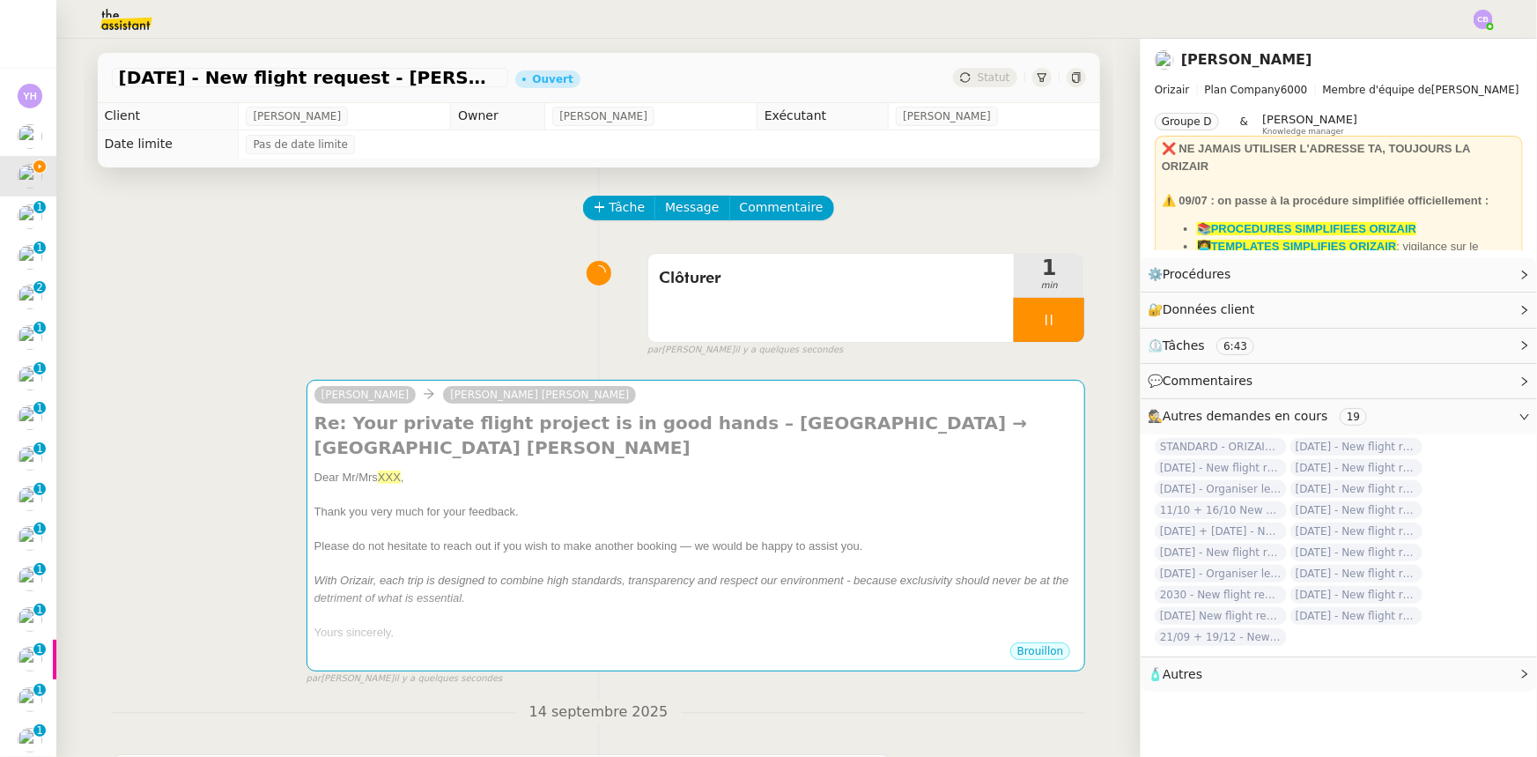
scroll to position [0, 0]
click at [669, 549] on span "Please do not hesitate to reach out if you wish to make another booking — we wo…" at bounding box center [588, 546] width 549 height 13
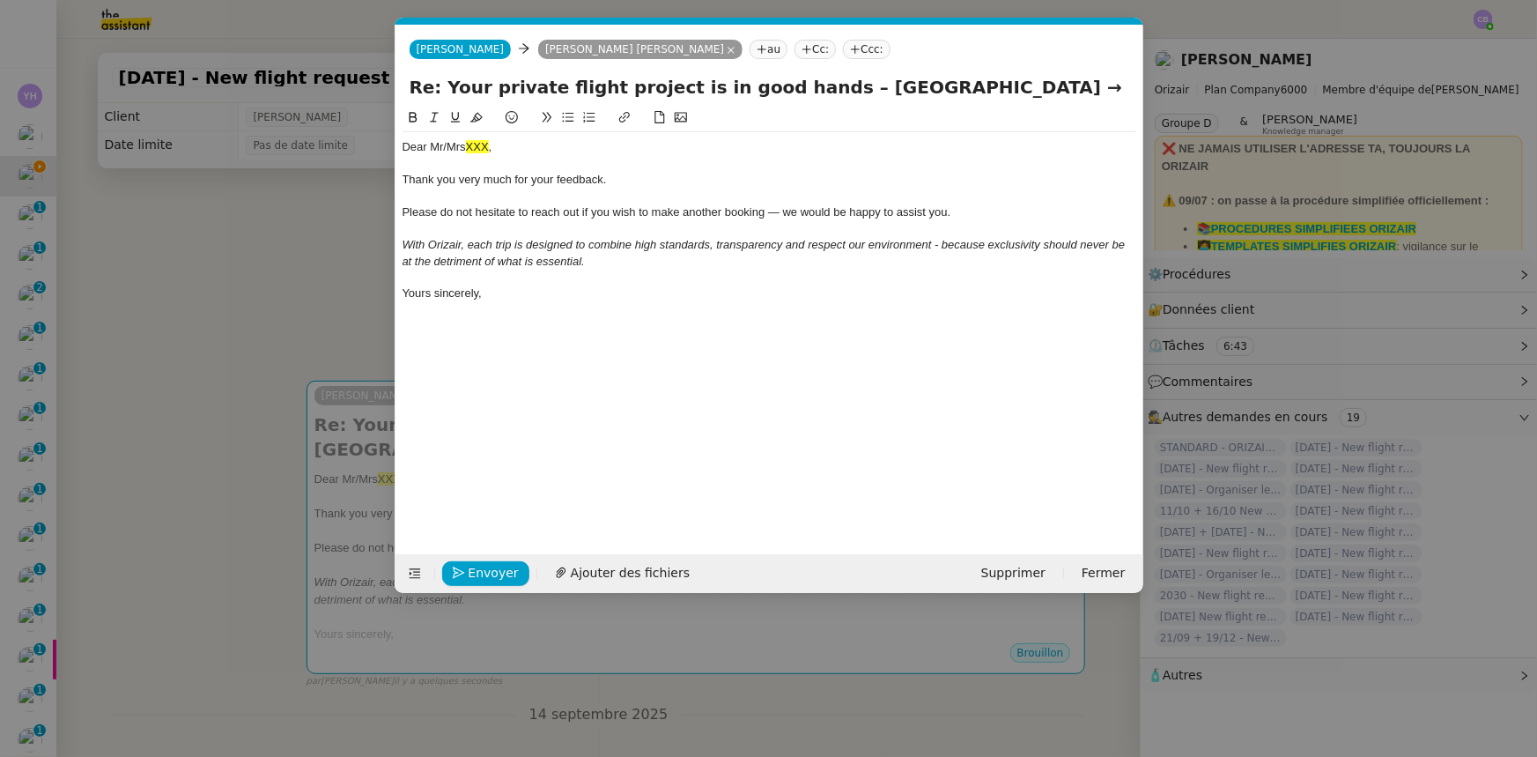
scroll to position [0, 70]
drag, startPoint x: 492, startPoint y: 143, endPoint x: 432, endPoint y: 144, distance: 59.9
click at [432, 144] on div "Dear Mr/Mrs XXX ," at bounding box center [770, 147] width 734 height 16
drag, startPoint x: 511, startPoint y: 181, endPoint x: 458, endPoint y: 181, distance: 52.9
click at [458, 181] on span "Thank you very much for your feedback." at bounding box center [505, 179] width 204 height 13
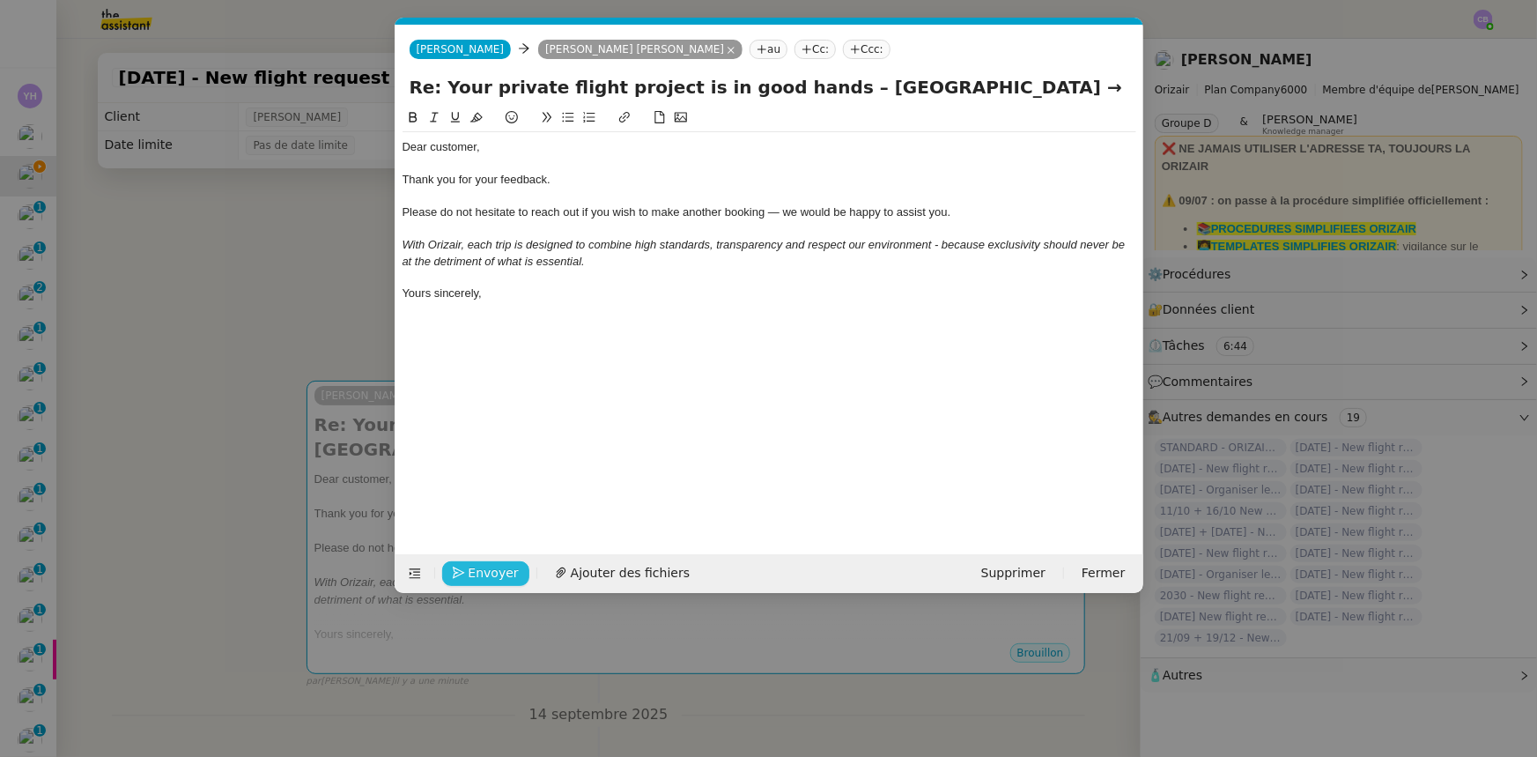
click at [499, 573] on span "Envoyer" at bounding box center [494, 573] width 50 height 20
click at [499, 573] on span "Confirmer l'envoi" at bounding box center [522, 573] width 106 height 20
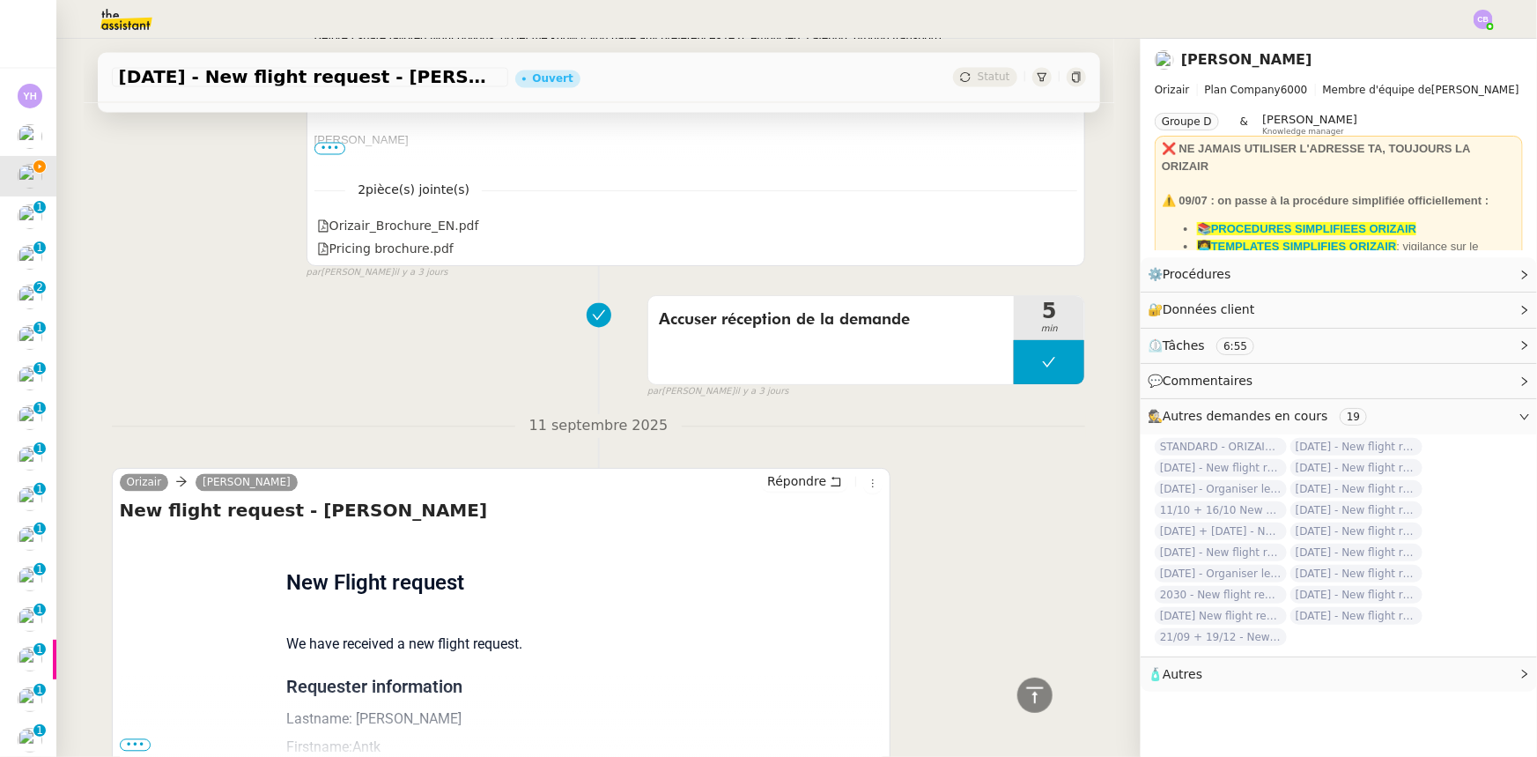
scroll to position [1772, 0]
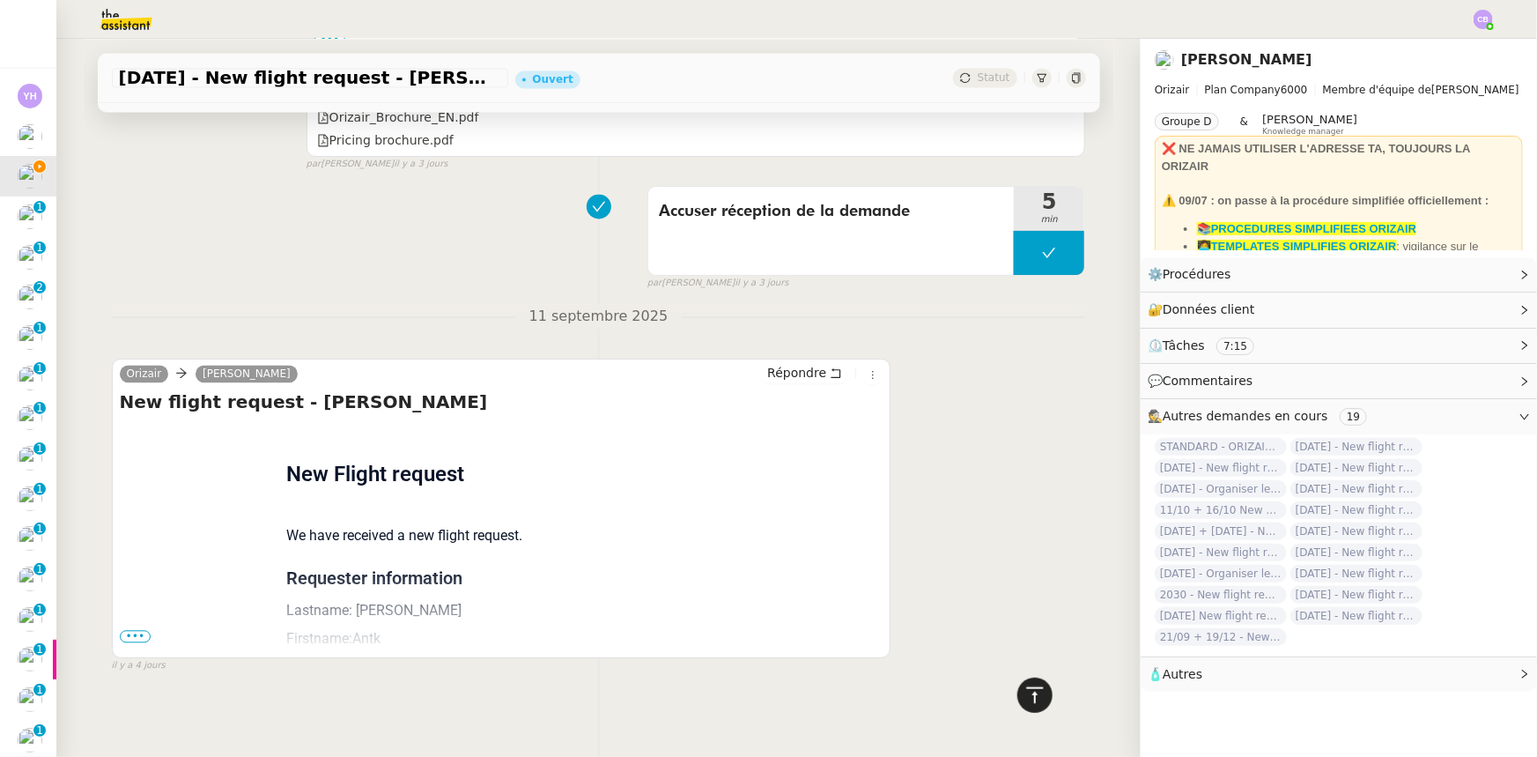
click at [1029, 699] on icon at bounding box center [1034, 694] width 21 height 21
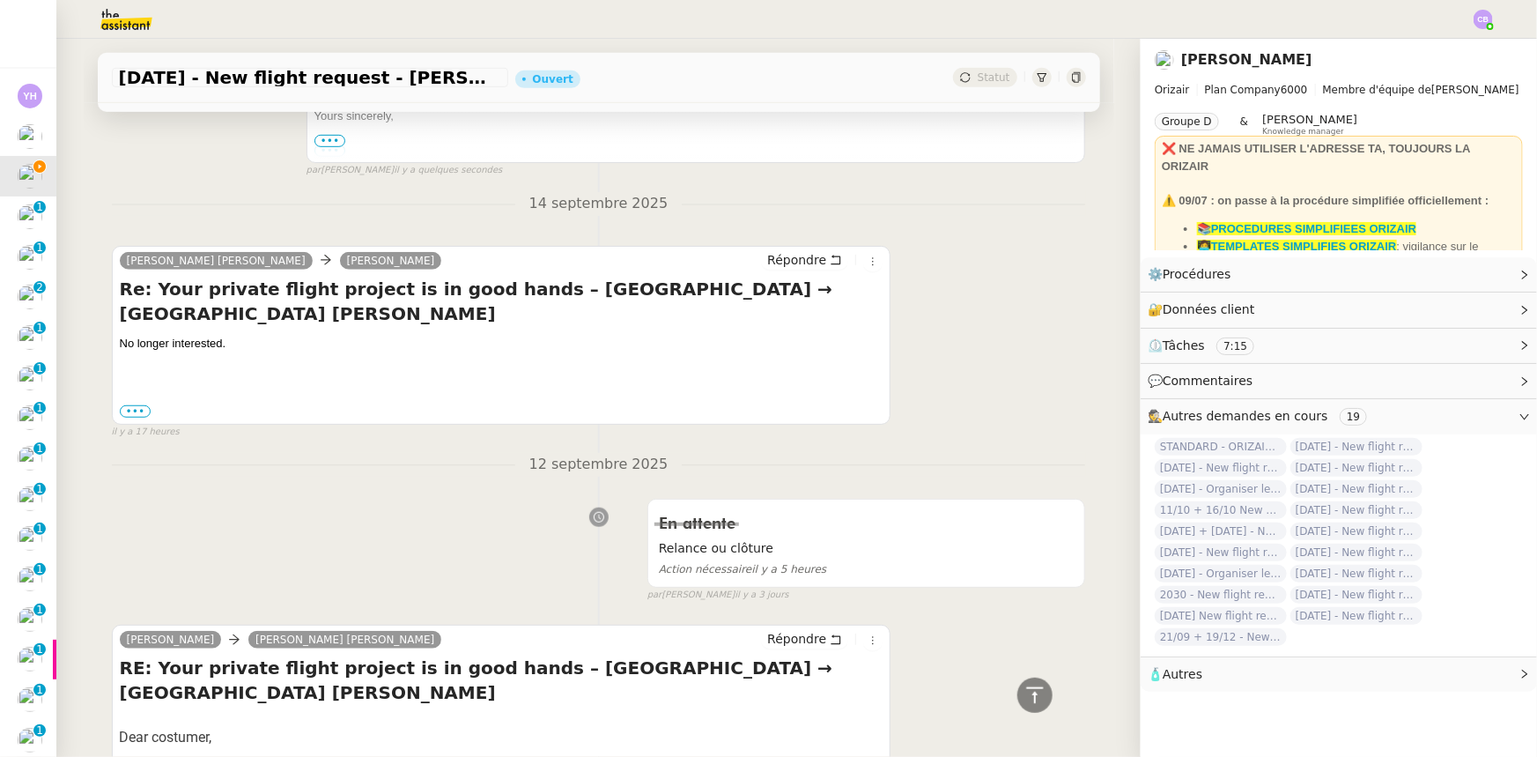
scroll to position [0, 0]
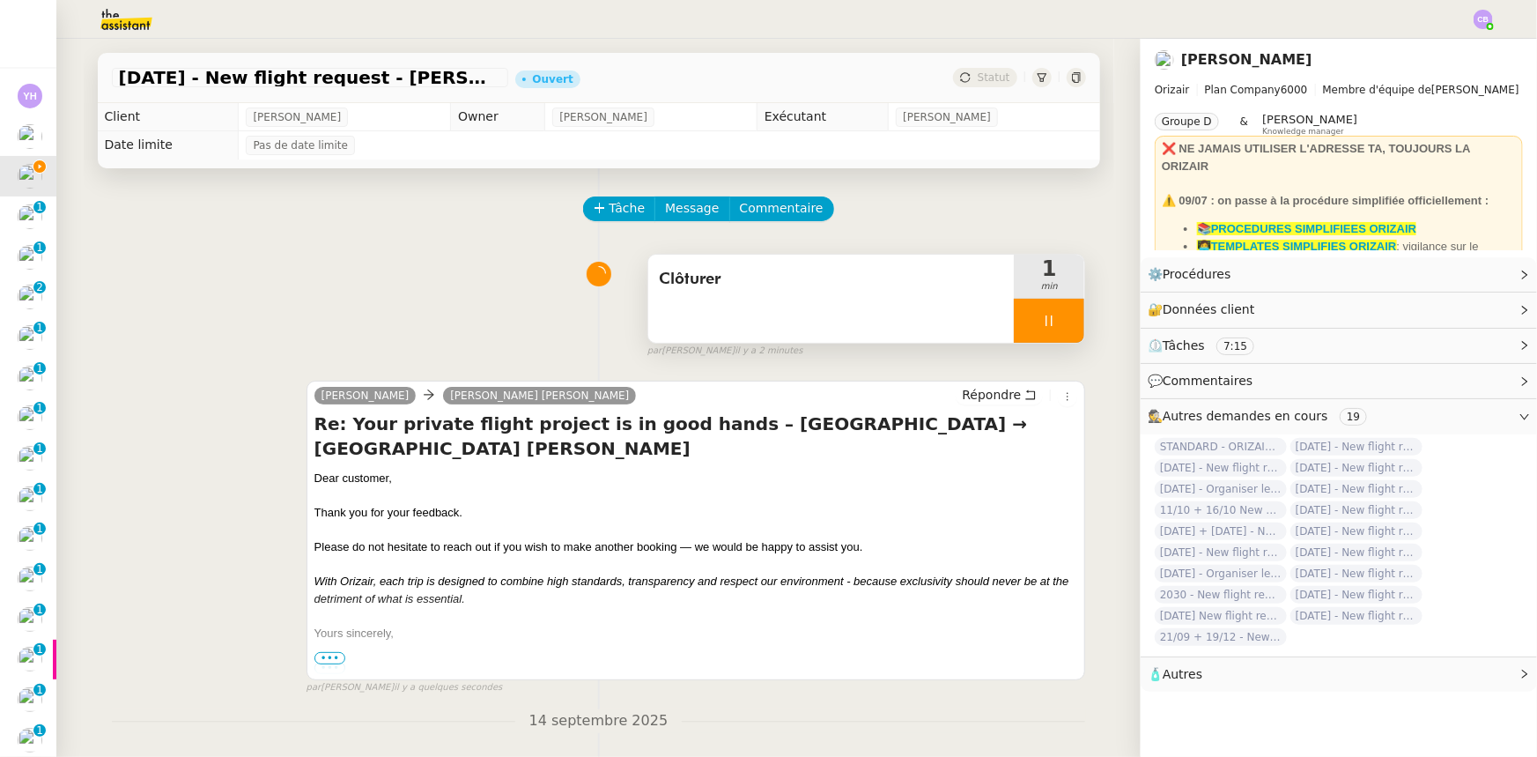
click at [1014, 326] on div at bounding box center [1049, 321] width 70 height 44
click at [1049, 331] on button at bounding box center [1066, 321] width 35 height 44
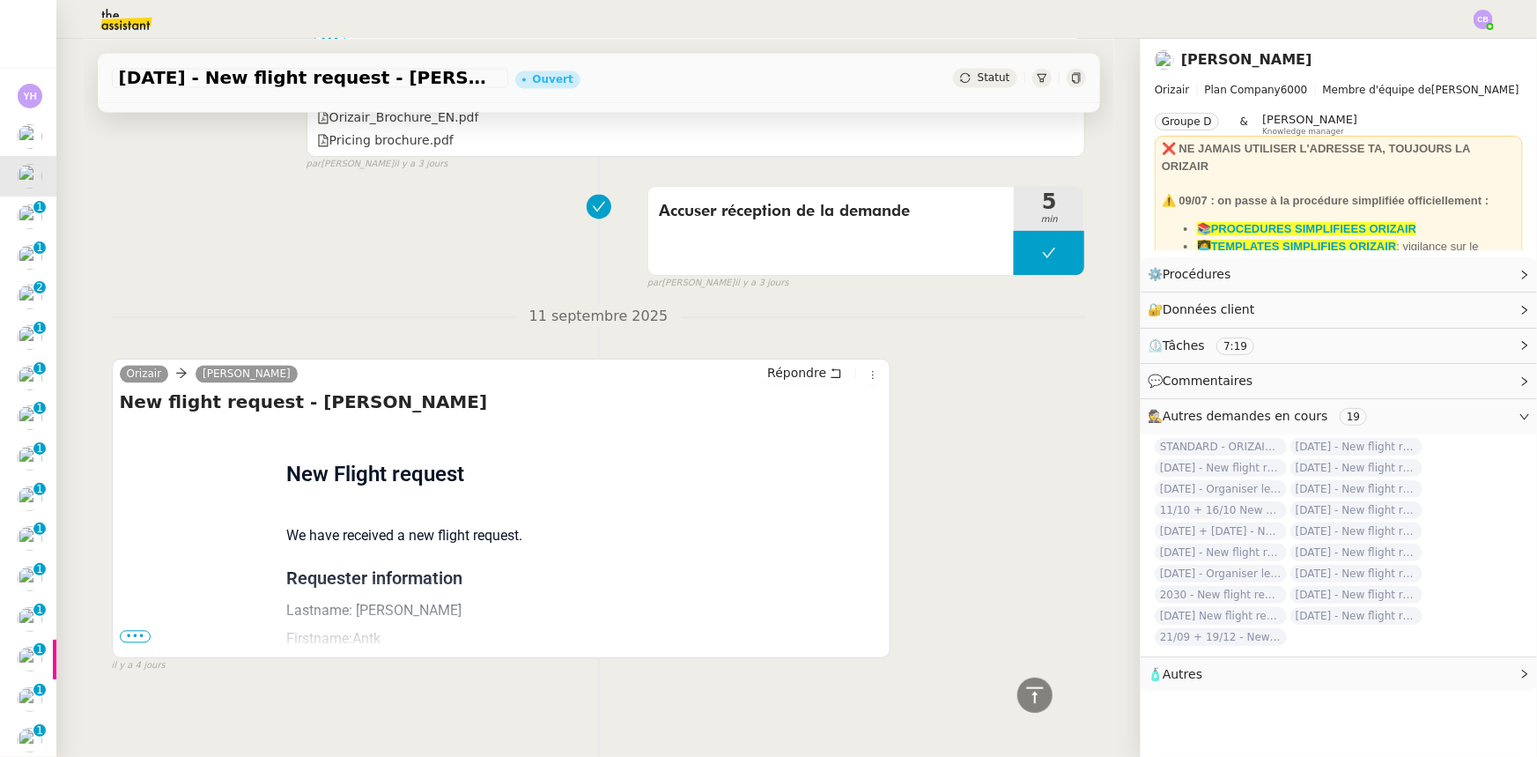
scroll to position [1772, 0]
click at [1026, 694] on icon at bounding box center [1034, 694] width 17 height 16
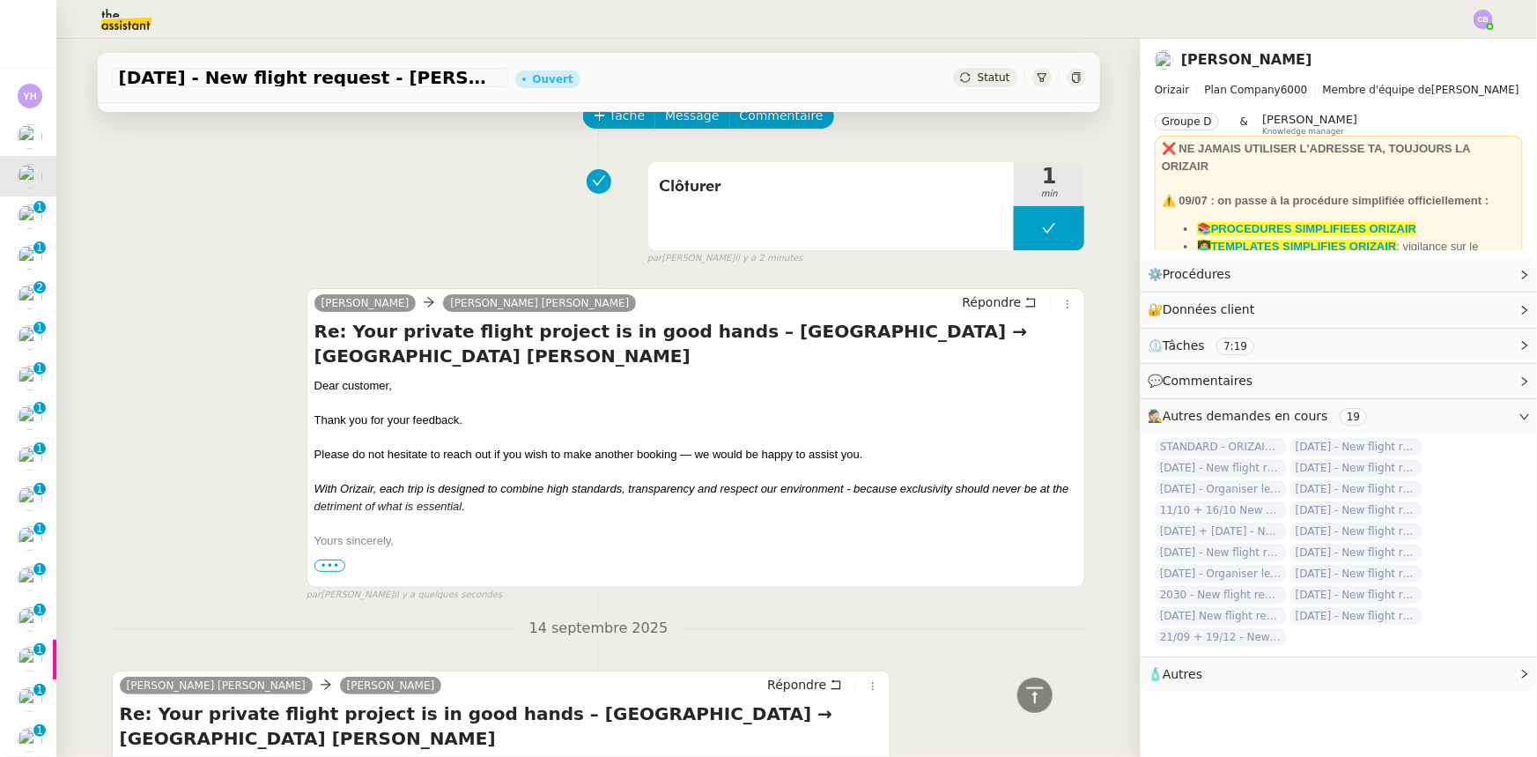
scroll to position [0, 0]
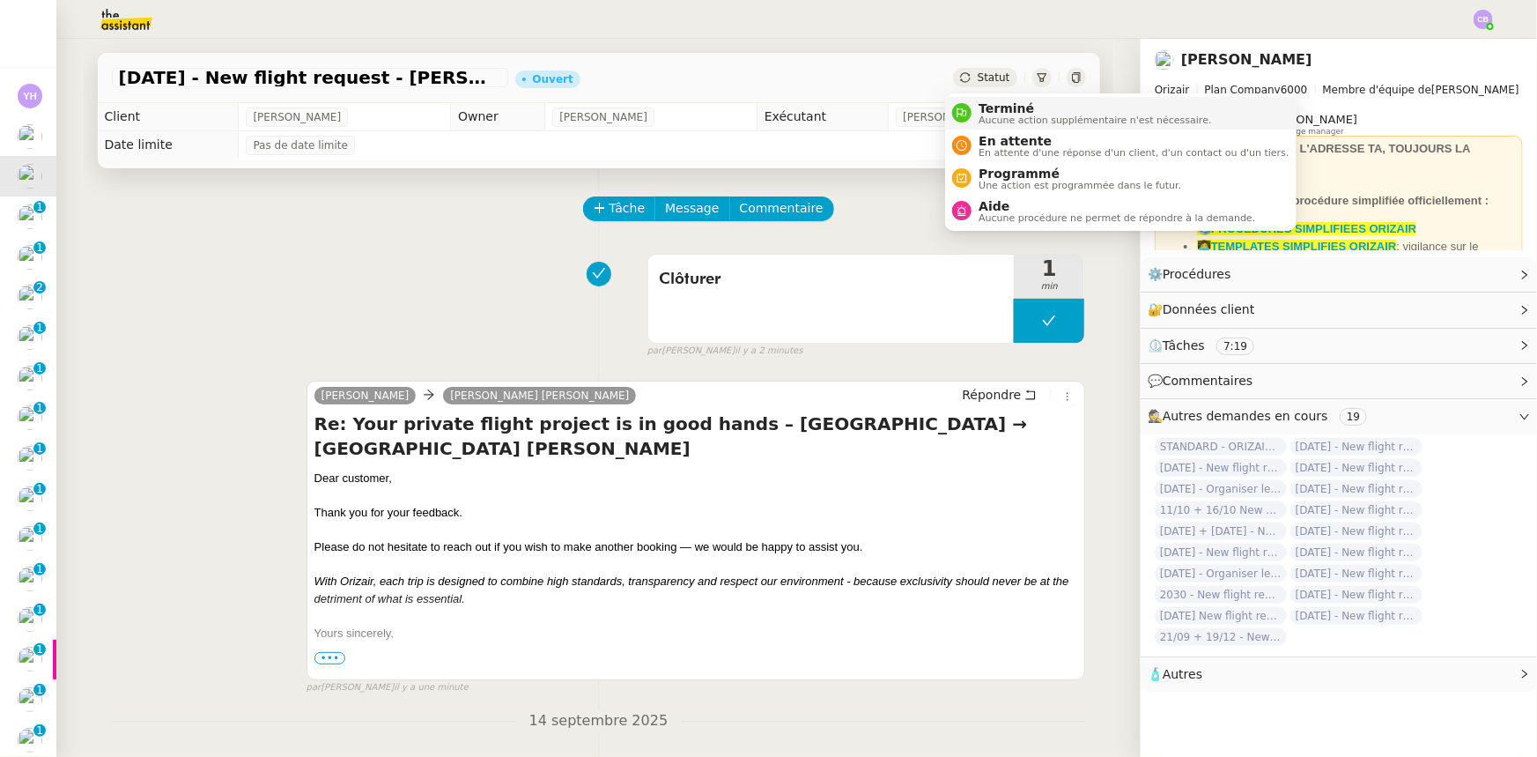
click at [1003, 113] on span "Terminé" at bounding box center [1095, 108] width 233 height 14
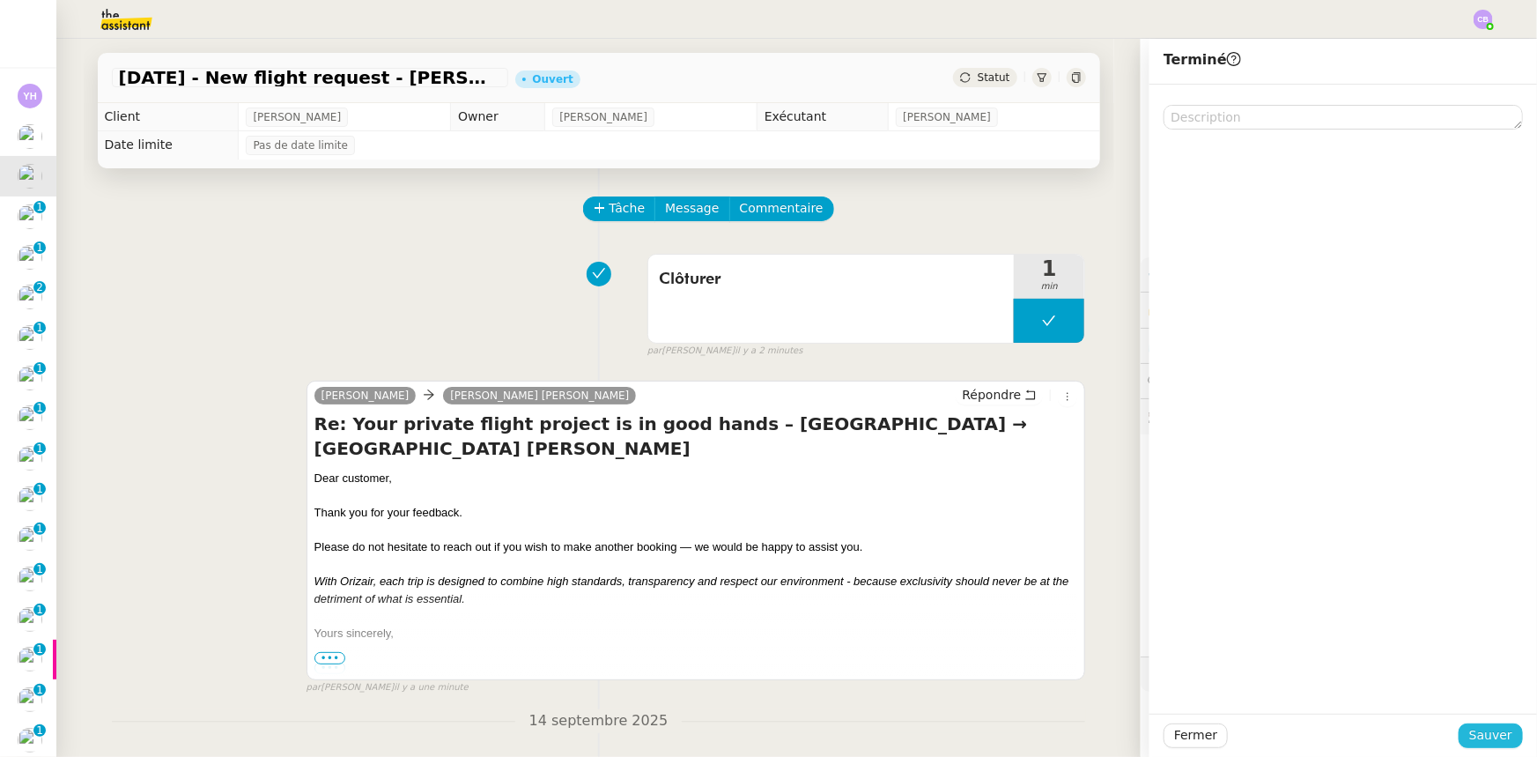
click at [1470, 726] on span "Sauver" at bounding box center [1490, 735] width 43 height 20
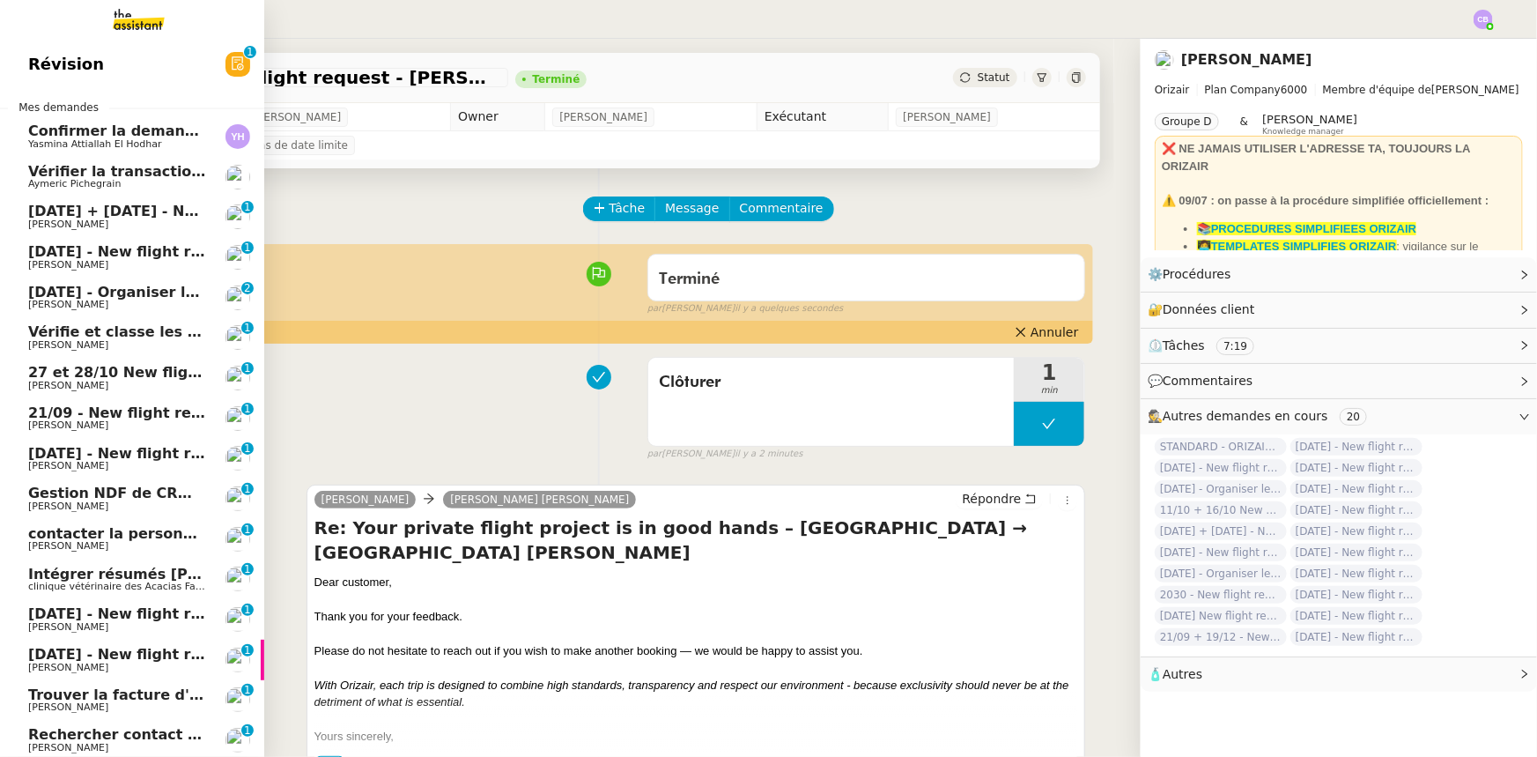
click at [78, 212] on span "[DATE] + [DATE] - New flight request - [PERSON_NAME]" at bounding box center [247, 211] width 439 height 17
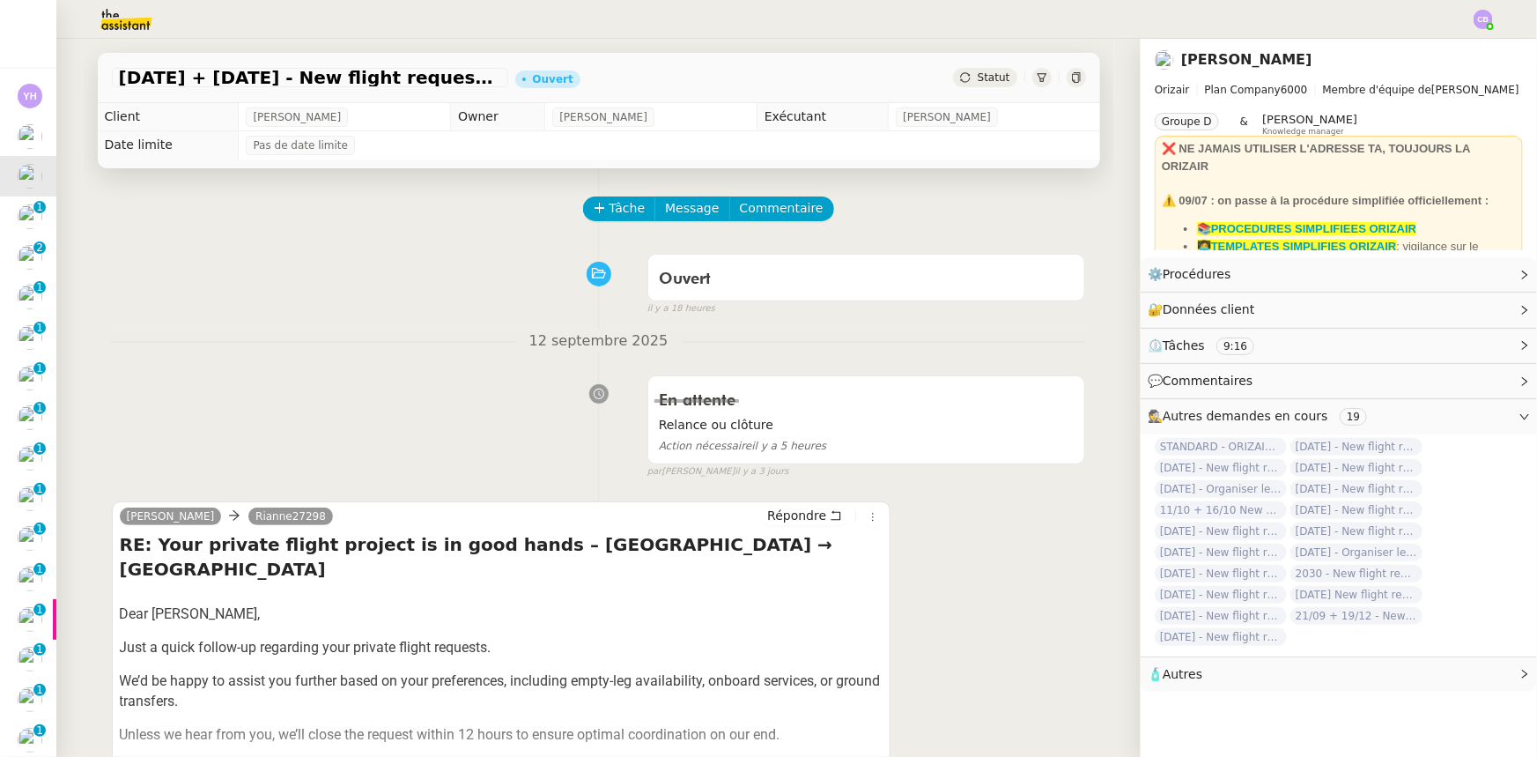
click at [119, 18] on img at bounding box center [112, 19] width 137 height 39
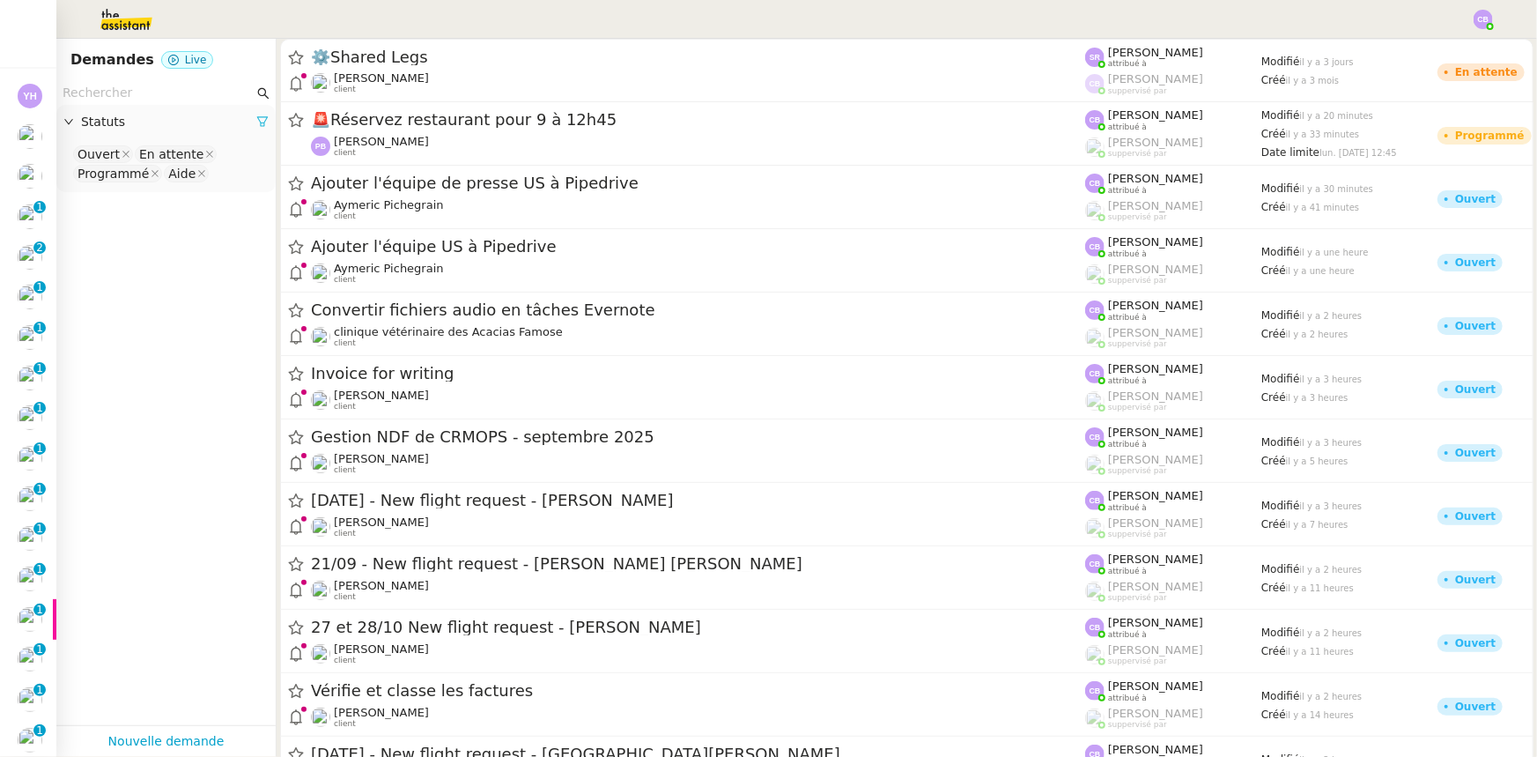
click at [256, 126] on icon at bounding box center [262, 121] width 12 height 12
click at [124, 121] on span "Statuts" at bounding box center [175, 122] width 188 height 20
click at [110, 158] on nz-select-top-control "Please select" at bounding box center [165, 155] width 191 height 22
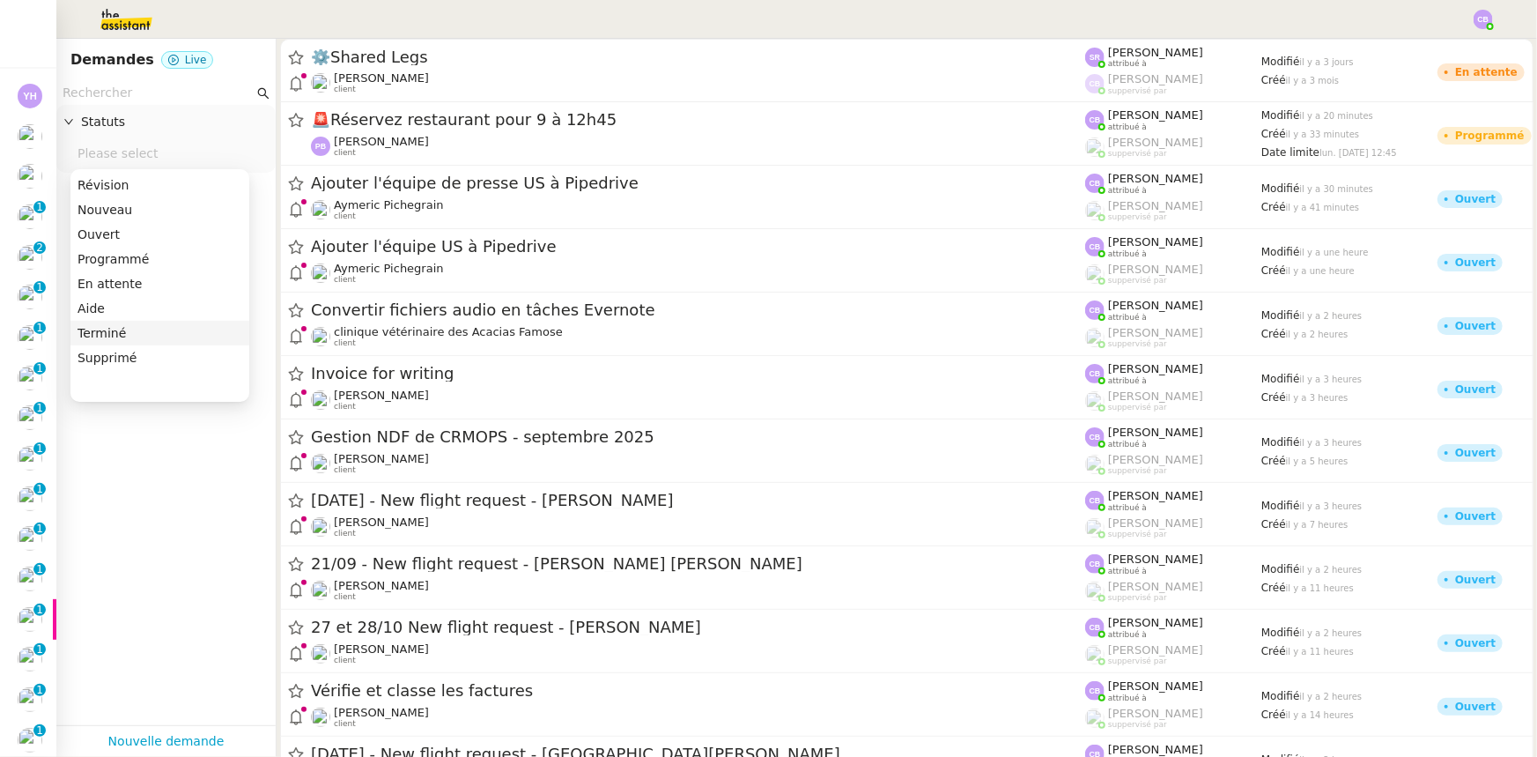
click at [115, 333] on div "Terminé" at bounding box center [160, 333] width 165 height 16
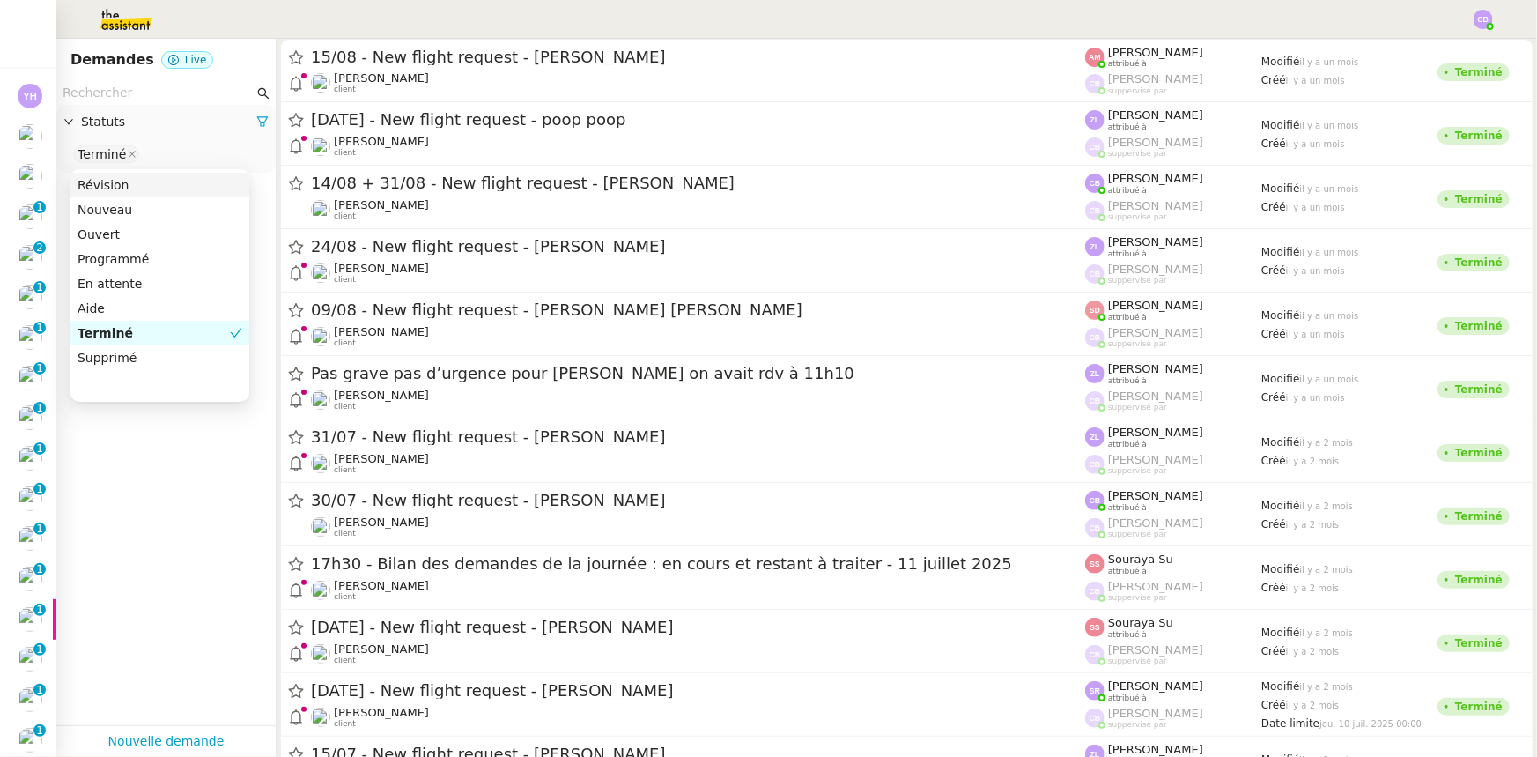
click at [139, 94] on input "text" at bounding box center [158, 93] width 191 height 20
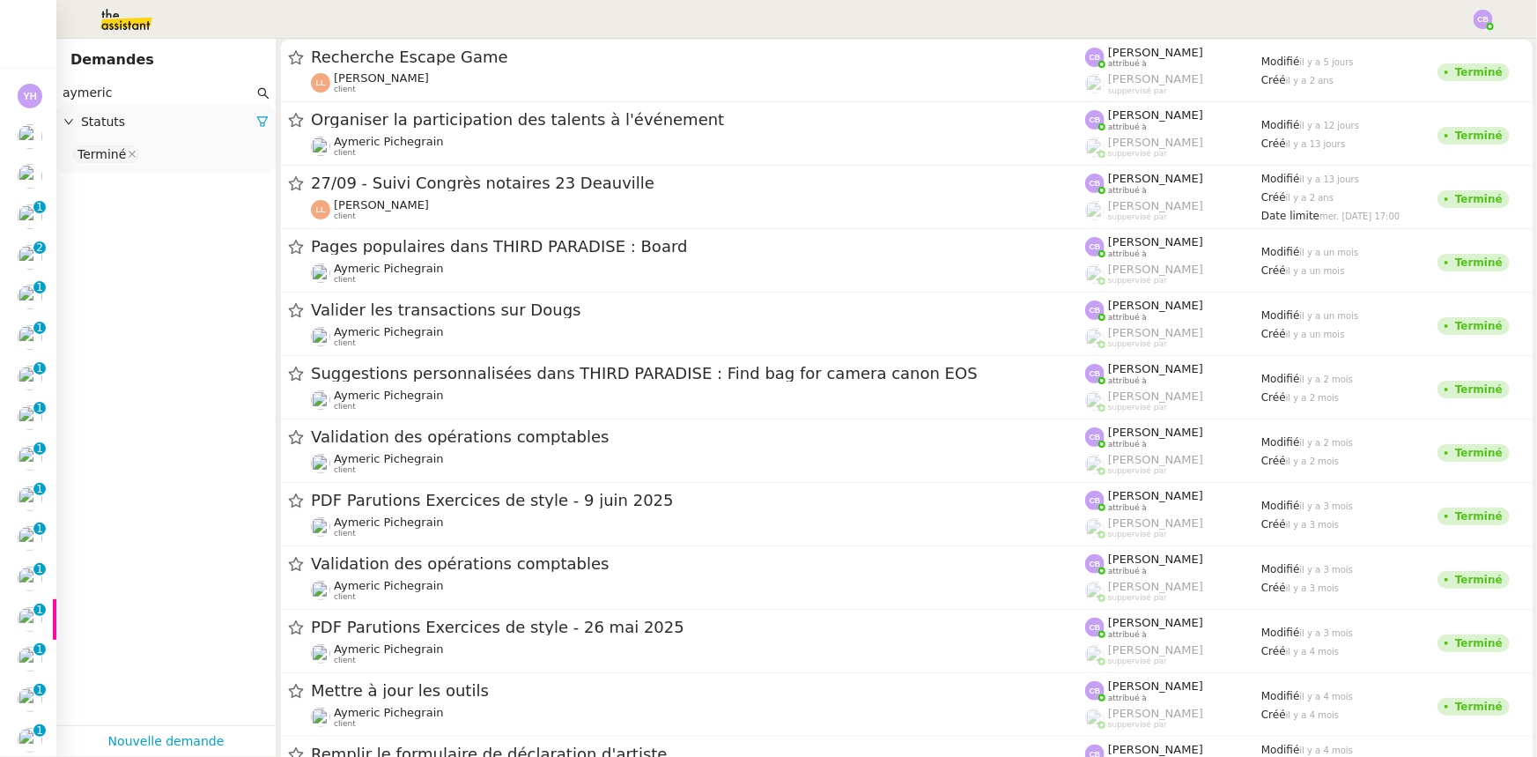
type input "aymeric"
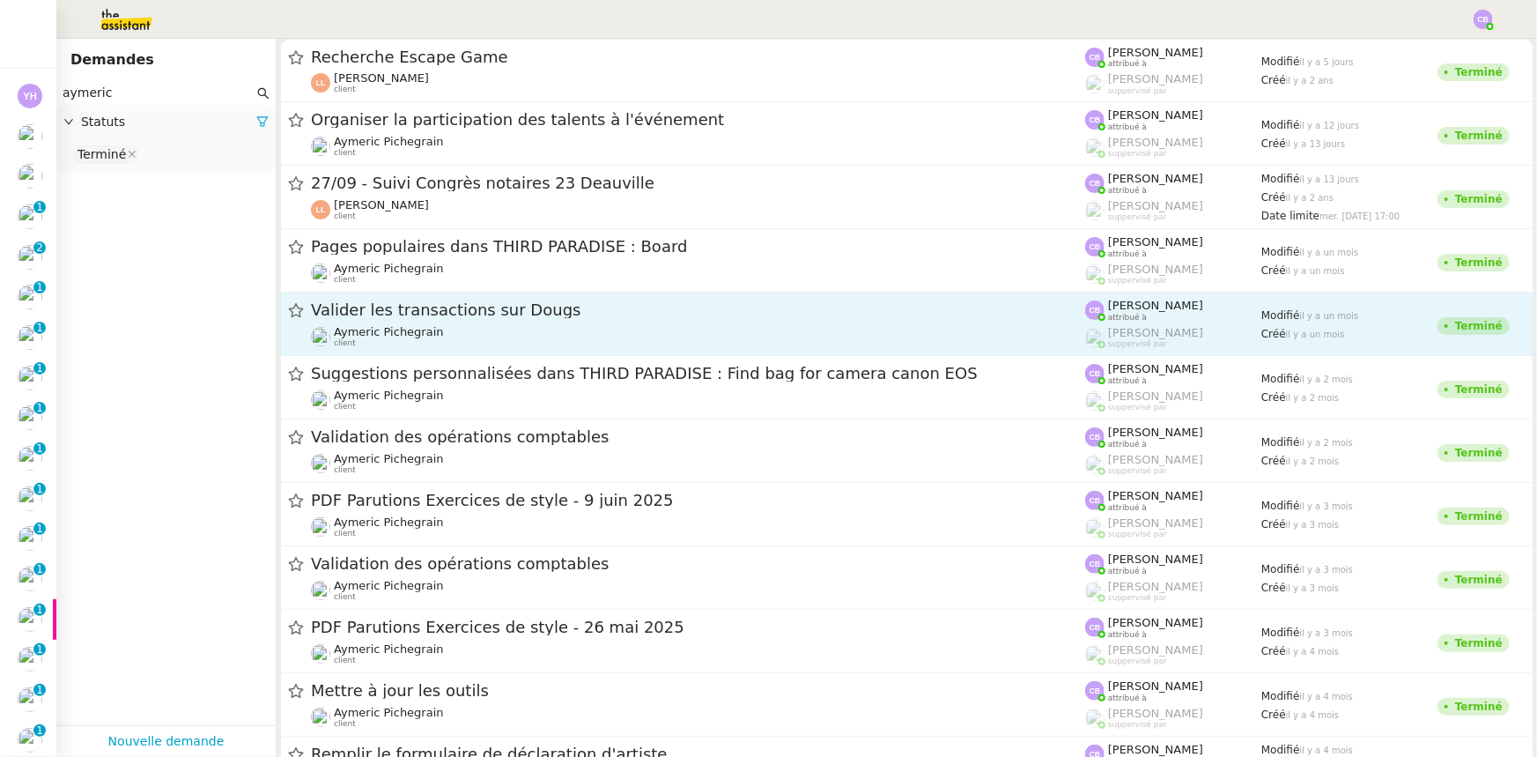
click at [523, 315] on span "Valider les transactions sur Dougs" at bounding box center [698, 310] width 774 height 16
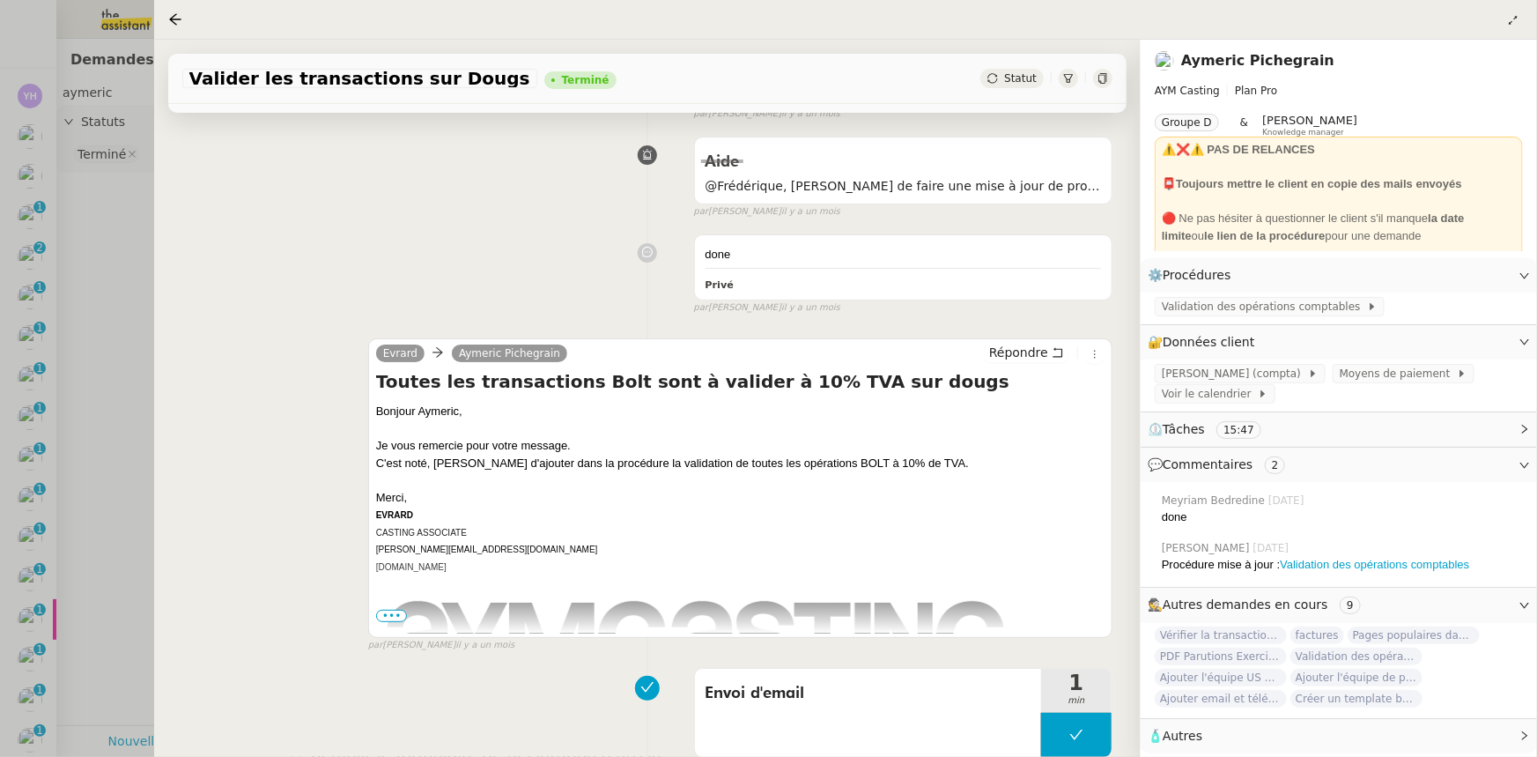
scroll to position [320, 0]
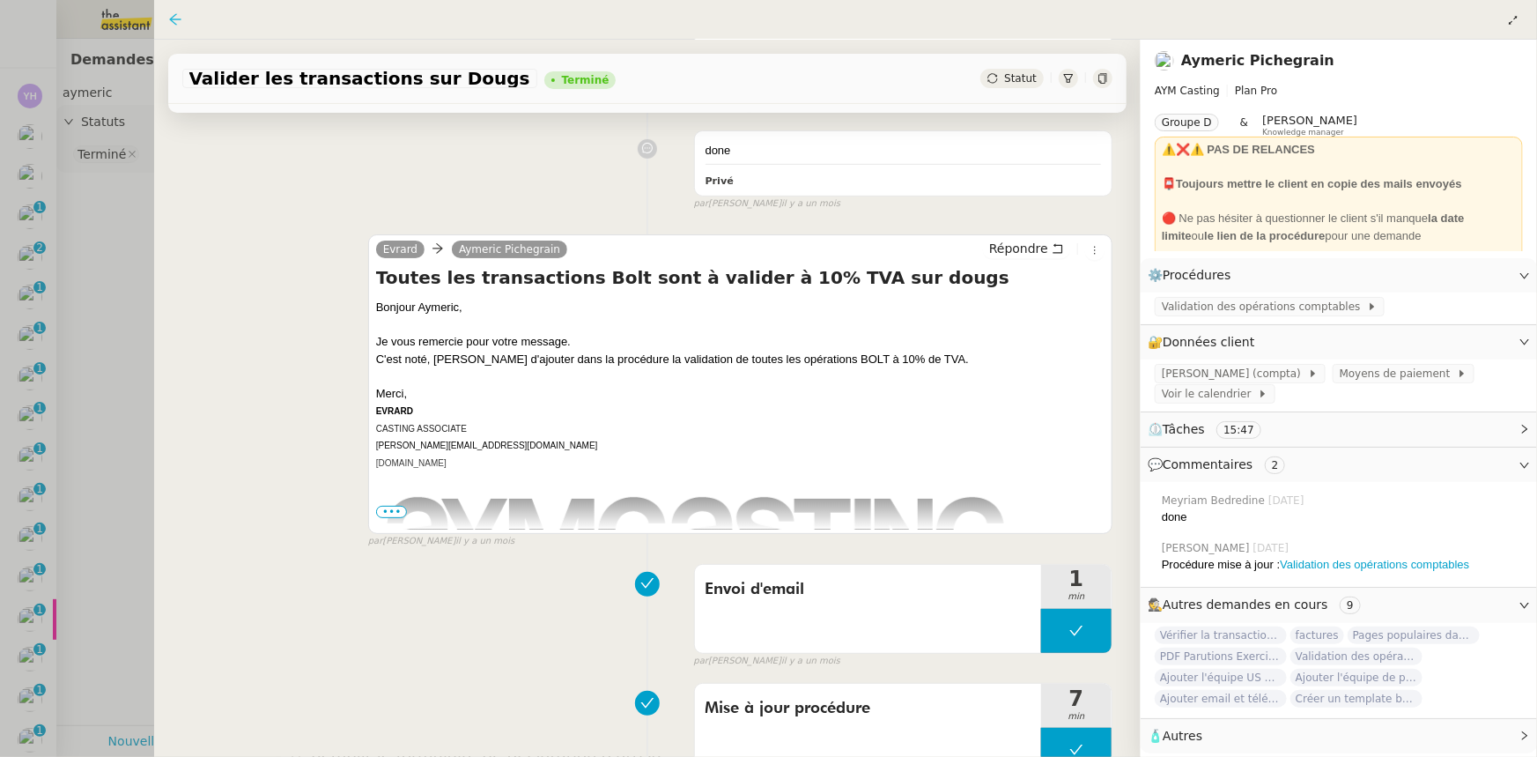
click at [177, 18] on icon at bounding box center [175, 19] width 14 height 14
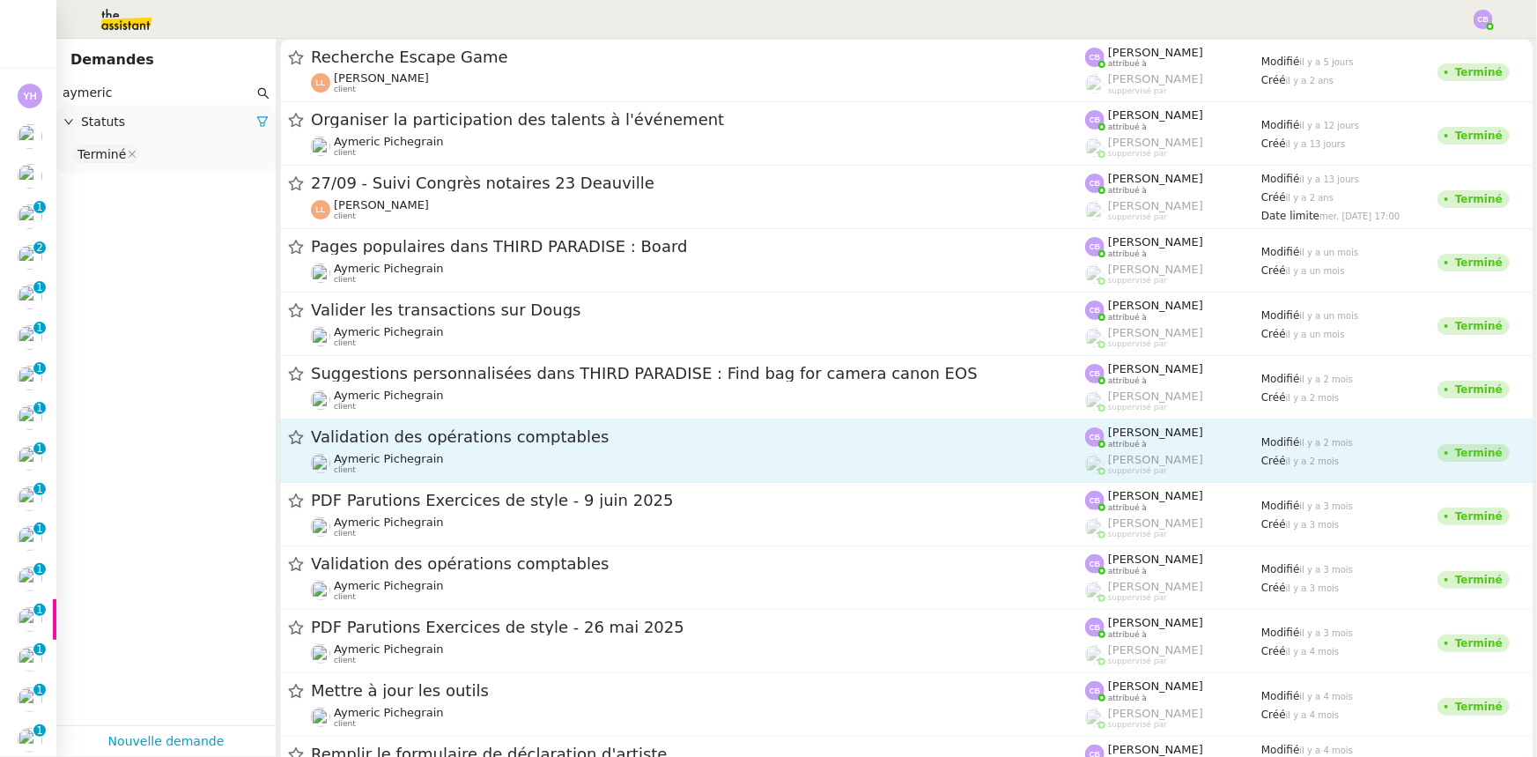
click at [538, 447] on div "Validation des opérations comptables" at bounding box center [698, 437] width 774 height 22
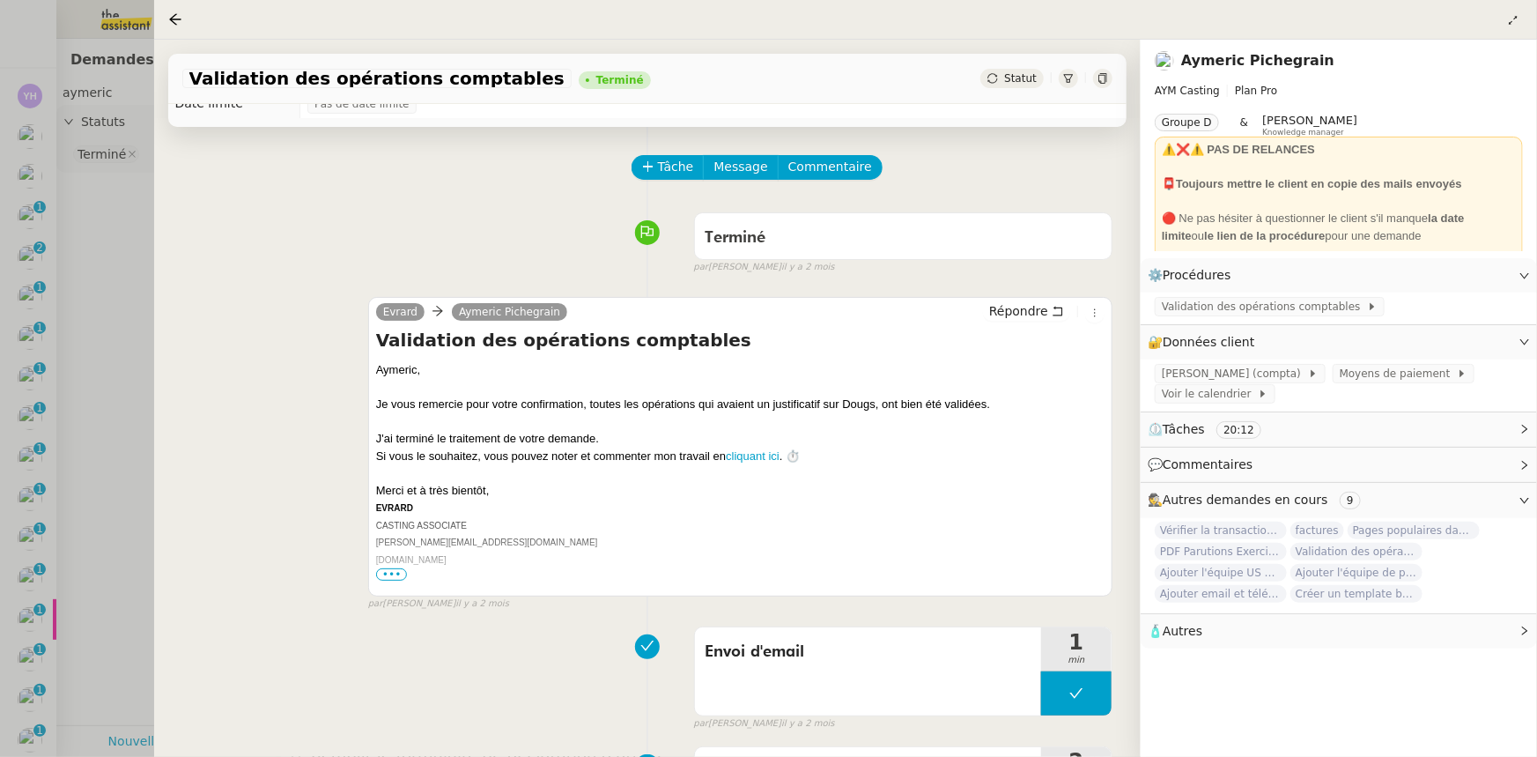
scroll to position [79, 0]
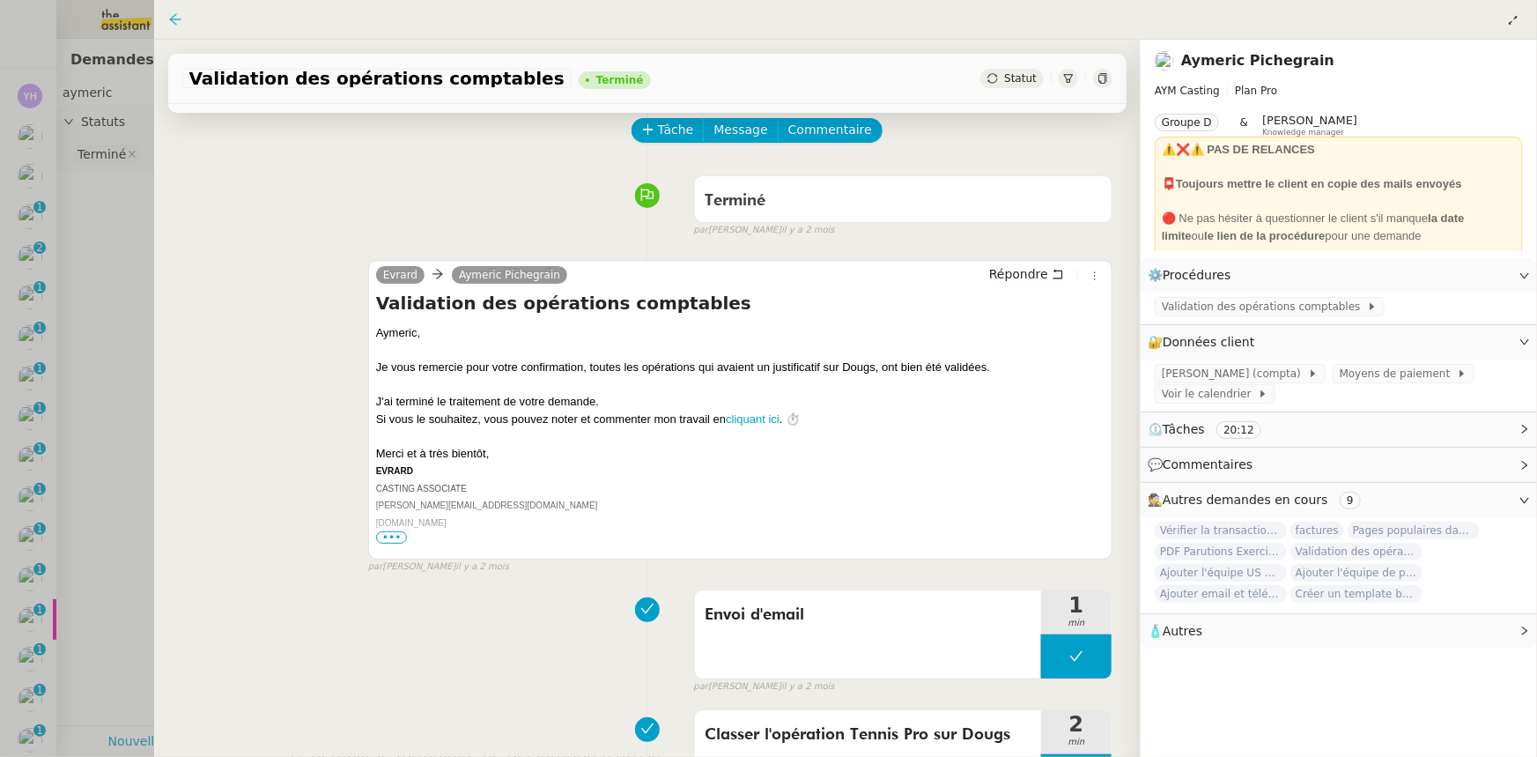
click at [176, 18] on icon at bounding box center [175, 19] width 14 height 14
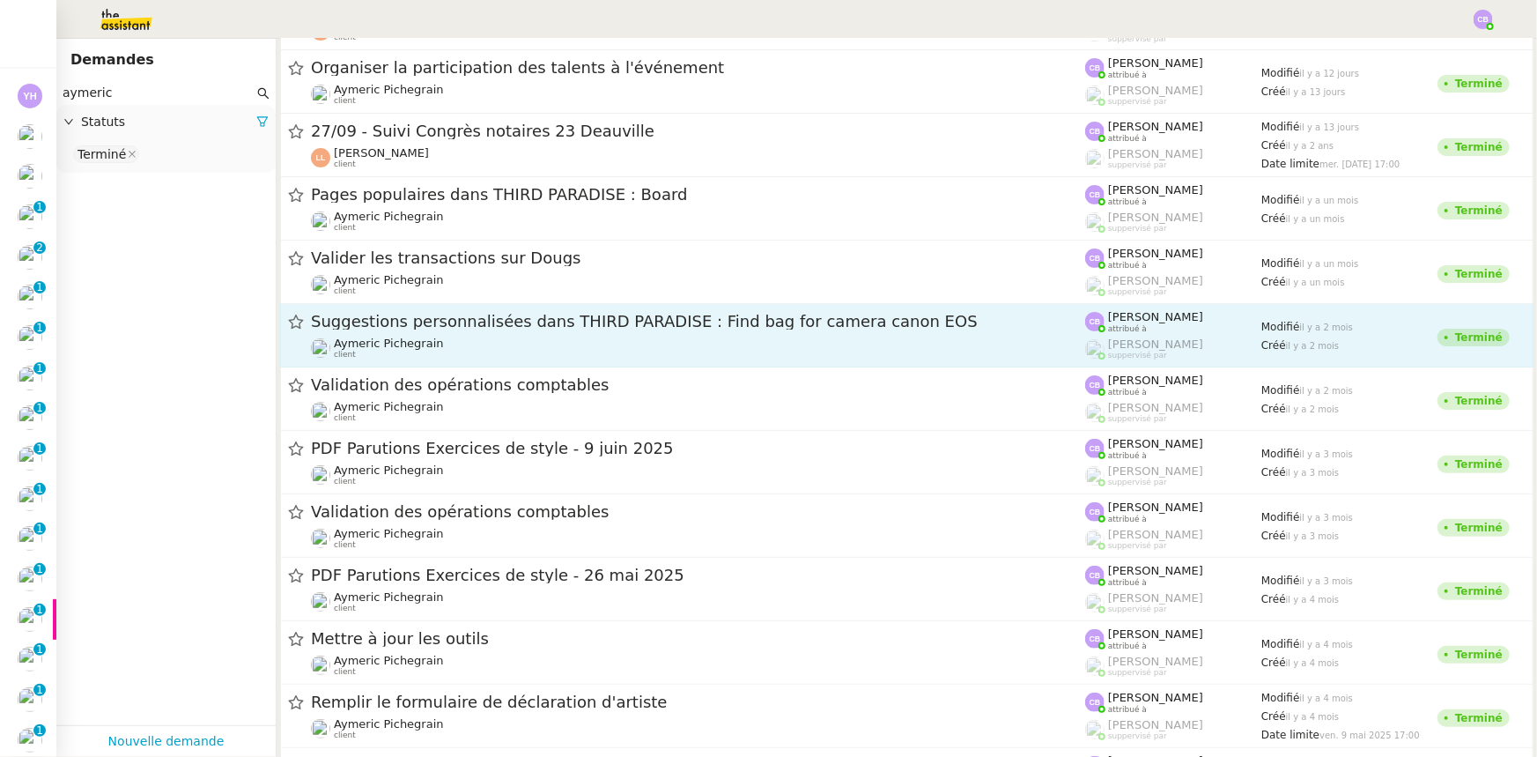
scroll to position [79, 0]
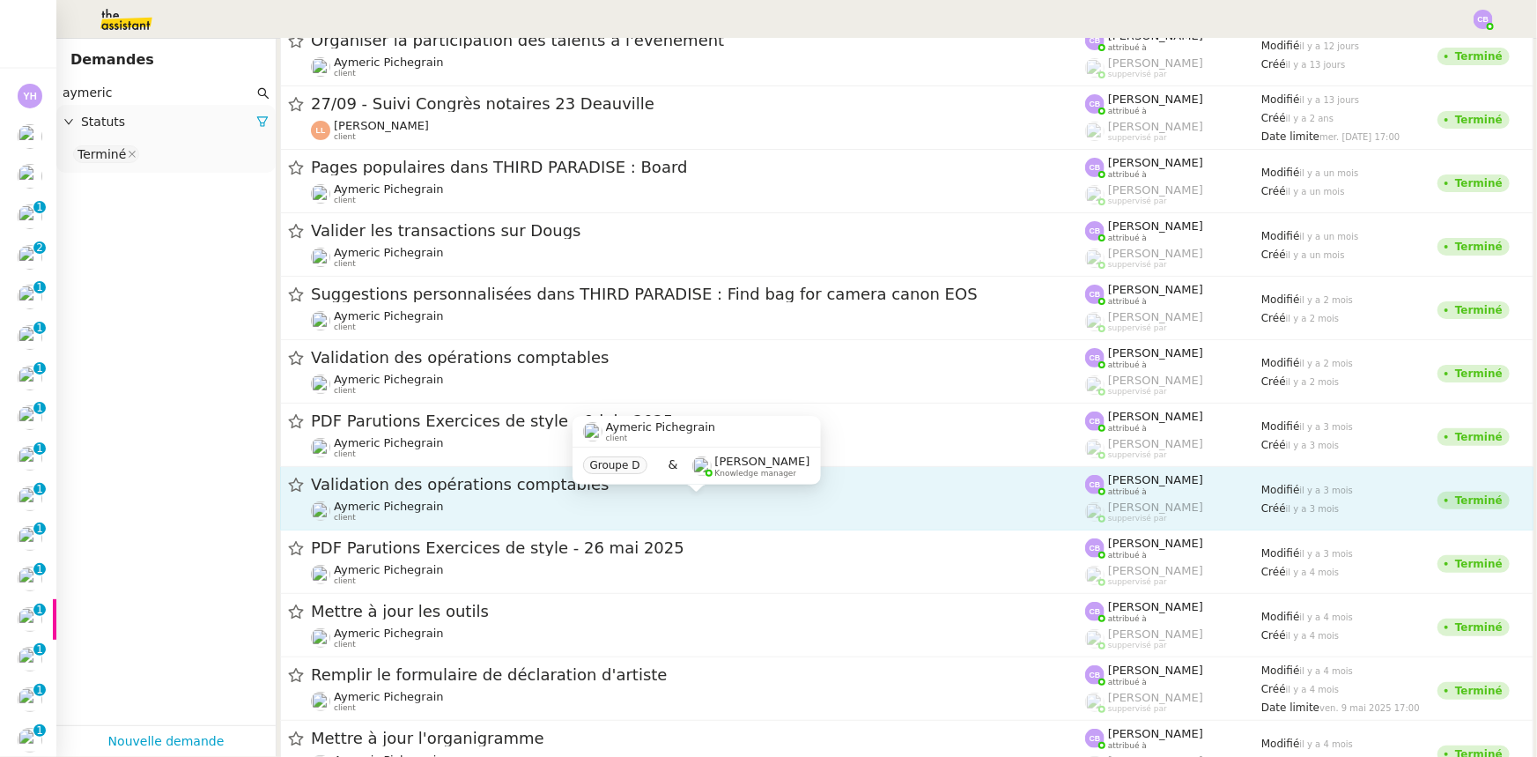
click at [494, 508] on div "Aymeric Pichegrain client" at bounding box center [698, 510] width 774 height 23
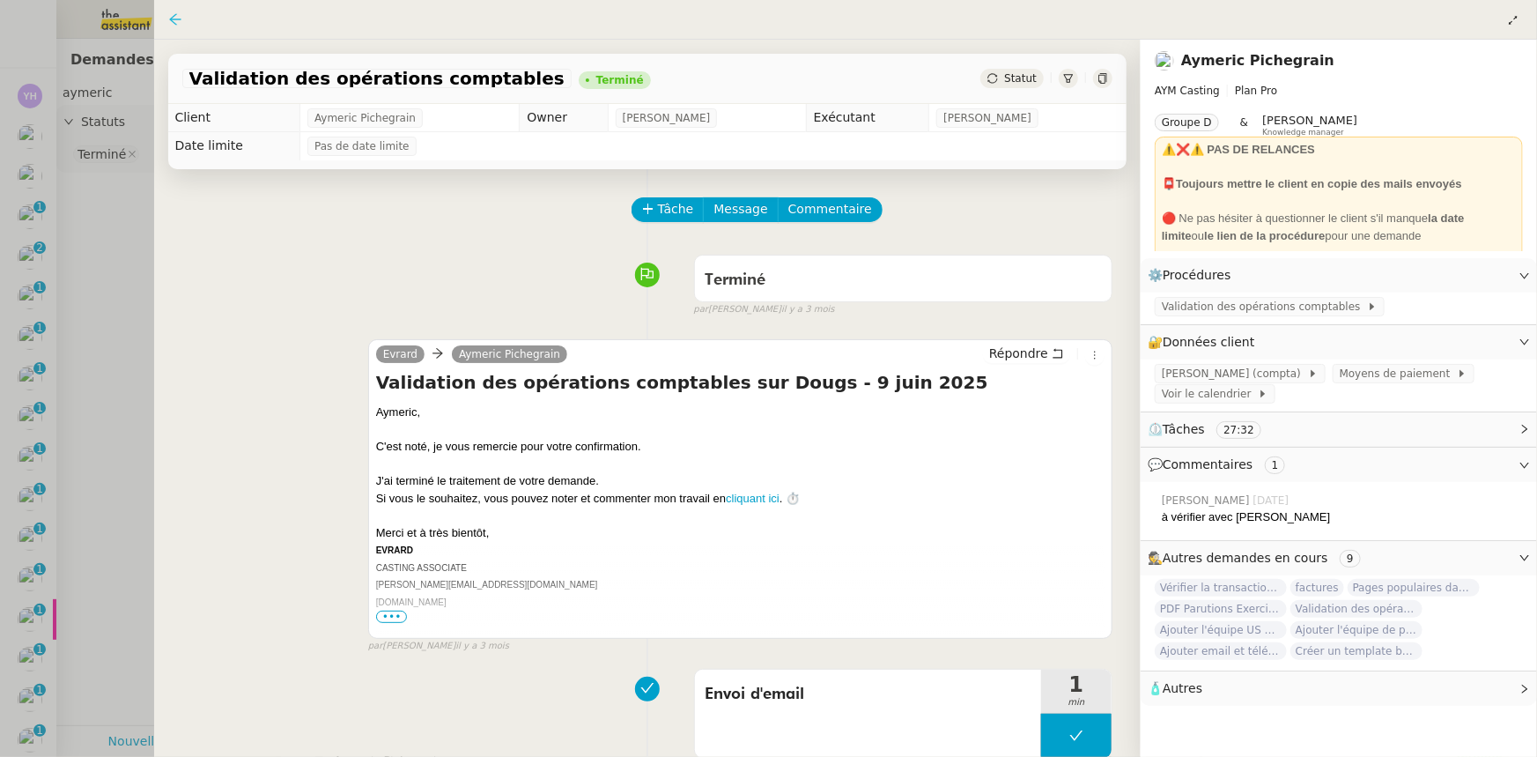
click at [174, 22] on icon at bounding box center [175, 19] width 14 height 14
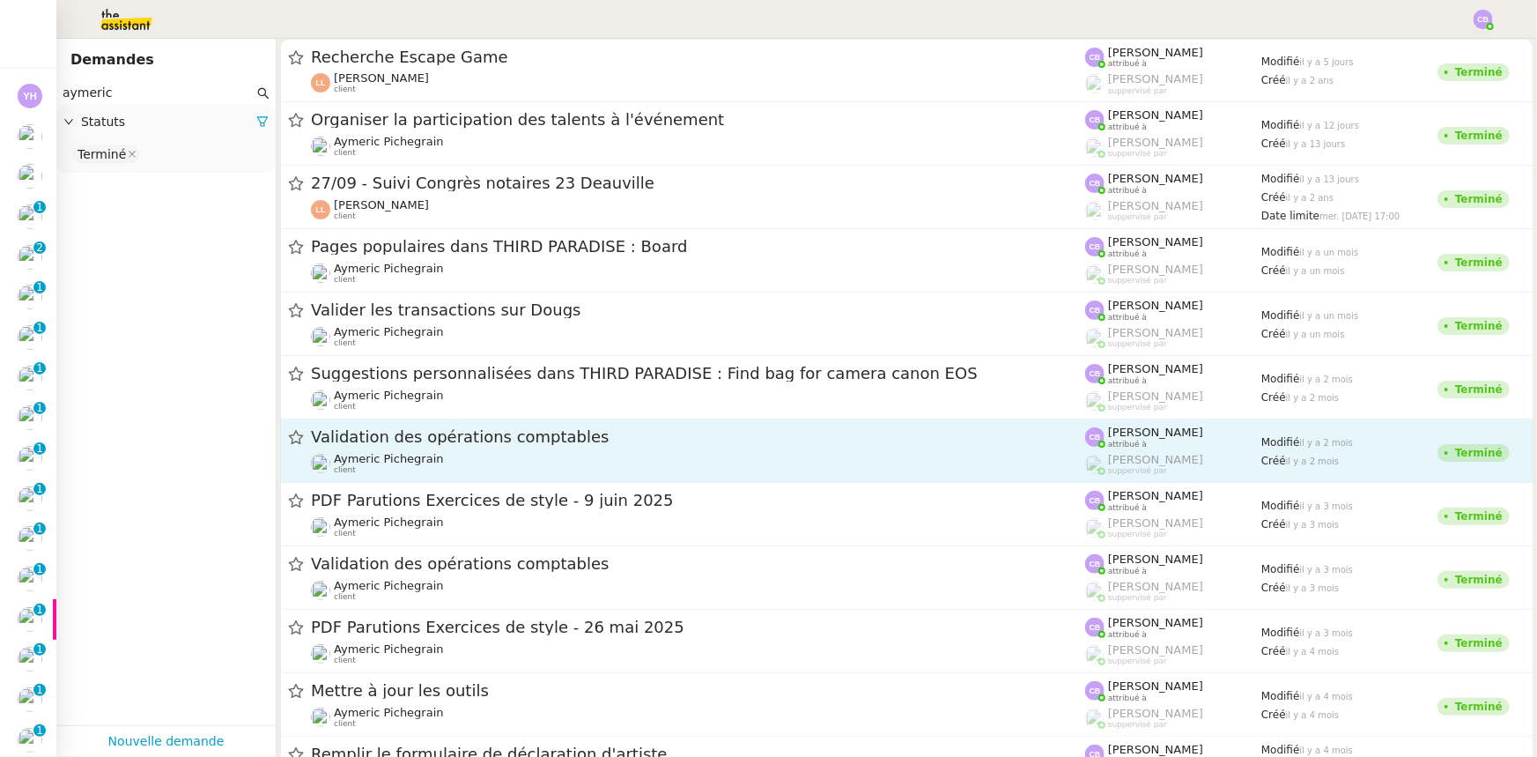
click at [433, 447] on div "Validation des opérations comptables" at bounding box center [698, 437] width 774 height 22
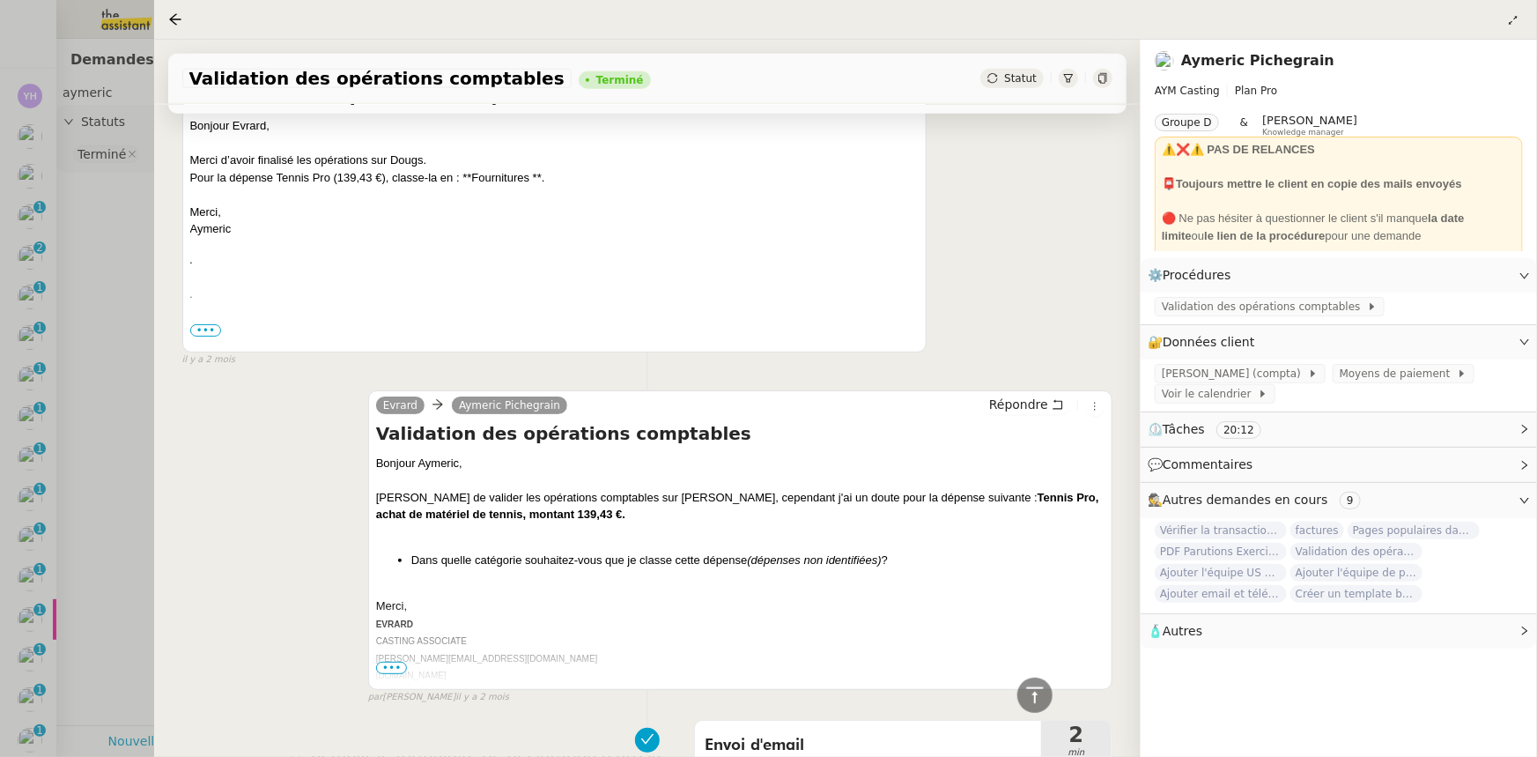
scroll to position [1201, 0]
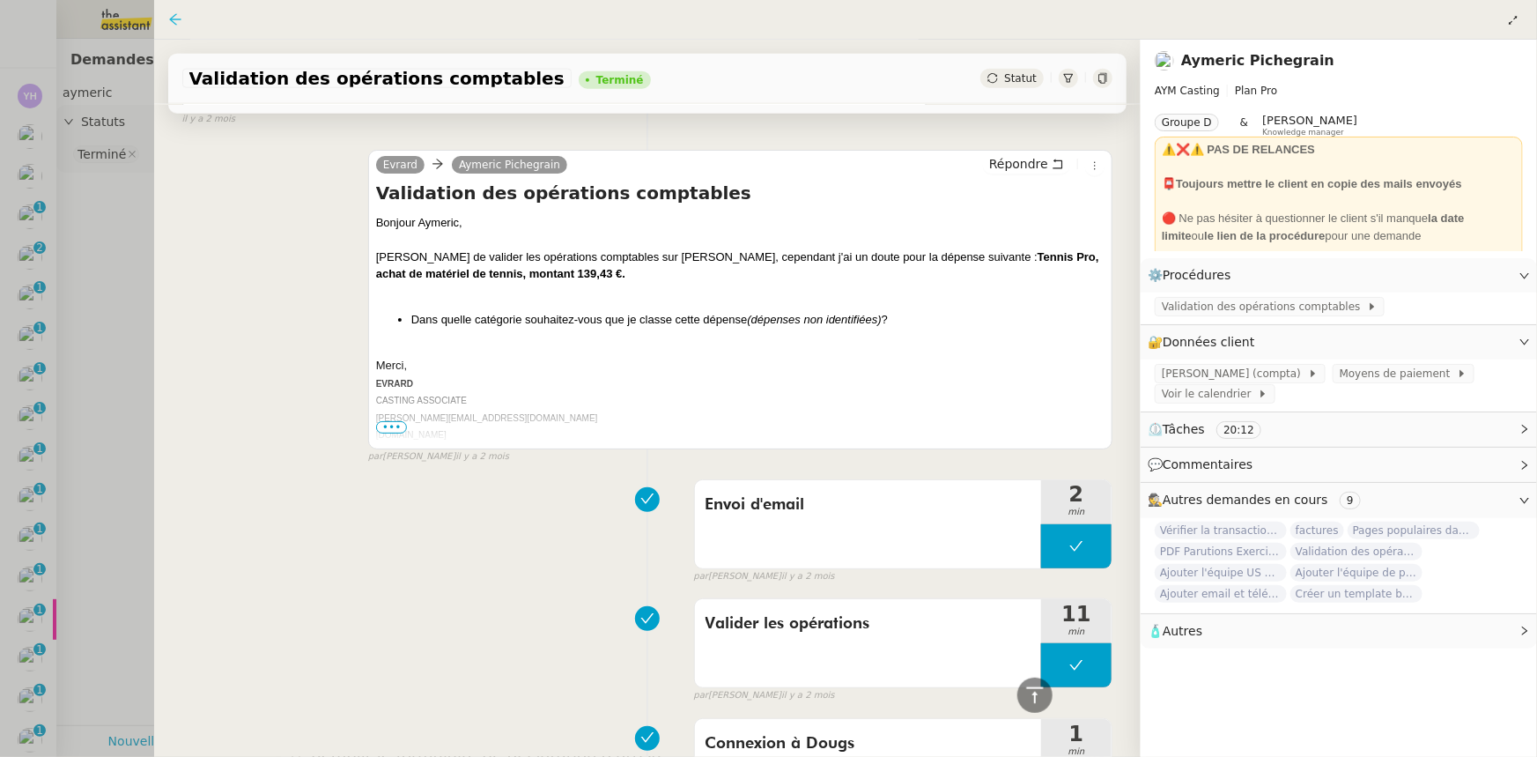
click at [172, 18] on icon at bounding box center [175, 19] width 14 height 14
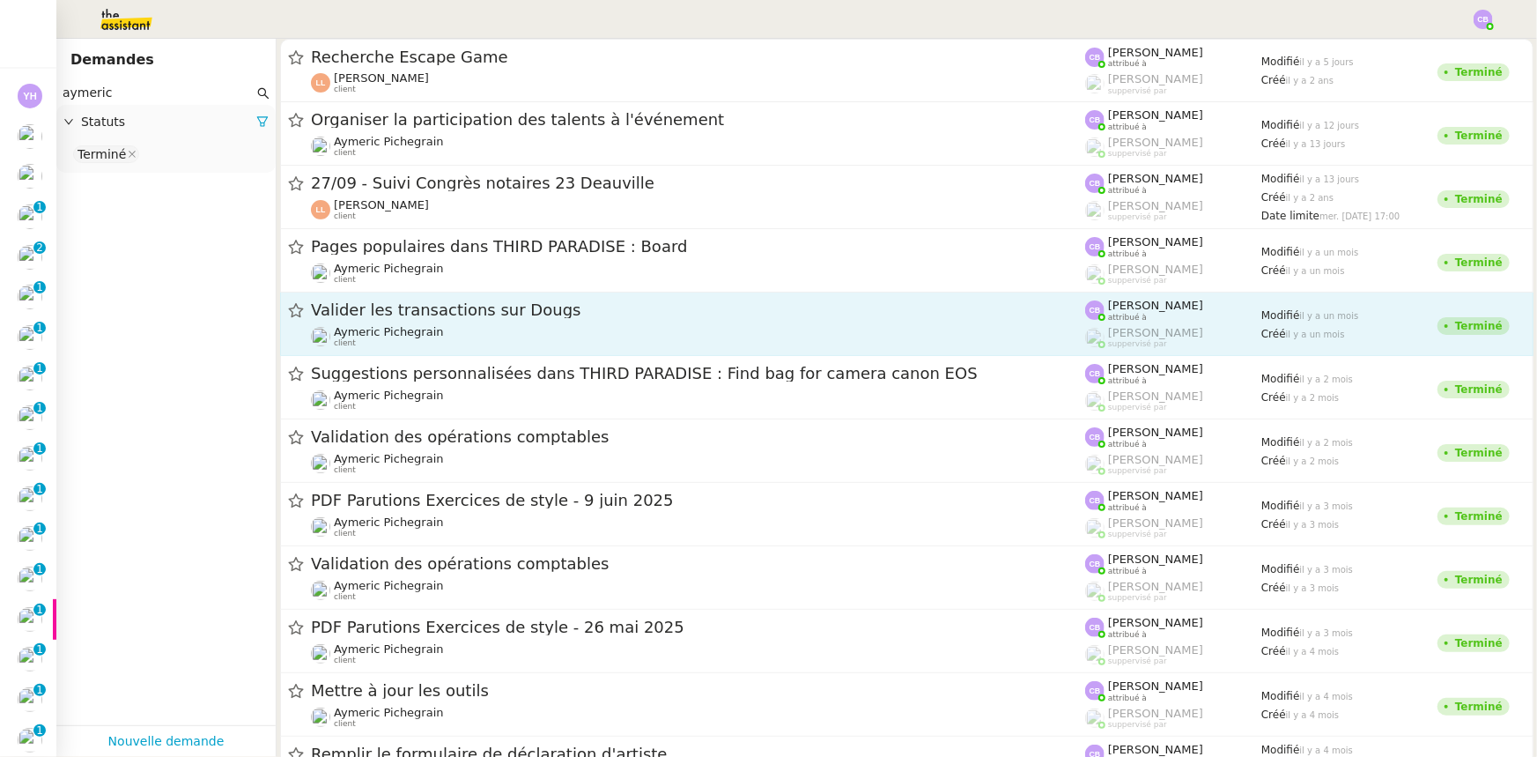
click at [505, 325] on div "Aymeric Pichegrain client" at bounding box center [698, 336] width 774 height 23
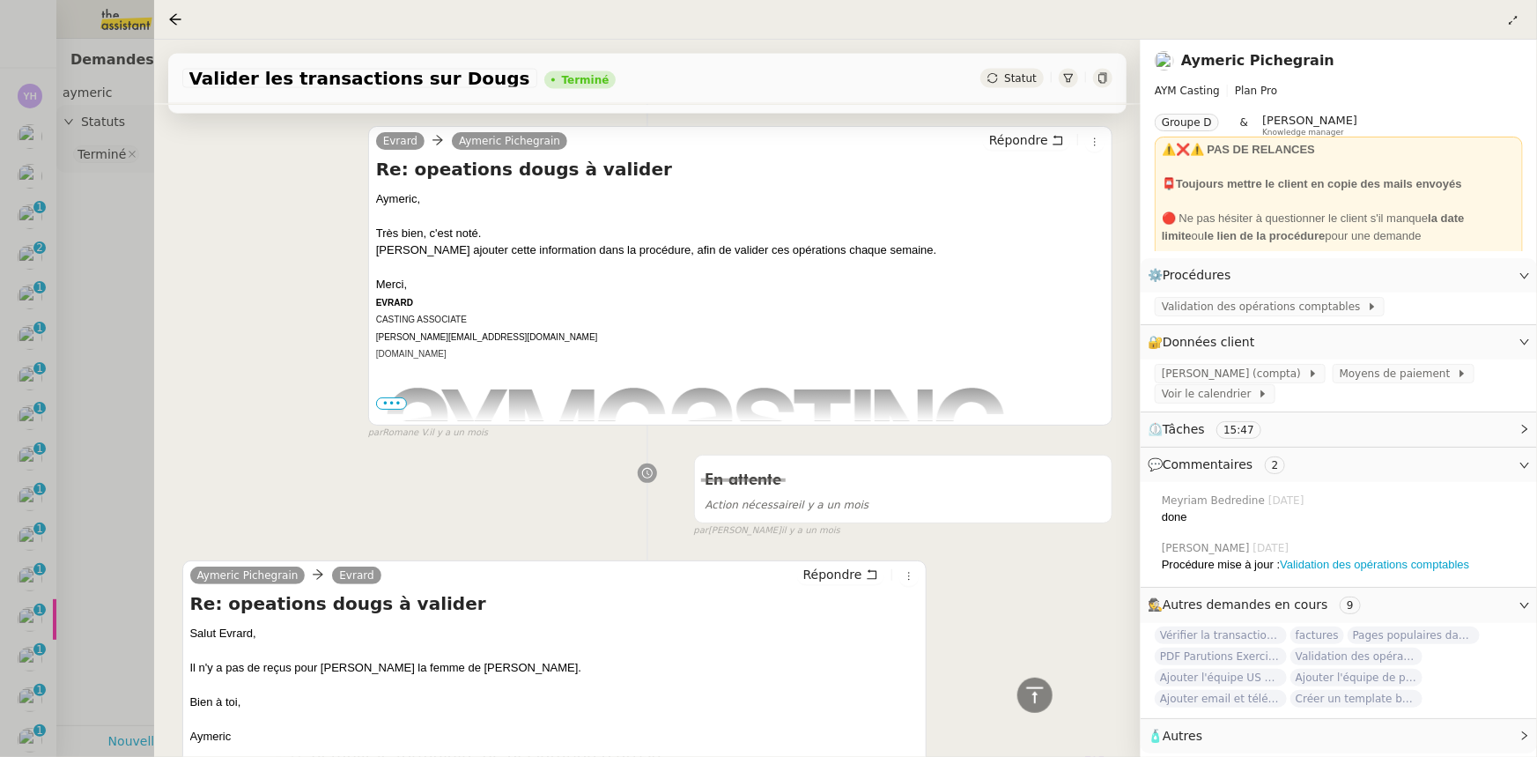
scroll to position [1342, 0]
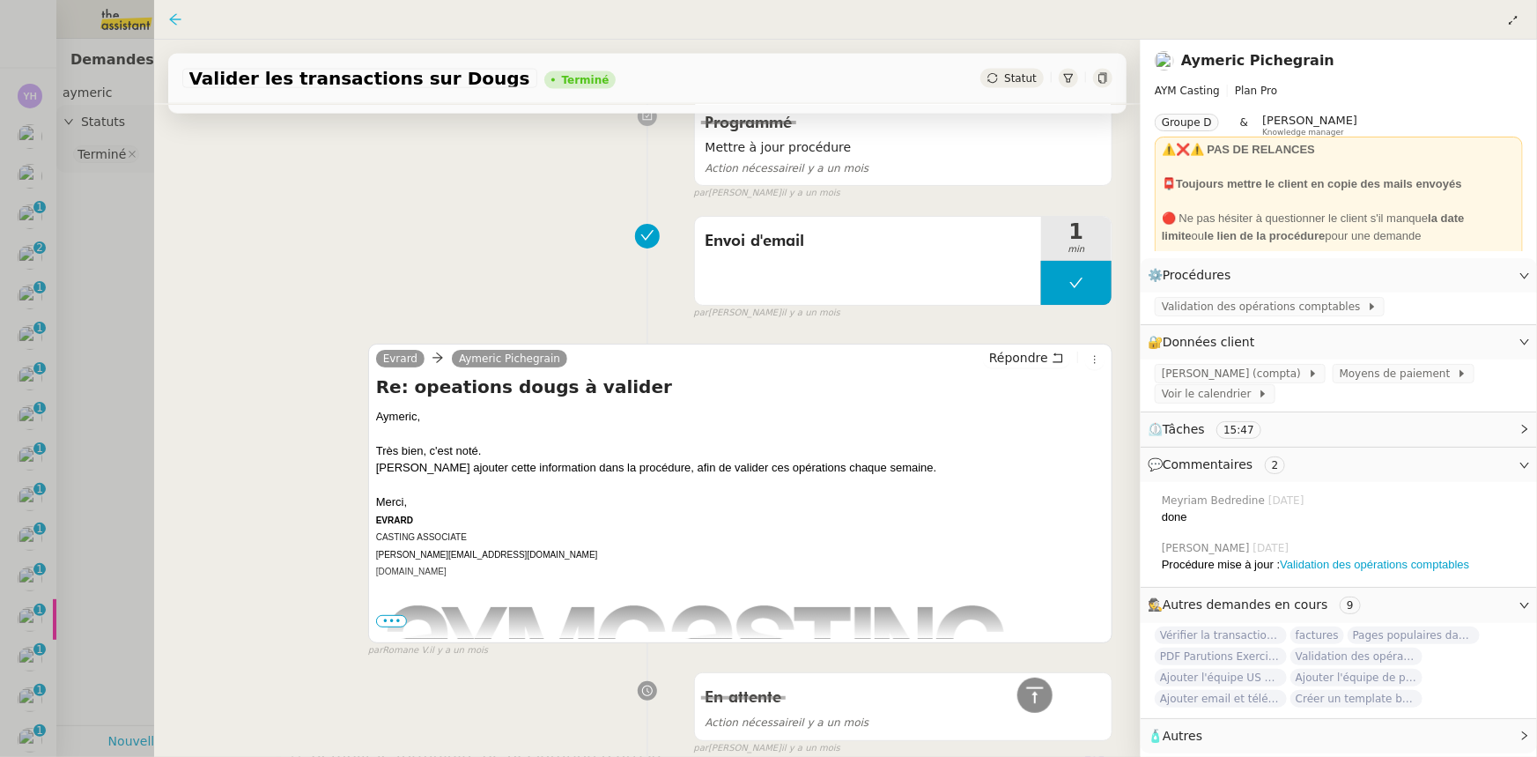
click at [169, 20] on icon at bounding box center [174, 18] width 11 height 11
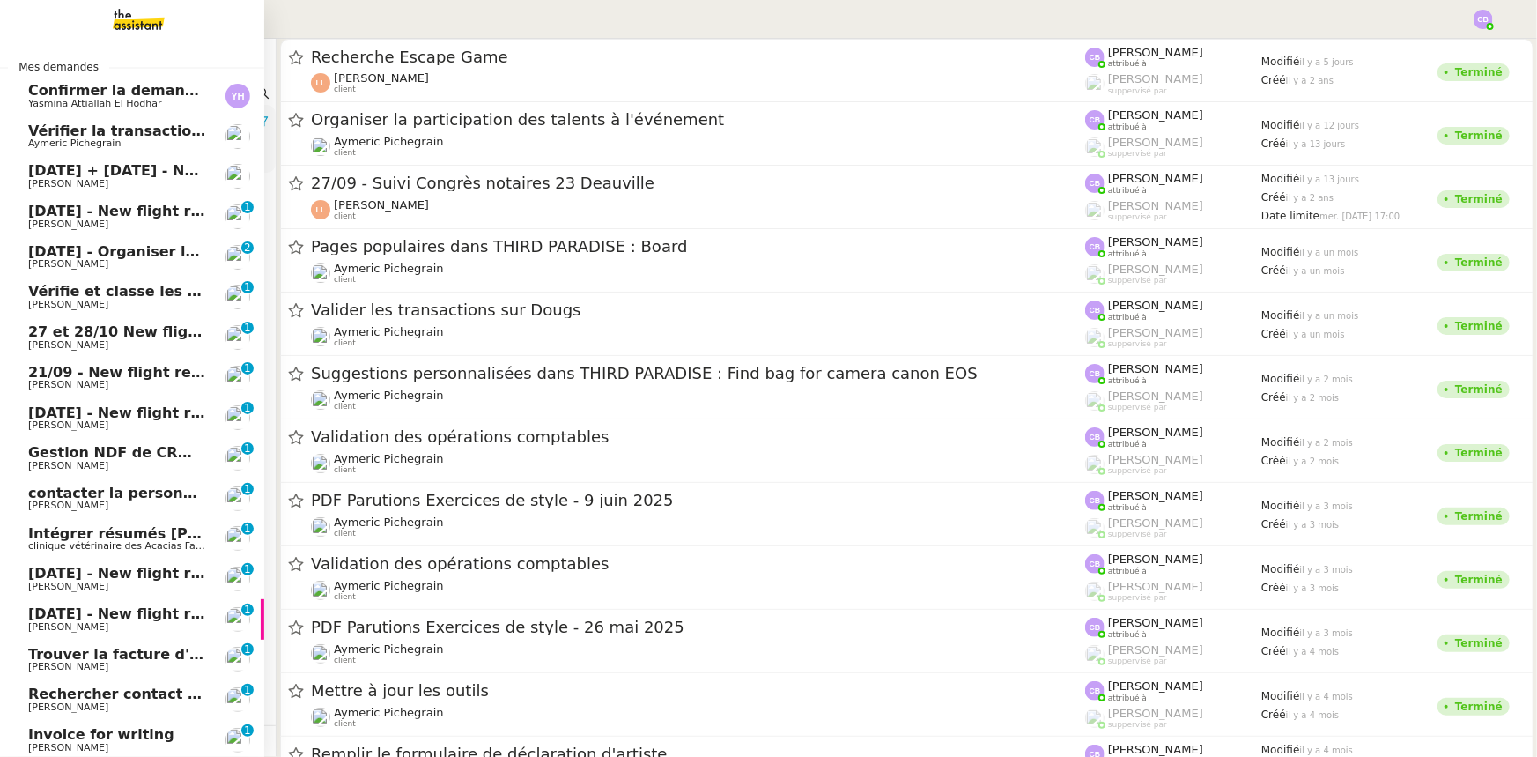
click at [105, 174] on span "[DATE] + [DATE] - New flight request - [PERSON_NAME]" at bounding box center [247, 170] width 439 height 17
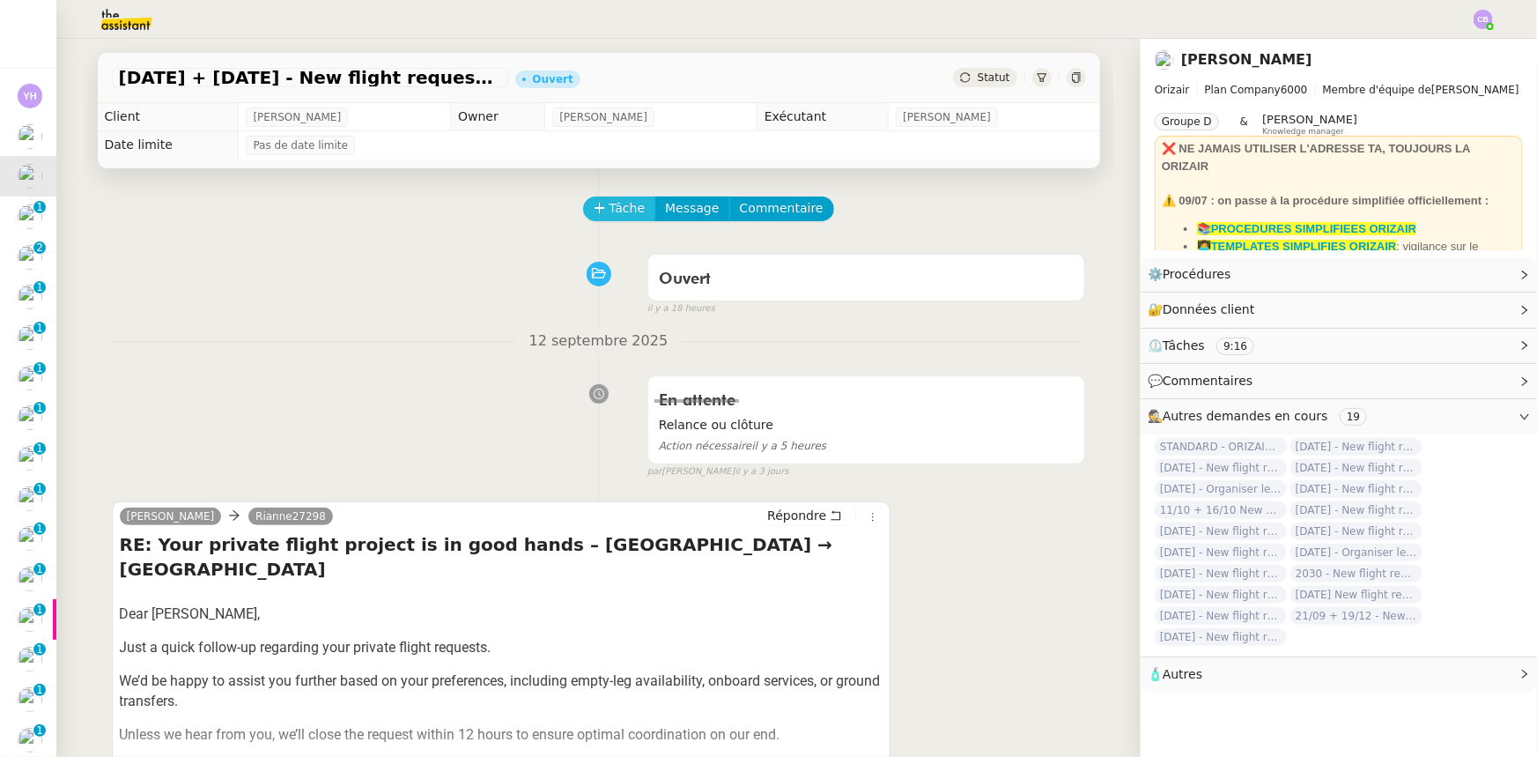
click at [610, 215] on span "Tâche" at bounding box center [628, 208] width 36 height 20
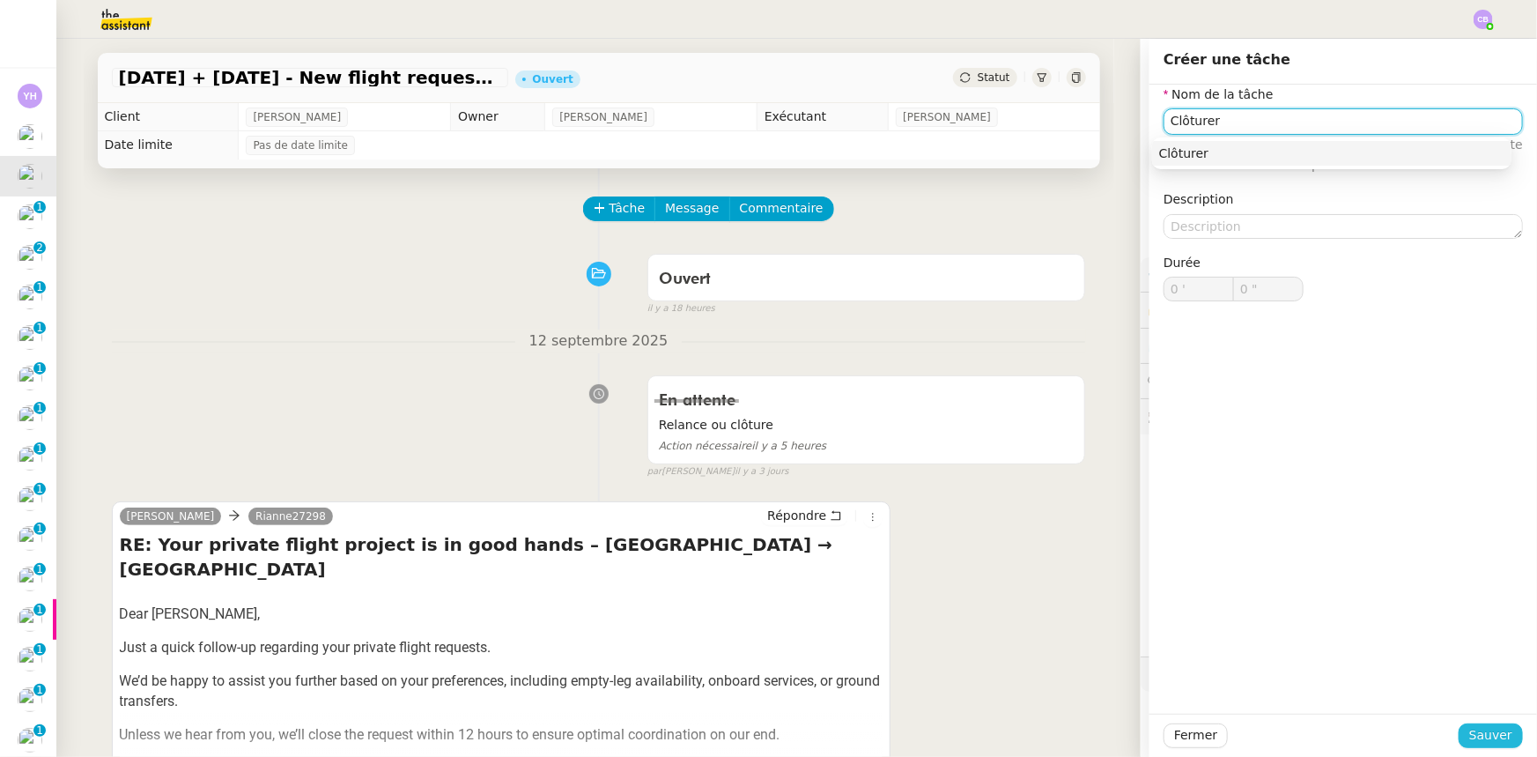
type input "Clôturer"
click at [1488, 742] on span "Sauver" at bounding box center [1490, 735] width 43 height 20
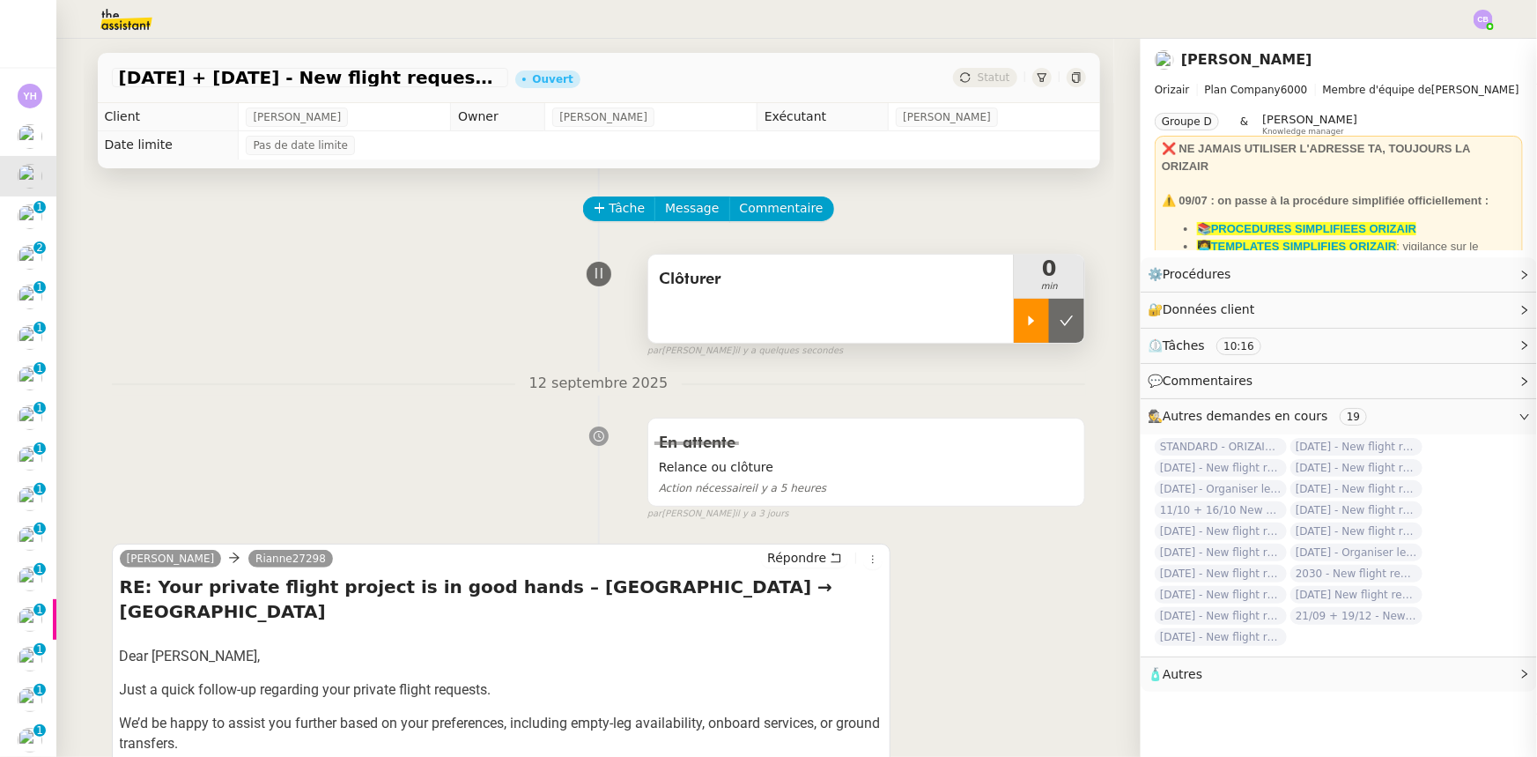
click at [1024, 326] on icon at bounding box center [1031, 321] width 14 height 14
click at [1014, 318] on div at bounding box center [1049, 321] width 70 height 44
click at [1060, 327] on icon at bounding box center [1067, 321] width 14 height 14
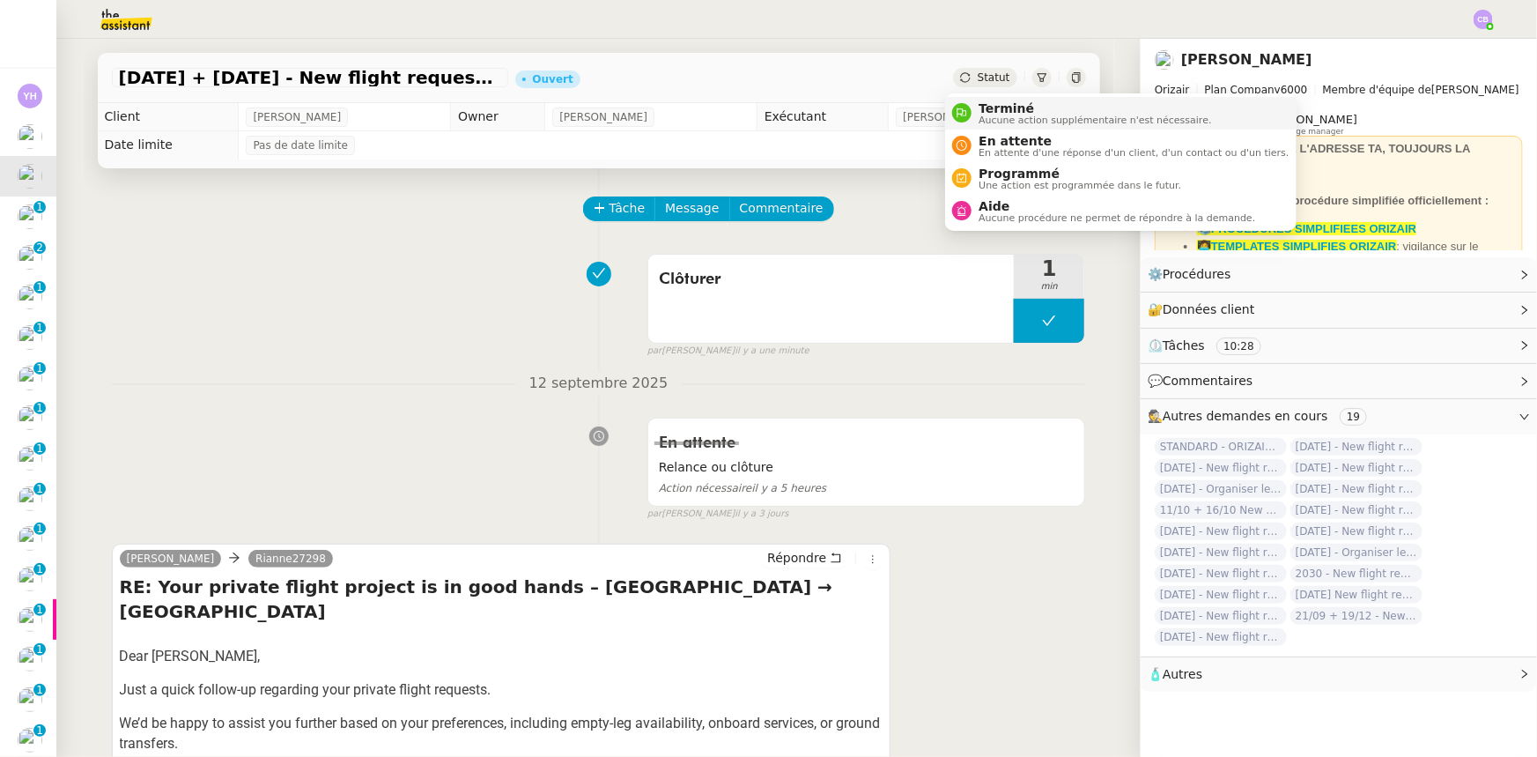
click at [995, 111] on span "Terminé" at bounding box center [1095, 108] width 233 height 14
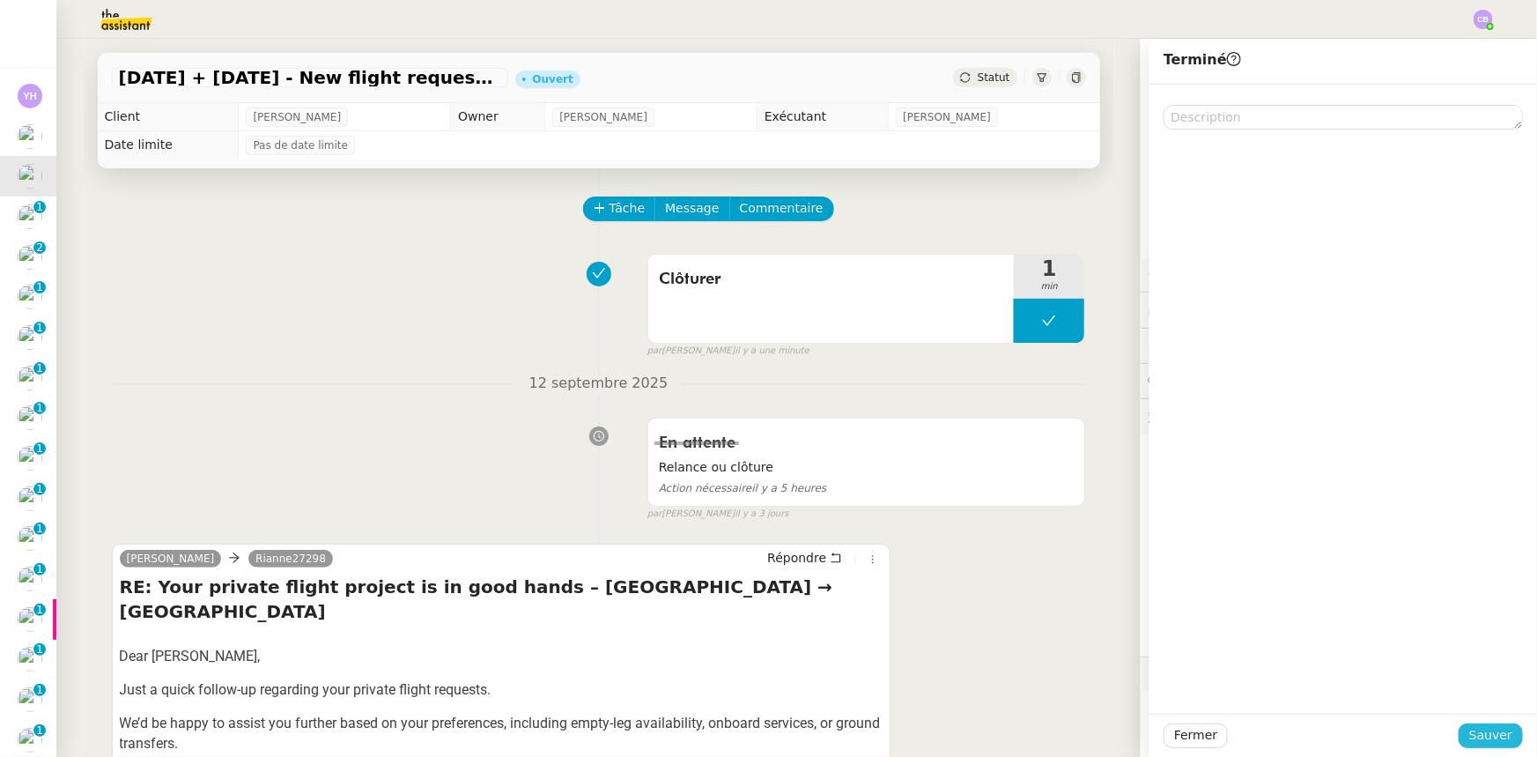
click at [1484, 737] on span "Sauver" at bounding box center [1490, 735] width 43 height 20
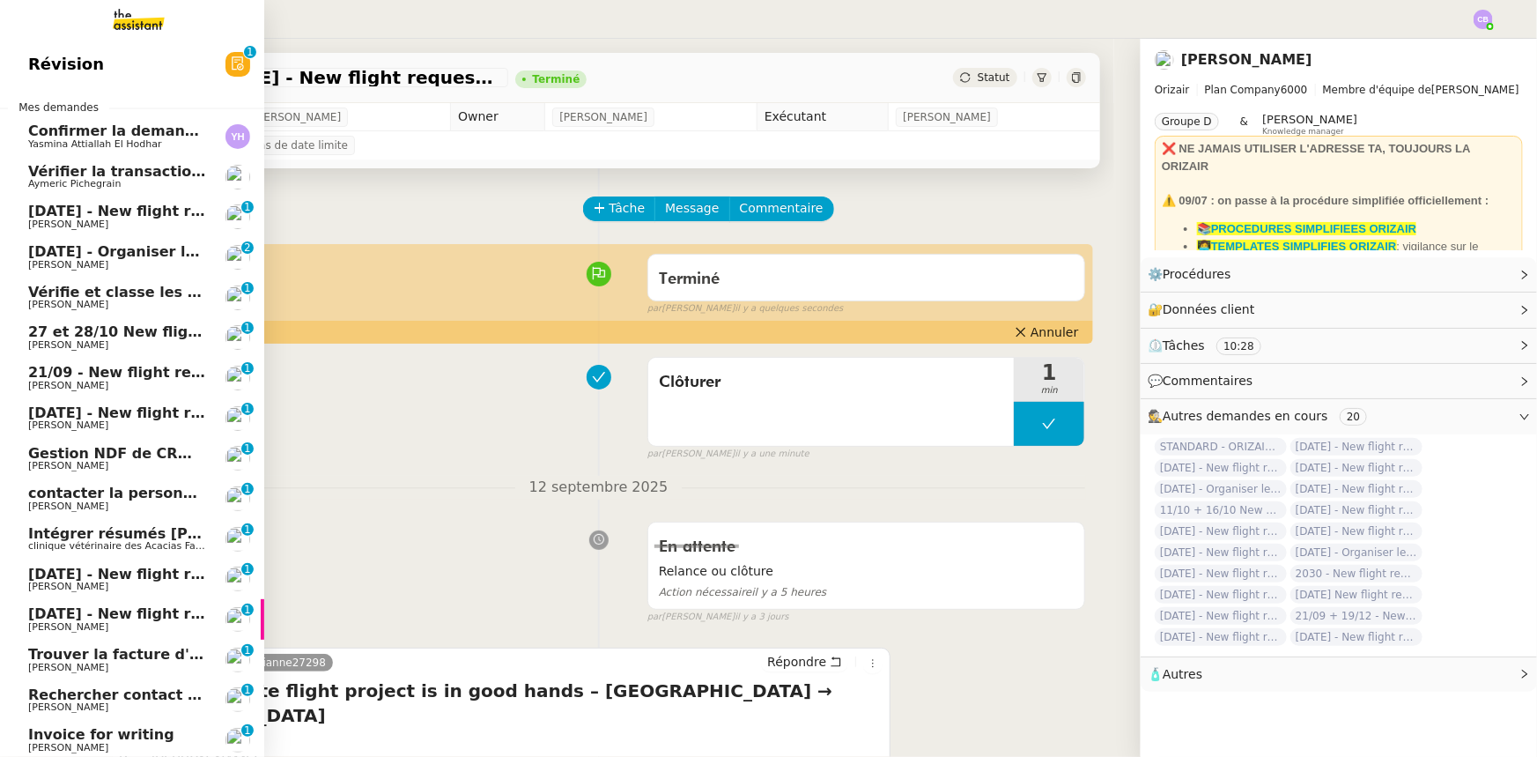
click at [97, 209] on span "[DATE] - New flight request - [GEOGRAPHIC_DATA][PERSON_NAME]" at bounding box center [292, 211] width 529 height 17
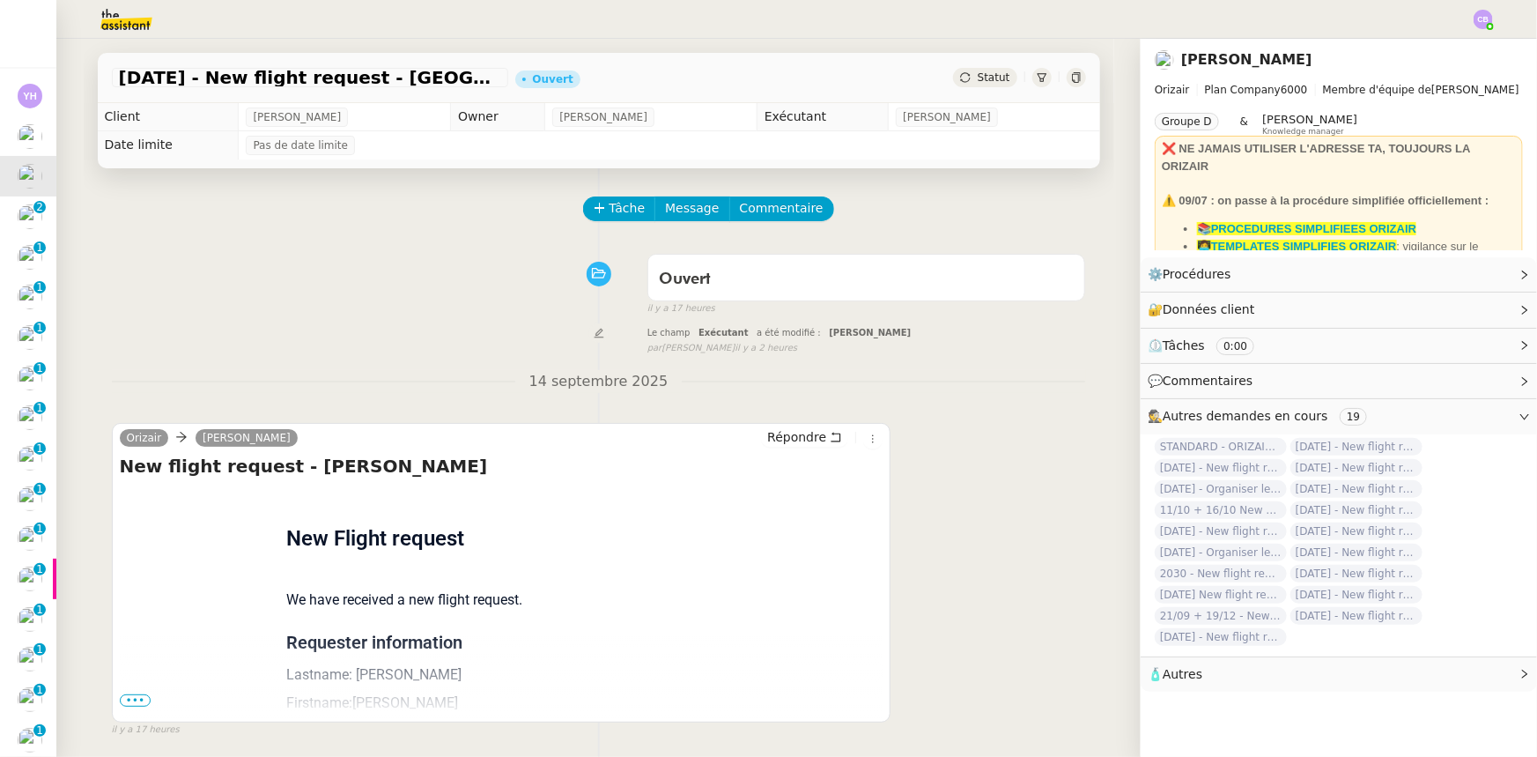
click at [119, 17] on img at bounding box center [112, 19] width 137 height 39
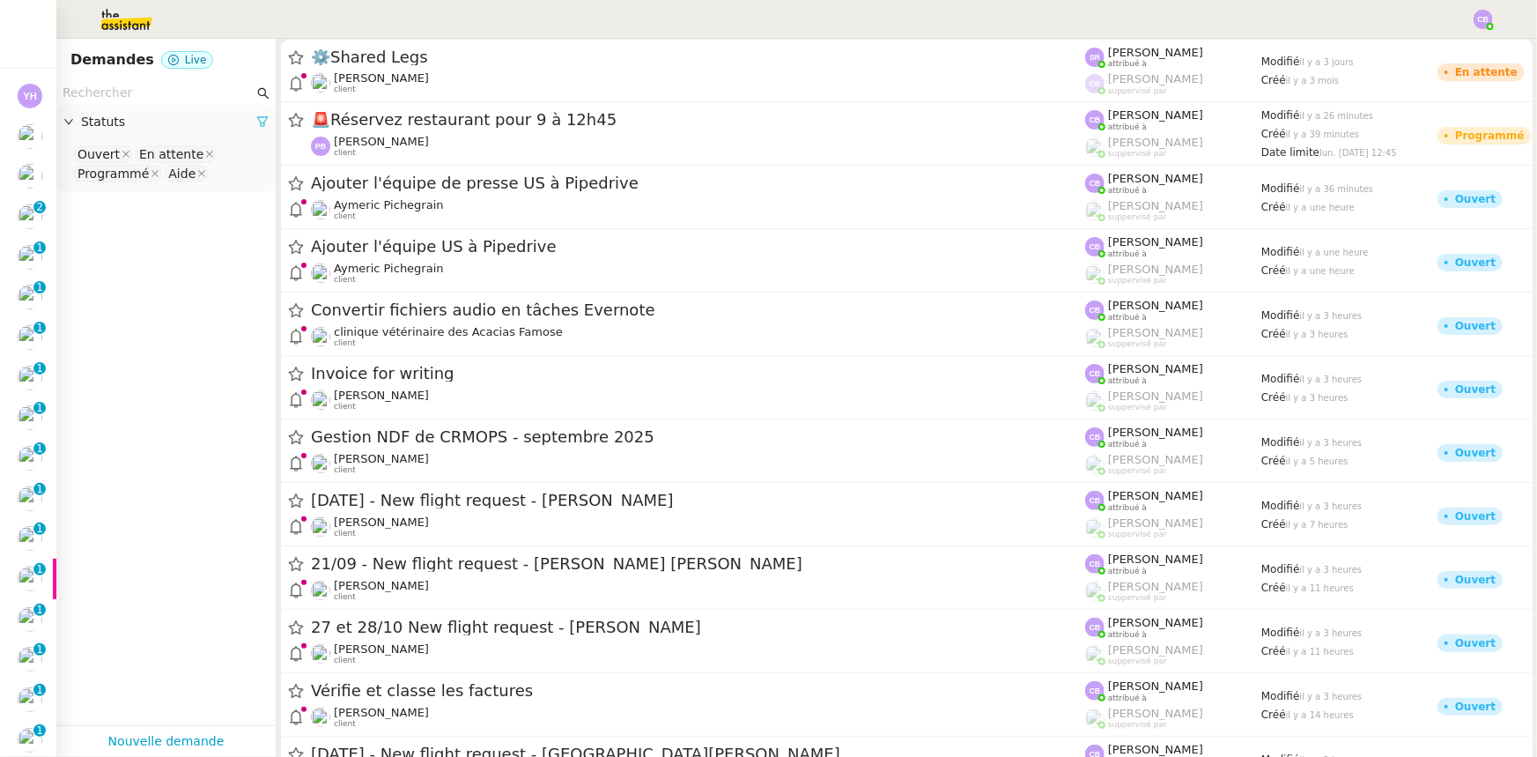
click at [256, 121] on icon at bounding box center [262, 121] width 12 height 12
click at [98, 116] on span "Statuts" at bounding box center [175, 122] width 188 height 20
click at [101, 144] on nz-select-top-control "Please select" at bounding box center [165, 155] width 191 height 22
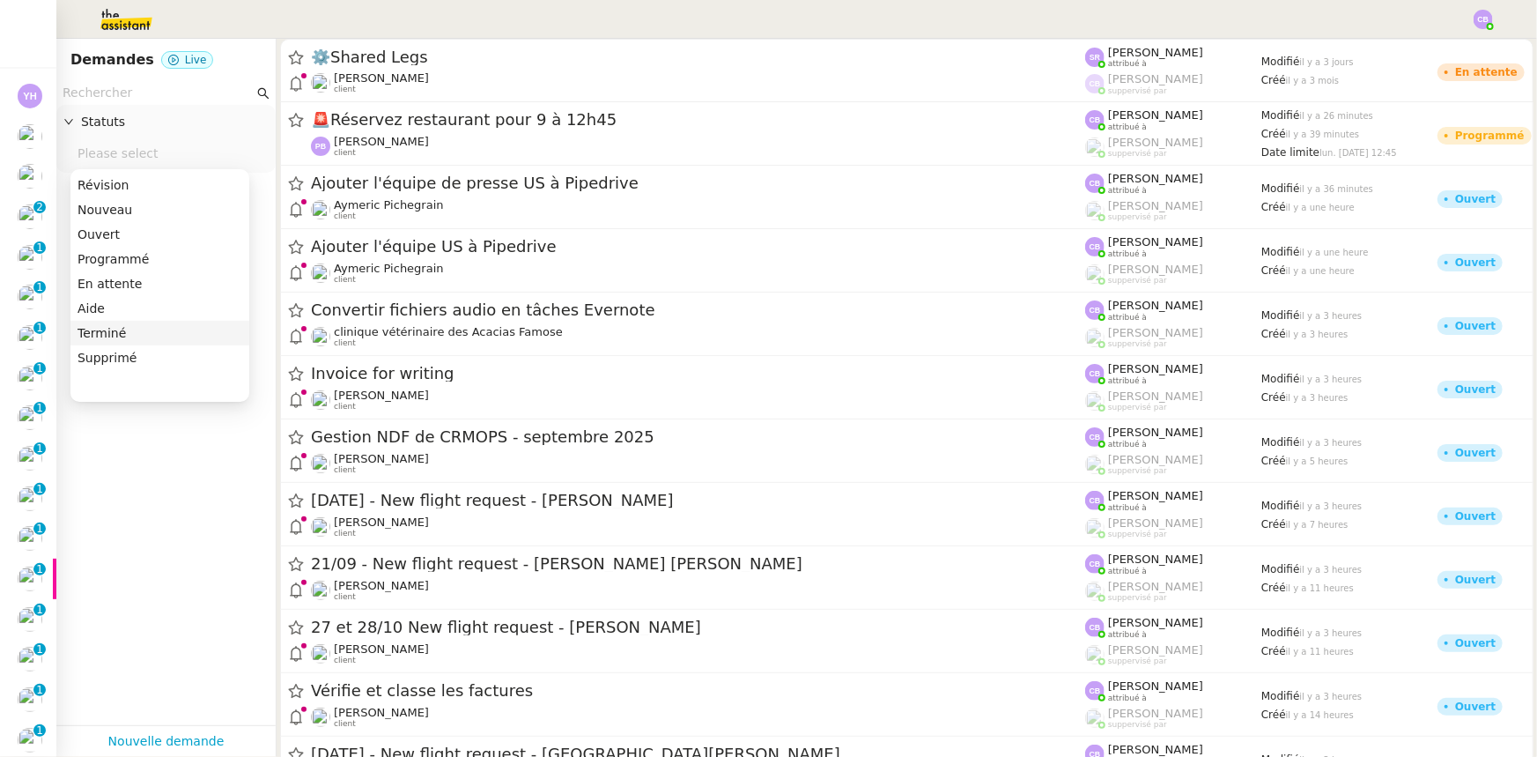
click at [102, 333] on div "Terminé" at bounding box center [160, 333] width 165 height 16
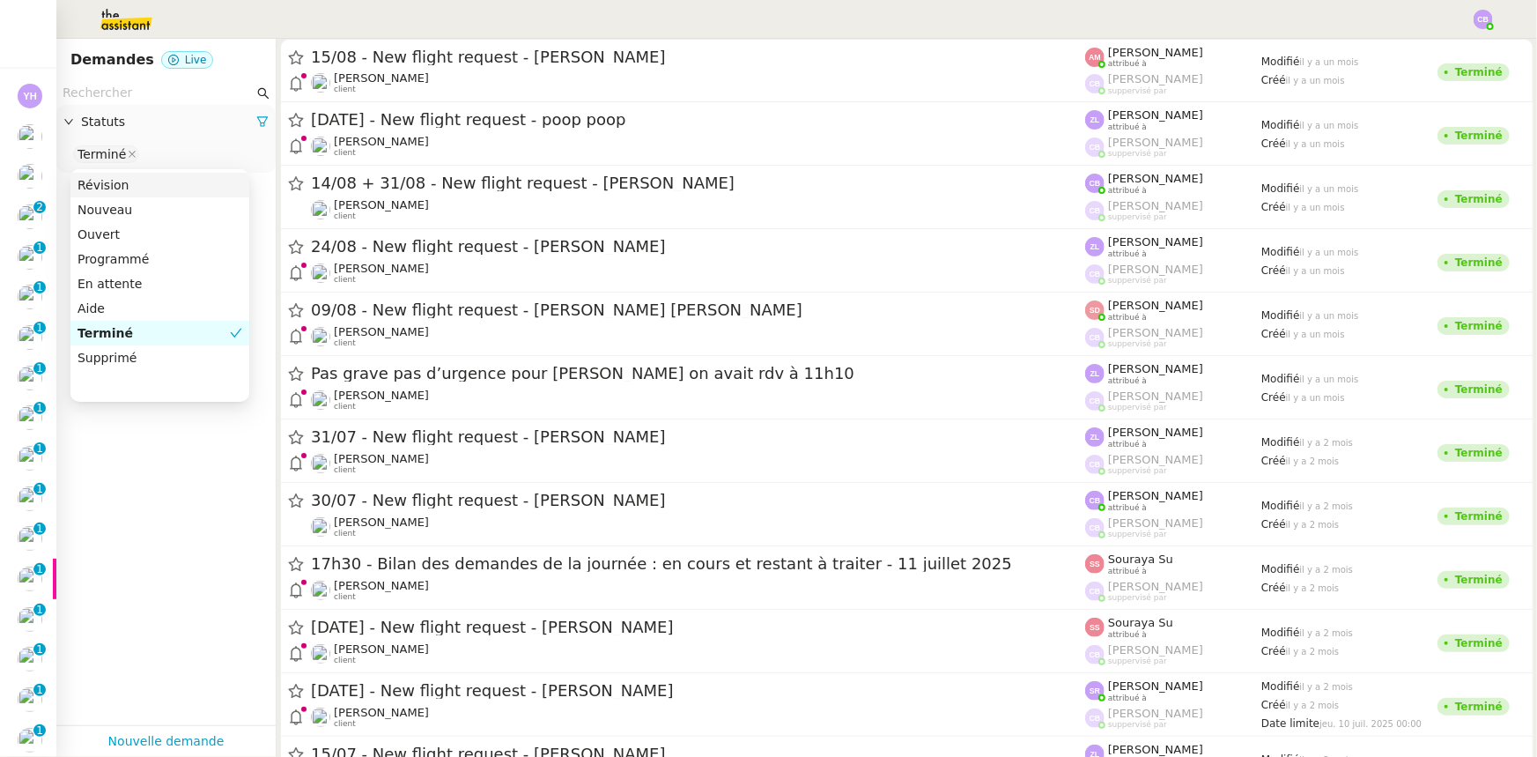
click at [119, 90] on input "text" at bounding box center [158, 93] width 191 height 20
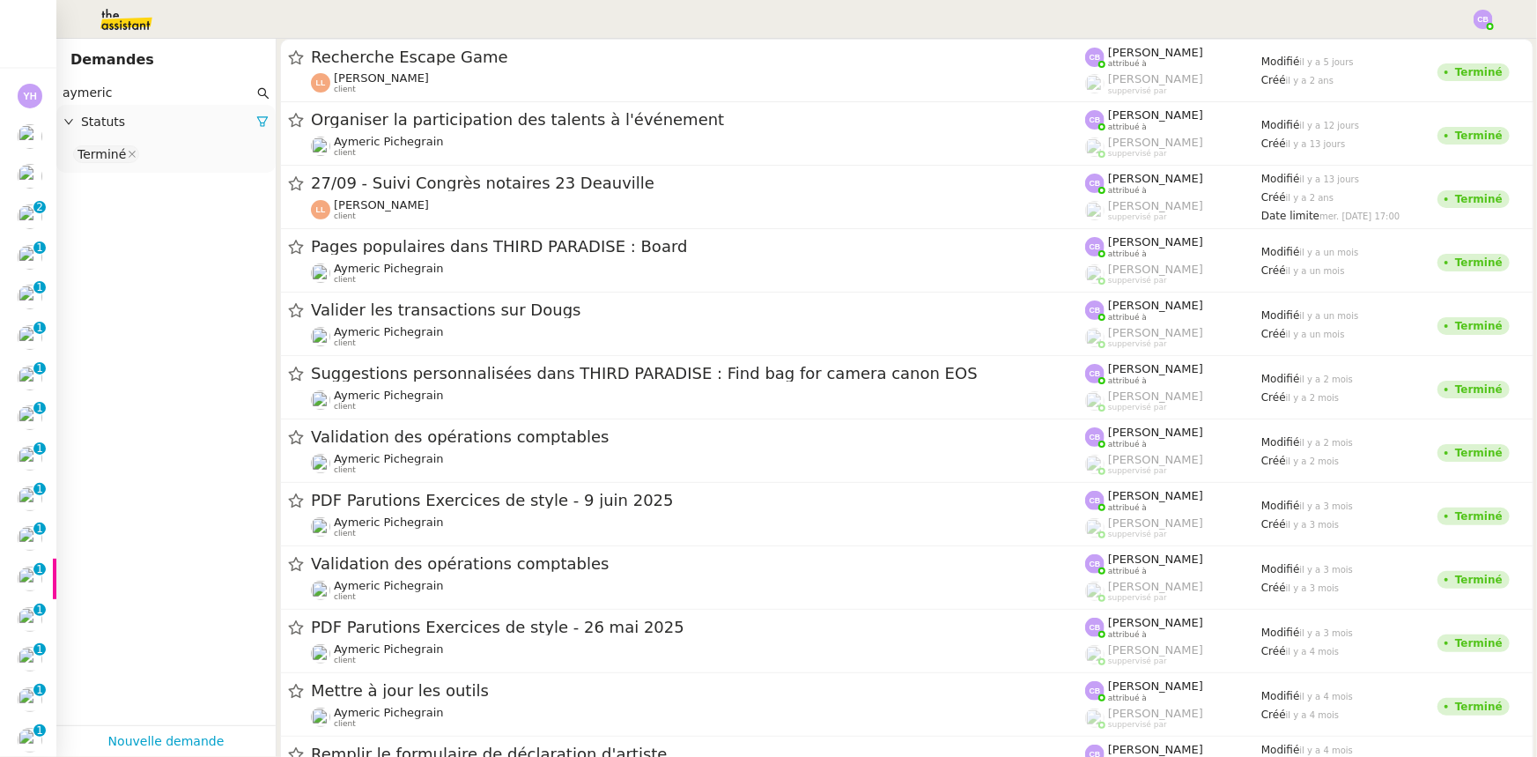
type input "aymeric"
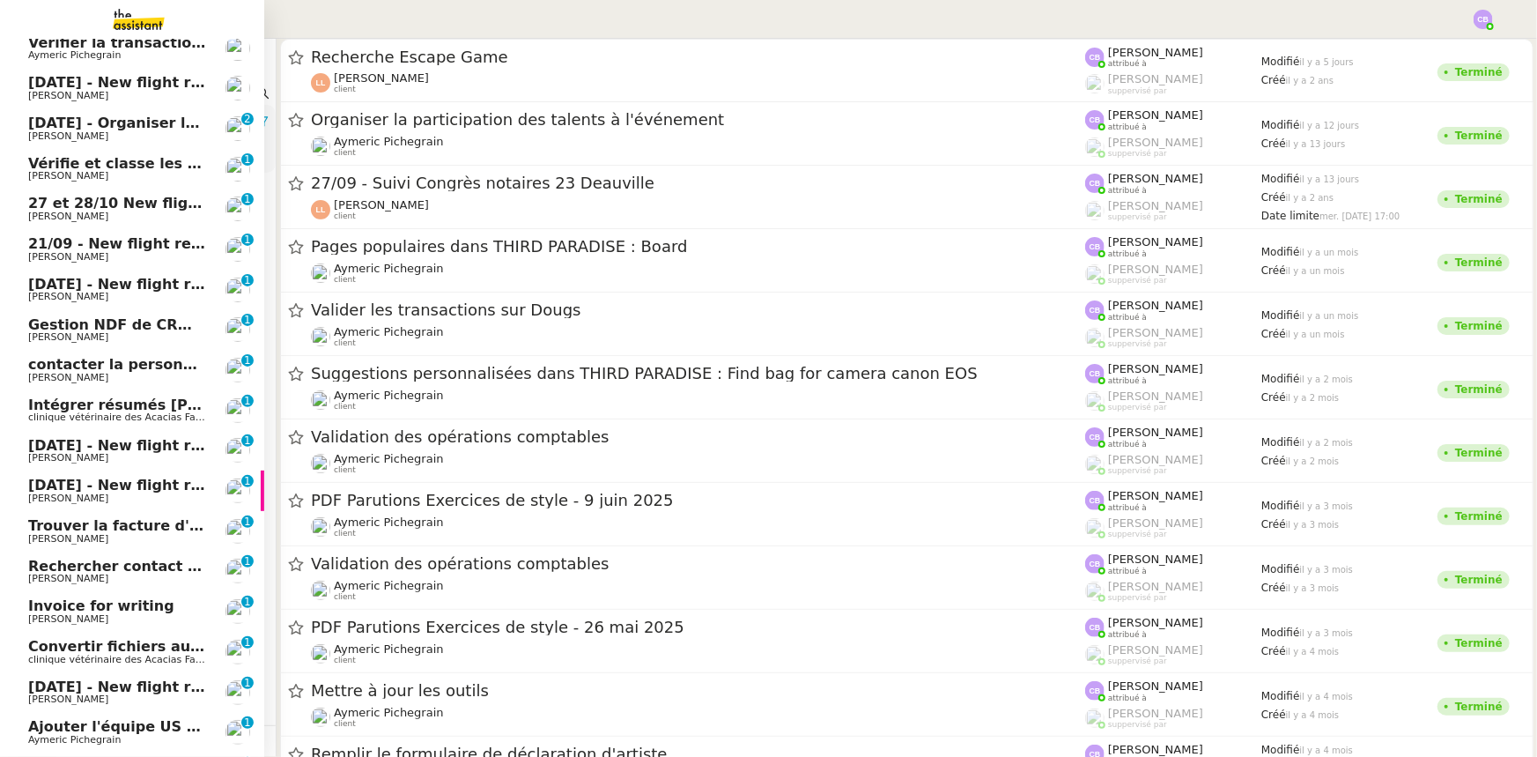
scroll to position [315, 0]
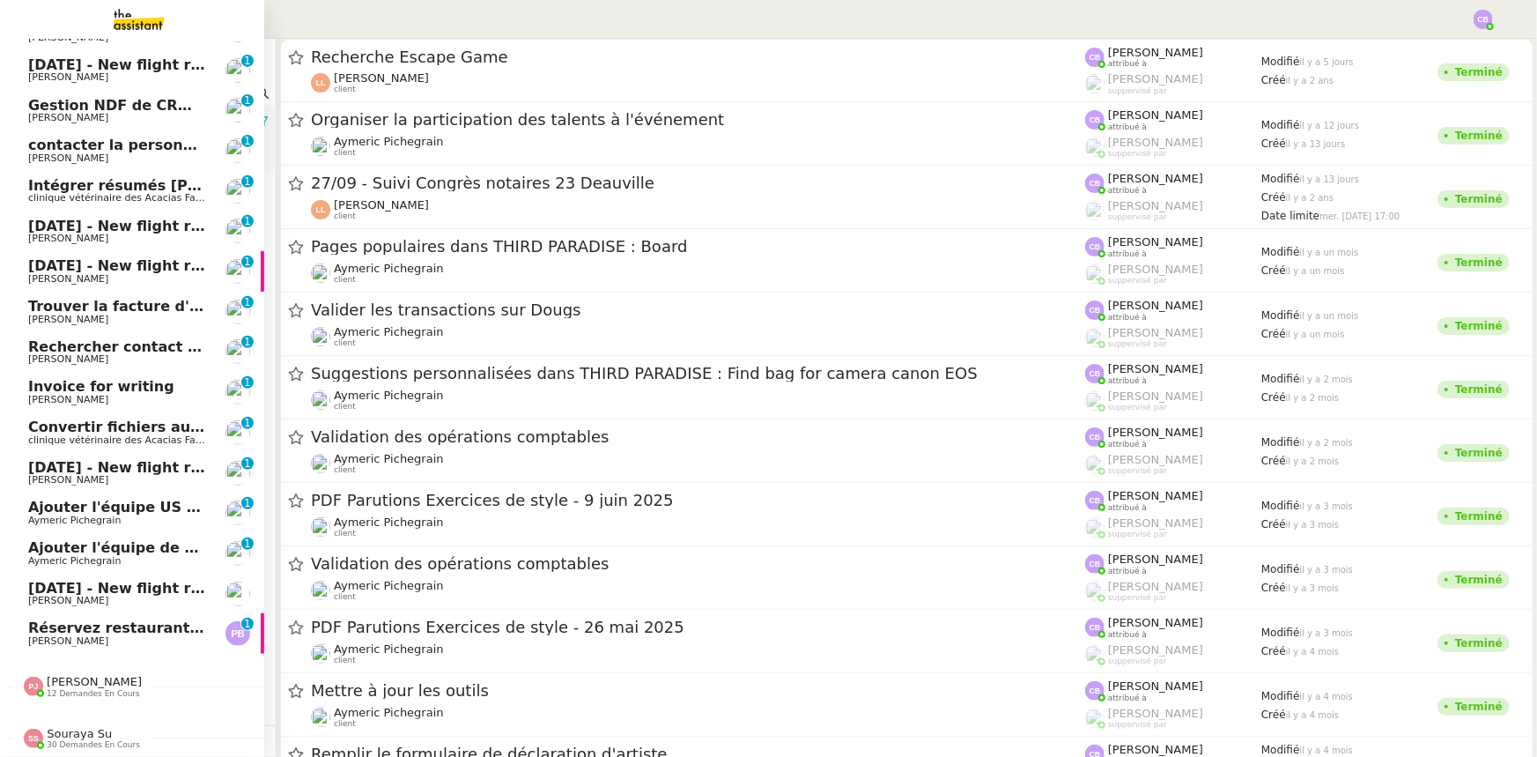
click at [151, 623] on span "Réservez restaurant pour 9 à 12h45" at bounding box center [171, 627] width 286 height 17
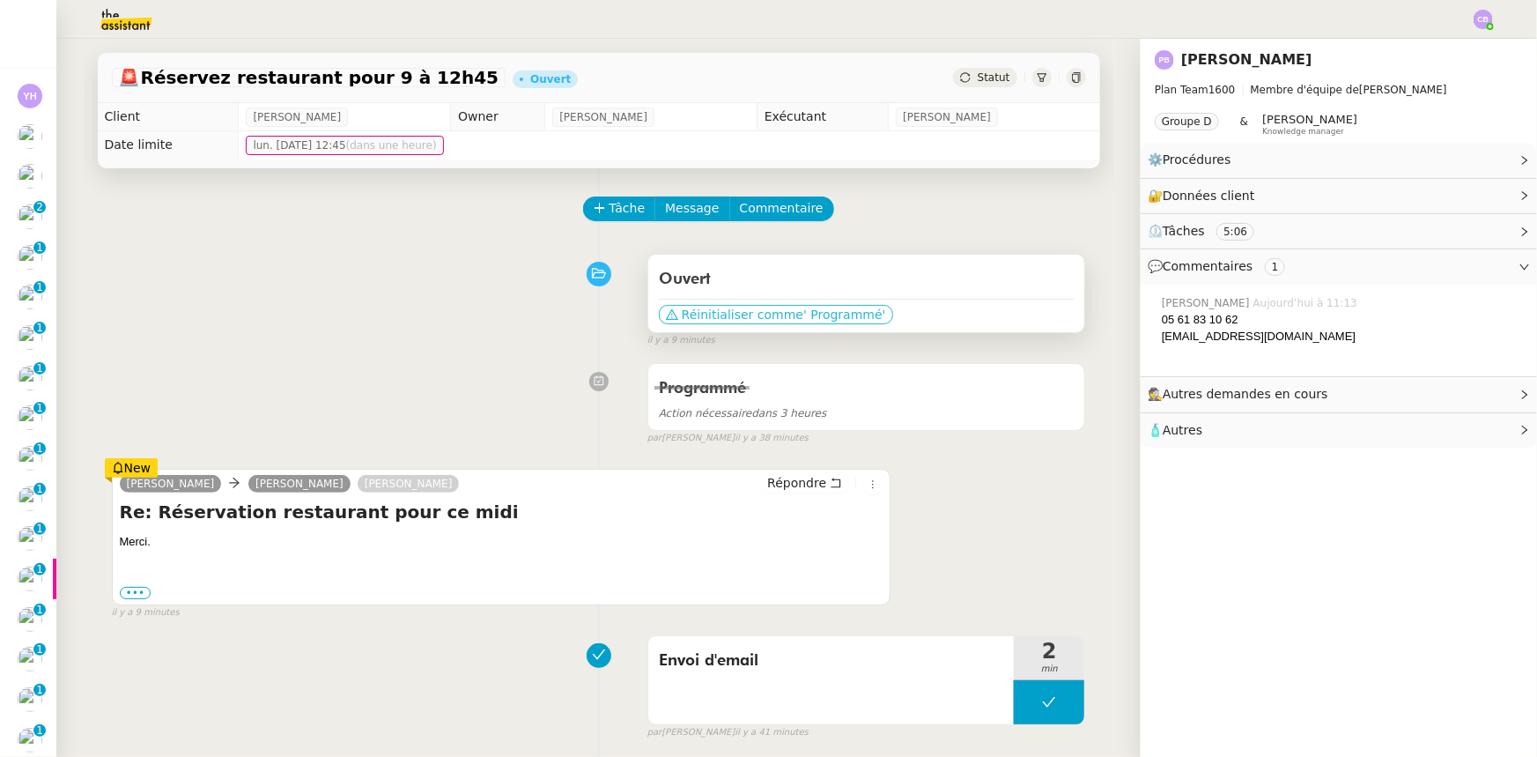
click at [715, 316] on span "Réinitialiser comme" at bounding box center [743, 315] width 122 height 18
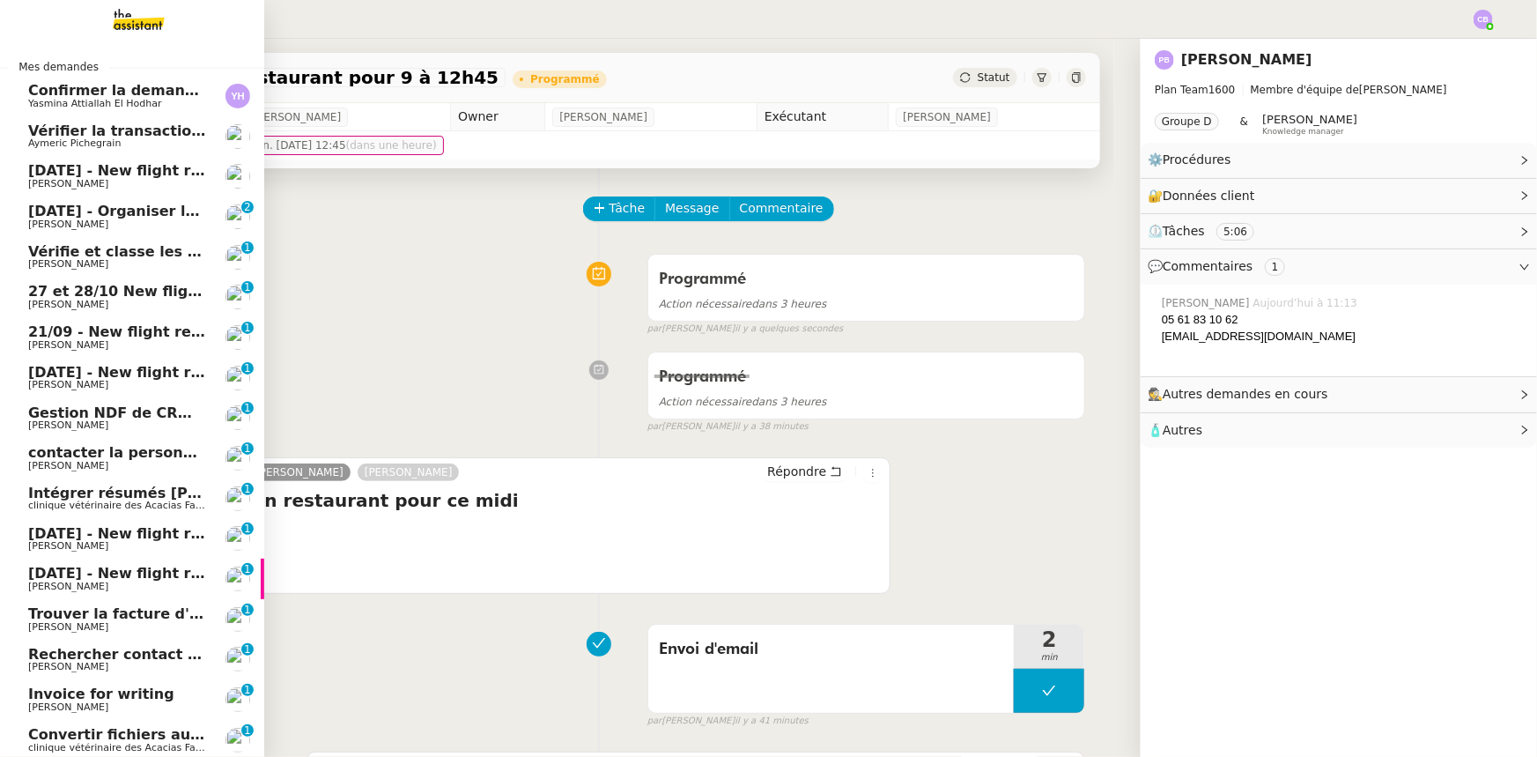
click at [87, 170] on span "[DATE] - New flight request - [GEOGRAPHIC_DATA][PERSON_NAME]" at bounding box center [292, 170] width 529 height 17
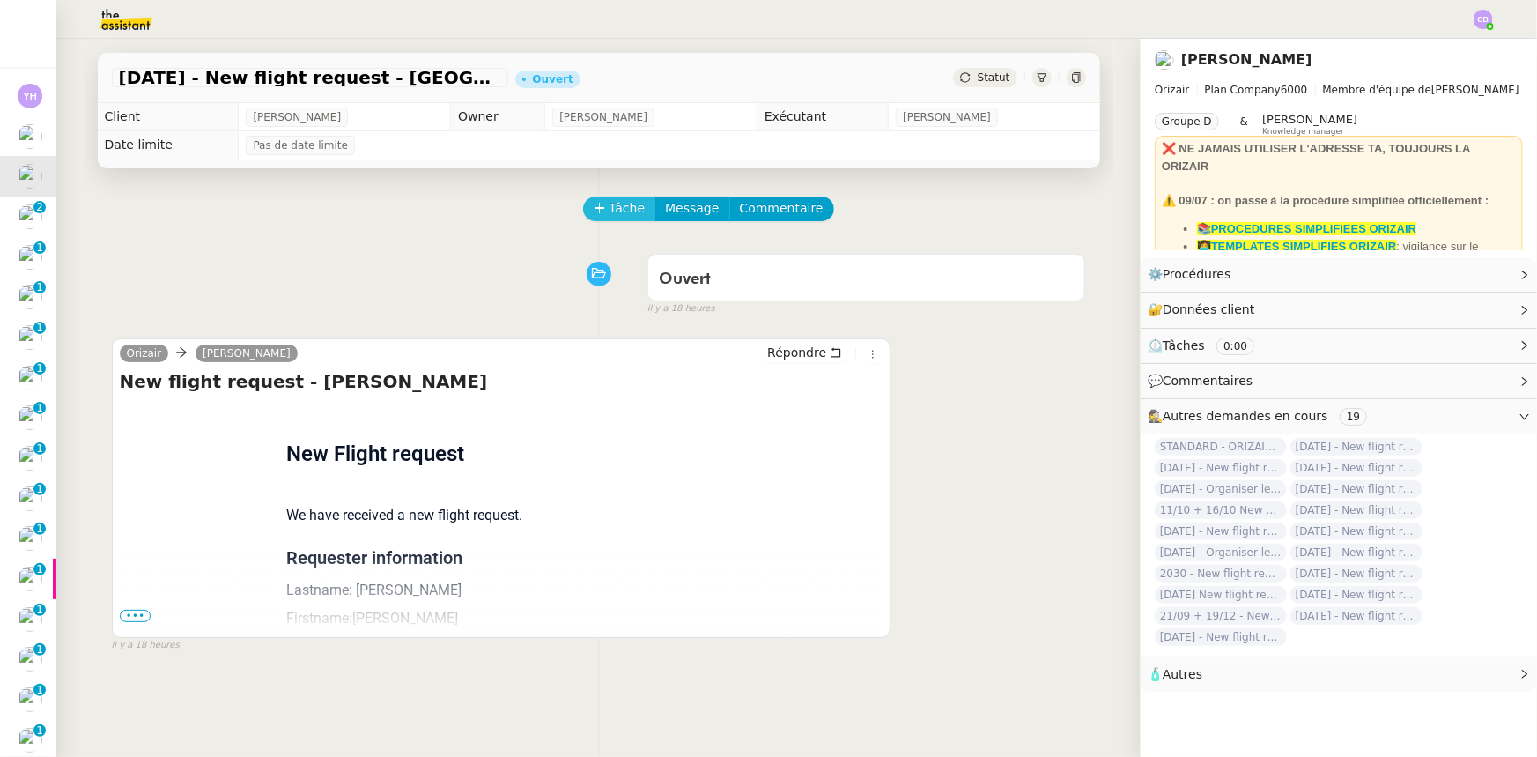
click at [612, 211] on span "Tâche" at bounding box center [628, 208] width 36 height 20
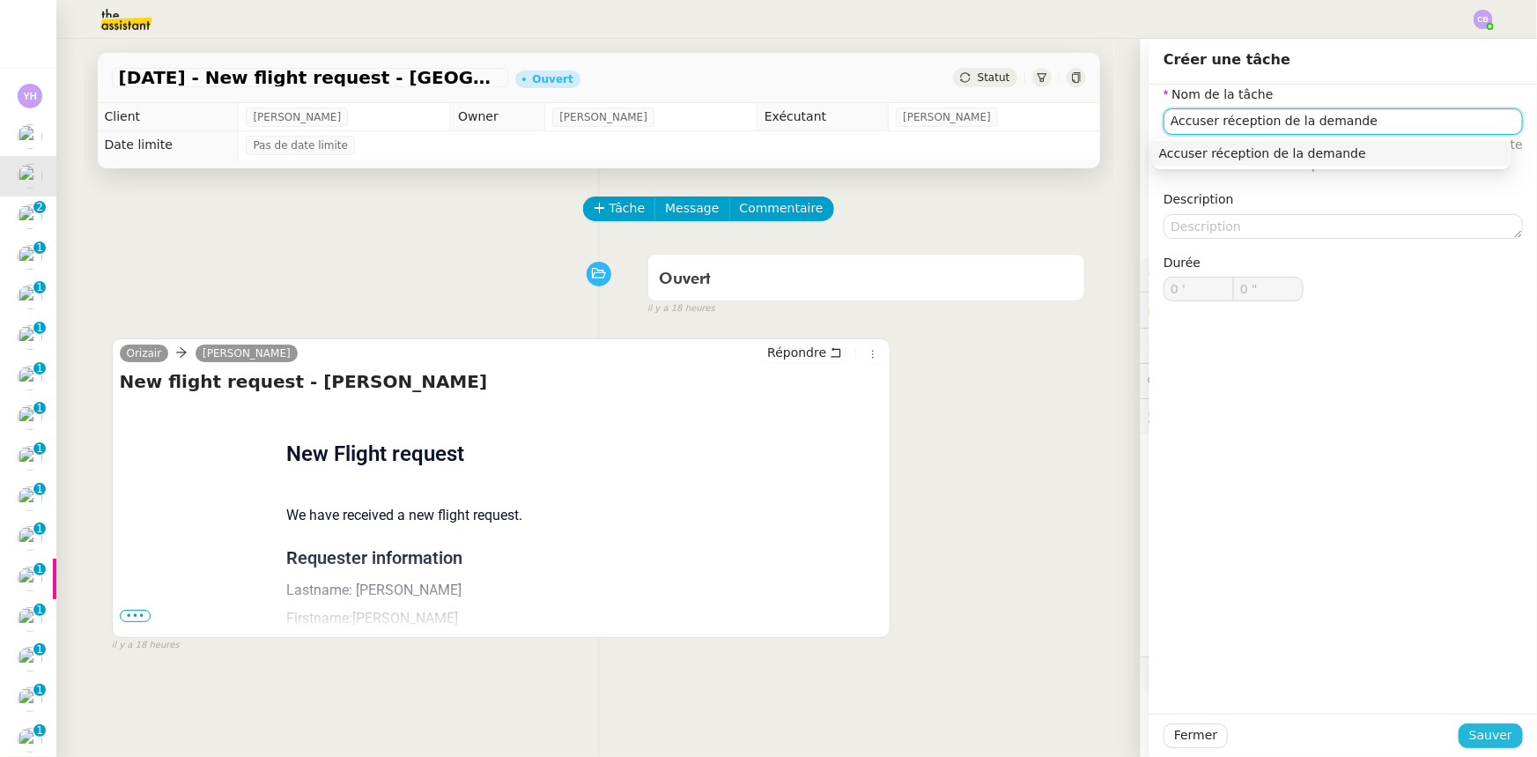
type input "Accuser réception de la demande"
click at [1469, 731] on span "Sauver" at bounding box center [1490, 735] width 43 height 20
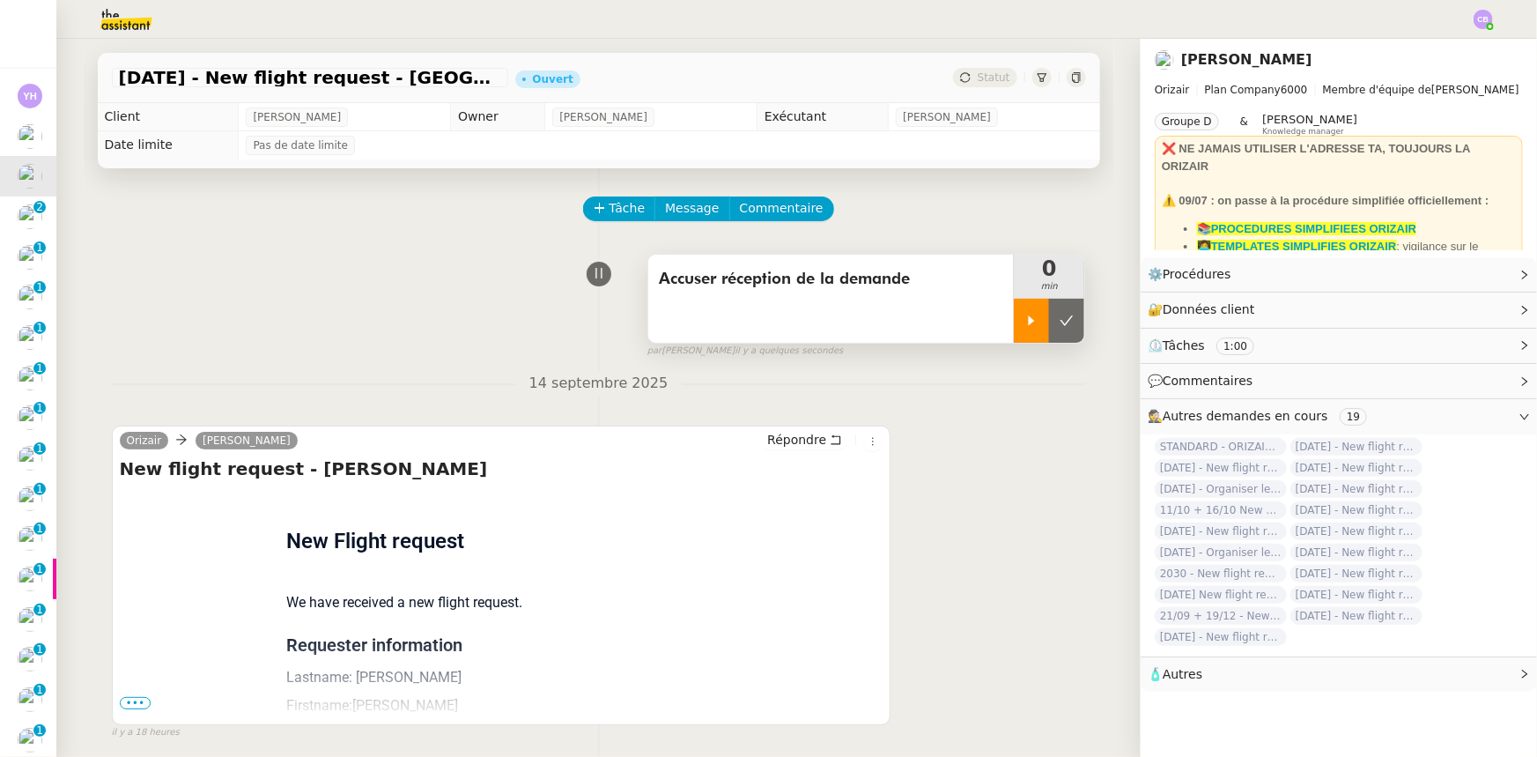
click at [1027, 329] on div at bounding box center [1031, 321] width 35 height 44
click at [136, 706] on span "•••" at bounding box center [136, 703] width 32 height 12
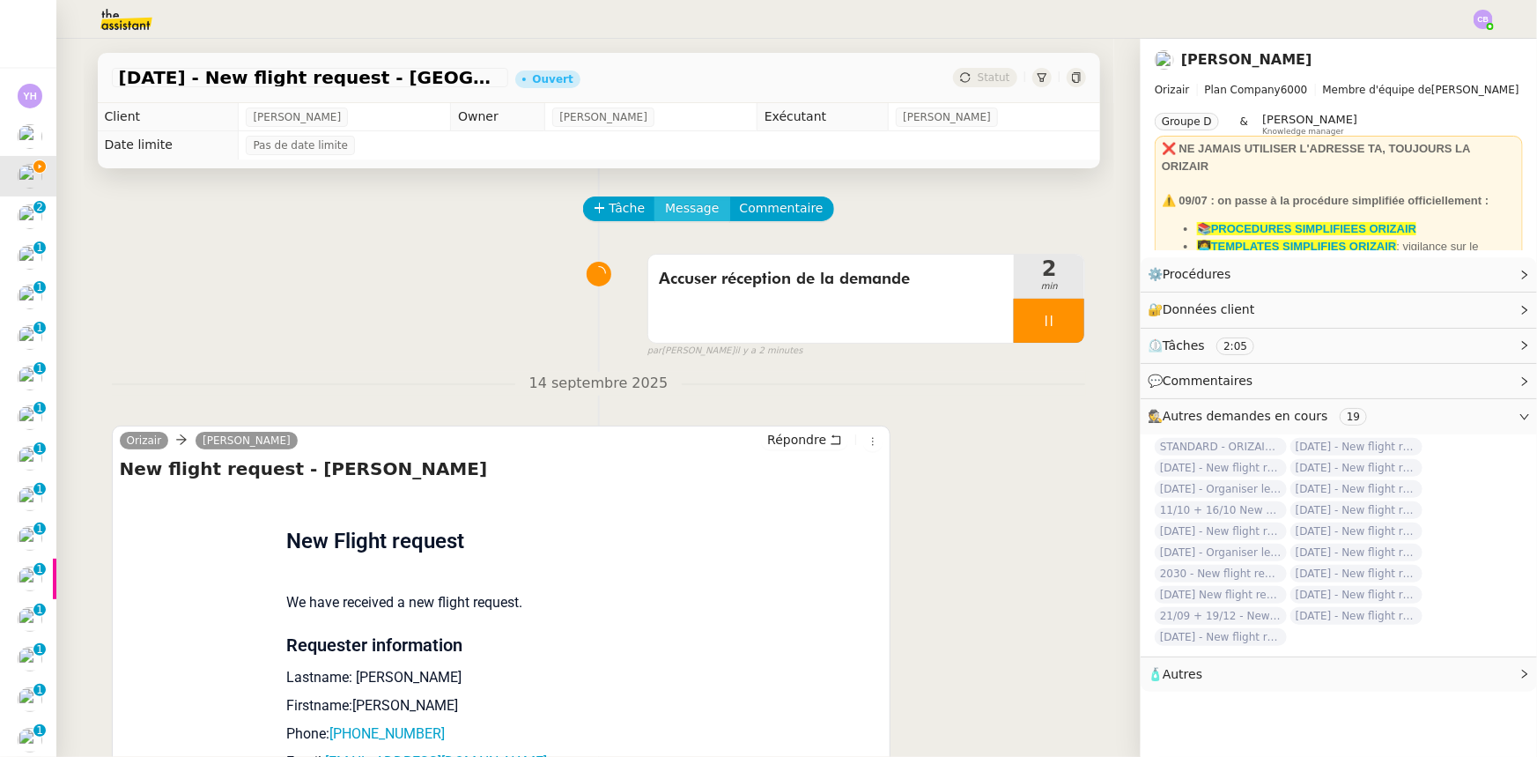
click at [675, 212] on span "Message" at bounding box center [692, 208] width 54 height 20
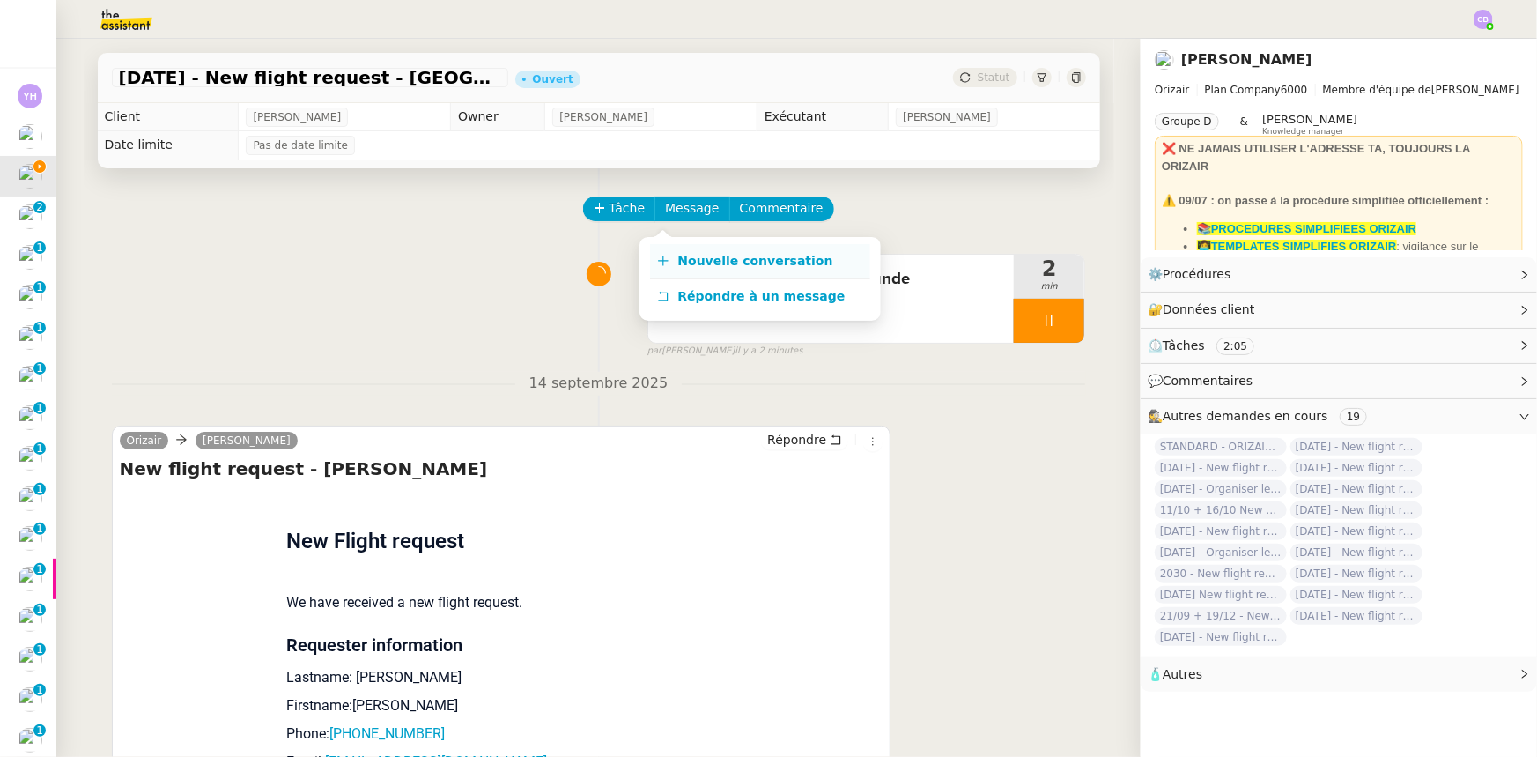
click at [739, 260] on span "Nouvelle conversation" at bounding box center [755, 261] width 155 height 14
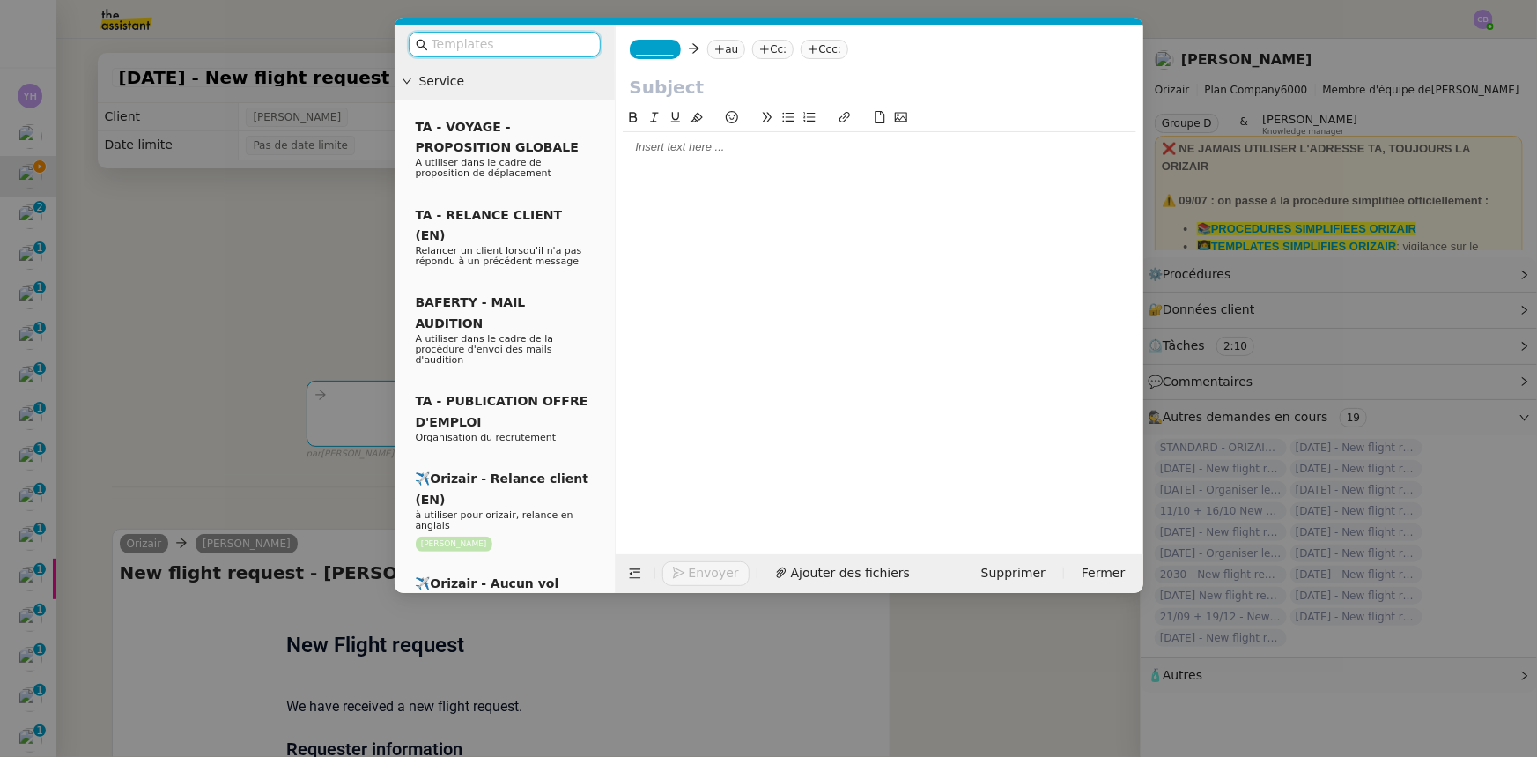
click at [502, 44] on input "text" at bounding box center [511, 44] width 159 height 20
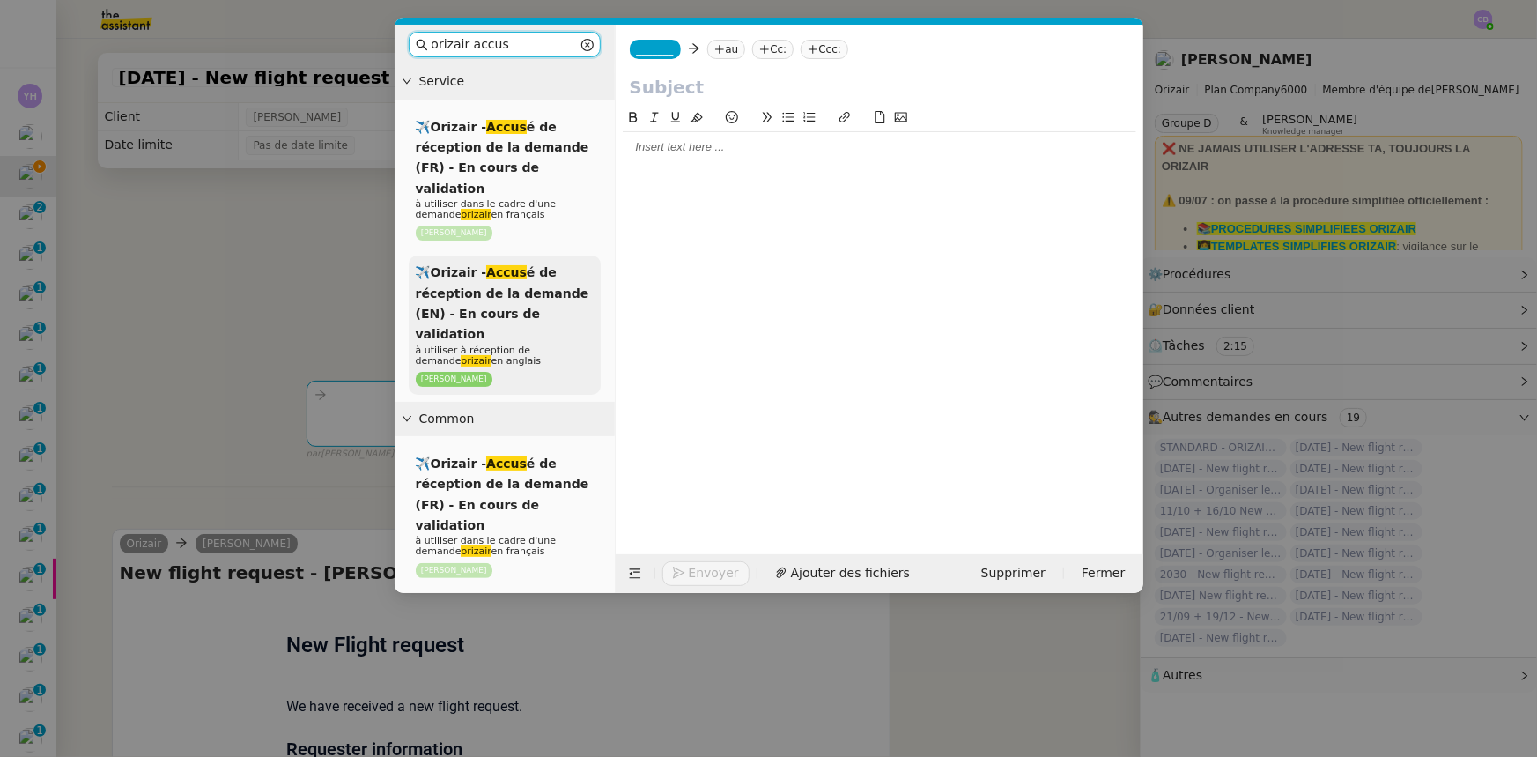
type input "orizair accus"
click at [540, 297] on span "✈️Orizair - Accus é de réception de la demande (EN) - En cours de validation" at bounding box center [503, 303] width 174 height 76
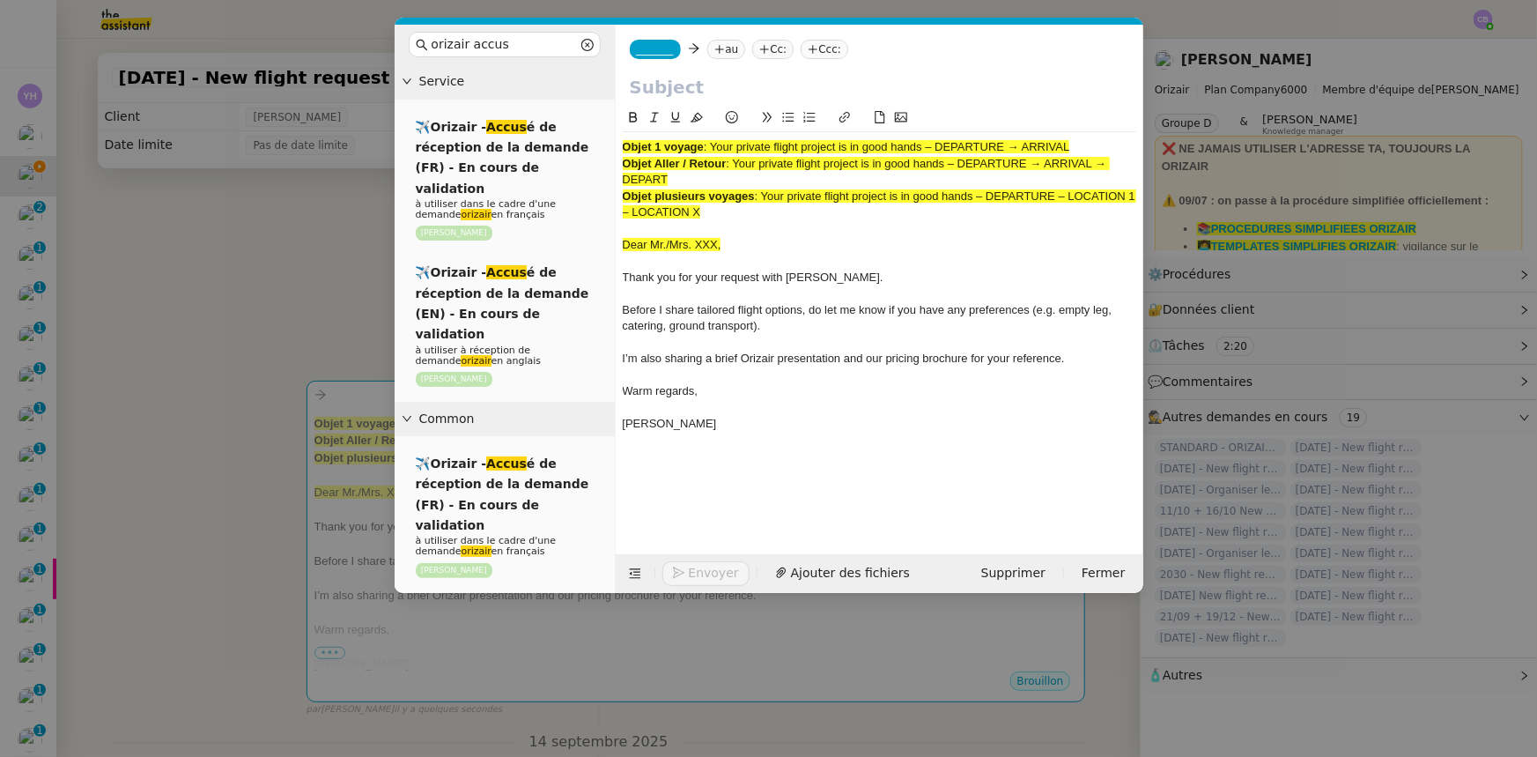
drag, startPoint x: 1071, startPoint y: 146, endPoint x: 714, endPoint y: 142, distance: 356.8
click at [714, 142] on span ": Your private flight project is in good hands – DEPARTURE → ARRIVAL" at bounding box center [887, 146] width 366 height 13
copy span "Your private flight project is in good hands – DEPARTURE → ARRIVAL"
click at [688, 87] on input "text" at bounding box center [879, 87] width 499 height 26
paste input "Your private flight project is in good hands – DEPARTURE → ARRIVAL"
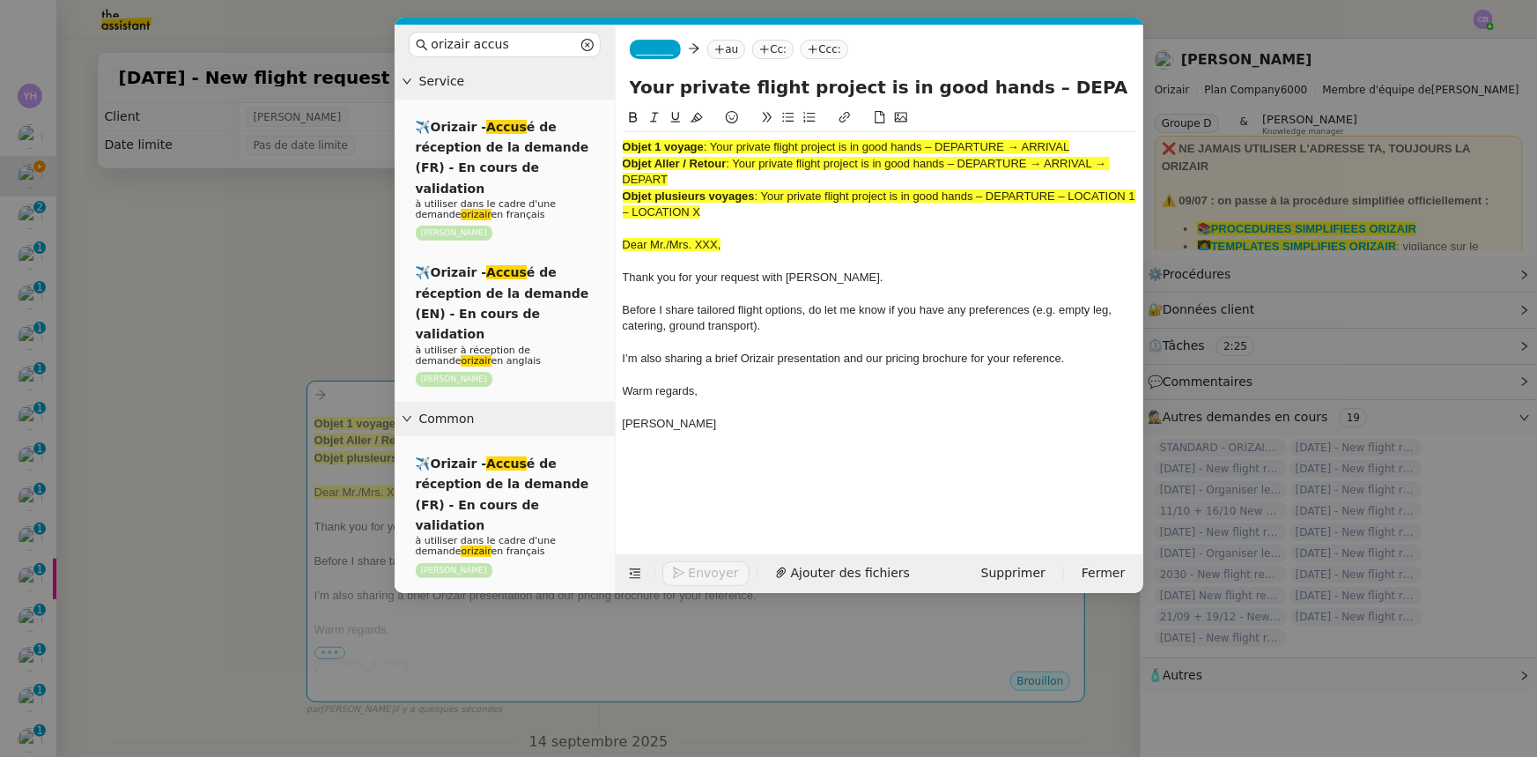
scroll to position [0, 70]
type input "Your private flight project is in good hands – DEPARTURE → ARRIVAL"
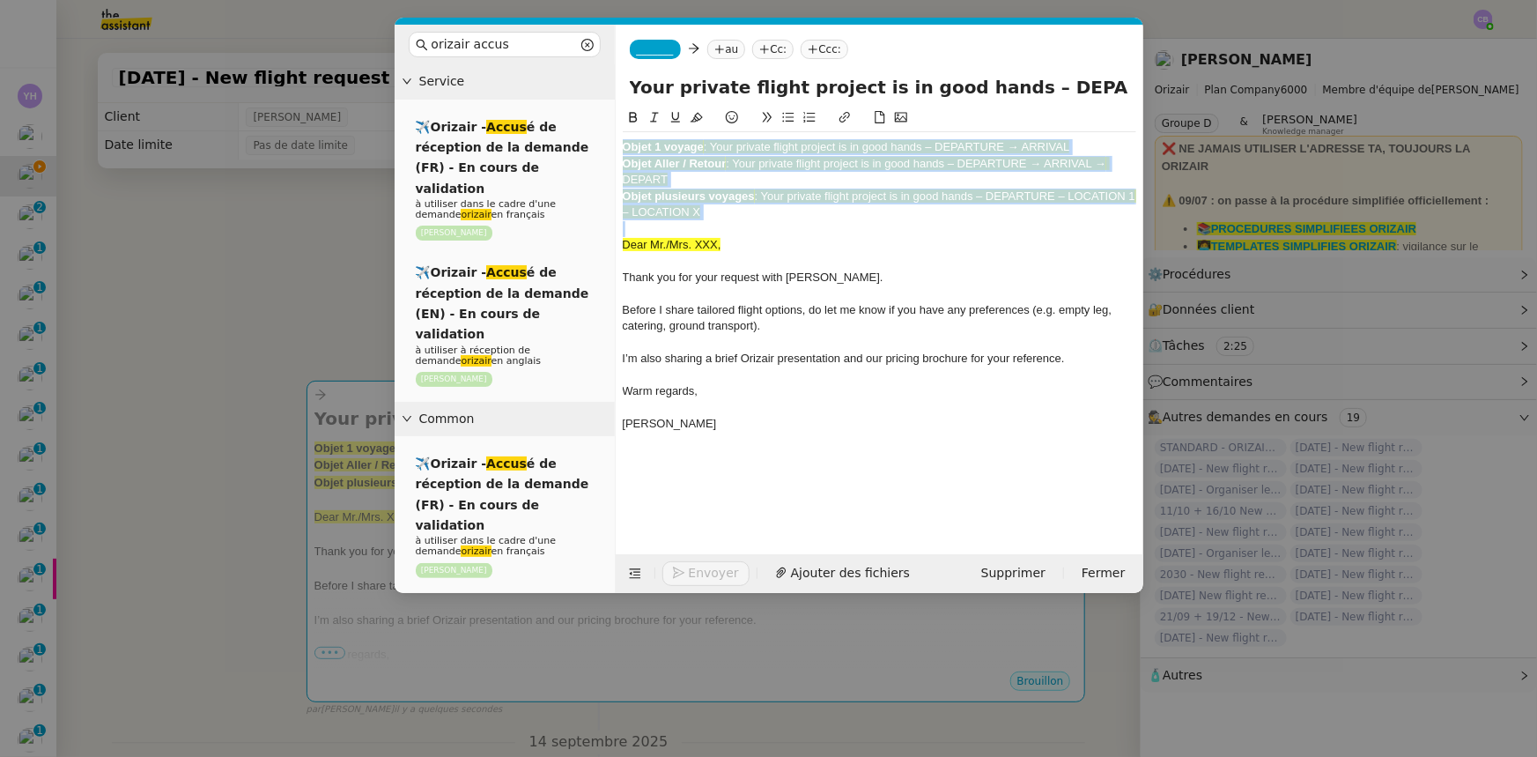
drag, startPoint x: 740, startPoint y: 220, endPoint x: 617, endPoint y: 141, distance: 146.6
click at [617, 141] on nz-spin "Objet 1 voyage : Your private flight project is in good hands – DEPARTURE → ARR…" at bounding box center [880, 320] width 528 height 426
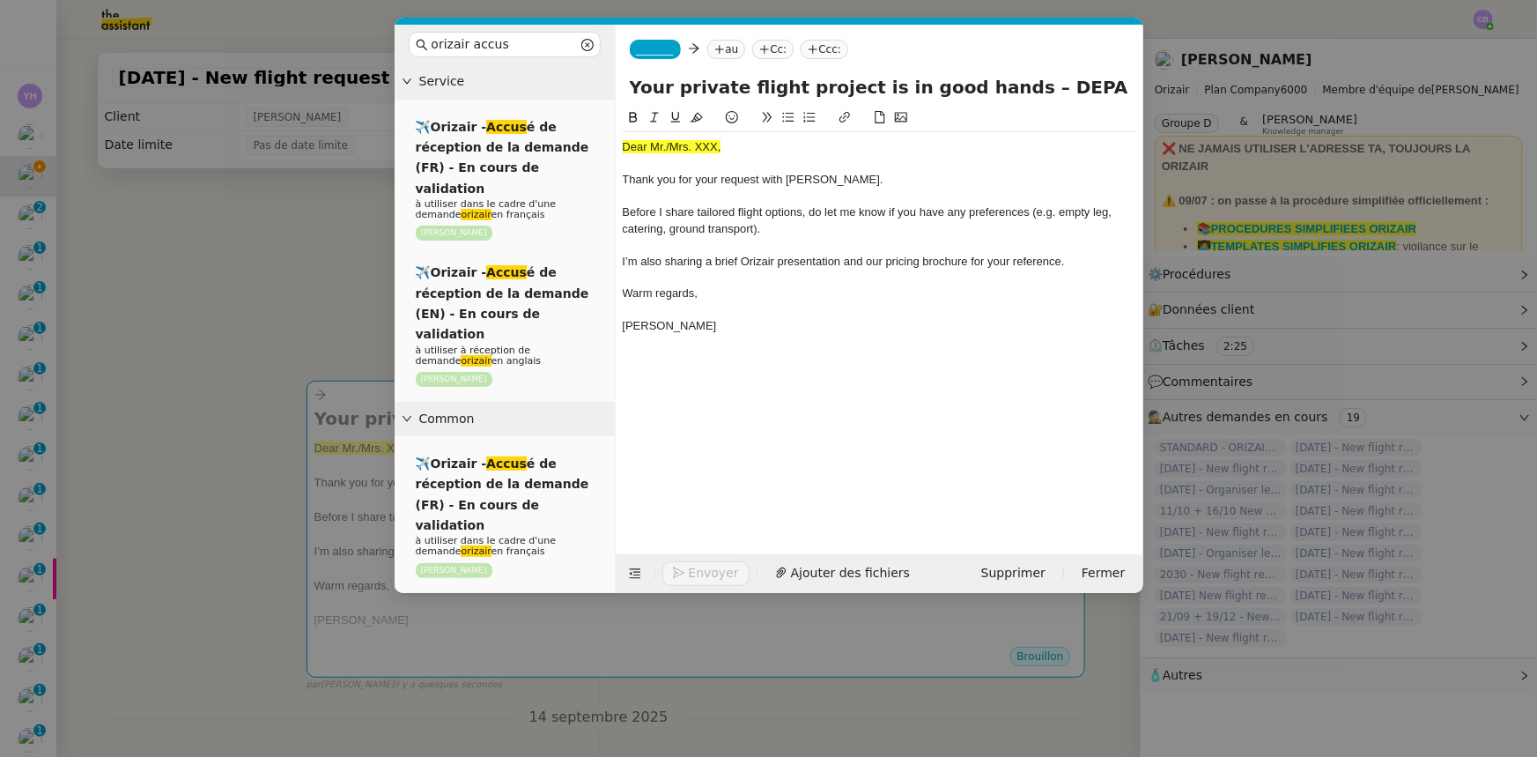
click at [344, 287] on nz-modal-container "orizair accus Service ✈️Orizair - Accus é de réception de la demande (FR) - En …" at bounding box center [768, 378] width 1537 height 757
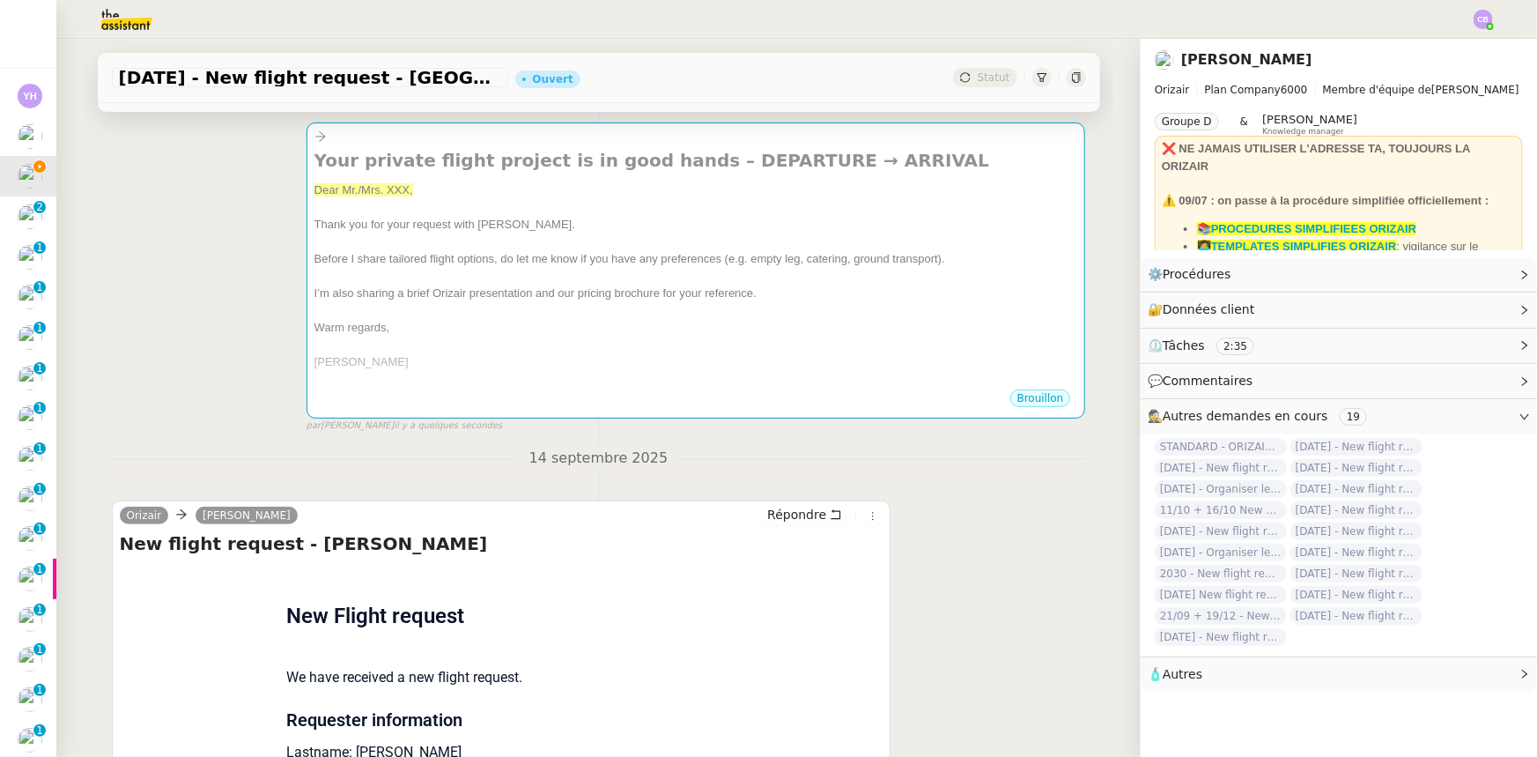
scroll to position [480, 0]
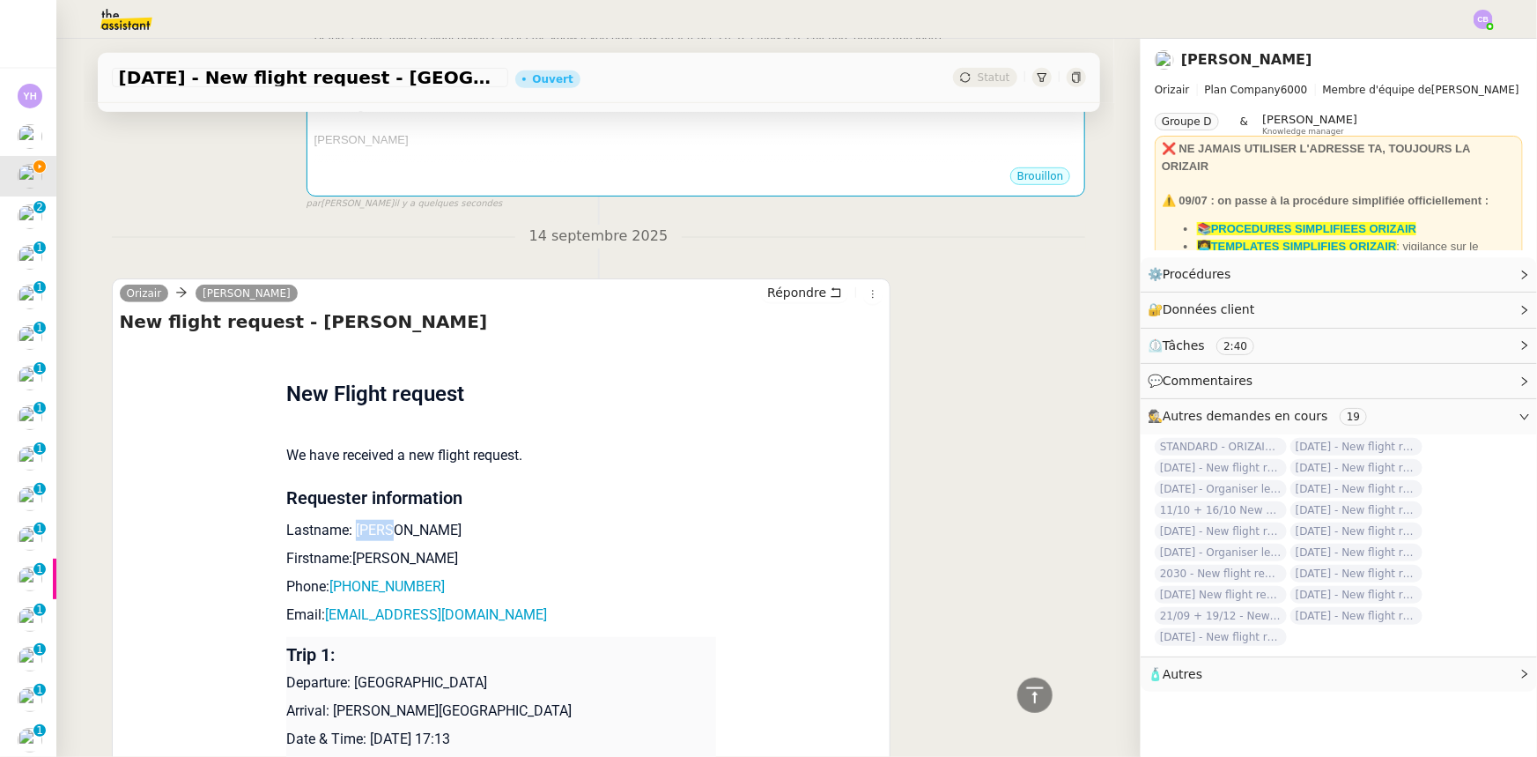
drag, startPoint x: 381, startPoint y: 534, endPoint x: 347, endPoint y: 531, distance: 33.6
click at [347, 531] on p "Lastname: Aslam" at bounding box center [501, 530] width 430 height 21
copy p "Aslam"
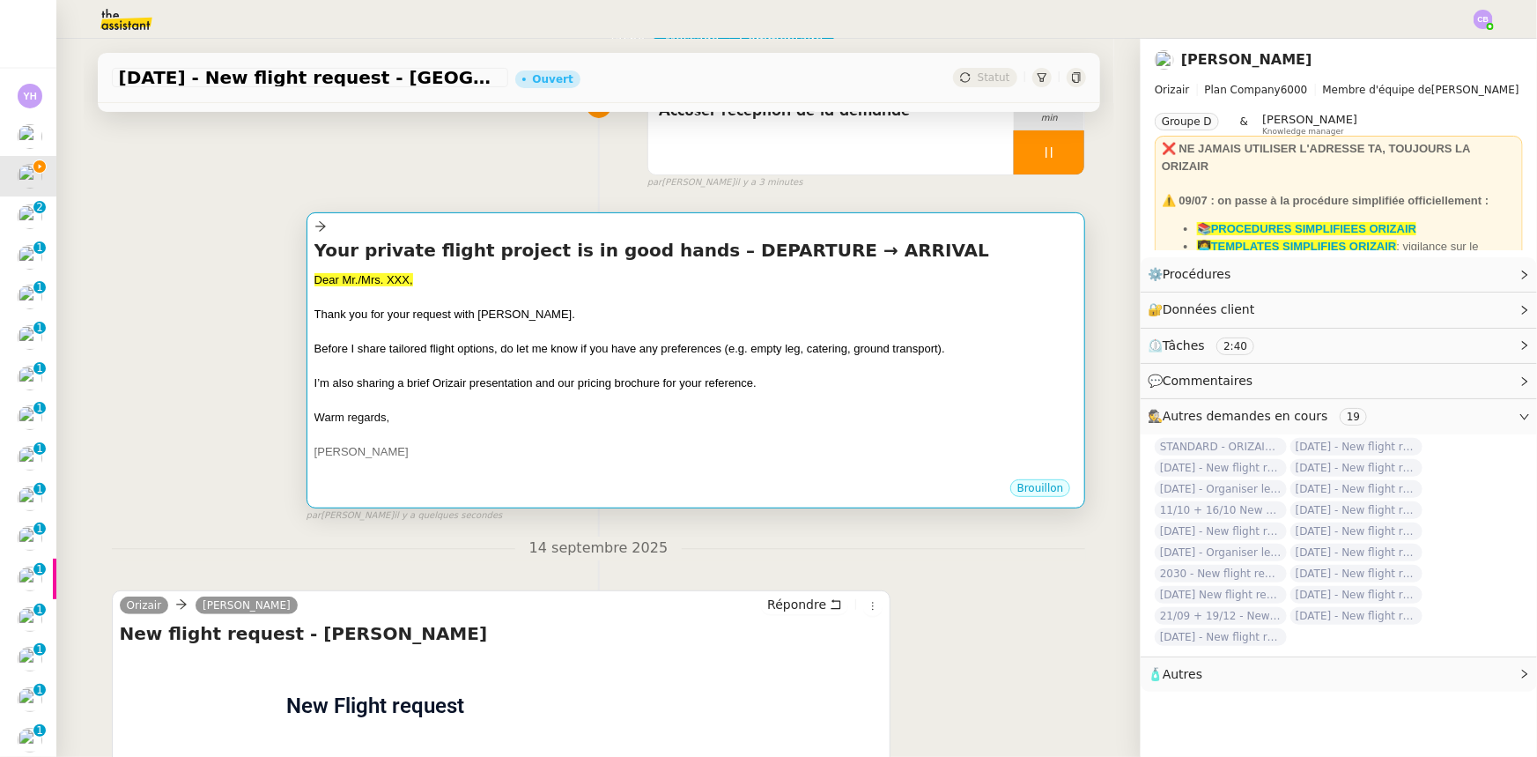
scroll to position [159, 0]
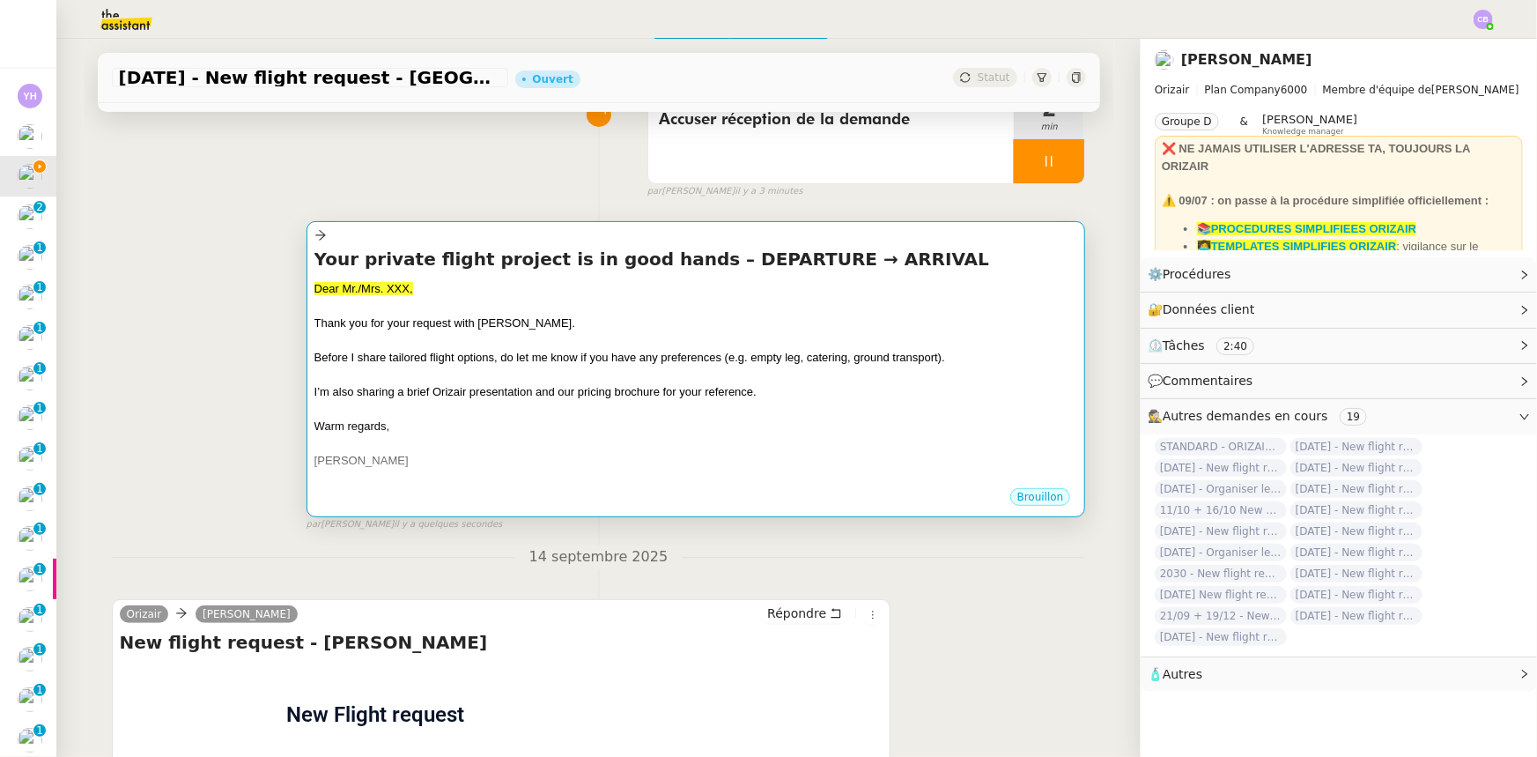
click at [406, 330] on div "Thank you for your request with [PERSON_NAME]." at bounding box center [696, 323] width 764 height 18
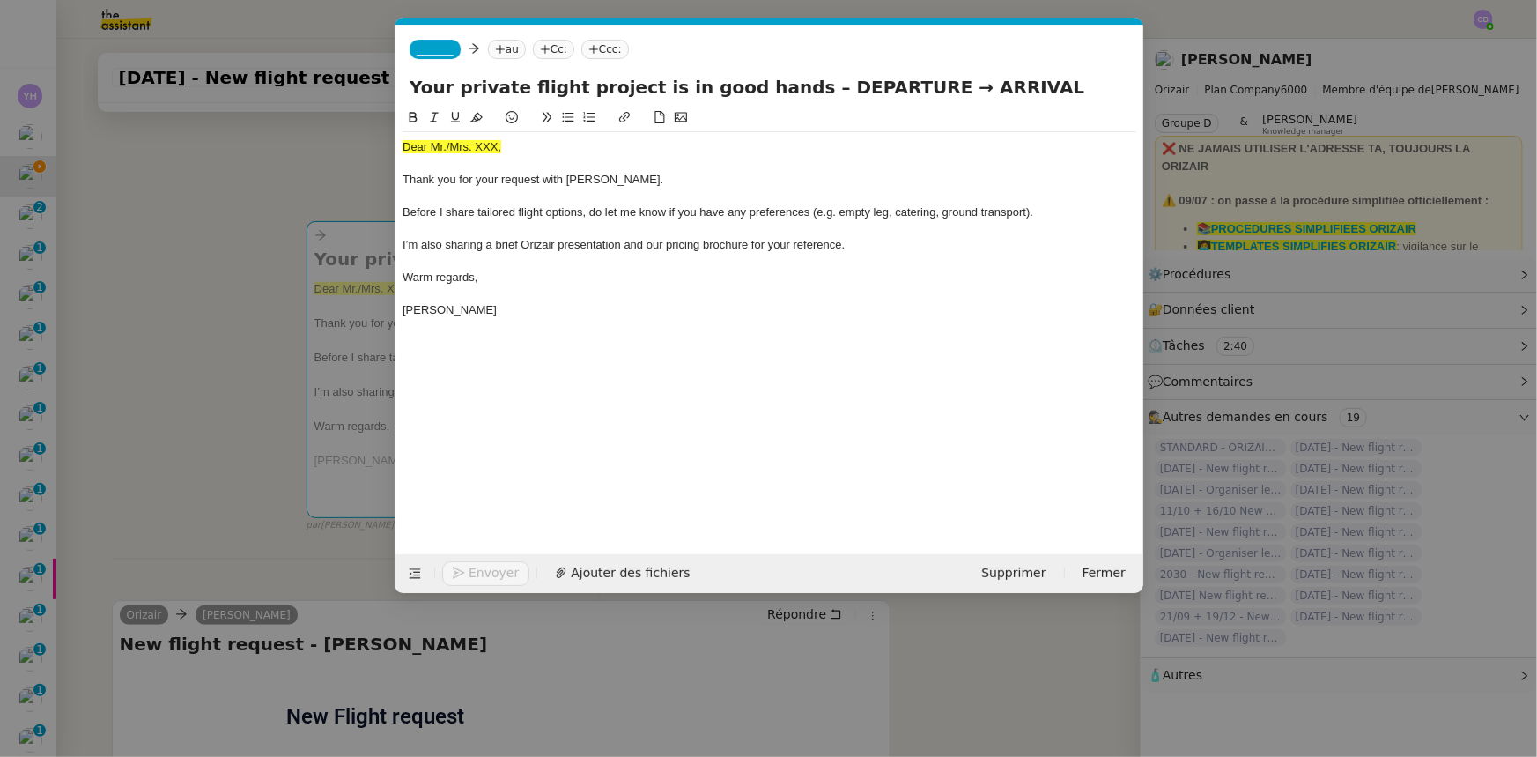
scroll to position [0, 103]
drag, startPoint x: 508, startPoint y: 148, endPoint x: 402, endPoint y: 150, distance: 106.6
click at [403, 150] on div "Dear Mr./Mrs. XXX," at bounding box center [770, 147] width 734 height 16
click at [478, 118] on icon at bounding box center [476, 117] width 12 height 12
click at [497, 146] on div "Dear Mr./Mrs. XXX," at bounding box center [770, 147] width 734 height 16
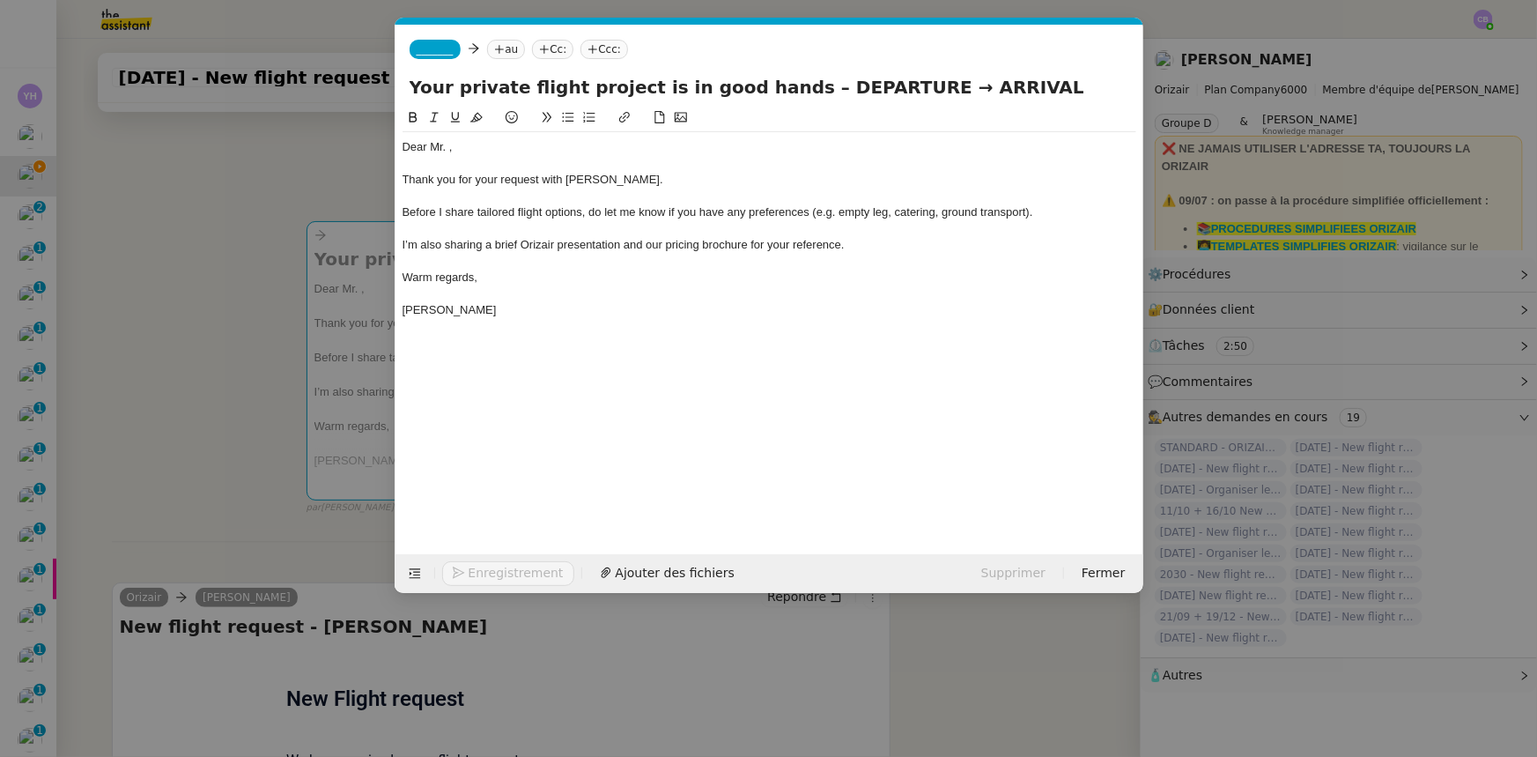
scroll to position [0, 0]
drag, startPoint x: 880, startPoint y: 89, endPoint x: 787, endPoint y: 85, distance: 92.6
click at [787, 85] on input "Your private flight project is in good hands – DEPARTURE → ARRIVAL" at bounding box center [770, 87] width 720 height 26
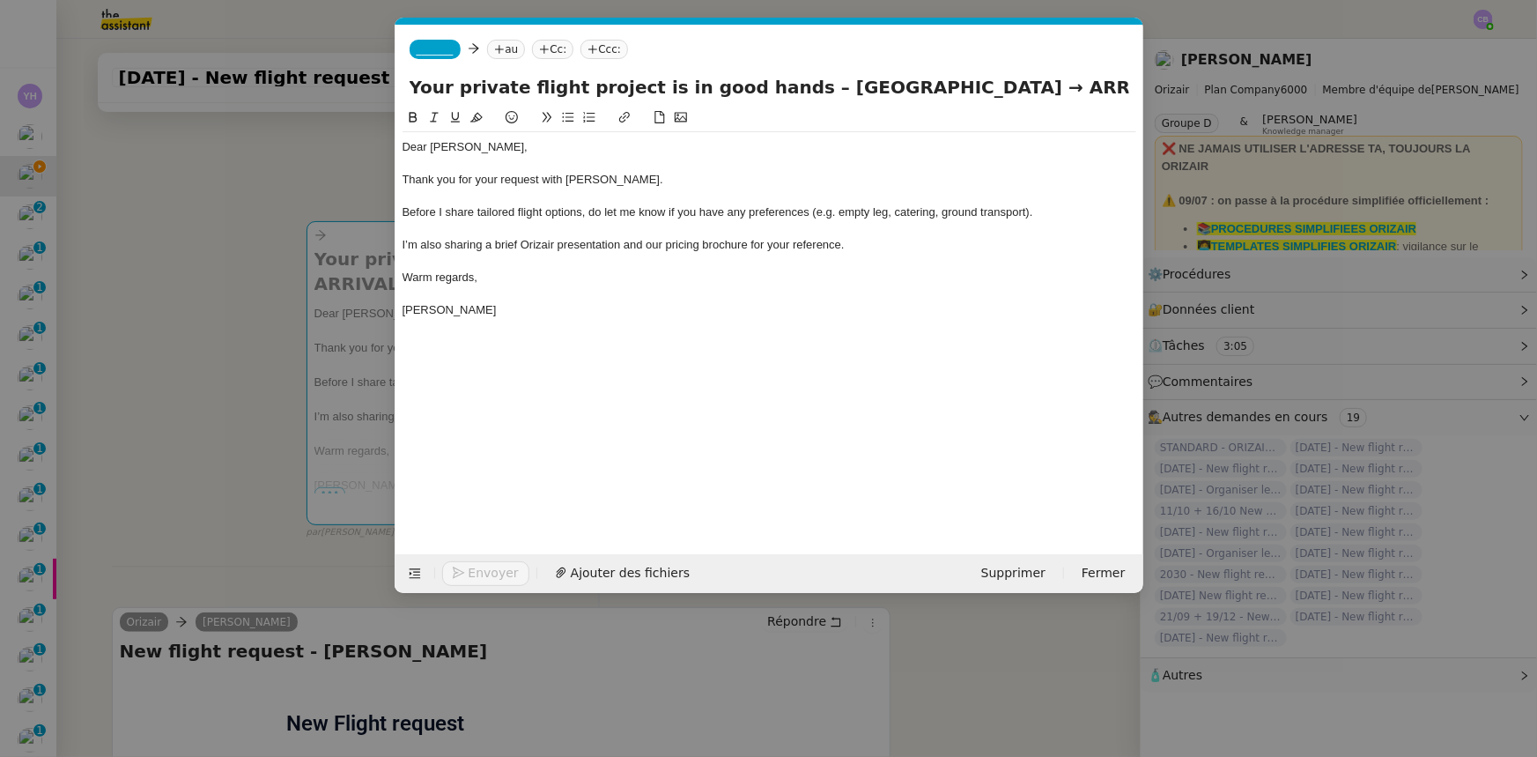
type input "Your private flight project is in good hands – Doha International Airport → ARR…"
click at [217, 350] on nz-modal-container "orizair accus Service ✈️Orizair - Accus é de réception de la demande (FR) - En …" at bounding box center [768, 378] width 1537 height 757
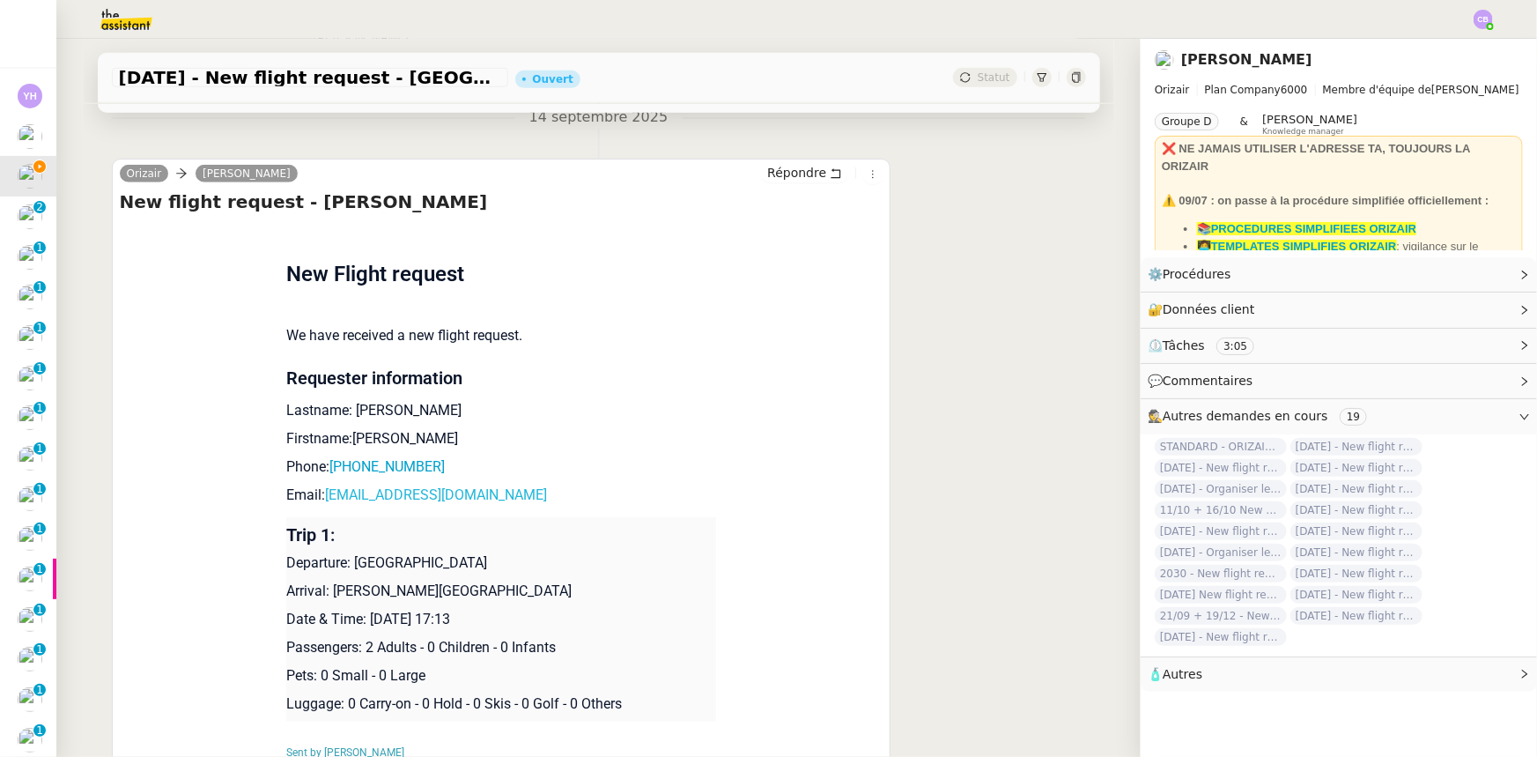
scroll to position [640, 0]
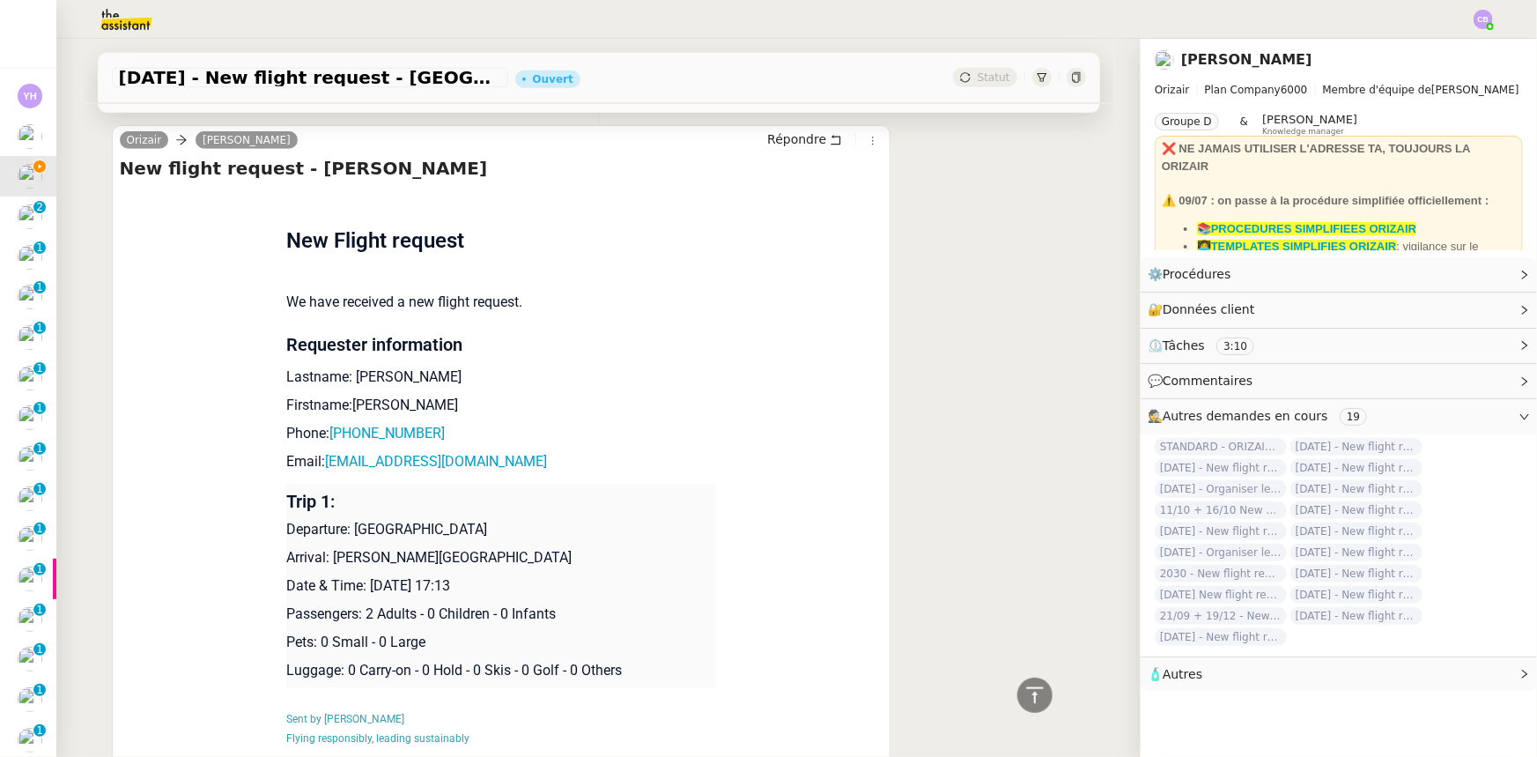
drag, startPoint x: 532, startPoint y: 537, endPoint x: 326, endPoint y: 533, distance: 206.2
click at [326, 547] on p "Arrival: Allama Iqbal International Airport" at bounding box center [501, 557] width 430 height 21
copy p "Allama Iqbal International Airport"
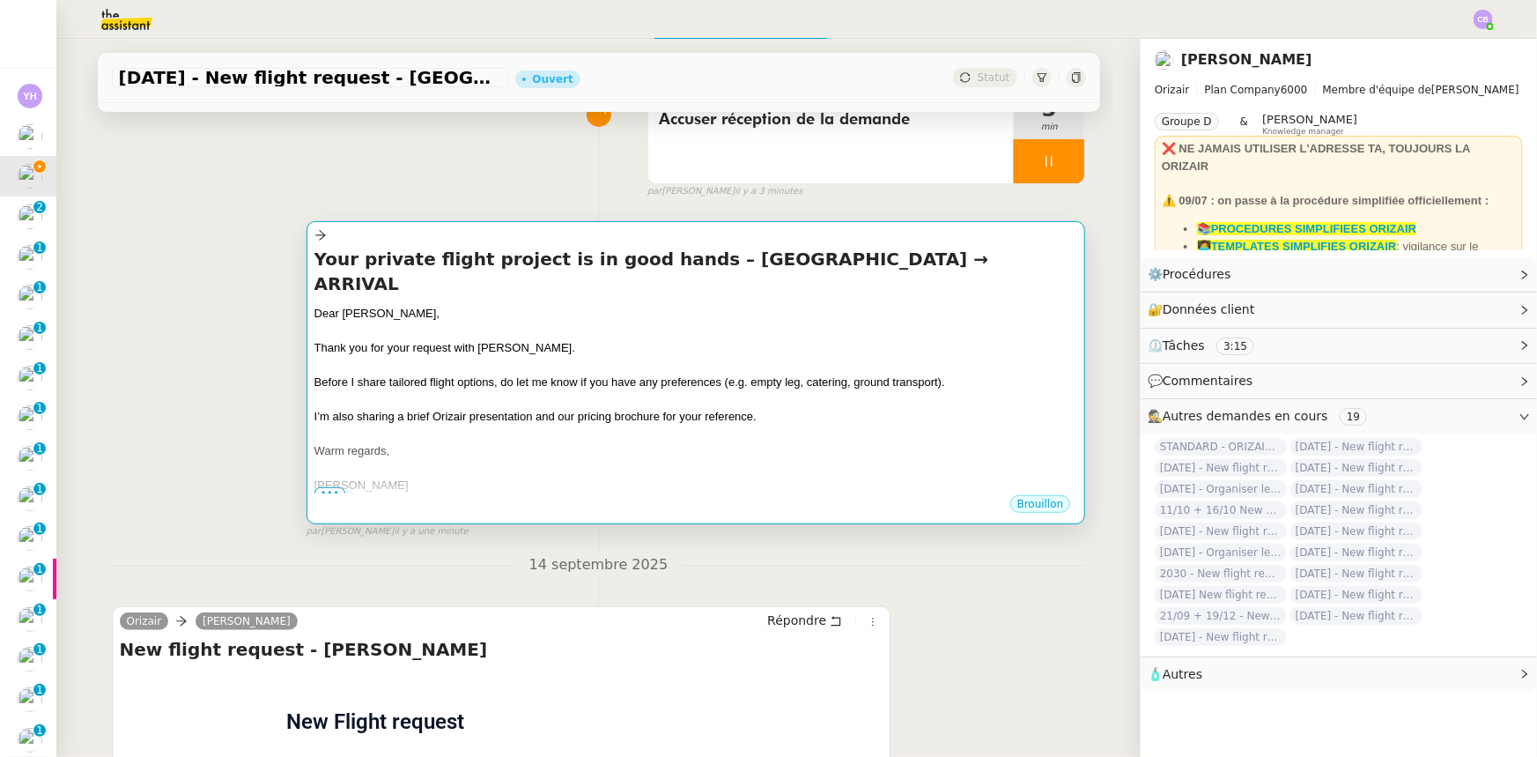
click at [592, 442] on div "Warm regards," at bounding box center [696, 451] width 764 height 18
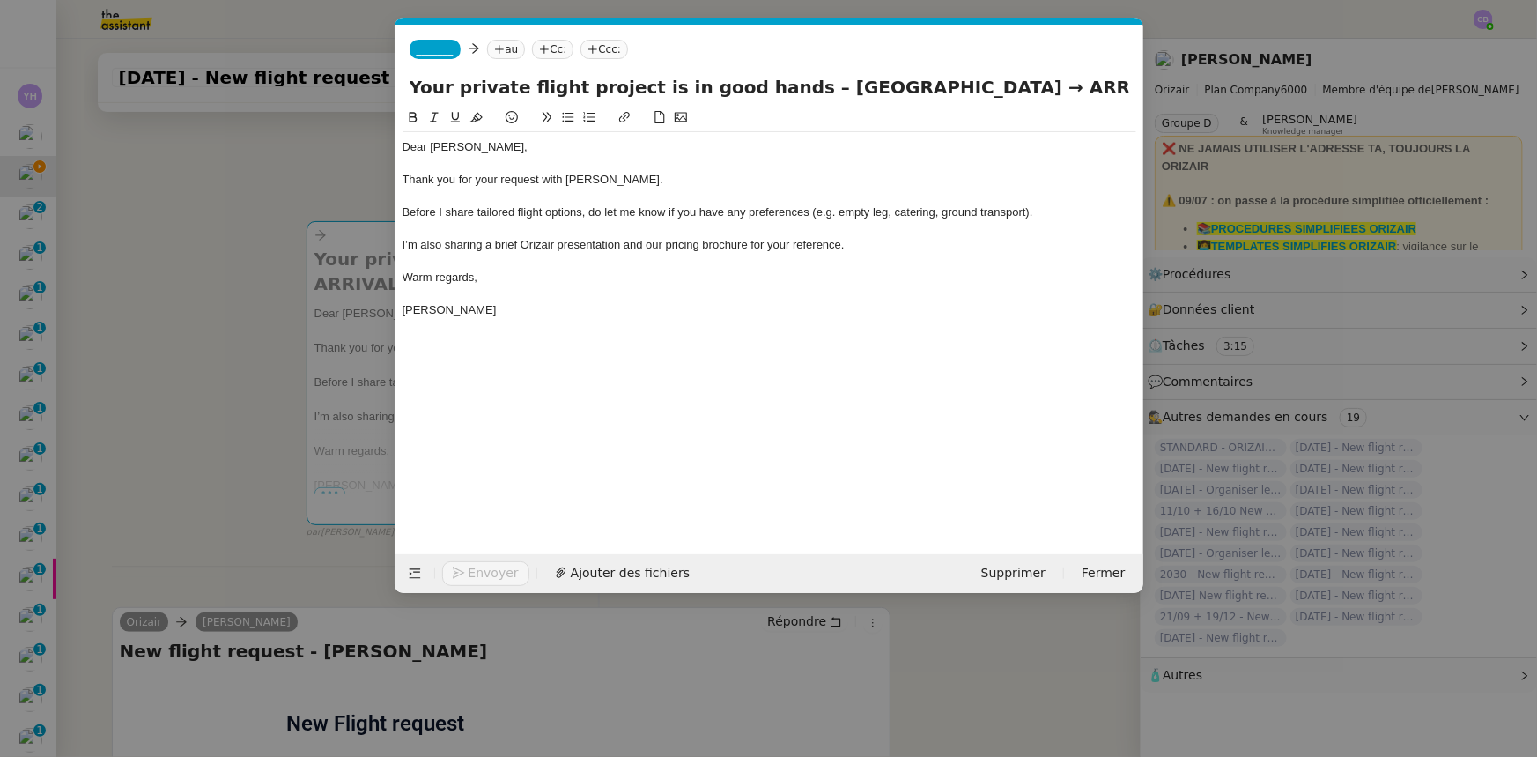
scroll to position [0, 103]
drag, startPoint x: 1101, startPoint y: 89, endPoint x: 1033, endPoint y: 95, distance: 68.1
click at [1033, 95] on input "Your private flight project is in good hands – Doha International Airport → ARR…" at bounding box center [770, 87] width 720 height 26
paste input "llama Iqbal International Airport"
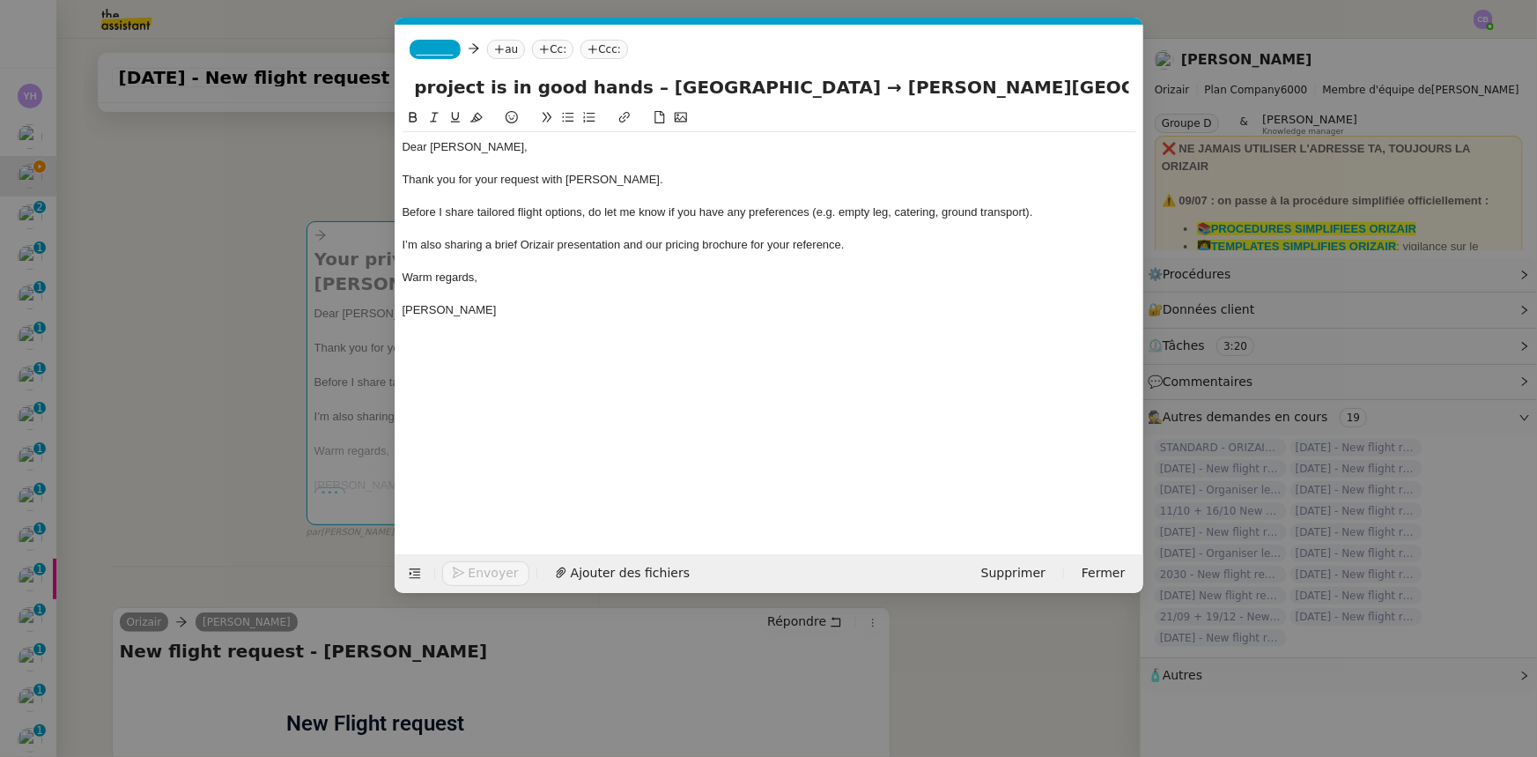
type input "Your private flight project is in good hands – Doha International Airport → All…"
click at [432, 47] on span "_______" at bounding box center [435, 49] width 37 height 12
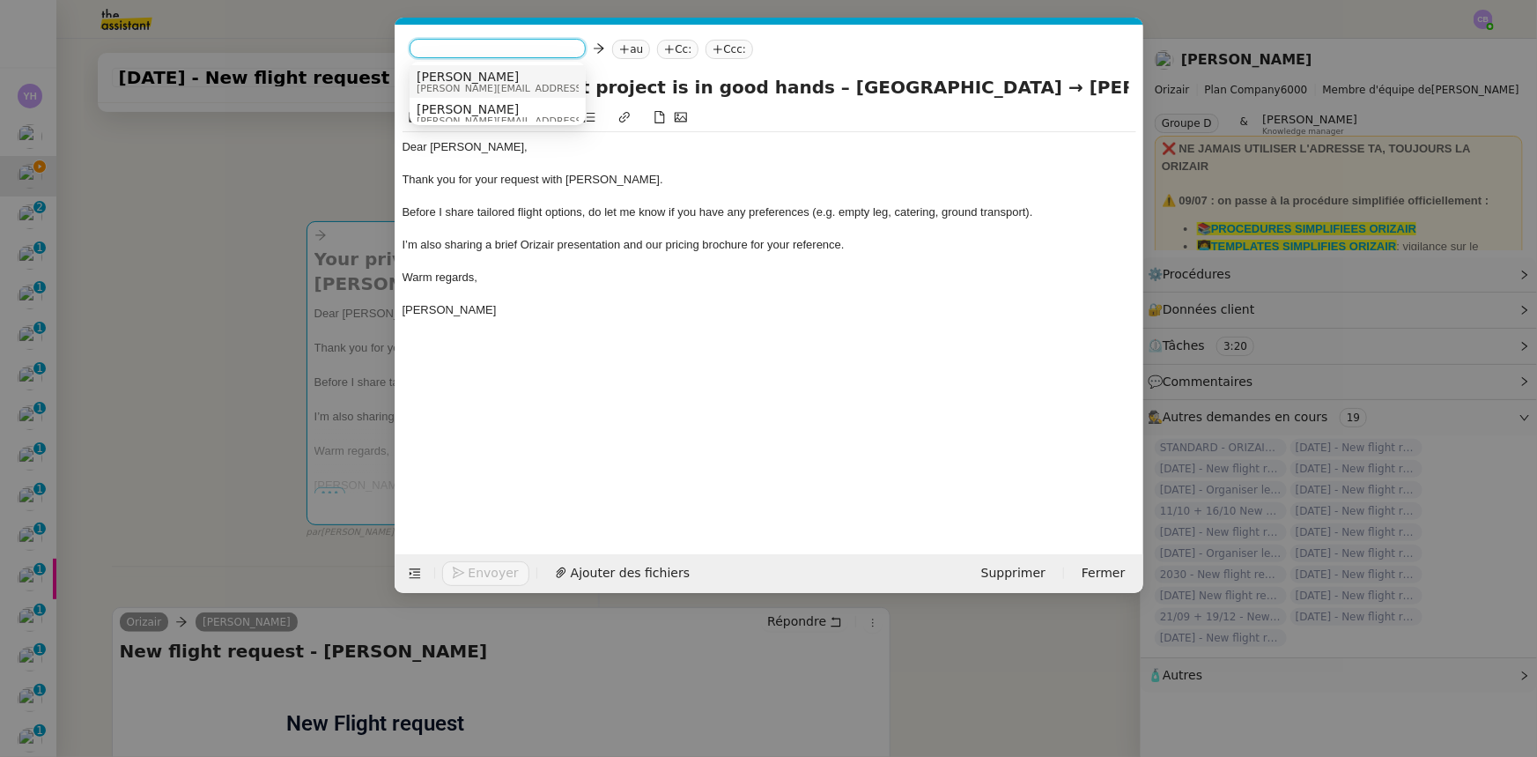
click at [462, 84] on span "[PERSON_NAME][EMAIL_ADDRESS][DOMAIN_NAME]" at bounding box center [542, 89] width 250 height 10
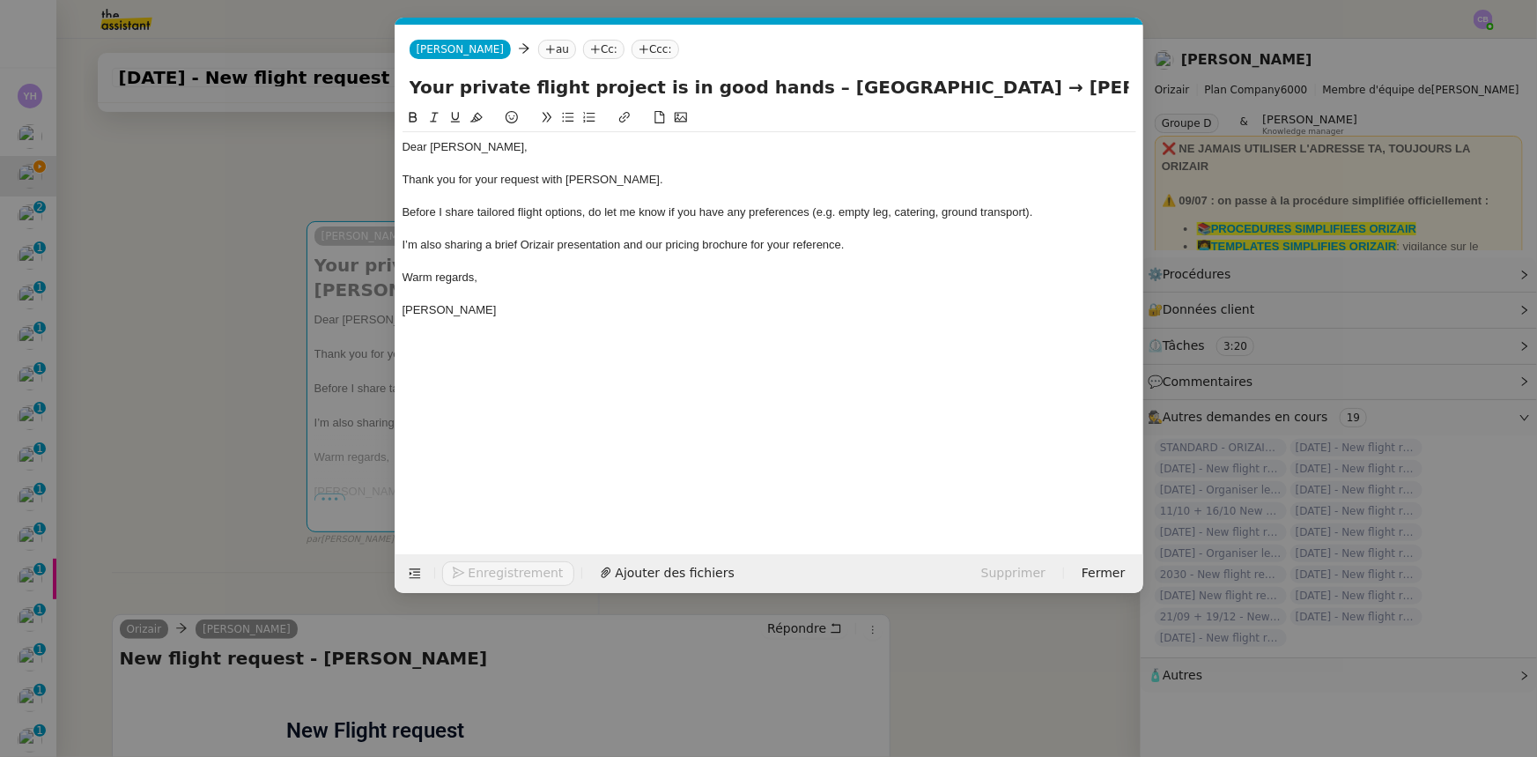
click at [270, 291] on nz-modal-container "orizair accus Service ✈️Orizair - Accus é de réception de la demande (FR) - En …" at bounding box center [768, 378] width 1537 height 757
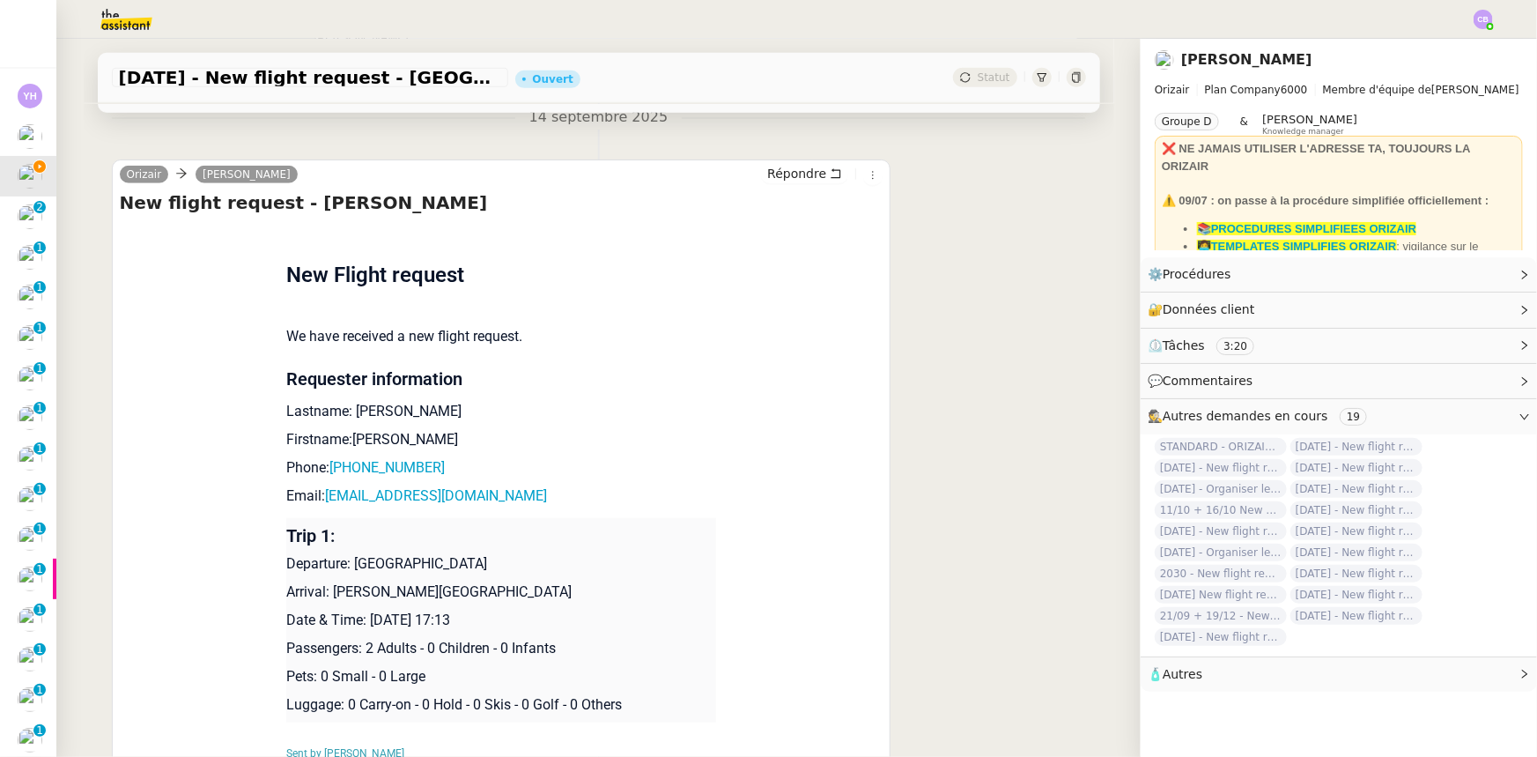
scroll to position [640, 0]
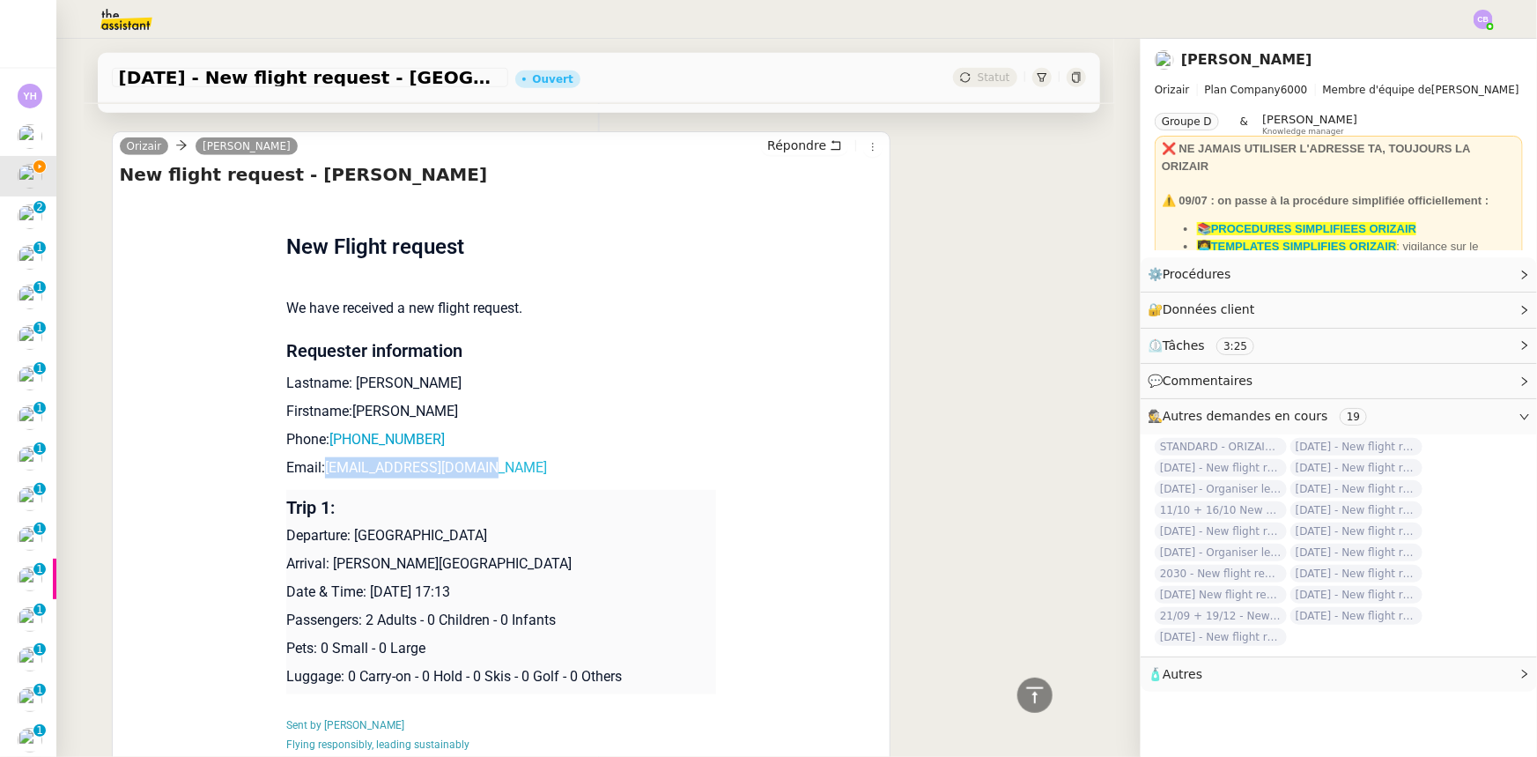
drag, startPoint x: 498, startPoint y: 471, endPoint x: 341, endPoint y: 471, distance: 156.8
click at [317, 470] on p "Email: safwan1aslam@gmail.com" at bounding box center [501, 467] width 430 height 21
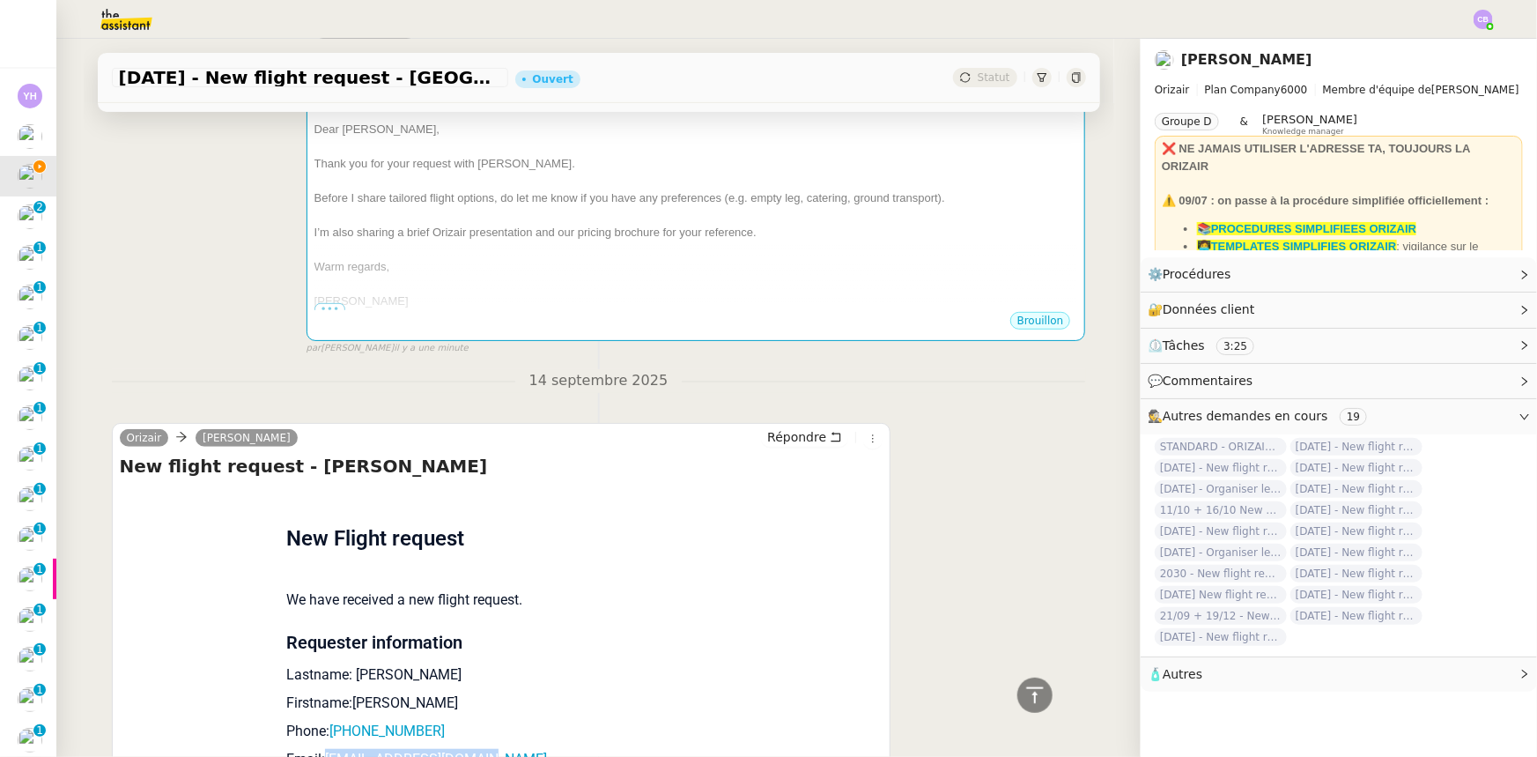
scroll to position [79, 0]
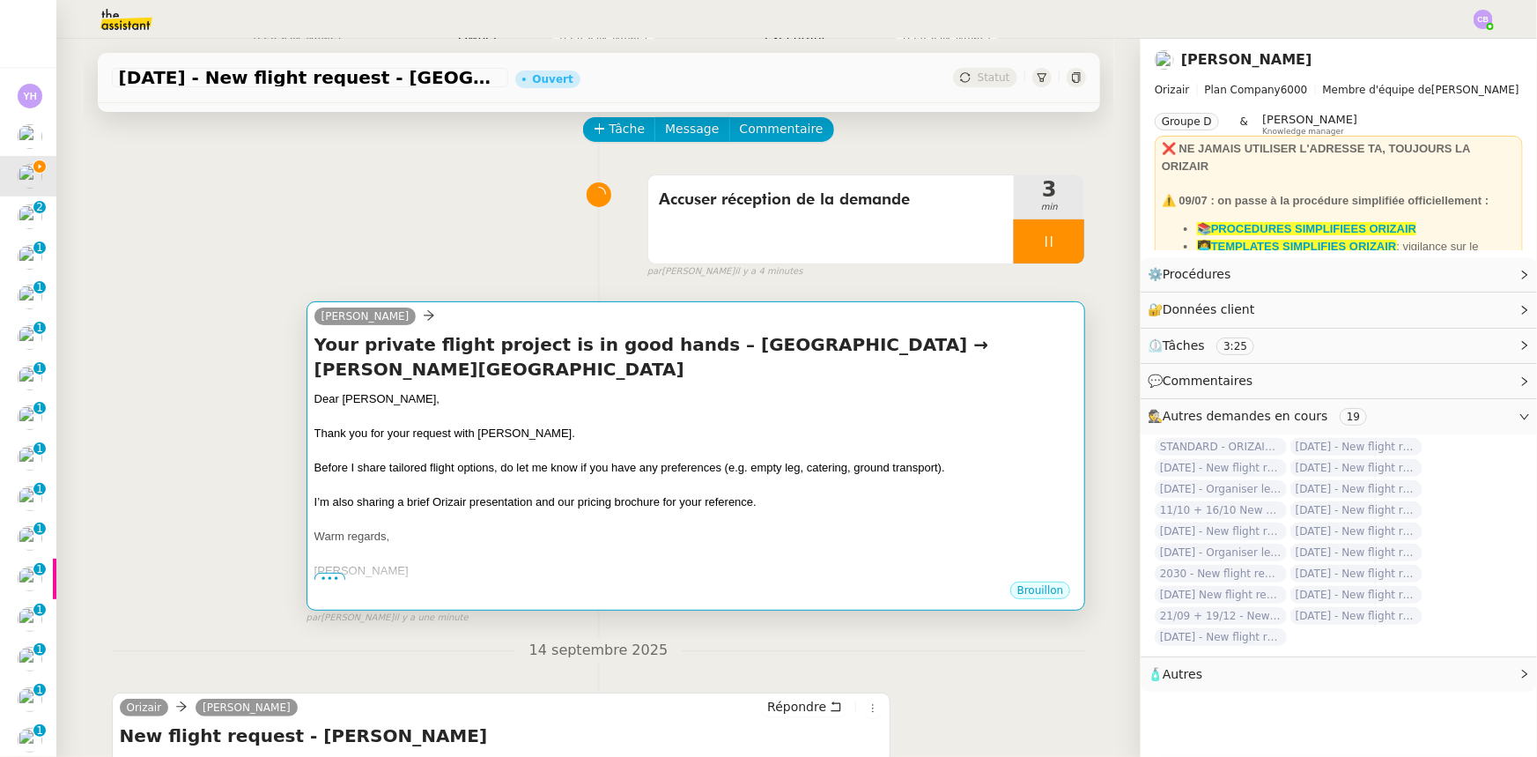
click at [627, 448] on div at bounding box center [696, 451] width 764 height 18
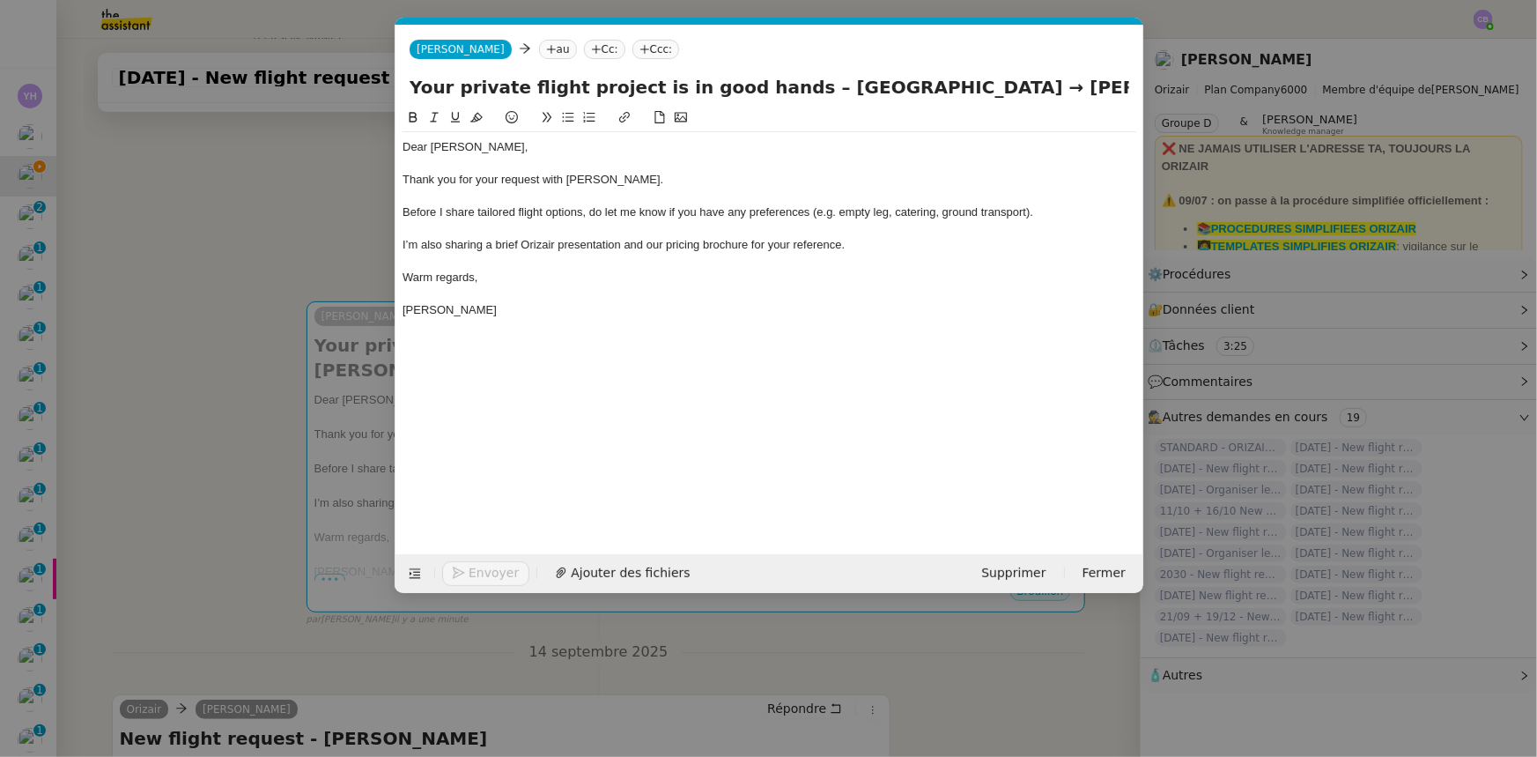
scroll to position [0, 103]
click at [538, 51] on nz-tag "au" at bounding box center [557, 49] width 38 height 19
paste input "safwan1aslam@gmail.com"
type input "safwan1aslam@gmail.com"
click at [537, 76] on span "safwan1aslam@gmail.com" at bounding box center [618, 77] width 216 height 14
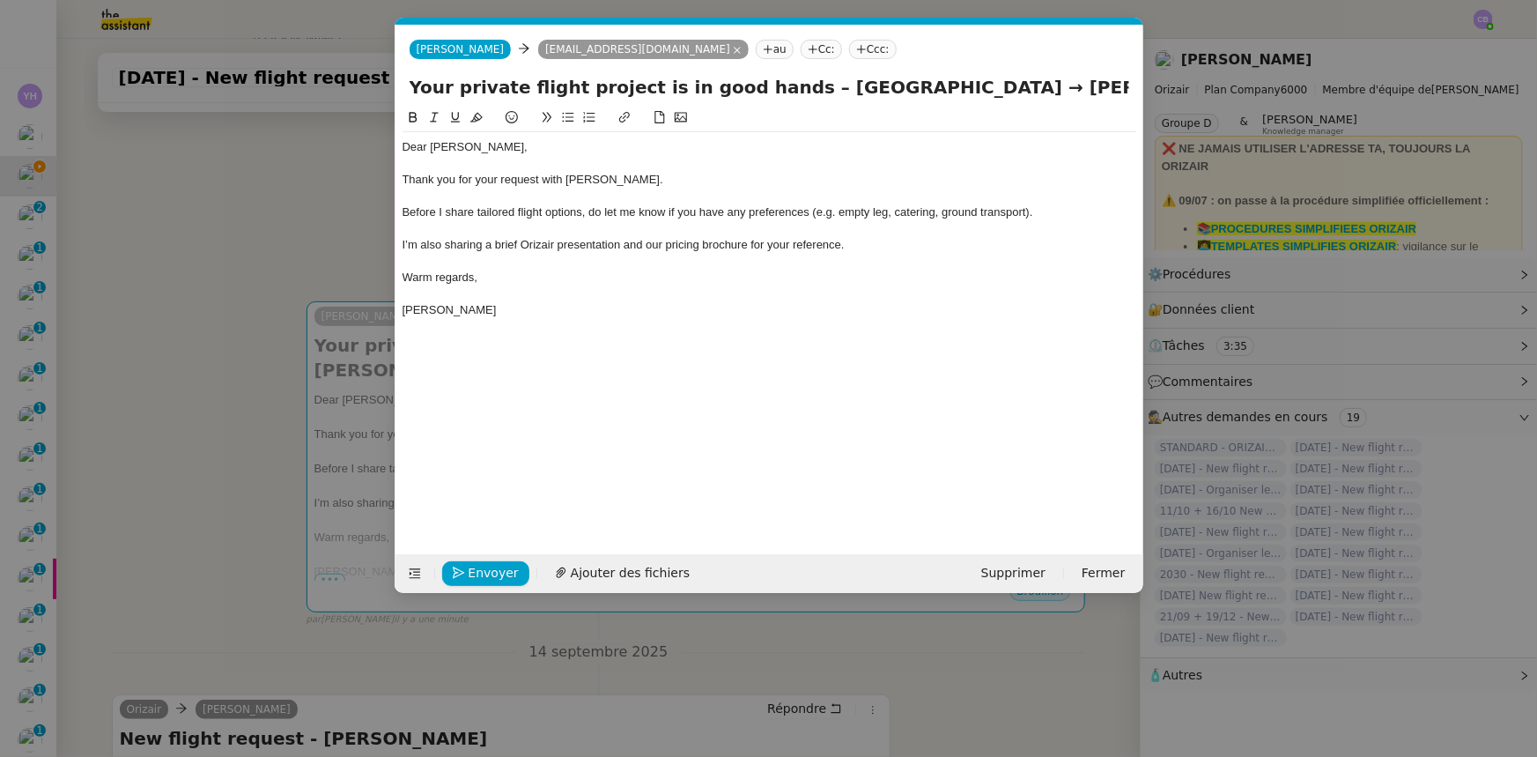
click at [849, 52] on nz-tag "Ccc:" at bounding box center [873, 49] width 48 height 19
type input "[PERSON_NAME]"
click at [800, 78] on span "[PERSON_NAME]" at bounding box center [887, 77] width 250 height 14
click at [862, 248] on div "I’m also sharing a brief Orizair presentation and our pricing brochure for your…" at bounding box center [770, 245] width 734 height 16
click at [643, 569] on span "Ajouter des fichiers" at bounding box center [630, 573] width 119 height 20
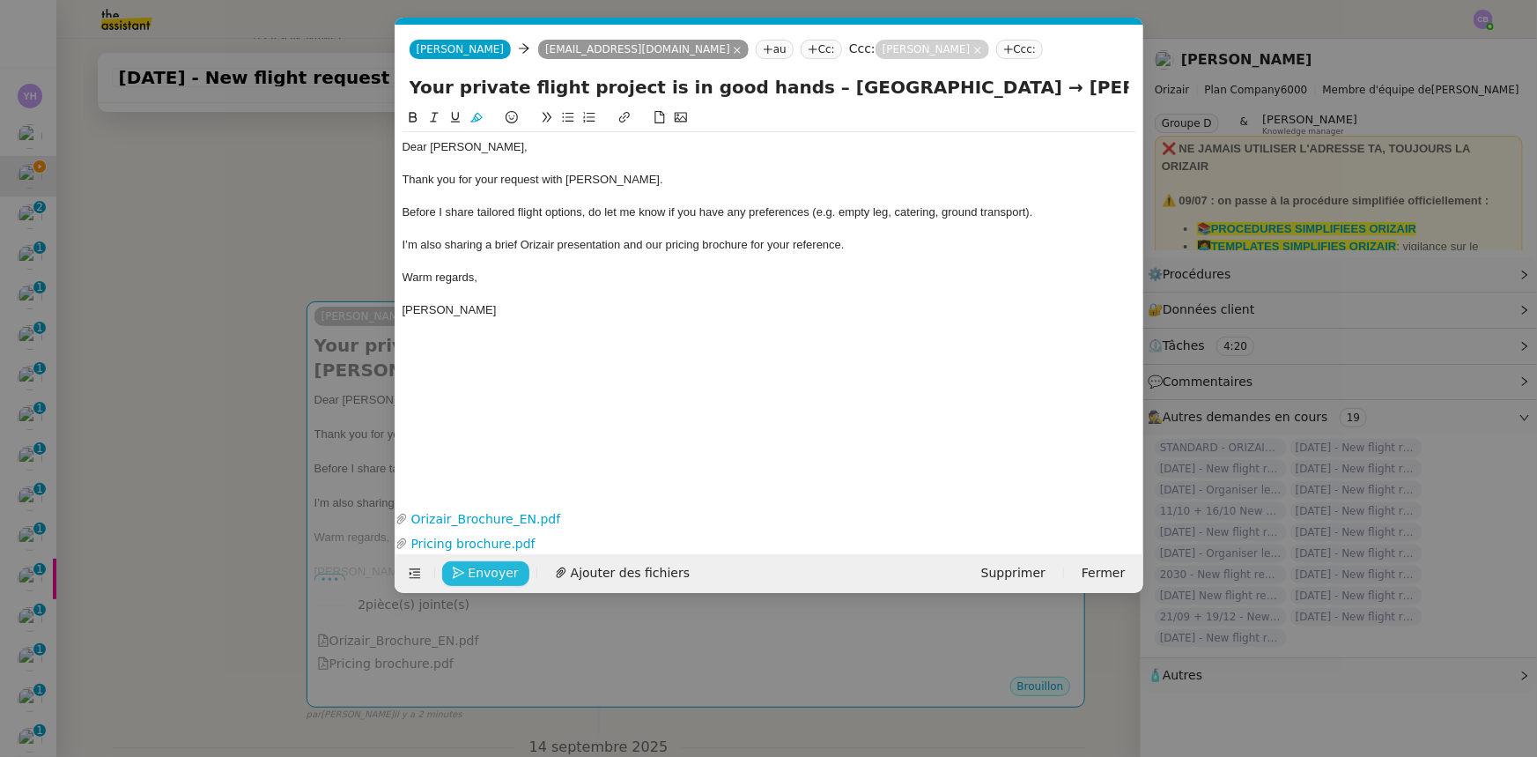
click at [490, 573] on span "Envoyer" at bounding box center [494, 573] width 50 height 20
click at [490, 573] on span "Confirmer l'envoi" at bounding box center [522, 573] width 106 height 20
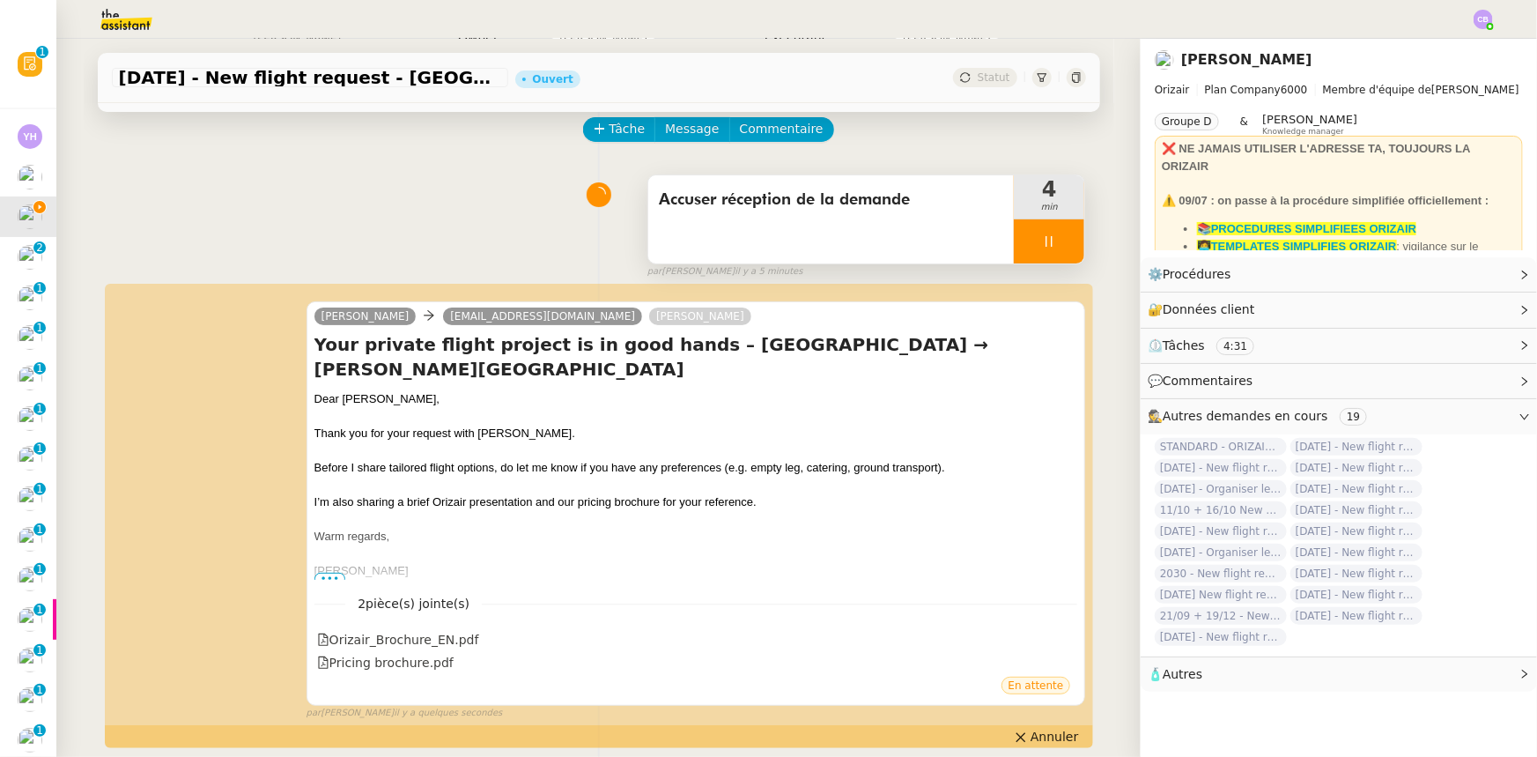
click at [1014, 238] on div at bounding box center [1049, 241] width 70 height 44
click at [1060, 245] on icon at bounding box center [1067, 241] width 14 height 14
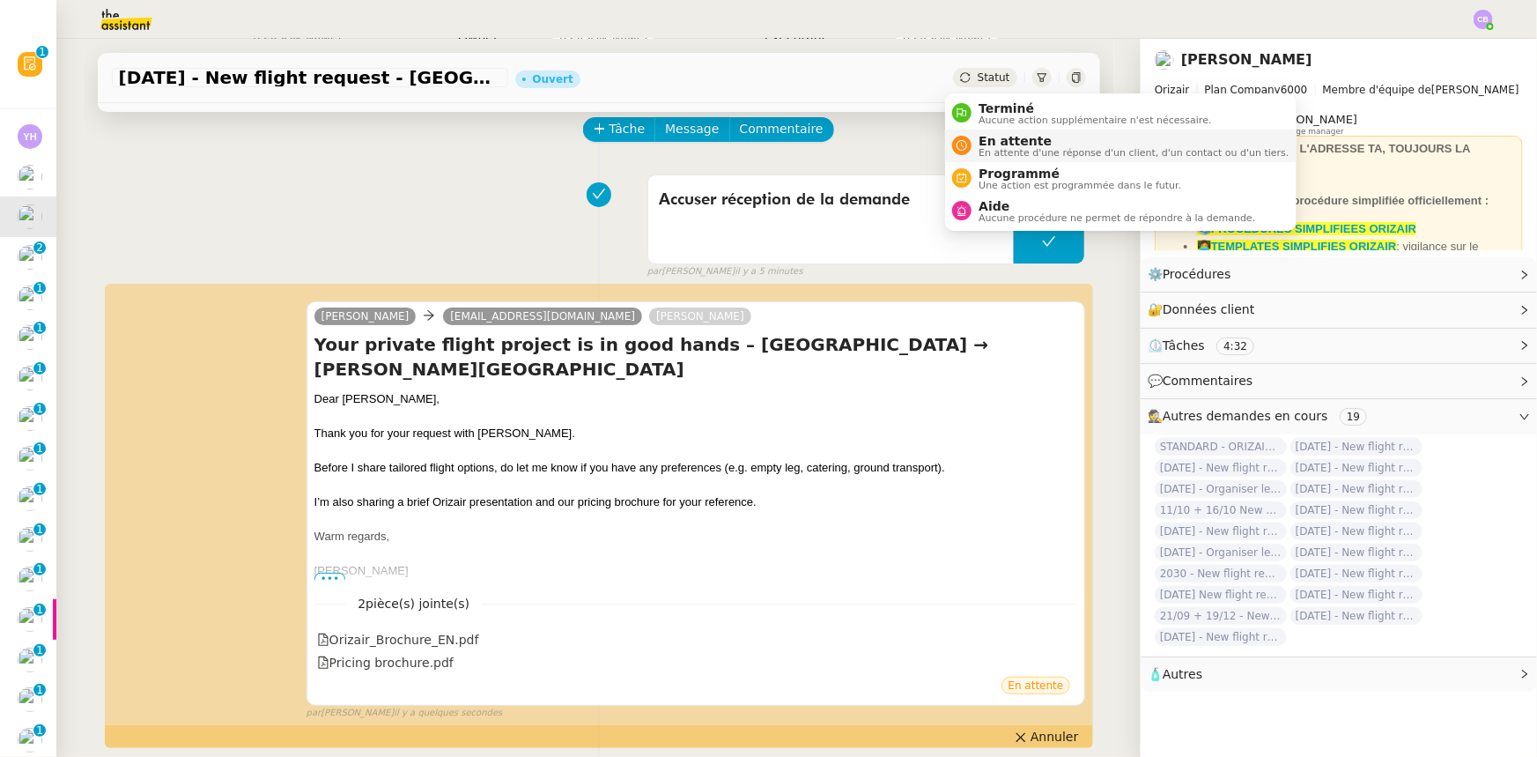
click at [995, 148] on span "En attente d'une réponse d'un client, d'un contact ou d'un tiers." at bounding box center [1134, 153] width 310 height 10
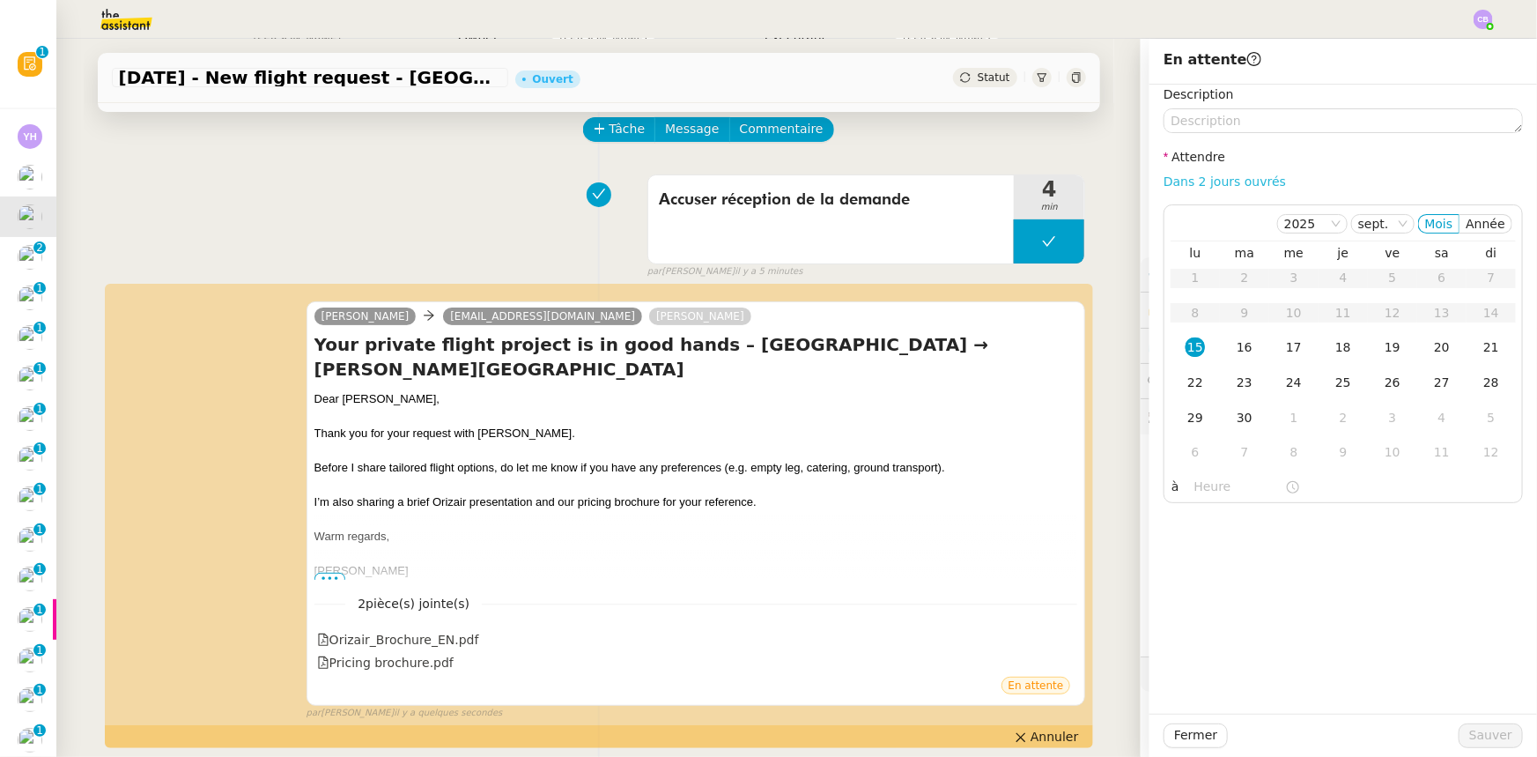
click at [1198, 183] on link "Dans 2 jours ouvrés" at bounding box center [1225, 181] width 122 height 14
type input "07:00"
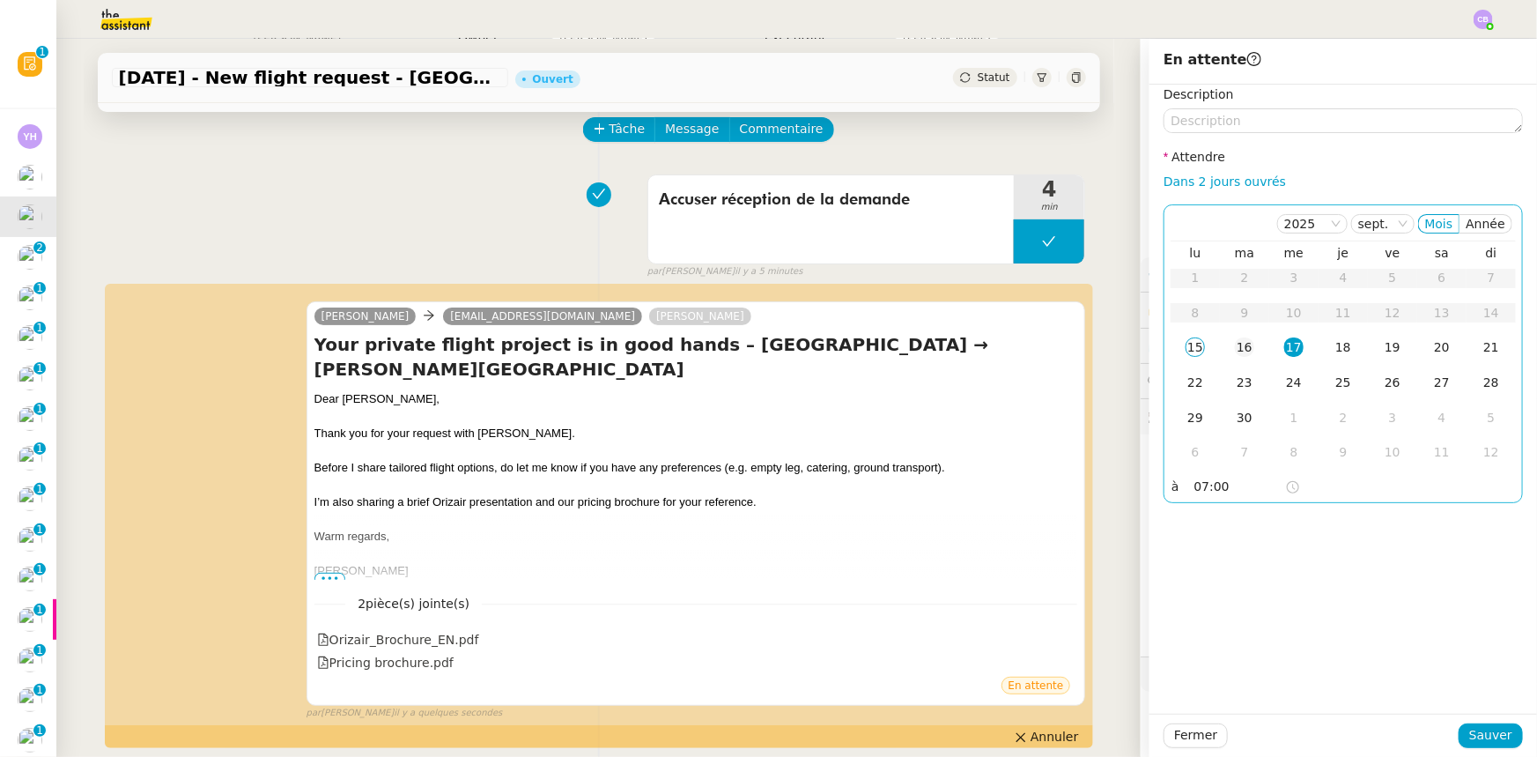
click at [1235, 347] on div "16" at bounding box center [1244, 346] width 19 height 19
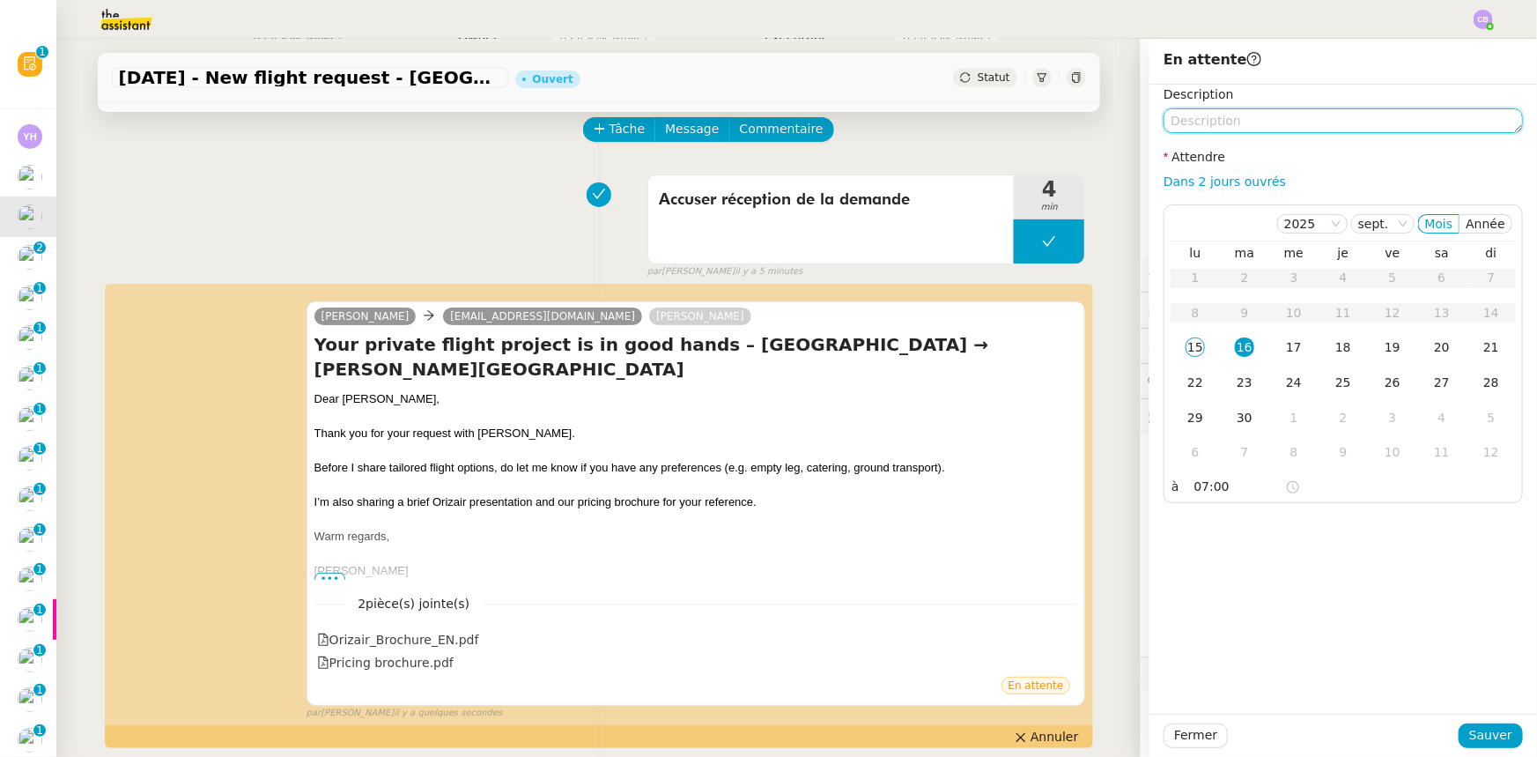
click at [1213, 120] on textarea at bounding box center [1343, 120] width 359 height 25
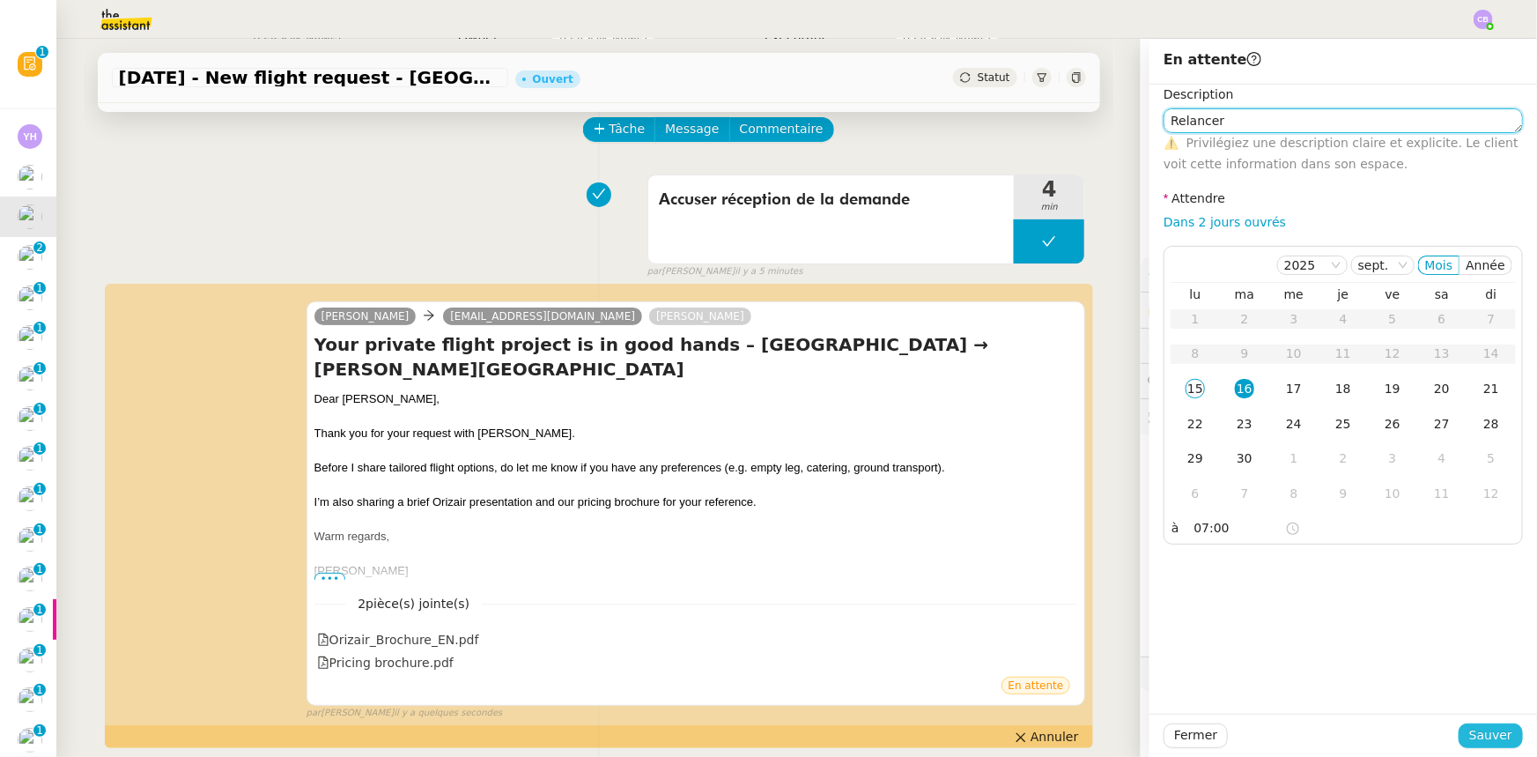
type textarea "Relancer"
click at [1473, 736] on span "Sauver" at bounding box center [1490, 735] width 43 height 20
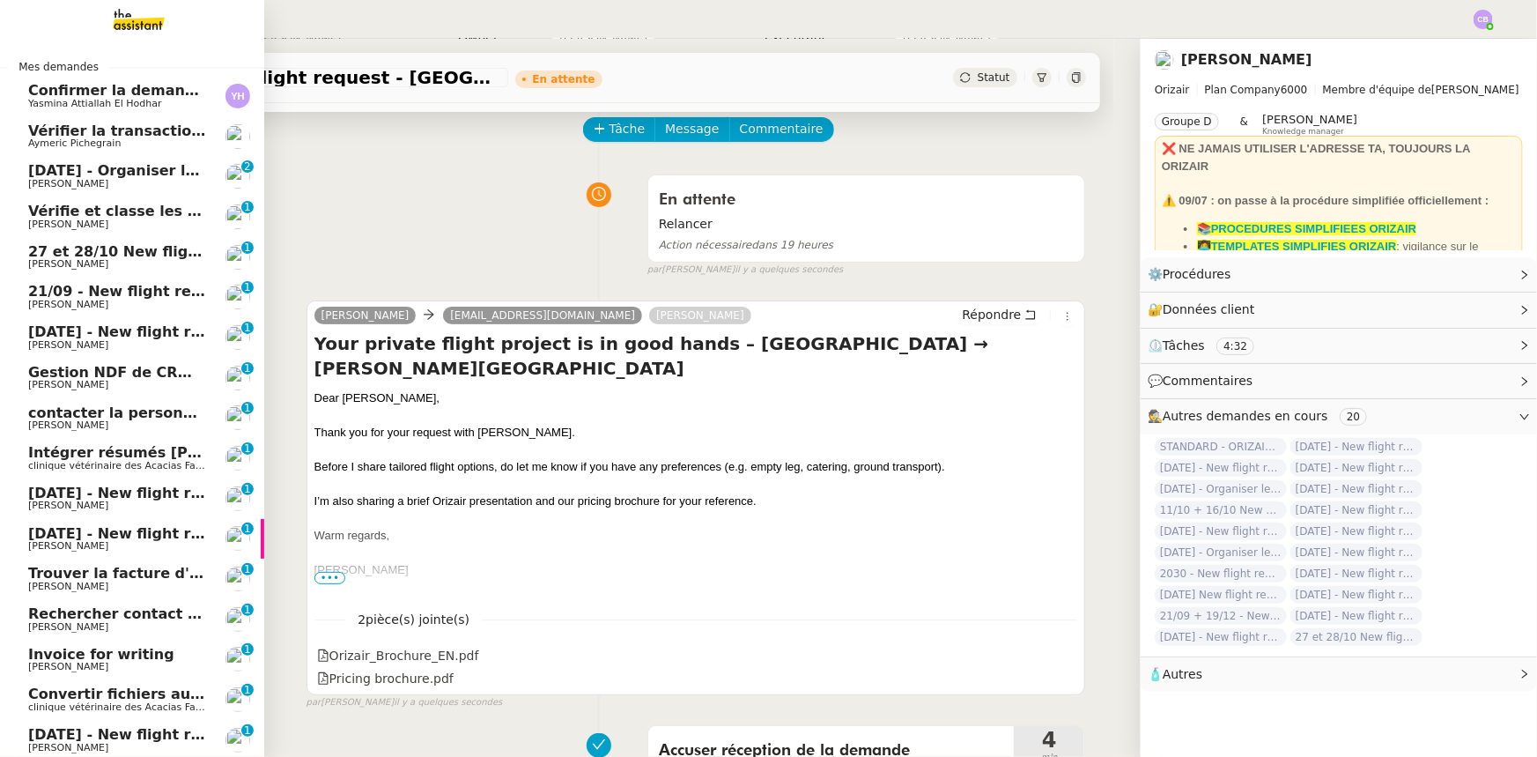
click at [121, 175] on span "[DATE] - Organiser le vol [GEOGRAPHIC_DATA]-[GEOGRAPHIC_DATA]" at bounding box center [296, 170] width 536 height 17
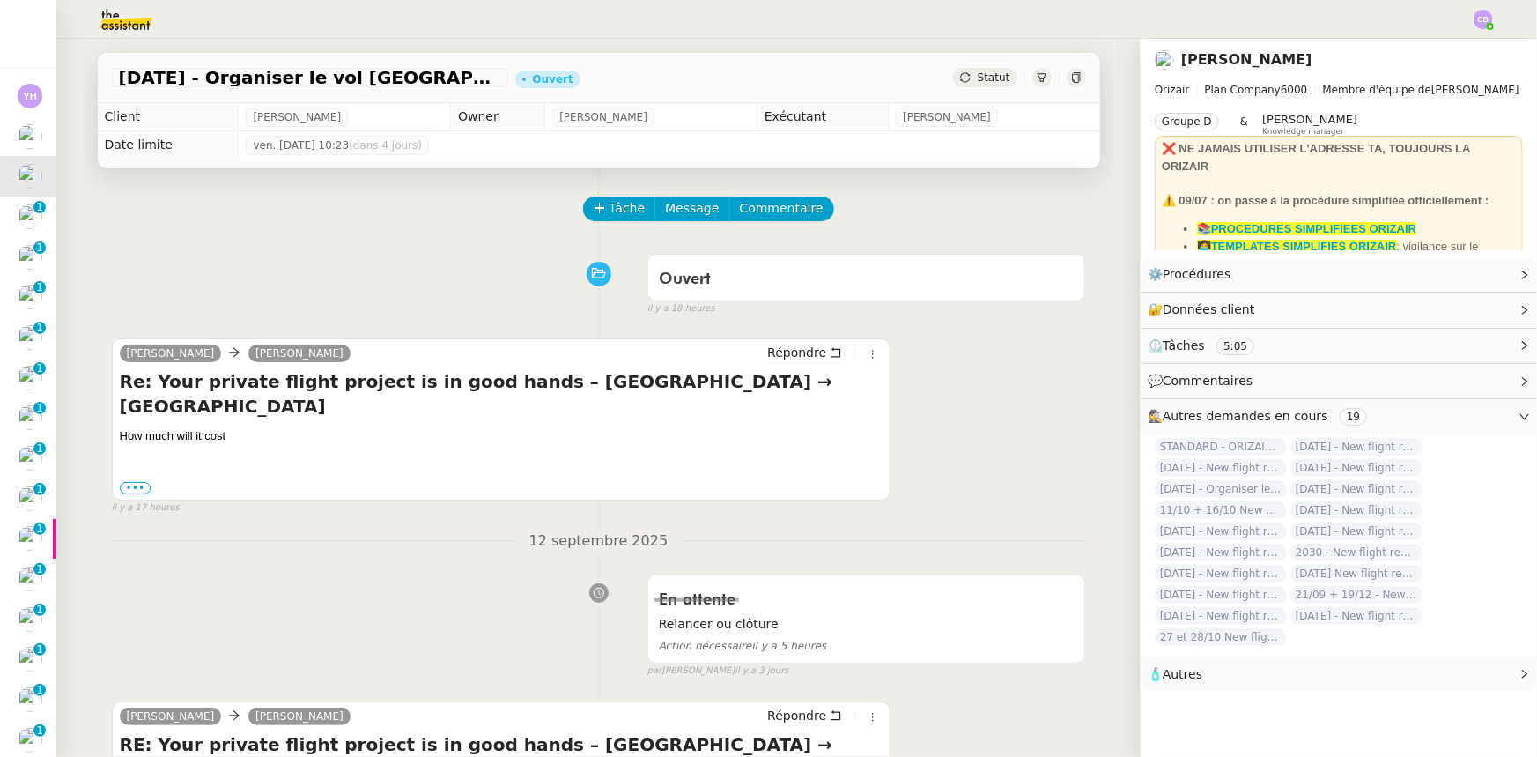
click at [355, 261] on div "Ouvert false il y a 18 heures" at bounding box center [599, 281] width 974 height 70
